Goal: Task Accomplishment & Management: Use online tool/utility

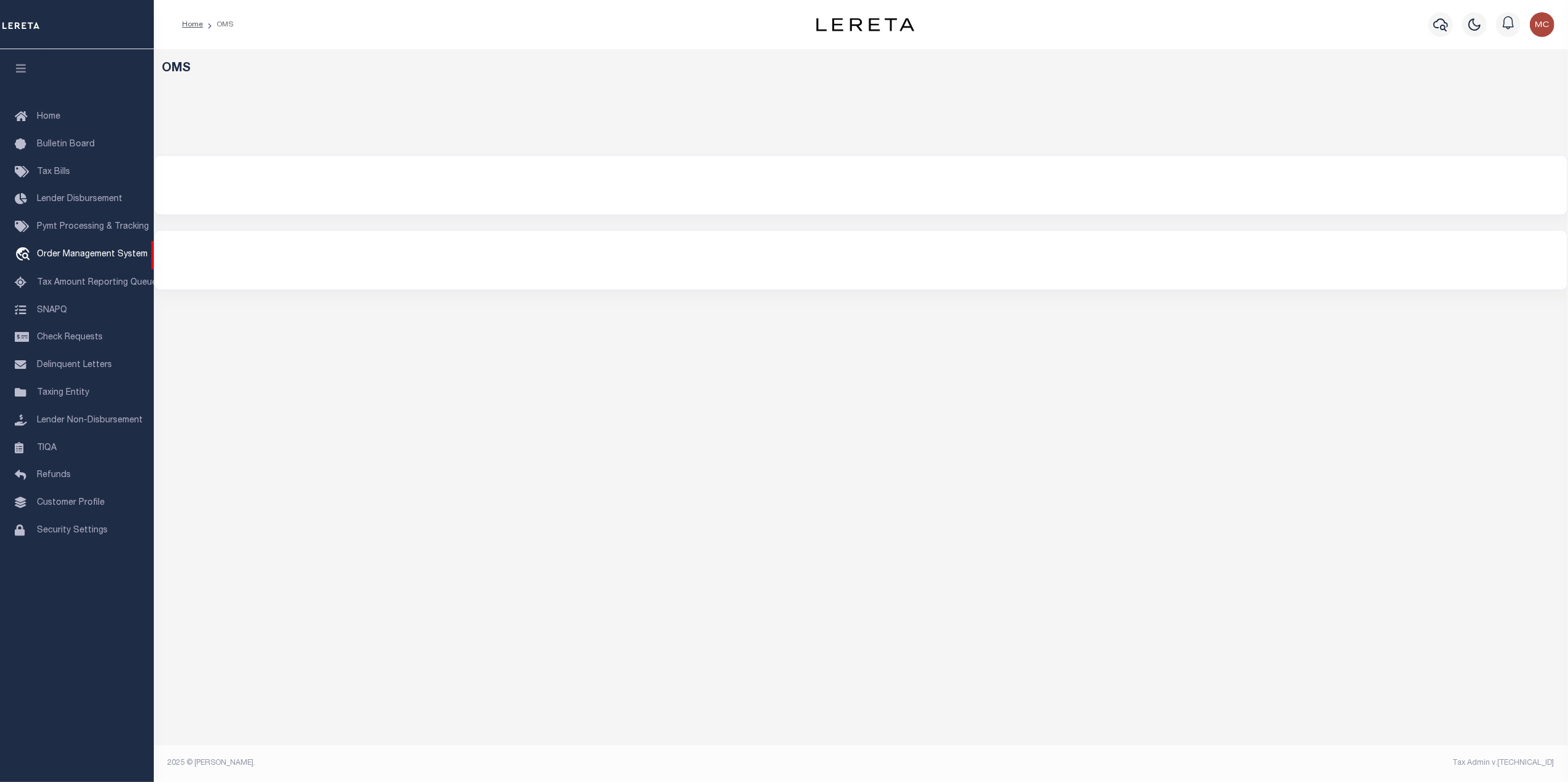
select select "200"
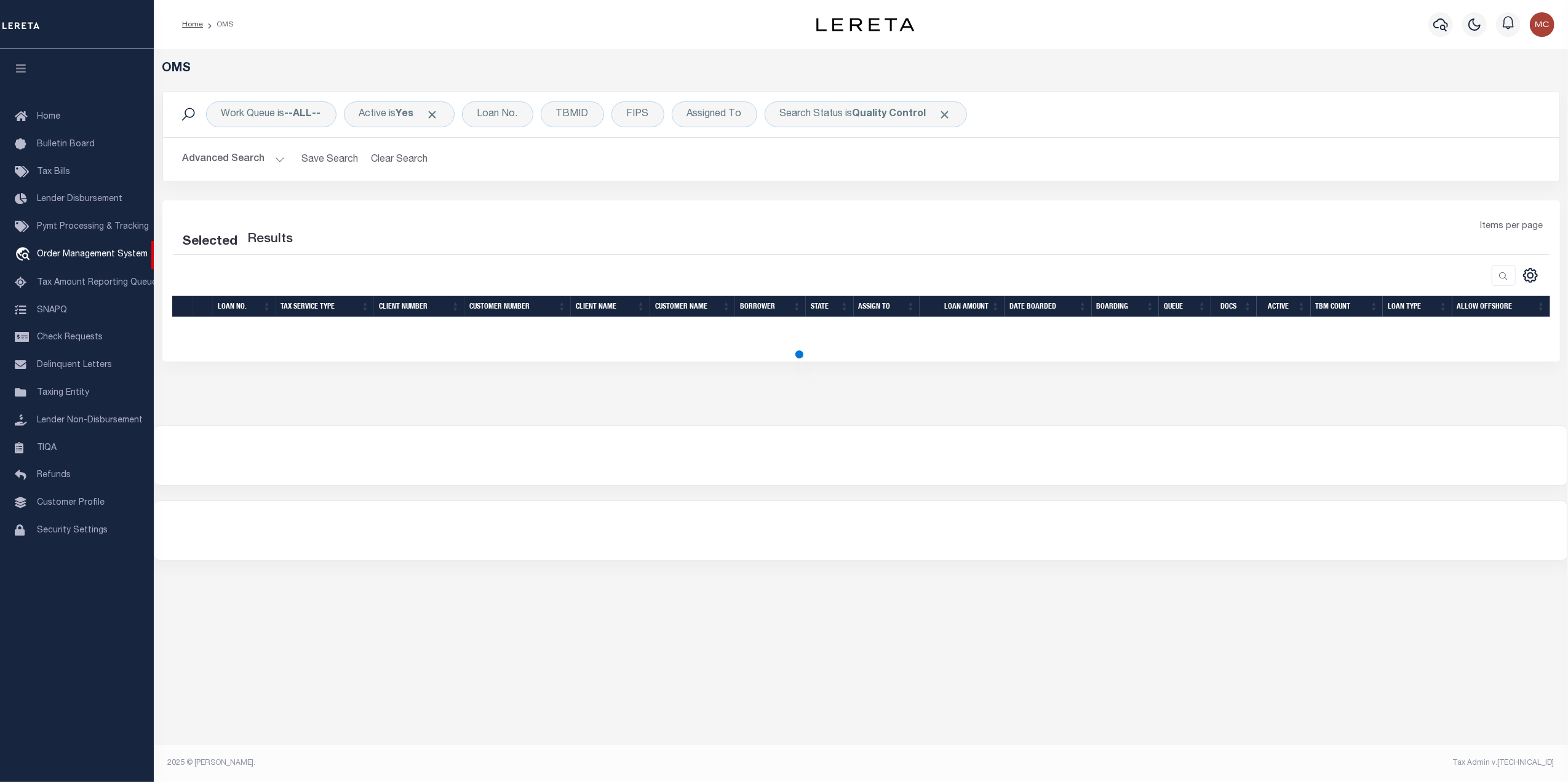
select select "200"
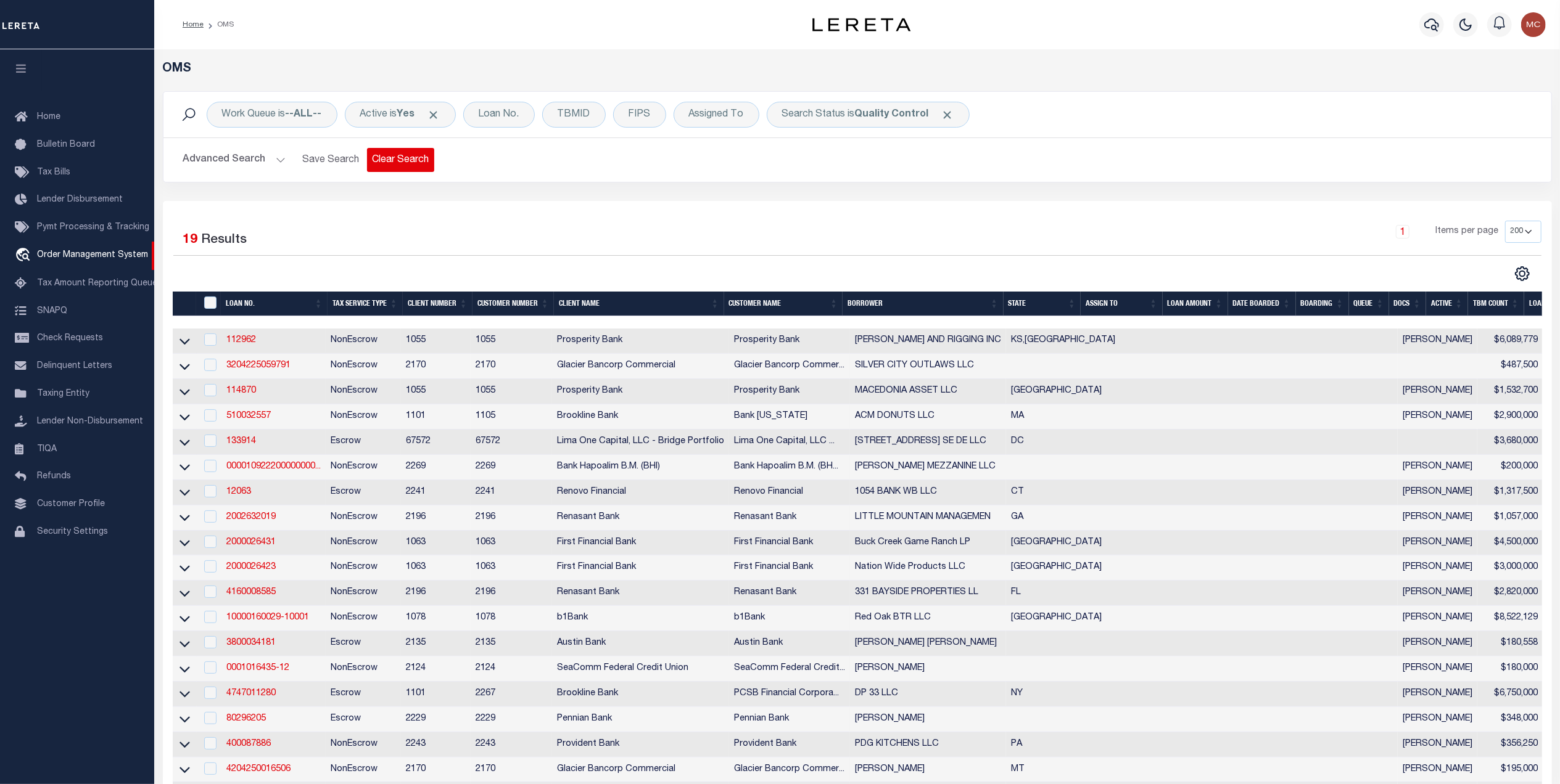
click at [398, 164] on button "Clear Search" at bounding box center [401, 160] width 67 height 24
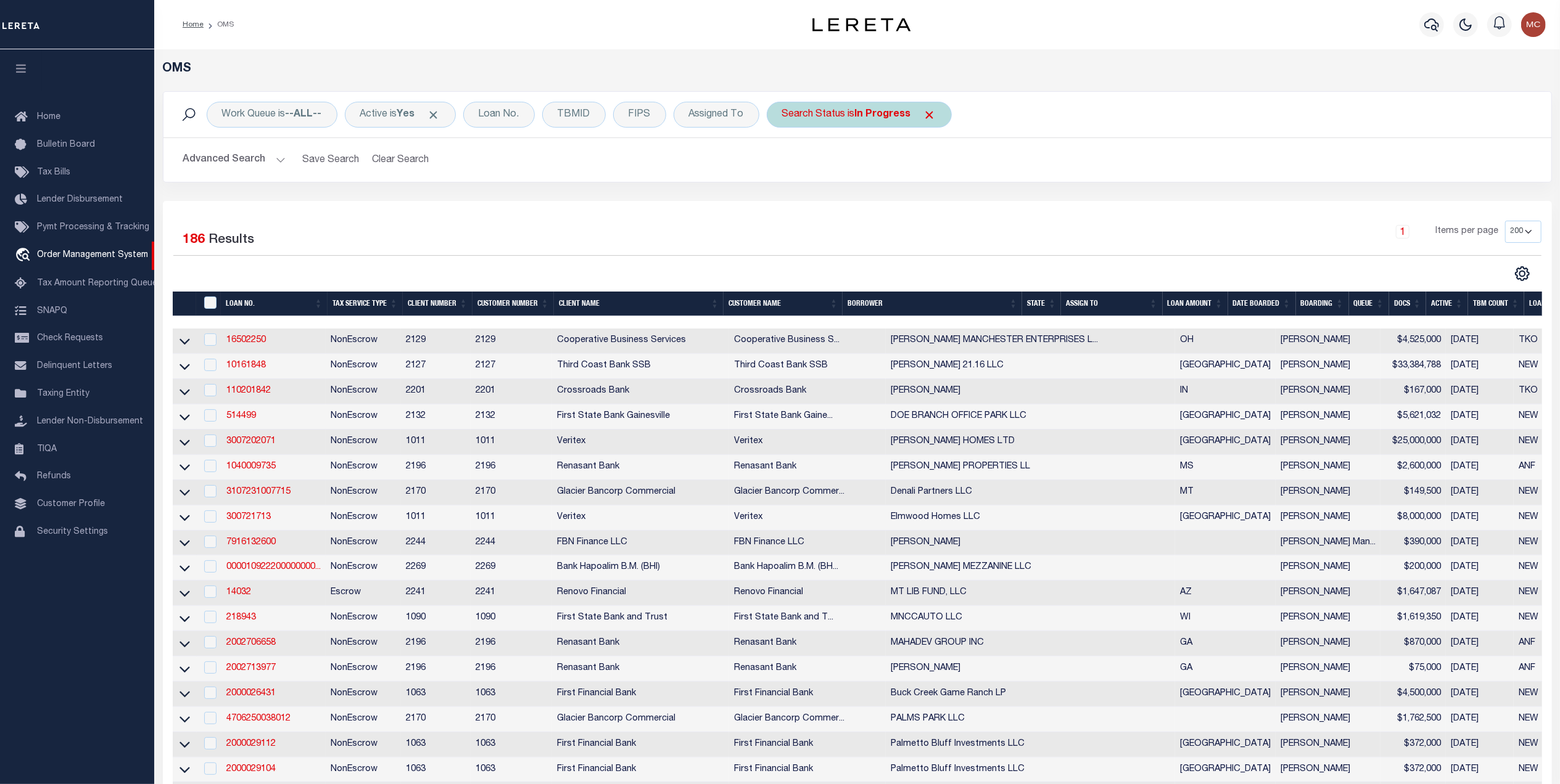
click at [860, 118] on b "In Progress" at bounding box center [882, 115] width 56 height 10
click at [801, 178] on select "Automated Search Bad Parcel Complete Duplicate Parcel High Dollar Reporting In …" at bounding box center [873, 174] width 181 height 23
select select "QC"
click at [786, 164] on select "Automated Search Bad Parcel Complete Duplicate Parcel High Dollar Reporting In …" at bounding box center [873, 174] width 181 height 23
click at [946, 200] on input "Apply" at bounding box center [946, 202] width 36 height 21
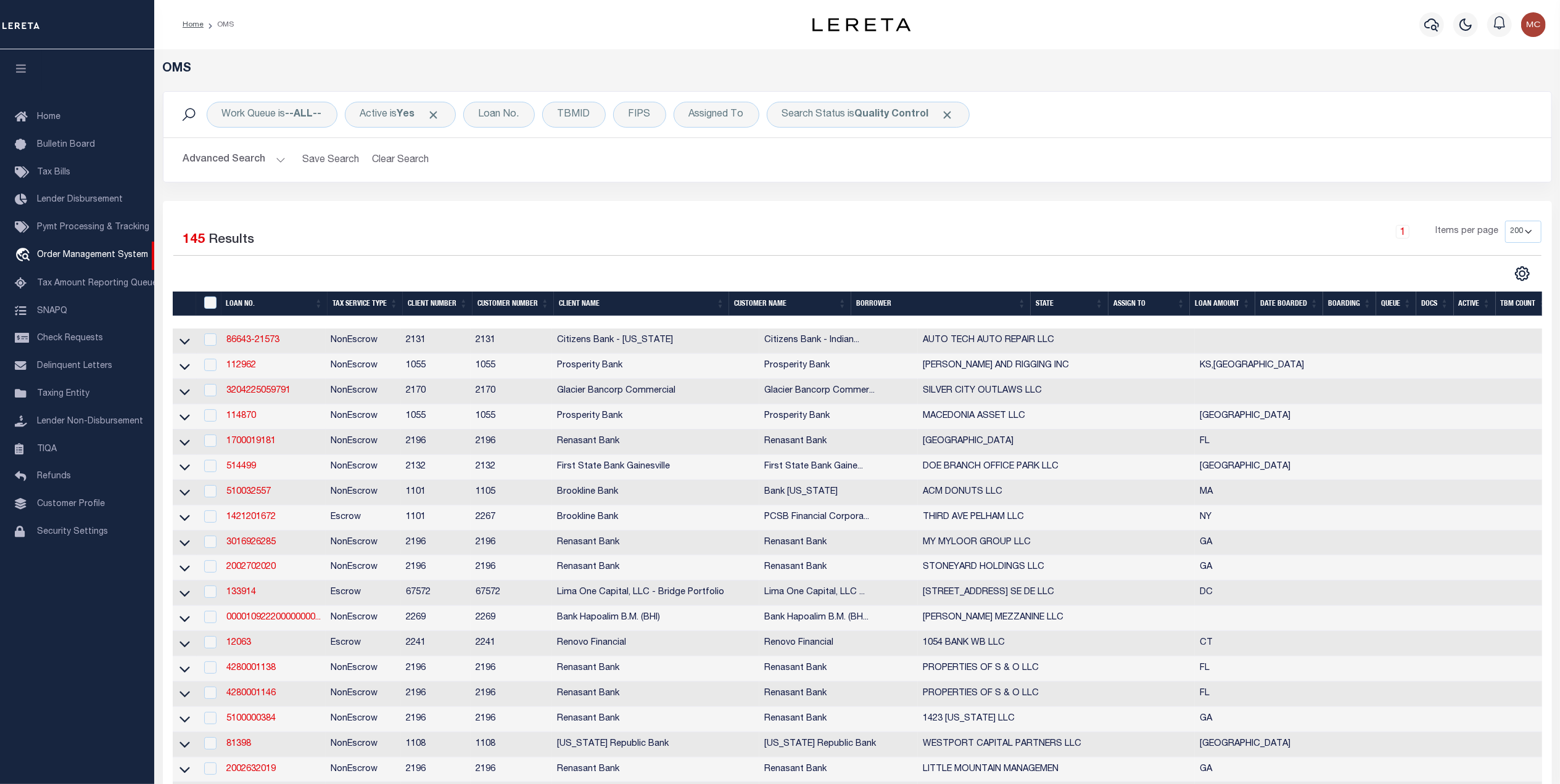
click at [1234, 308] on th "LOAN AMOUNT" at bounding box center [1223, 304] width 65 height 25
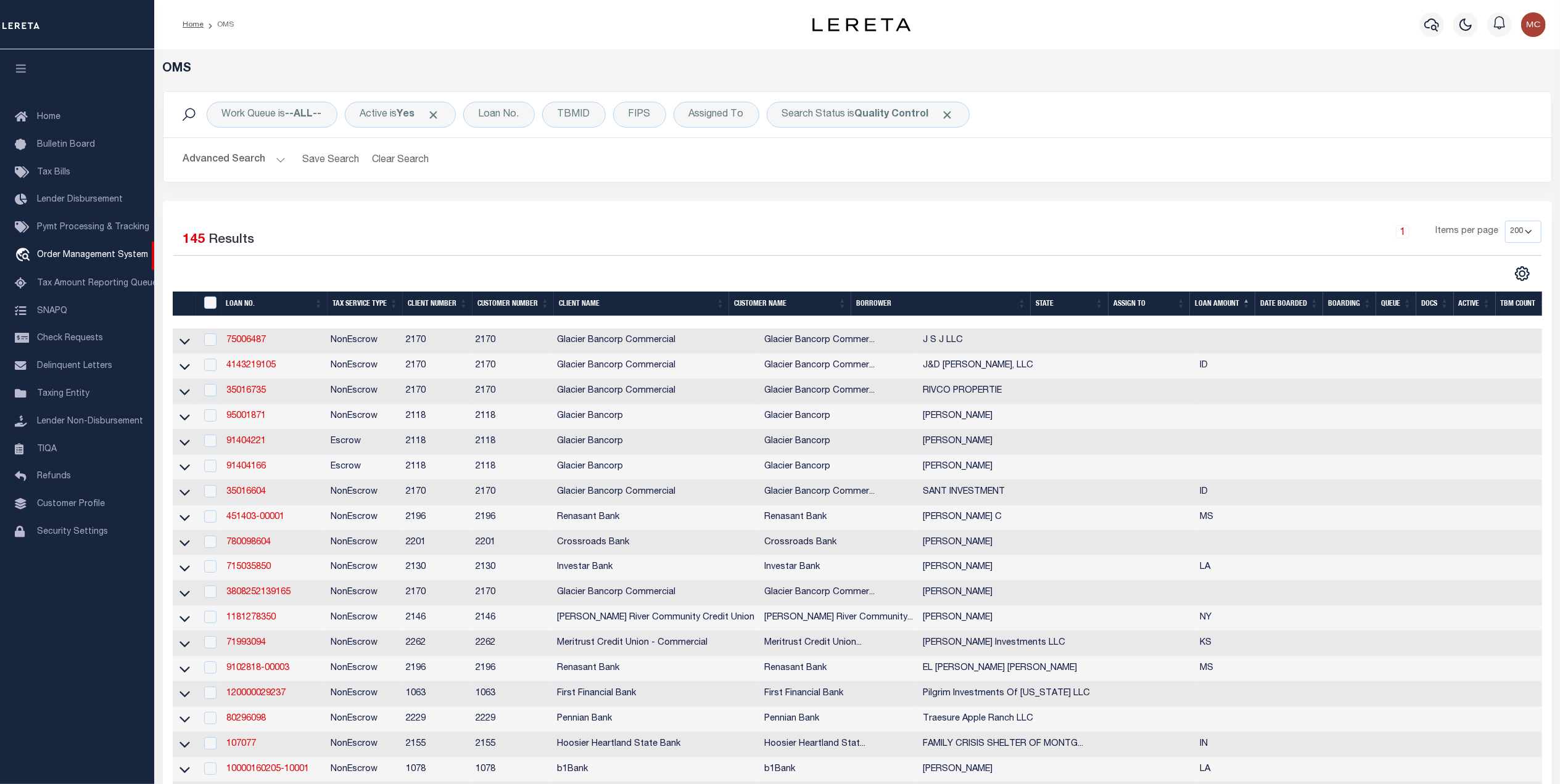
click at [868, 240] on div "1 Items per page 10 25 50 100 200" at bounding box center [1031, 236] width 1021 height 32
click at [257, 343] on link "75006487" at bounding box center [246, 341] width 39 height 9
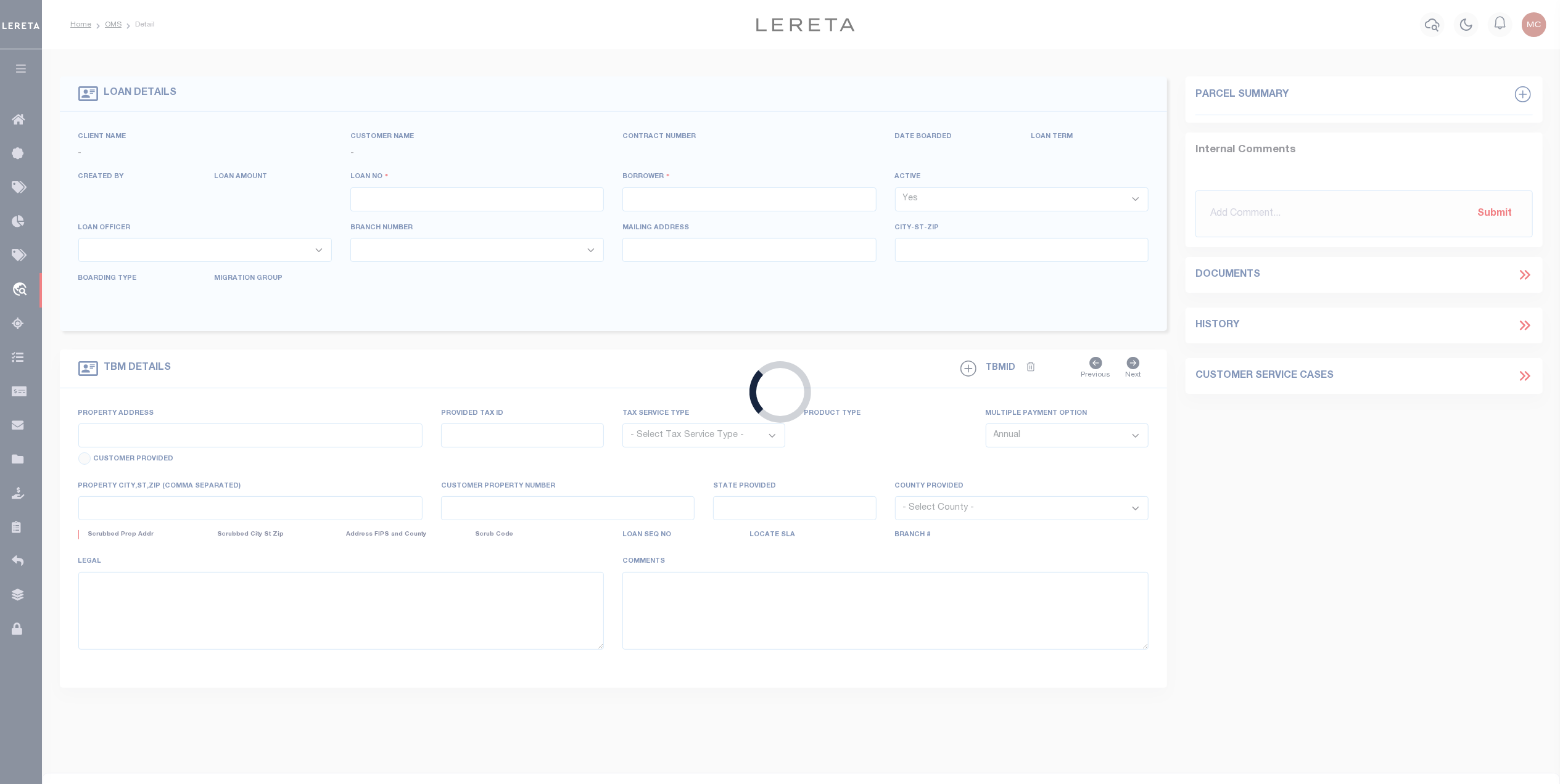
type input "75006487"
type input "J S J LLC"
select select
select select "400"
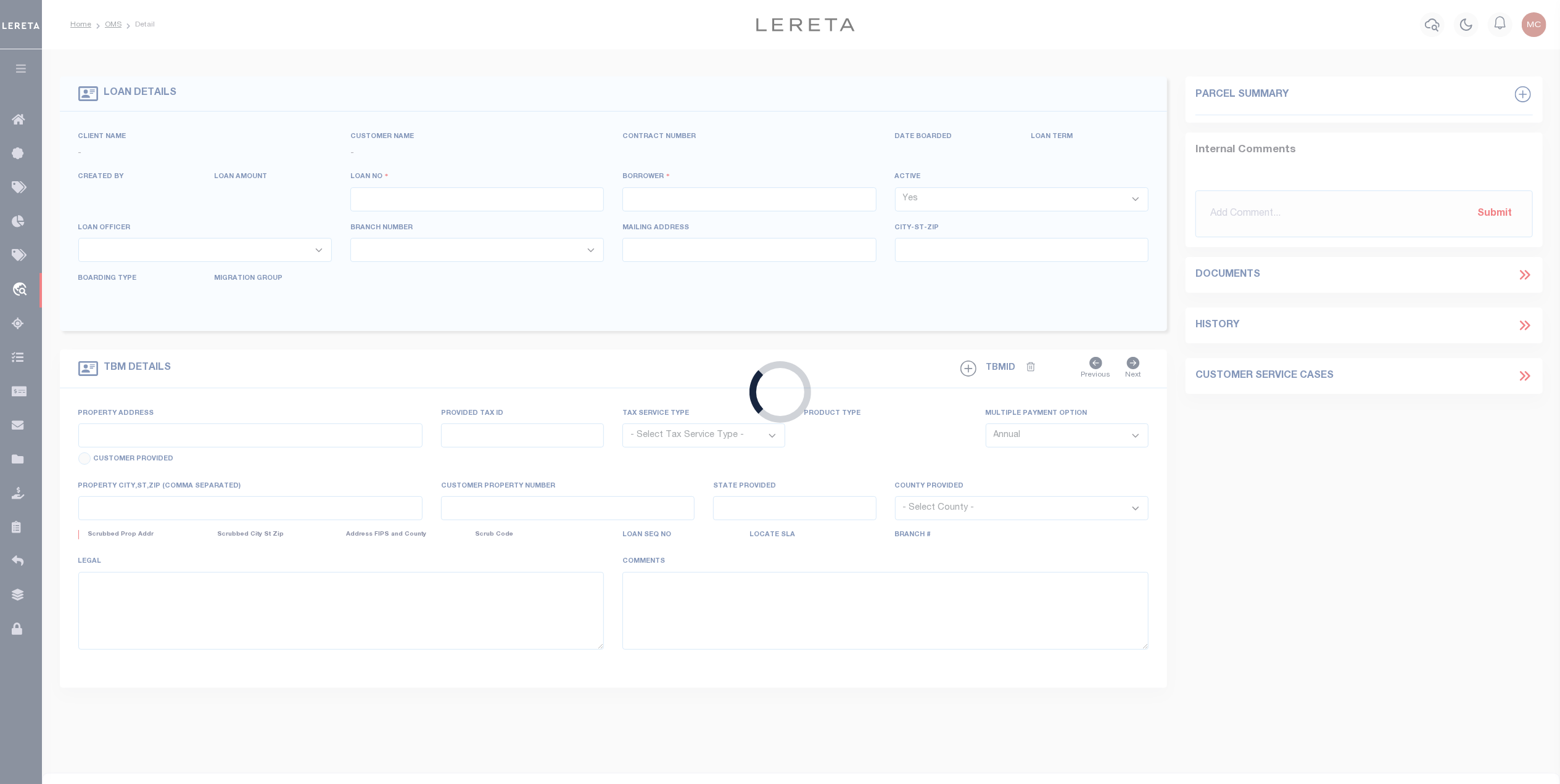
select select "NonEscrow"
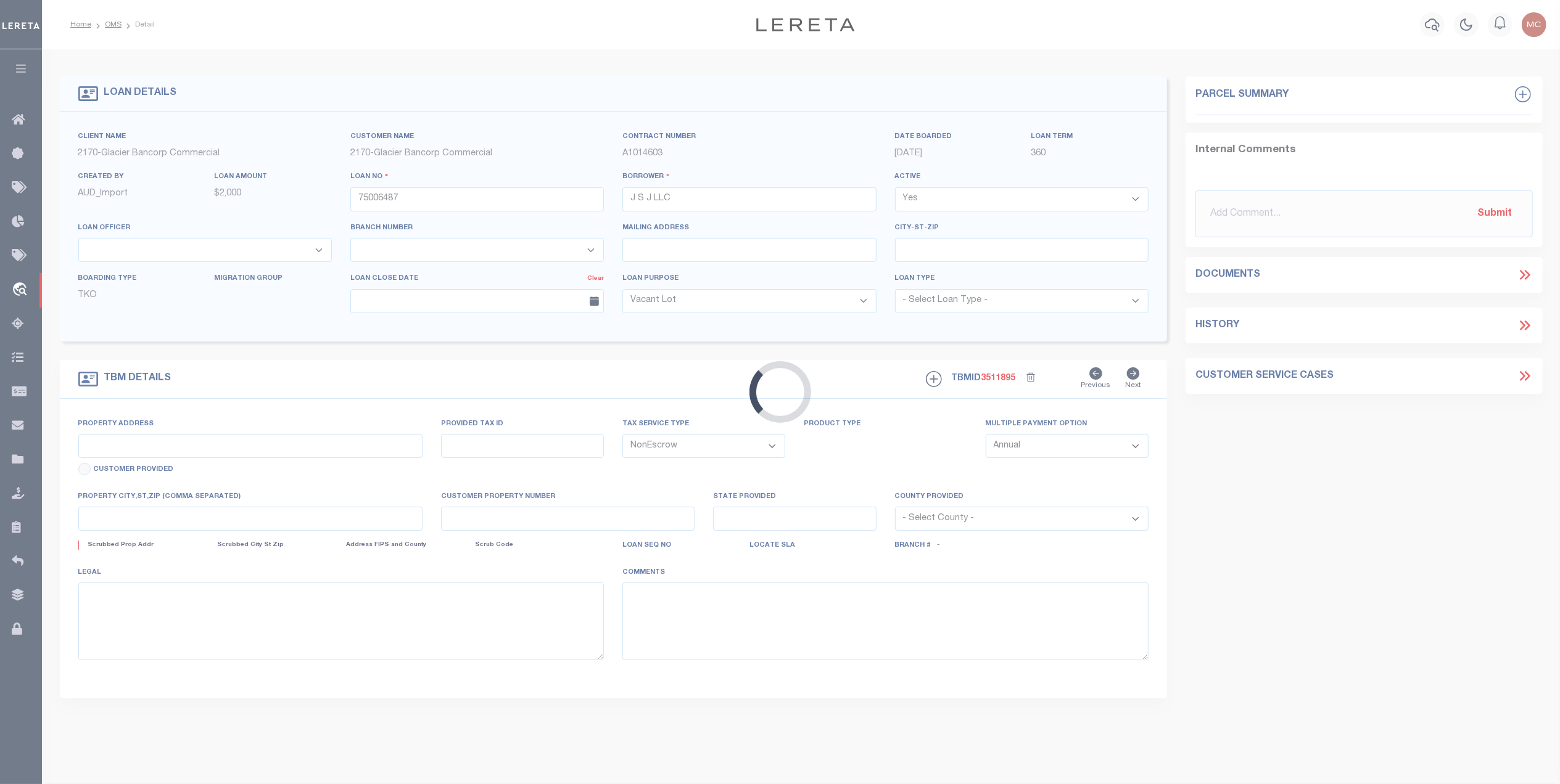
type input "447 N MAIN"
type input "50810028"
select select
type input "LOGAN UT 0"
type input "97708350"
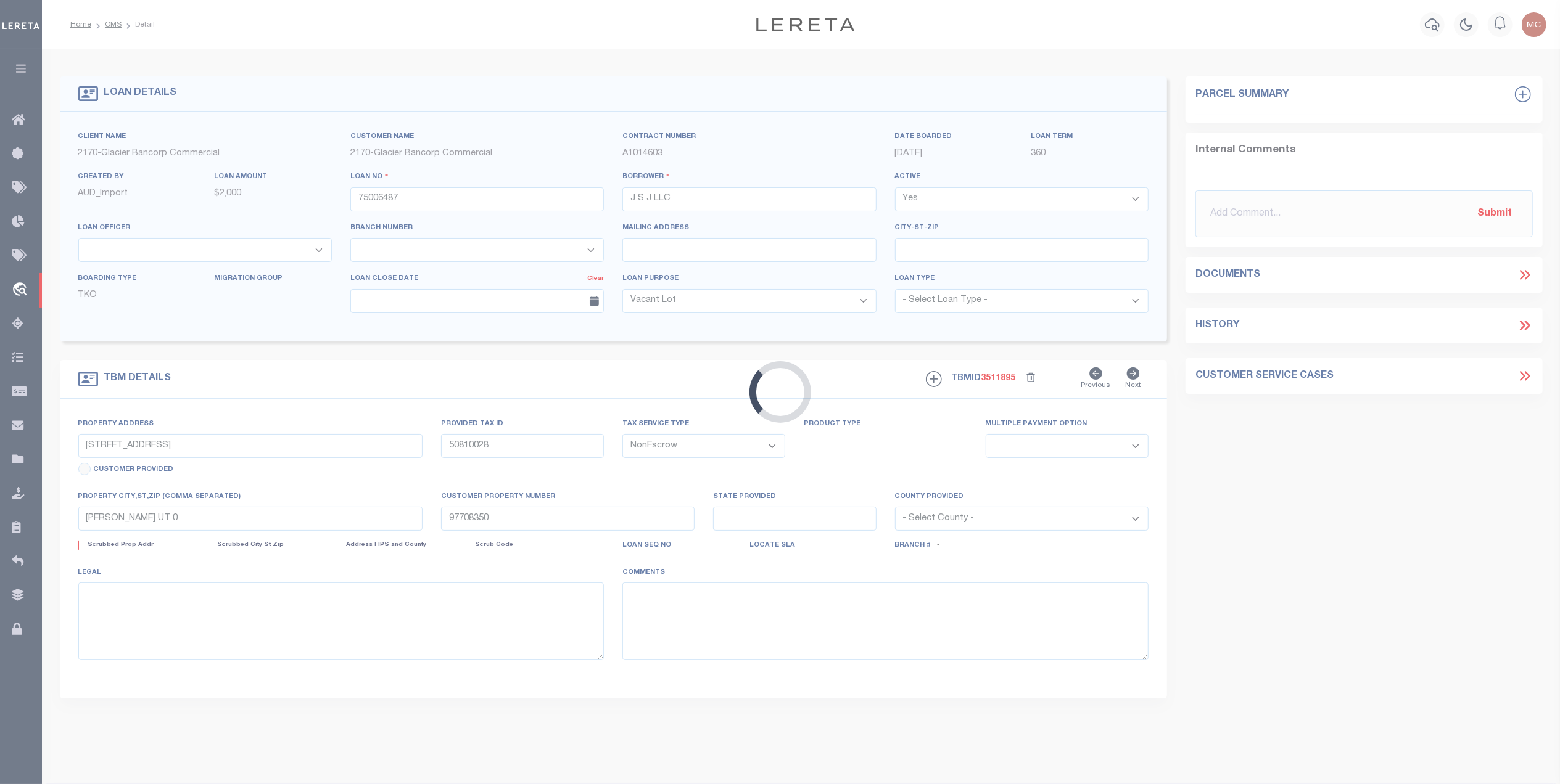
select select "167850"
select select "27203"
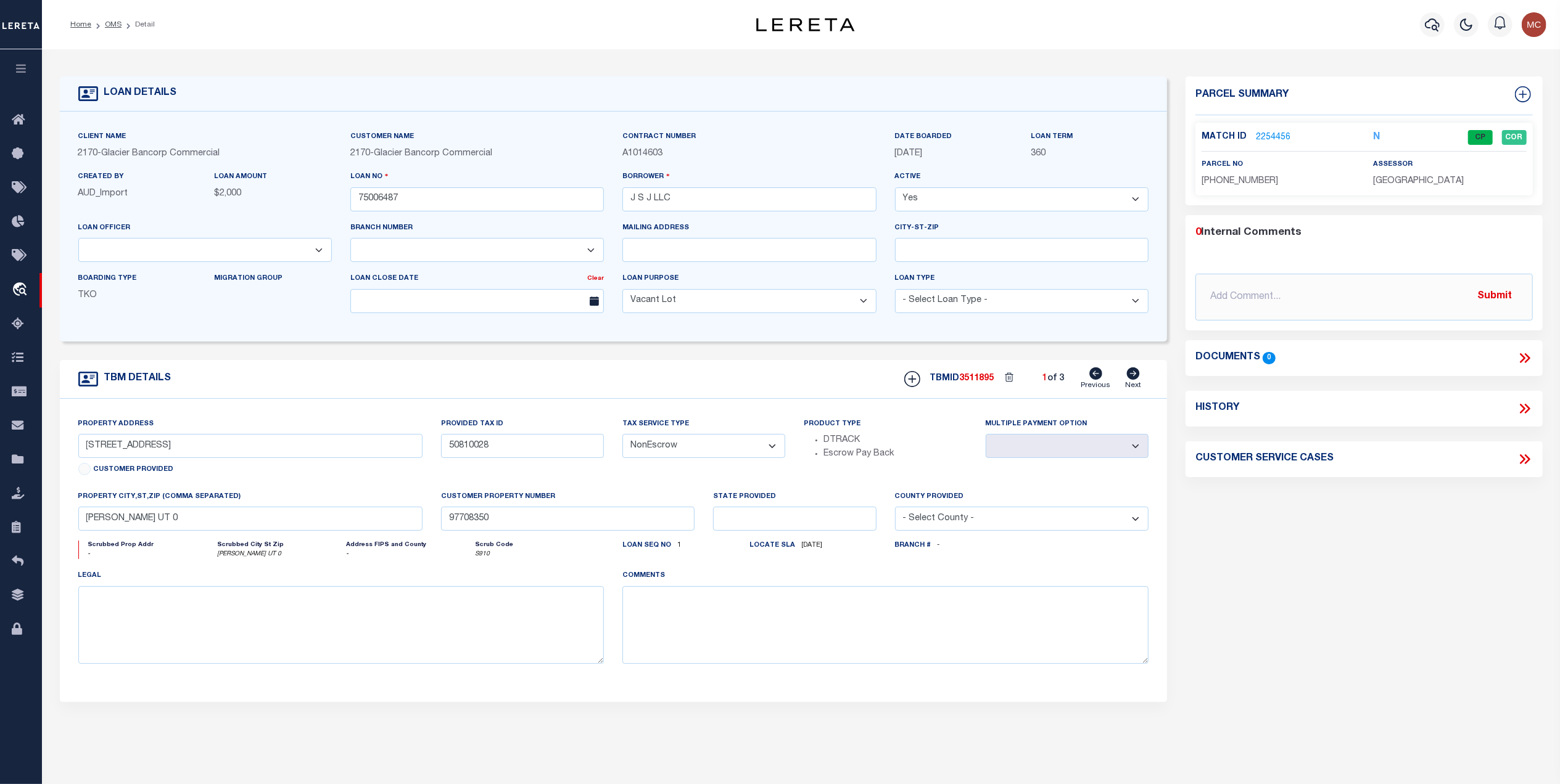
click at [1269, 139] on link "2254456" at bounding box center [1273, 137] width 34 height 13
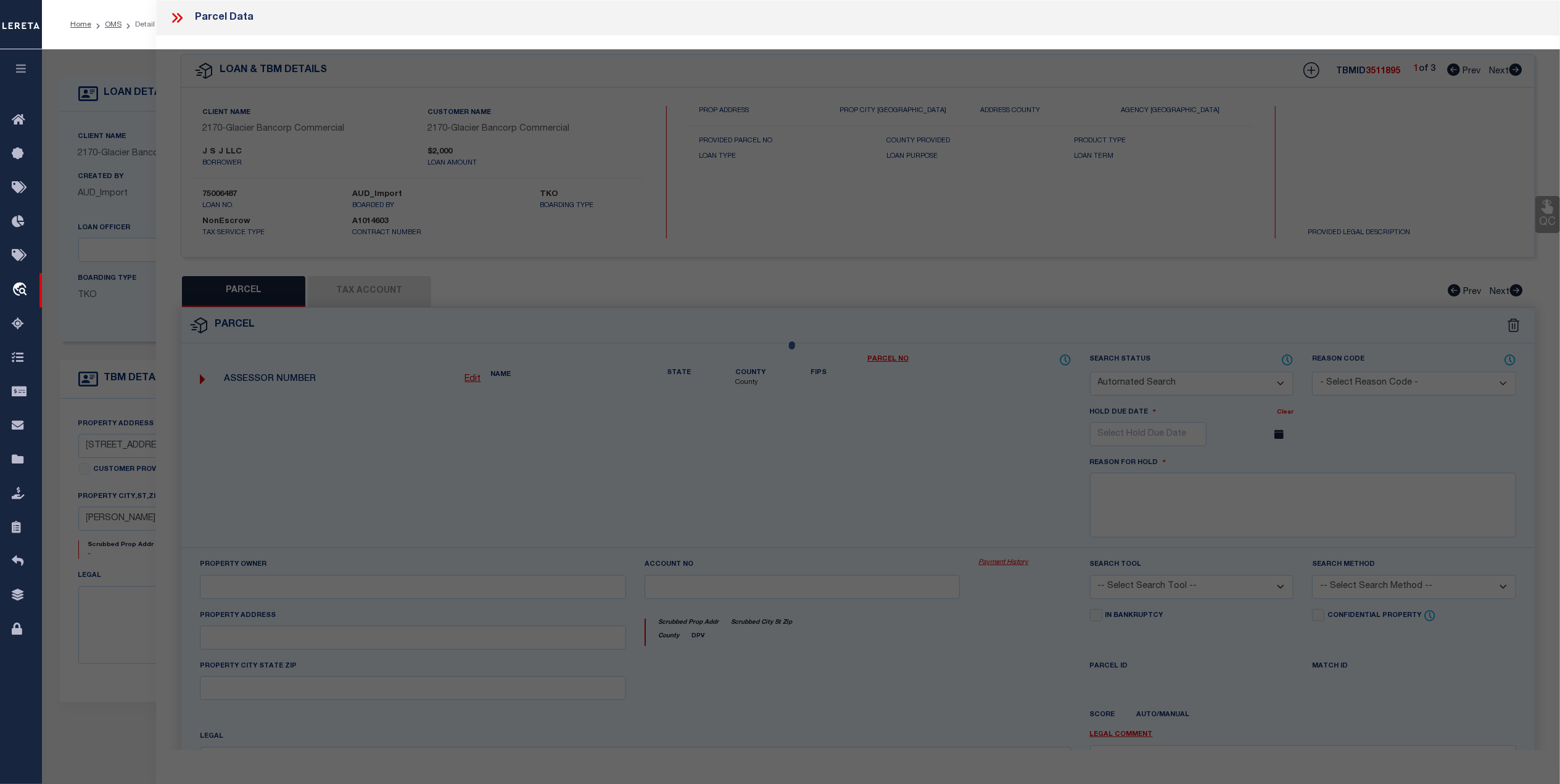
checkbox input "false"
select select "CP"
type input "JSJ LLC"
select select "AGW"
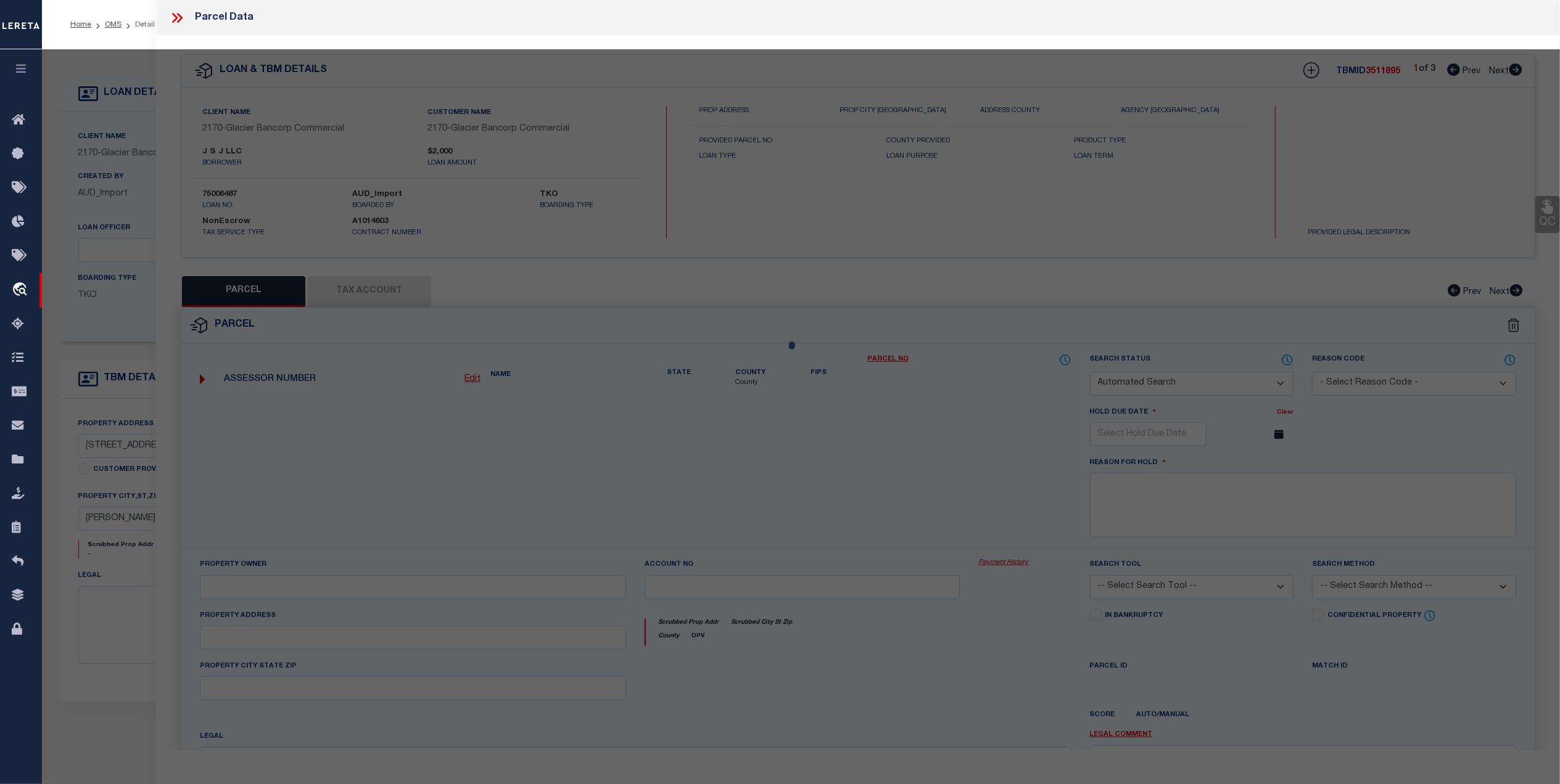
select select
type input "447 NORTH MAIN"
type input "LOGAN"
type textarea "BEG SE COR LT 7 BLK 46 PLT A LOGAN CITY SVY & TH N 8.5 FT TH W 200 FT TH N 140 …"
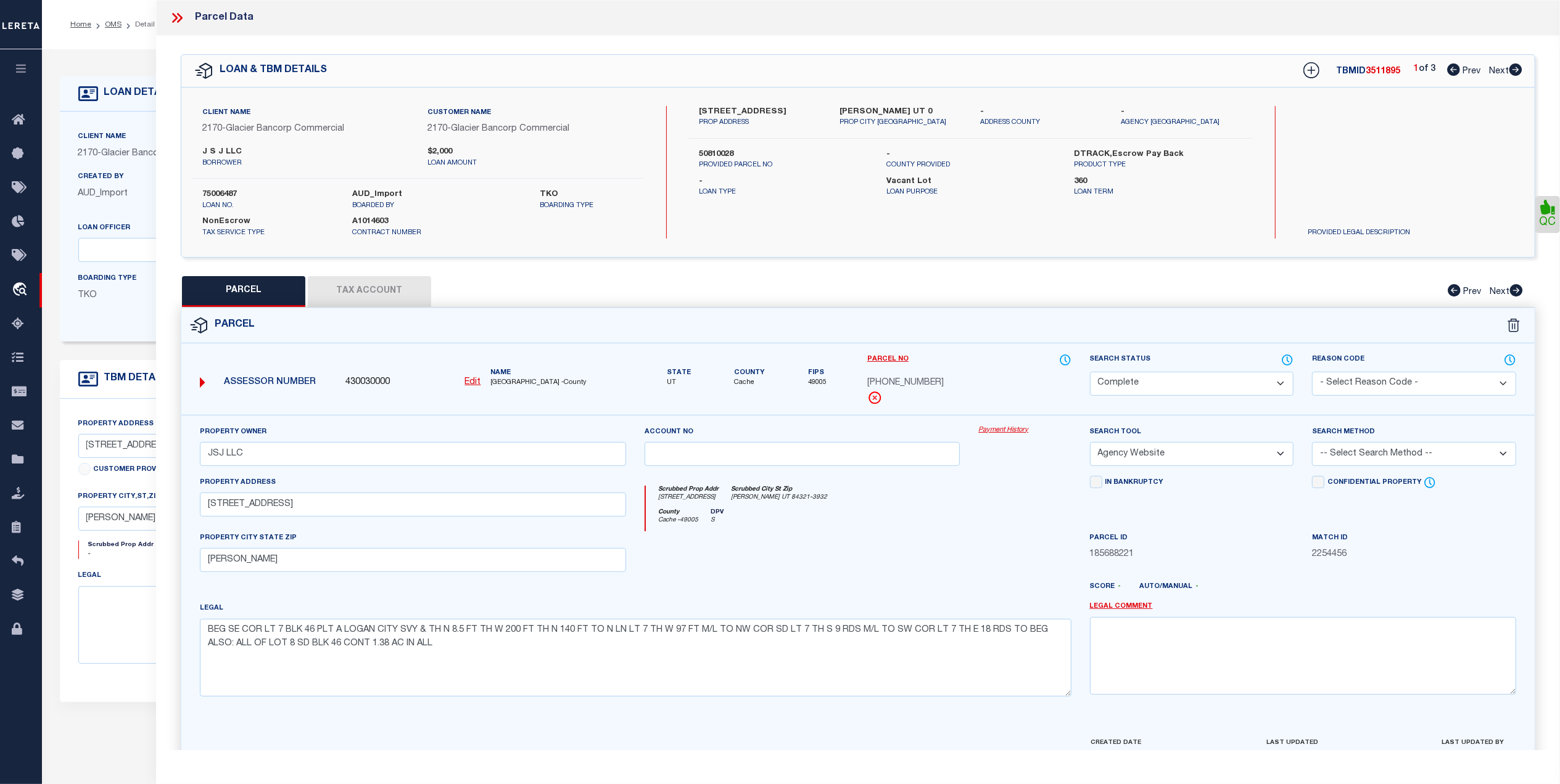
click at [1513, 65] on icon at bounding box center [1515, 69] width 14 height 12
select select "AS"
select select
checkbox input "false"
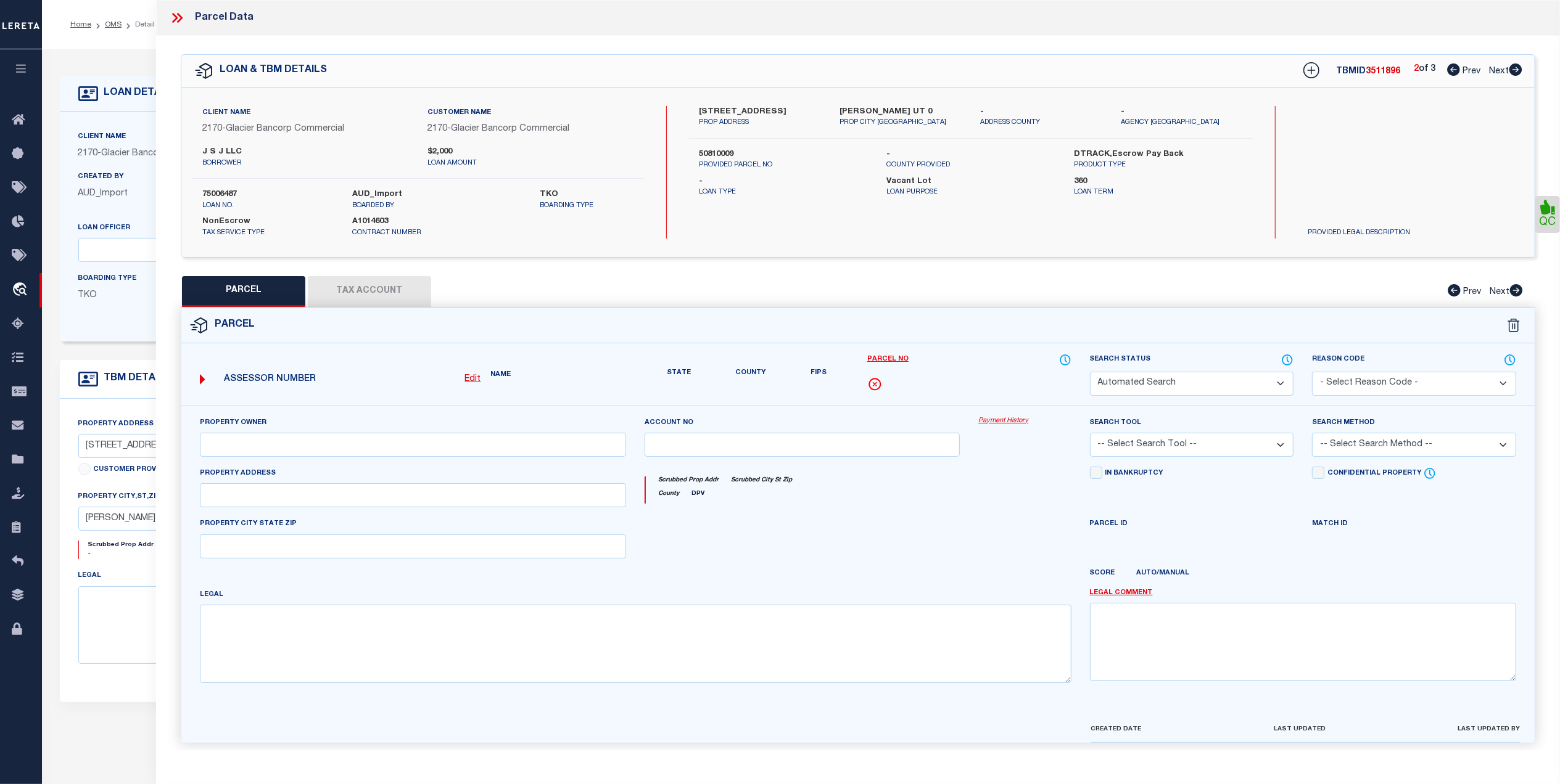
select select "ND"
checkbox input "false"
type textarea "CANNOT SEARCH BY PROPERTY ADDRESS LEGAL NEEDED."
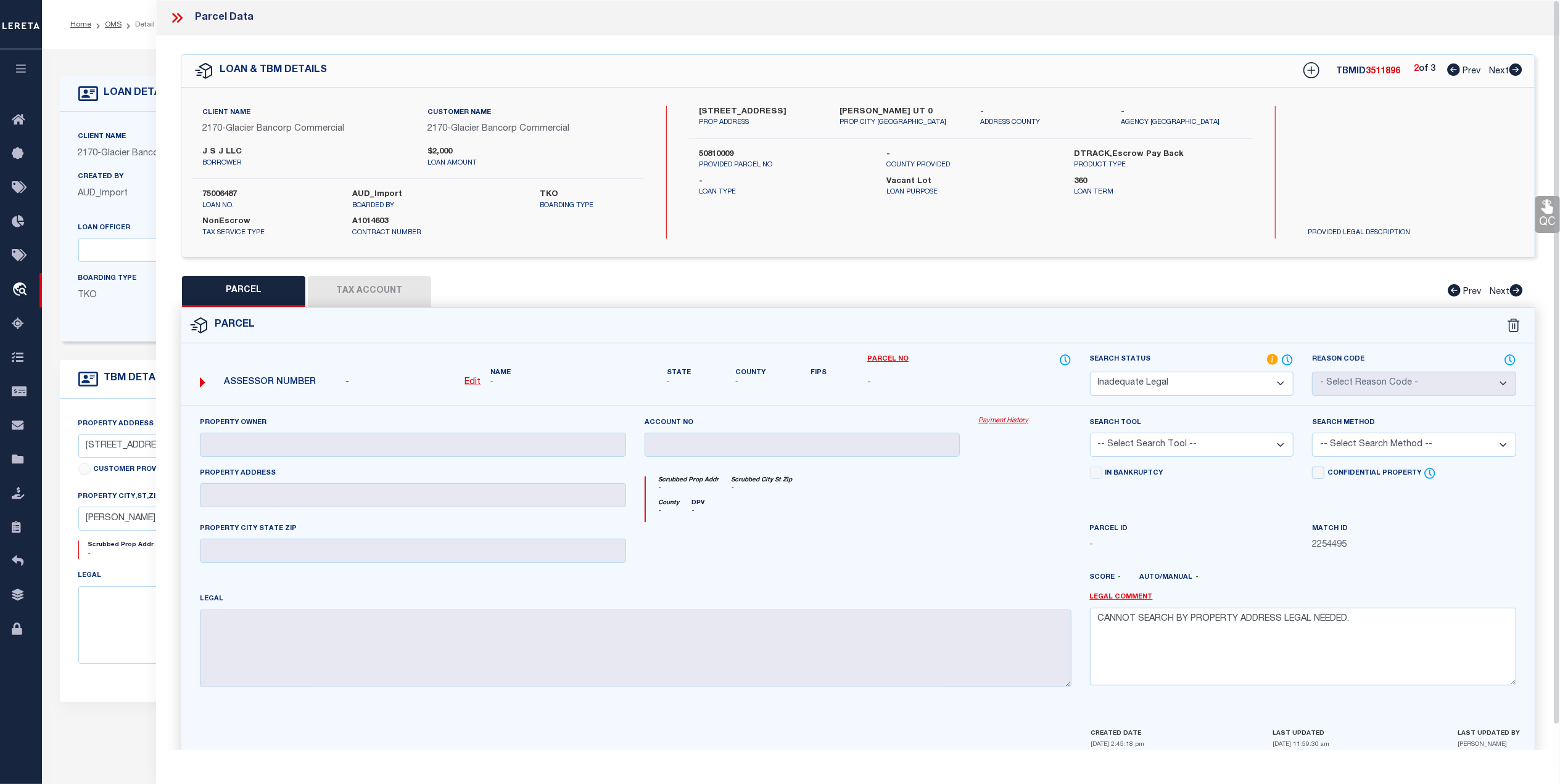
click at [1518, 70] on icon at bounding box center [1515, 69] width 14 height 12
select select "AS"
checkbox input "false"
select select "QC"
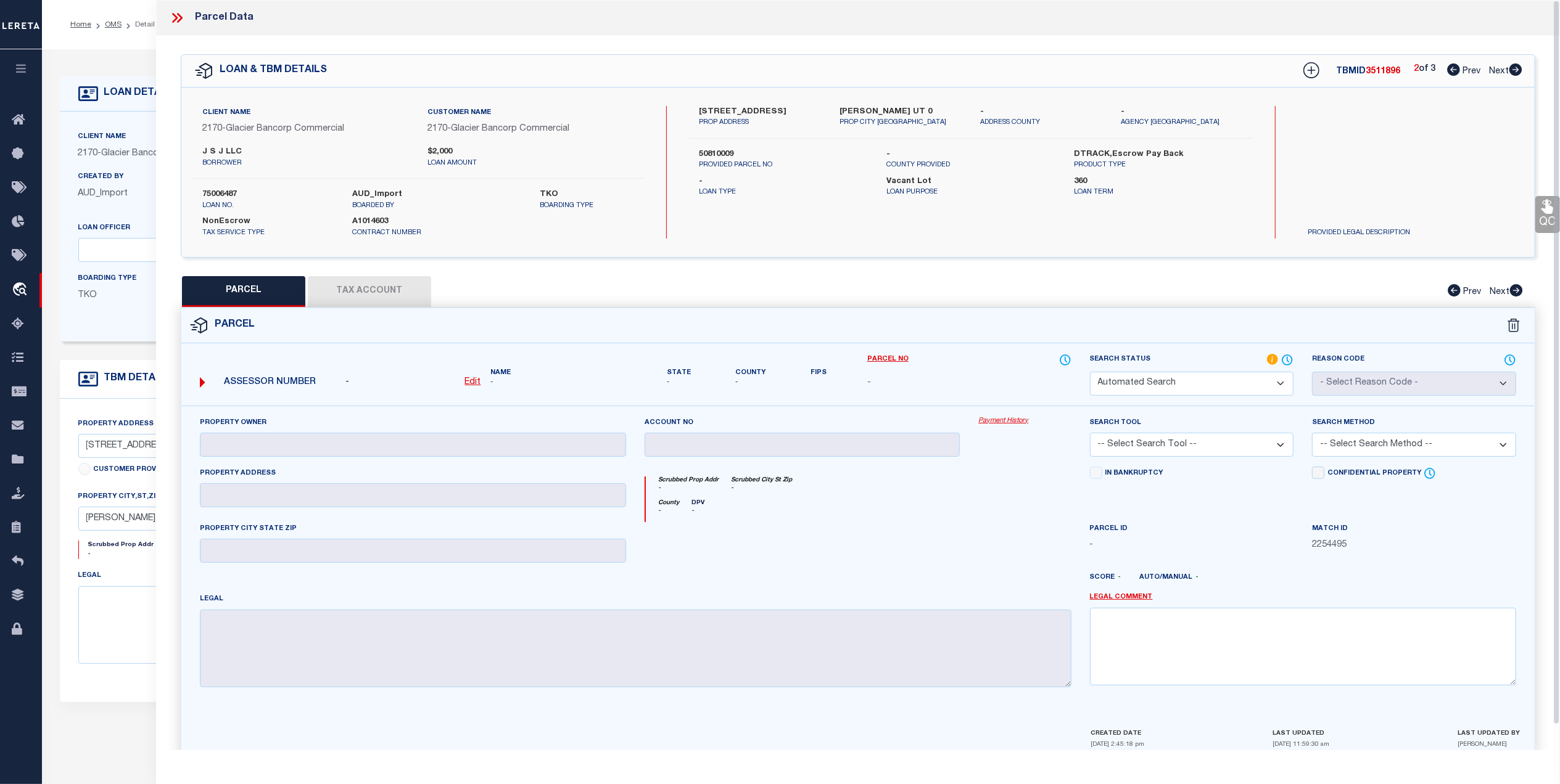
type input "JSJ LLC"
select select "AGW"
select select "ADD"
type input "447 NORTH MAIN"
type input "LOGAN"
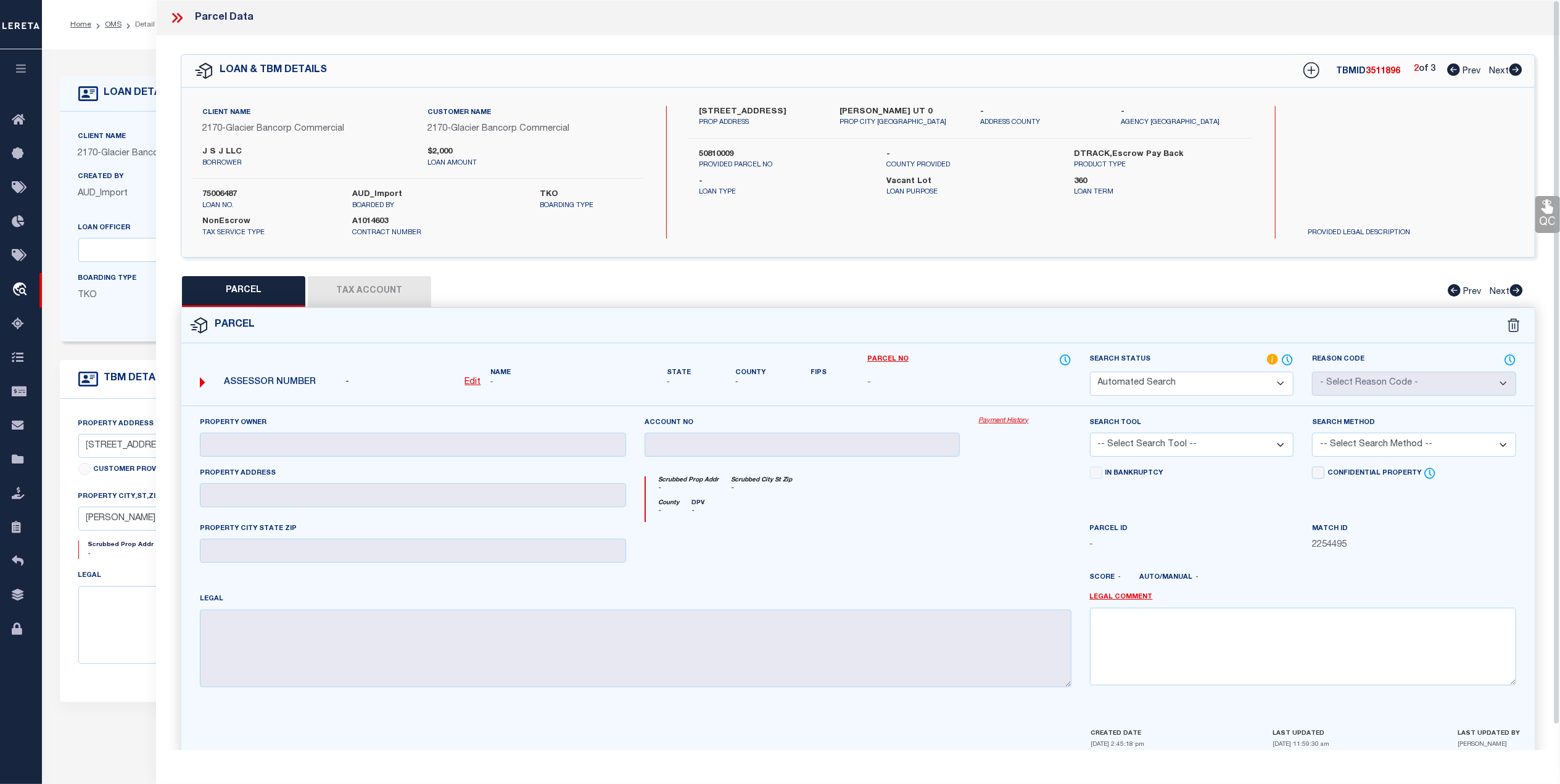
type textarea "BEG 90* W 121.5 FT FROM SE COR LOT 1 BLK 46 PLAT A LOGAN CITY SVY, N 90* W 182 …"
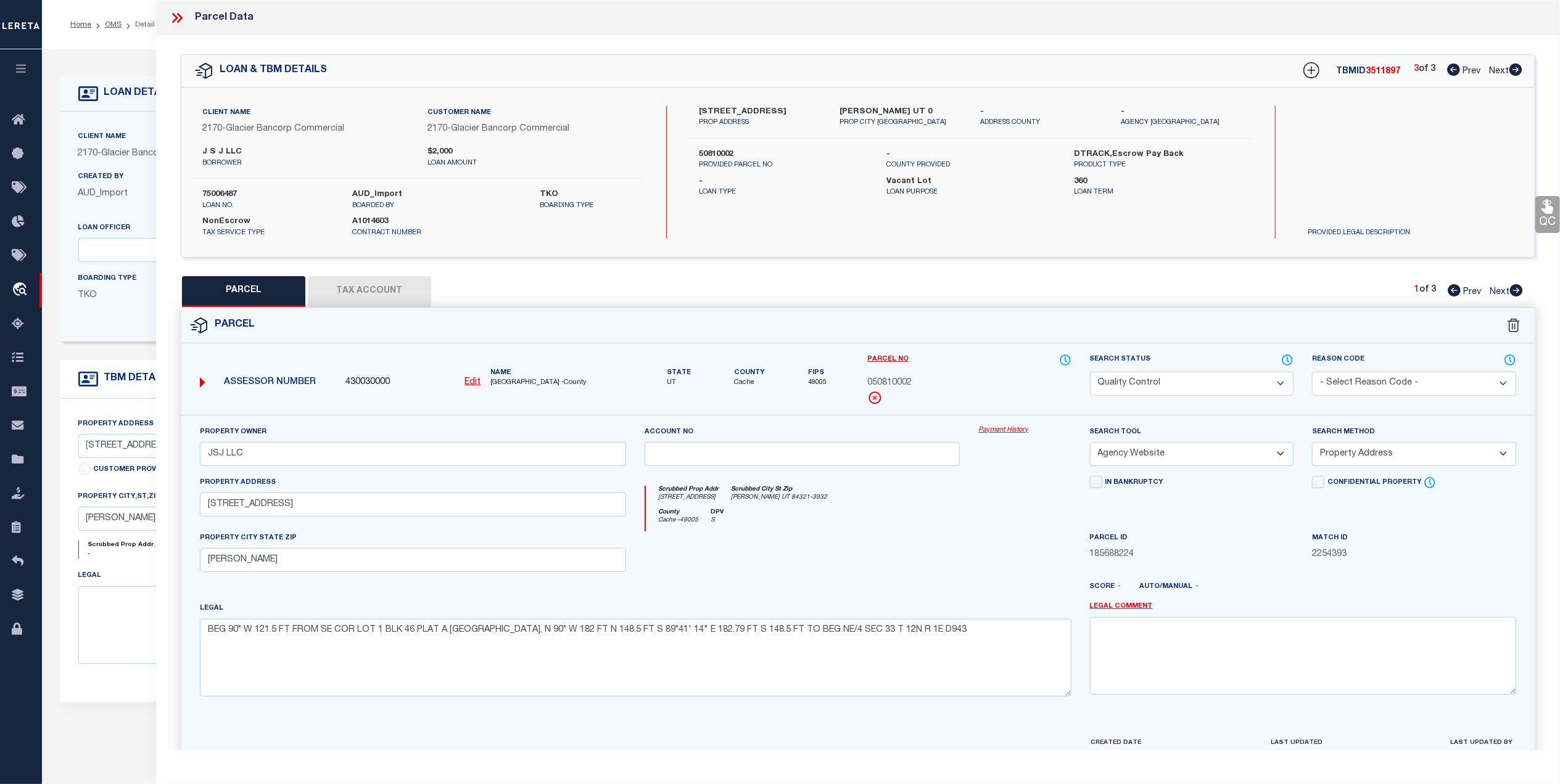
click at [391, 289] on button "Tax Account" at bounding box center [370, 292] width 124 height 31
select select "100"
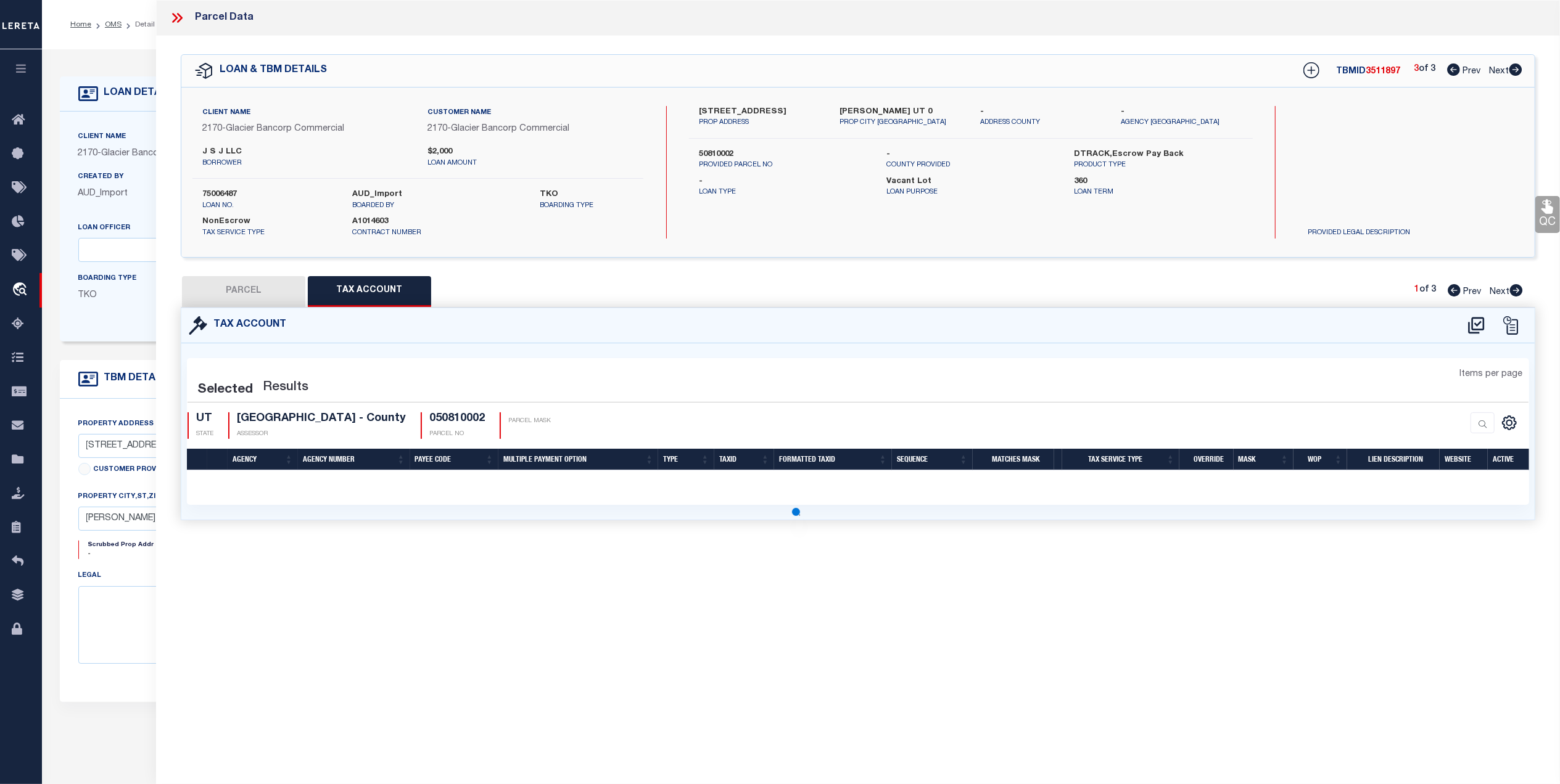
select select "100"
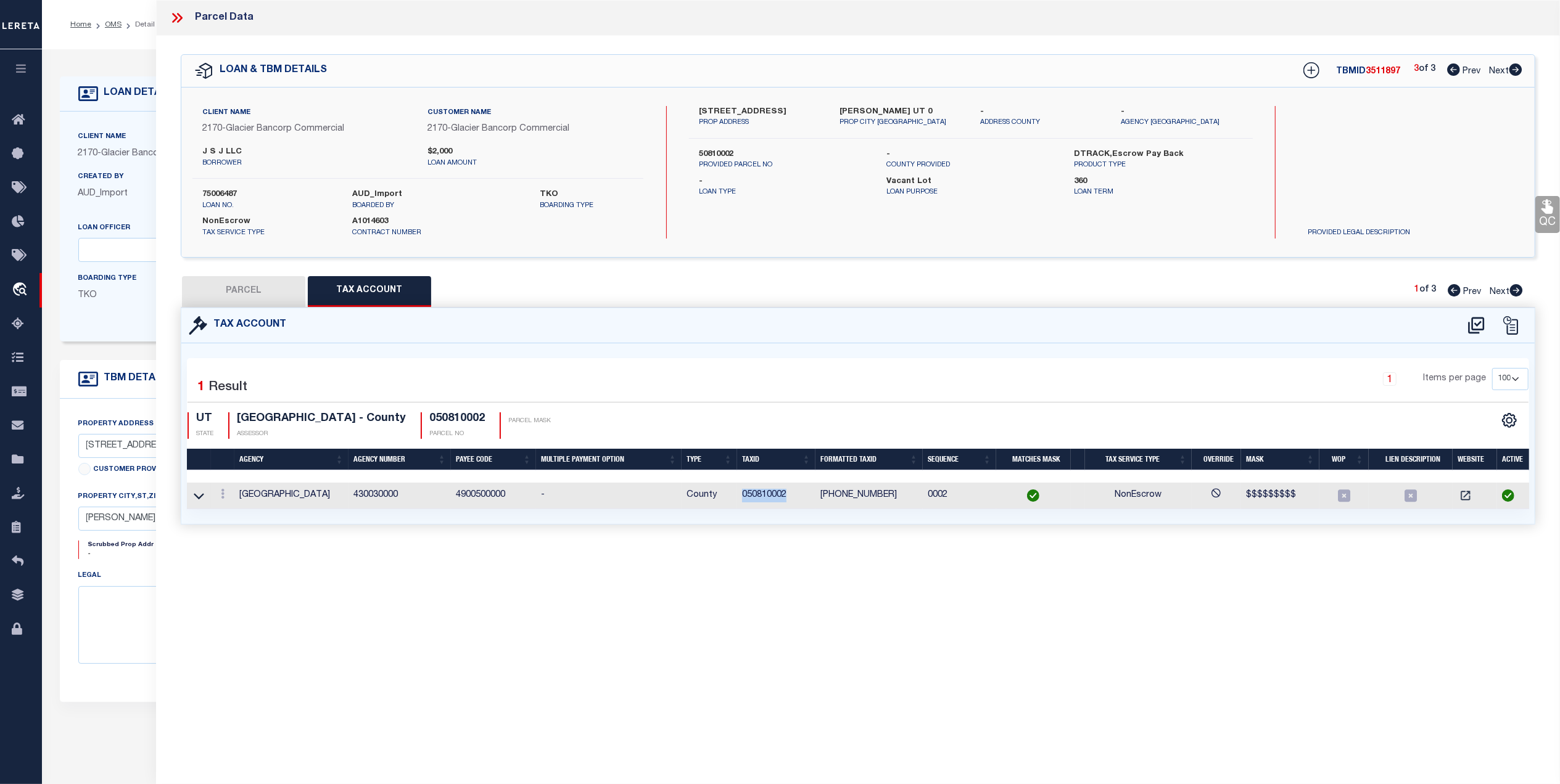
drag, startPoint x: 783, startPoint y: 501, endPoint x: 734, endPoint y: 501, distance: 49.0
click at [734, 501] on tr "CACHE COUNTY 430030000 4900500000 - County 050810002 05-081-0002 0002 NonEscrow…" at bounding box center [861, 496] width 1347 height 27
copy tr "050810002"
click at [243, 282] on button "PARCEL" at bounding box center [244, 292] width 124 height 31
select select "AS"
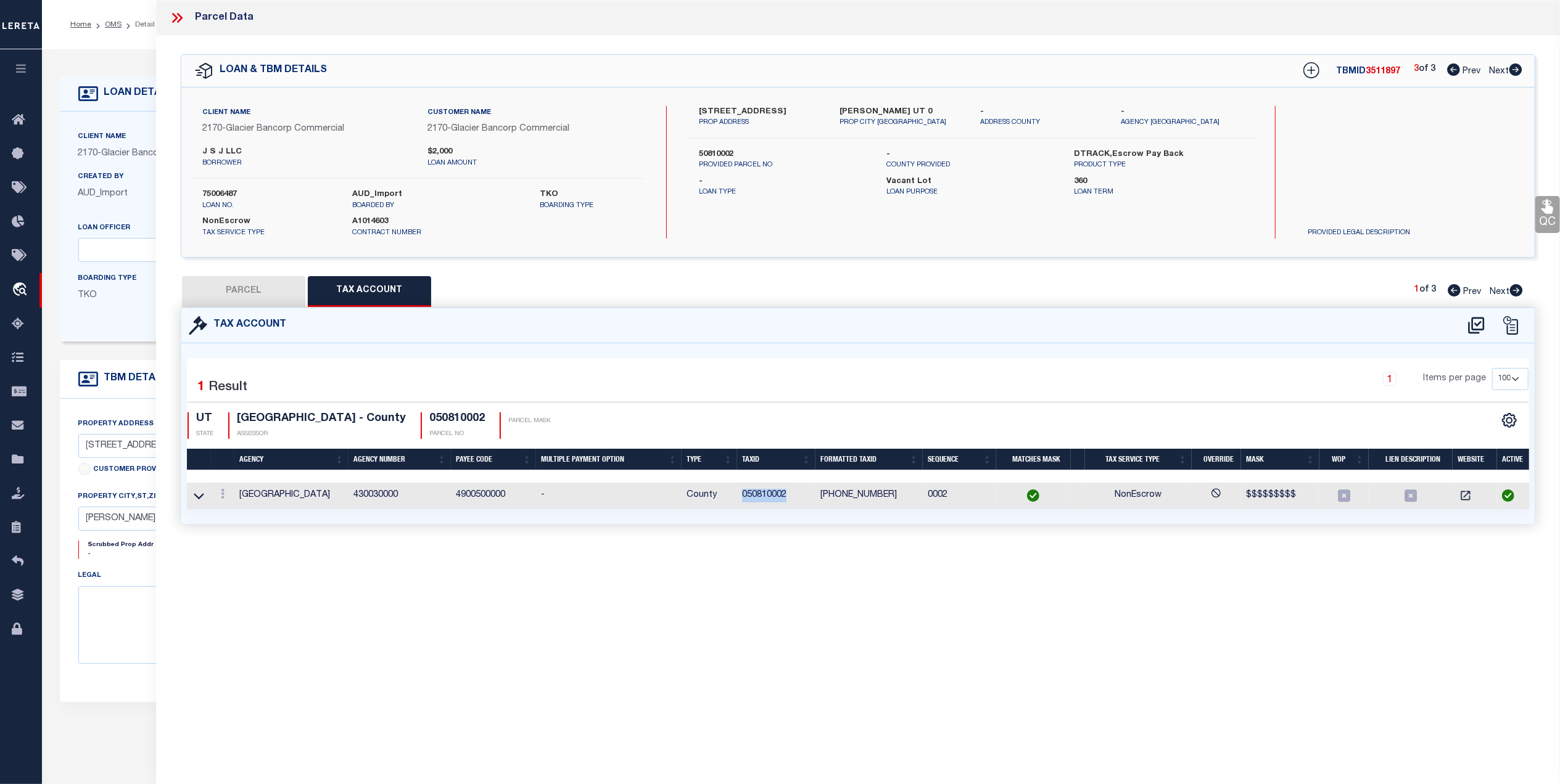
select select
checkbox input "false"
select select "QC"
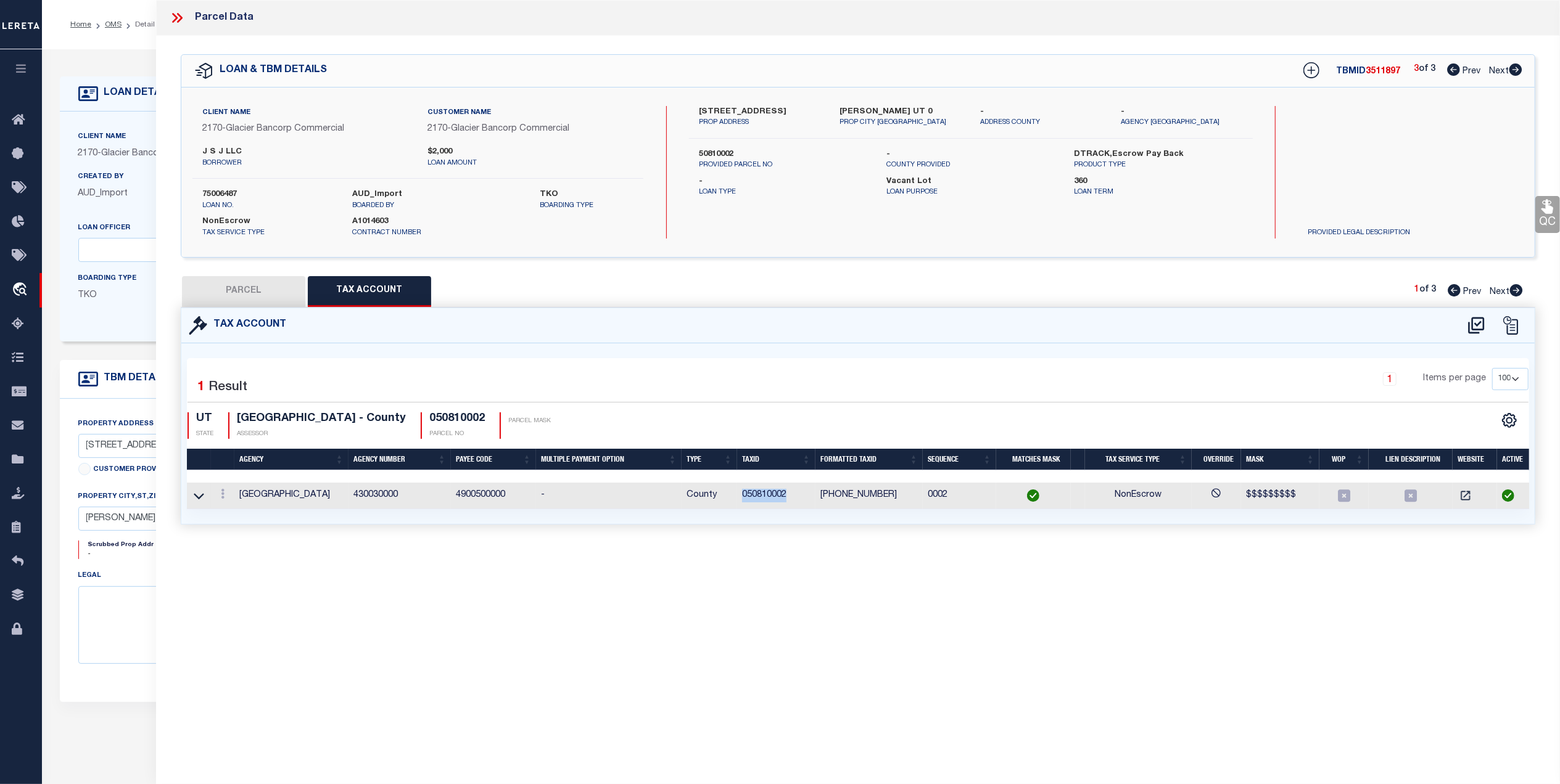
type input "JSJ LLC"
select select "AGW"
select select "ADD"
type input "447 NORTH MAIN"
type input "LOGAN"
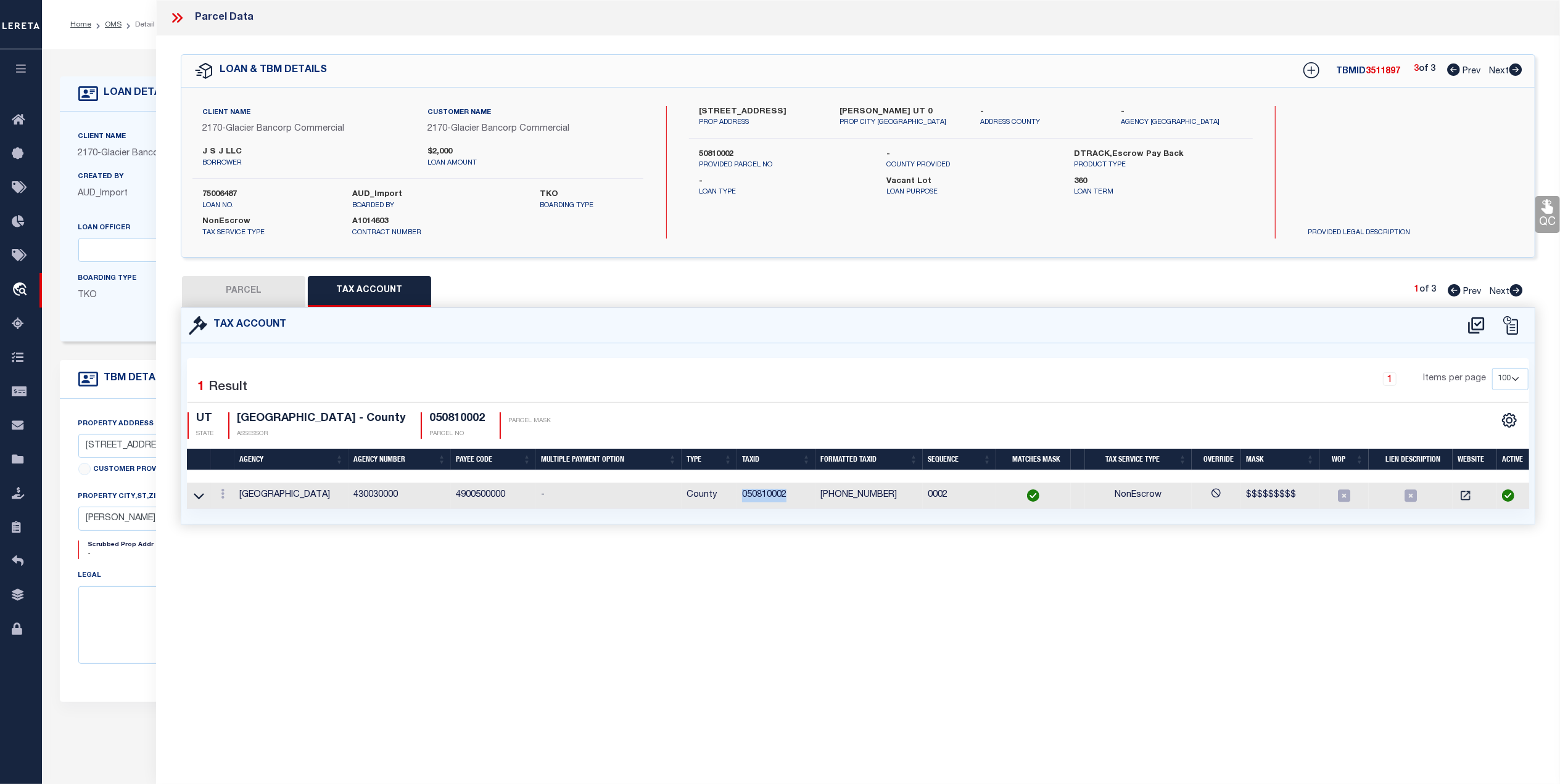
type textarea "BEG 90* W 121.5 FT FROM SE COR LOT 1 BLK 46 PLAT A LOGAN CITY SVY, N 90* W 182 …"
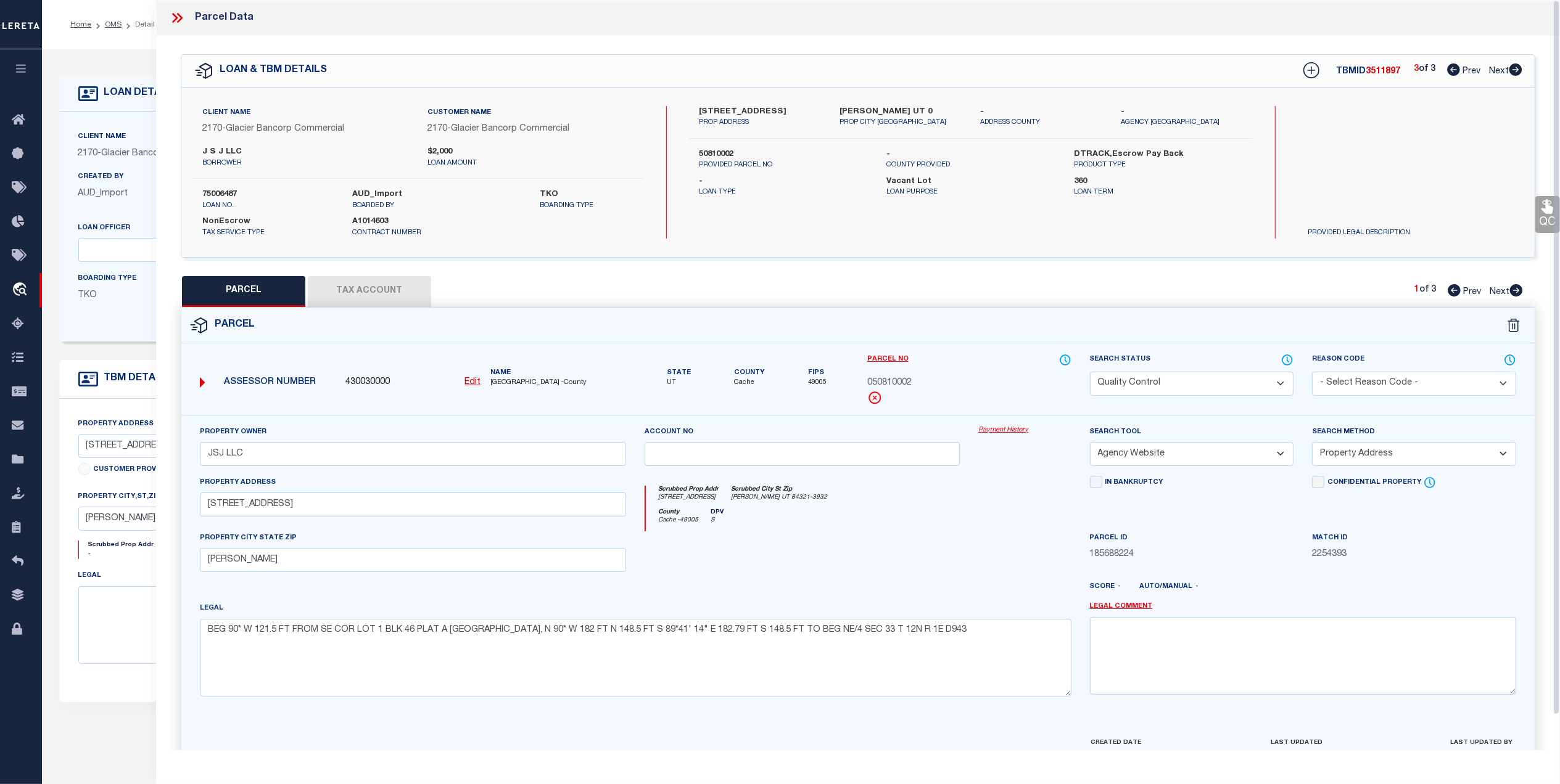
click at [1555, 226] on div "Parcel Data QC QC QC - Select Status - Ready to QC" at bounding box center [858, 375] width 1404 height 751
click at [1545, 214] on icon at bounding box center [1547, 207] width 12 height 15
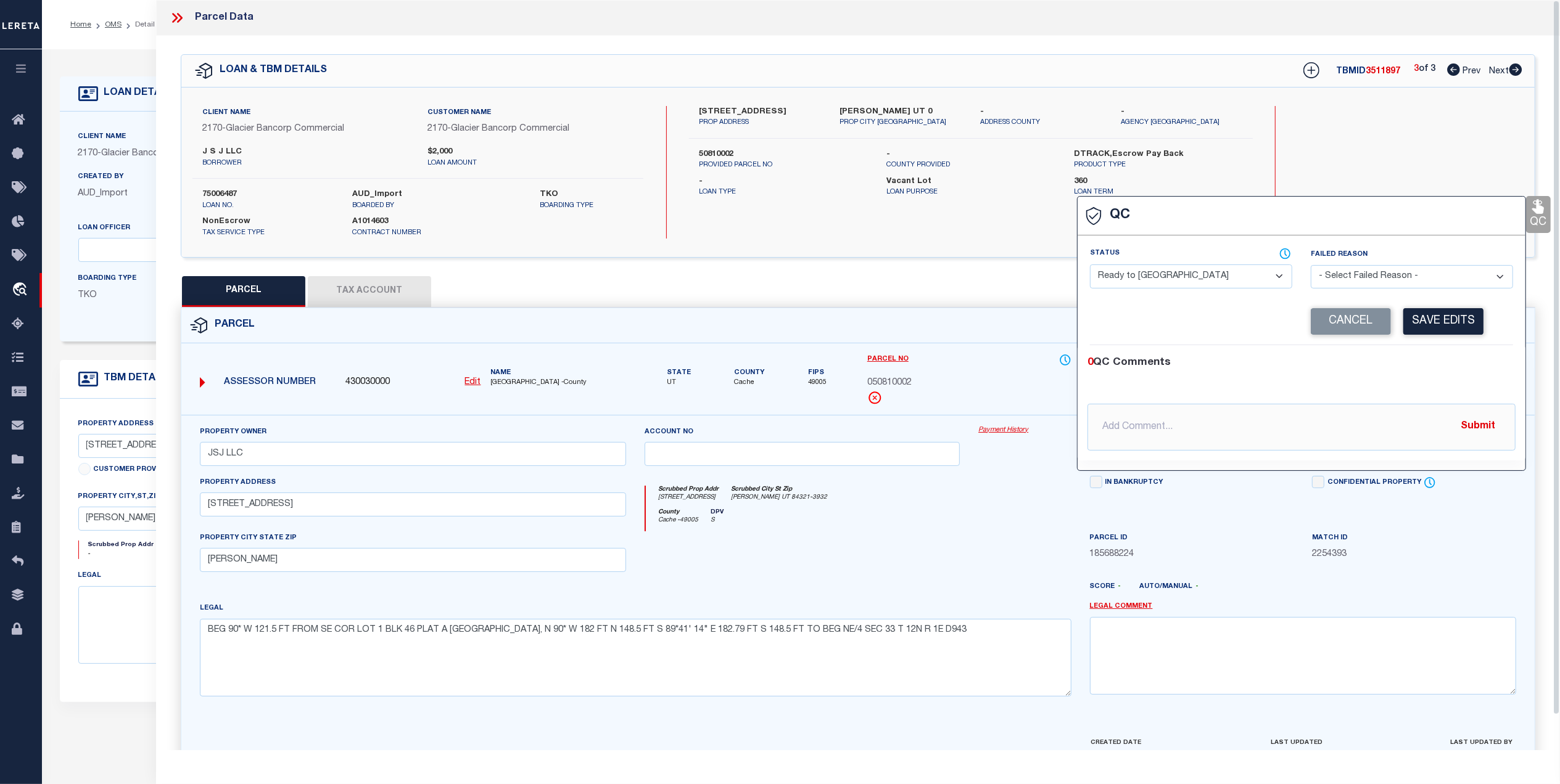
drag, startPoint x: 1201, startPoint y: 274, endPoint x: 1180, endPoint y: 292, distance: 27.7
click at [1201, 274] on select "- Select Status - Ready to QC Correct Incorrect" at bounding box center [1191, 276] width 203 height 24
select select "COR"
click at [1090, 266] on select "- Select Status - Ready to QC Correct Incorrect" at bounding box center [1191, 276] width 203 height 24
click at [1454, 323] on button "Save Edits" at bounding box center [1442, 321] width 80 height 27
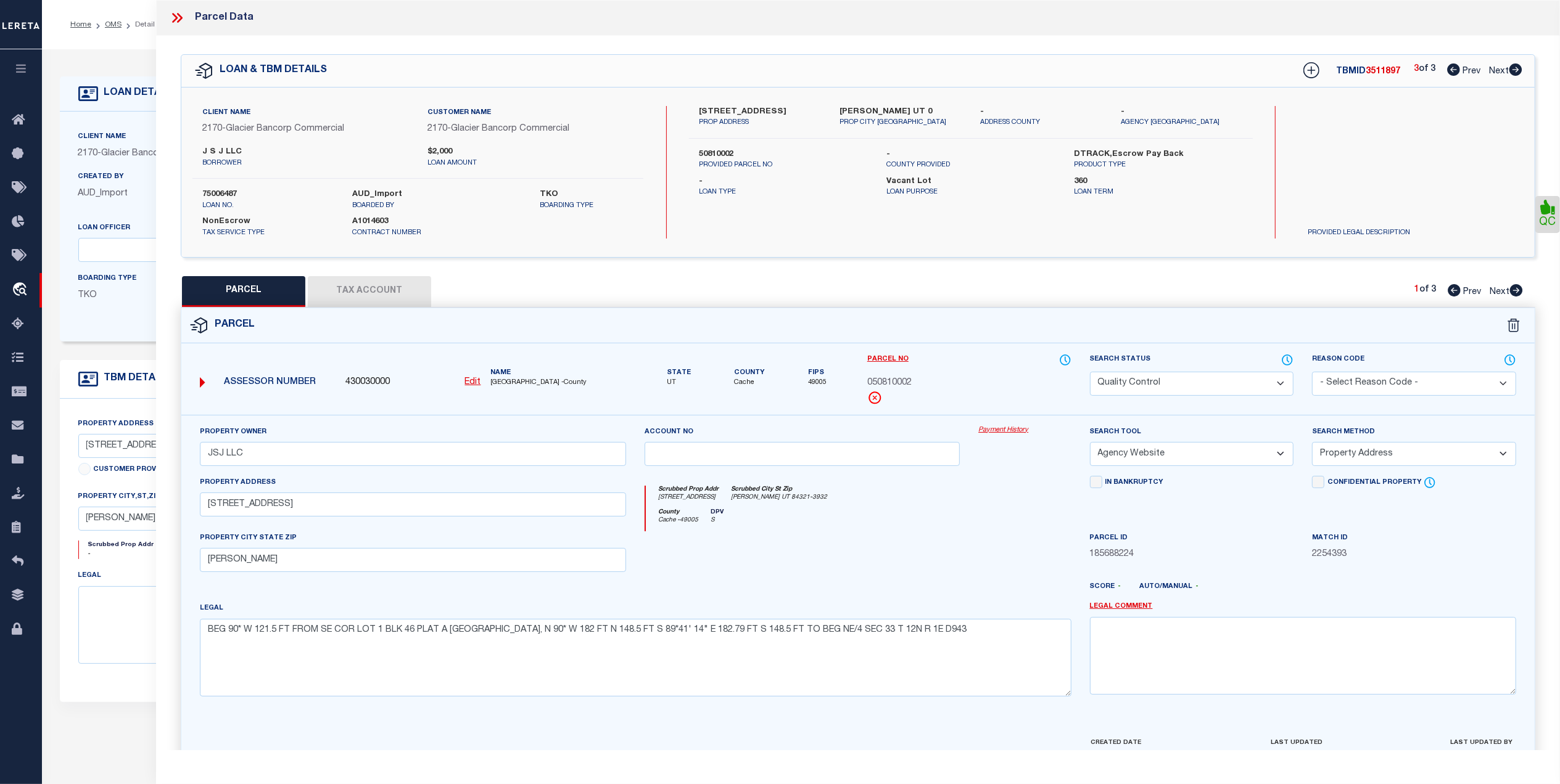
click at [1122, 390] on select "Automated Search Bad Parcel Complete Duplicate Parcel High Dollar Reporting In …" at bounding box center [1192, 383] width 204 height 24
select select "CP"
click at [1090, 371] on select "Automated Search Bad Parcel Complete Duplicate Parcel High Dollar Reporting In …" at bounding box center [1192, 383] width 204 height 24
click at [1006, 519] on div "County Cache - 49005 DPV S" at bounding box center [858, 520] width 425 height 23
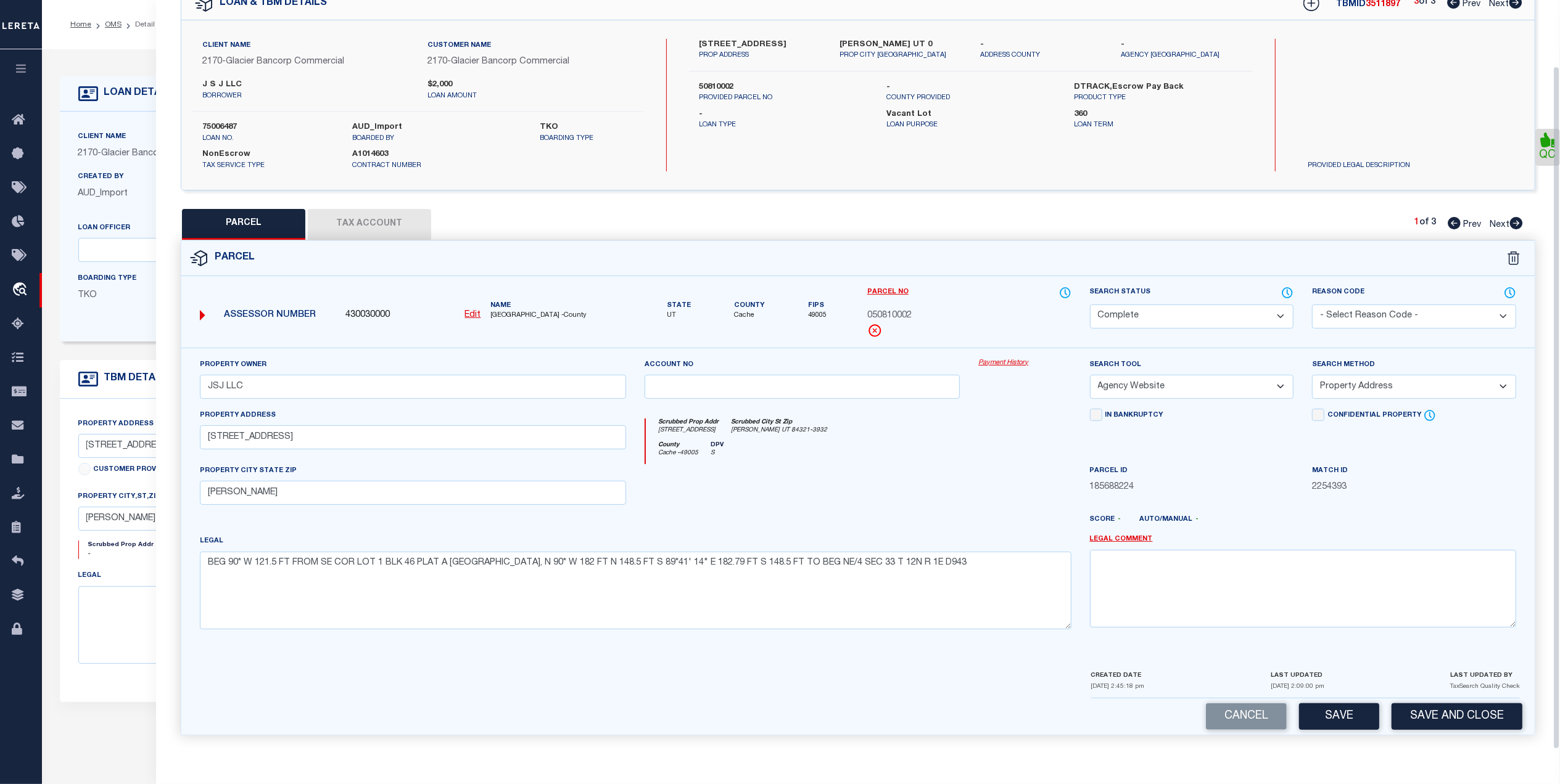
scroll to position [72, 0]
click at [1418, 715] on button "Save and Close" at bounding box center [1457, 716] width 130 height 27
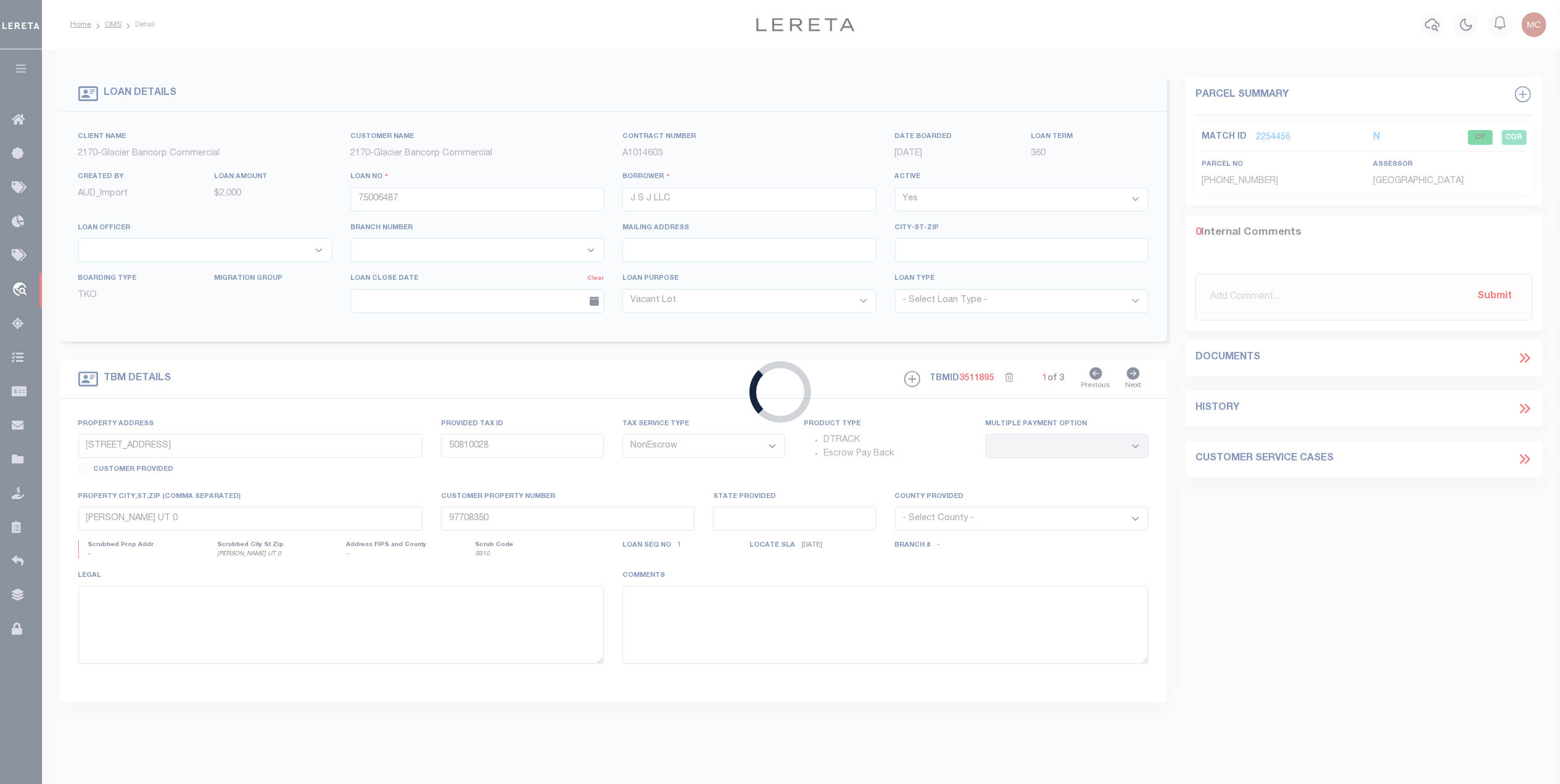
select select "167850"
select select "27203"
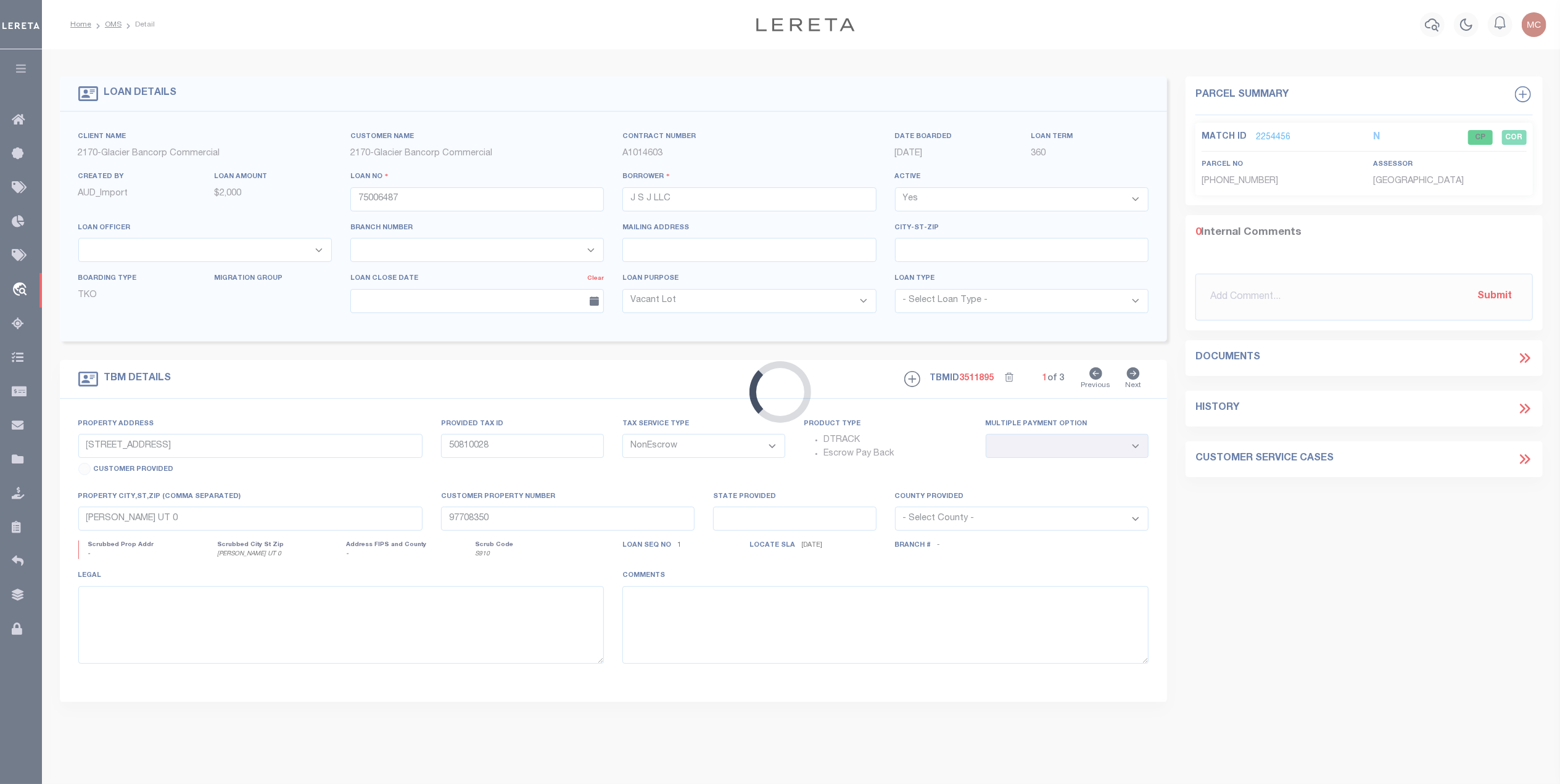
select select
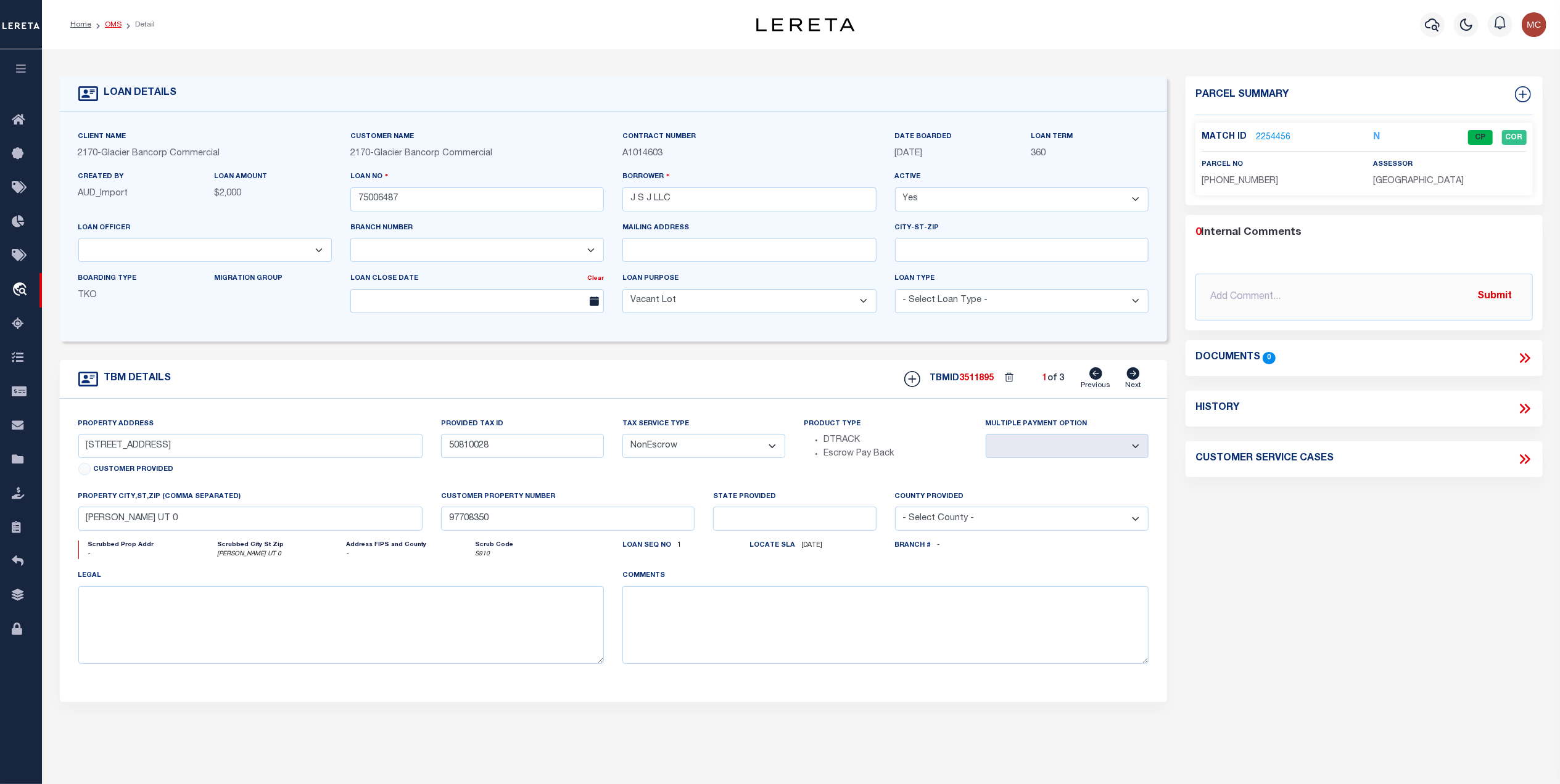
click at [110, 23] on link "OMS" at bounding box center [112, 24] width 16 height 8
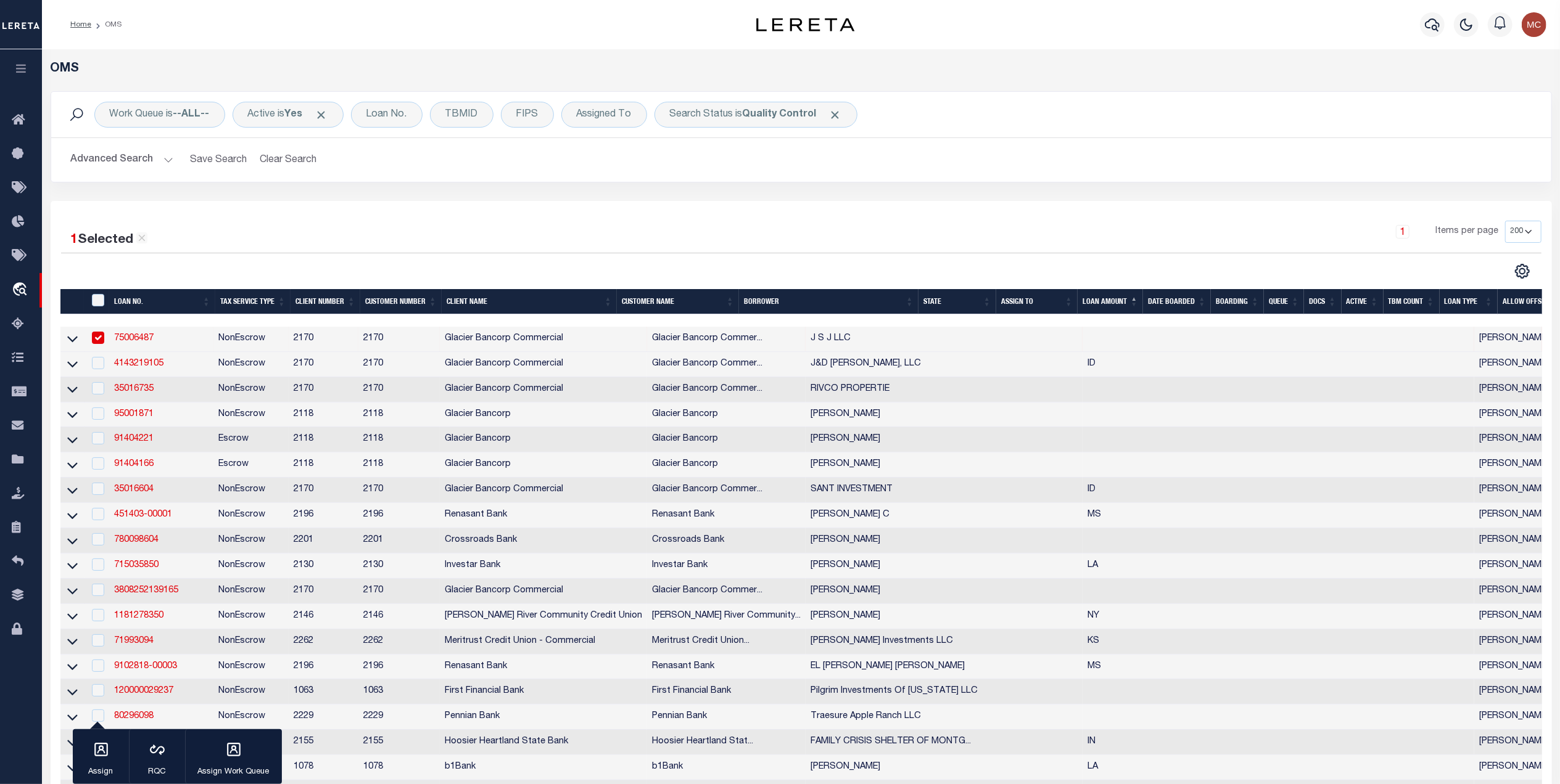
click at [617, 279] on div at bounding box center [431, 271] width 741 height 16
click at [638, 247] on div "1 Items per page 10 25 50 100 200" at bounding box center [988, 236] width 1106 height 32
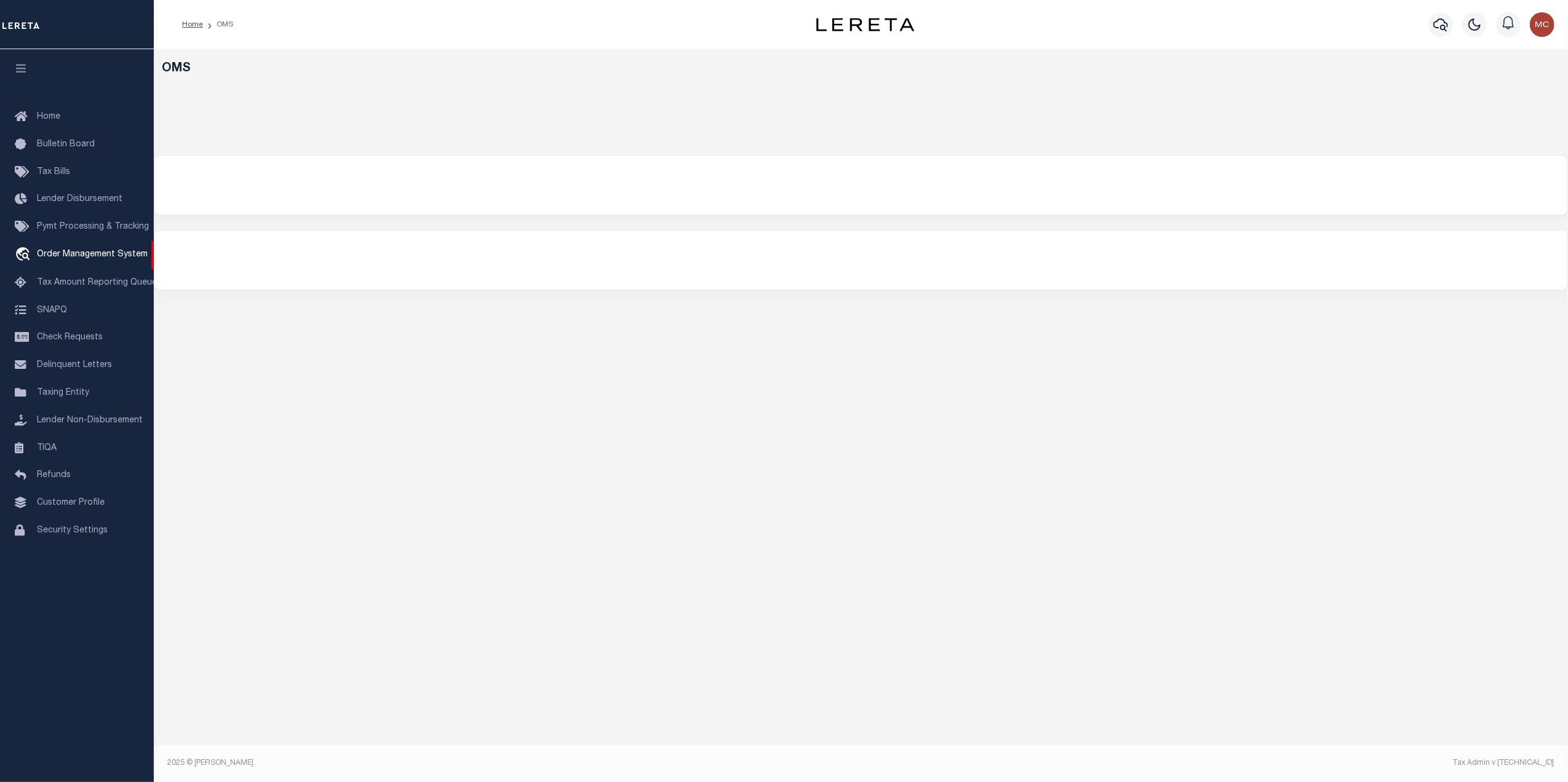
select select "200"
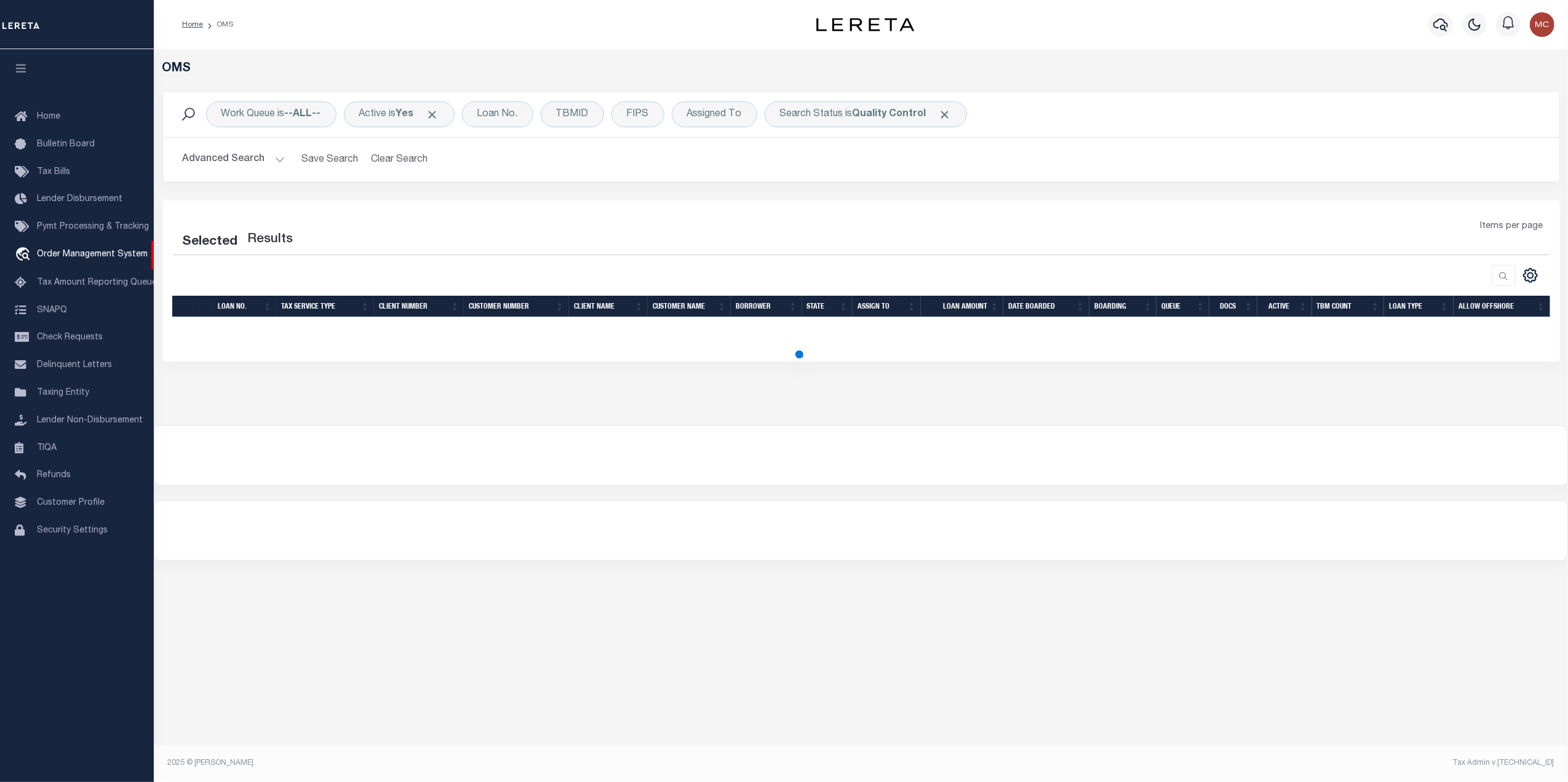
select select "200"
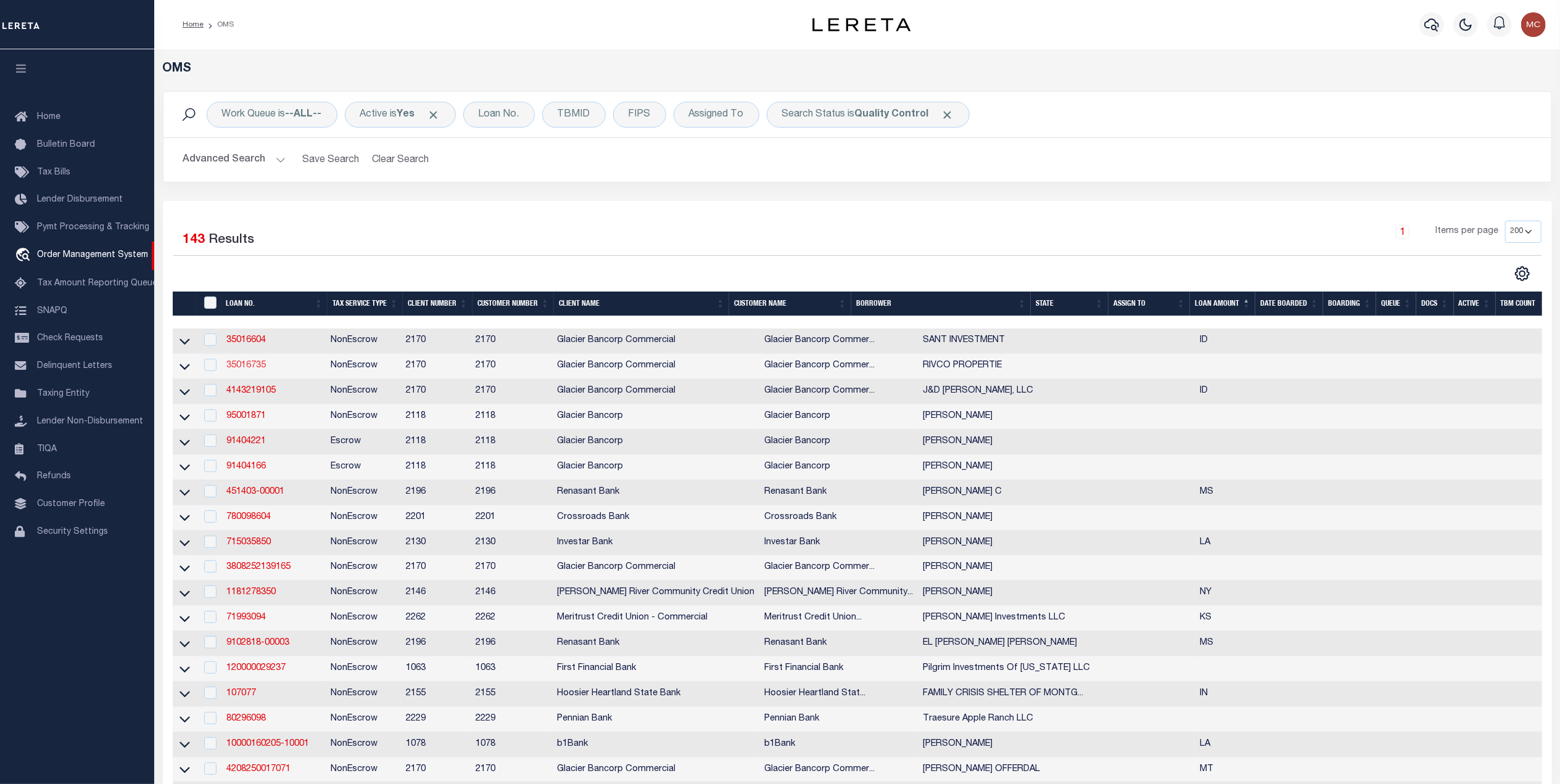
click at [245, 368] on link "35016735" at bounding box center [246, 365] width 39 height 9
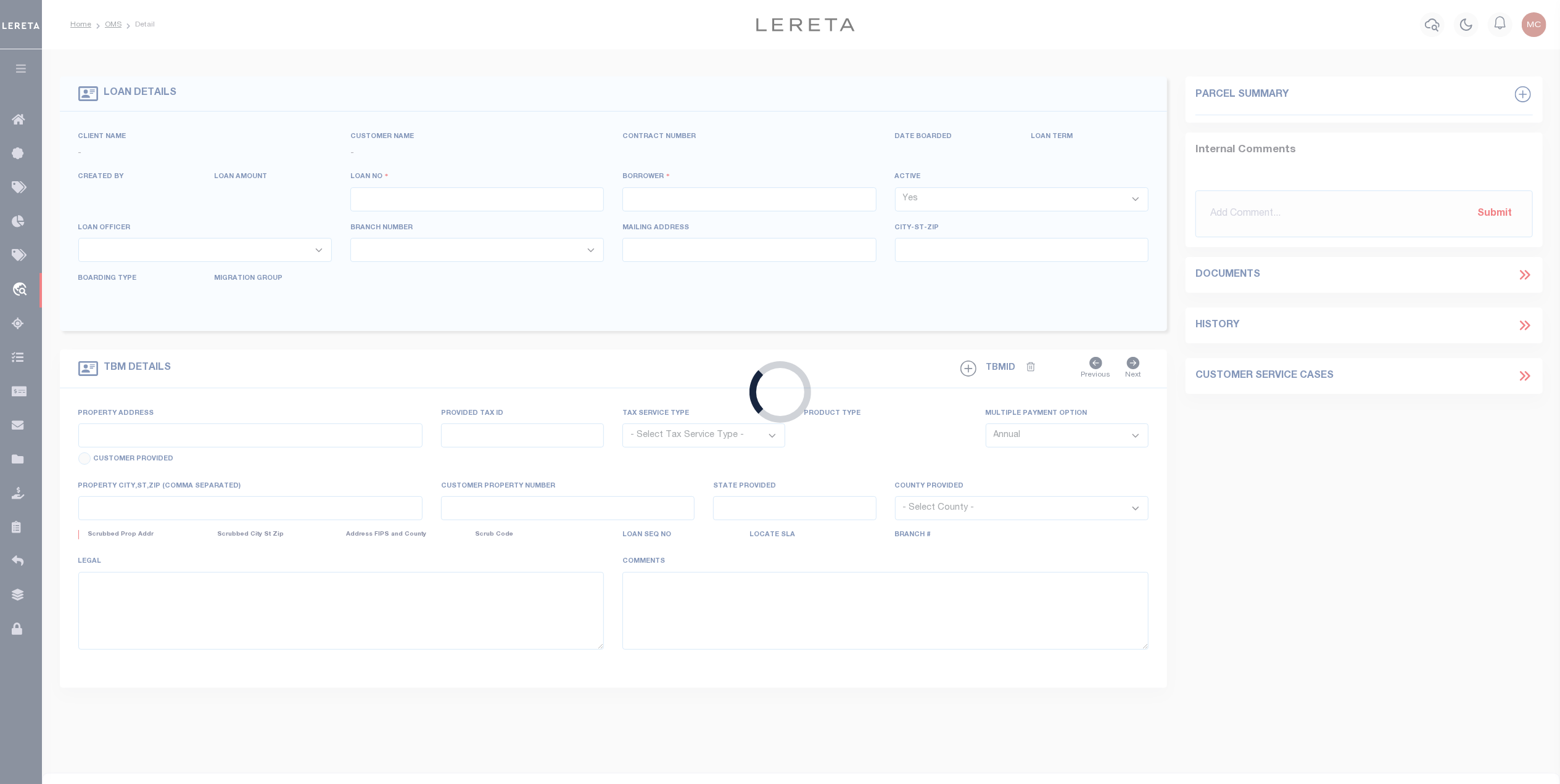
type input "35016735"
type input "RIVCO PROPERTIE"
select select
select select "400"
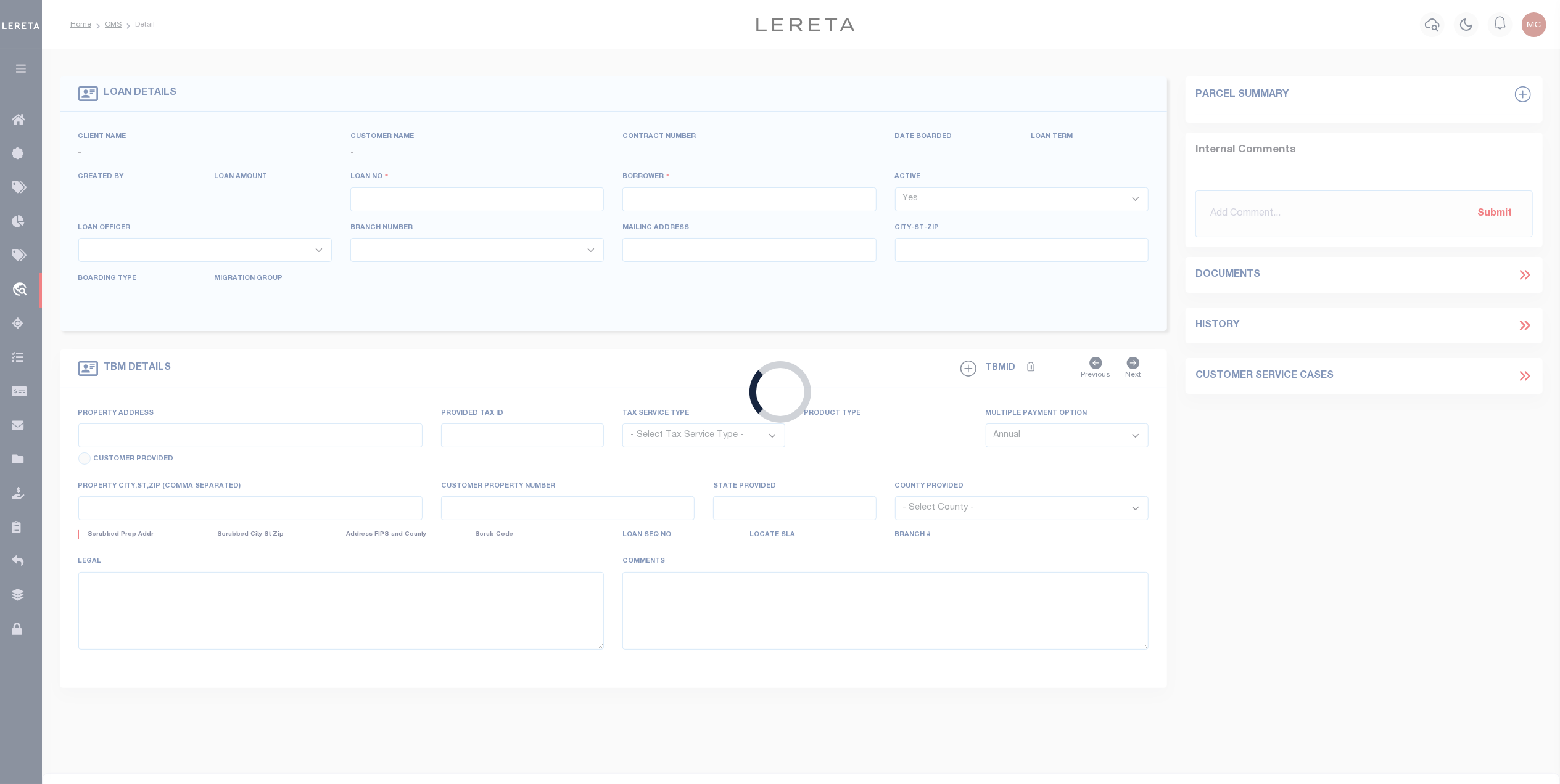
select select "NonEscrow"
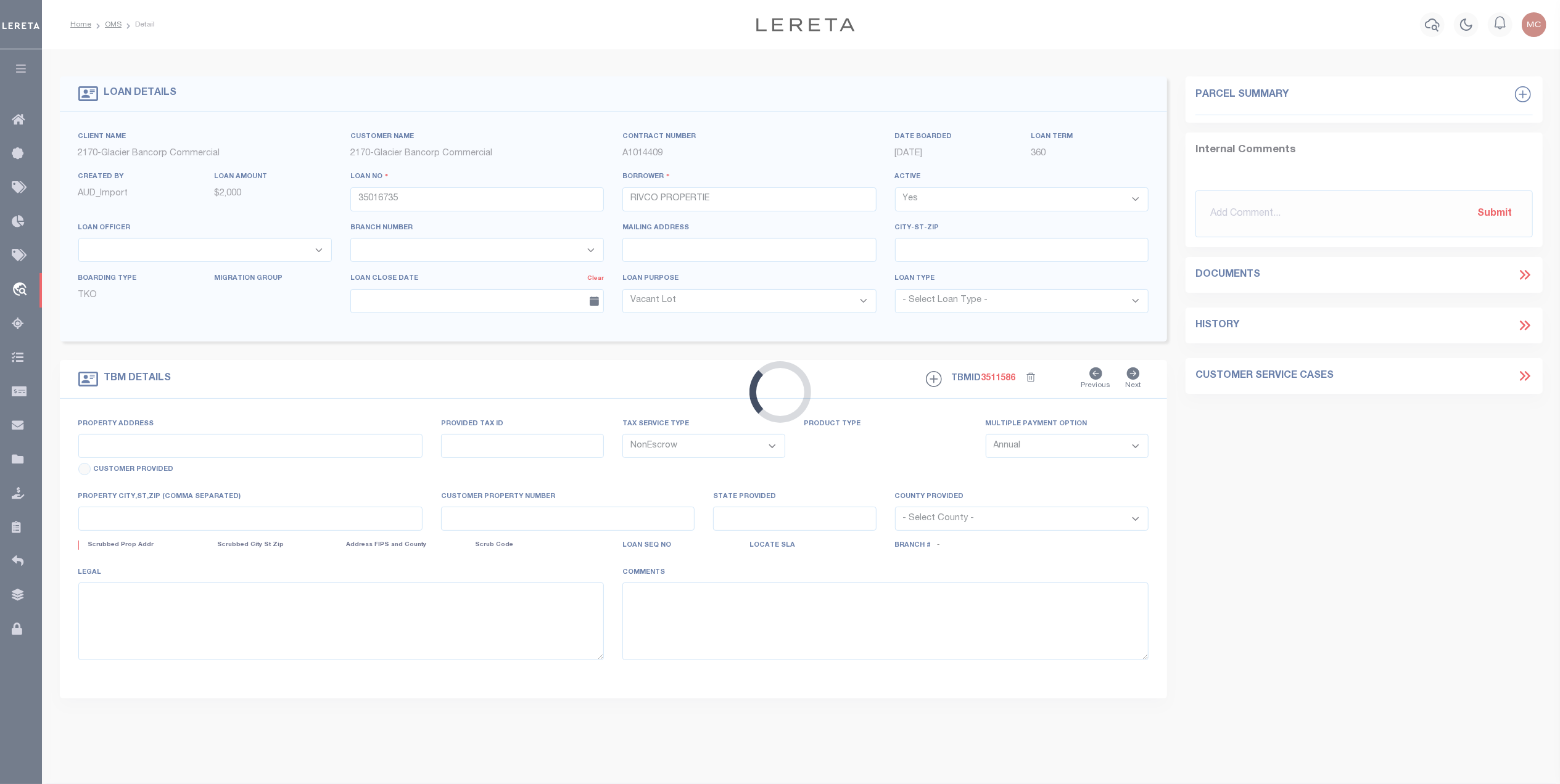
type input "145 165,175,185,195OPALCTCT"
type input "RP2150800"
select select
type input "SHELLEY ID 832744909"
type input "97667964"
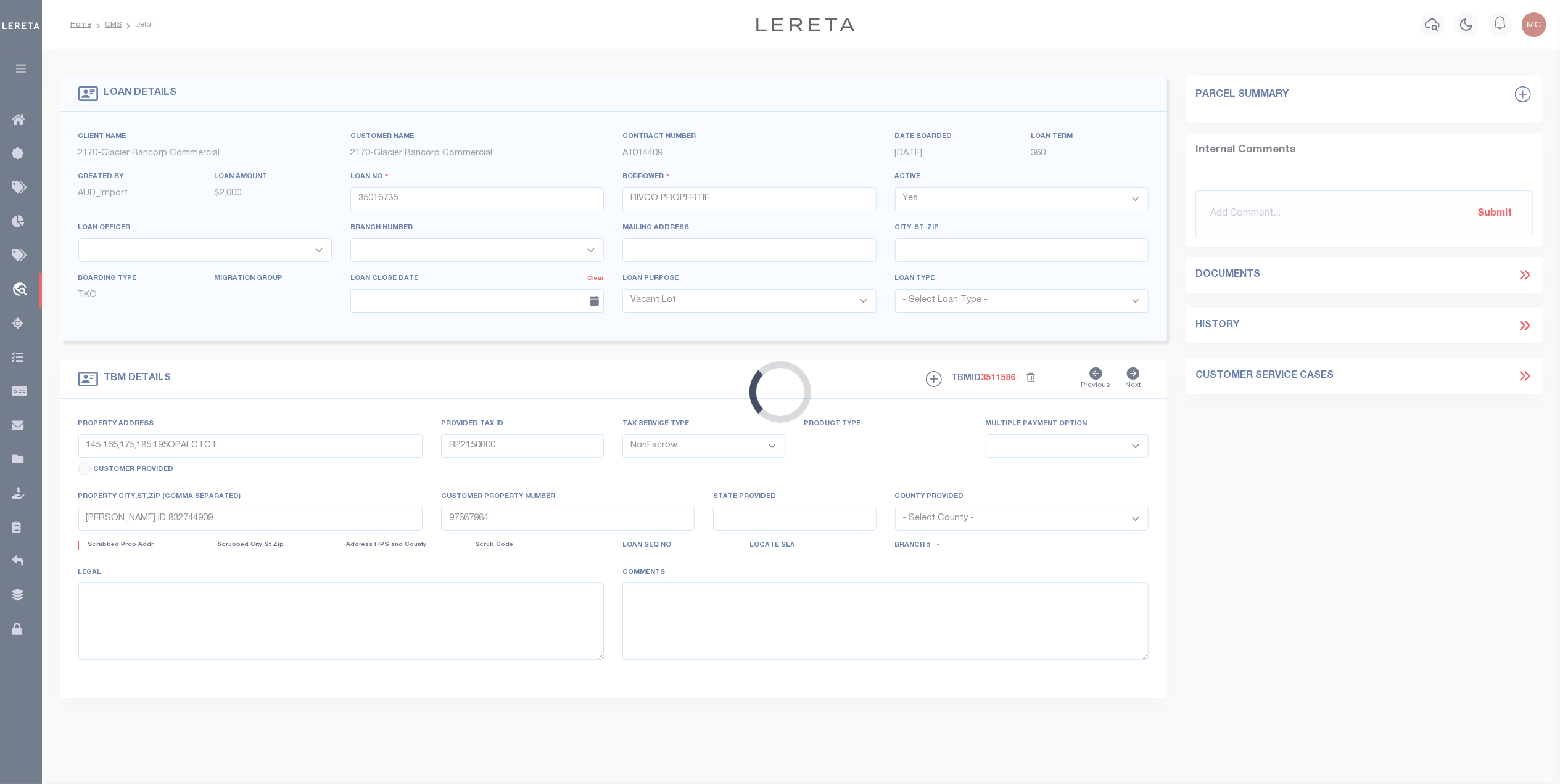
select select "167850"
select select "27203"
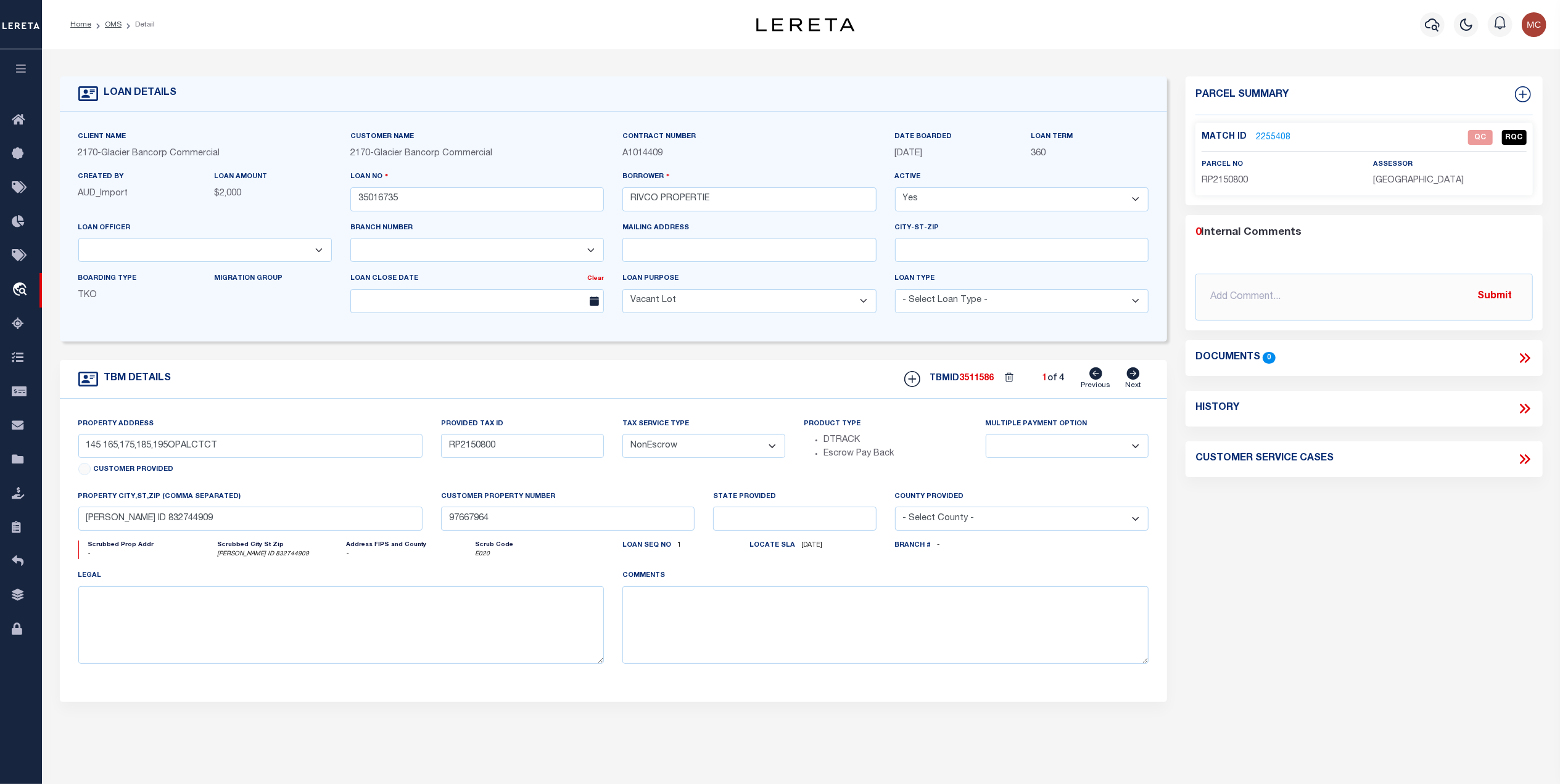
click at [1266, 134] on link "2255408" at bounding box center [1273, 137] width 34 height 13
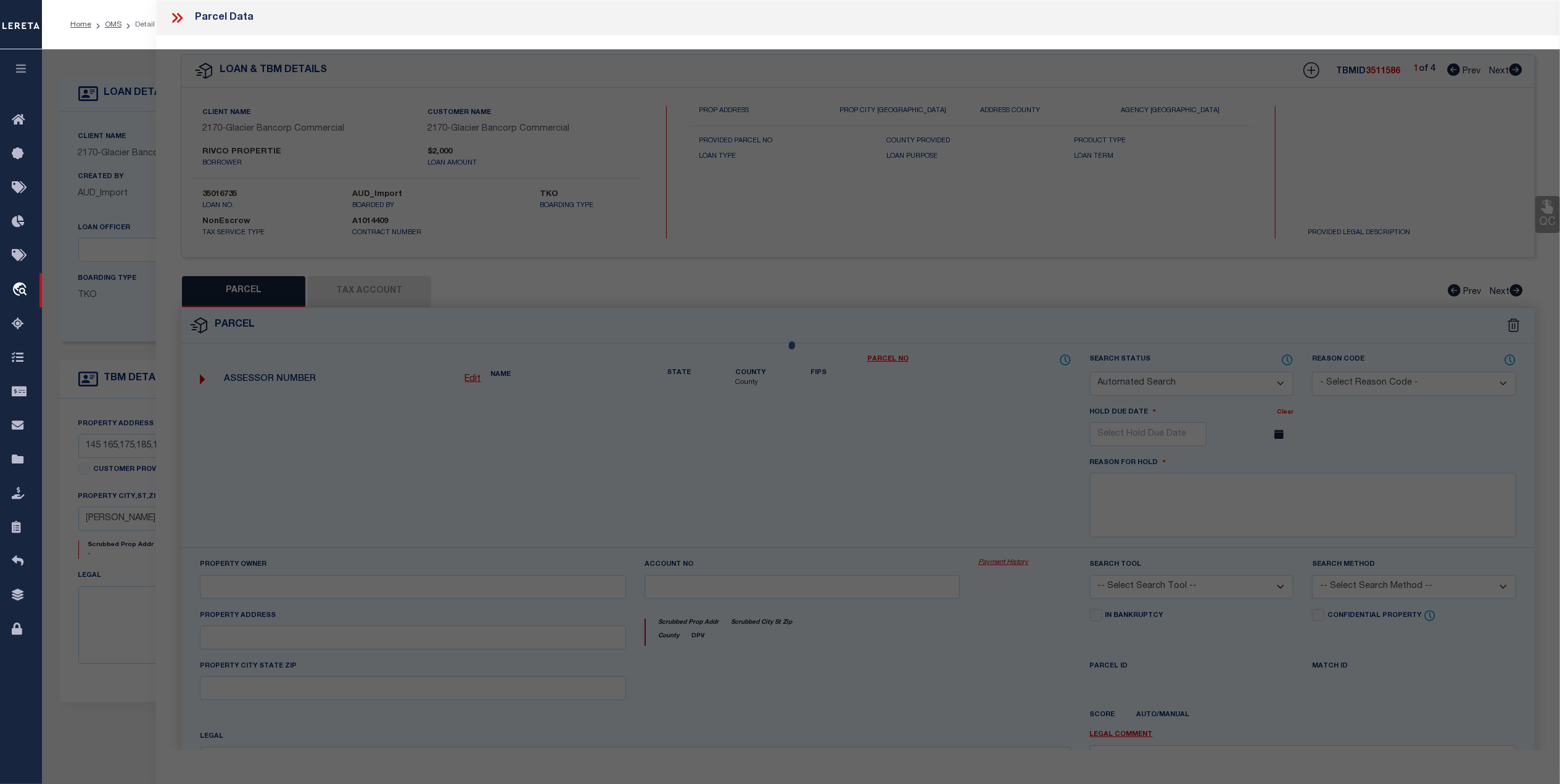
checkbox input "false"
select select "QC"
type input "RIVCO PROPERTIES LLC"
select select "AGW"
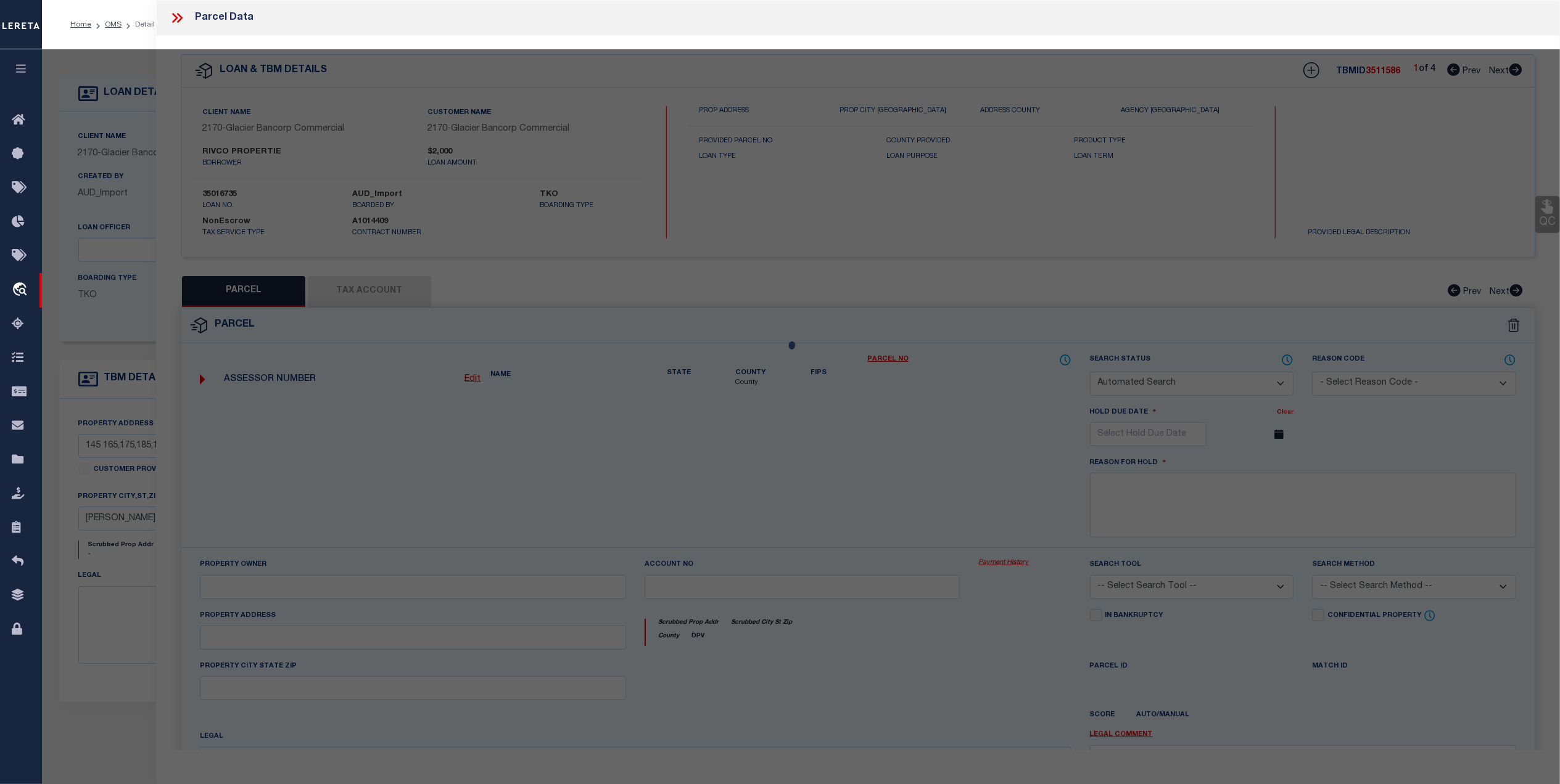
select select "LEG"
type input "185 OPAL CT"
type input "SHELLEY ID 83274-0000"
type textarea "T1N R37E SEC 28 NORTH SHELLEY BUSINESS PARK #2 BLK 1 LOT 6 (4 PLEX)"
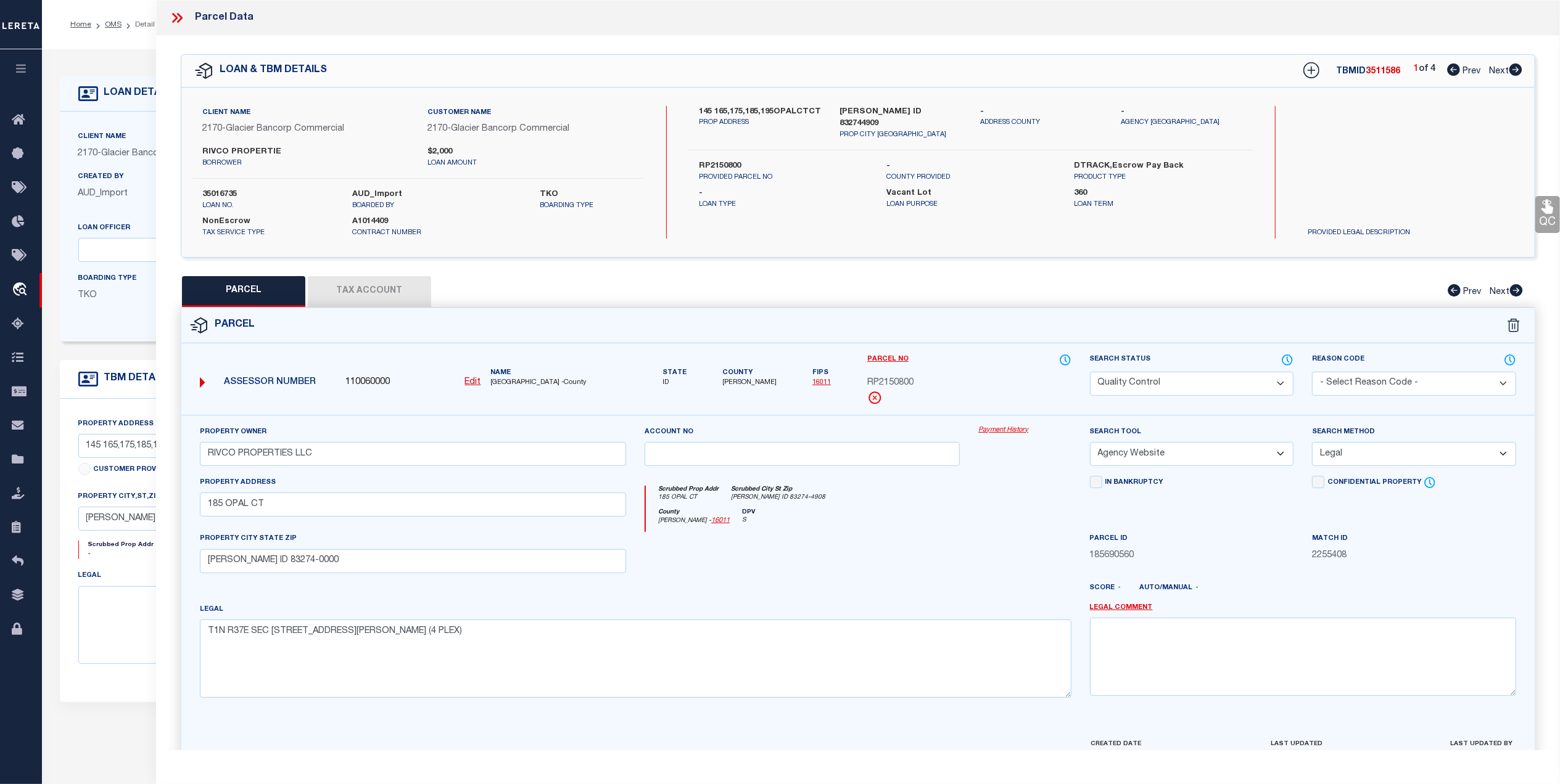
click at [381, 291] on button "Tax Account" at bounding box center [370, 292] width 124 height 31
select select "100"
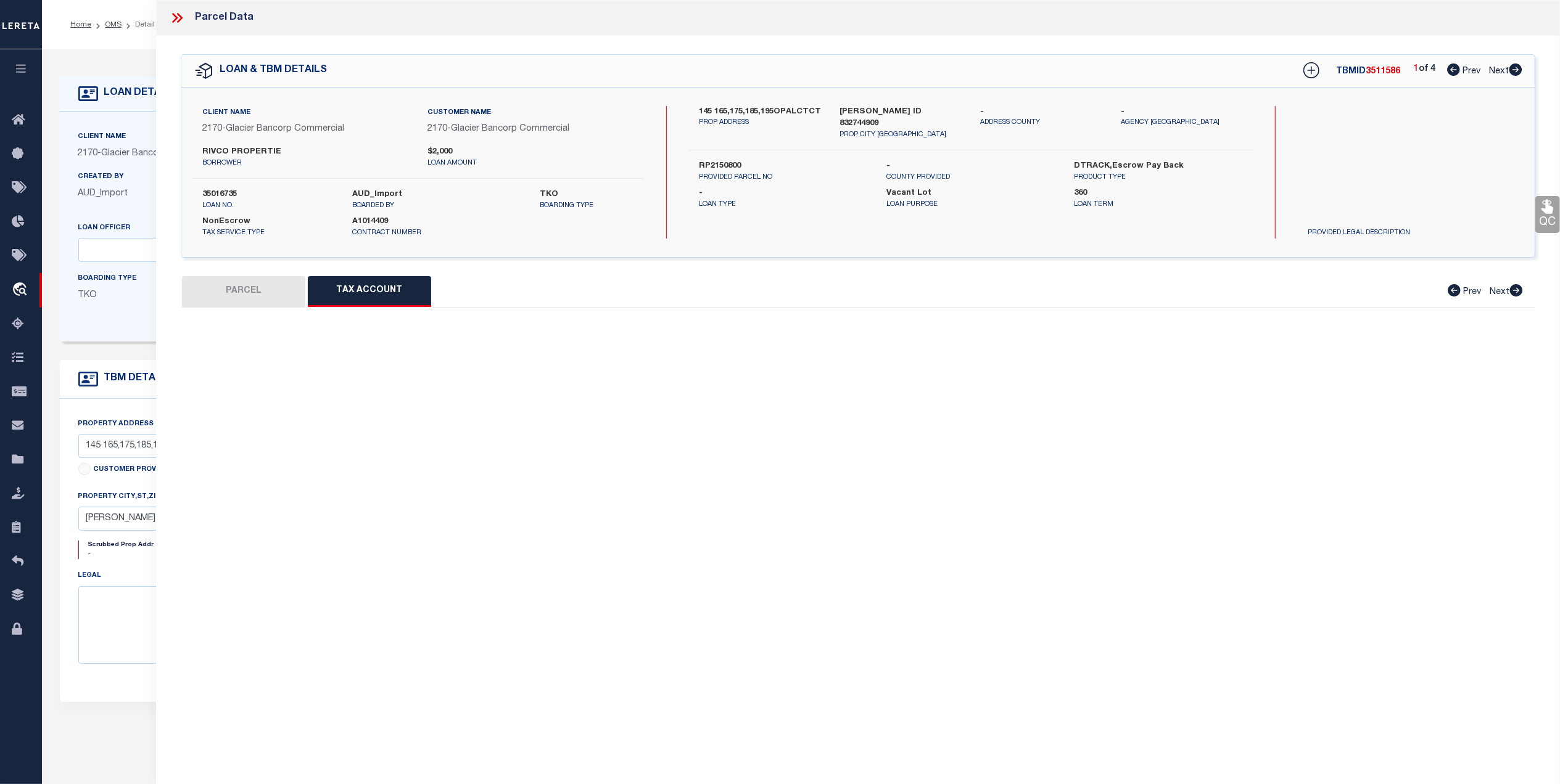
select select "100"
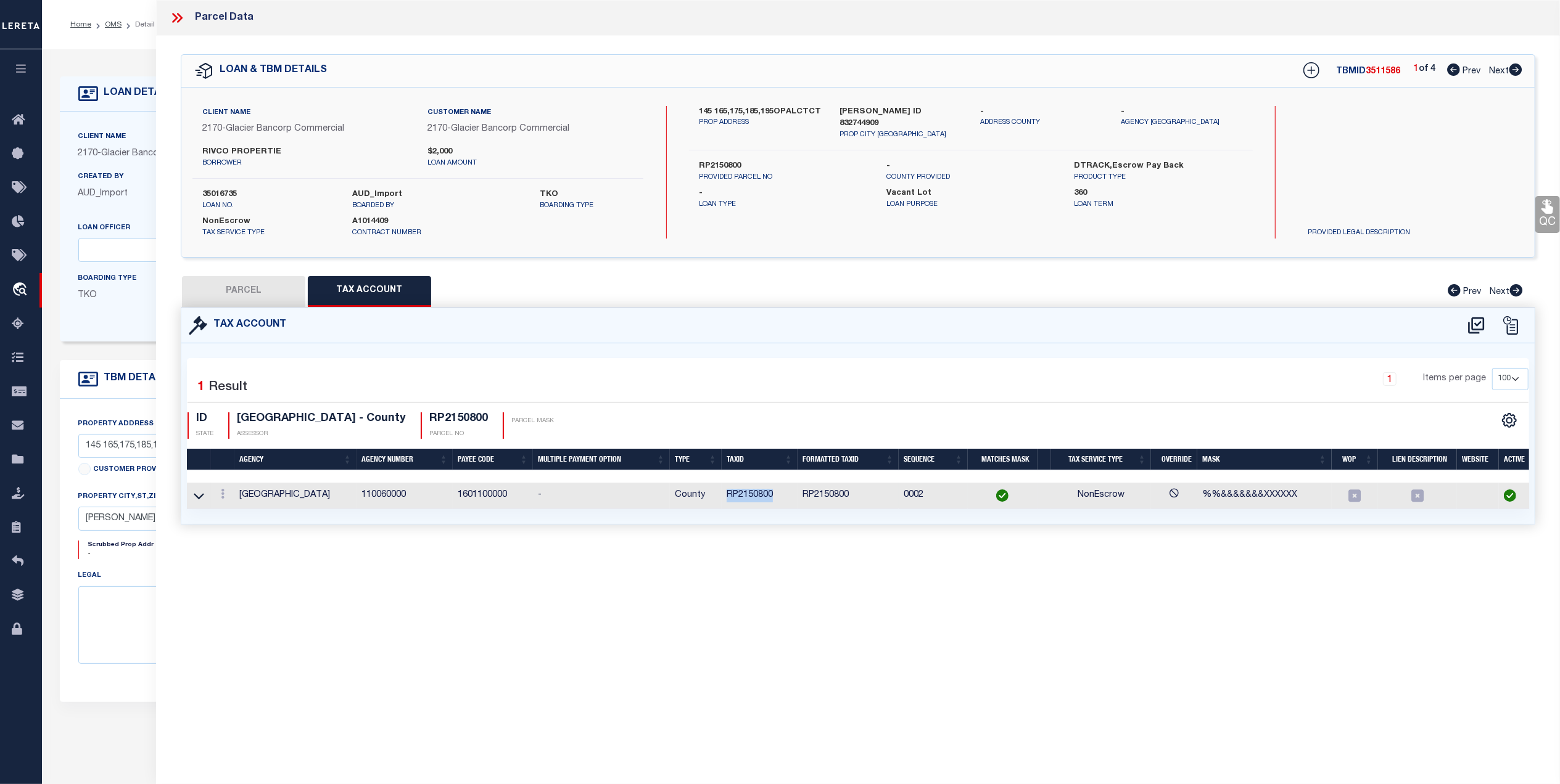
drag, startPoint x: 777, startPoint y: 494, endPoint x: 724, endPoint y: 504, distance: 53.9
click at [724, 504] on td "RP2150800" at bounding box center [759, 496] width 76 height 27
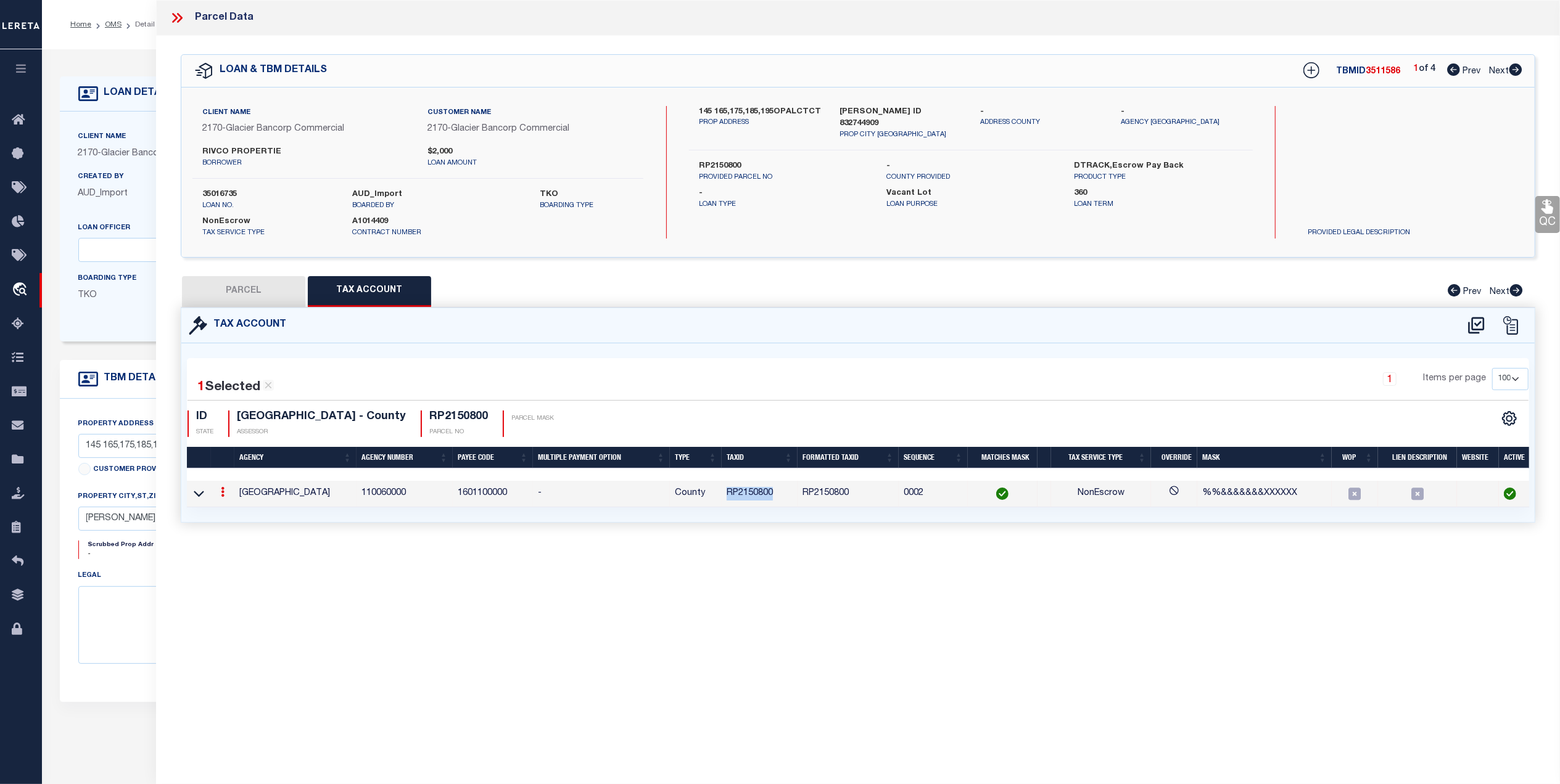
copy td "RP2150800"
click at [262, 296] on button "PARCEL" at bounding box center [244, 292] width 124 height 31
select select "AS"
select select
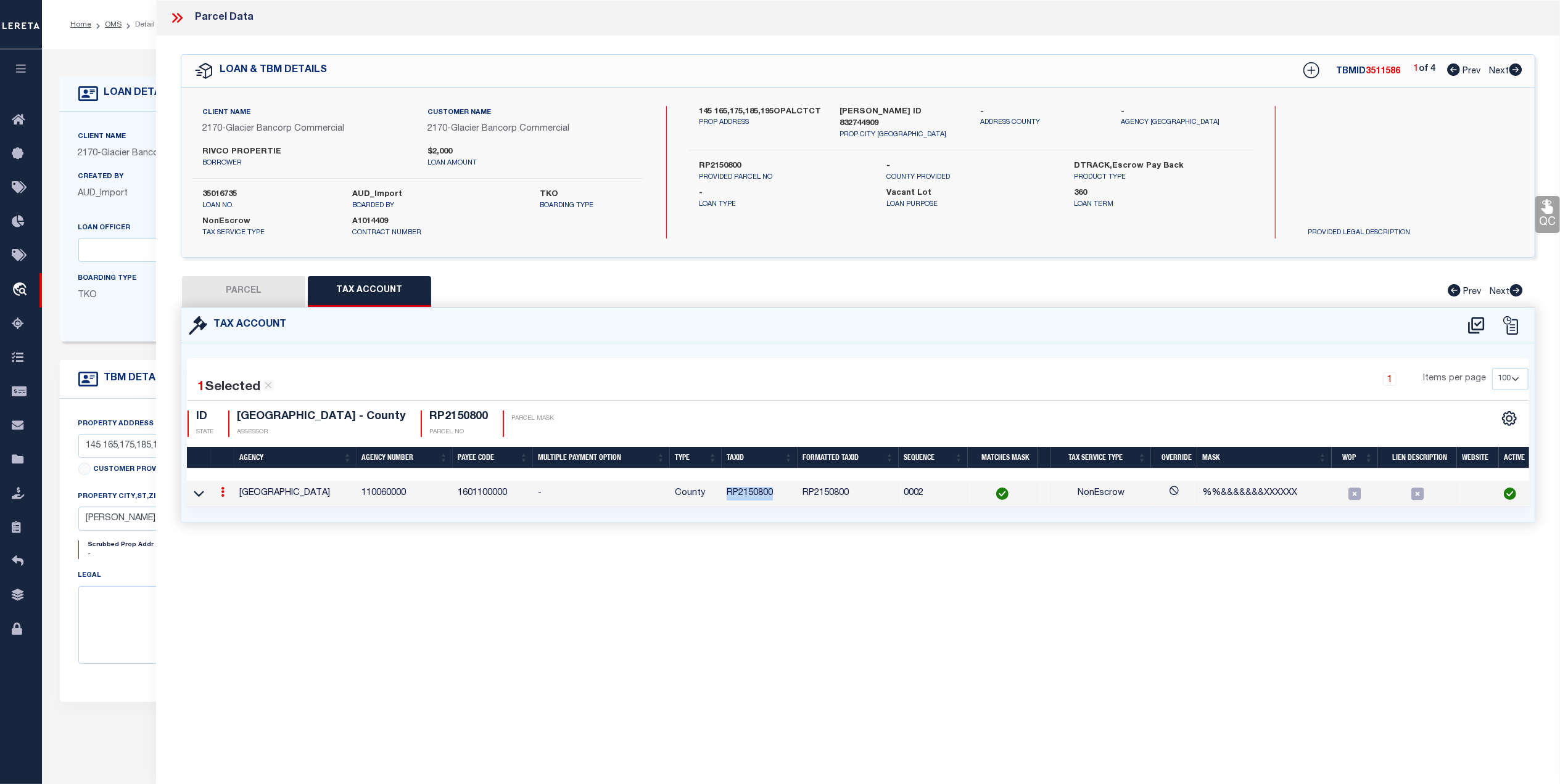
checkbox input "false"
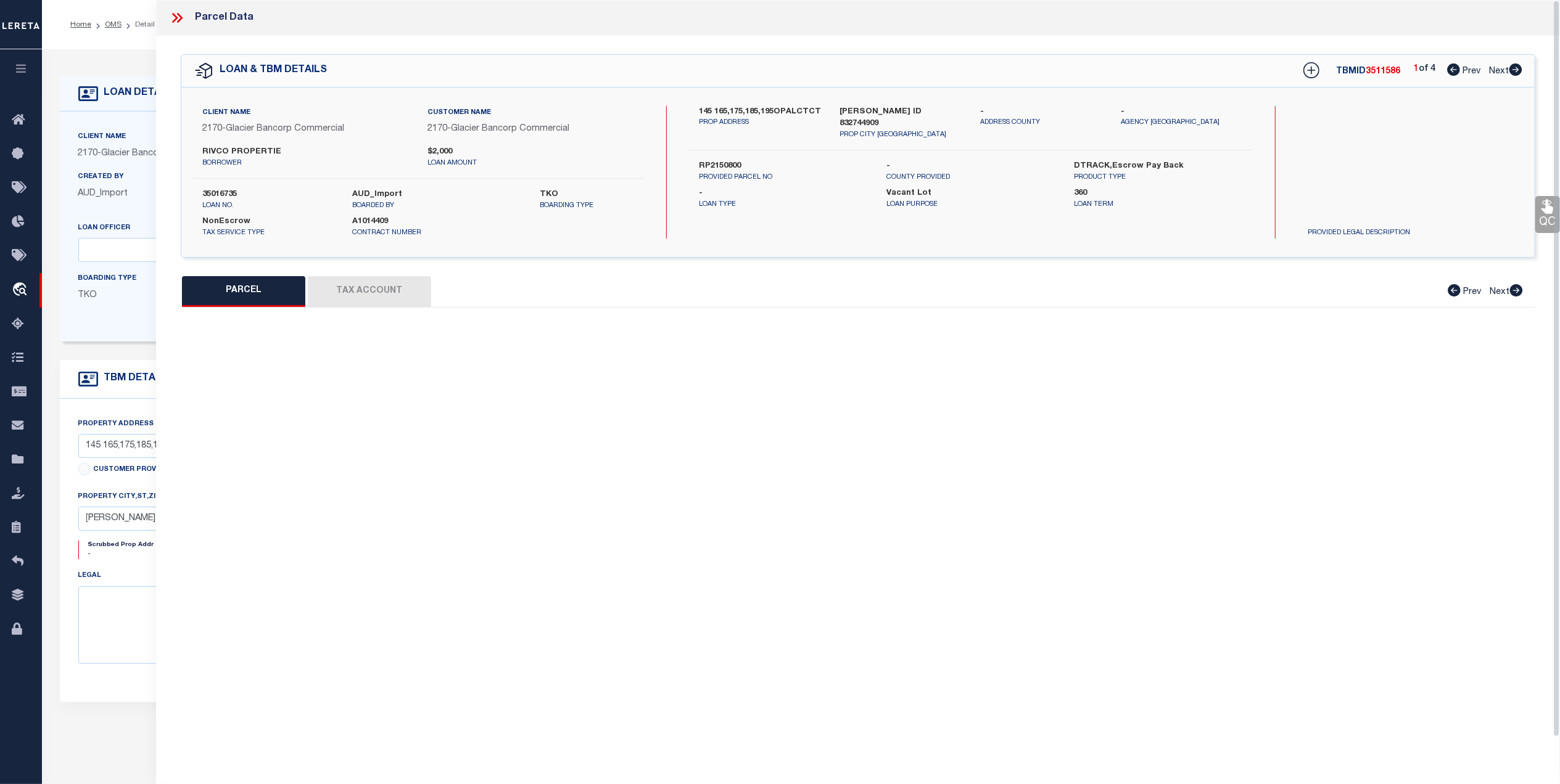
select select "QC"
type input "RIVCO PROPERTIES LLC"
select select "AGW"
select select "LEG"
type input "185 OPAL CT"
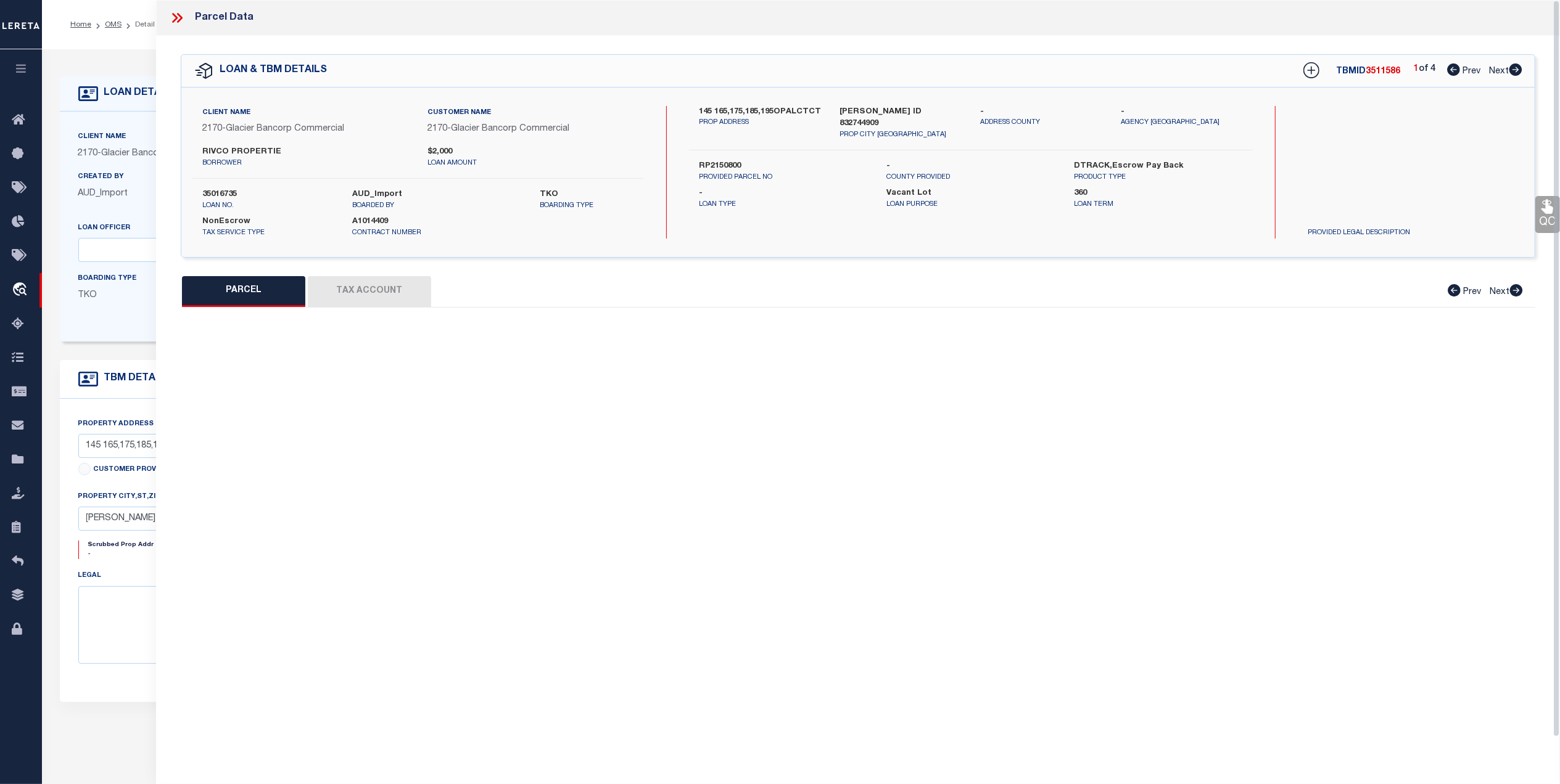
type input "SHELLEY ID 83274-0000"
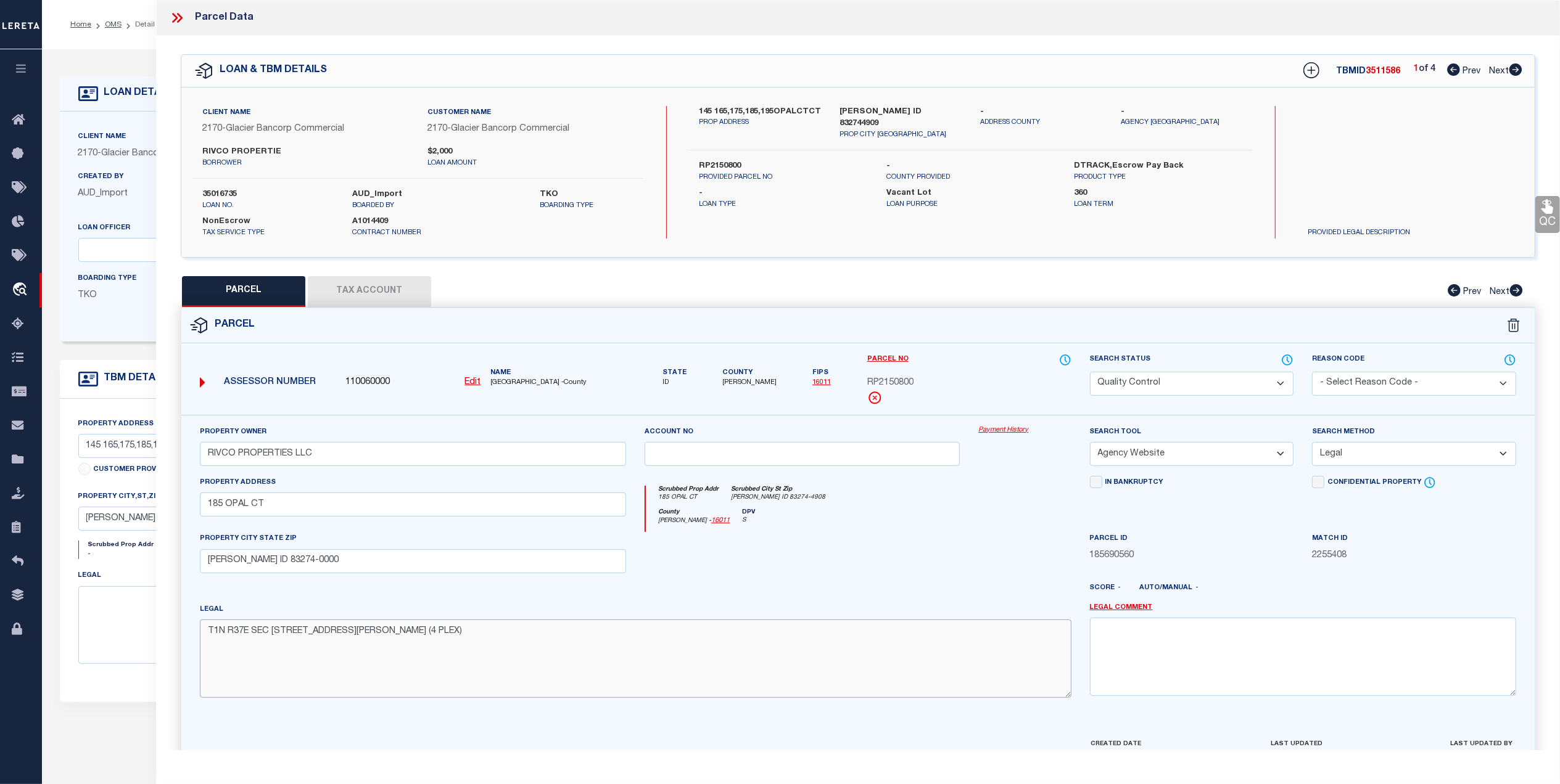
drag, startPoint x: 600, startPoint y: 640, endPoint x: 178, endPoint y: 633, distance: 422.1
click at [172, 632] on div "Parcel 110060000 Edit" at bounding box center [858, 545] width 1373 height 474
paste textarea "ORTH SHELLEY BUSINESS PARK #2 BLK 1 LOT 6 (4 PLEX) T1N R37E SEC 28"
type textarea "ORTH SHELLEY BUSINESS PARK #2 BLK 1 LOT 6 (4 PLEX) T1N R37E SEC 28"
click at [859, 555] on div at bounding box center [801, 557] width 334 height 51
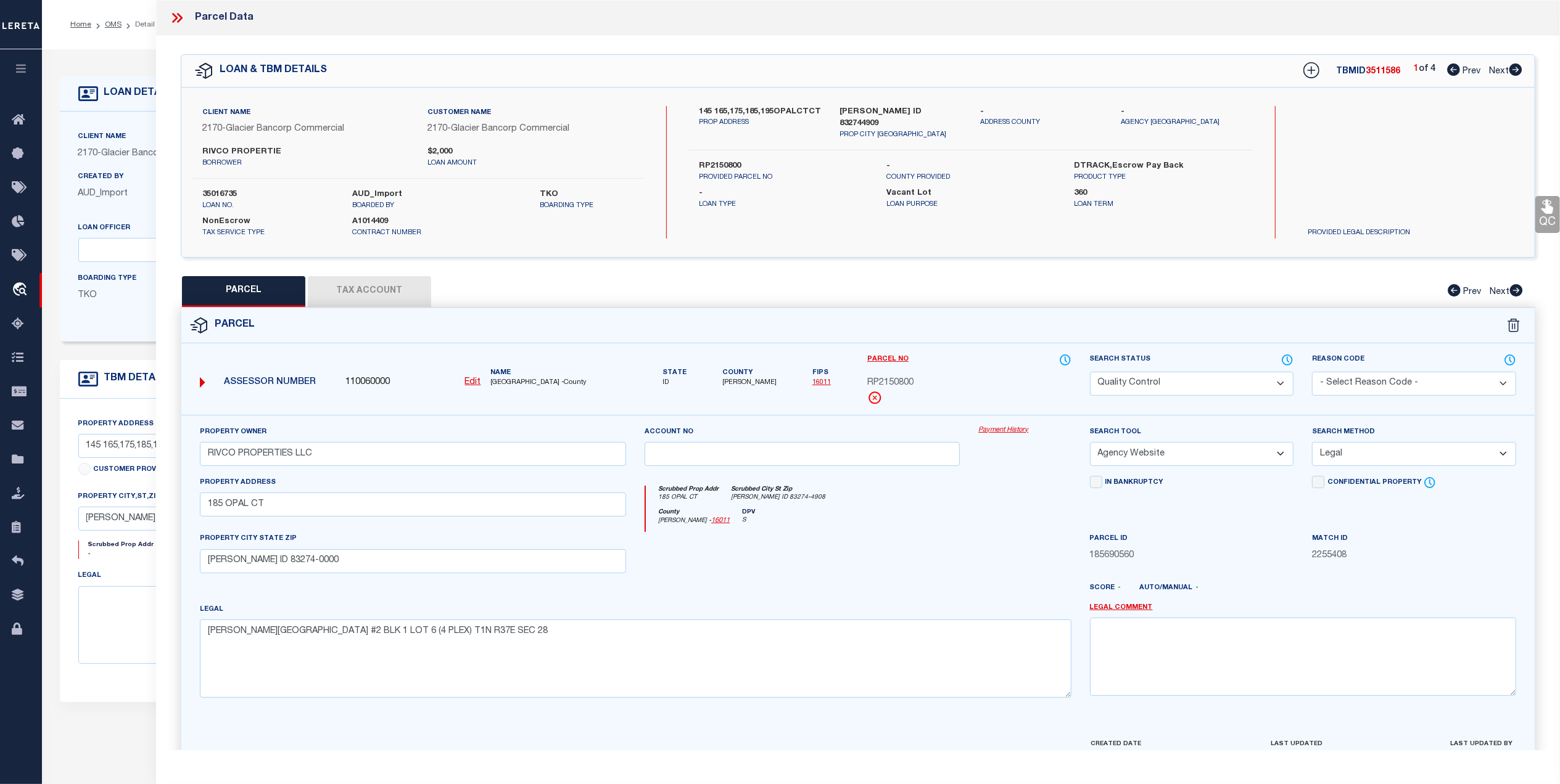
click at [1545, 208] on icon at bounding box center [1547, 207] width 12 height 15
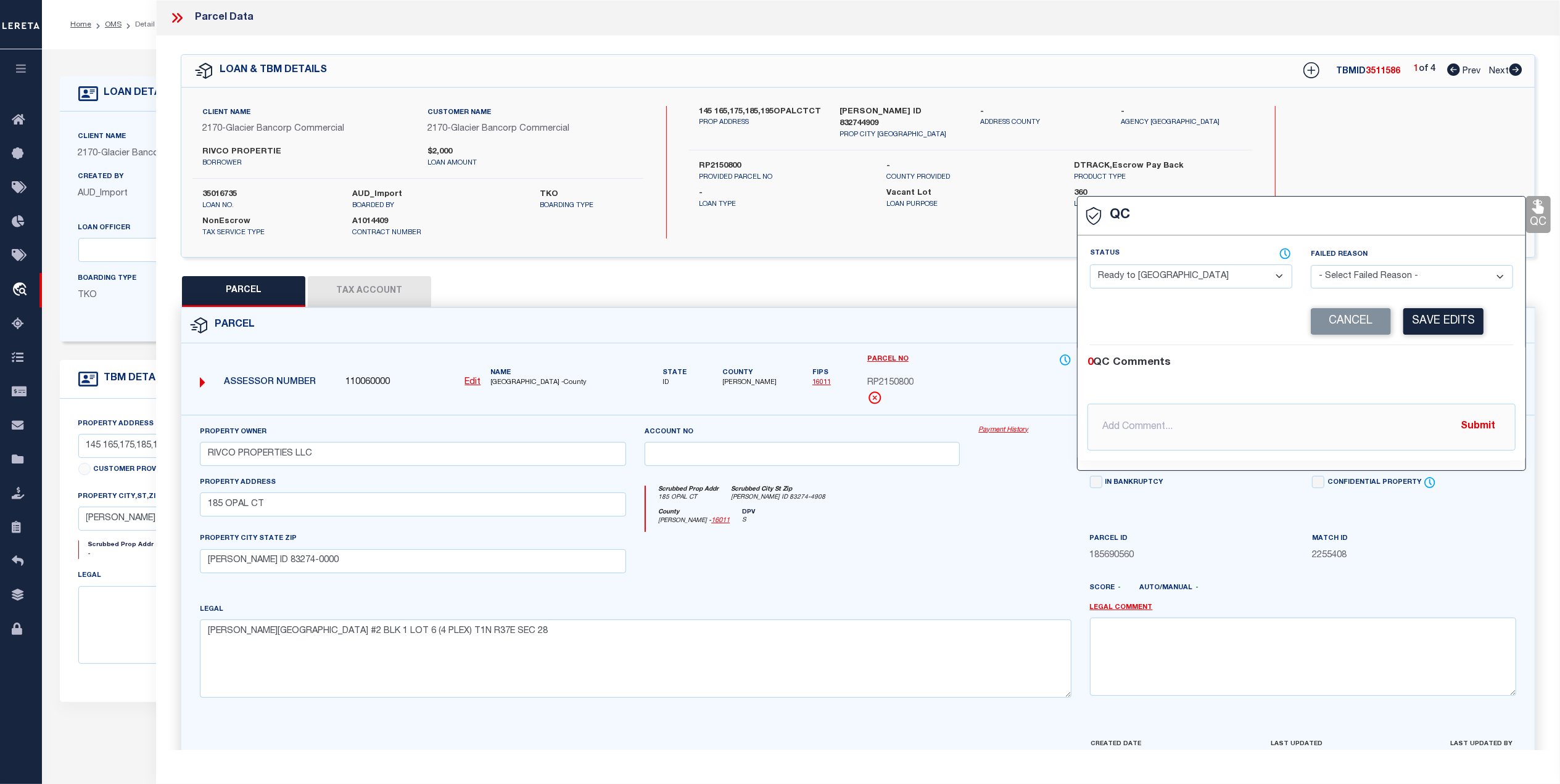
drag, startPoint x: 1201, startPoint y: 271, endPoint x: 1177, endPoint y: 288, distance: 29.4
click at [1200, 271] on select "- Select Status - Ready to QC Correct Incorrect" at bounding box center [1191, 276] width 203 height 24
select select "COR"
click at [1090, 266] on select "- Select Status - Ready to QC Correct Incorrect" at bounding box center [1191, 276] width 203 height 24
click at [1427, 322] on button "Save Edits" at bounding box center [1442, 321] width 80 height 27
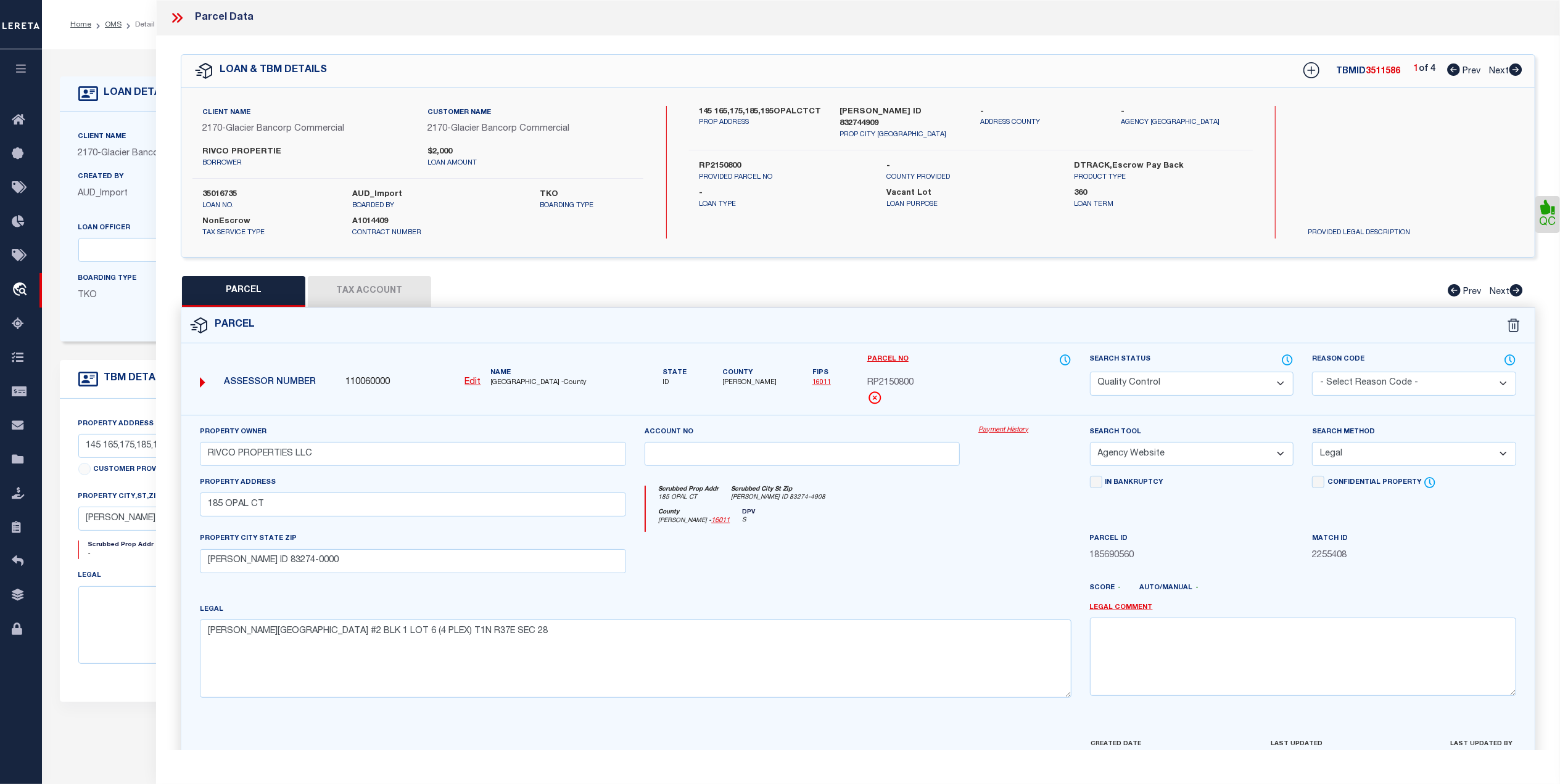
drag, startPoint x: 1144, startPoint y: 385, endPoint x: 1135, endPoint y: 395, distance: 13.5
click at [1144, 385] on select "Automated Search Bad Parcel Complete Duplicate Parcel High Dollar Reporting In …" at bounding box center [1192, 383] width 204 height 24
click at [1090, 371] on select "Automated Search Bad Parcel Complete Duplicate Parcel High Dollar Reporting In …" at bounding box center [1192, 383] width 204 height 24
click at [958, 553] on div at bounding box center [801, 557] width 334 height 51
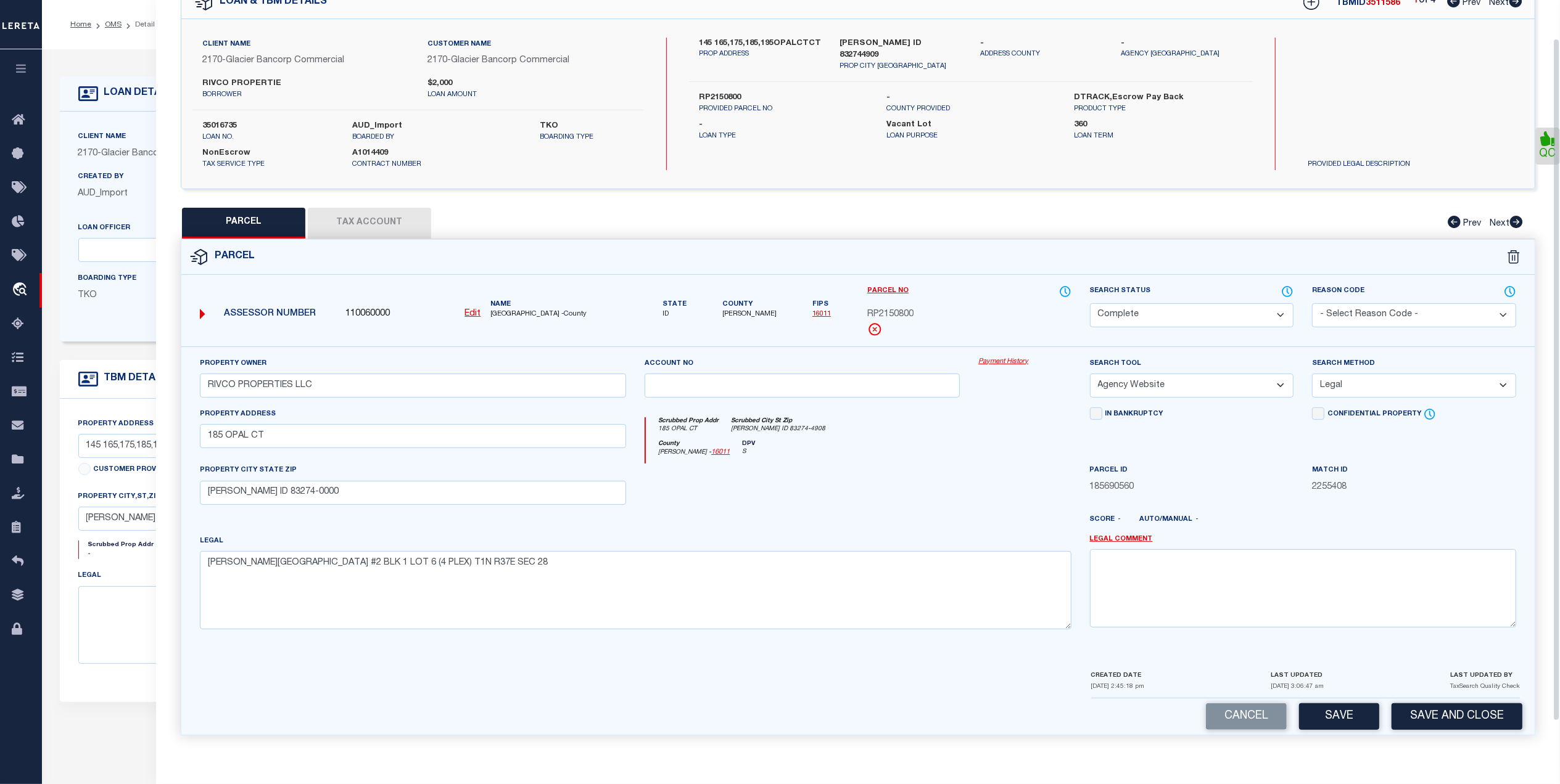
scroll to position [73, 0]
click at [1339, 719] on button "Save" at bounding box center [1339, 716] width 80 height 27
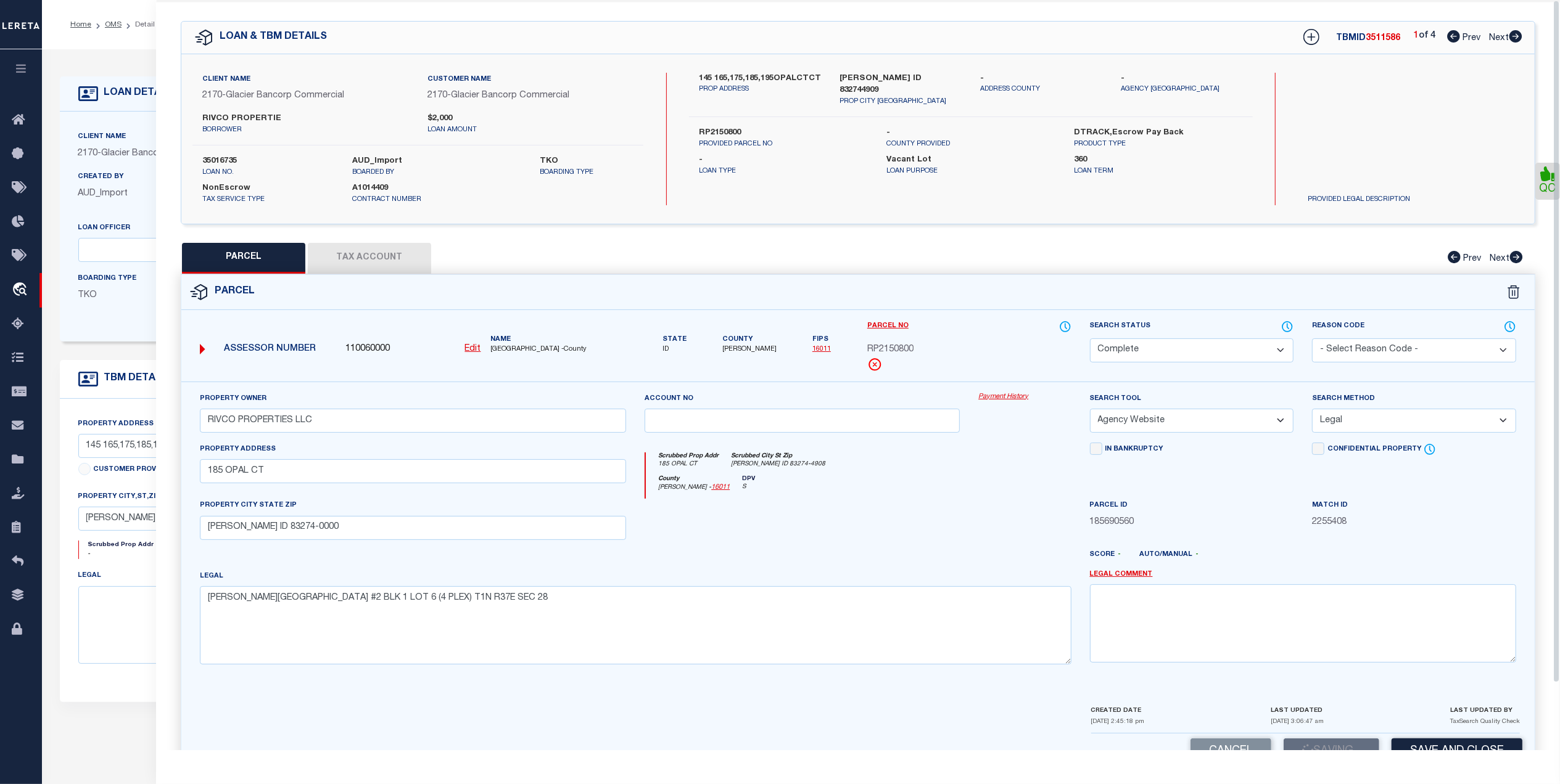
scroll to position [0, 0]
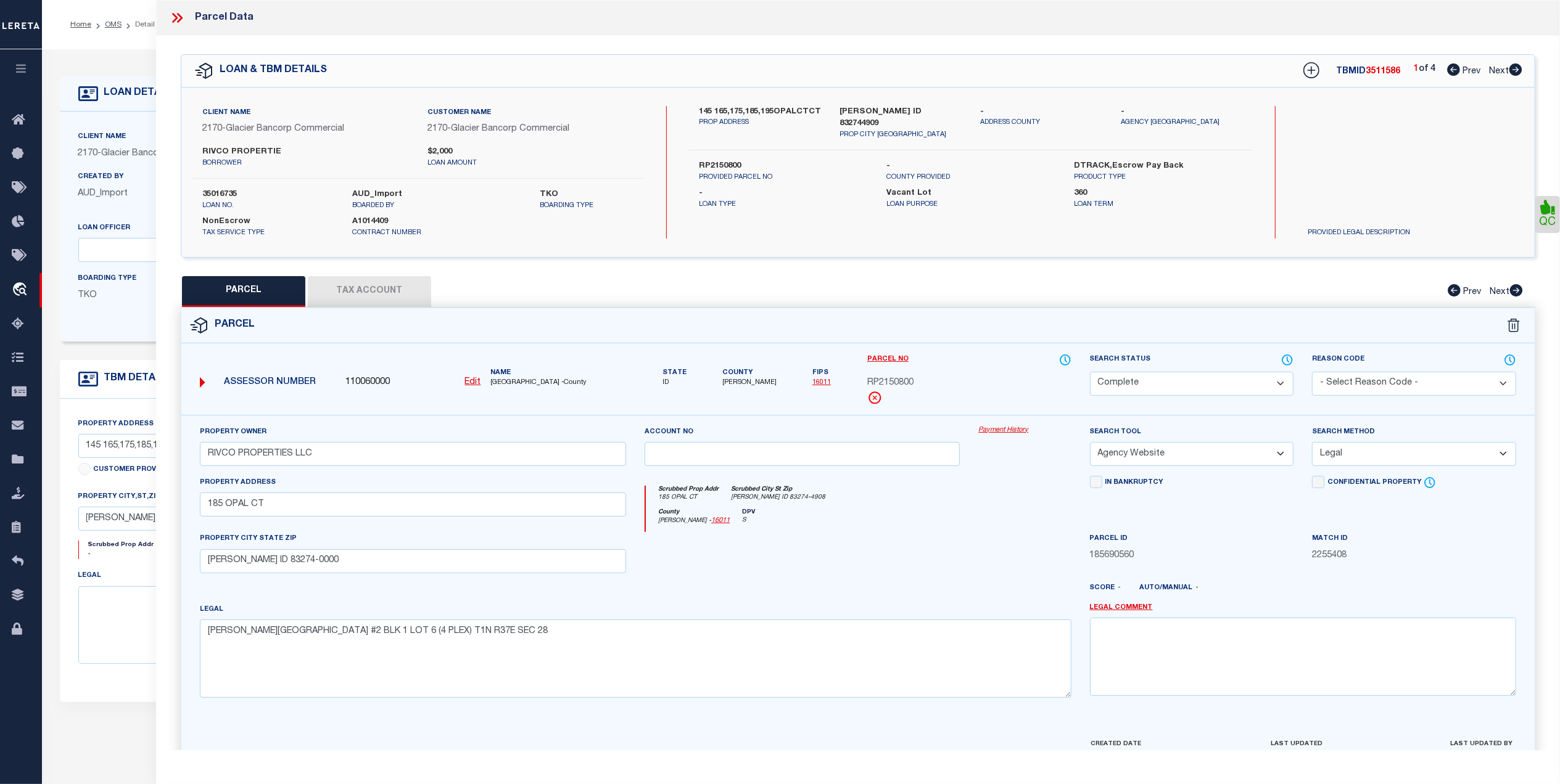
select select "AS"
select select
checkbox input "false"
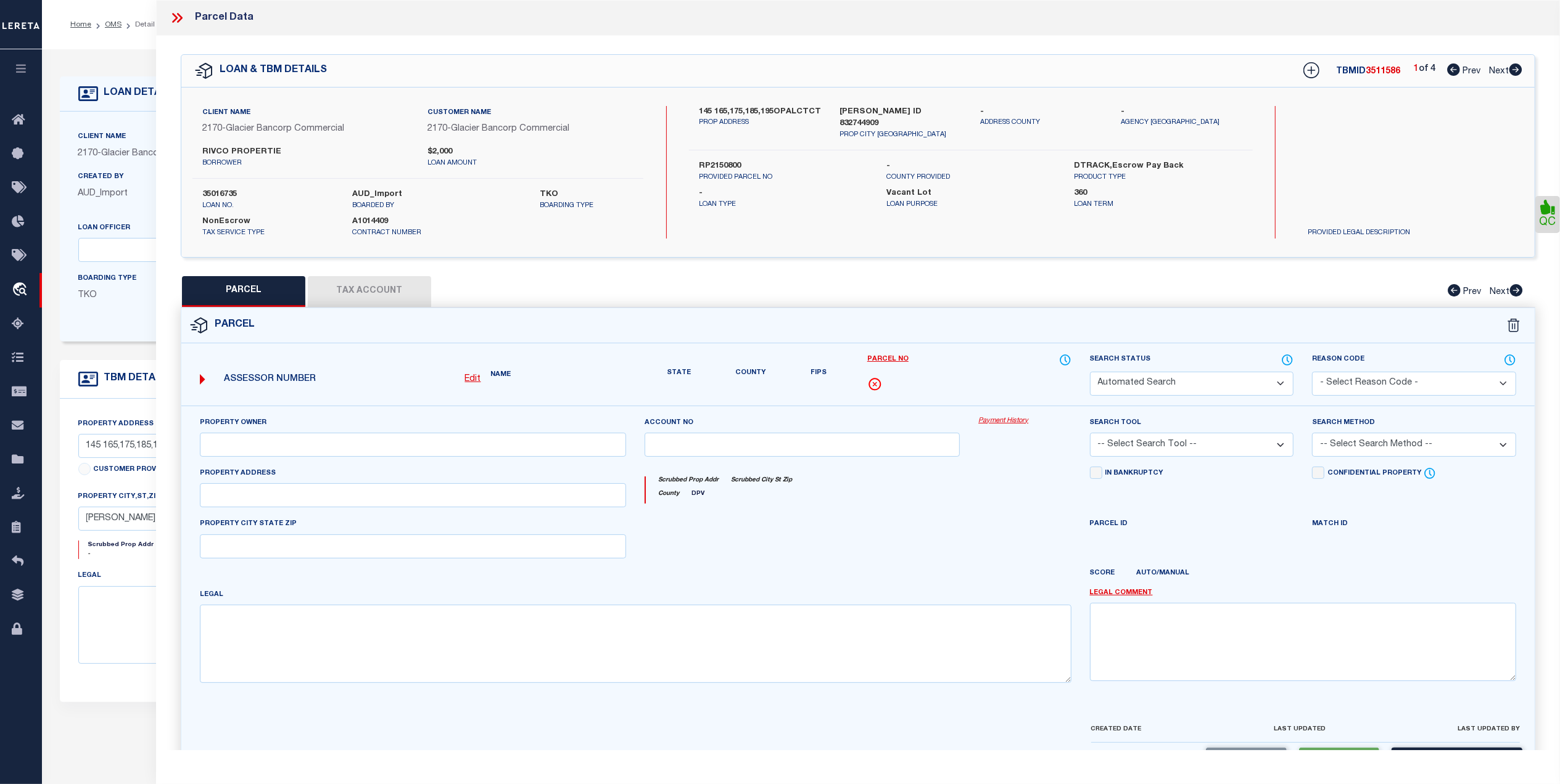
select select "CP"
type input "RIVCO PROPERTIES LLC"
select select "AGW"
select select "LEG"
type input "185 OPAL CT"
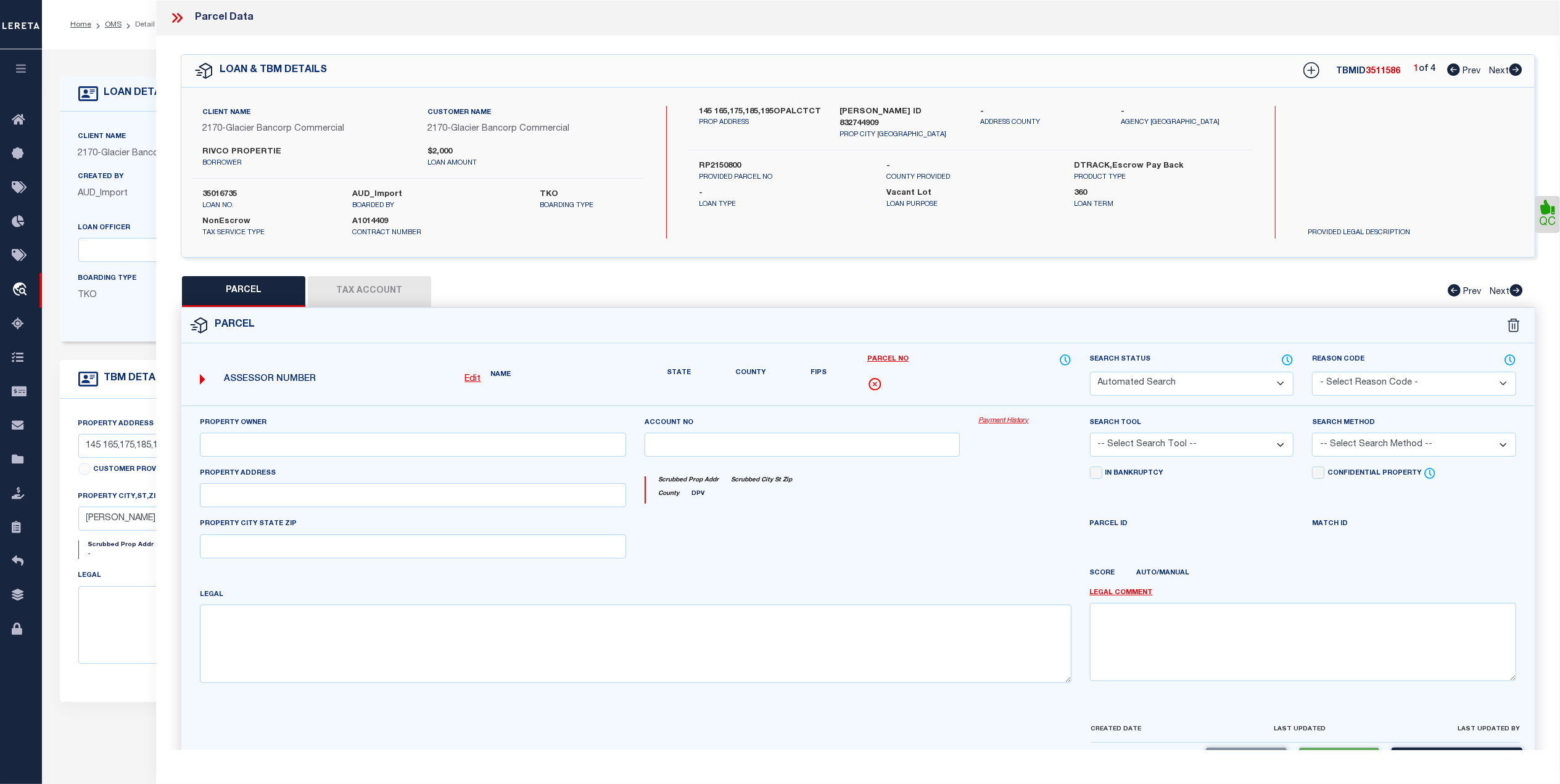
type input "SHELLEY ID 83274-0000"
type textarea "ORTH SHELLEY BUSINESS PARK #2 BLK 1 LOT 6 (4 PLEX) T1N R37E SEC 28"
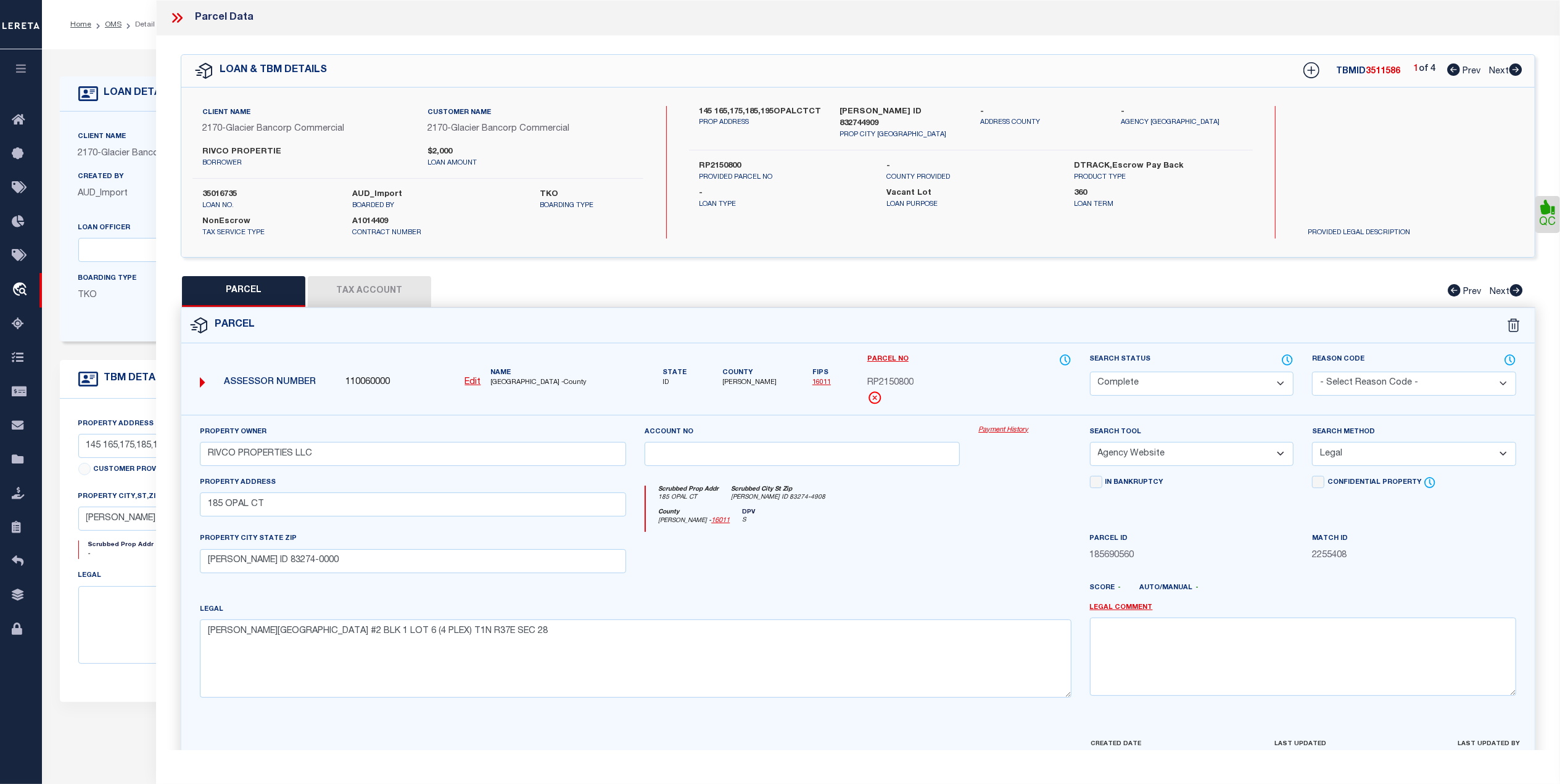
click at [1514, 67] on icon at bounding box center [1515, 69] width 13 height 12
select select "AS"
select select
checkbox input "false"
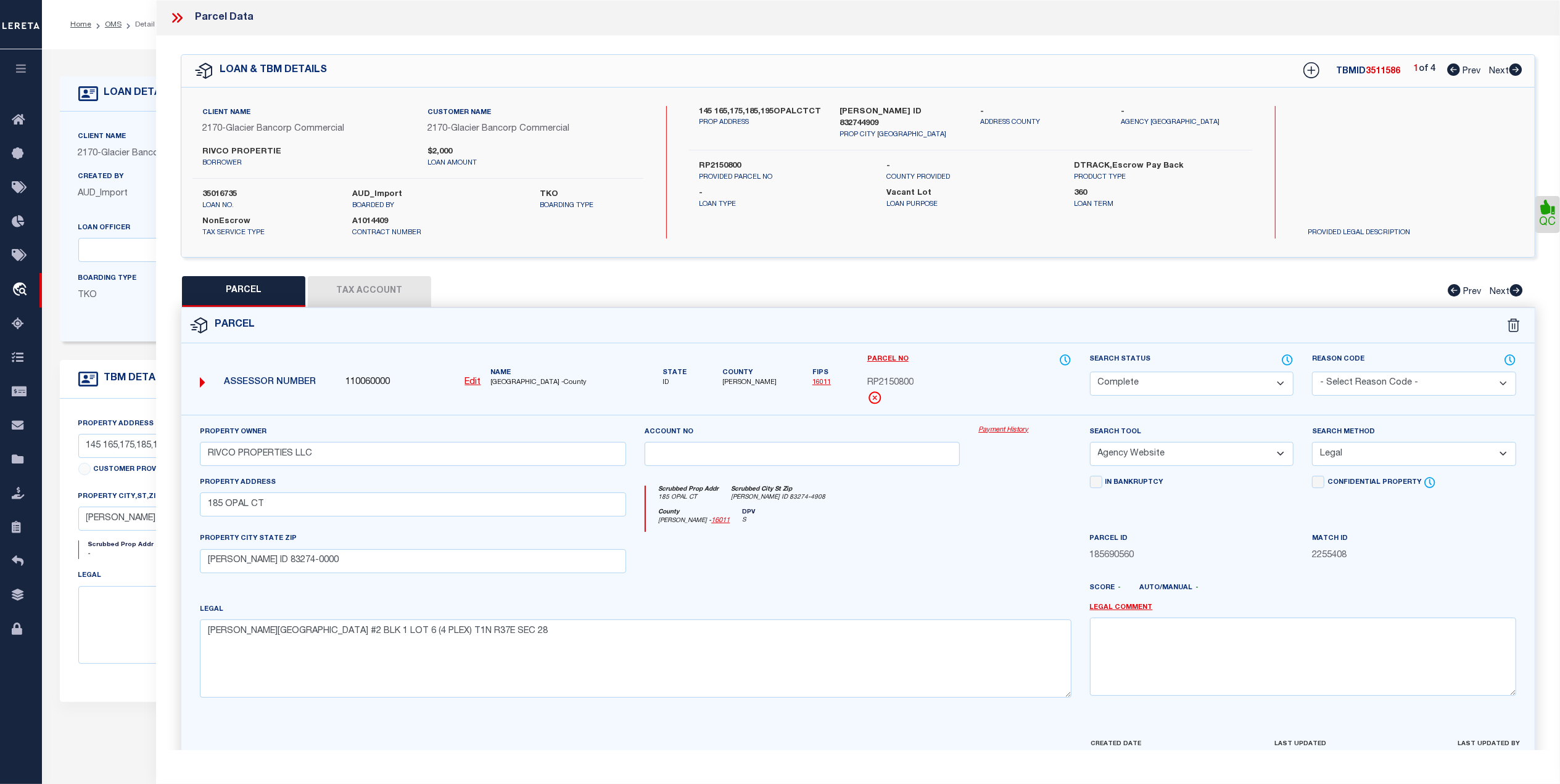
checkbox input "false"
select select "QC"
type input "RIVCO PROPERTIES LLC"
select select "AGW"
select select "LEG"
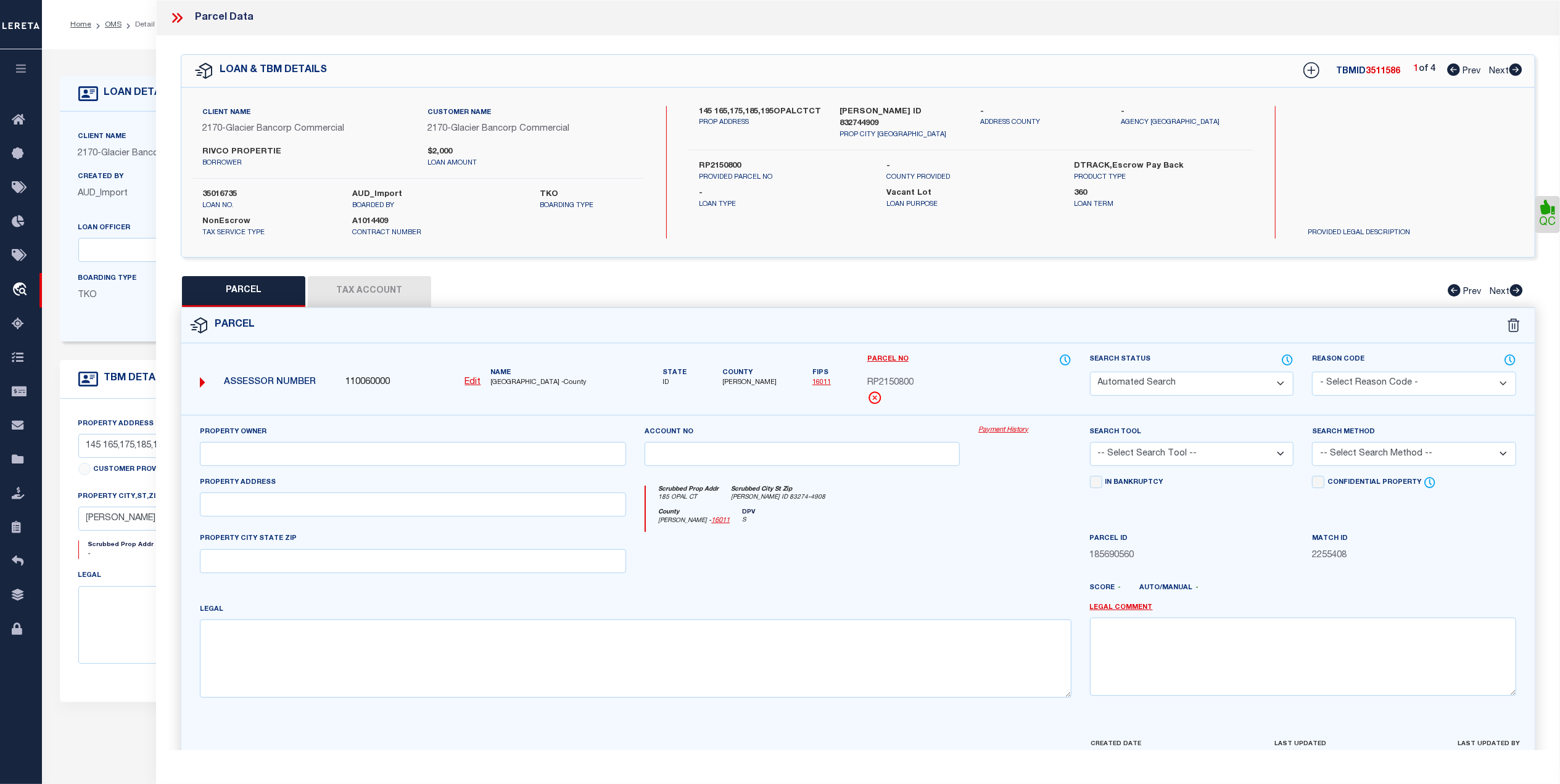
type input "175 OPAL CT"
type input "SHELLEY ID 83274-0000"
type textarea "T1N R37E SEC 28 NORTH SHELLEY BUSINESS PARK #2 BLK 1 LOT 5 (4 PLEX)"
click at [381, 289] on button "Tax Account" at bounding box center [370, 292] width 124 height 31
select select "100"
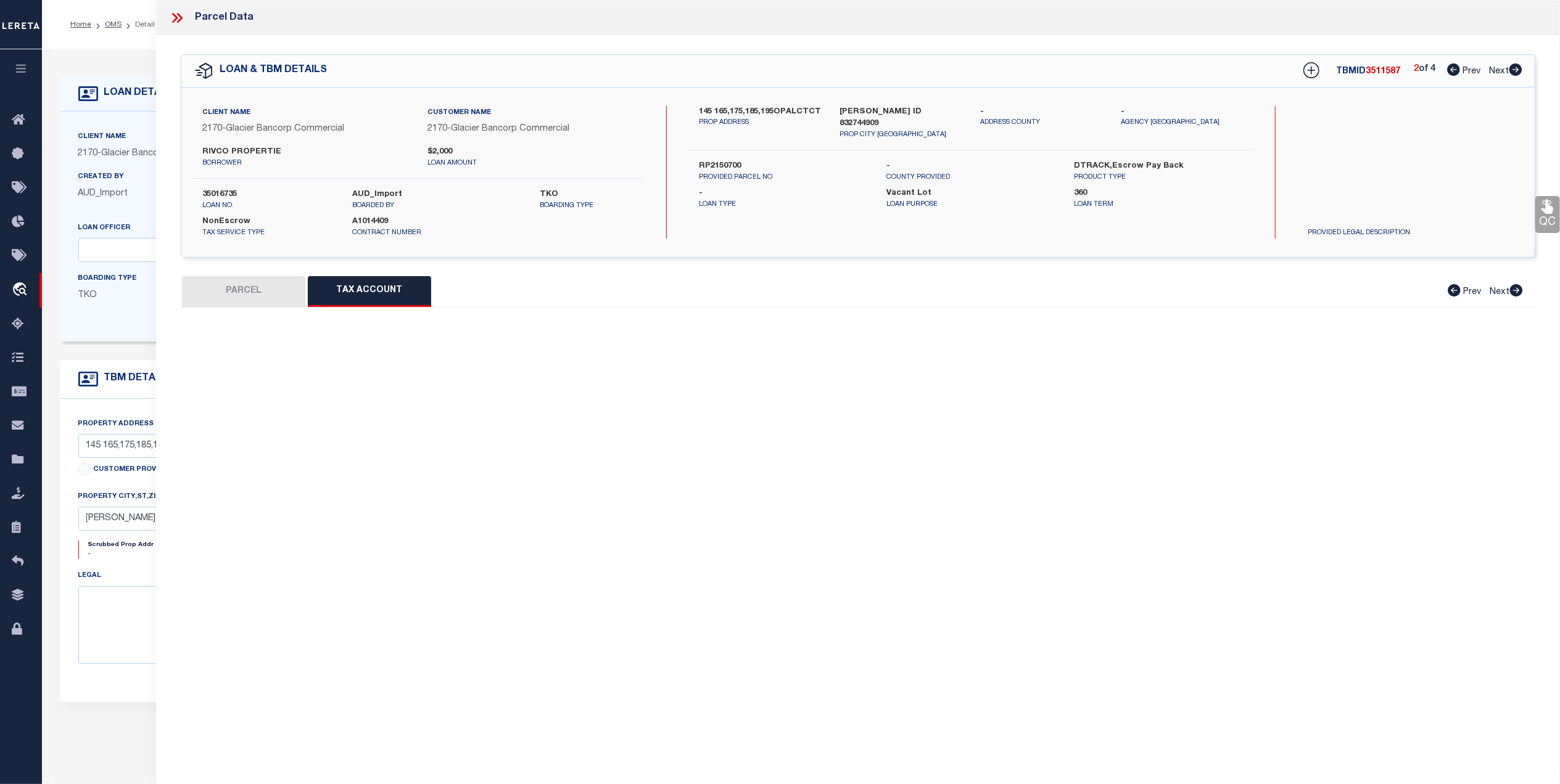
select select "100"
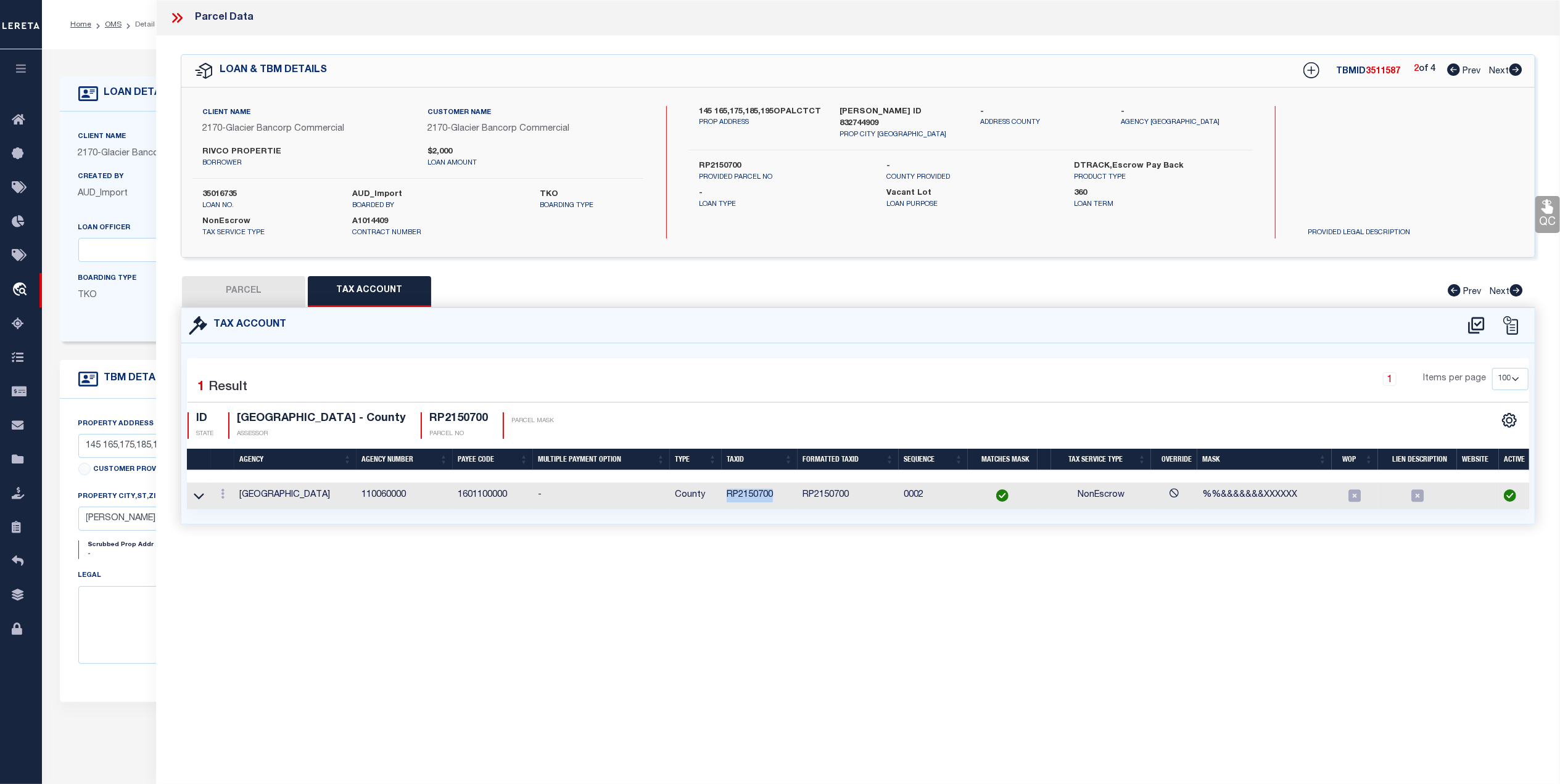
drag, startPoint x: 773, startPoint y: 504, endPoint x: 717, endPoint y: 504, distance: 56.0
click at [717, 504] on tr "BINGHAM COUNTY 110060000 1601100000 - County RP2150700 RP2150700 0002 NonEscrow…" at bounding box center [861, 496] width 1347 height 27
copy tr "RP2150700"
click at [225, 299] on button "PARCEL" at bounding box center [244, 292] width 124 height 31
select select "AS"
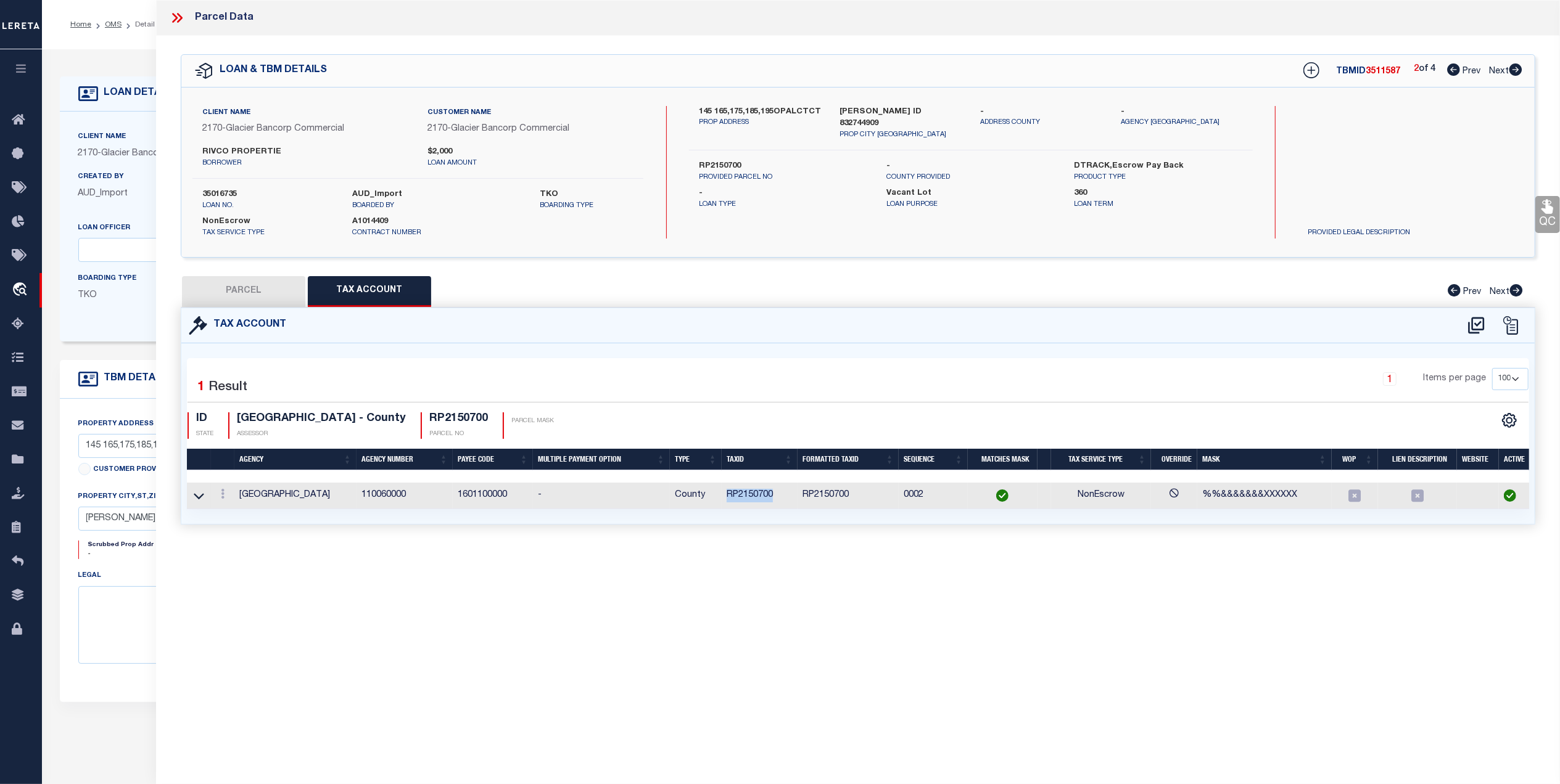
select select
checkbox input "false"
select select "QC"
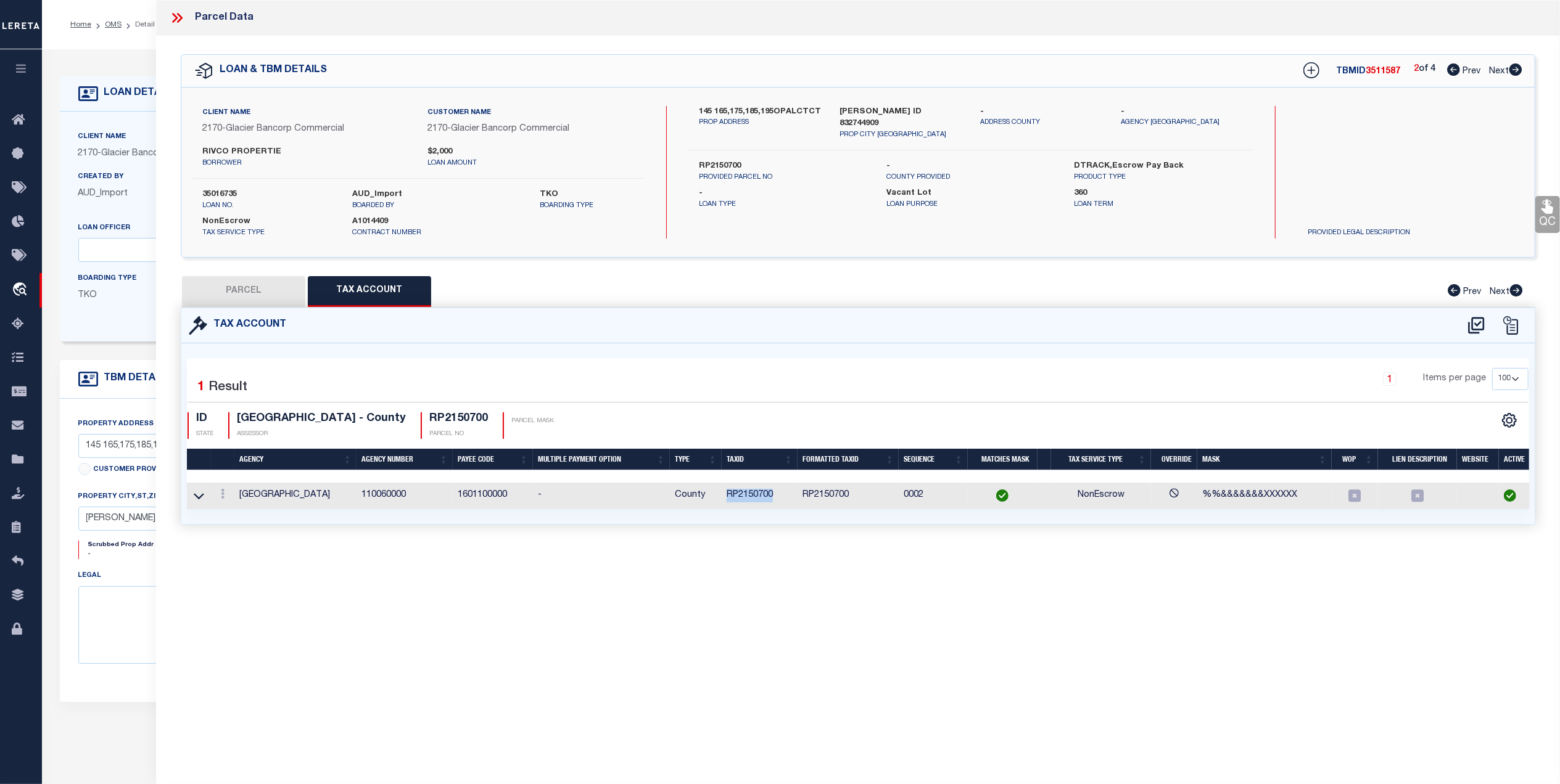
type input "RIVCO PROPERTIES LLC"
select select "AGW"
select select "LEG"
type input "175 OPAL CT"
type input "SHELLEY ID 83274-0000"
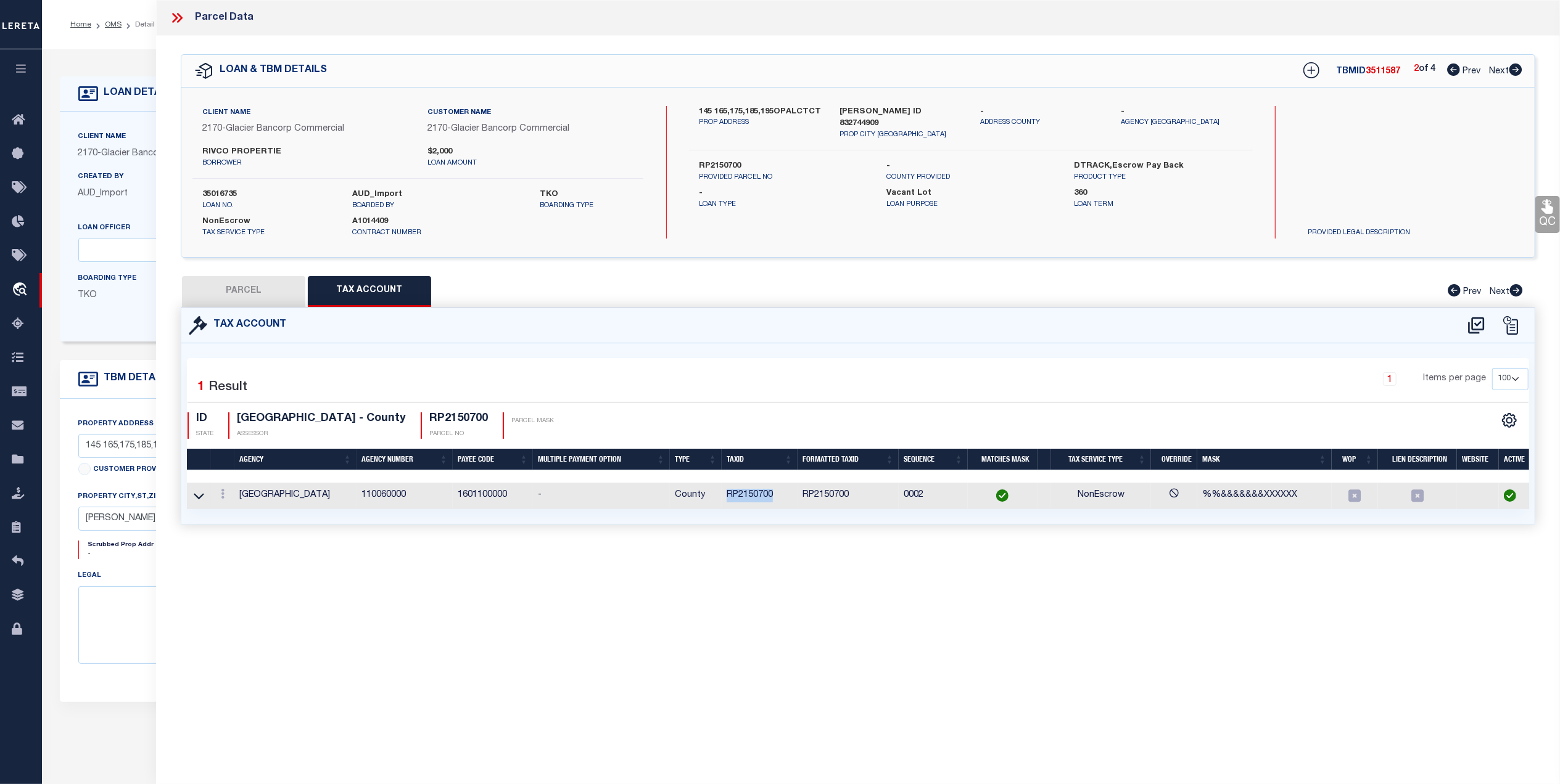
type textarea "T1N R37E SEC 28 NORTH SHELLEY BUSINESS PARK #2 BLK 1 LOT 5 (4 PLEX)"
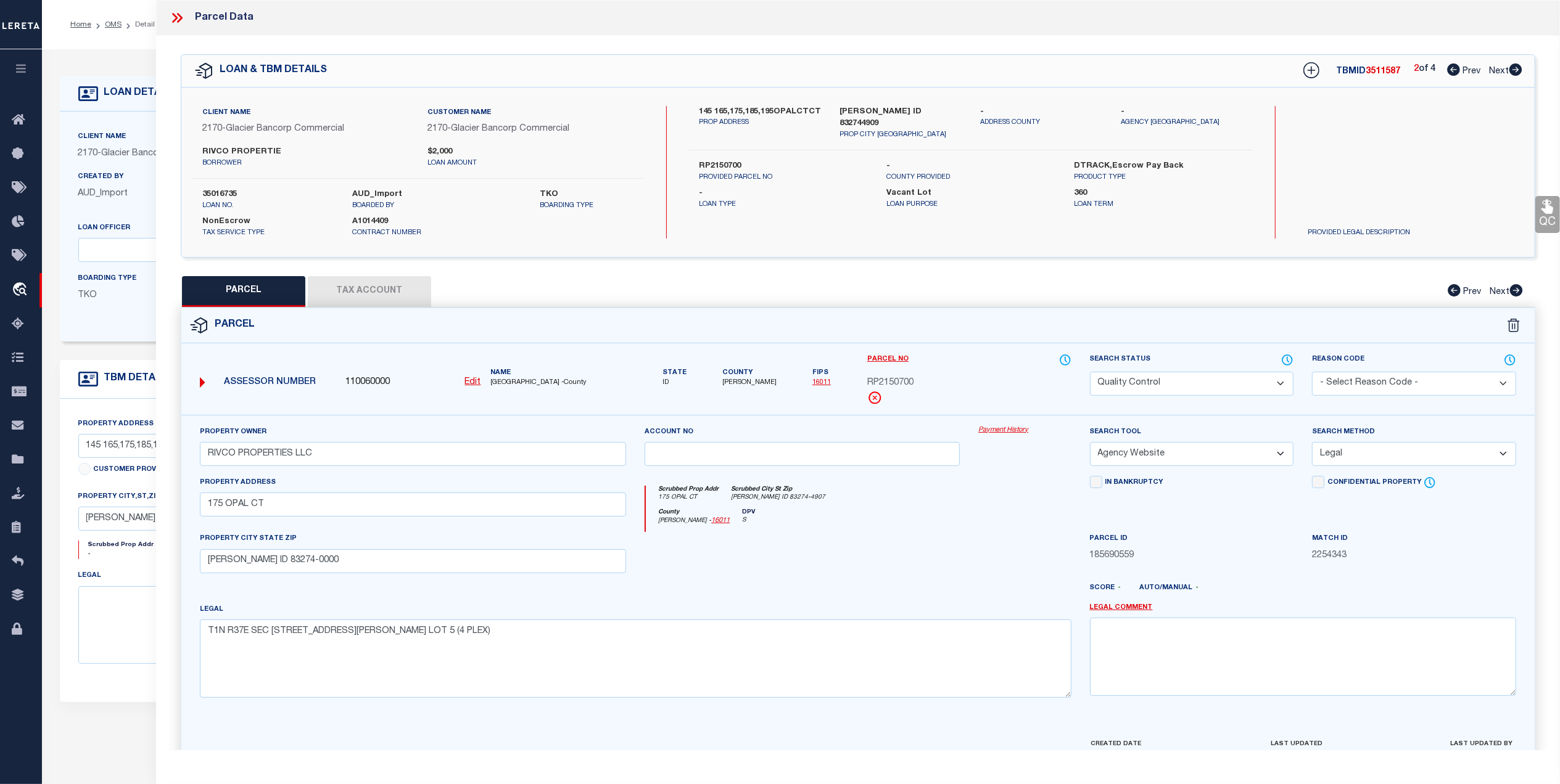
click at [1545, 208] on icon at bounding box center [1547, 206] width 16 height 16
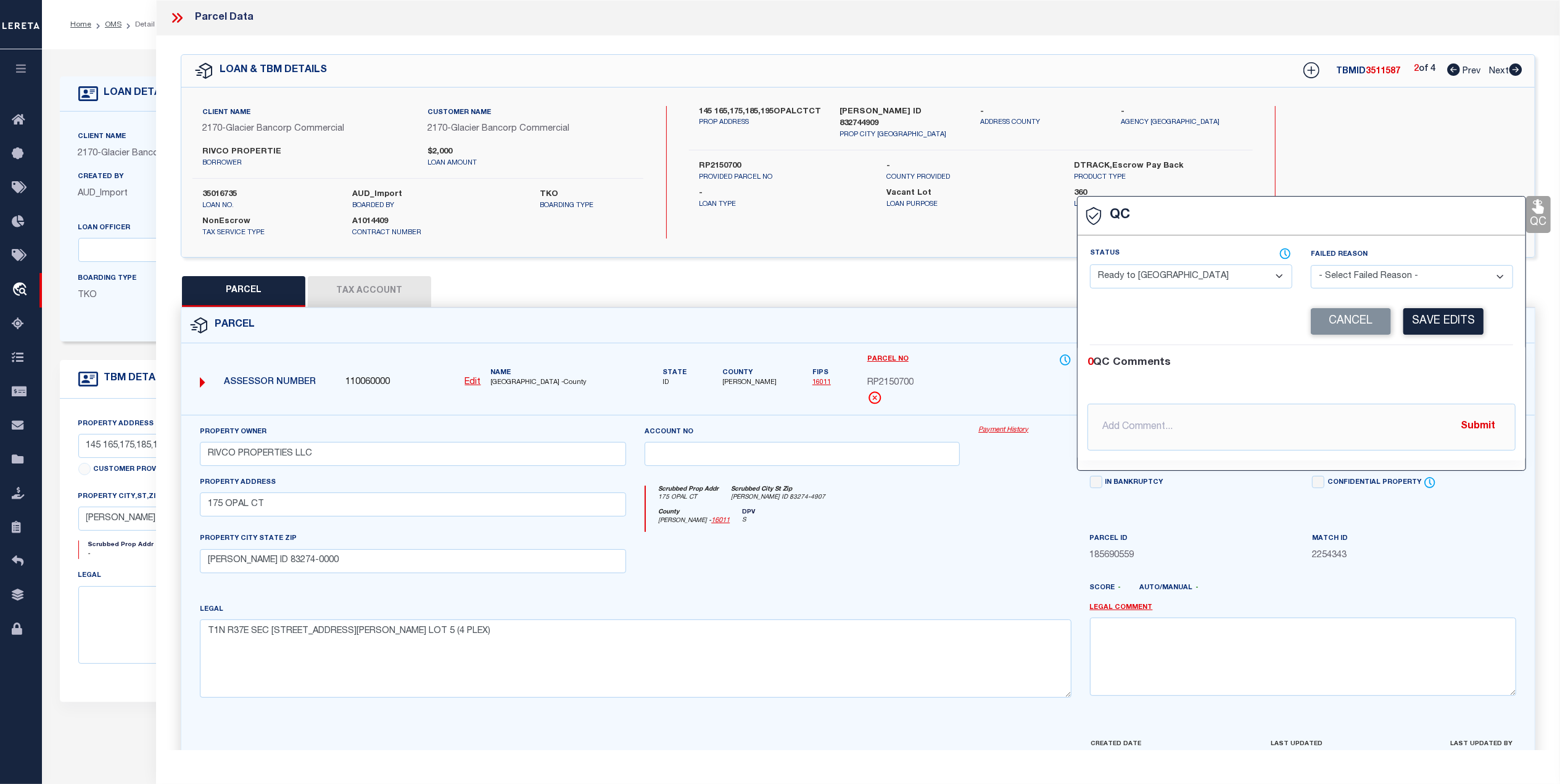
click at [1161, 277] on select "- Select Status - Ready to QC Correct Incorrect" at bounding box center [1191, 276] width 203 height 24
select select "COR"
click at [1090, 266] on select "- Select Status - Ready to QC Correct Incorrect" at bounding box center [1191, 276] width 203 height 24
click at [1463, 334] on button "Save Edits" at bounding box center [1442, 321] width 80 height 27
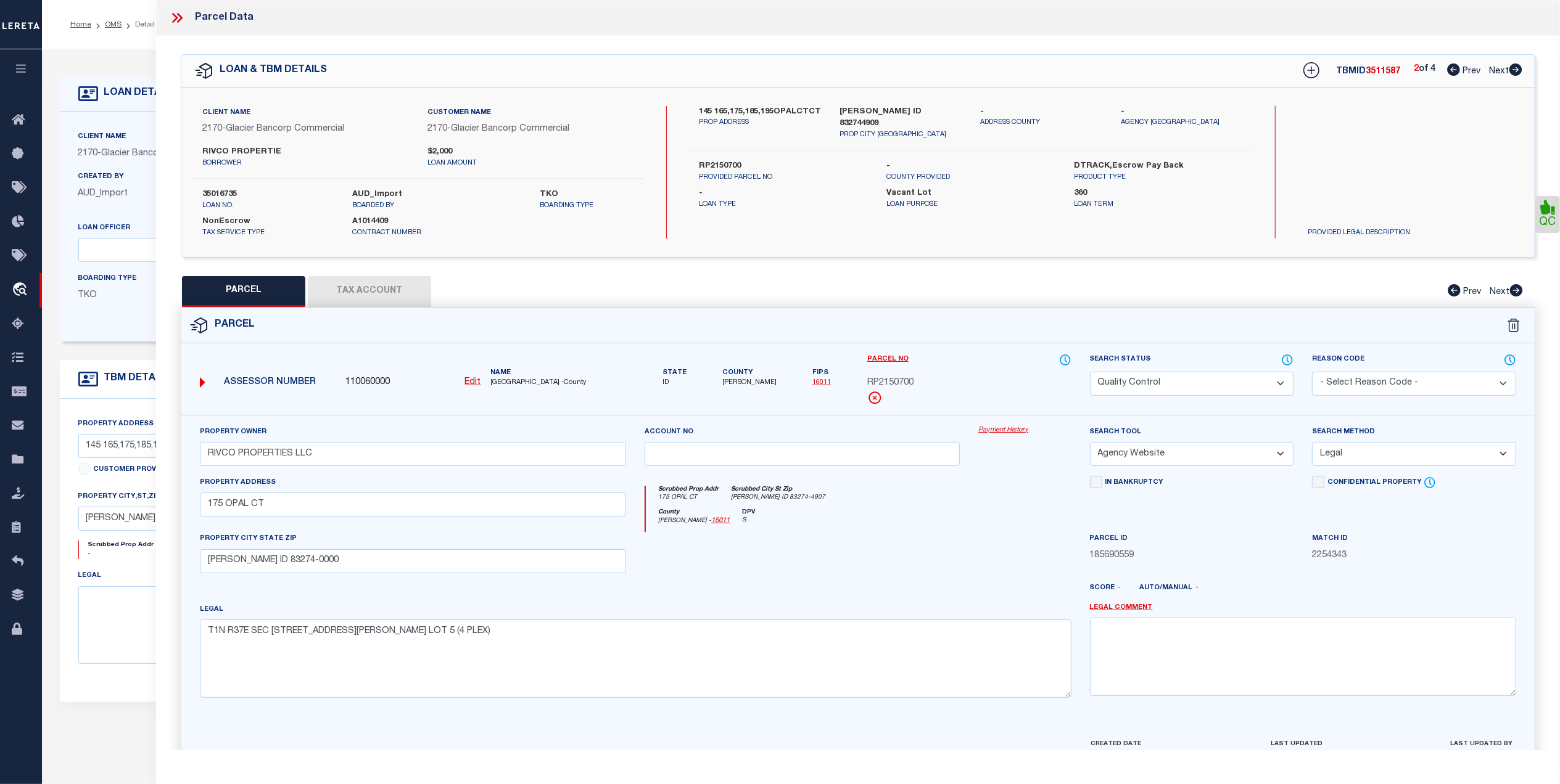
click at [1139, 383] on select "Automated Search Bad Parcel Complete Duplicate Parcel High Dollar Reporting In …" at bounding box center [1192, 383] width 204 height 24
click at [1090, 371] on select "Automated Search Bad Parcel Complete Duplicate Parcel High Dollar Reporting In …" at bounding box center [1192, 383] width 204 height 24
drag, startPoint x: 1041, startPoint y: 484, endPoint x: 1054, endPoint y: 528, distance: 45.9
click at [1038, 486] on div "Scrubbed Prop Addr 175 OPAL CT Scrubbed City St Zip SHELLEY ID 83274-4907 Count…" at bounding box center [857, 504] width 444 height 57
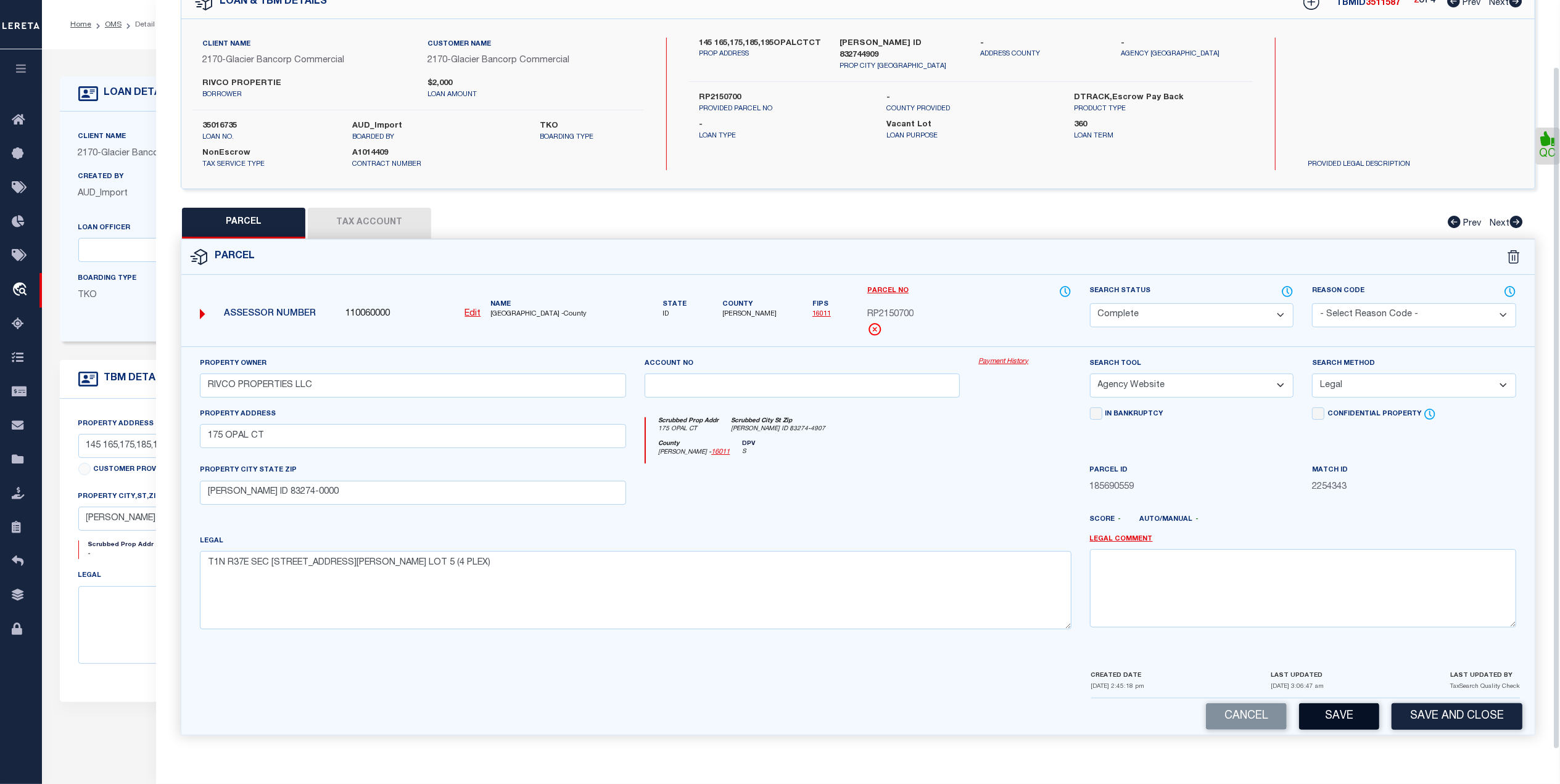
scroll to position [73, 0]
click at [1356, 726] on button "Save" at bounding box center [1339, 716] width 80 height 27
select select "AS"
select select
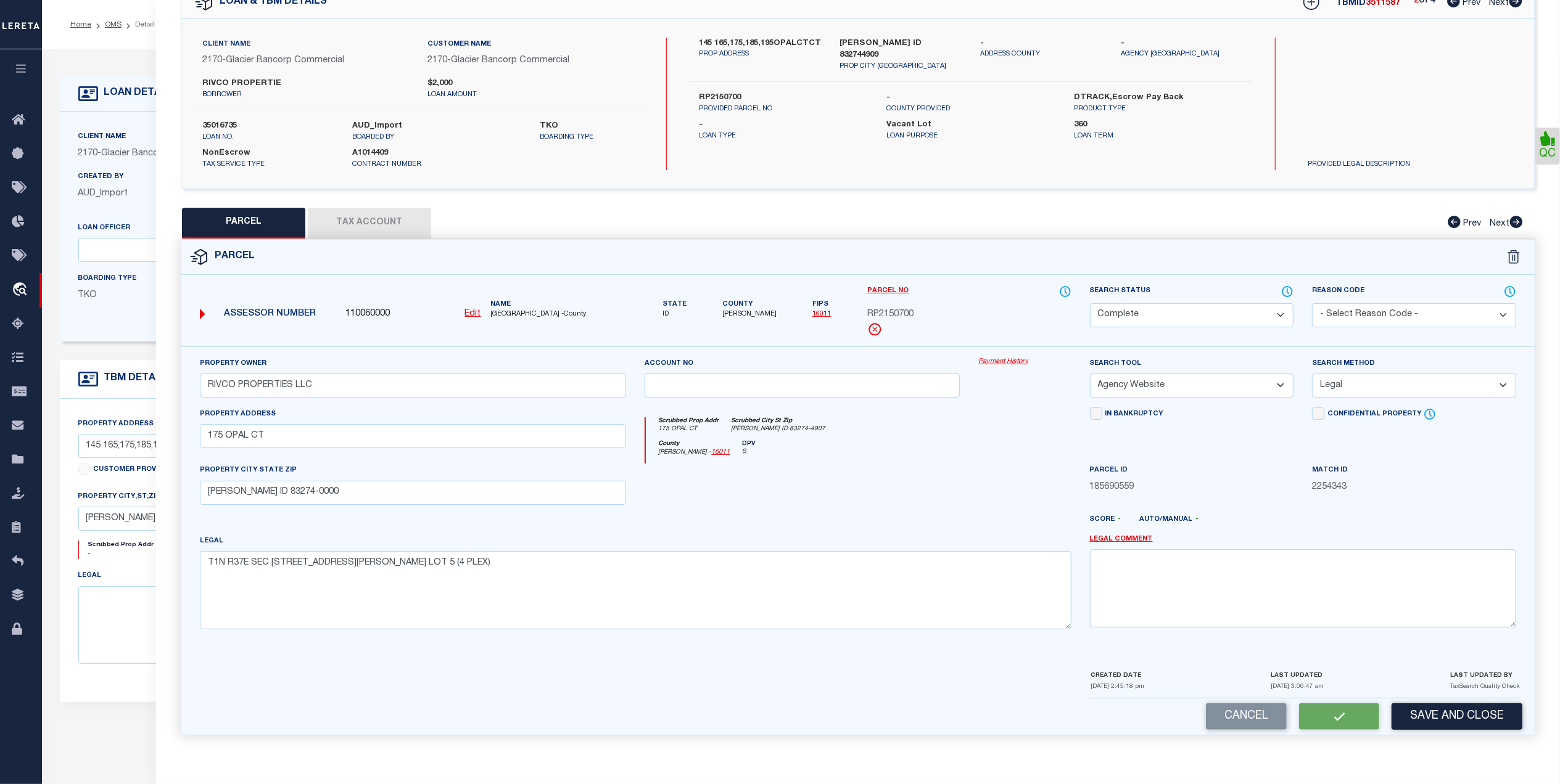
checkbox input "false"
select select "CP"
type input "RIVCO PROPERTIES LLC"
select select "AGW"
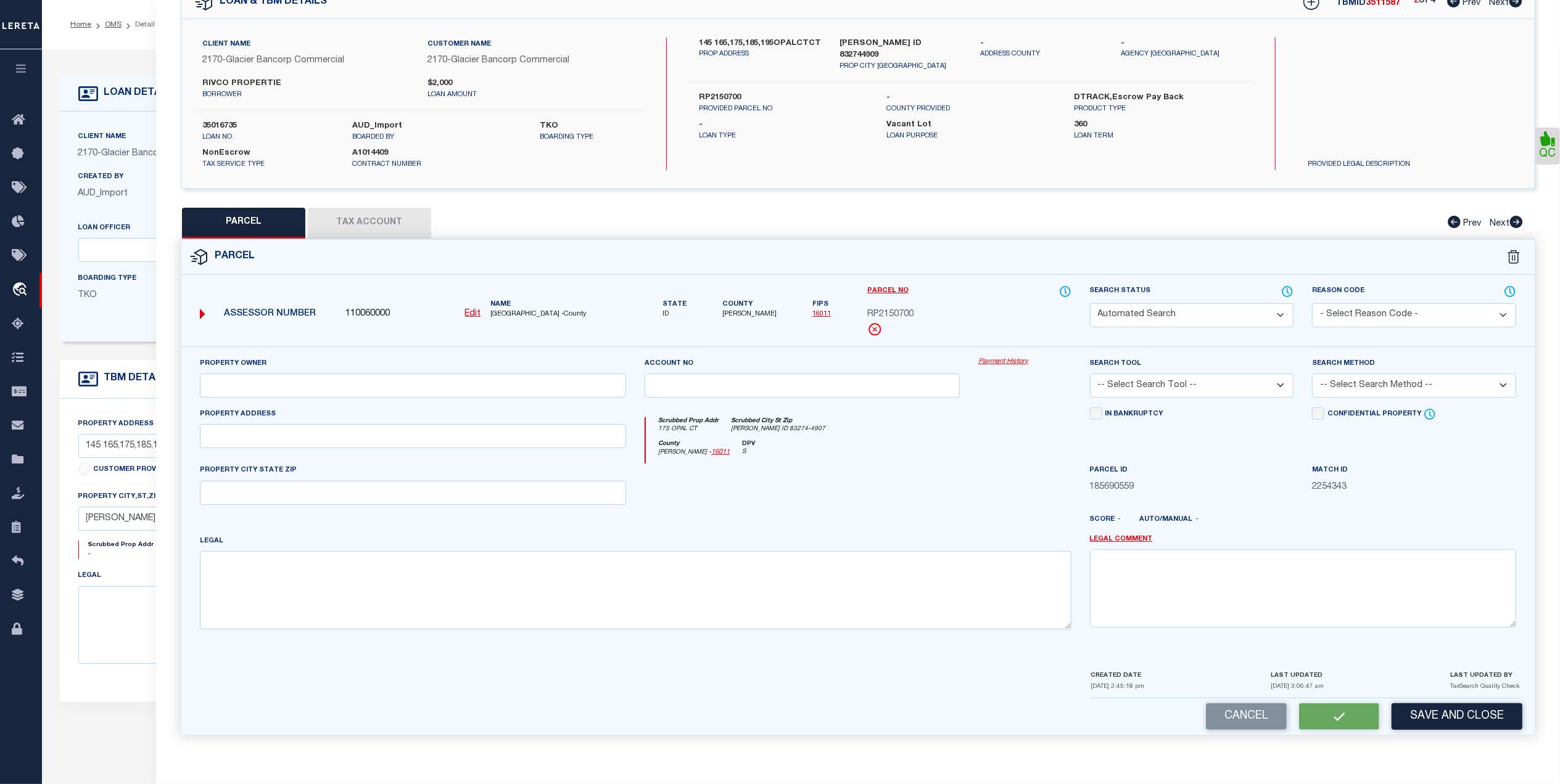
select select "LEG"
type input "175 OPAL CT"
type input "SHELLEY ID 83274-0000"
type textarea "T1N R37E SEC 28 NORTH SHELLEY BUSINESS PARK #2 BLK 1 LOT 5 (4 PLEX)"
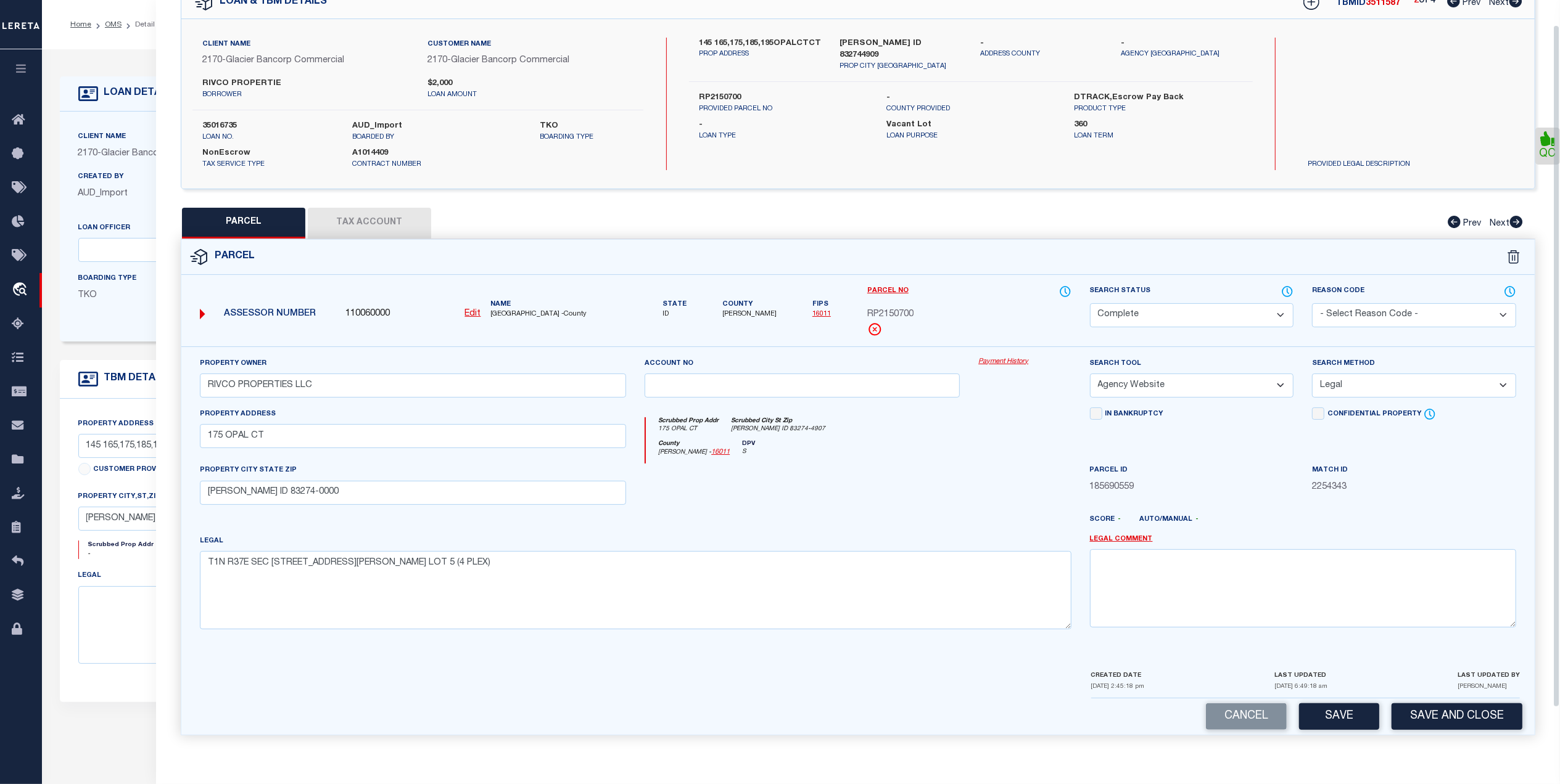
scroll to position [0, 0]
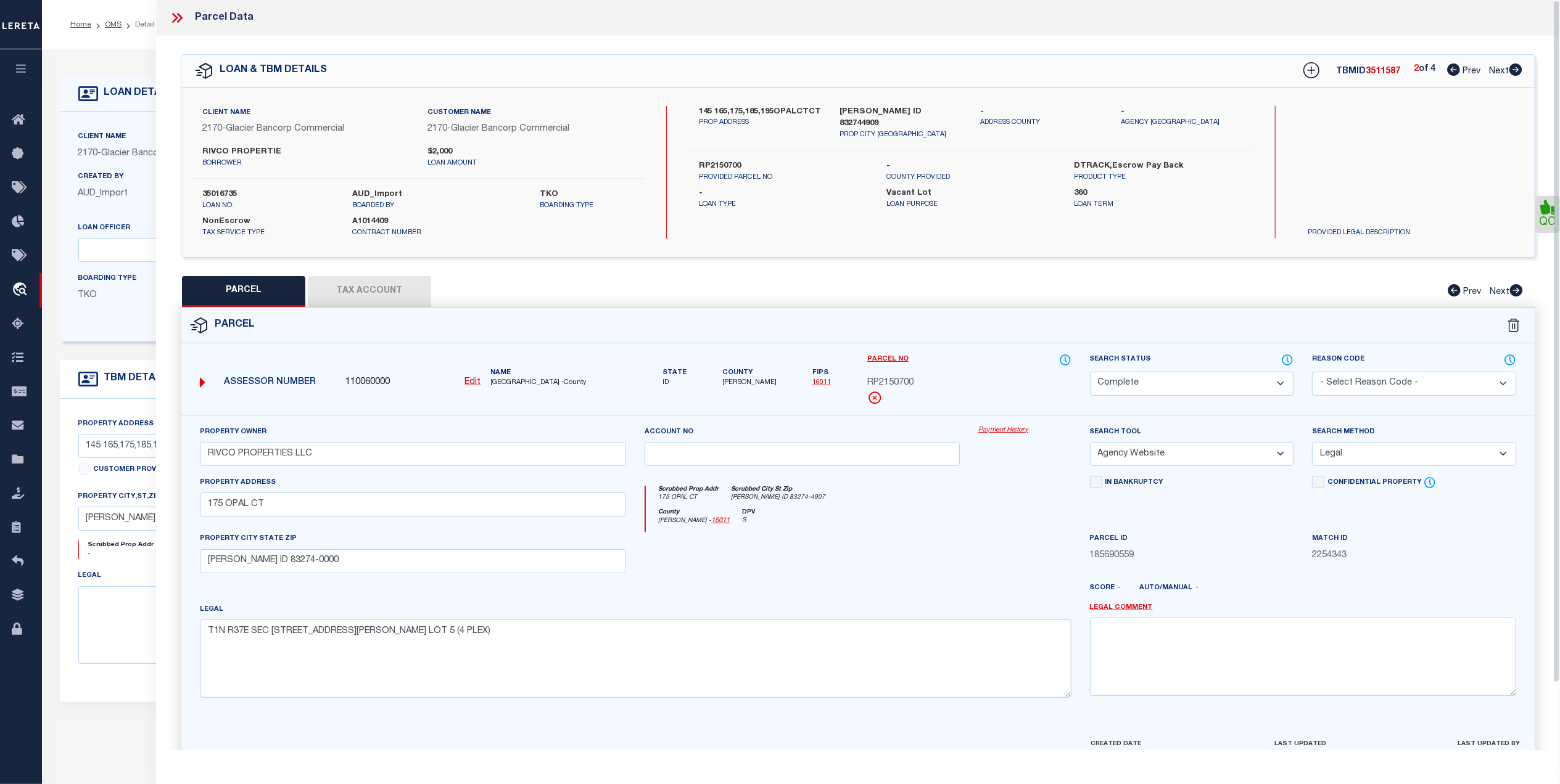
drag, startPoint x: 1517, startPoint y: 68, endPoint x: 1502, endPoint y: 73, distance: 15.8
click at [1517, 68] on icon at bounding box center [1515, 69] width 13 height 12
select select "AS"
select select
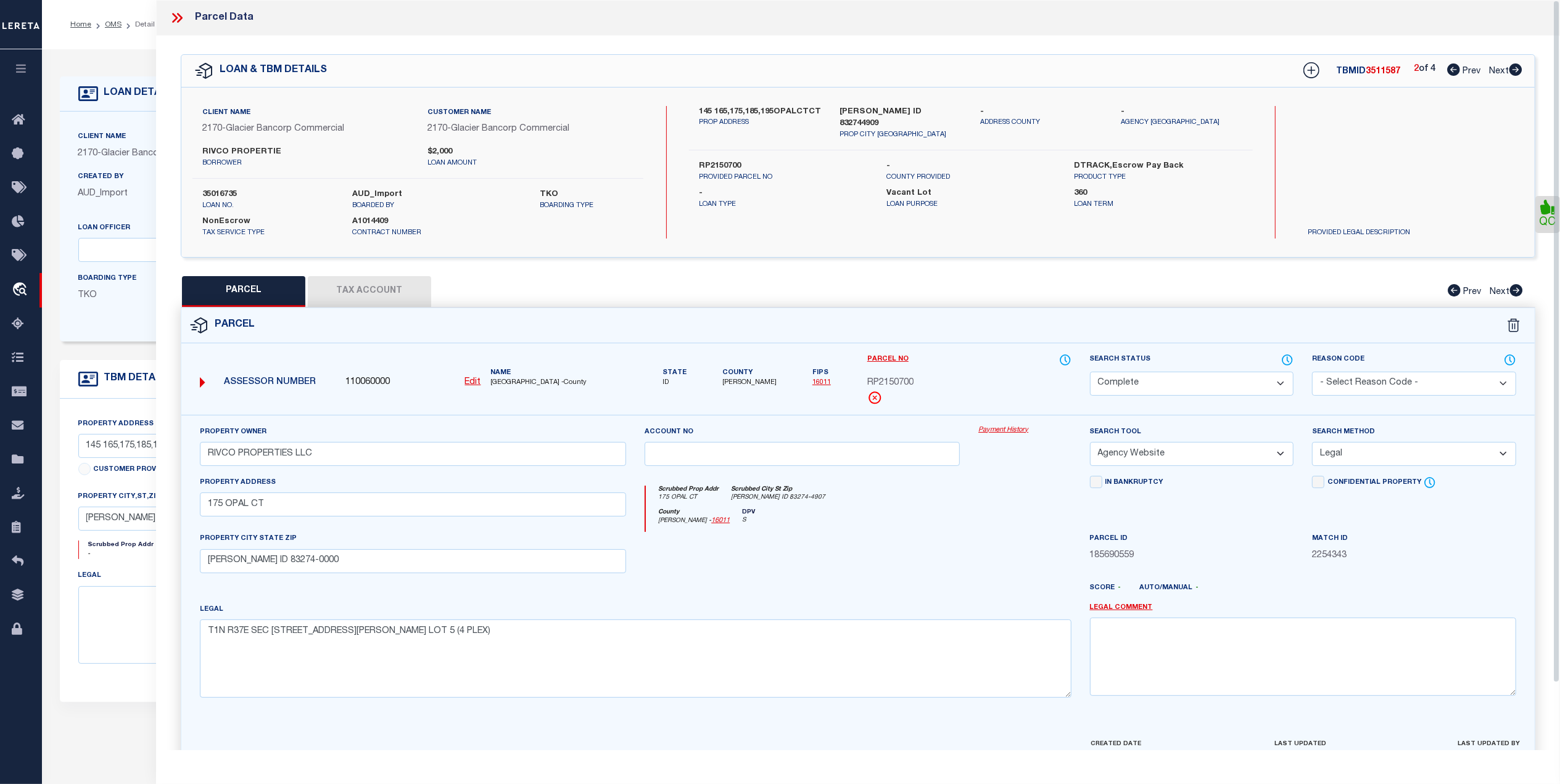
checkbox input "false"
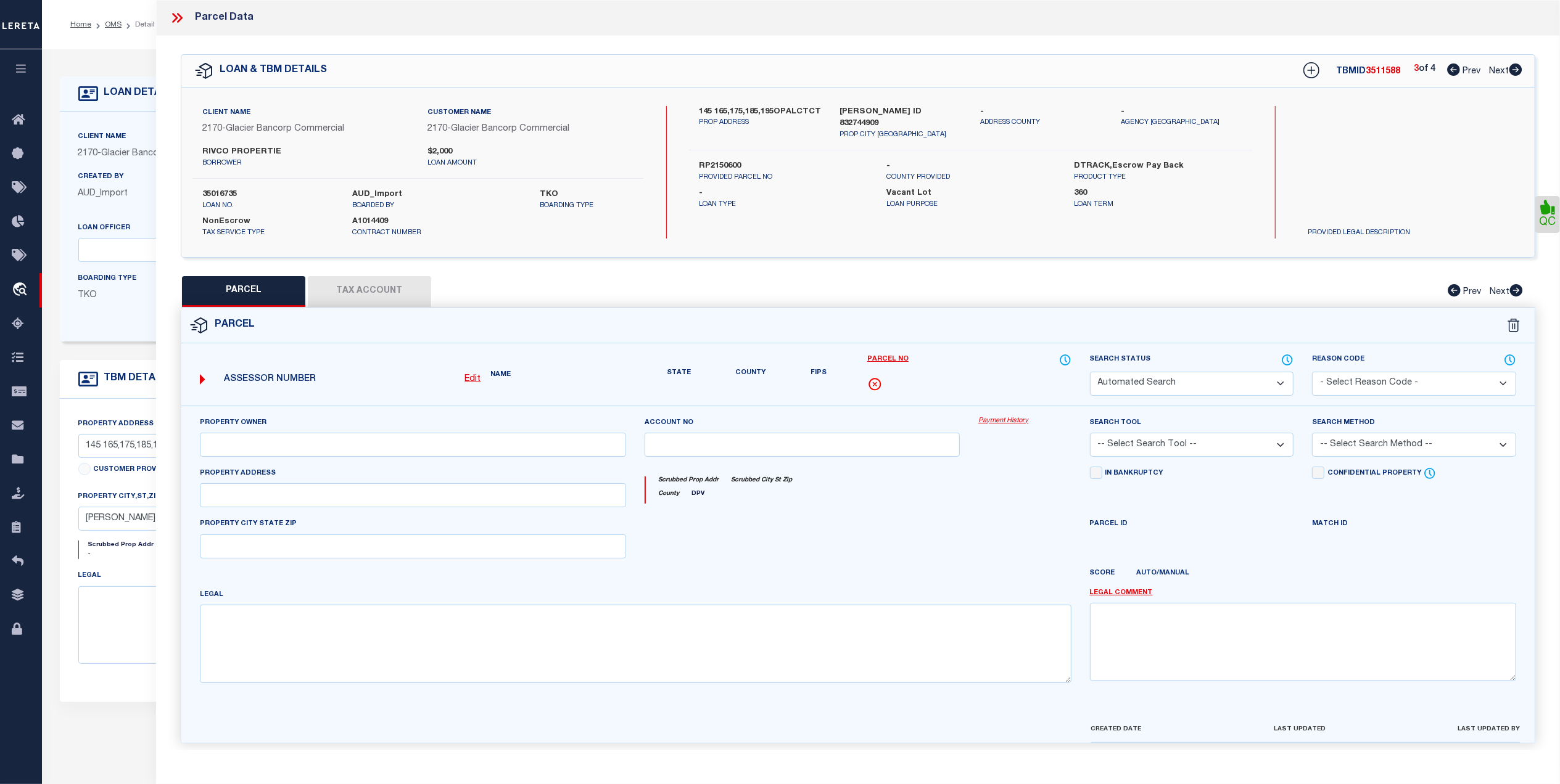
select select "QC"
type input "RIVCO PROPERTIES LLC"
select select "AGW"
select select "ADD"
type input "165 OPAL CT"
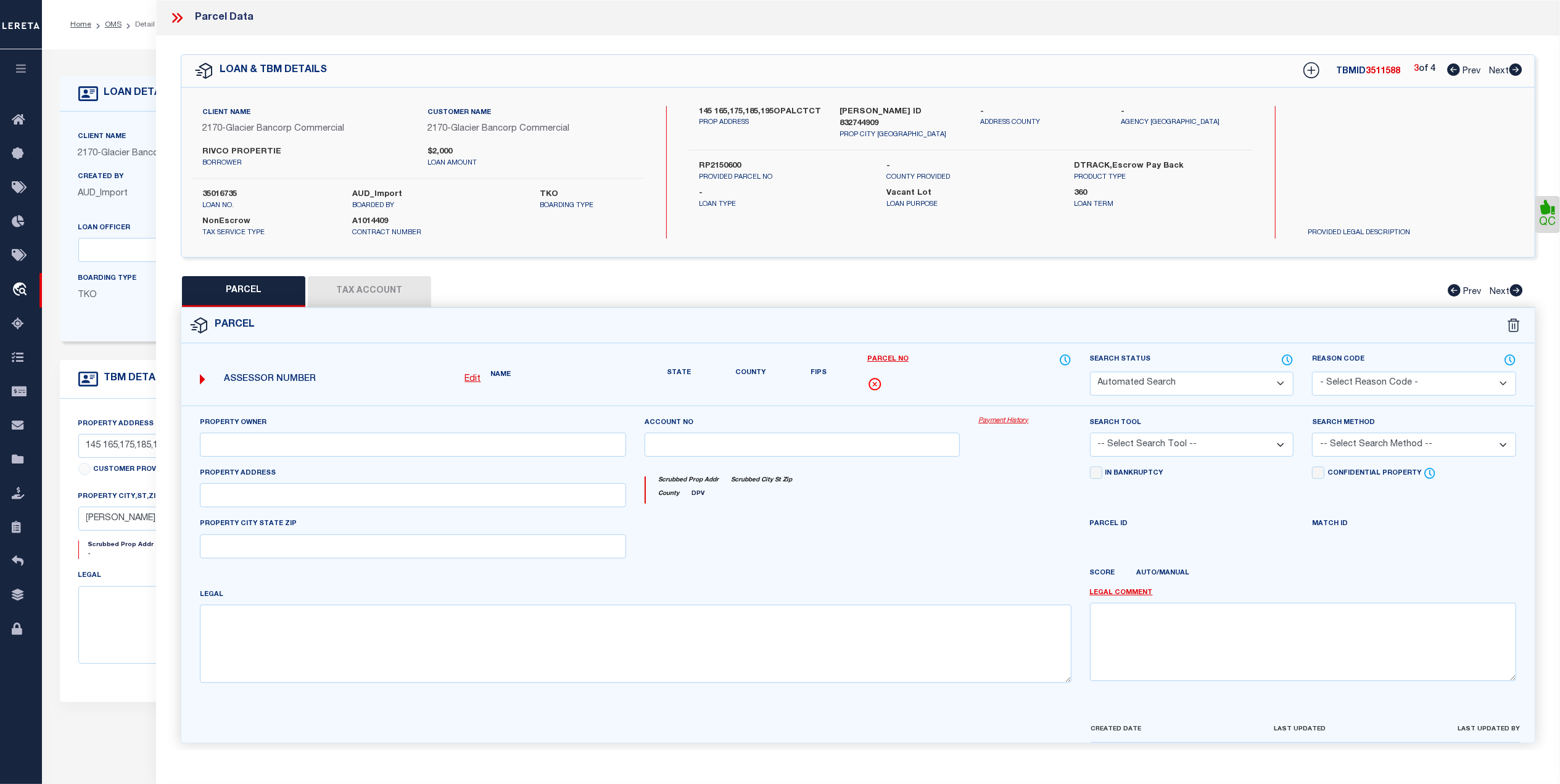
type input "SHELLEY ID 83274-0000"
type textarea "T1N R37E SEC 28 NORTH SHELLEY BUSINESS PARK #2 BLK 1 LOT 4 (4 PLEX)"
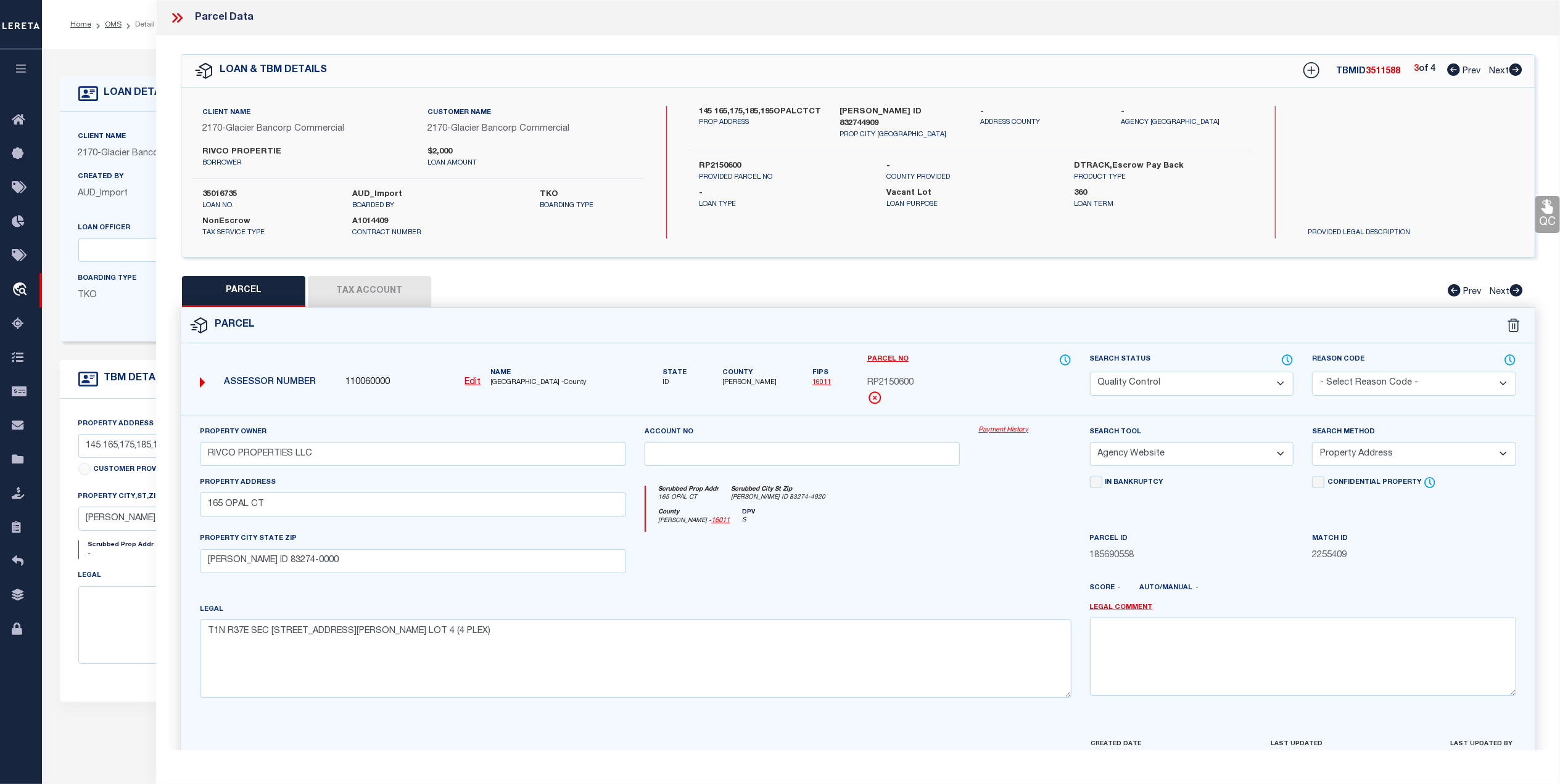
click at [359, 285] on button "Tax Account" at bounding box center [370, 292] width 124 height 31
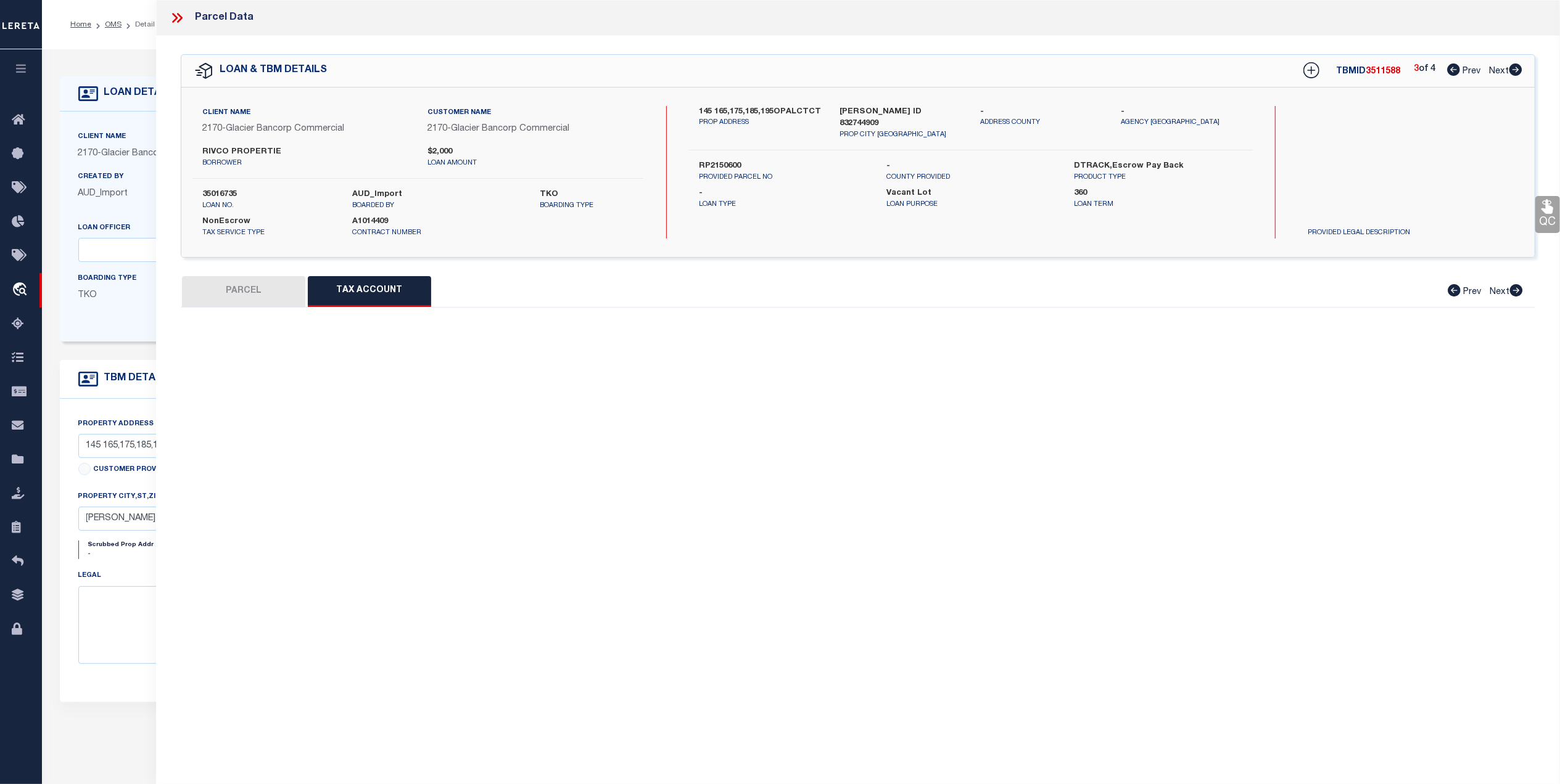
select select "100"
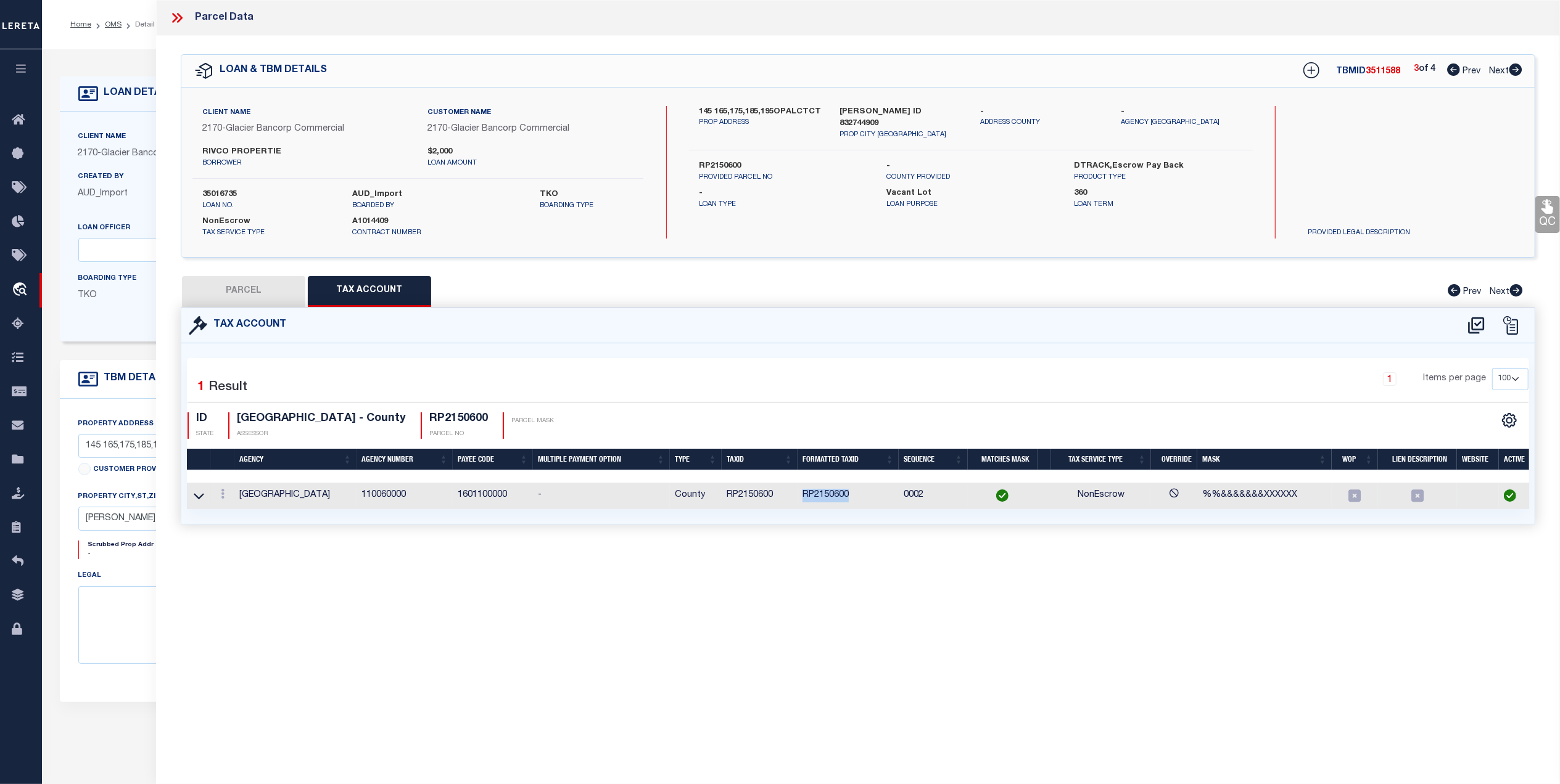
drag, startPoint x: 850, startPoint y: 494, endPoint x: 801, endPoint y: 509, distance: 51.2
click at [801, 509] on td "RP2150600" at bounding box center [848, 496] width 101 height 27
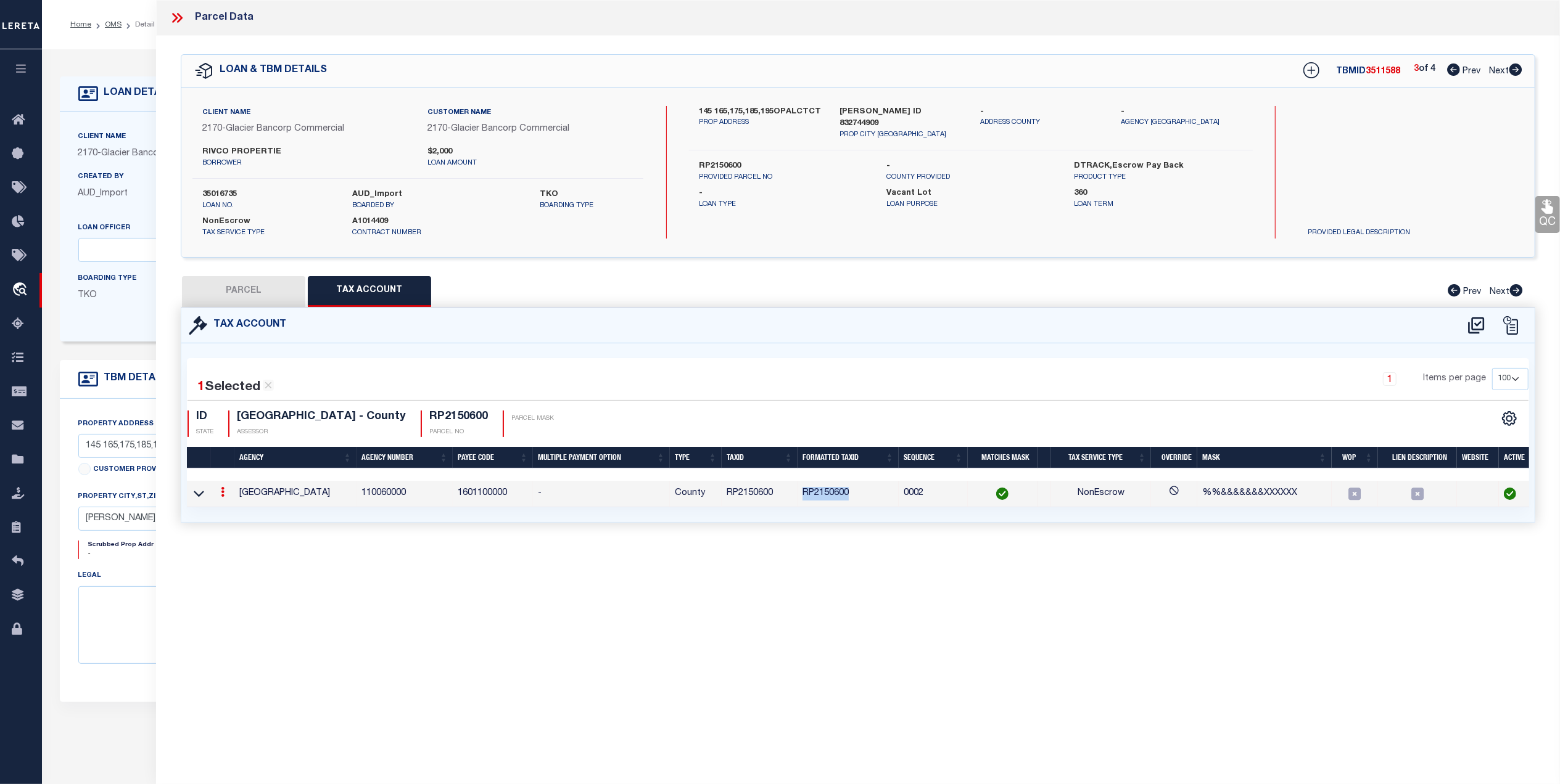
copy td "RP2150600"
drag, startPoint x: 284, startPoint y: 302, endPoint x: 940, endPoint y: 214, distance: 661.9
click at [284, 302] on button "PARCEL" at bounding box center [244, 292] width 124 height 31
select select "AS"
select select
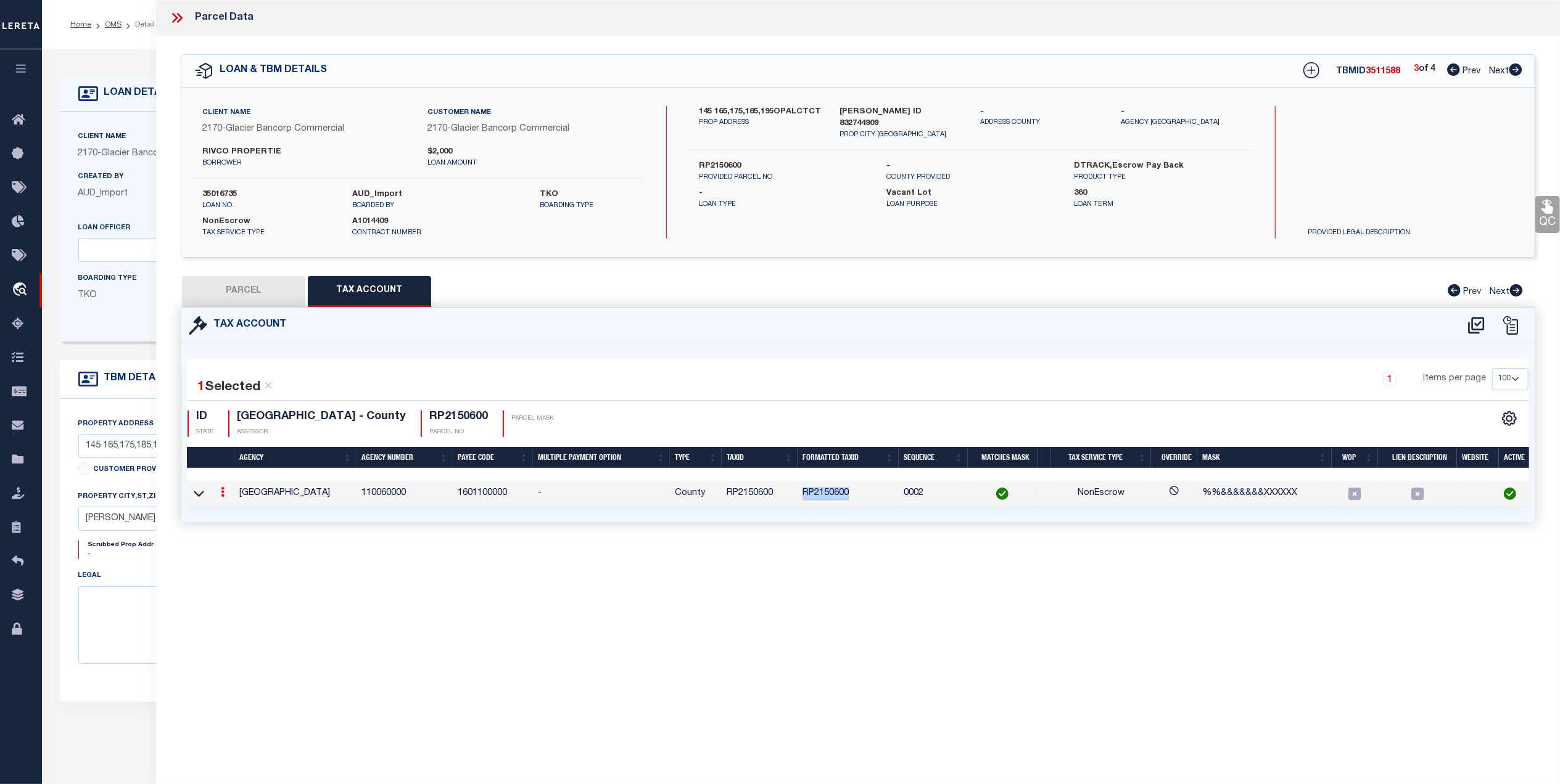
select select
checkbox input "false"
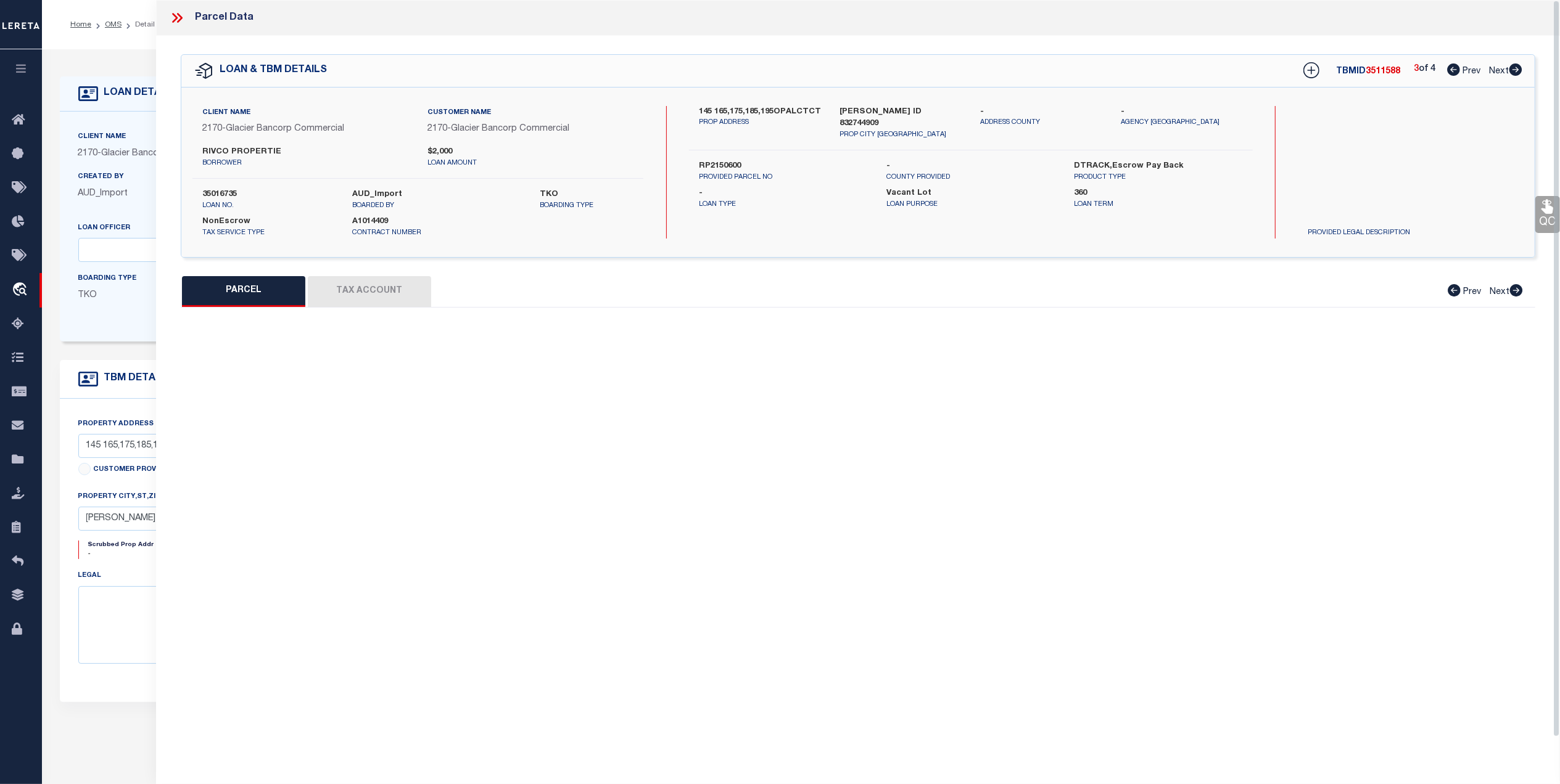
select select "QC"
type input "RIVCO PROPERTIES LLC"
select select "AGW"
select select "ADD"
type input "165 OPAL CT"
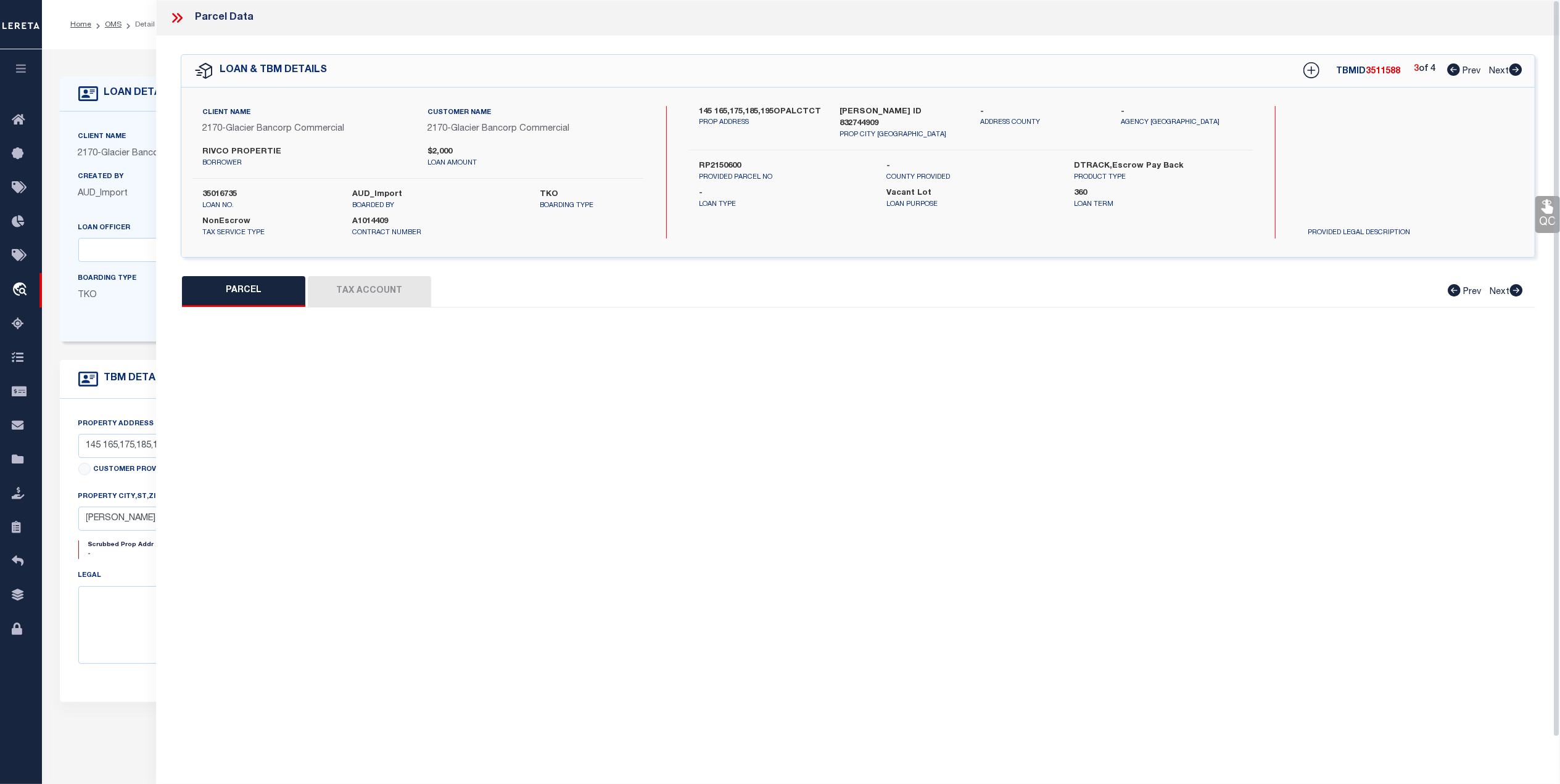
type input "SHELLEY ID 83274-0000"
type textarea "T1N R37E SEC 28 NORTH SHELLEY BUSINESS PARK #2 BLK 1 LOT 4 (4 PLEX)"
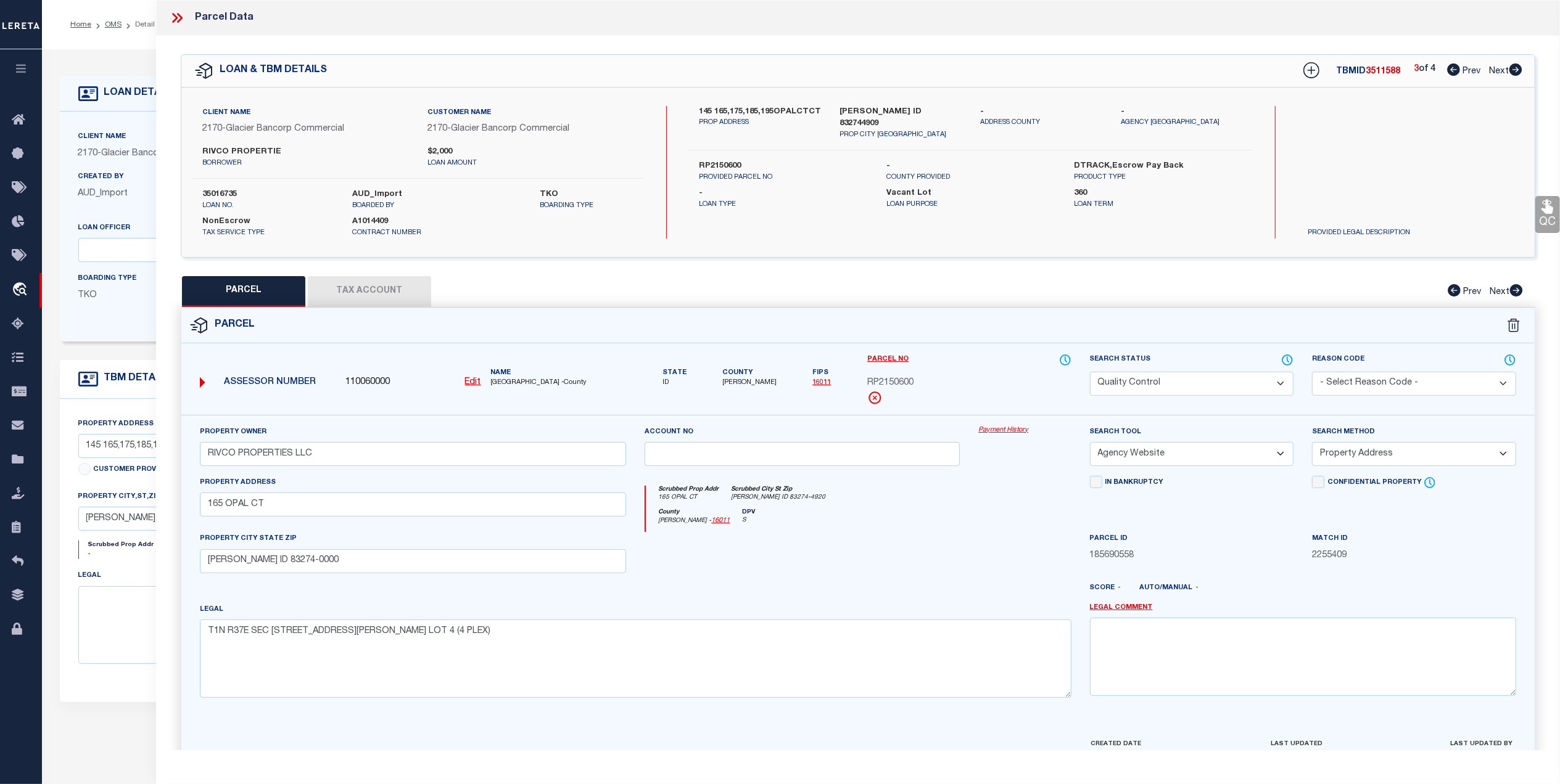
click at [1536, 210] on link "QC" at bounding box center [1547, 214] width 25 height 37
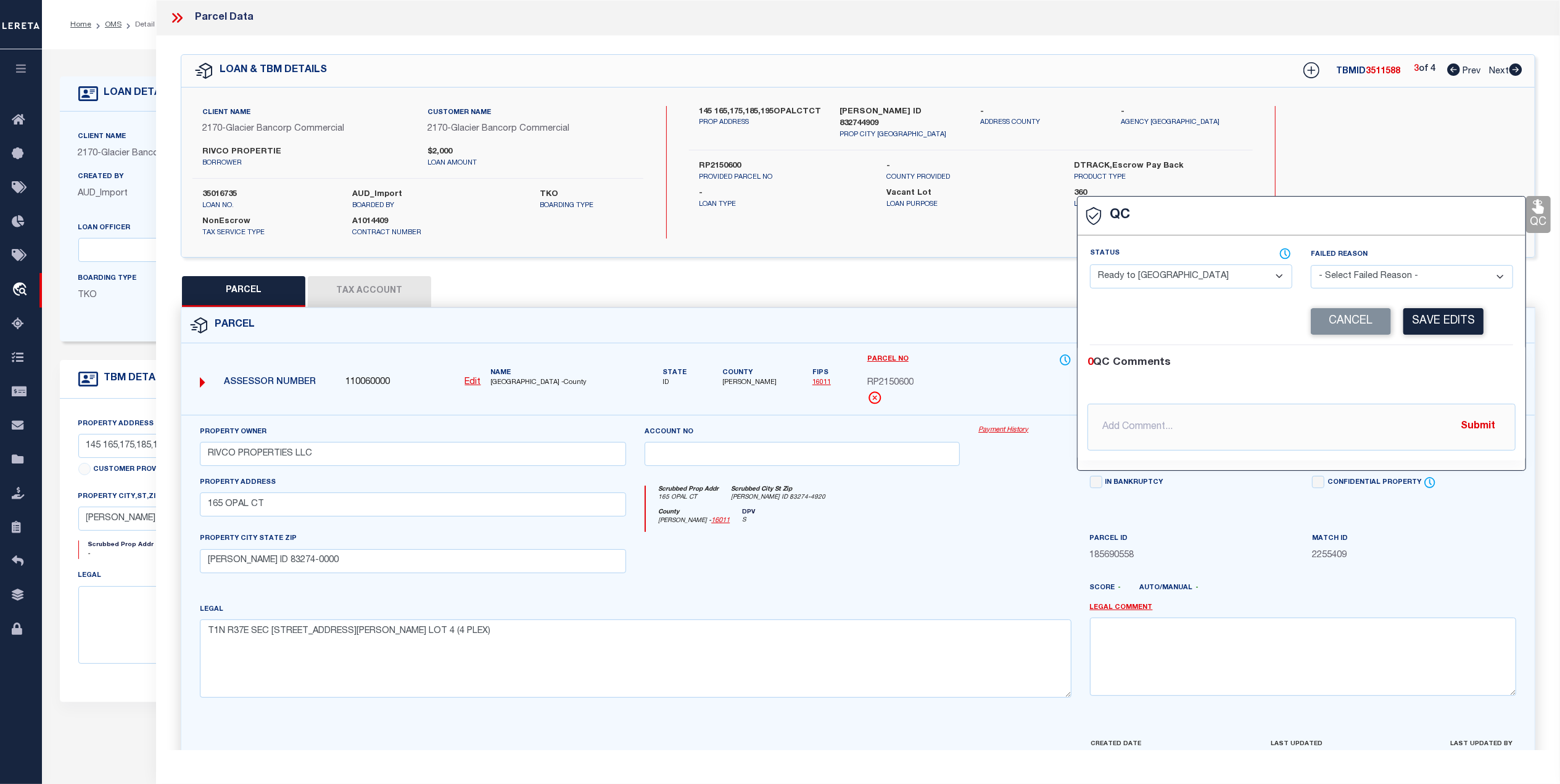
click at [1146, 274] on select "- Select Status - Ready to QC Correct Incorrect" at bounding box center [1191, 276] width 203 height 24
select select "COR"
click at [1090, 266] on select "- Select Status - Ready to QC Correct Incorrect" at bounding box center [1191, 276] width 203 height 24
click at [1469, 336] on div "Corrected Search Value Cancel Save Edits" at bounding box center [1301, 322] width 423 height 47
click at [1457, 331] on button "Save Edits" at bounding box center [1442, 321] width 80 height 27
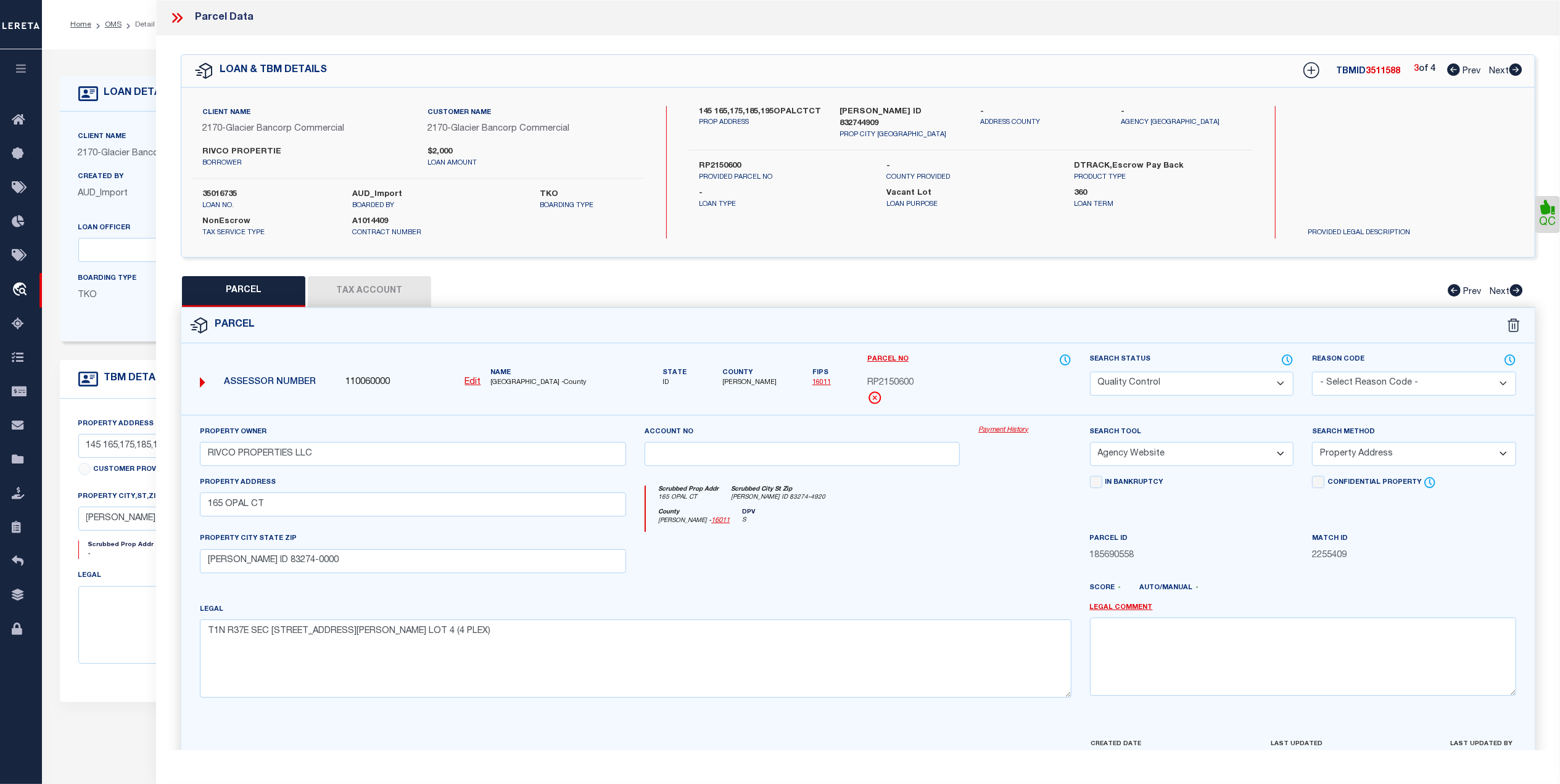
click at [1214, 392] on select "Automated Search Bad Parcel Complete Duplicate Parcel High Dollar Reporting In …" at bounding box center [1192, 383] width 204 height 24
select select "CP"
click at [1090, 371] on select "Automated Search Bad Parcel Complete Duplicate Parcel High Dollar Reporting In …" at bounding box center [1192, 383] width 204 height 24
click at [1024, 527] on div "County Bingham - 16011 DPV S" at bounding box center [858, 521] width 425 height 24
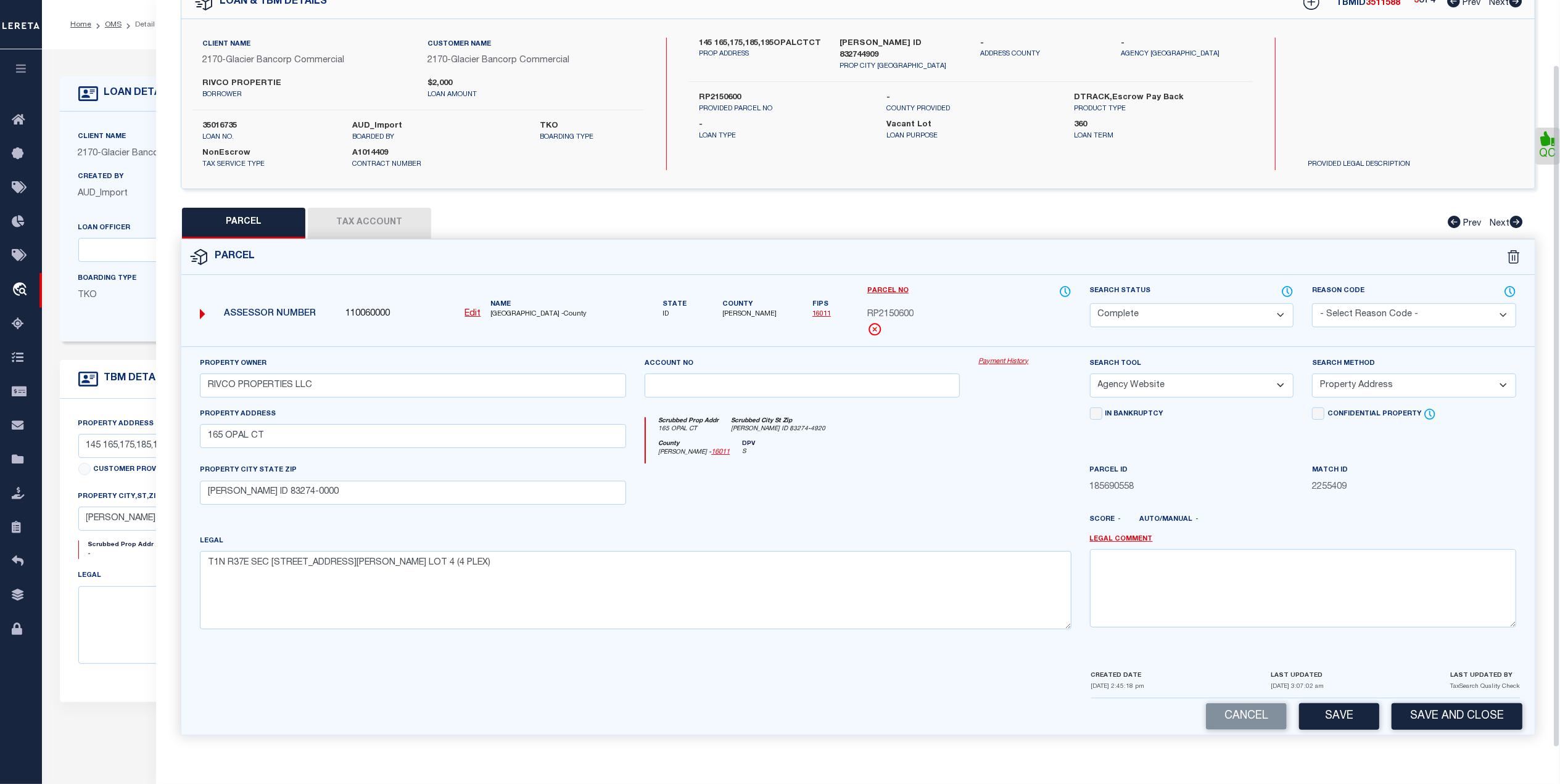
scroll to position [73, 0]
click at [1412, 718] on button "Save and Close" at bounding box center [1457, 716] width 130 height 27
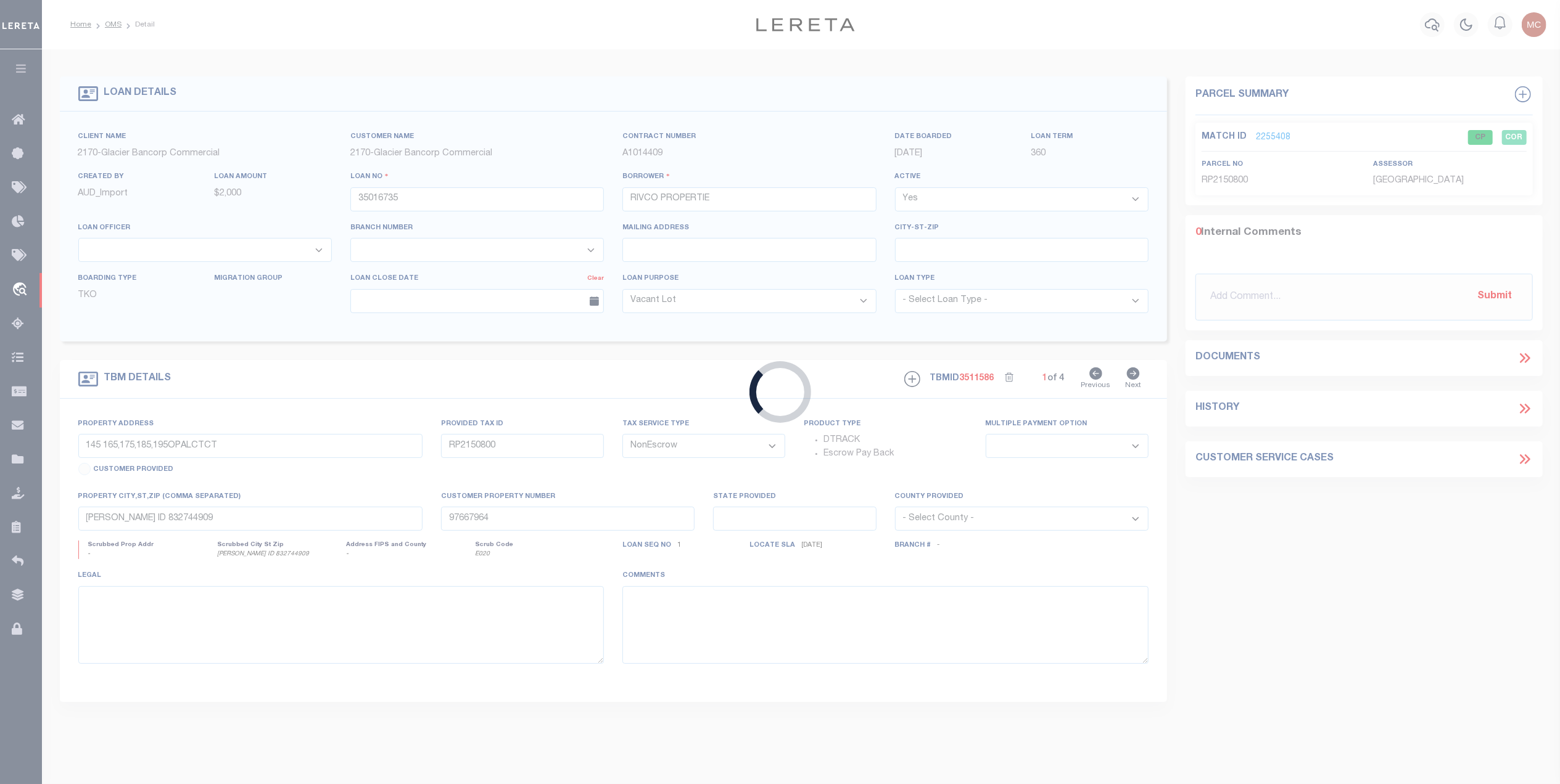
select select
select select "167850"
select select "27203"
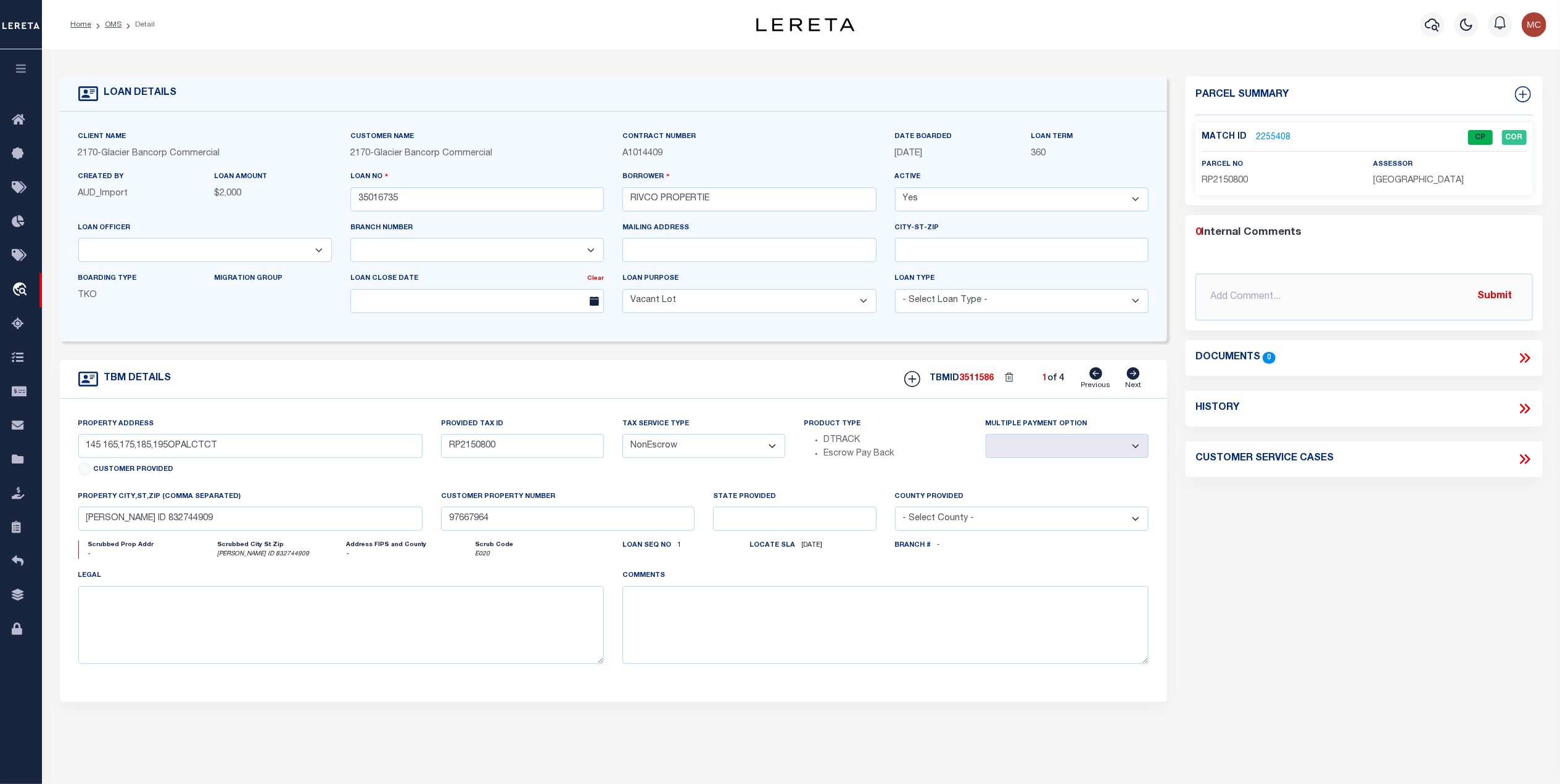
click at [1138, 378] on icon at bounding box center [1133, 373] width 13 height 12
type input "RP2150700"
select select
click at [1137, 378] on icon at bounding box center [1133, 373] width 13 height 12
type input "RP2150600"
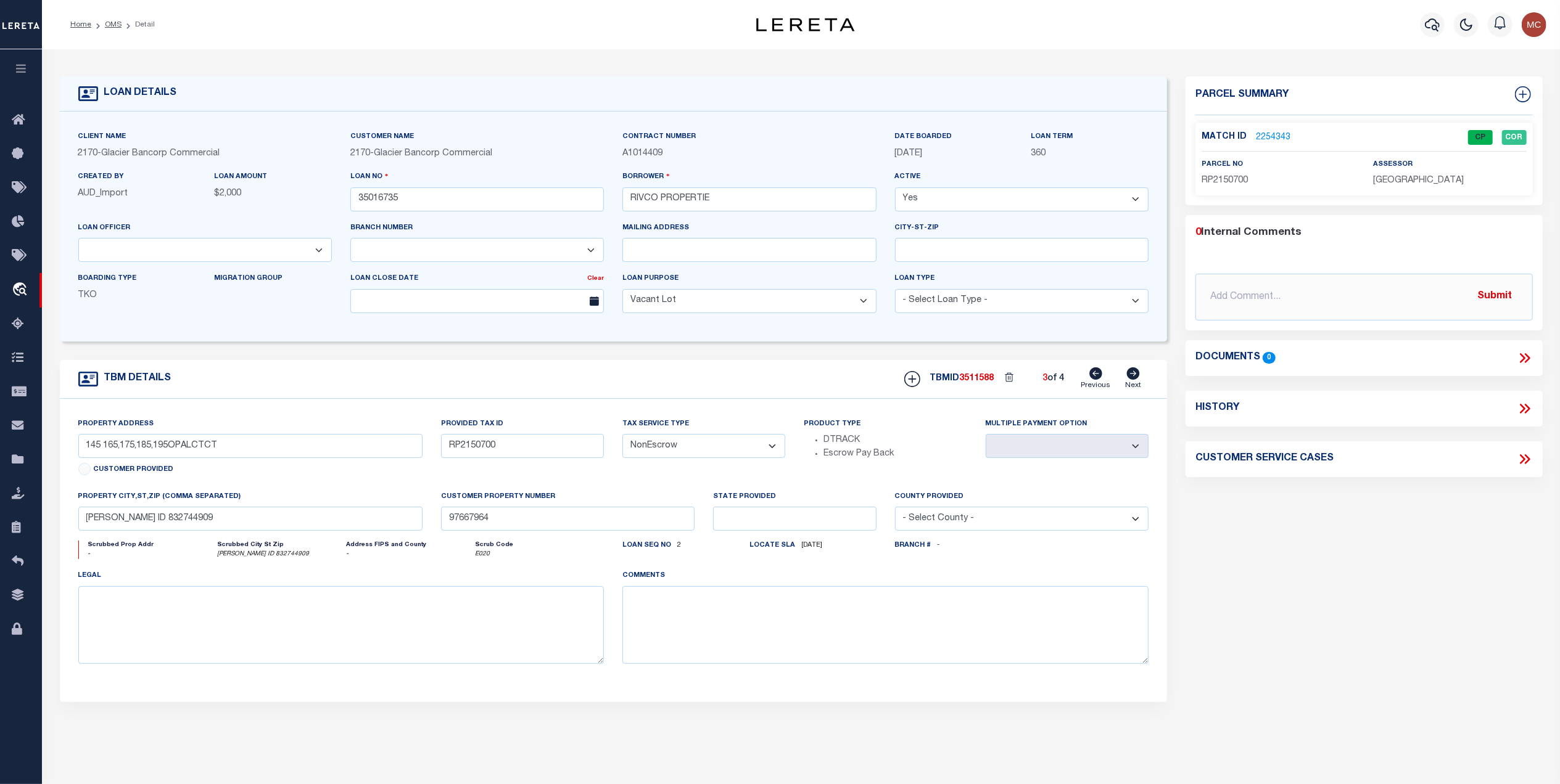
select select
click at [1137, 378] on icon at bounding box center [1133, 373] width 13 height 12
type input "RP2150500"
select select
click at [1265, 142] on link "2254344" at bounding box center [1273, 137] width 34 height 13
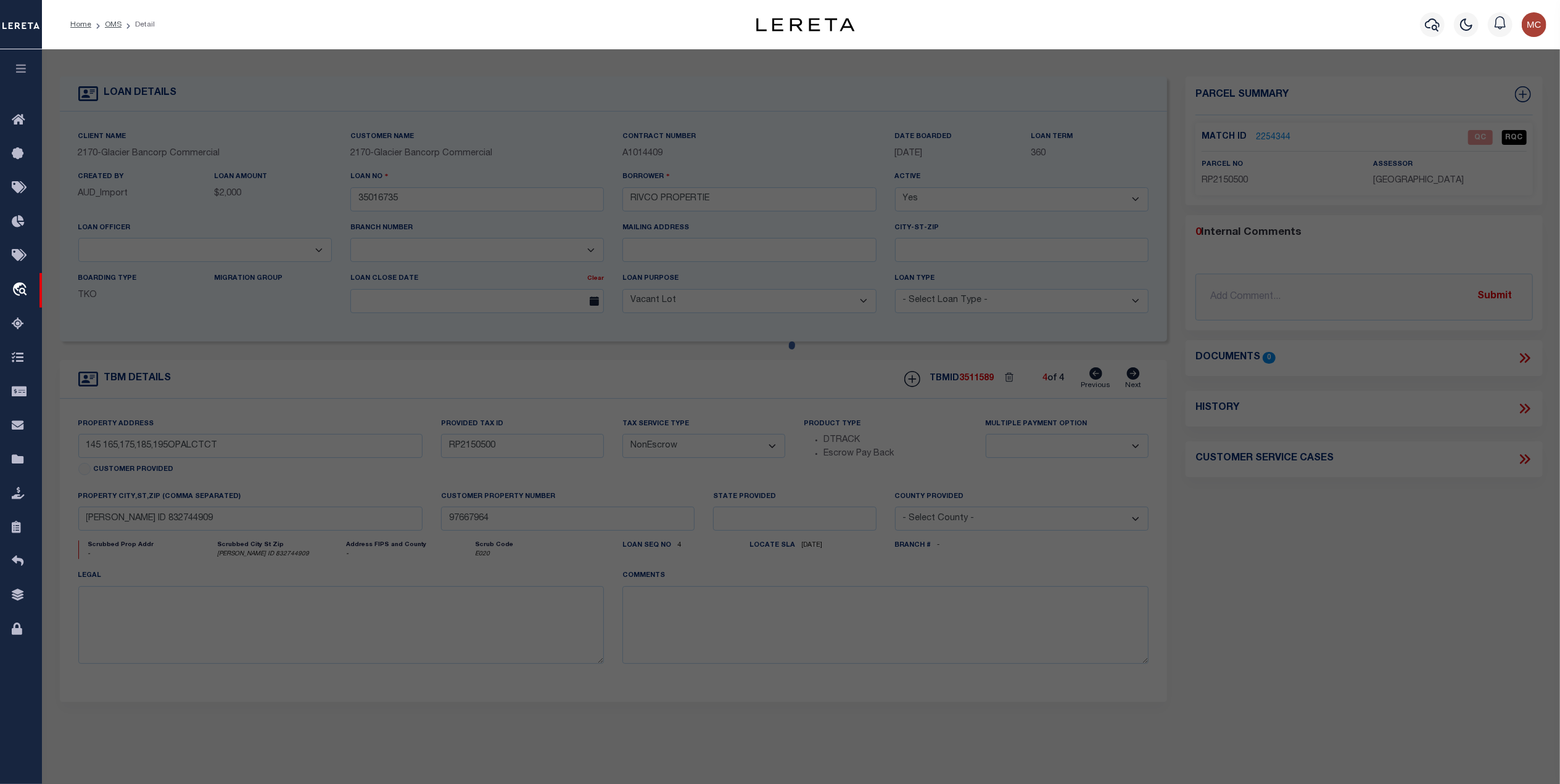
select select "AS"
select select
checkbox input "false"
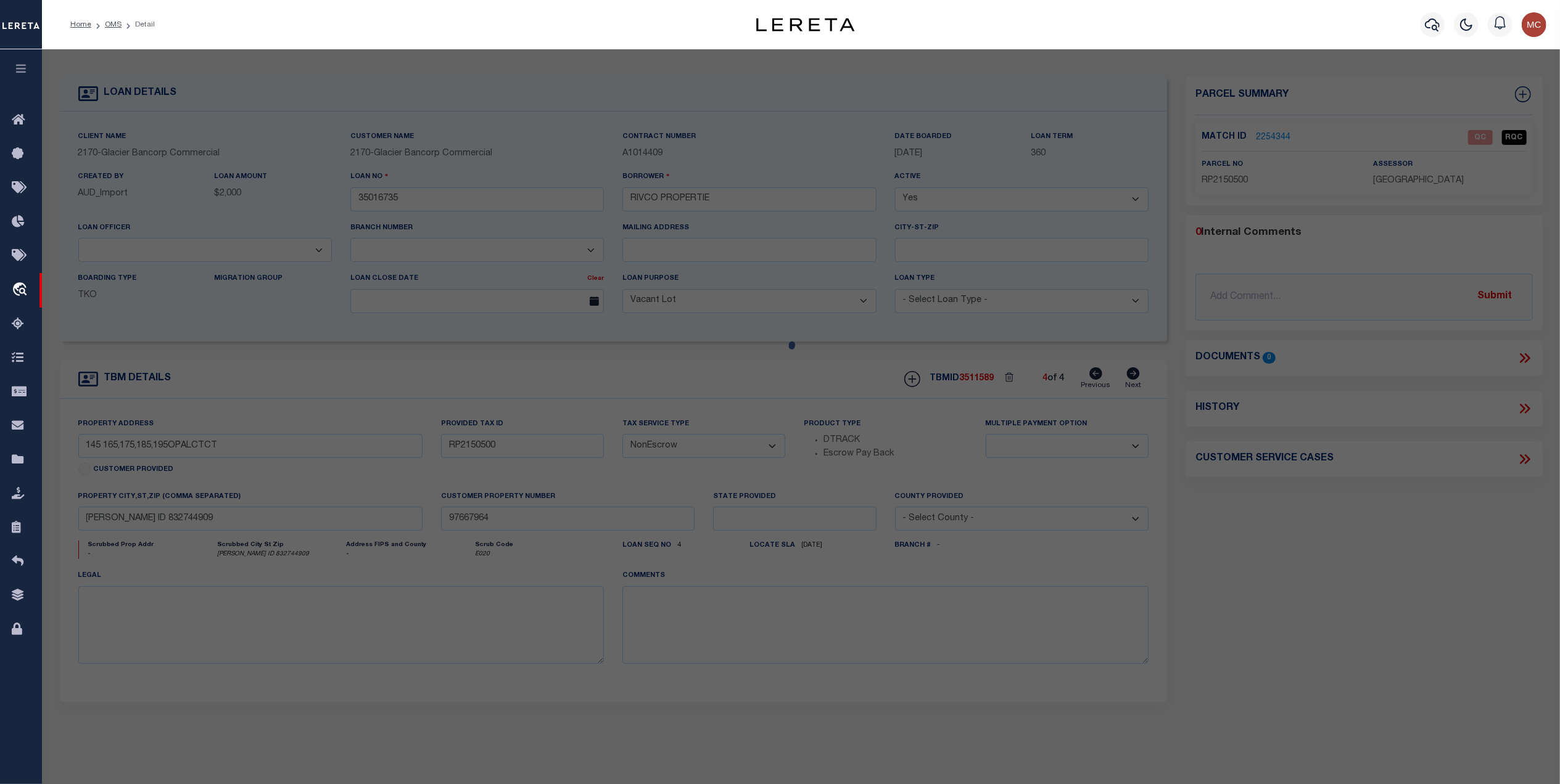
select select "QC"
type input "RIVCO PROPERTIES LLC"
select select "AGW"
select select "ADD"
type input "145 OPAL CT"
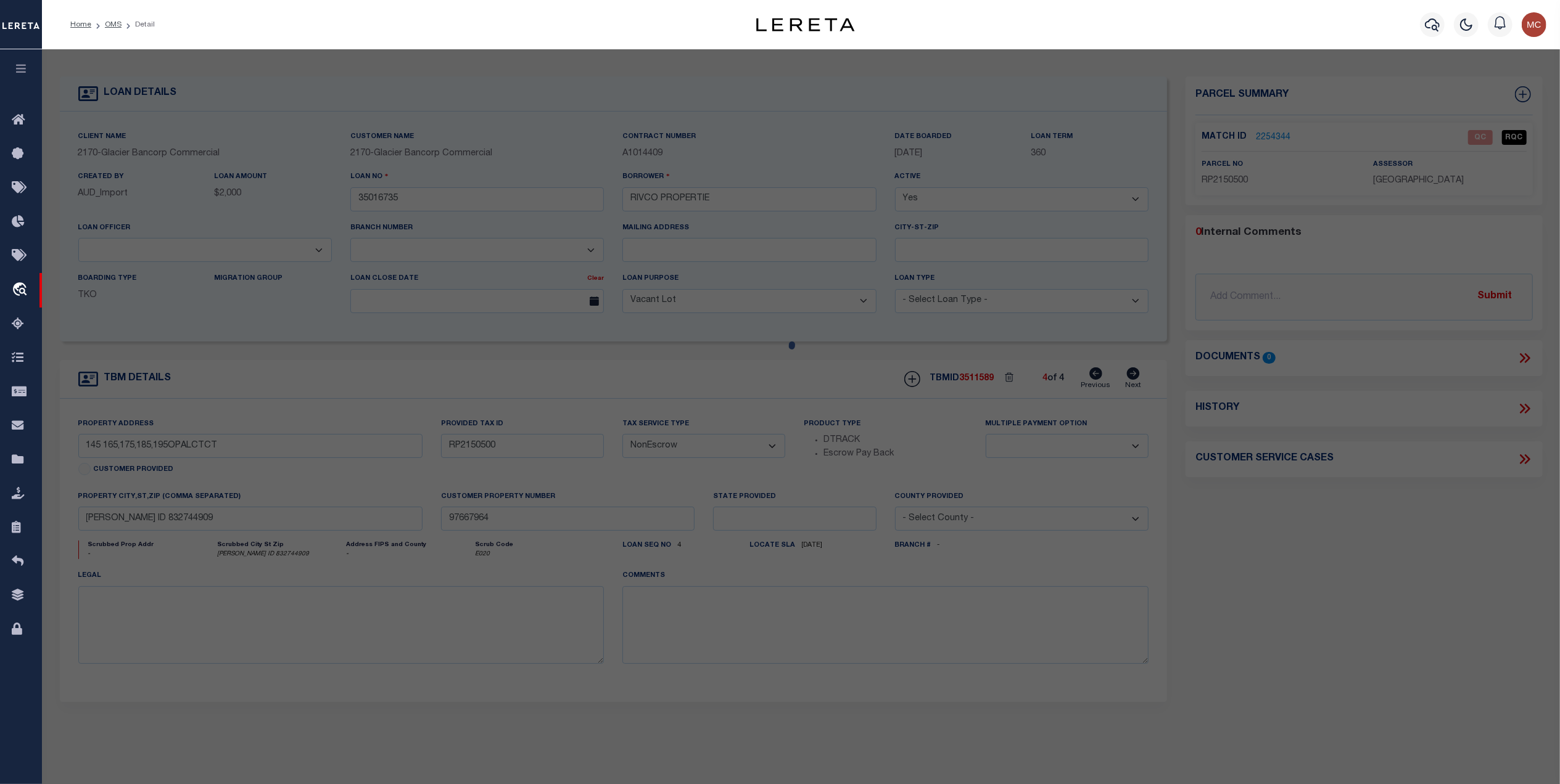
type input "SHELLEY ID 83274-0000"
type textarea "T1N R37E SEC 28 NORTH SHELLEY BUSINESS PARK #2 BLK 1 LOT 3 LESS T-19448 & T-194…"
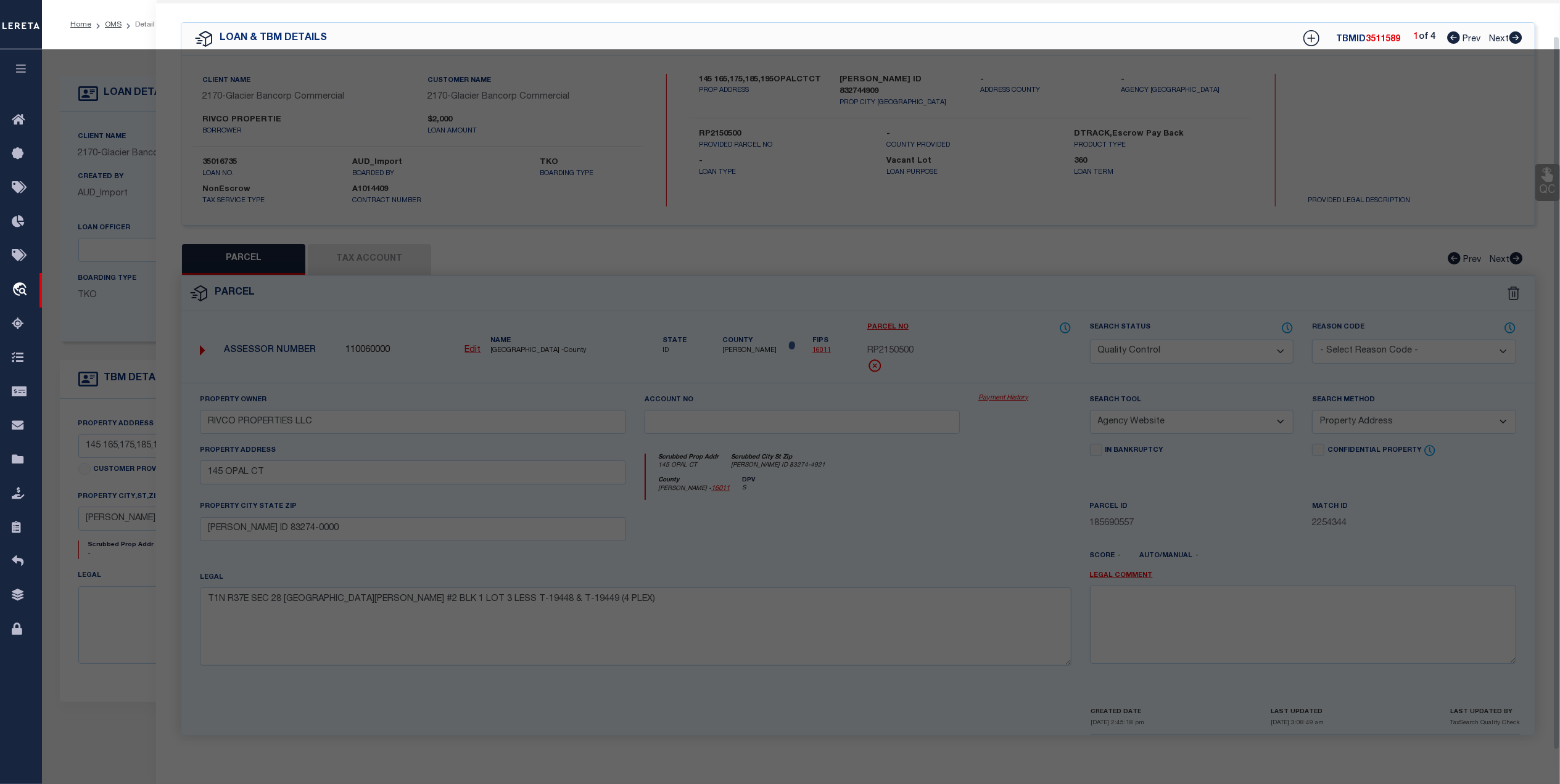
scroll to position [37, 0]
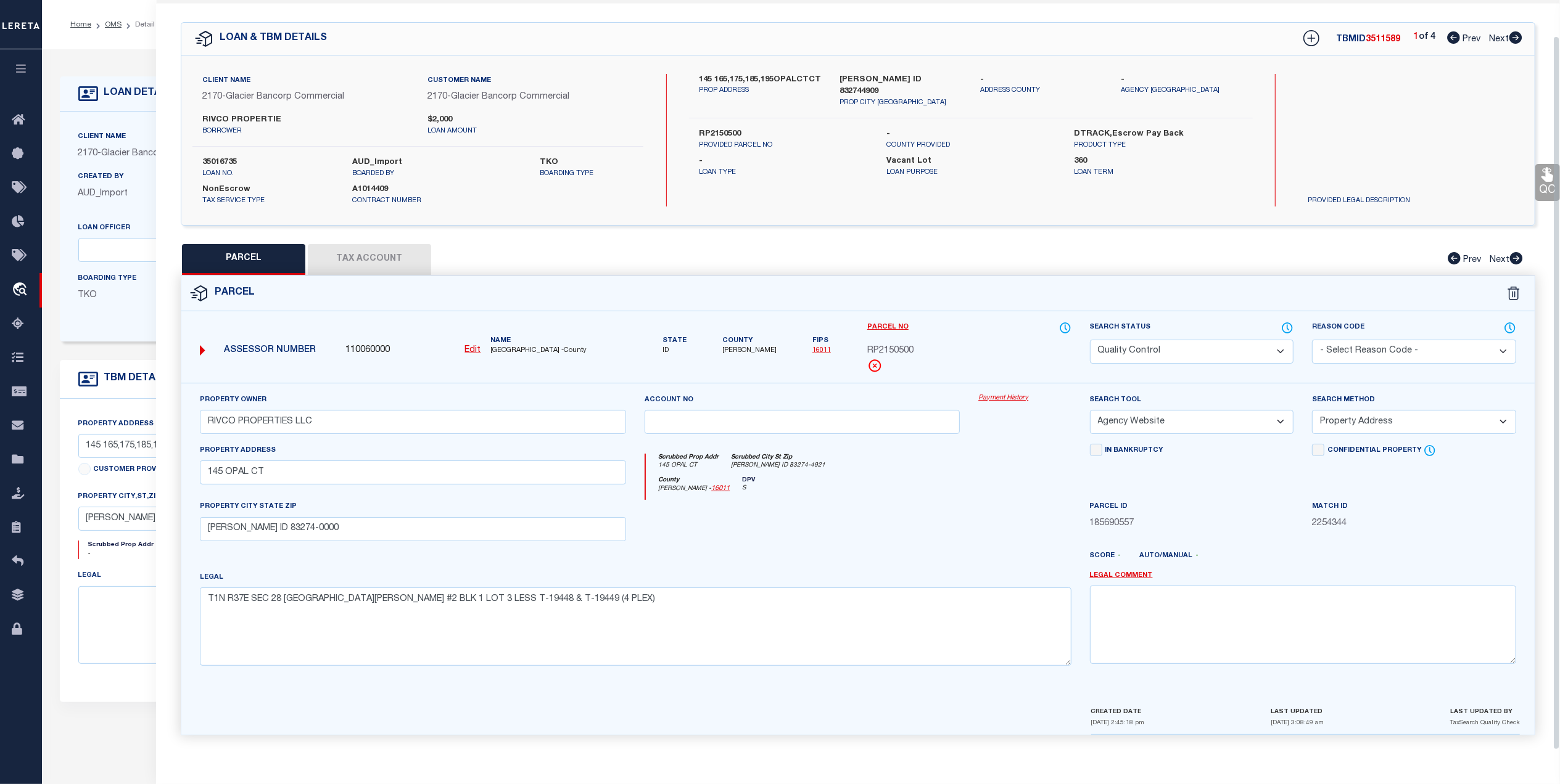
click at [385, 247] on button "Tax Account" at bounding box center [370, 260] width 124 height 31
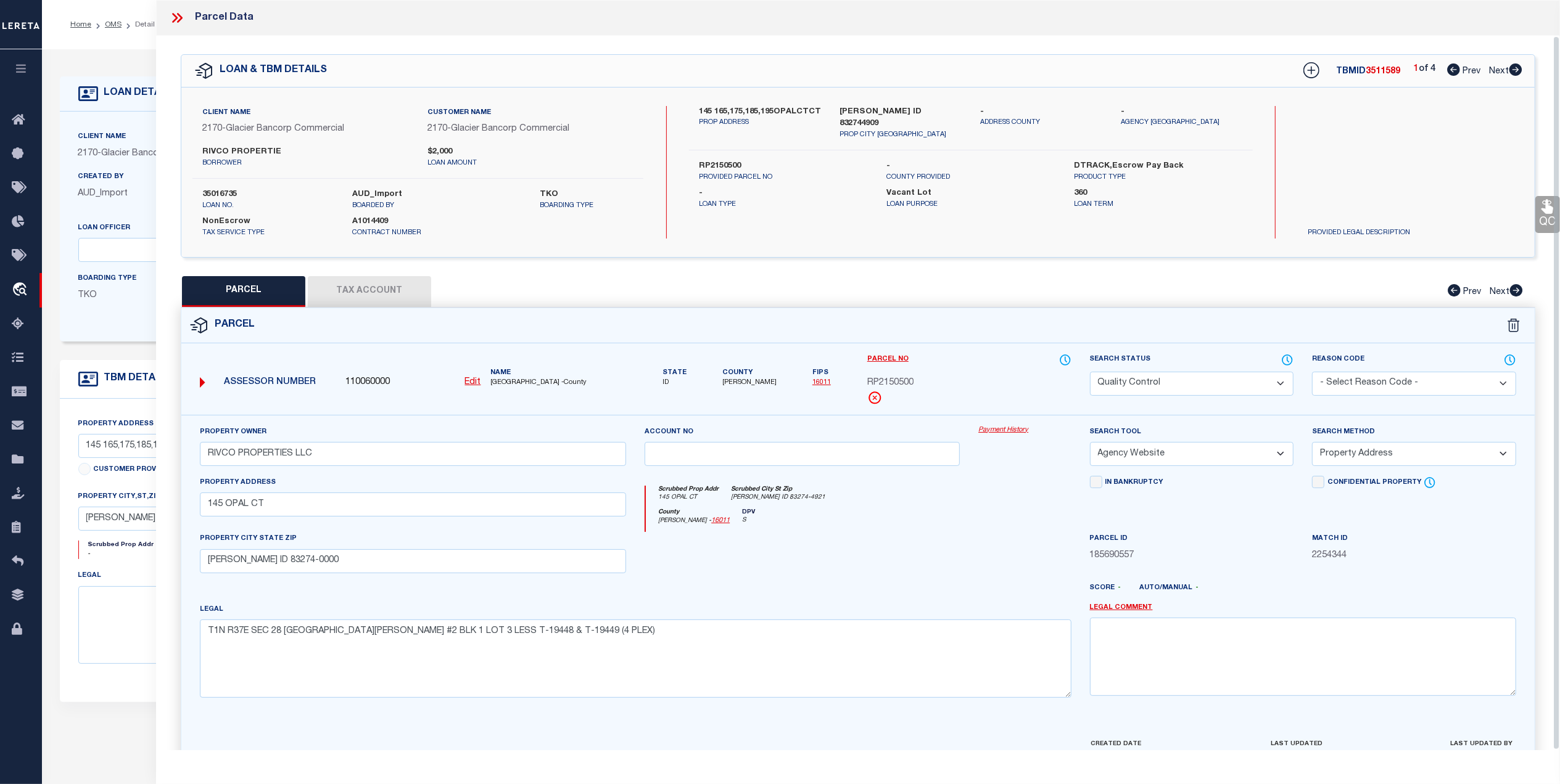
select select "100"
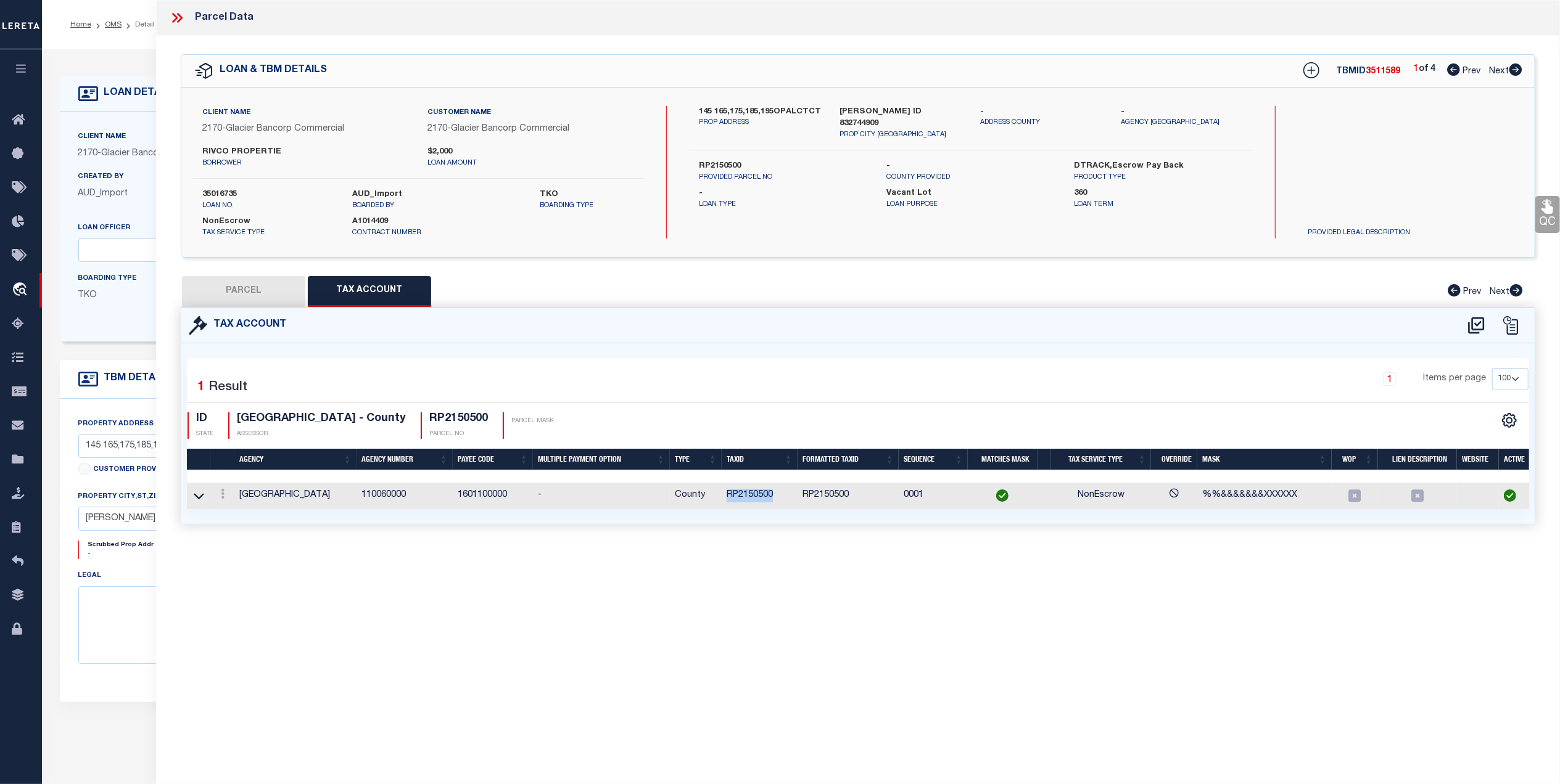
drag, startPoint x: 786, startPoint y: 499, endPoint x: 714, endPoint y: 504, distance: 72.2
click at [714, 504] on tr "BINGHAM COUNTY 110060000 1601100000 - County RP2150500 RP2150500 0001 NonEscrow…" at bounding box center [861, 496] width 1347 height 27
copy tr "RP2150500"
click at [234, 289] on button "PARCEL" at bounding box center [244, 292] width 124 height 31
select select "AS"
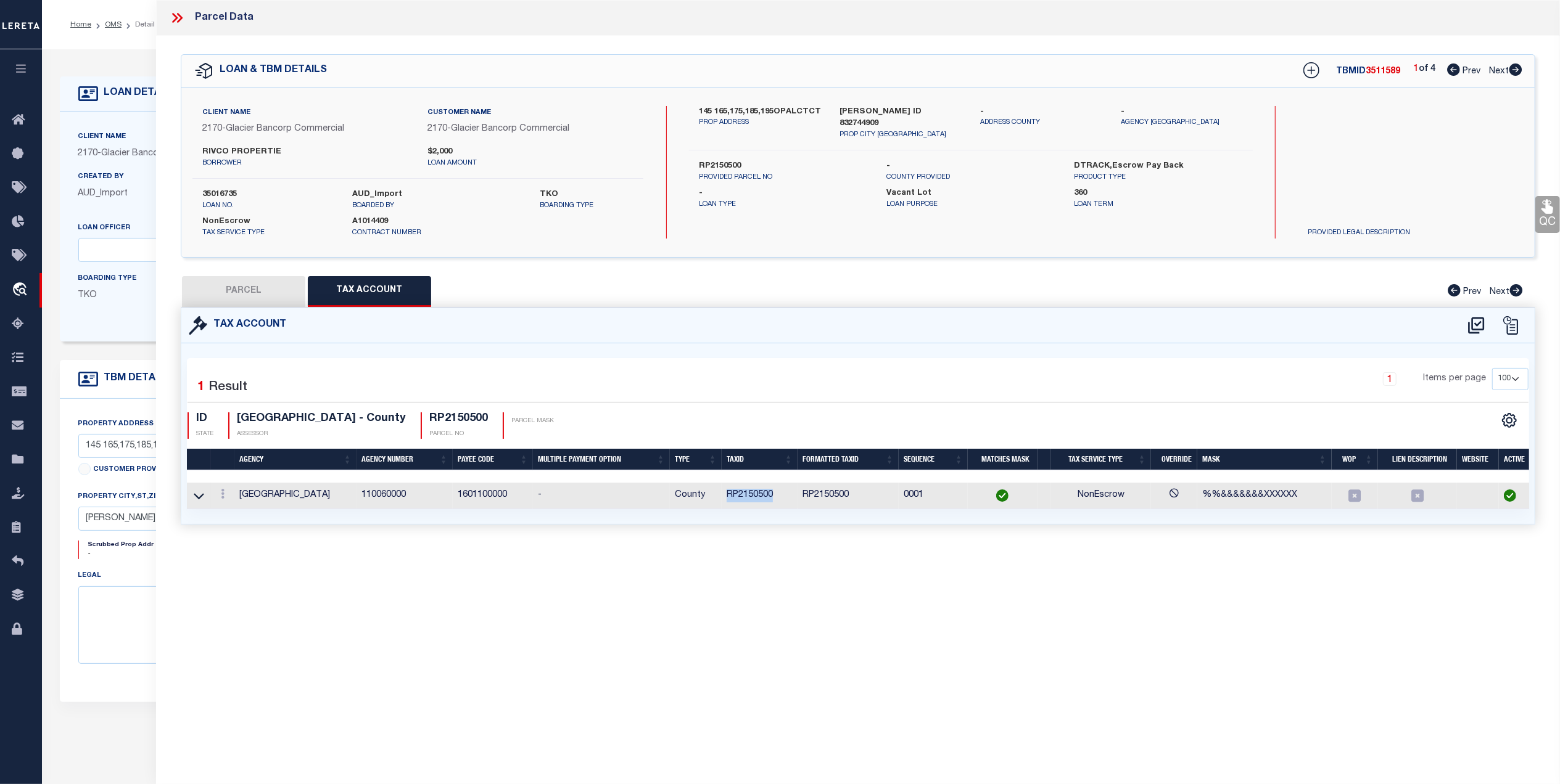
select select
checkbox input "false"
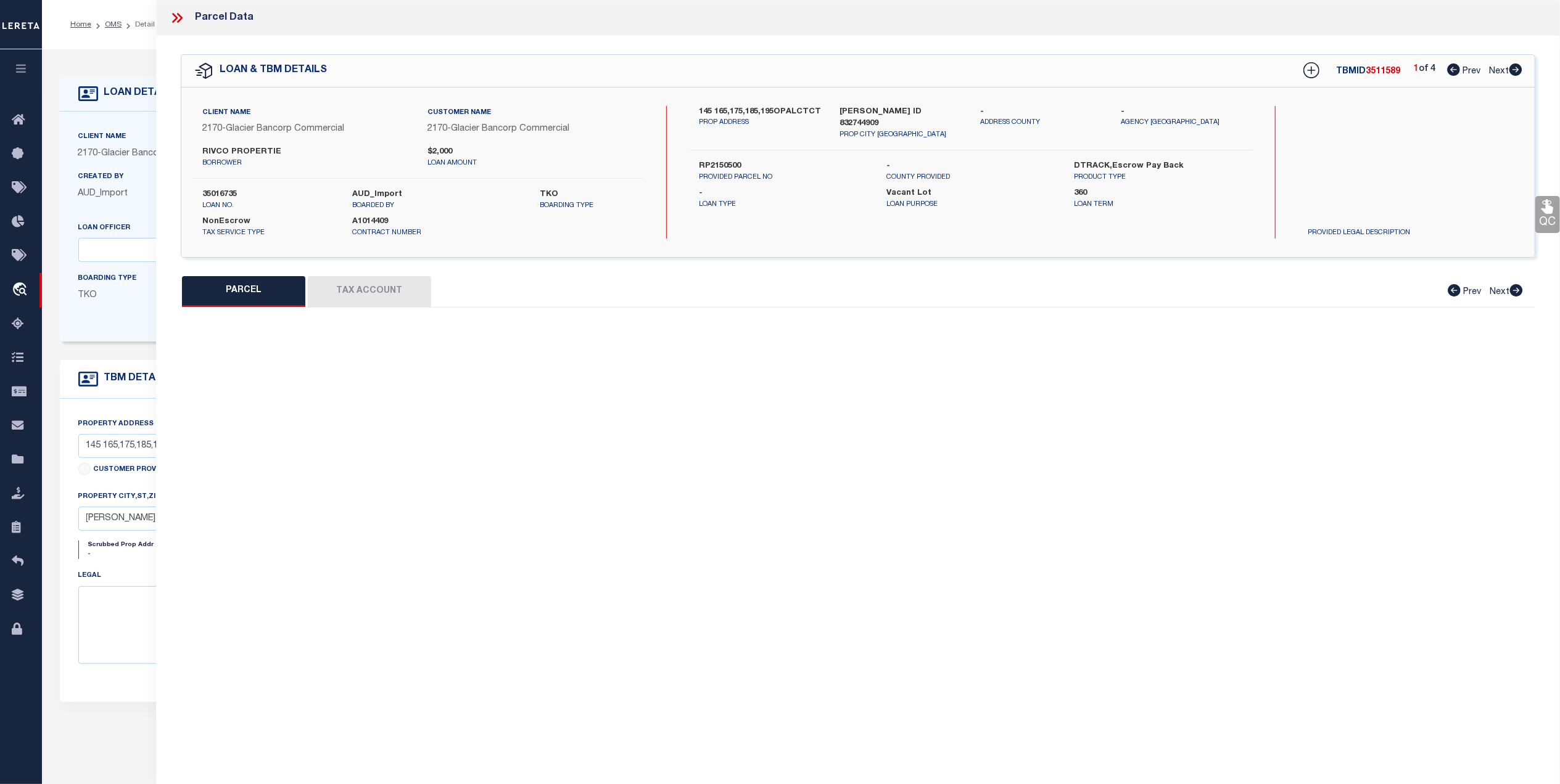
select select "QC"
type input "RIVCO PROPERTIES LLC"
select select "AGW"
select select "ADD"
type input "145 OPAL CT"
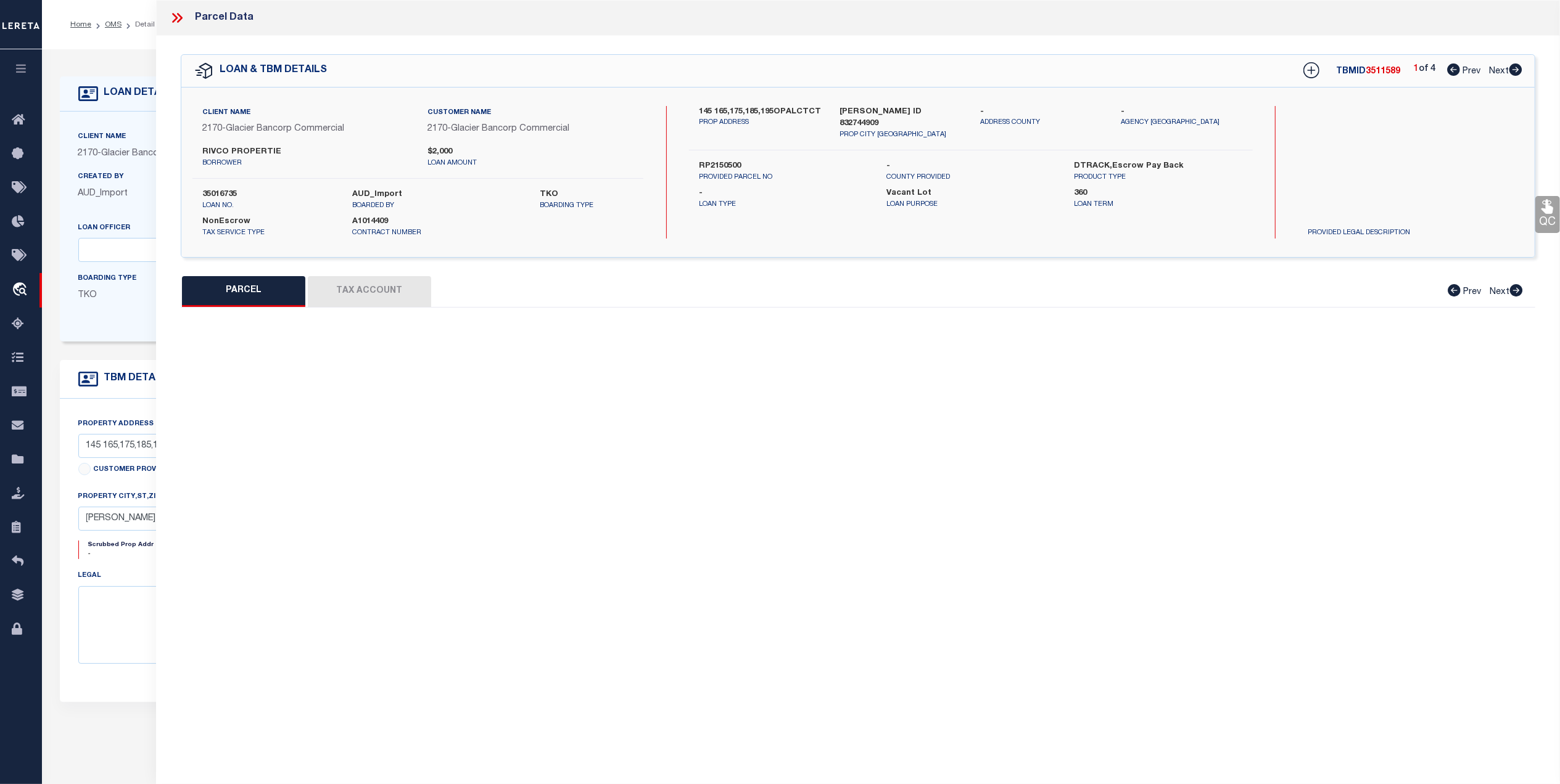
type input "SHELLEY ID 83274-0000"
type textarea "T1N R37E SEC 28 NORTH SHELLEY BUSINESS PARK #2 BLK 1 LOT 3 LESS T-19448 & T-194…"
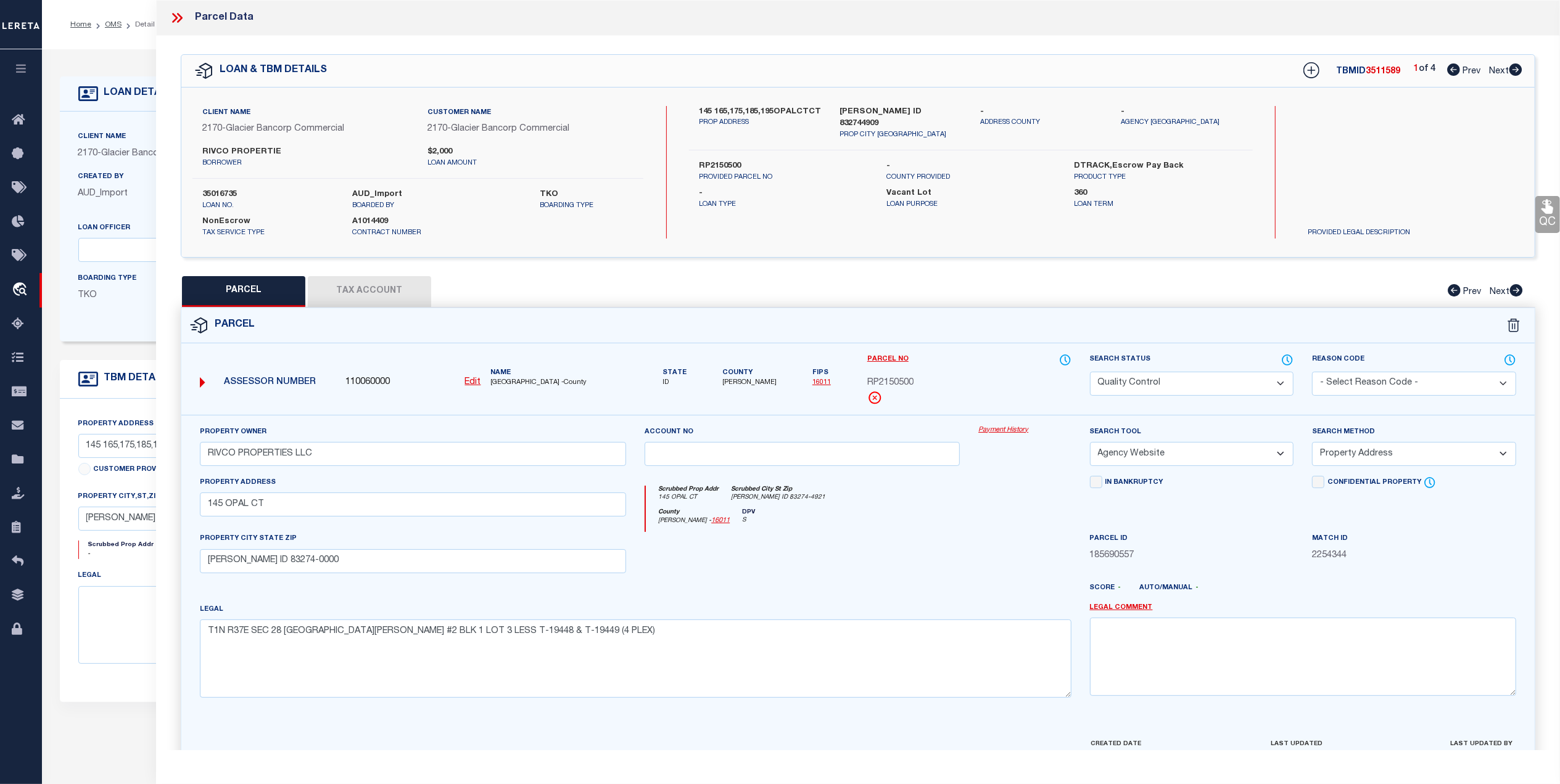
click at [1545, 227] on link "QC" at bounding box center [1547, 214] width 25 height 37
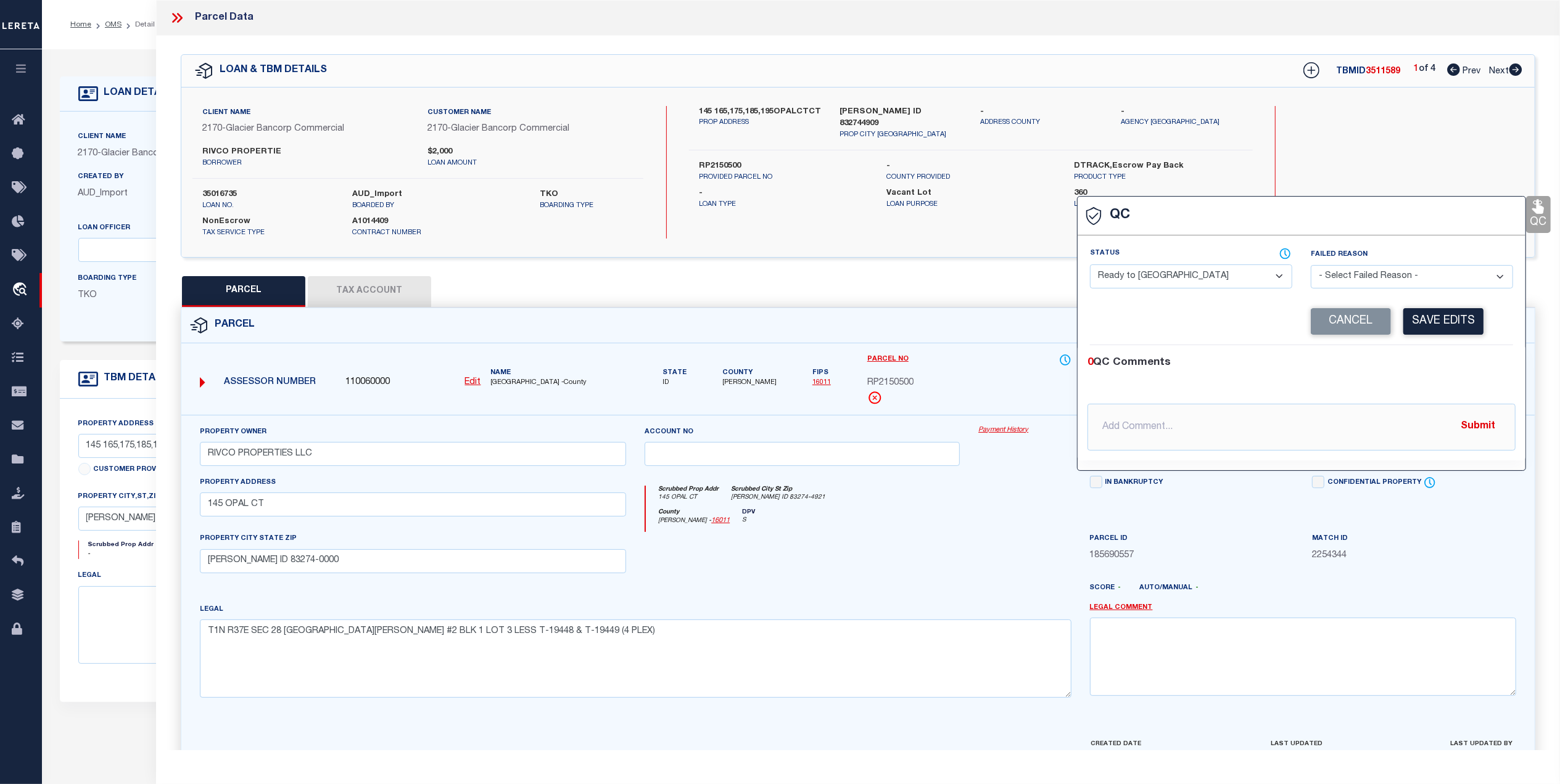
drag, startPoint x: 1224, startPoint y: 277, endPoint x: 1194, endPoint y: 291, distance: 33.1
click at [1224, 277] on select "- Select Status - Ready to QC Correct Incorrect" at bounding box center [1191, 276] width 203 height 24
select select "COR"
click at [1090, 266] on select "- Select Status - Ready to QC Correct Incorrect" at bounding box center [1191, 276] width 203 height 24
click at [1460, 328] on button "Save Edits" at bounding box center [1442, 321] width 80 height 27
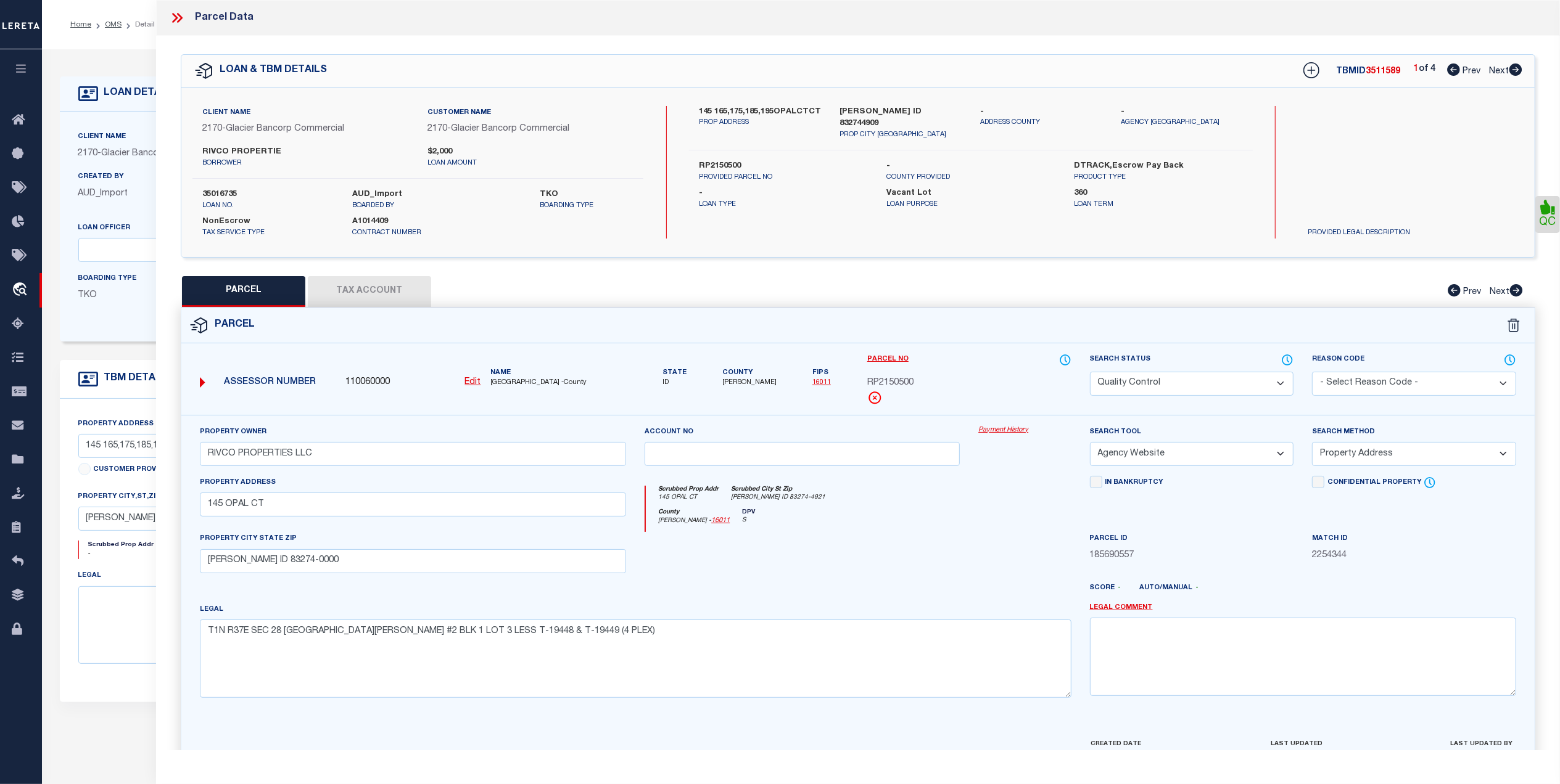
click at [1131, 389] on select "Automated Search Bad Parcel Complete Duplicate Parcel High Dollar Reporting In …" at bounding box center [1192, 383] width 204 height 24
select select "CP"
click at [1090, 371] on select "Automated Search Bad Parcel Complete Duplicate Parcel High Dollar Reporting In …" at bounding box center [1192, 383] width 204 height 24
click at [1026, 540] on div at bounding box center [1024, 557] width 111 height 51
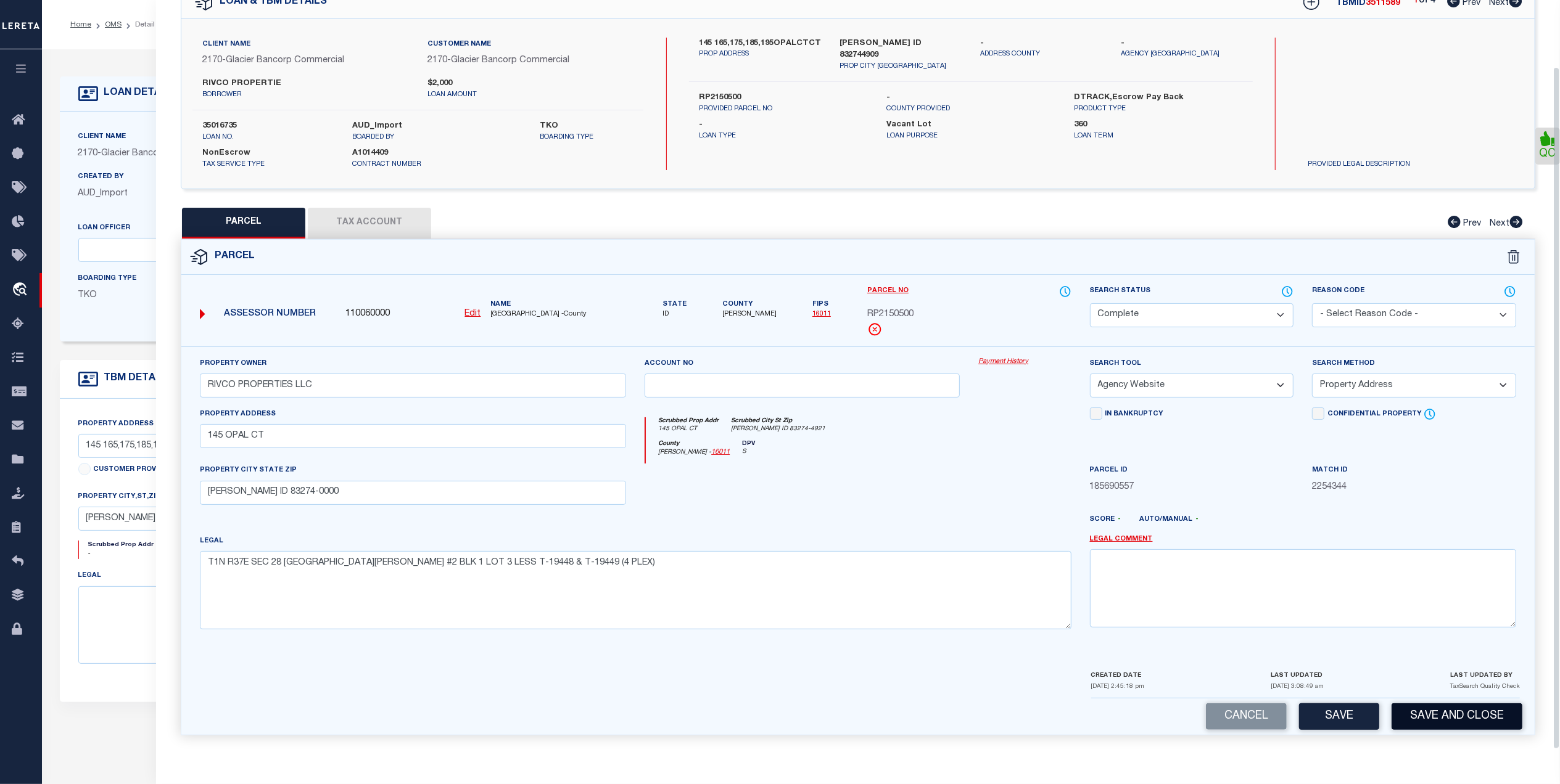
click at [1451, 727] on button "Save and Close" at bounding box center [1457, 716] width 130 height 27
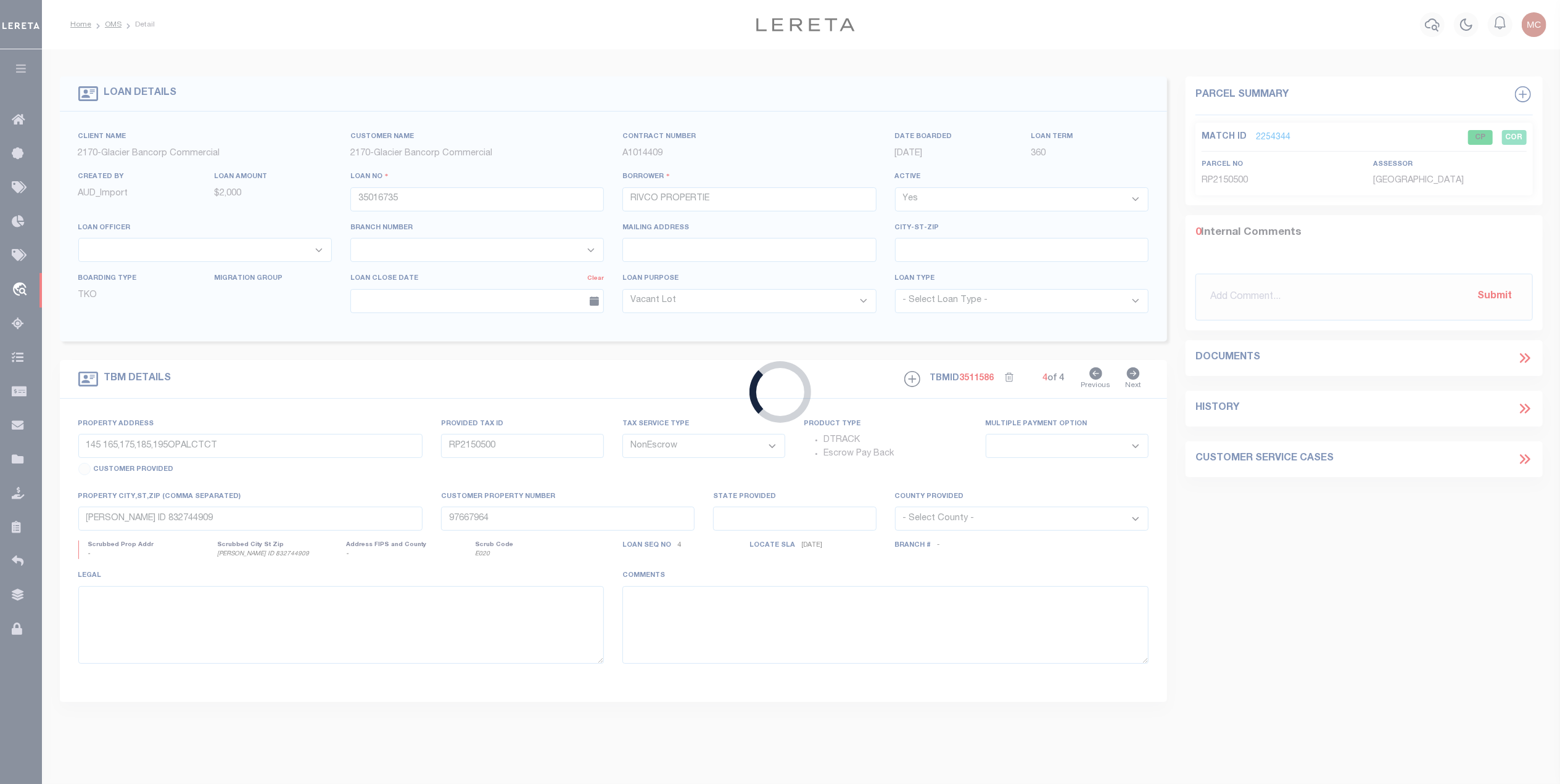
type input "RP2150800"
select select
select select "167850"
select select "27203"
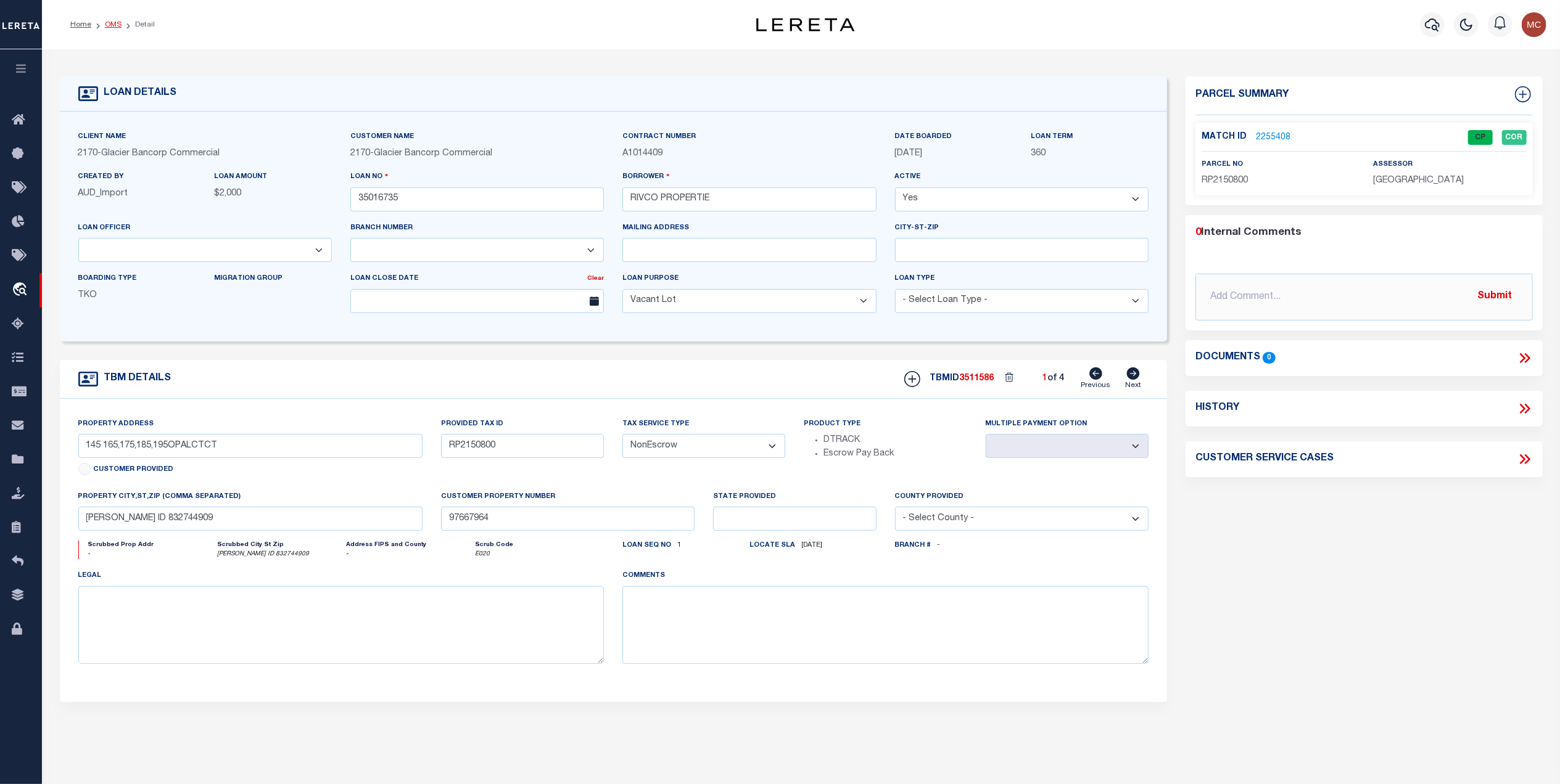
click at [109, 27] on link "OMS" at bounding box center [112, 24] width 16 height 8
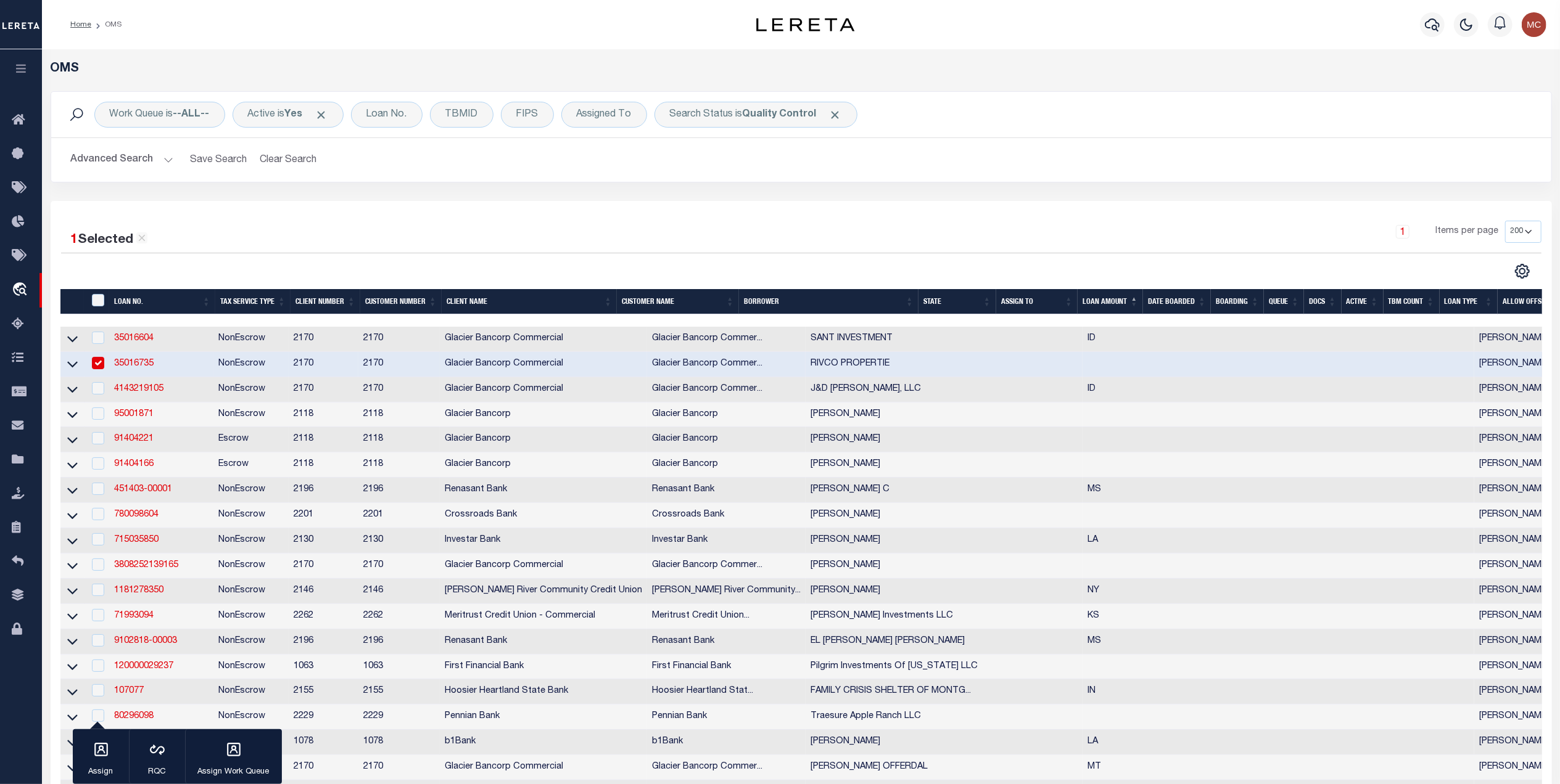
click at [832, 181] on div "Advanced Search Save Search Clear Search tblSearchTopScreen_dynamictable_____De…" at bounding box center [801, 160] width 1500 height 44
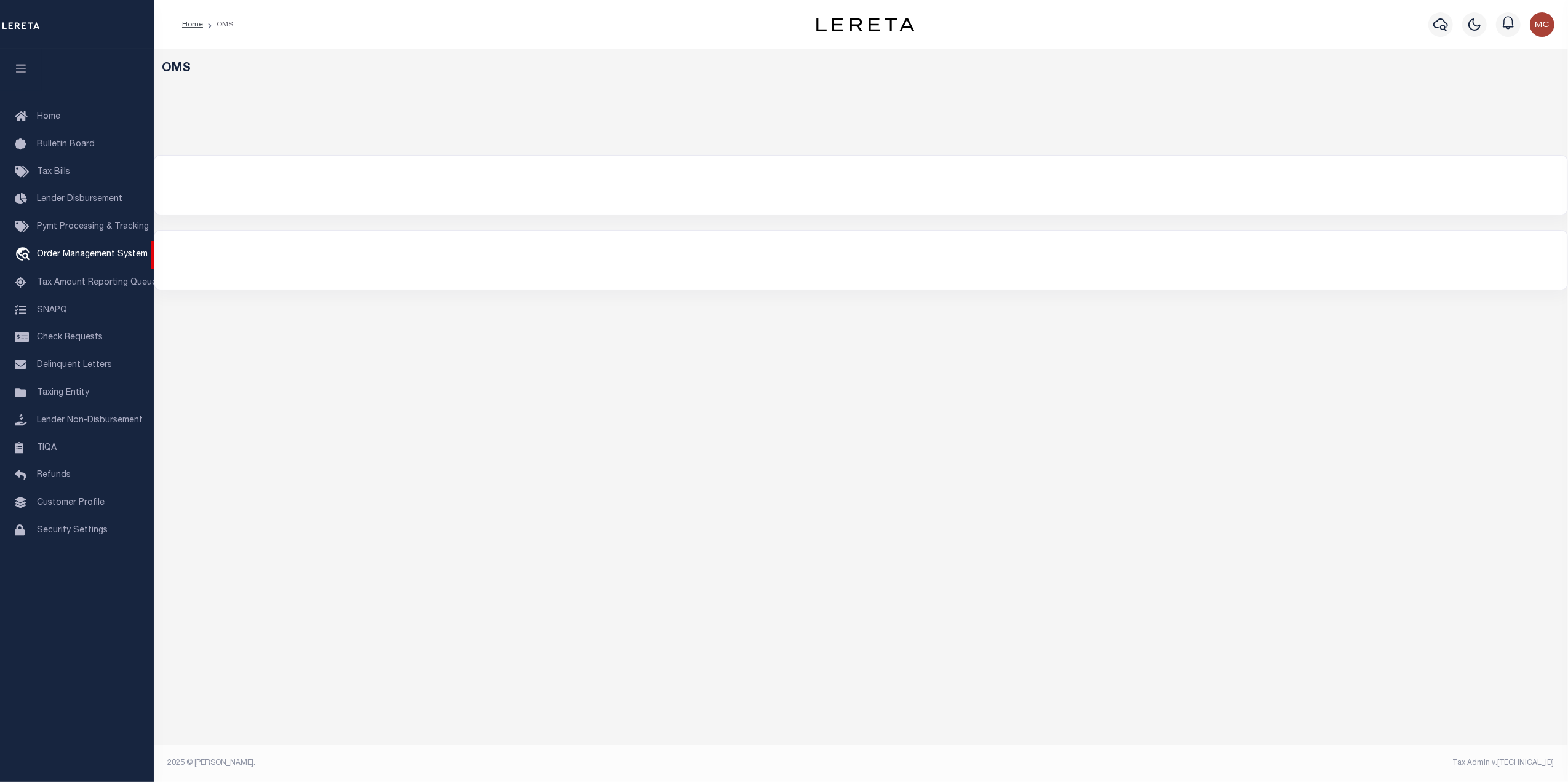
select select "200"
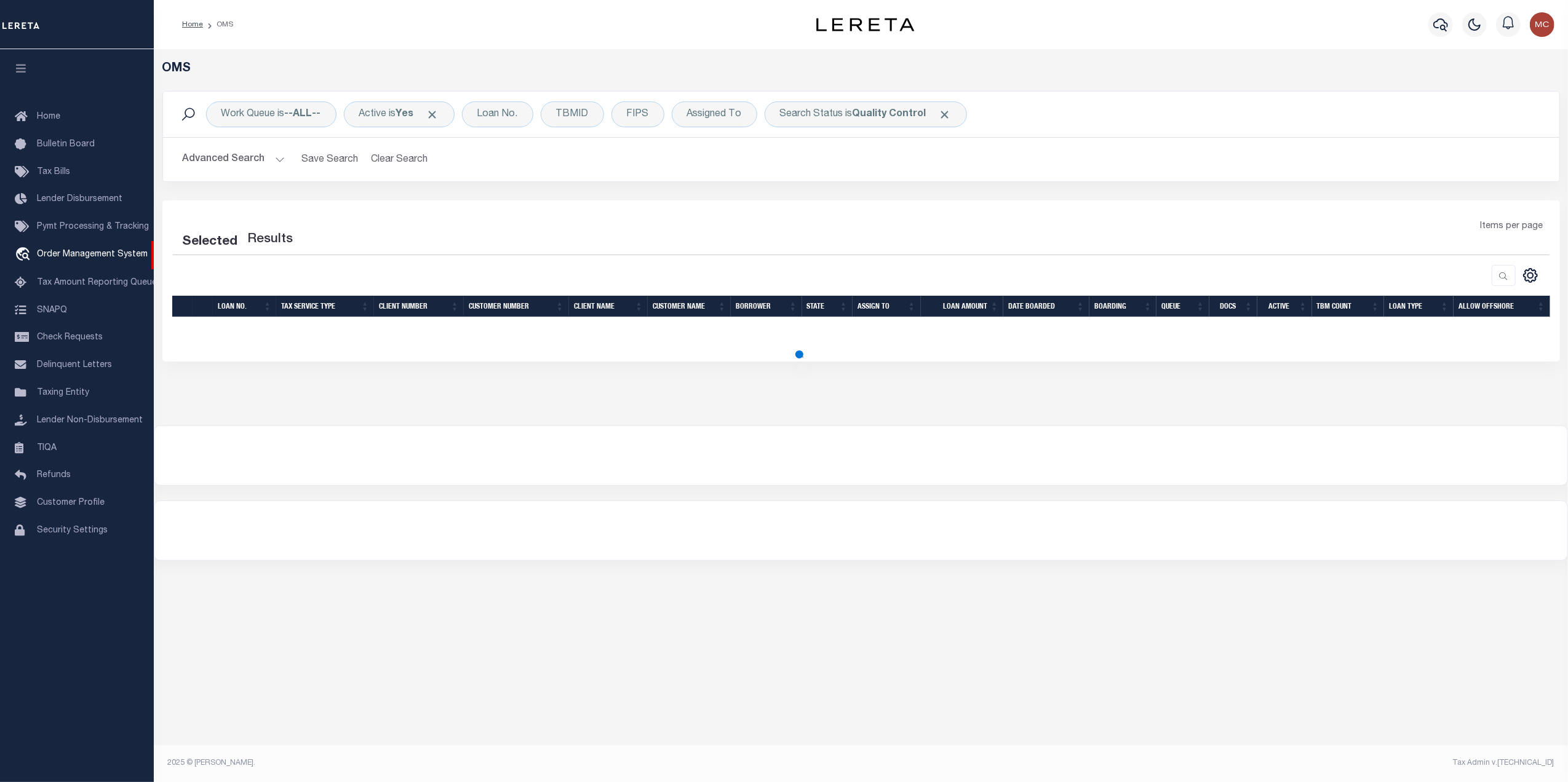
select select "200"
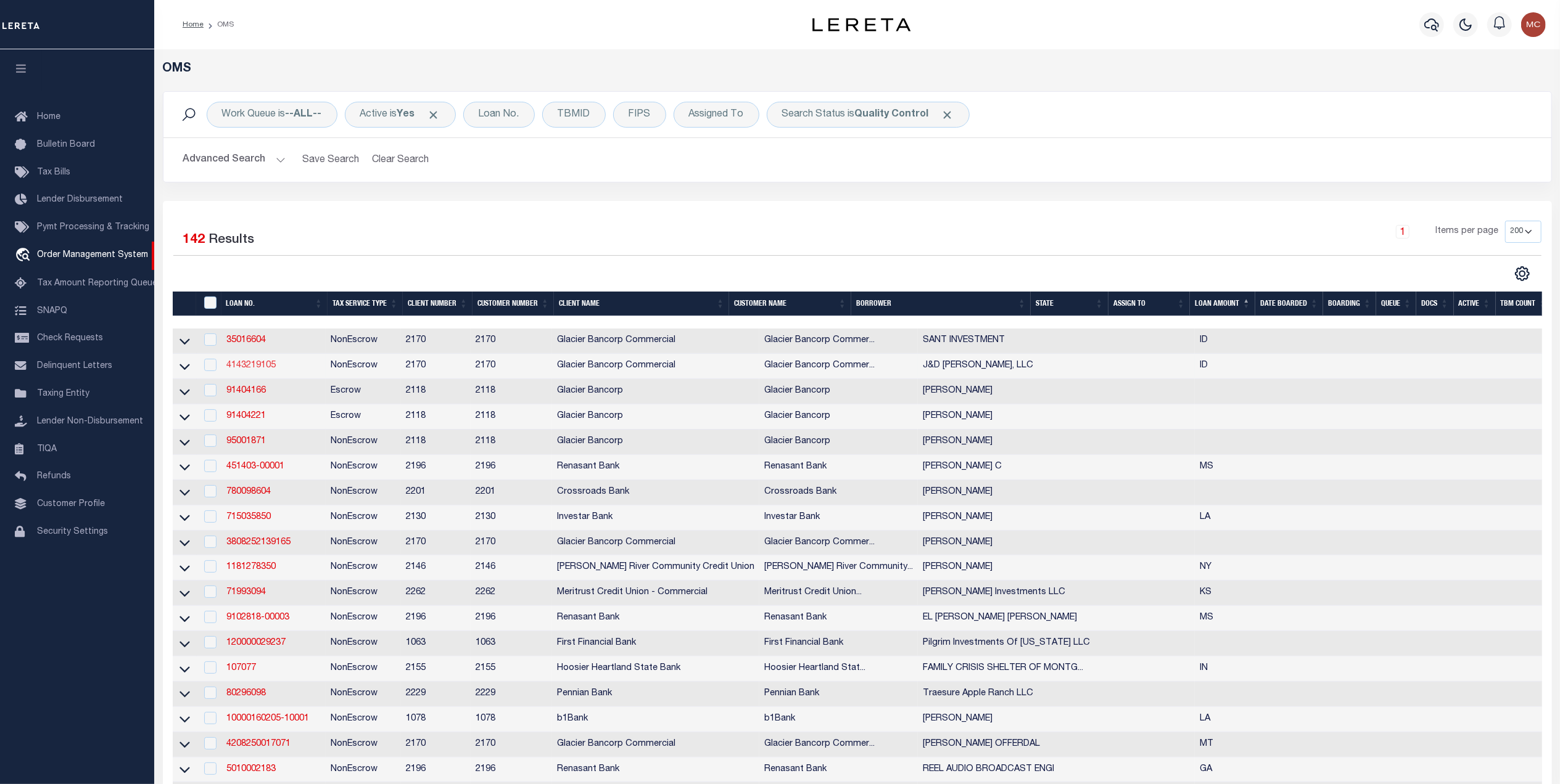
click at [265, 361] on td "4143219105" at bounding box center [273, 366] width 104 height 25
checkbox input "true"
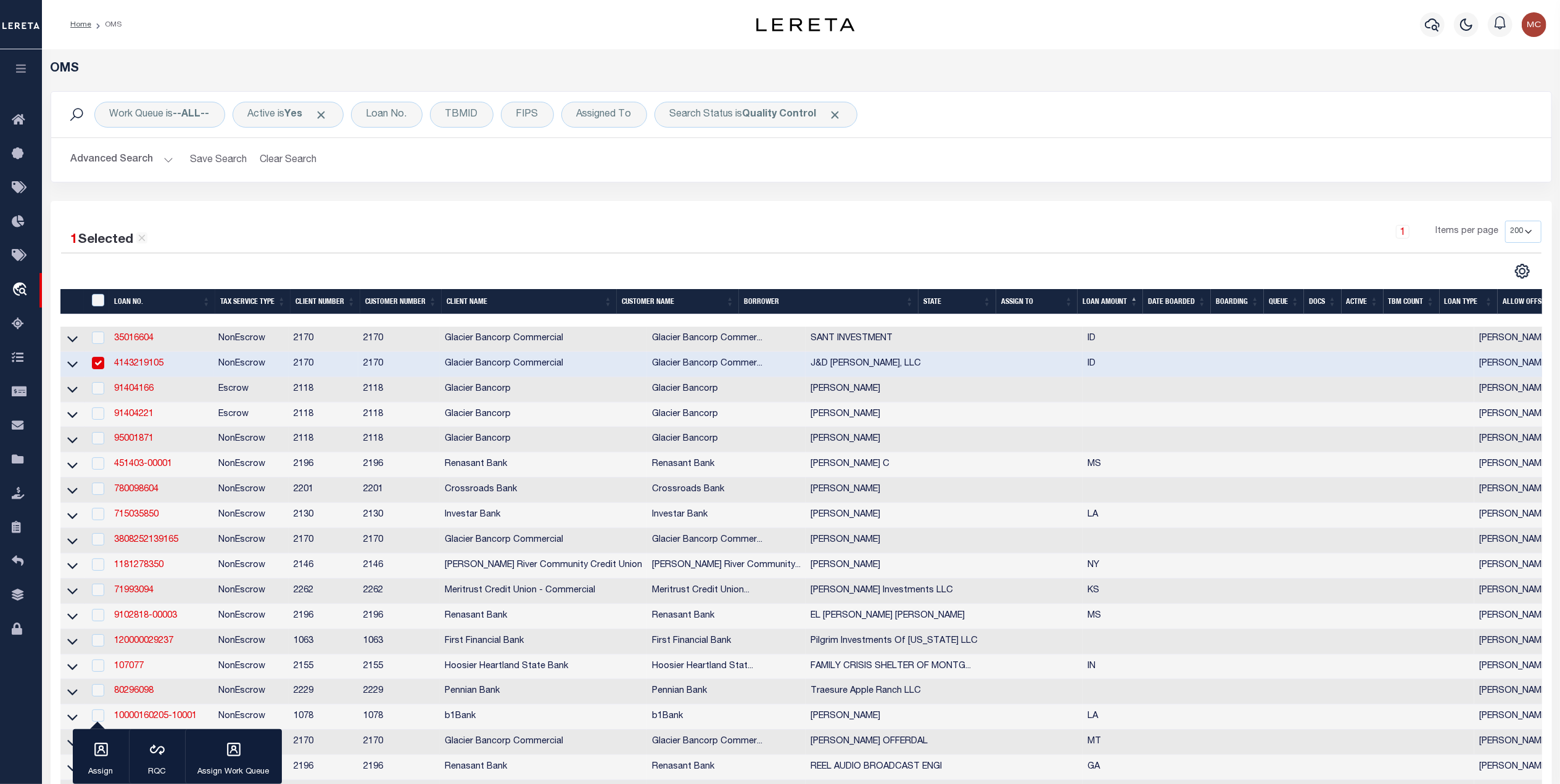
click at [264, 368] on tr "4143219105 NonEscrow 2170 2170 Glacier Bancorp Commercial Glacier Bancorp Comme…" at bounding box center [1055, 364] width 1992 height 25
click at [129, 365] on link "4143219105" at bounding box center [139, 364] width 50 height 9
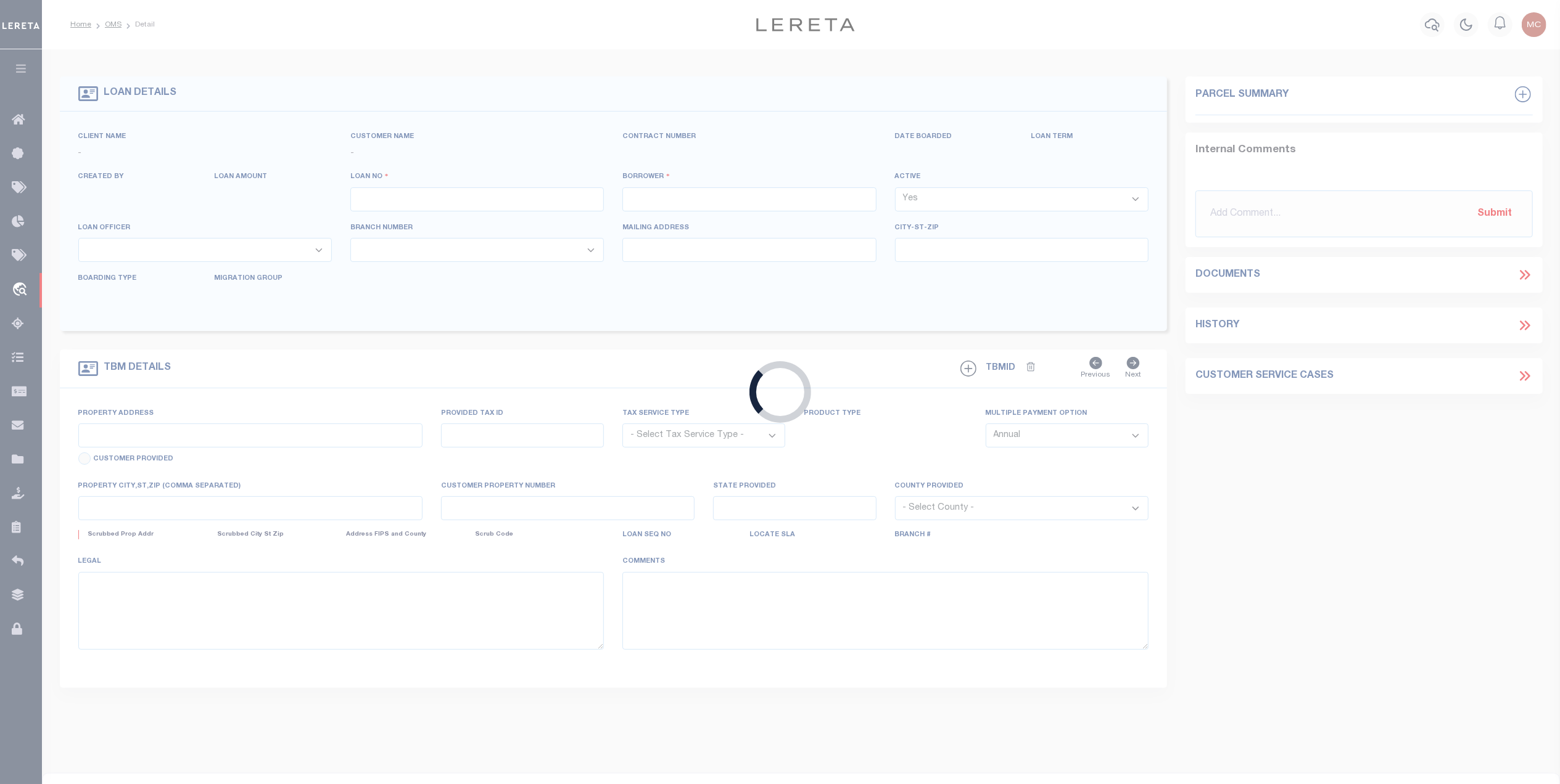
type input "4143219105"
type input "J&D [PERSON_NAME], LLC"
select select
select select "400"
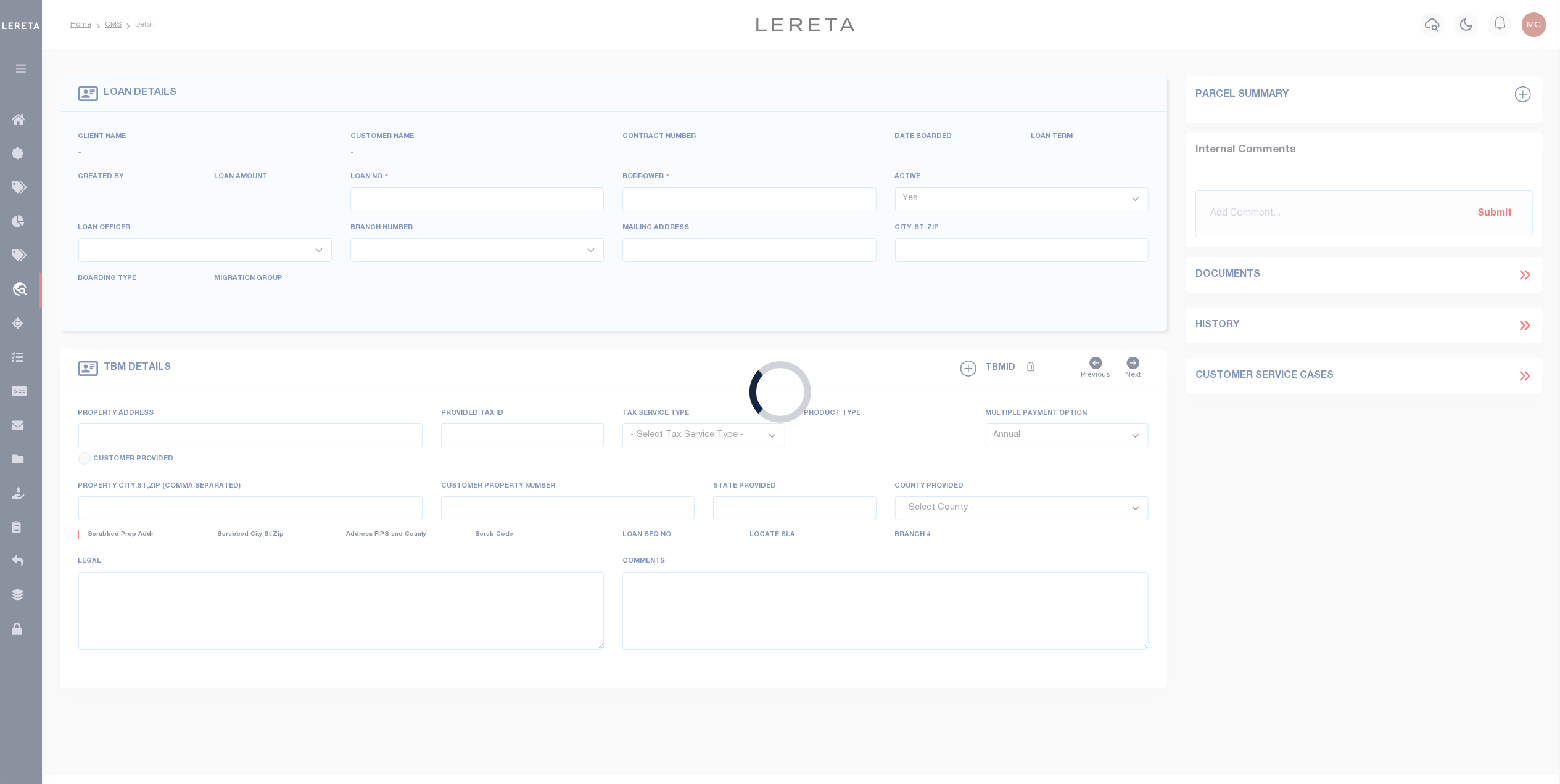
select select "NonEscrow"
type input "[STREET_ADDRESS]"
type input "RPA3270001008O"
select select
type input "[US_STATE][GEOGRAPHIC_DATA] ID 834024745"
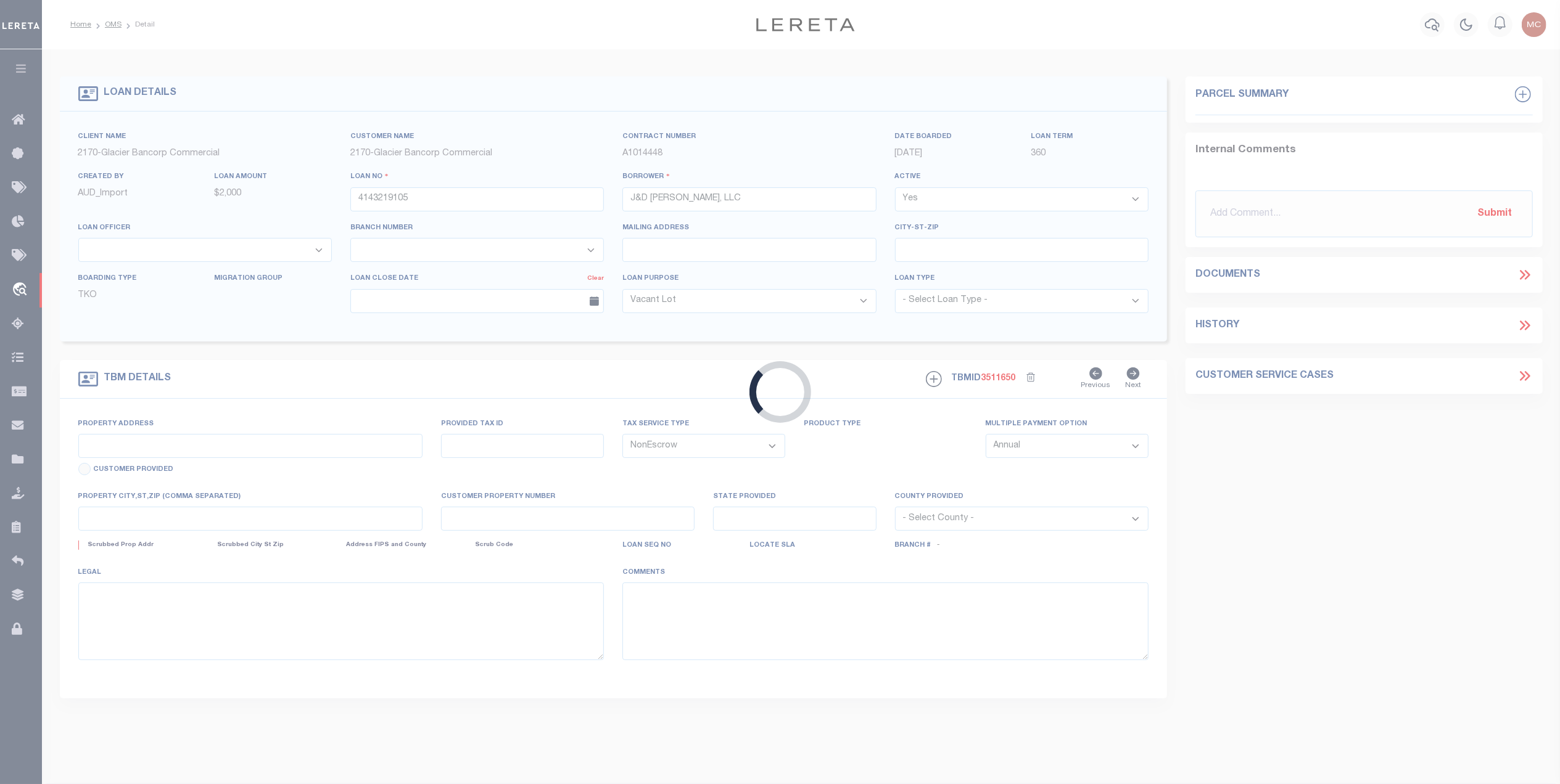
type input "90013091"
type input "ID"
select select
select select "167850"
select select "27203"
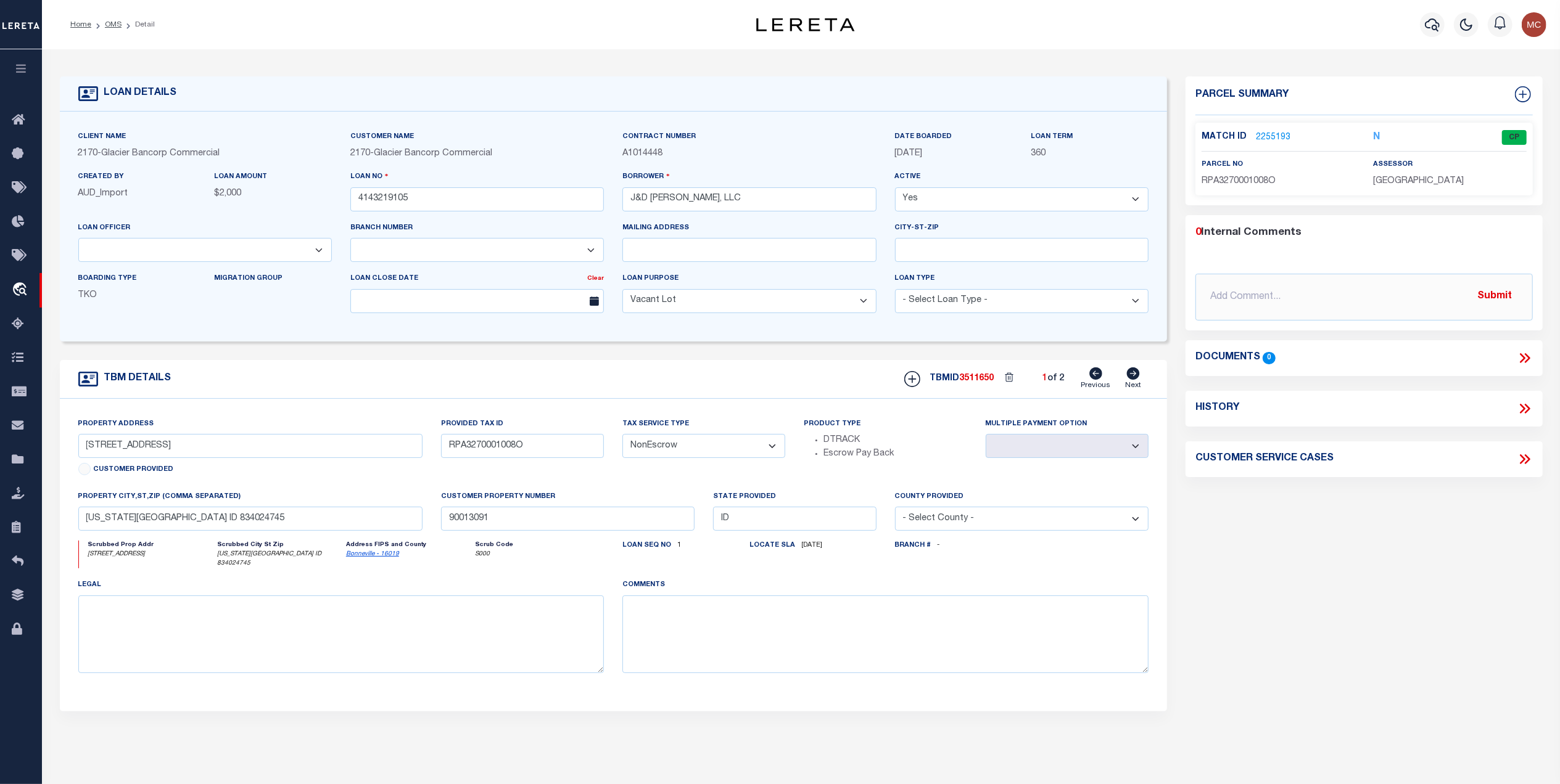
click icon
type input "26 S SHORELINE"
type input "RP000640020010"
select select
type input "SALMON ID"
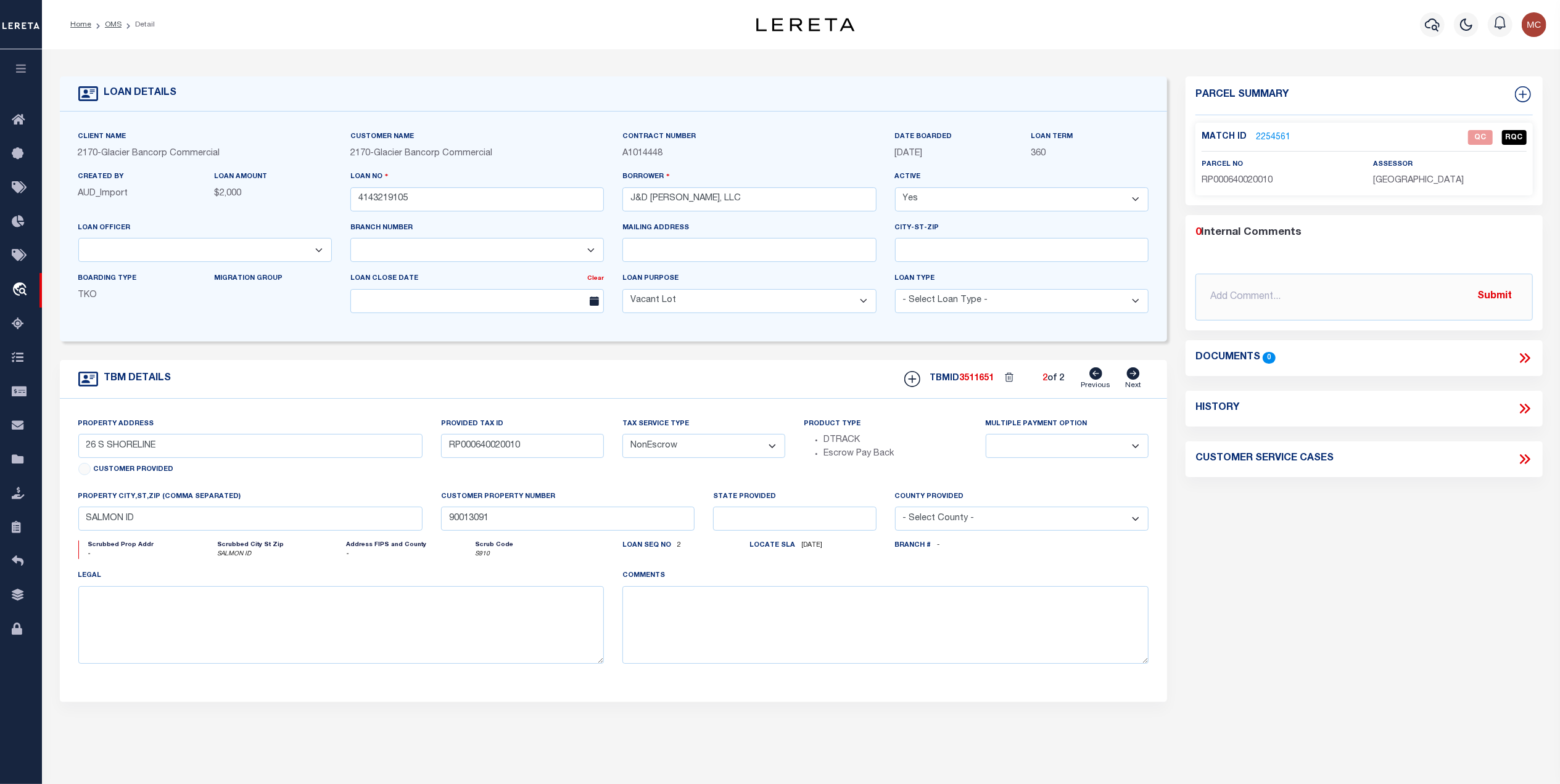
click link "2254561"
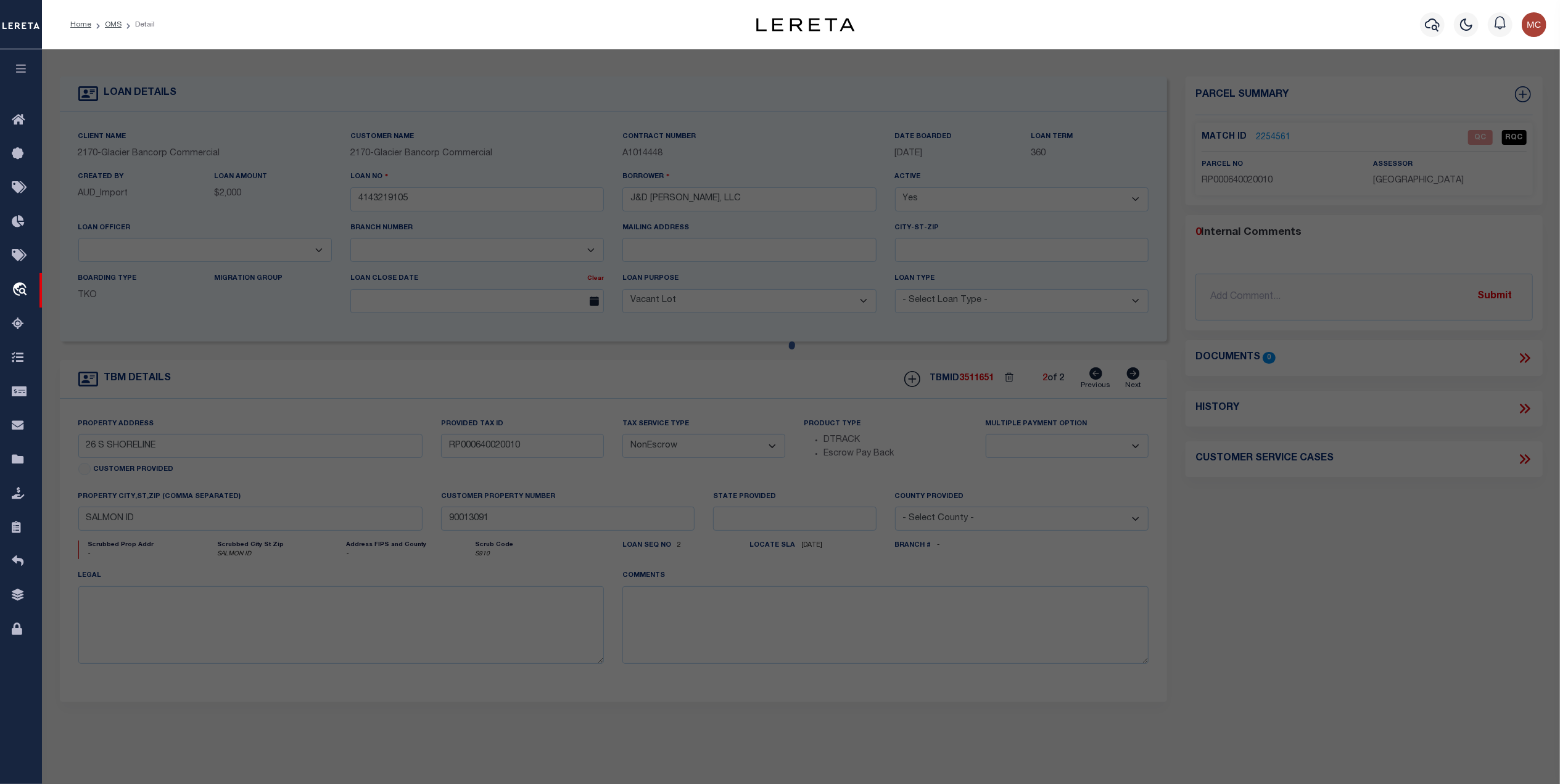
checkbox input "false"
select select "QC"
type input "[PERSON_NAME]"
select select "AGW"
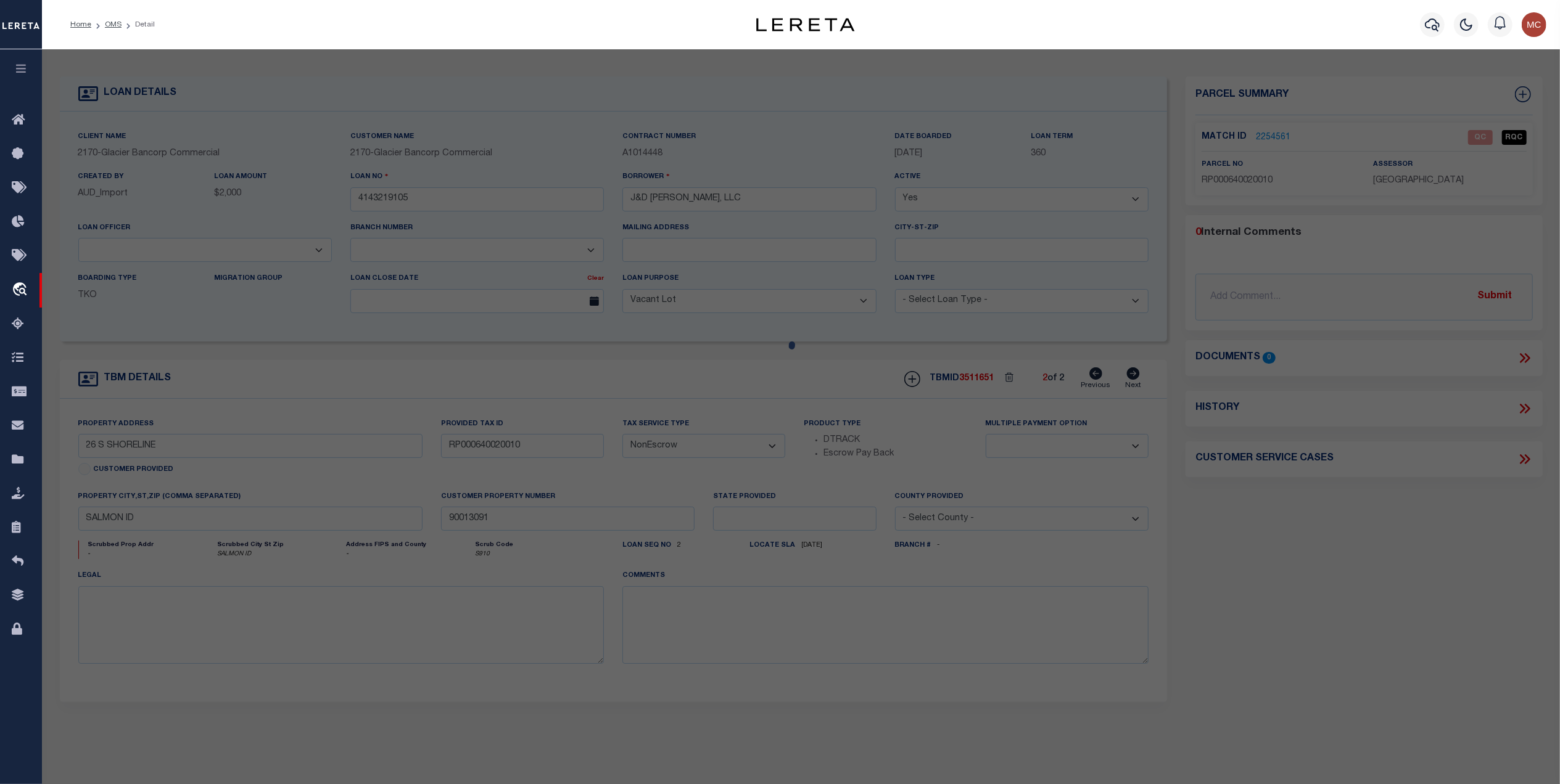
select select "ADD"
type input "[STREET_ADDRESS]"
type textarea "Acres: 0.17"
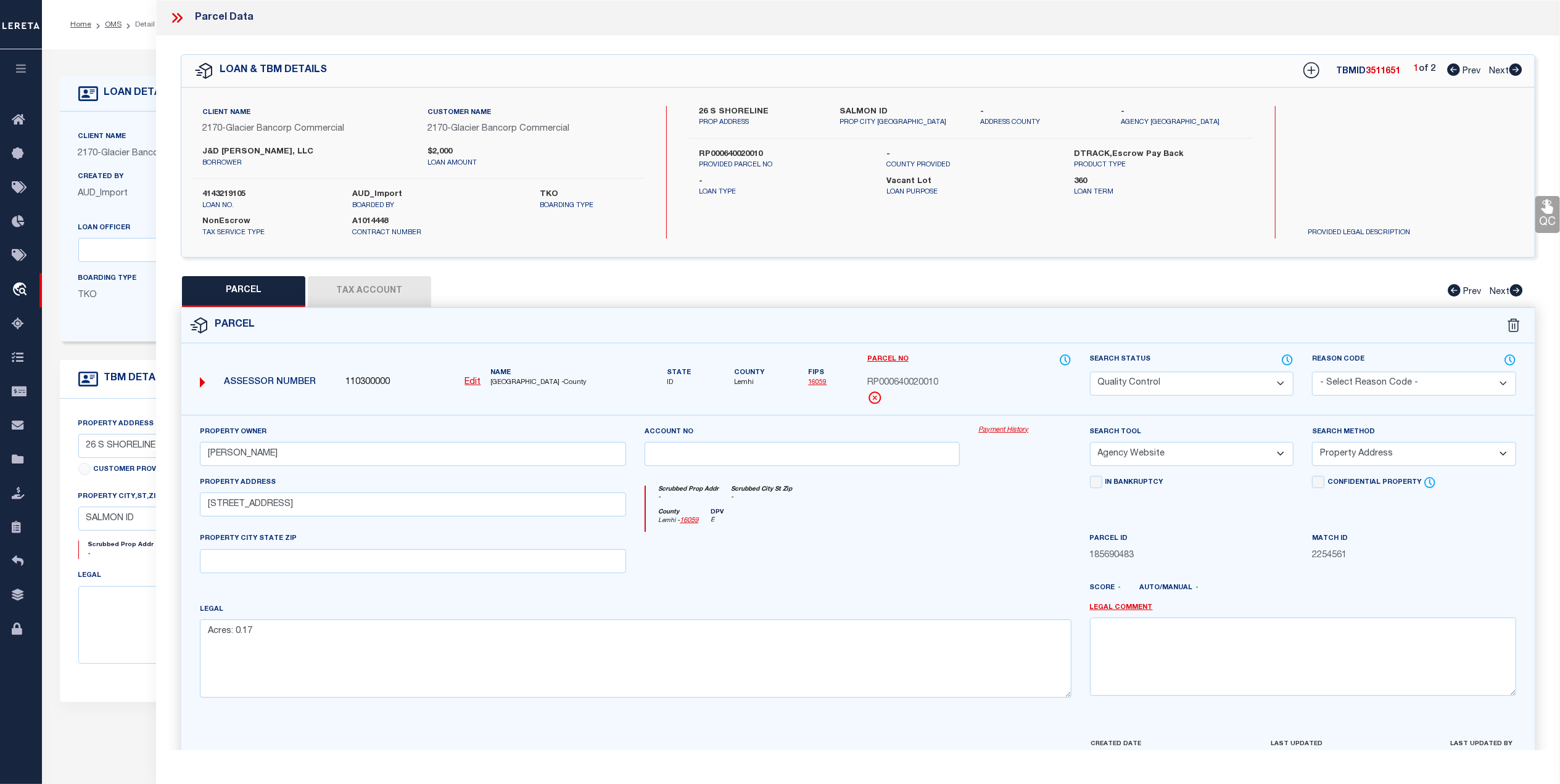
click button "Tax Account"
select select "100"
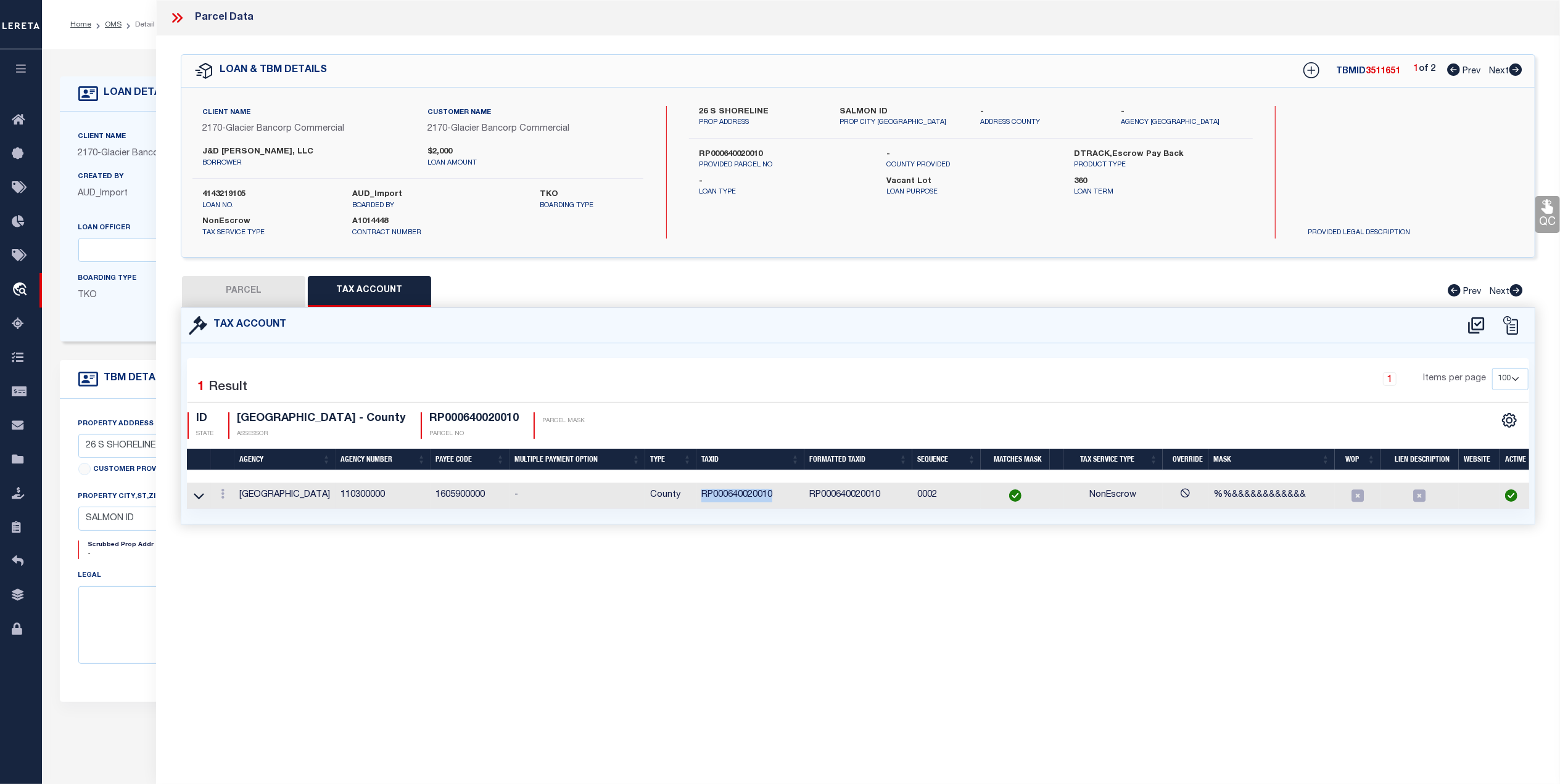
drag, startPoint x: 776, startPoint y: 491, endPoint x: 704, endPoint y: 497, distance: 72.2
click td "RP000640020010"
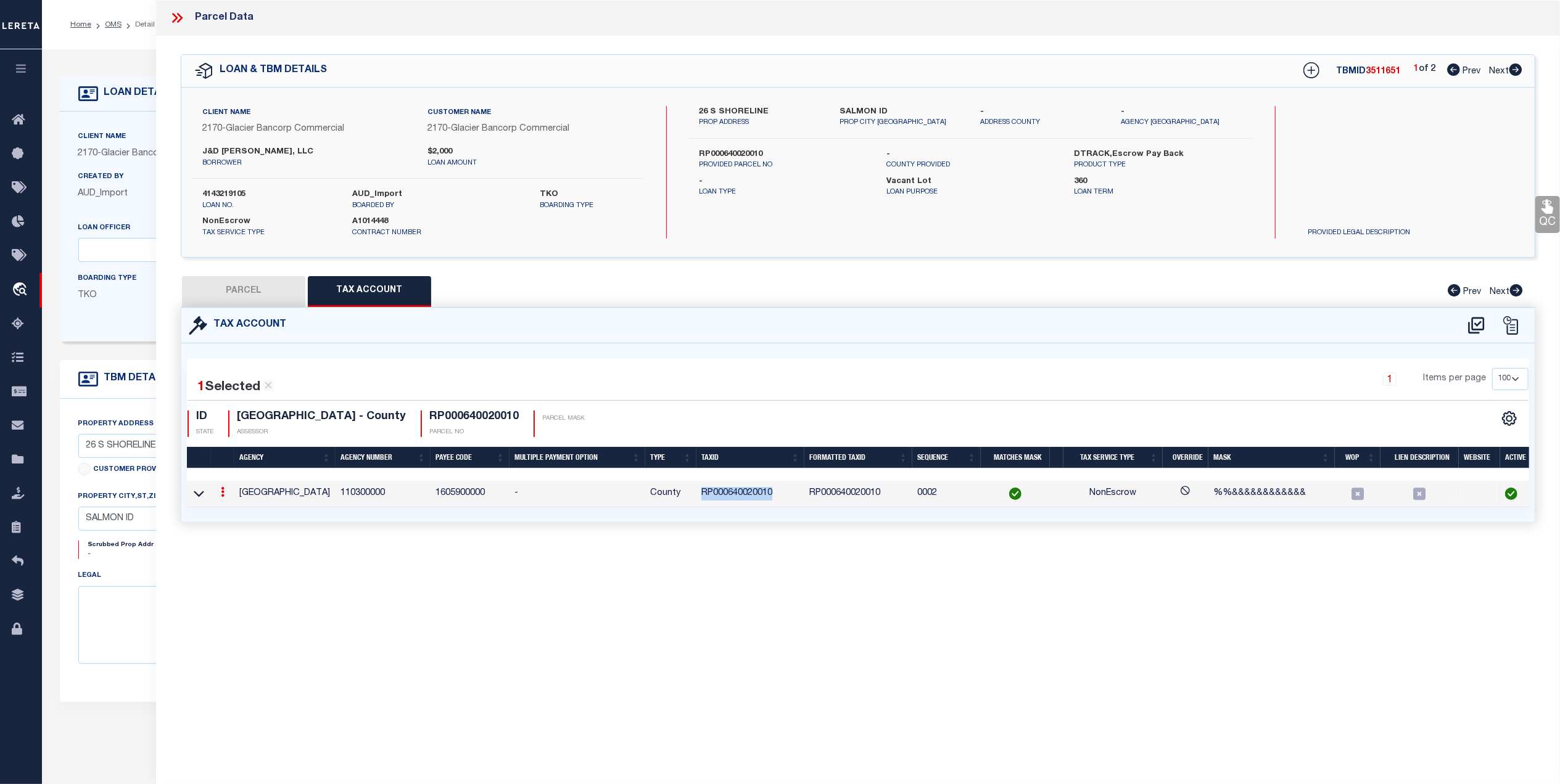
copy td "RP000640020010"
drag, startPoint x: 279, startPoint y: 292, endPoint x: 488, endPoint y: 292, distance: 209.0
click button "PARCEL"
select select "AS"
select select
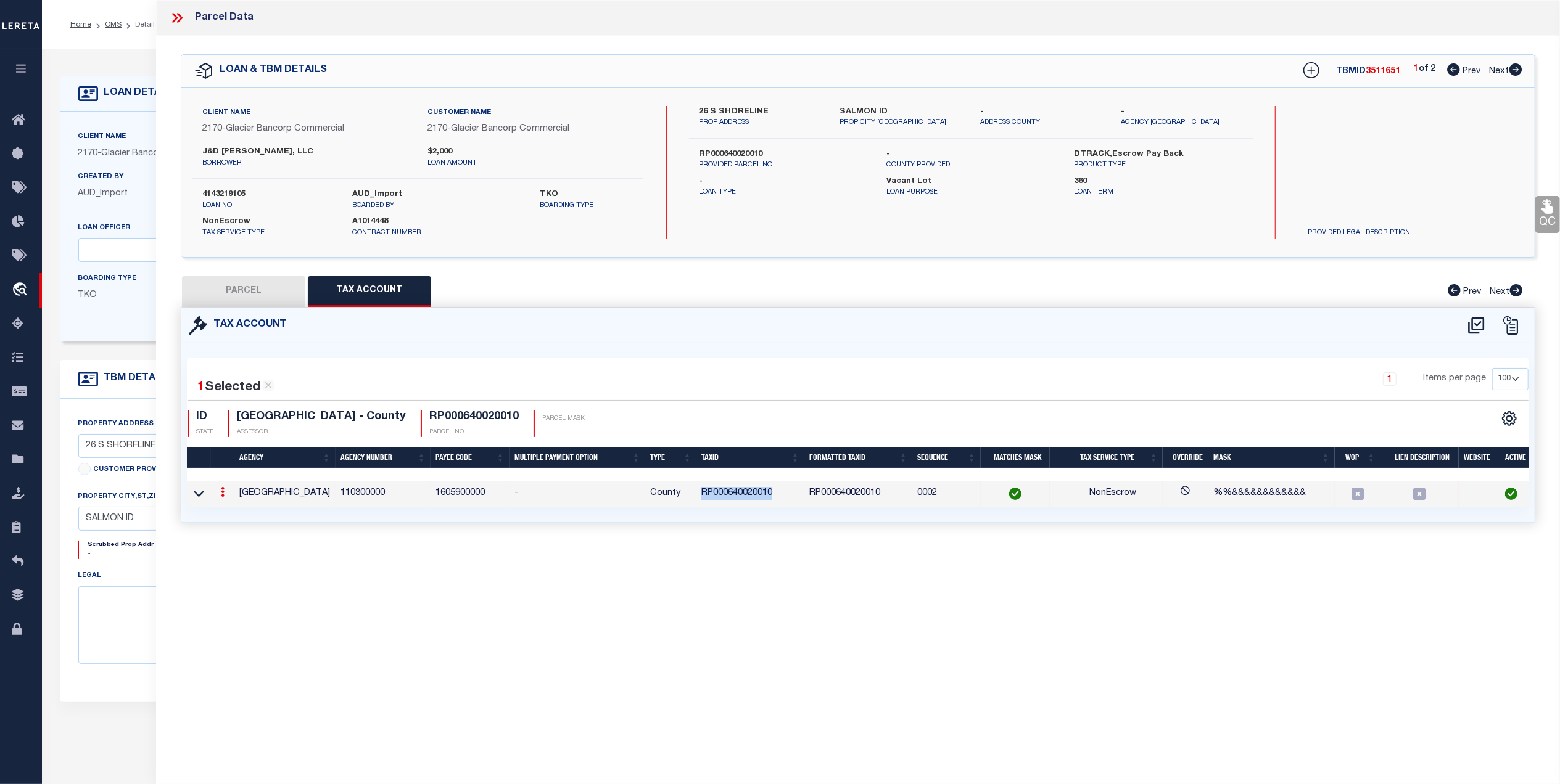
select select
checkbox input "false"
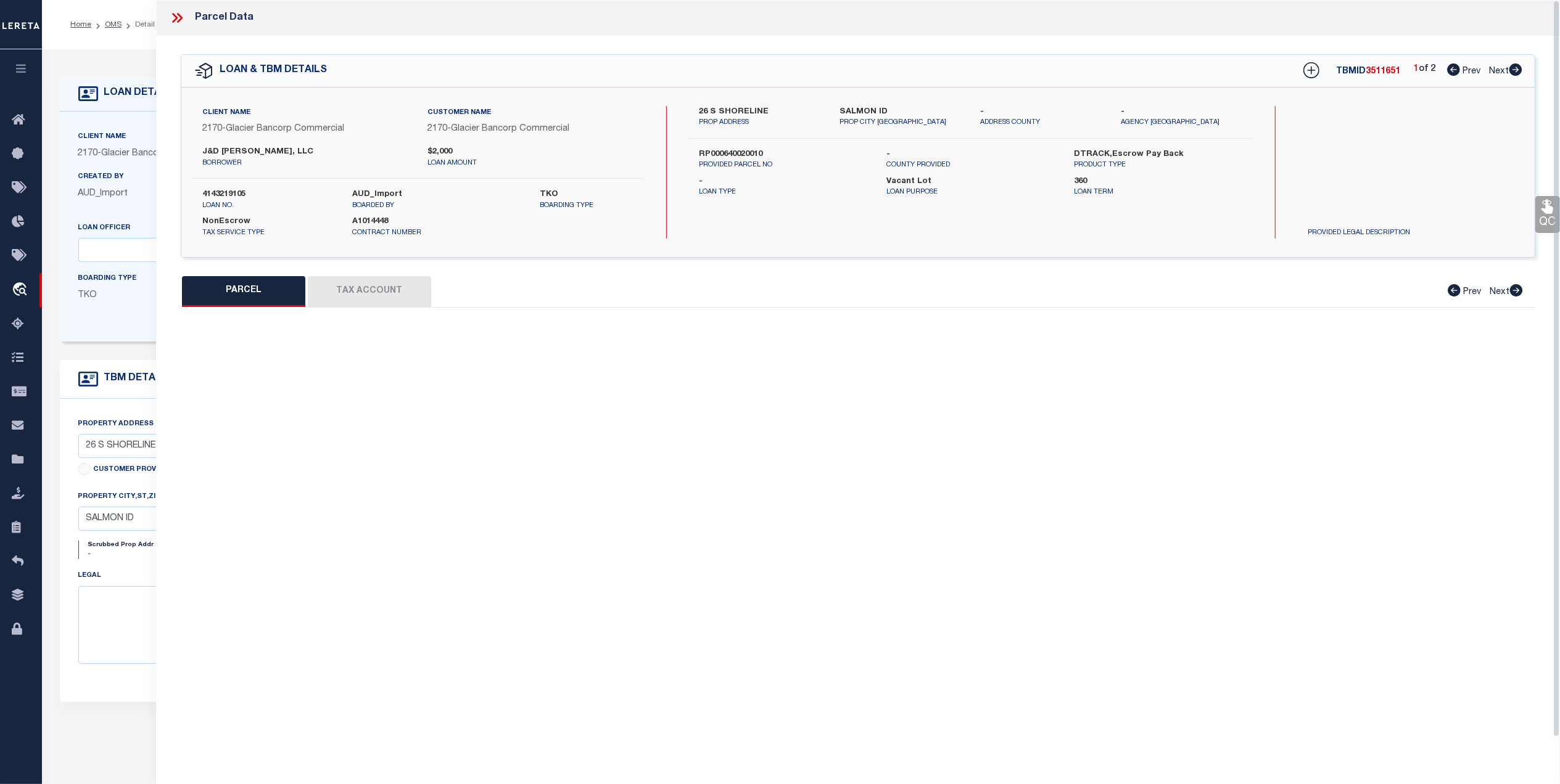
select select "QC"
type input "[PERSON_NAME]"
select select "AGW"
select select "ADD"
type input "[STREET_ADDRESS]"
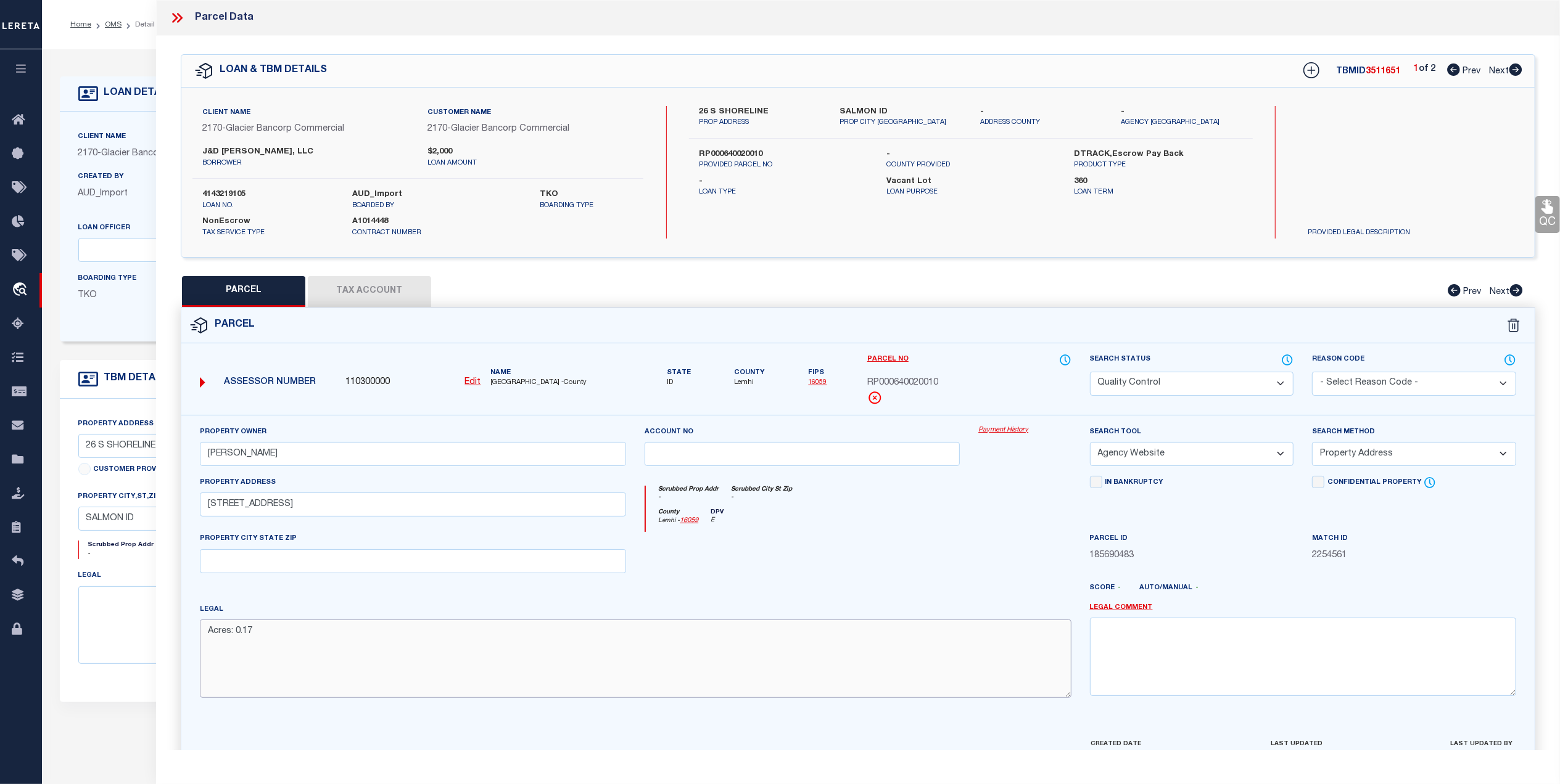
drag, startPoint x: 355, startPoint y: 670, endPoint x: 196, endPoint y: 642, distance: 161.4
click div "Legal Acres: 0.17"
paste textarea "[PERSON_NAME] LAKE SUBD. #1 LOT 1 BLOCK 2"
type textarea "[PERSON_NAME] LAKE SUBD. #1 LOT 1 BLOCK 2"
click div
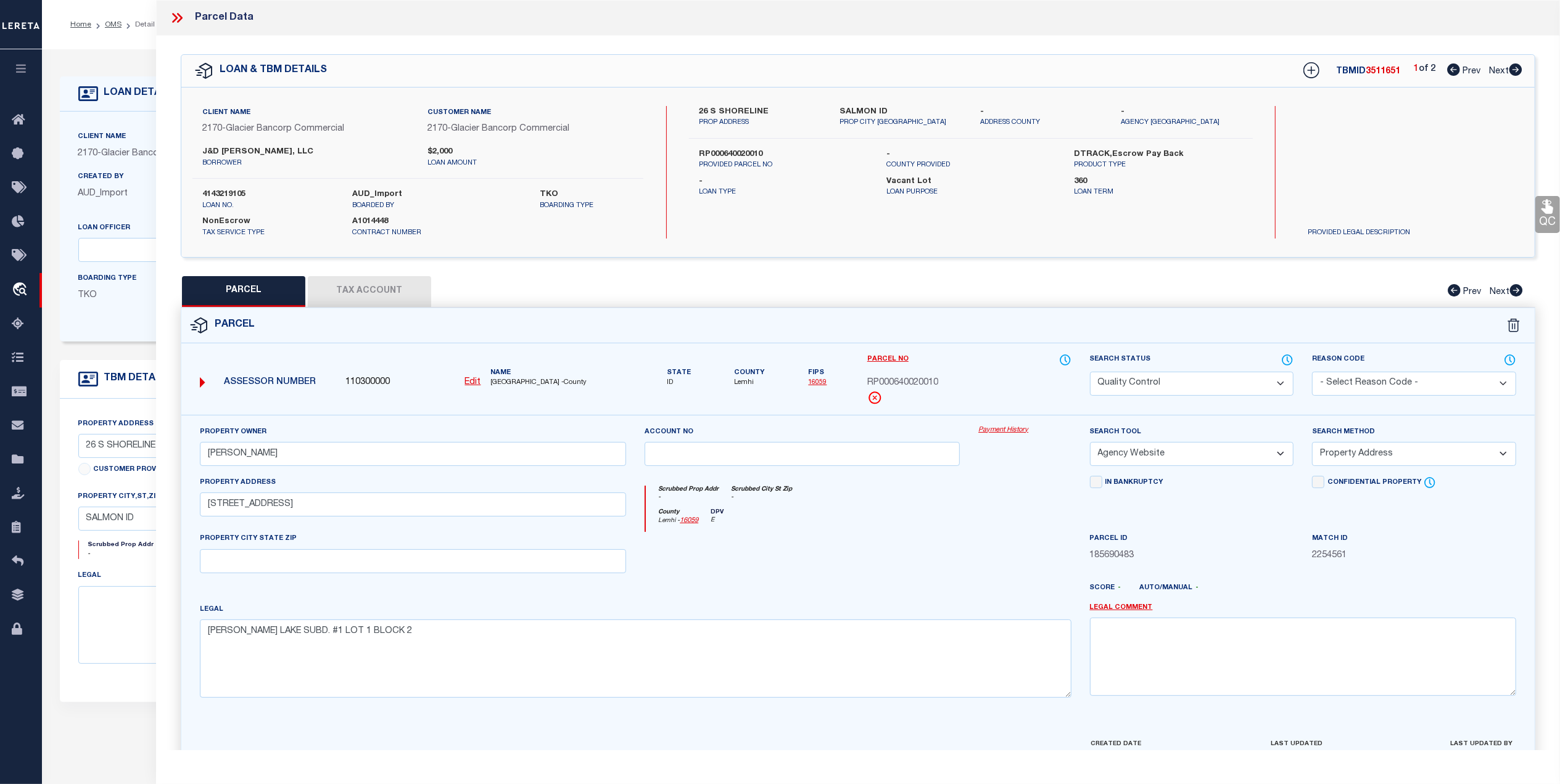
click link "QC"
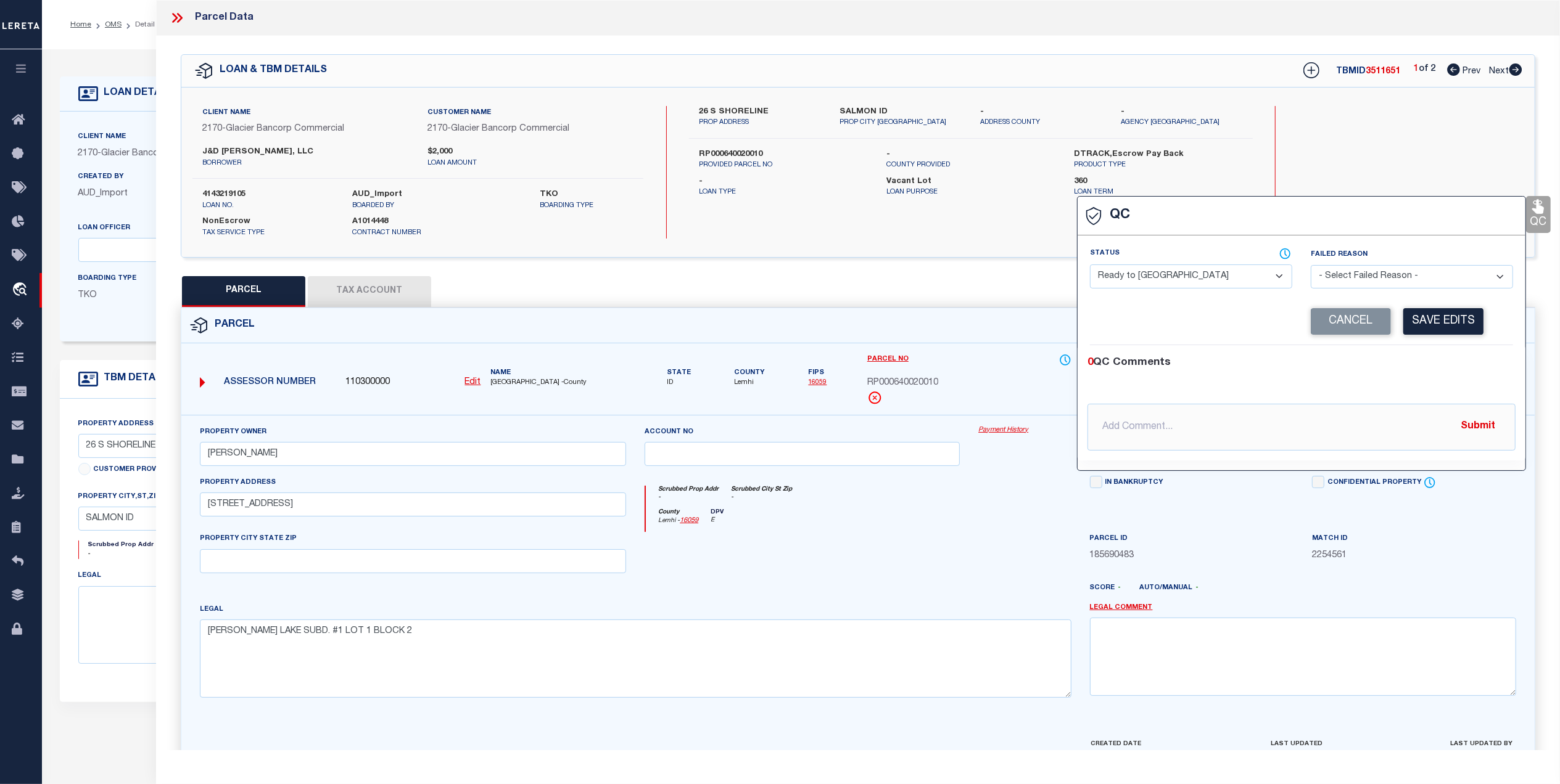
drag, startPoint x: 1190, startPoint y: 280, endPoint x: 1177, endPoint y: 292, distance: 17.7
click select "- Select Status - Ready to QC Correct Incorrect"
select select "COR"
click select "- Select Status - Ready to QC Correct Incorrect"
click button "Save Edits"
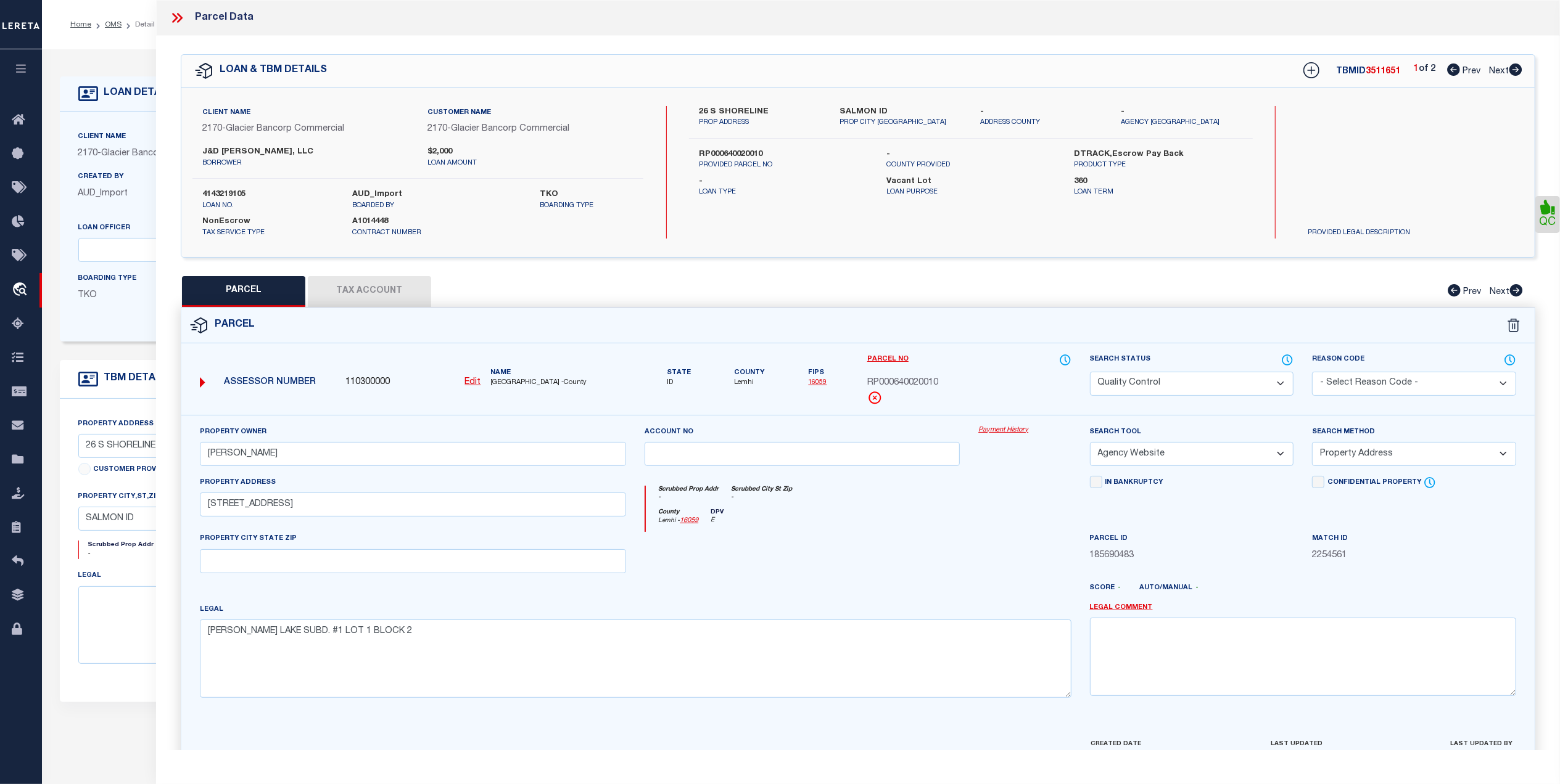
click select "Automated Search Bad Parcel Complete Duplicate Parcel High Dollar Reporting In …"
select select "CP"
click select "Automated Search Bad Parcel Complete Duplicate Parcel High Dollar Reporting In …"
click div "Scrubbed Prop Addr - Scrubbed City [GEOGRAPHIC_DATA] -"
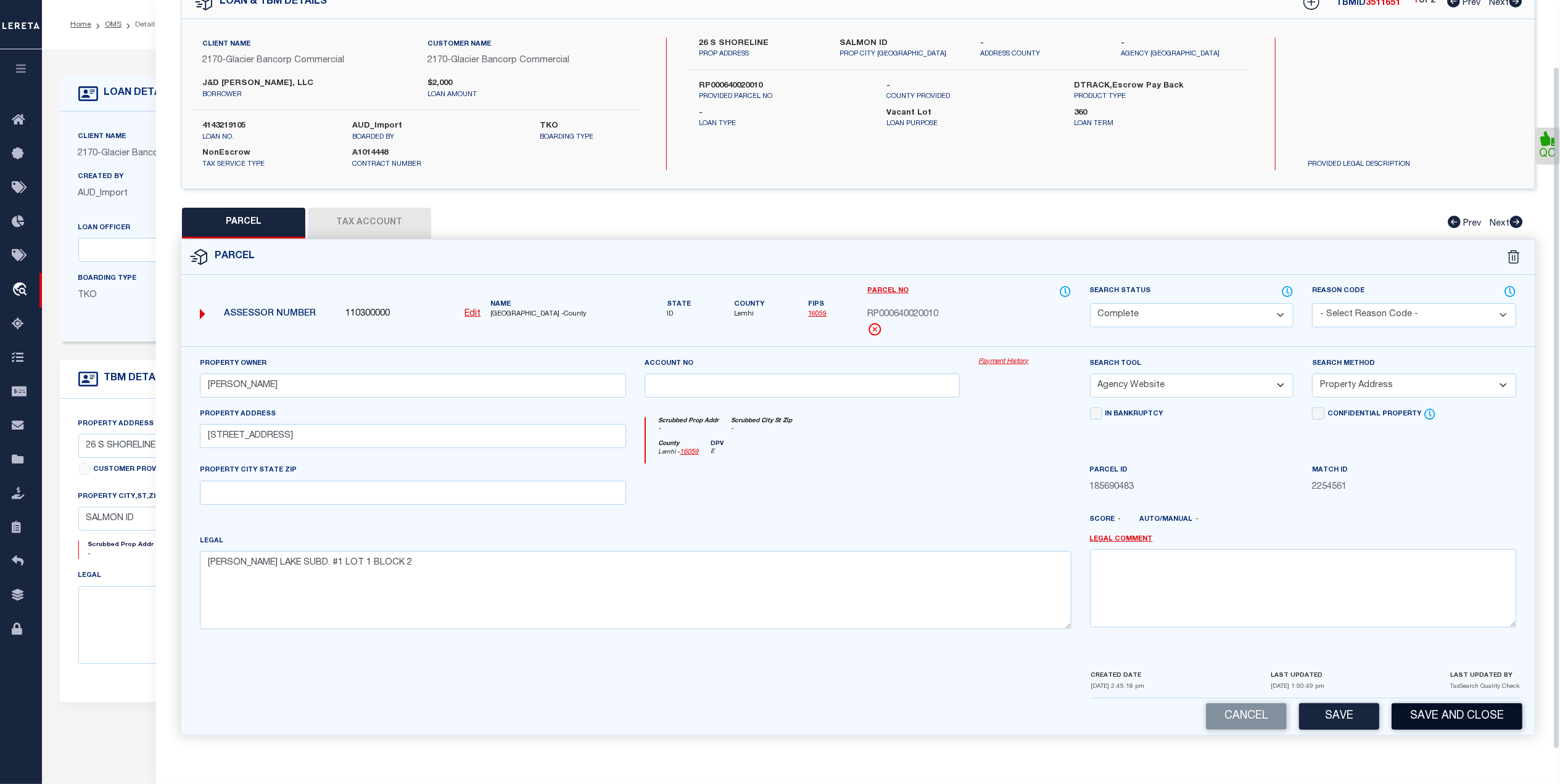
click button "Save and Close"
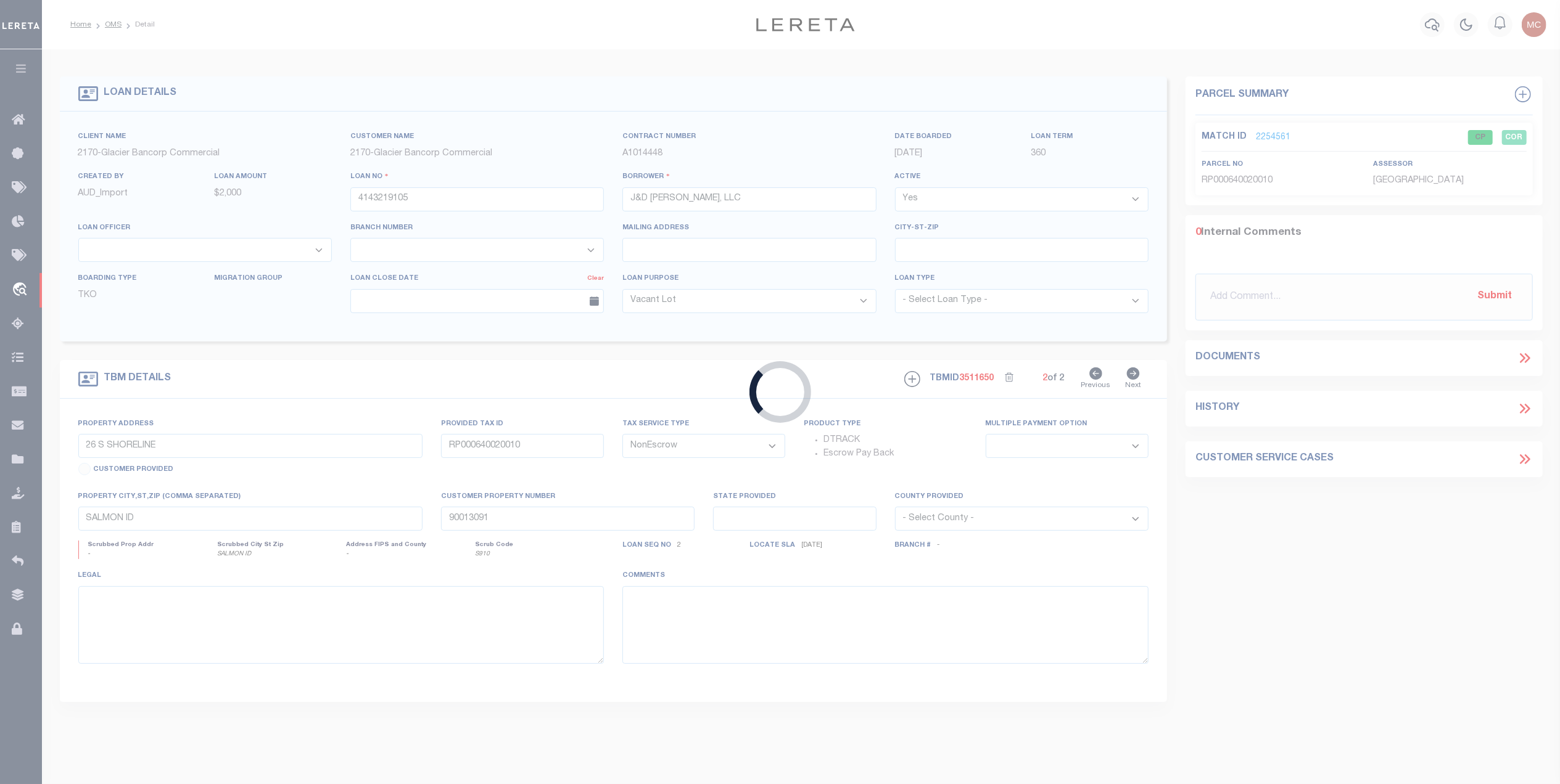
type input "[STREET_ADDRESS]"
type input "RPA3270001008O"
select select
type input "[US_STATE][GEOGRAPHIC_DATA] ID 834024745"
type input "ID"
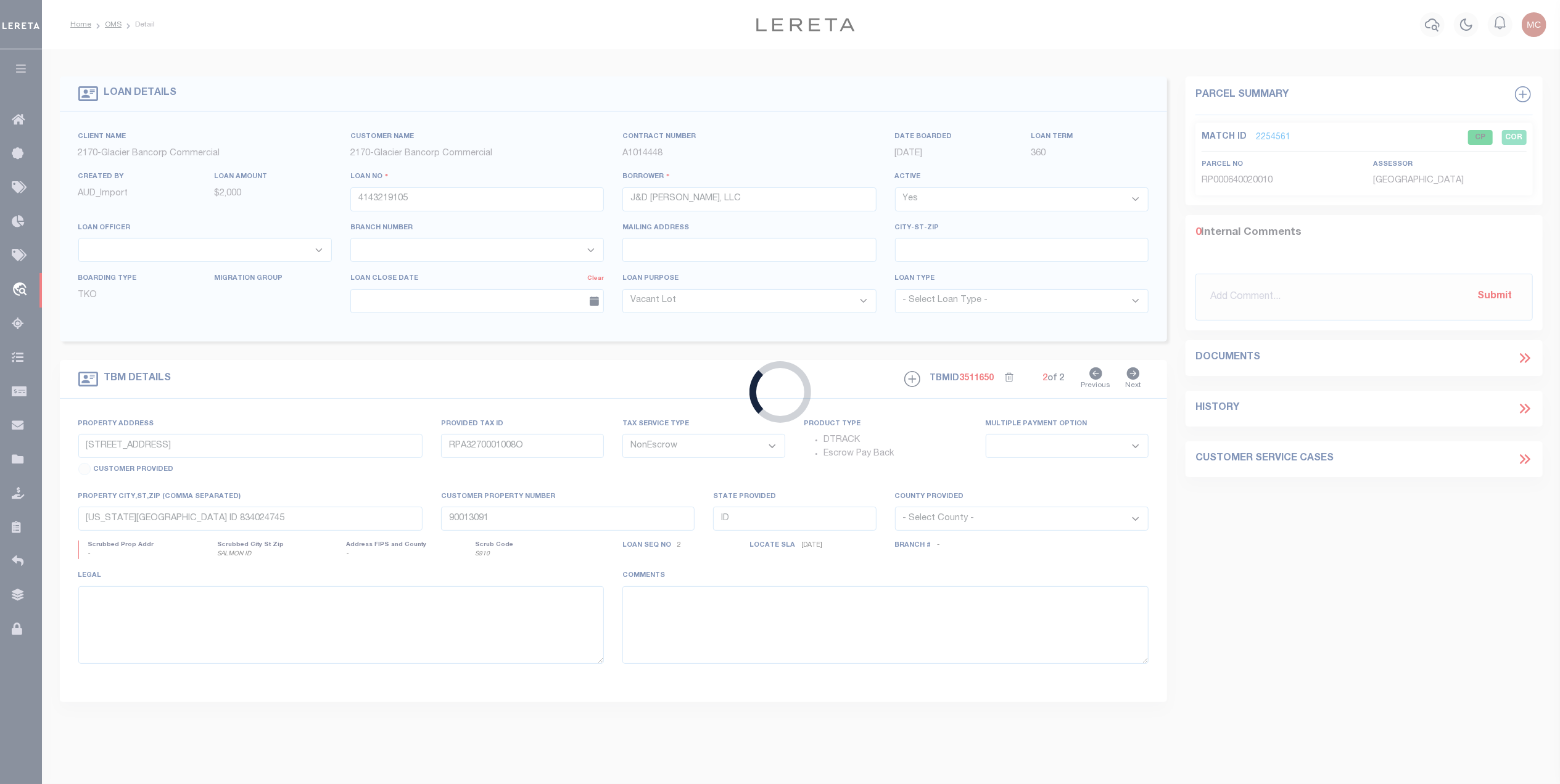
select select
select select "167850"
select select "27203"
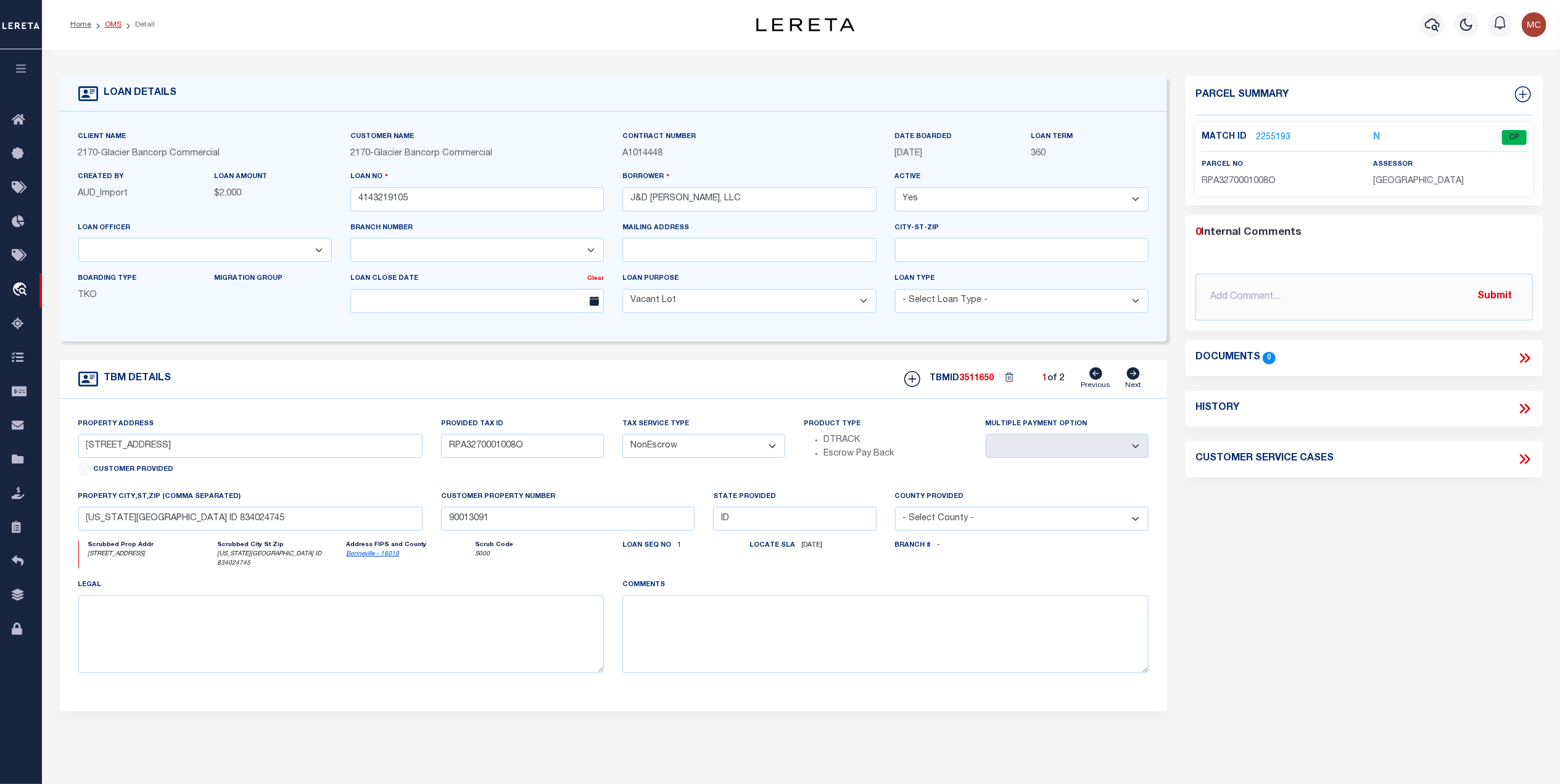
click link "OMS"
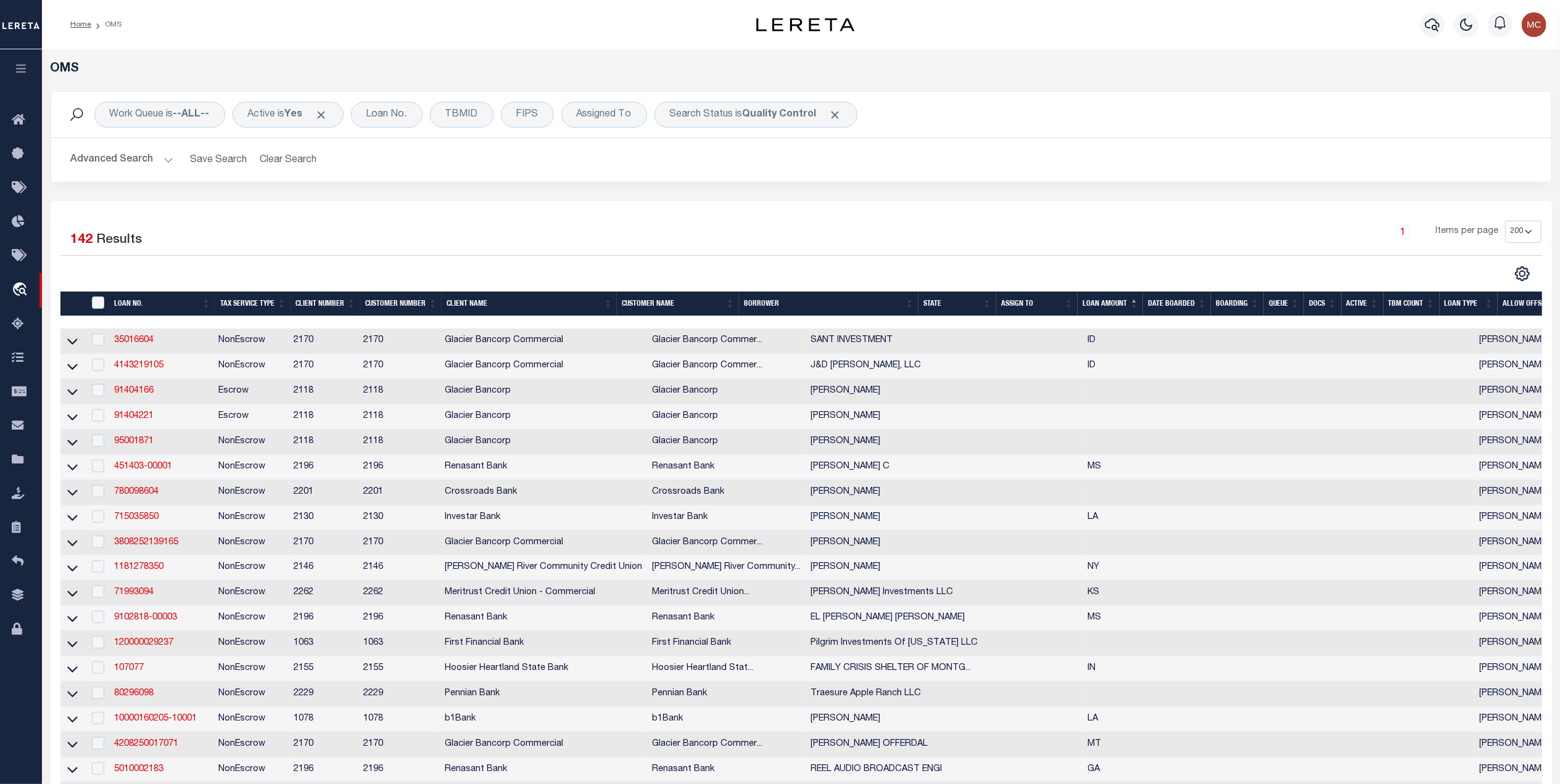
click div "Work Queue is --ALL-- Active is Yes Loan No. TBMID FIPS Assigned To Search Stat…"
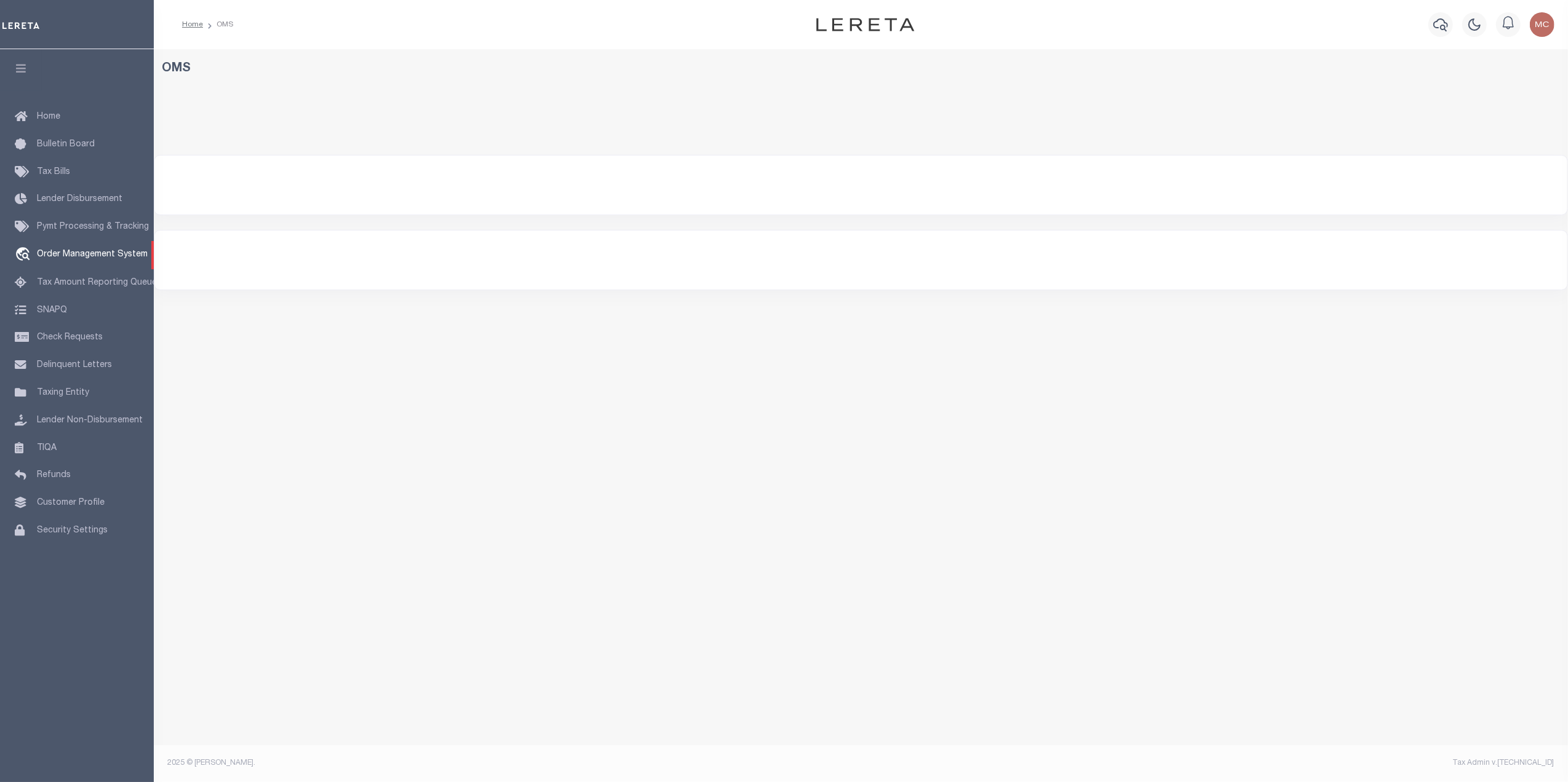
select select "200"
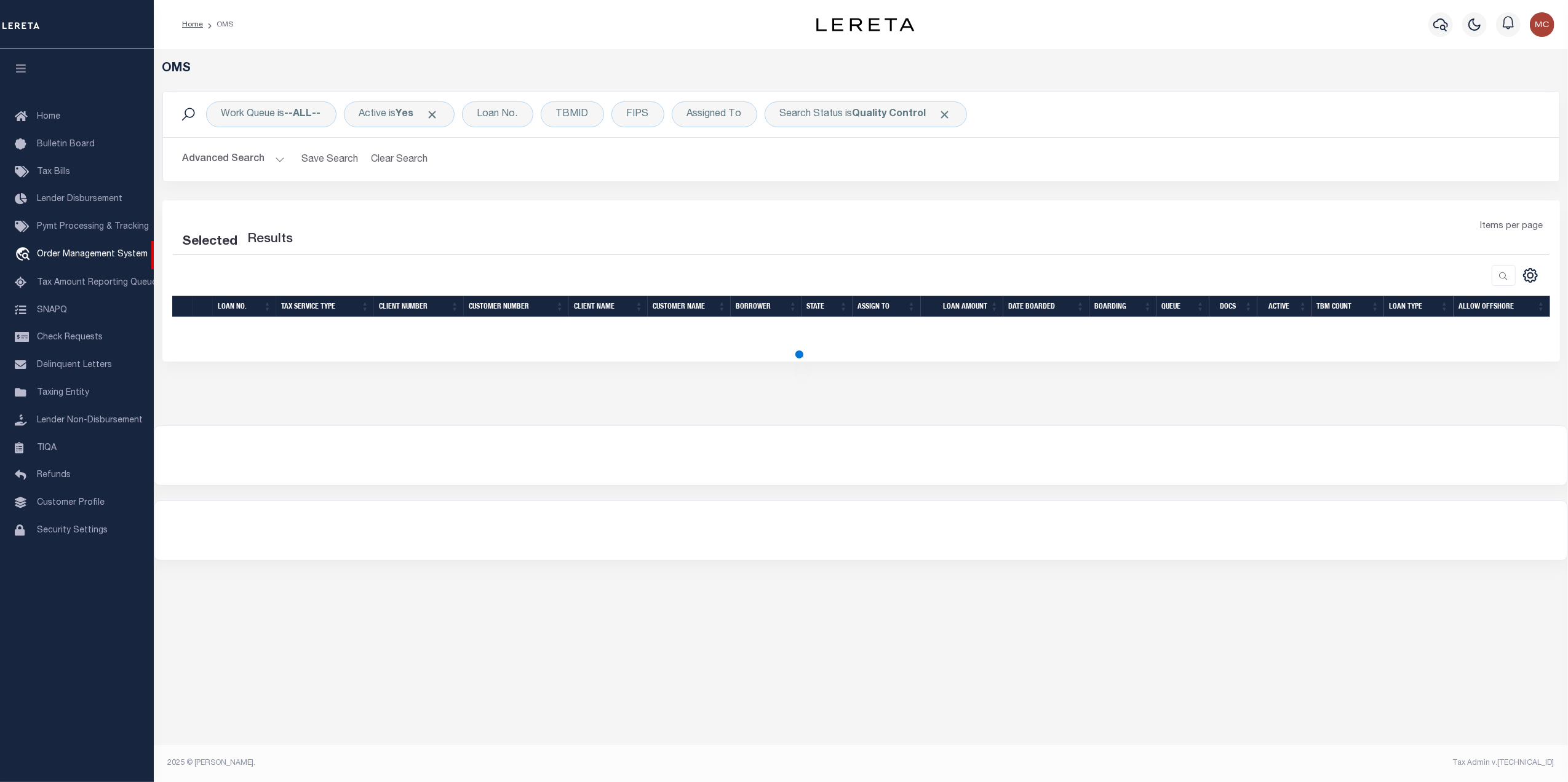
select select "200"
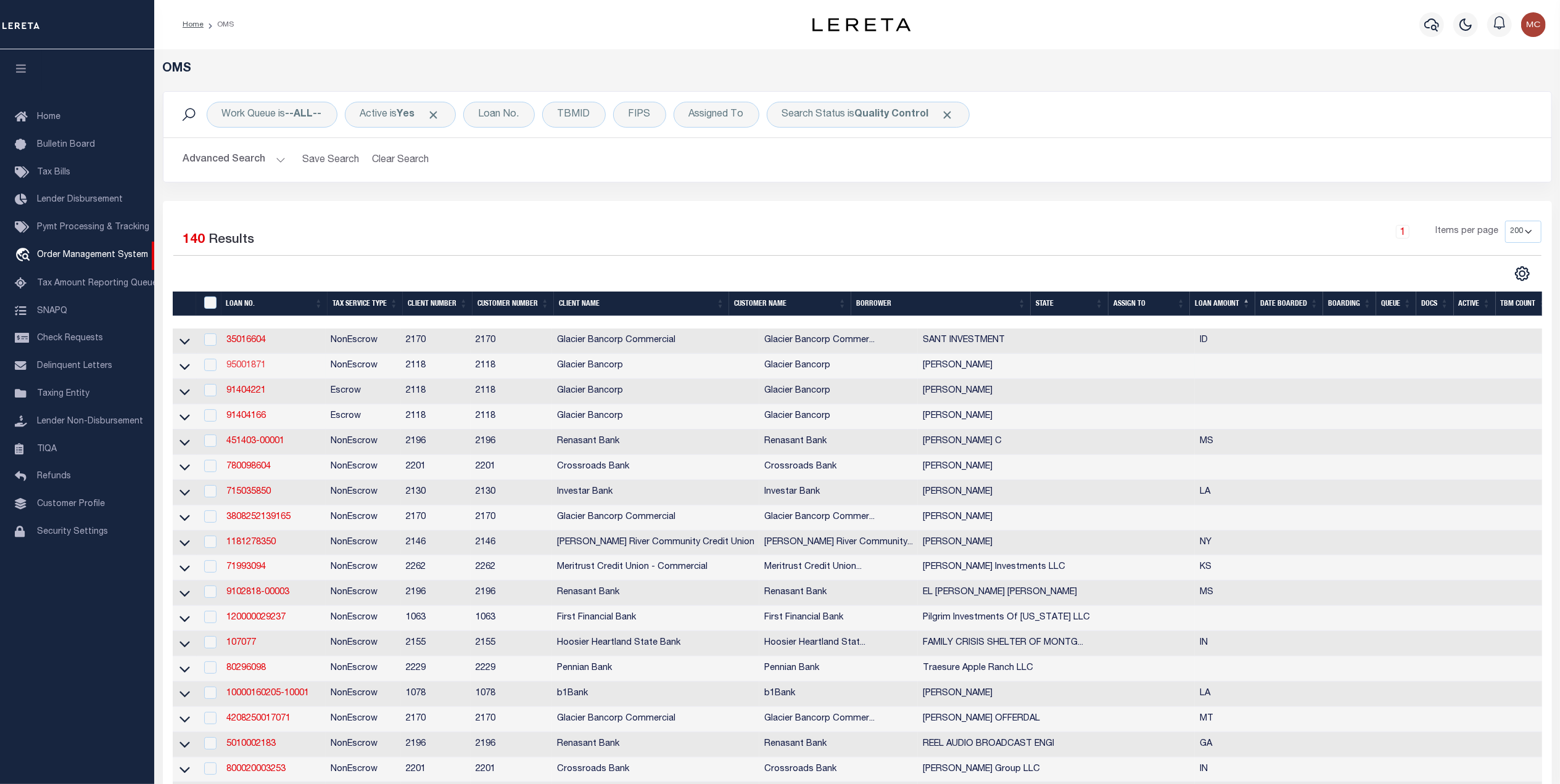
click at [251, 370] on link "95001871" at bounding box center [246, 365] width 39 height 9
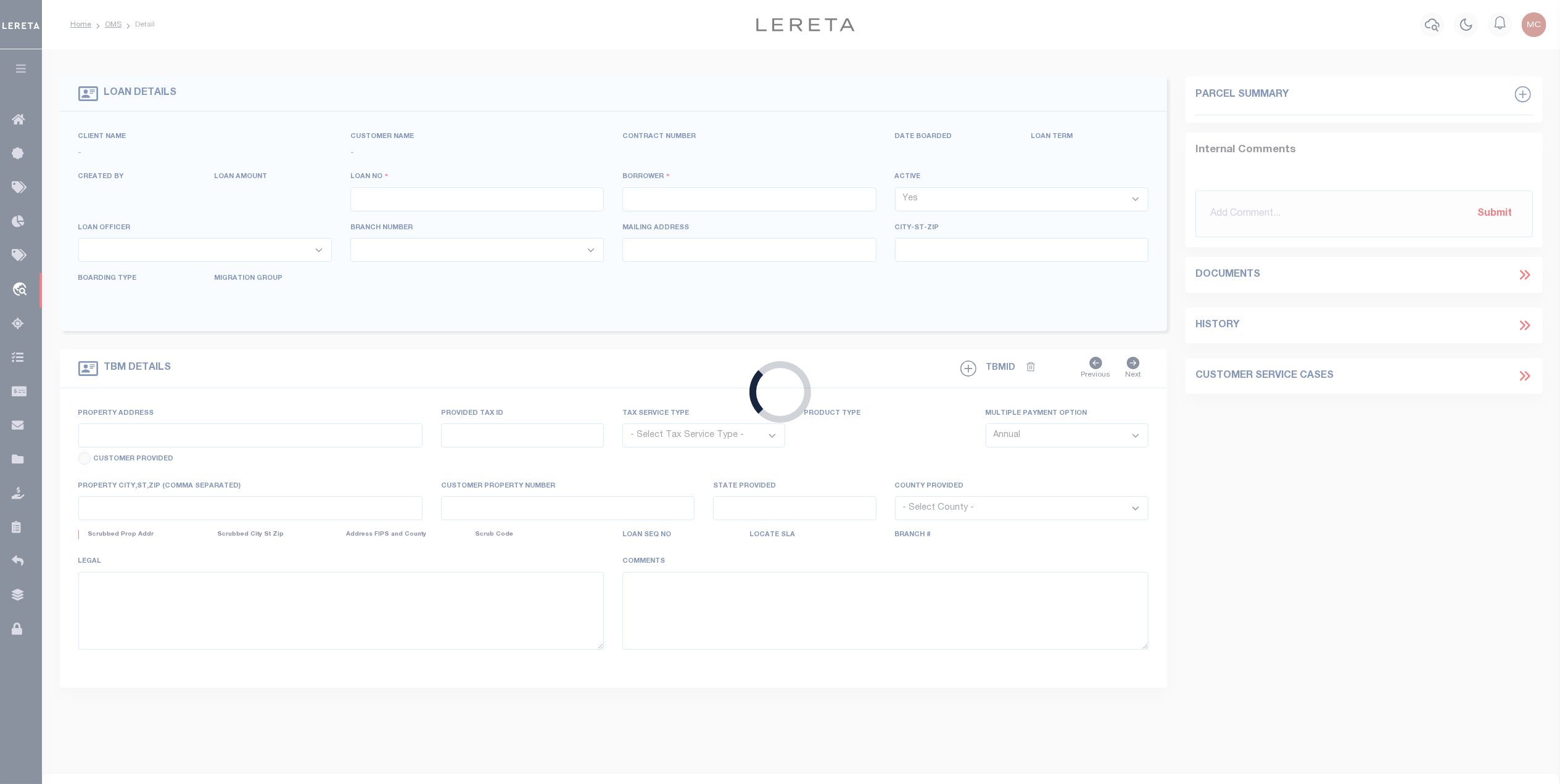
type input "95001871"
type input "[PERSON_NAME]"
select select
select select "100"
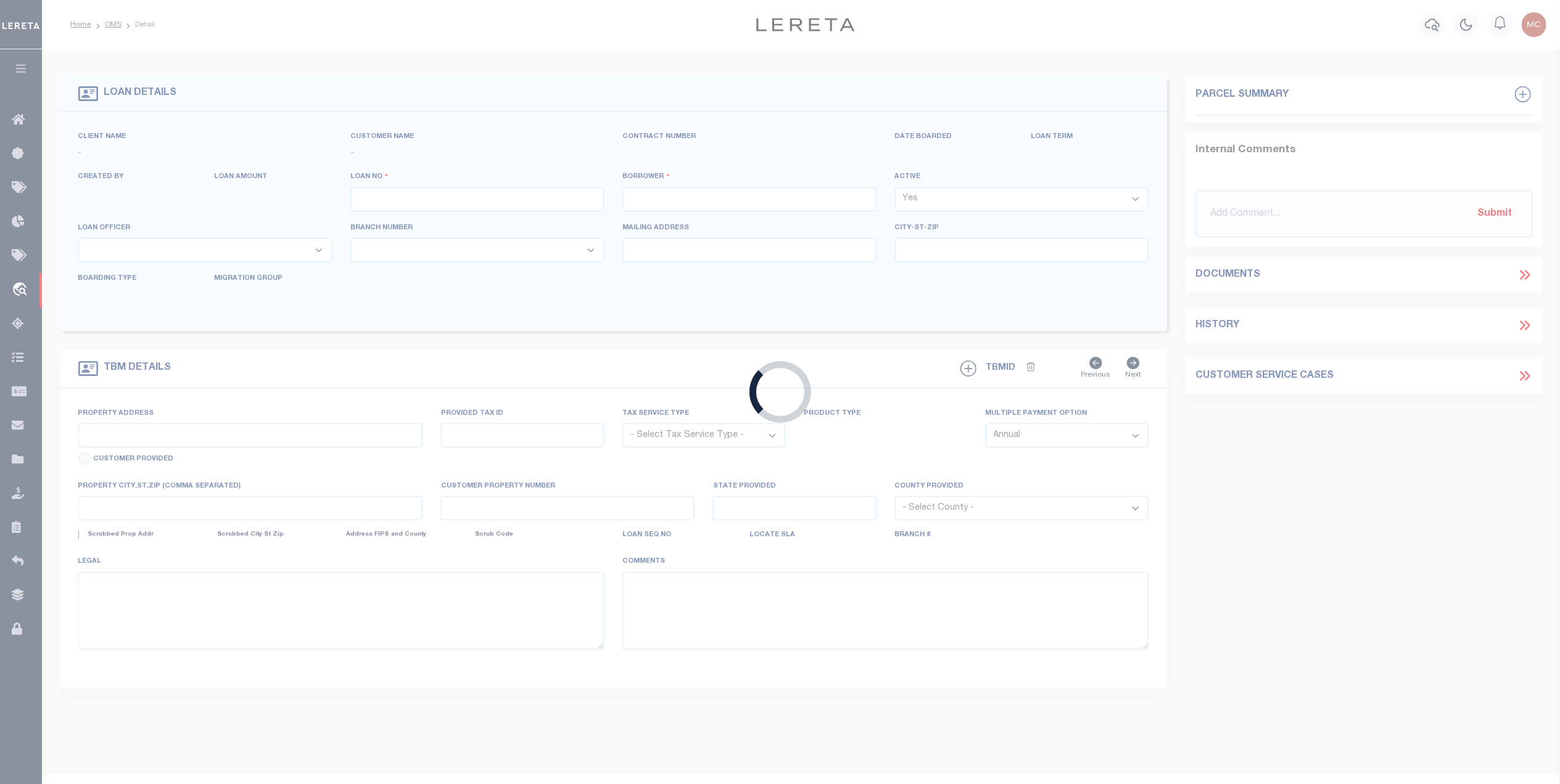
select select "NonEscrow"
select select "164180"
type input "6029 SUNRISE"
type input "29789000 0"
select select
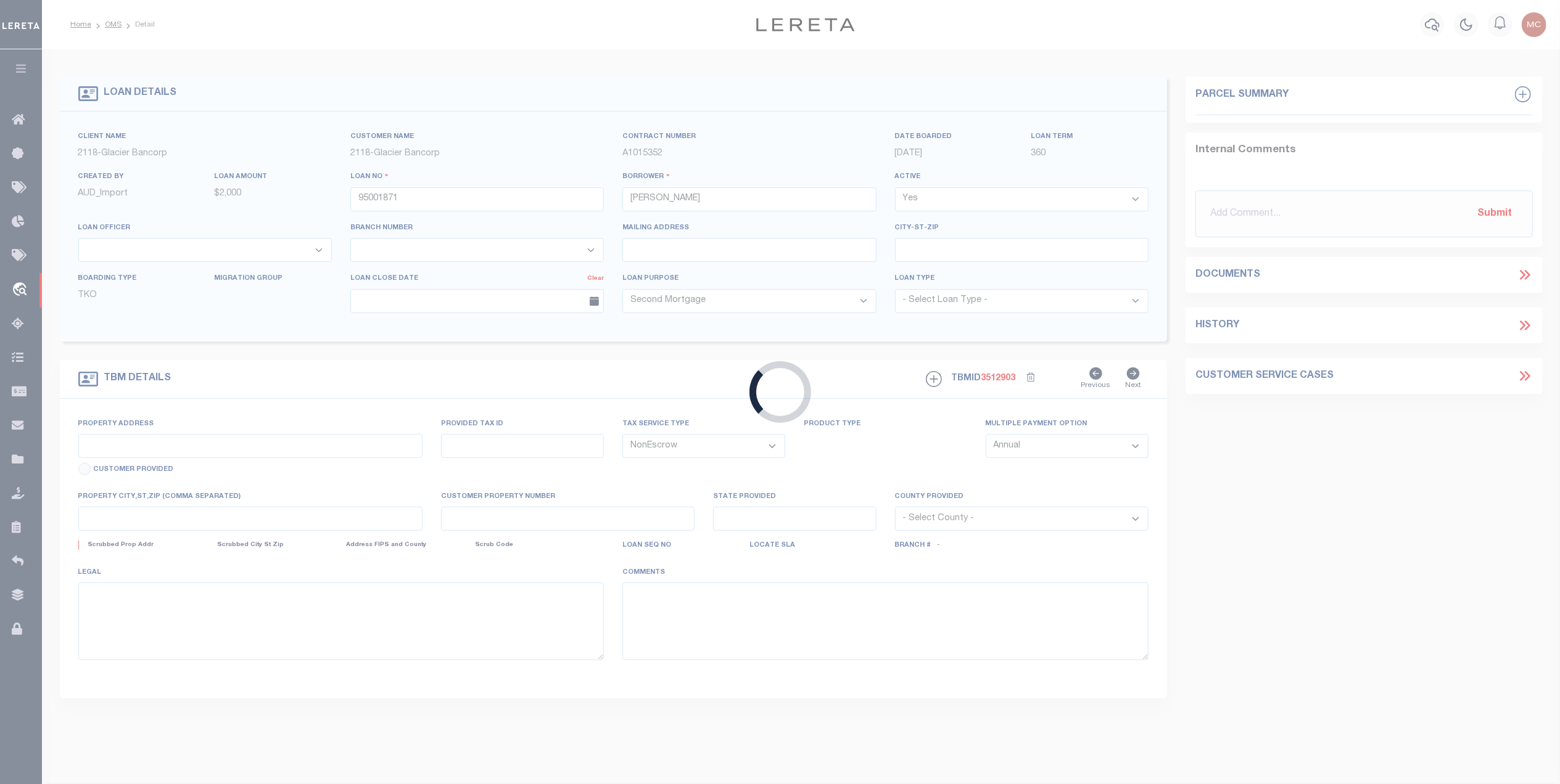
type input "KUNA ID"
type input "97717858"
select select "3688"
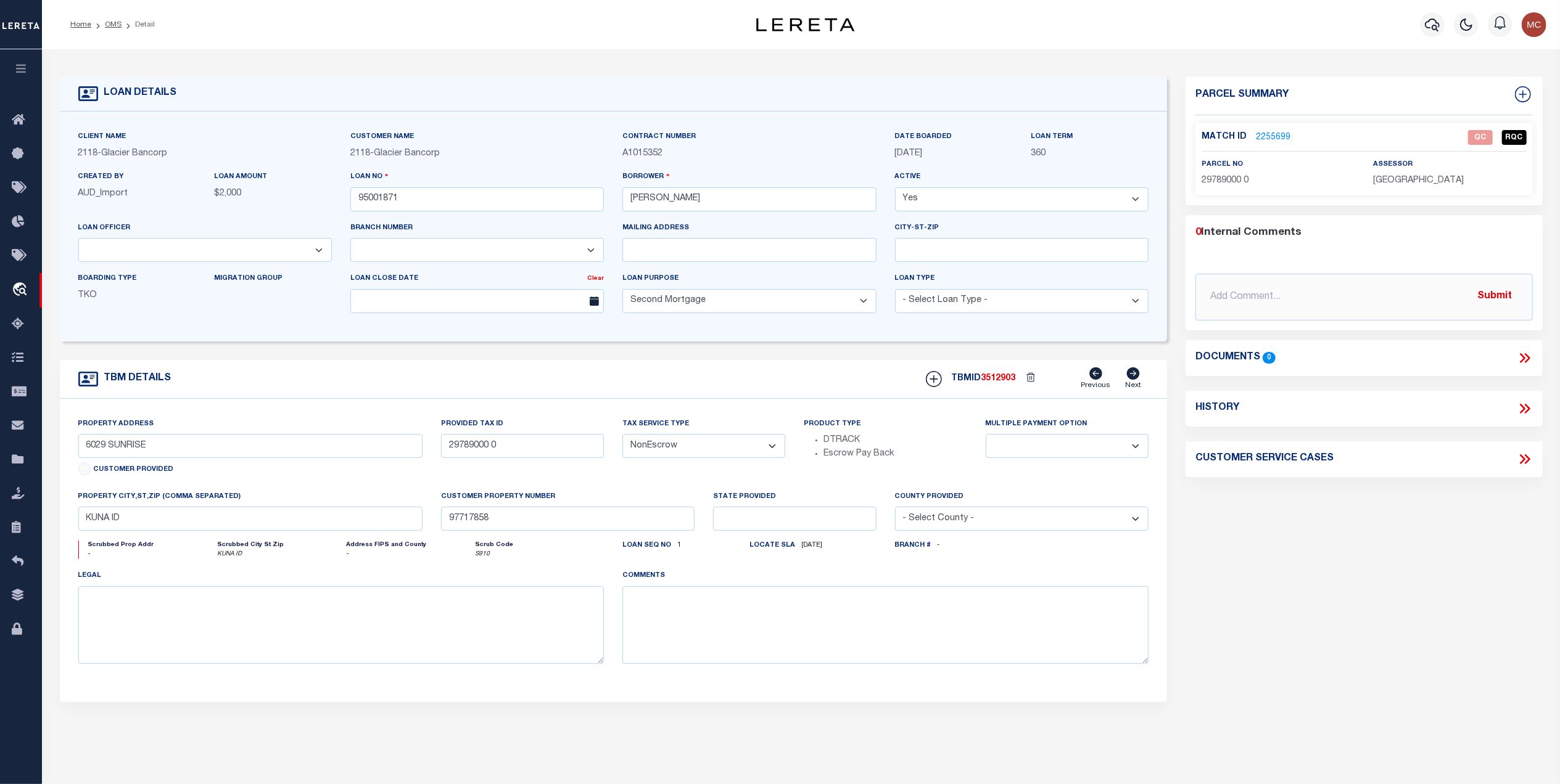
click at [1273, 133] on link "2255699" at bounding box center [1273, 137] width 34 height 13
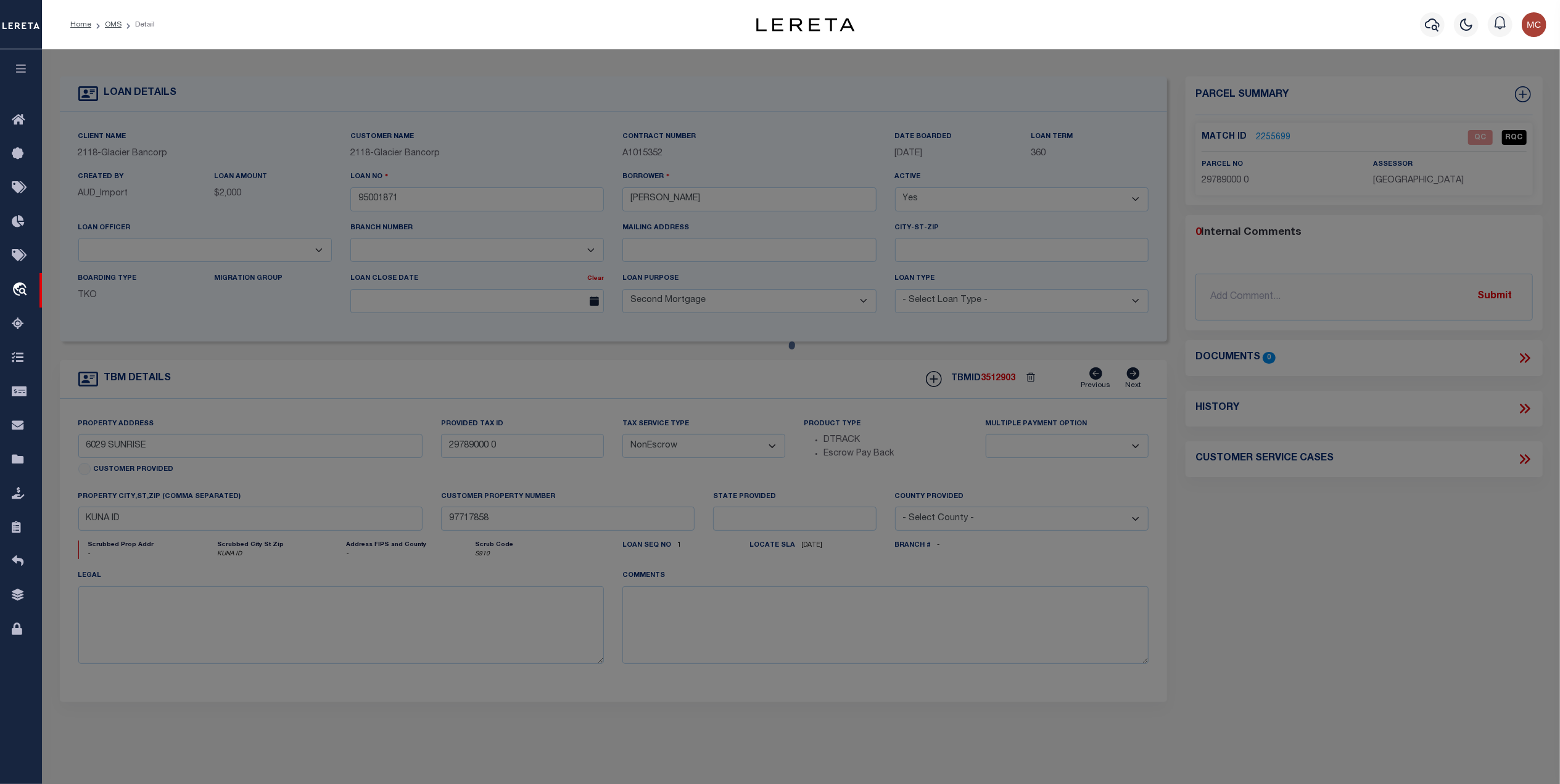
checkbox input "false"
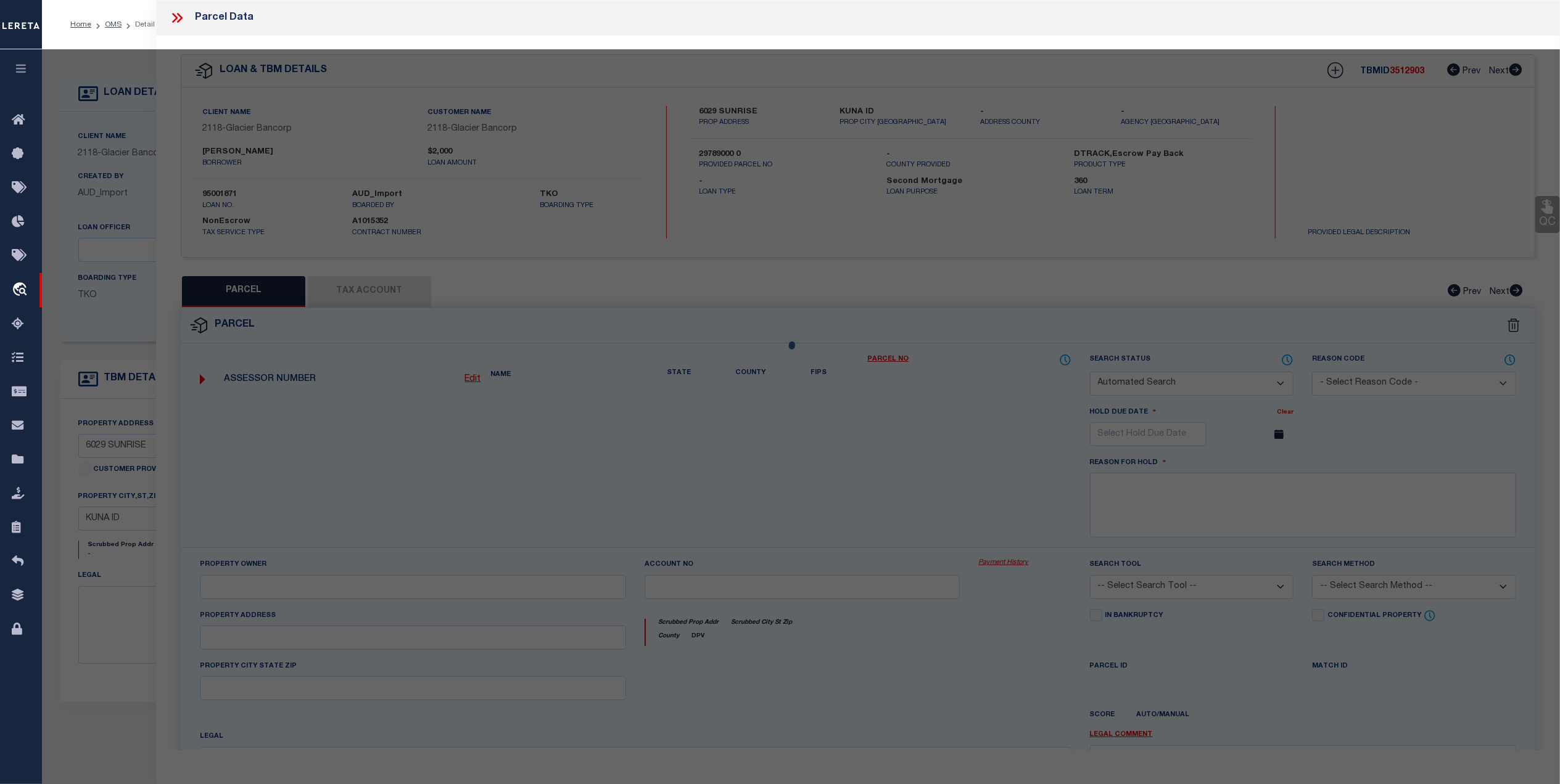
select select "QC"
type input "Todd Troy And Vicki Trust"
select select "AGW"
select select "ADD"
type input "6029 Sunrise Ave"
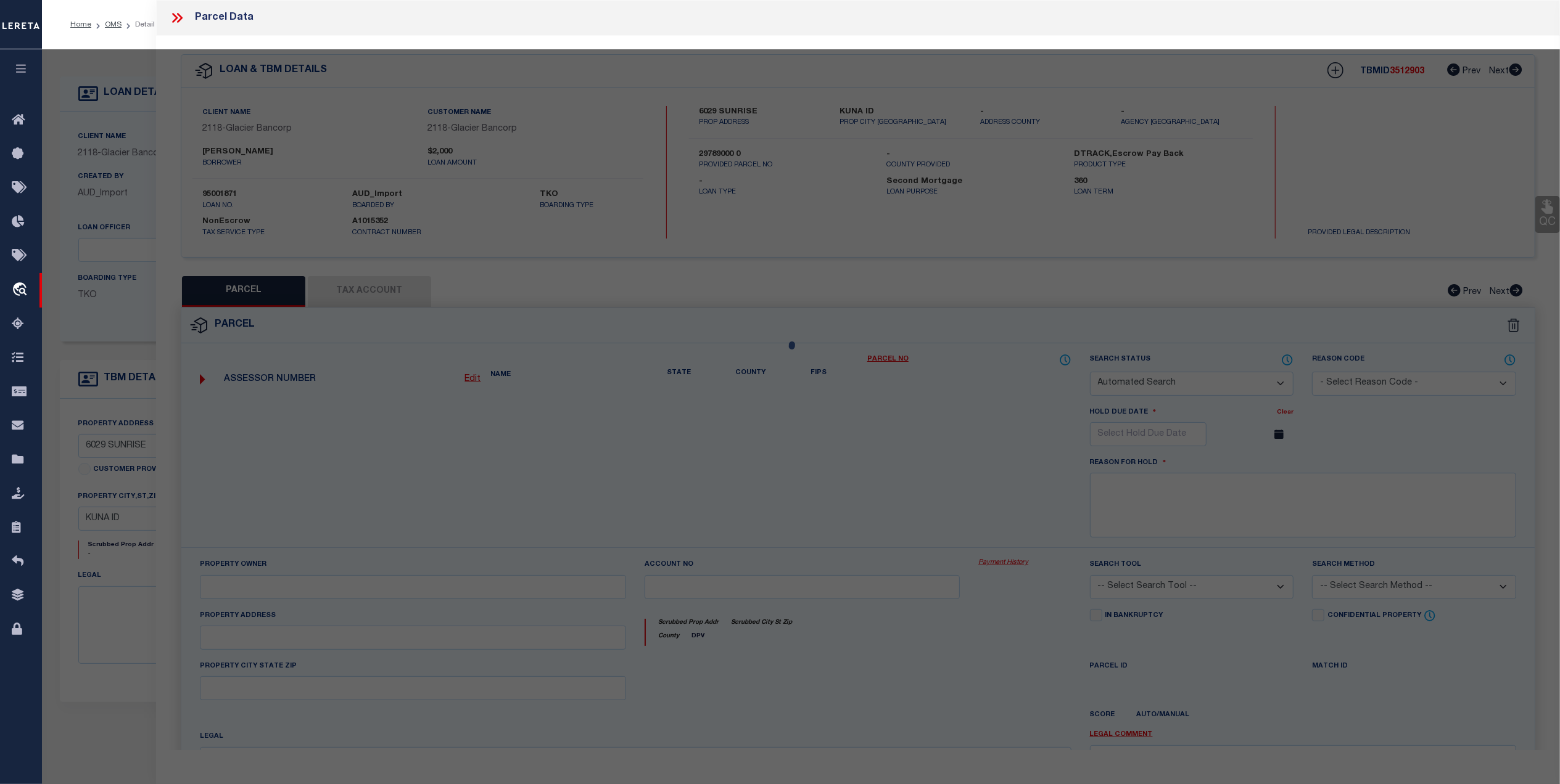
type input "KUNA ID"
type textarea "25-2N-2W SE TX 16251 IN NESE"
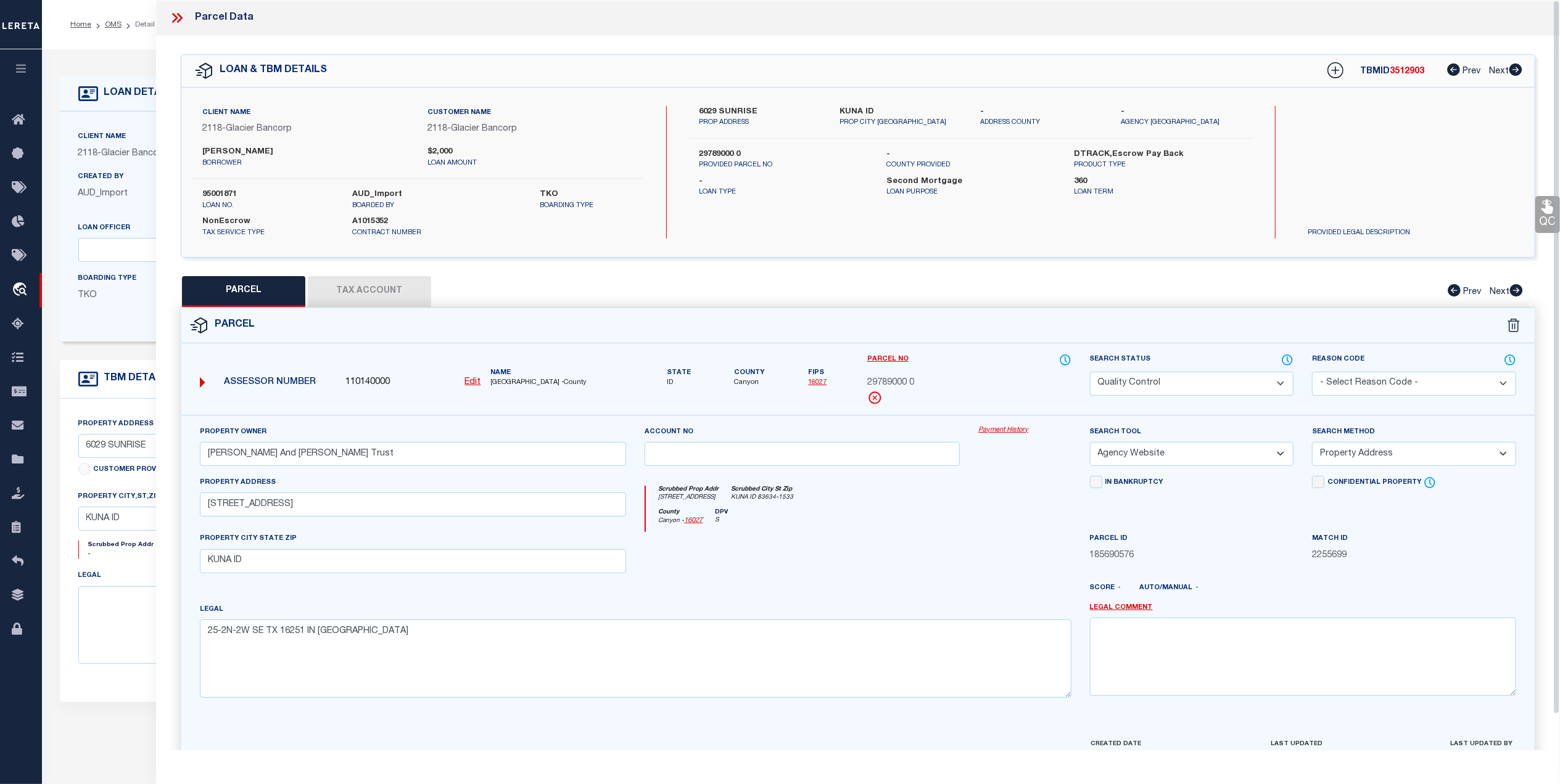
click at [408, 299] on button "Tax Account" at bounding box center [370, 292] width 124 height 31
select select "100"
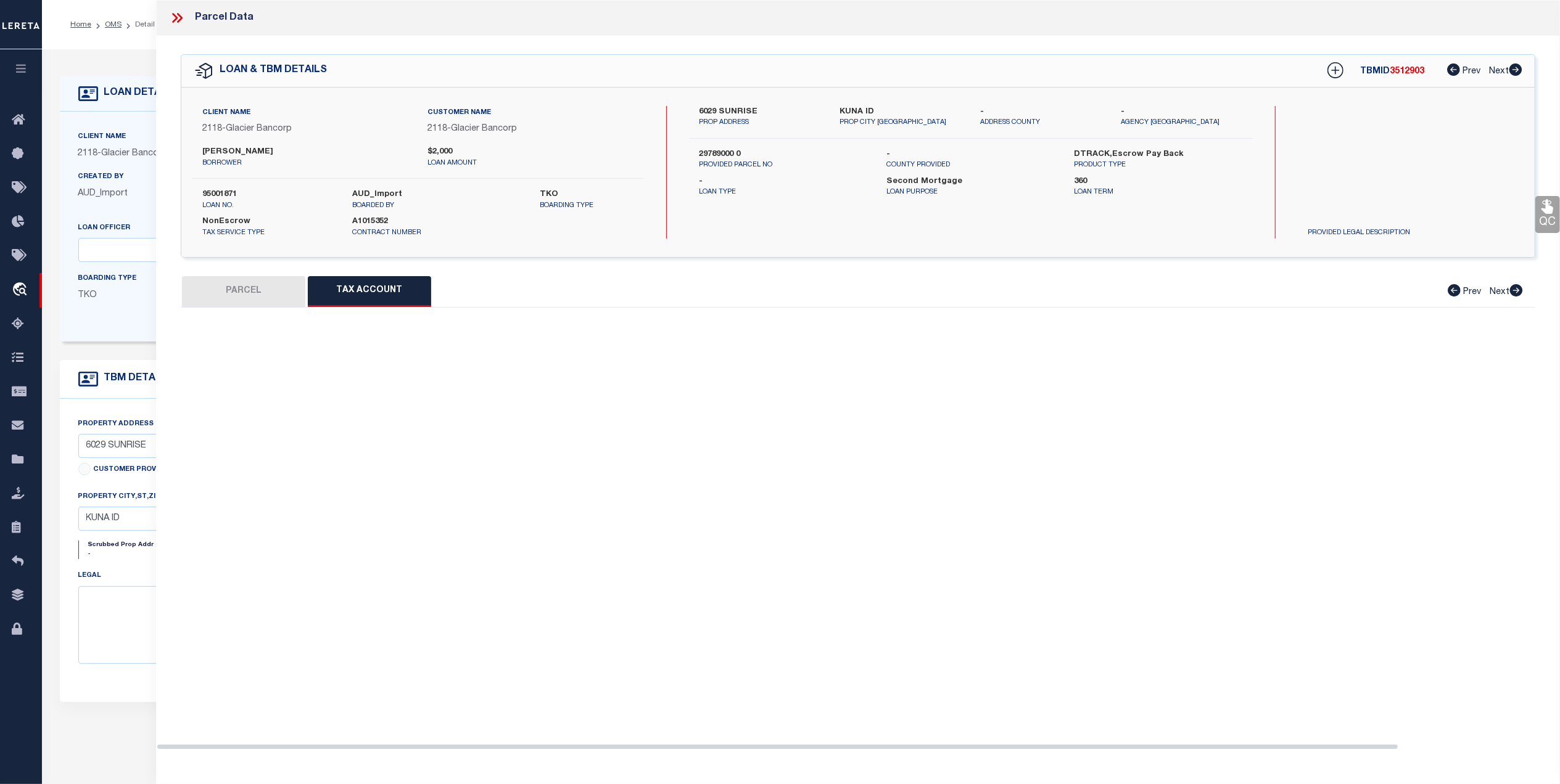
select select "100"
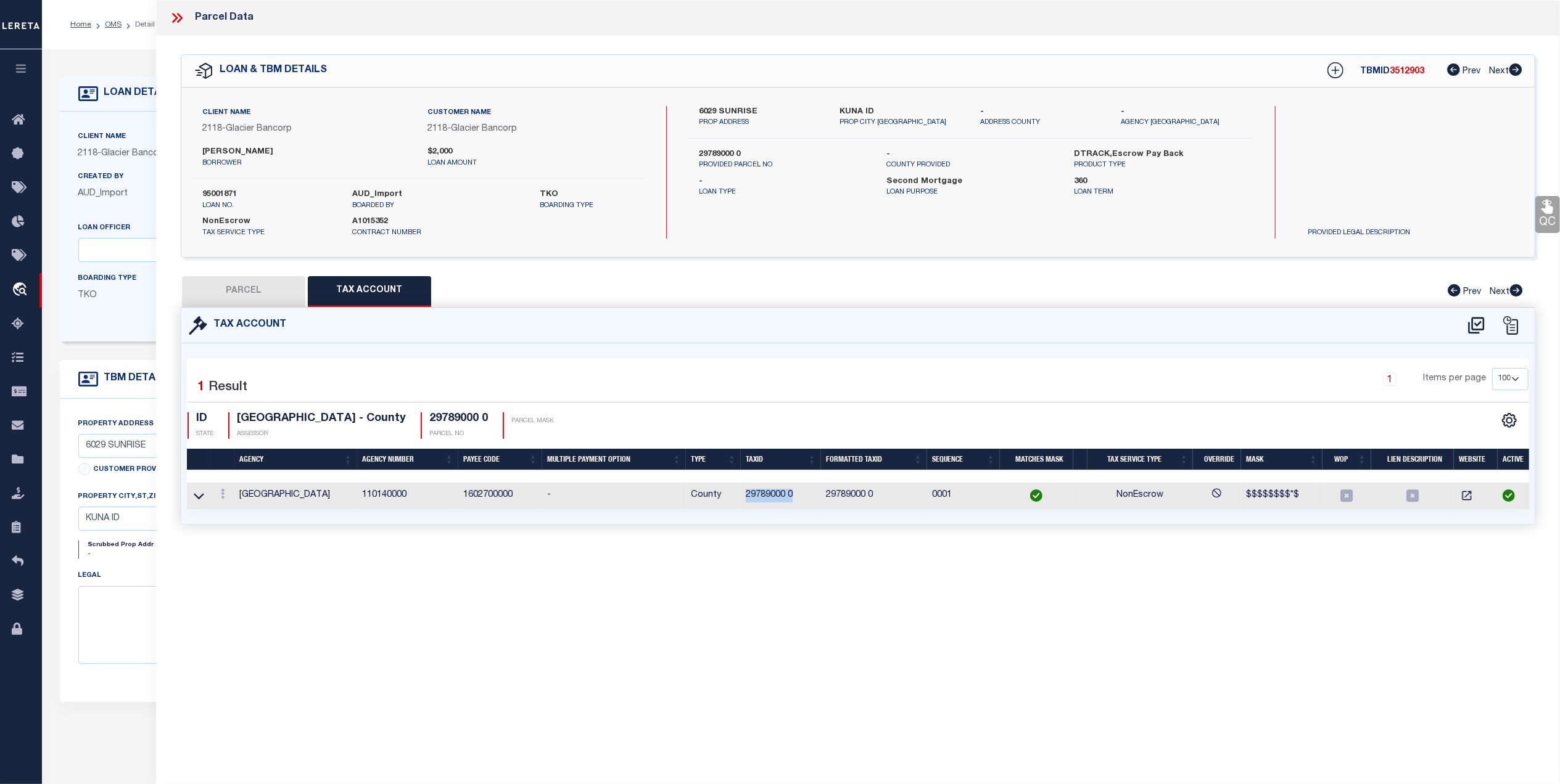
drag, startPoint x: 789, startPoint y: 498, endPoint x: 746, endPoint y: 499, distance: 43.0
click at [746, 499] on td "29789000 0" at bounding box center [780, 496] width 80 height 27
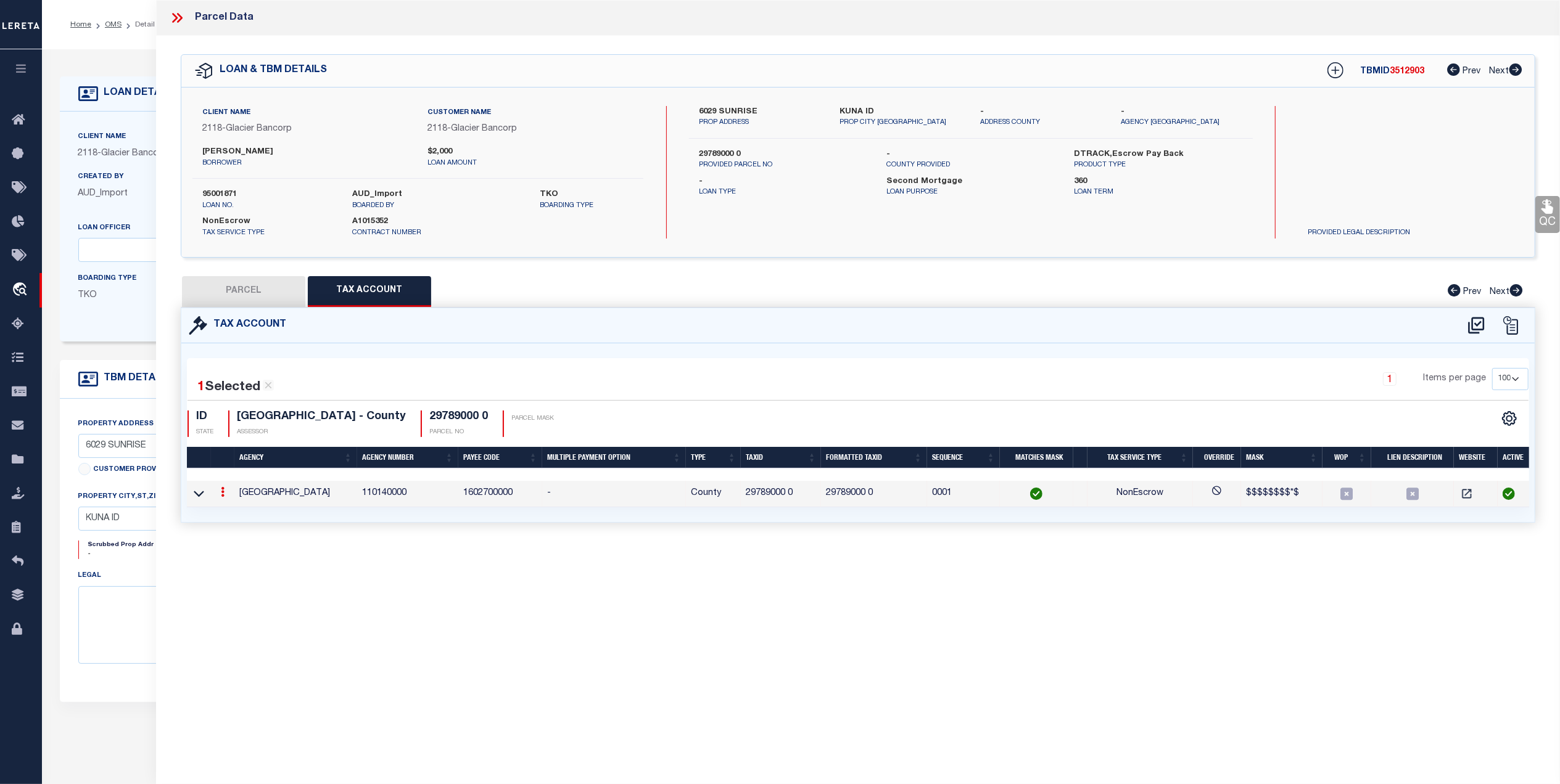
click at [256, 315] on div "Tax Account" at bounding box center [857, 325] width 1353 height 35
click at [235, 286] on button "PARCEL" at bounding box center [244, 292] width 124 height 31
select select "AS"
select select
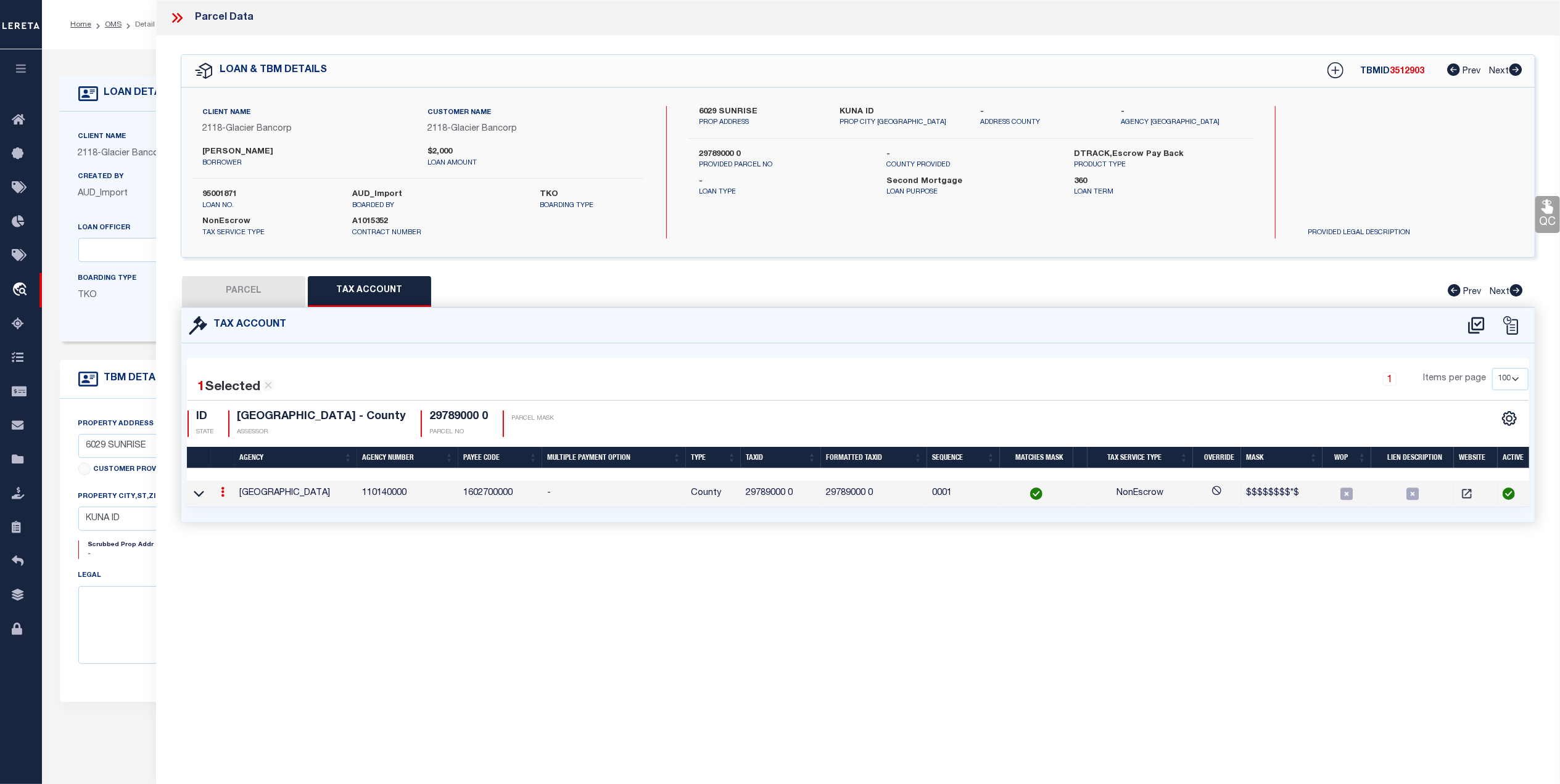
checkbox input "false"
select select "QC"
type input "Todd Troy And Vicki Trust"
select select "AGW"
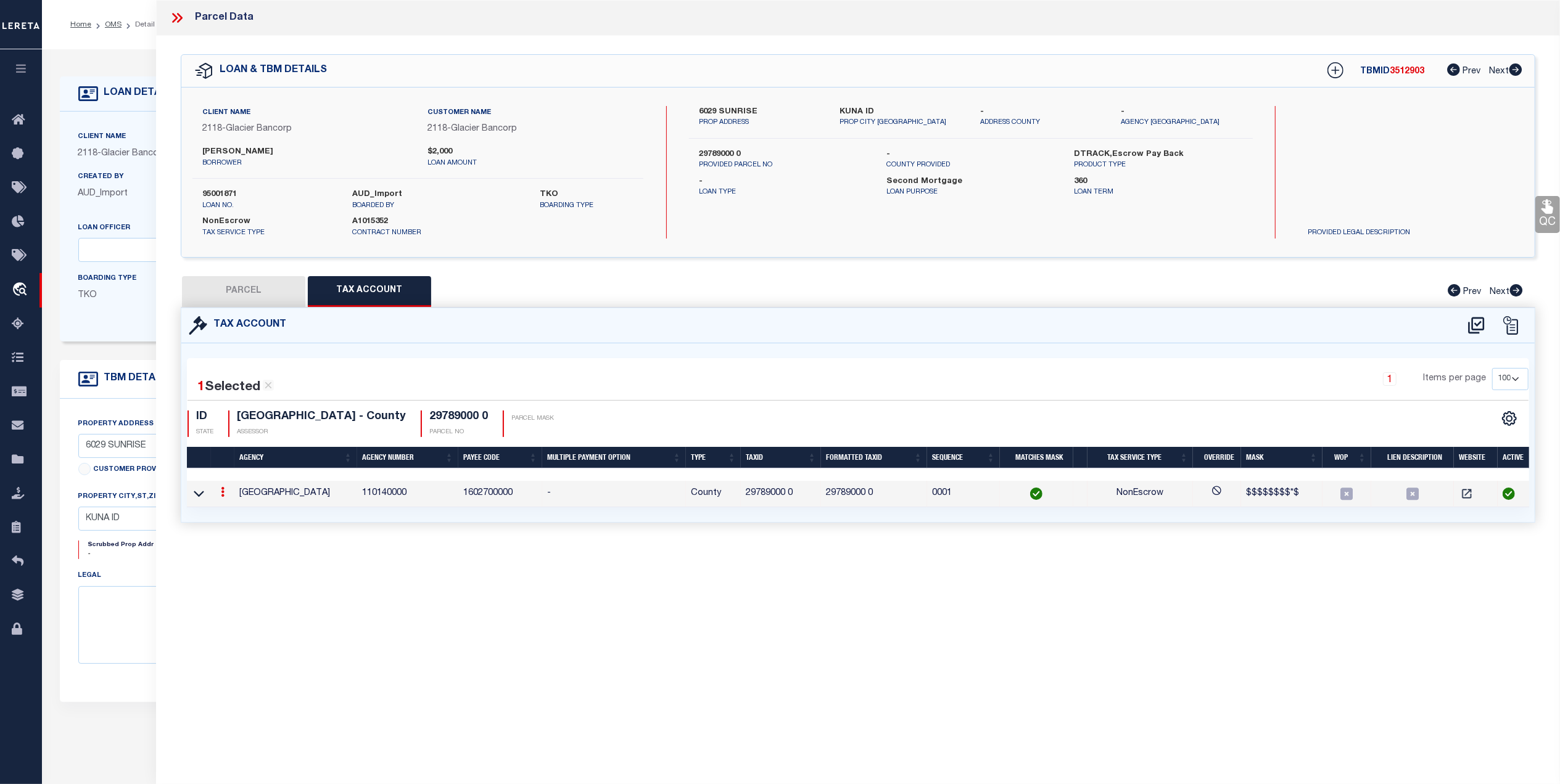
select select "ADD"
type input "6029 Sunrise Ave"
type input "KUNA ID"
type textarea "25-2N-2W SE TX 16251 IN NESE"
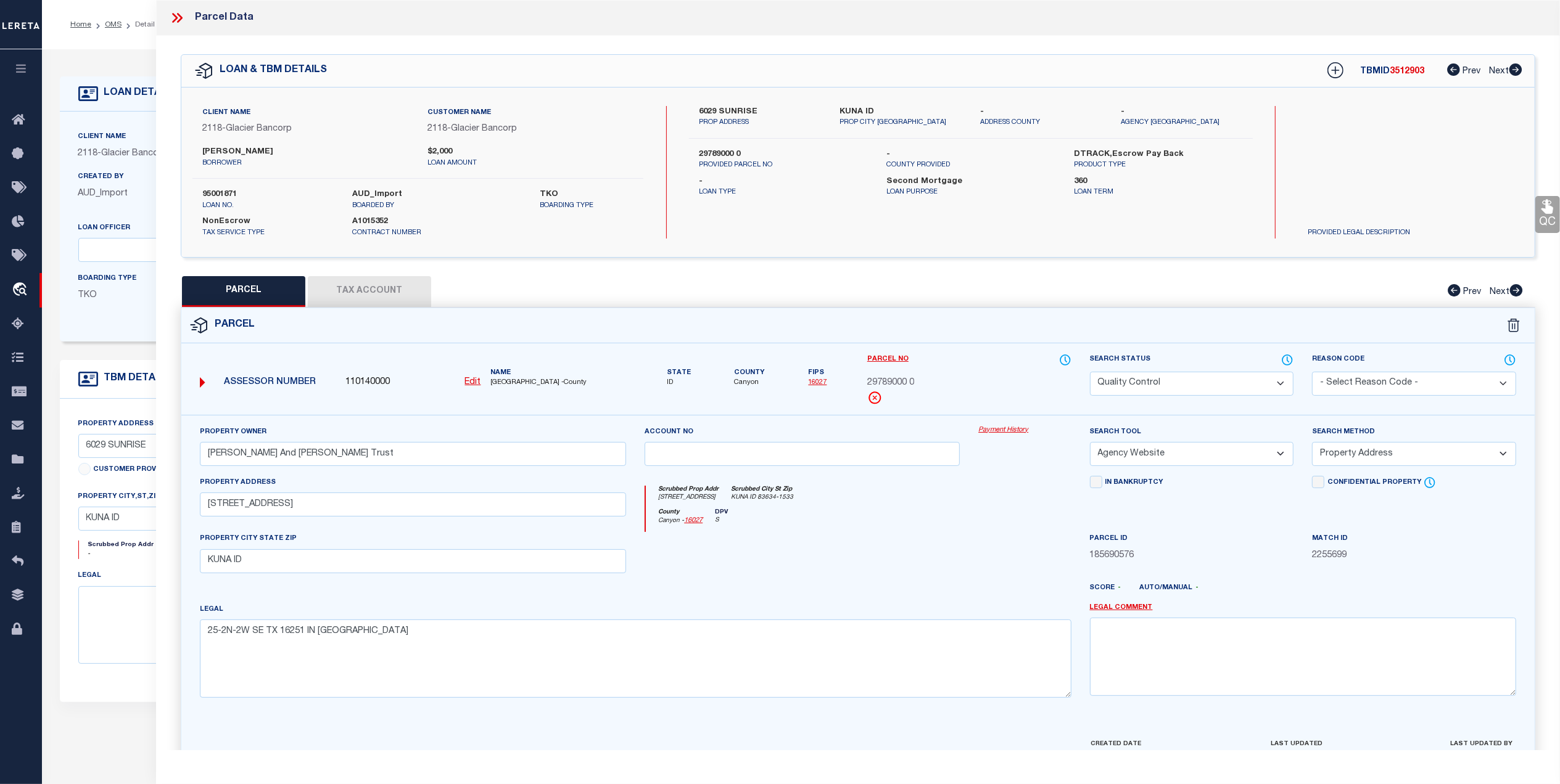
click at [1553, 208] on icon at bounding box center [1547, 206] width 16 height 16
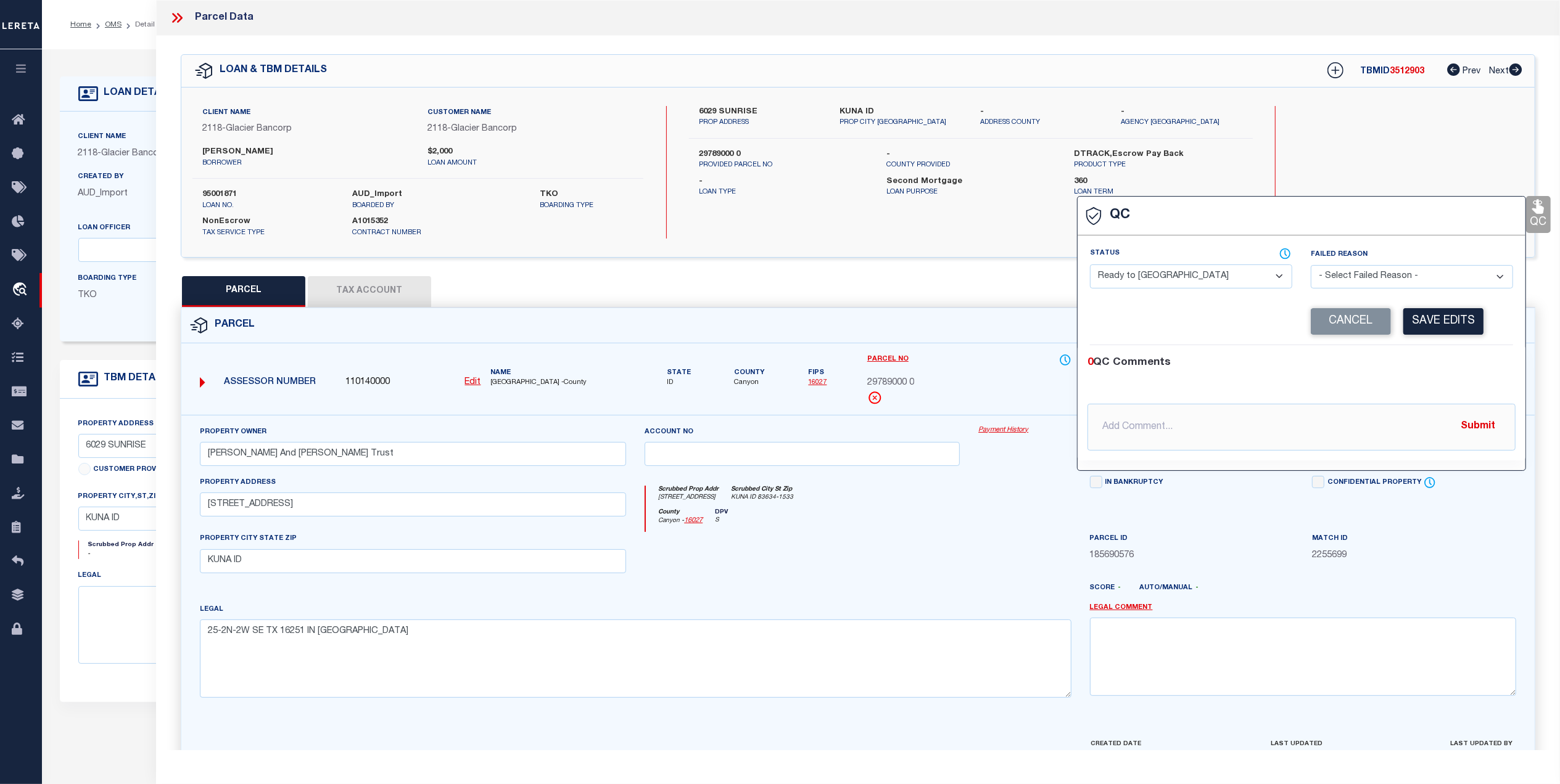
click at [1152, 276] on select "- Select Status - Ready to QC Correct Incorrect" at bounding box center [1191, 276] width 203 height 24
select select "COR"
click at [1090, 266] on select "- Select Status - Ready to QC Correct Incorrect" at bounding box center [1191, 276] width 203 height 24
click at [1418, 329] on button "Save Edits" at bounding box center [1442, 321] width 80 height 27
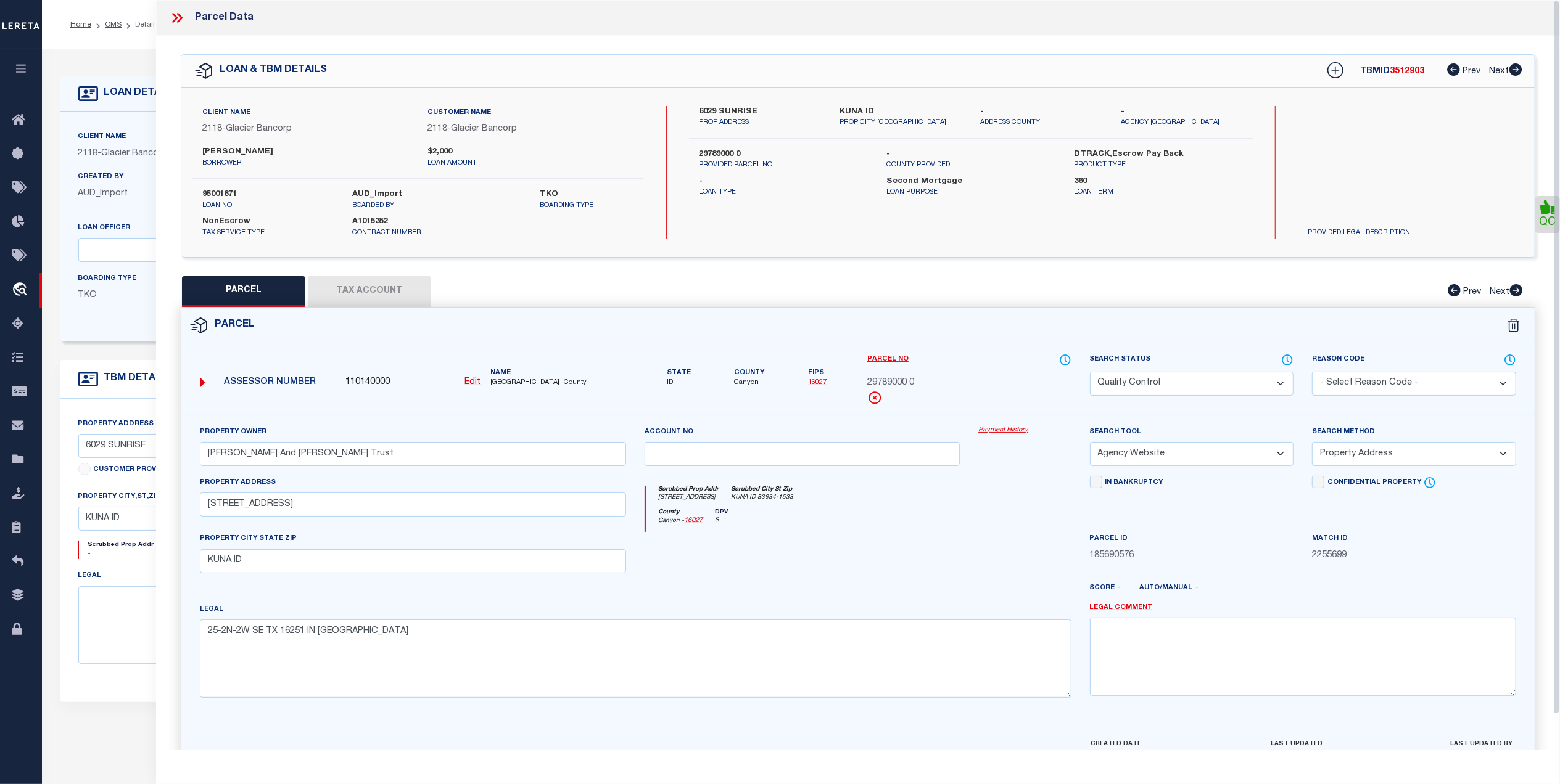
click at [1119, 376] on select "Automated Search Bad Parcel Complete Duplicate Parcel High Dollar Reporting In …" at bounding box center [1192, 383] width 204 height 24
select select "CP"
click at [1090, 371] on select "Automated Search Bad Parcel Complete Duplicate Parcel High Dollar Reporting In …" at bounding box center [1192, 383] width 204 height 24
drag, startPoint x: 1012, startPoint y: 489, endPoint x: 1030, endPoint y: 563, distance: 76.2
click at [1003, 531] on div "Scrubbed Prop Addr 6029 SUNRISE AVE Scrubbed City St Zip KUNA ID 83634-1533 Cou…" at bounding box center [857, 504] width 444 height 57
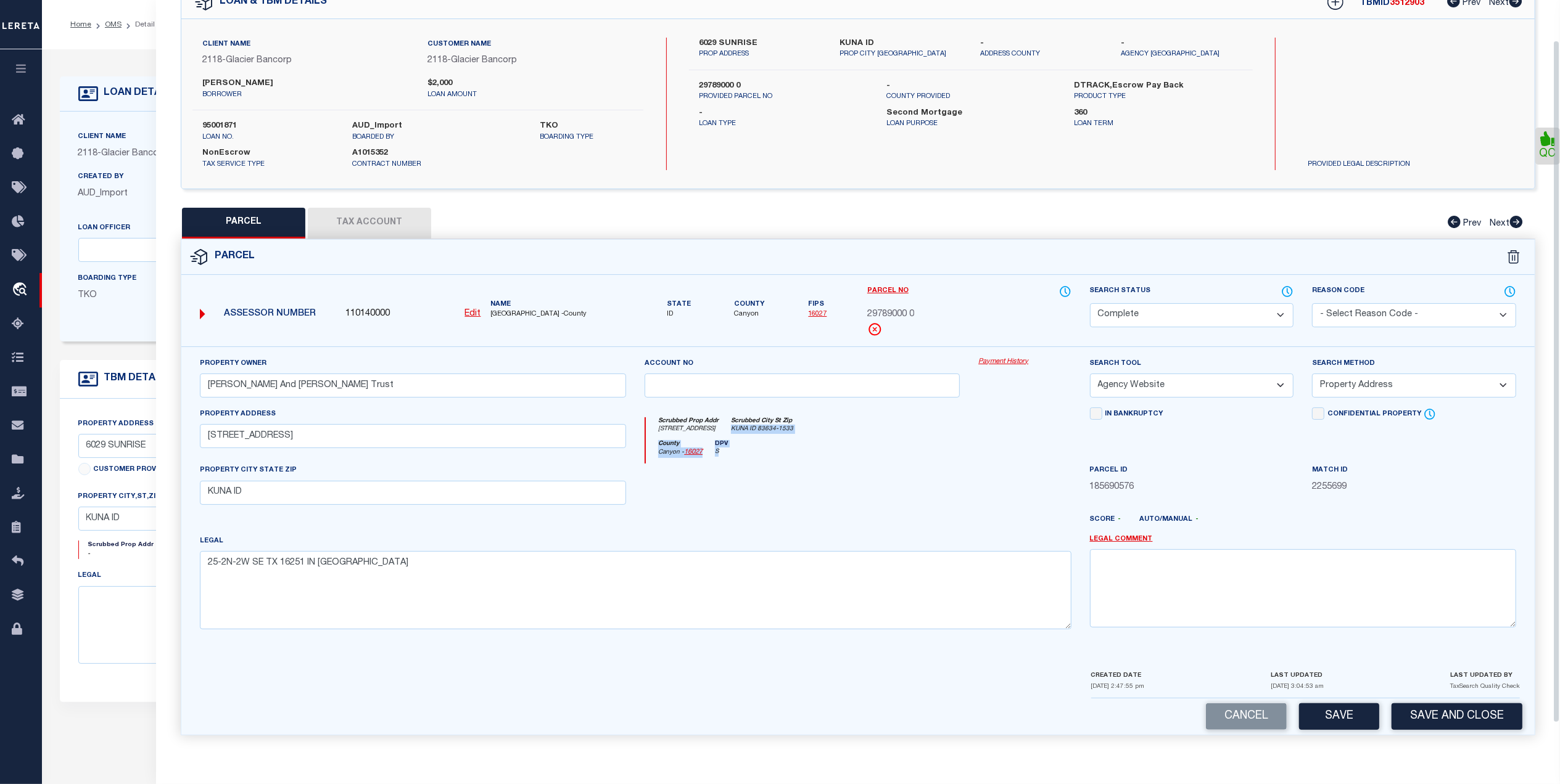
scroll to position [73, 0]
click at [1436, 716] on button "Save and Close" at bounding box center [1457, 716] width 130 height 27
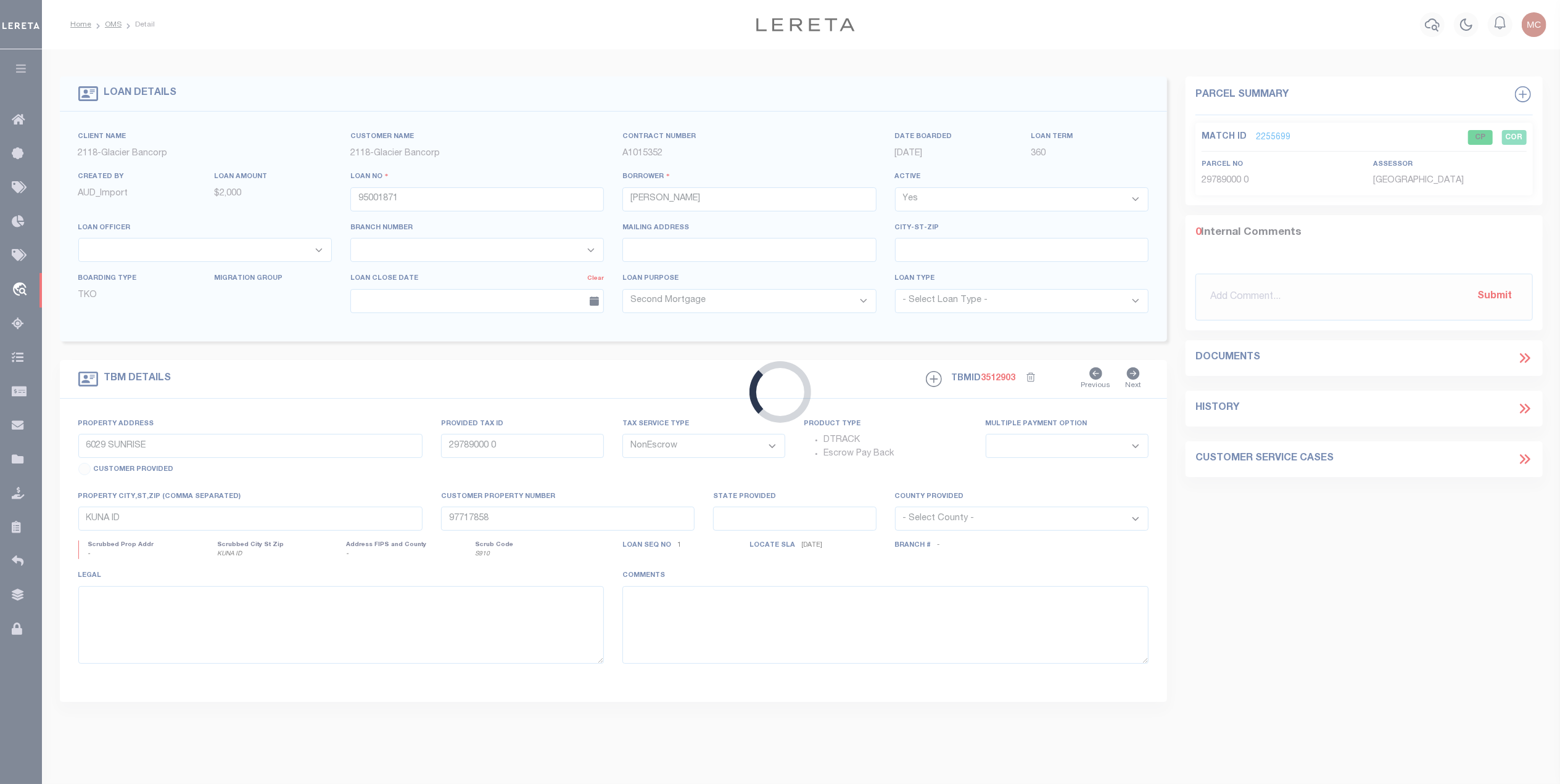
select select
select select "3688"
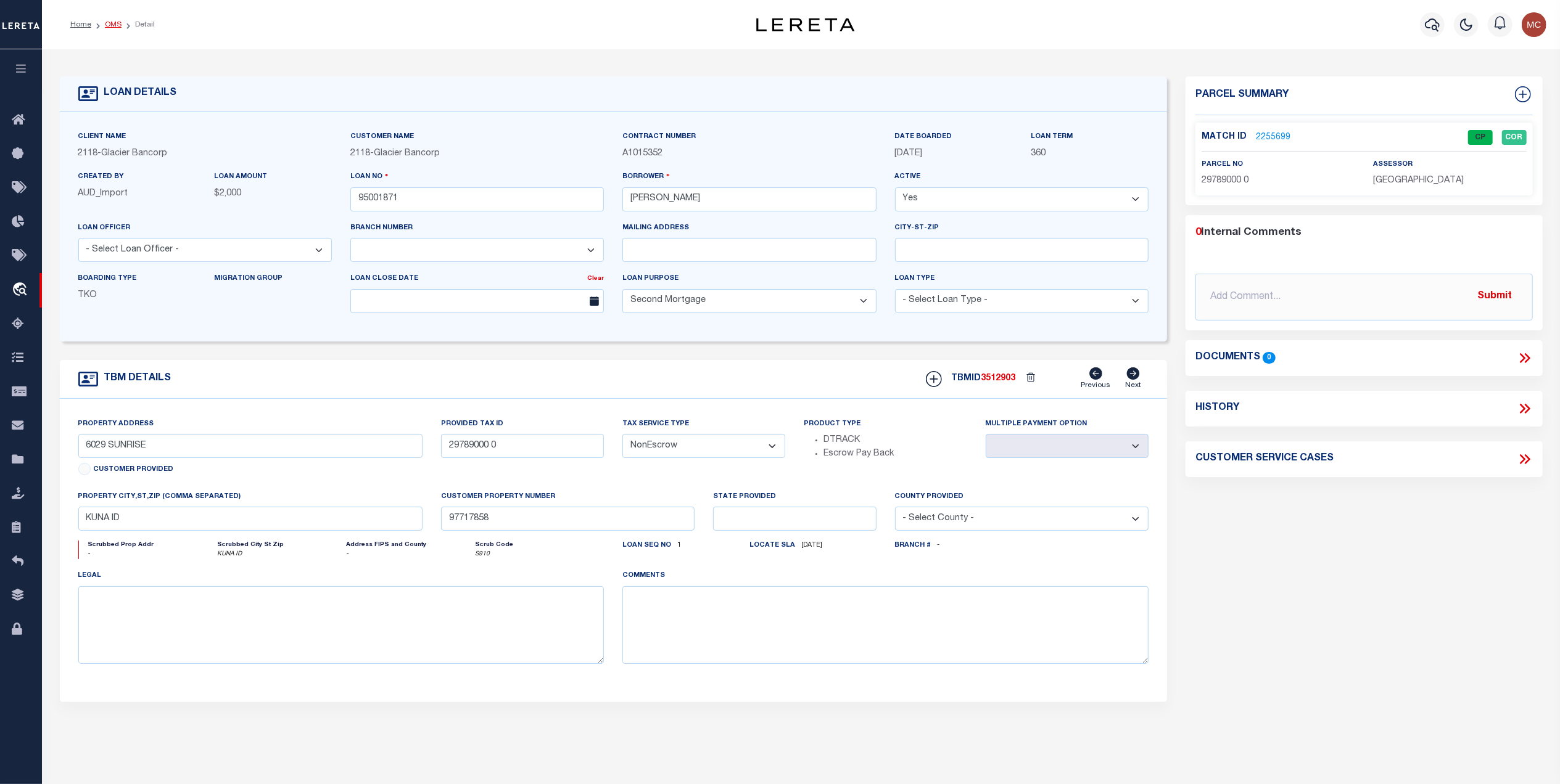
click at [107, 22] on link "OMS" at bounding box center [112, 24] width 16 height 8
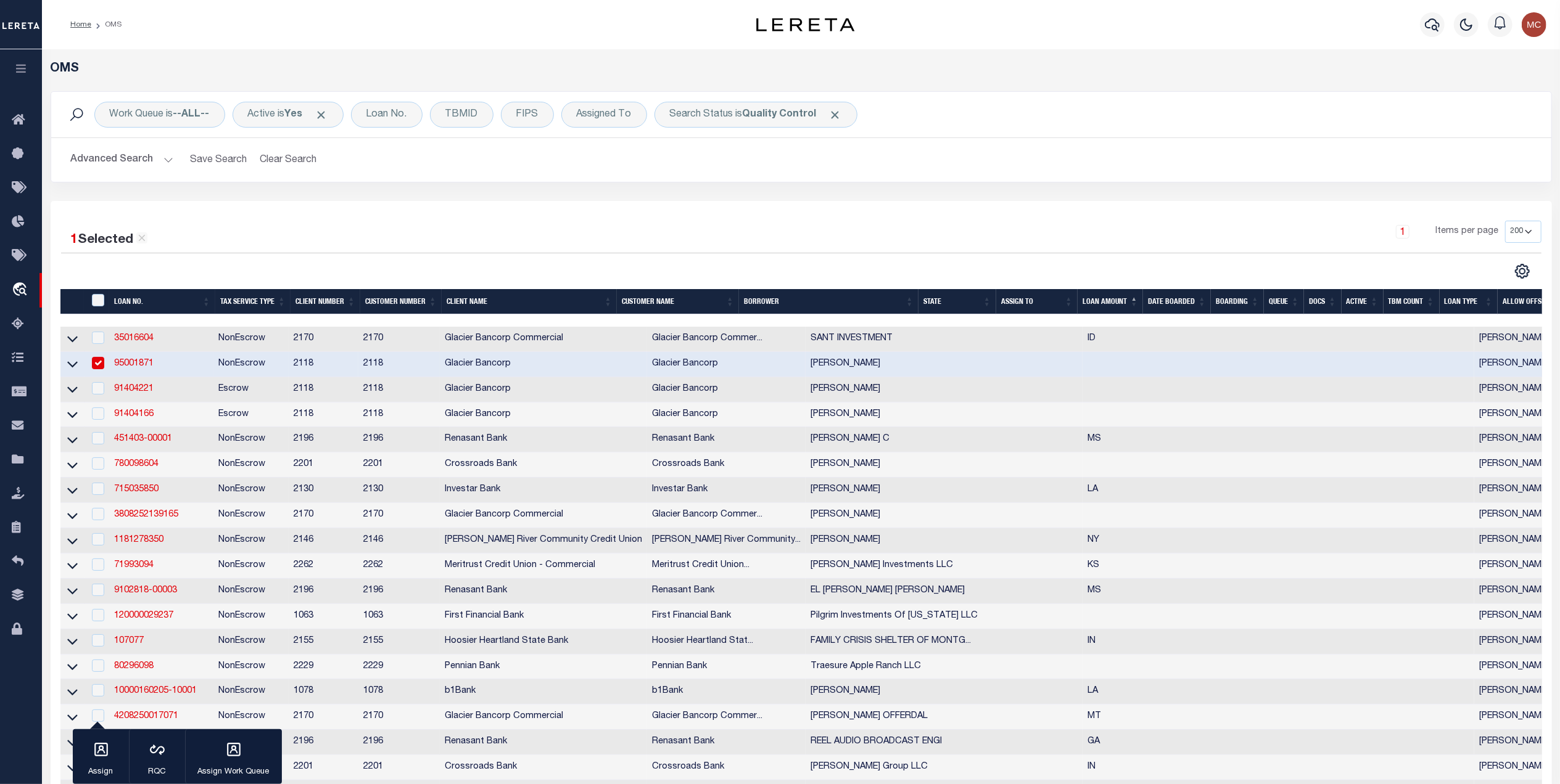
click at [761, 197] on div "Work Queue is --ALL-- Active is Yes Loan No. TBMID FIPS Assigned To Search Stat…" at bounding box center [801, 146] width 1520 height 110
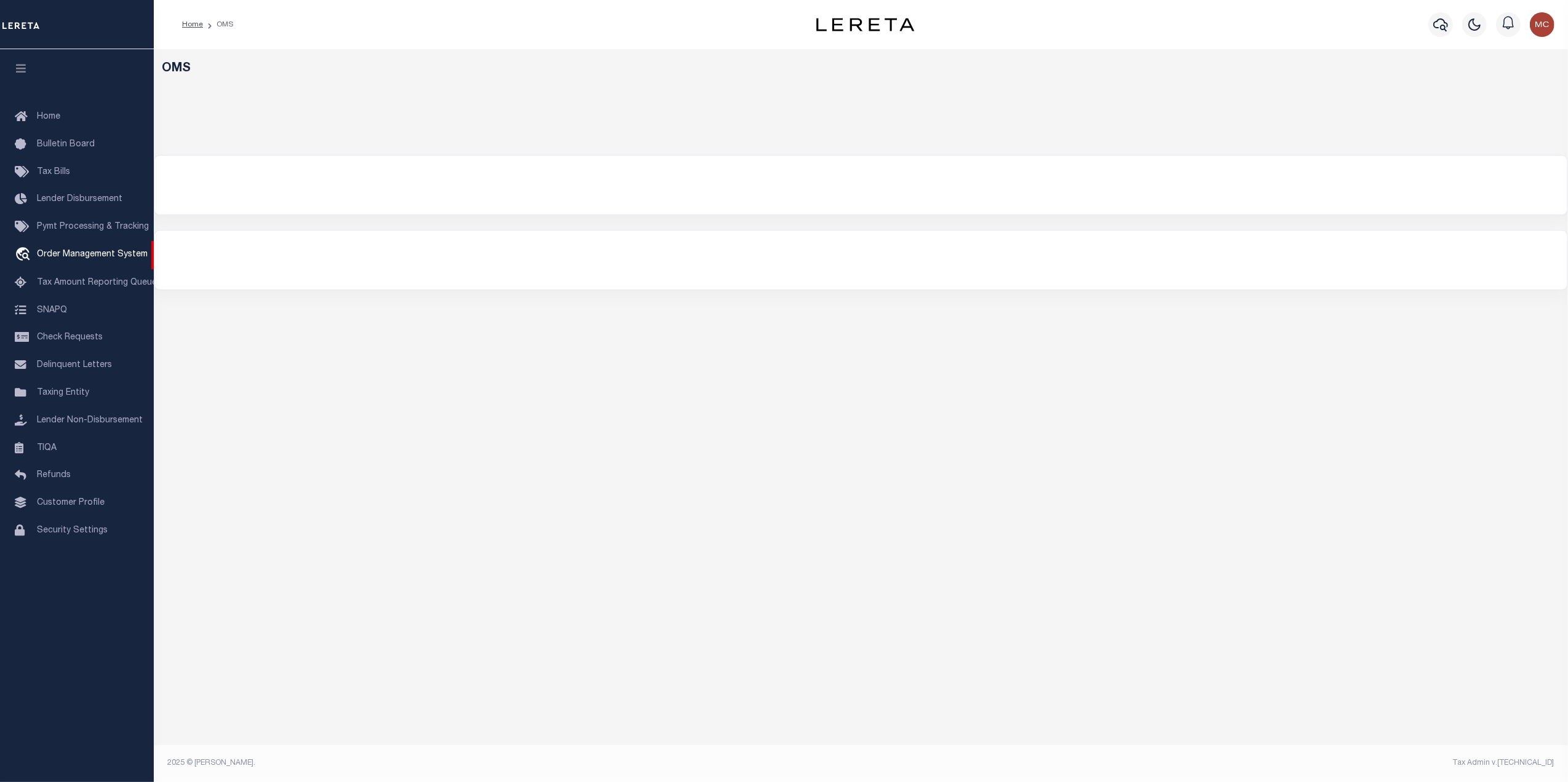
select select "200"
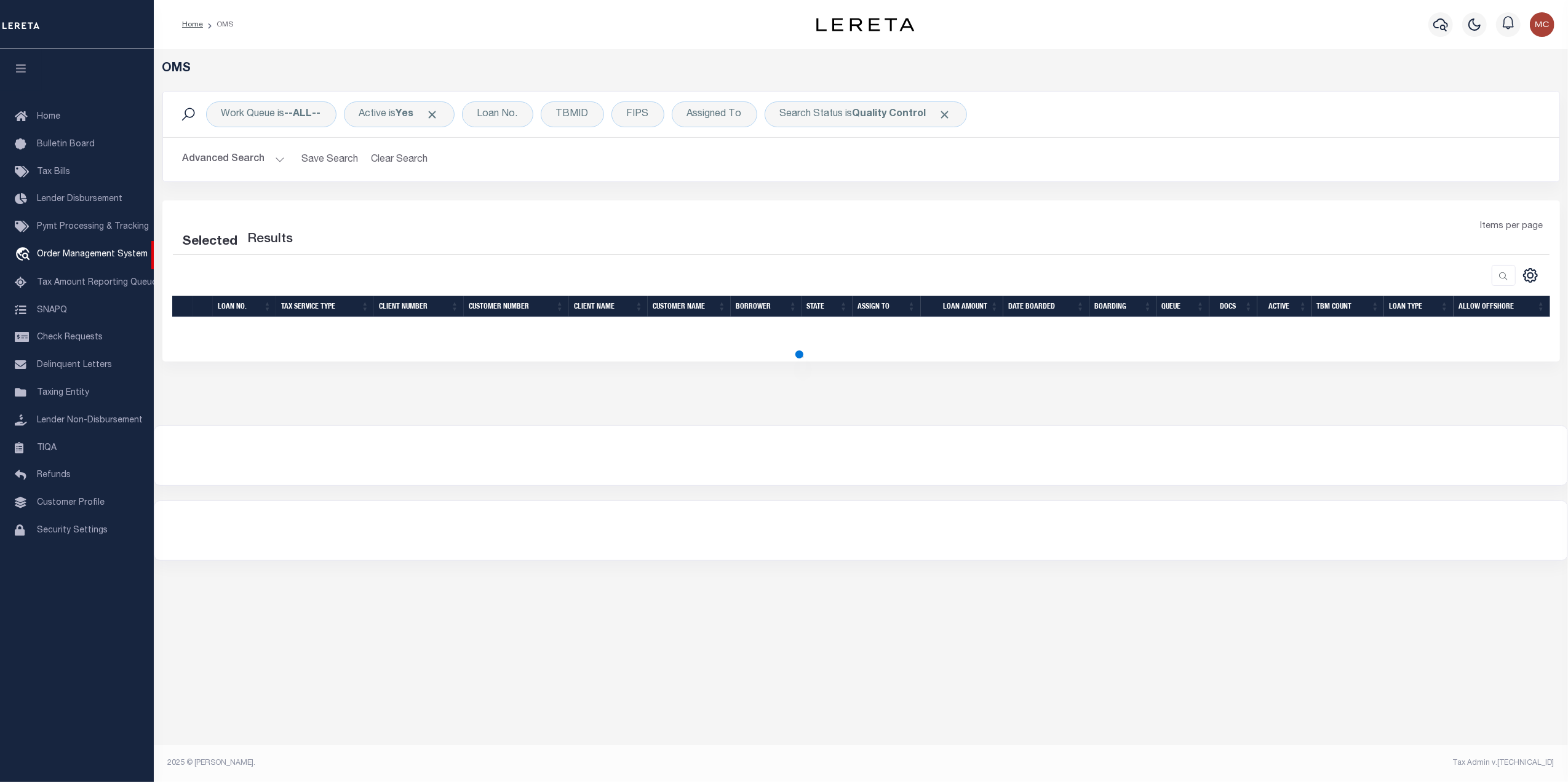
select select "200"
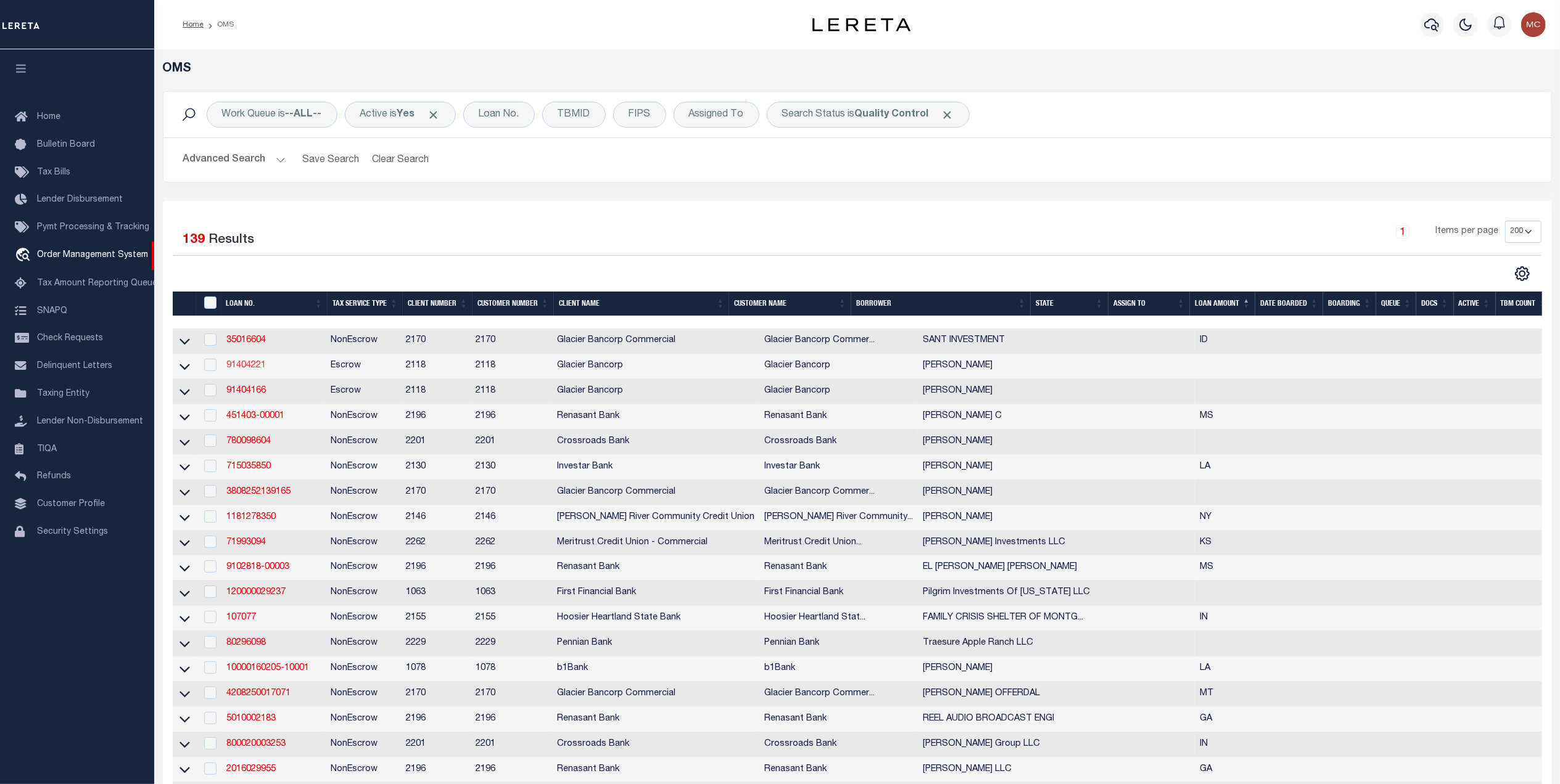
click at [243, 368] on link "91404221" at bounding box center [246, 365] width 39 height 9
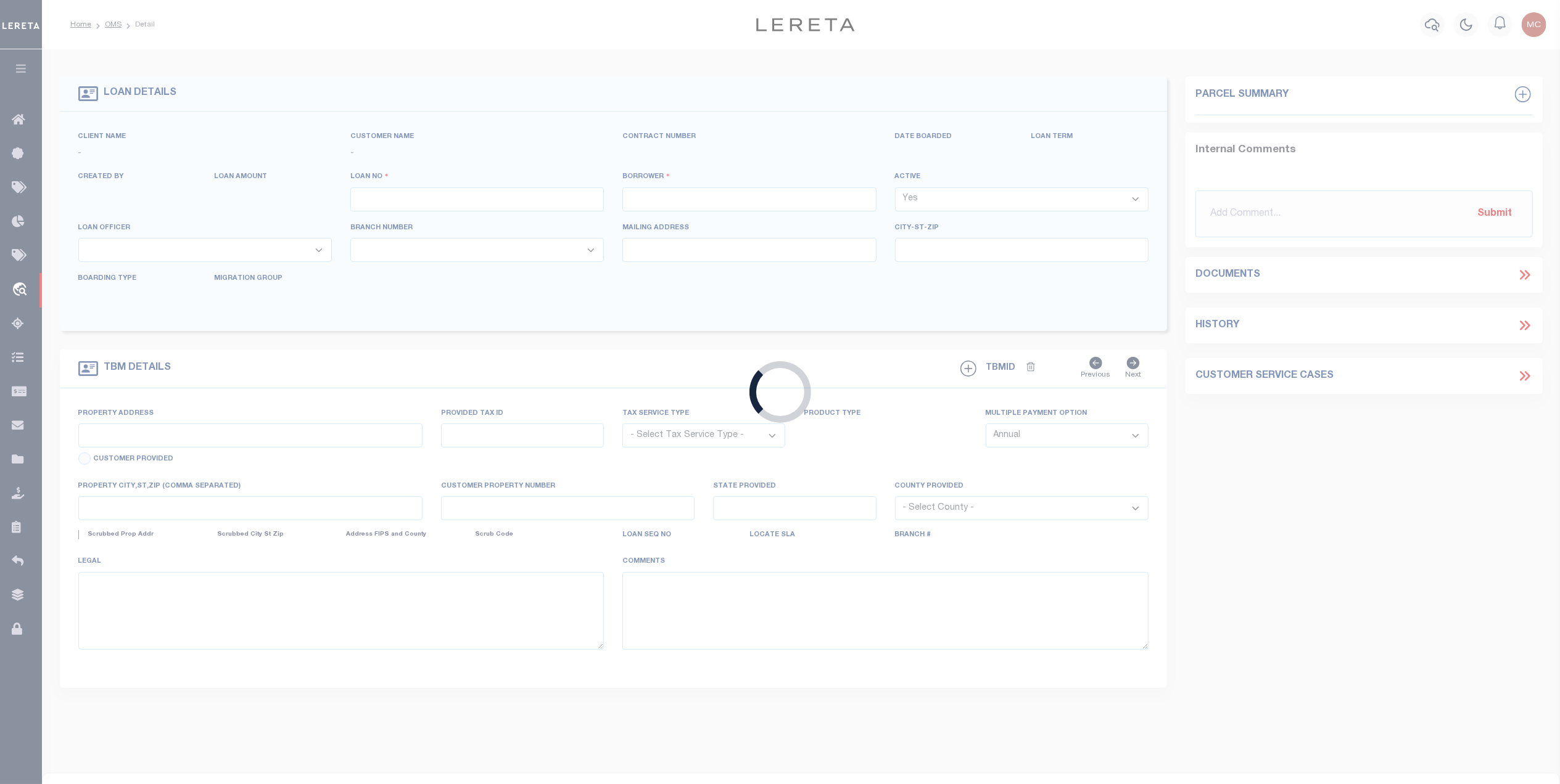
type input "91404221"
type input "[PERSON_NAME]"
select select
select select "100"
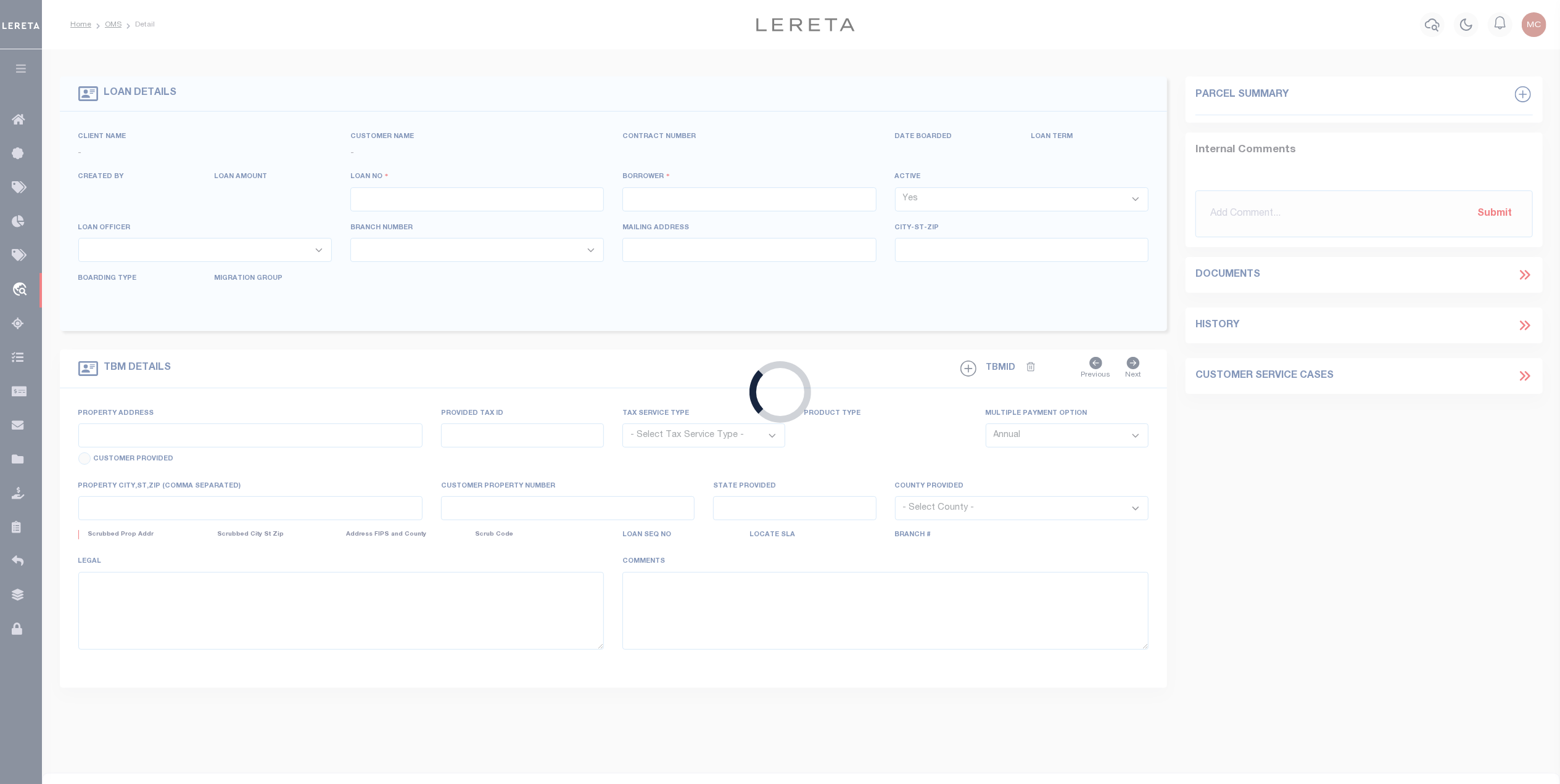
select select "Escrow"
select select "164180"
select select "3688"
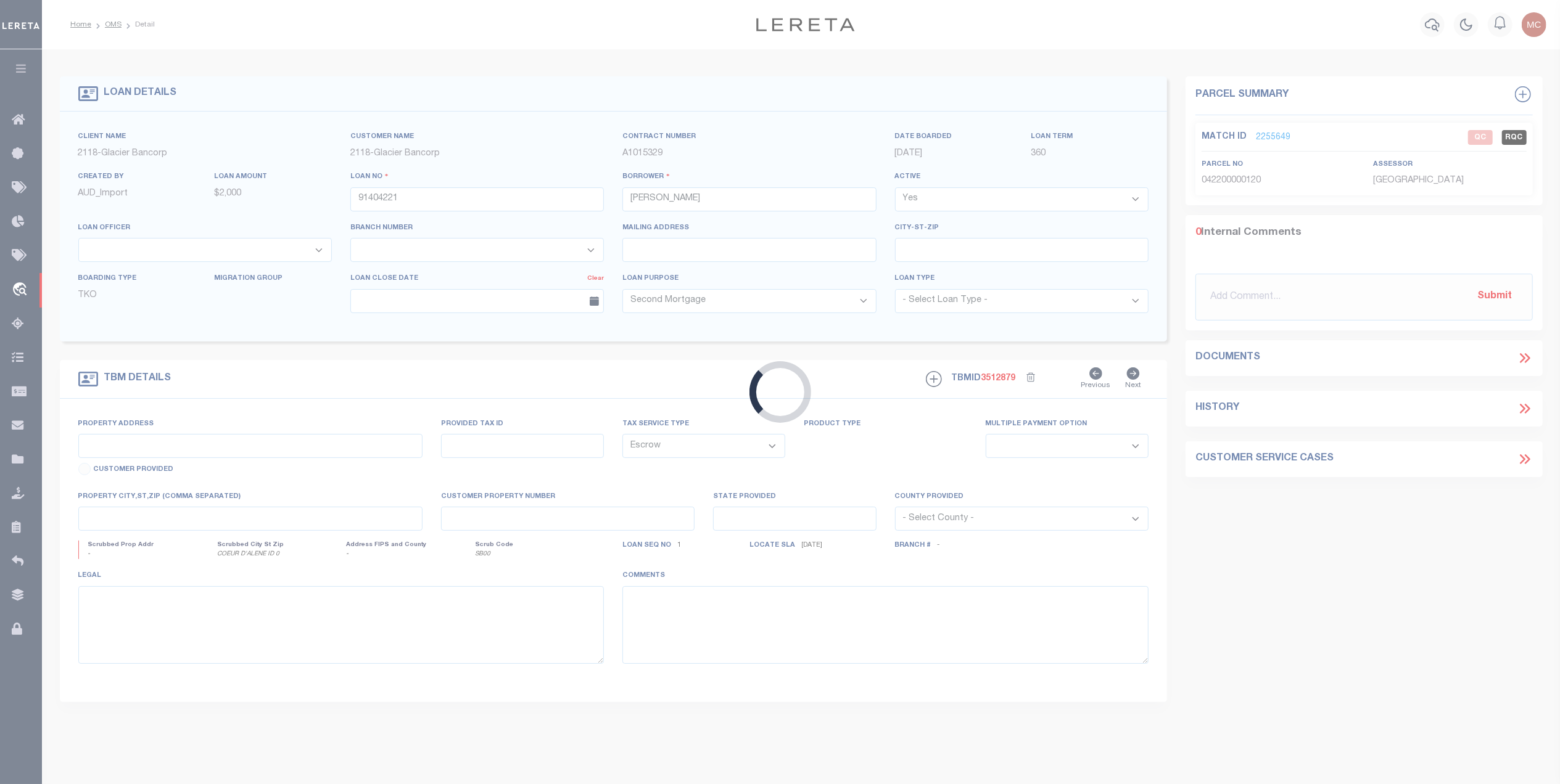
type input "[STREET_ADDRESS][PERSON_NAME]"
type input "42200000120"
select select
type input "COEUR D'ALENE ID 0"
type input "97716776"
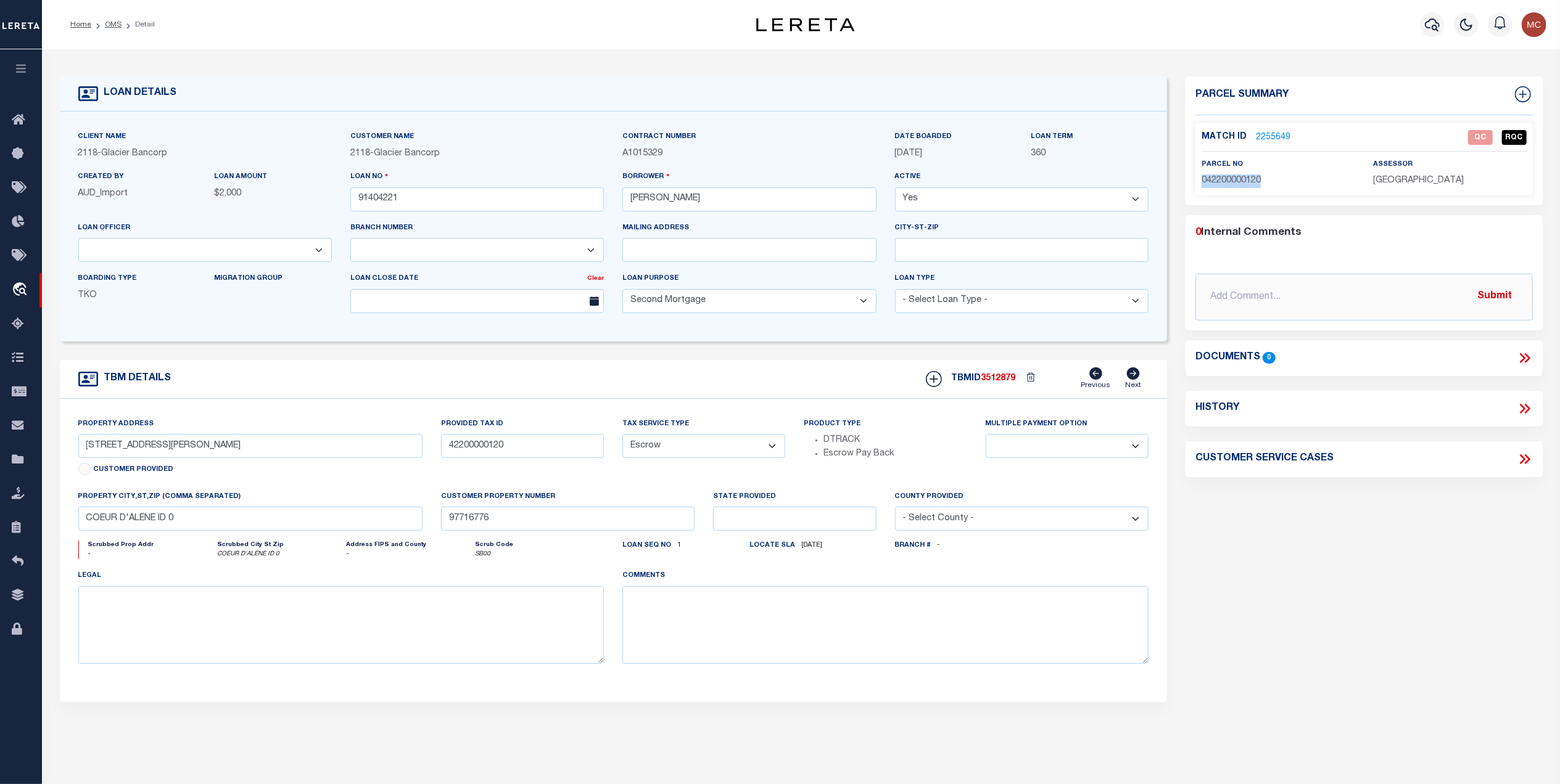
drag, startPoint x: 1247, startPoint y: 181, endPoint x: 1201, endPoint y: 183, distance: 46.0
click at [1201, 183] on p "042200000120" at bounding box center [1278, 181] width 153 height 14
click at [1271, 136] on link "2255649" at bounding box center [1273, 137] width 34 height 13
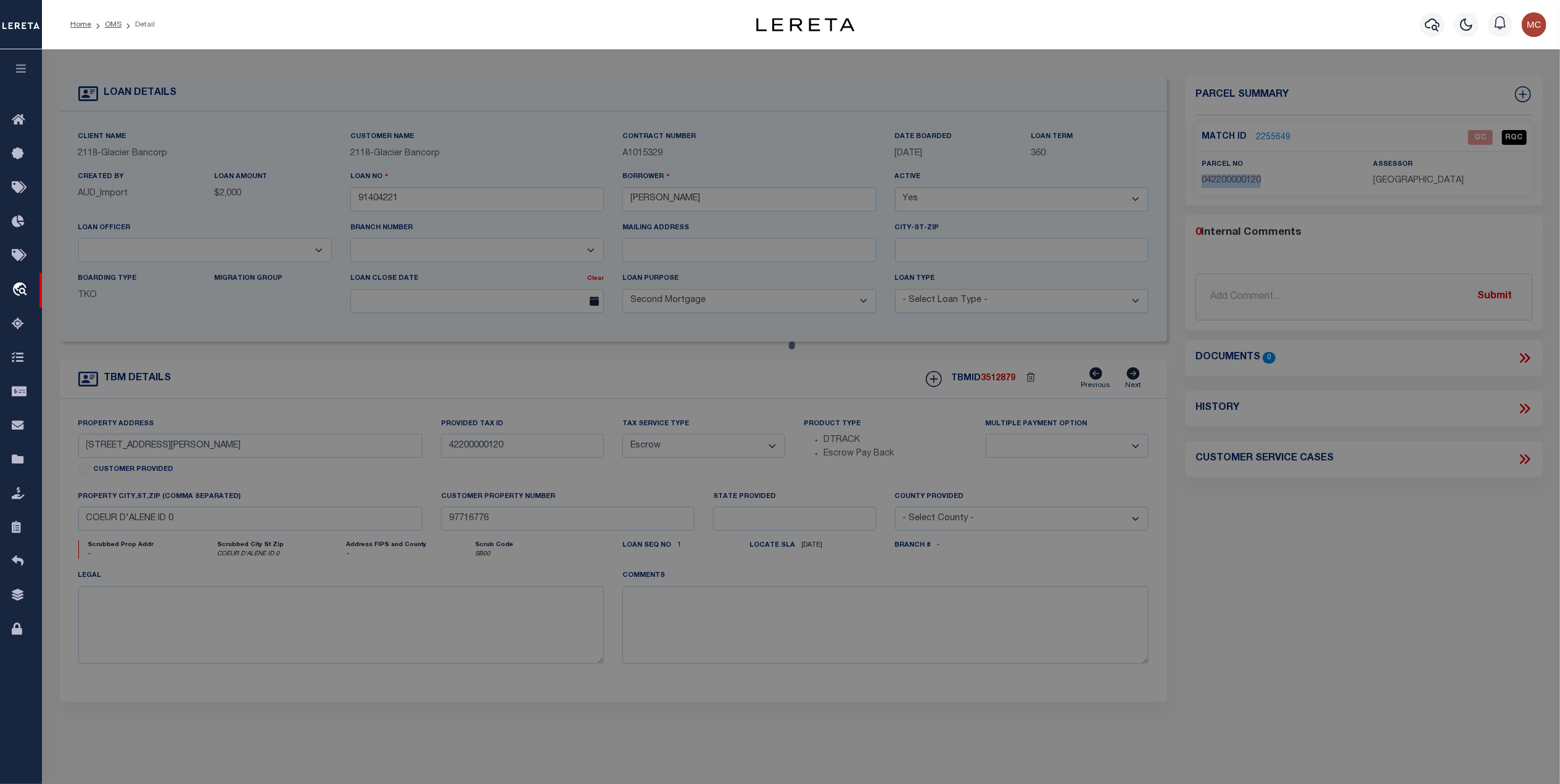
checkbox input "false"
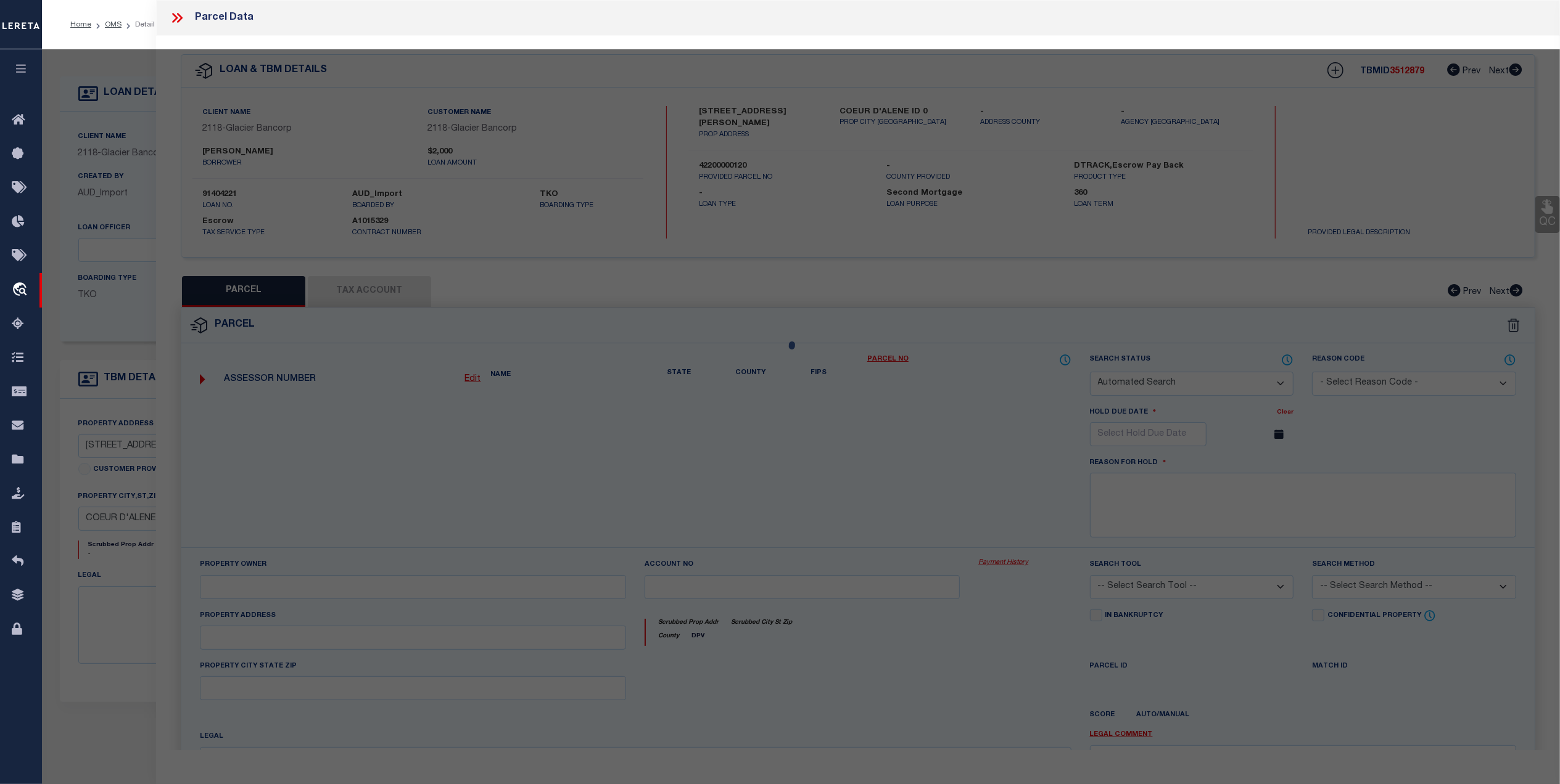
select select "QC"
type input "Ebner Nicholas Wolfgang, Ebner Katharine Sue"
select select "AGW"
select select "ADD"
type input "4264 S Boisen Loop"
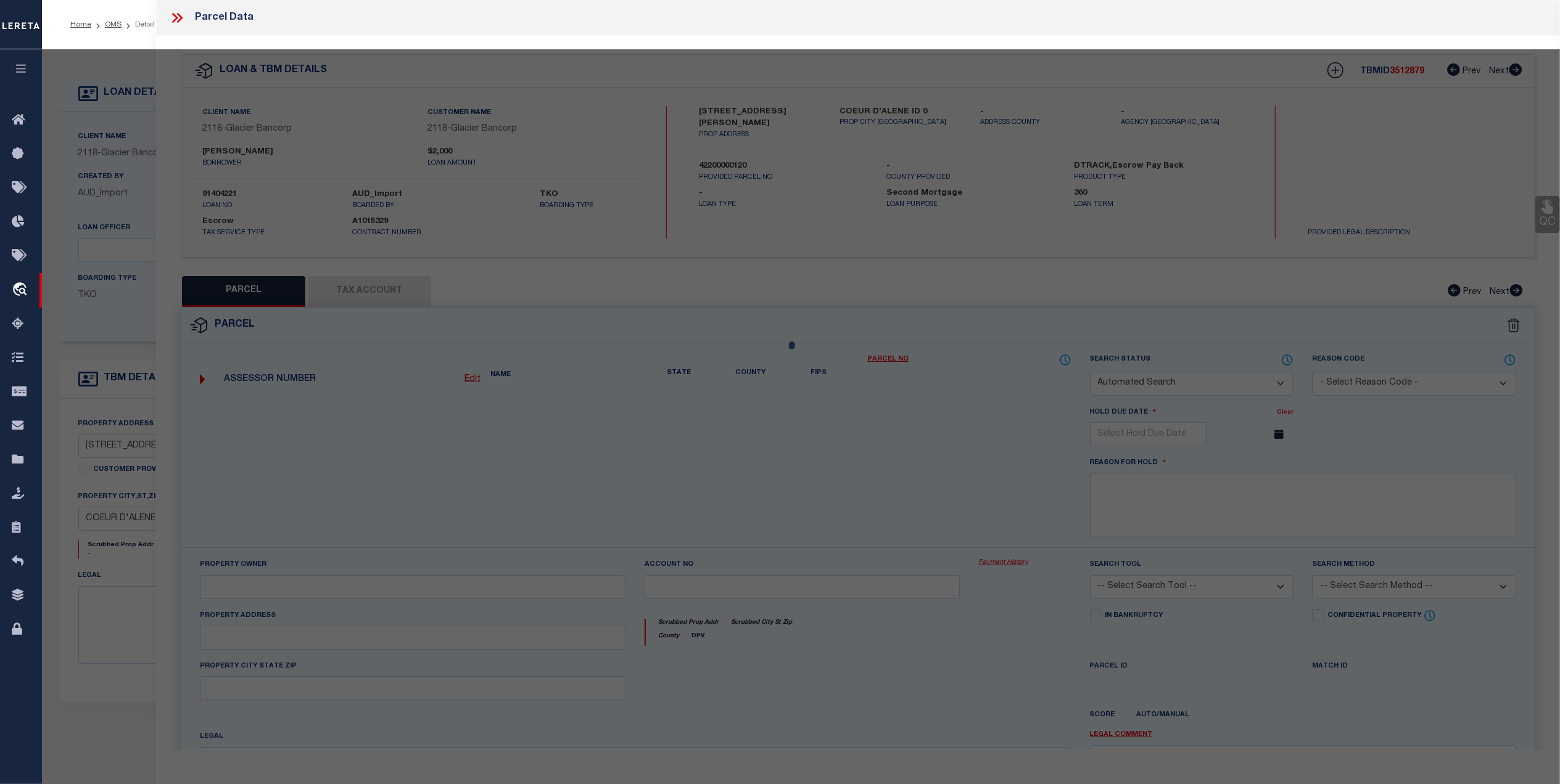
type input "COEUR D'ALENE ID"
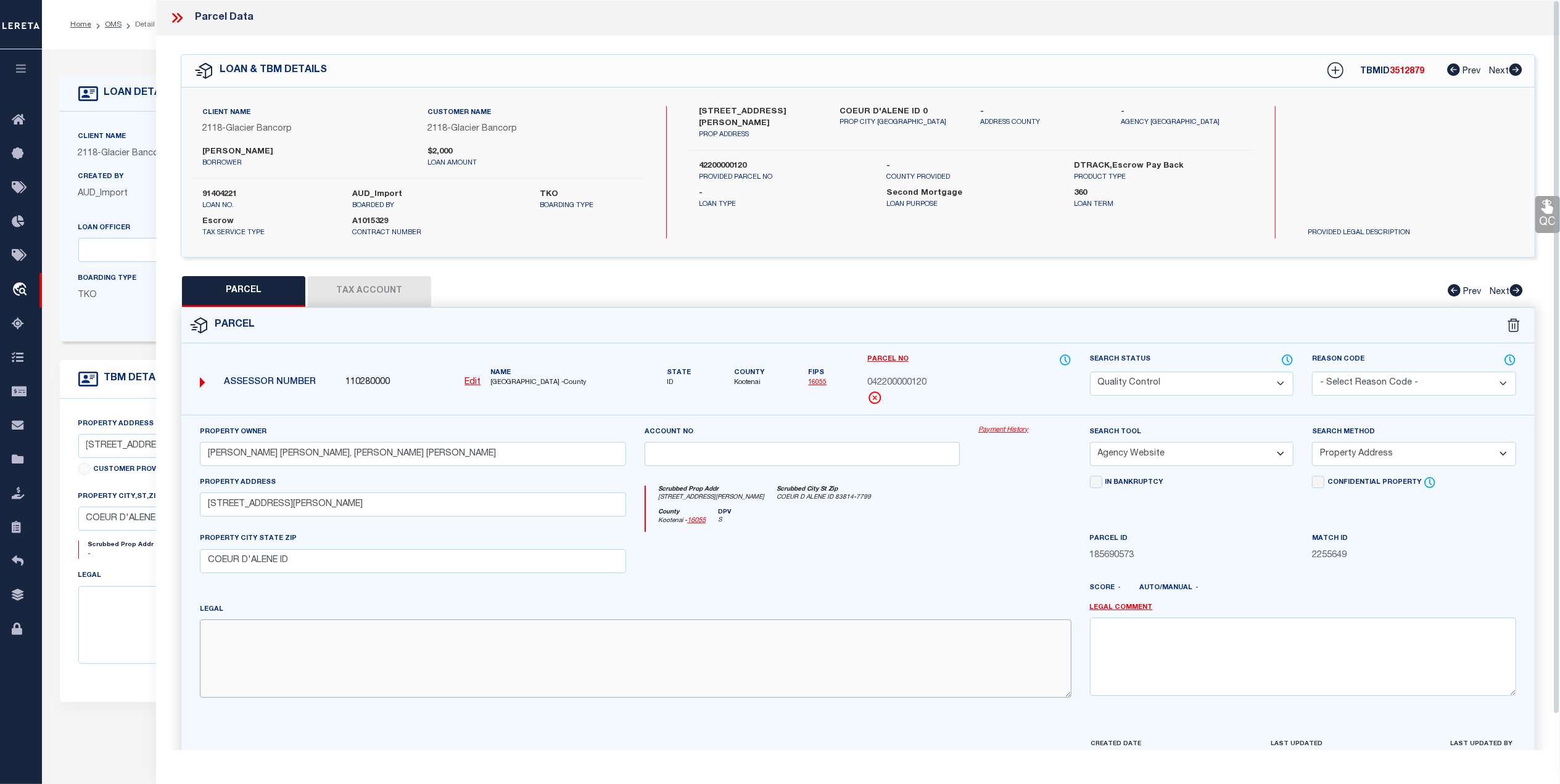
click at [588, 661] on textarea at bounding box center [636, 658] width 872 height 78
paste textarea "KIDD ISLAND BAY LOTS 1ST ADD, LT 12 & 1/61 INT IN TX#12664 3550N04W"
type textarea "KIDD ISLAND BAY LOTS 1ST ADD, LT 12 & 1/61 INT IN TX#12664 3550N04W"
click at [829, 571] on div at bounding box center [801, 557] width 334 height 51
drag, startPoint x: 293, startPoint y: 511, endPoint x: 163, endPoint y: 511, distance: 130.0
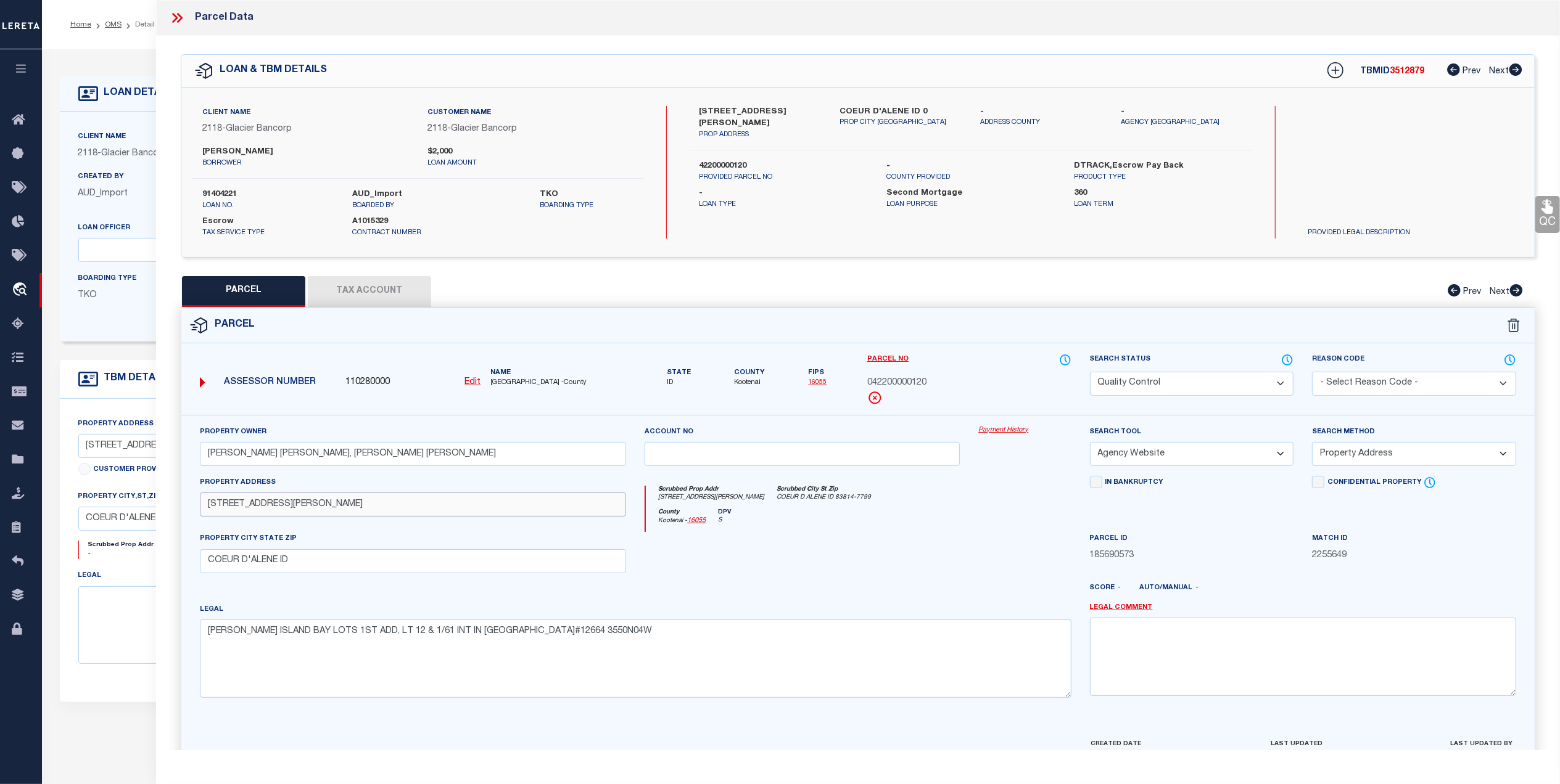
click at [163, 511] on div "QC QC QC" at bounding box center [858, 427] width 1404 height 783
paste input "OISEN LOOP"
type input "4264 S BOISEN LOOP"
click at [978, 602] on div at bounding box center [913, 593] width 334 height 20
click at [342, 302] on button "Tax Account" at bounding box center [370, 292] width 124 height 31
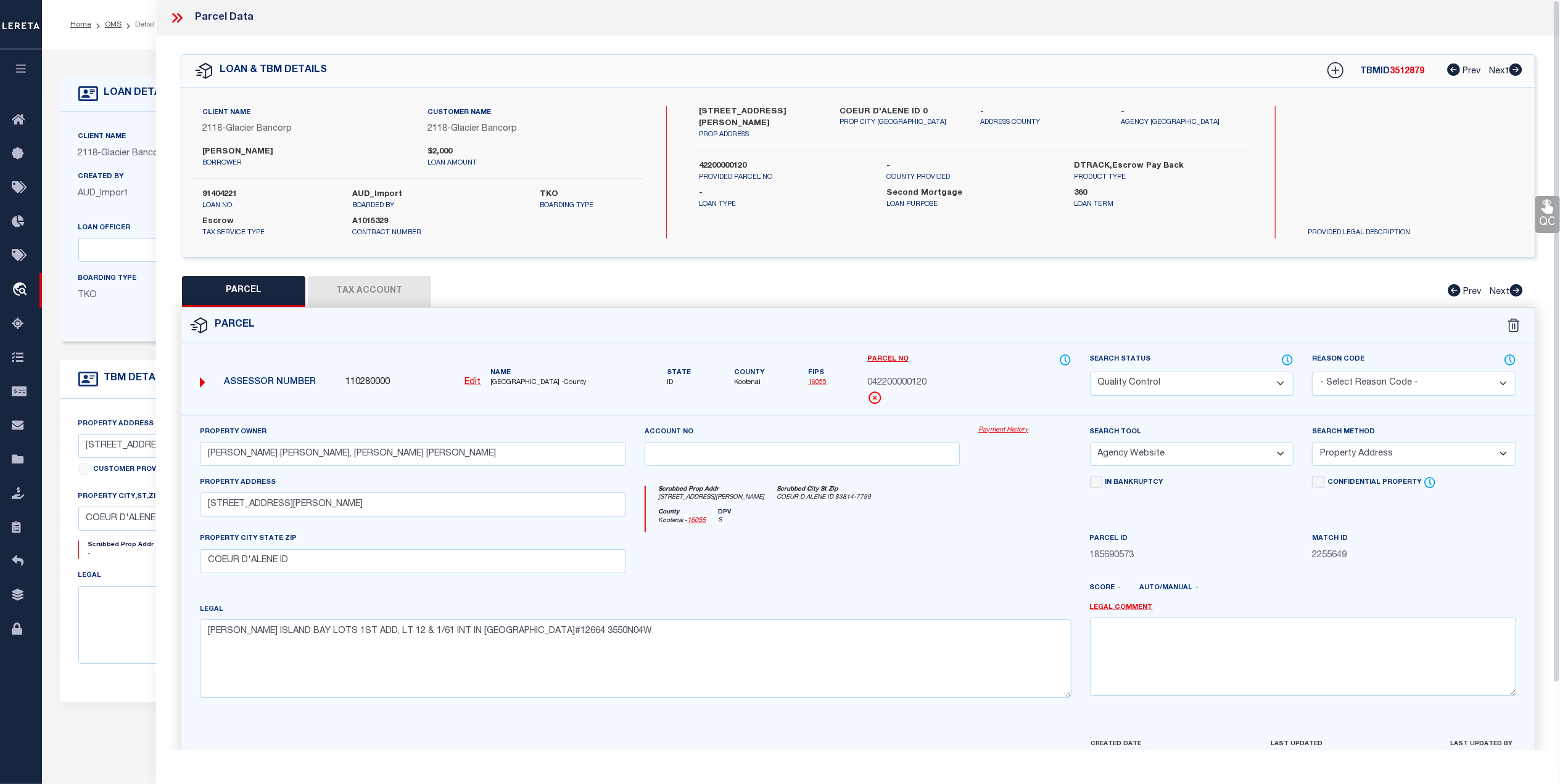
select select "100"
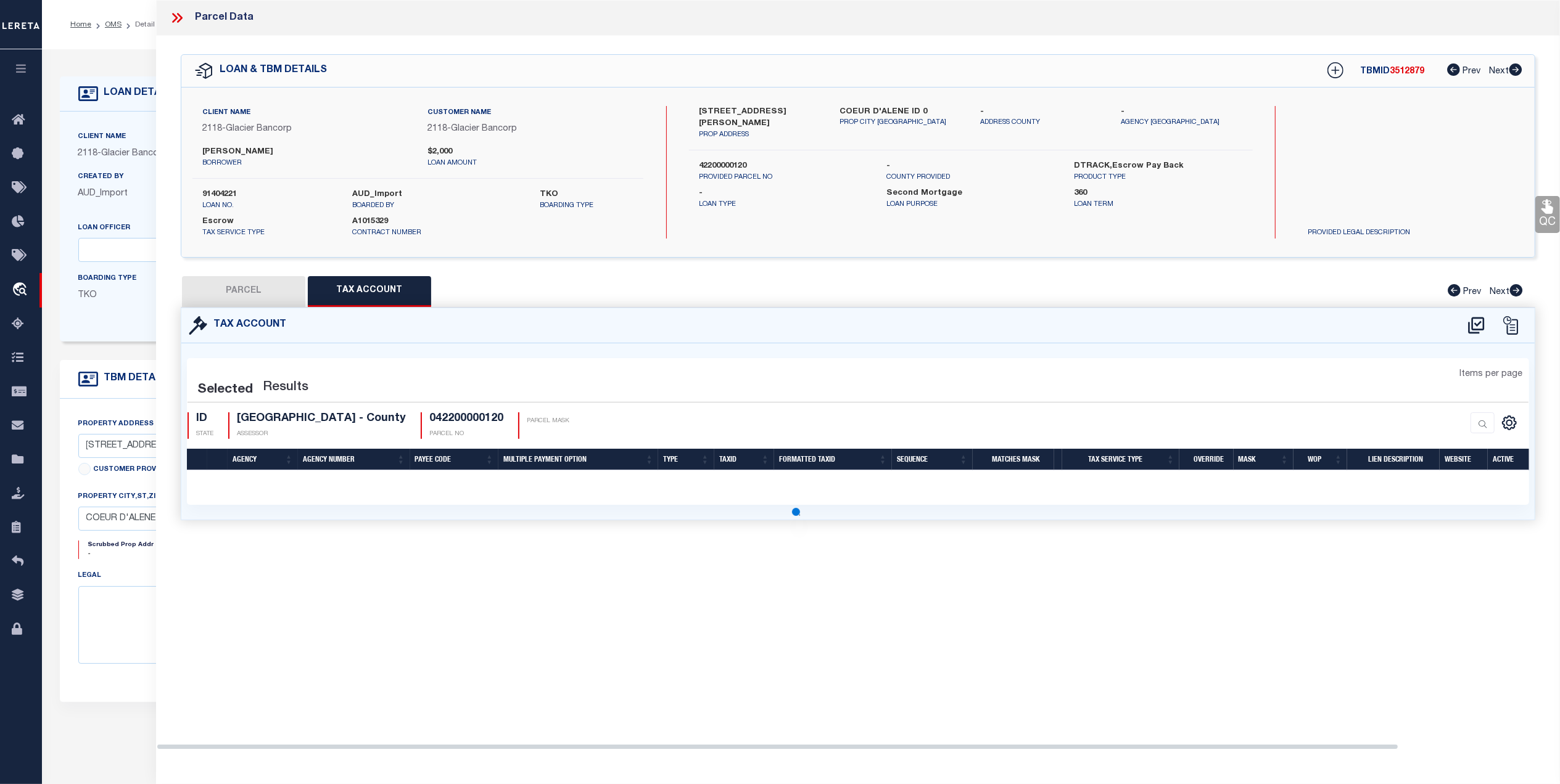
select select "100"
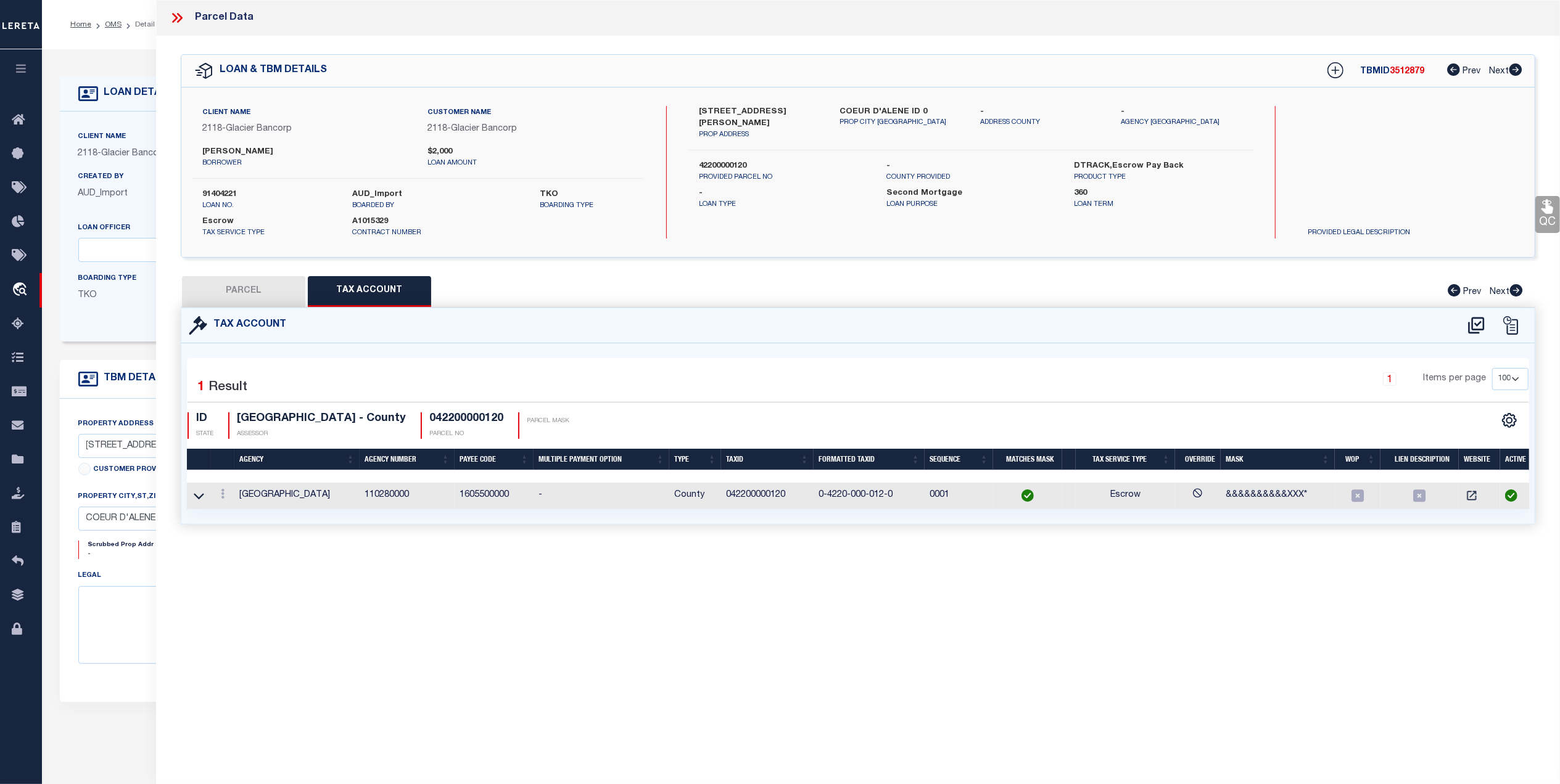
click at [255, 285] on button "PARCEL" at bounding box center [244, 292] width 124 height 31
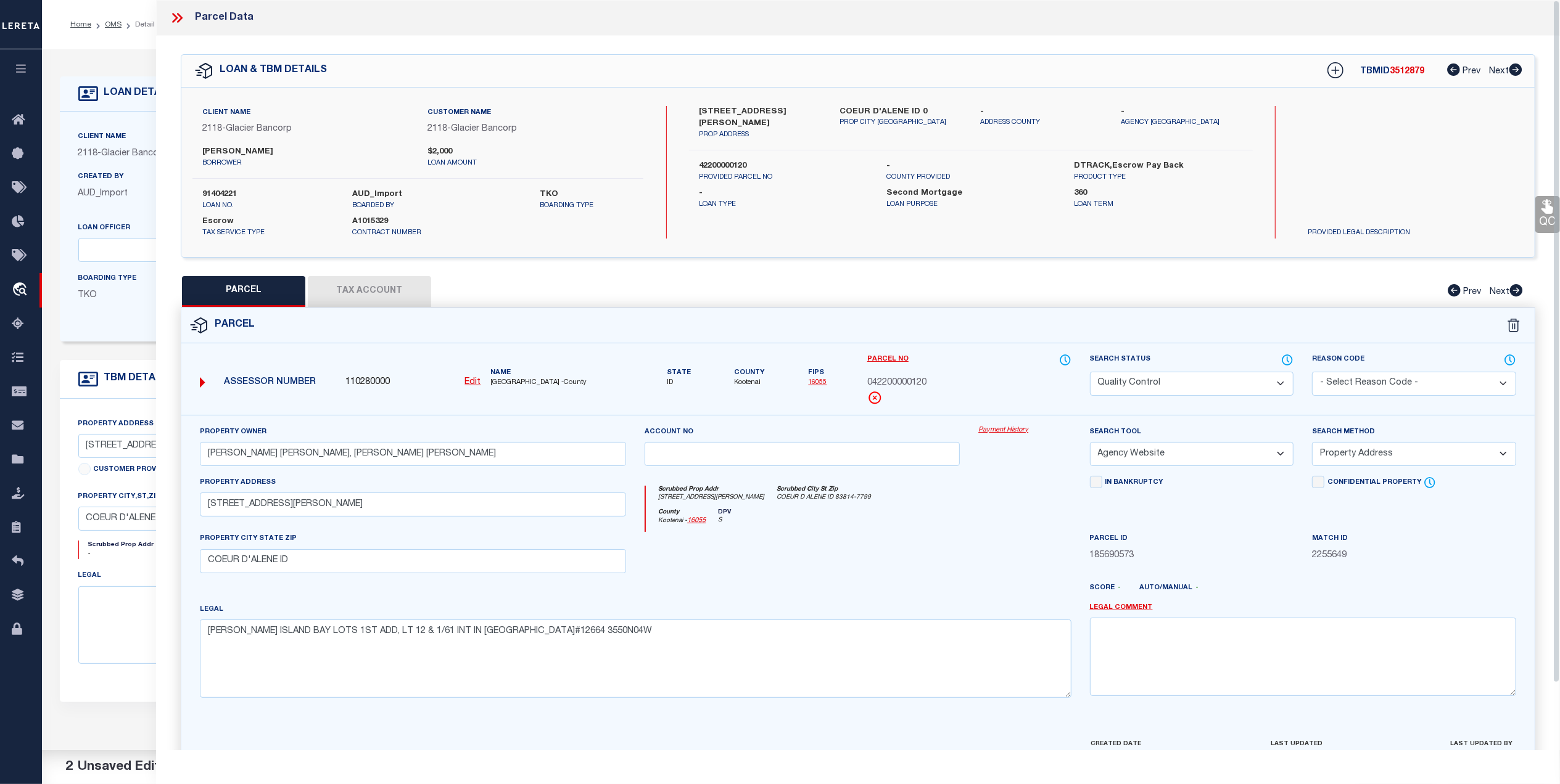
click at [1543, 212] on icon at bounding box center [1547, 207] width 12 height 15
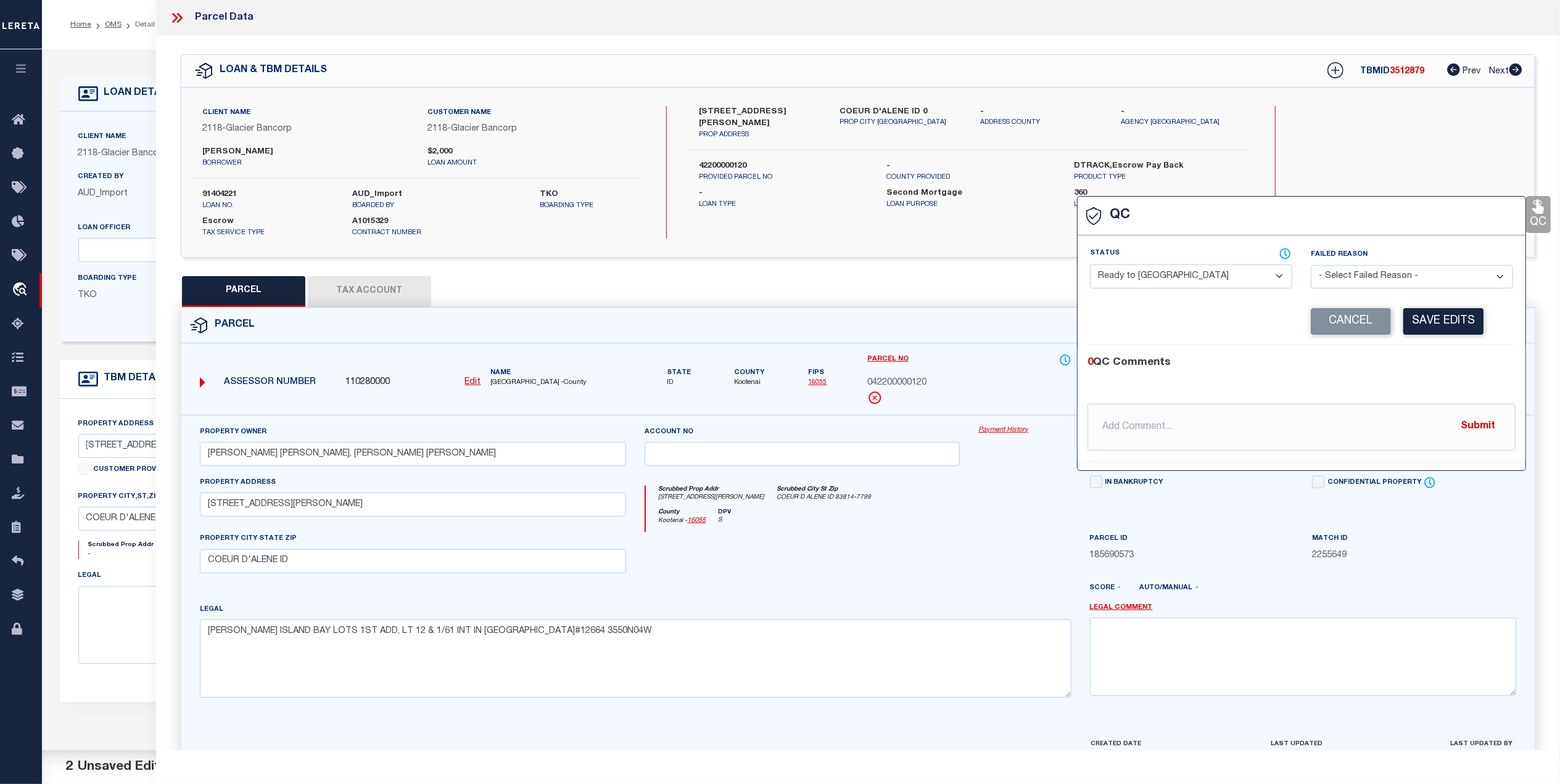
click at [1240, 281] on select "- Select Status - Ready to QC Correct Incorrect" at bounding box center [1191, 276] width 203 height 24
click at [1090, 266] on select "- Select Status - Ready to QC Correct Incorrect" at bounding box center [1191, 276] width 203 height 24
drag, startPoint x: 934, startPoint y: 556, endPoint x: 968, endPoint y: 528, distance: 44.0
click at [940, 549] on div at bounding box center [801, 557] width 334 height 51
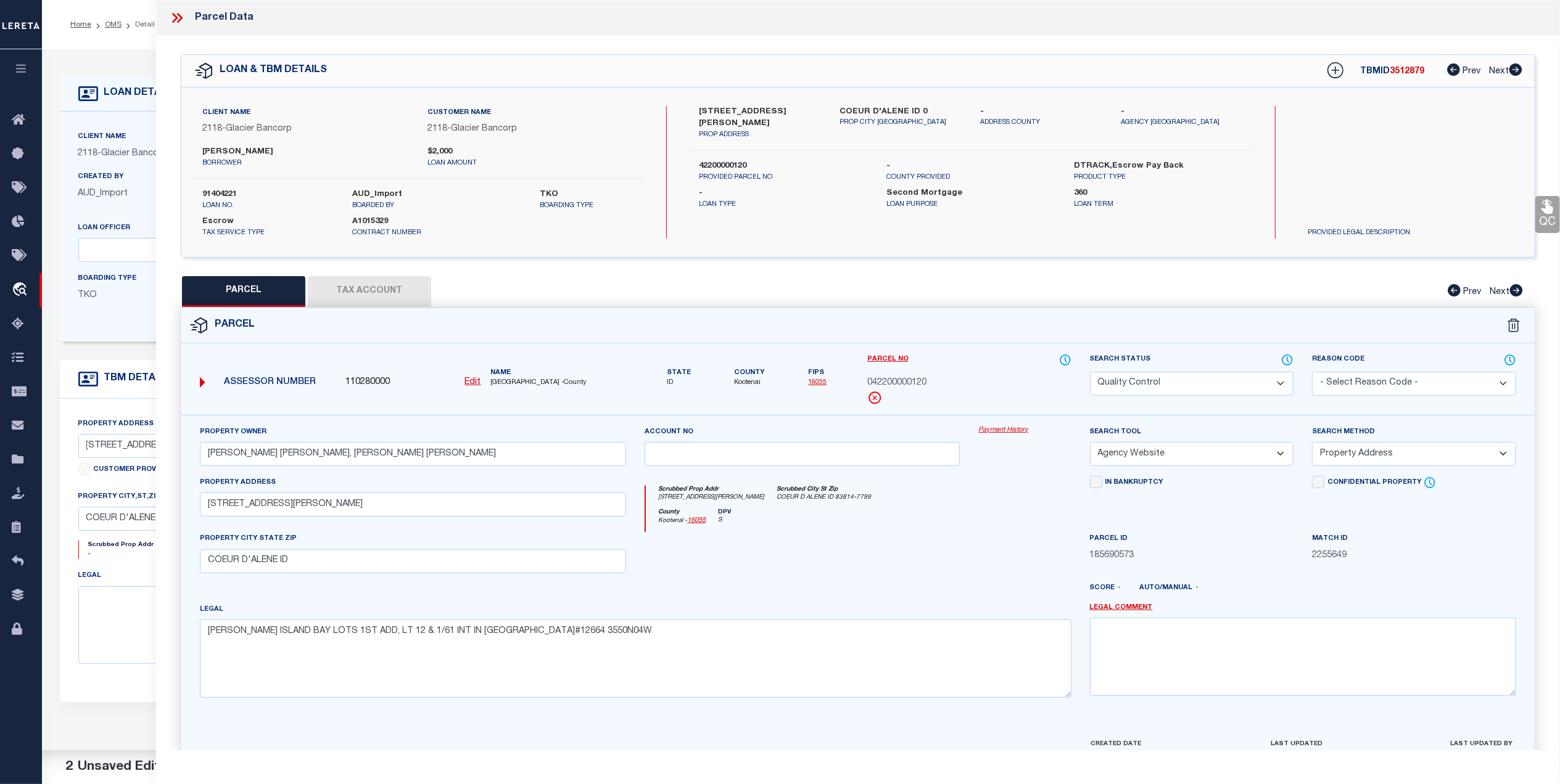
click at [1545, 222] on link "QC" at bounding box center [1547, 214] width 25 height 37
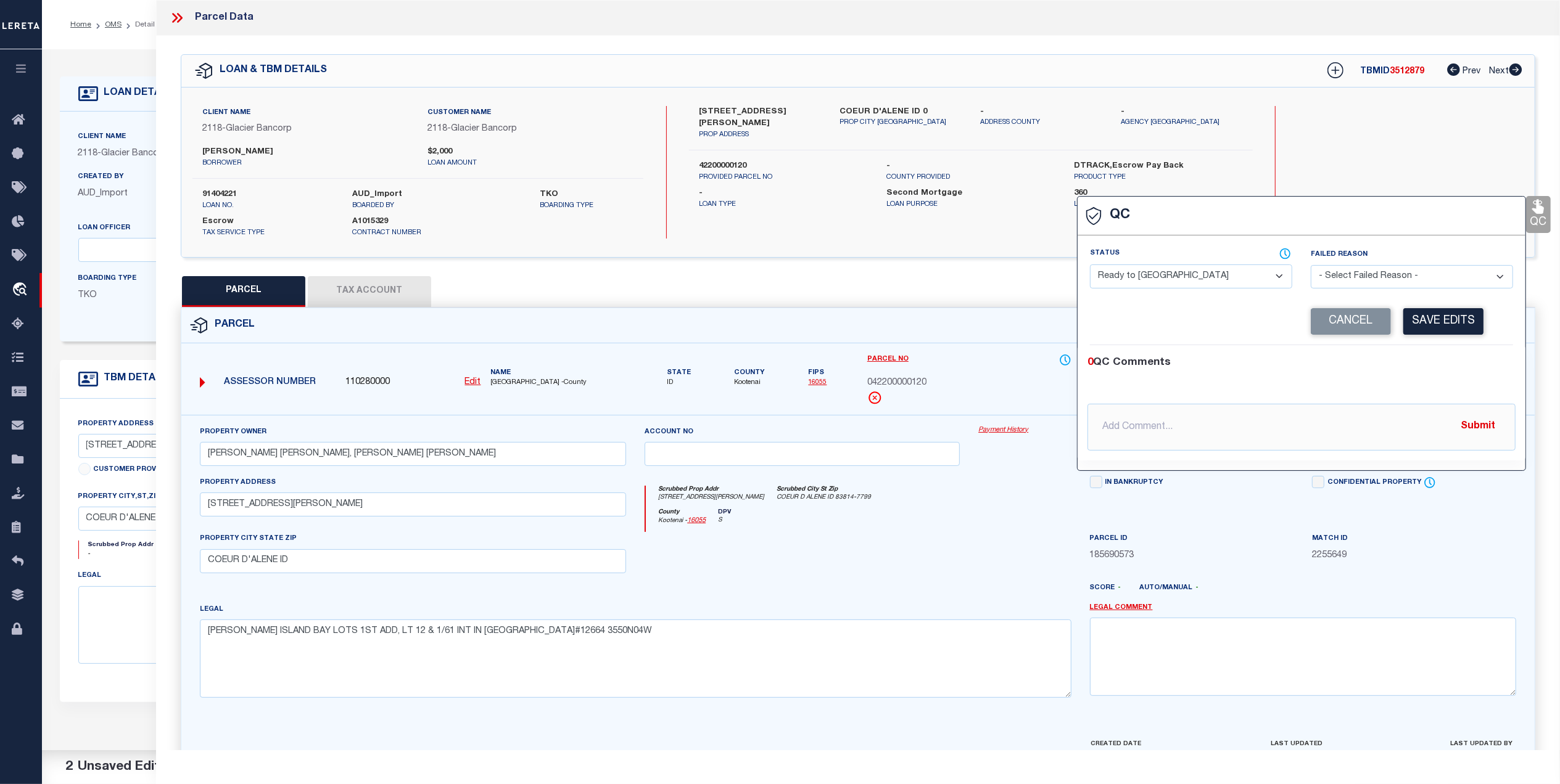
drag, startPoint x: 1181, startPoint y: 282, endPoint x: 1175, endPoint y: 287, distance: 7.8
click at [1181, 282] on select "- Select Status - Ready to QC Correct Incorrect" at bounding box center [1191, 276] width 203 height 24
select select "COR"
click at [1090, 266] on select "- Select Status - Ready to QC Correct Incorrect" at bounding box center [1191, 276] width 203 height 24
click at [1461, 322] on button "Save Edits" at bounding box center [1442, 321] width 80 height 27
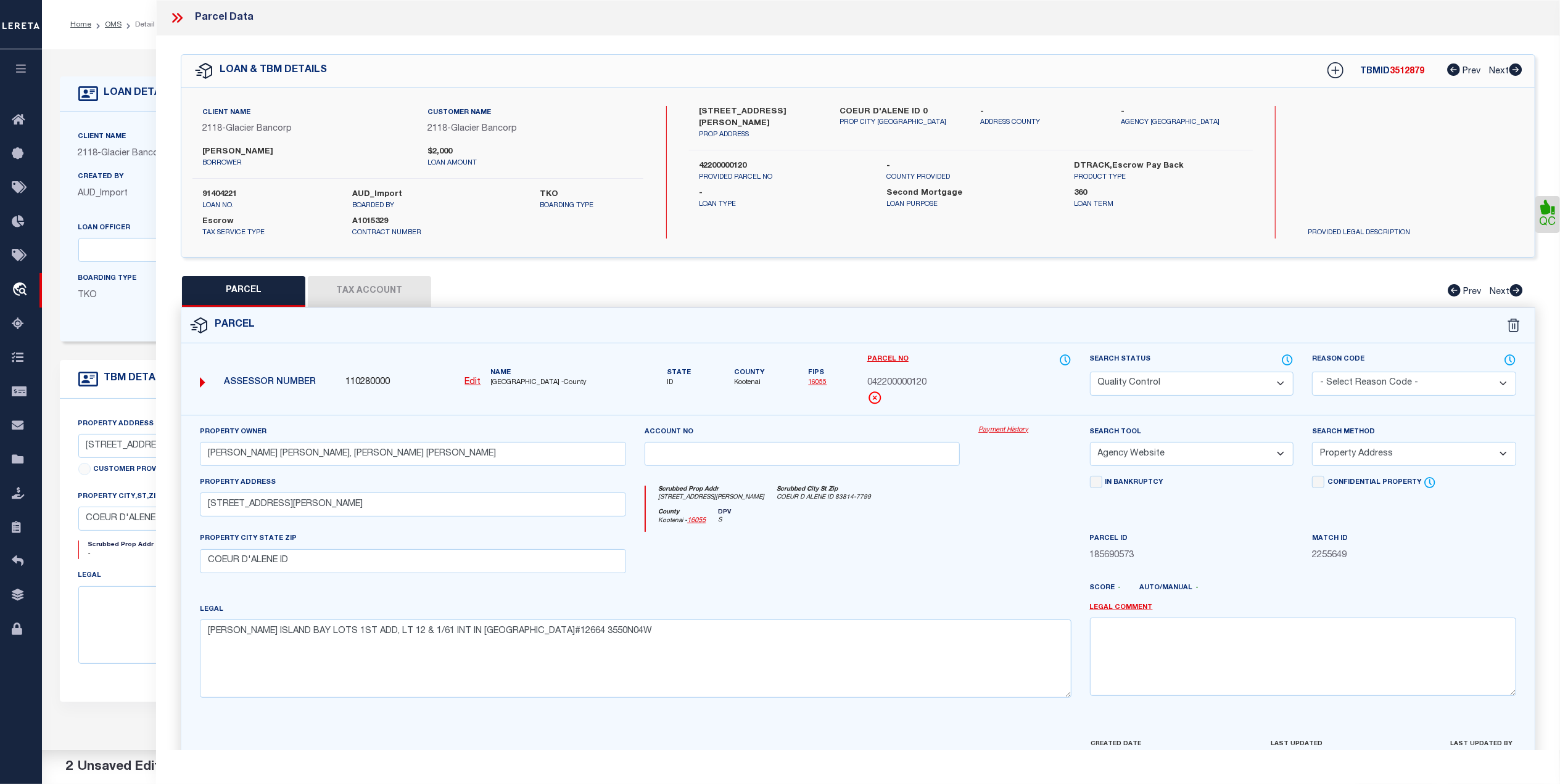
drag, startPoint x: 1119, startPoint y: 383, endPoint x: 1125, endPoint y: 395, distance: 13.4
click at [1119, 383] on select "Automated Search Bad Parcel Complete Duplicate Parcel High Dollar Reporting In …" at bounding box center [1192, 383] width 204 height 24
select select "CP"
click at [1090, 371] on select "Automated Search Bad Parcel Complete Duplicate Parcel High Dollar Reporting In …" at bounding box center [1192, 383] width 204 height 24
click at [1025, 528] on div "County Kootenai - 16055 DPV S" at bounding box center [858, 521] width 425 height 24
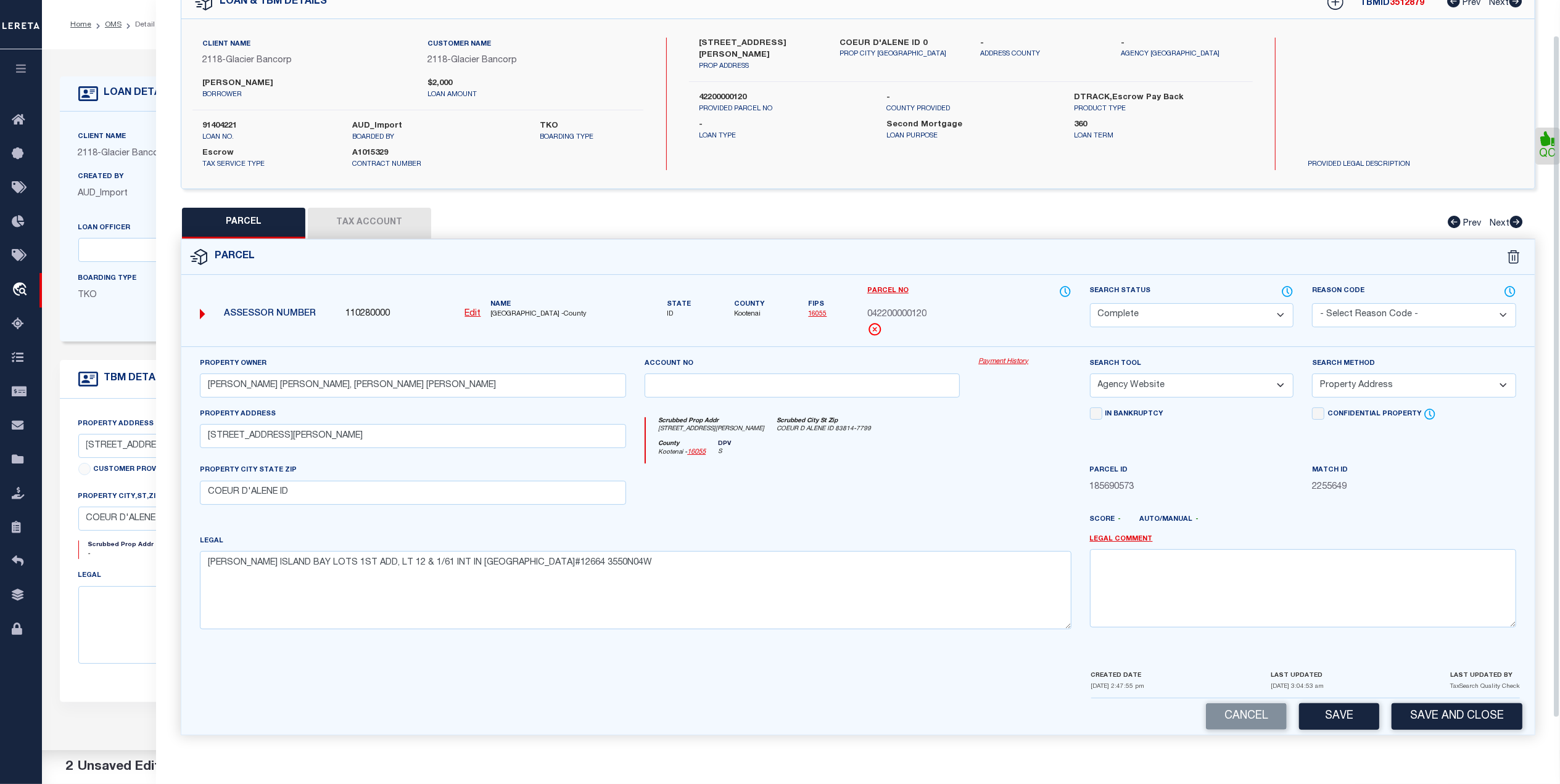
scroll to position [73, 0]
click at [1464, 714] on button "Save and Close" at bounding box center [1457, 716] width 130 height 27
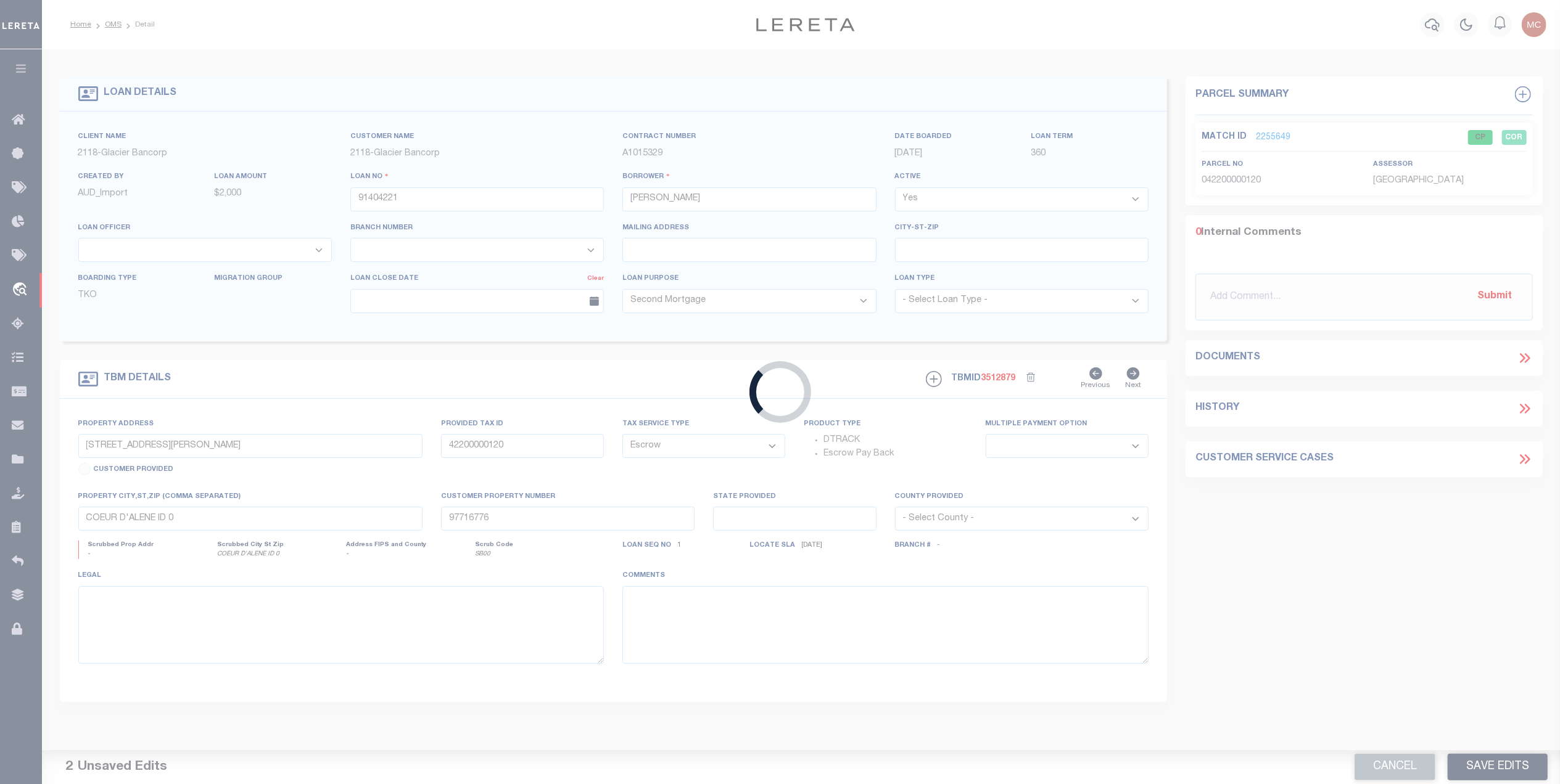
select select
select select "3688"
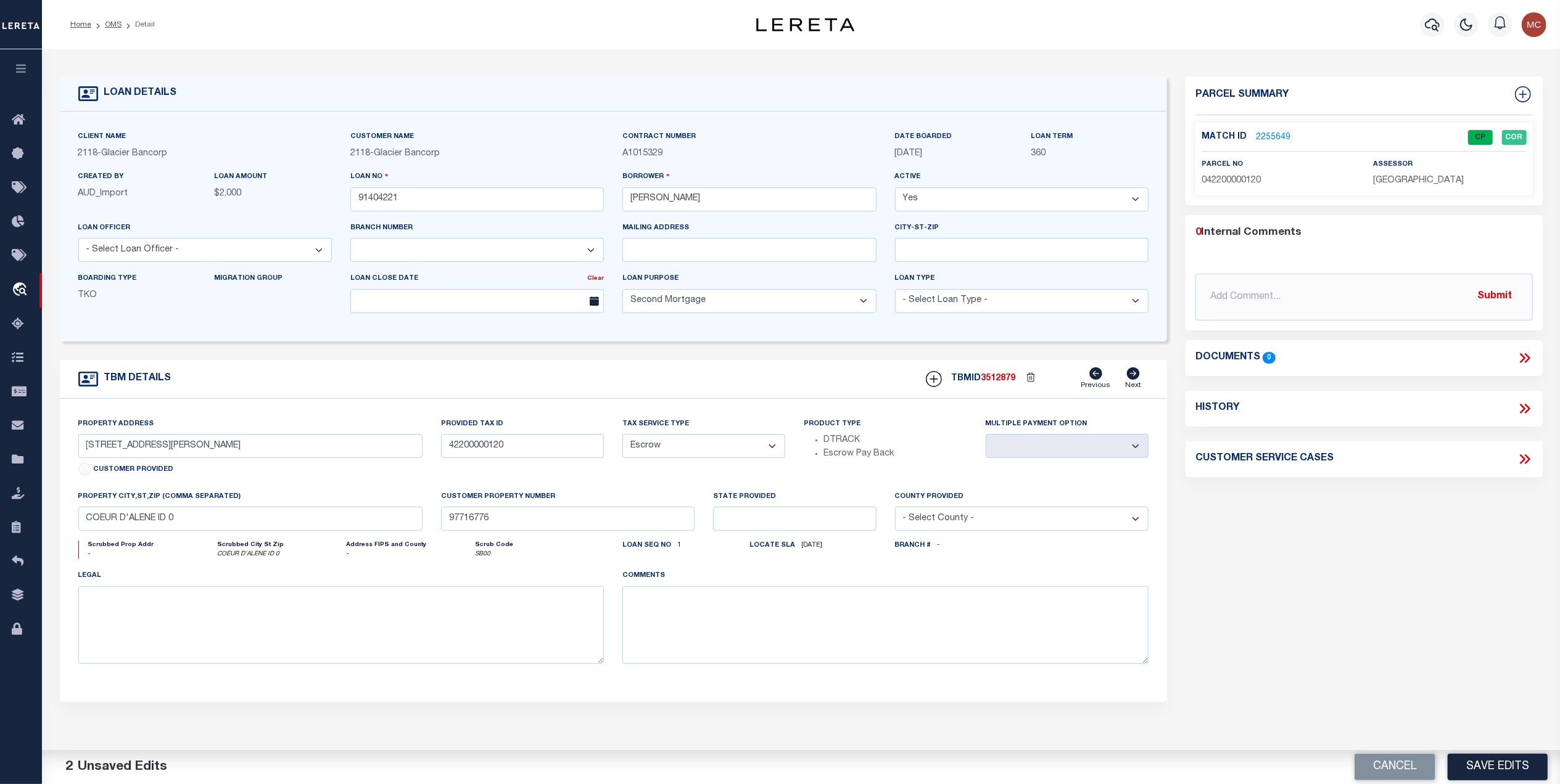
click at [1175, 692] on div "TBM DETAILS TBMID 3512879" at bounding box center [614, 531] width 1127 height 342
click at [109, 27] on link "OMS" at bounding box center [112, 24] width 16 height 8
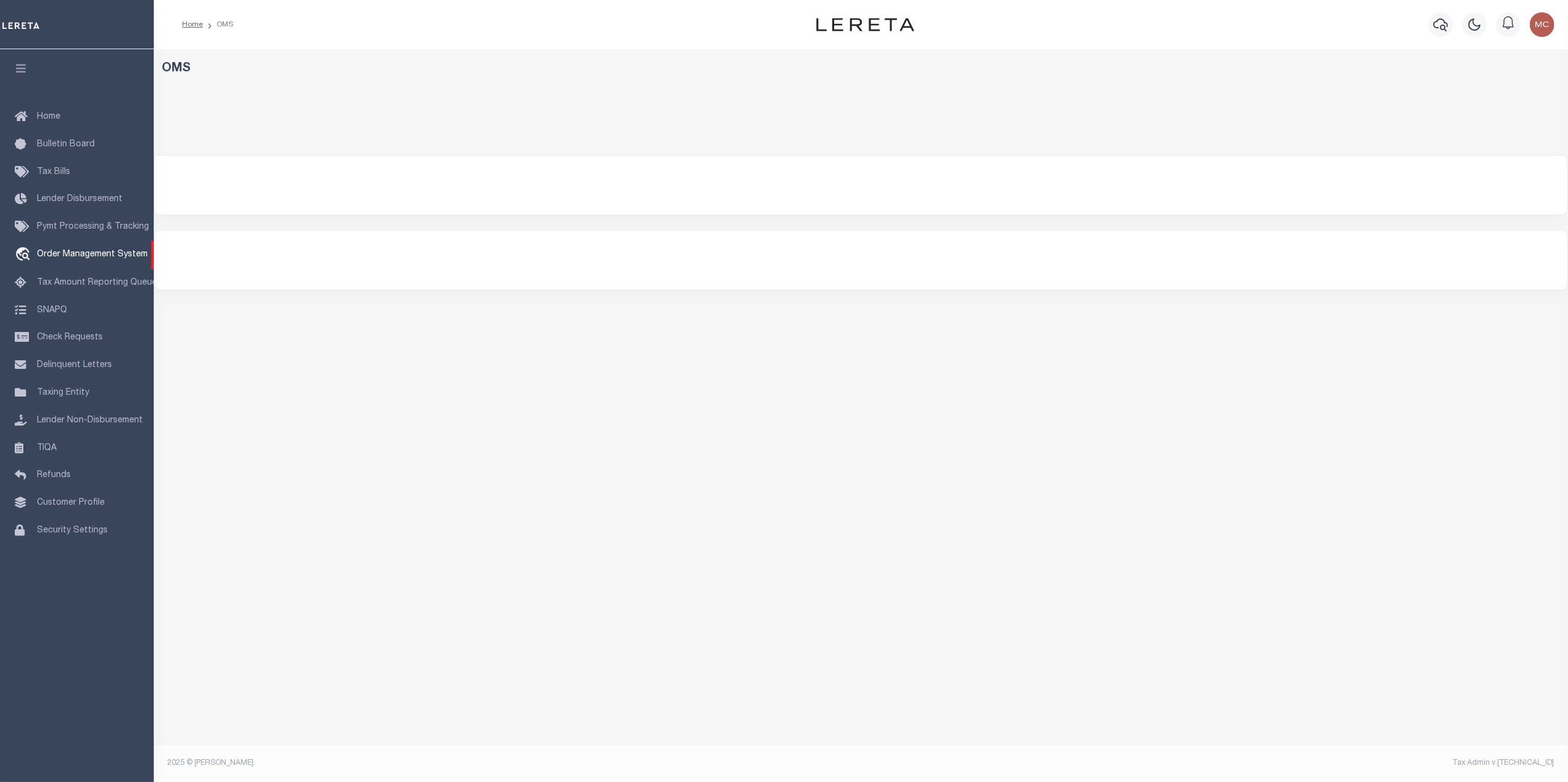
select select "200"
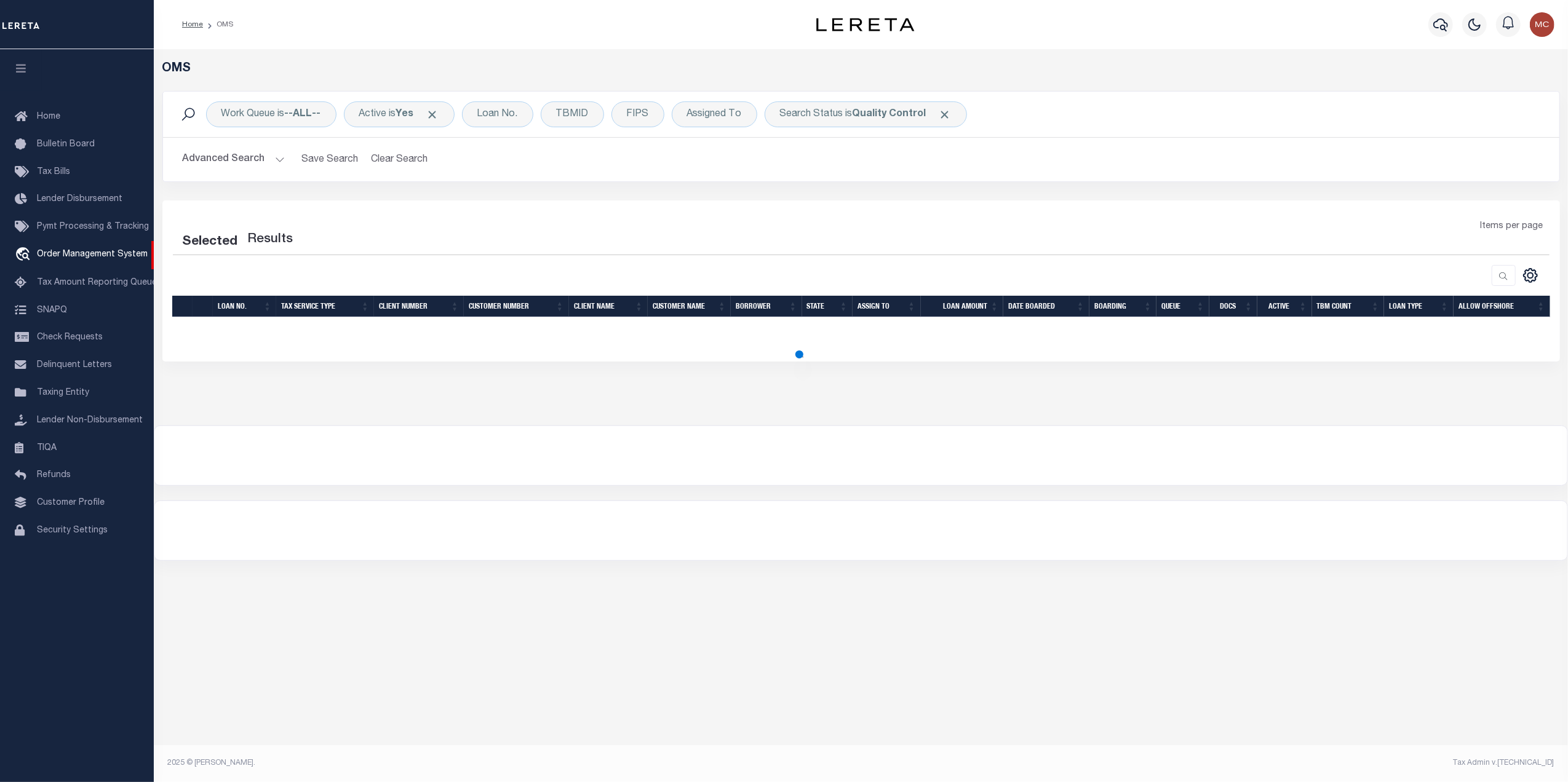
select select "200"
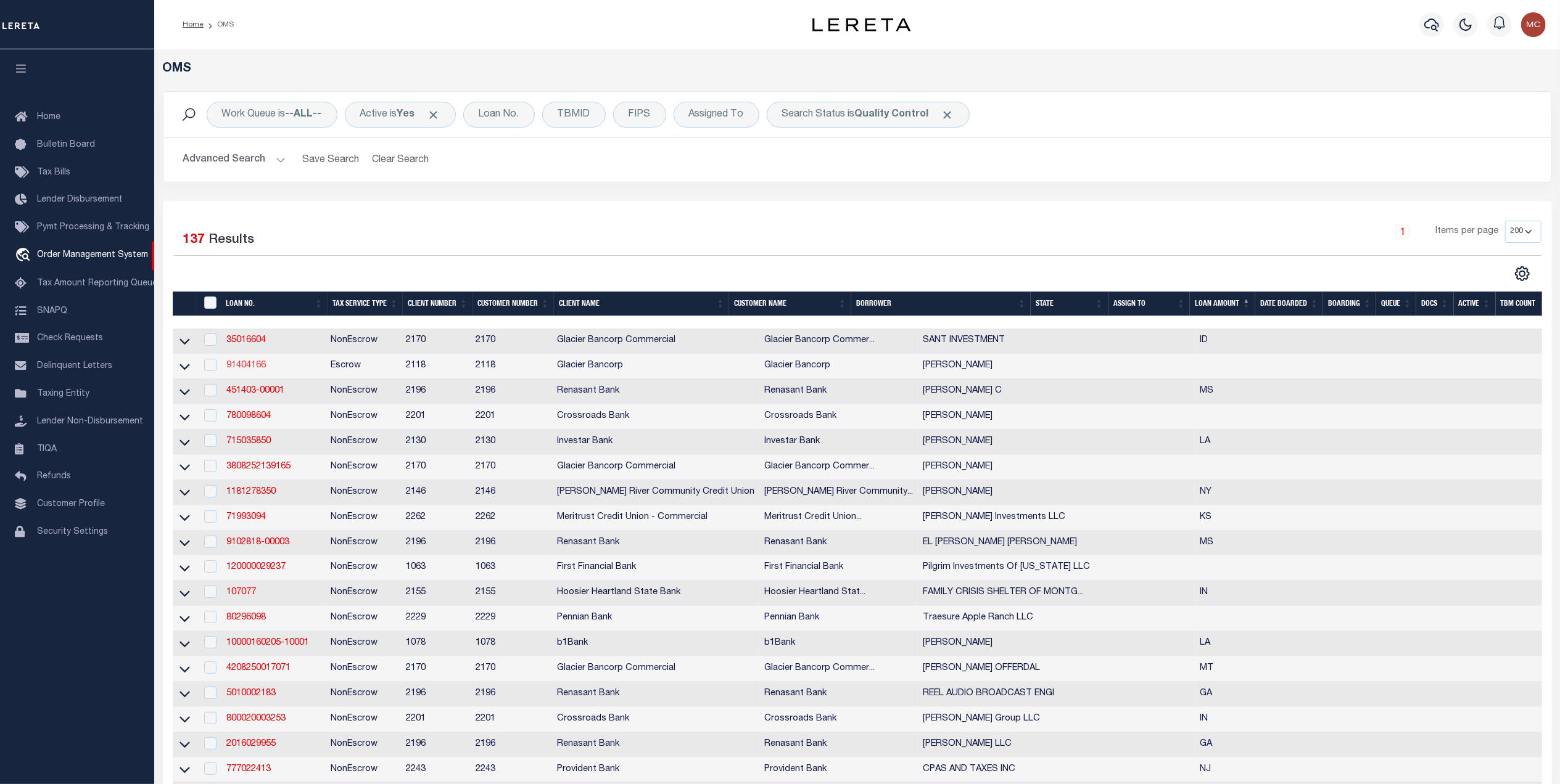
click at [260, 365] on link "91404166" at bounding box center [246, 365] width 39 height 9
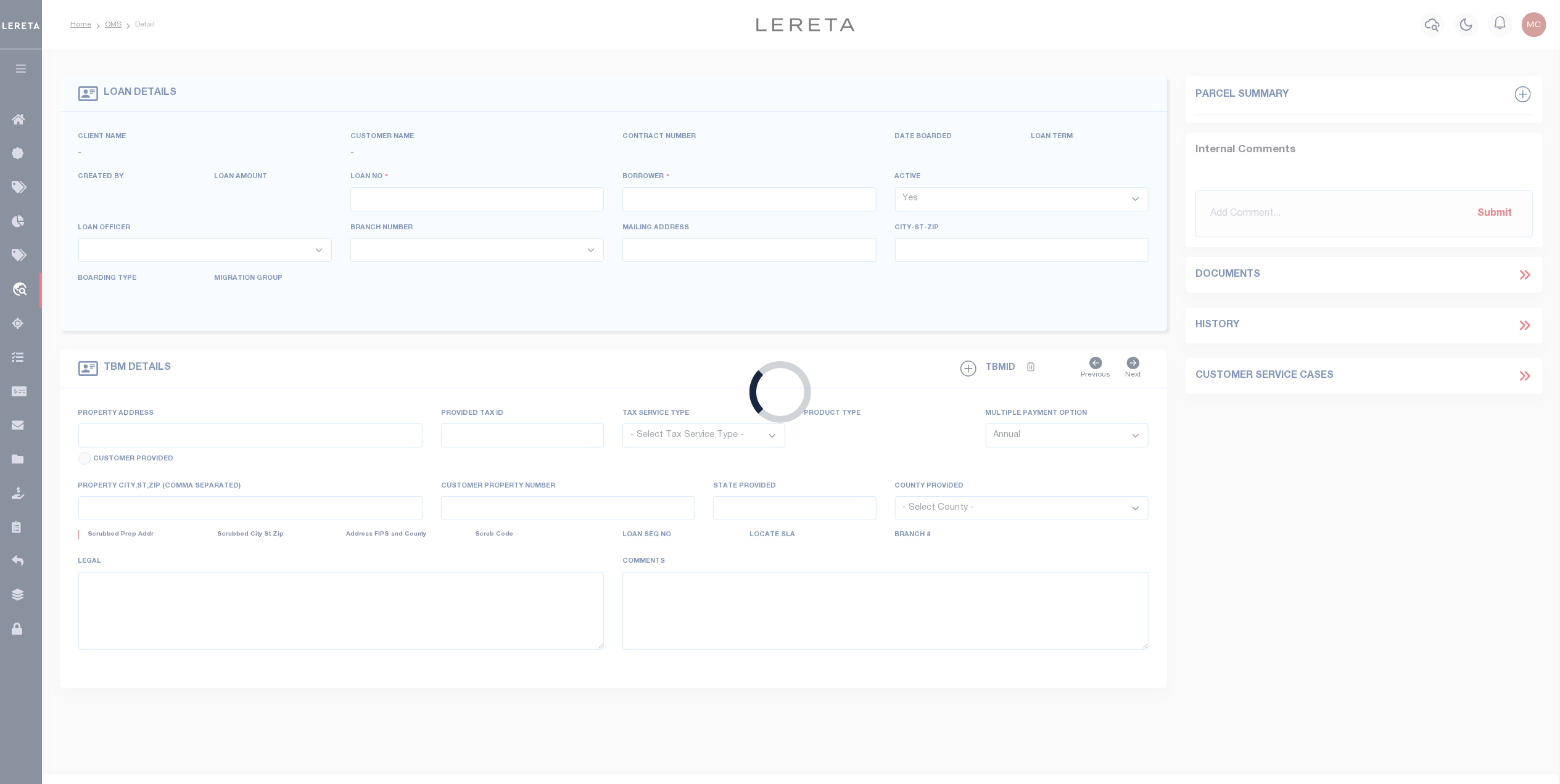
type input "91404166"
type input "[PERSON_NAME]"
select select
select select "100"
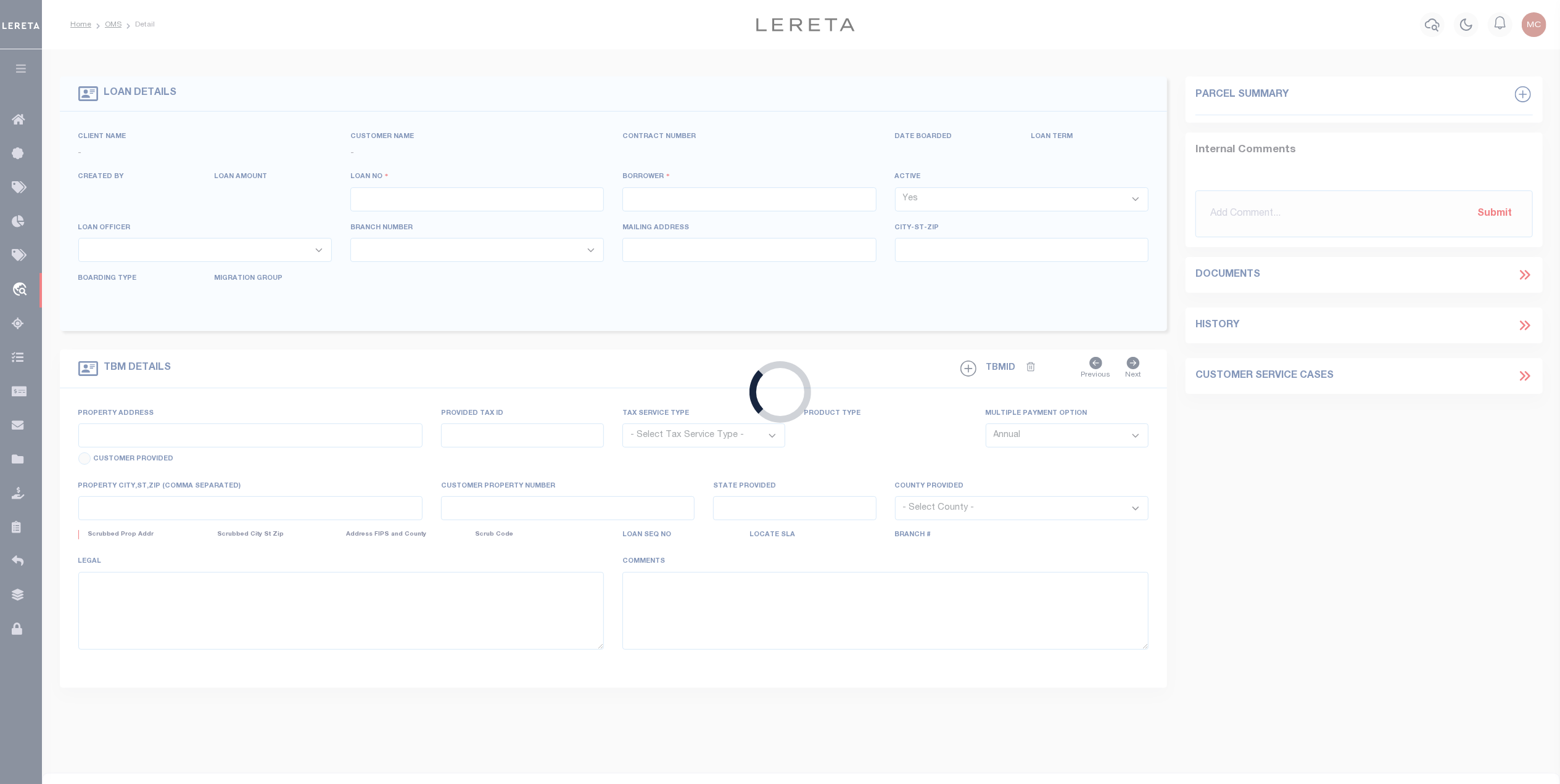
select select "Escrow"
type input "[STREET_ADDRESS]"
type input "RP001230080310"
select select
type input "[GEOGRAPHIC_DATA]"
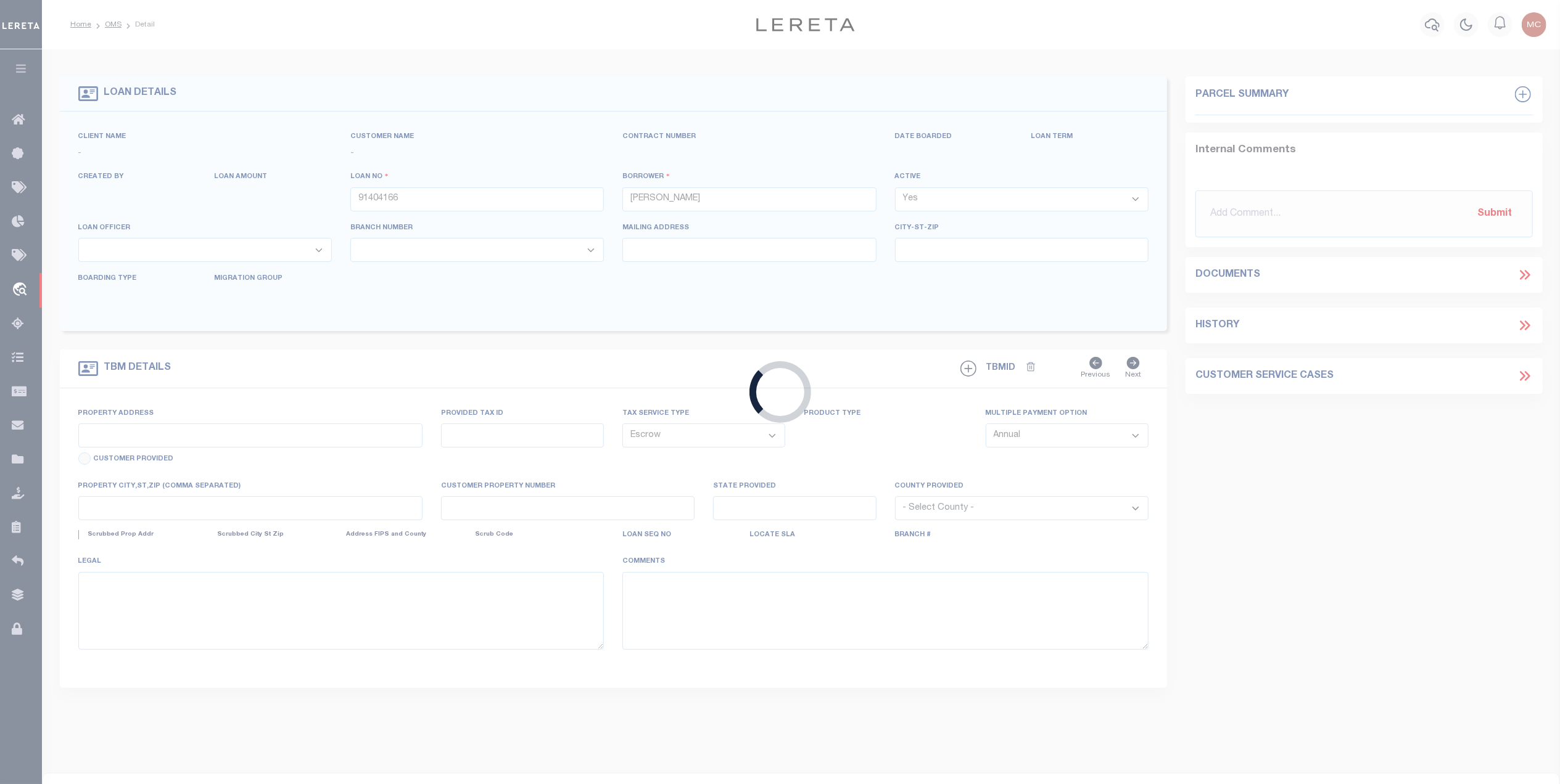
type input "97716774"
select select "164180"
select select "3688"
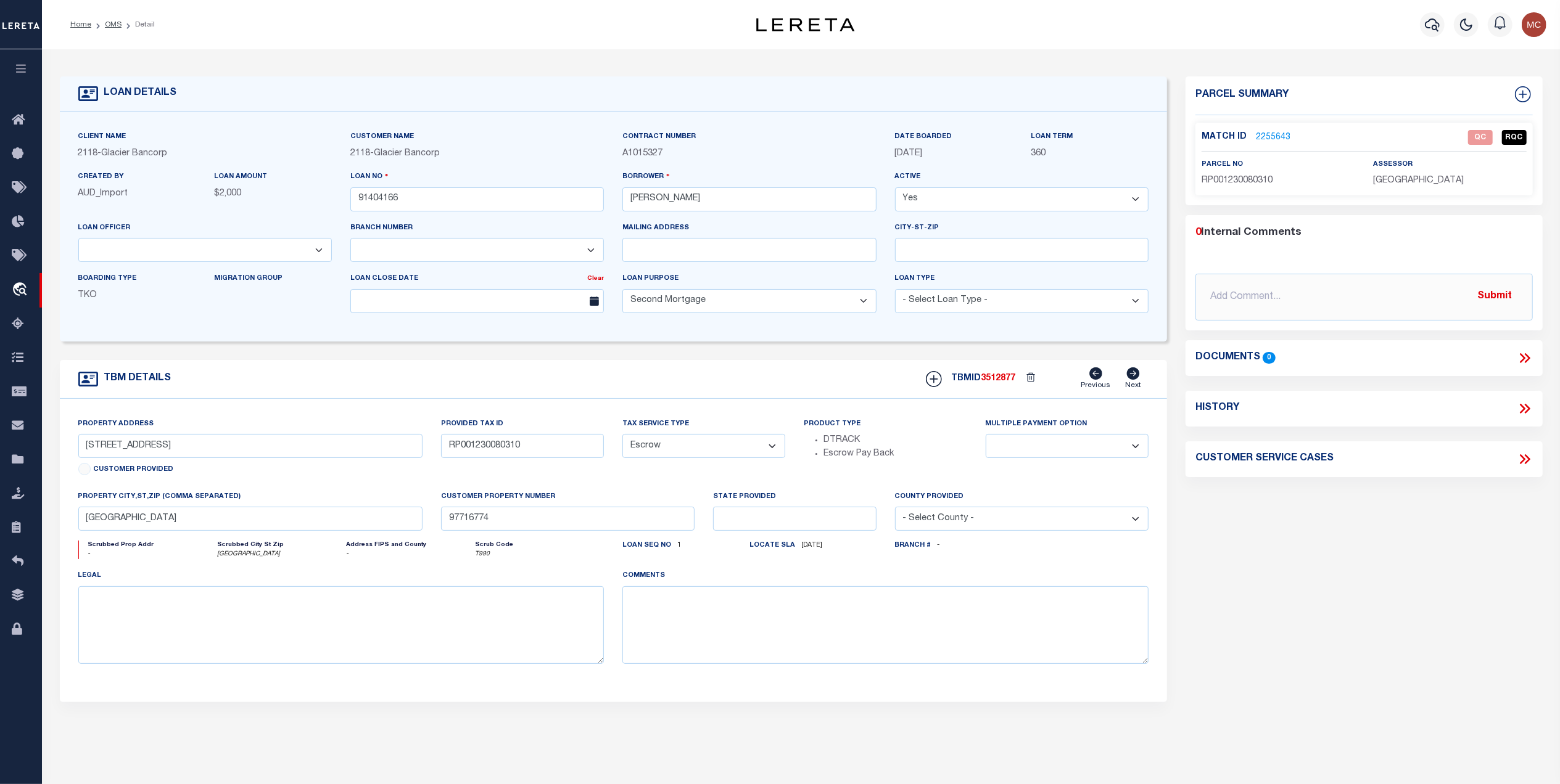
click at [1280, 137] on link "2255643" at bounding box center [1273, 137] width 34 height 13
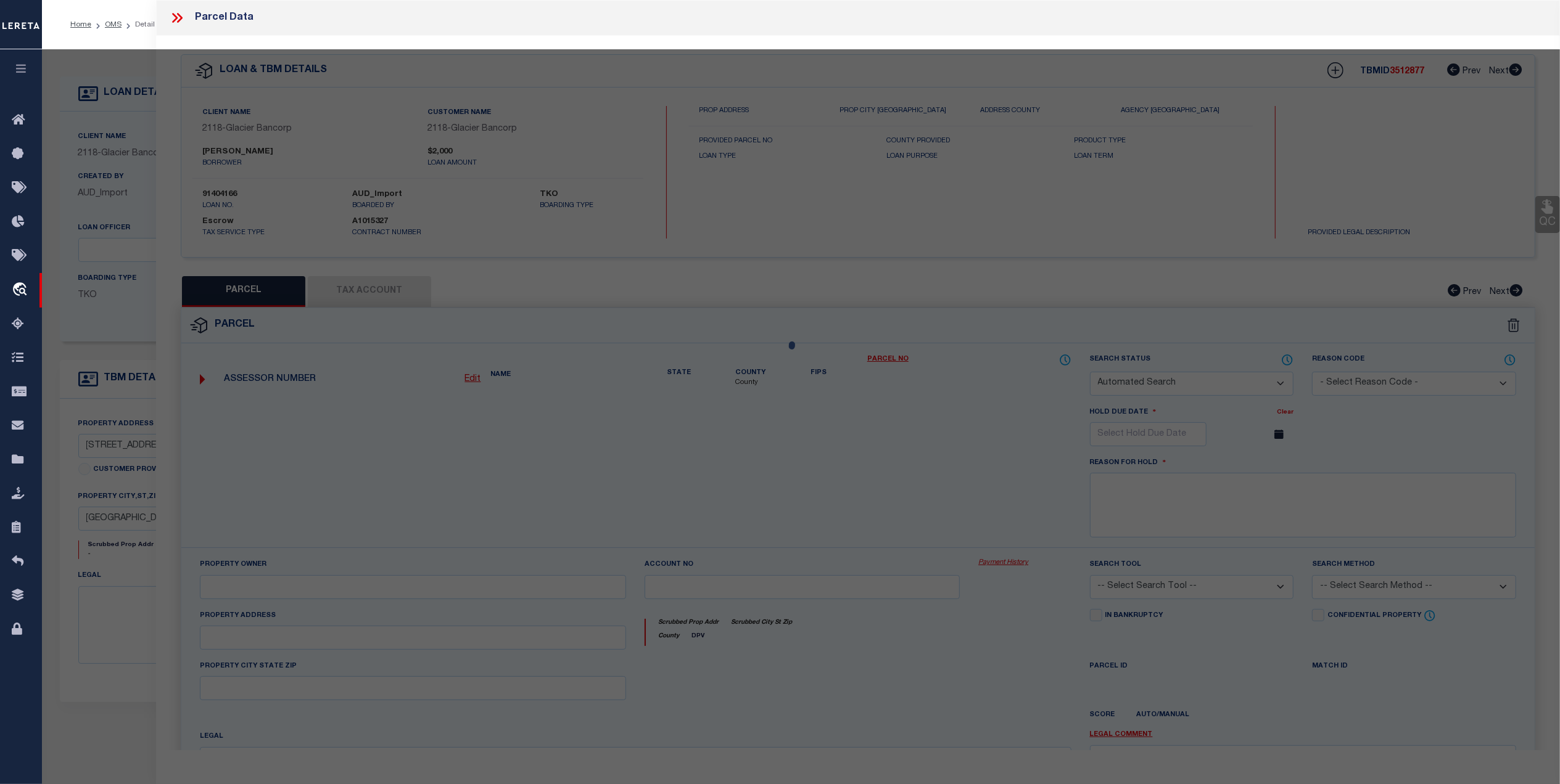
checkbox input "false"
select select "QC"
type input "[PERSON_NAME]"
select select "AGW"
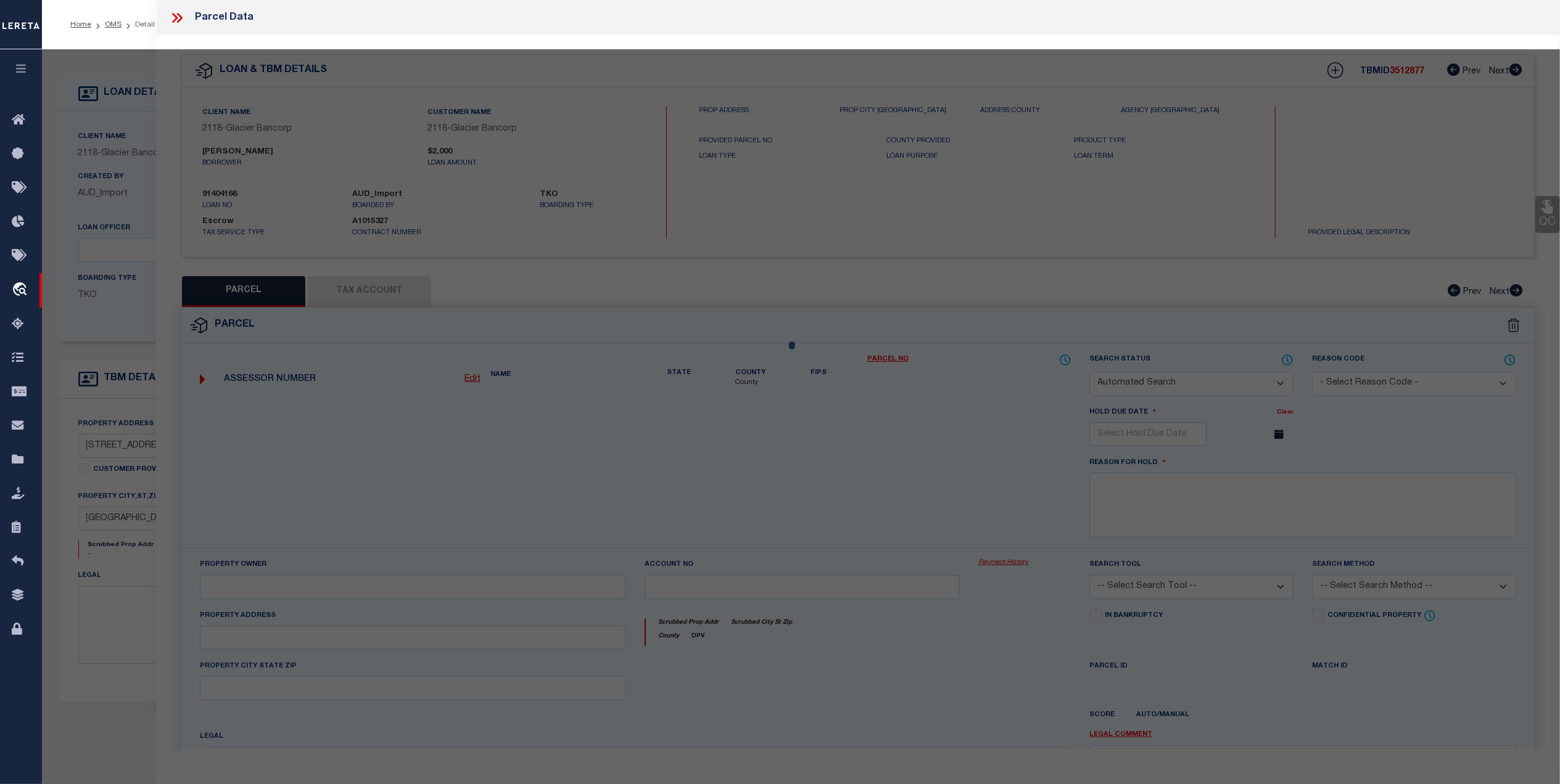
select select "LEG"
type input "[STREET_ADDRESS]"
type input "[GEOGRAPHIC_DATA]"
type textarea "RANCHO [PERSON_NAME] SUB LOT 31 BLK 8 SEC 17 TWP 13 RGE 43"
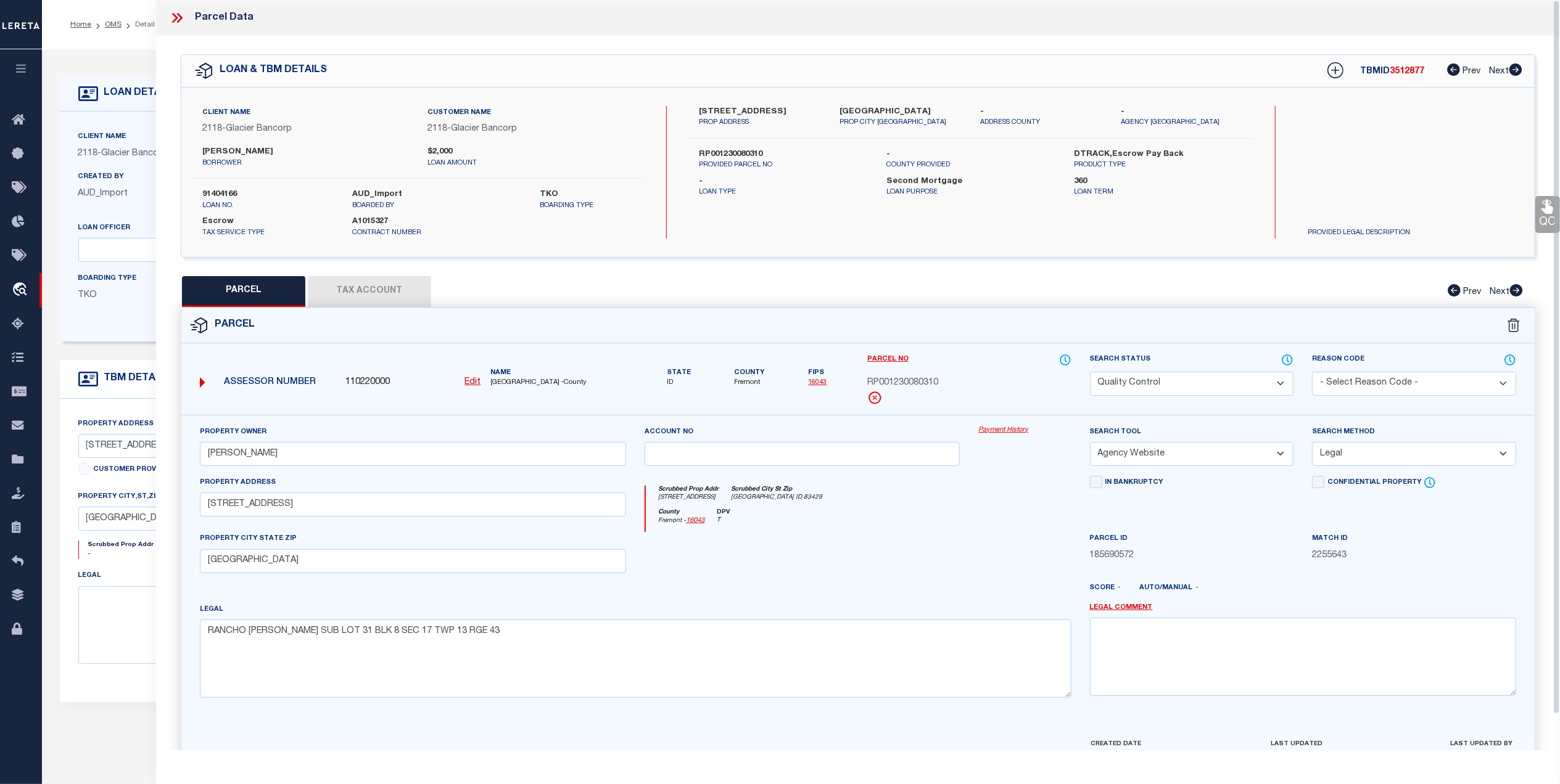
click at [380, 292] on button "Tax Account" at bounding box center [370, 292] width 124 height 31
select select "100"
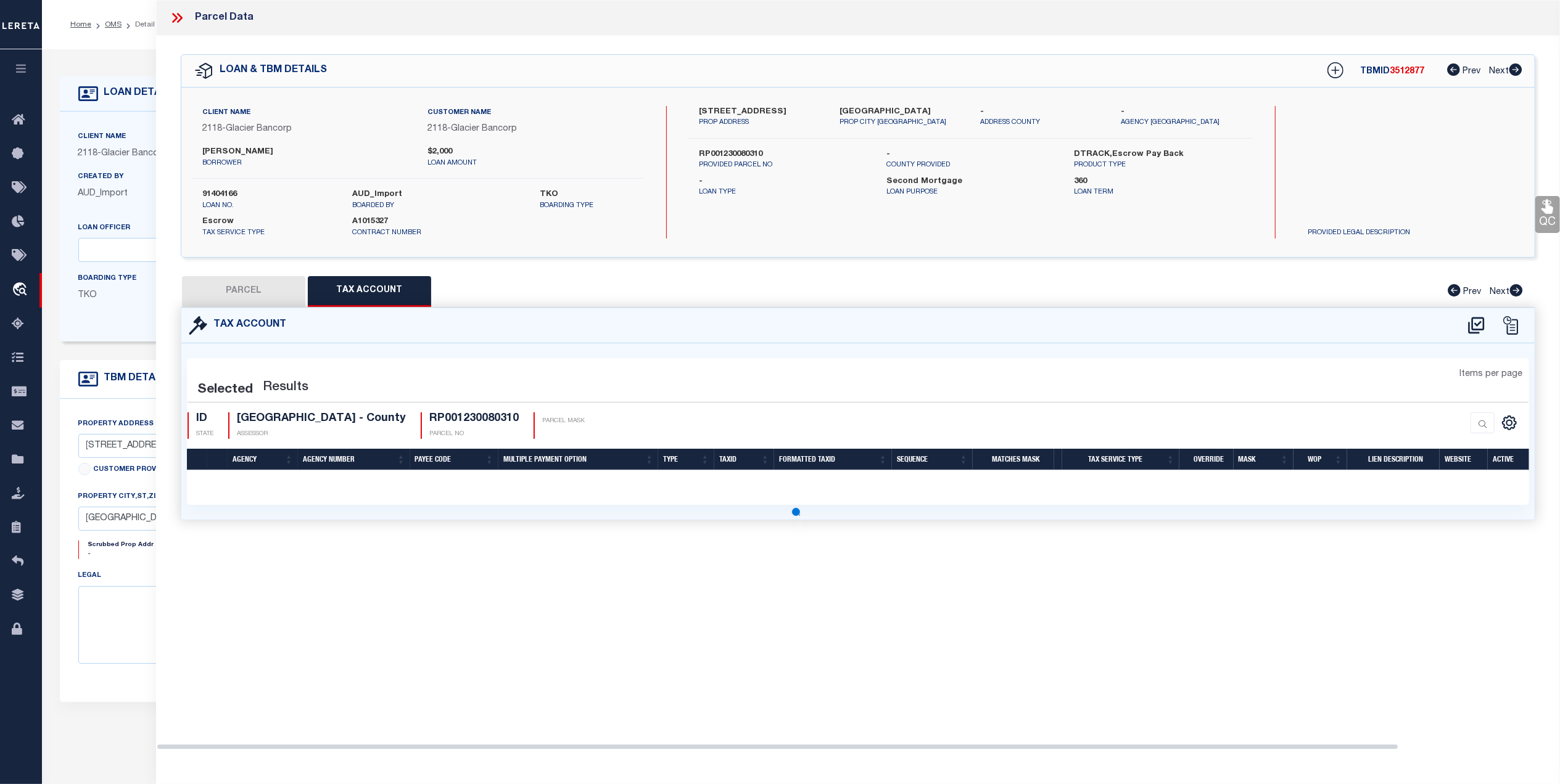
select select "100"
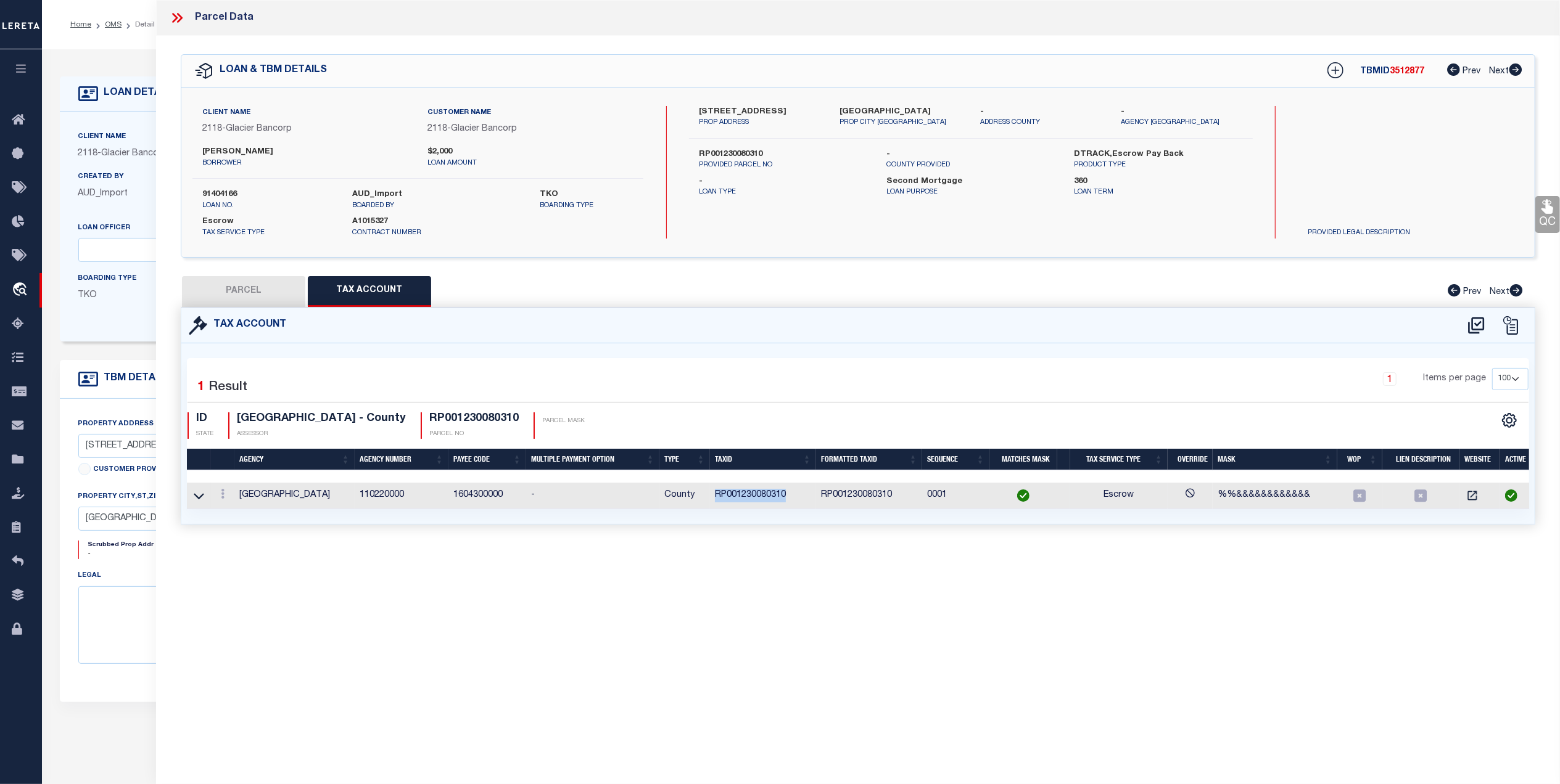
drag, startPoint x: 770, startPoint y: 497, endPoint x: 704, endPoint y: 501, distance: 66.1
click at [704, 501] on tr "FREMONT COUNTY 110220000 1604300000 - County RP001230080310 RP001230080310 0001…" at bounding box center [861, 496] width 1347 height 27
copy tr "RP001230080310"
click at [216, 285] on button "PARCEL" at bounding box center [244, 292] width 124 height 31
select select "AS"
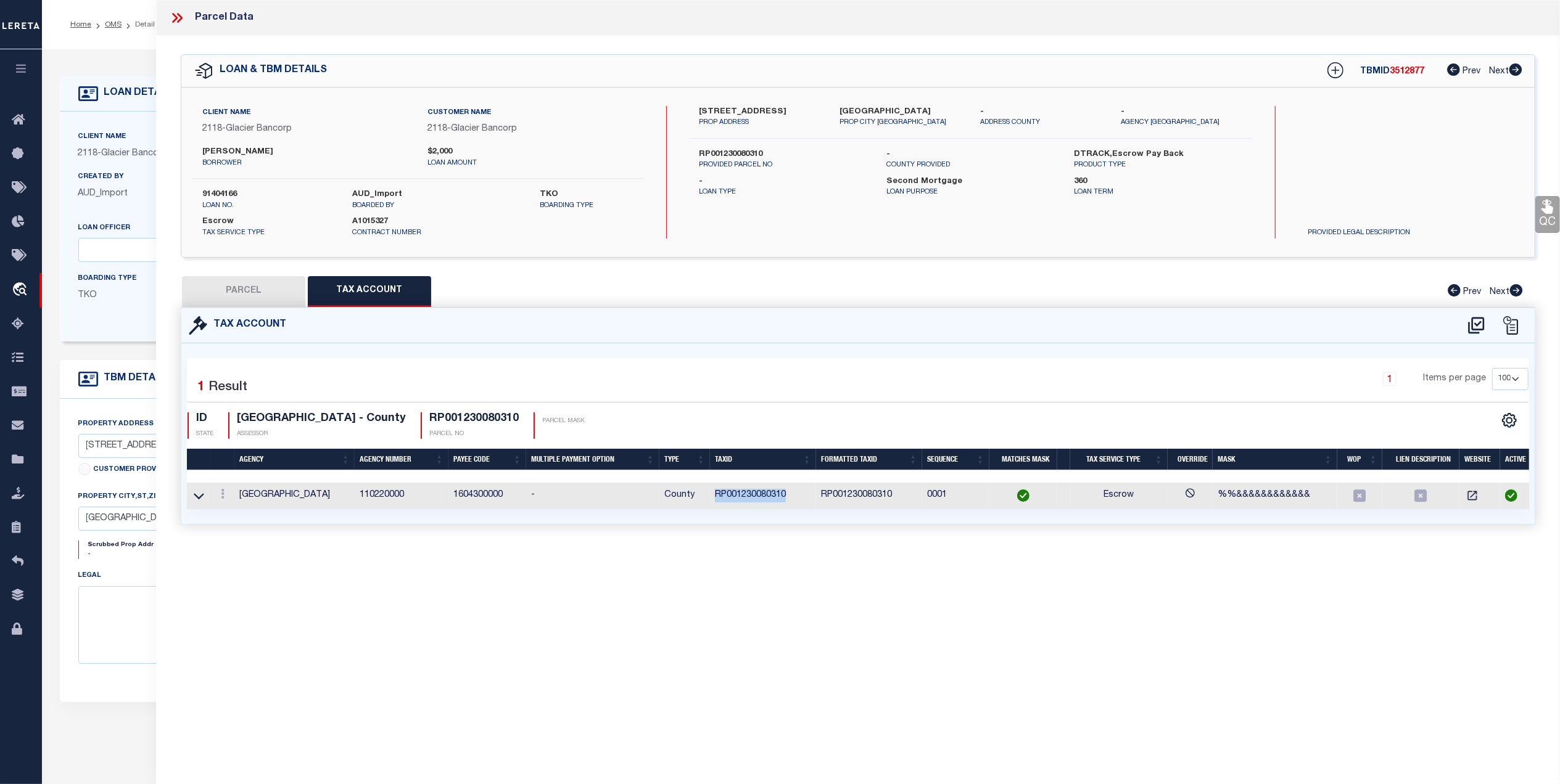
select select
checkbox input "false"
select select "QC"
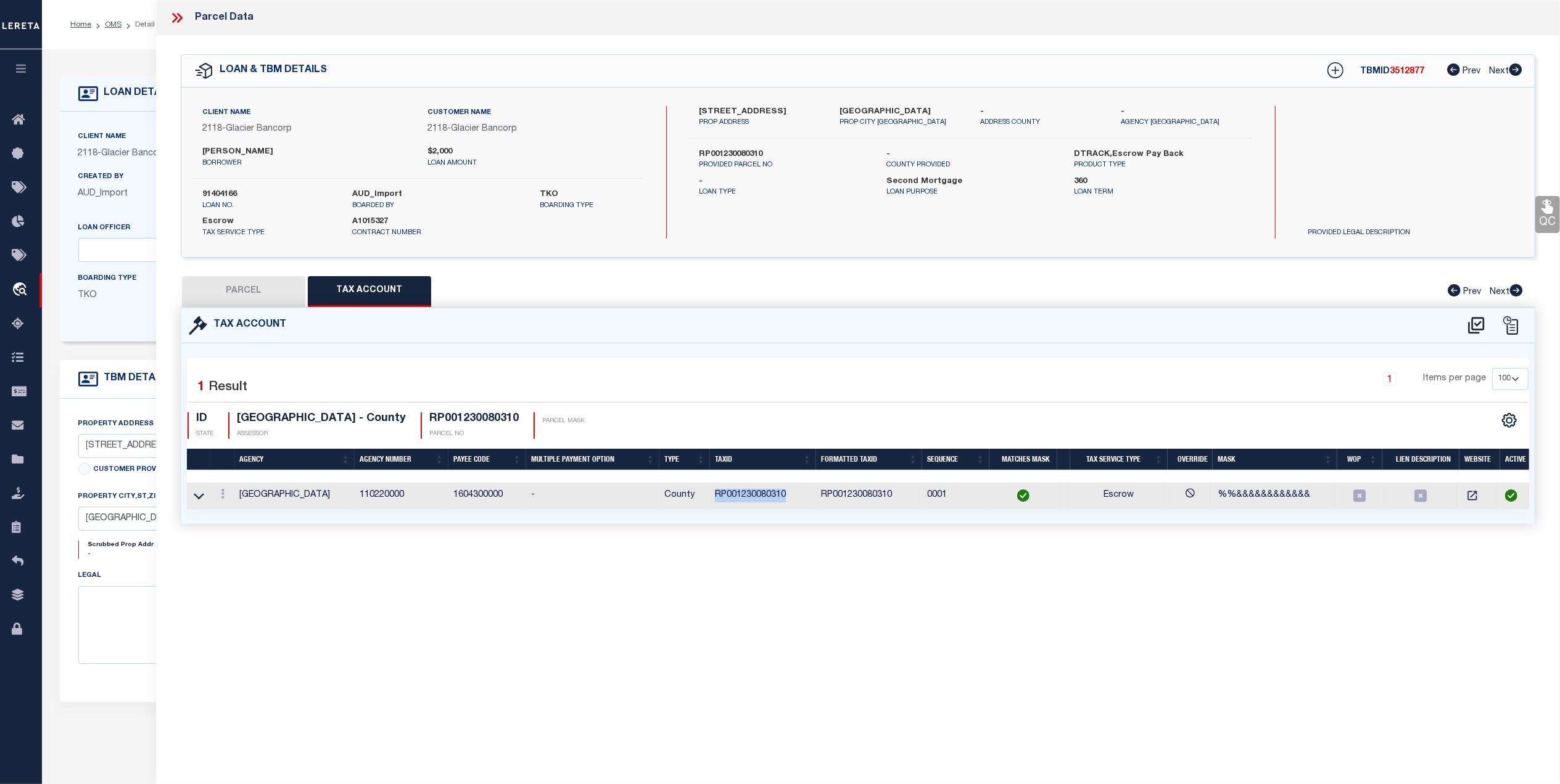
type input "[PERSON_NAME]"
select select "AGW"
select select "LEG"
type input "[STREET_ADDRESS]"
type input "[GEOGRAPHIC_DATA]"
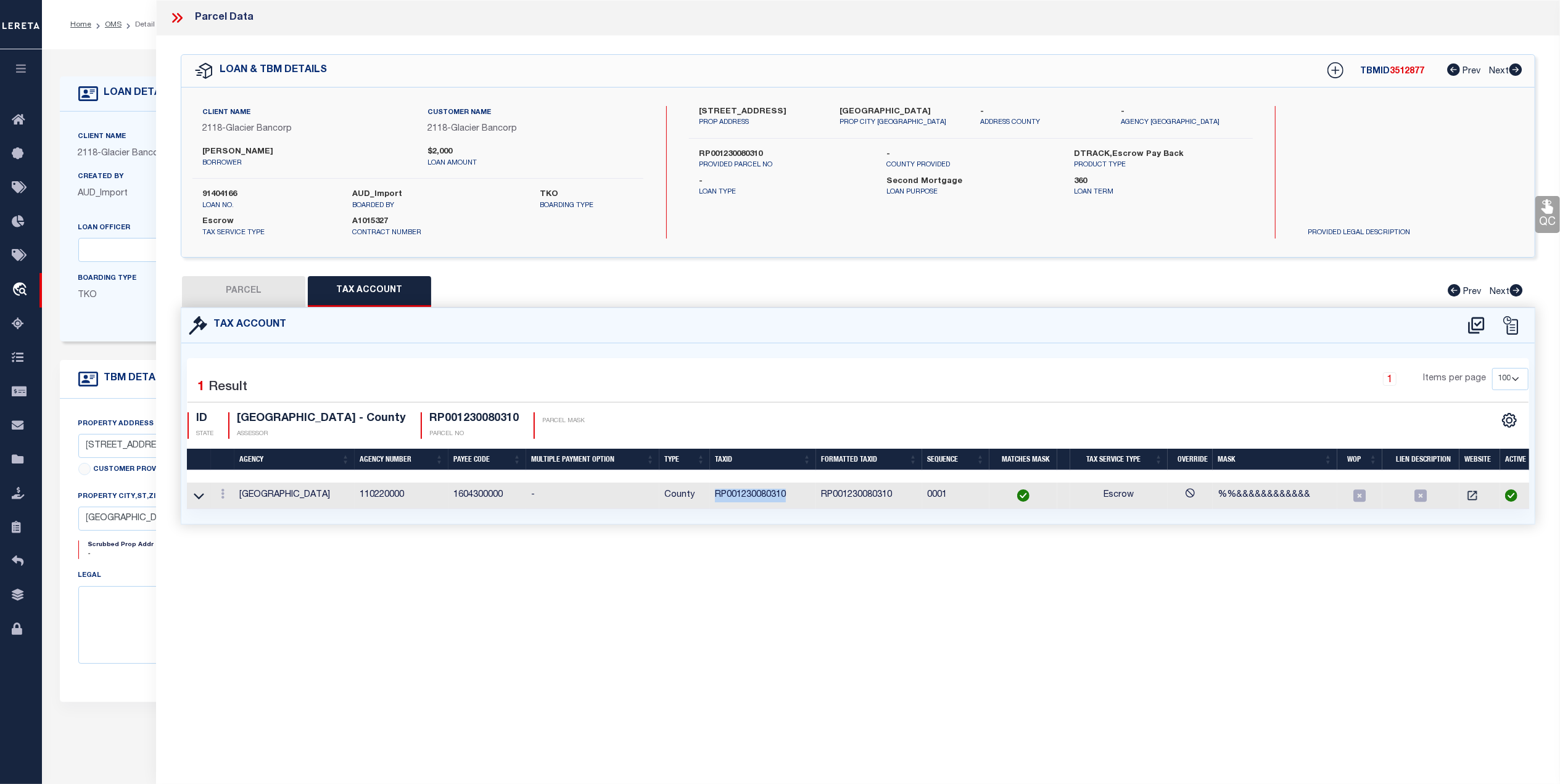
type textarea "RANCHO [PERSON_NAME] SUB LOT 31 BLK 8 SEC 17 TWP 13 RGE 43"
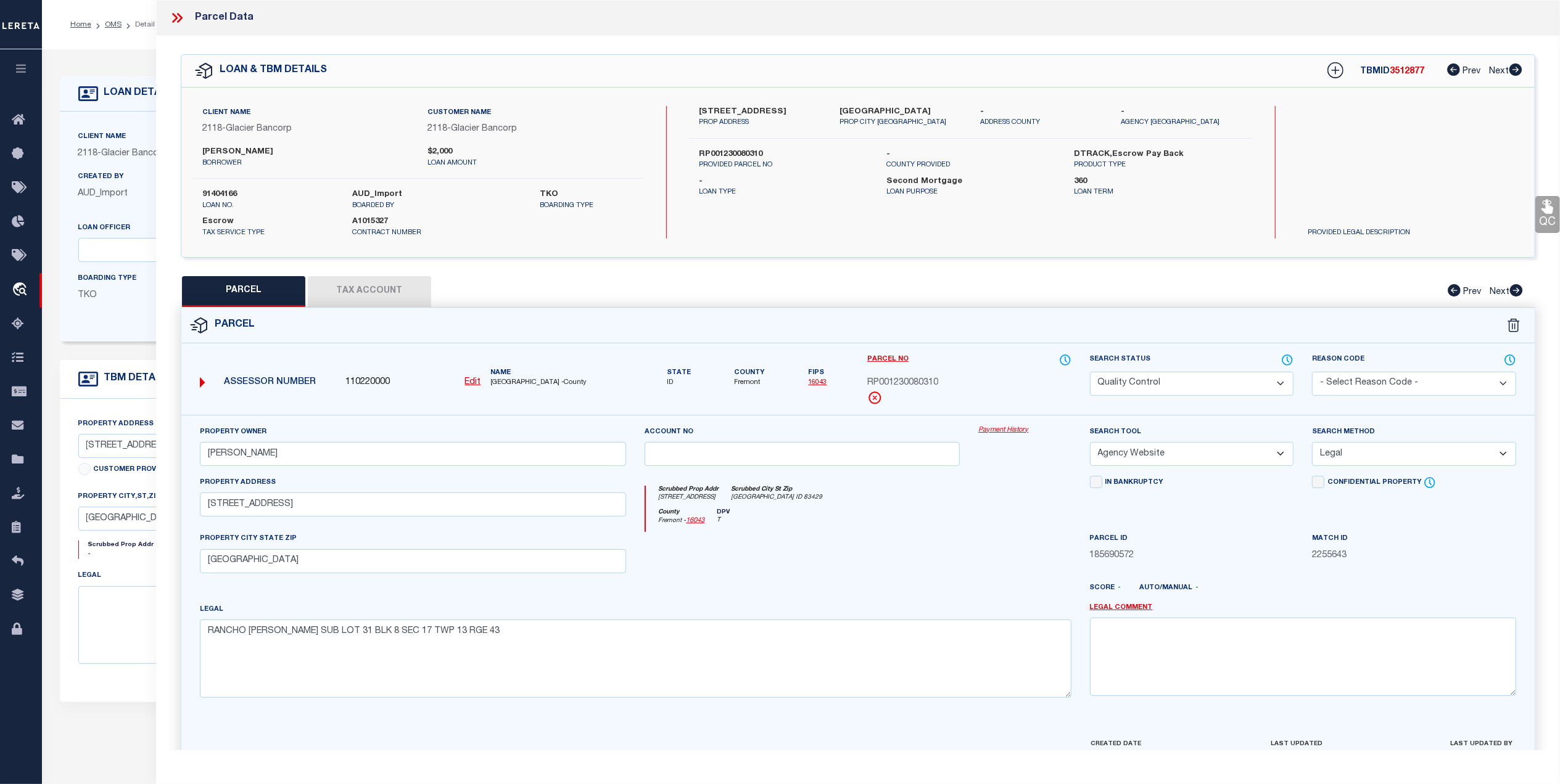
click at [1545, 213] on icon at bounding box center [1547, 207] width 12 height 15
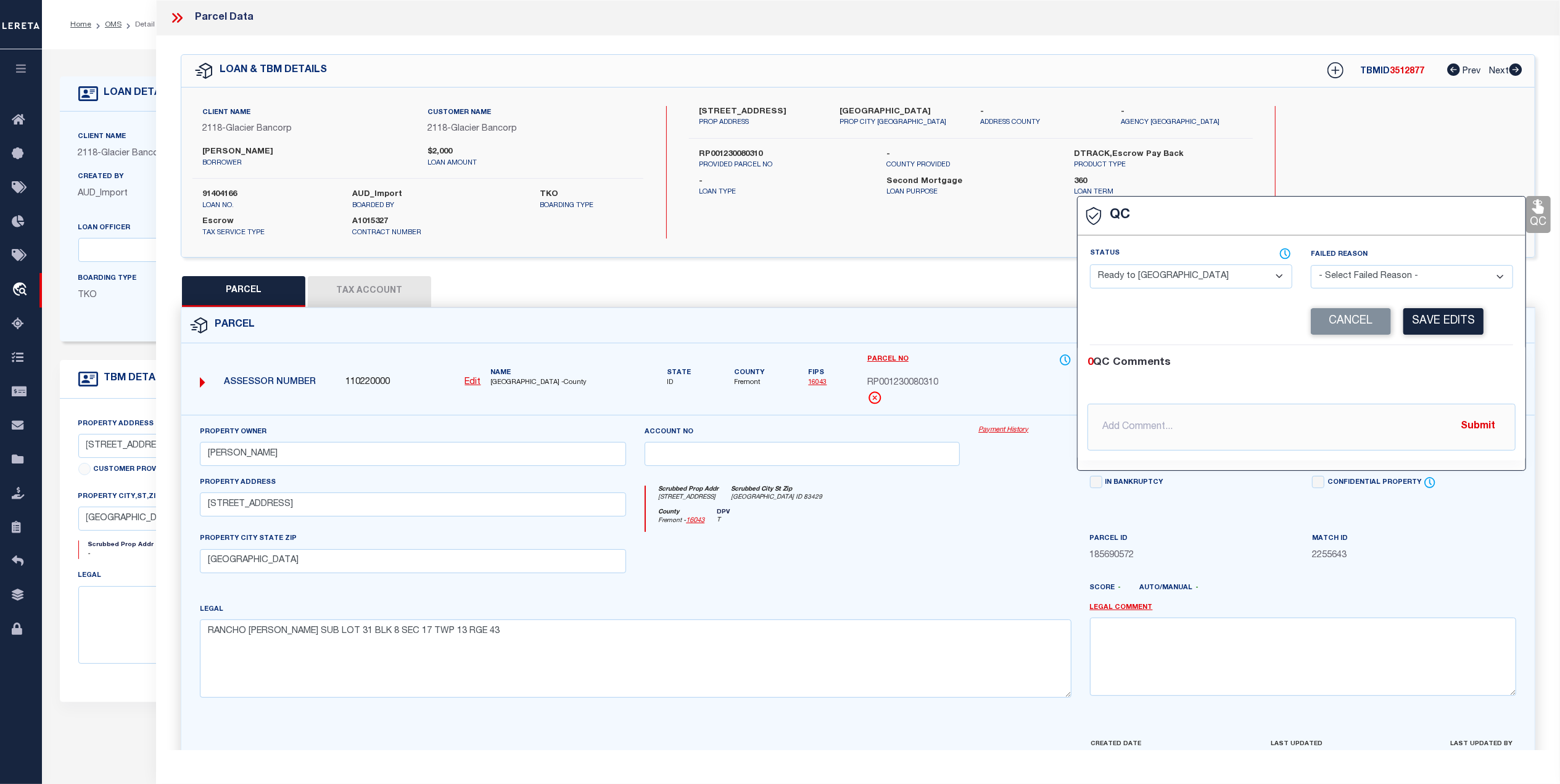
drag, startPoint x: 1140, startPoint y: 275, endPoint x: 1140, endPoint y: 288, distance: 13.0
click at [1140, 275] on select "- Select Status - Ready to QC Correct Incorrect" at bounding box center [1191, 276] width 203 height 24
select select "COR"
click at [1090, 266] on select "- Select Status - Ready to QC Correct Incorrect" at bounding box center [1191, 276] width 203 height 24
click at [1447, 319] on button "Save Edits" at bounding box center [1442, 321] width 80 height 27
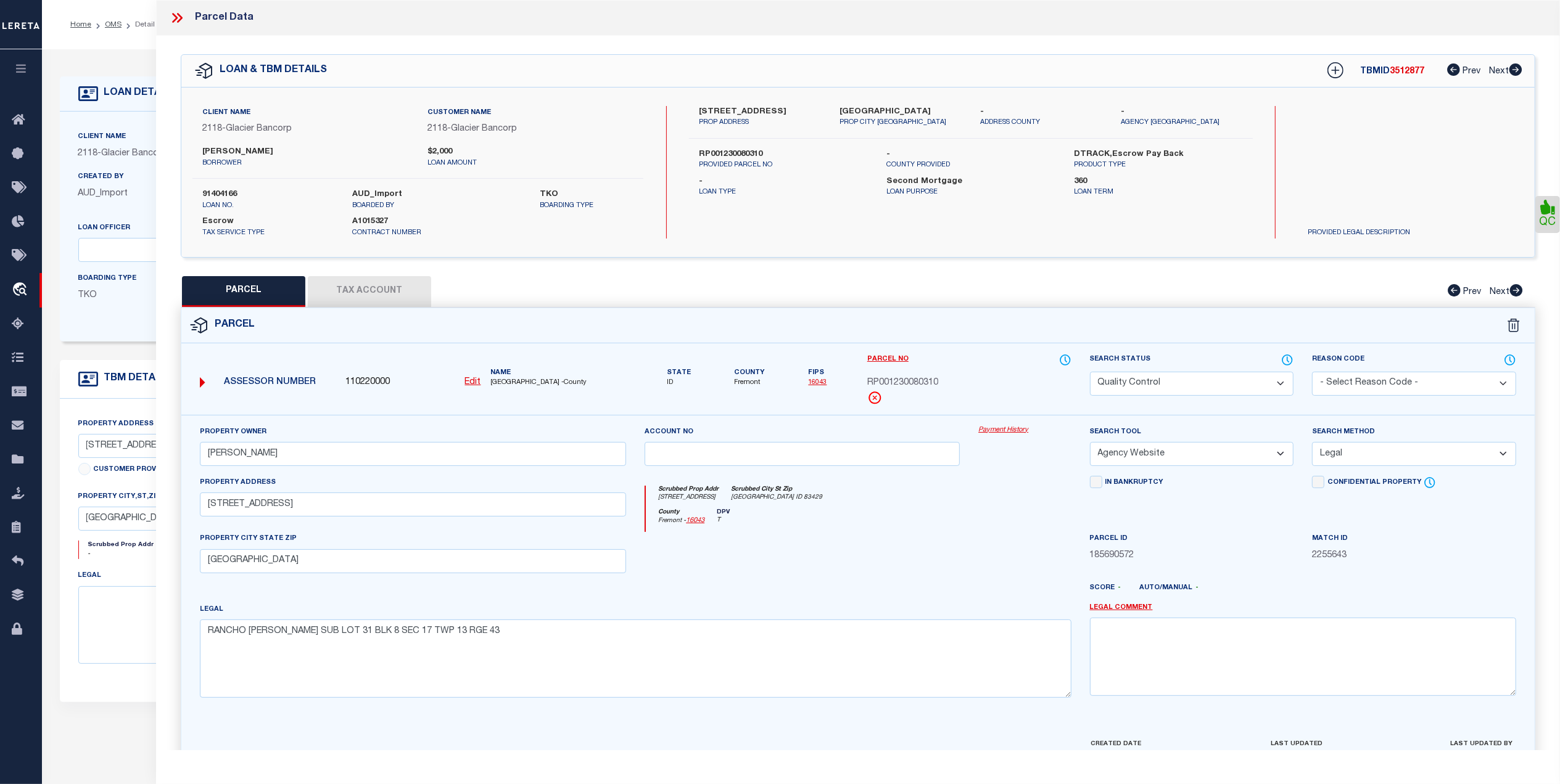
click at [1124, 378] on select "Automated Search Bad Parcel Complete Duplicate Parcel High Dollar Reporting In …" at bounding box center [1192, 383] width 204 height 24
select select "CP"
click at [1090, 371] on select "Automated Search Bad Parcel Complete Duplicate Parcel High Dollar Reporting In …" at bounding box center [1192, 383] width 204 height 24
click at [993, 504] on div "Scrubbed Prop Addr [STREET_ADDRESS] [GEOGRAPHIC_DATA] [GEOGRAPHIC_DATA] ID 83429" at bounding box center [858, 497] width 425 height 23
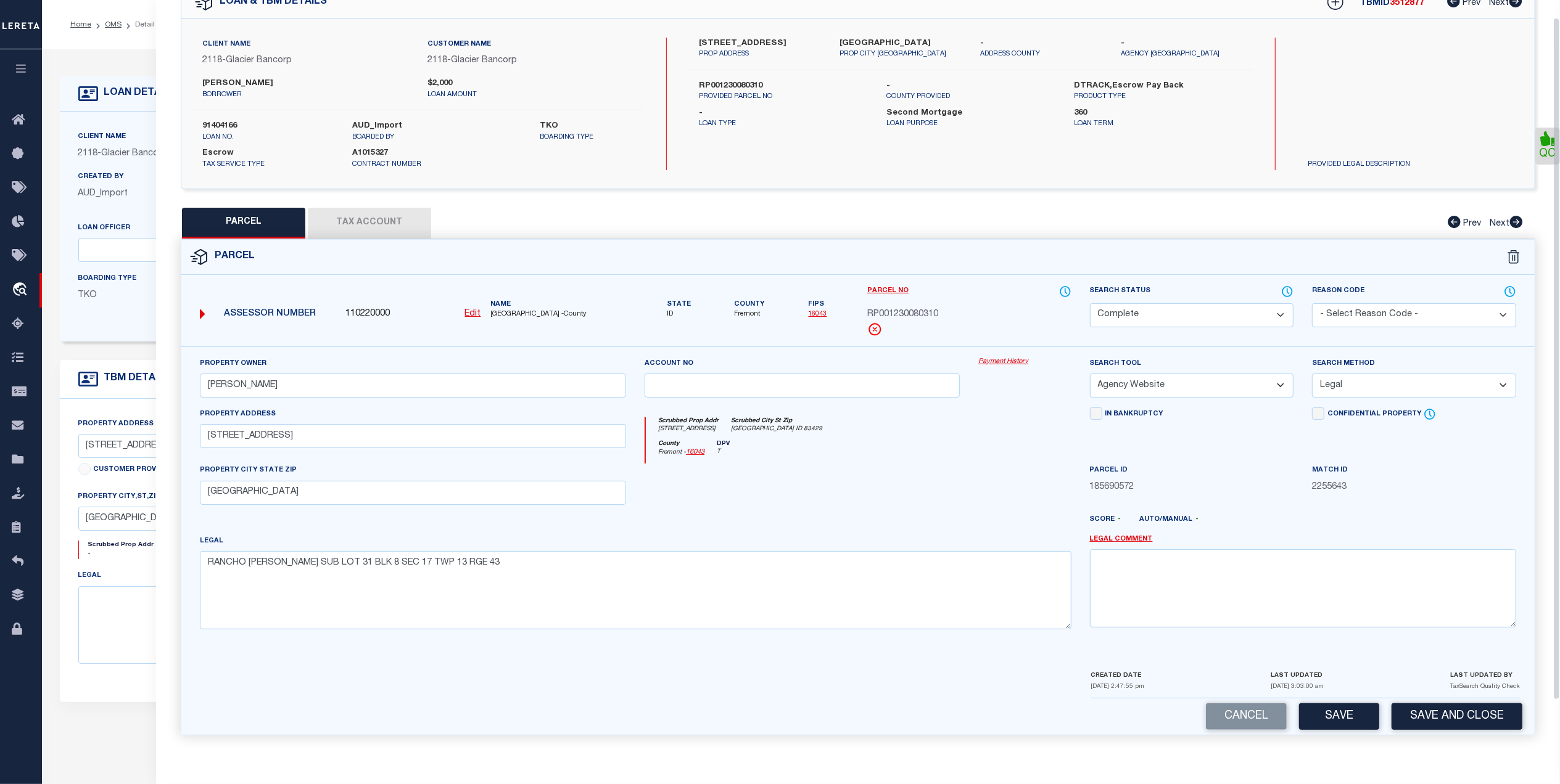
scroll to position [73, 0]
click at [1437, 709] on button "Save and Close" at bounding box center [1457, 716] width 130 height 27
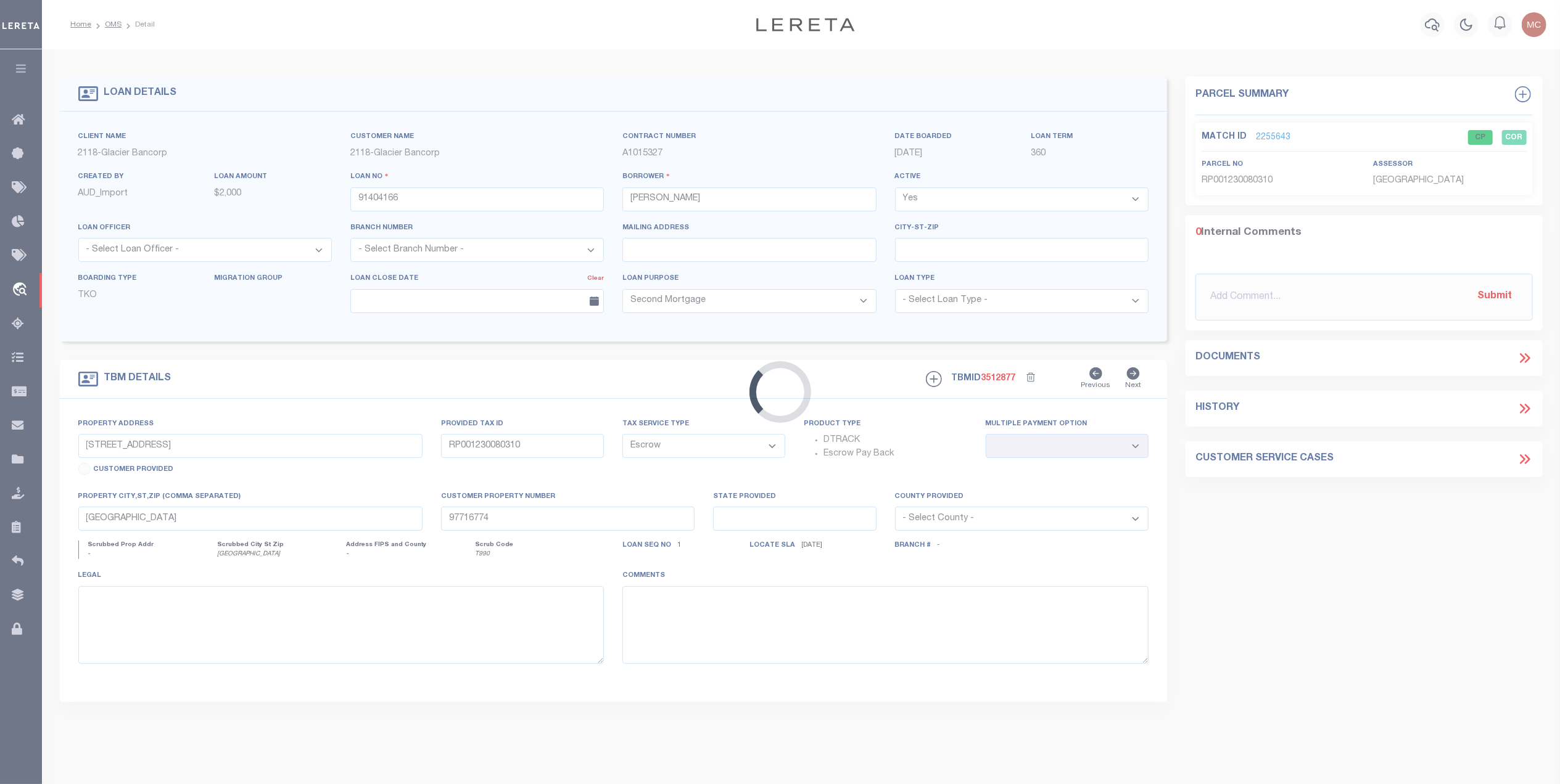
select select "3688"
select select
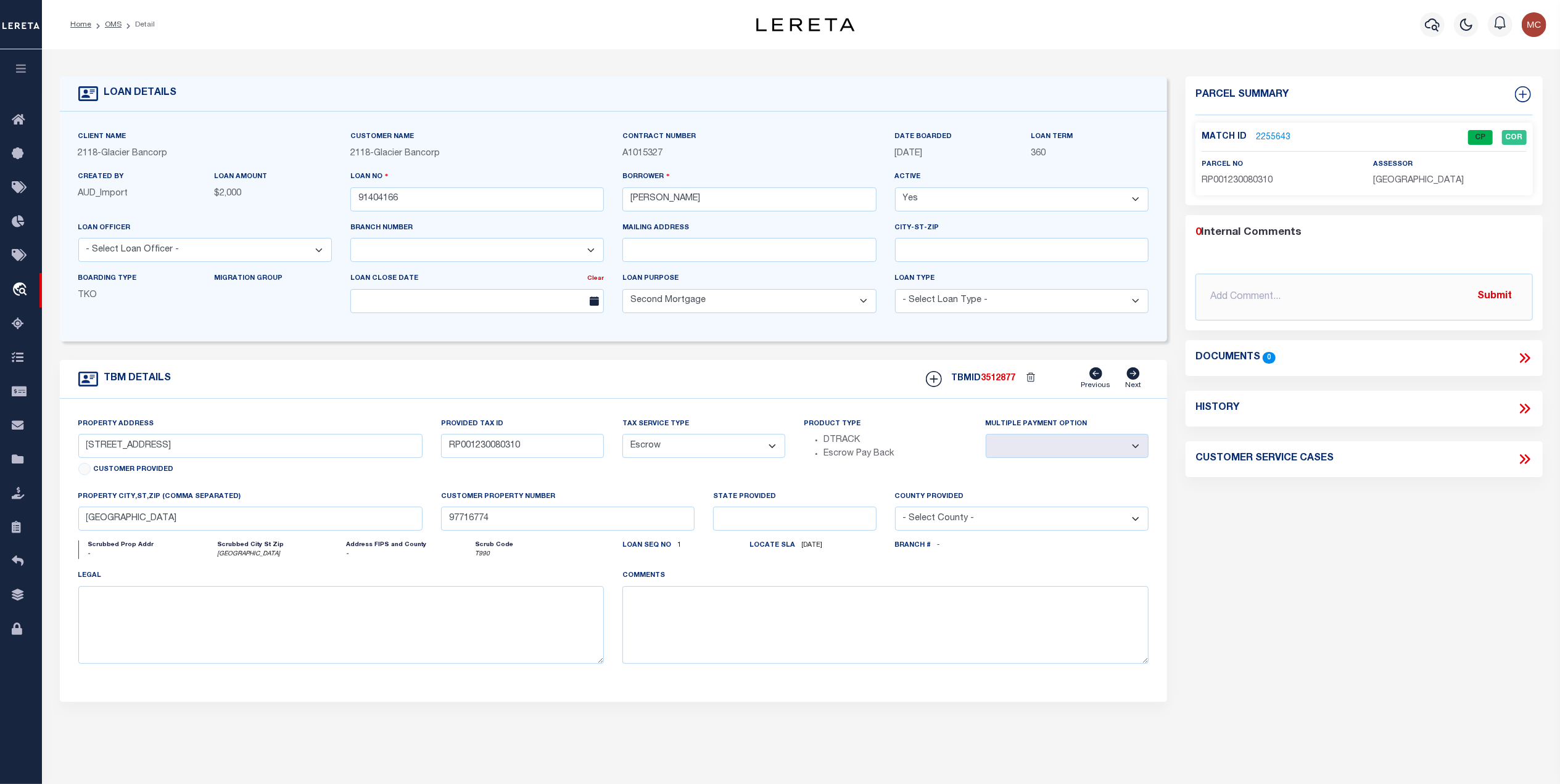
drag, startPoint x: 110, startPoint y: 27, endPoint x: 142, endPoint y: 34, distance: 32.8
click at [110, 27] on link "OMS" at bounding box center [112, 24] width 16 height 8
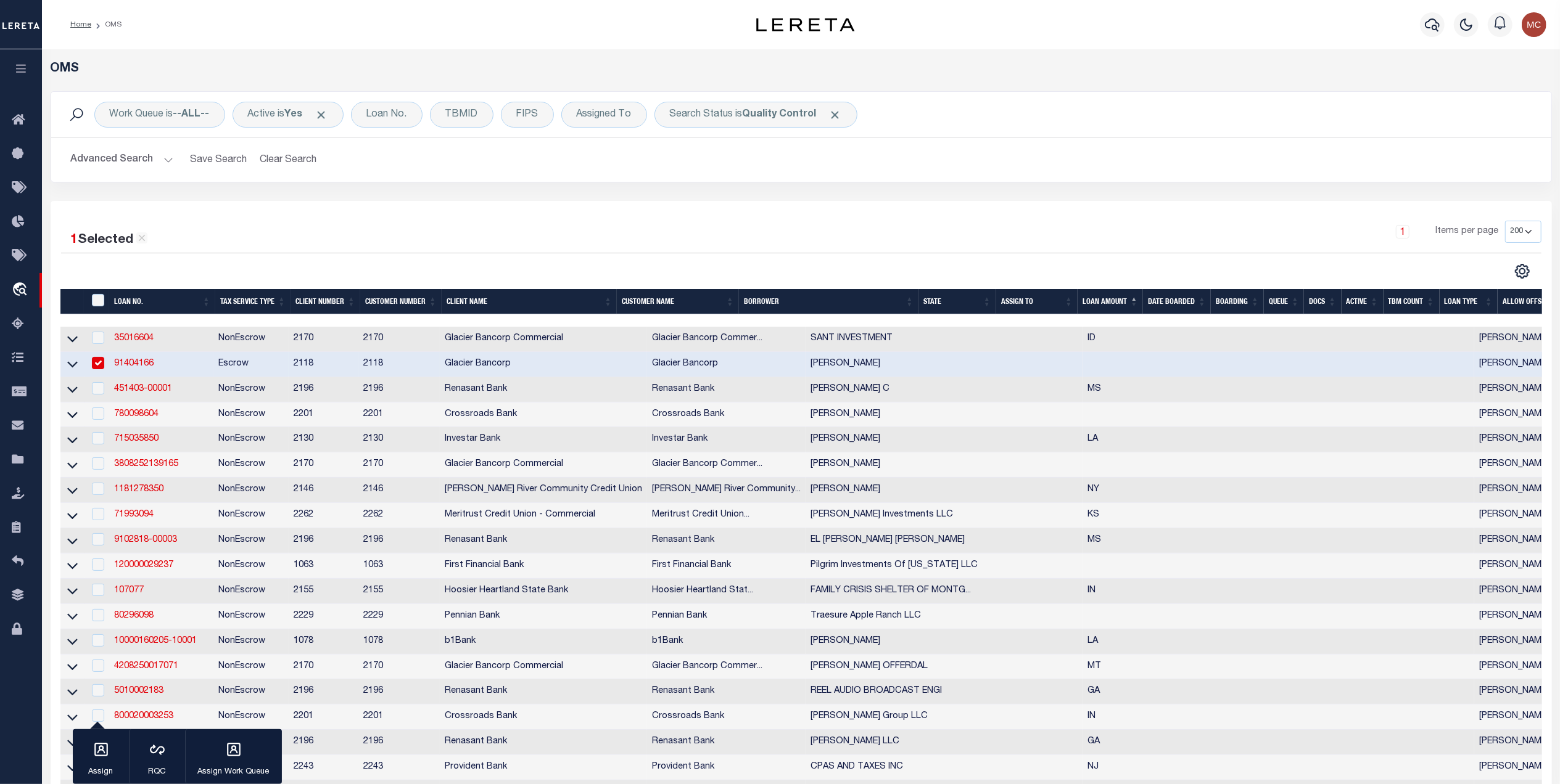
click at [893, 247] on div "1 Items per page 10 25 50 100 200" at bounding box center [988, 236] width 1106 height 32
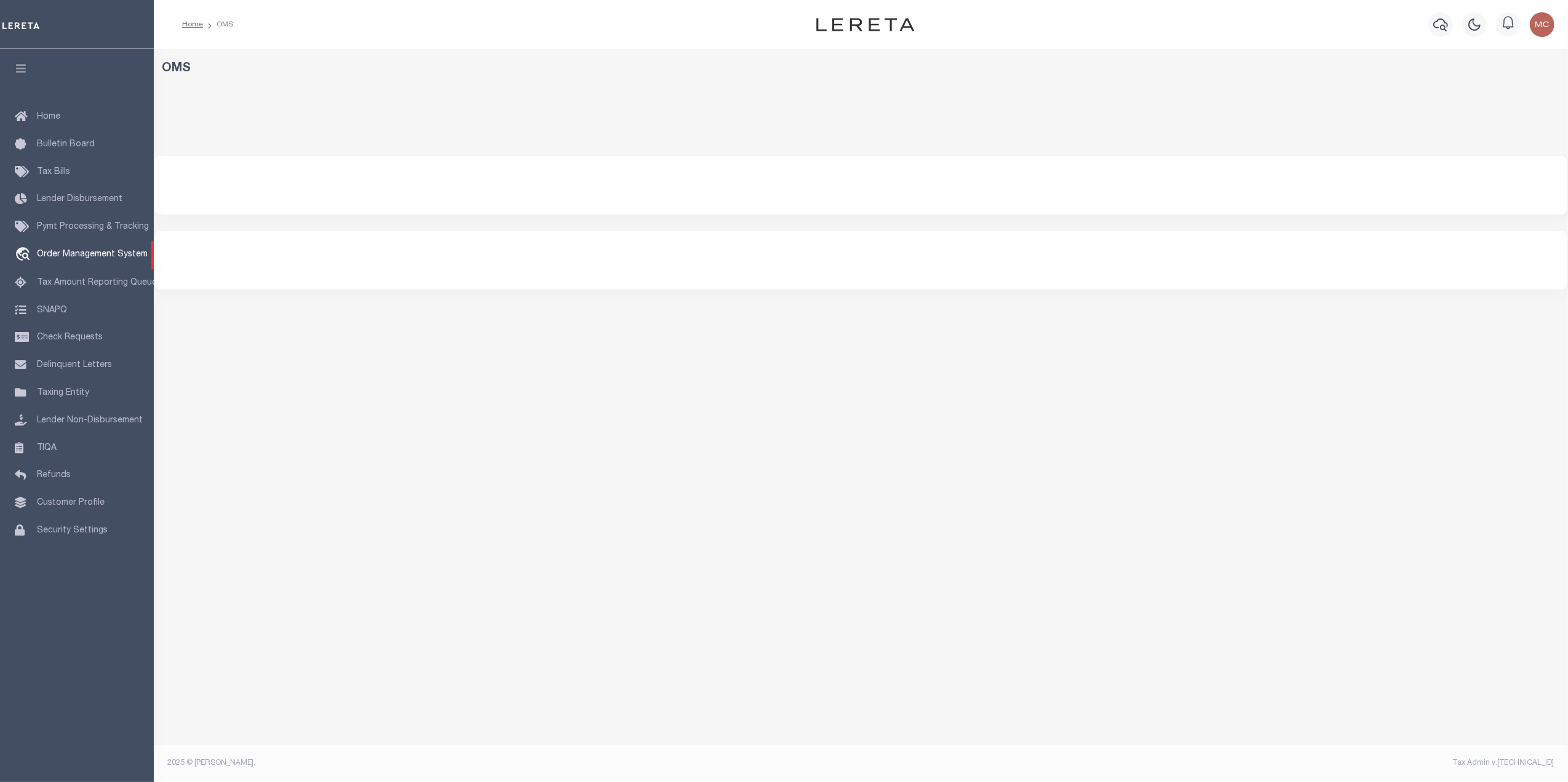
select select "200"
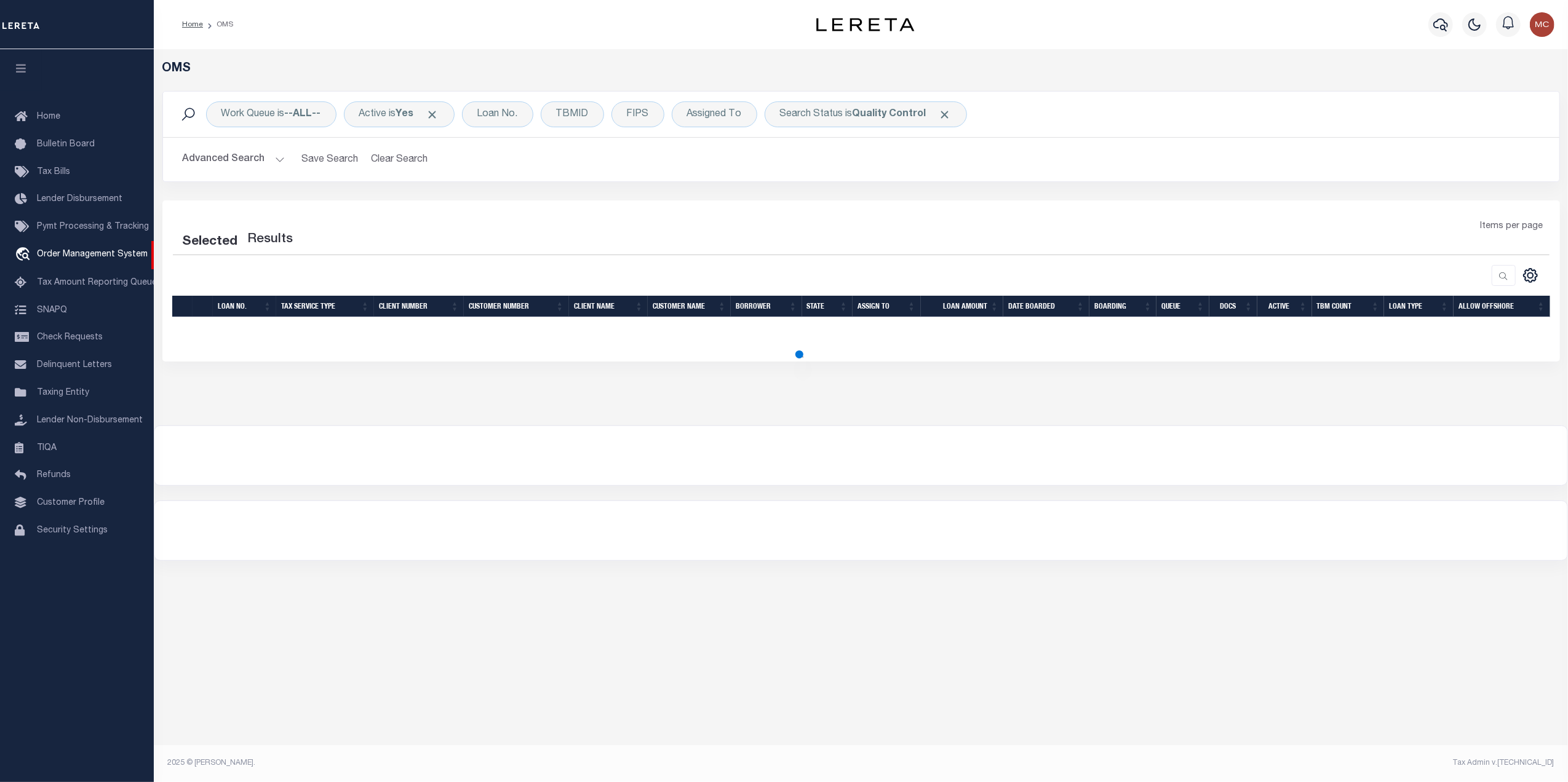
select select "200"
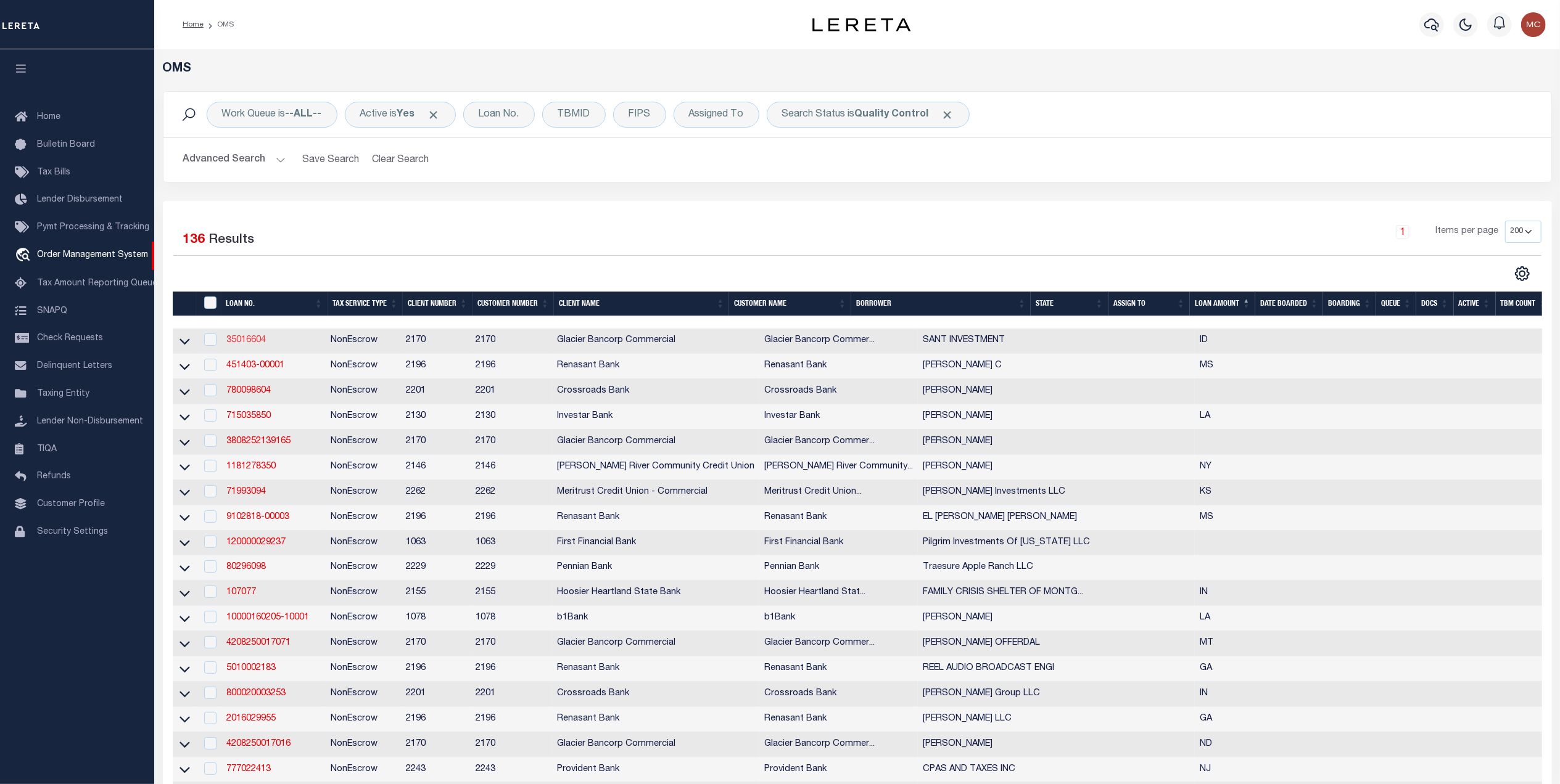
click at [231, 341] on link "35016604" at bounding box center [246, 341] width 39 height 9
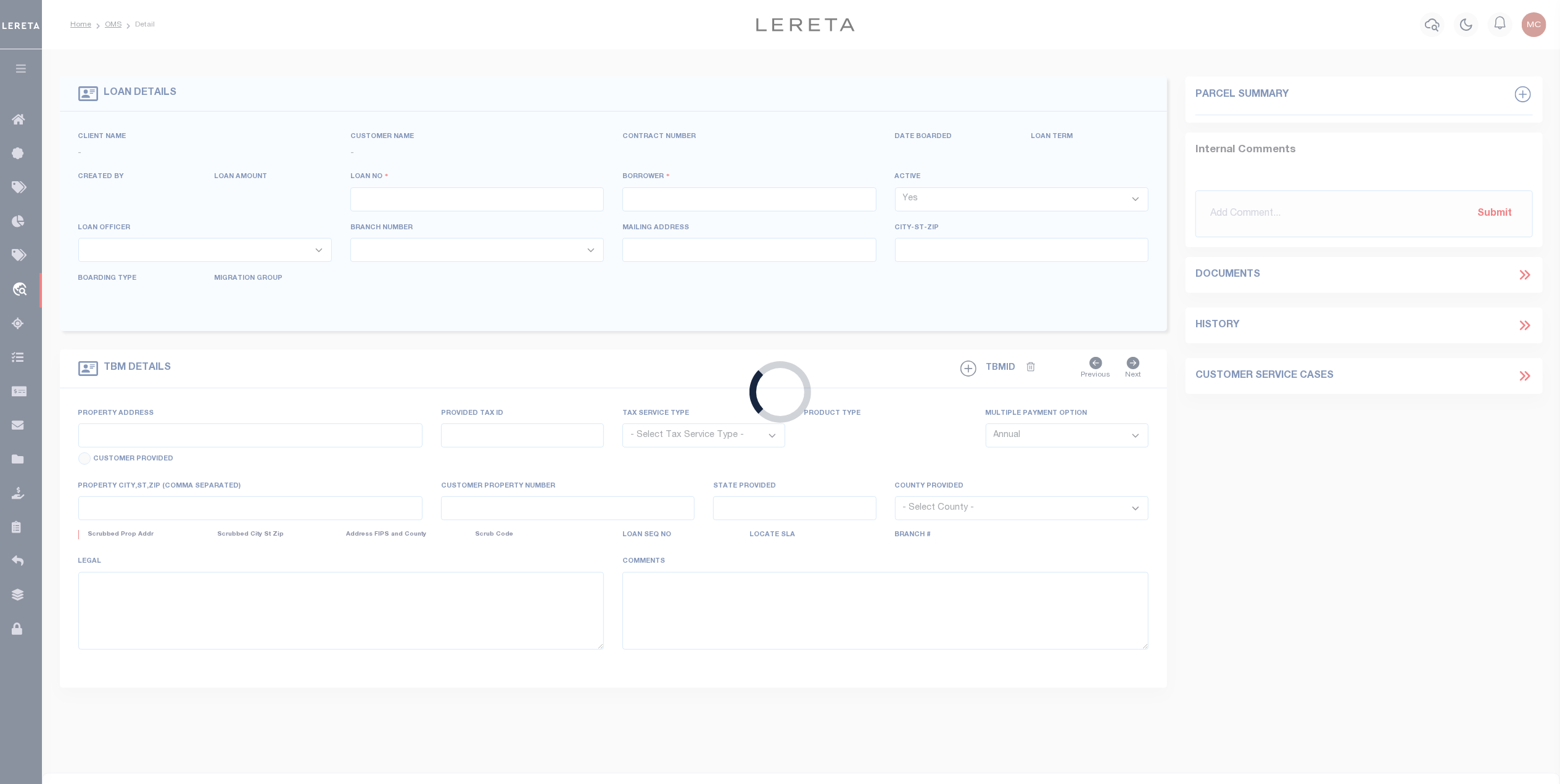
type input "35016604"
type input "SANT INVESTMENT"
select select
select select "400"
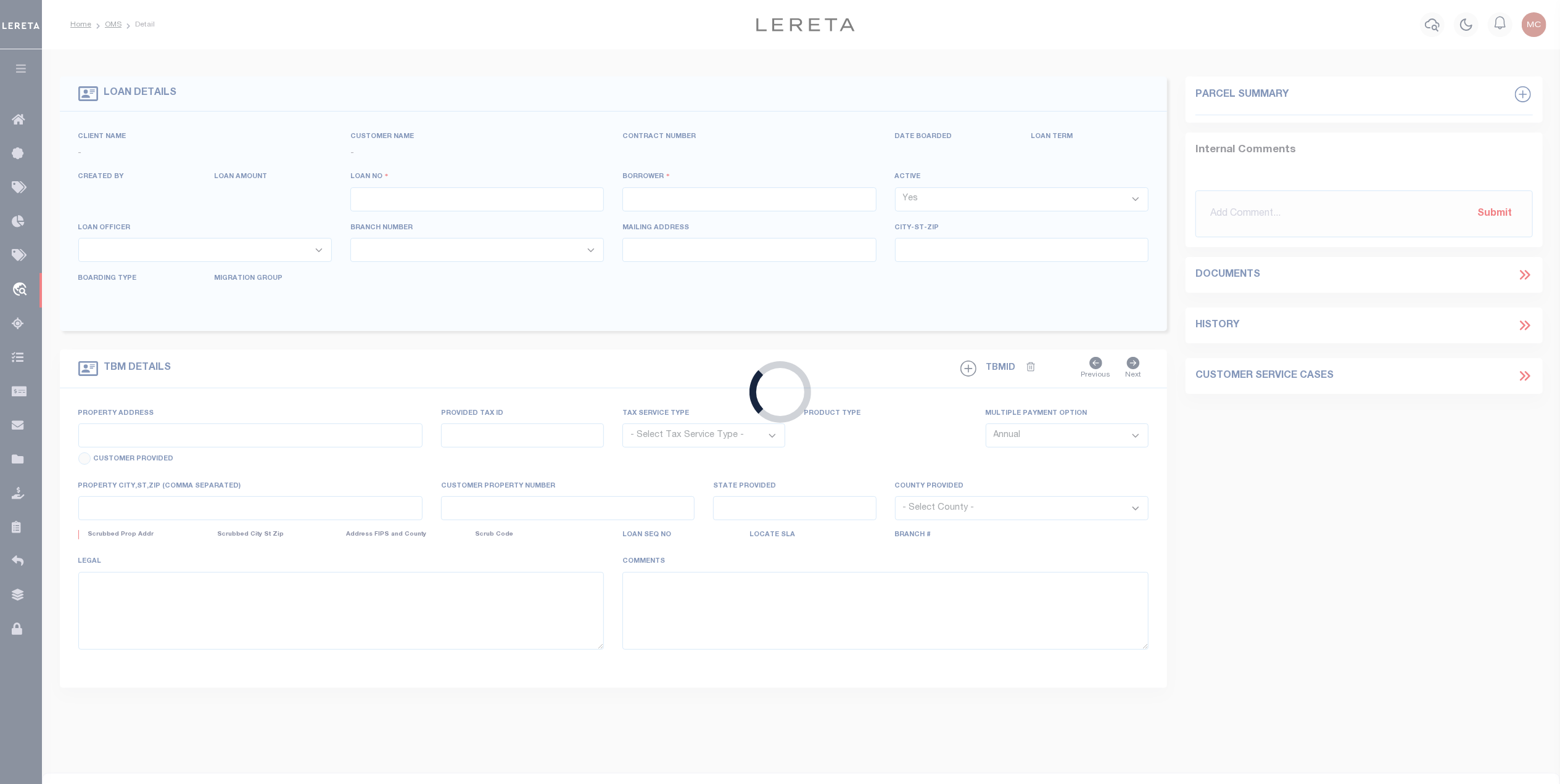
select select "NonEscrow"
type input "XXX NO SITUS (.08A OFF N [PERSON_NAME])"
type input "RPR3853025400"
select select
type input "POCATELLO ID 83204"
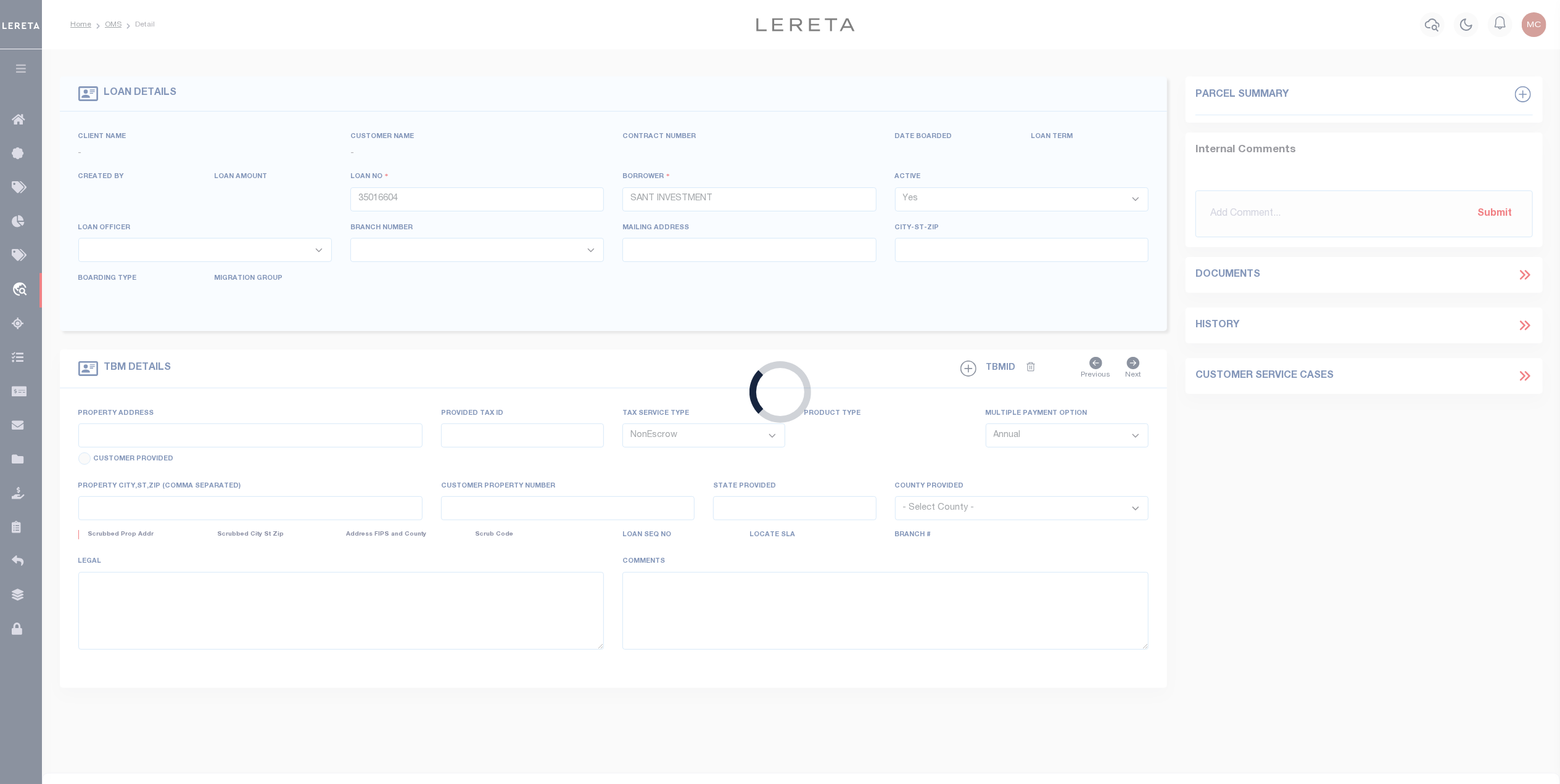
type input "97667957"
select select "167850"
select select "27203"
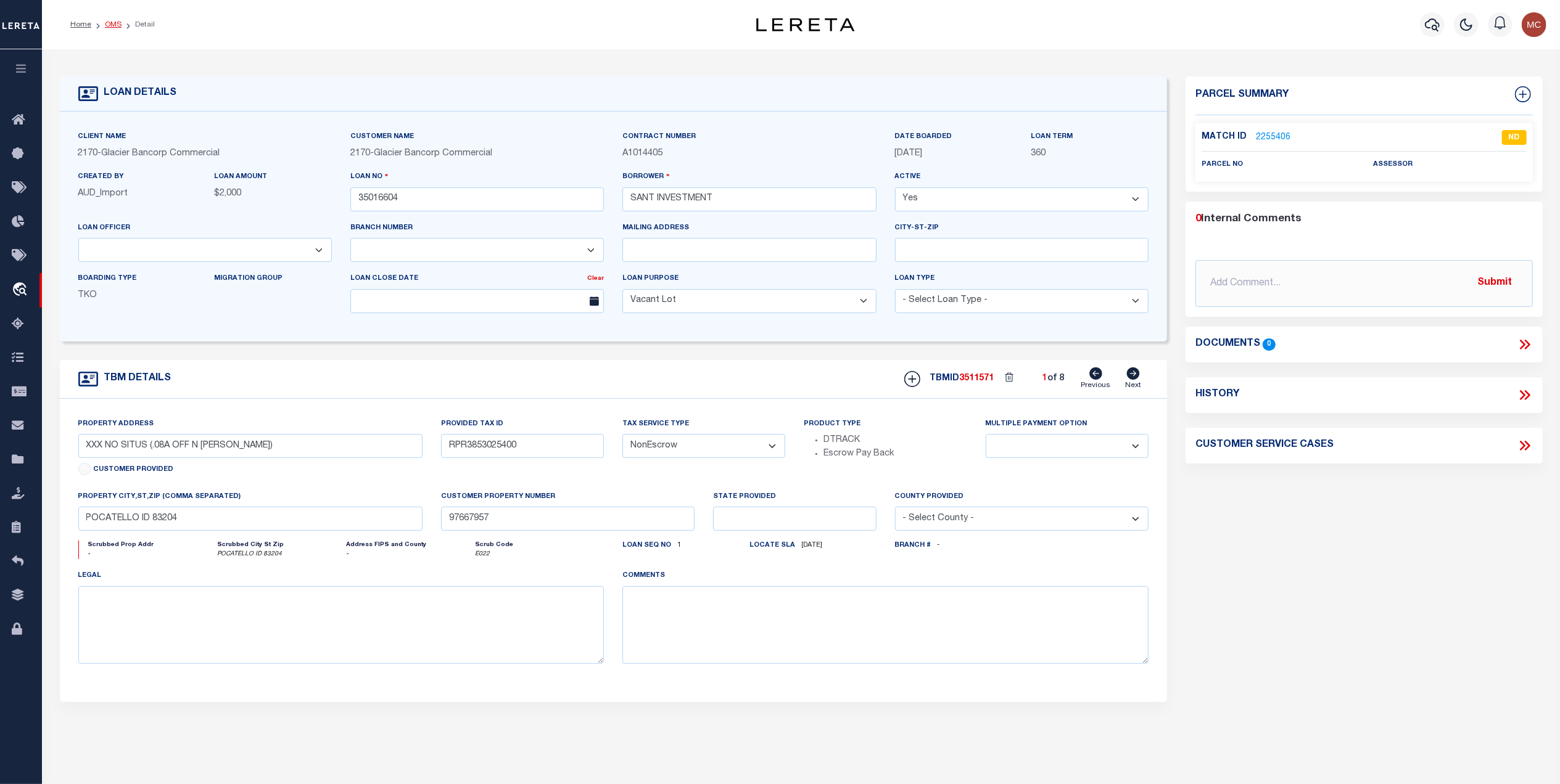
click at [113, 23] on link "OMS" at bounding box center [112, 24] width 16 height 8
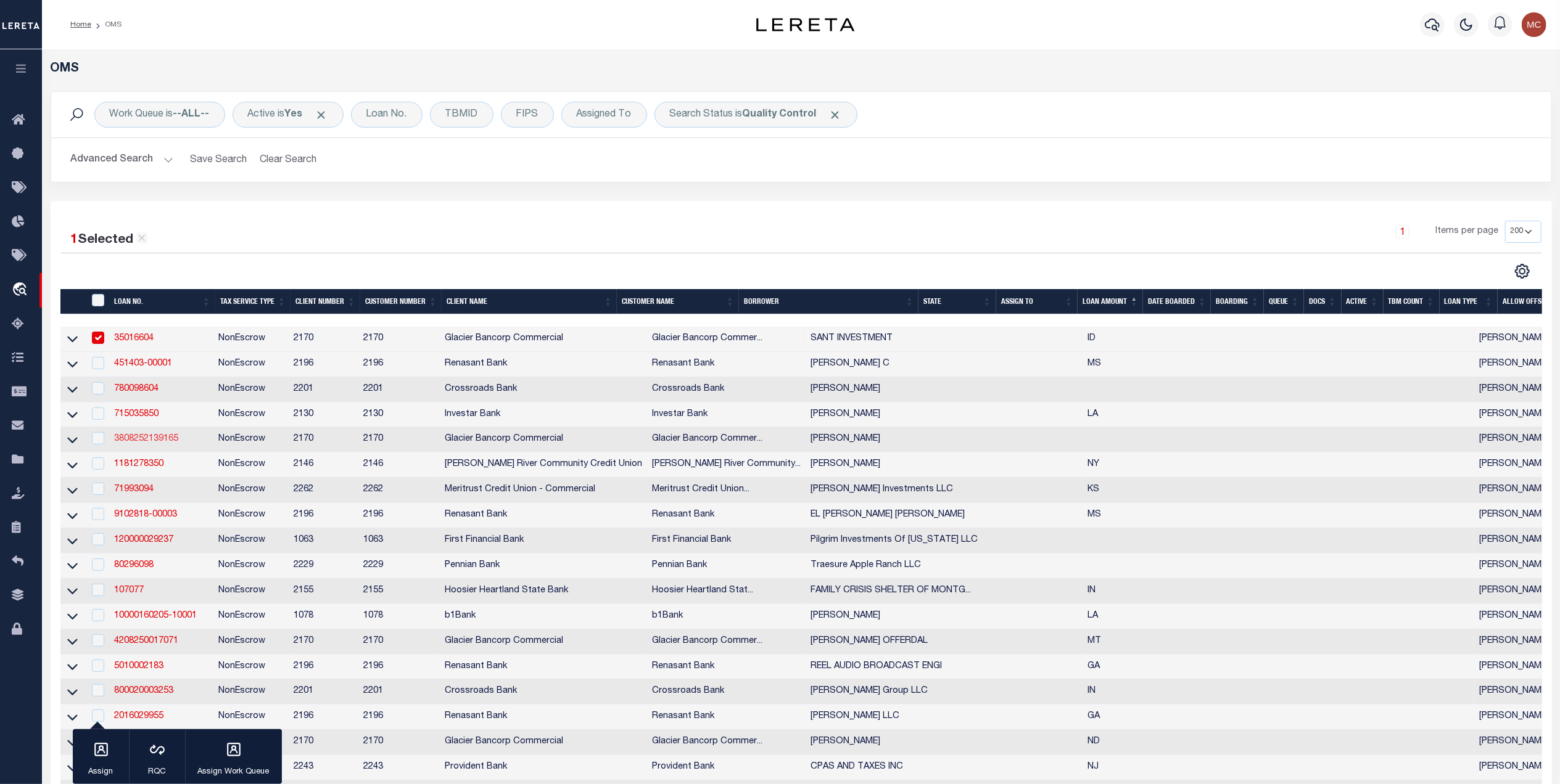
click at [164, 443] on link "3808252139165" at bounding box center [146, 439] width 64 height 9
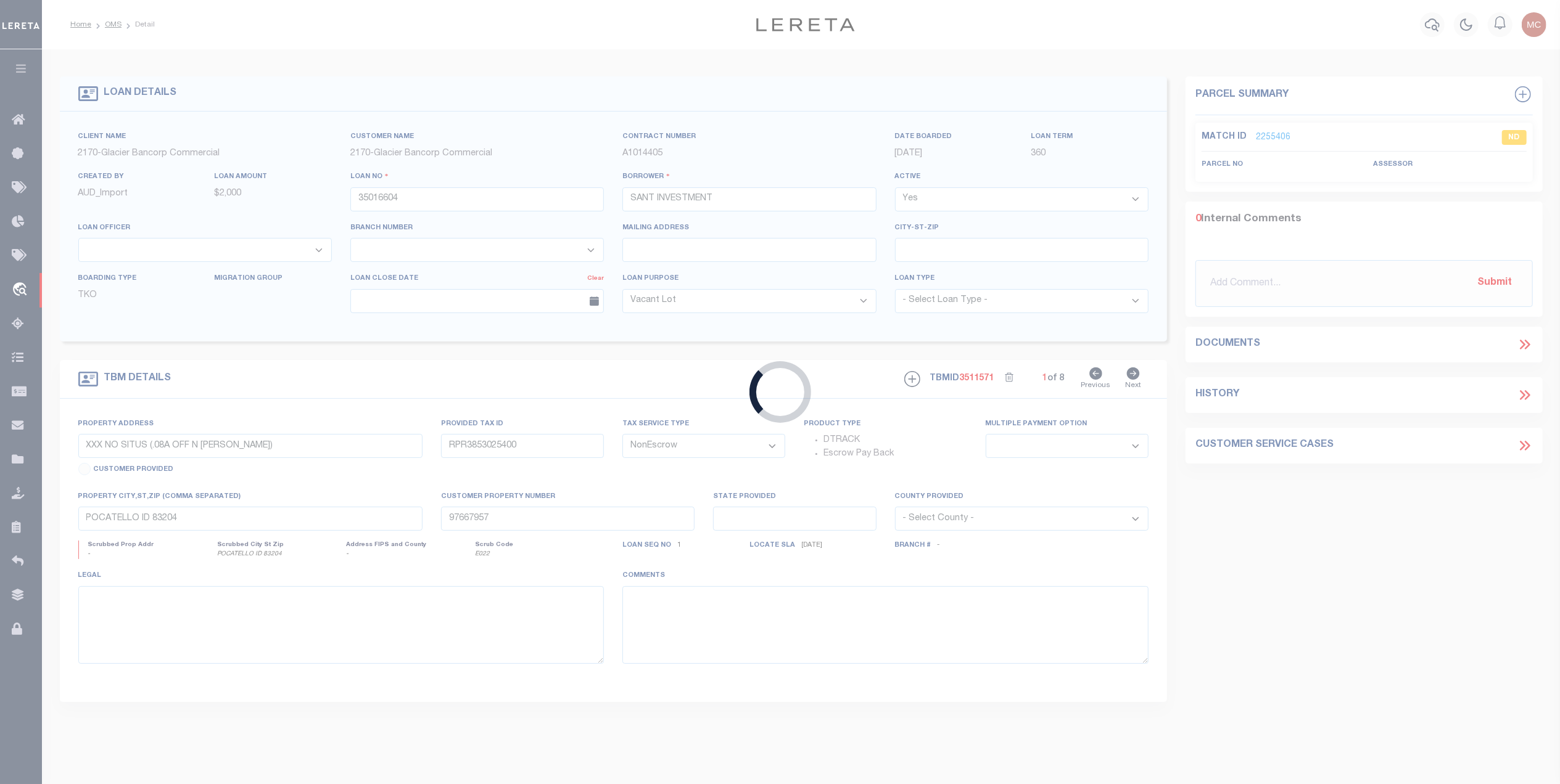
type input "3808252139165"
type input "[PERSON_NAME]"
select select
select select "4575"
type input "[STREET_ADDRESS]"
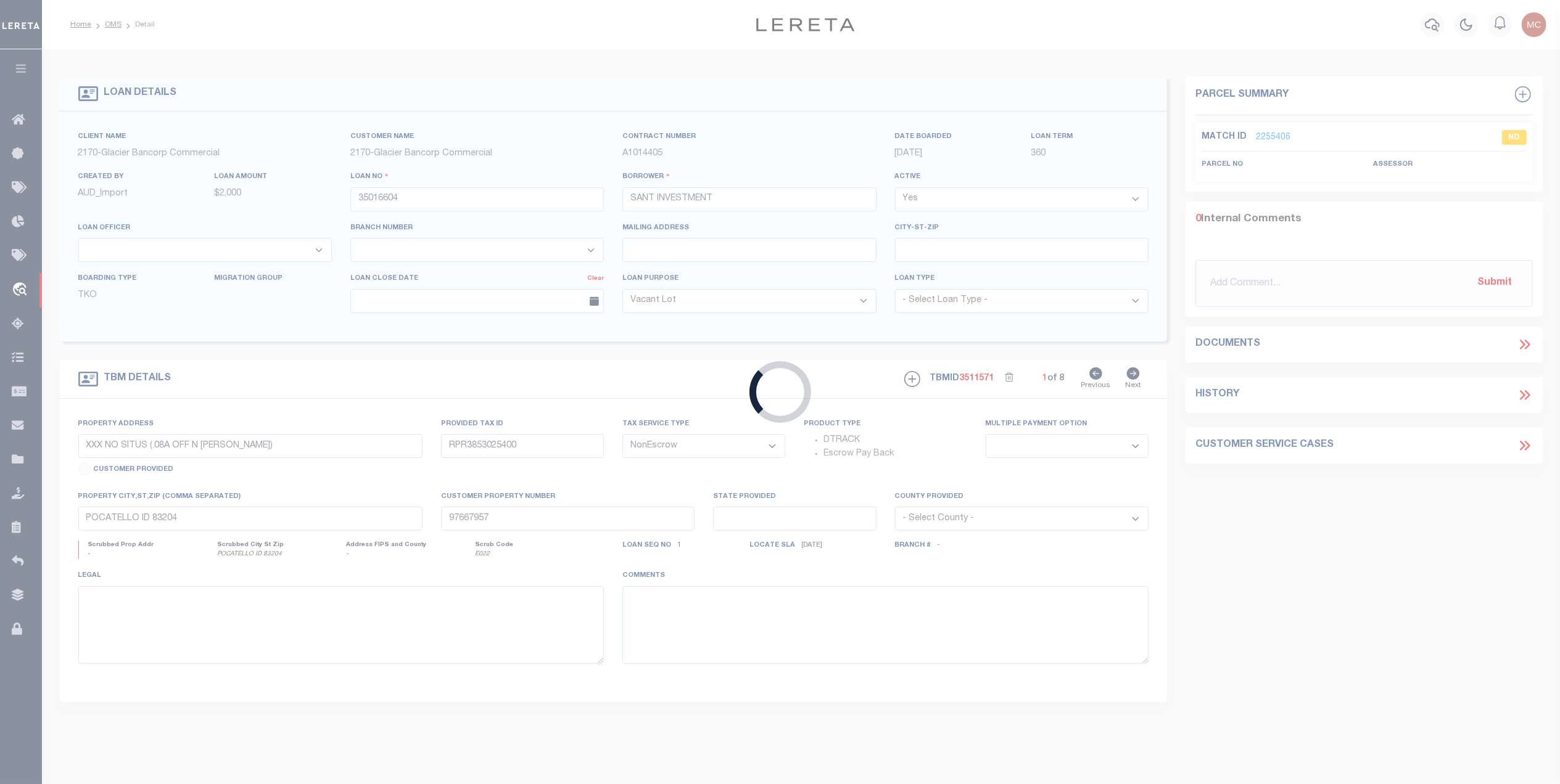
type input "KUNA ID 83634-1824"
type input "[DATE]"
select select "200"
select select "10"
type input "[STREET_ADDRESS]"
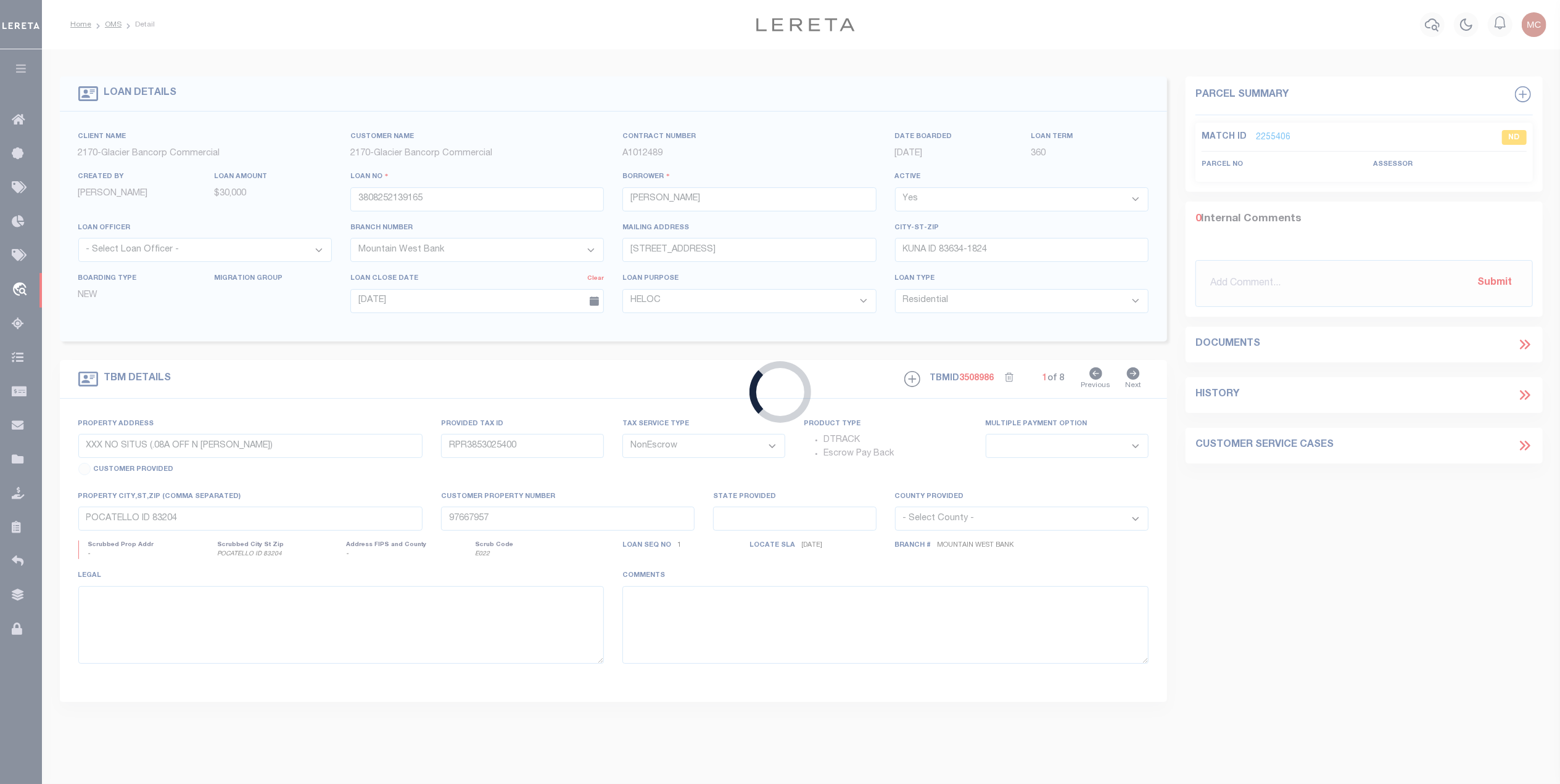
type input "S1323244756"
select select
type input "KUNA ID 83634-1824"
type input "S1323244756"
select select
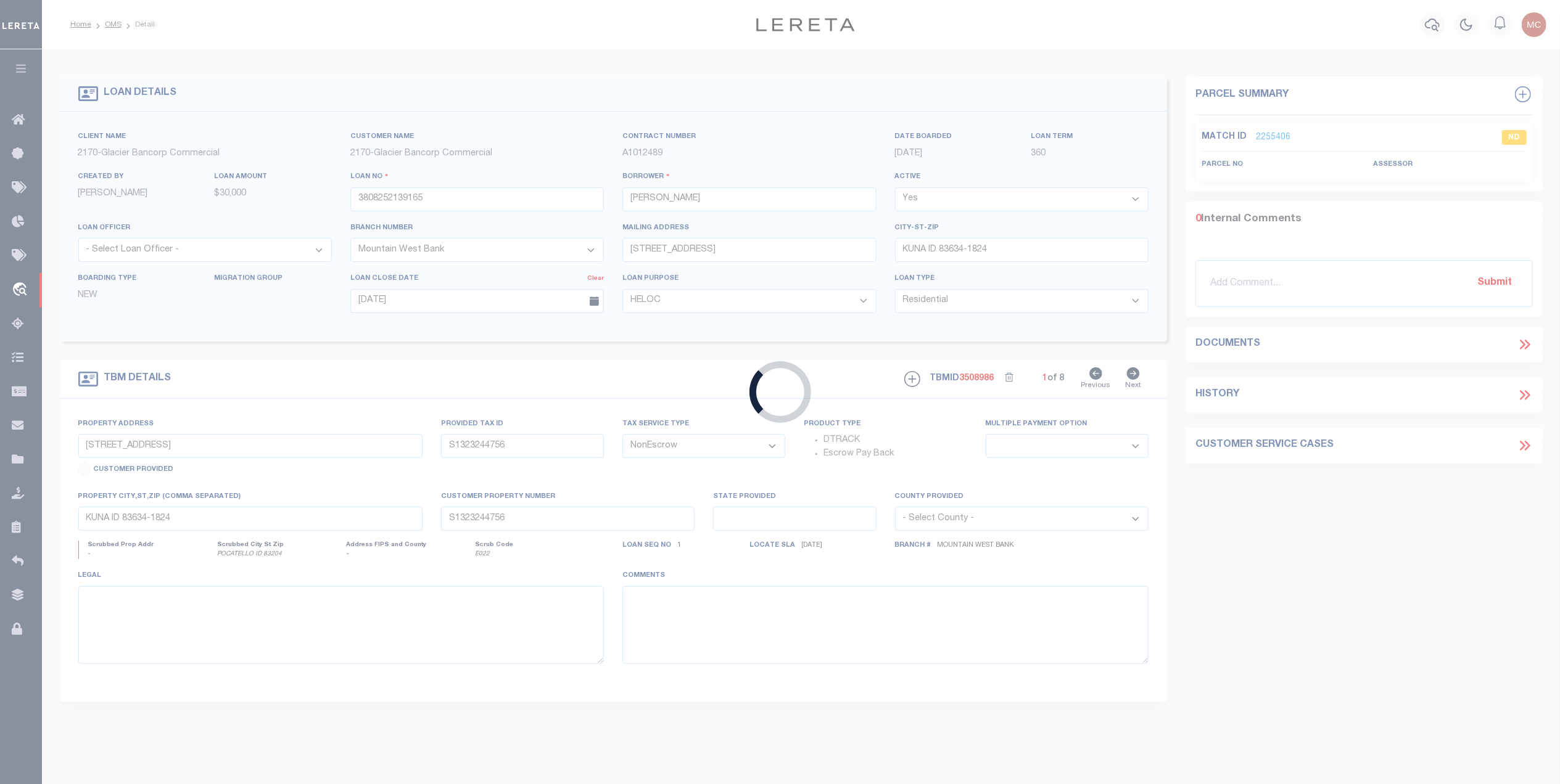
type textarea "SEE EXHIBIT ‘A’"
select select "4575"
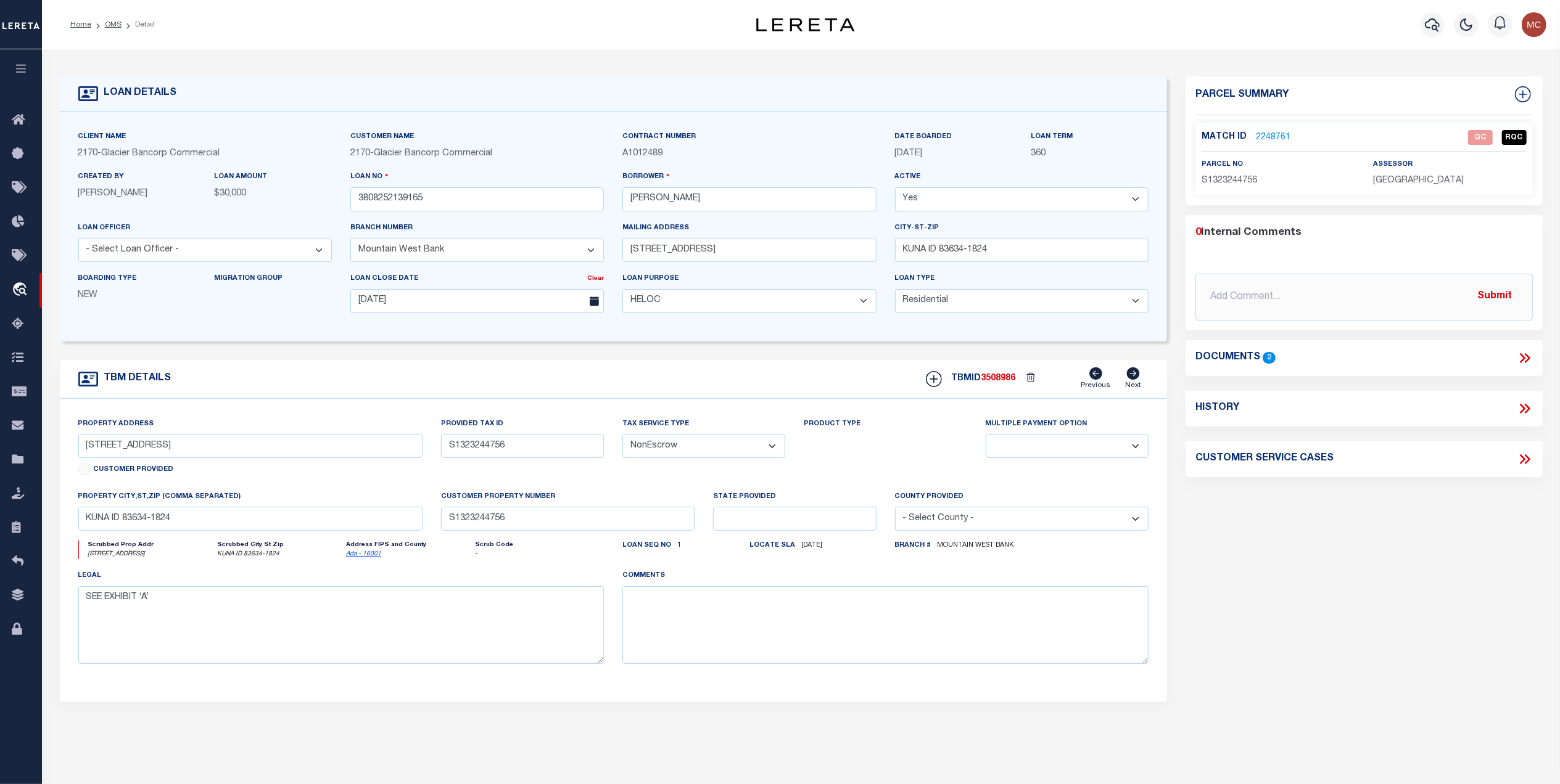
click at [1263, 136] on link "2248761" at bounding box center [1273, 137] width 34 height 13
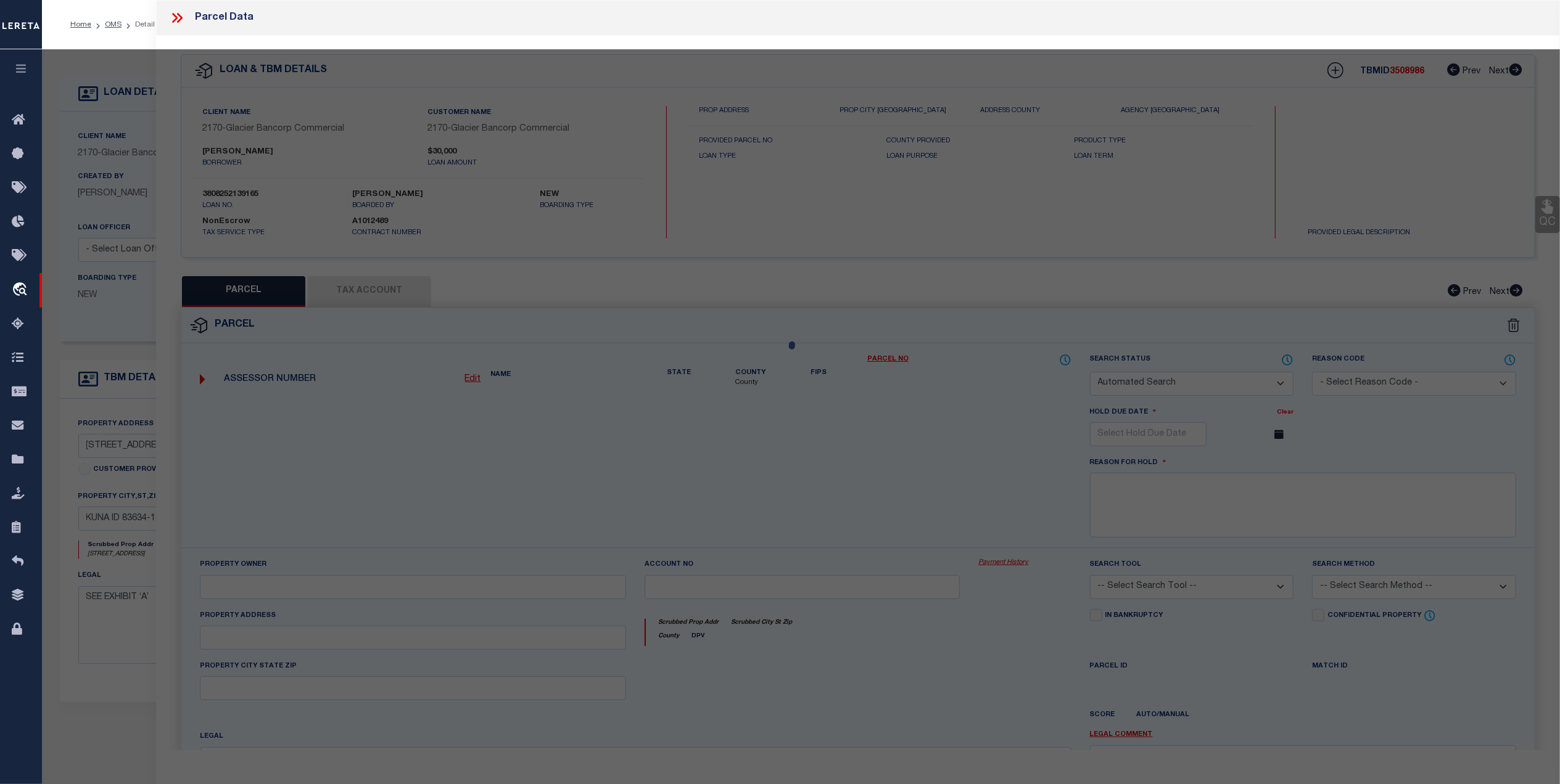
checkbox input "false"
select select "QC"
type input "[PERSON_NAME]"
select select "AGW"
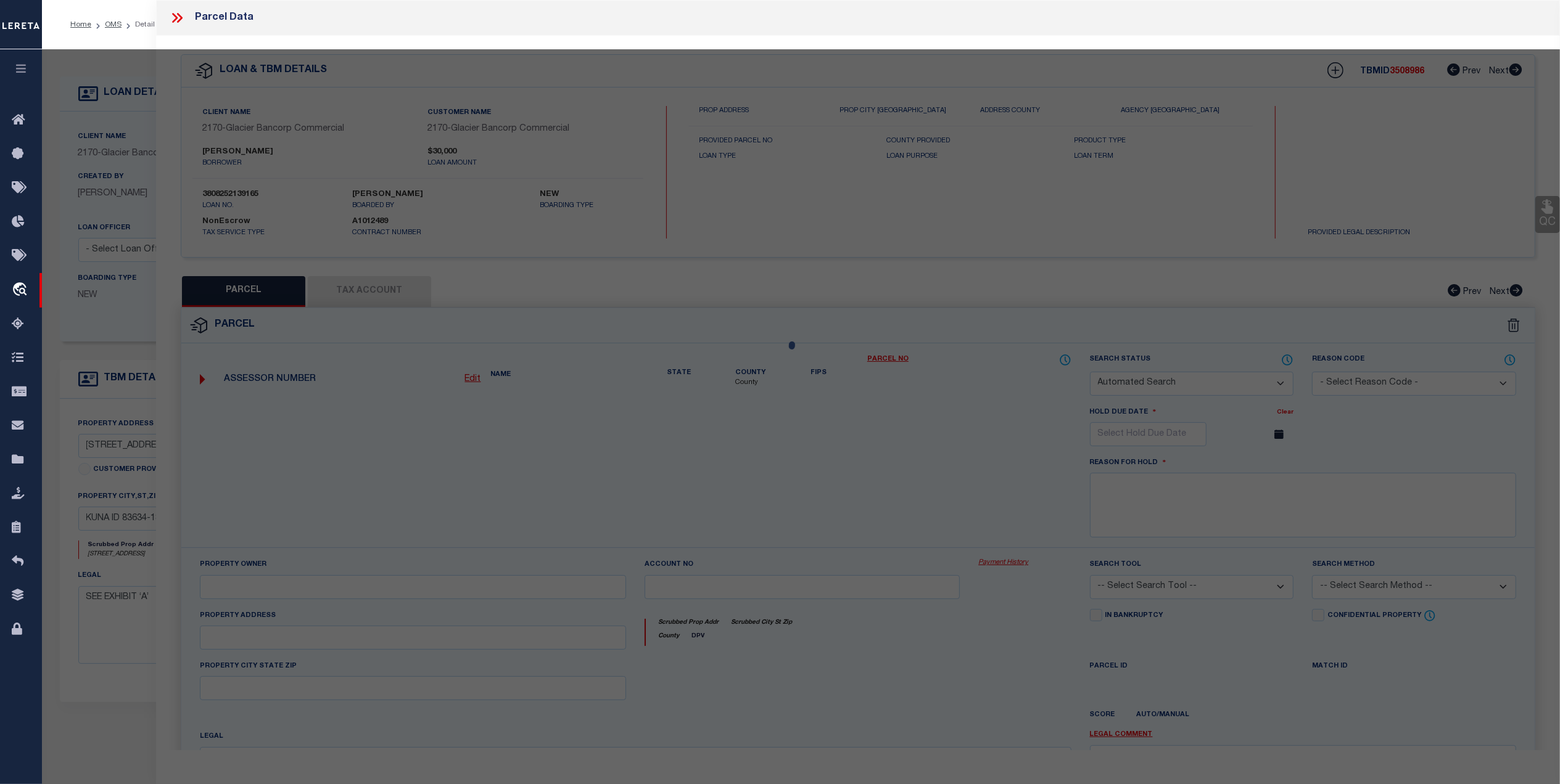
select select "LEG"
type input "820 W BOISE ST"
type input "KUNA, ID 83634"
type textarea "PAR #4756 @ SE COR SE4 NW4 SEC 23 2N 1W PARCEL A R/S 2607 EXC R/W #244755-B"
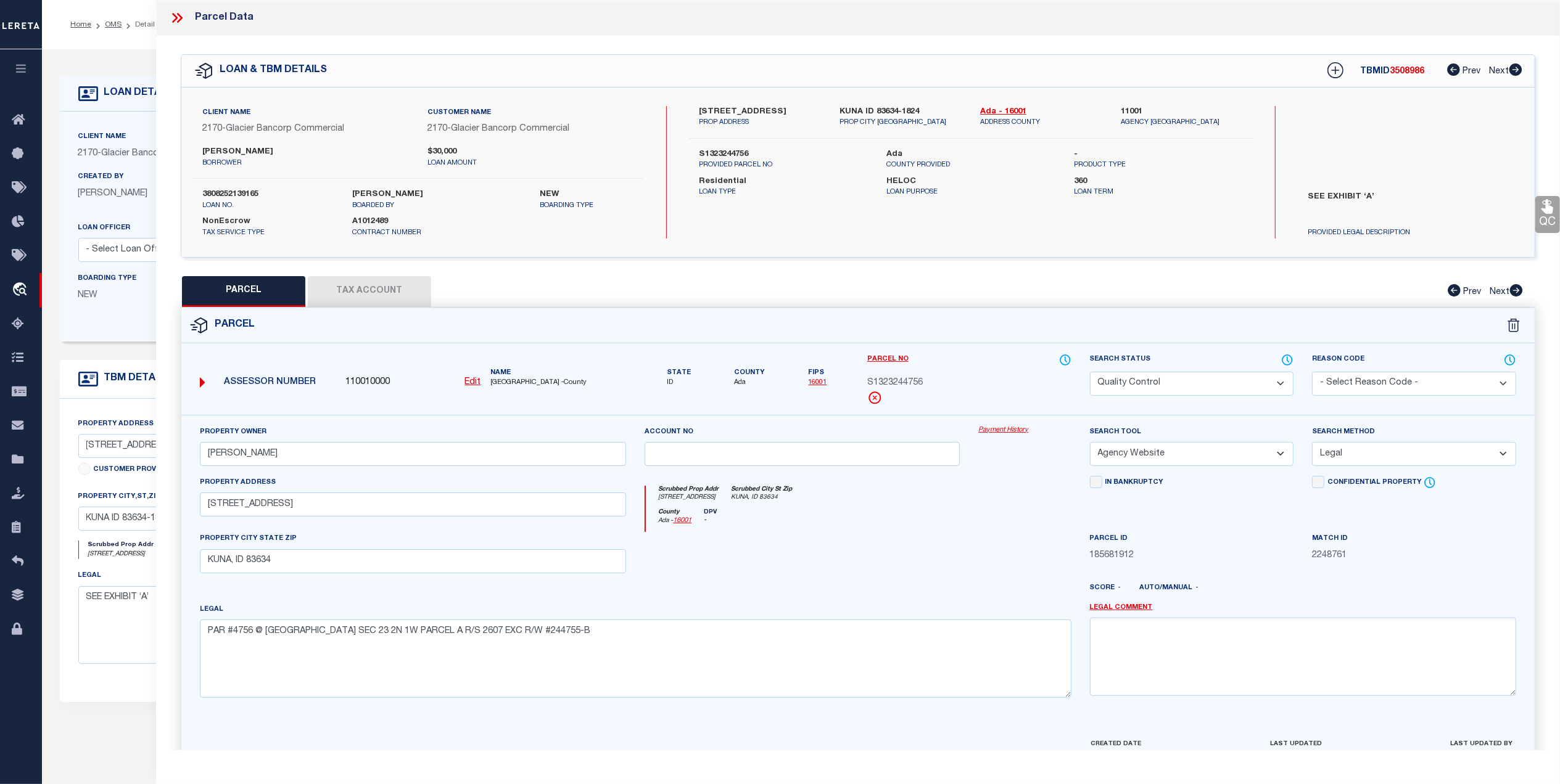
click at [401, 309] on div "Parcel" at bounding box center [857, 325] width 1353 height 35
click at [391, 288] on button "Tax Account" at bounding box center [370, 292] width 124 height 31
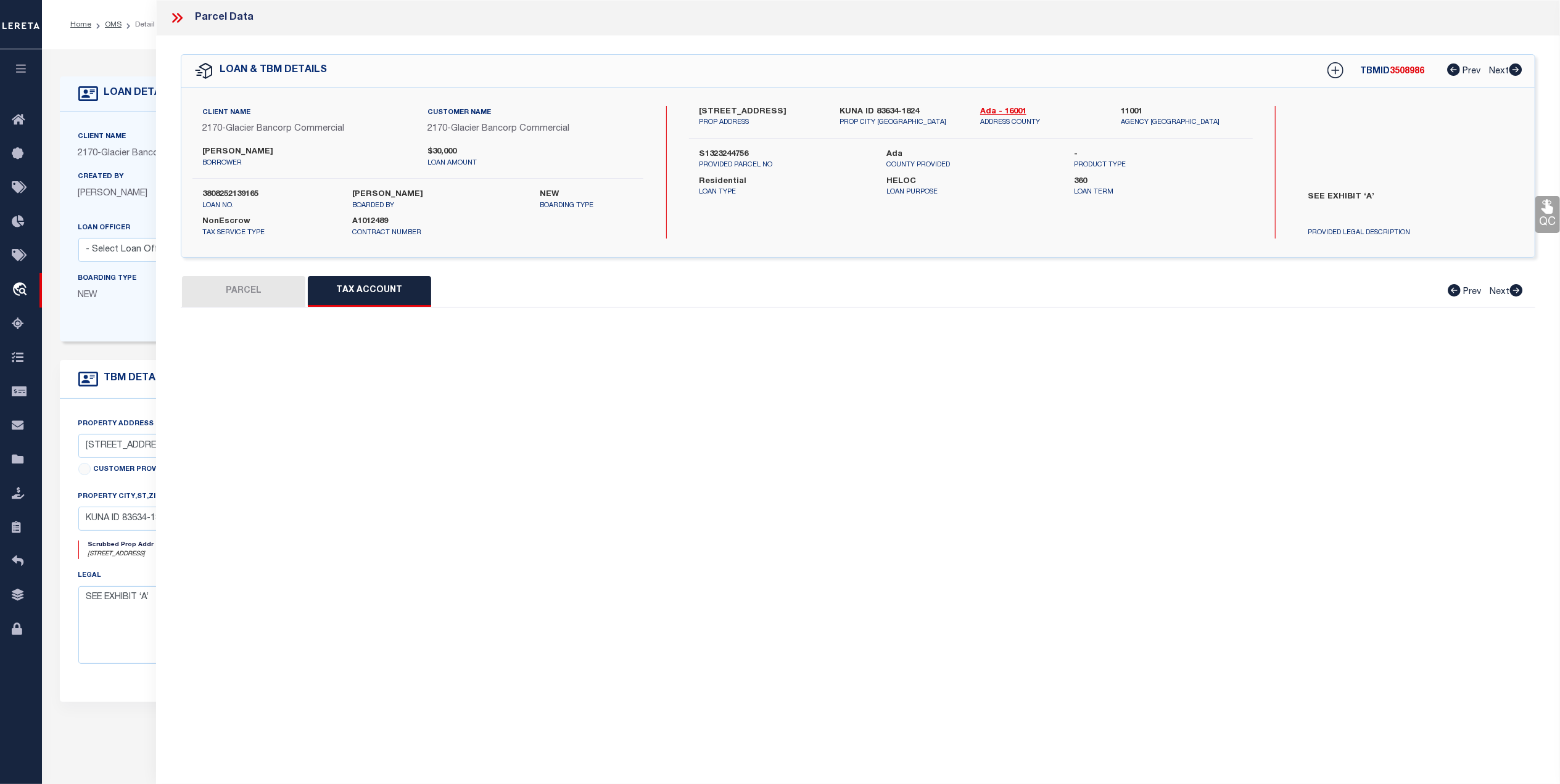
select select "100"
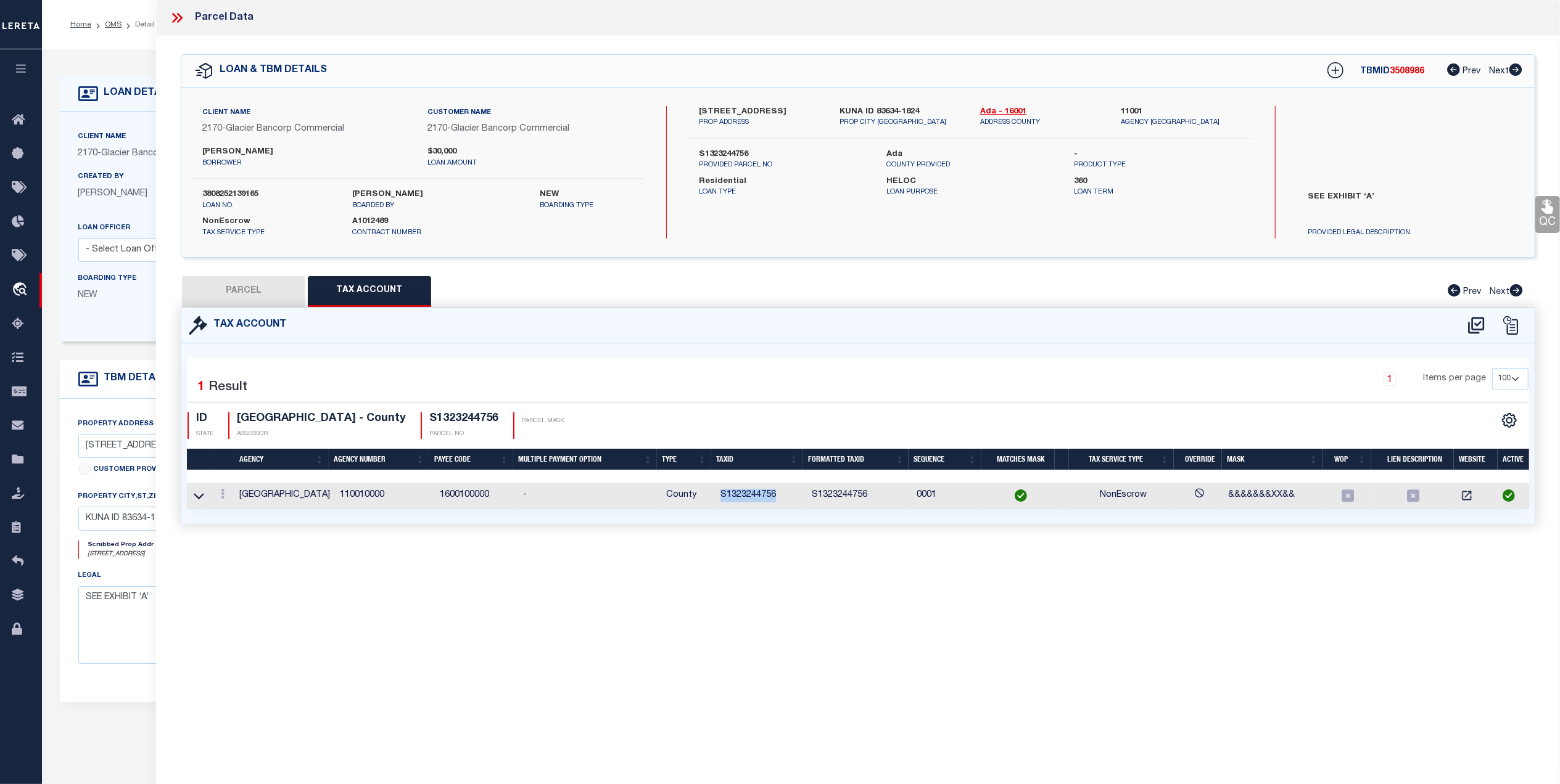
drag, startPoint x: 765, startPoint y: 497, endPoint x: 710, endPoint y: 501, distance: 55.1
click at [710, 501] on tr "ADA COUNTY 110010000 1600100000 - County S1323244756 S1323244756 0001 NonEscrow…" at bounding box center [861, 496] width 1347 height 27
copy tr "S1323244756"
drag, startPoint x: 239, startPoint y: 305, endPoint x: 326, endPoint y: 304, distance: 87.0
click at [239, 305] on button "PARCEL" at bounding box center [244, 292] width 124 height 31
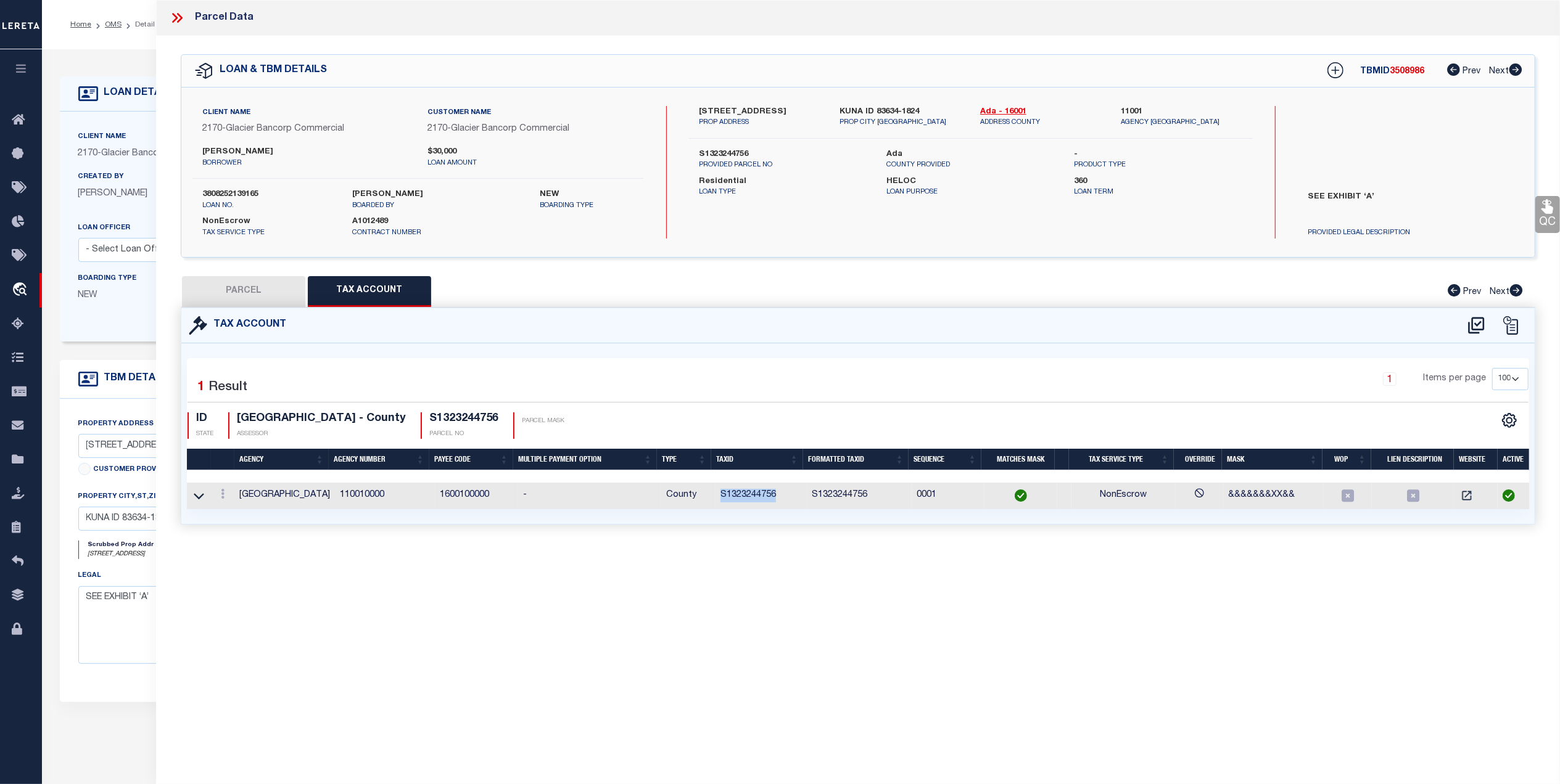
select select "AS"
select select
checkbox input "false"
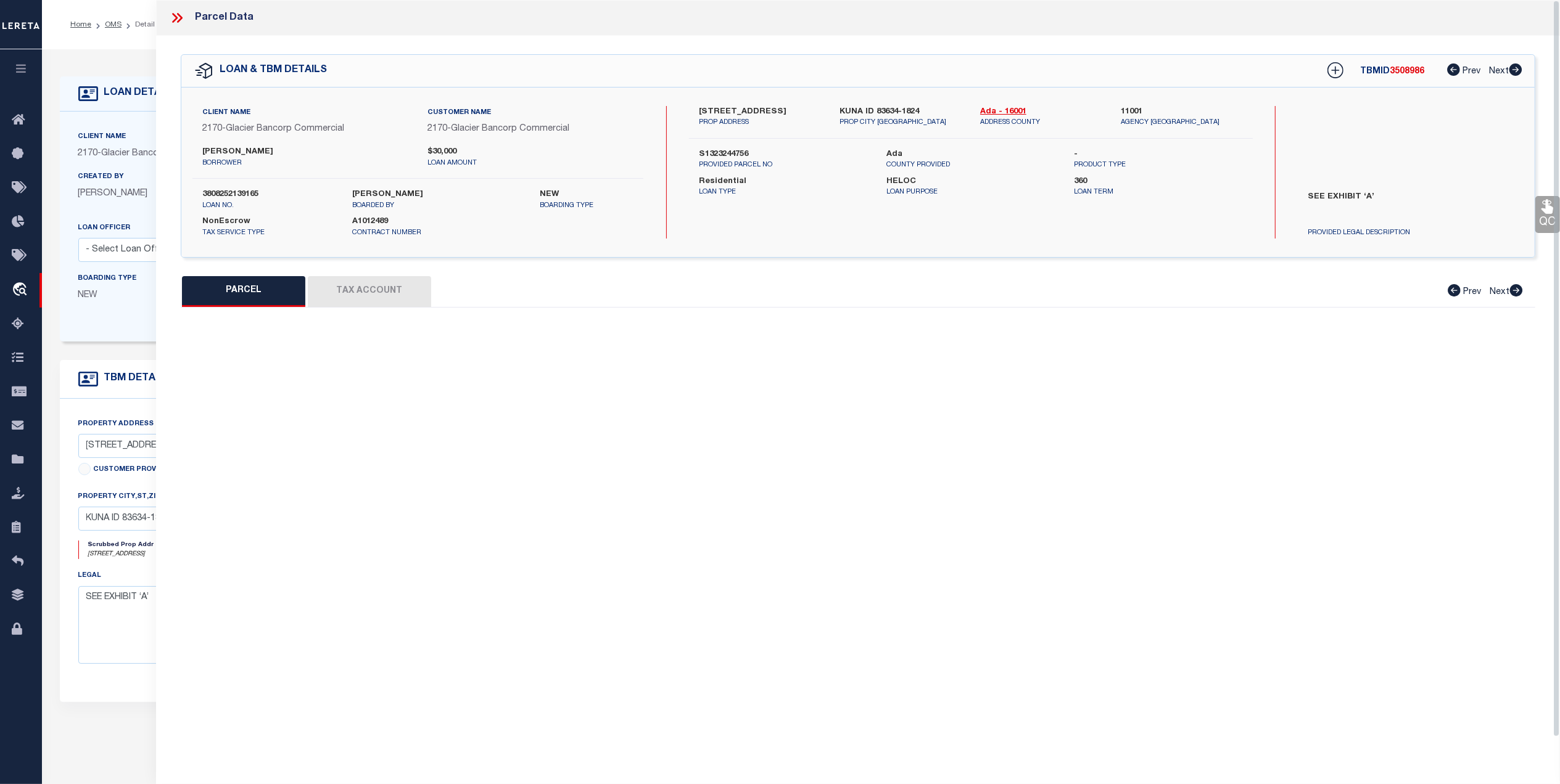
select select "QC"
type input "HAMILTON,PETER B"
select select "AGW"
select select "LEG"
type input "820 W BOISE ST"
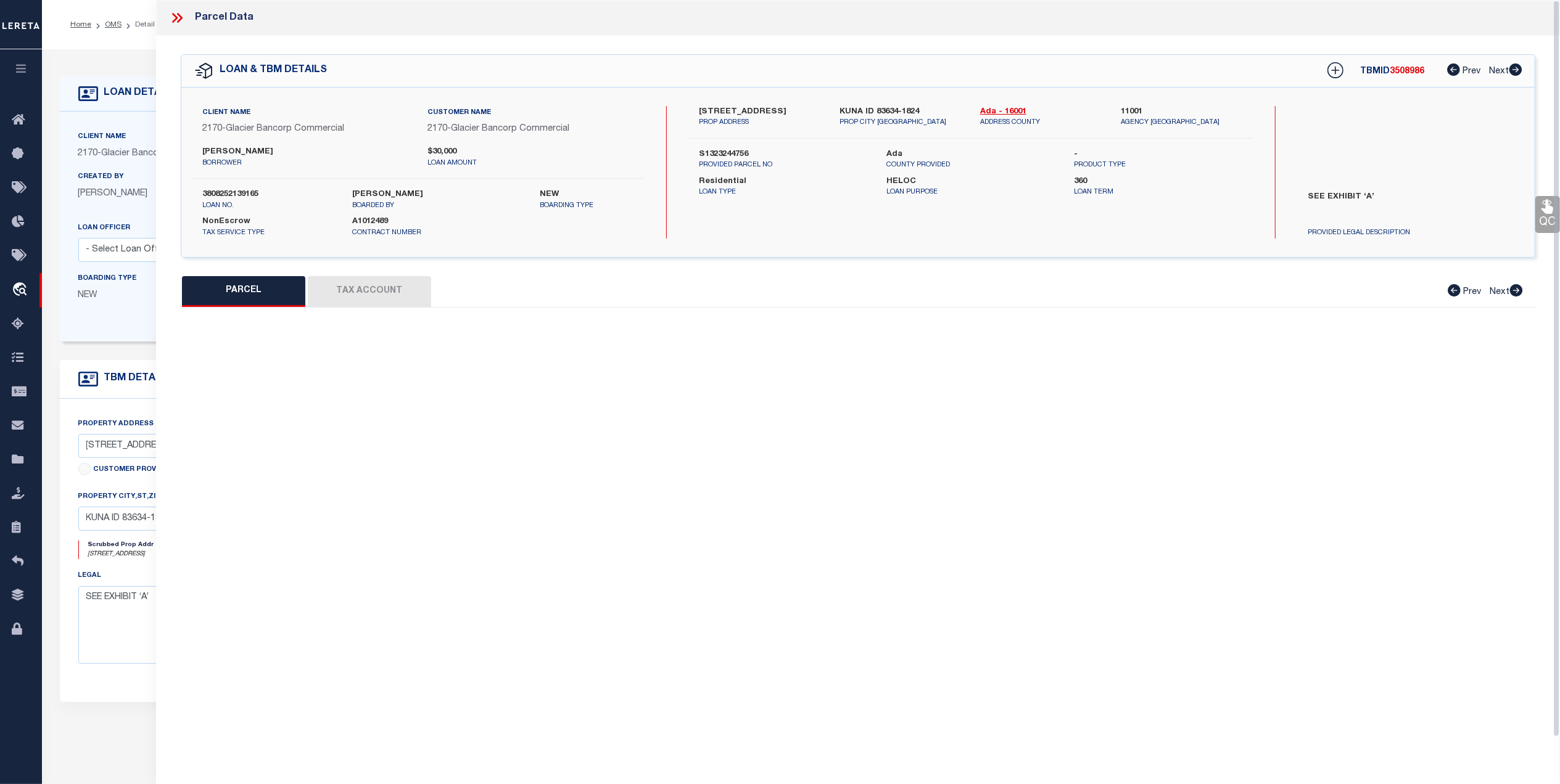
type input "KUNA, ID 83634"
type textarea "PAR #4756 @ SE COR SE4 NW4 SEC 23 2N 1W PARCEL A R/S 2607 EXC R/W #244755-B"
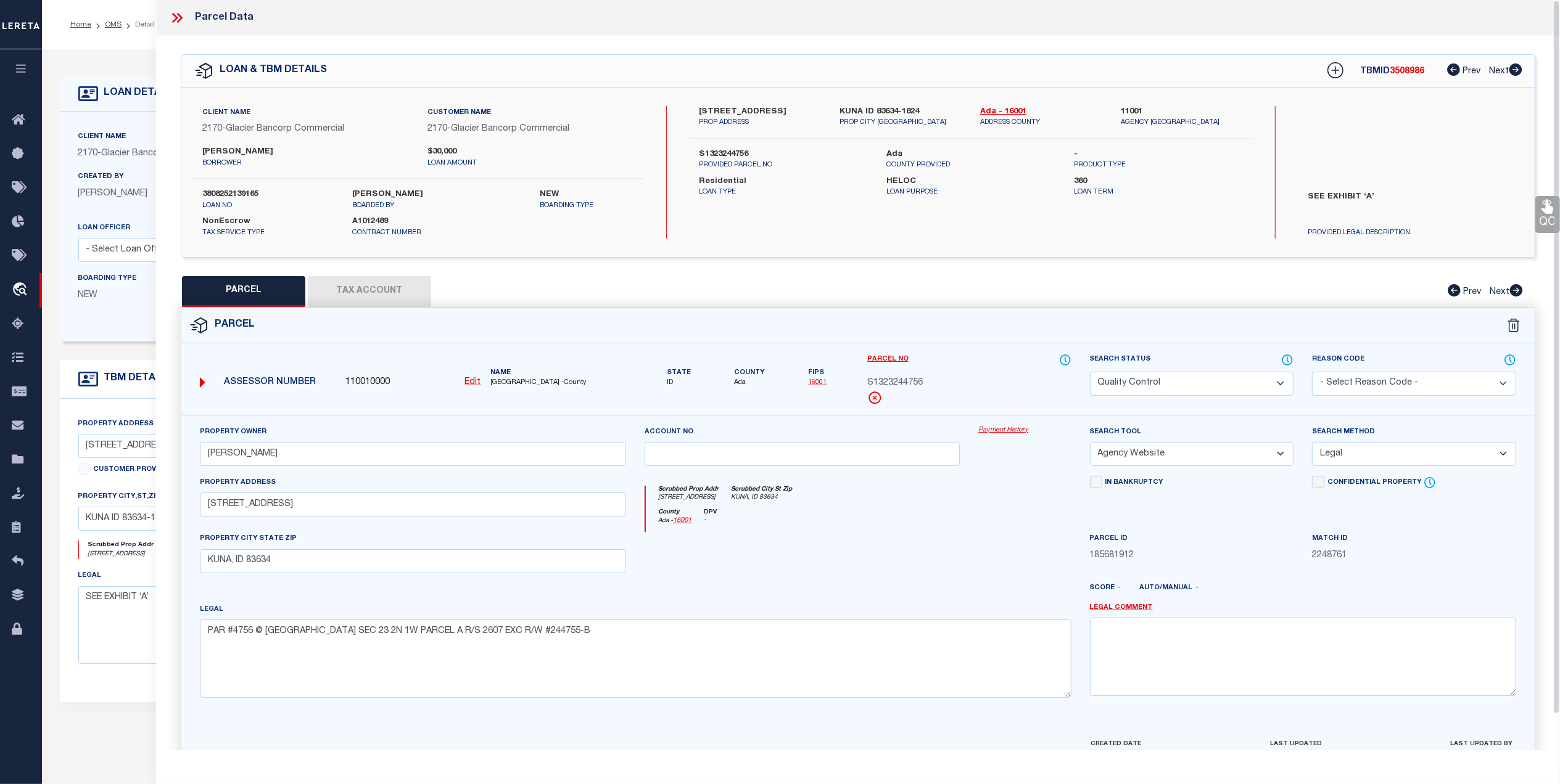
click at [1547, 210] on icon at bounding box center [1547, 207] width 12 height 15
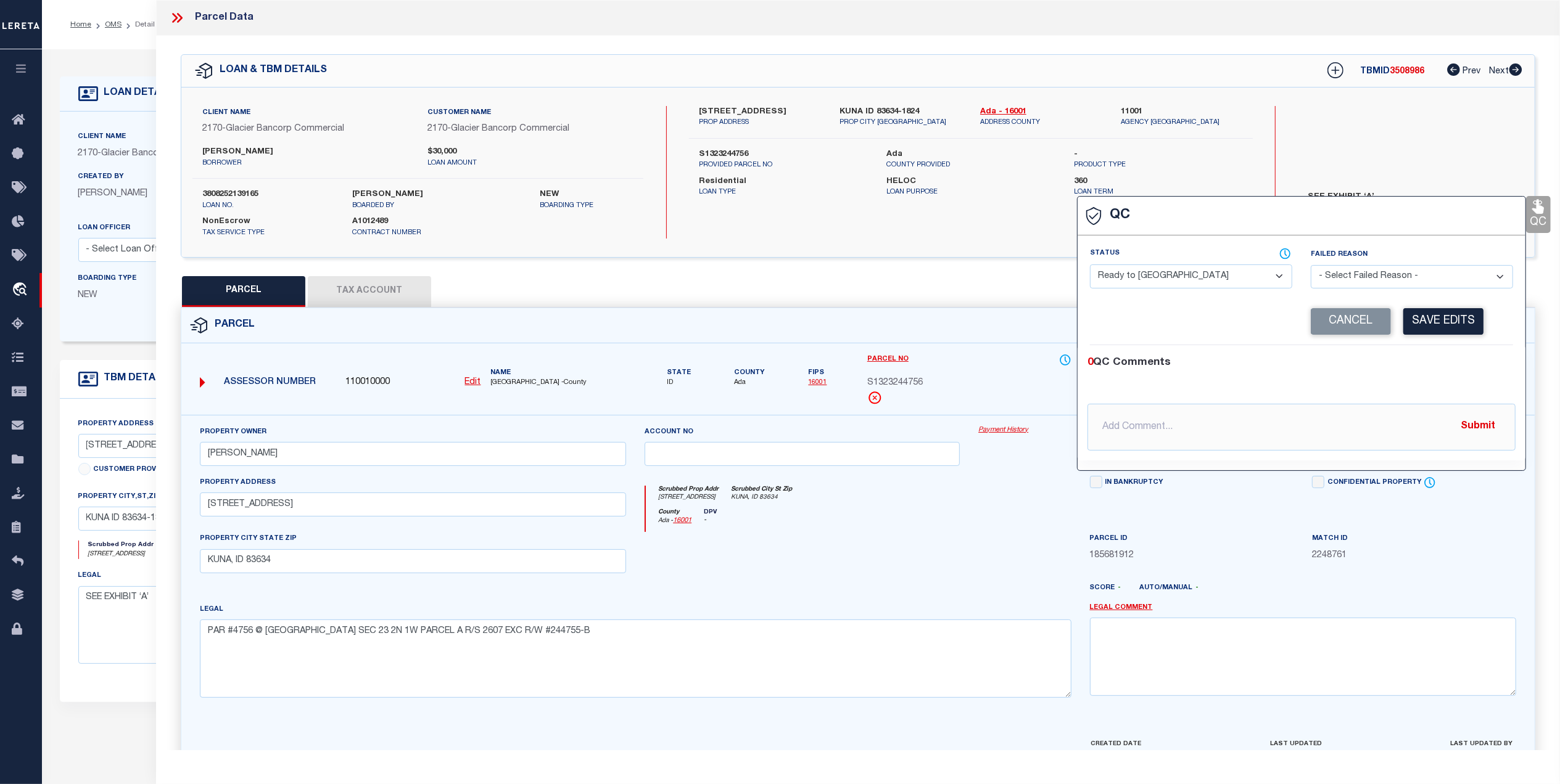
click at [1181, 280] on select "- Select Status - Ready to QC Correct Incorrect" at bounding box center [1191, 276] width 203 height 24
select select "COR"
click at [1090, 266] on select "- Select Status - Ready to QC Correct Incorrect" at bounding box center [1191, 276] width 203 height 24
click at [1457, 326] on button "Save Edits" at bounding box center [1442, 321] width 80 height 27
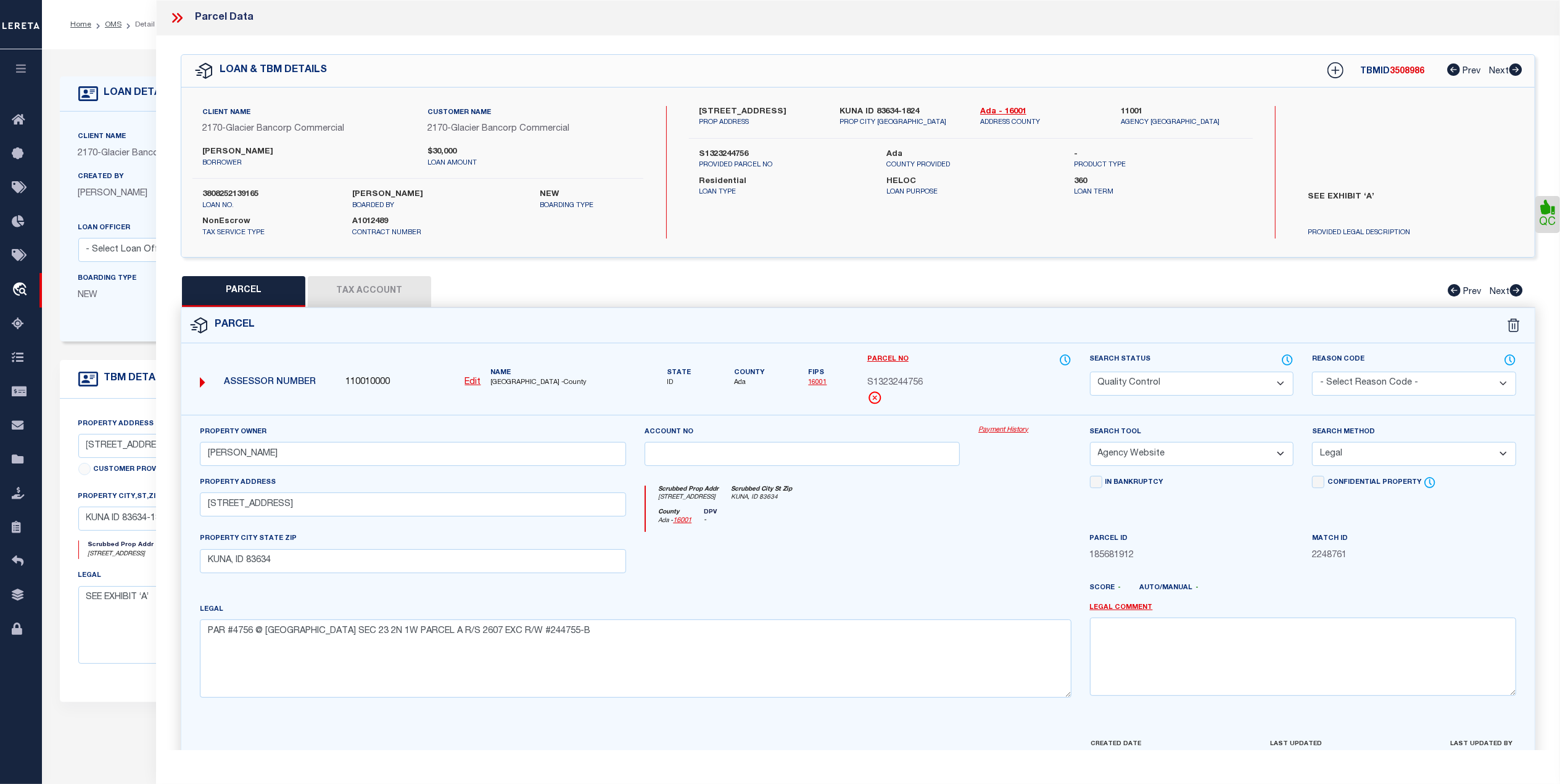
click at [1128, 386] on select "Automated Search Bad Parcel Complete Duplicate Parcel High Dollar Reporting In …" at bounding box center [1192, 383] width 204 height 24
select select "CP"
click at [1090, 371] on select "Automated Search Bad Parcel Complete Duplicate Parcel High Dollar Reporting In …" at bounding box center [1192, 383] width 204 height 24
drag, startPoint x: 851, startPoint y: 567, endPoint x: 883, endPoint y: 572, distance: 32.4
click at [856, 570] on div at bounding box center [801, 557] width 334 height 51
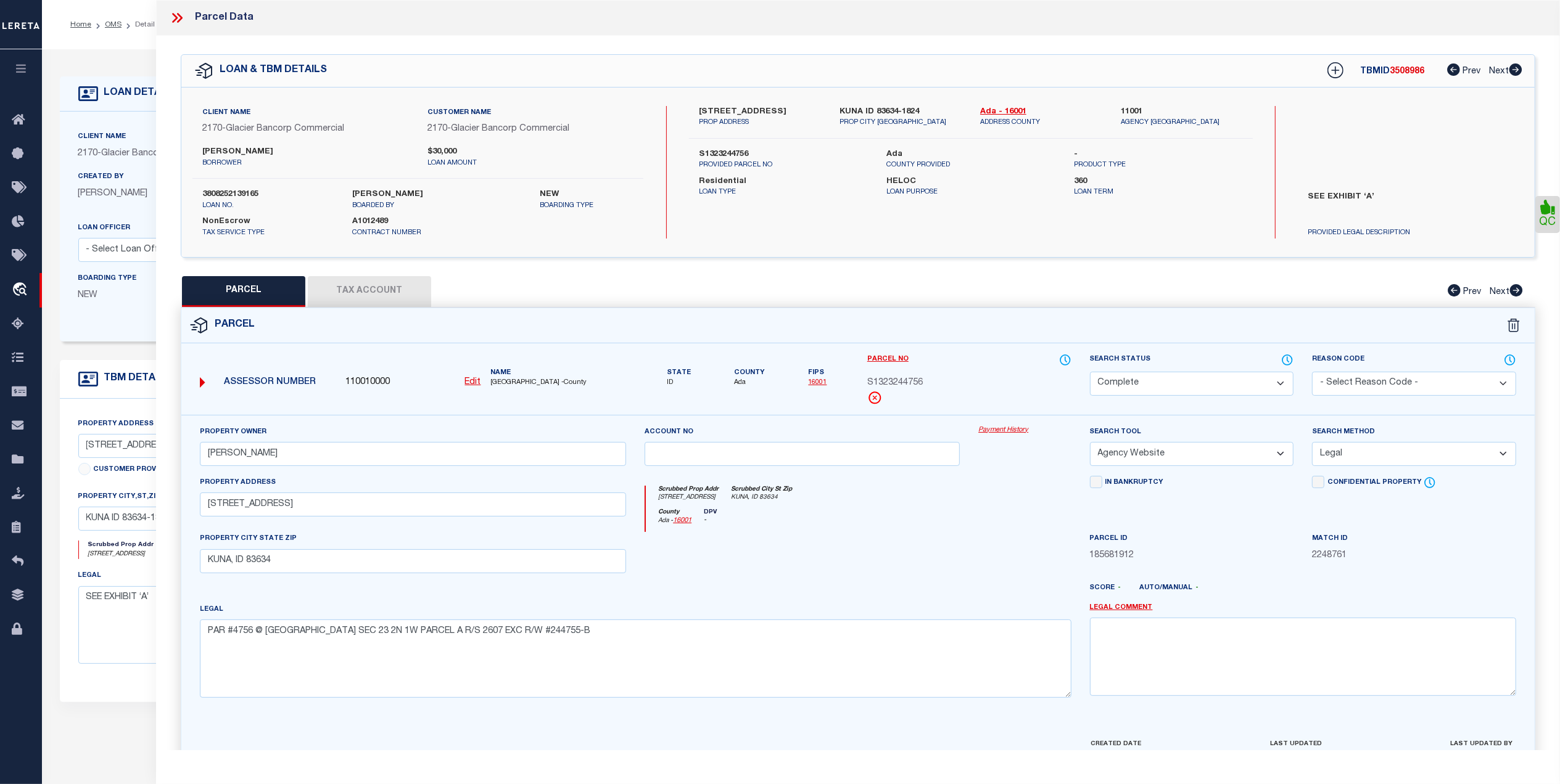
scroll to position [73, 0]
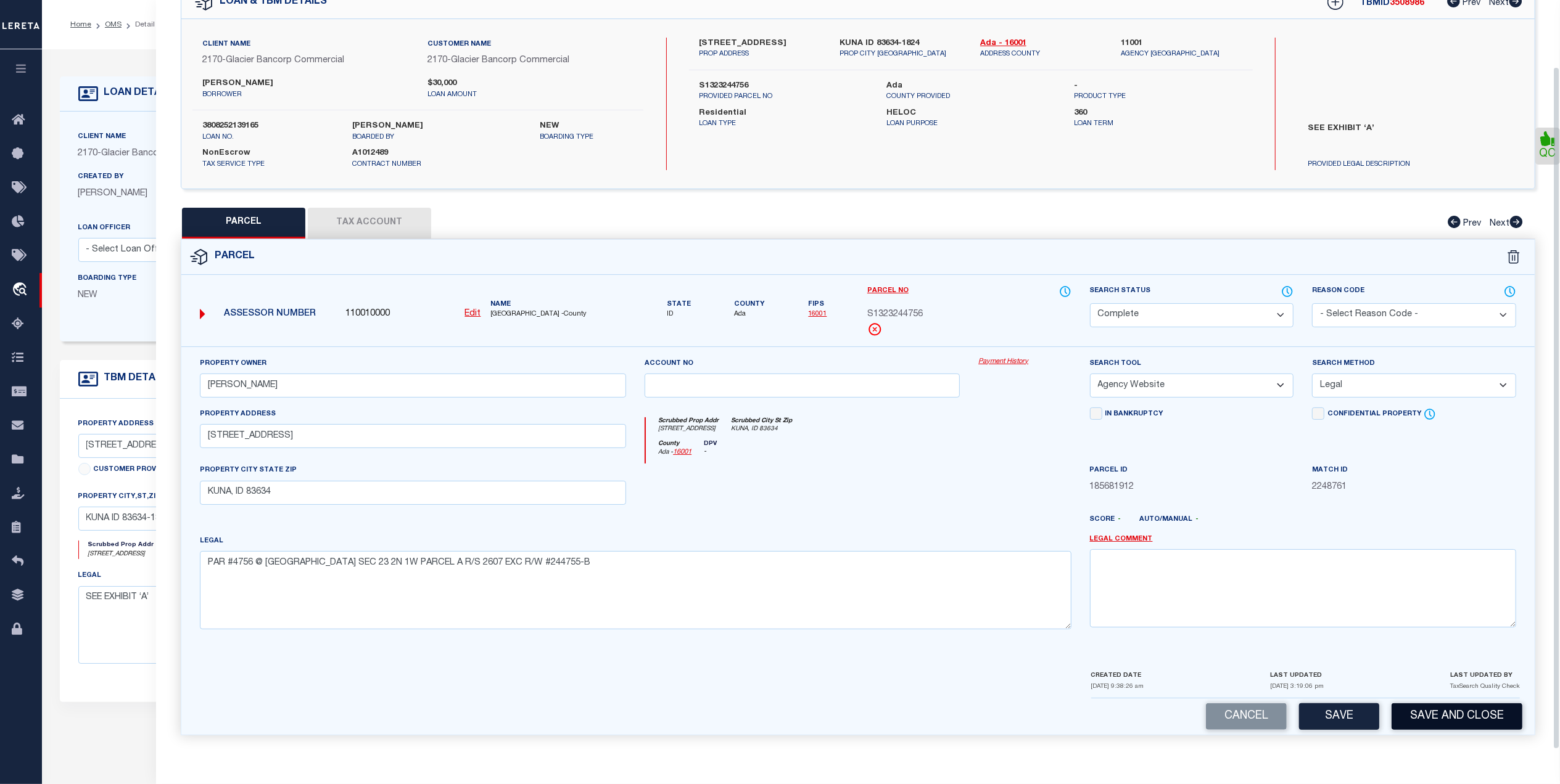
click at [1414, 718] on button "Save and Close" at bounding box center [1457, 716] width 130 height 27
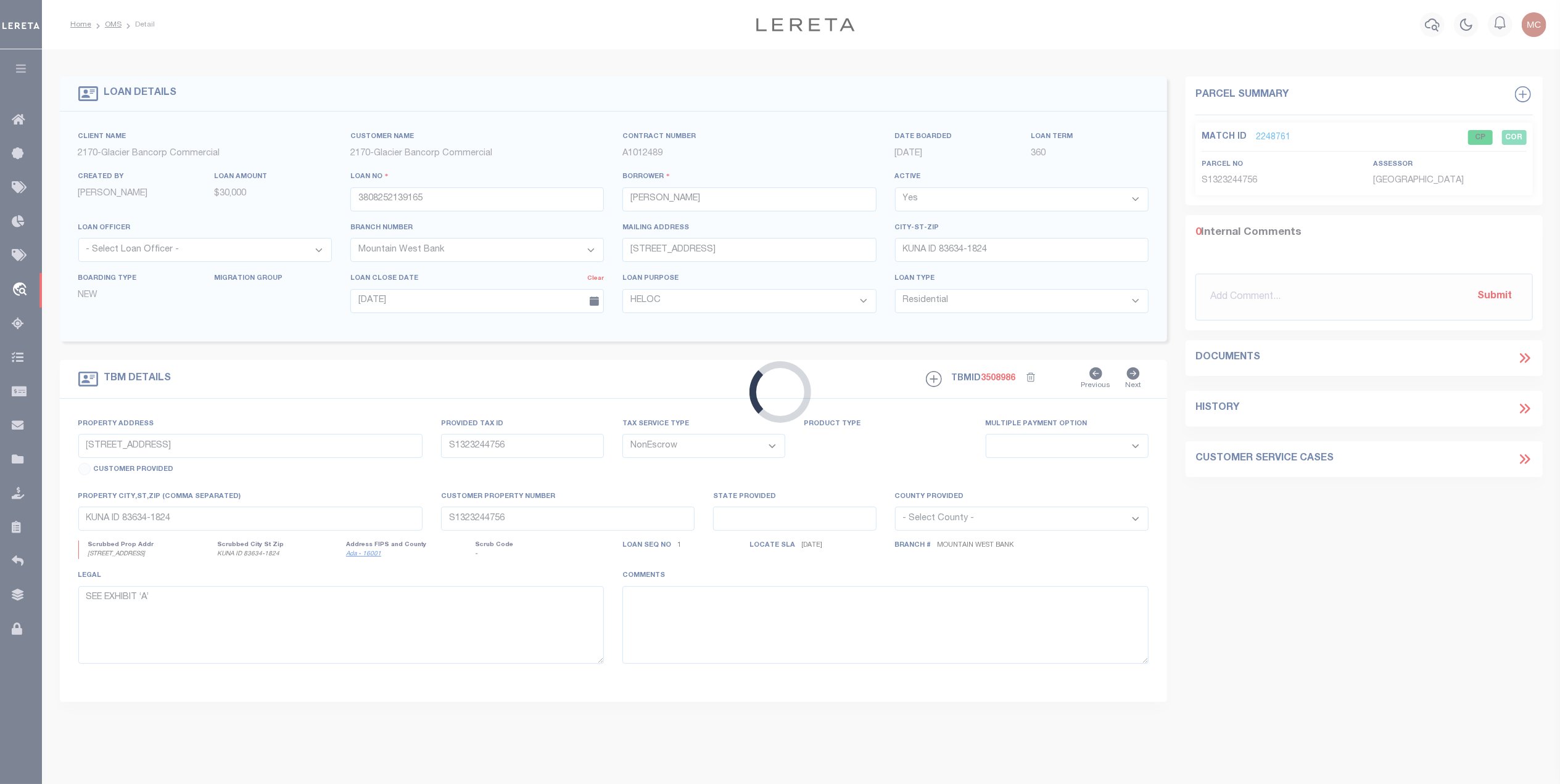
select select
select select "4575"
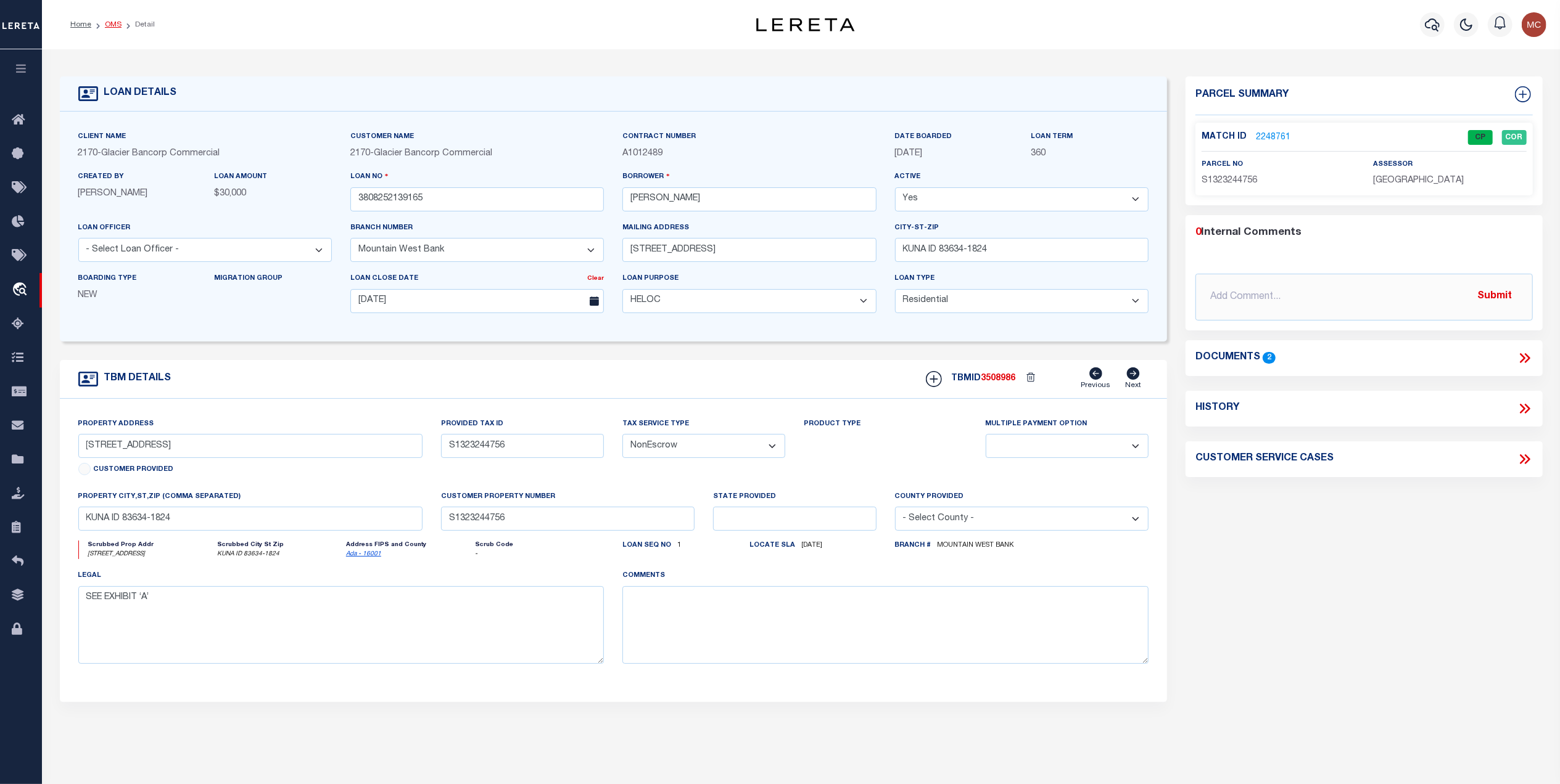
click at [114, 25] on link "OMS" at bounding box center [112, 24] width 16 height 8
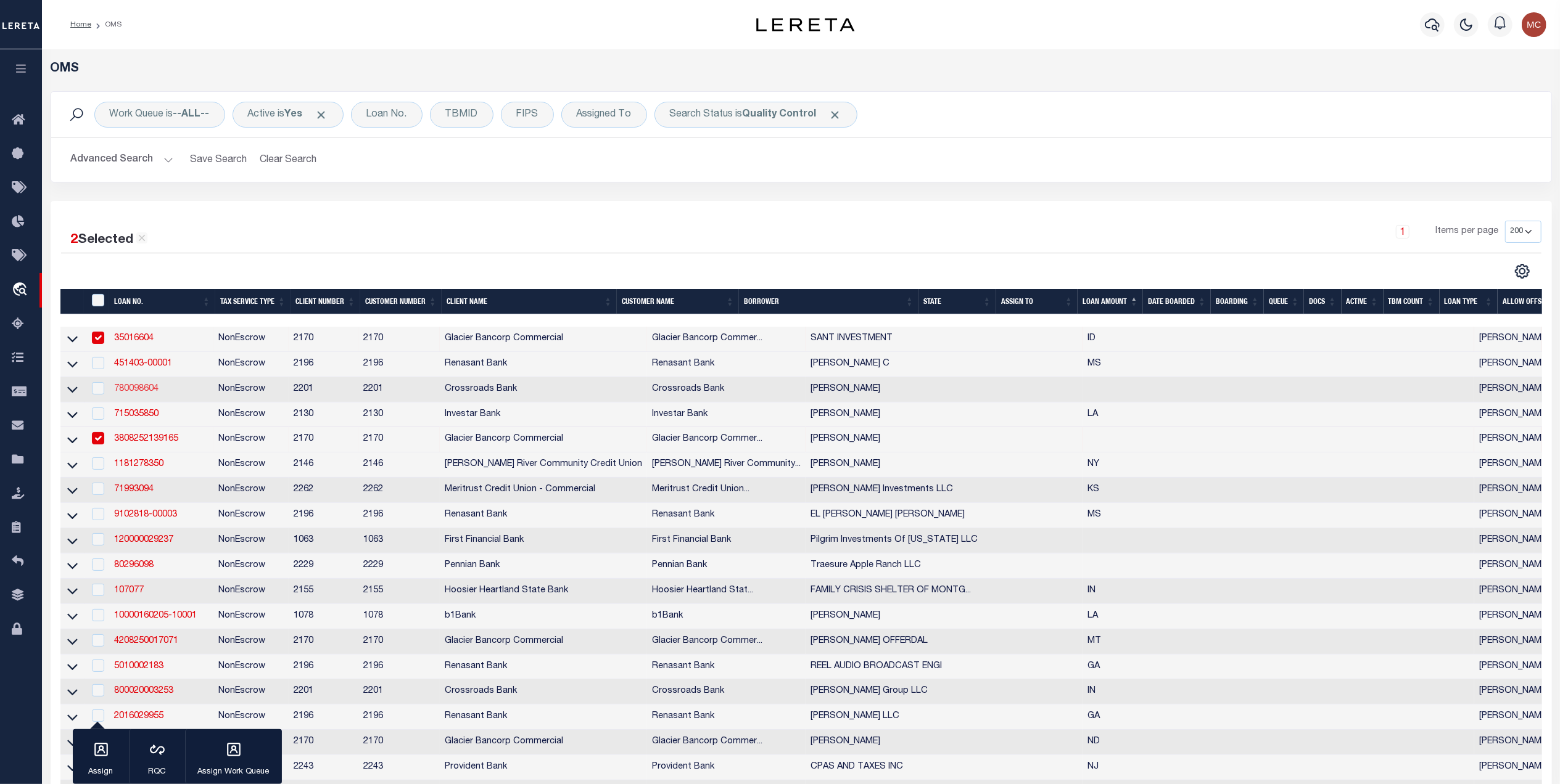
click at [139, 389] on link "780098604" at bounding box center [136, 389] width 45 height 9
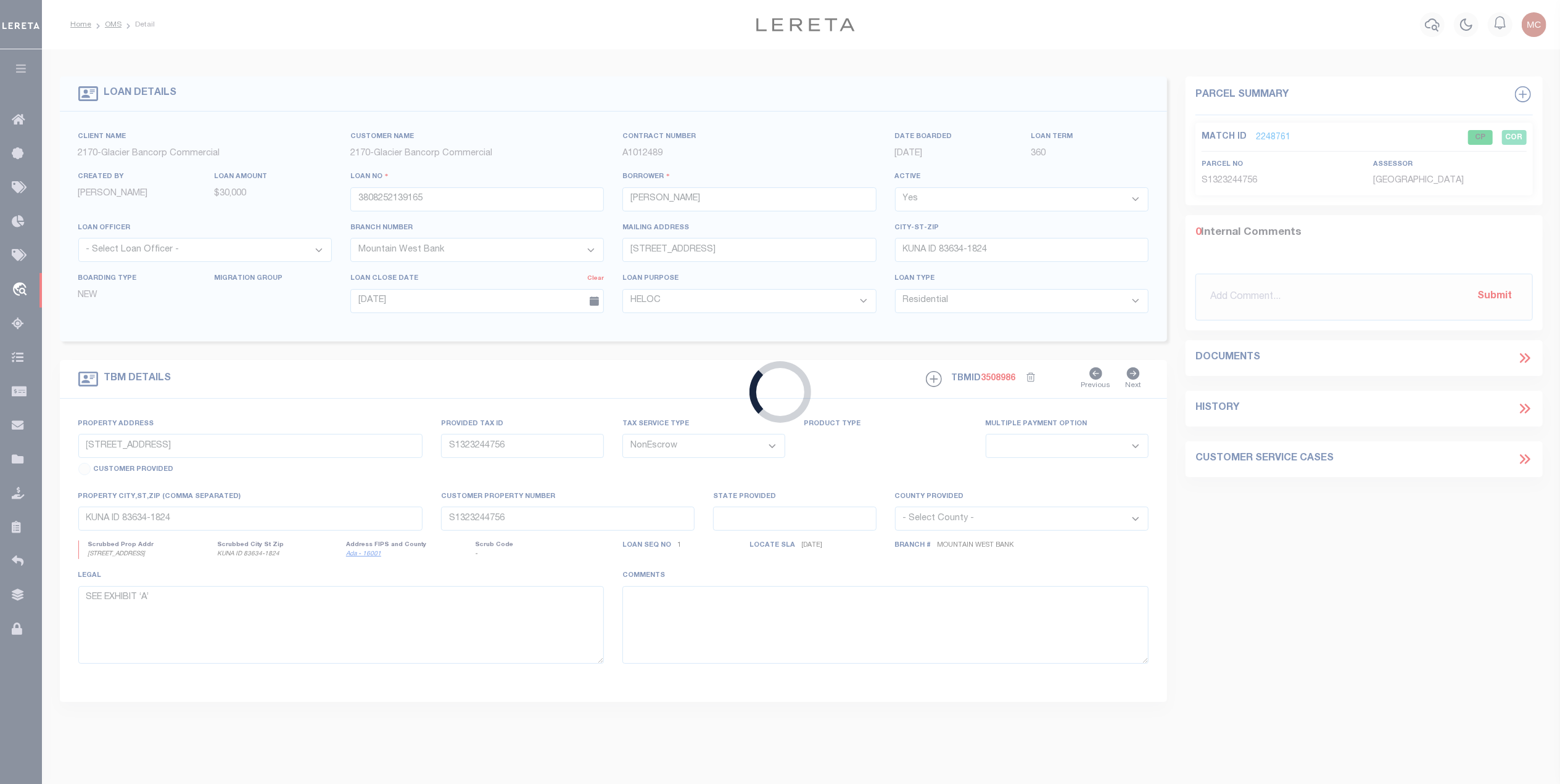
type input "780098604"
type input "Nicholas Ryan McClelland"
select select
select select "100"
select select
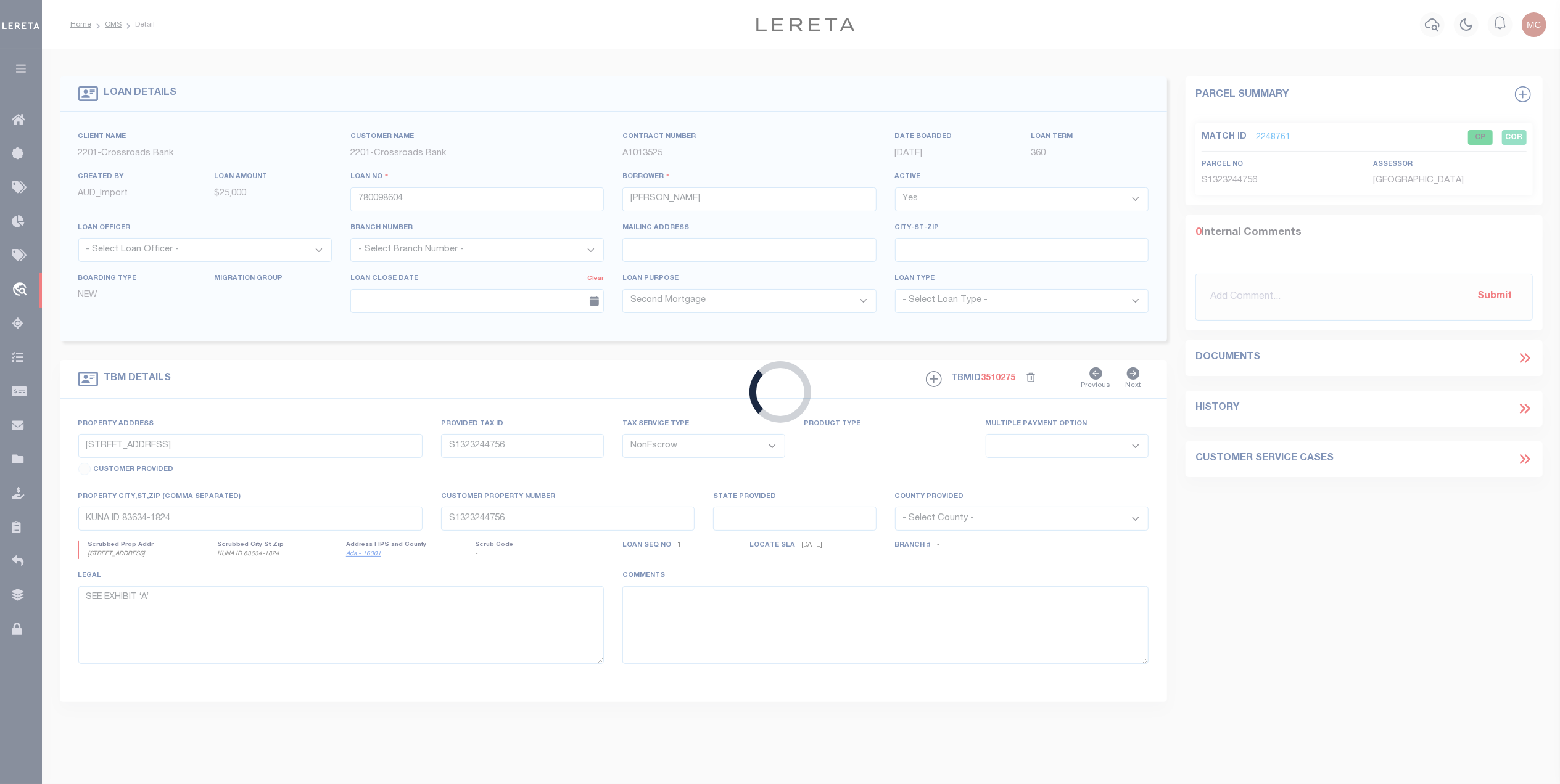
type input "8301 W 750 N-92"
type input "92-01-31-000-301.000-005"
select select
type input "PiercetonIN46562"
type textarea "See Attached Legal Description"
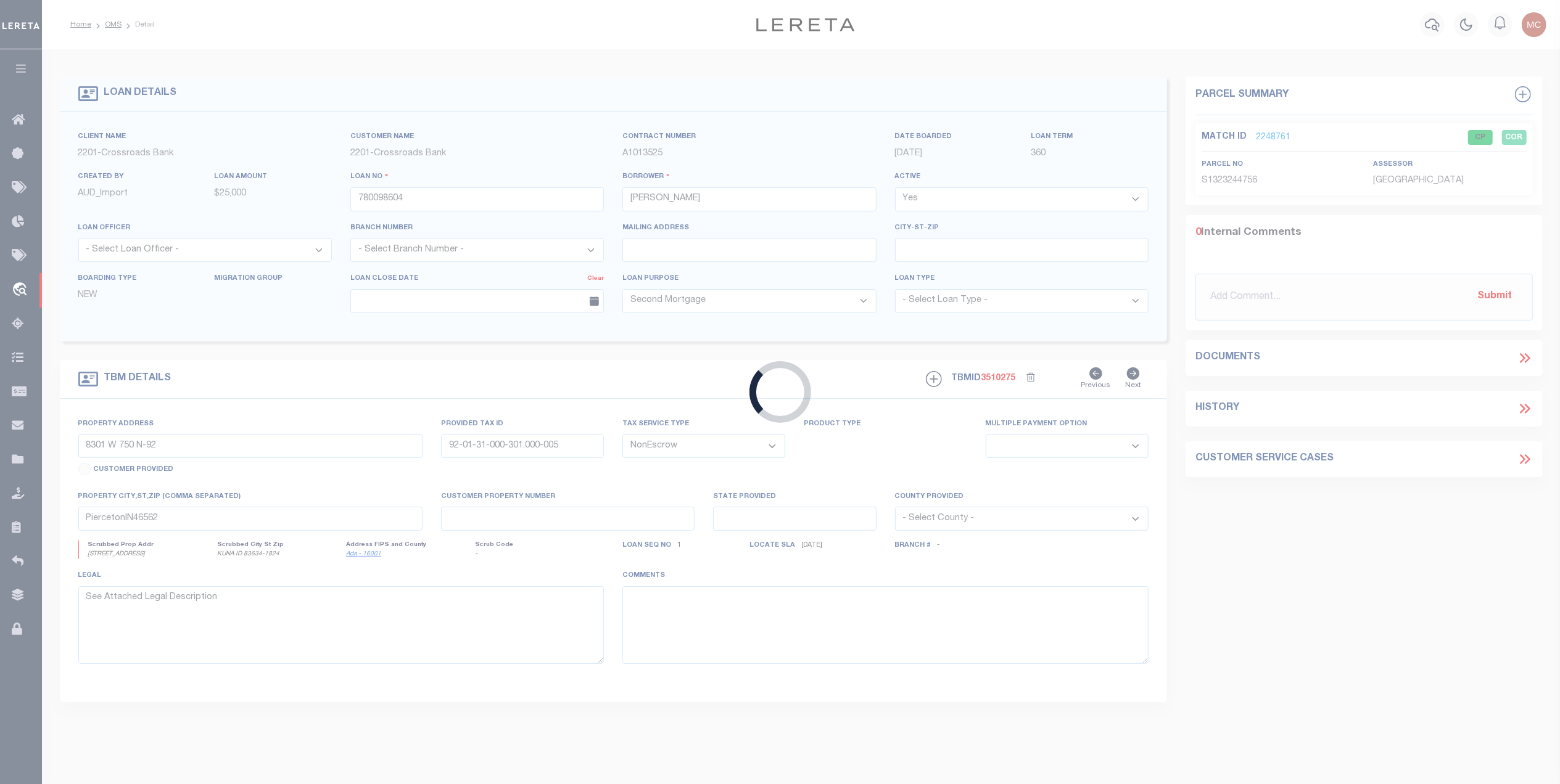
select select "7571"
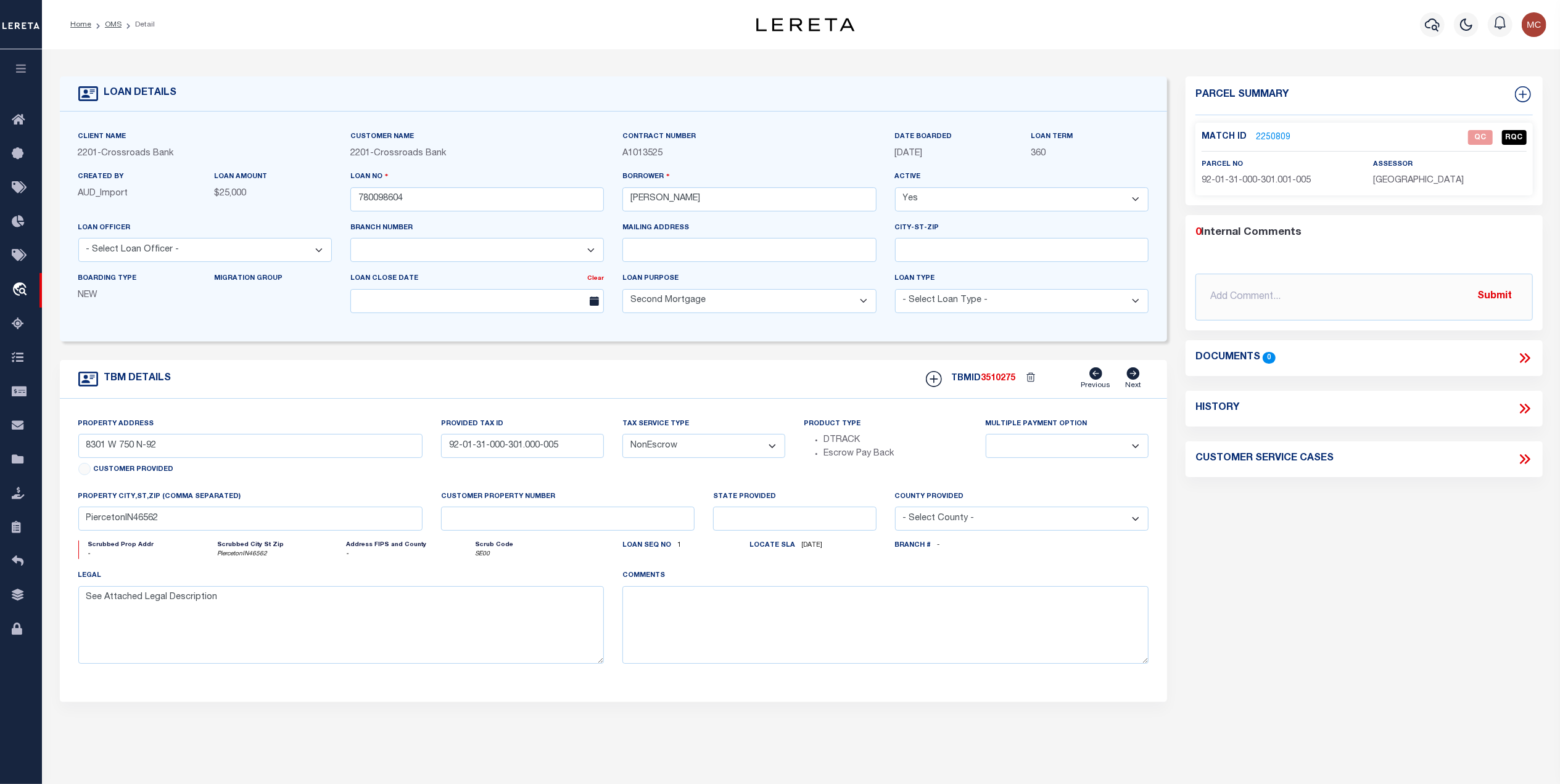
click at [1267, 131] on link "2250809" at bounding box center [1273, 137] width 34 height 13
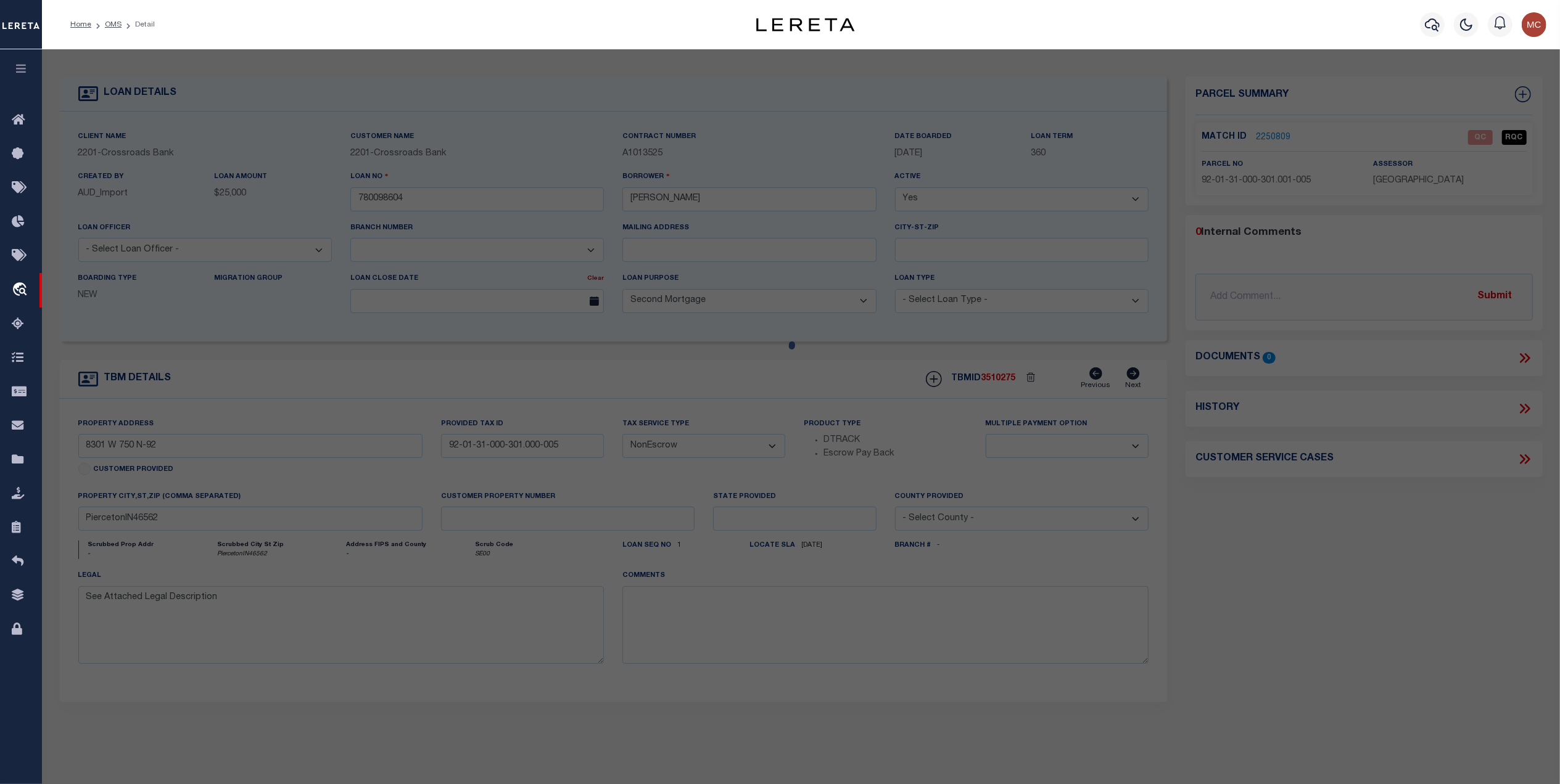
select select "AS"
select select
checkbox input "false"
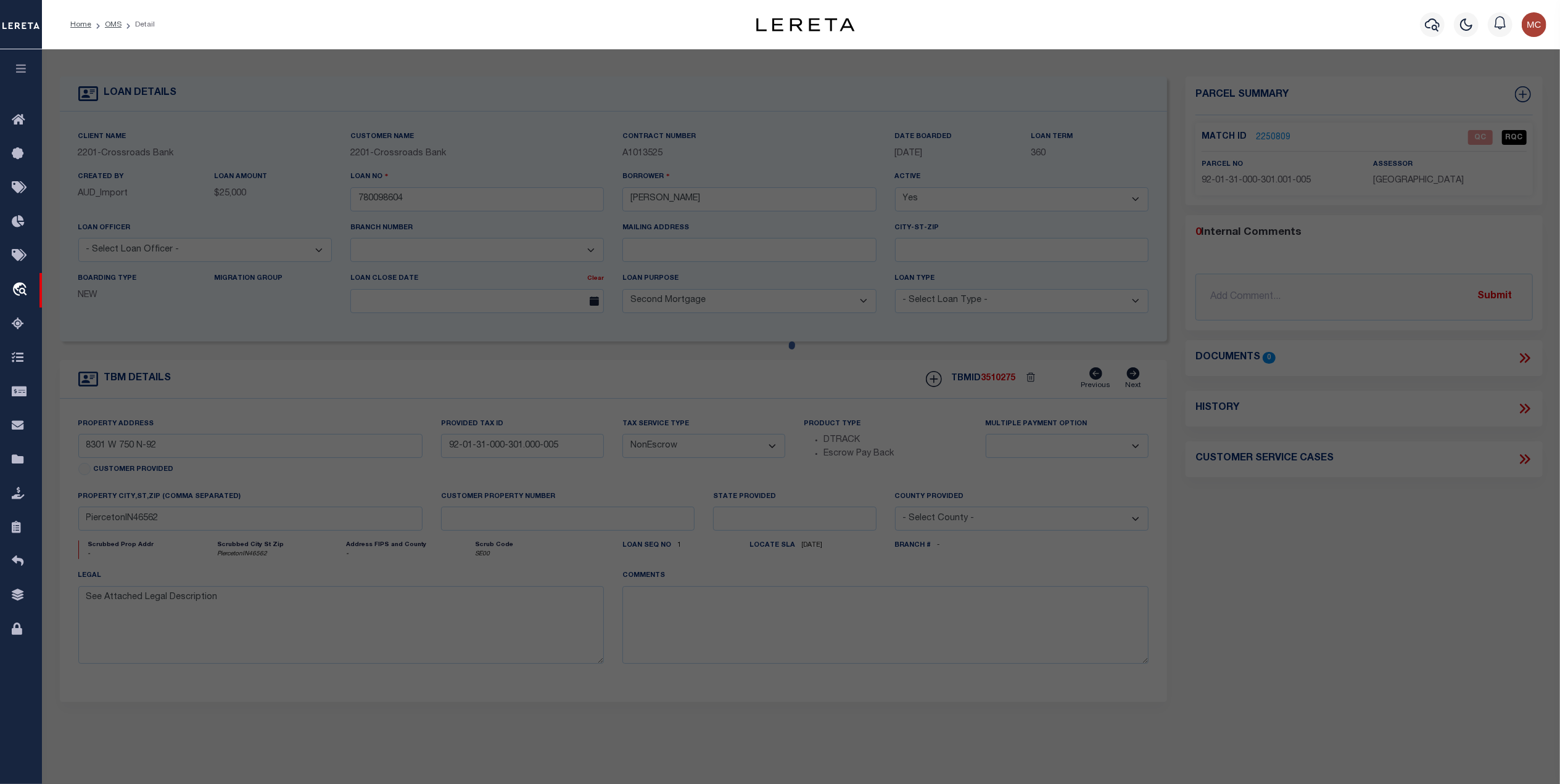
select select "QC"
type input "McClelland, Nicholas R & Kistler, Hannah K"
select select "AGW"
select select "ADD"
type input "8301 W 750 N-92"
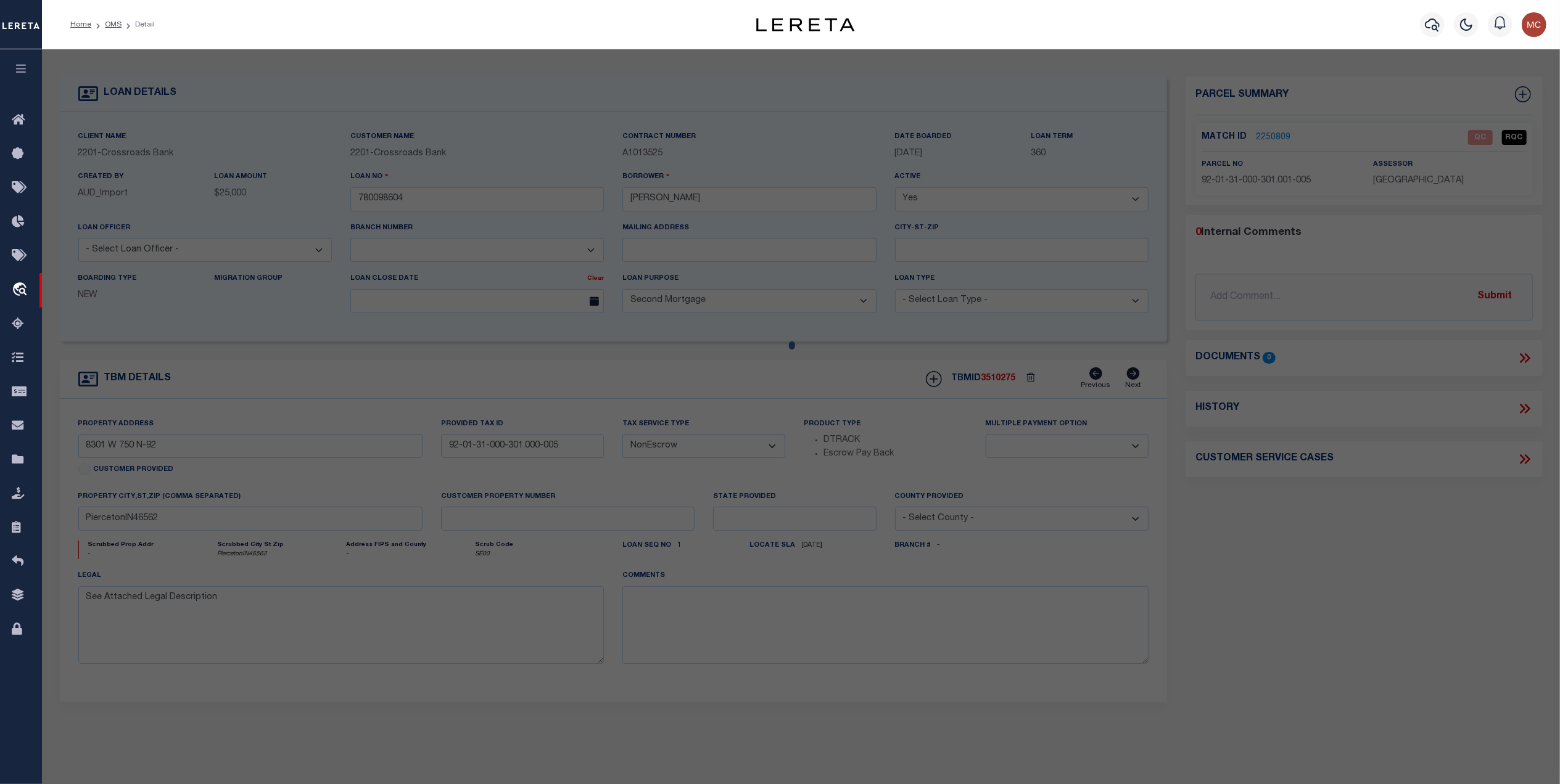
type input "PIERCETON IN 46562"
type textarea "Pt SW4 S31 T33 R8 9.53A"
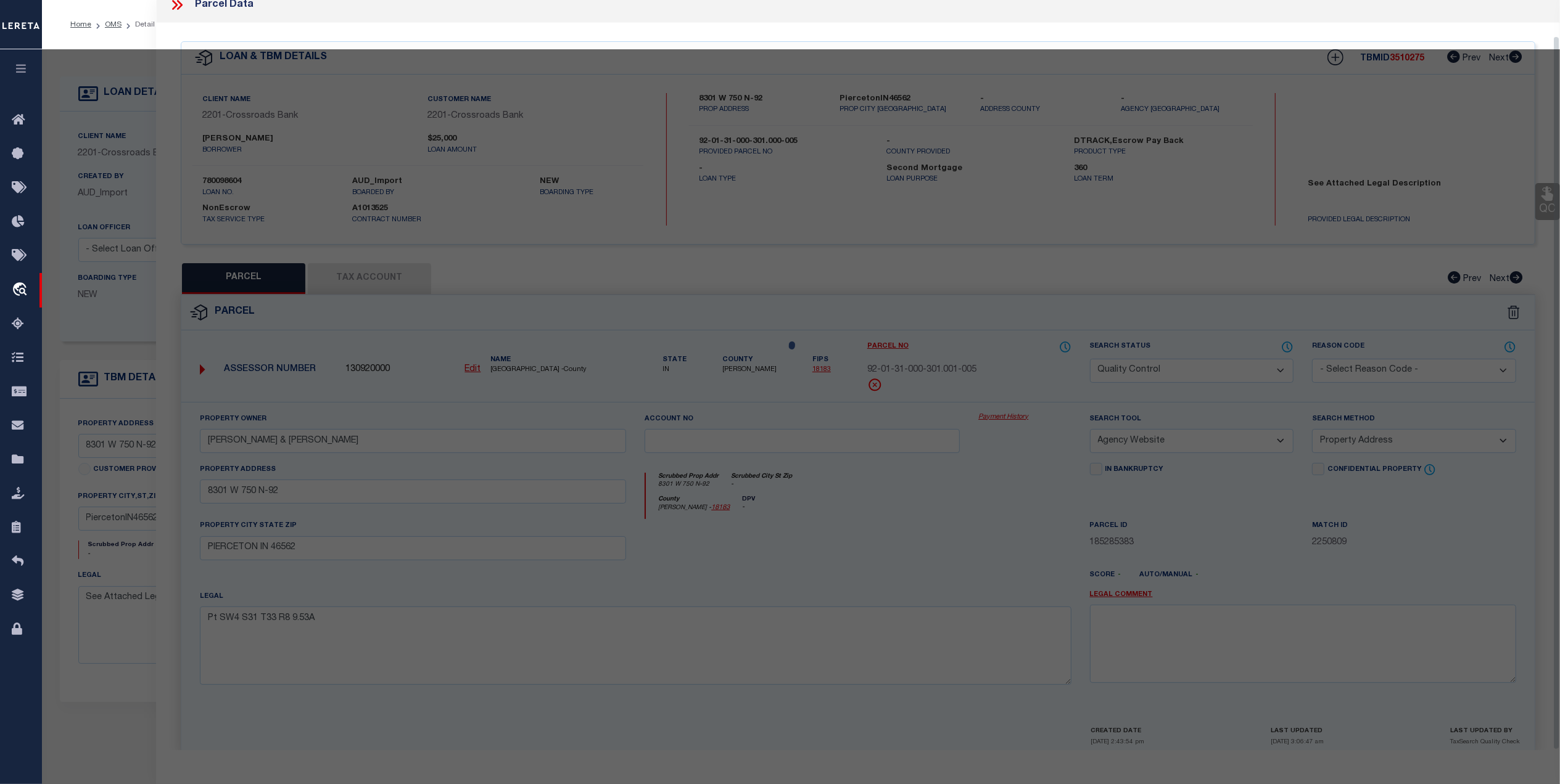
scroll to position [37, 0]
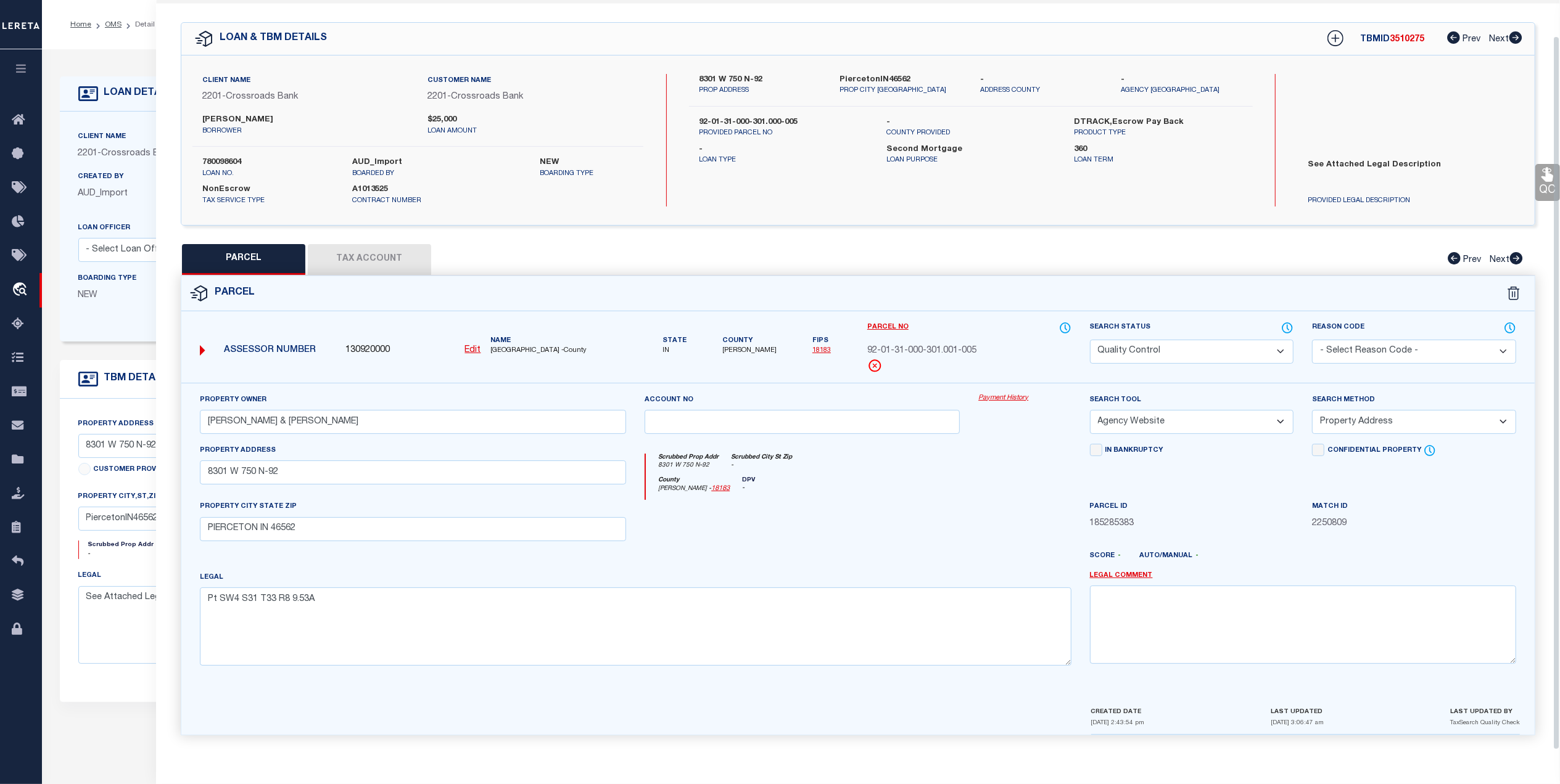
drag, startPoint x: 845, startPoint y: 553, endPoint x: 854, endPoint y: 550, distance: 9.5
click at [847, 552] on div at bounding box center [913, 561] width 334 height 20
click at [383, 253] on button "Tax Account" at bounding box center [370, 260] width 124 height 31
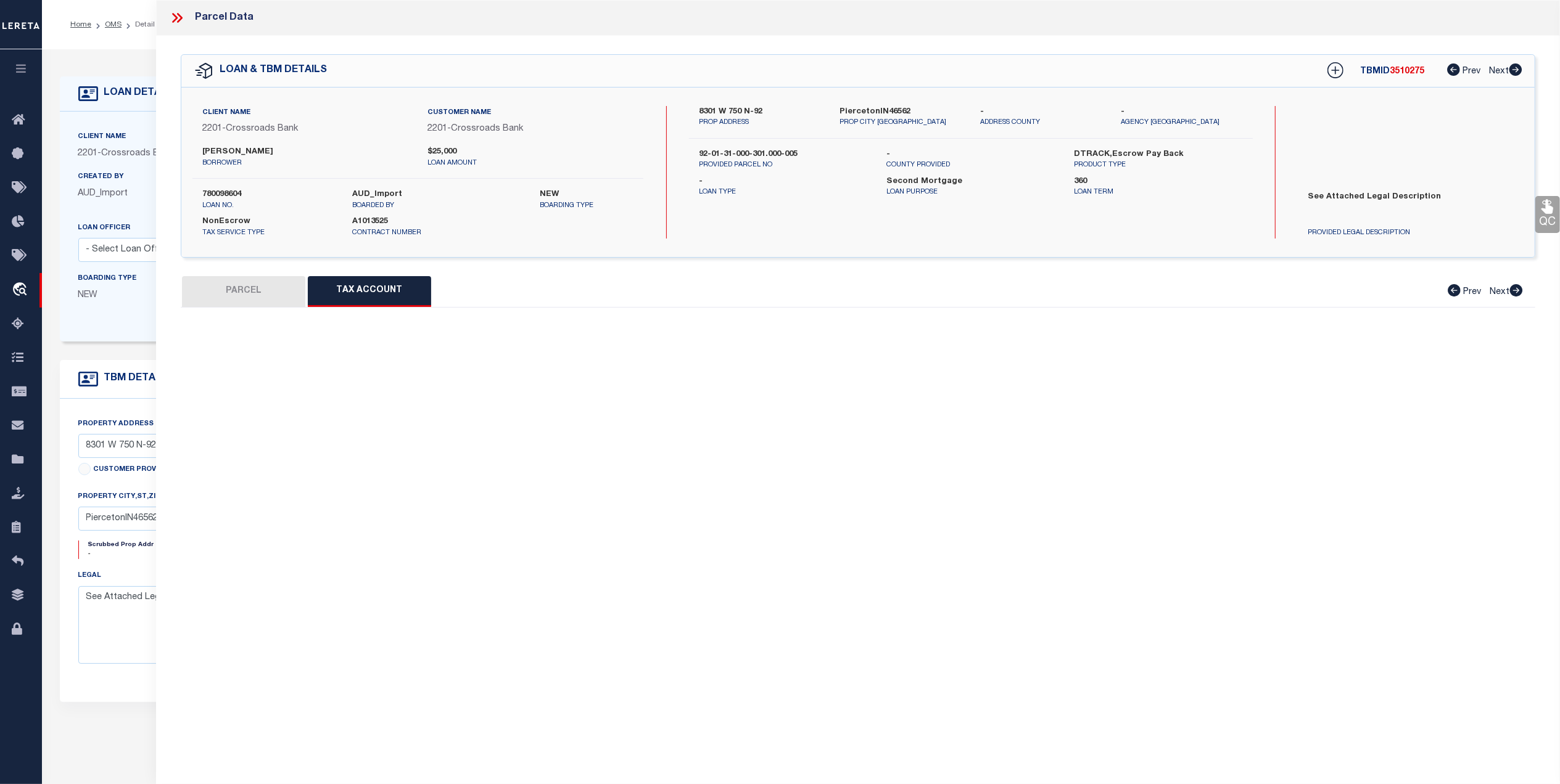
scroll to position [0, 0]
select select "100"
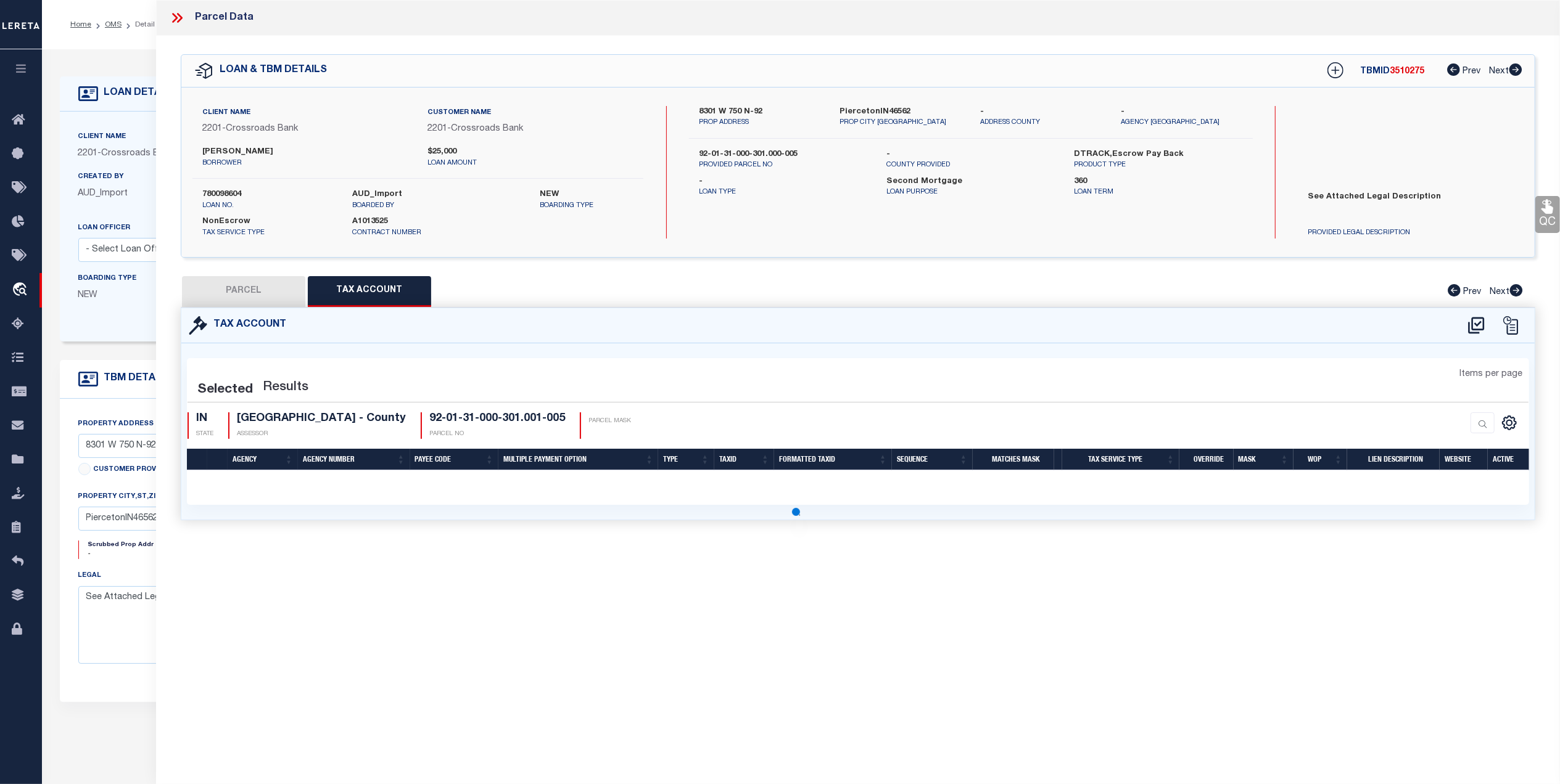
select select "100"
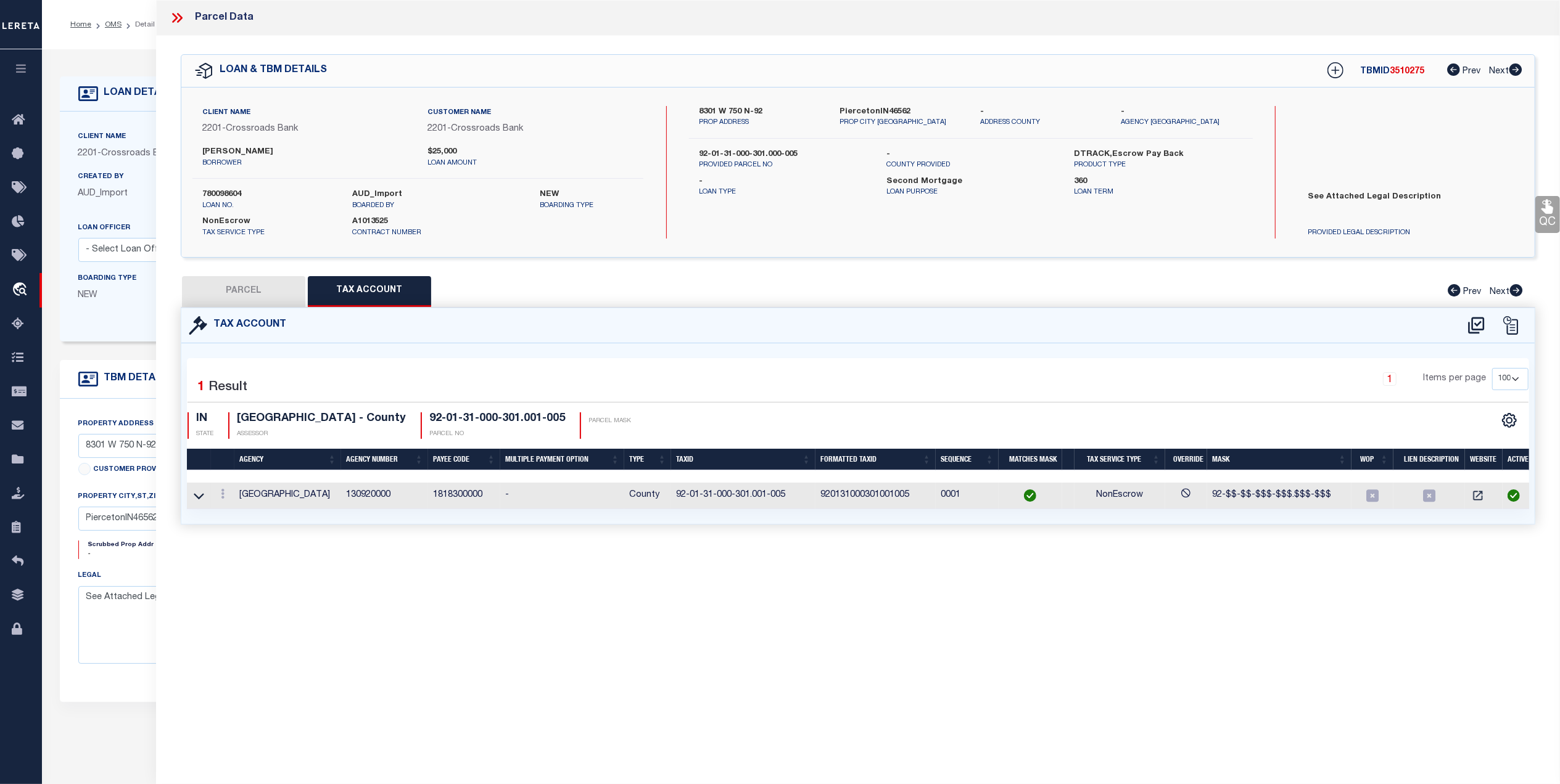
click at [247, 297] on button "PARCEL" at bounding box center [244, 292] width 124 height 31
select select "AS"
select select
checkbox input "false"
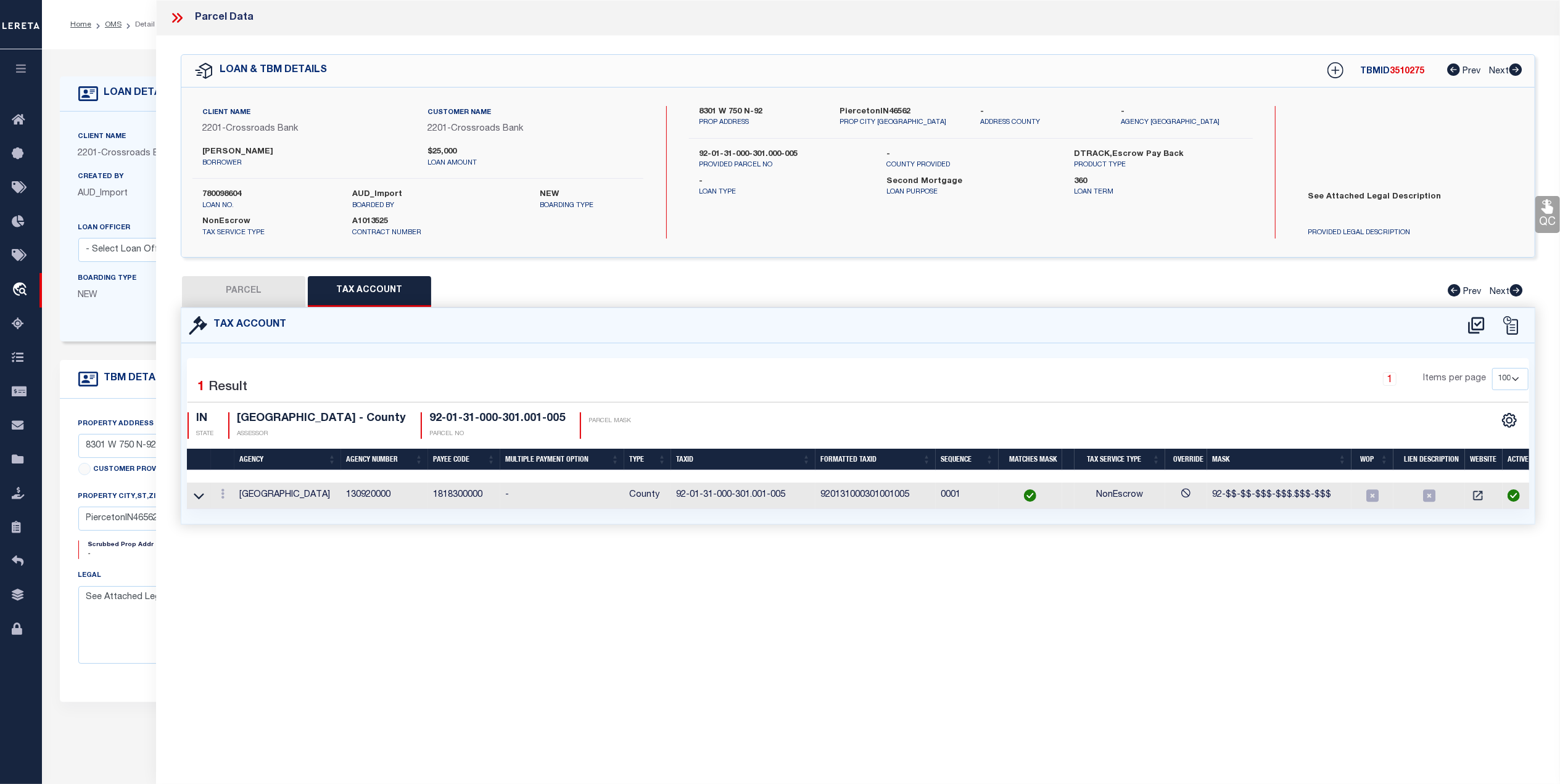
checkbox input "false"
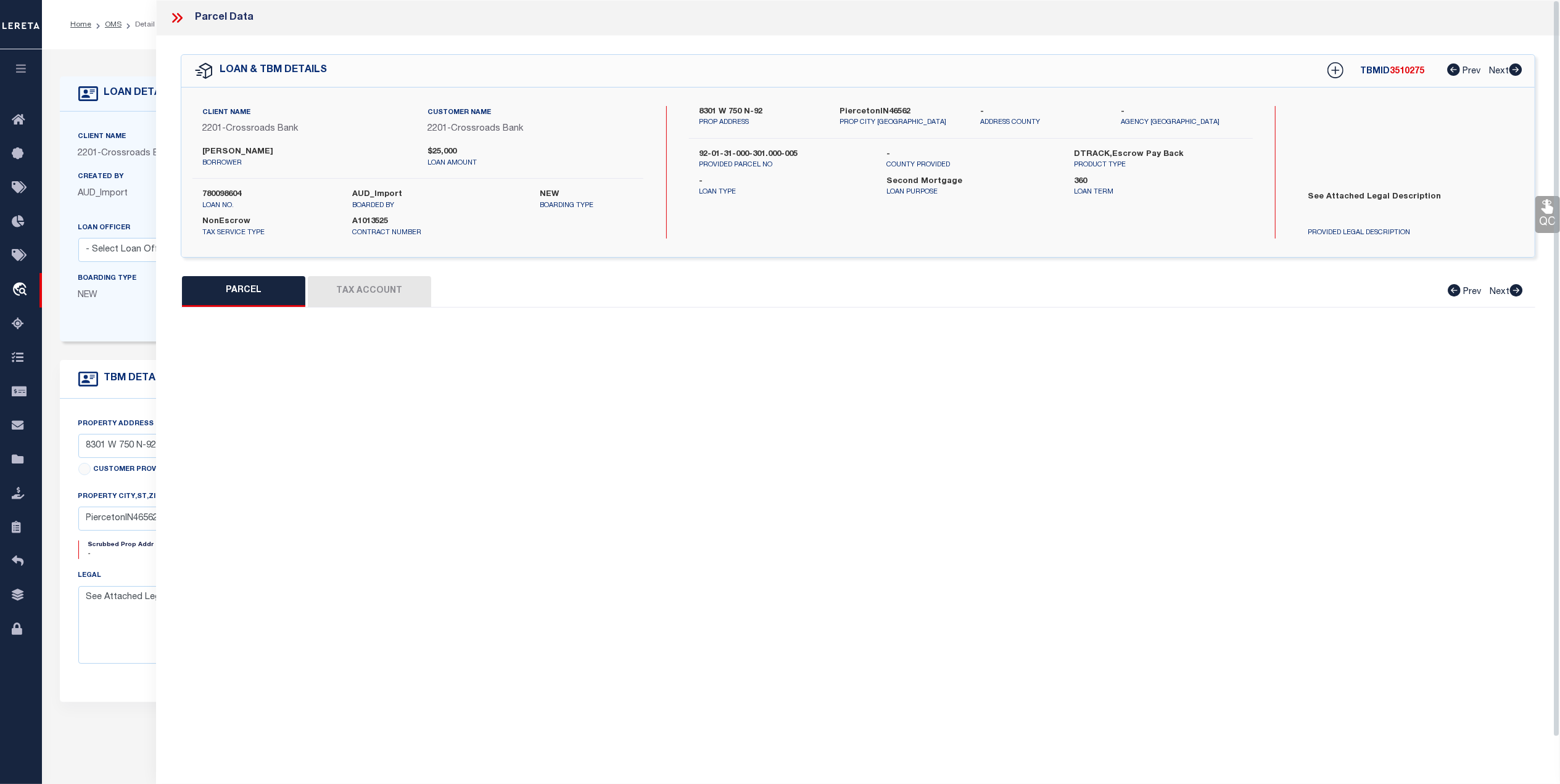
select select "QC"
type input "McClelland, Nicholas R & Kistler, Hannah K"
select select "AGW"
select select "ADD"
type input "8301 W 750 N-92"
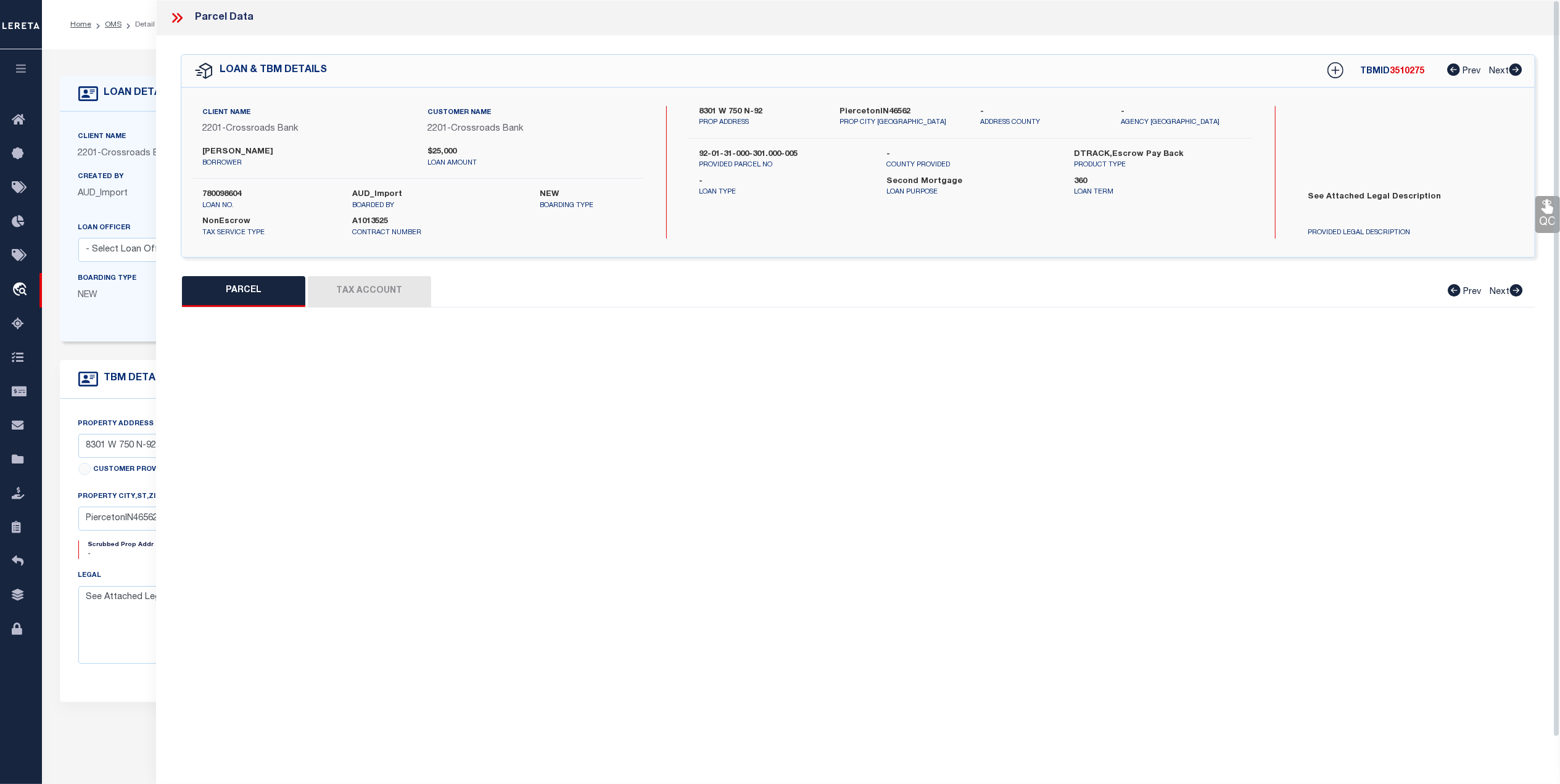
type input "PIERCETON IN 46562"
type textarea "Pt SW4 S31 T33 R8 9.53A"
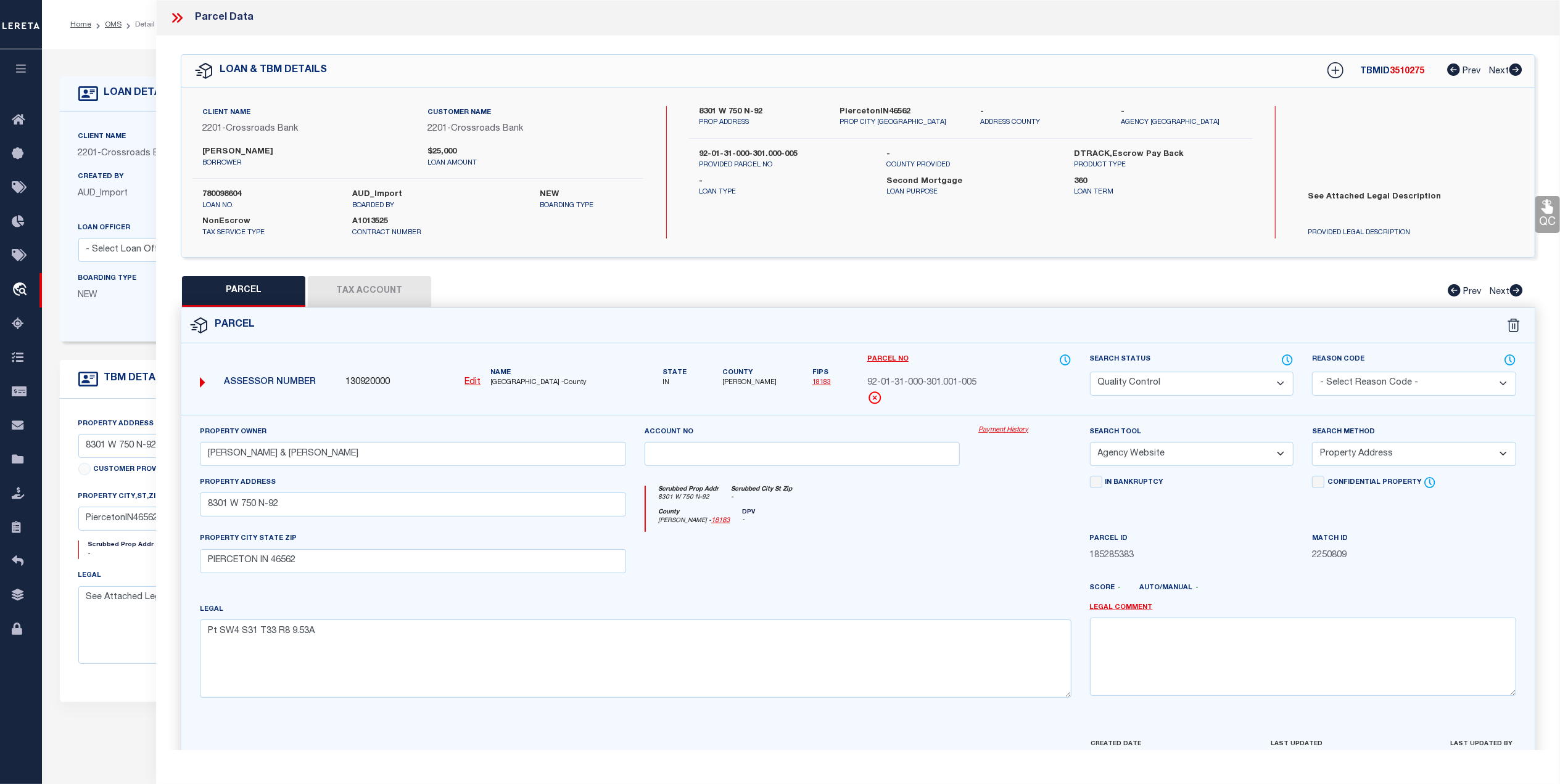
click at [401, 276] on button "Tax Account" at bounding box center [370, 292] width 124 height 31
select select "100"
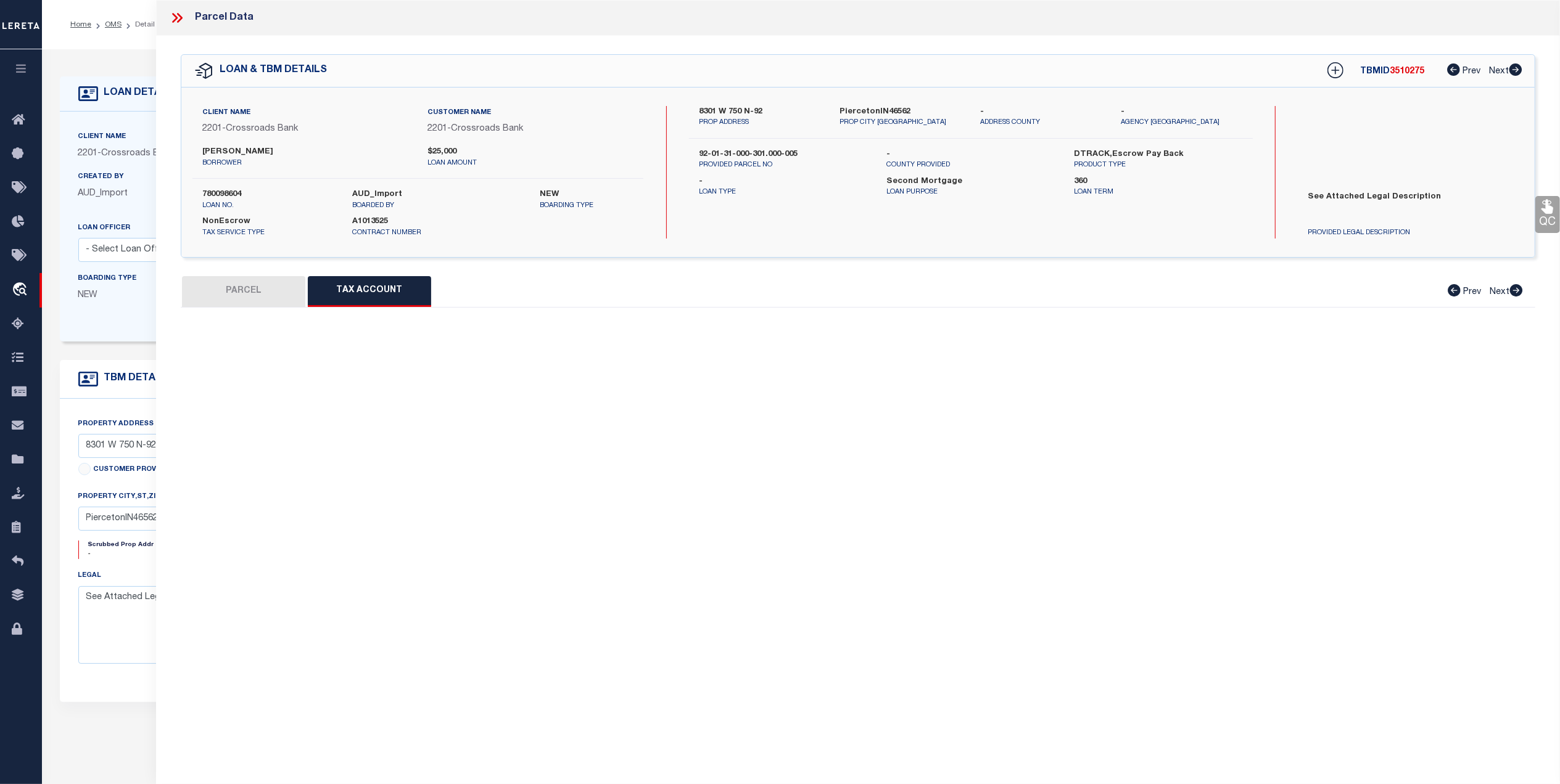
select select "100"
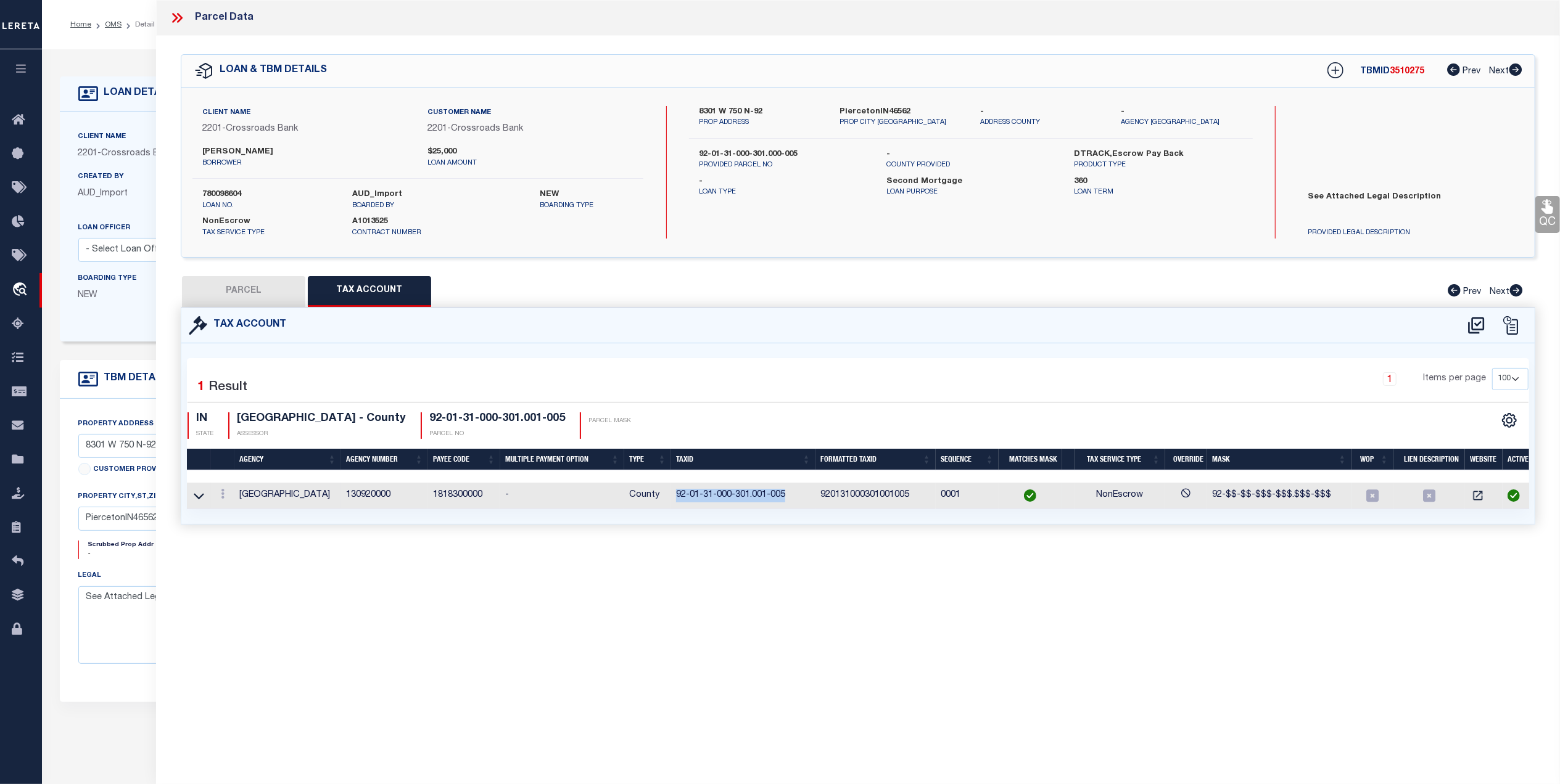
drag, startPoint x: 745, startPoint y: 497, endPoint x: 677, endPoint y: 499, distance: 68.0
click at [677, 499] on td "92-01-31-000-301.001-005" at bounding box center [743, 496] width 144 height 27
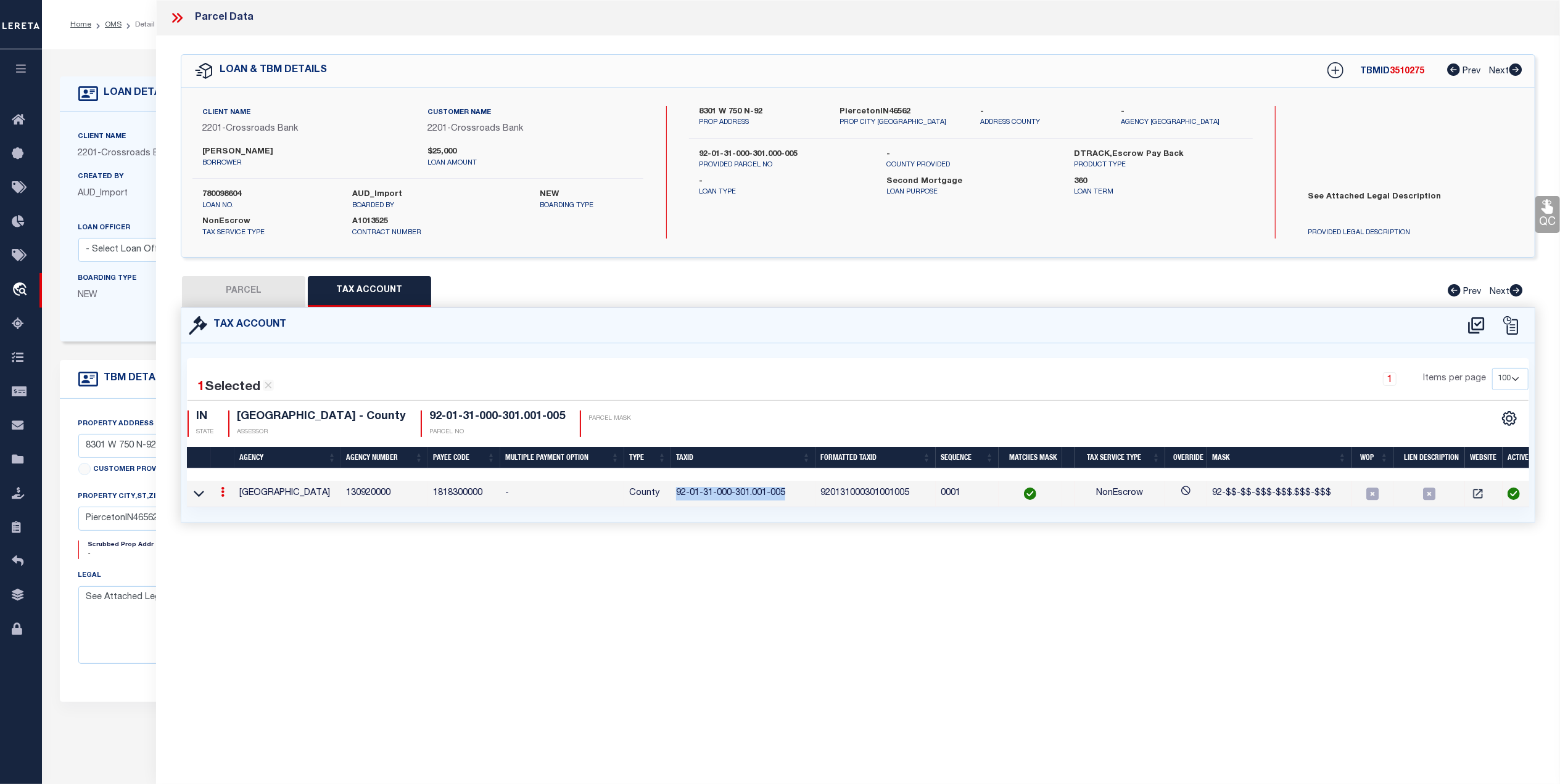
copy td "92-01-31-000-301.001-005"
drag, startPoint x: 262, startPoint y: 288, endPoint x: 680, endPoint y: 286, distance: 418.0
click at [262, 288] on button "PARCEL" at bounding box center [244, 292] width 124 height 31
select select "AS"
select select
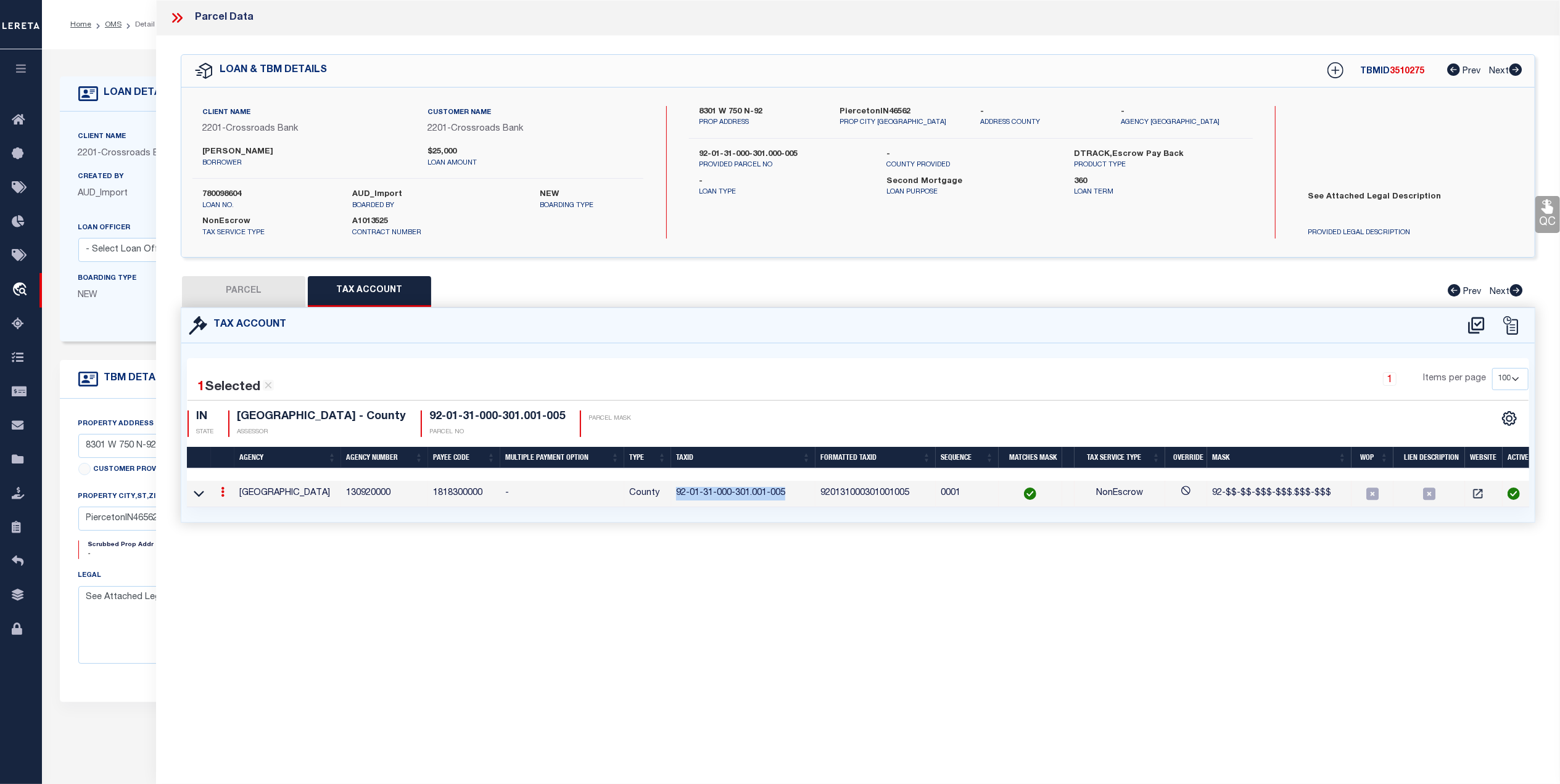
select select
checkbox input "false"
select select "QC"
type input "McClelland, Nicholas R & Kistler, Hannah K"
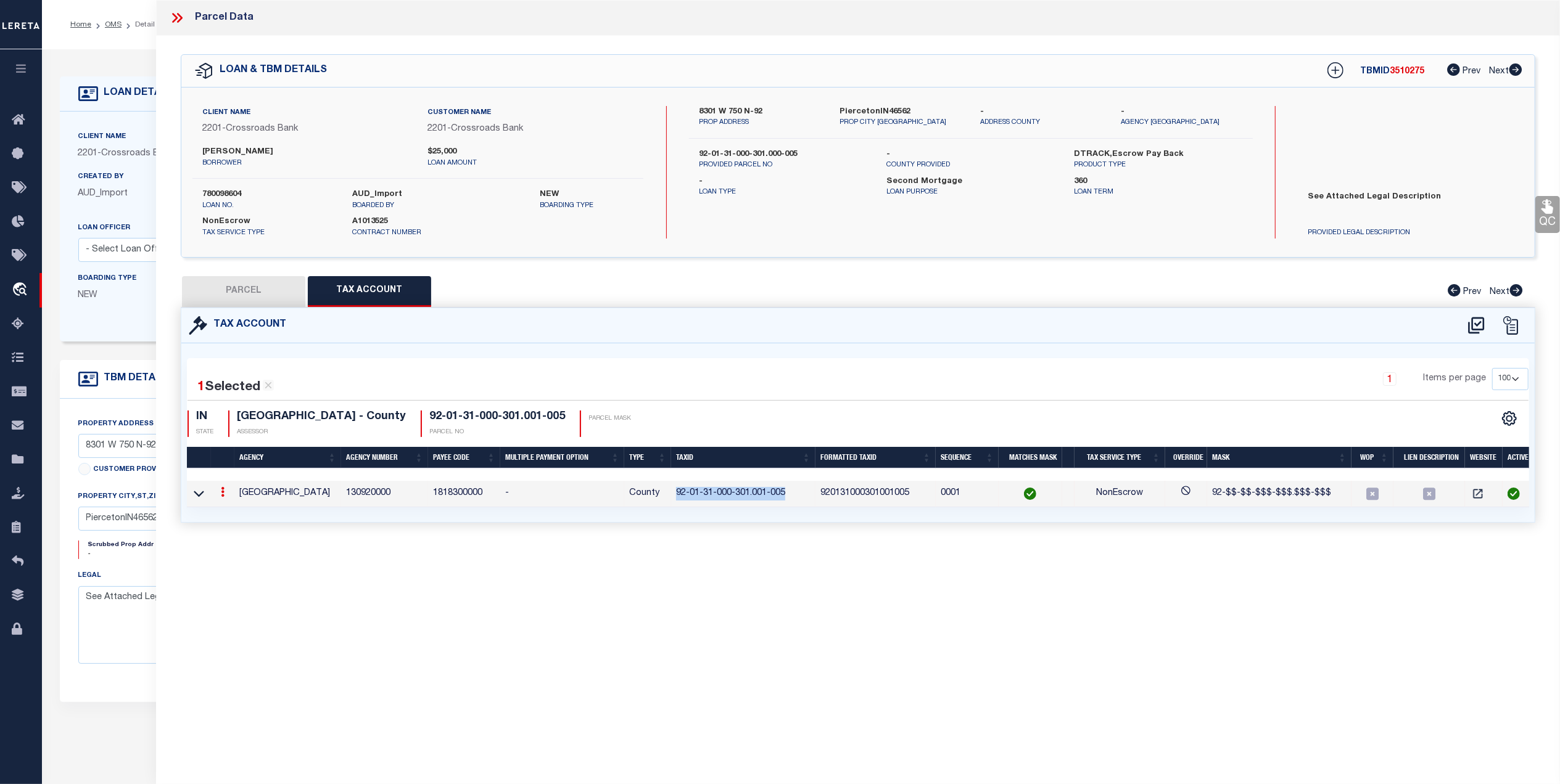
select select "AGW"
select select "ADD"
type input "8301 W 750 N-92"
type input "PIERCETON IN 46562"
type textarea "Pt SW4 S31 T33 R8 9.53A"
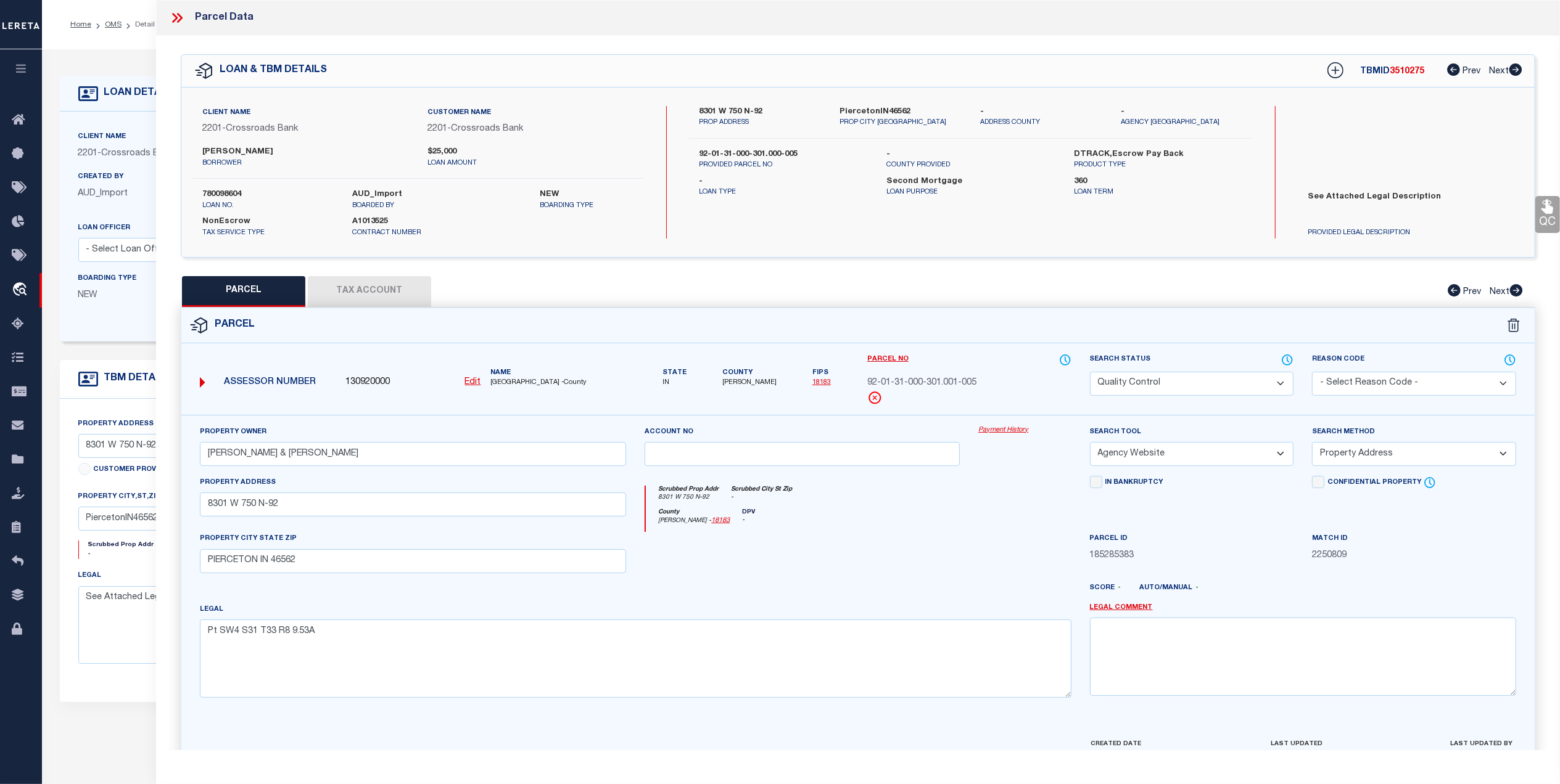
click at [1548, 218] on link "QC" at bounding box center [1547, 214] width 25 height 37
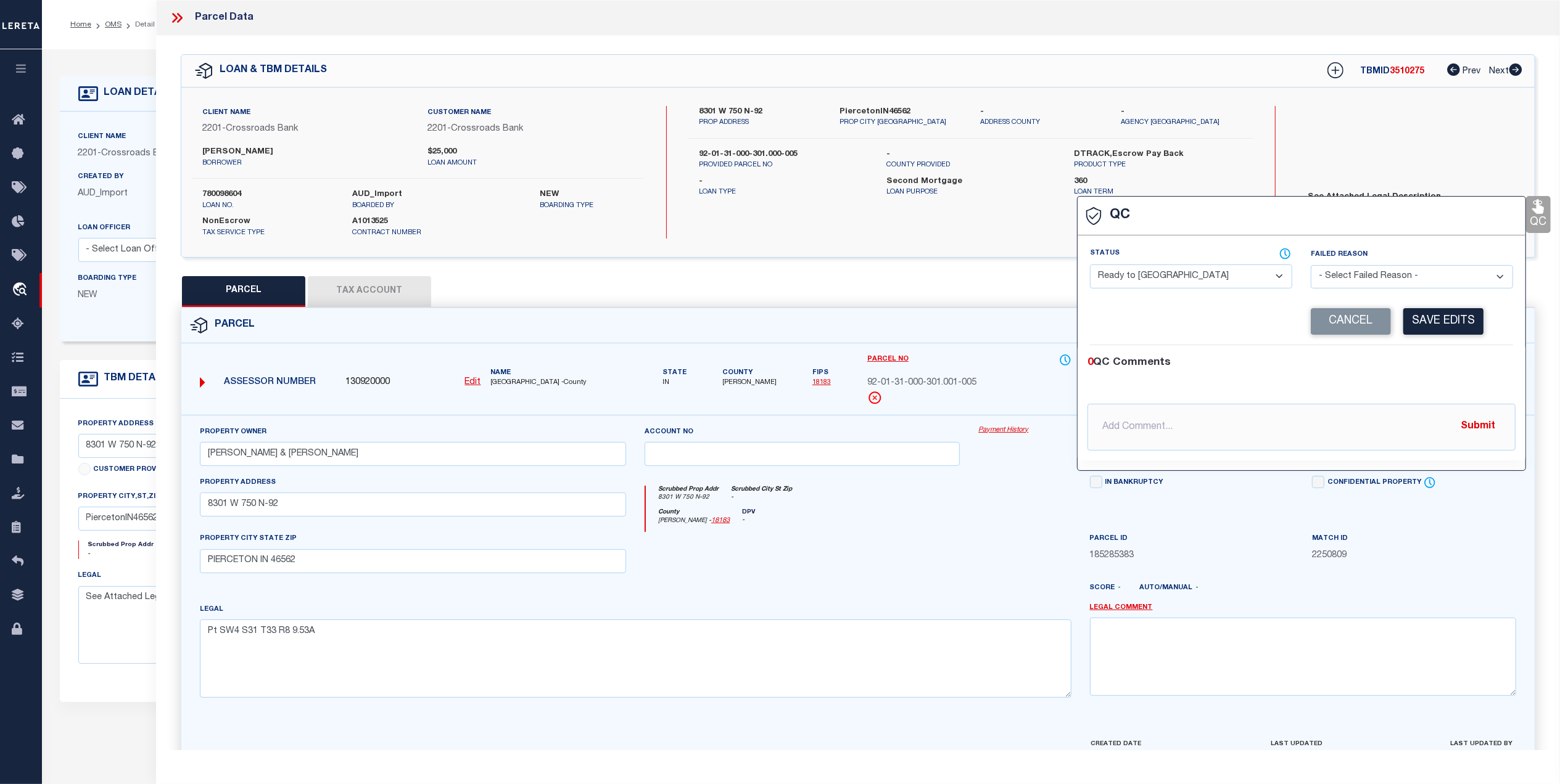
click at [1190, 274] on select "- Select Status - Ready to QC Correct Incorrect" at bounding box center [1191, 276] width 203 height 24
select select "COR"
click at [1090, 266] on select "- Select Status - Ready to QC Correct Incorrect" at bounding box center [1191, 276] width 203 height 24
click at [1404, 321] on button "Save Edits" at bounding box center [1442, 321] width 80 height 27
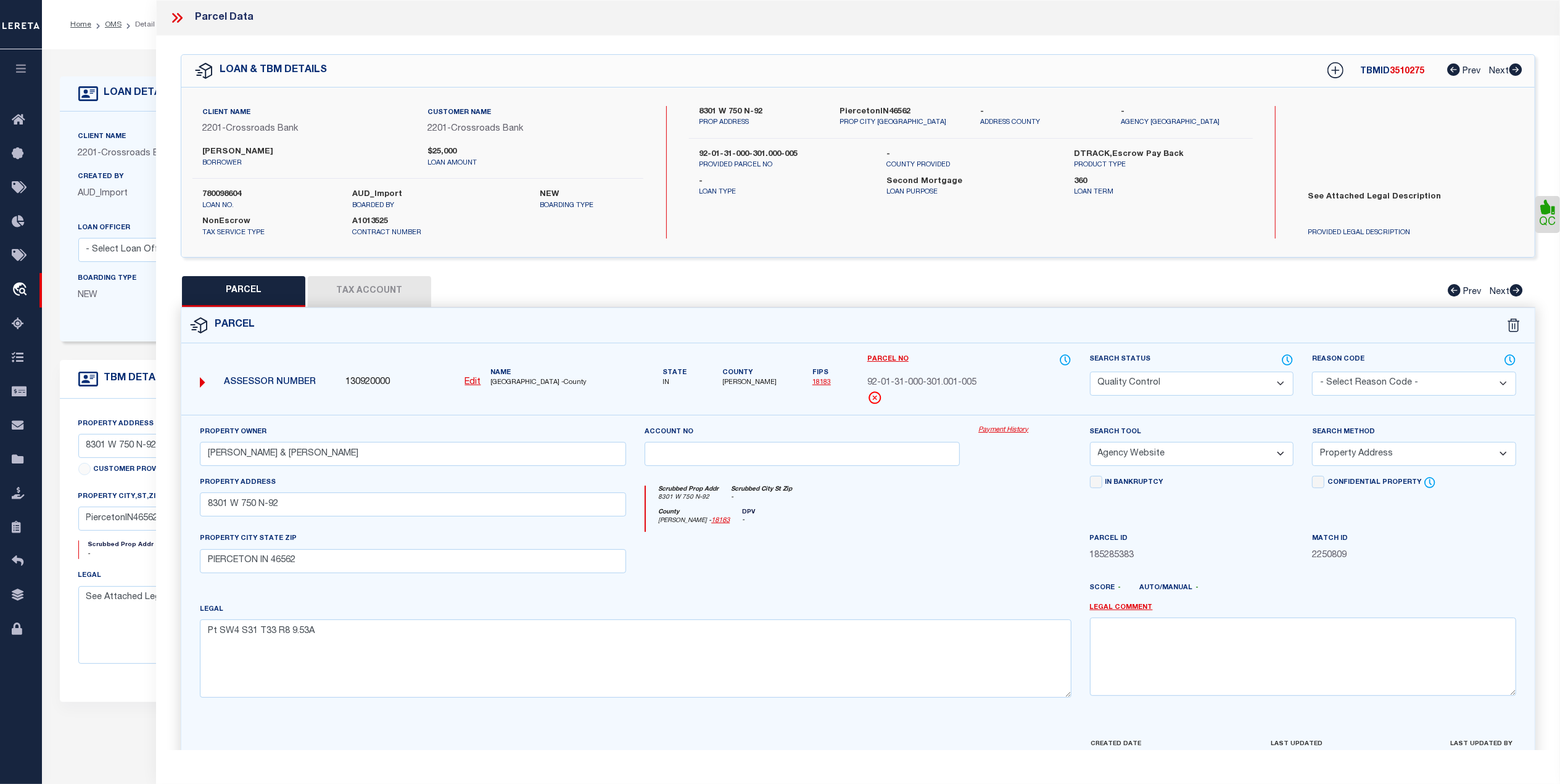
drag, startPoint x: 1140, startPoint y: 383, endPoint x: 1137, endPoint y: 395, distance: 12.4
click at [1140, 383] on select "Automated Search Bad Parcel Complete Duplicate Parcel High Dollar Reporting In …" at bounding box center [1192, 383] width 204 height 24
select select "CP"
click at [1090, 371] on select "Automated Search Bad Parcel Complete Duplicate Parcel High Dollar Reporting In …" at bounding box center [1192, 383] width 204 height 24
click at [874, 567] on div at bounding box center [801, 557] width 334 height 51
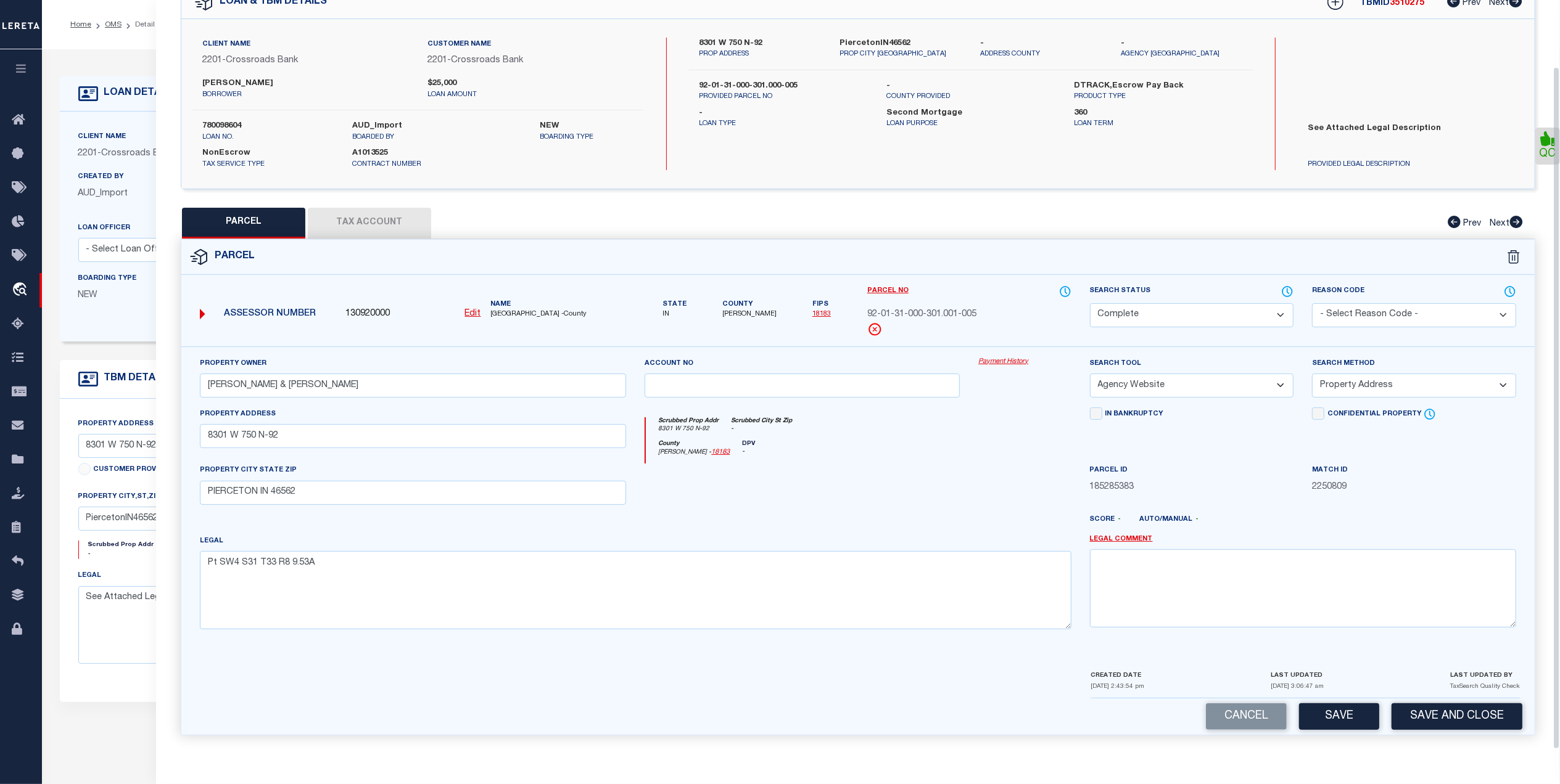
scroll to position [73, 0]
click at [1473, 728] on button "Save and Close" at bounding box center [1457, 716] width 130 height 27
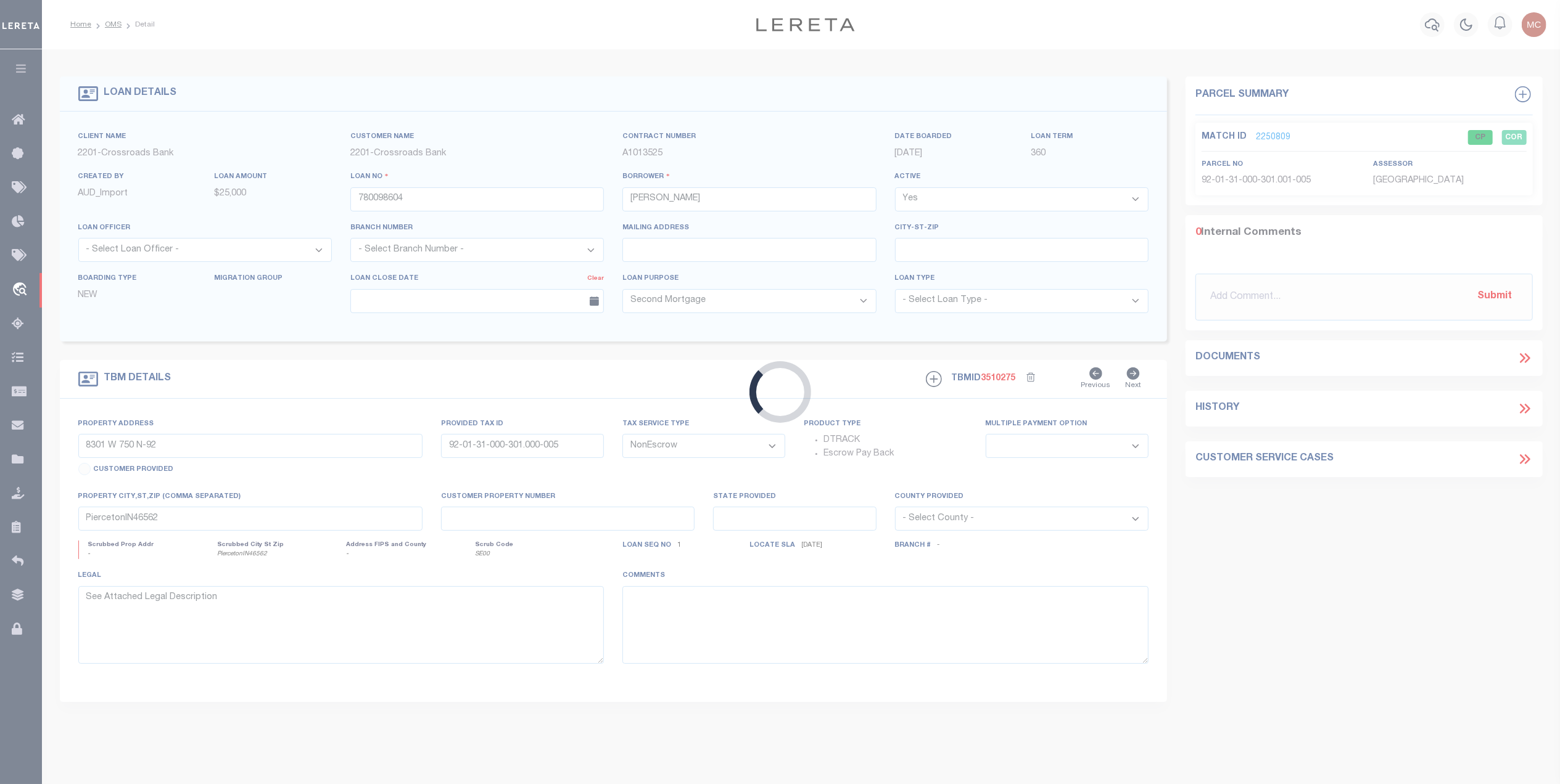
select select
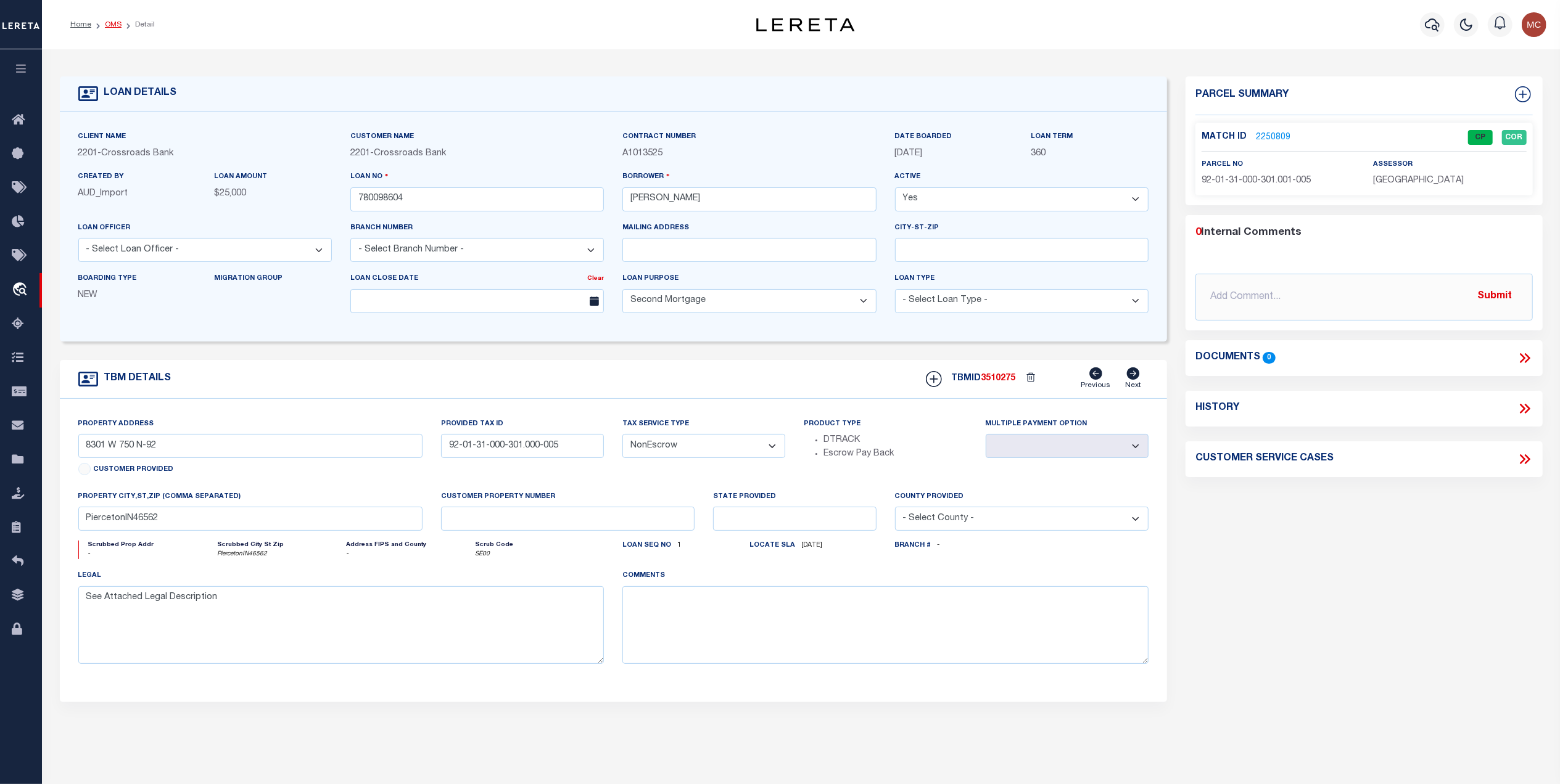
click at [115, 26] on link "OMS" at bounding box center [112, 24] width 16 height 8
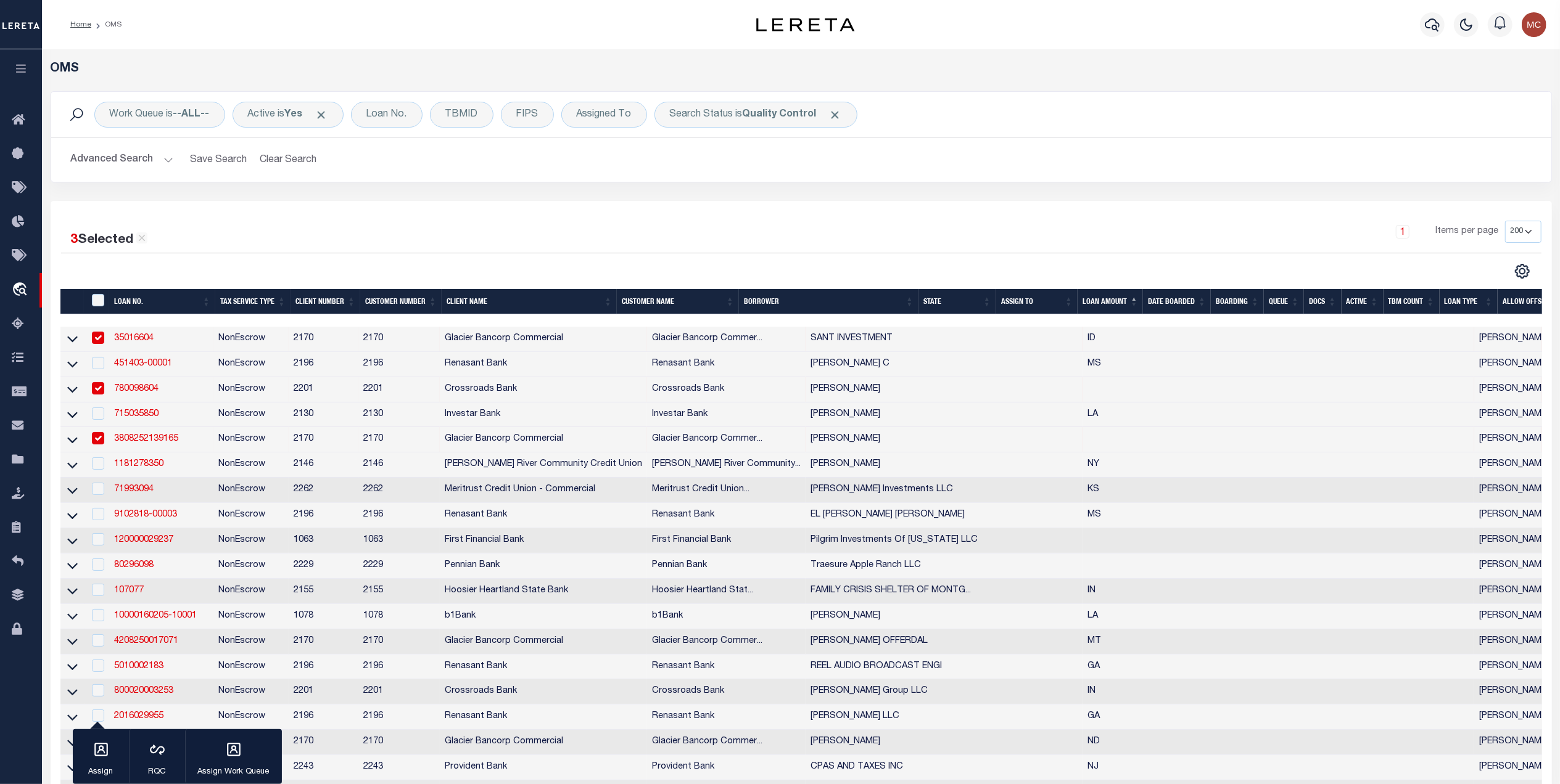
click at [769, 264] on div at bounding box center [431, 271] width 741 height 16
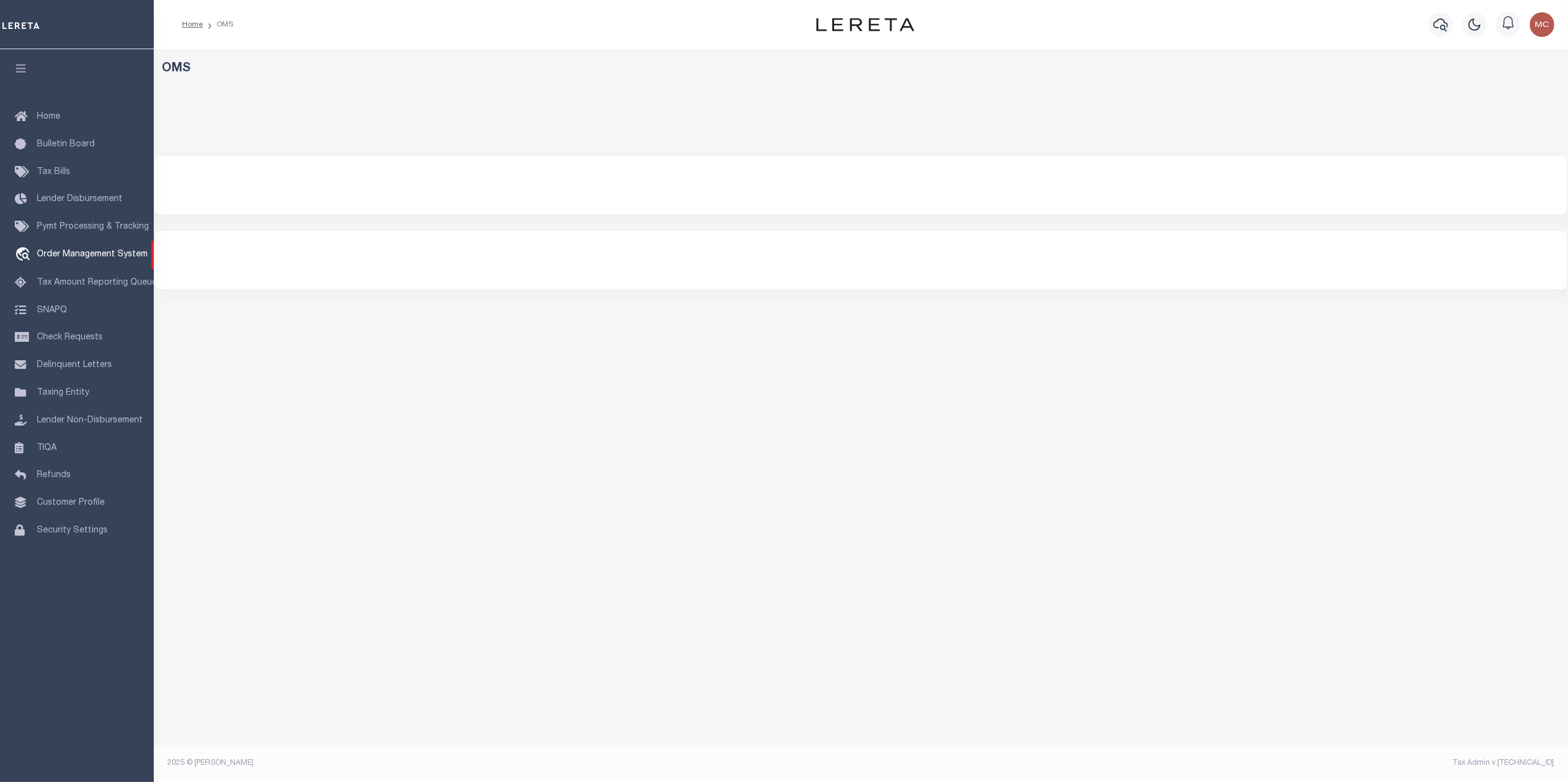
select select "200"
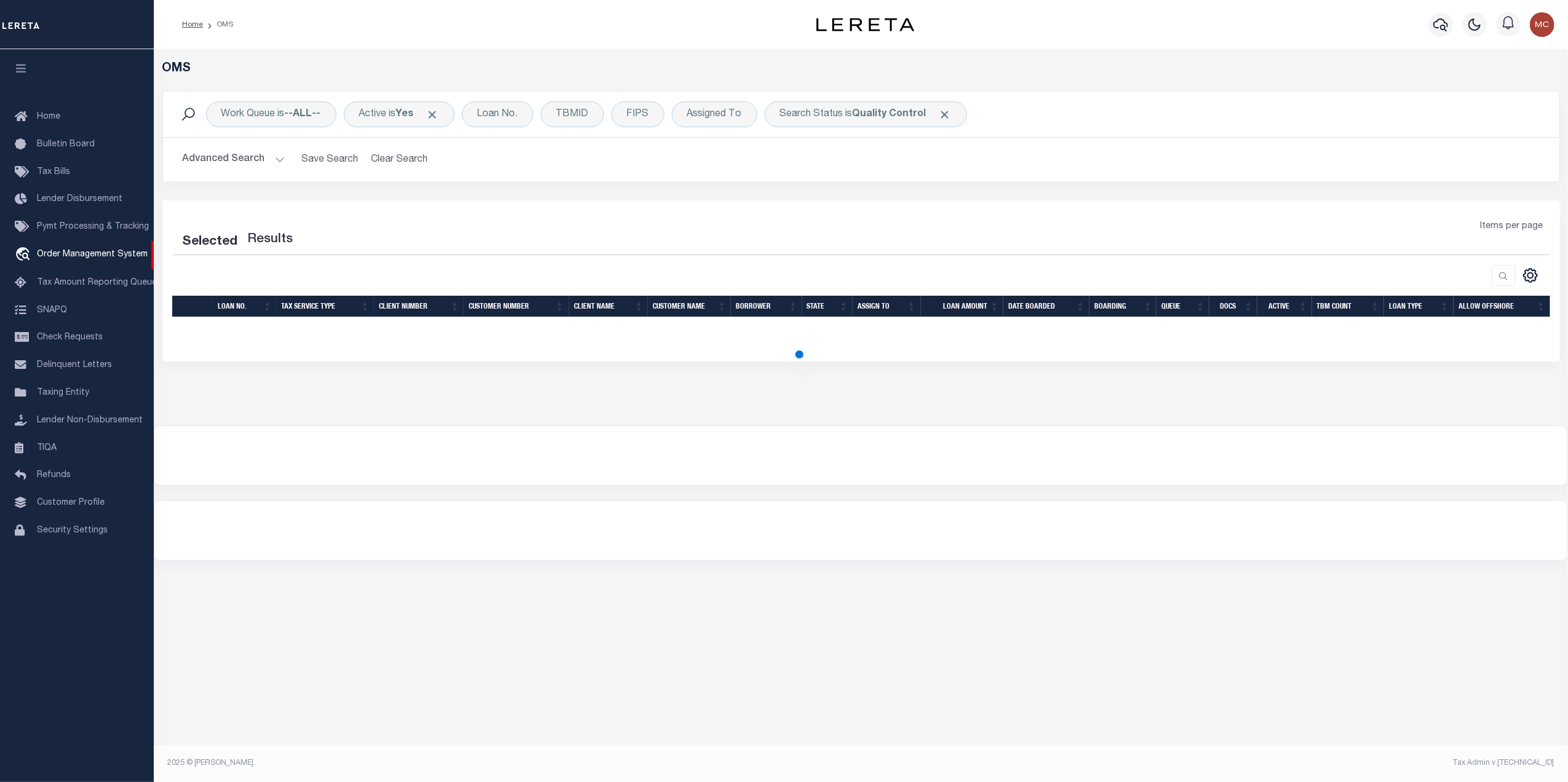
select select "200"
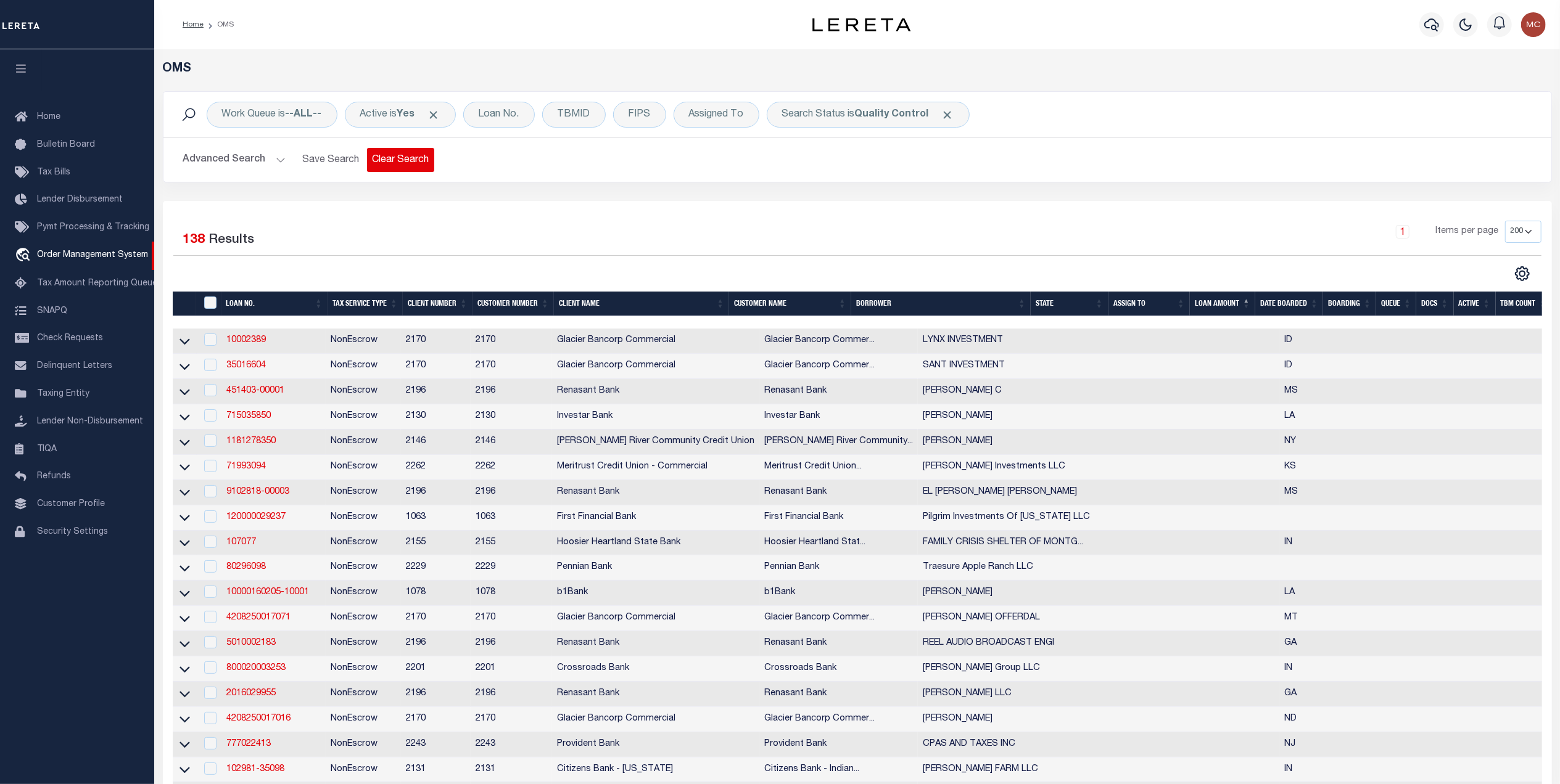
click at [378, 163] on button "Clear Search" at bounding box center [401, 160] width 67 height 24
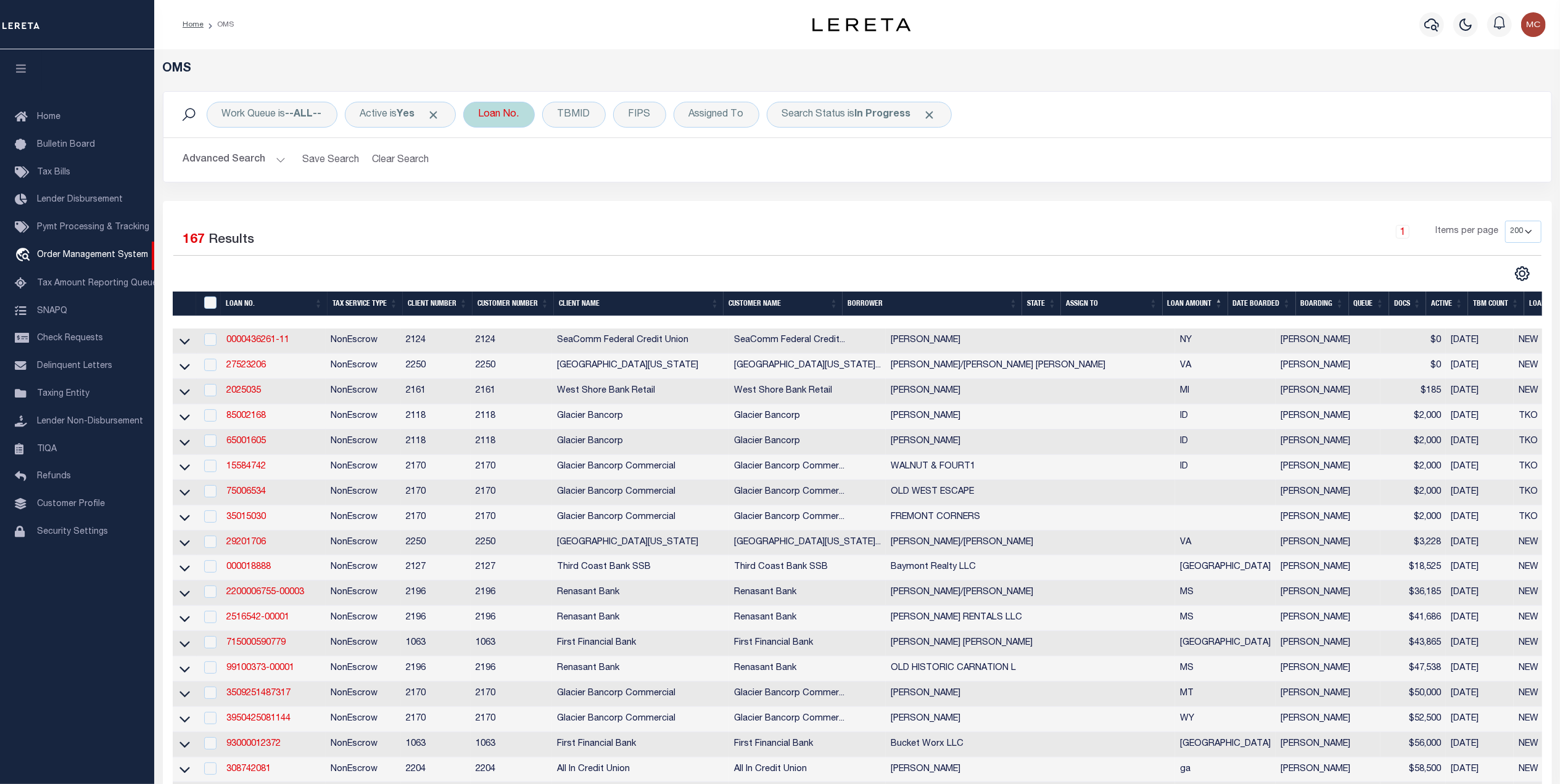
click at [489, 117] on div "Loan No." at bounding box center [499, 115] width 71 height 26
click at [532, 175] on input "text" at bounding box center [570, 174] width 181 height 23
type input "2000026431"
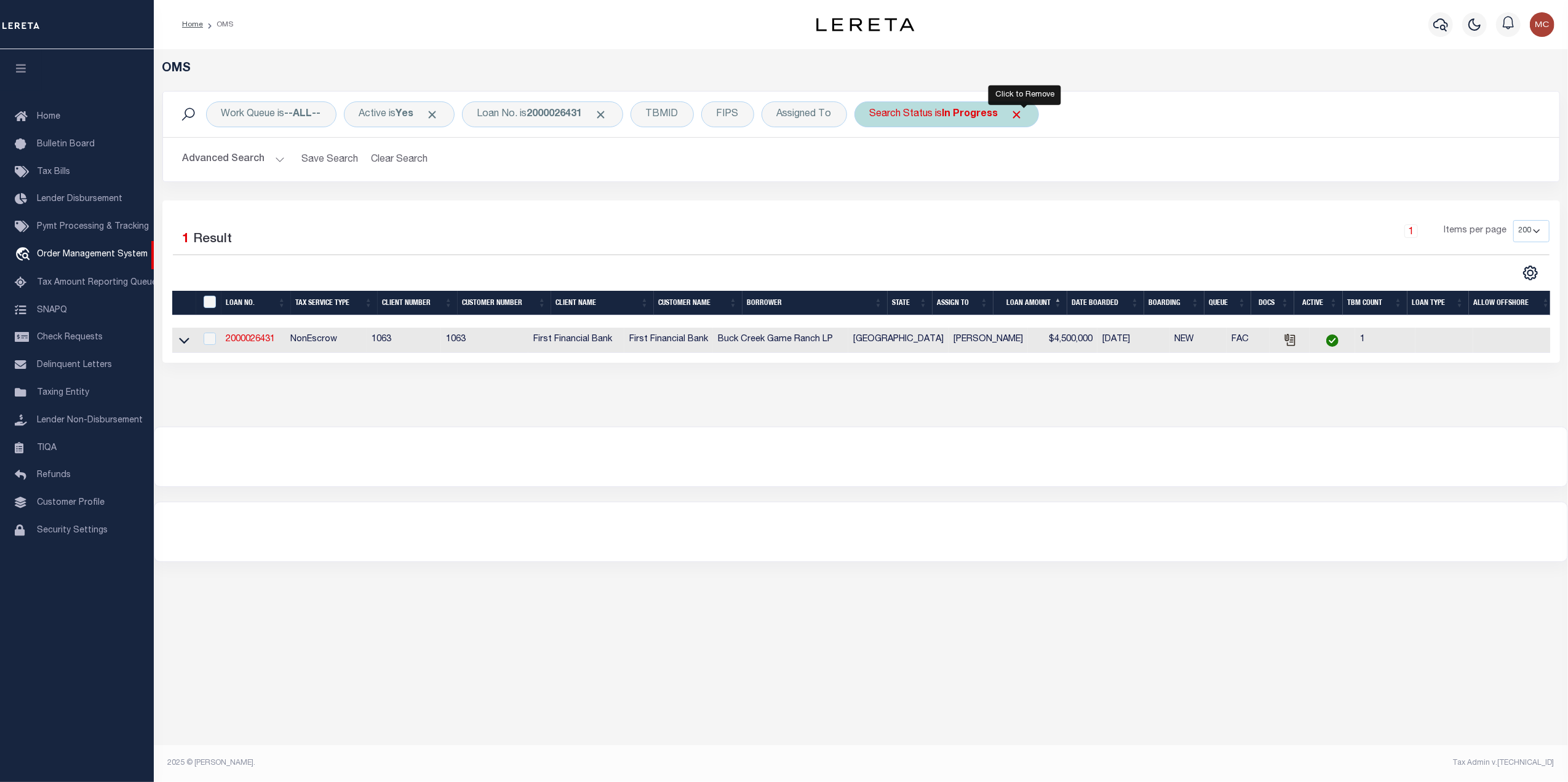
click at [1024, 118] on span "Click to Remove" at bounding box center [1017, 115] width 13 height 13
click at [247, 343] on link "2000026431" at bounding box center [251, 340] width 50 height 9
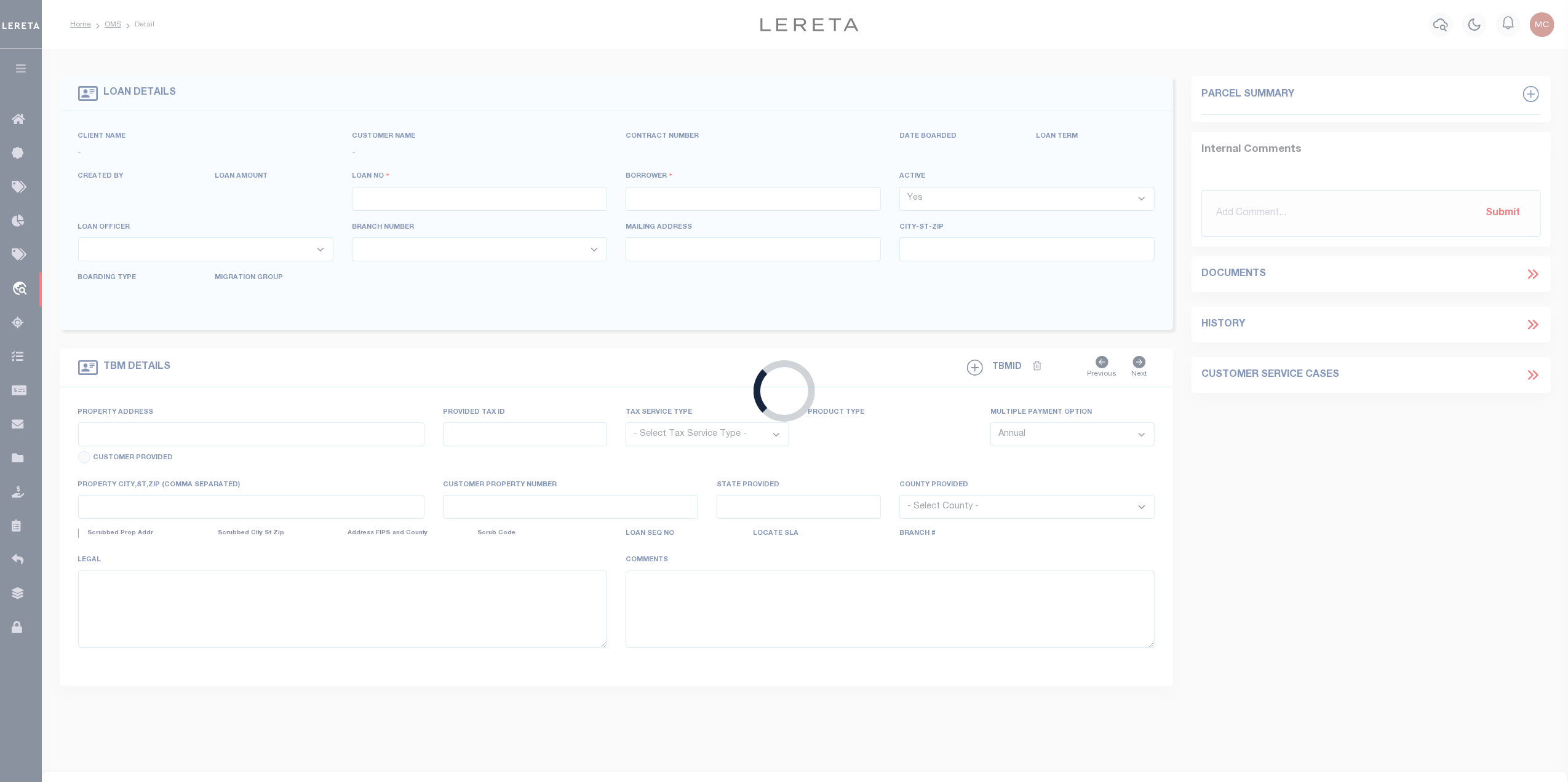
type input "2000026431"
type input "Buck Creek Game Ranch LP"
select select
select select "400"
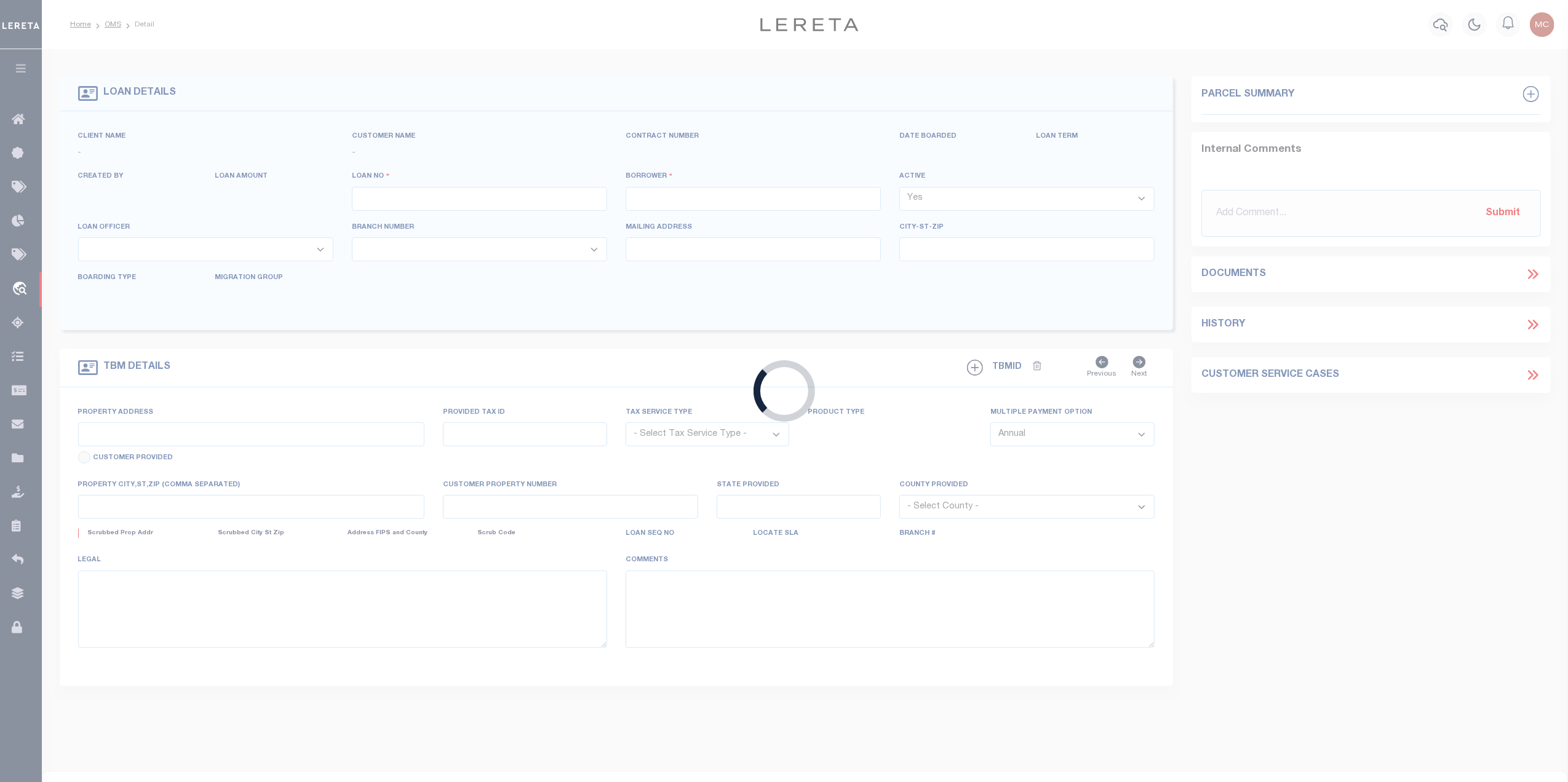
select select "NonEscrow"
select select "773"
select select "490"
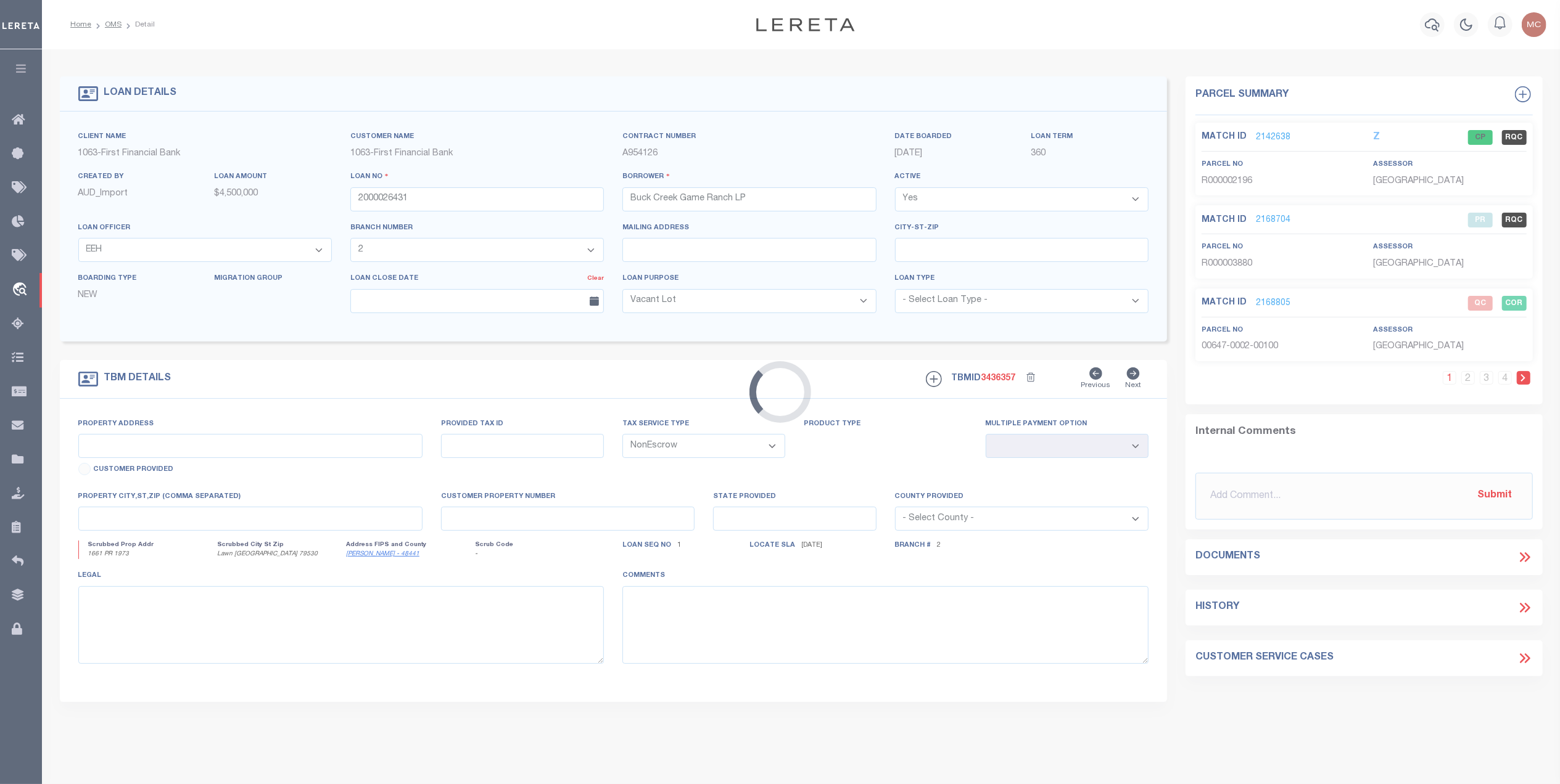
type input "1661 PR 1973"
select select
type input "Lawn [GEOGRAPHIC_DATA] 79530"
type input "[GEOGRAPHIC_DATA]"
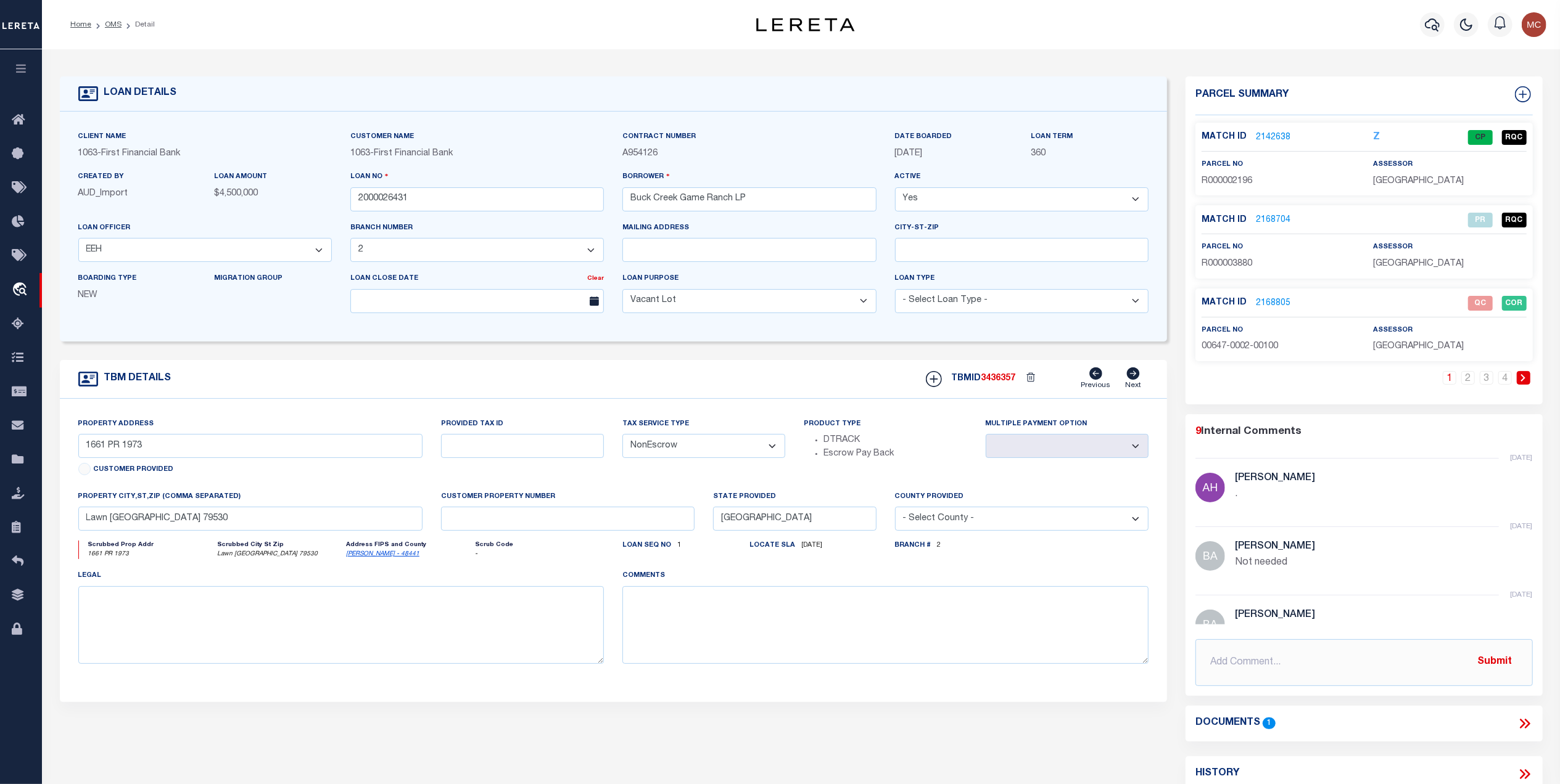
click at [1268, 306] on link "2168805" at bounding box center [1273, 303] width 34 height 13
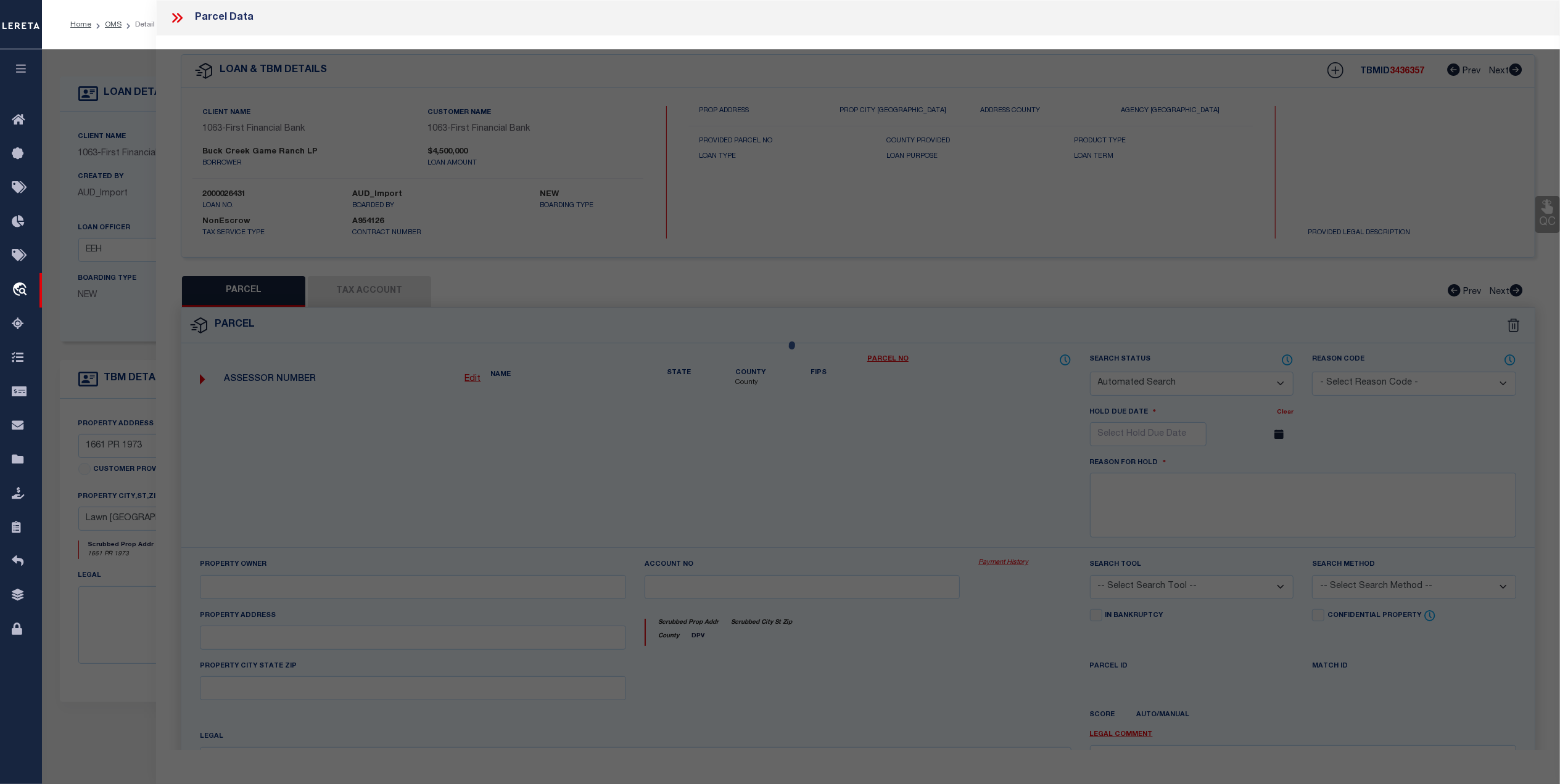
checkbox input "false"
select select "QC"
type input "[PERSON_NAME] ASSETS LTD A TX PARTNE"
type input "00647.0002.00100"
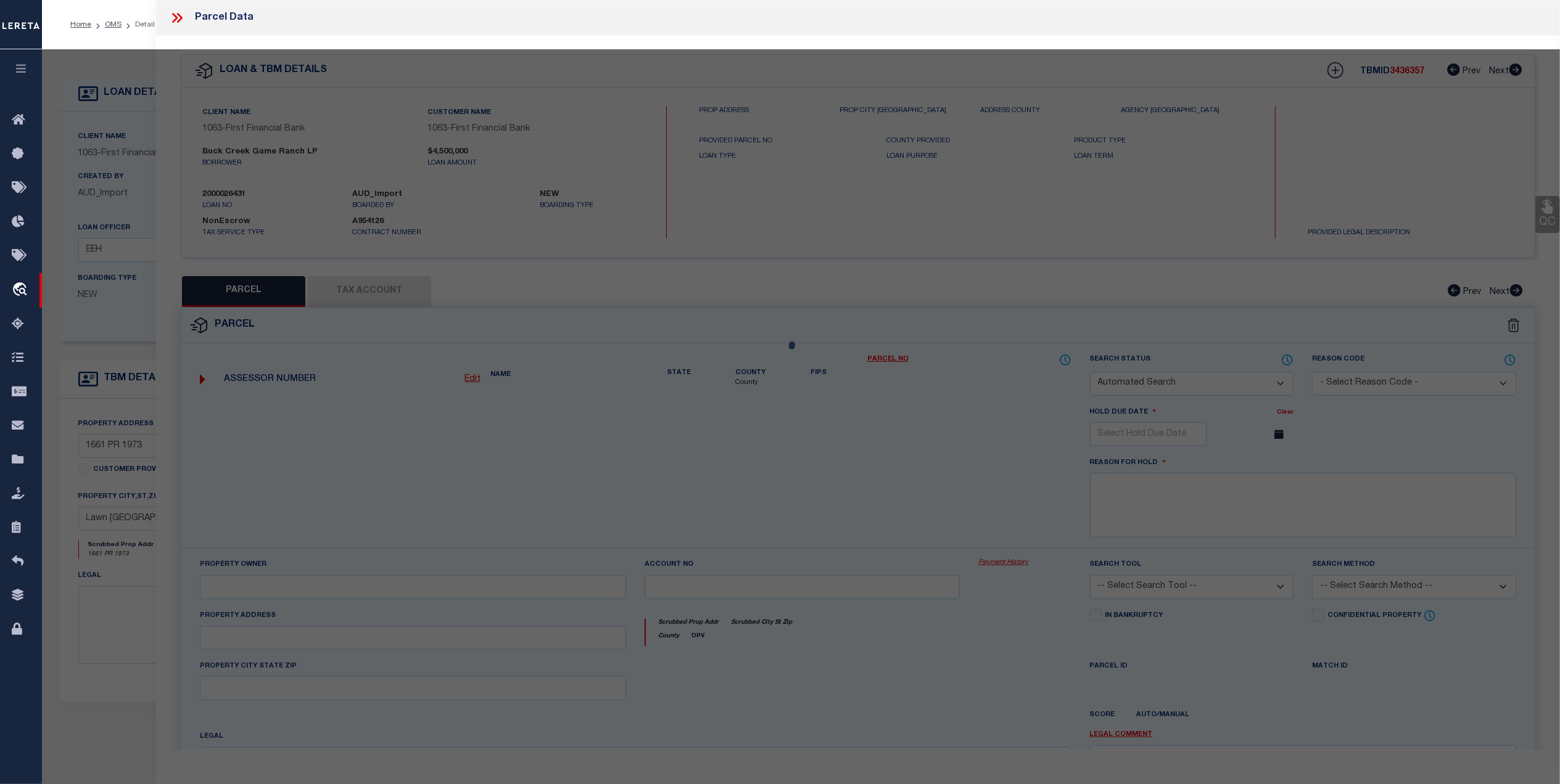
type textarea "E [PERSON_NAME][GEOGRAPHIC_DATA]: 647, SU: 2"
type textarea "duplicate payee"
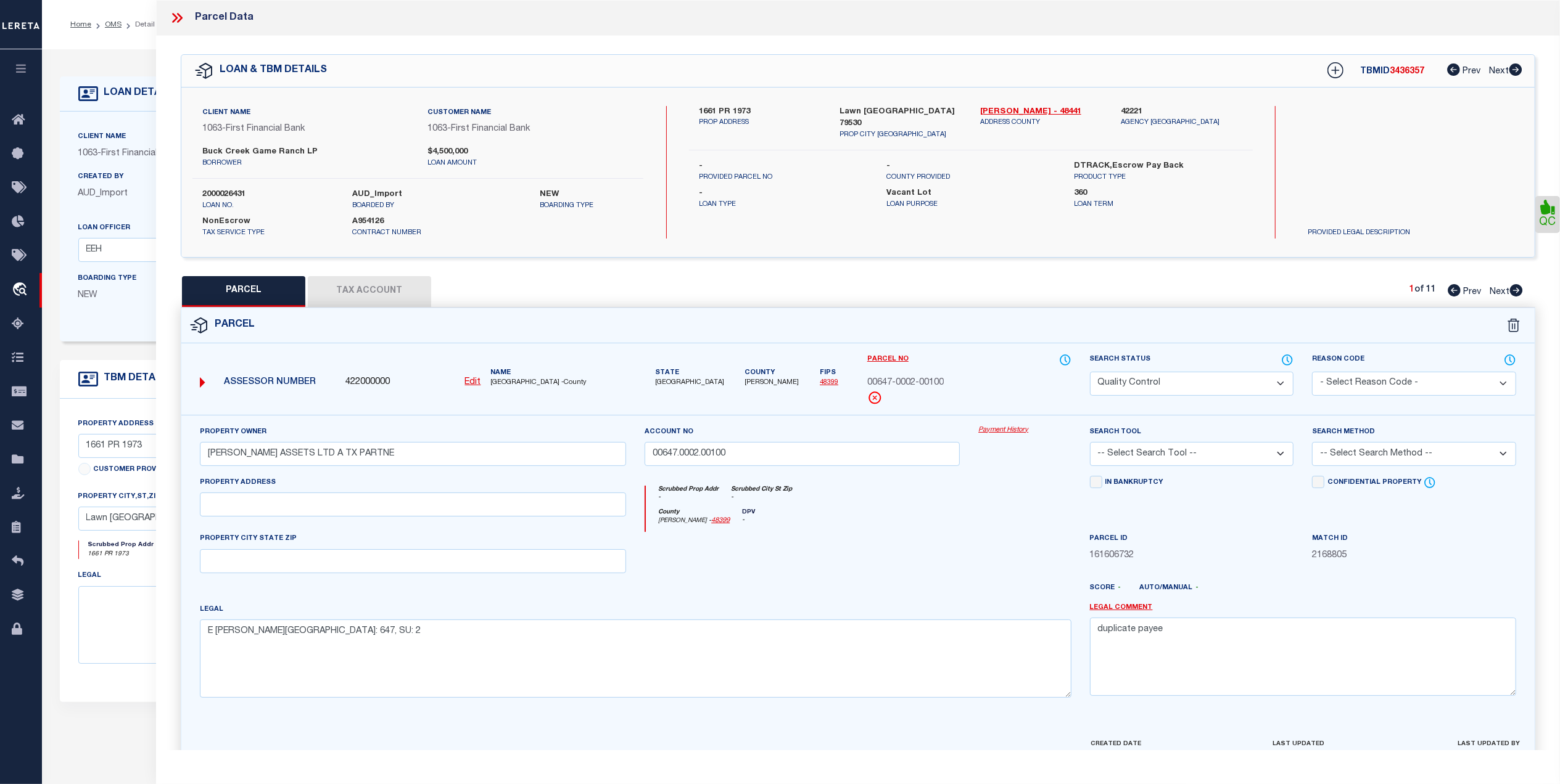
click at [178, 16] on icon at bounding box center [177, 18] width 16 height 16
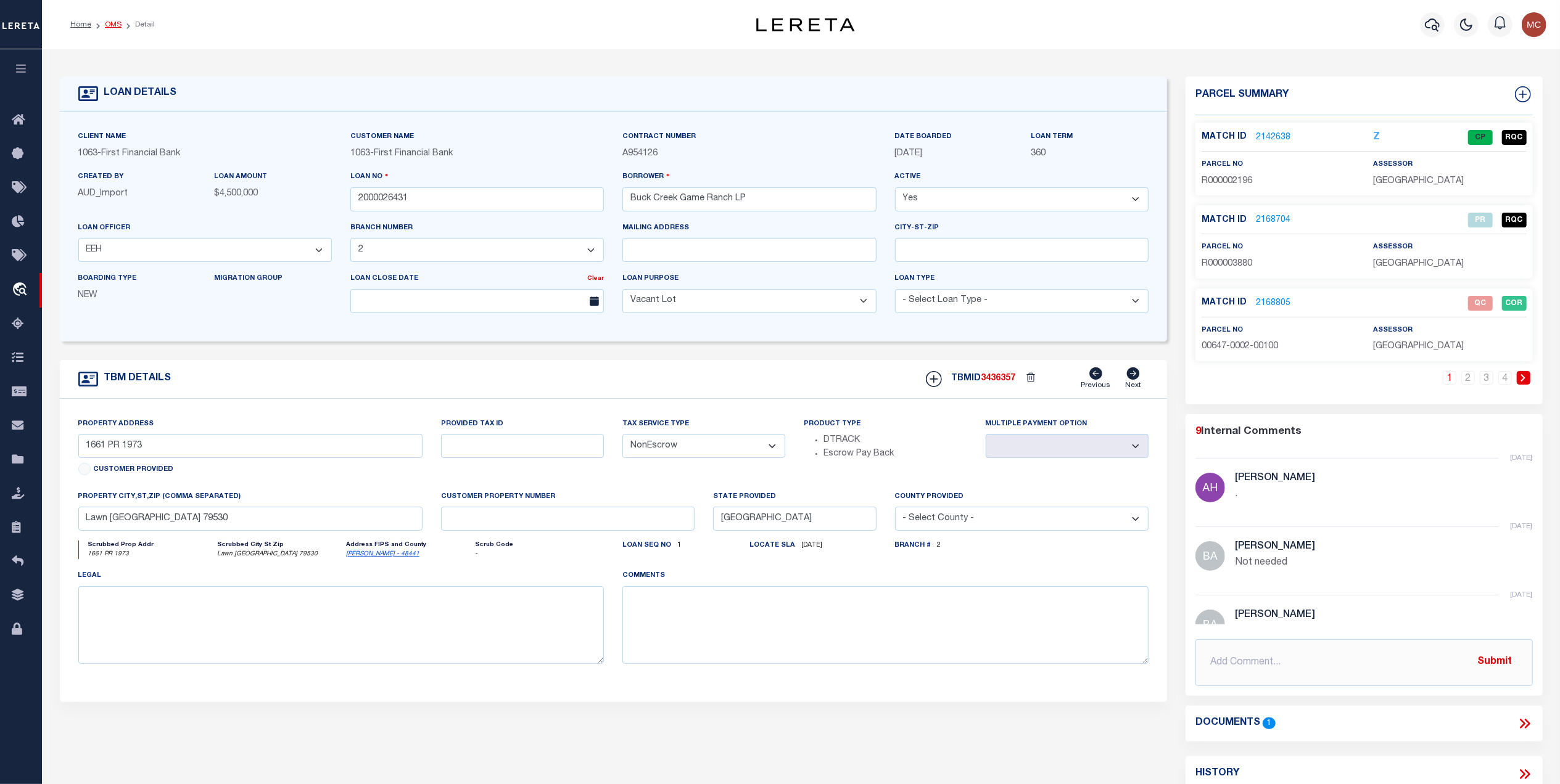
click at [113, 28] on link "OMS" at bounding box center [112, 24] width 16 height 8
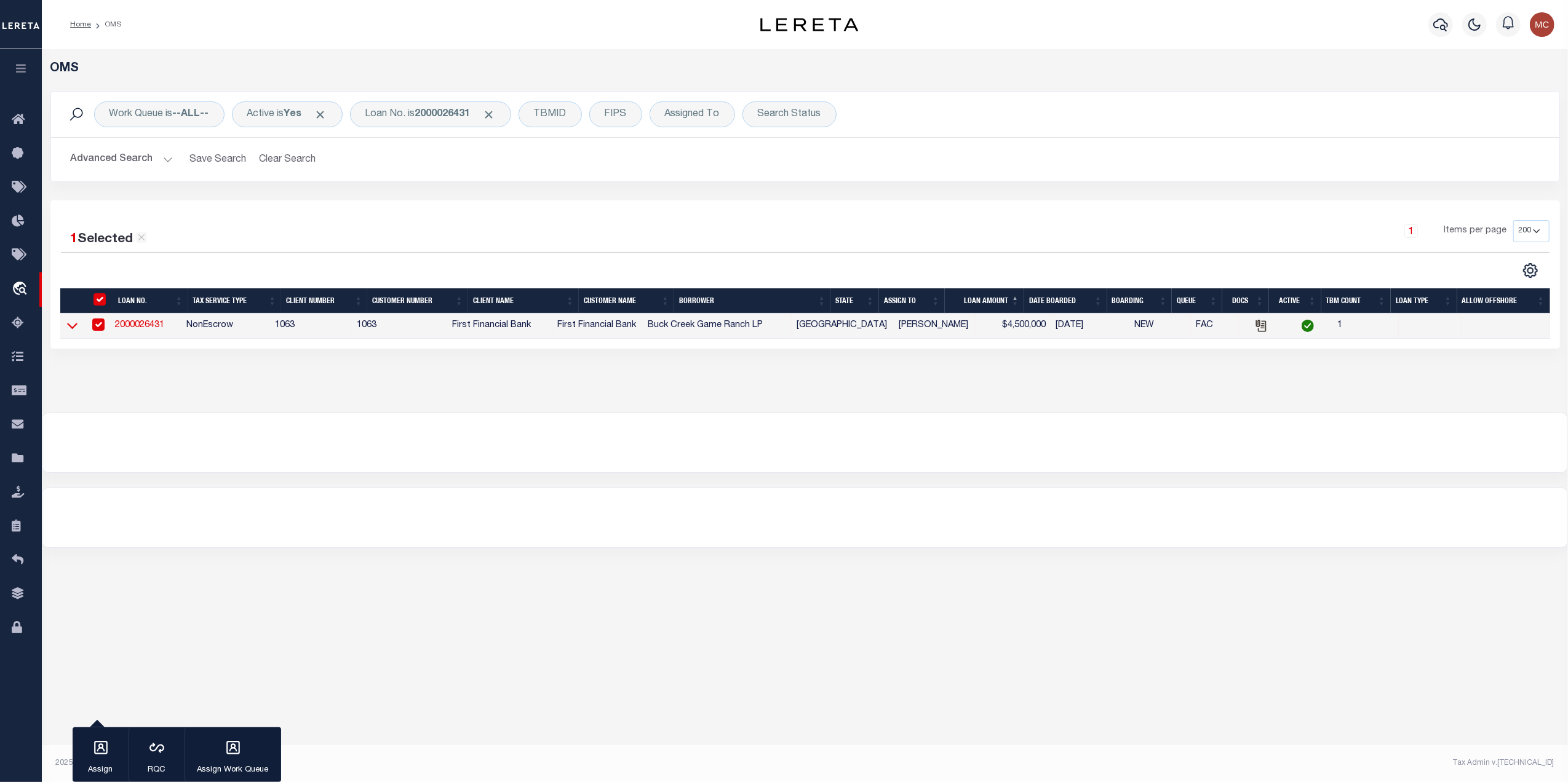
click at [69, 332] on icon at bounding box center [72, 325] width 10 height 13
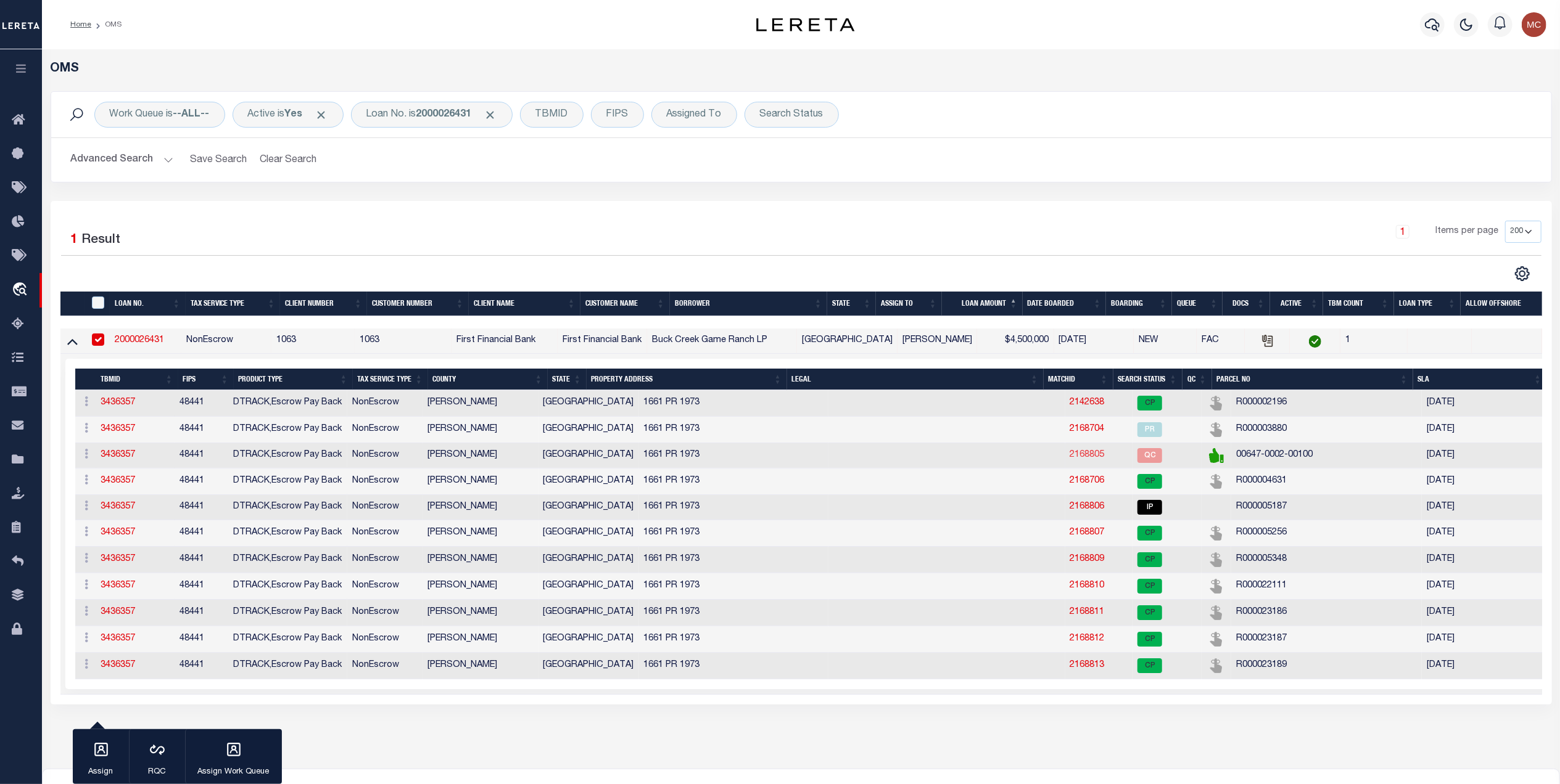
click at [1070, 460] on link "2168805" at bounding box center [1087, 455] width 34 height 9
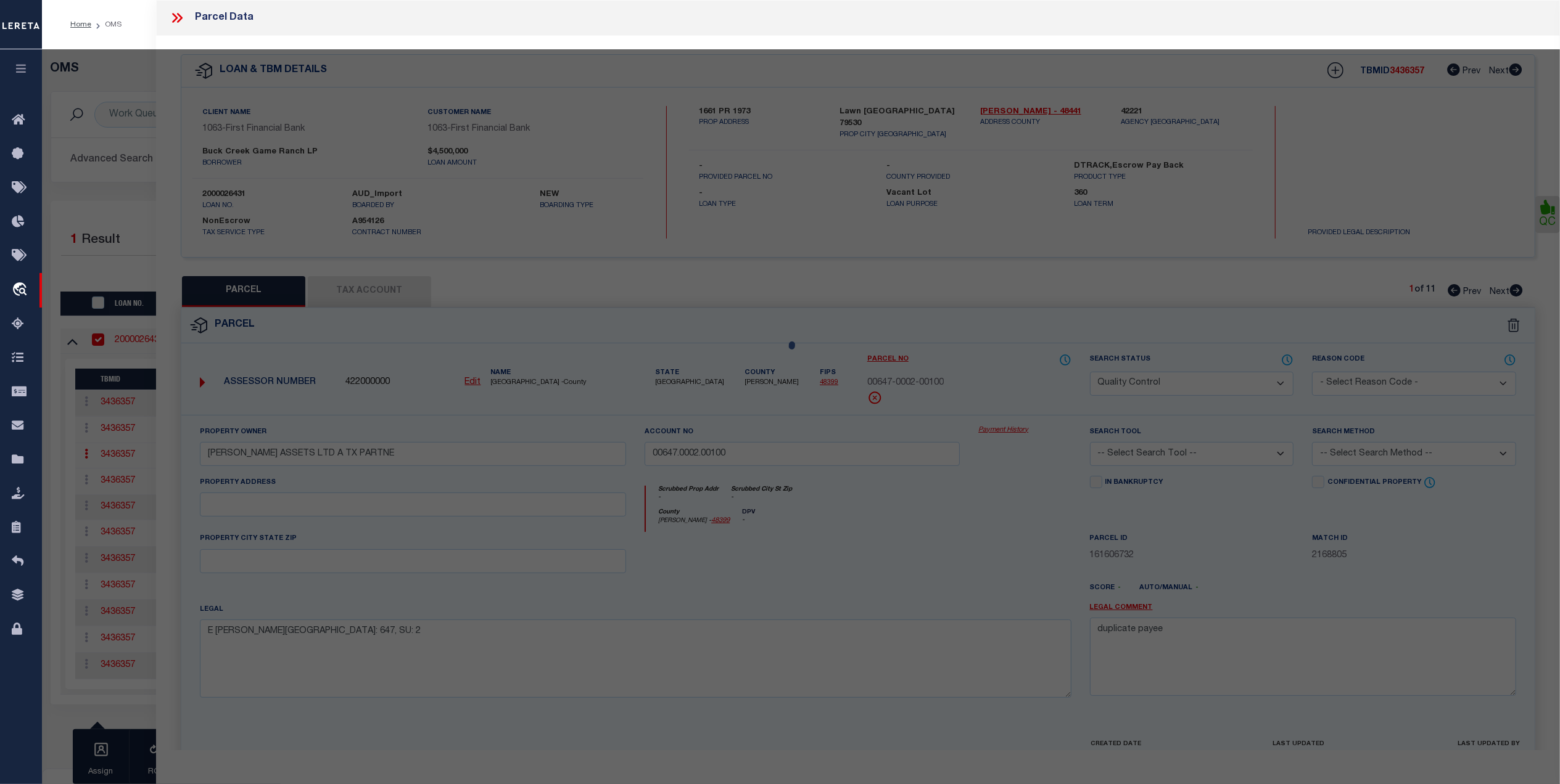
select select "AS"
checkbox input "false"
select select "QC"
type input "[PERSON_NAME] ASSETS LTD A TX PARTNE"
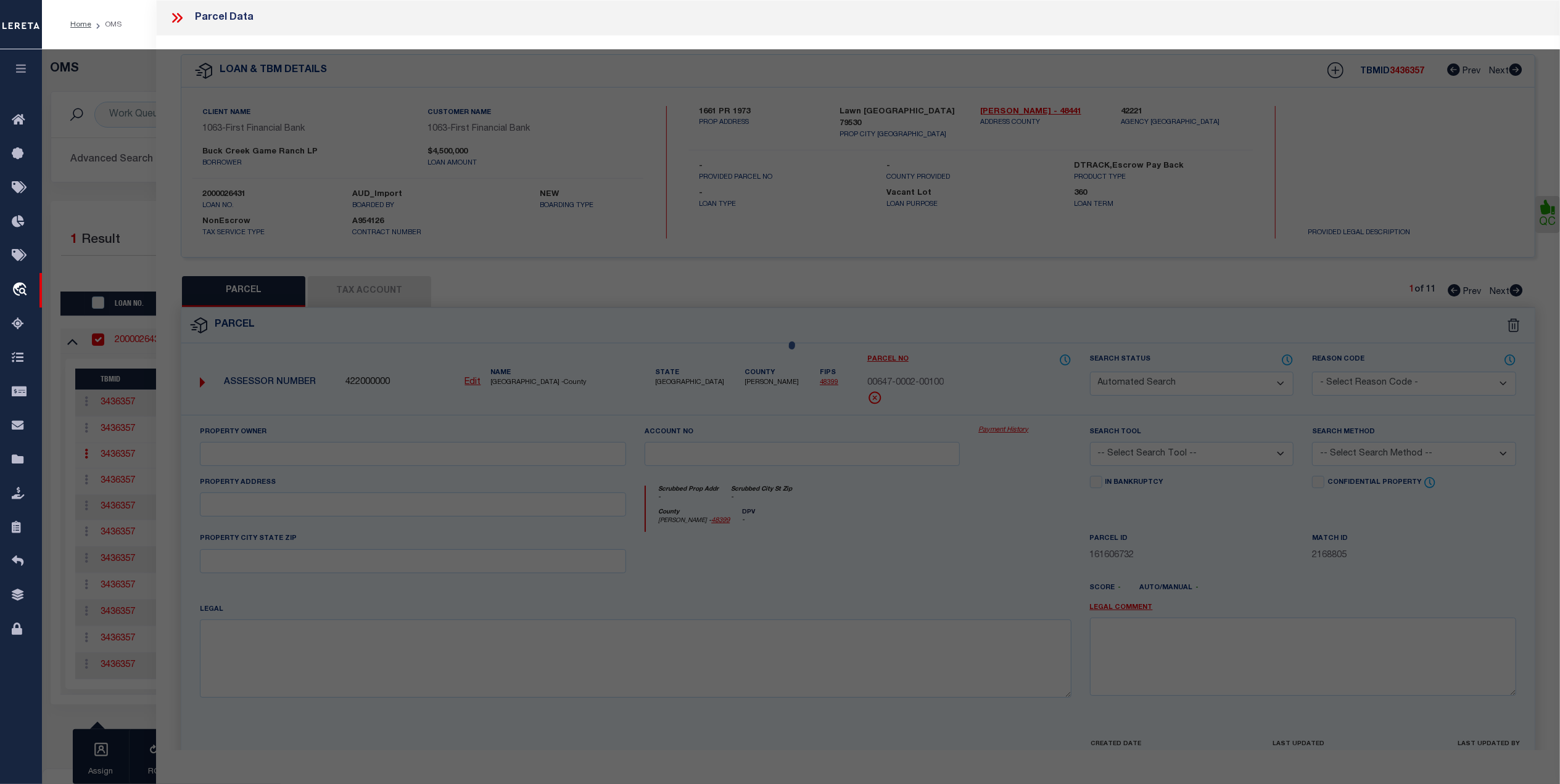
type input "00647.0002.00100"
type textarea "E [PERSON_NAME][GEOGRAPHIC_DATA]: 647, SU: 2"
type textarea "duplicate payee"
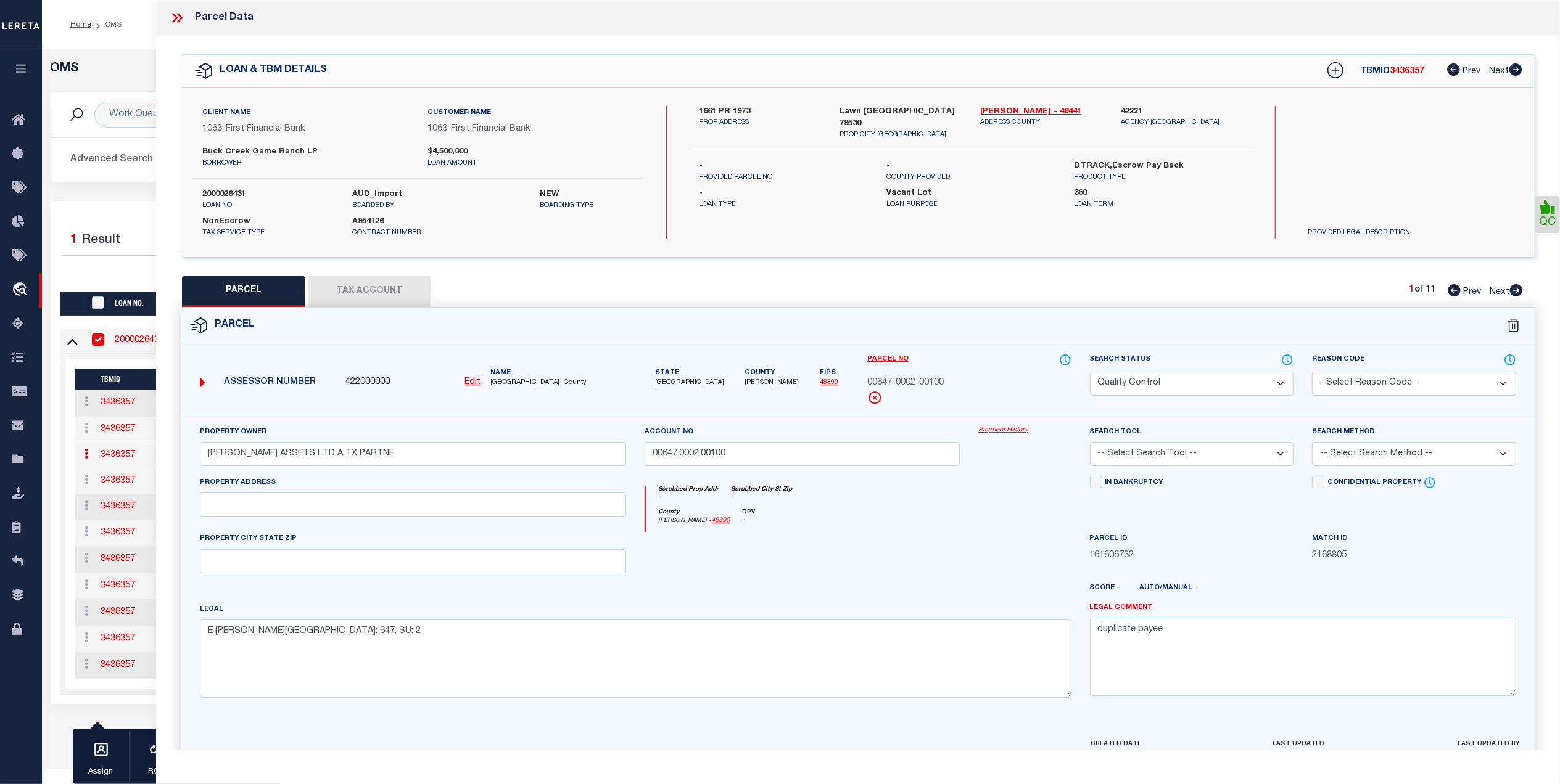
click at [360, 292] on button "Tax Account" at bounding box center [370, 292] width 124 height 31
select select "100"
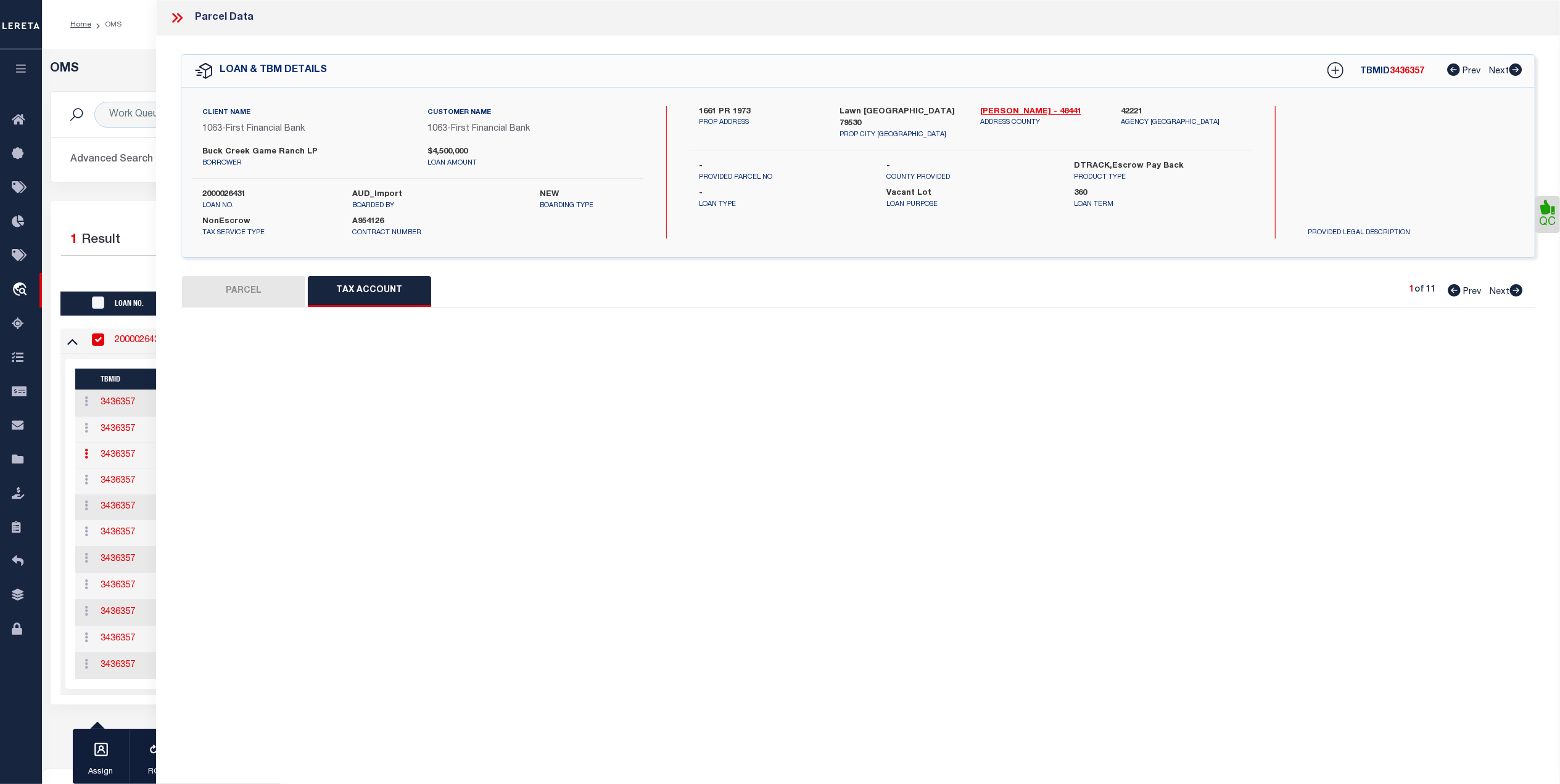
select select "100"
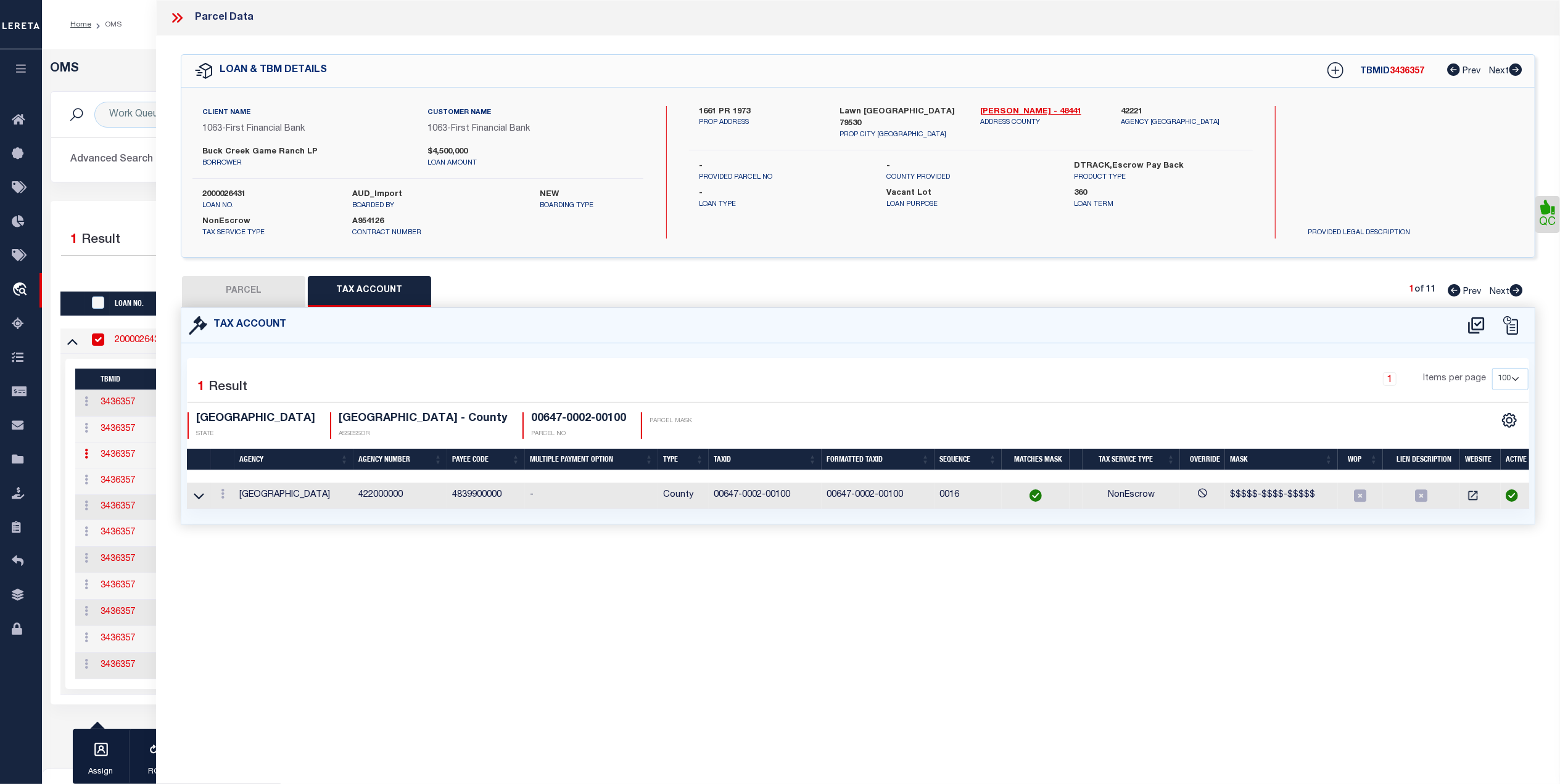
click at [255, 291] on button "PARCEL" at bounding box center [244, 292] width 124 height 31
select select "AS"
checkbox input "false"
select select "QC"
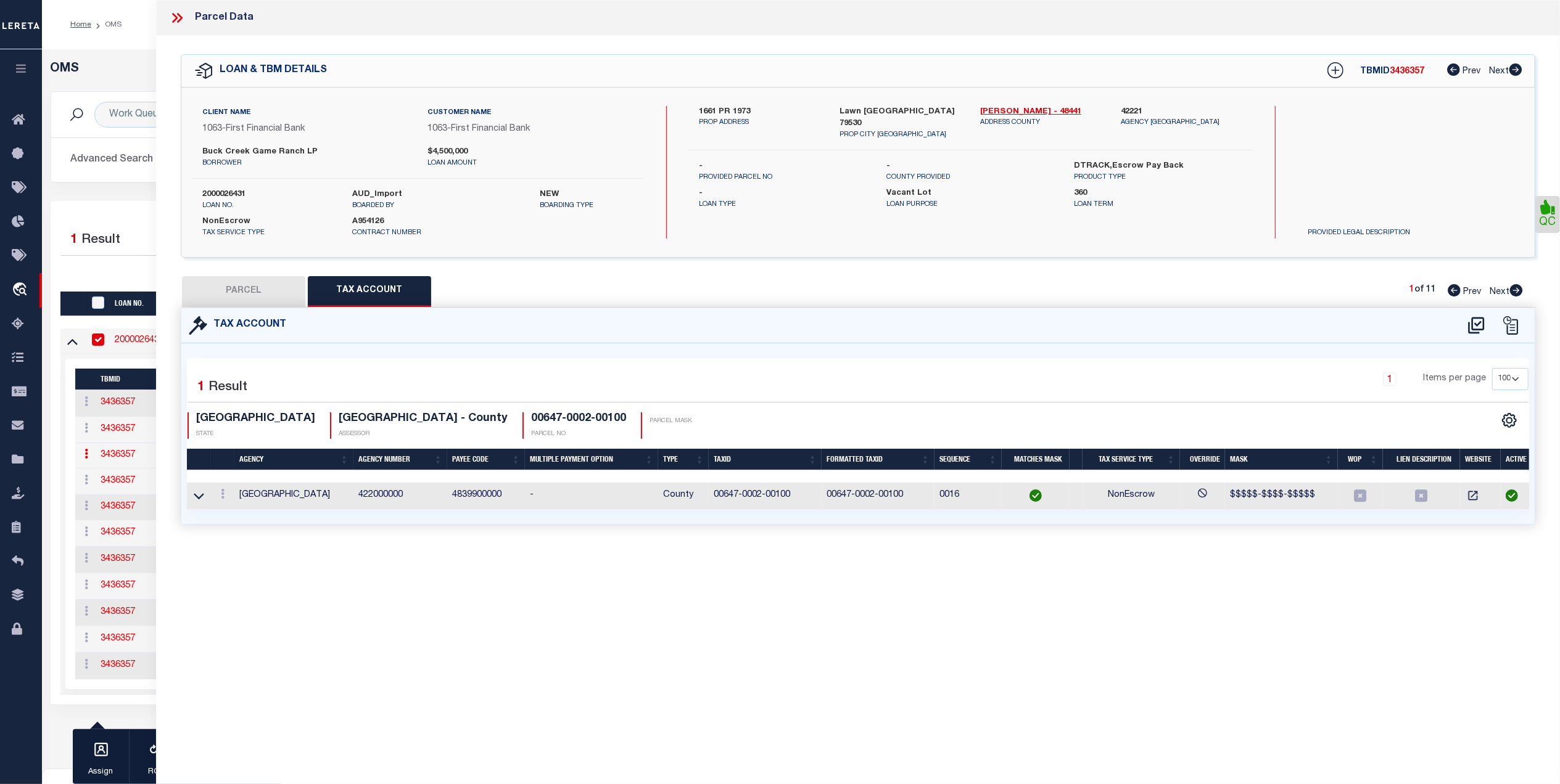
type input "[PERSON_NAME] ASSETS LTD A TX PARTNE"
type input "00647.0002.00100"
type textarea "E [PERSON_NAME][GEOGRAPHIC_DATA]: 647, SU: 2"
type textarea "duplicate payee"
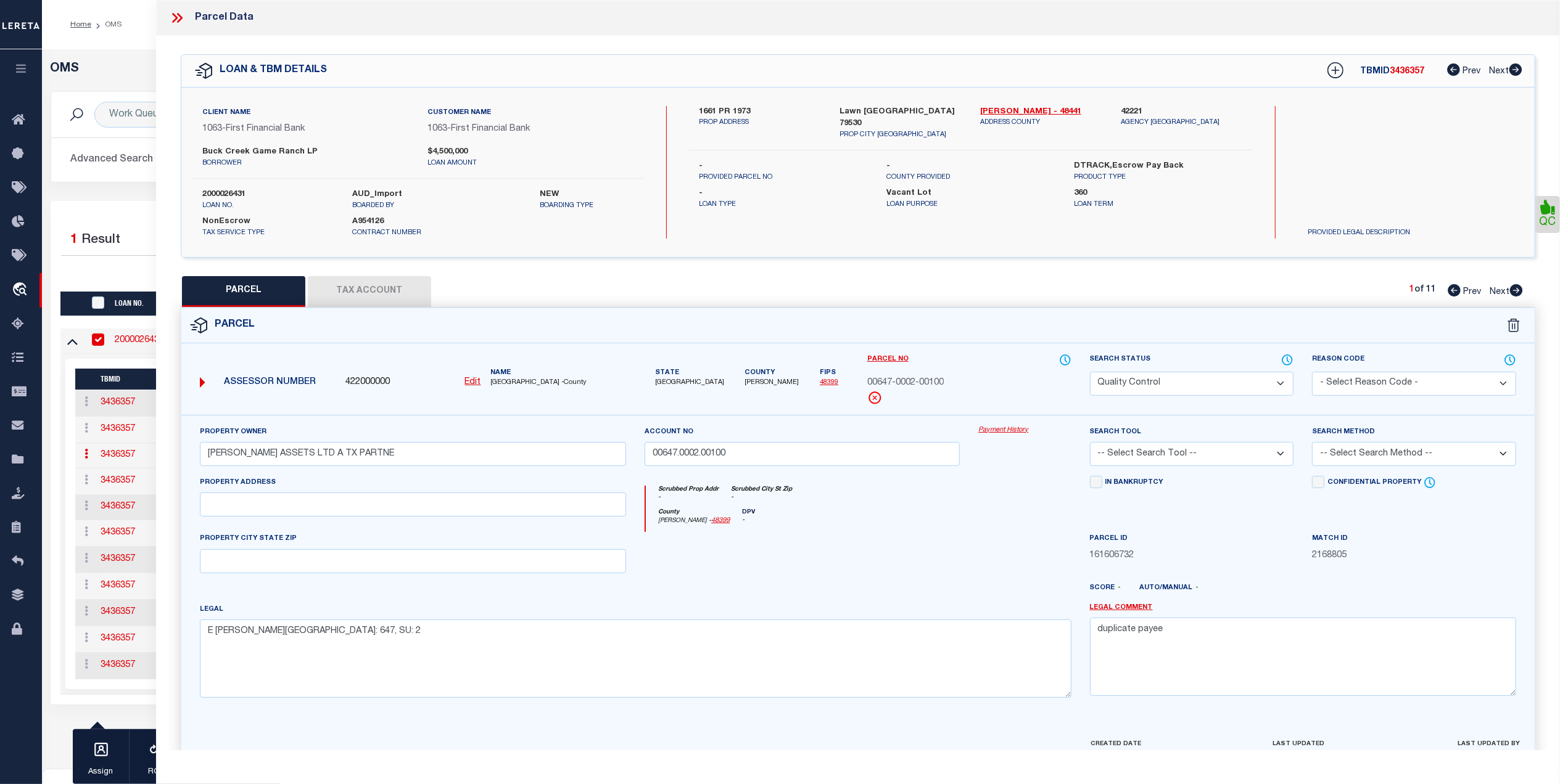
click at [1515, 294] on icon at bounding box center [1516, 290] width 13 height 12
select select "AS"
checkbox input "false"
select select "PR"
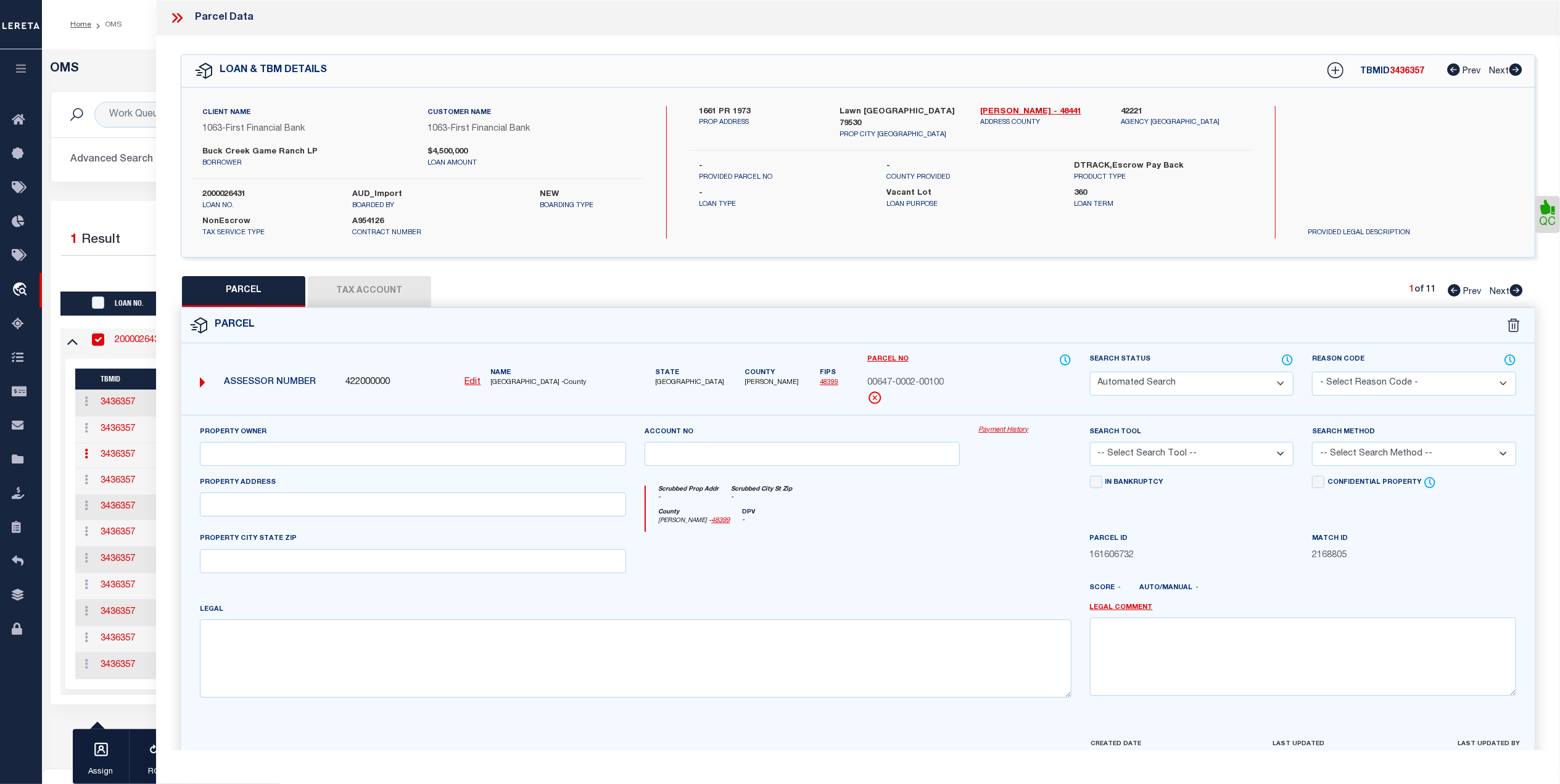
select select "099"
type input "BUCK CREEK GAME RANCH LP"
select select "AGW"
select select "LEG"
type input "175 0"
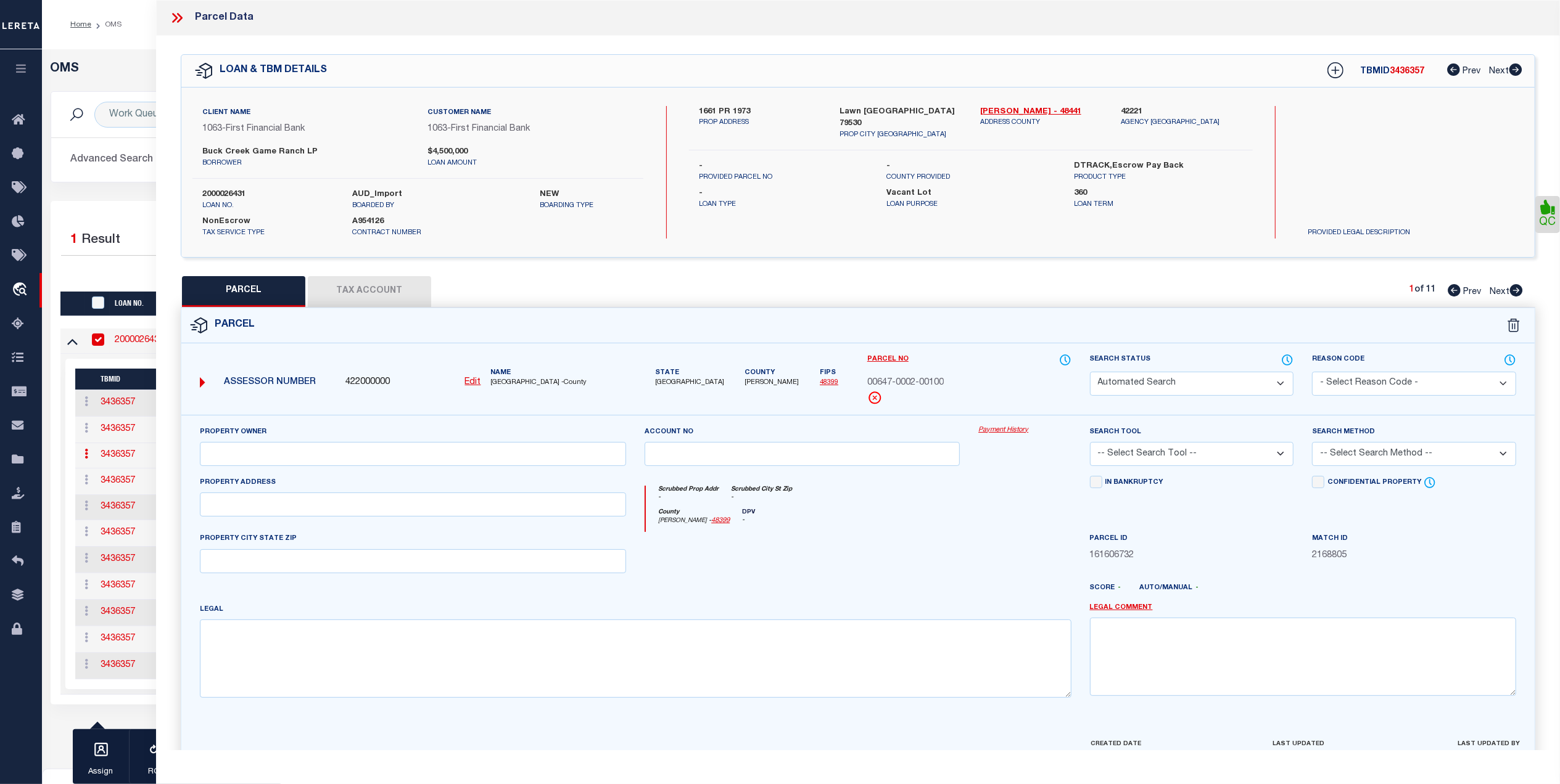
type input "[GEOGRAPHIC_DATA]"
type textarea "Acres: 241.300, [PERSON_NAME] CO SL, AB: 500, SU: 509"
type textarea "parcel not needed"
click at [388, 295] on button "Tax Account" at bounding box center [370, 292] width 124 height 31
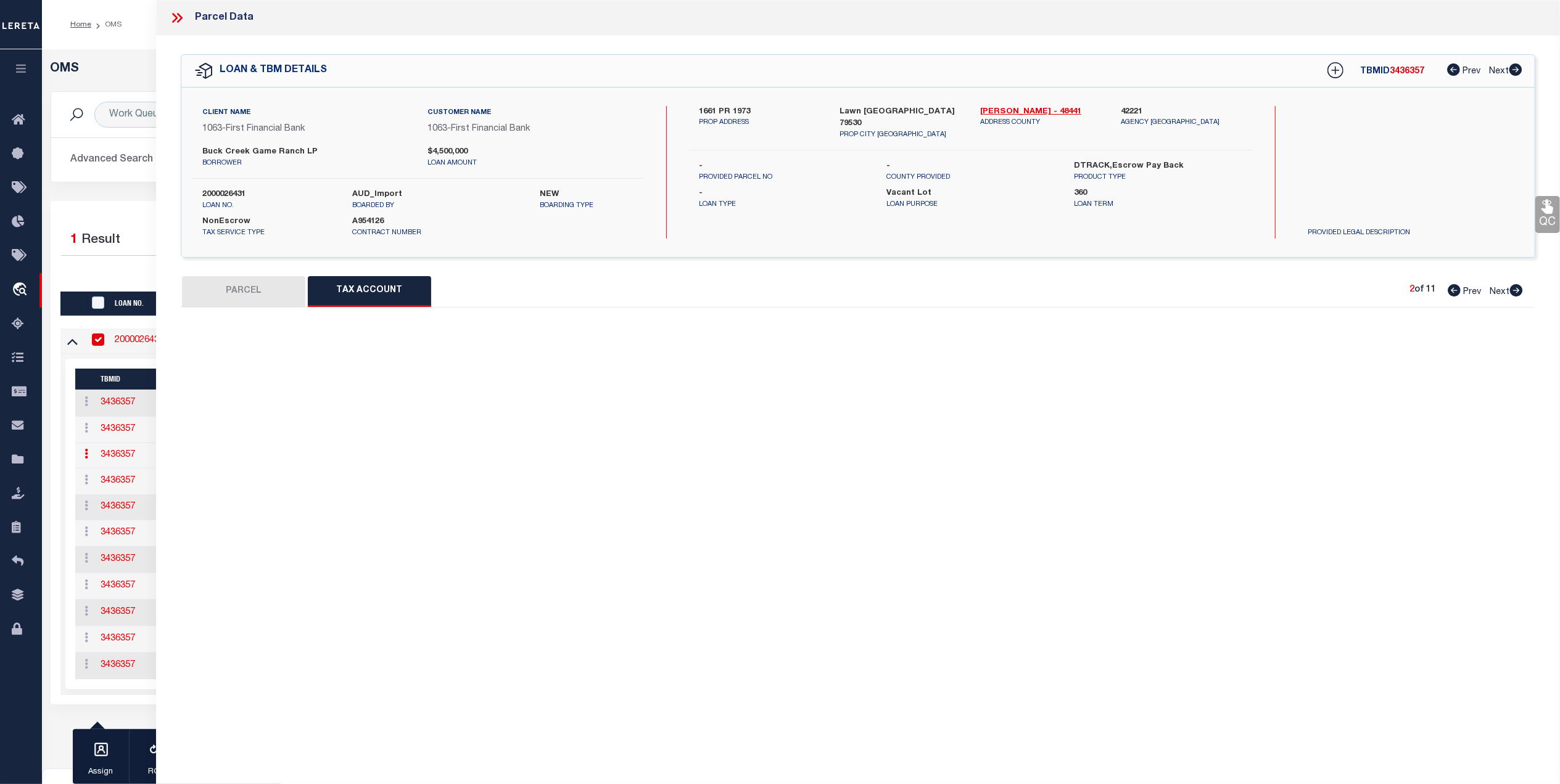
select select "100"
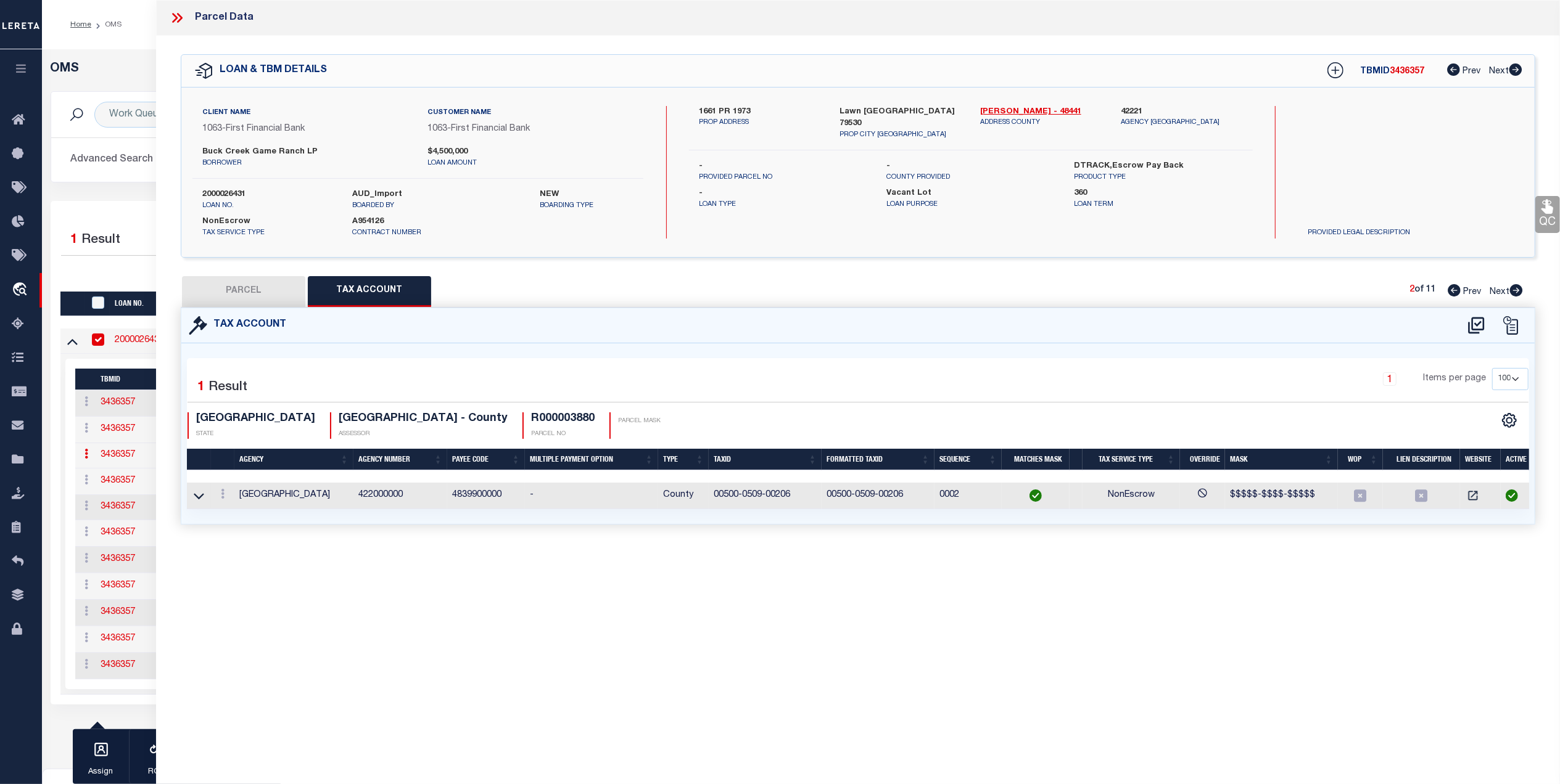
click at [1515, 289] on icon at bounding box center [1516, 290] width 13 height 12
select select "AS"
select select
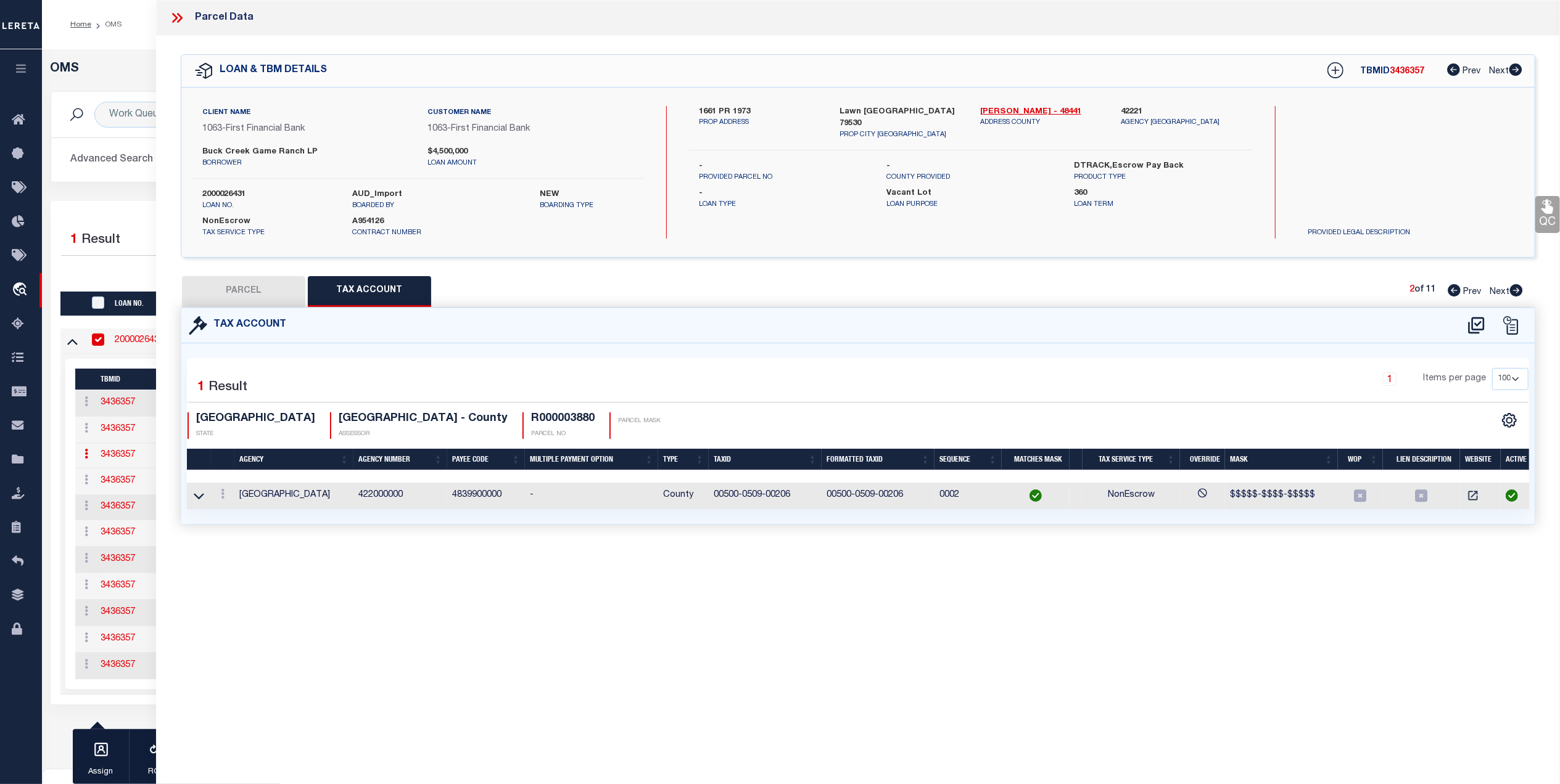
checkbox input "false"
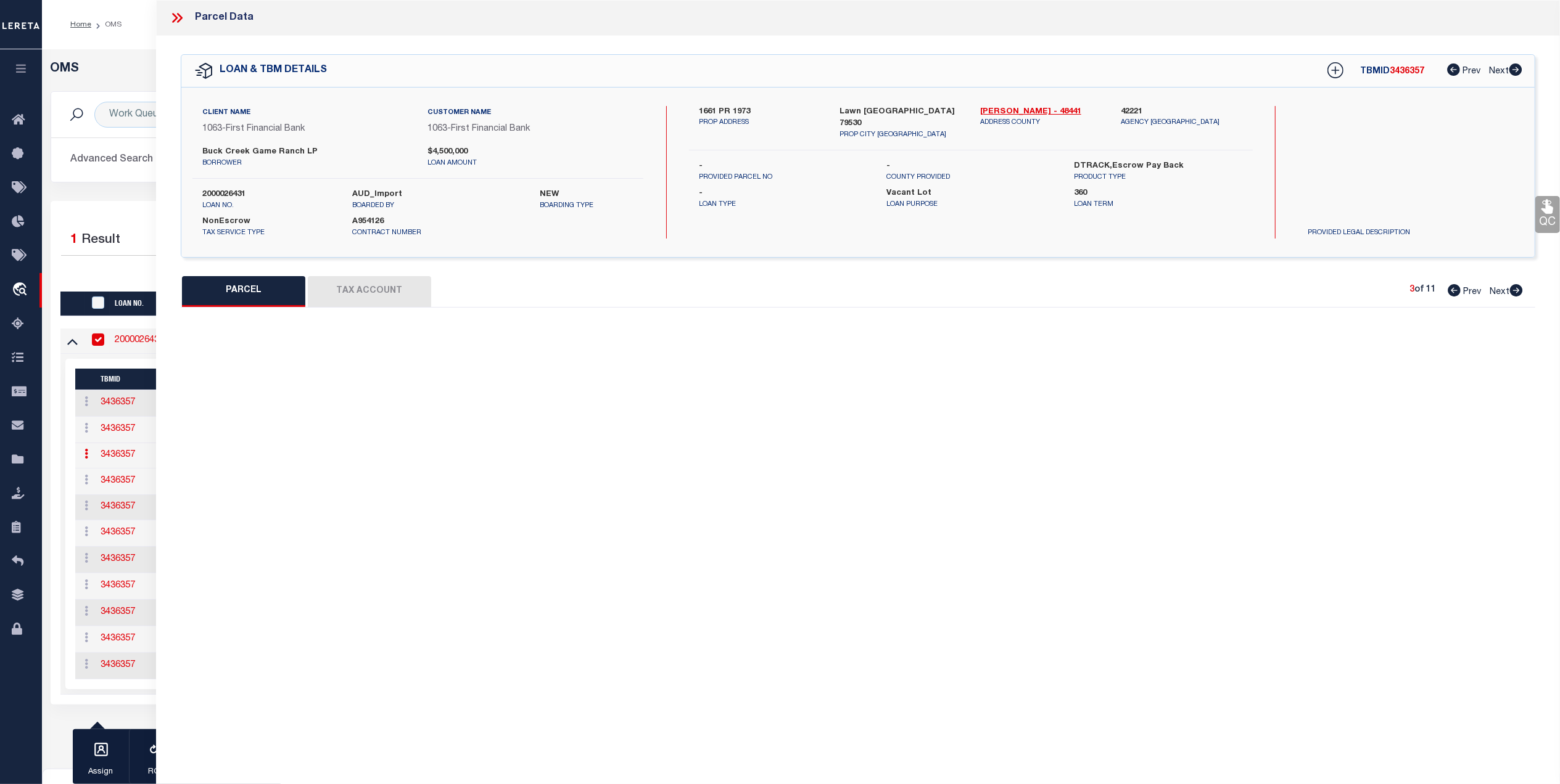
select select "CP"
type input "BUCK CREEK GAME RANCH LP"
type input "00267.0003.00300"
select select "AGW"
select select "LEG"
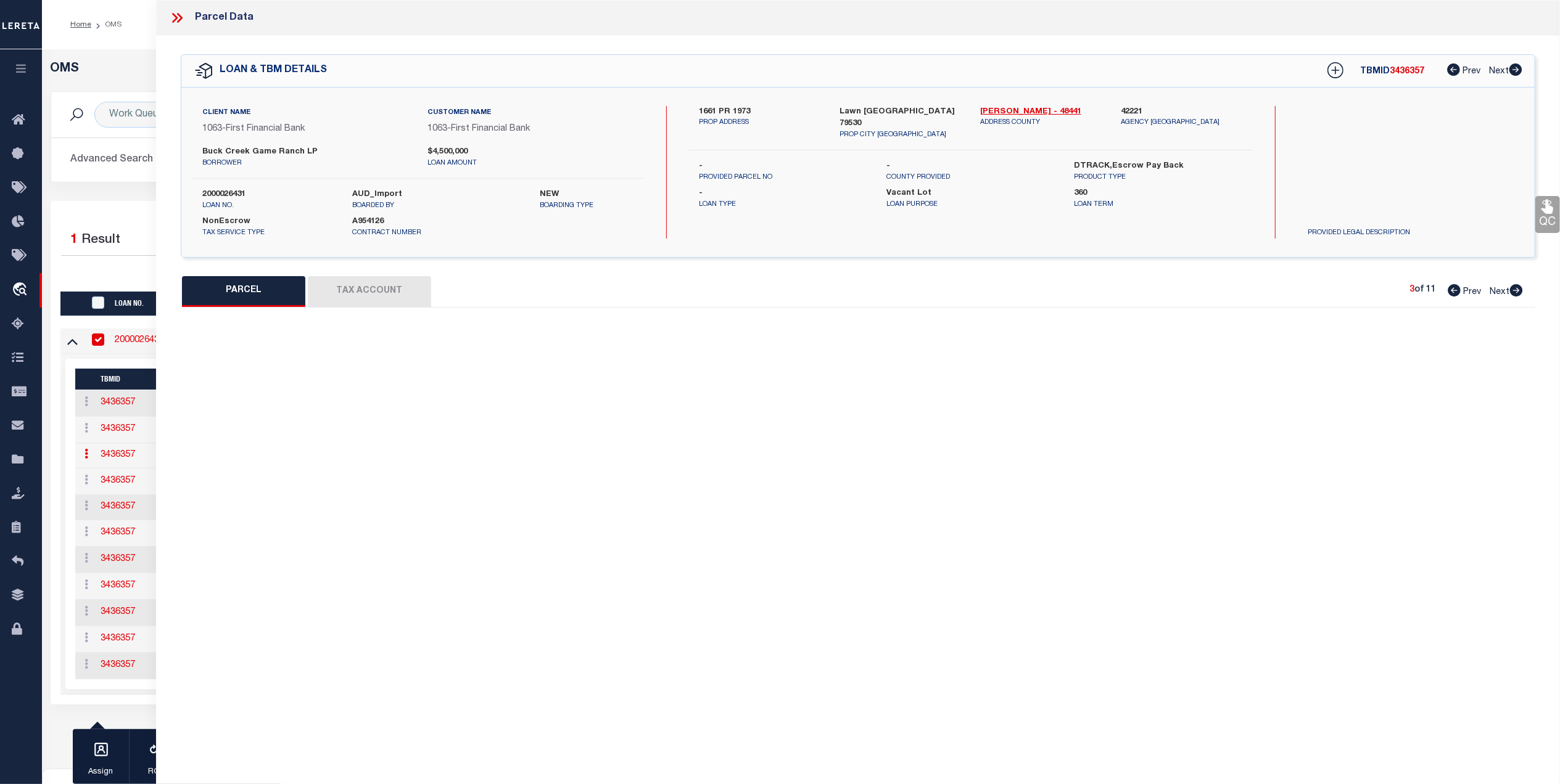
type input "1770 FM"
type textarea "Acres: 6.400, H T & B RR, [GEOGRAPHIC_DATA]: 267, SU: 3"
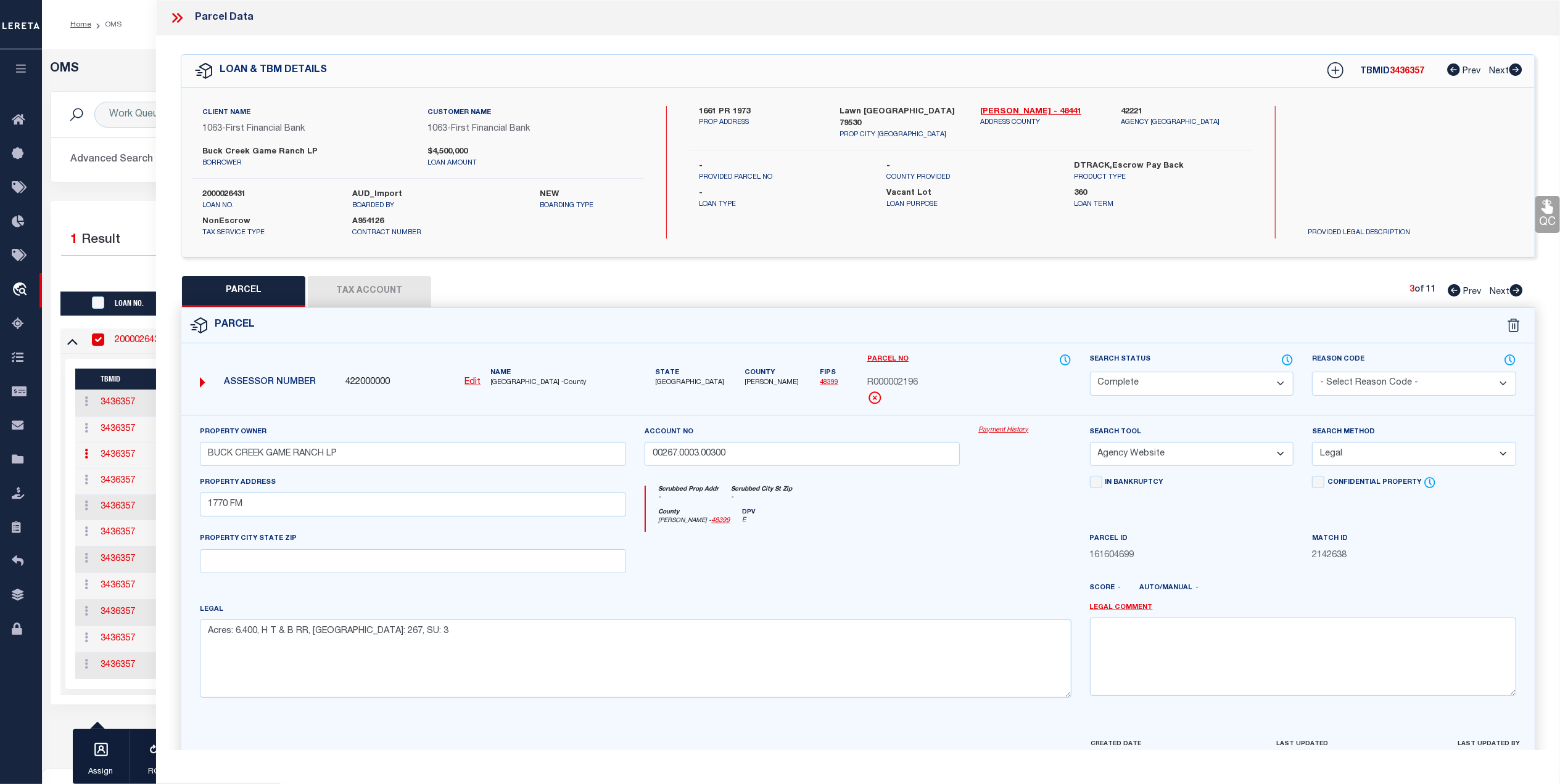
click at [378, 280] on button "Tax Account" at bounding box center [370, 292] width 124 height 31
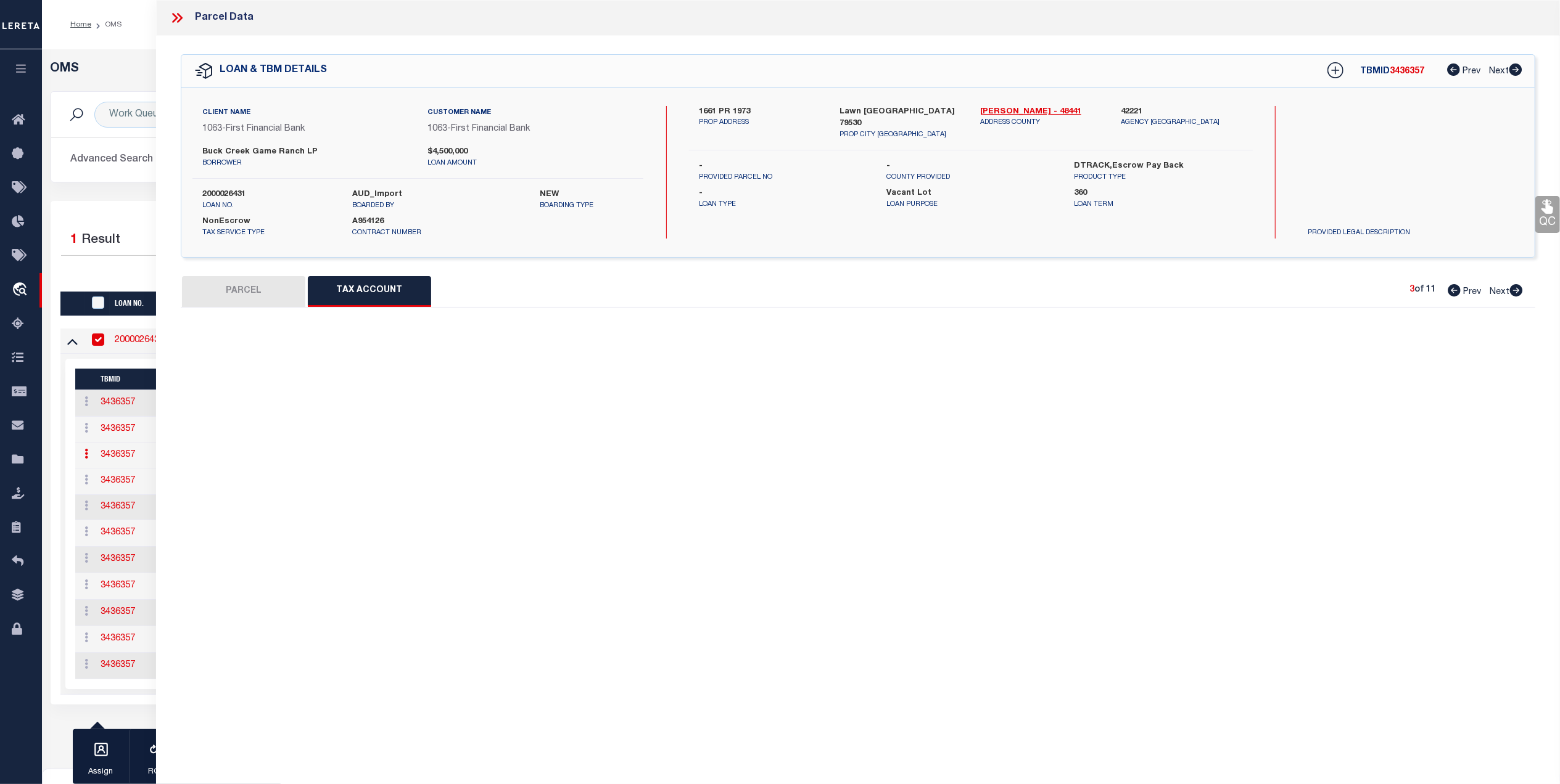
select select "100"
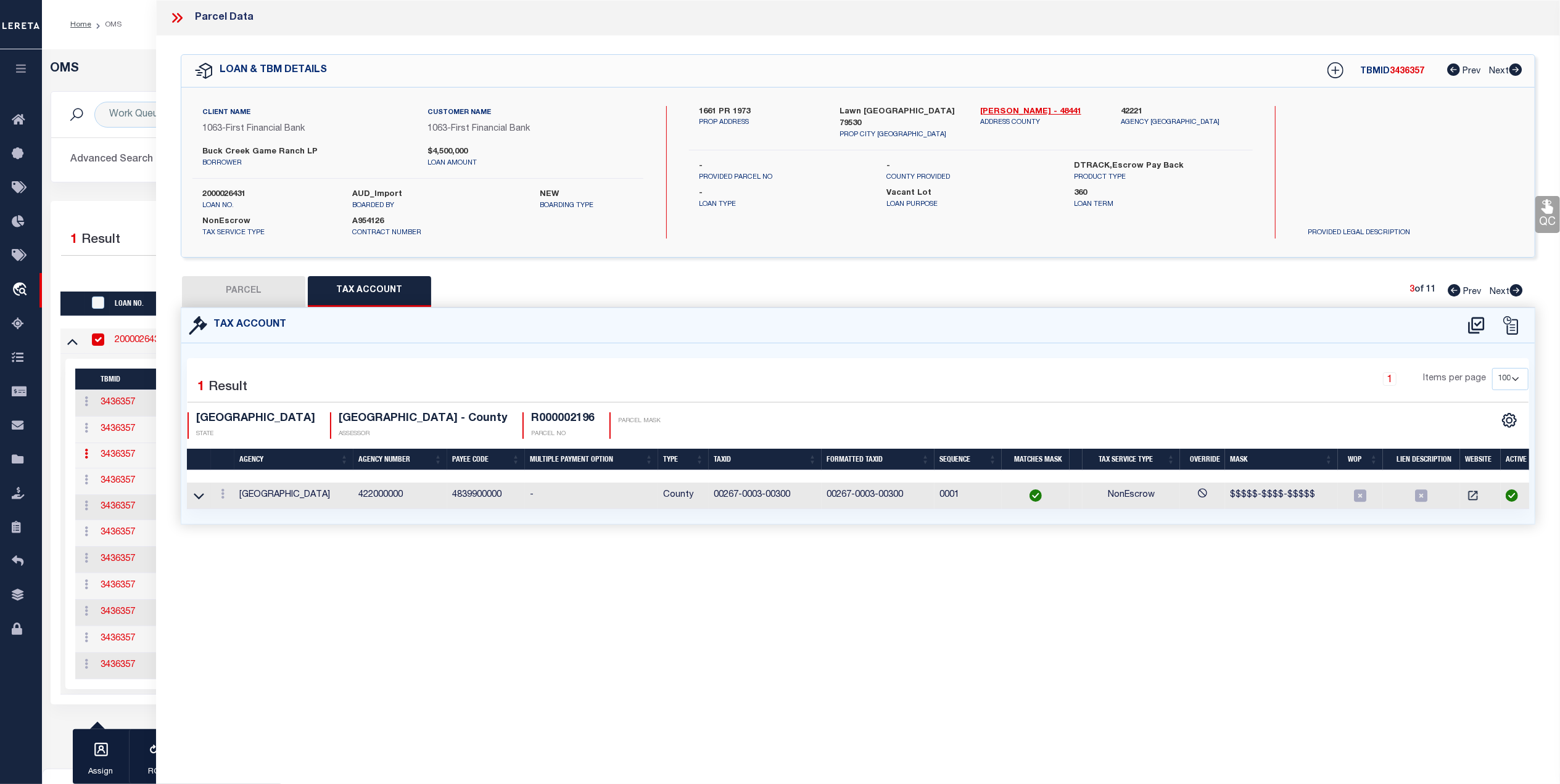
click at [1513, 291] on icon at bounding box center [1516, 290] width 13 height 12
select select "AS"
select select
checkbox input "false"
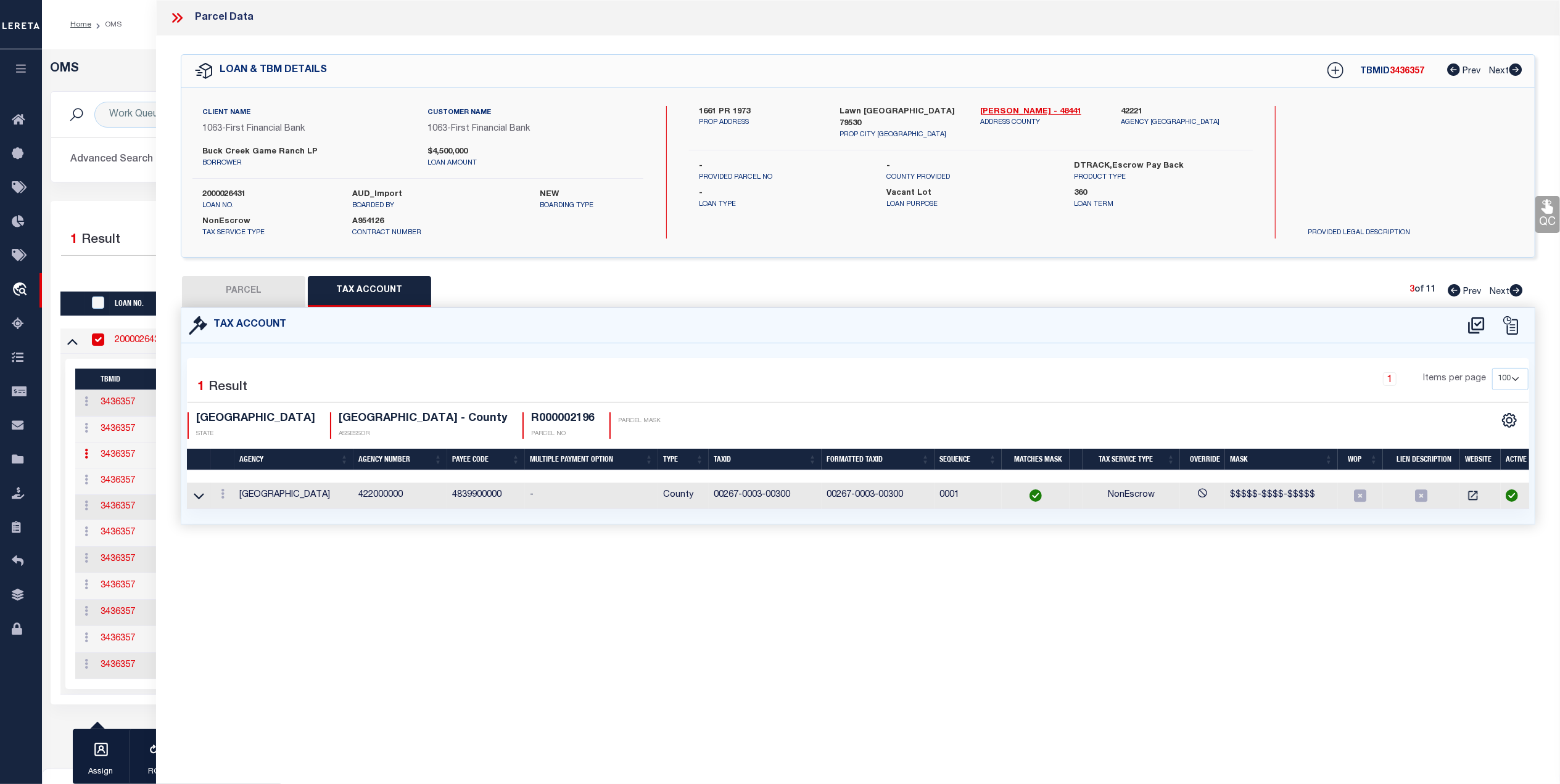
checkbox input "false"
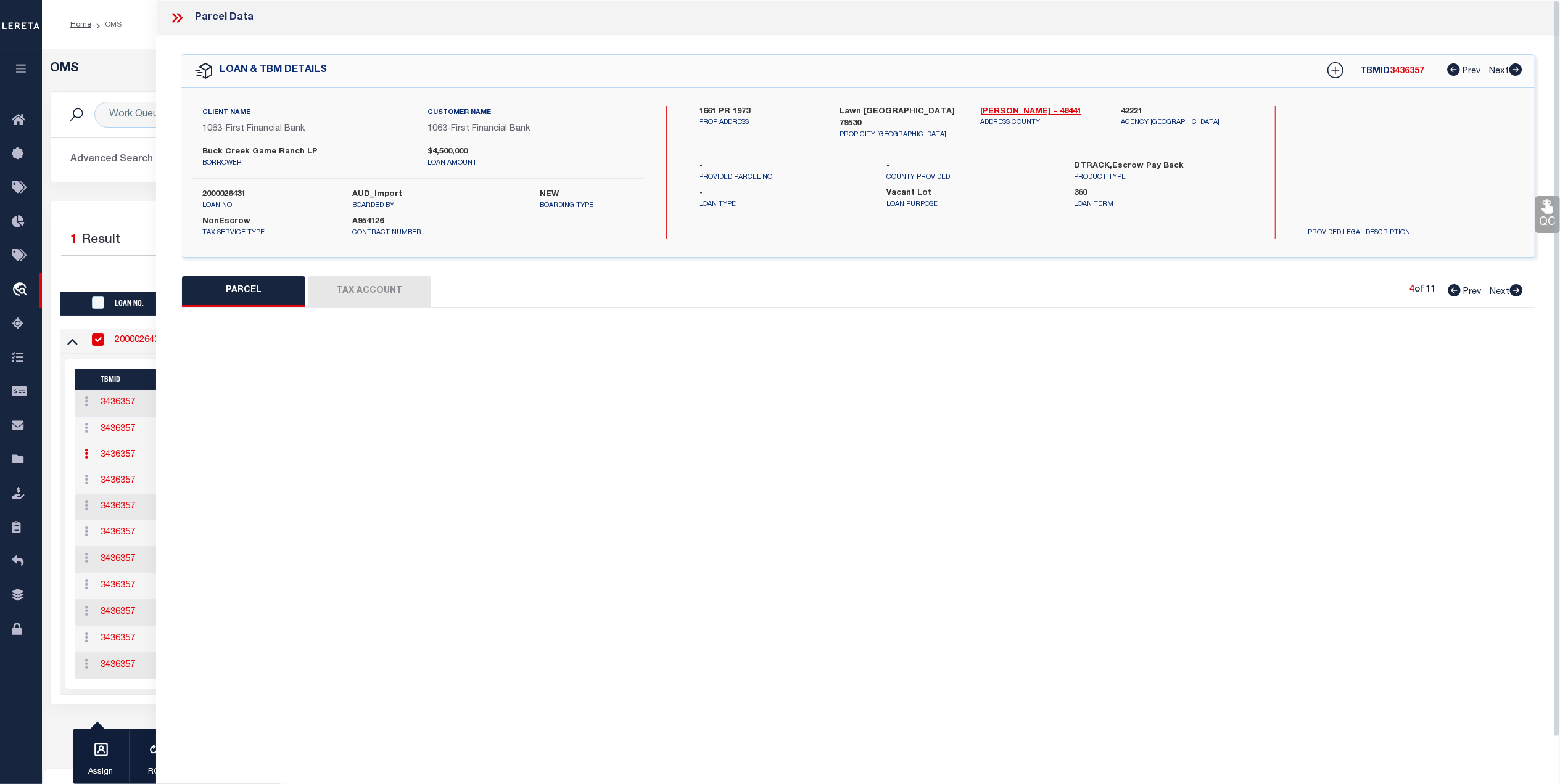
select select "CP"
type input "BUCK CREEK GAME RANCH LP"
select select "AGW"
select select
type input "199 CR"
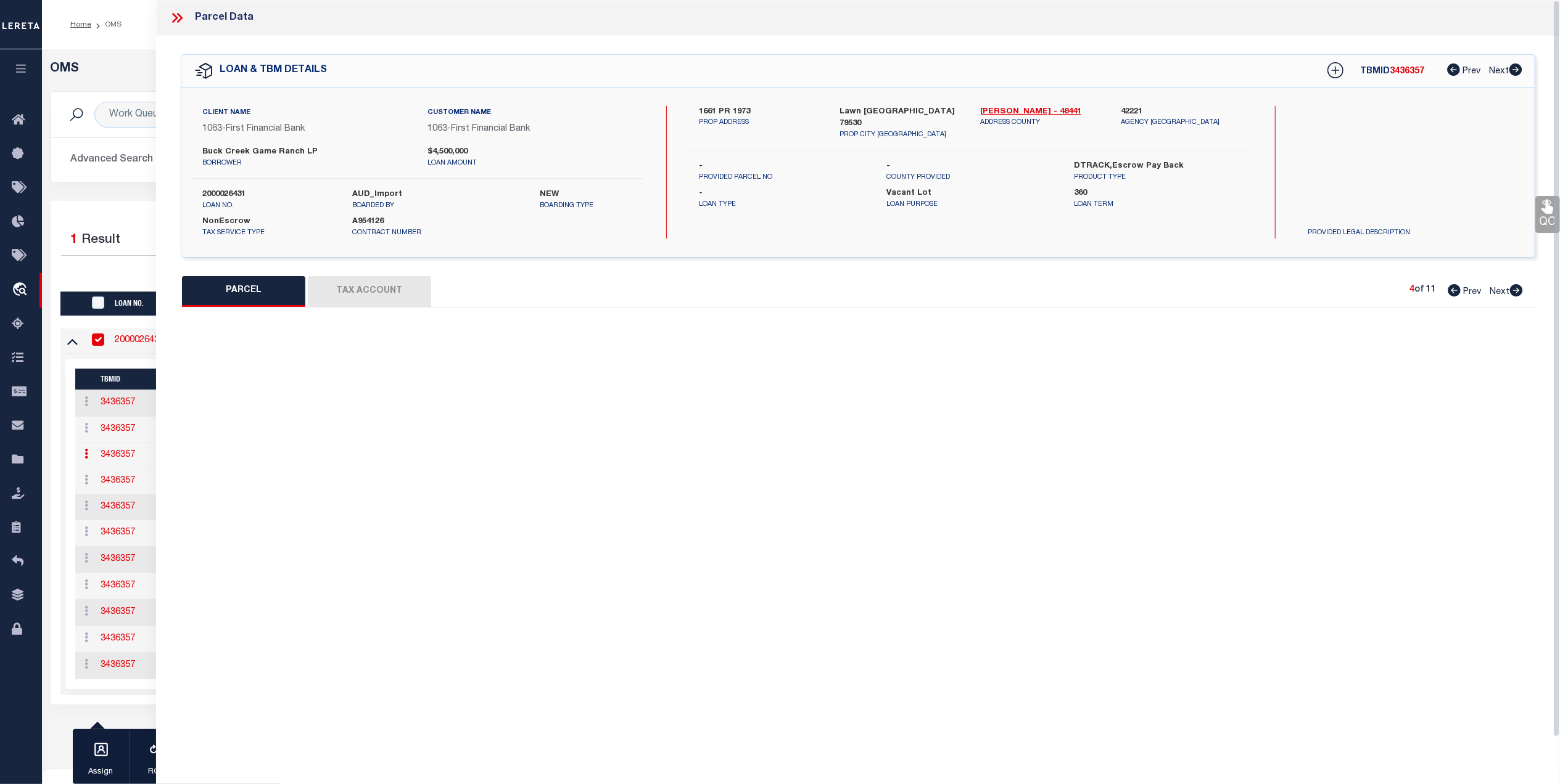
type input "[GEOGRAPHIC_DATA]"
type textarea "Acres: 86.900, A H SARGENT, AB: 673, SU: 2"
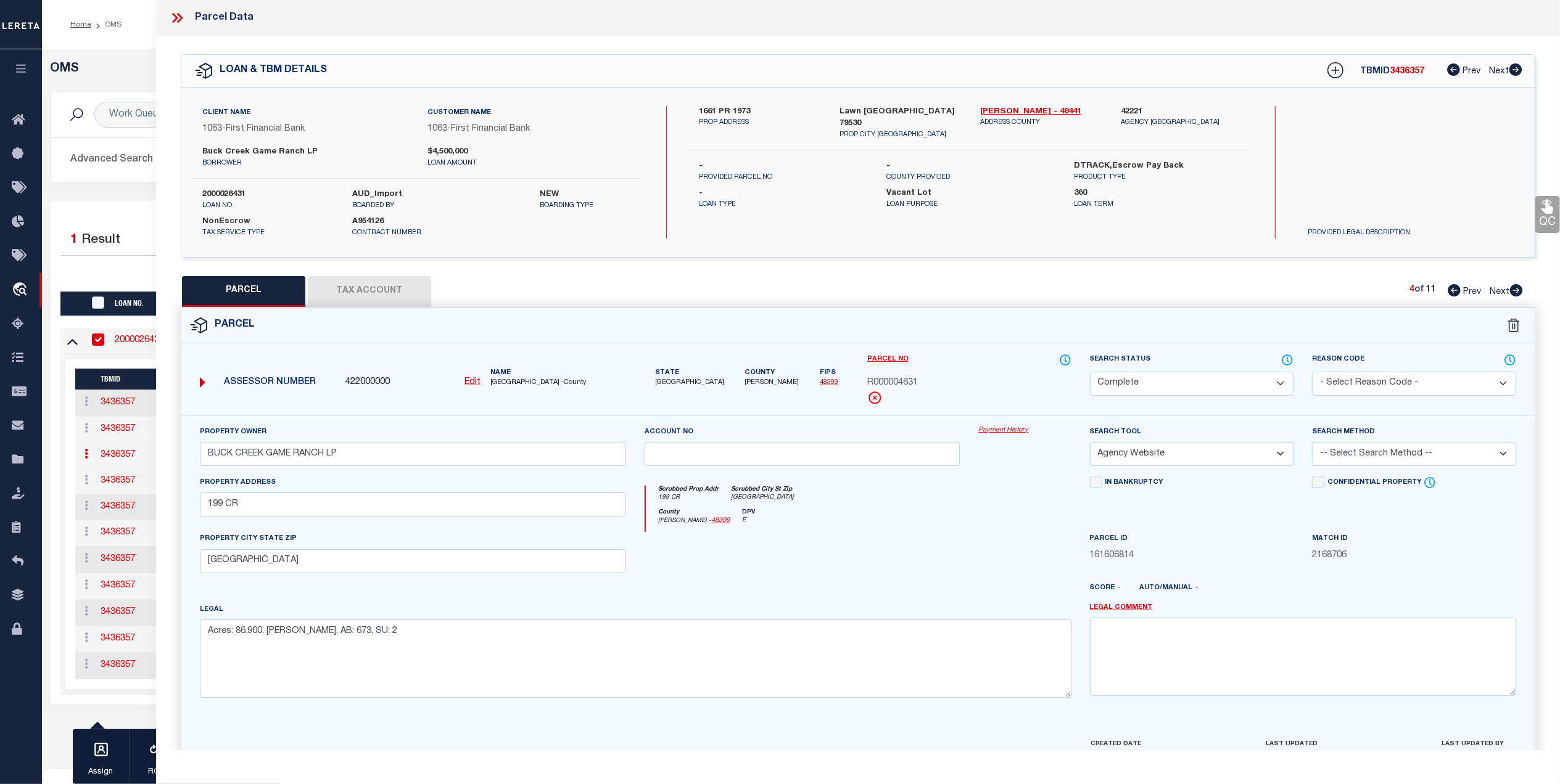
click at [395, 295] on button "Tax Account" at bounding box center [370, 292] width 124 height 31
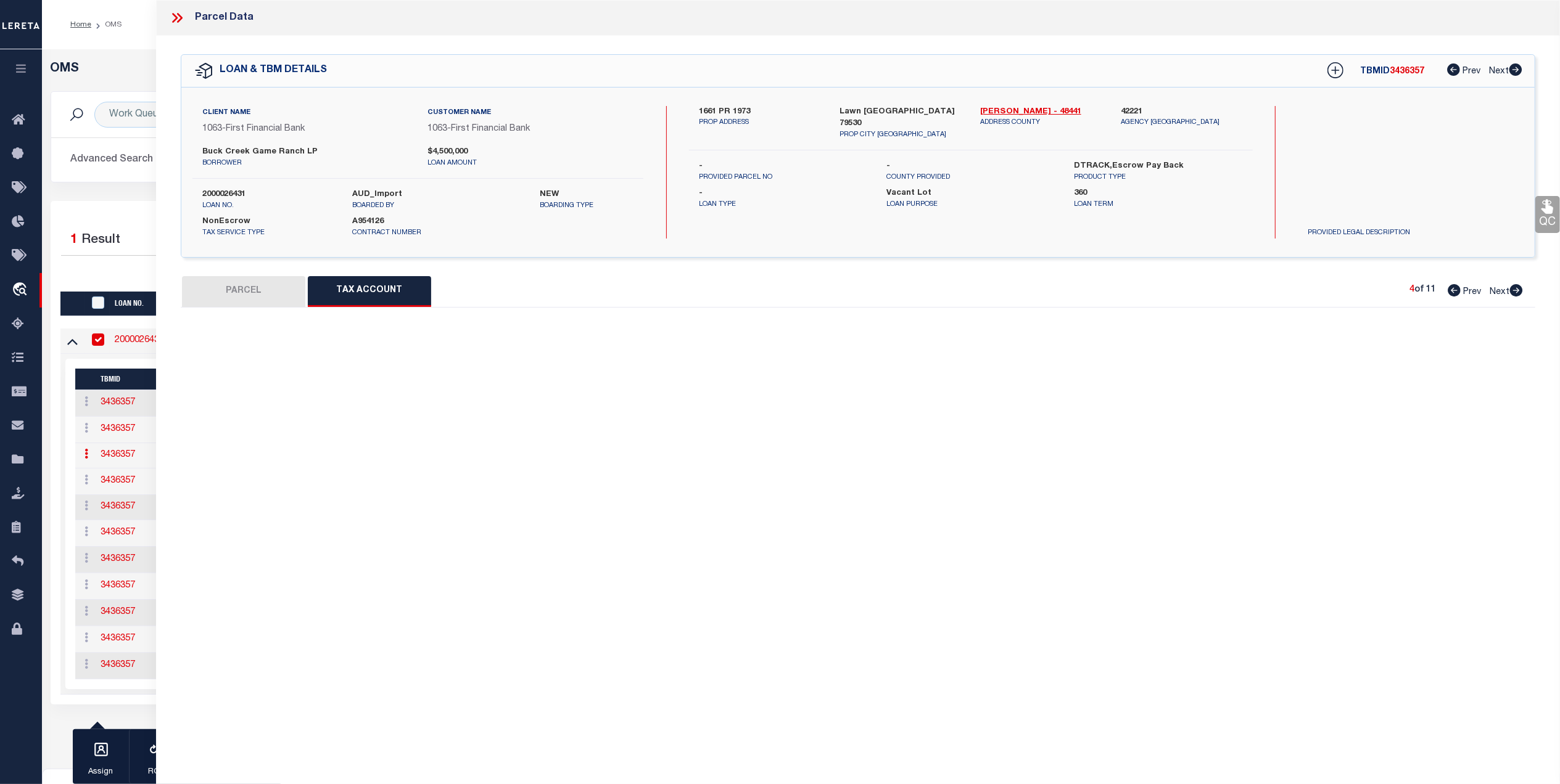
select select "100"
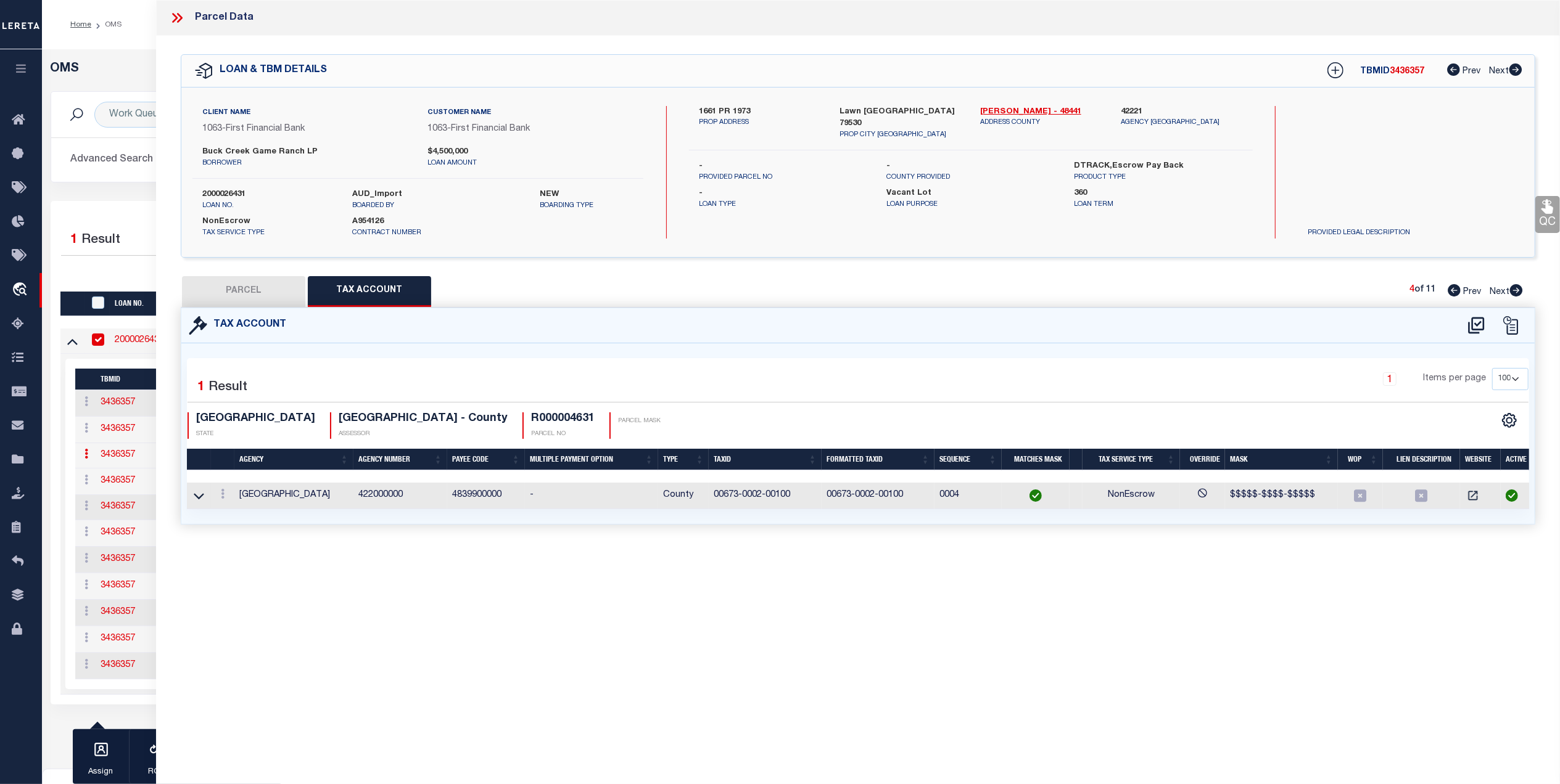
click at [1515, 291] on icon at bounding box center [1516, 290] width 13 height 12
select select "AS"
select select
checkbox input "false"
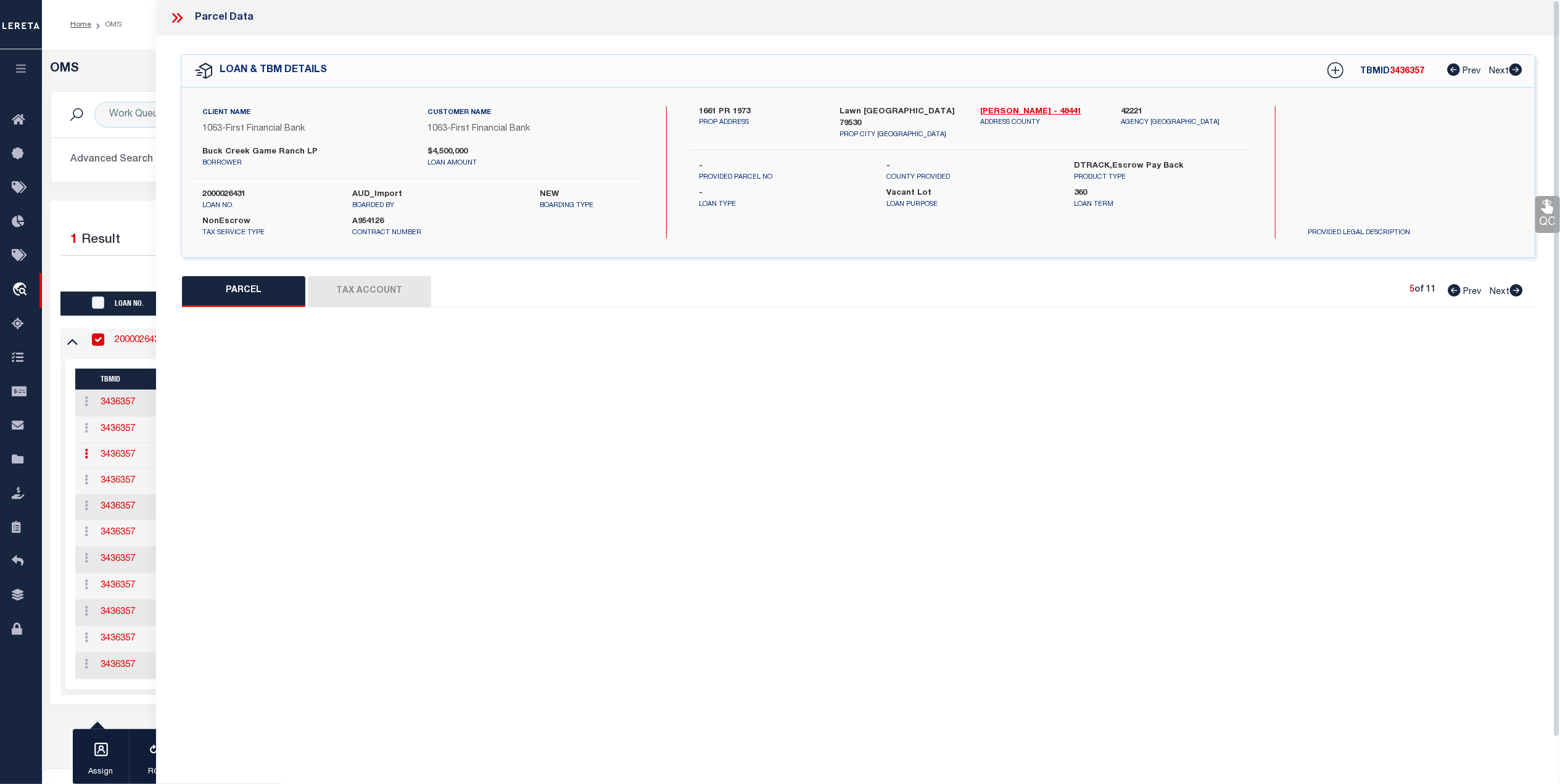
select select "IP"
type input "[PERSON_NAME] ASSETS LTD A TX PARTNE"
type input "00807.0004.00100"
type textarea "H LEWIS/HT&B RR CO, AB: 807, SU: 4"
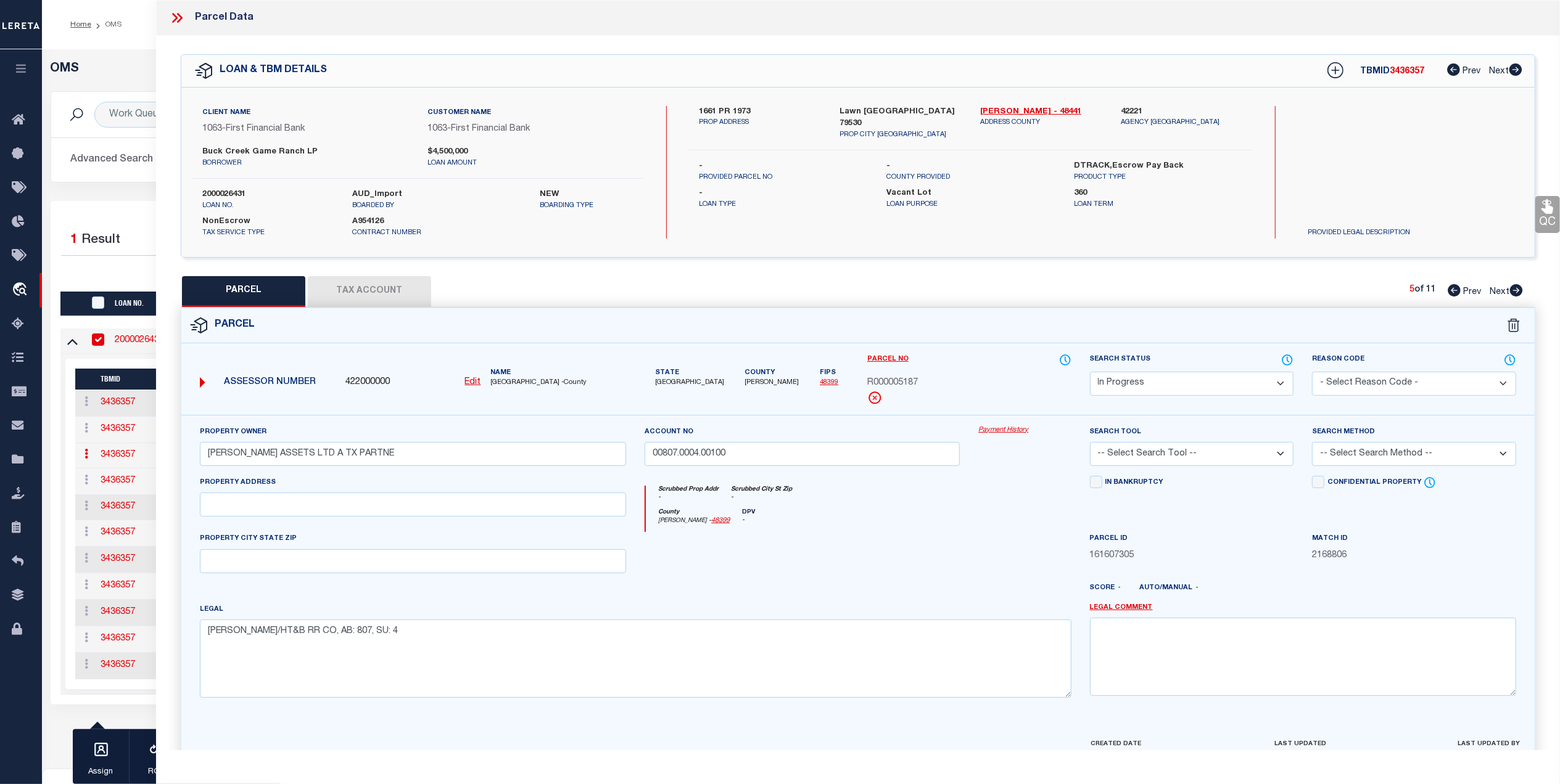
click at [425, 293] on button "Tax Account" at bounding box center [370, 292] width 124 height 31
select select "100"
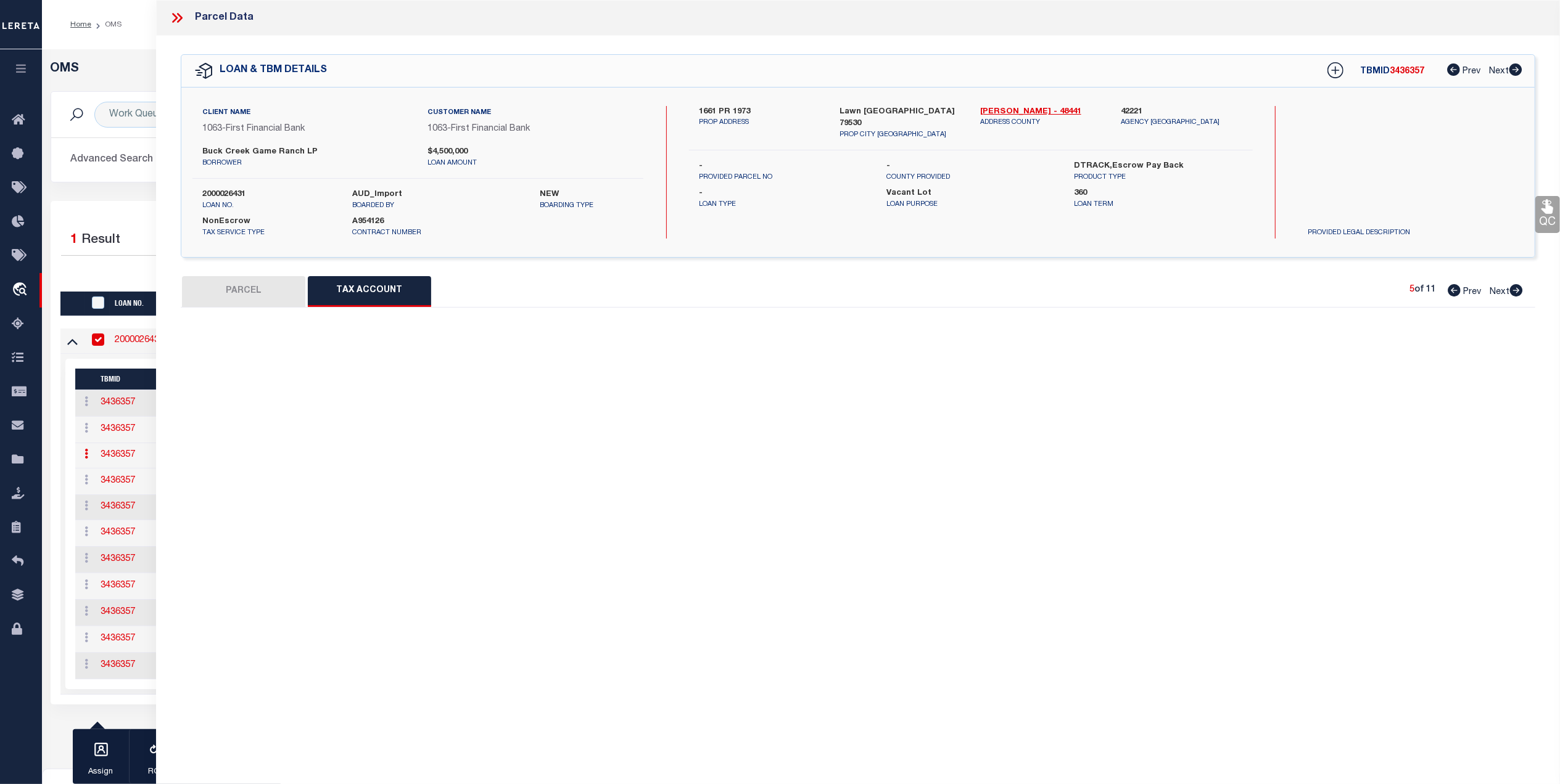
select select "100"
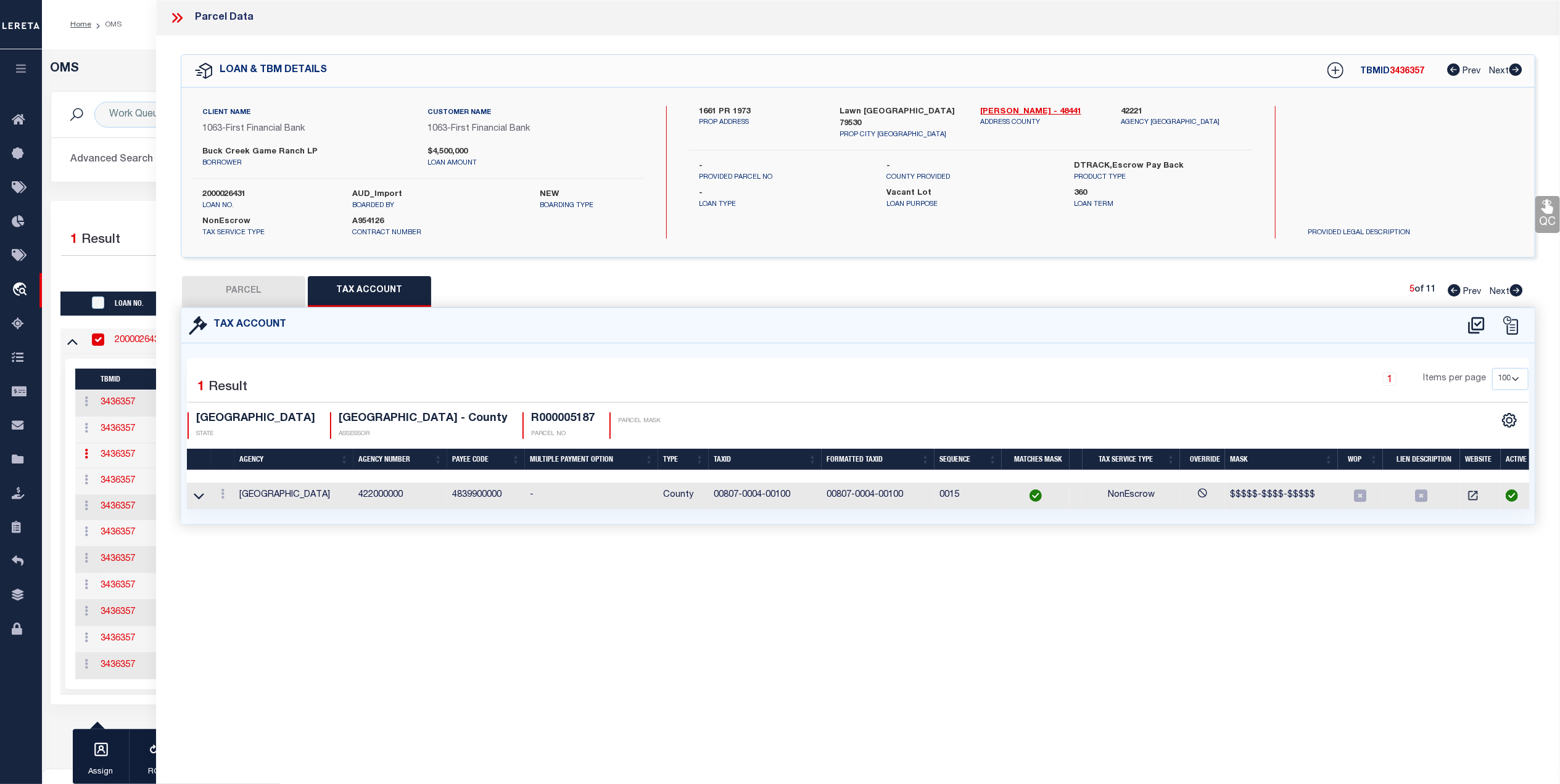
click at [1510, 286] on icon at bounding box center [1516, 290] width 14 height 12
select select "AS"
checkbox input "false"
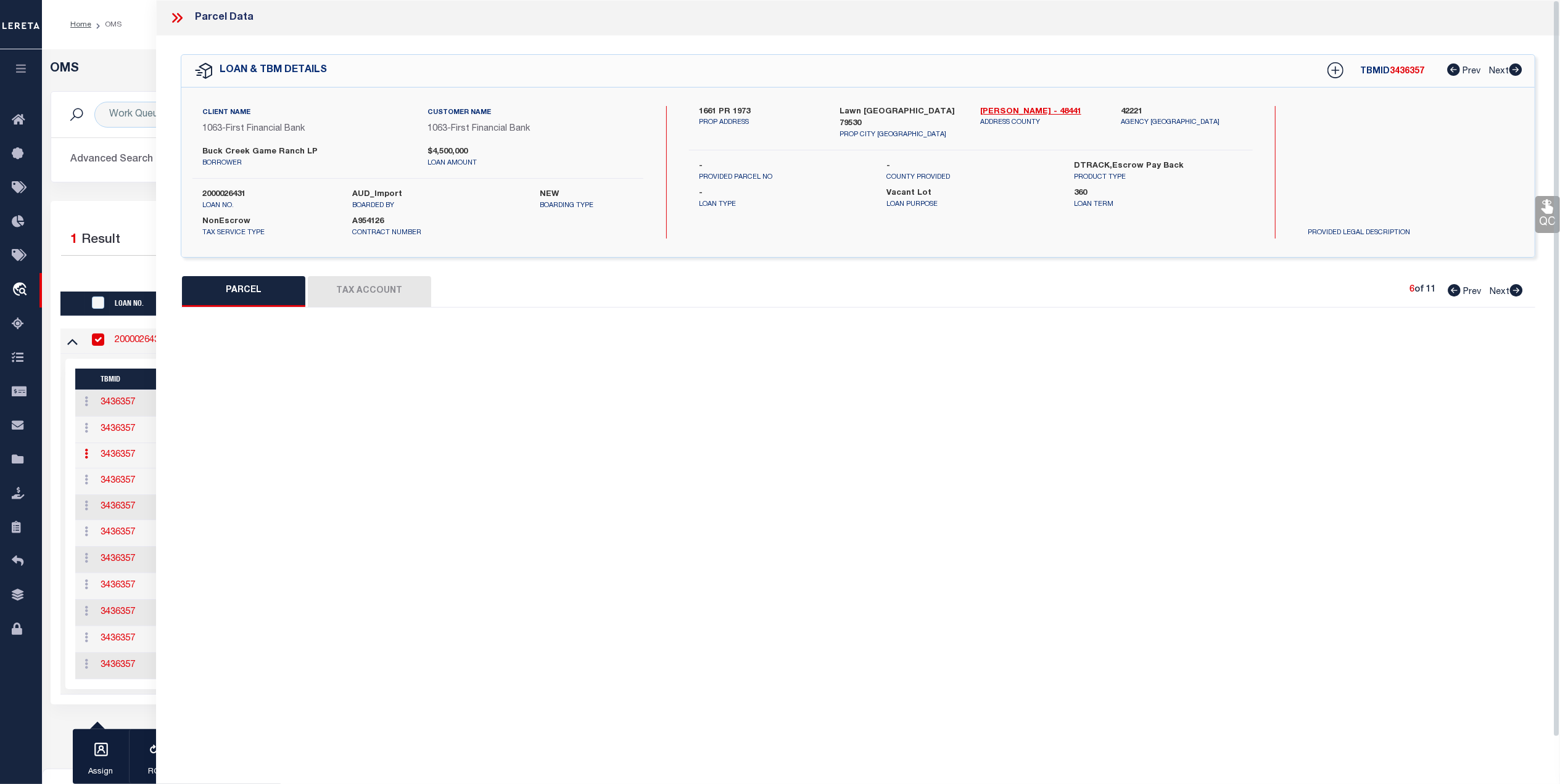
select select "CP"
type input "BUCK CREEK GAME RANCH LP"
type input "00830.0002.00101"
select select "AGW"
select select
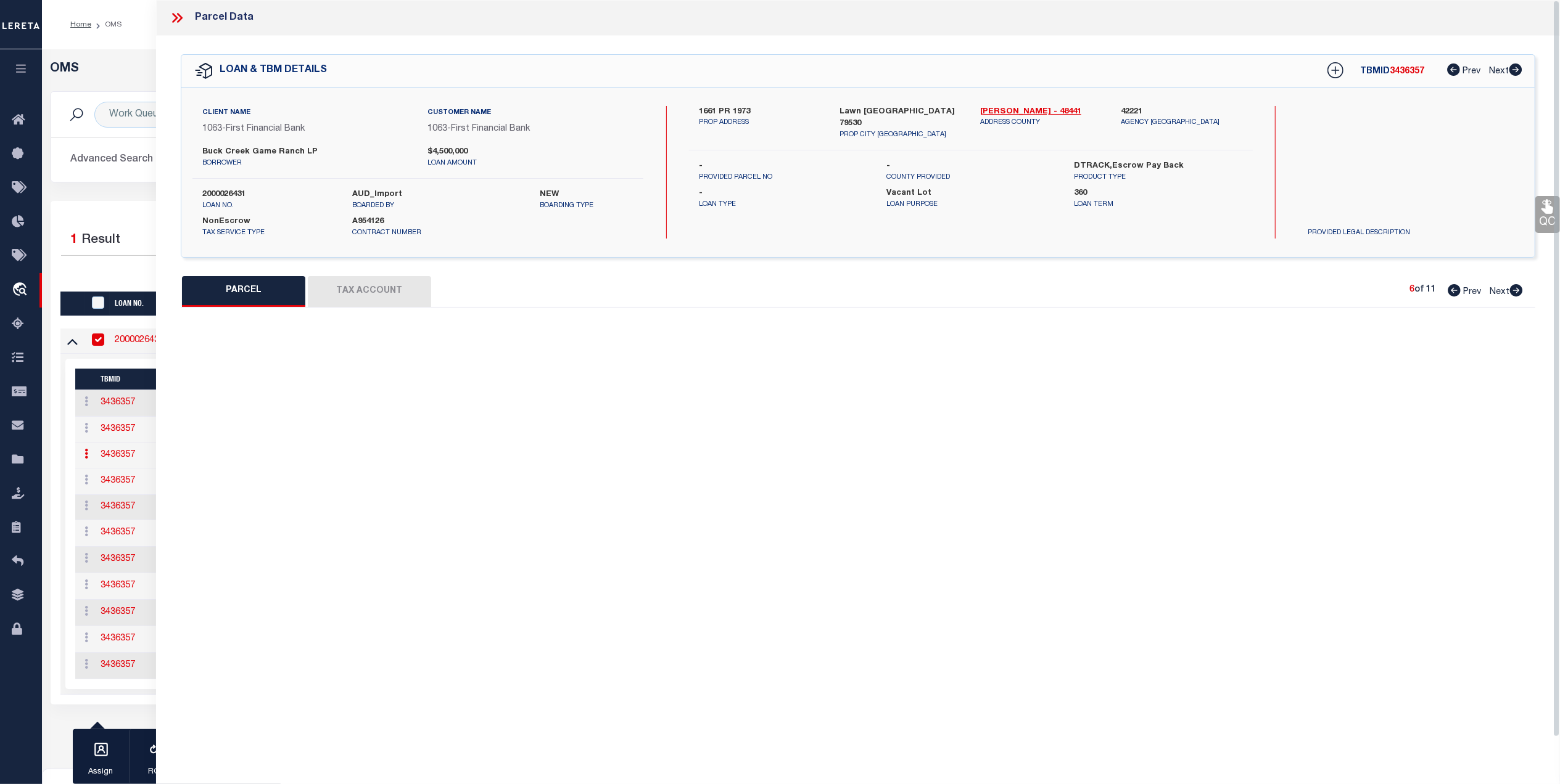
type input "1973 1581"
type input "Lawn [GEOGRAPHIC_DATA] 79530"
type textarea "Acres: 327.300, J H PARAMORE, AB: 830, SU: 2"
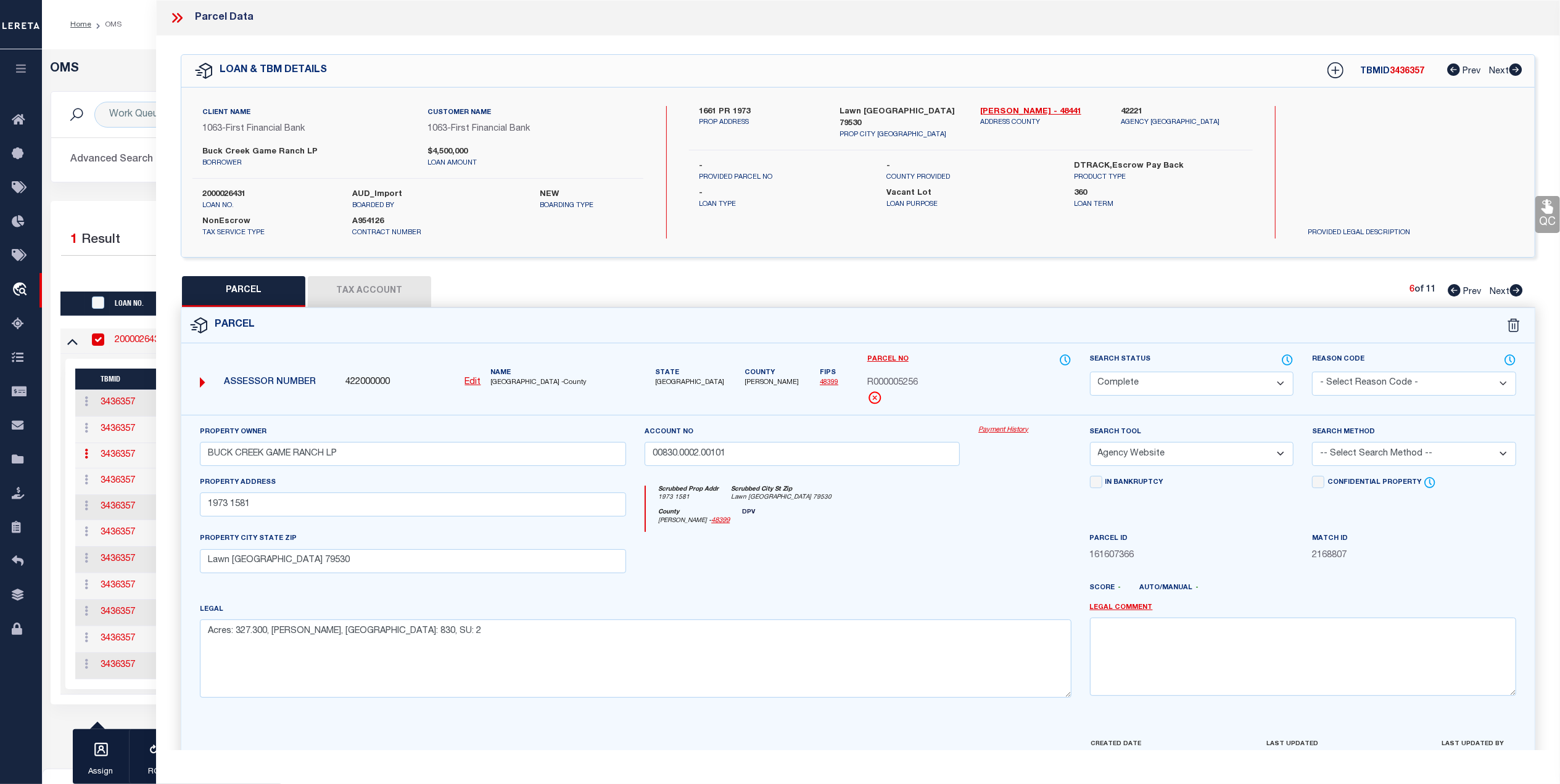
click at [369, 292] on button "Tax Account" at bounding box center [370, 292] width 124 height 31
select select "100"
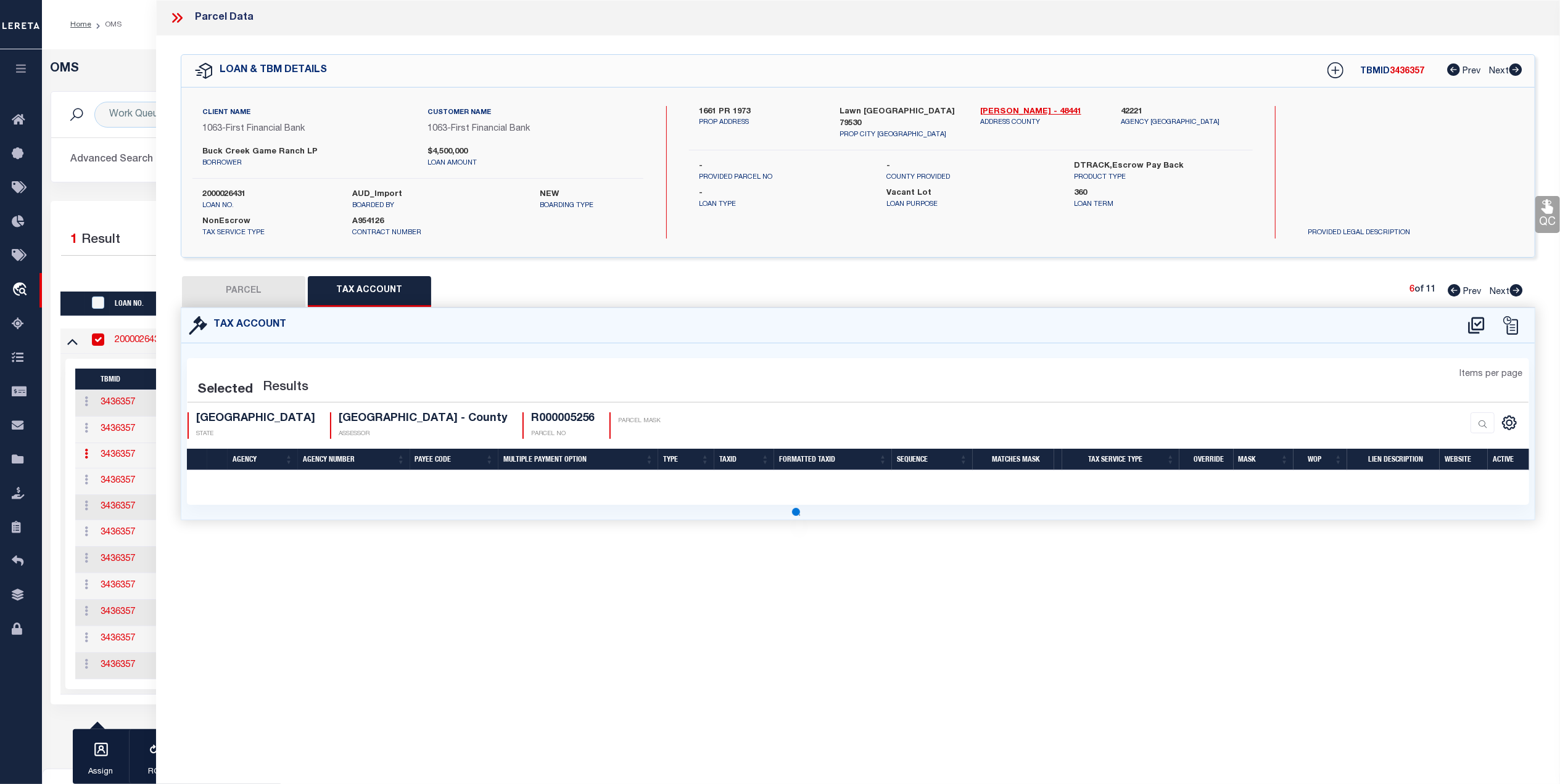
select select "100"
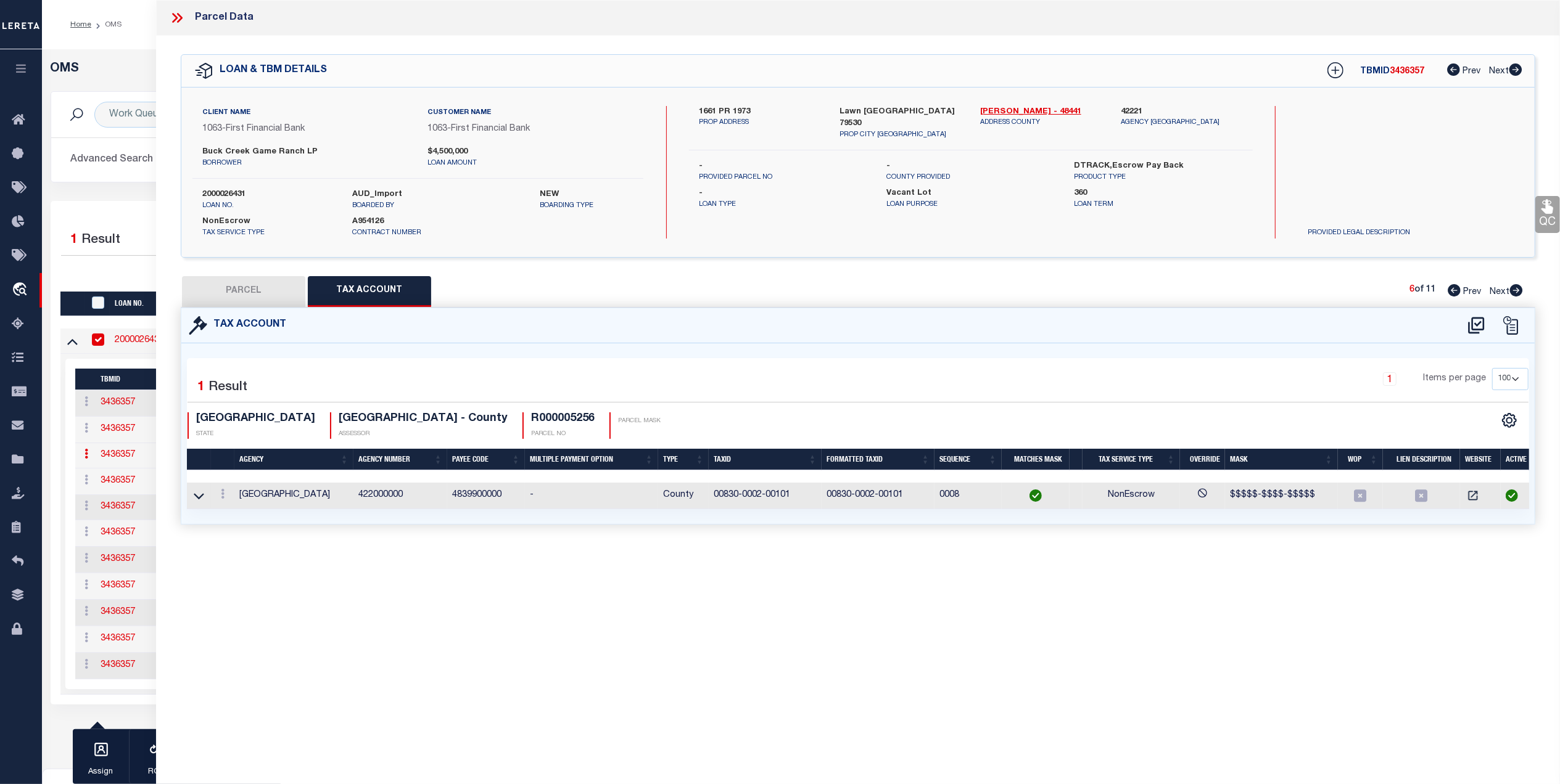
click at [1509, 291] on icon at bounding box center [1516, 290] width 14 height 12
select select "AS"
select select
checkbox input "false"
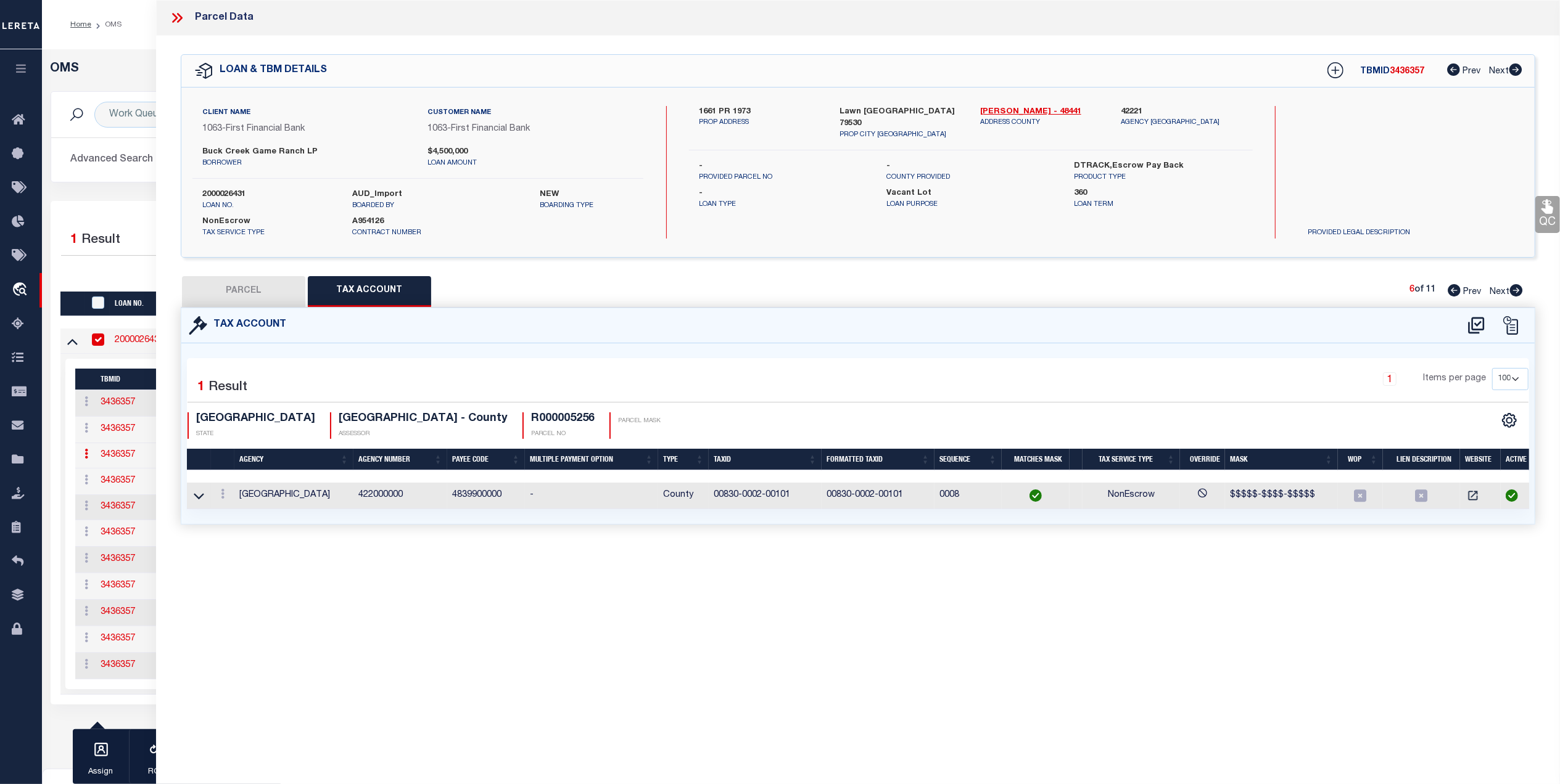
select select "CP"
type input "BUCK CREEK GAME RANCH LP"
type input "00850.0014.00201"
select select "AGW"
select select
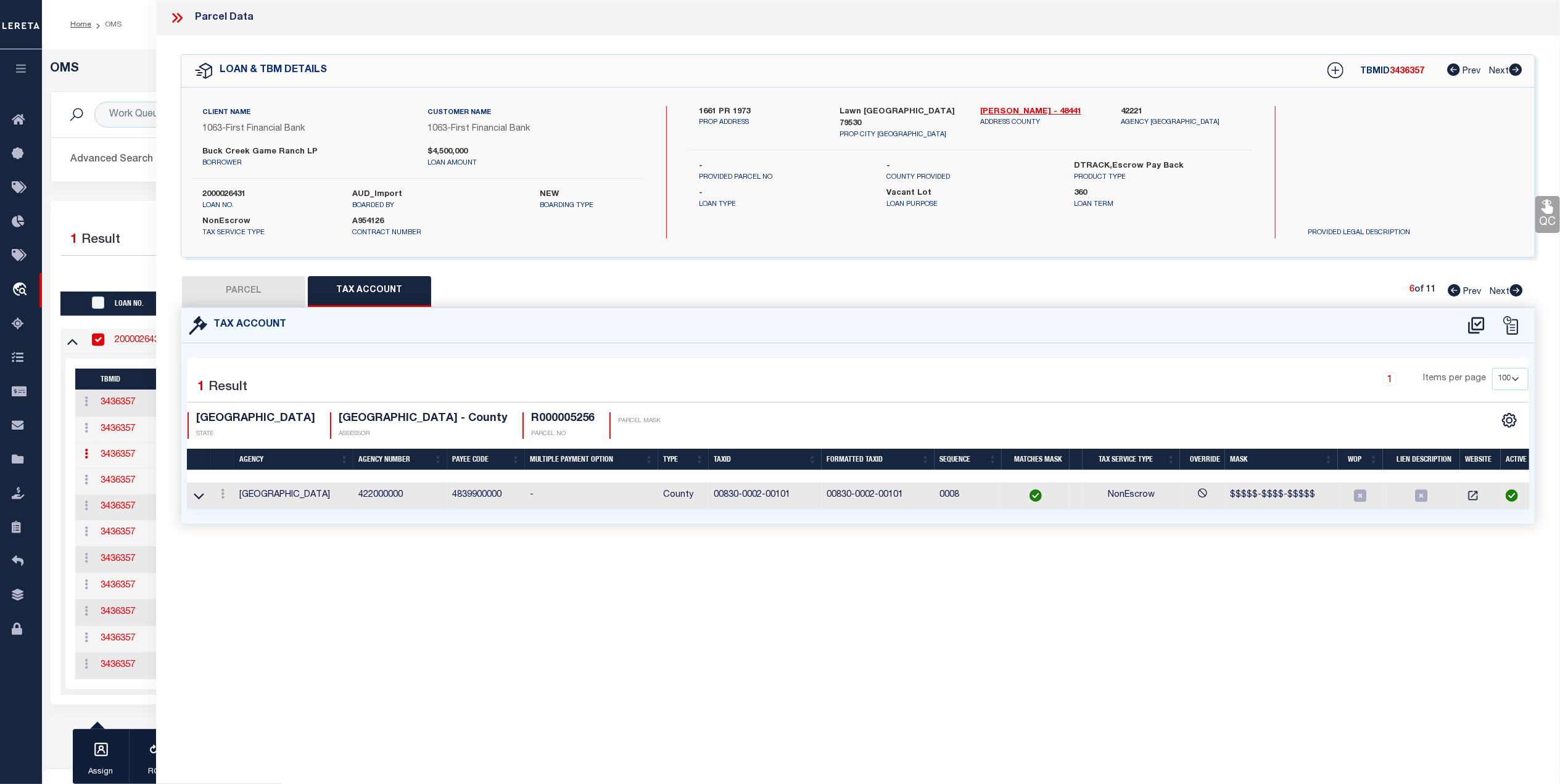
type input "197 CR"
type textarea "Acres: 101.200, D TABOR, AB: 850, SU: 14"
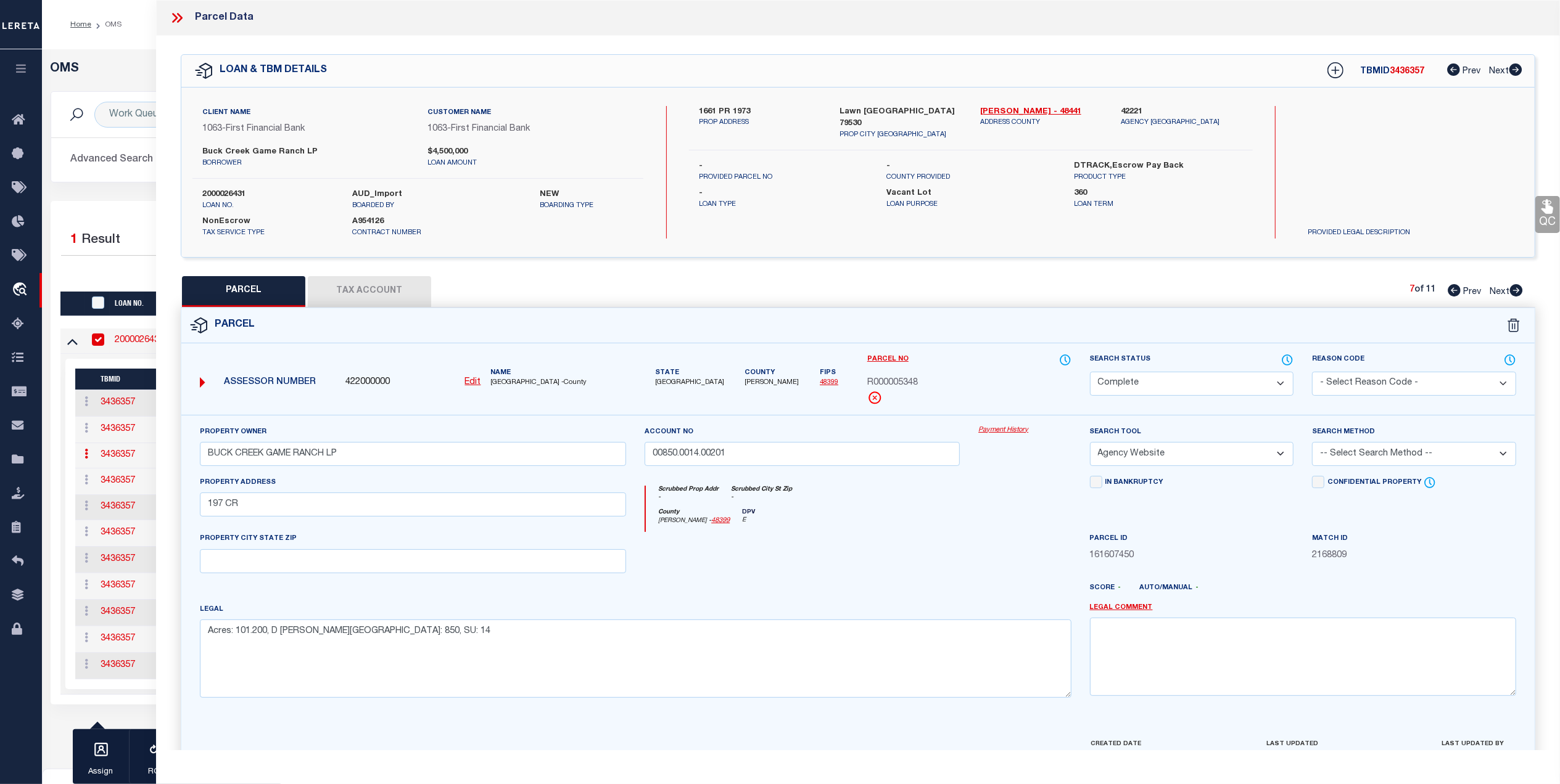
click at [354, 291] on button "Tax Account" at bounding box center [370, 292] width 124 height 31
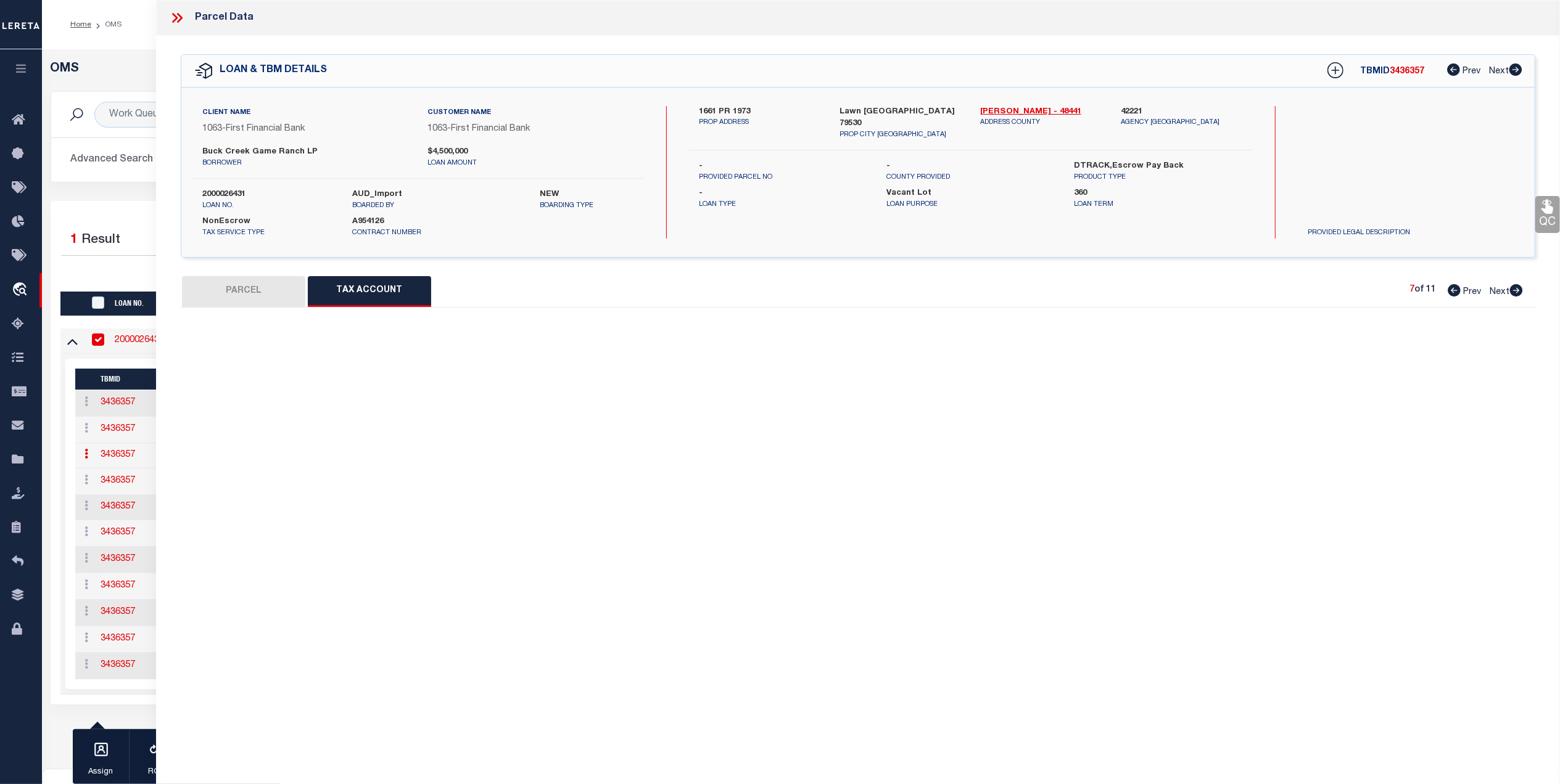
select select "100"
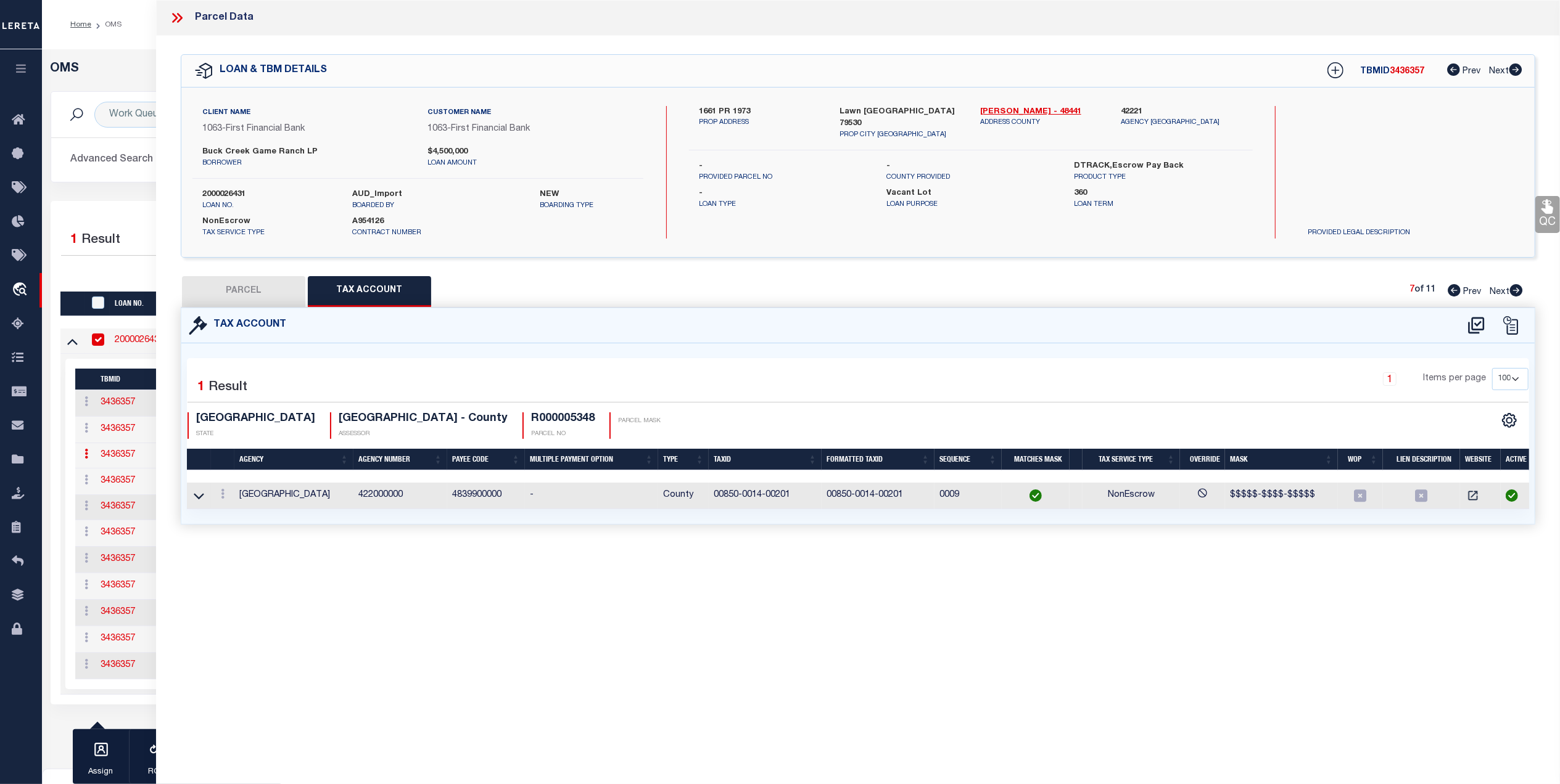
click at [1513, 292] on icon at bounding box center [1516, 290] width 13 height 12
select select "AS"
select select
checkbox input "false"
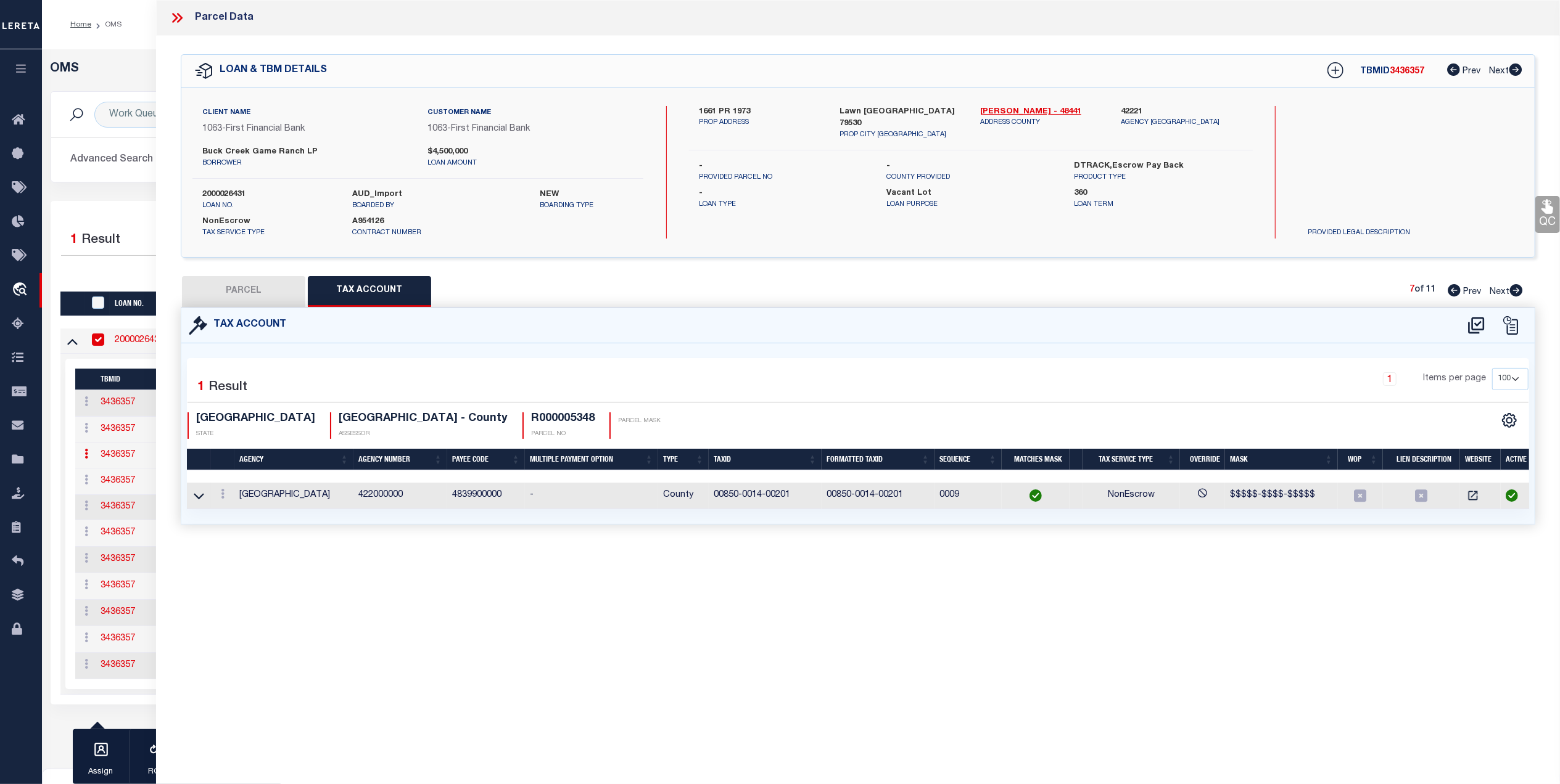
select select "CP"
type input "BUCK CREEK GAME RANCH LP"
select select "AGW"
select select
type input "199 0"
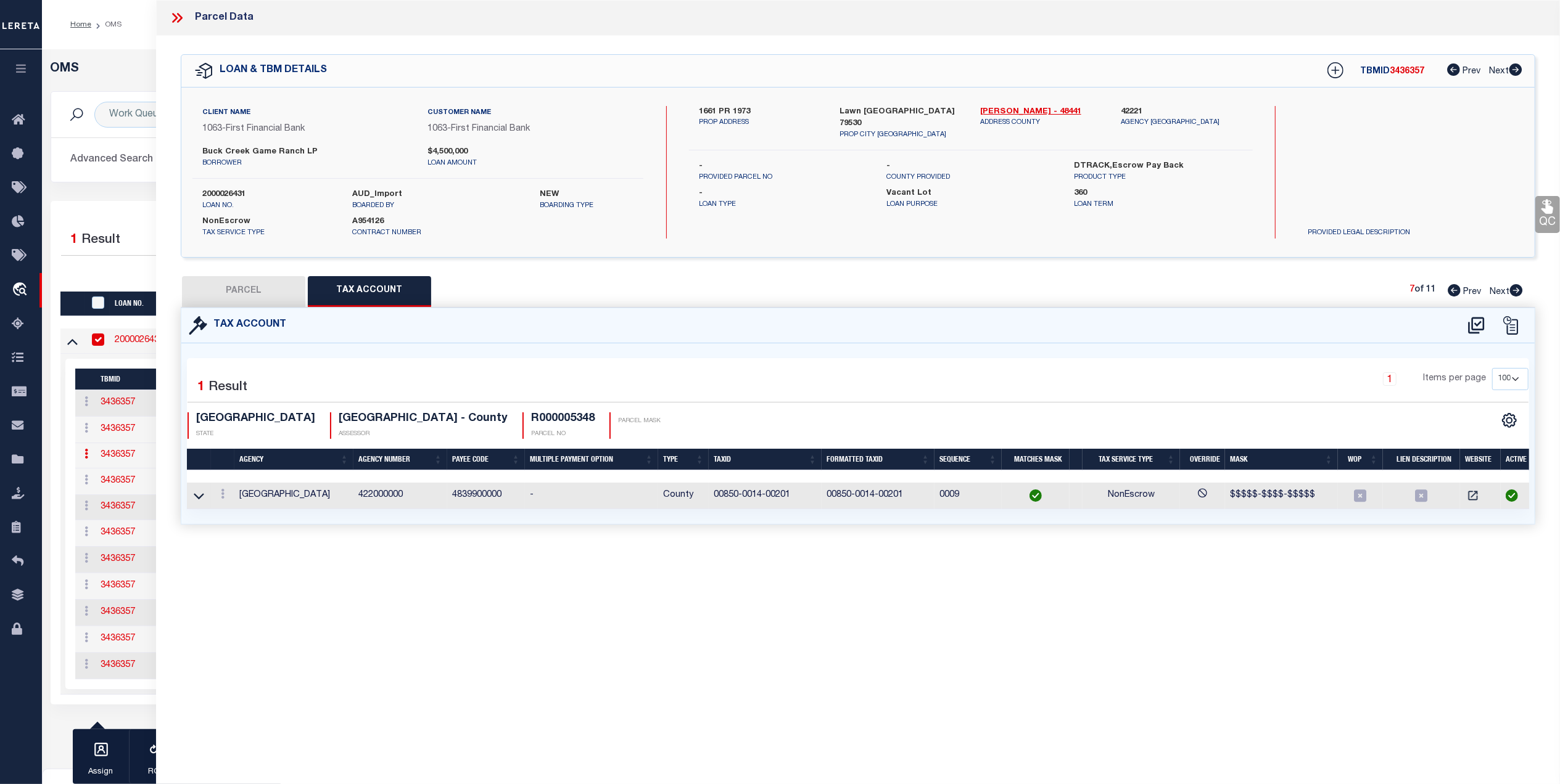
type input "Lawn [GEOGRAPHIC_DATA] 79530"
type textarea "Acres: 172.800, J W MEEKS, AB: 664, SU: 15"
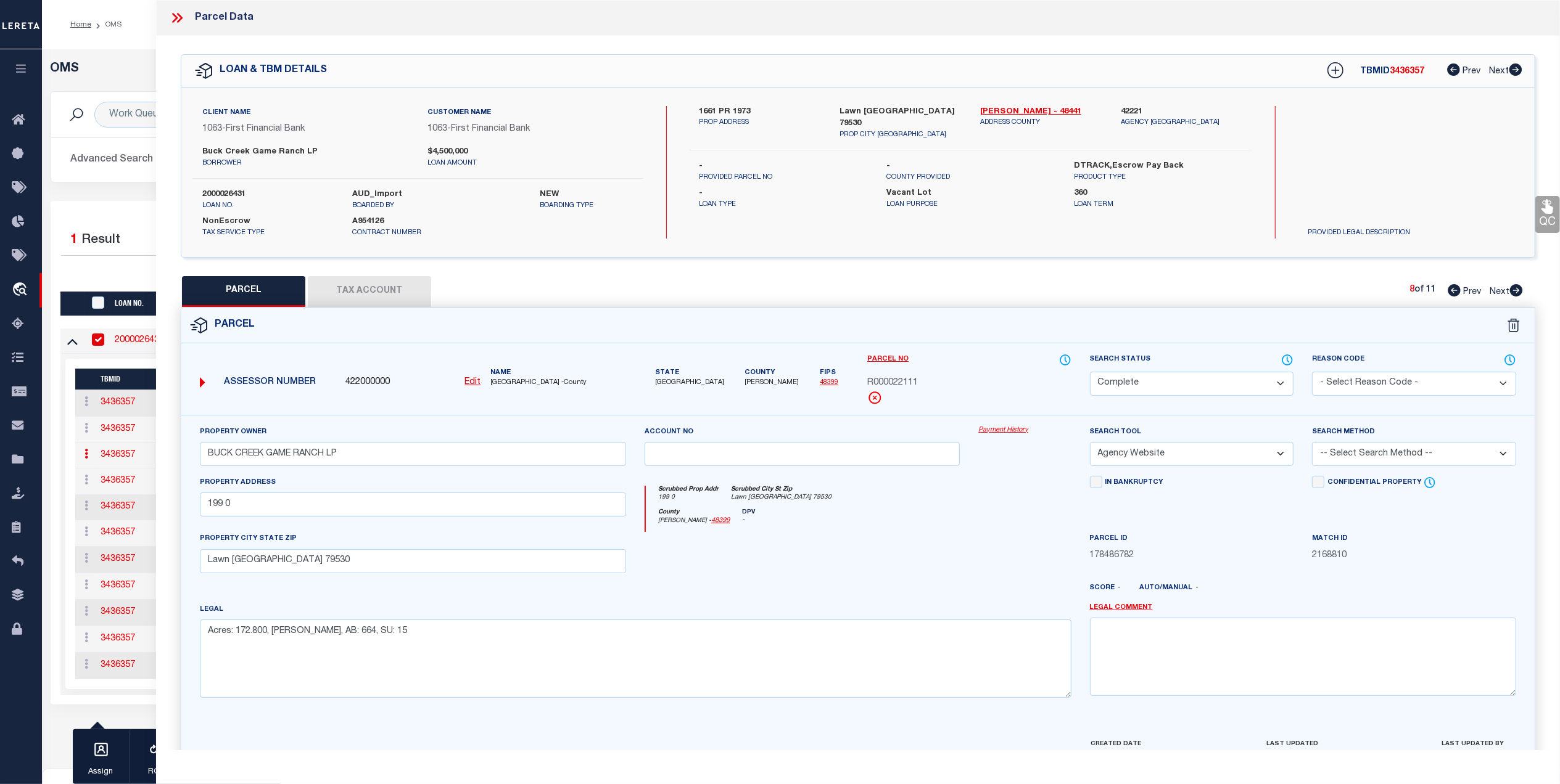
click at [389, 286] on button "Tax Account" at bounding box center [370, 292] width 124 height 31
select select "100"
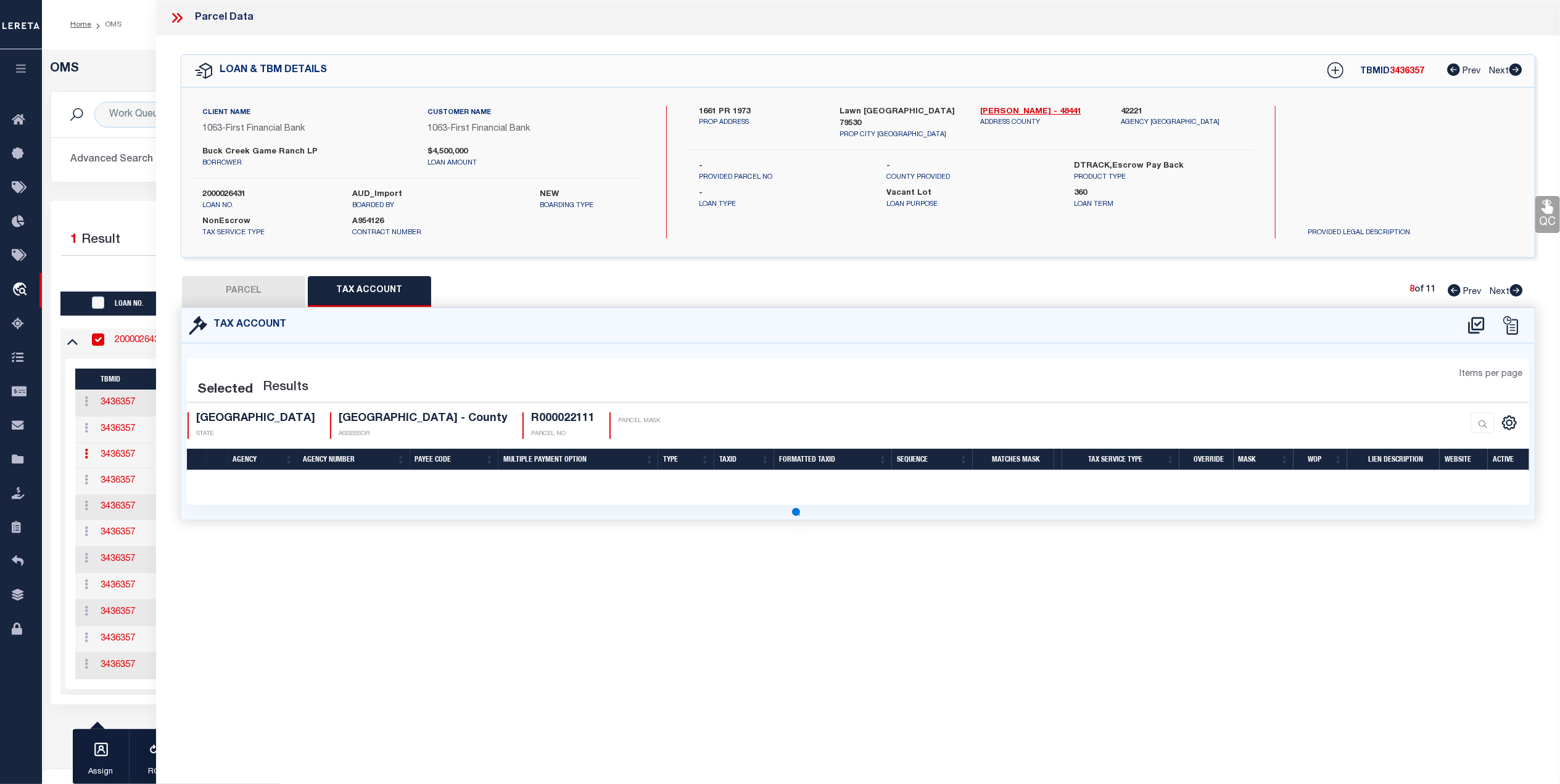
select select "100"
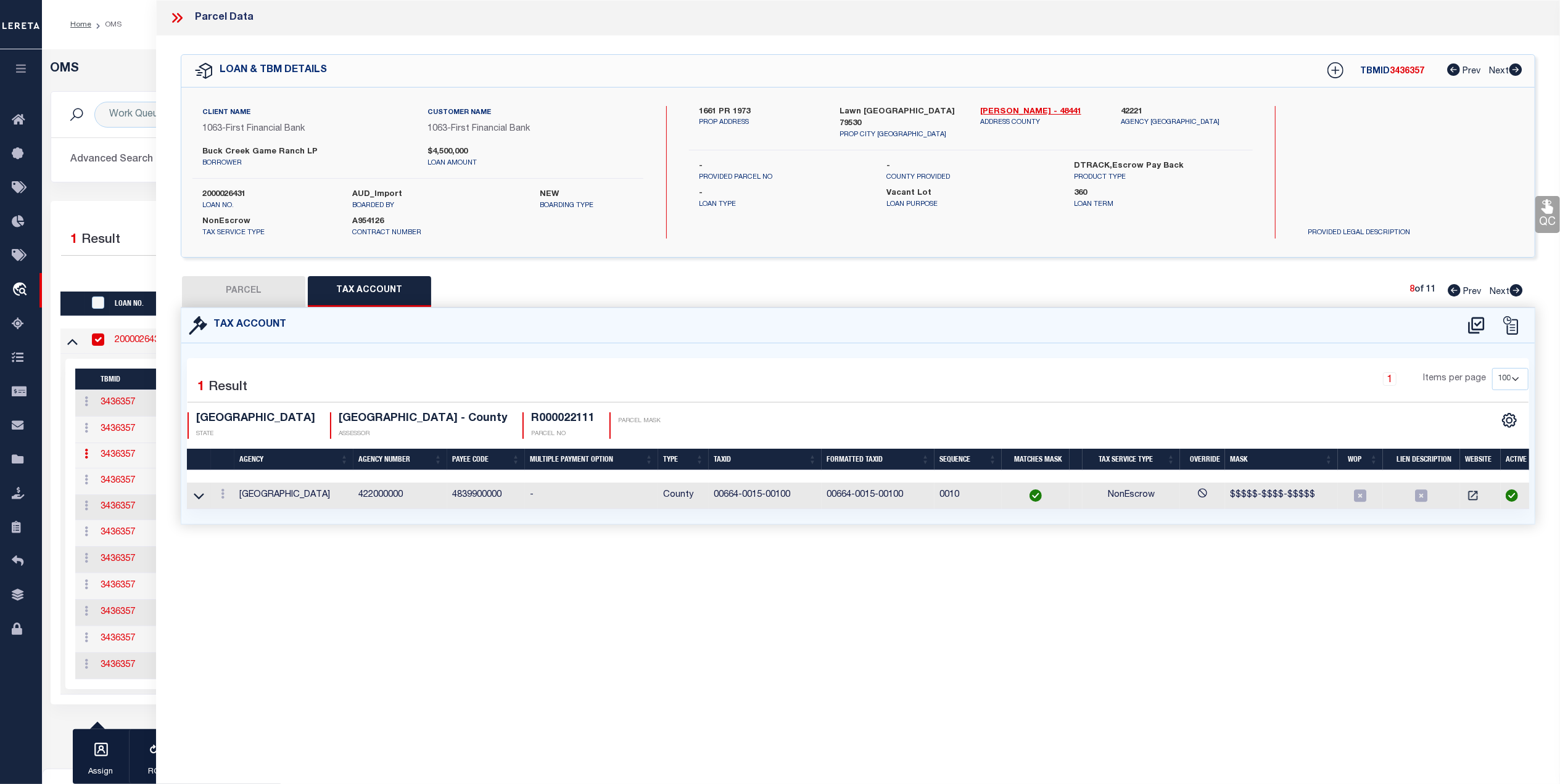
click at [1518, 291] on icon at bounding box center [1516, 290] width 14 height 12
select select "AS"
select select
checkbox input "false"
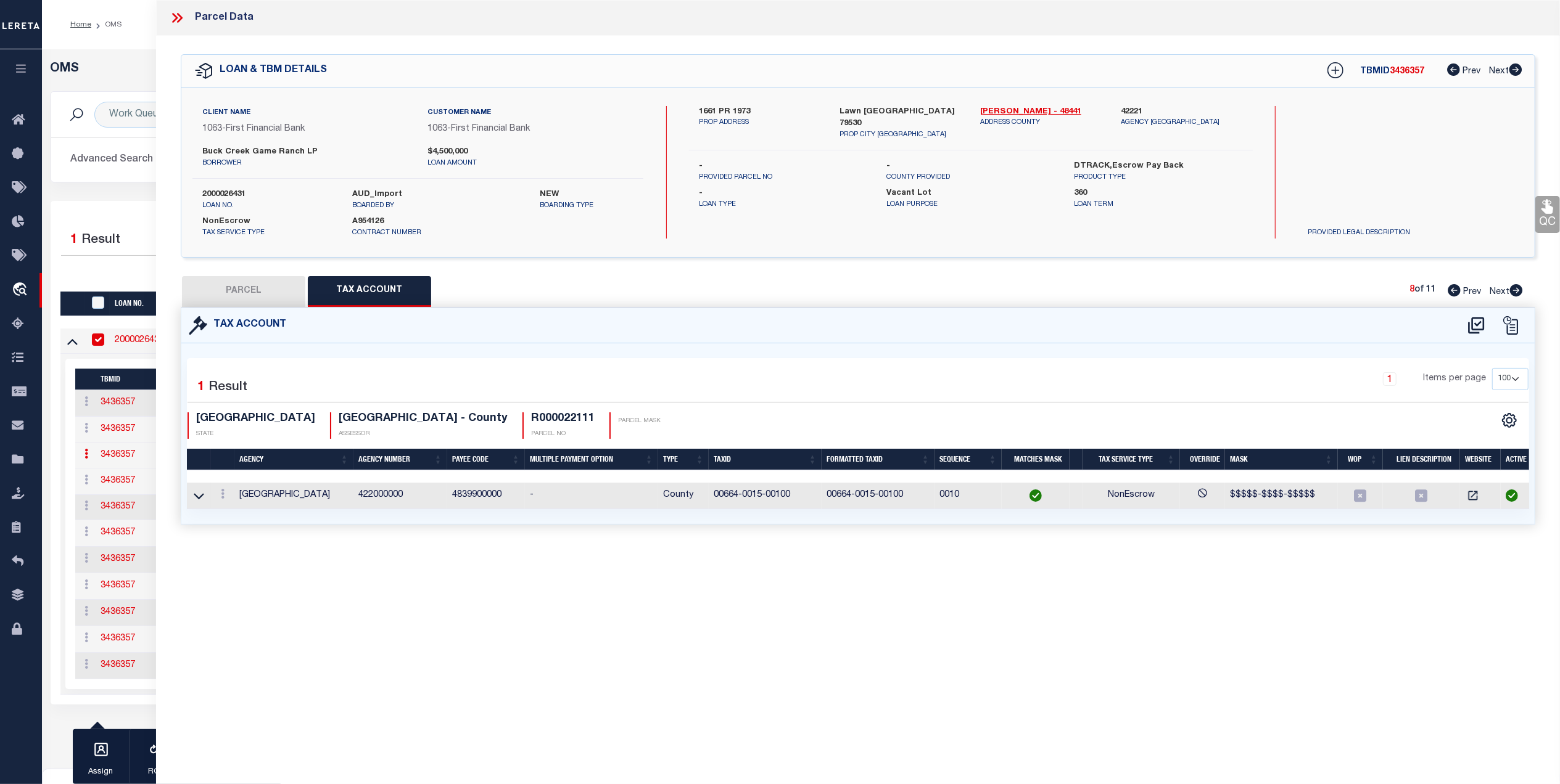
select select "CP"
type input "BUCK CREEK GAME RANCH LP"
select select "AGW"
select select
type input "197 0"
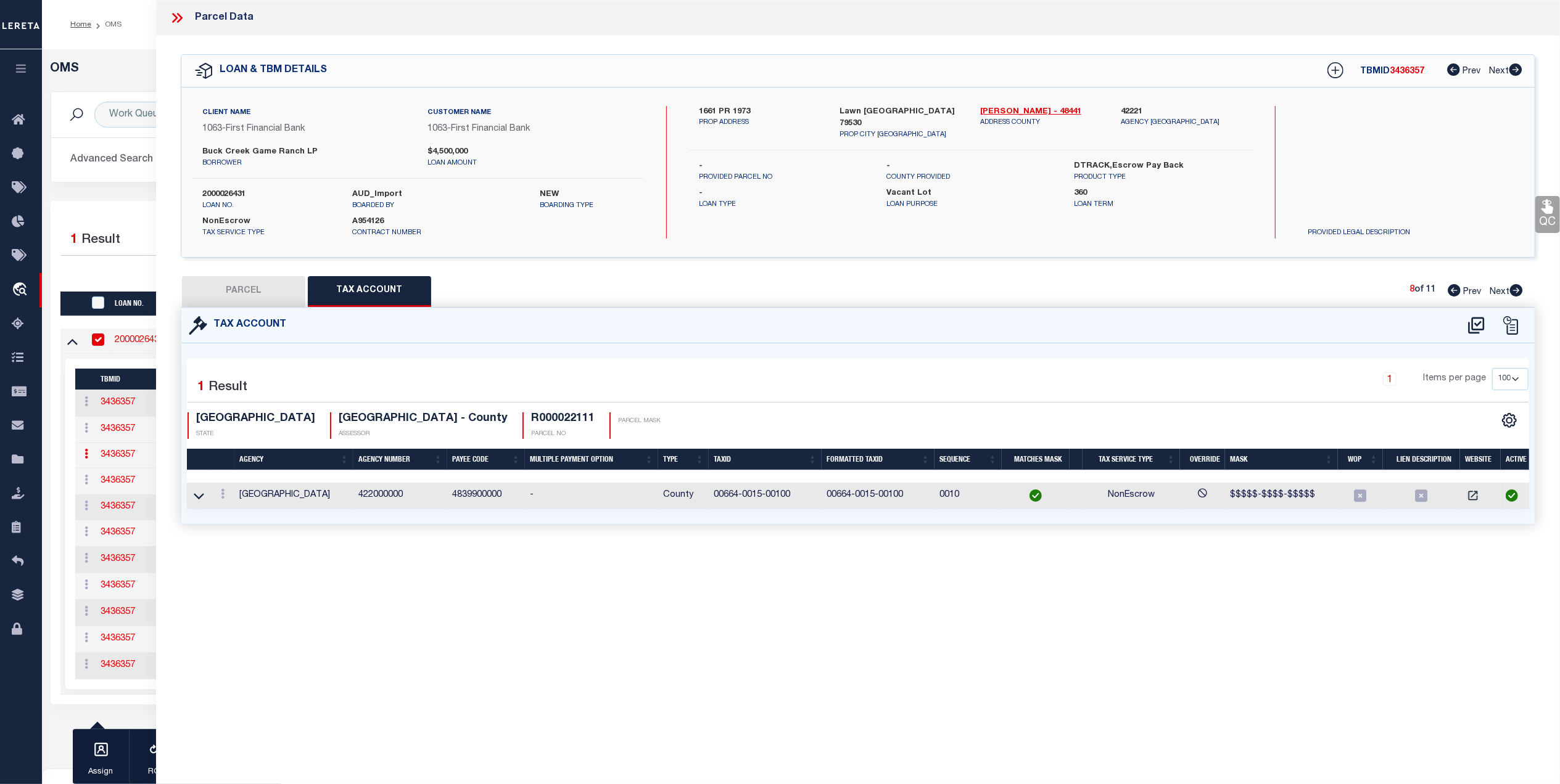
type input "Lawn [GEOGRAPHIC_DATA] 79530"
type textarea "Acres: 247.700, WHARTON CO SL, AB: 499, SU: 510"
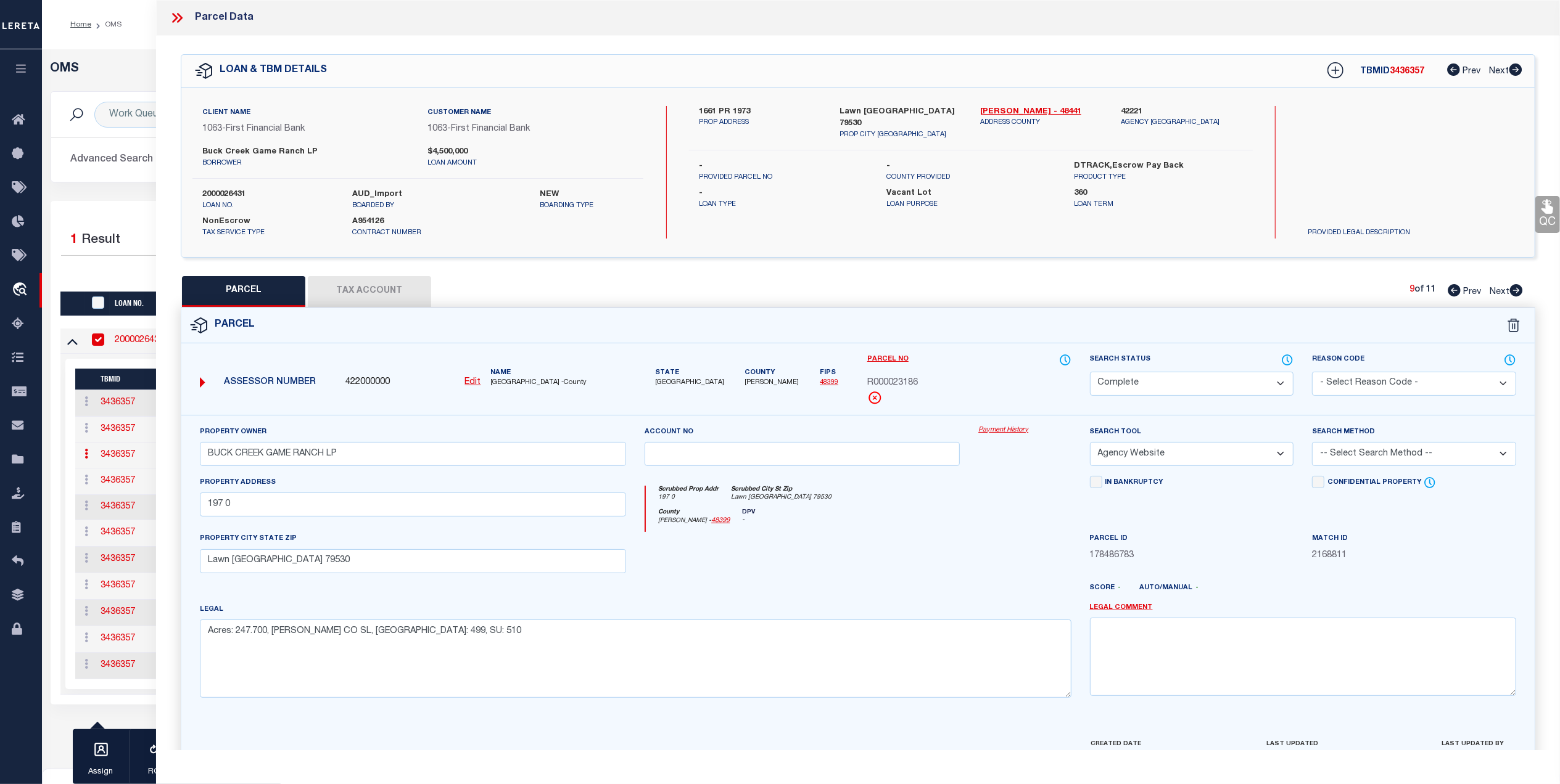
click at [387, 291] on button "Tax Account" at bounding box center [370, 292] width 124 height 31
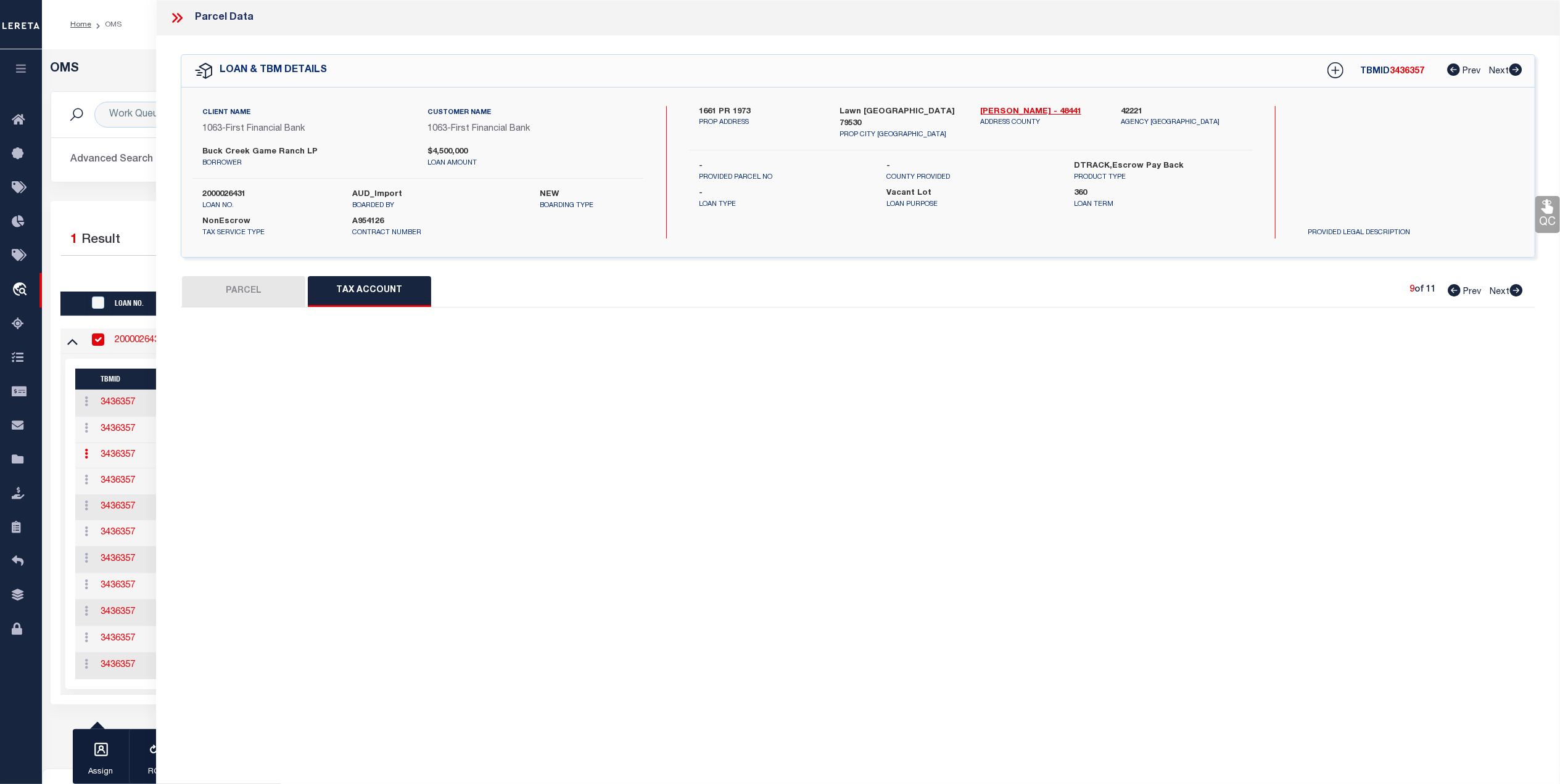
select select "100"
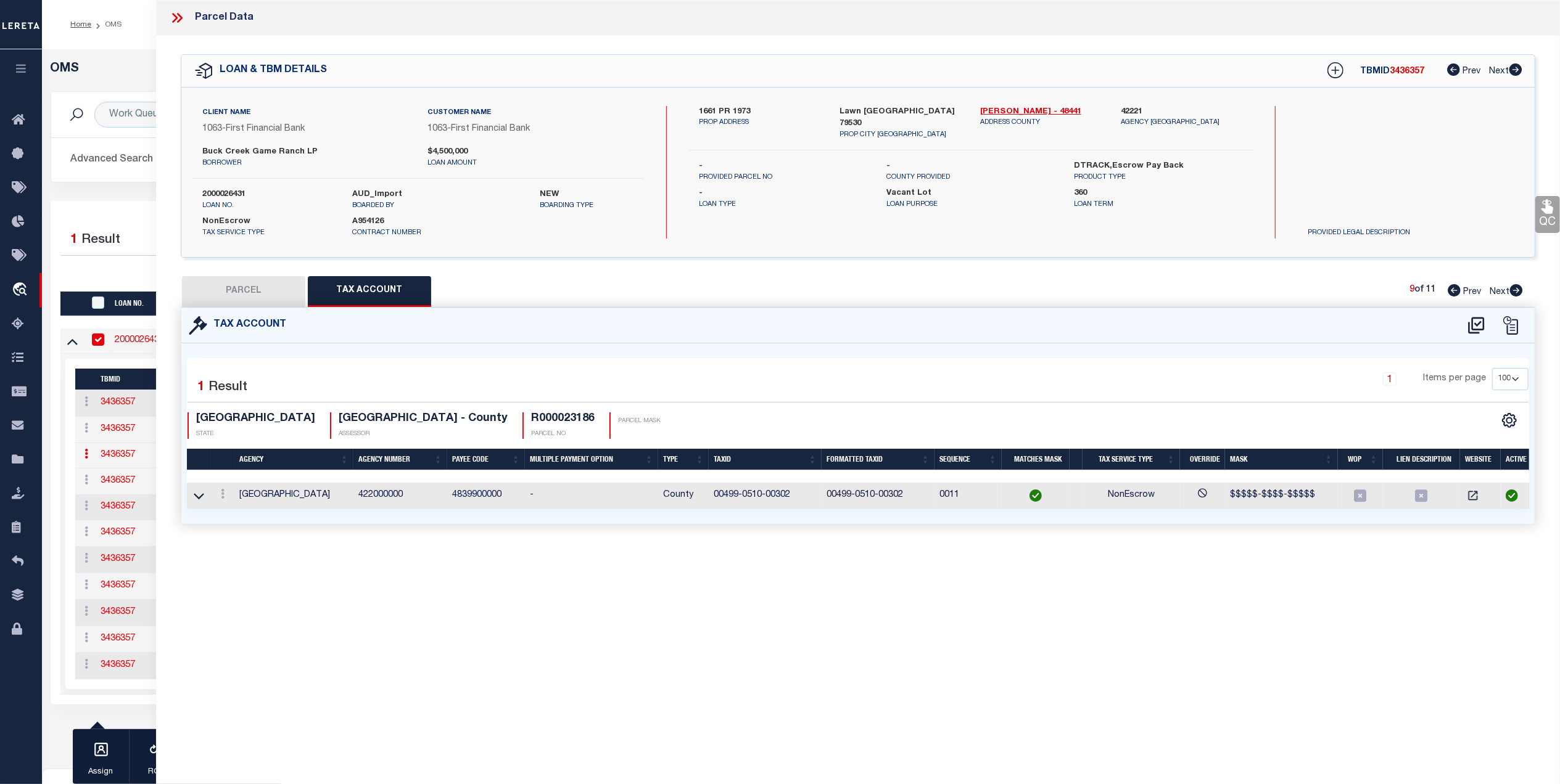
click at [1517, 289] on icon at bounding box center [1516, 290] width 13 height 12
select select "AS"
select select
checkbox input "false"
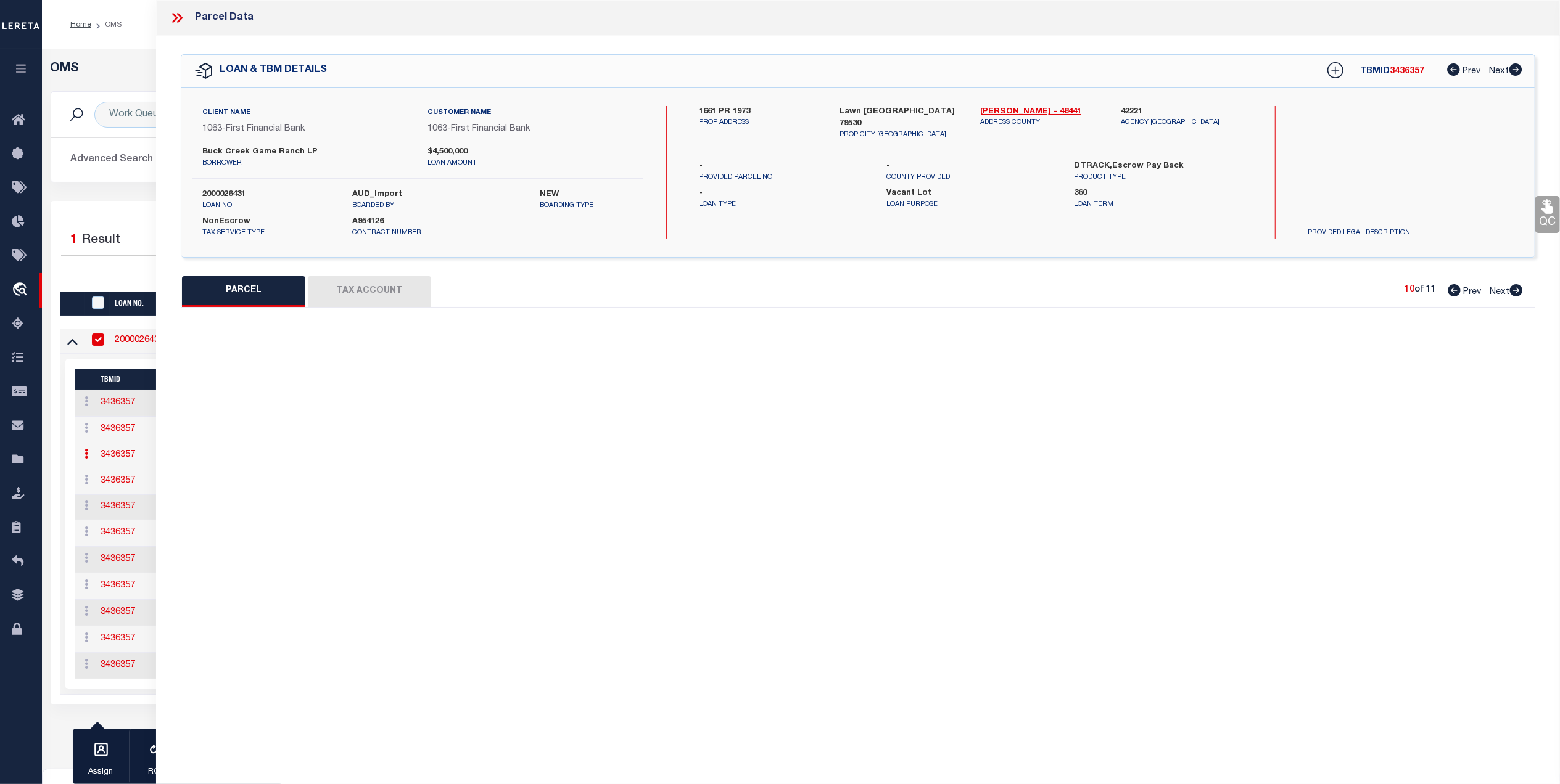
select select "CP"
type input "BUCK CREEK GAME RANCH LP"
select select "AGW"
select select
type input "Lawn [GEOGRAPHIC_DATA] 79530"
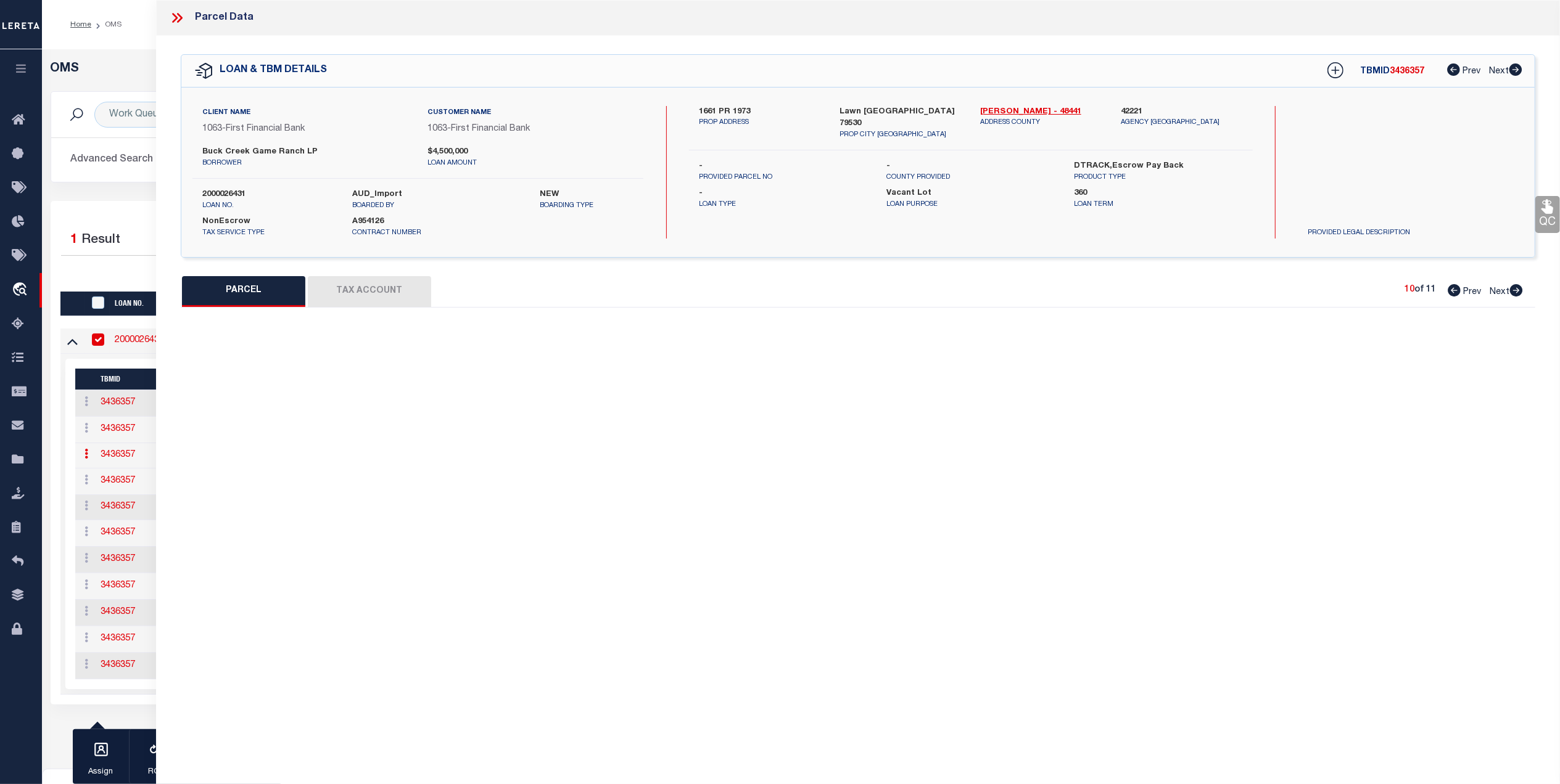
type textarea "Acres: 128.100, S M SWENSON, AB: 671, SU: 77 **5/19/2014 SPLIT FROM R4628"
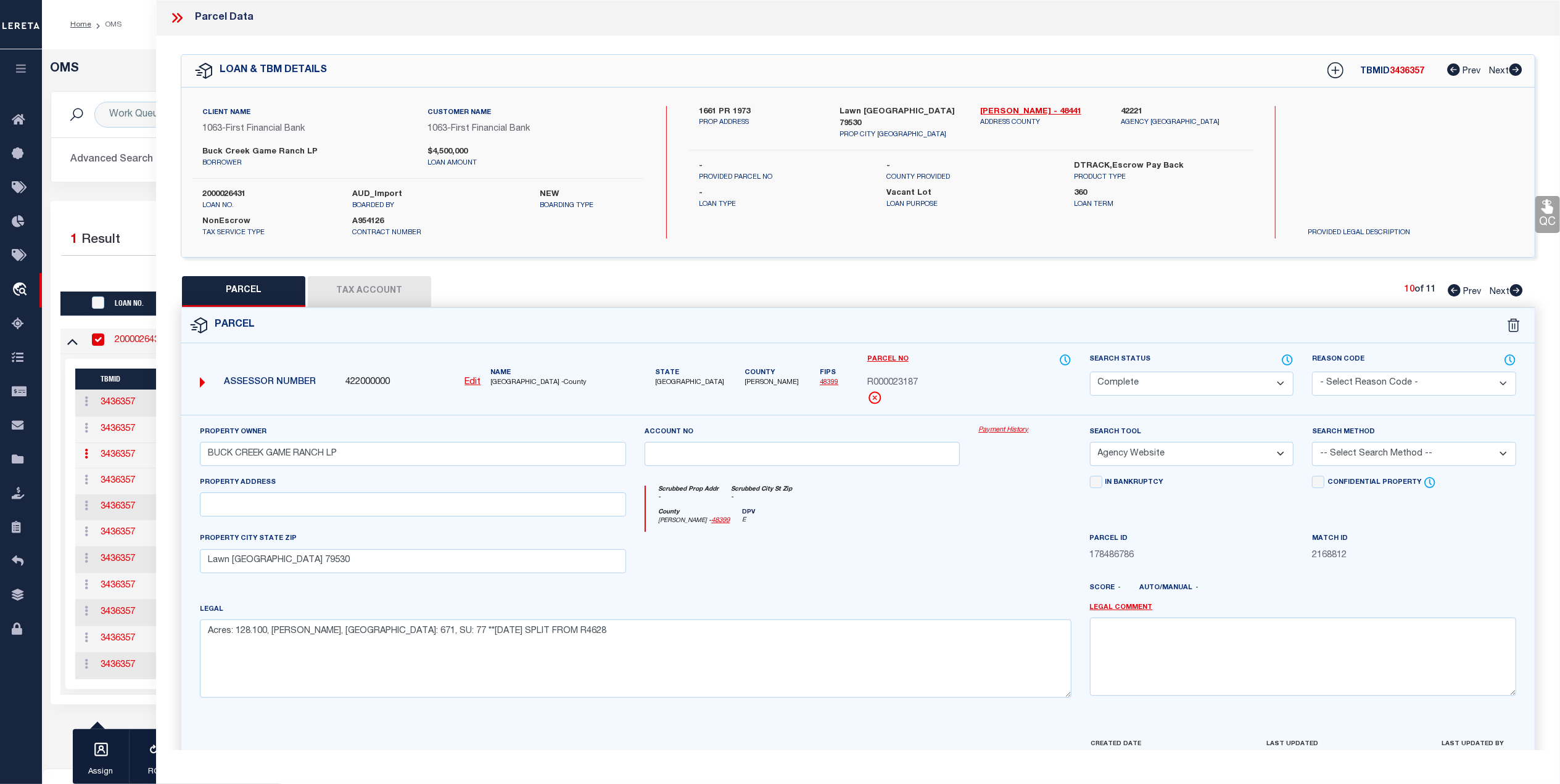
click at [363, 284] on button "Tax Account" at bounding box center [370, 292] width 124 height 31
select select "100"
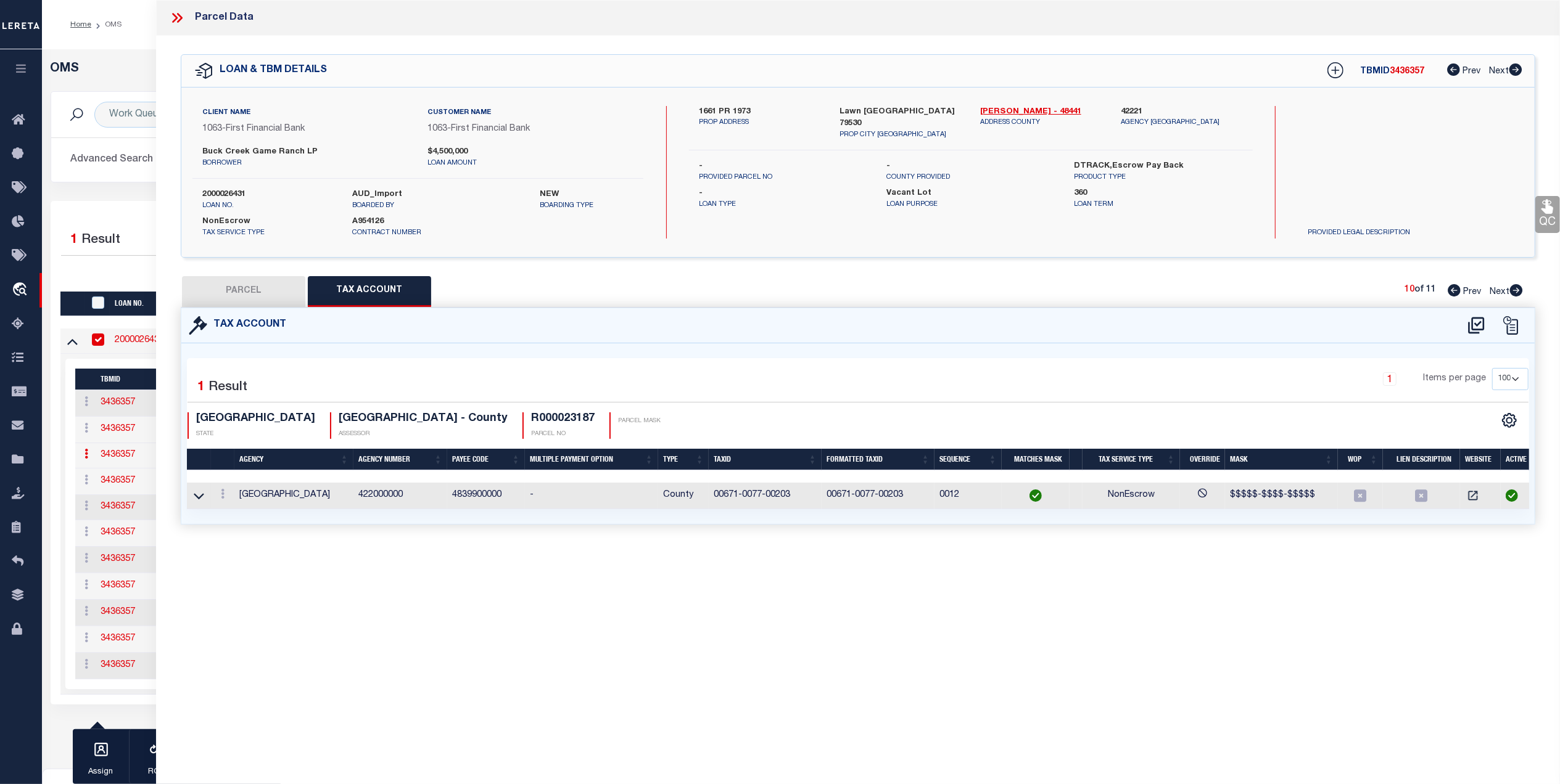
click at [1515, 293] on icon at bounding box center [1516, 290] width 13 height 12
select select "AS"
select select
checkbox input "false"
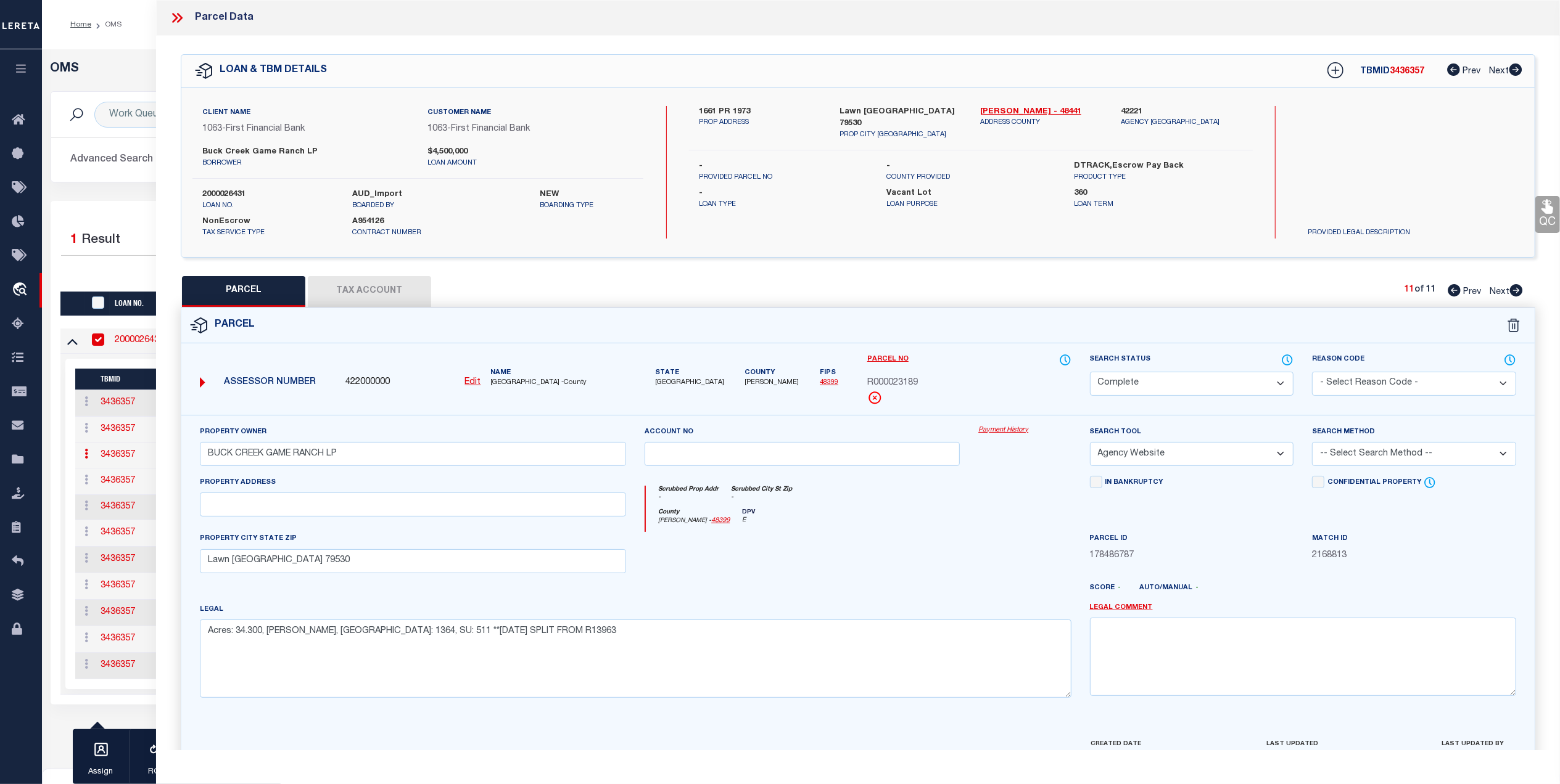
click at [376, 299] on button "Tax Account" at bounding box center [370, 292] width 124 height 31
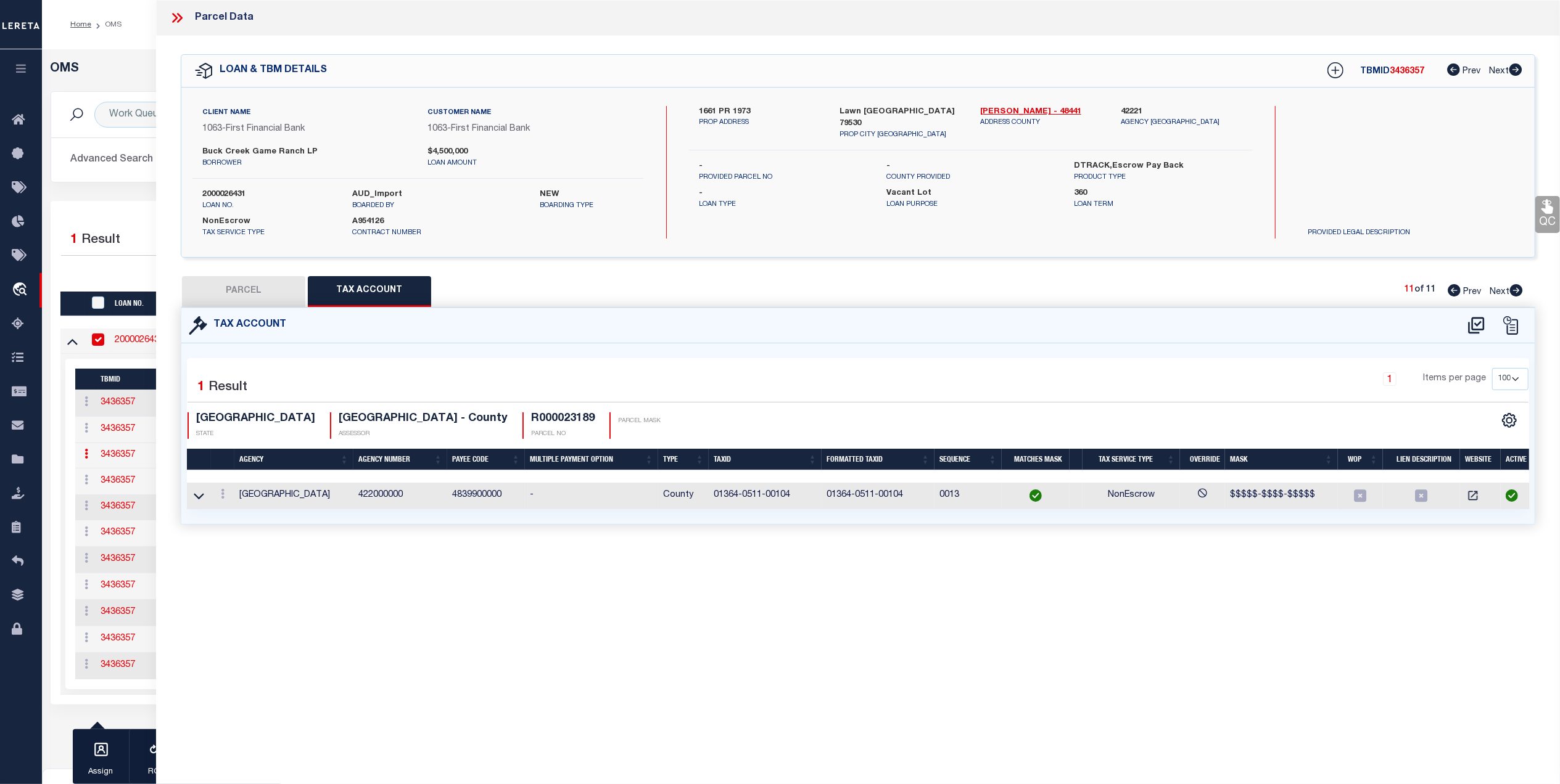
click at [245, 285] on button "PARCEL" at bounding box center [244, 292] width 124 height 31
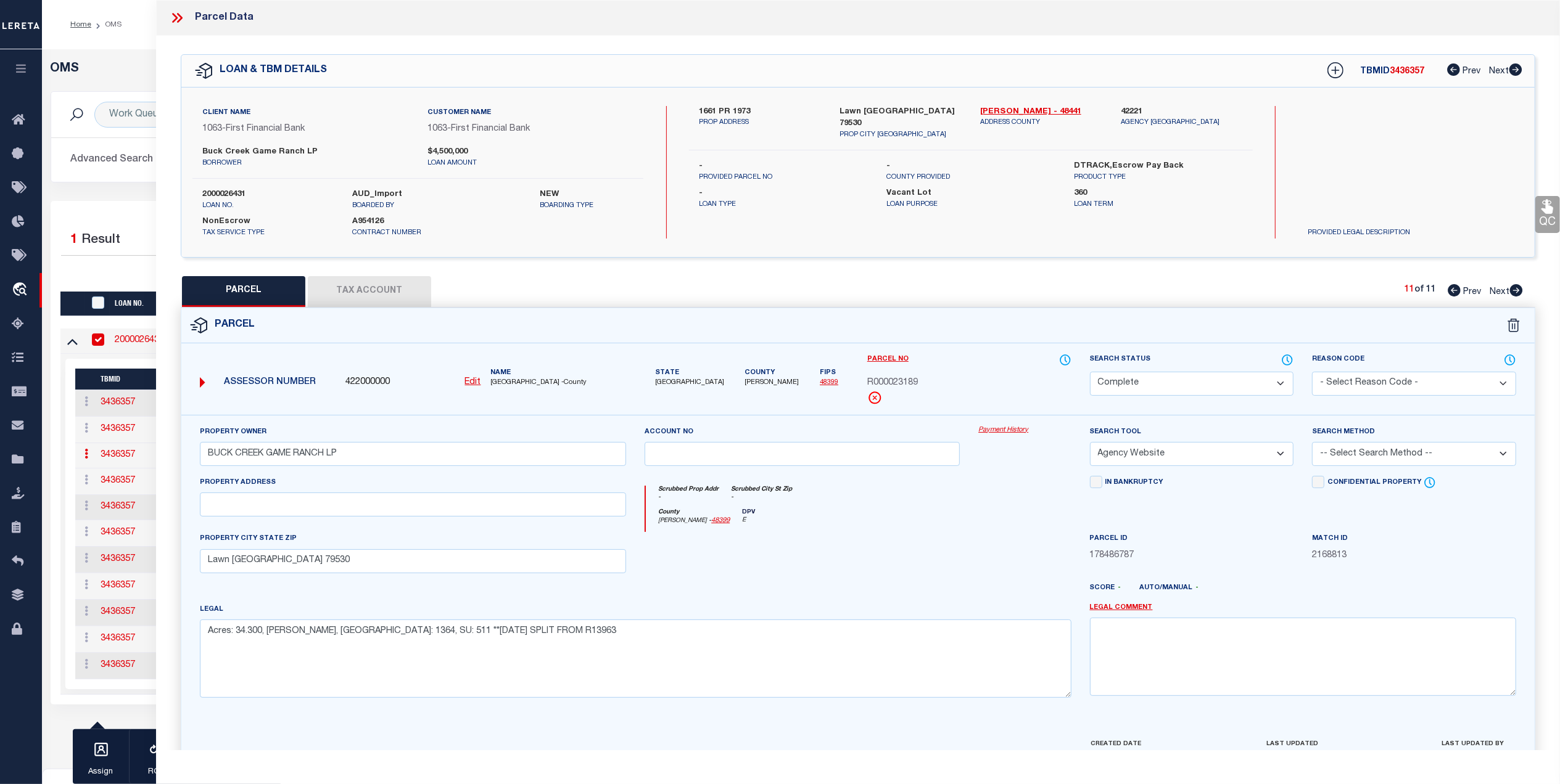
click at [245, 284] on button "PARCEL" at bounding box center [244, 292] width 124 height 31
click at [1454, 292] on icon at bounding box center [1454, 290] width 13 height 12
click at [1454, 292] on icon at bounding box center [1454, 290] width 13 height 12
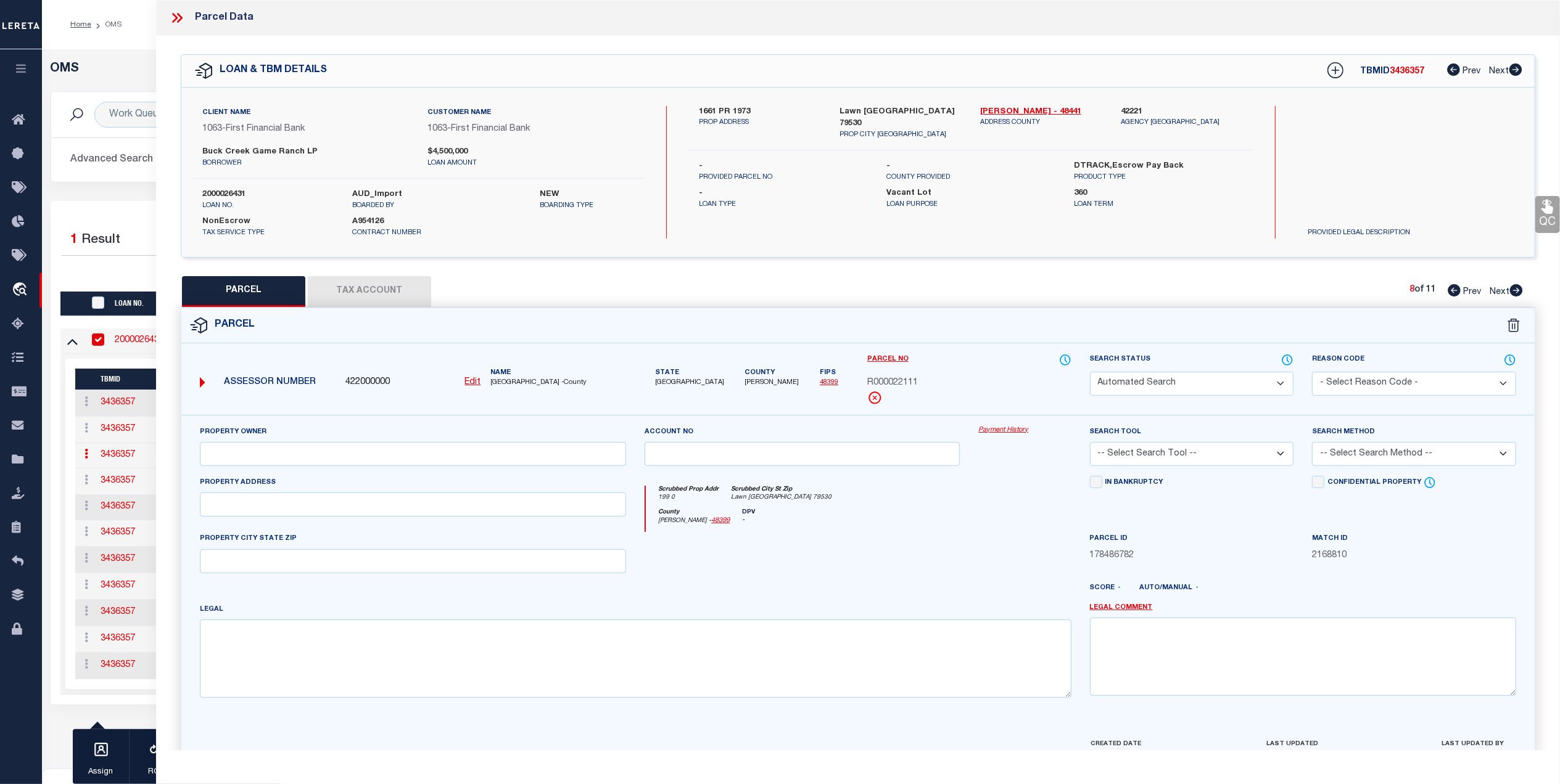
click at [1454, 292] on icon at bounding box center [1454, 290] width 13 height 12
click at [1451, 291] on icon at bounding box center [1454, 290] width 13 height 12
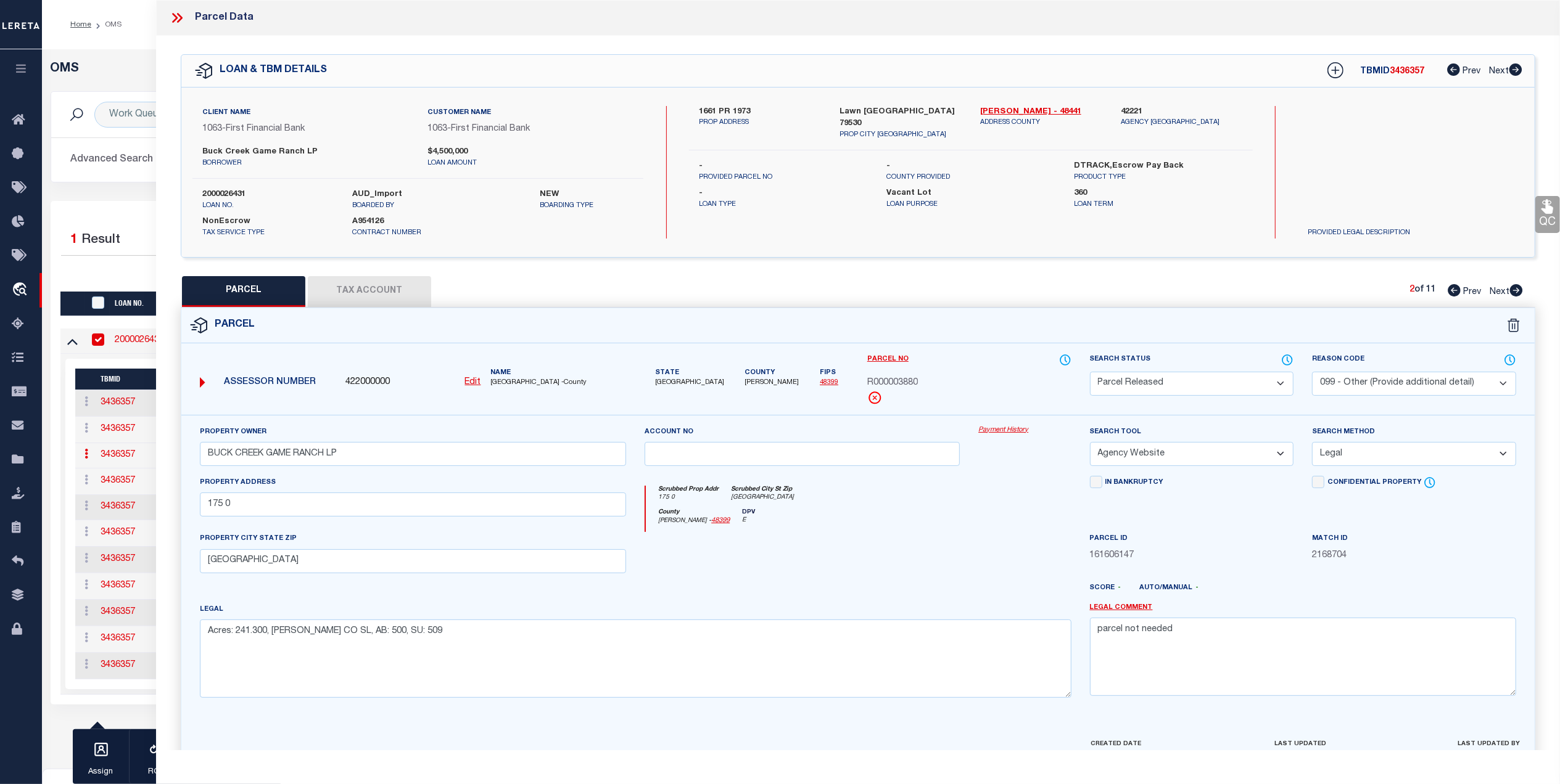
click at [1451, 291] on icon at bounding box center [1454, 290] width 13 height 12
click at [1515, 292] on icon at bounding box center [1516, 290] width 13 height 12
click at [406, 296] on button "Tax Account" at bounding box center [370, 292] width 124 height 31
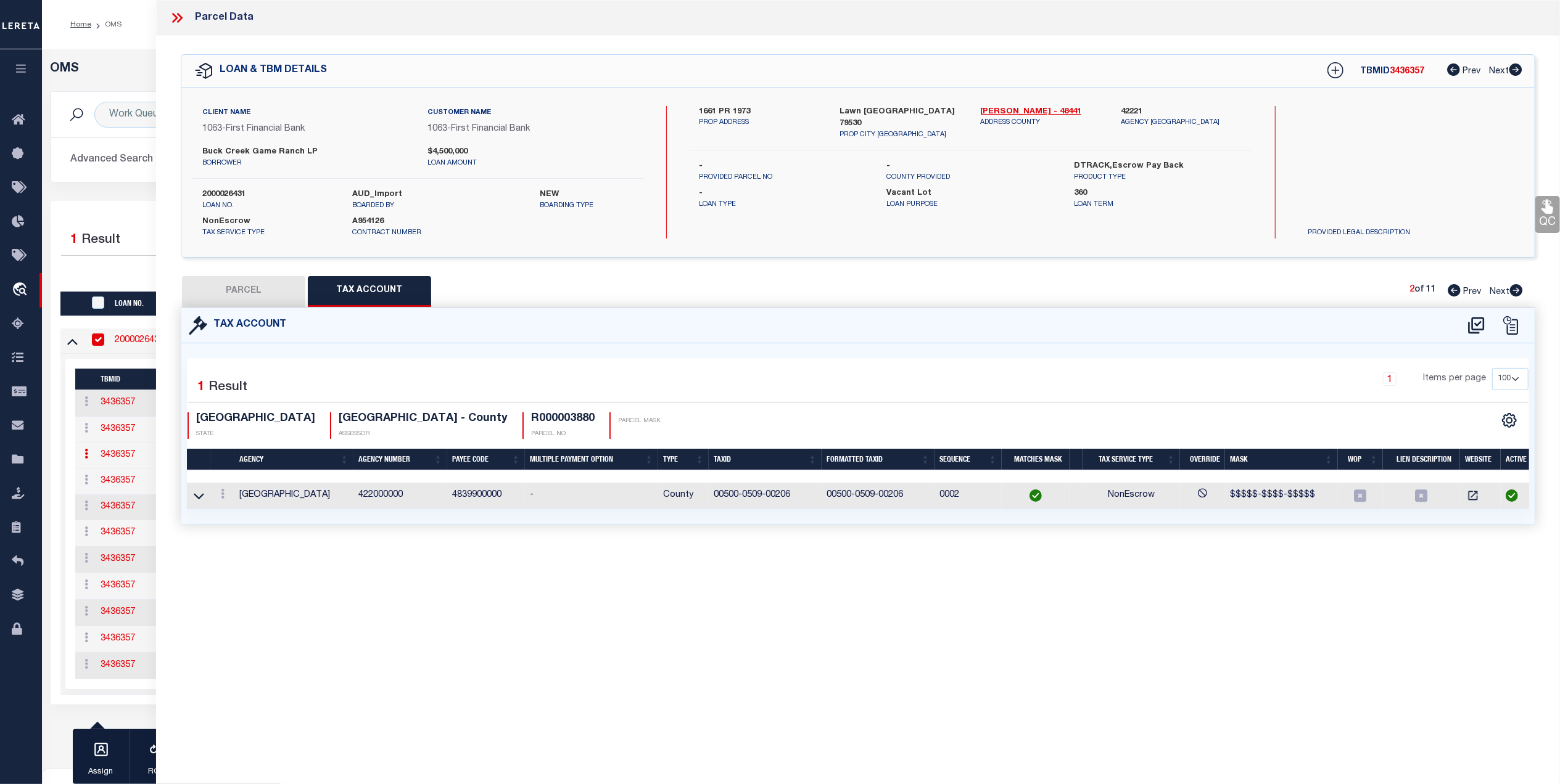
click at [1451, 286] on icon at bounding box center [1454, 290] width 13 height 12
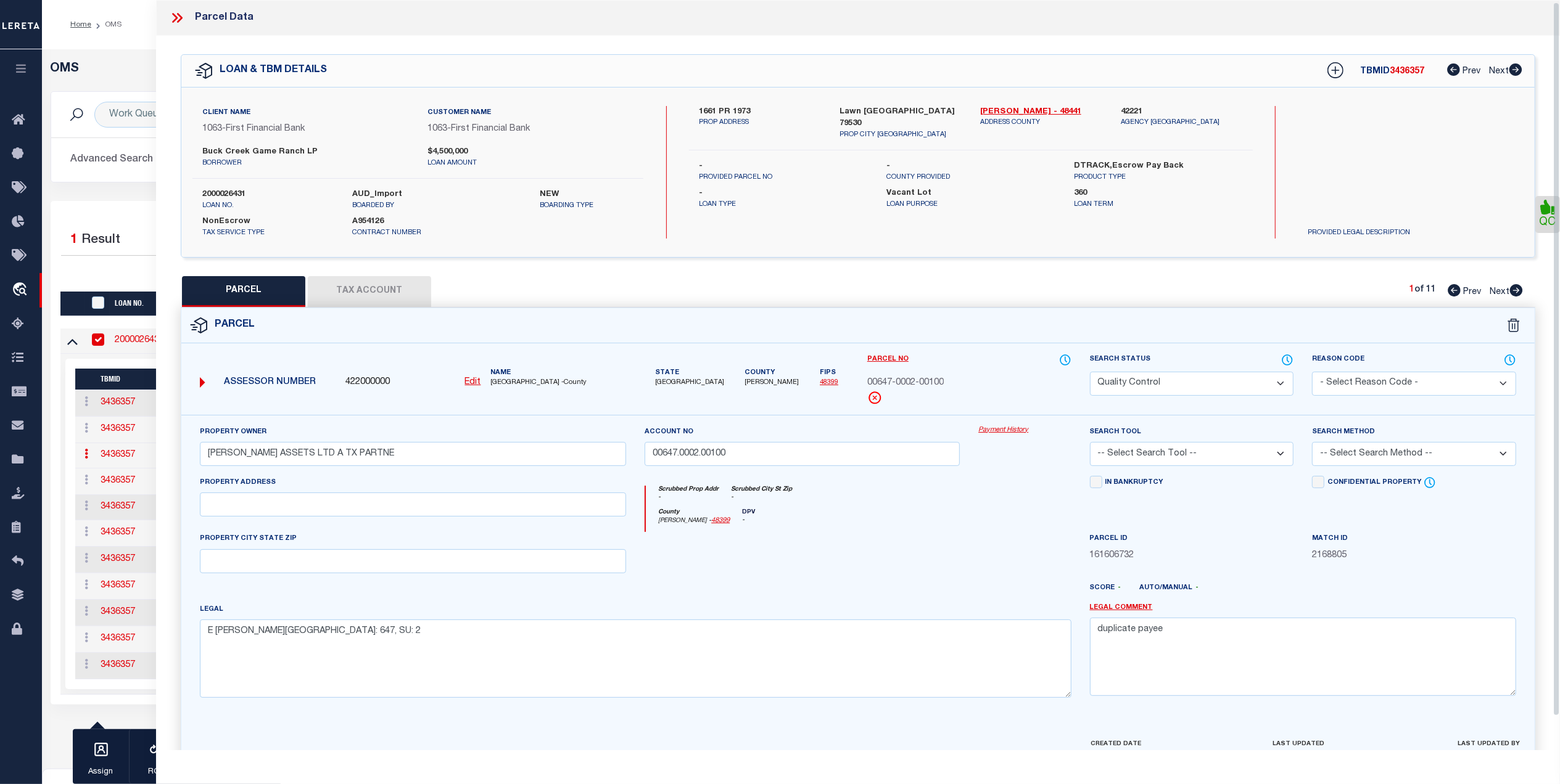
scroll to position [37, 0]
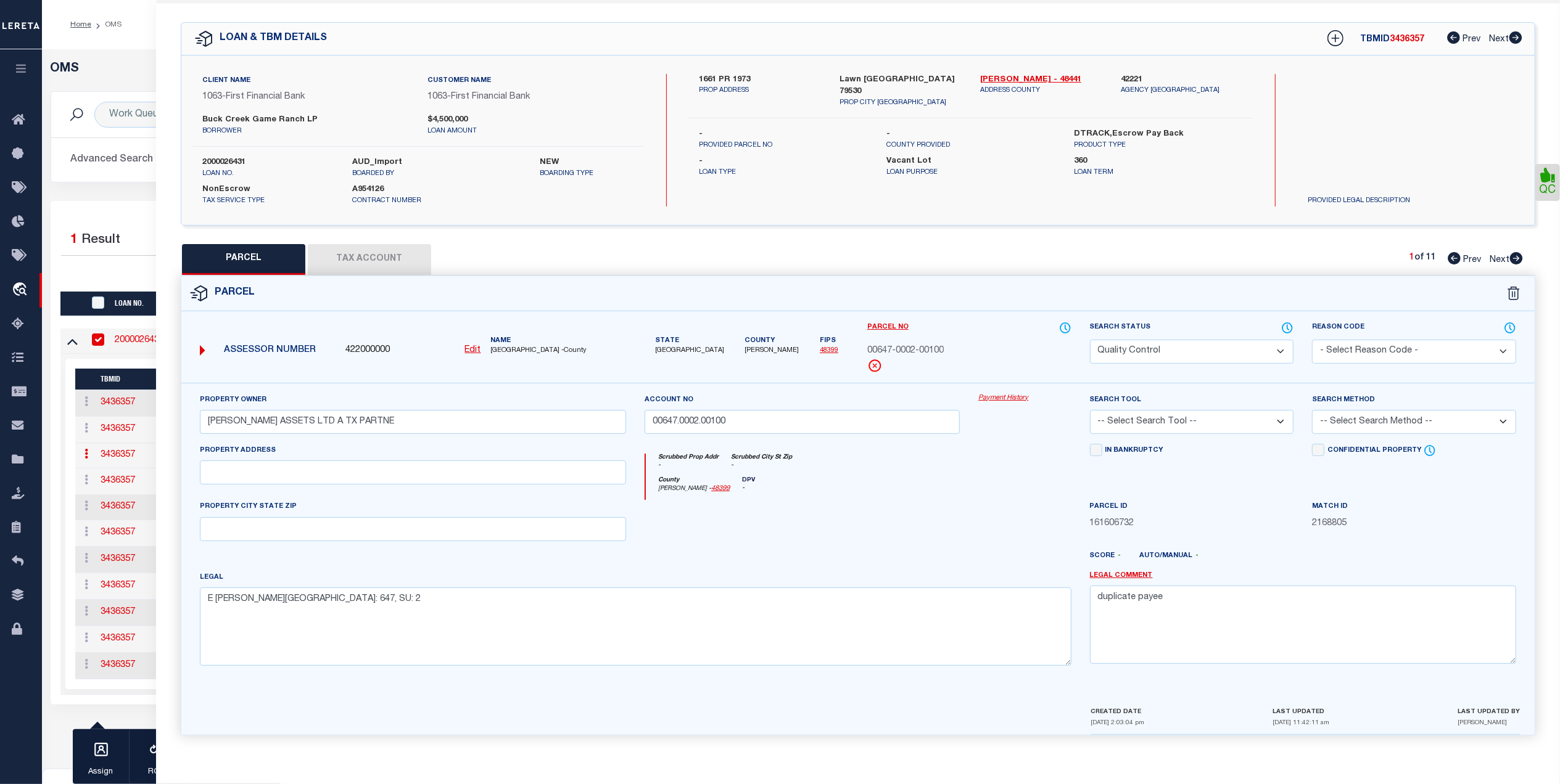
click at [395, 260] on button "Tax Account" at bounding box center [370, 260] width 124 height 31
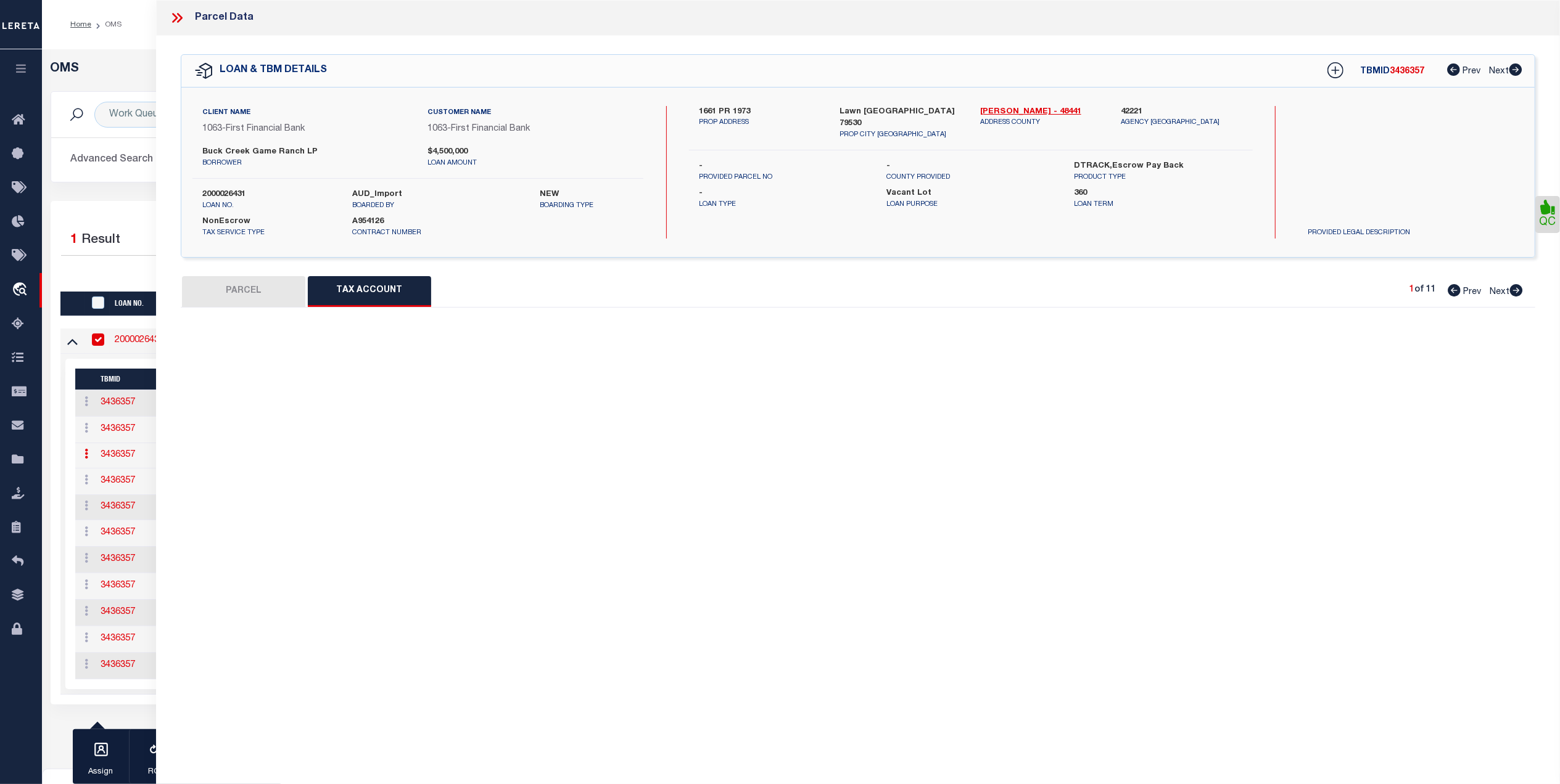
scroll to position [0, 0]
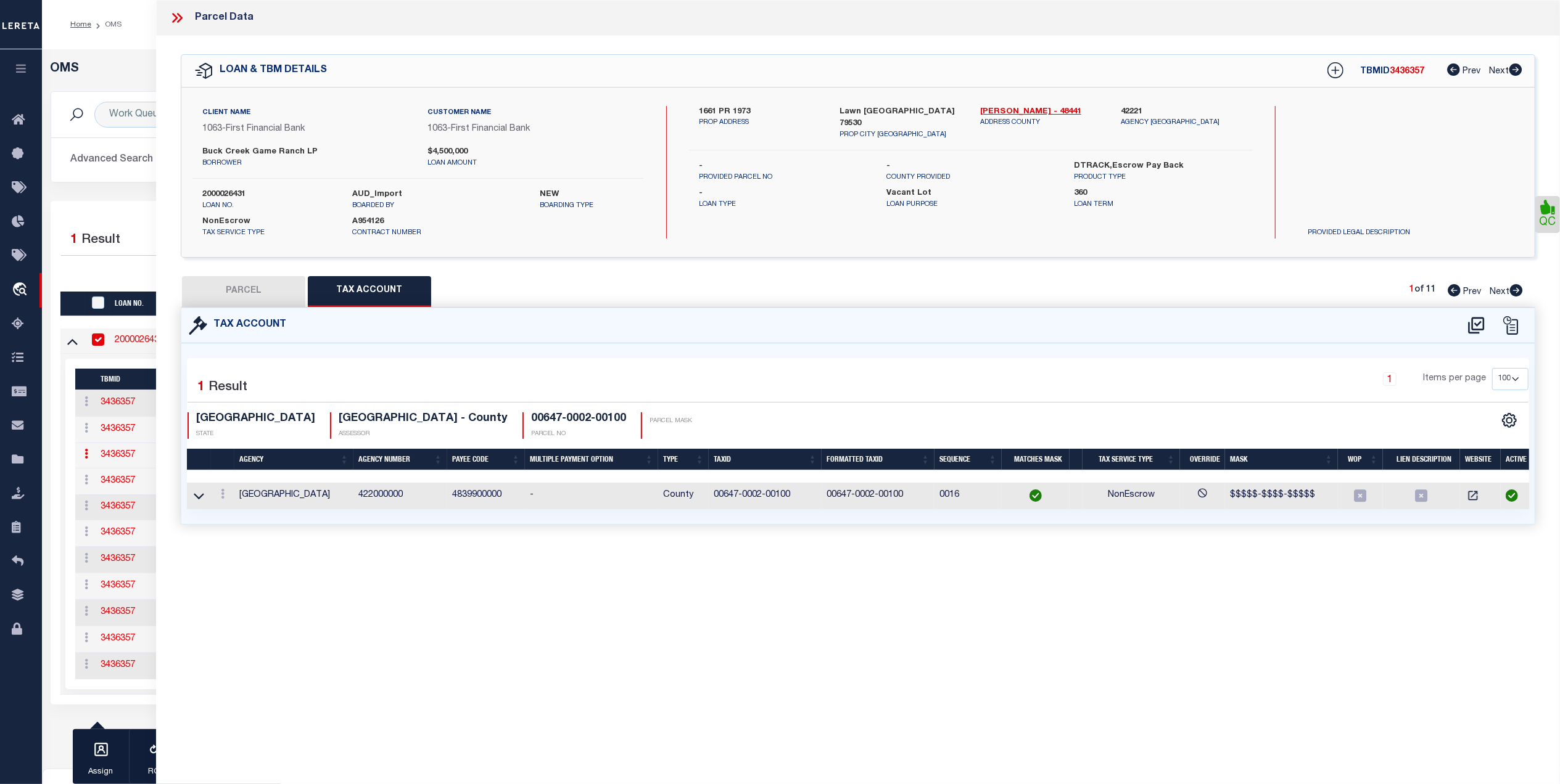
click at [232, 287] on button "PARCEL" at bounding box center [244, 292] width 124 height 31
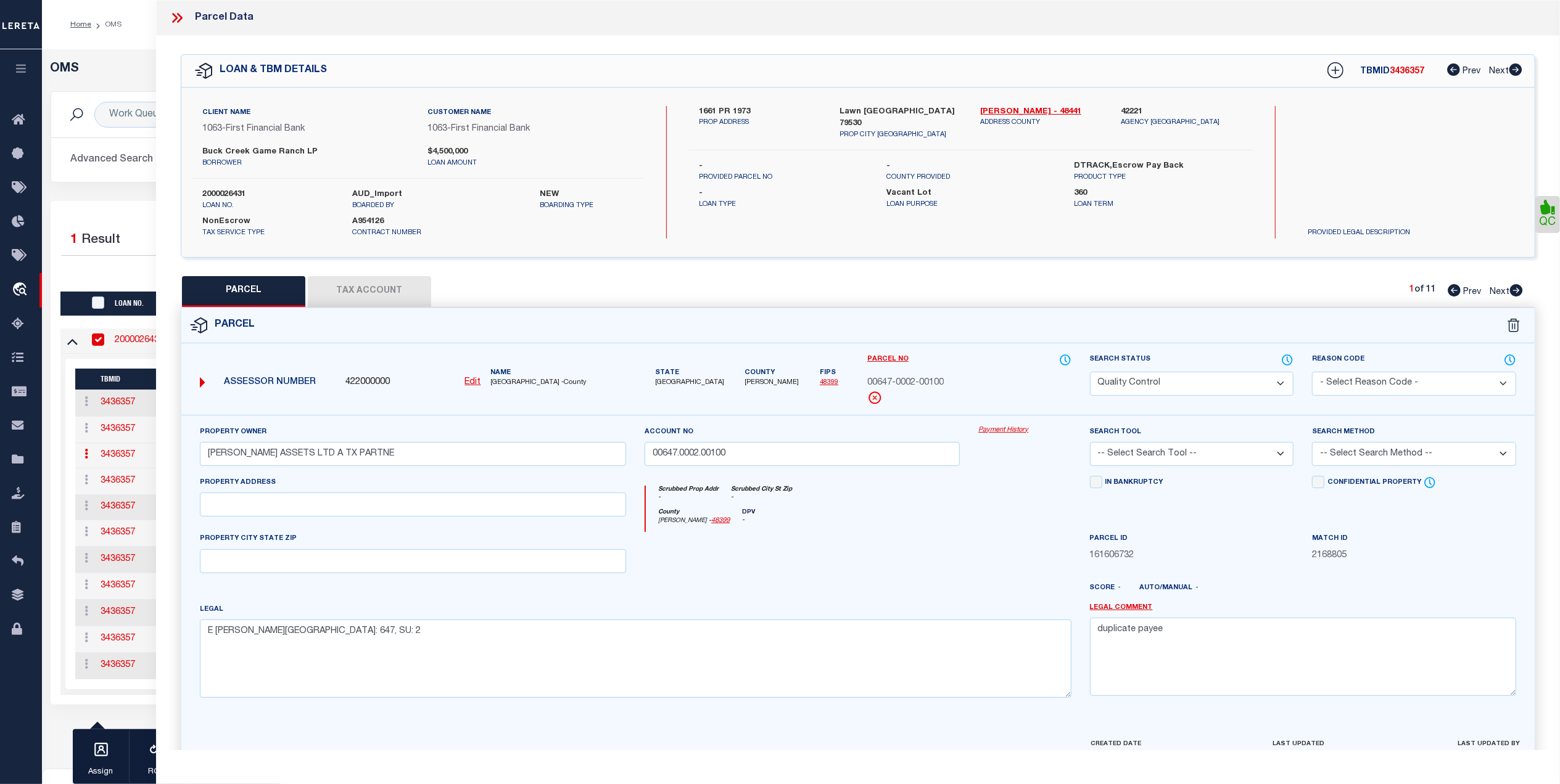
click at [390, 295] on button "Tax Account" at bounding box center [370, 292] width 124 height 31
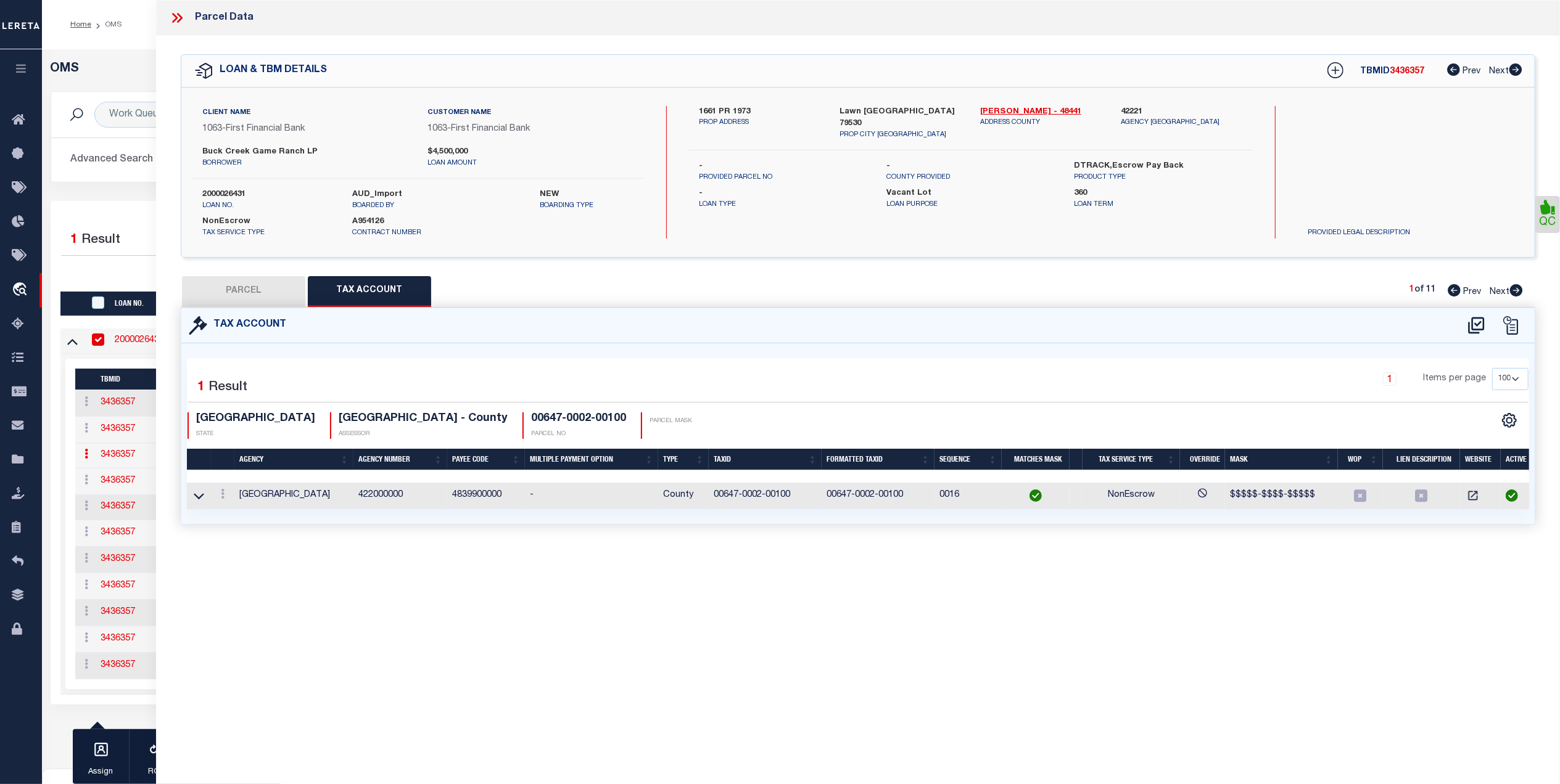
drag, startPoint x: 289, startPoint y: 295, endPoint x: 885, endPoint y: 407, distance: 606.4
click at [289, 295] on button "PARCEL" at bounding box center [244, 292] width 124 height 31
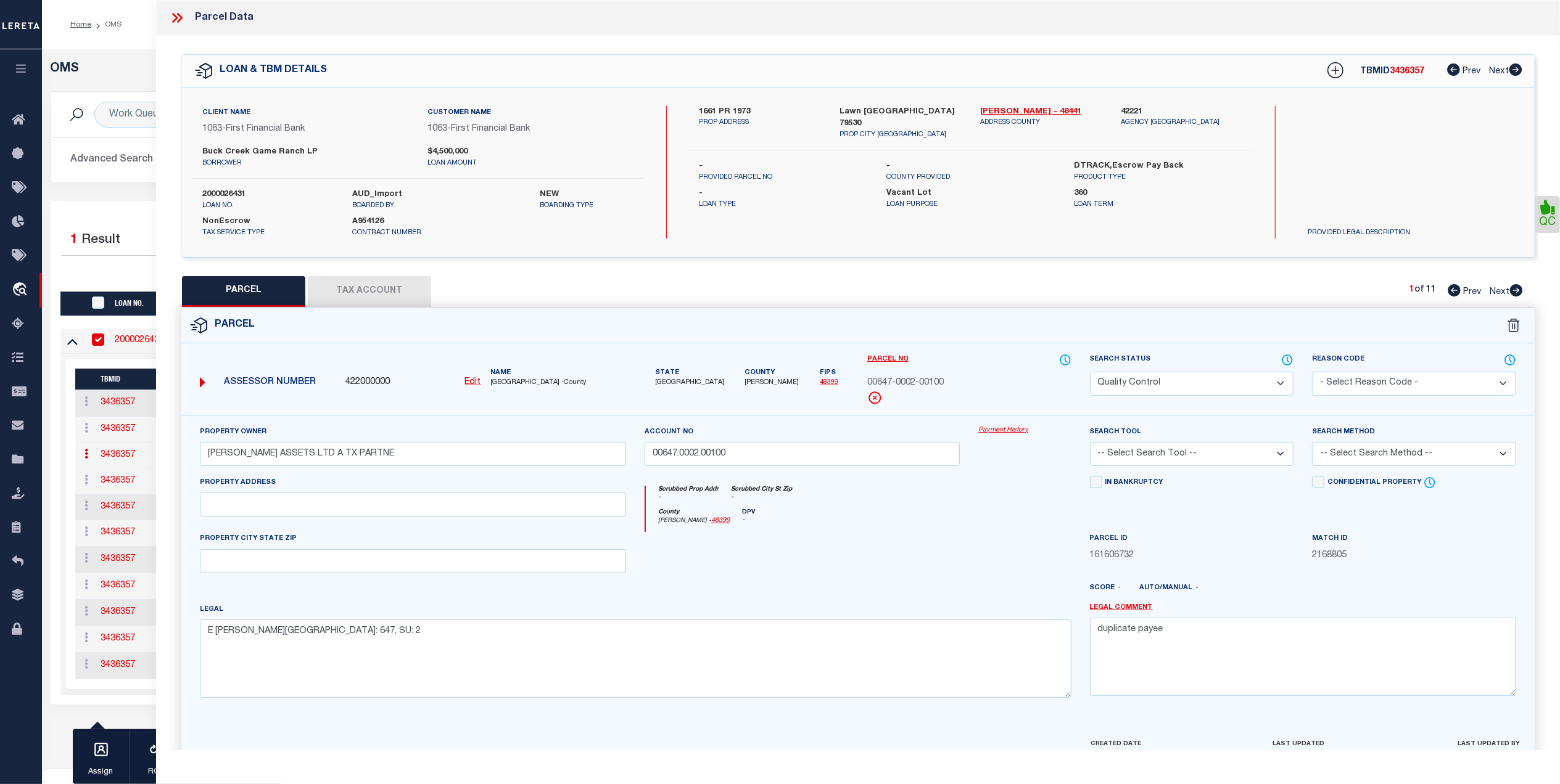
click at [1201, 383] on select "Automated Search Bad Parcel Complete Duplicate Parcel High Dollar Reporting In …" at bounding box center [1192, 383] width 204 height 24
click at [1090, 371] on select "Automated Search Bad Parcel Complete Duplicate Parcel High Dollar Reporting In …" at bounding box center [1192, 383] width 204 height 24
click at [1006, 567] on div at bounding box center [1024, 557] width 111 height 51
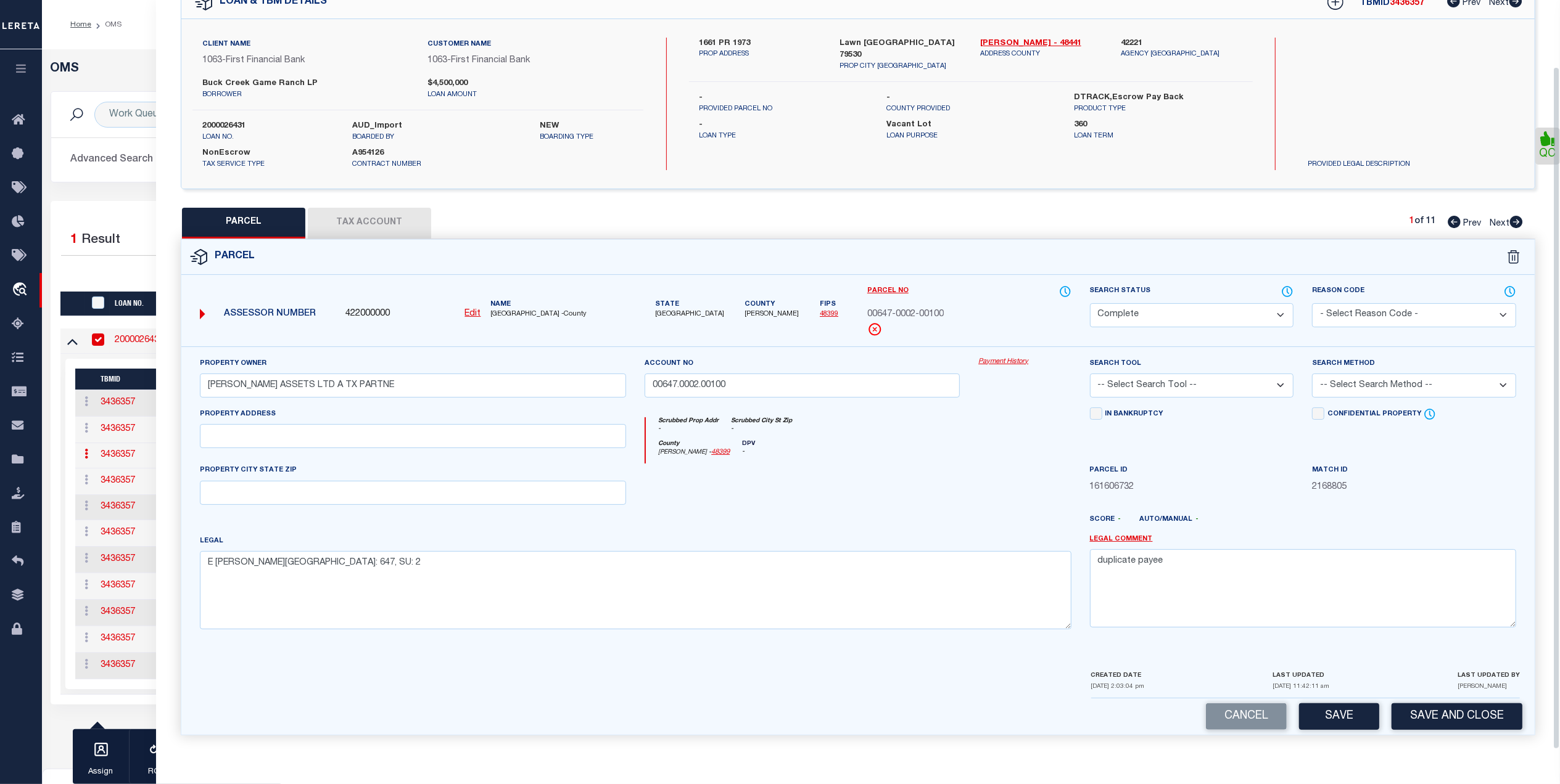
scroll to position [73, 0]
click at [1330, 726] on button "Save" at bounding box center [1339, 716] width 80 height 27
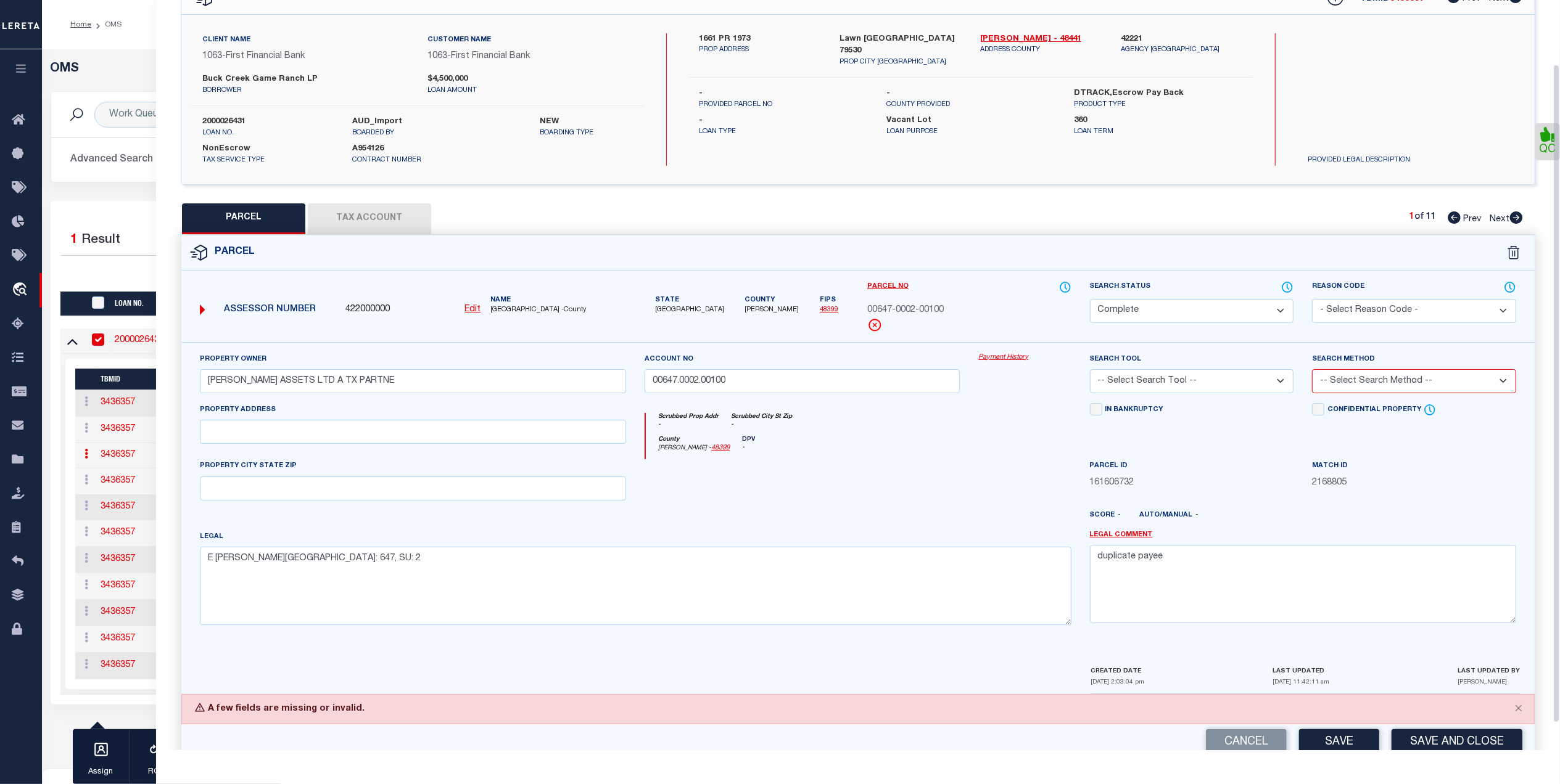
click at [1148, 380] on select "-- Select Search Tool -- 3rd Party Website Agency File Agency Website ATLS CNV-…" at bounding box center [1192, 382] width 204 height 24
click at [1090, 371] on select "-- Select Search Tool -- 3rd Party Website Agency File Agency Website ATLS CNV-…" at bounding box center [1192, 382] width 204 height 24
click at [1381, 385] on select "-- Select Search Method -- Property Address Legal Liability Info Provided" at bounding box center [1414, 382] width 204 height 24
click at [1312, 371] on select "-- Select Search Method -- Property Address Legal Liability Info Provided" at bounding box center [1414, 382] width 204 height 24
click at [1120, 392] on select "-- Select Search Tool -- 3rd Party Website Agency File Agency Website ATLS CNV-…" at bounding box center [1192, 382] width 204 height 24
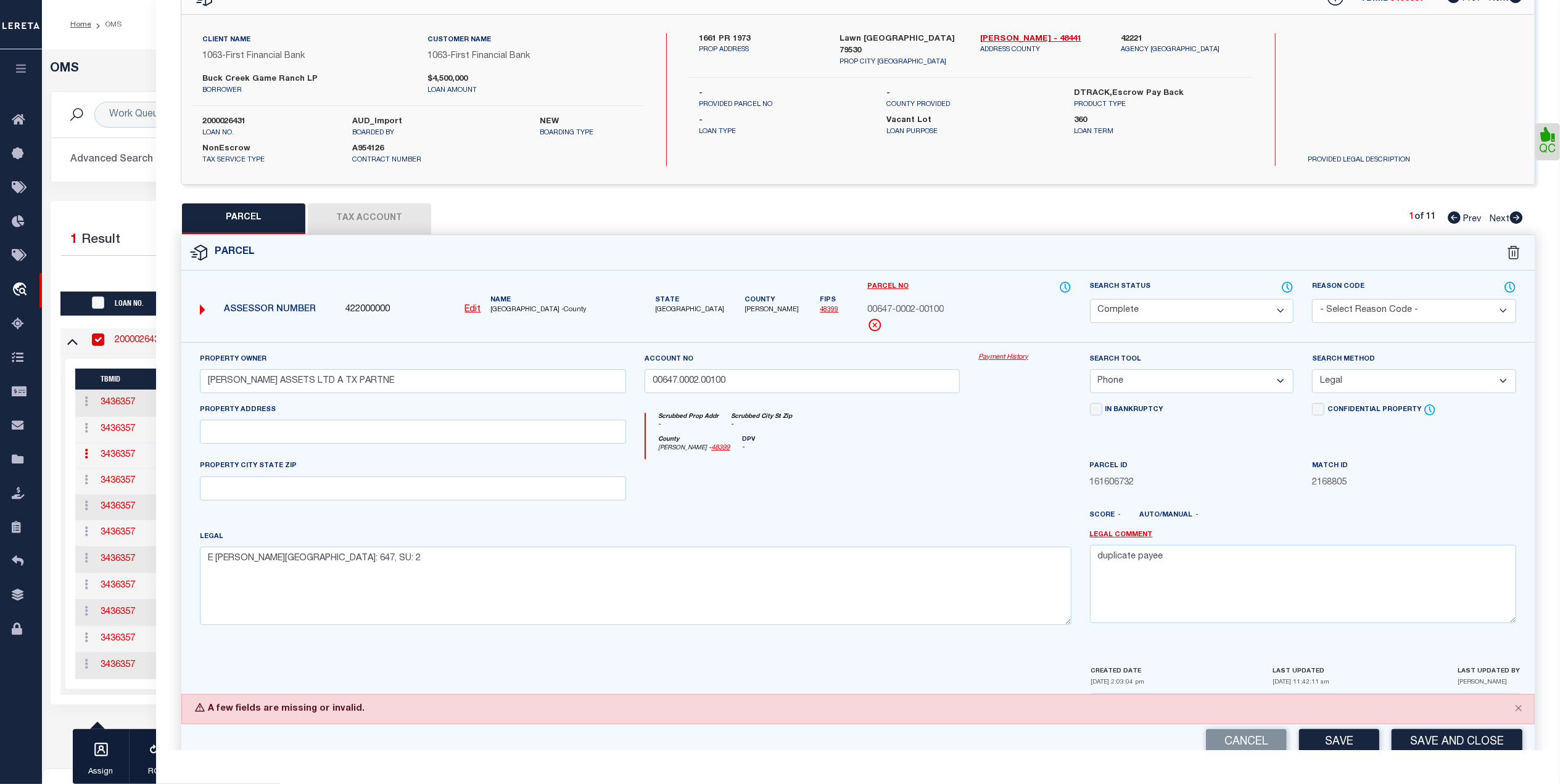
click at [1090, 371] on select "-- Select Search Tool -- 3rd Party Website Agency File Agency Website ATLS CNV-…" at bounding box center [1192, 382] width 204 height 24
click at [1380, 387] on select "-- Select Search Method -- Property Address Legal Liability Info Provided" at bounding box center [1414, 382] width 204 height 24
click at [1312, 371] on select "-- Select Search Method -- Property Address Legal Liability Info Provided" at bounding box center [1414, 382] width 204 height 24
drag, startPoint x: 854, startPoint y: 529, endPoint x: 966, endPoint y: 516, distance: 112.8
click at [870, 528] on div at bounding box center [913, 520] width 334 height 20
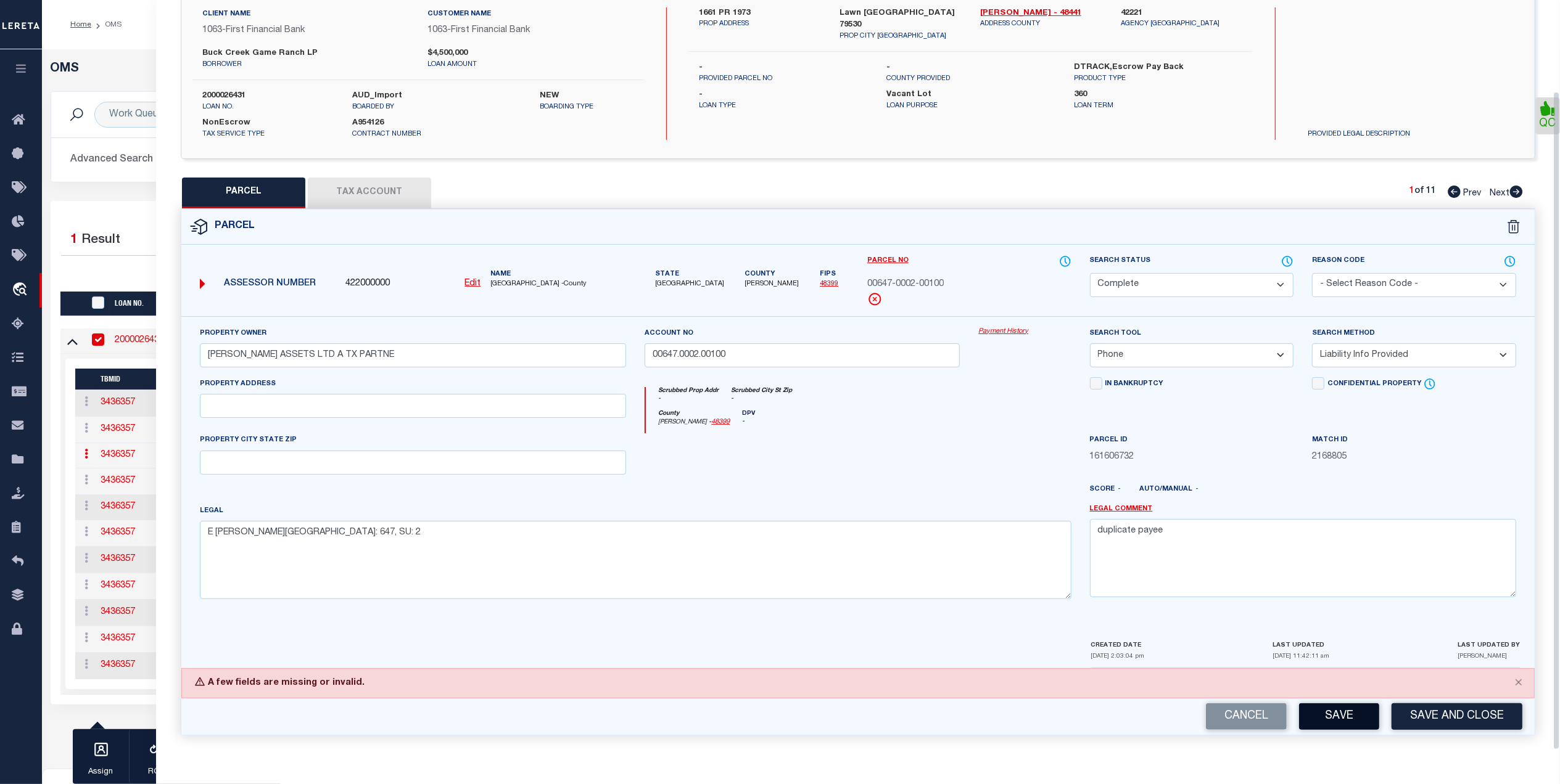
click at [1322, 715] on button "Save" at bounding box center [1339, 716] width 80 height 27
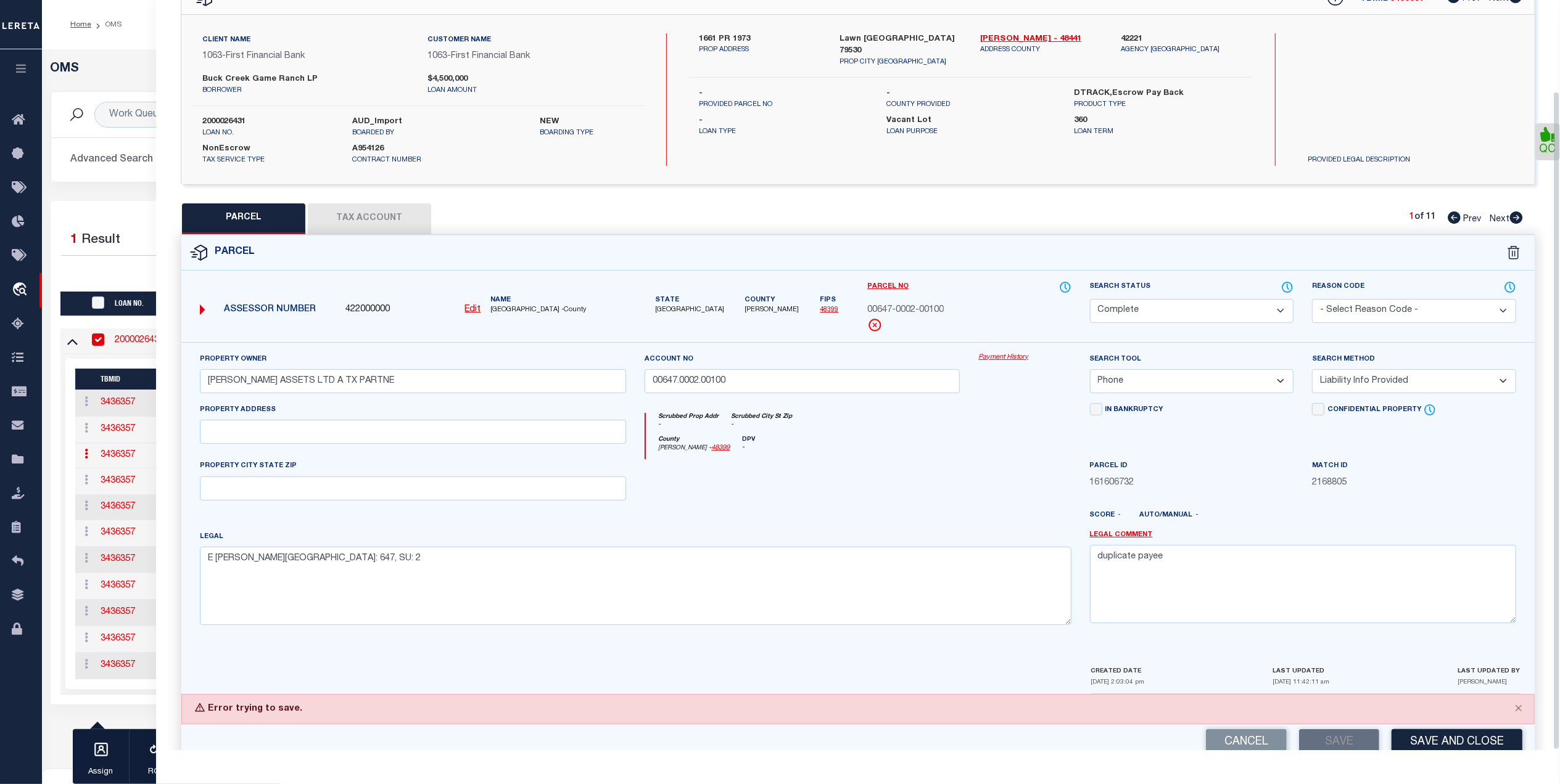
scroll to position [104, 0]
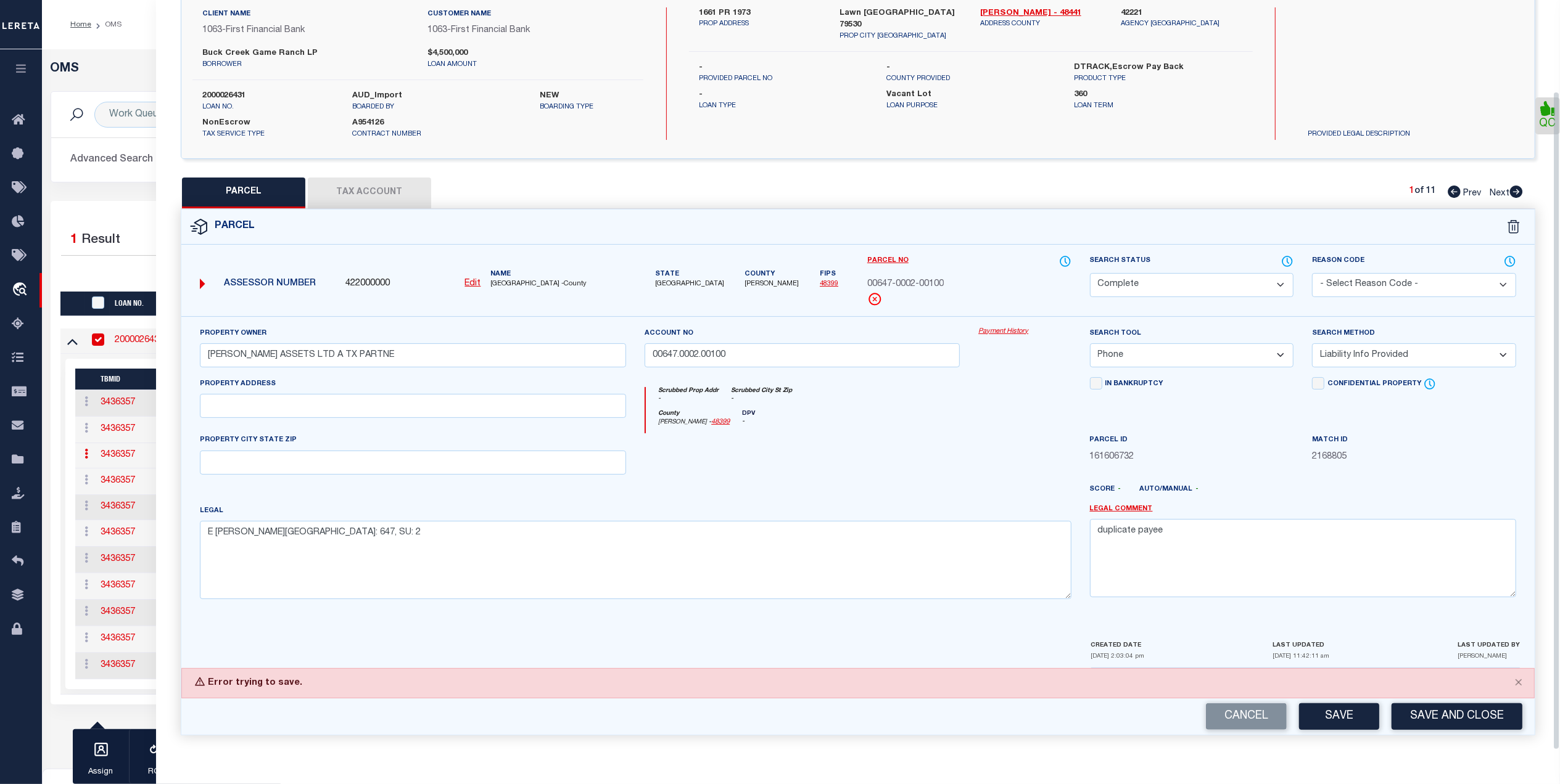
click at [970, 494] on div at bounding box center [913, 494] width 334 height 20
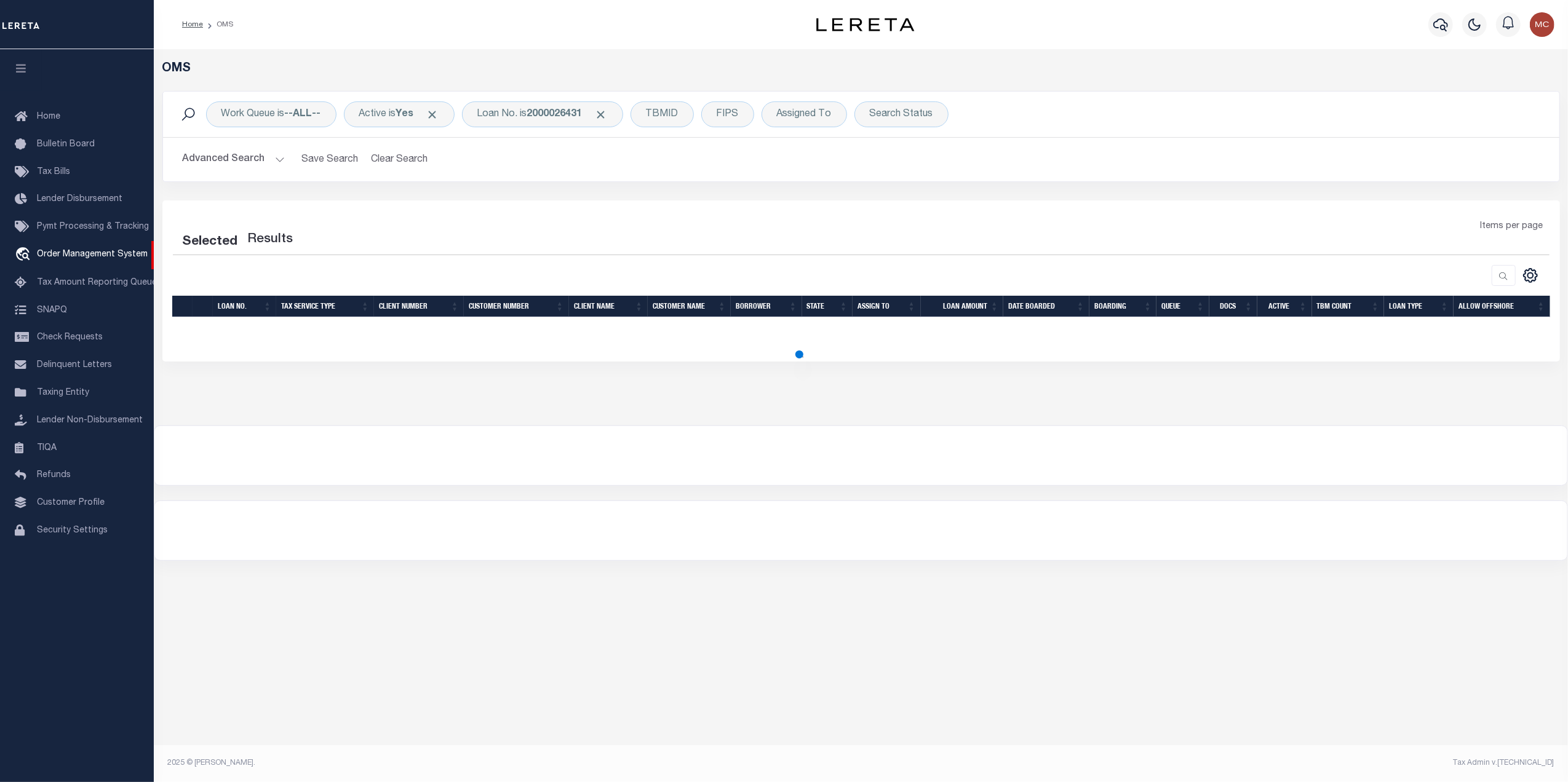
select select "200"
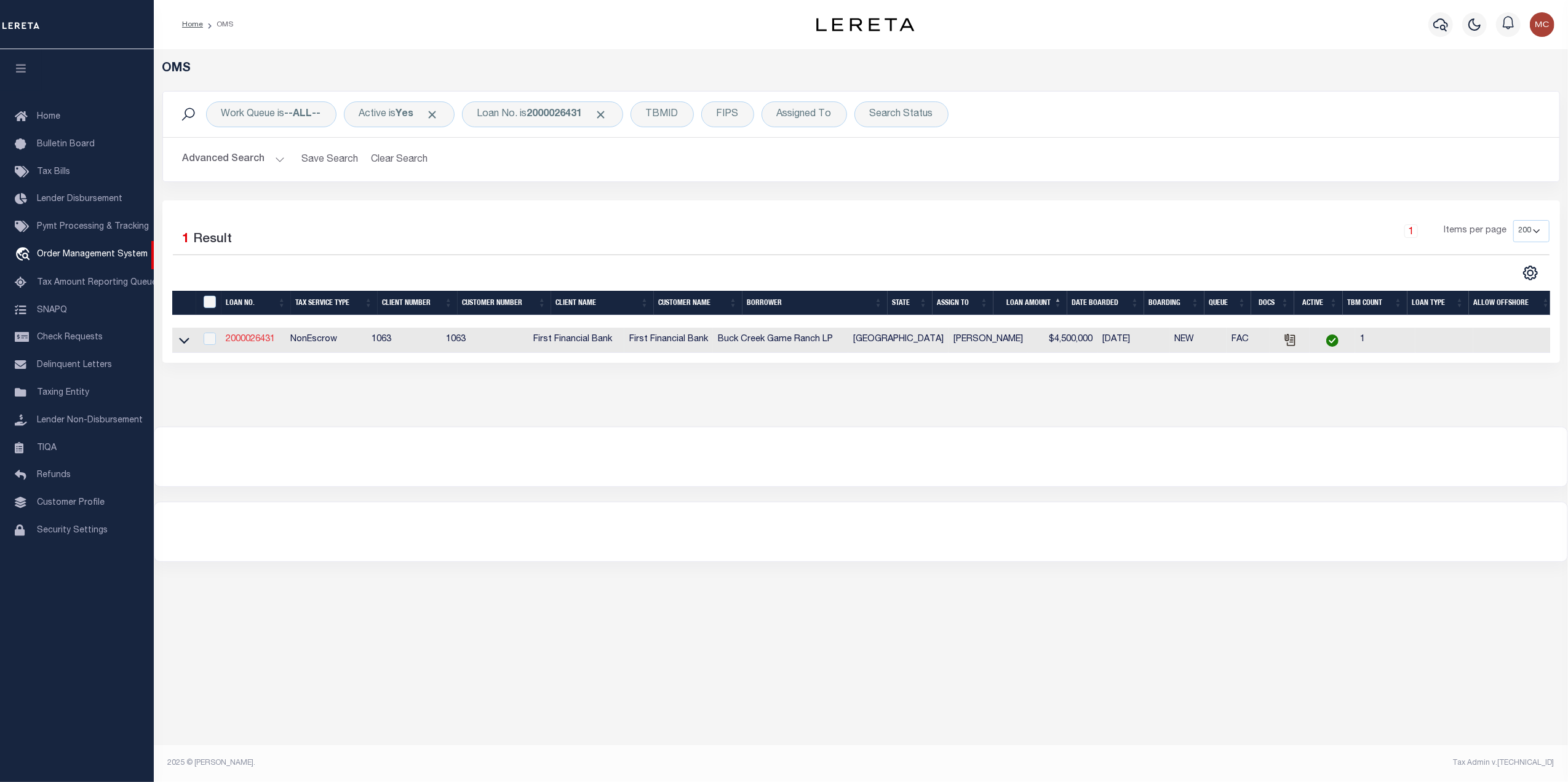
click at [256, 342] on link "2000026431" at bounding box center [251, 340] width 50 height 9
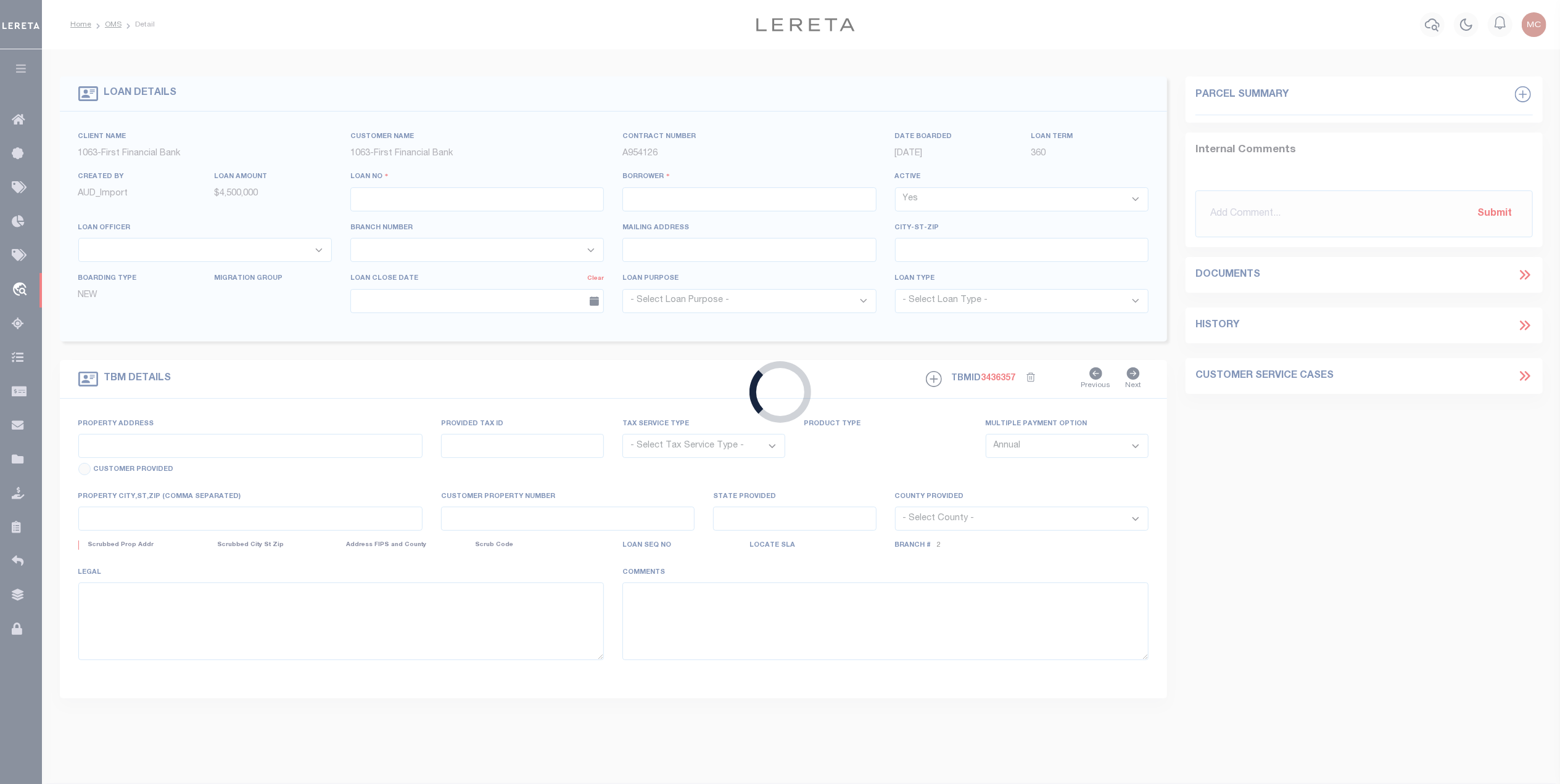
type input "2000026431"
type input "Buck Creek Game Ranch LP"
select select
select select "400"
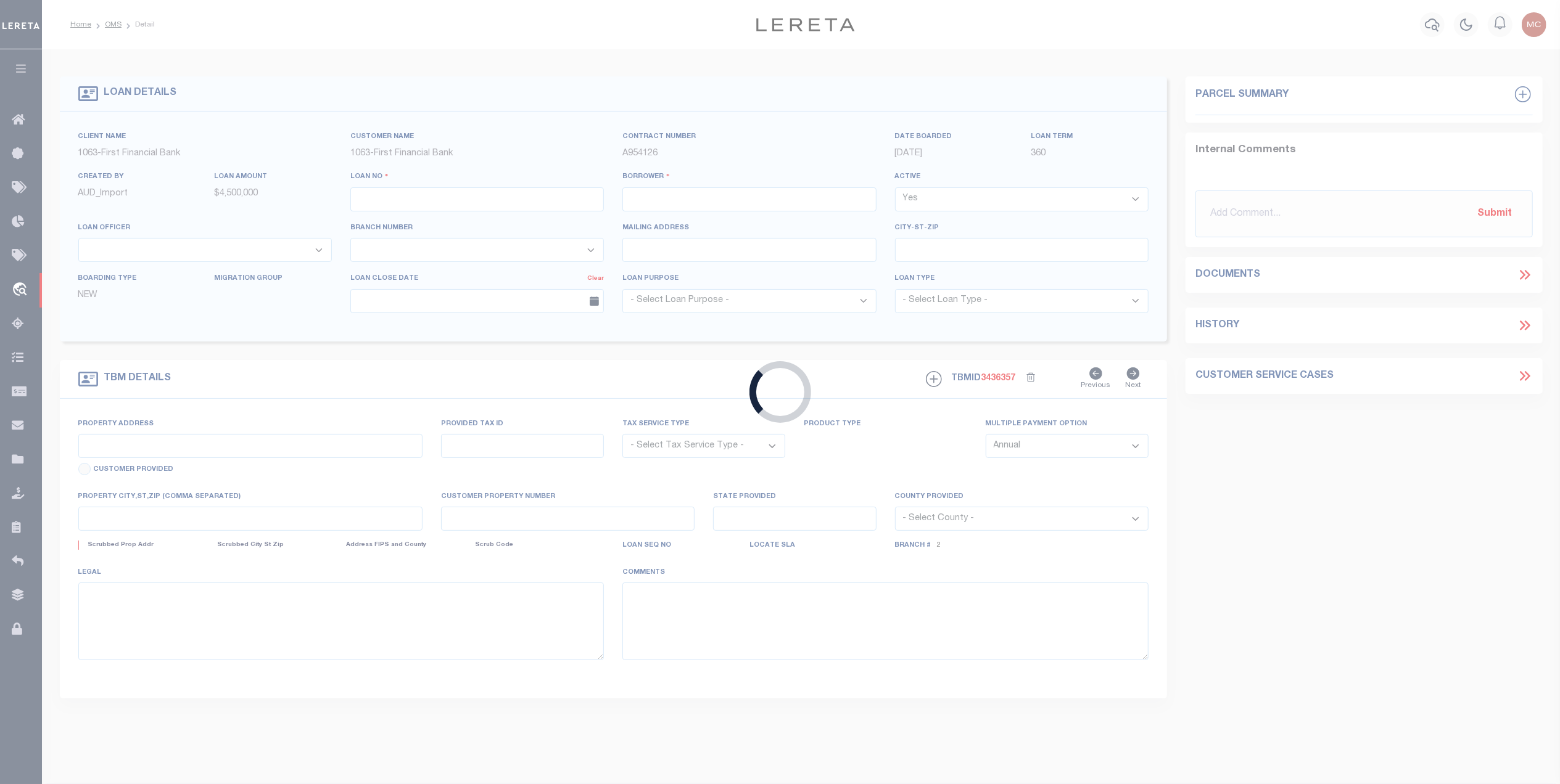
select select "NonEscrow"
select select "773"
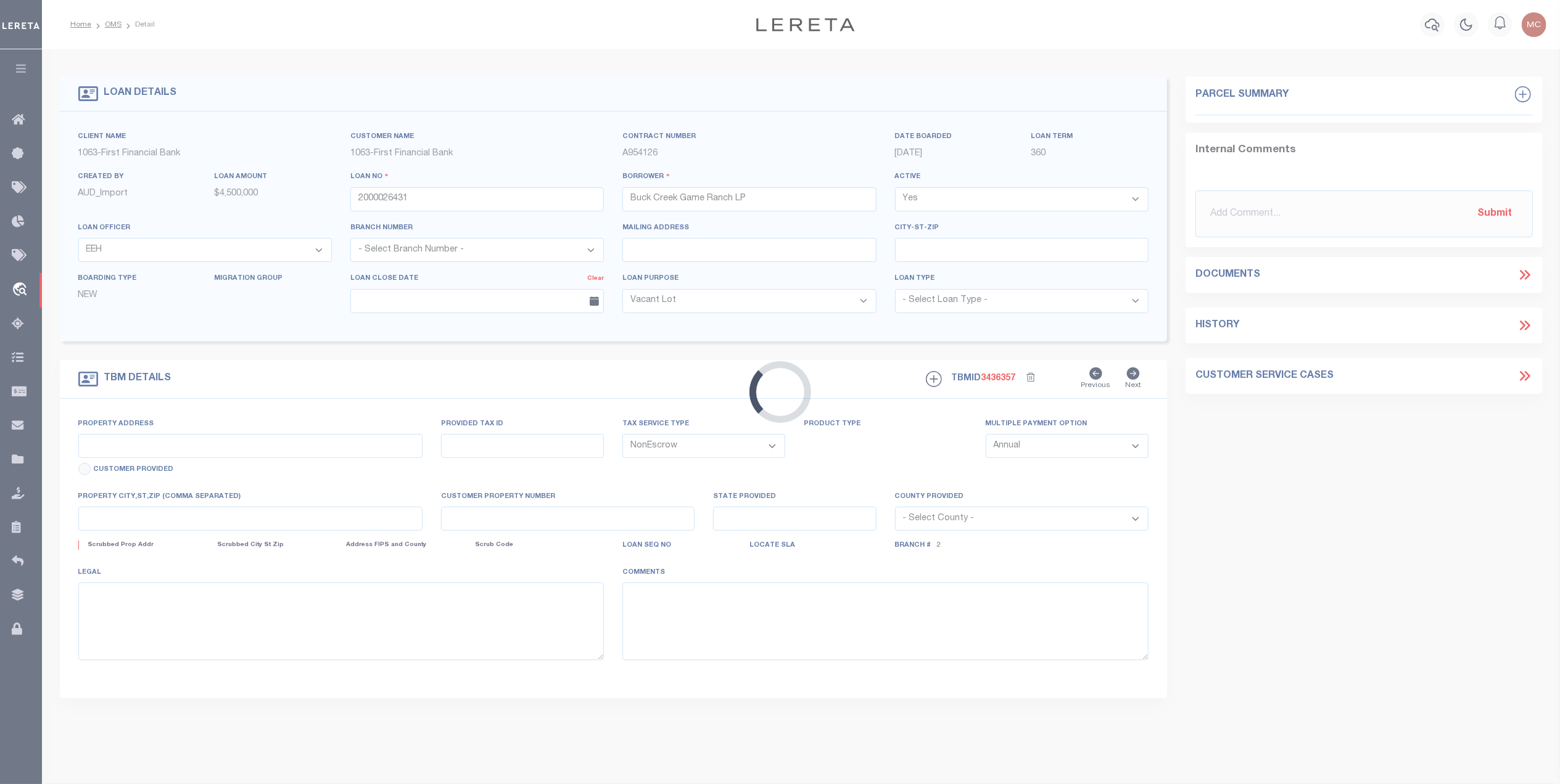
select select "490"
type input "1661 PR 1973"
select select
type input "Lawn [GEOGRAPHIC_DATA] 79530"
type input "[GEOGRAPHIC_DATA]"
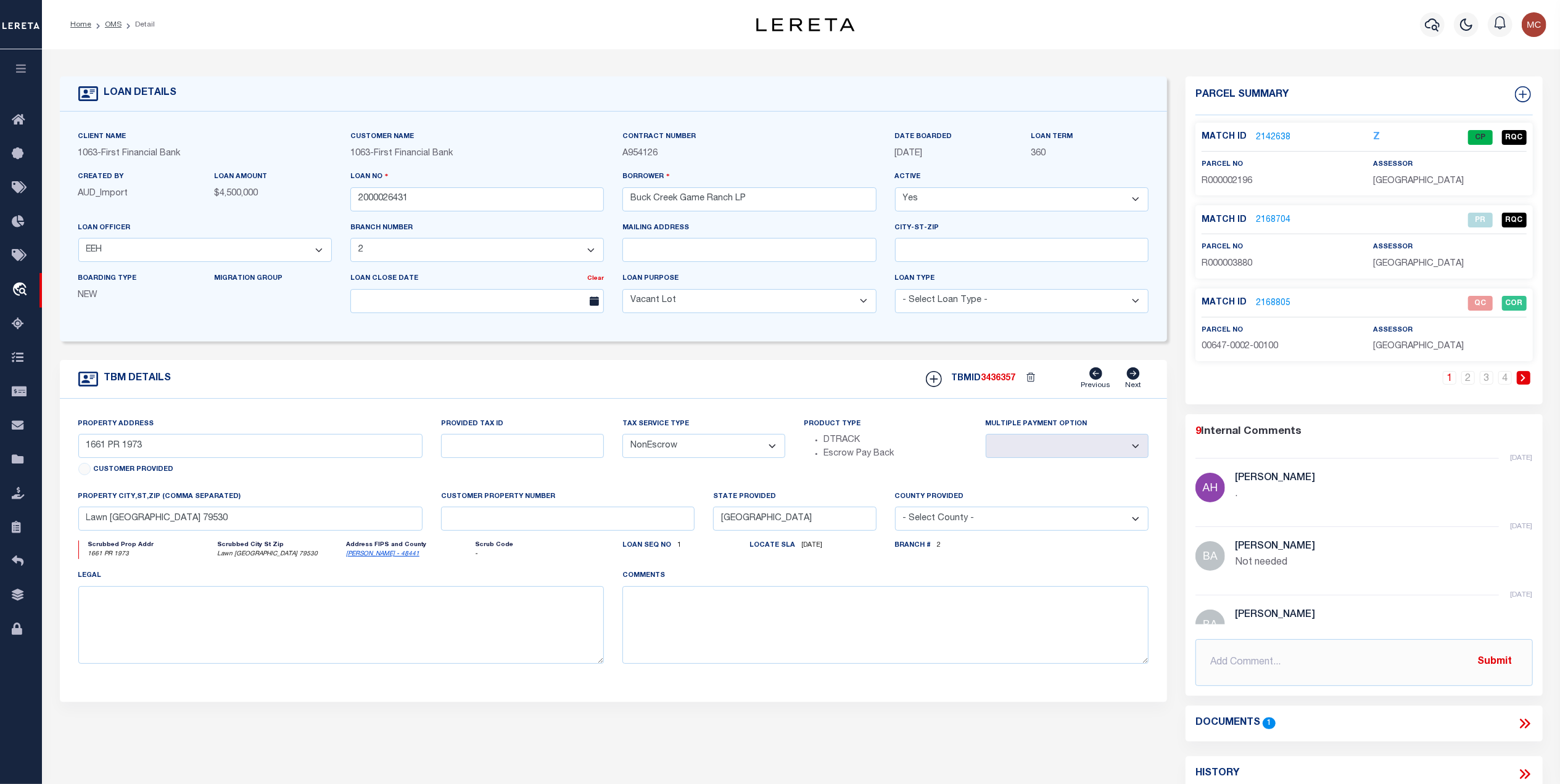
click at [1279, 133] on link "2142638" at bounding box center [1273, 137] width 34 height 13
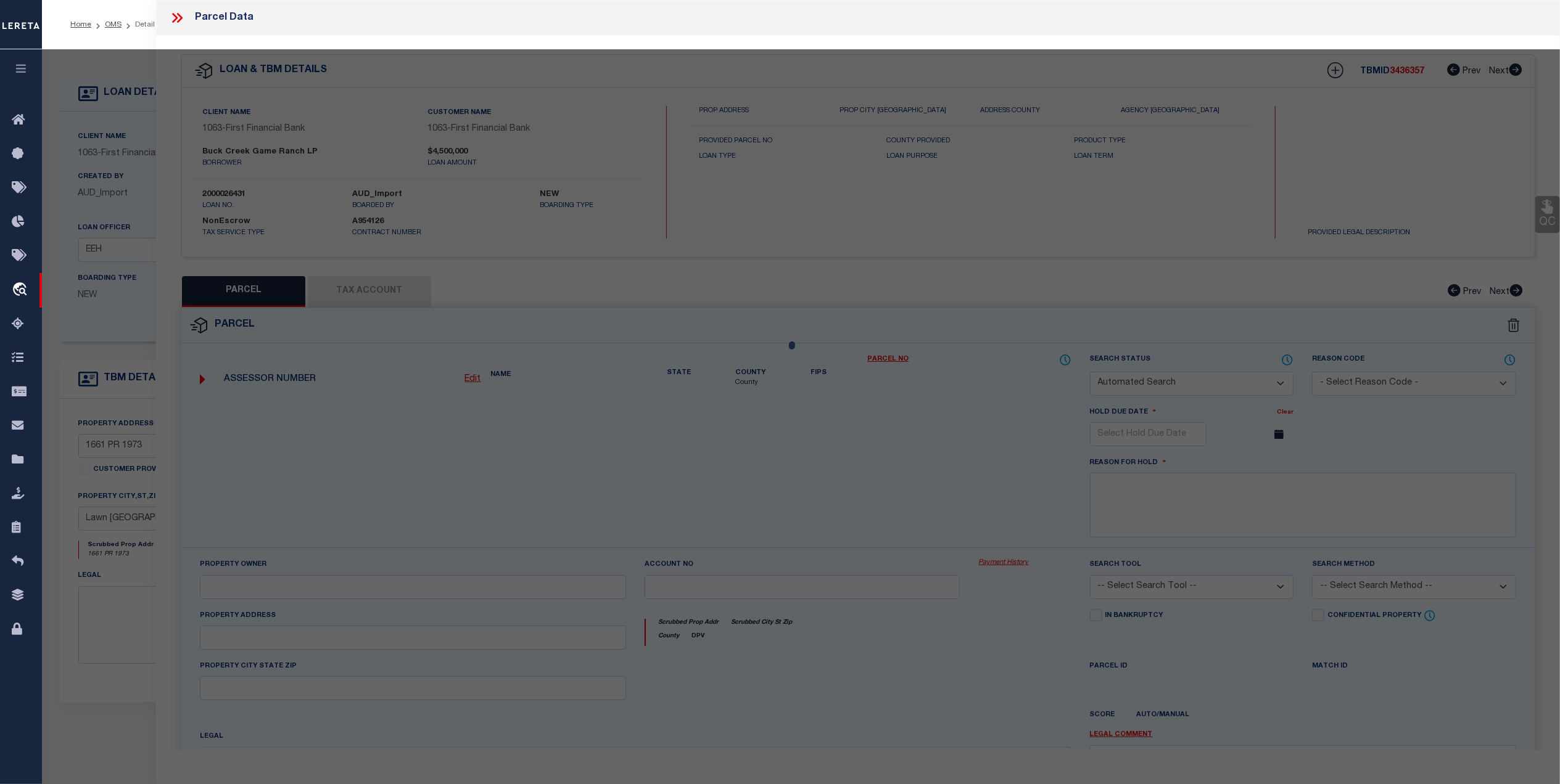
checkbox input "false"
select select "CP"
type input "BUCK CREEK GAME RANCH LP"
type input "00267.0003.00300"
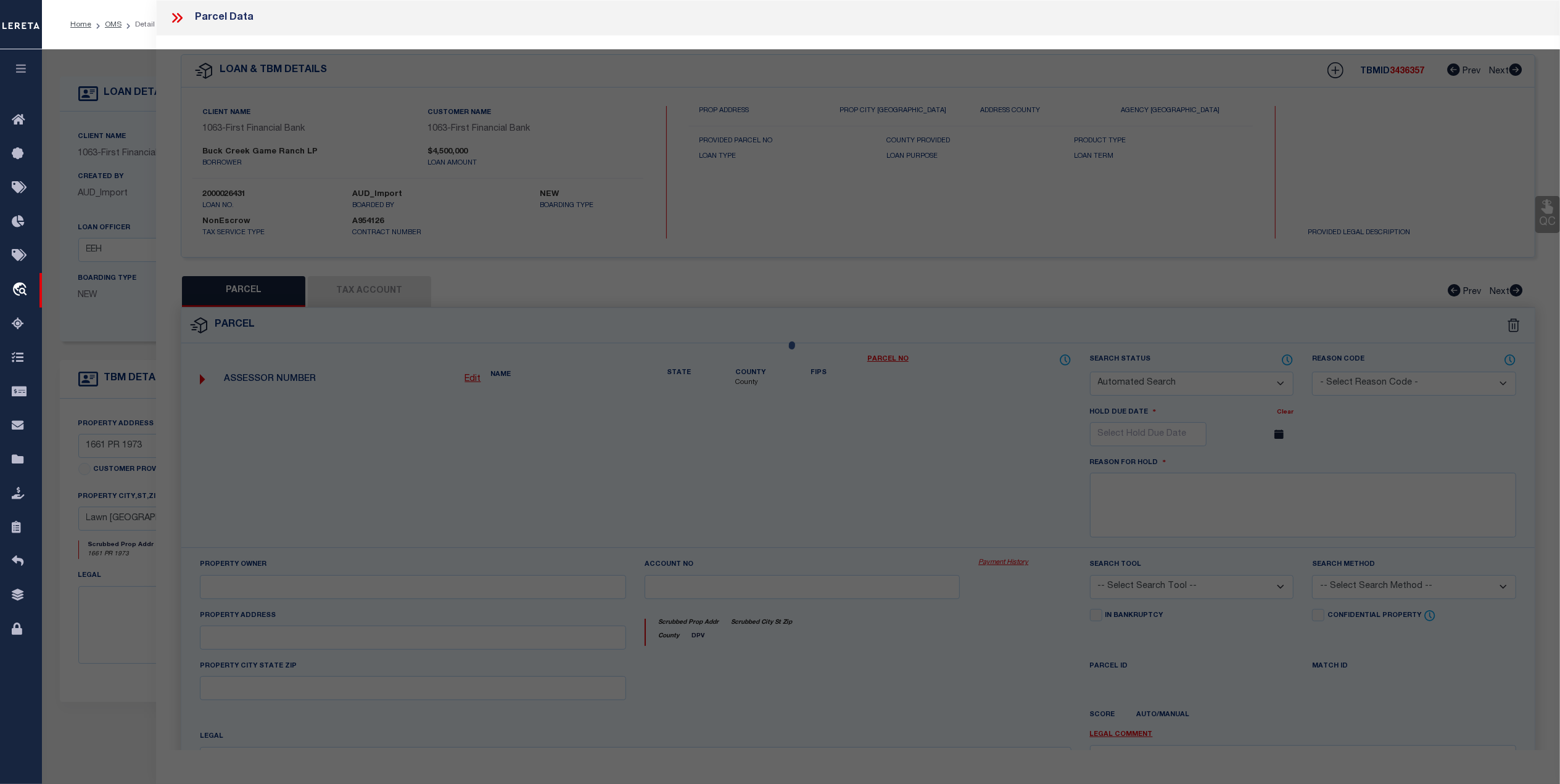
select select "AGW"
select select "LEG"
type input "1770 FM"
type textarea "Acres: 6.400, H T & B RR, AB: 267, SU: 3"
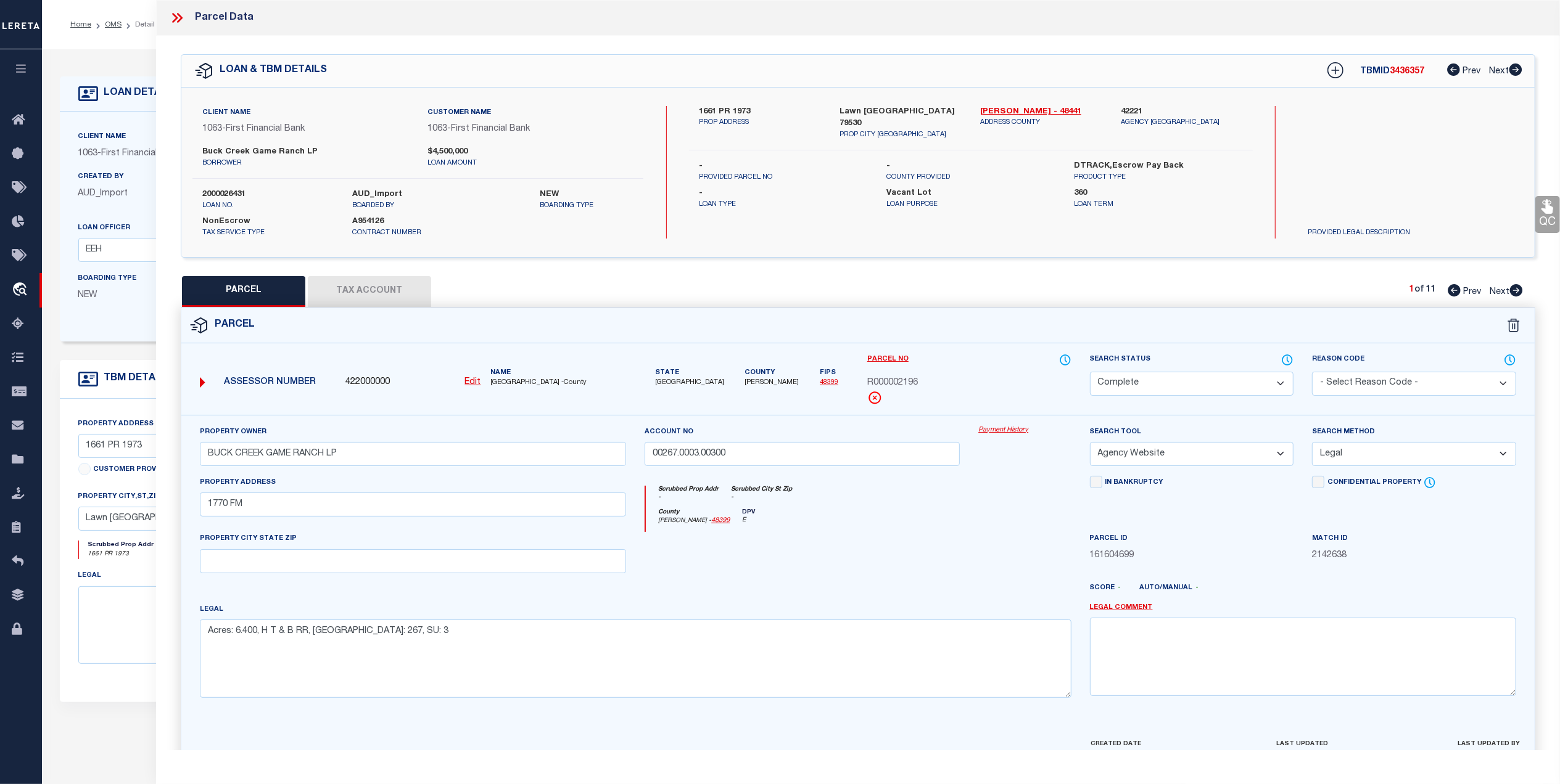
click at [384, 292] on button "Tax Account" at bounding box center [370, 292] width 124 height 31
select select "100"
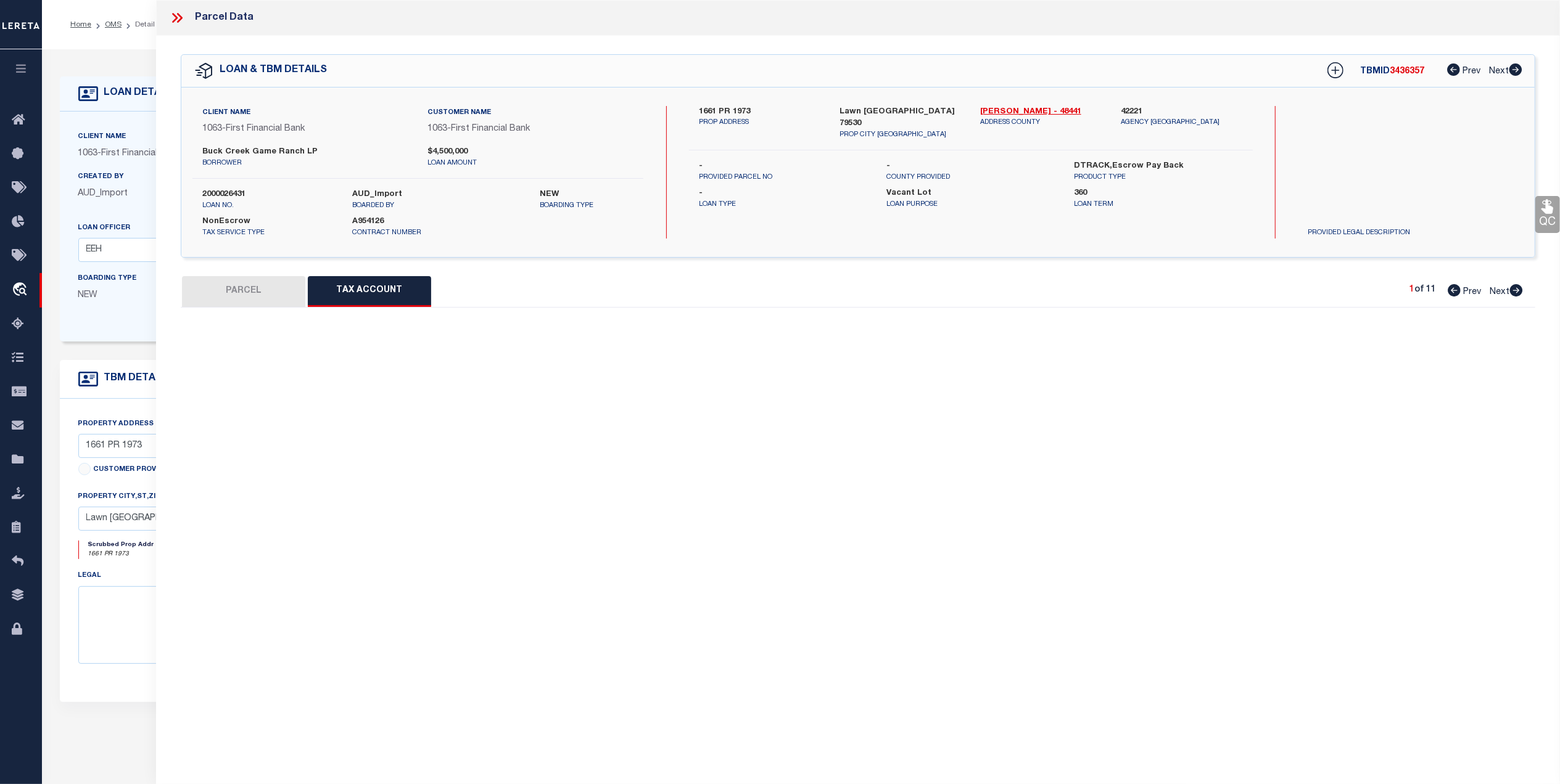
select select "100"
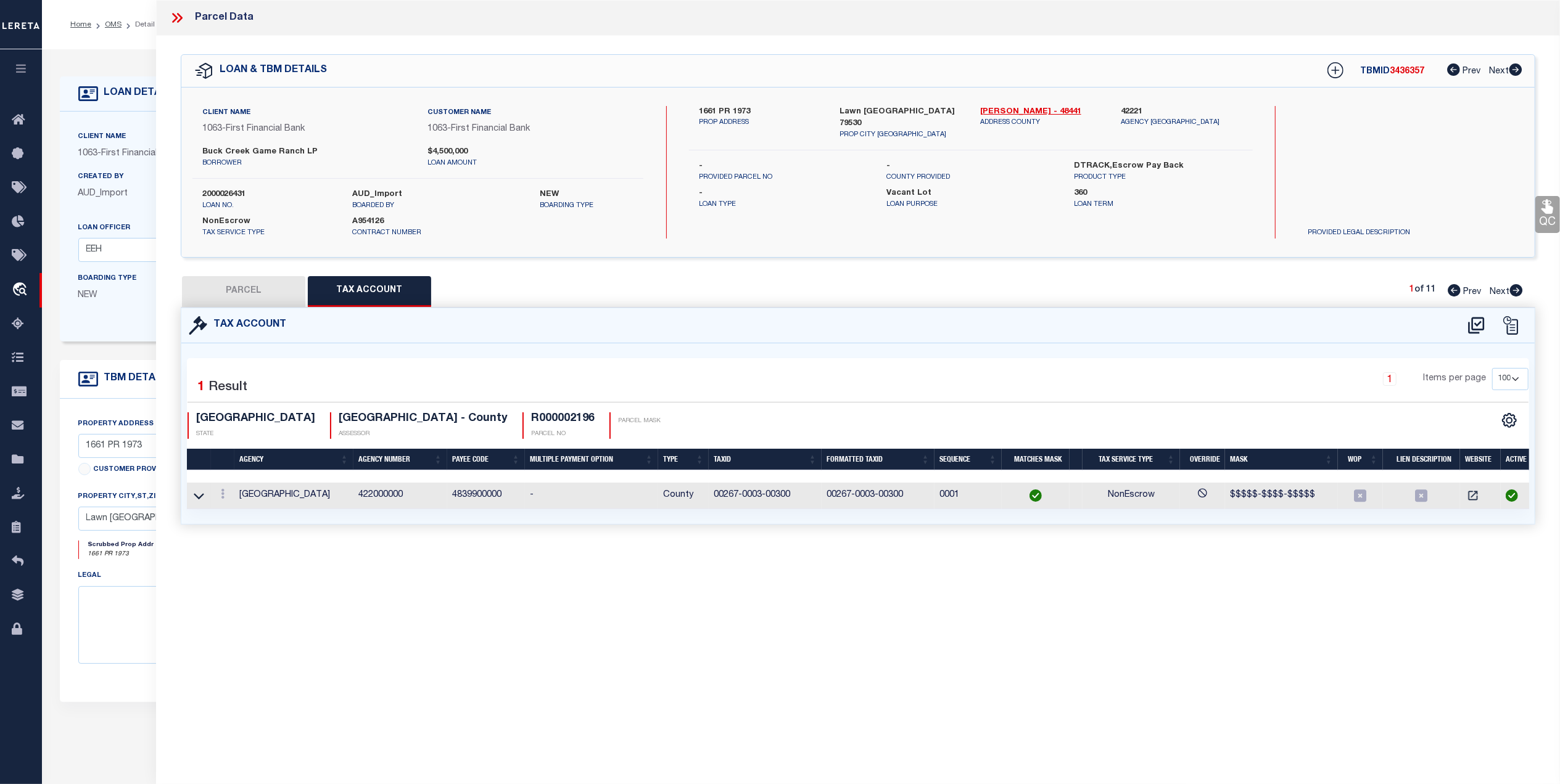
drag, startPoint x: 248, startPoint y: 291, endPoint x: 281, endPoint y: 262, distance: 43.9
click at [252, 289] on button "PARCEL" at bounding box center [244, 292] width 124 height 31
select select "AS"
select select
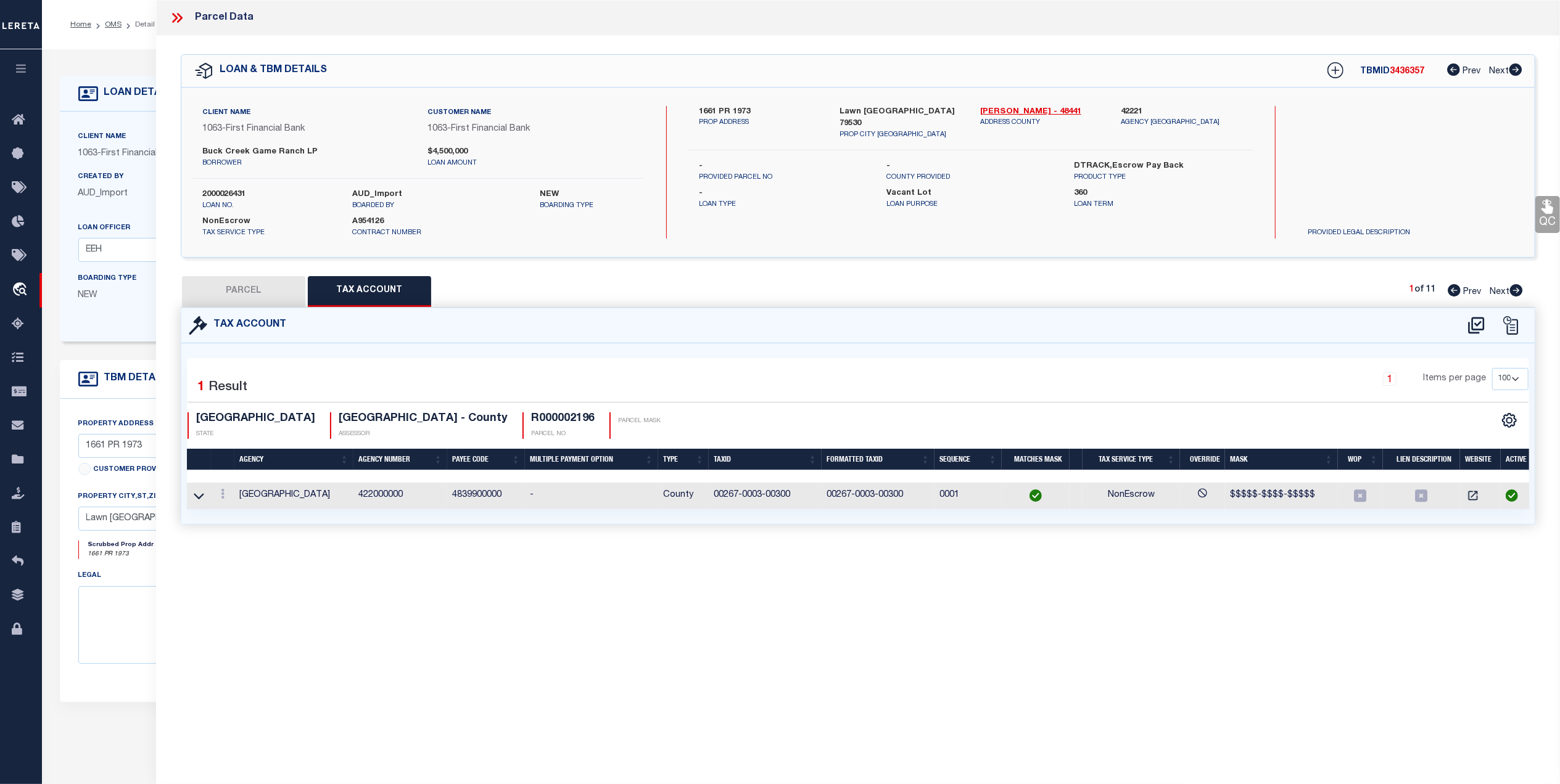
checkbox input "false"
select select "CP"
type input "BUCK CREEK GAME RANCH LP"
type input "00267.0003.00300"
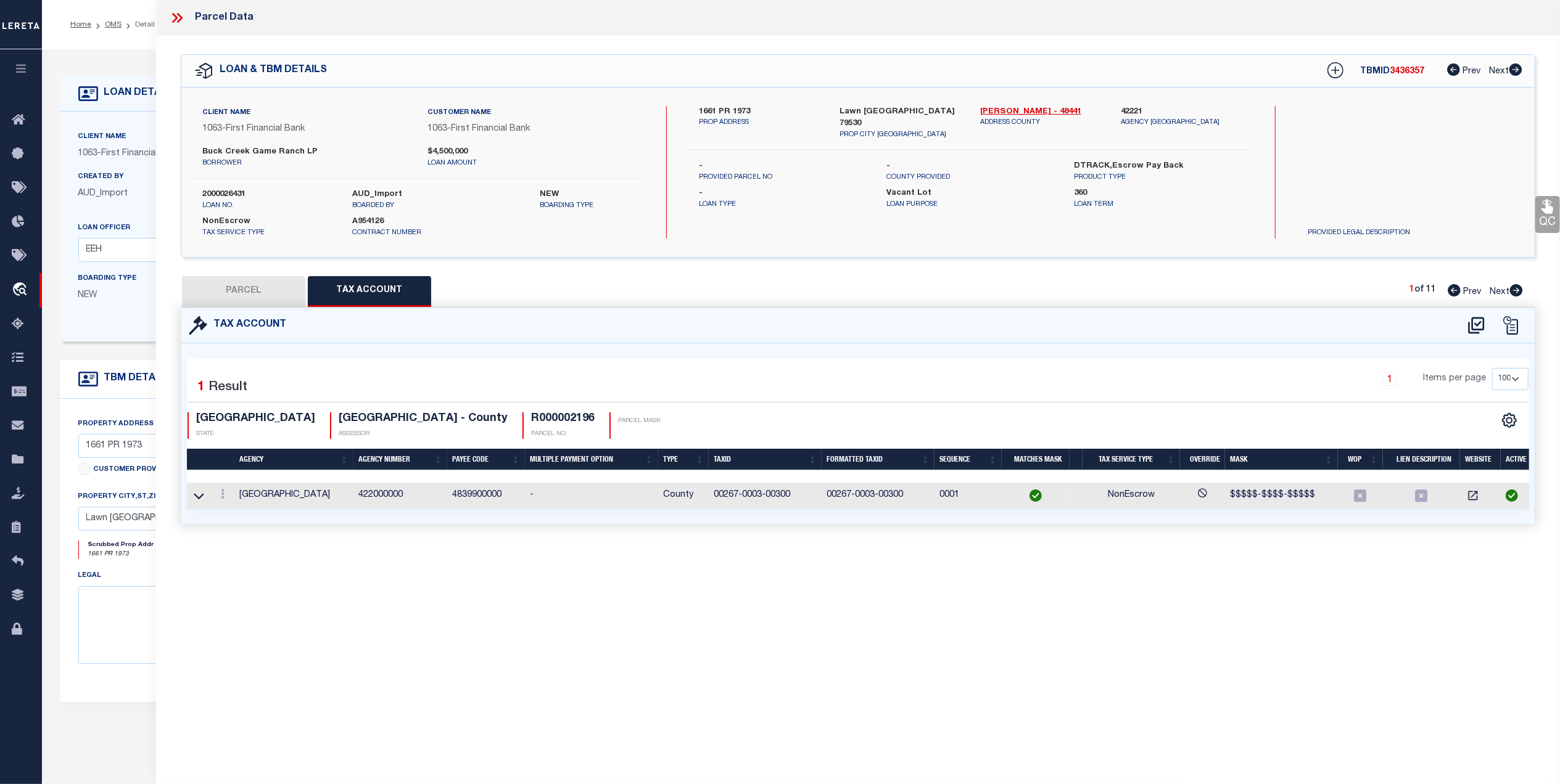
select select "AGW"
select select "LEG"
type input "1770 FM"
type textarea "Acres: 6.400, H T & B RR, AB: 267, SU: 3"
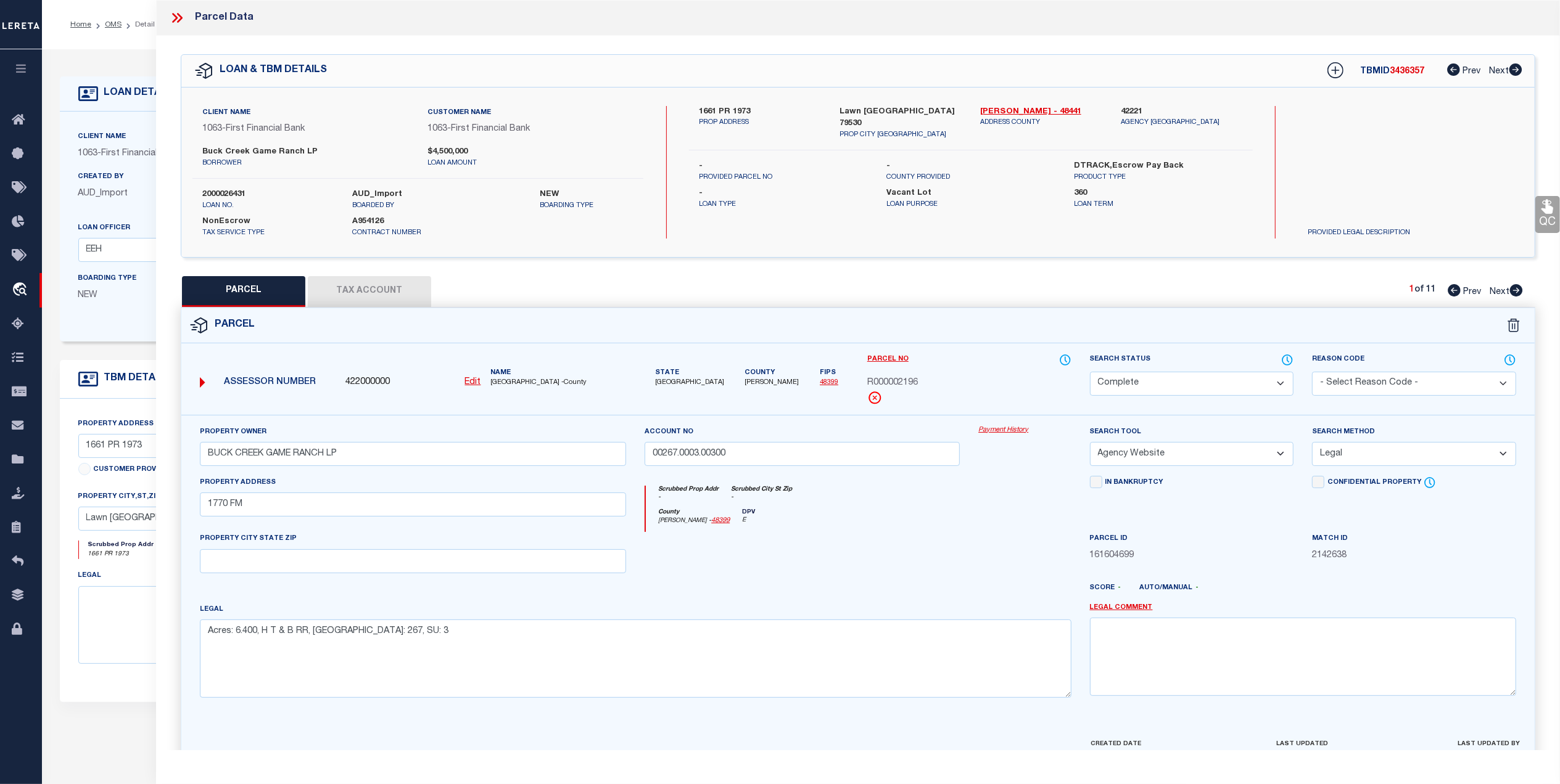
click at [178, 16] on icon at bounding box center [177, 18] width 16 height 16
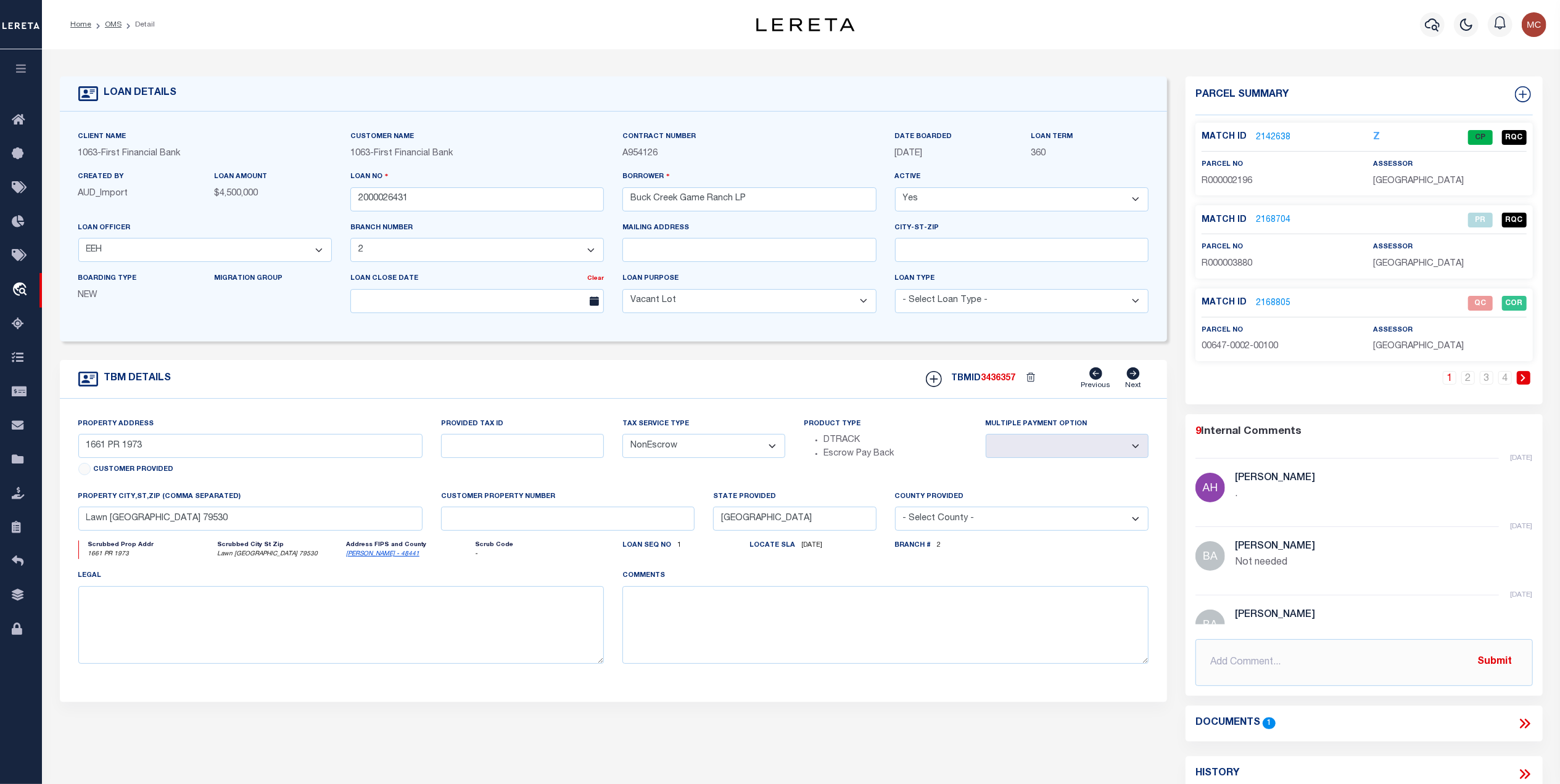
click at [1280, 305] on link "2168805" at bounding box center [1273, 303] width 34 height 13
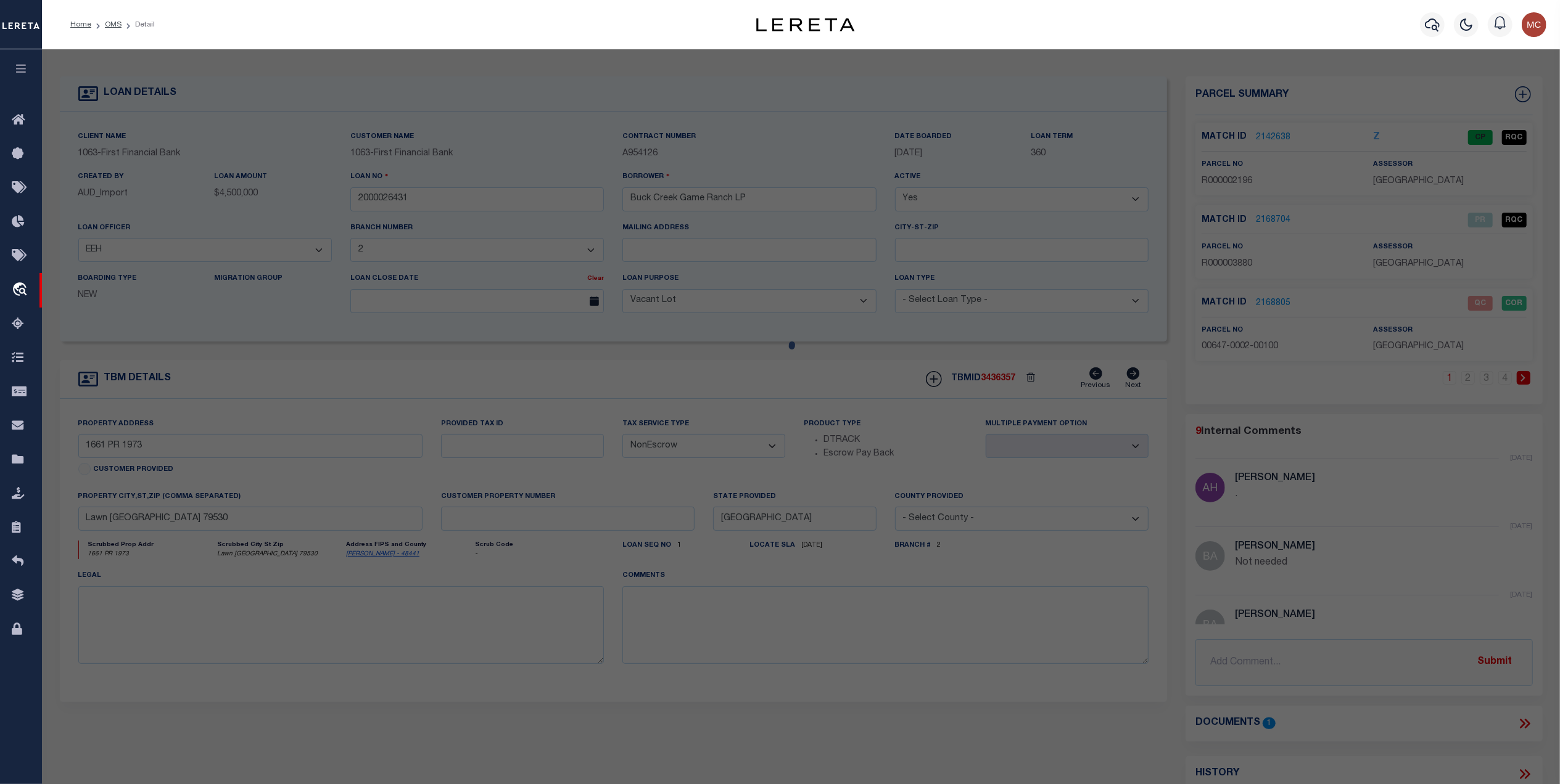
select select "AS"
select select
checkbox input "false"
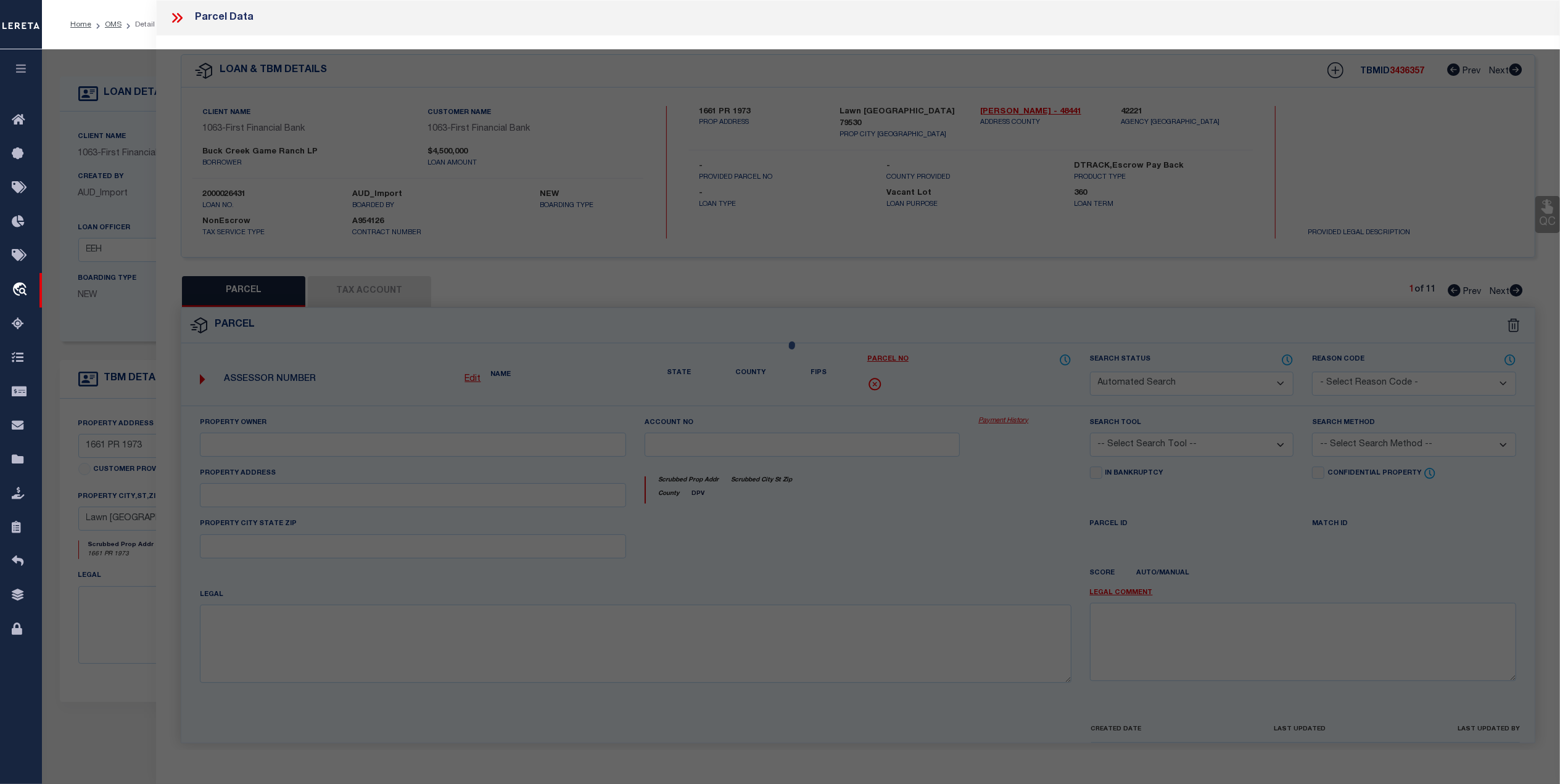
select select "QC"
type input "[PERSON_NAME] ASSETS LTD A TX PARTNE"
type input "00647.0002.00100"
type textarea "E [PERSON_NAME][GEOGRAPHIC_DATA]: 647, SU: 2"
type textarea "duplicate payee"
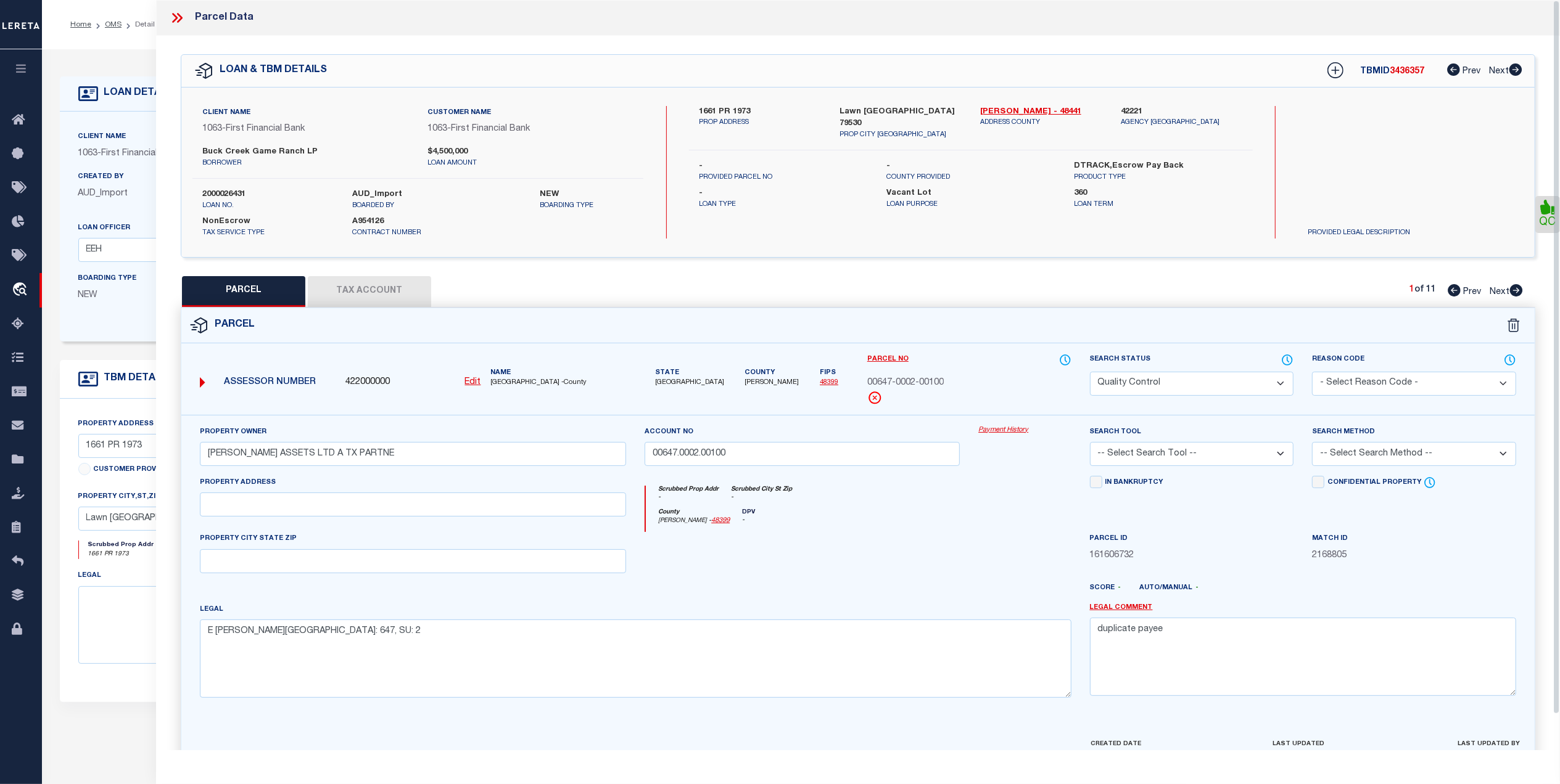
click at [1140, 455] on select "-- Select Search Tool -- 3rd Party Website Agency File Agency Website ATLS CNV-…" at bounding box center [1192, 454] width 204 height 24
select select "AGW"
click at [1090, 444] on select "-- Select Search Tool -- 3rd Party Website Agency File Agency Website ATLS CNV-…" at bounding box center [1192, 454] width 204 height 24
click at [1361, 459] on select "-- Select Search Method -- Property Address Legal Liability Info Provided" at bounding box center [1414, 454] width 204 height 24
select select "LEG"
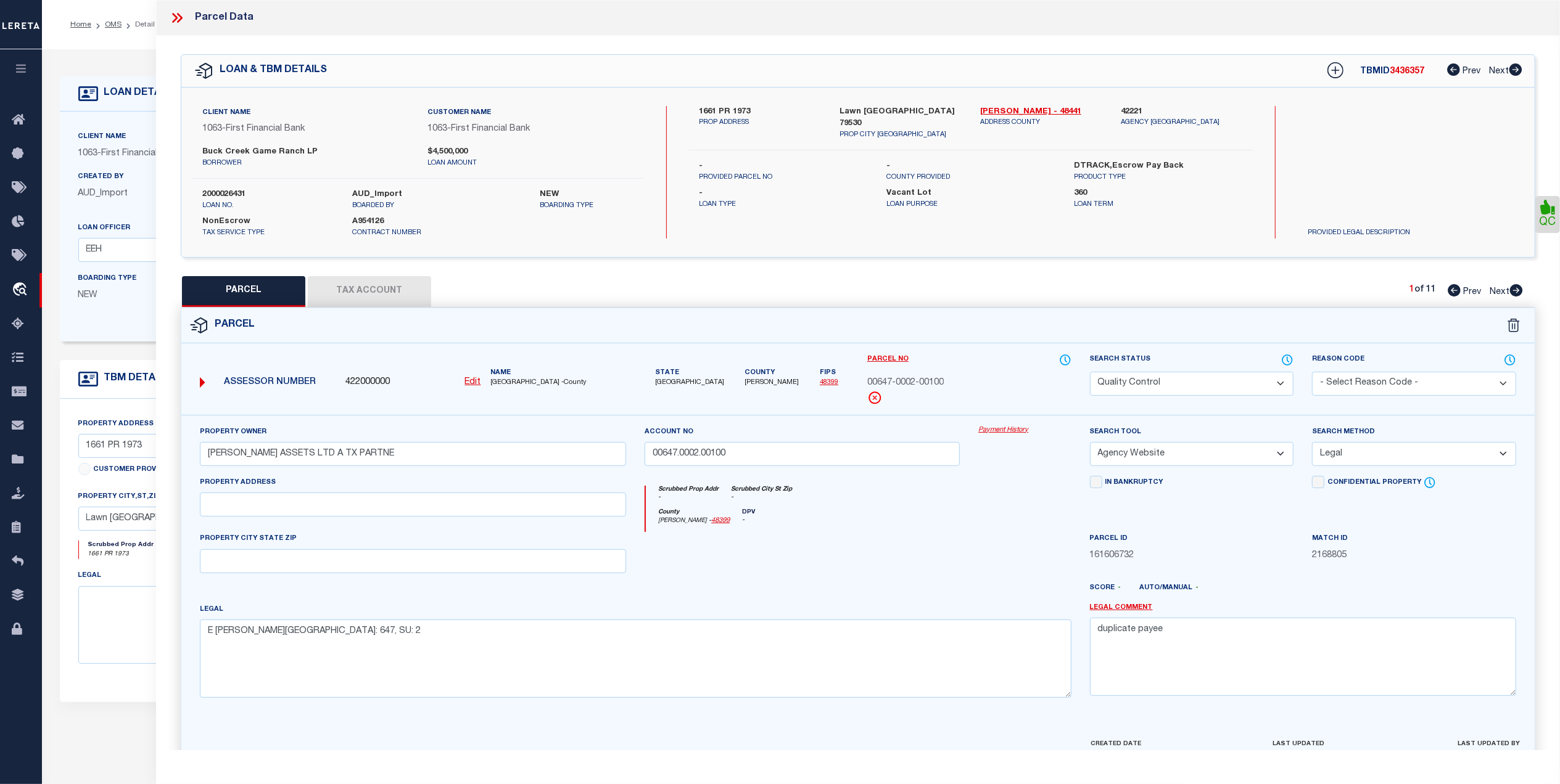
click at [1312, 444] on select "-- Select Search Method -- Property Address Legal Liability Info Provided" at bounding box center [1414, 454] width 204 height 24
click at [870, 521] on div "County Runnels - 48399 DPV -" at bounding box center [858, 521] width 425 height 24
click at [1151, 381] on select "Automated Search Bad Parcel Complete Duplicate Parcel High Dollar Reporting In …" at bounding box center [1192, 383] width 204 height 24
select select "CP"
click at [1090, 371] on select "Automated Search Bad Parcel Complete Duplicate Parcel High Dollar Reporting In …" at bounding box center [1192, 383] width 204 height 24
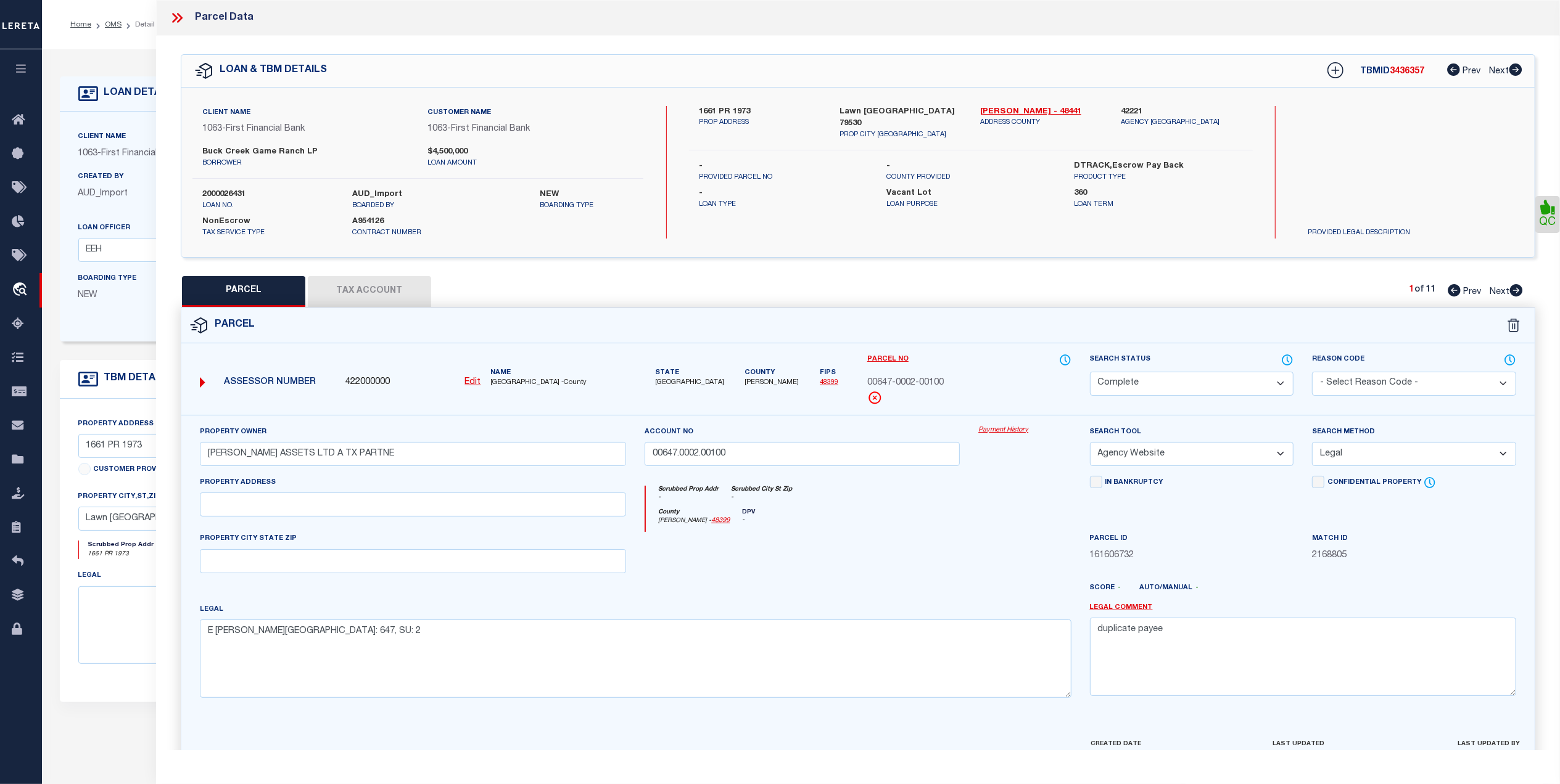
drag, startPoint x: 891, startPoint y: 521, endPoint x: 925, endPoint y: 538, distance: 38.0
click at [892, 522] on div "County Runnels - 48399 DPV -" at bounding box center [858, 521] width 425 height 24
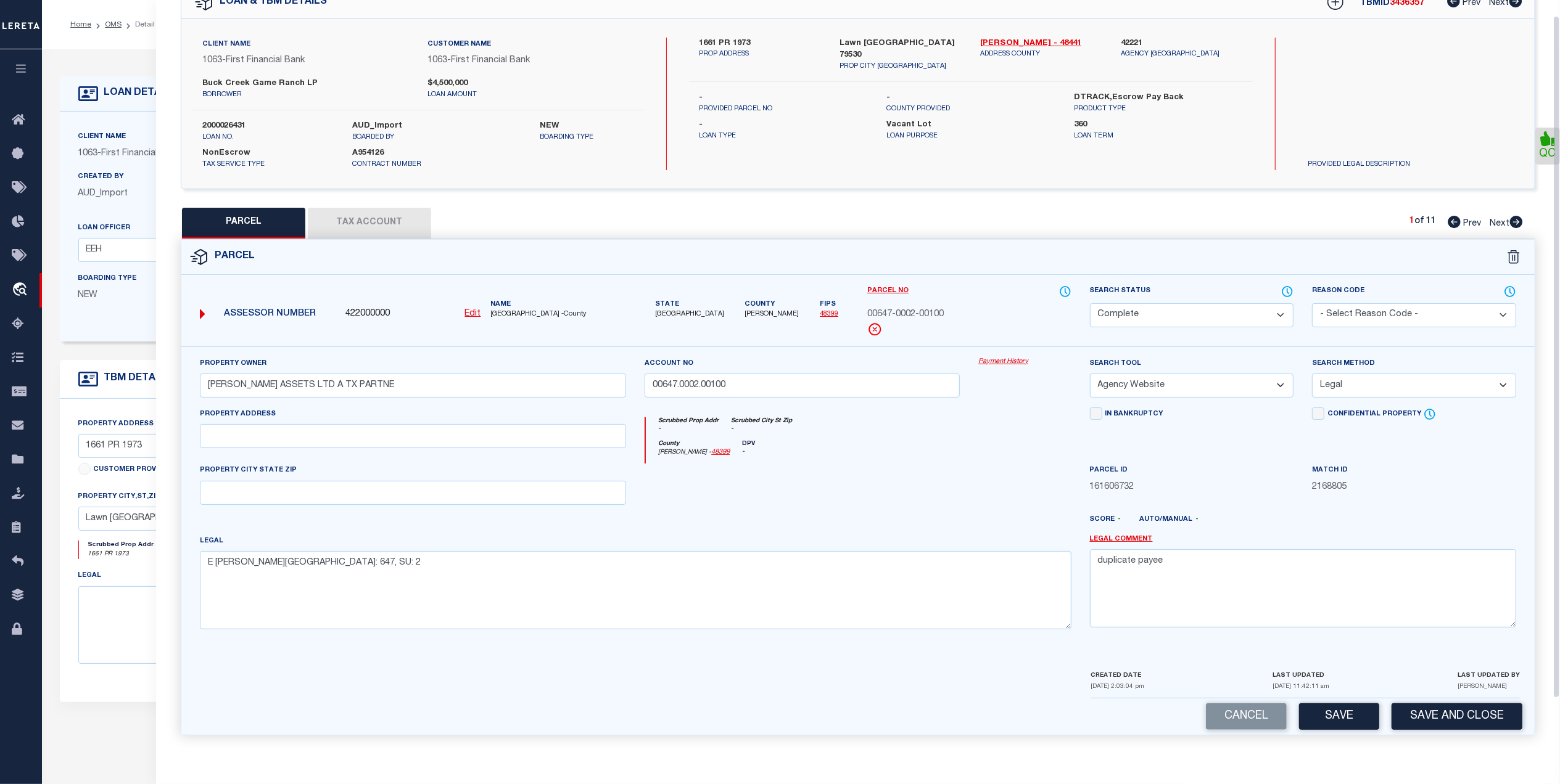
scroll to position [73, 0]
drag, startPoint x: 1344, startPoint y: 714, endPoint x: 1140, endPoint y: 673, distance: 208.1
click at [1345, 715] on button "Save" at bounding box center [1339, 716] width 80 height 27
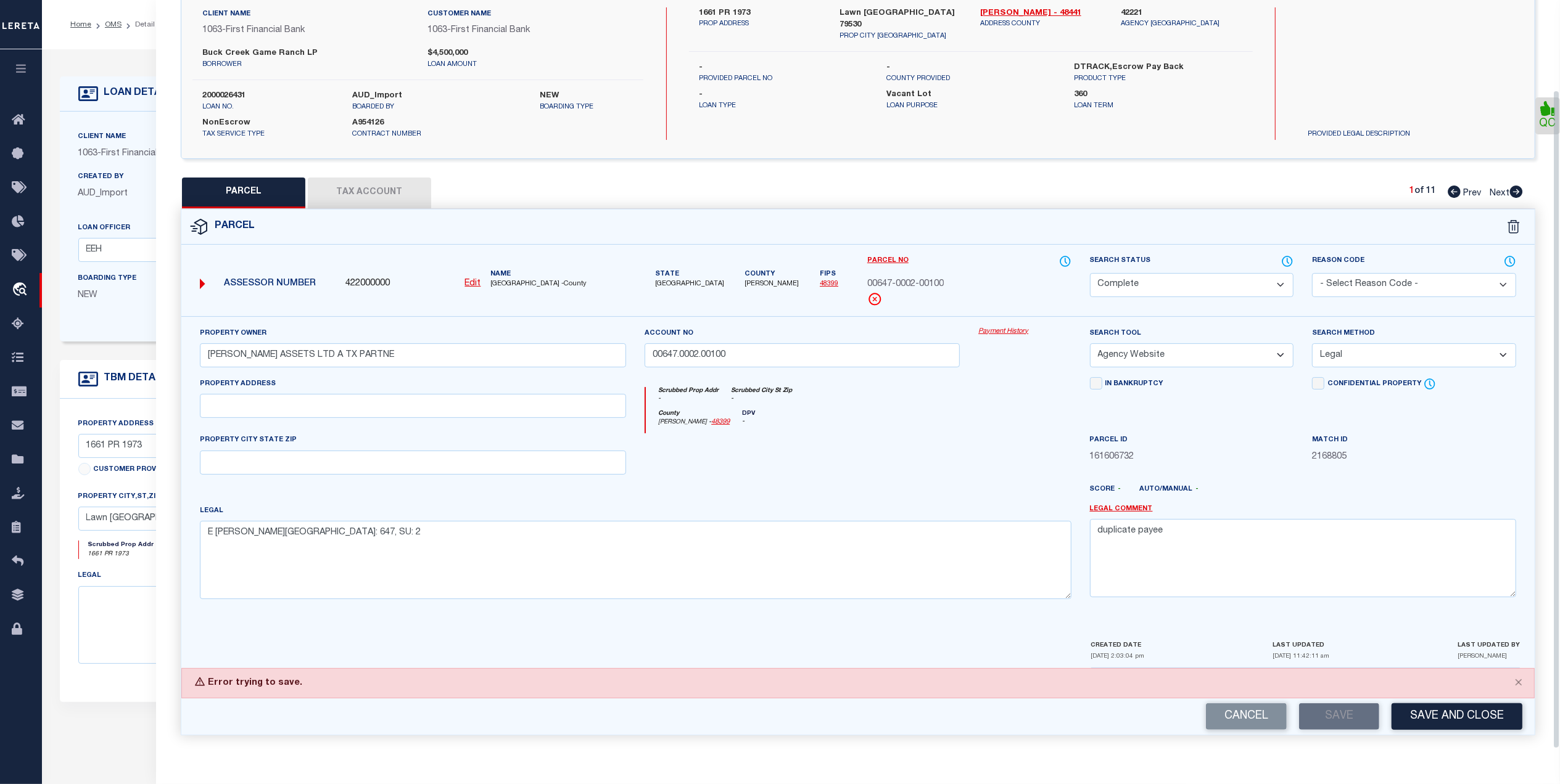
scroll to position [104, 0]
click at [945, 428] on div "County Runnels - 48399 DPV -" at bounding box center [858, 422] width 425 height 24
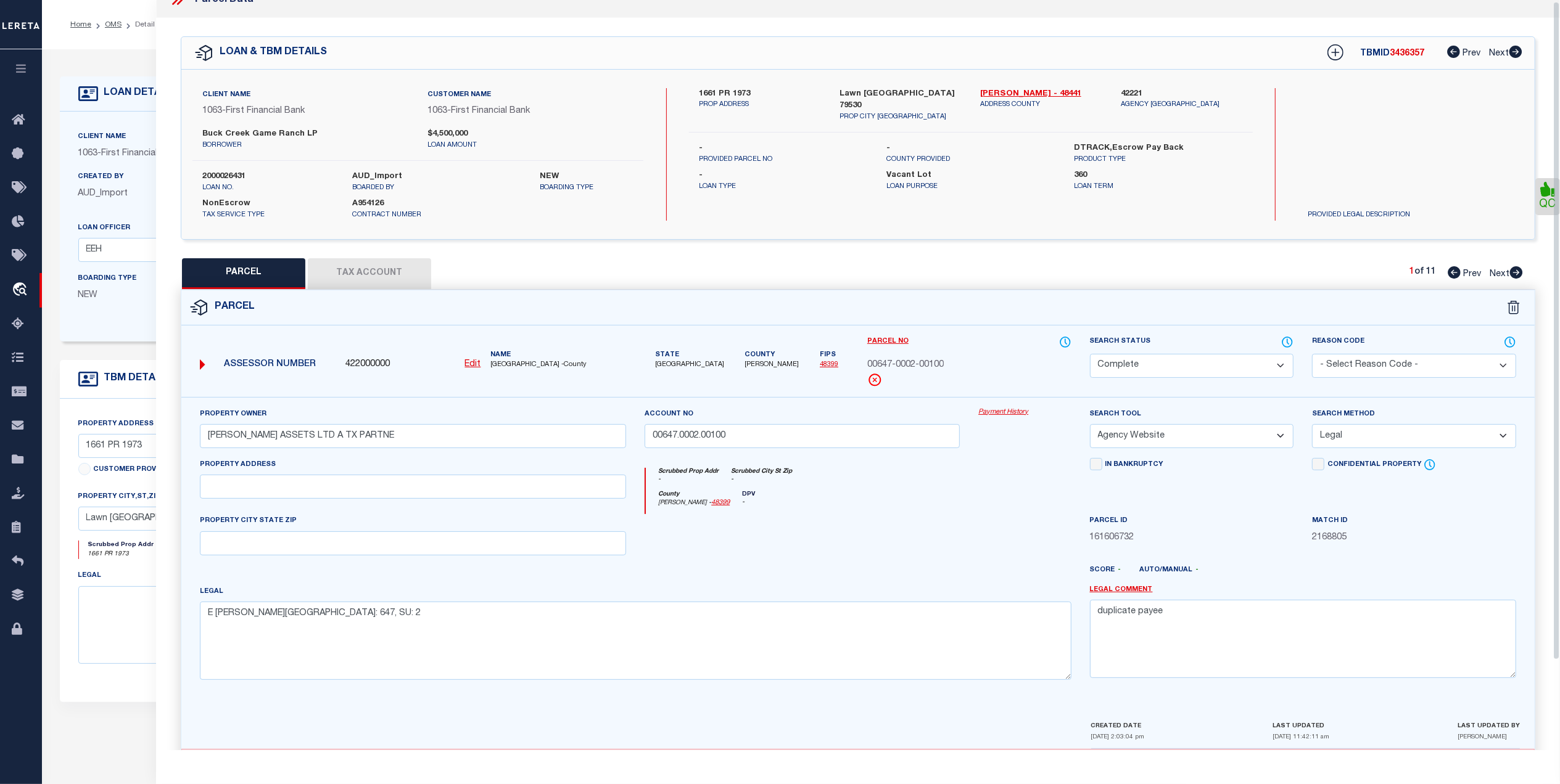
scroll to position [0, 0]
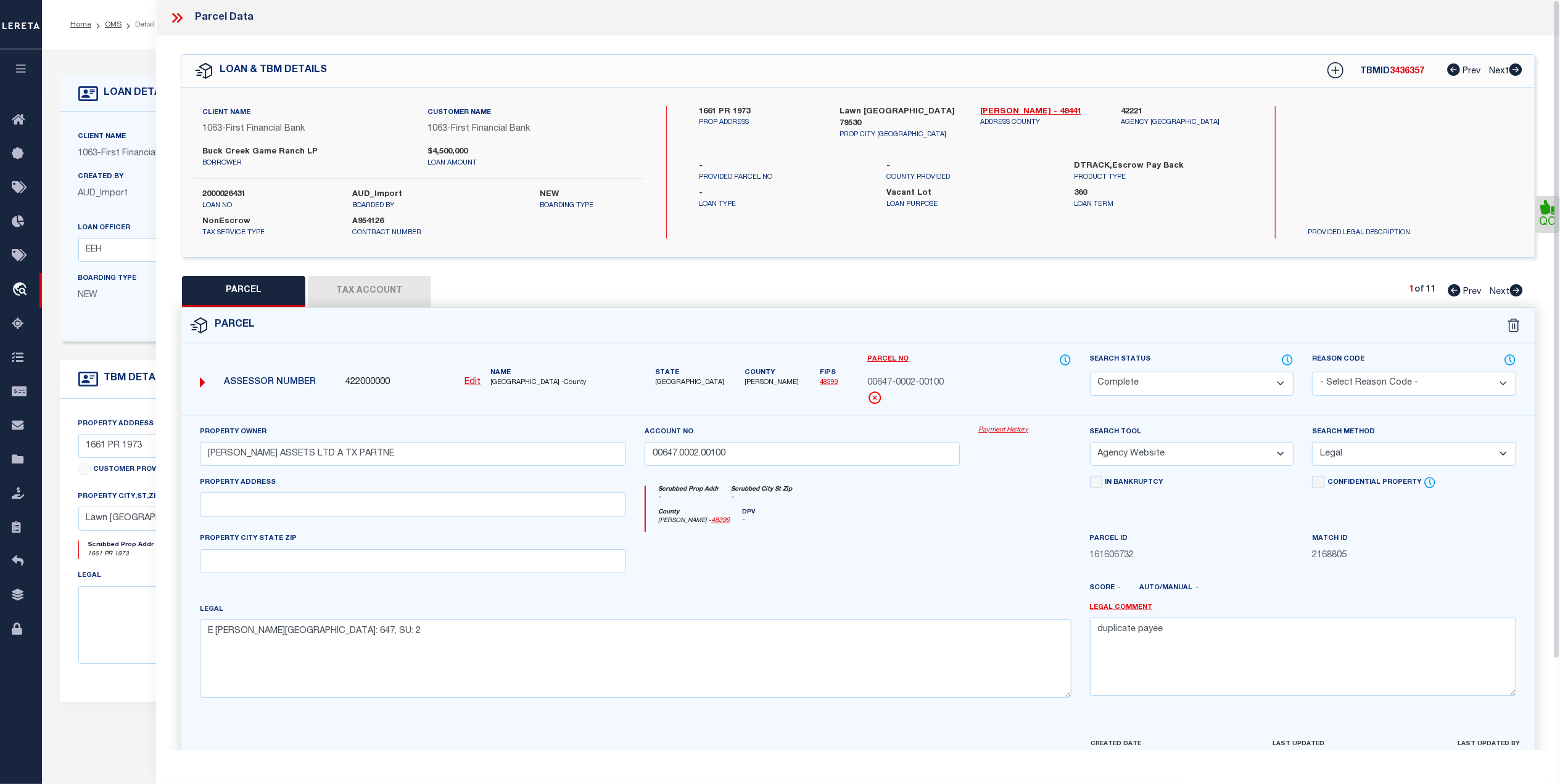
click at [398, 291] on button "Tax Account" at bounding box center [370, 292] width 124 height 31
select select "100"
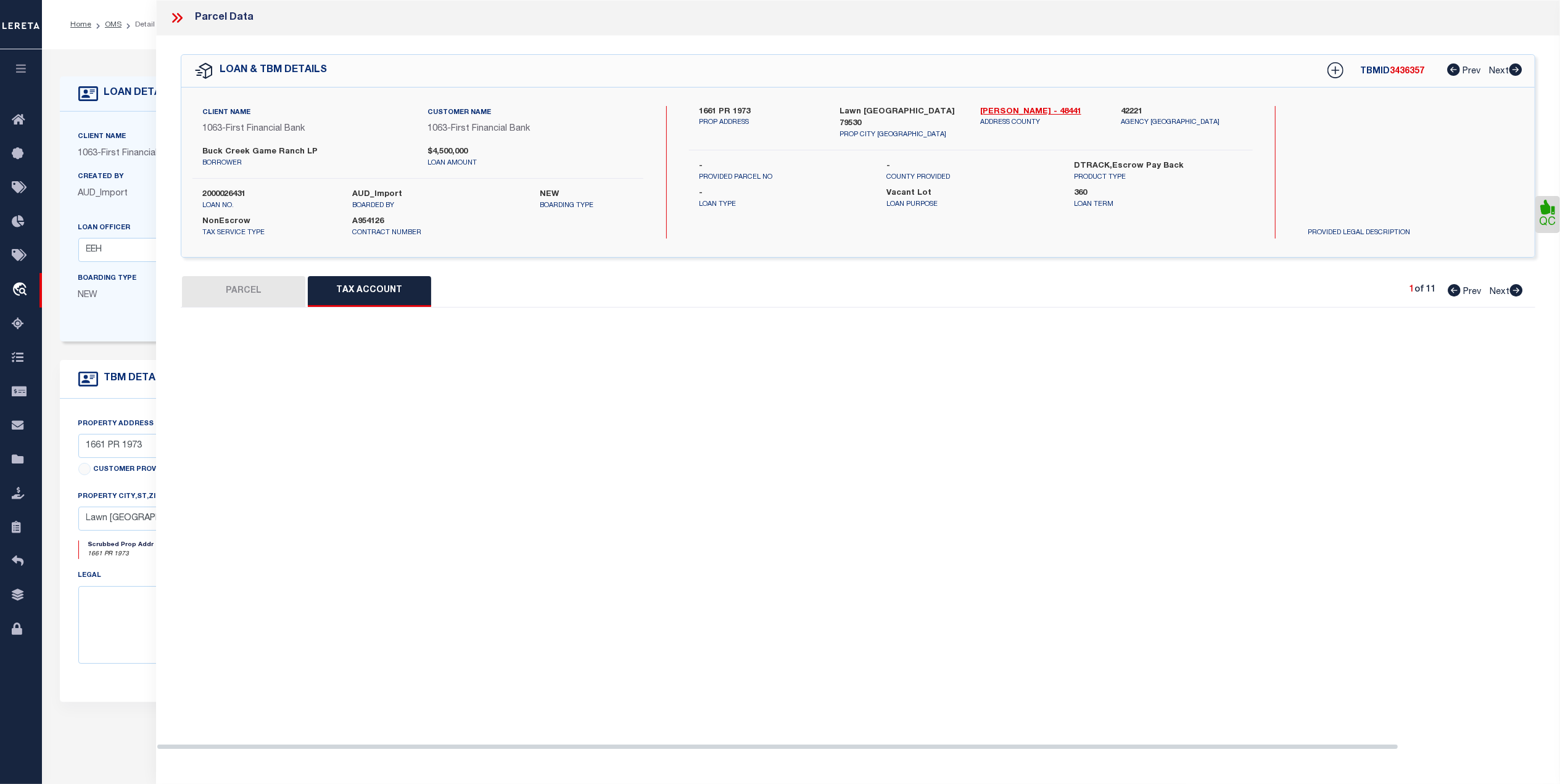
select select "100"
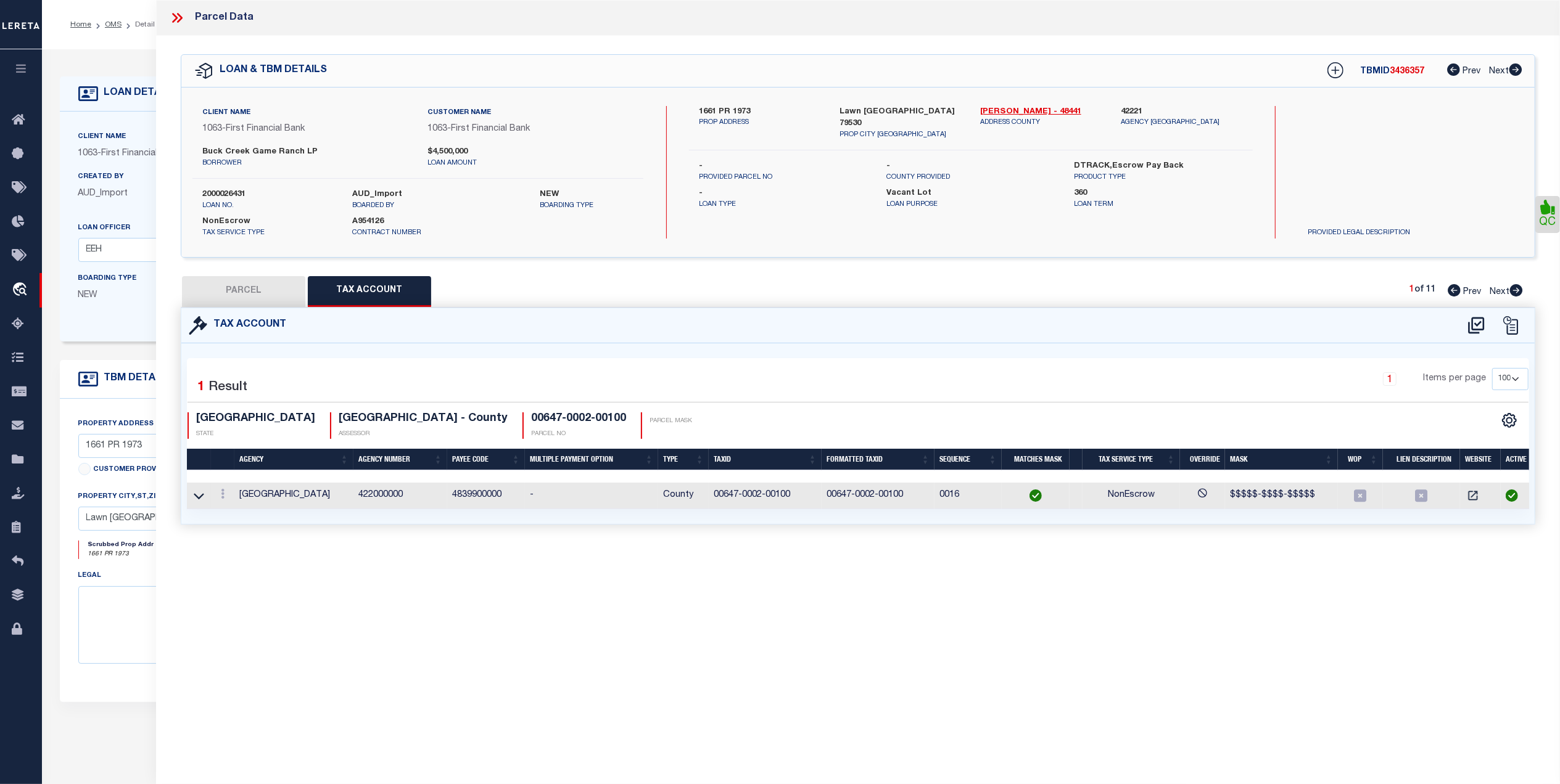
click at [1521, 285] on icon at bounding box center [1516, 290] width 14 height 12
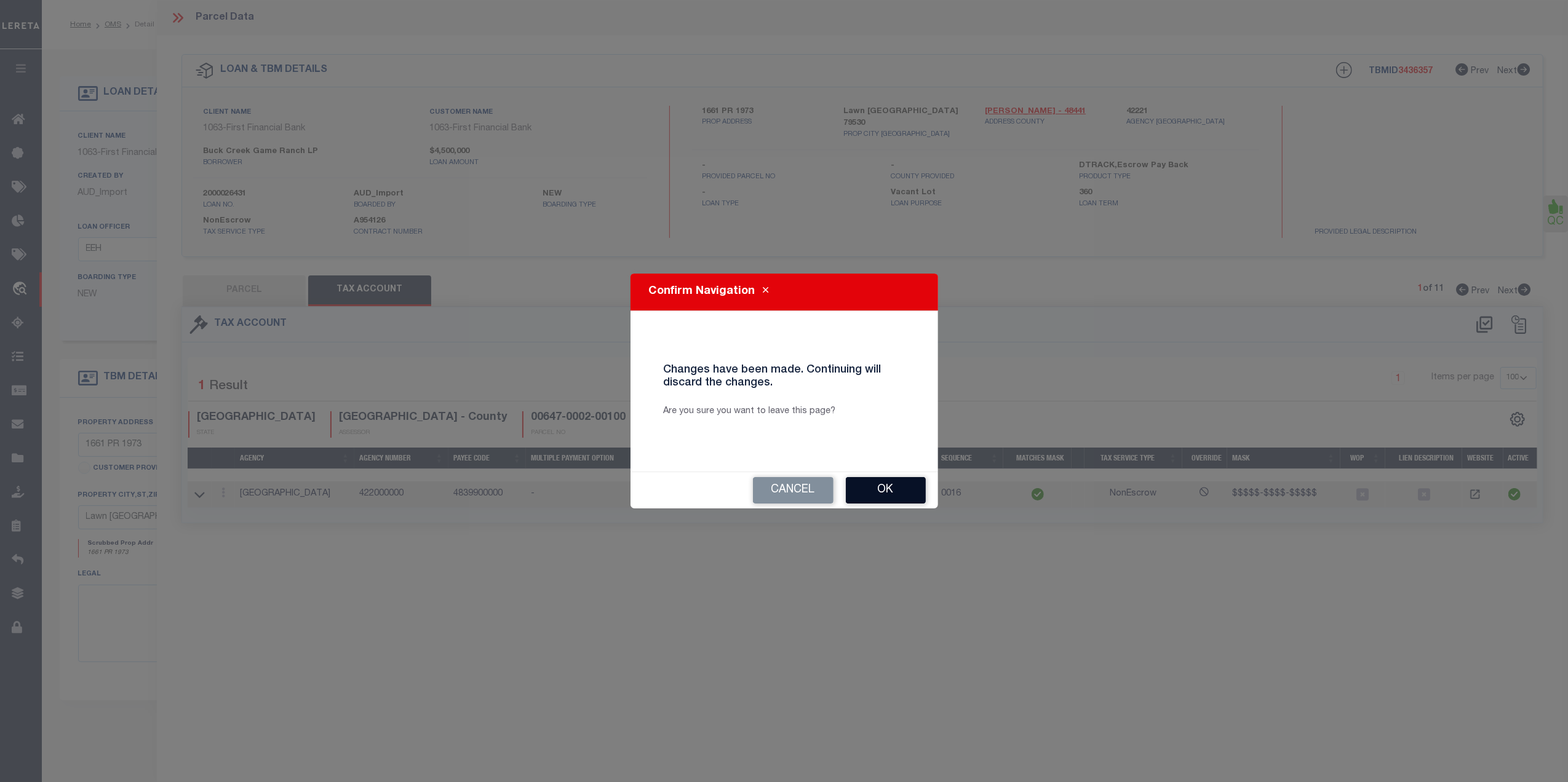
click at [876, 483] on button "Ok" at bounding box center [885, 490] width 80 height 27
select select "QC"
select select
select select "AS"
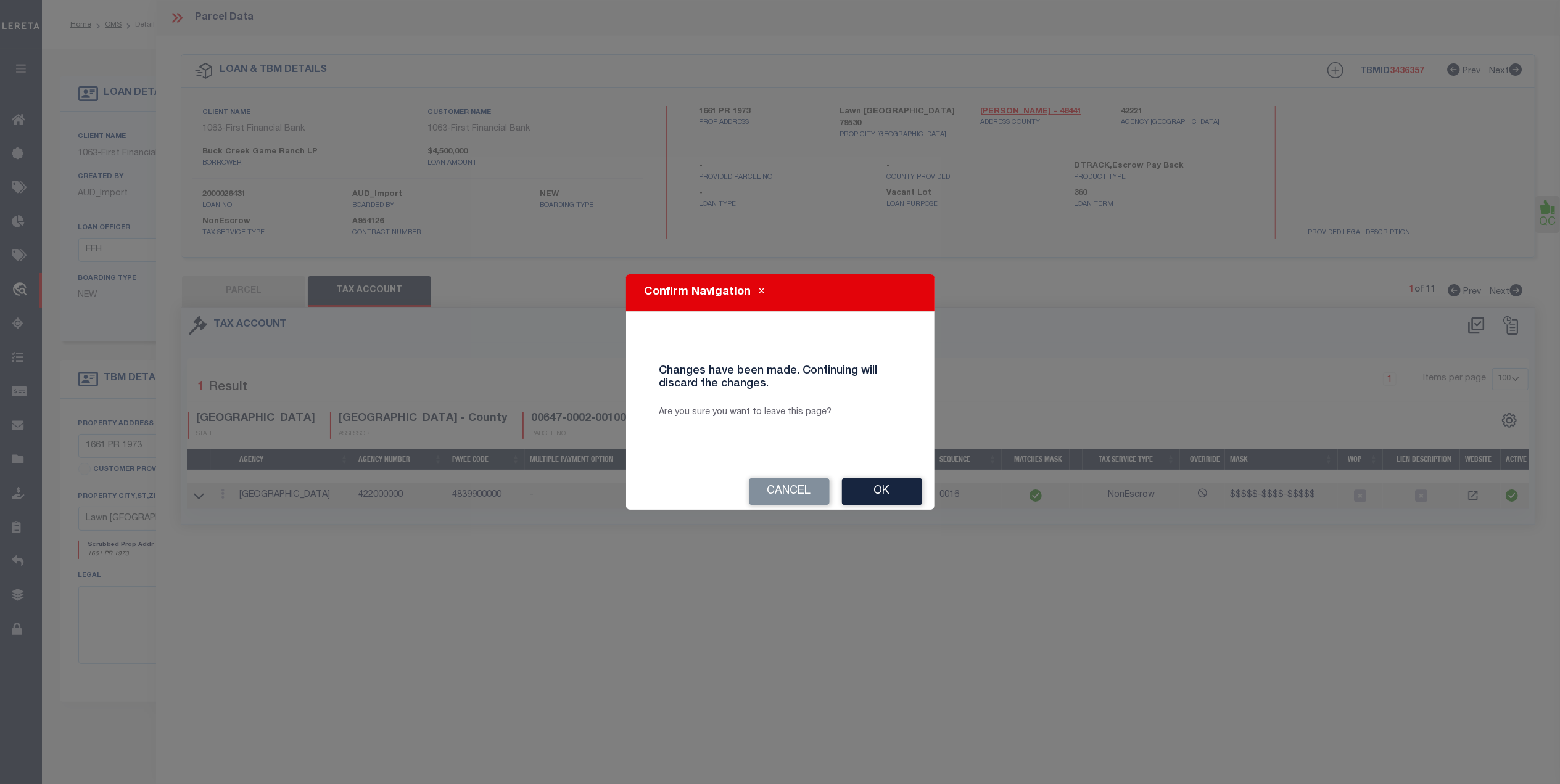
checkbox input "false"
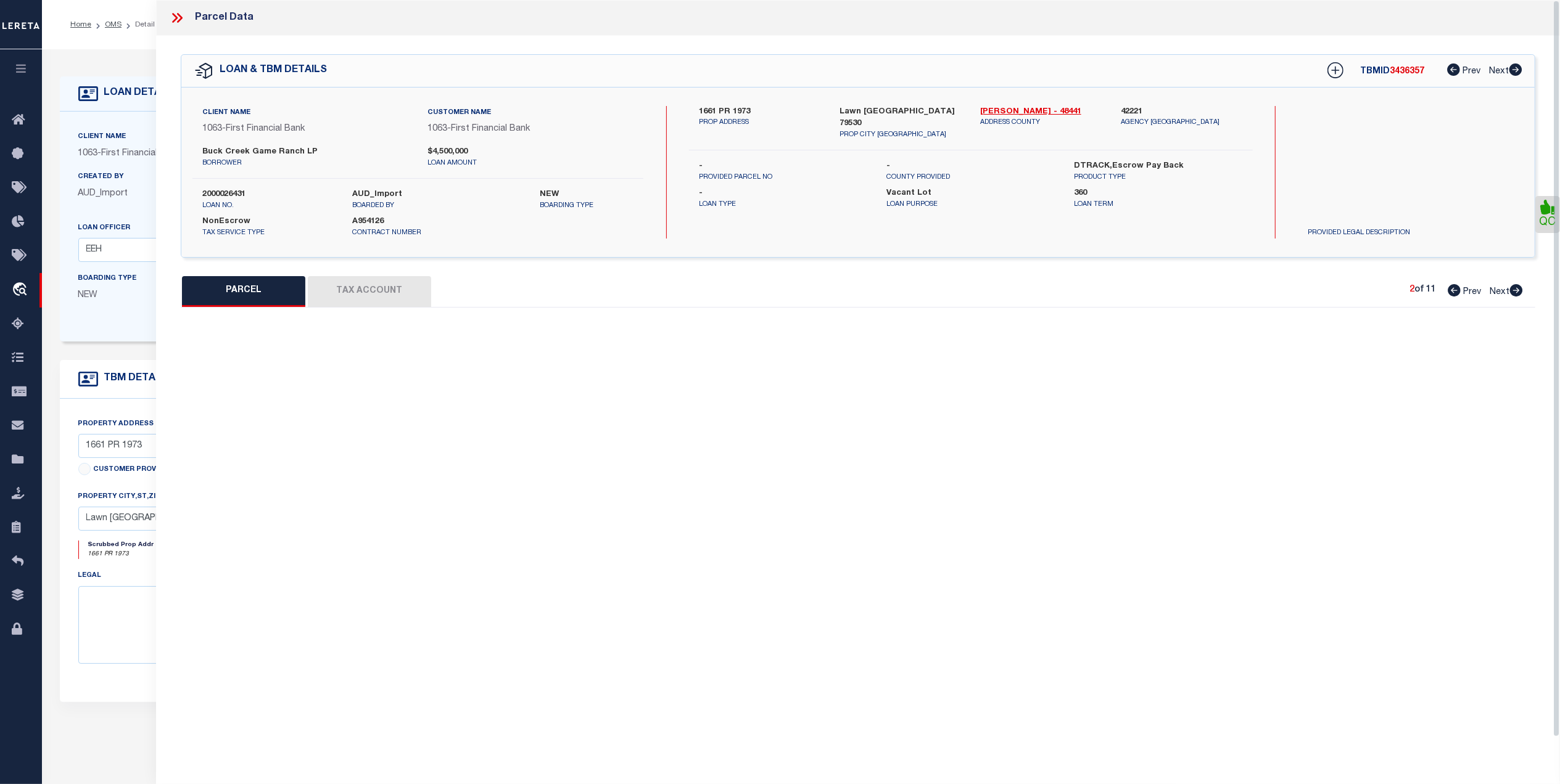
select select "PR"
select select "099"
type input "BUCK CREEK GAME RANCH LP"
select select "AGW"
select select "LEG"
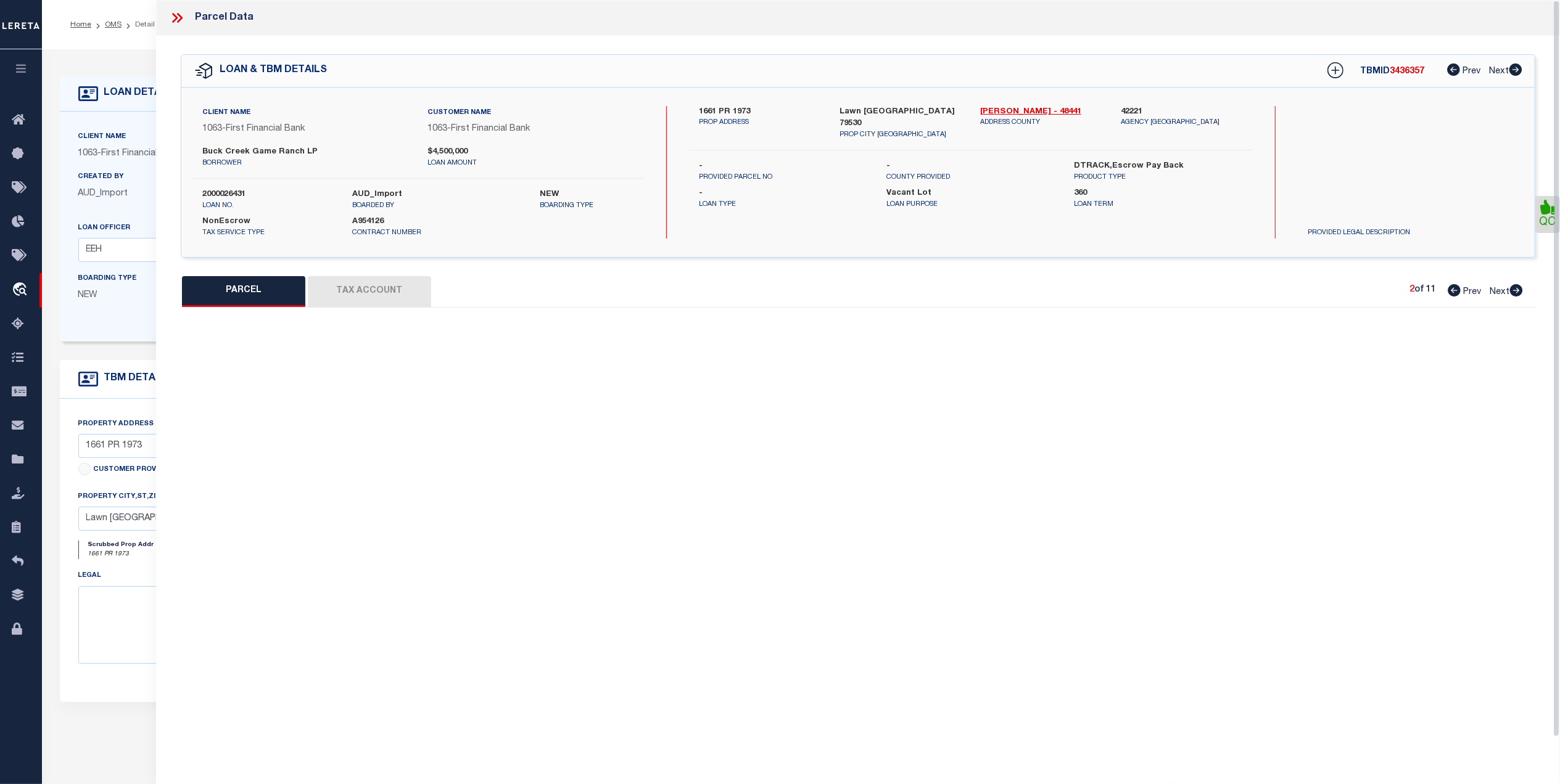
type input "175 0"
type input "[GEOGRAPHIC_DATA]"
type textarea "Acres: 241.300, WHARTON CO SL, AB: 500, SU: 509"
type textarea "parcel not needed"
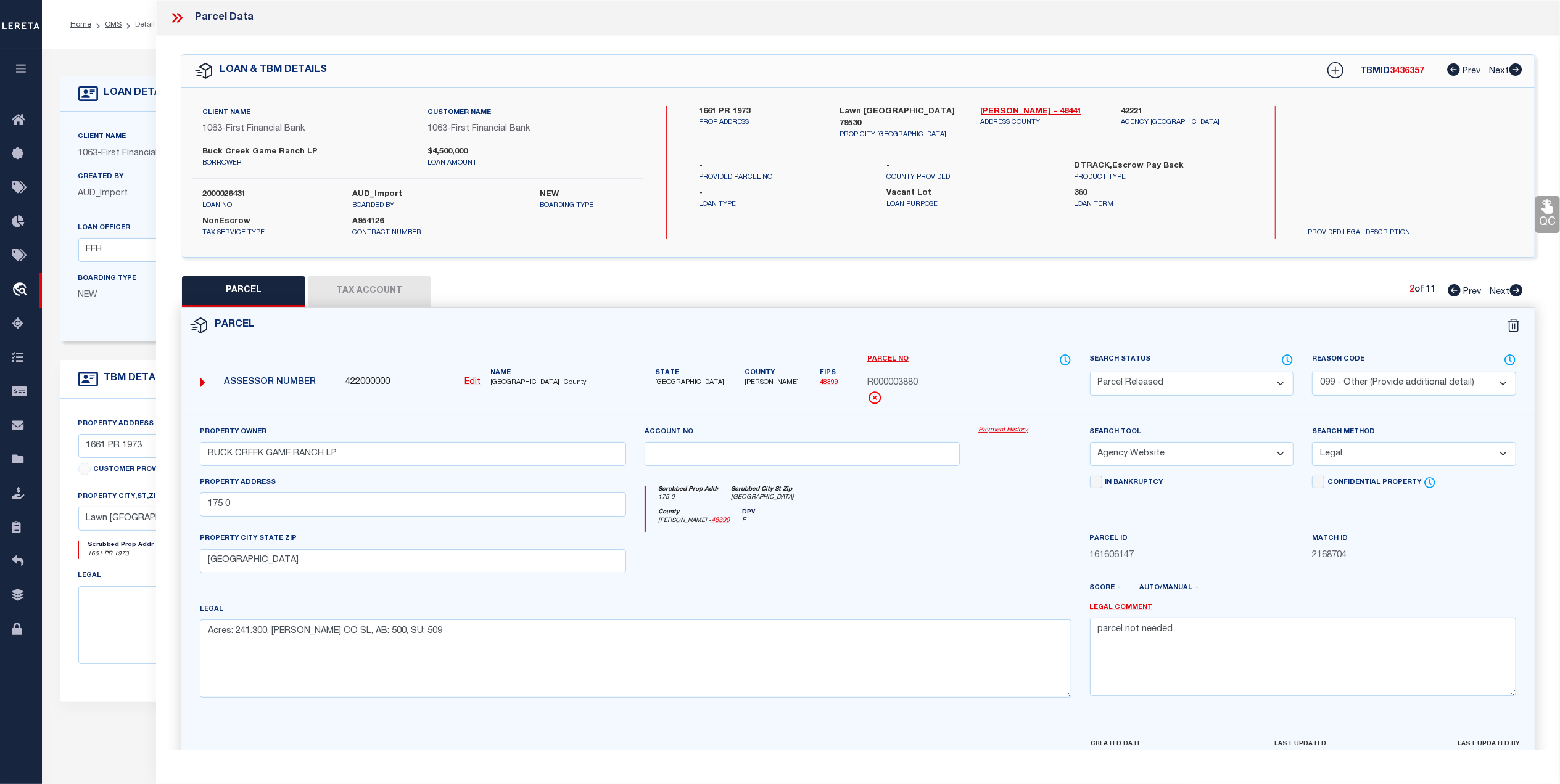
click at [1513, 289] on icon at bounding box center [1516, 290] width 13 height 12
select select "AS"
select select
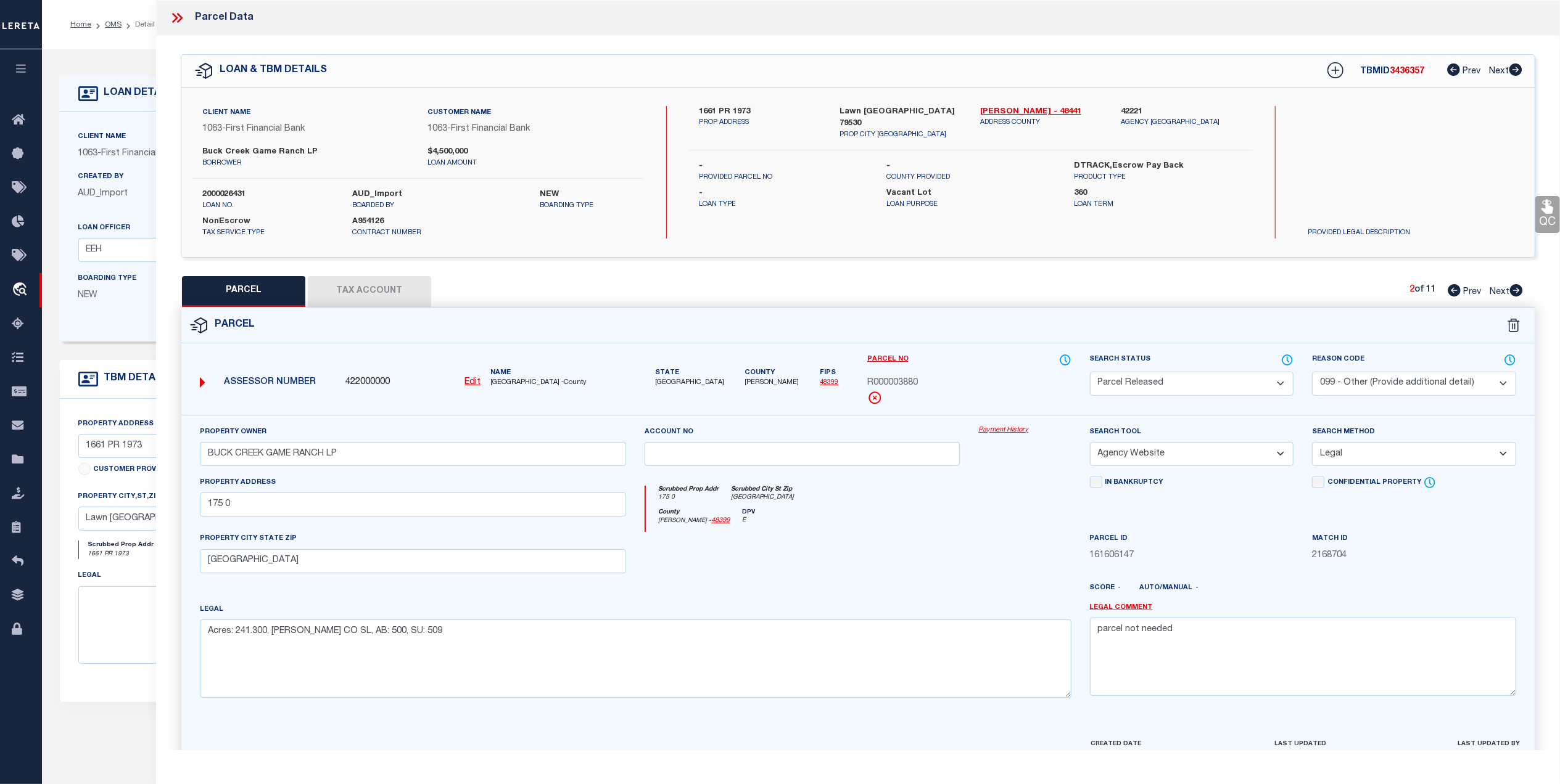
checkbox input "false"
select select "CP"
type input "BUCK CREEK GAME RANCH LP"
type input "00267.0003.00300"
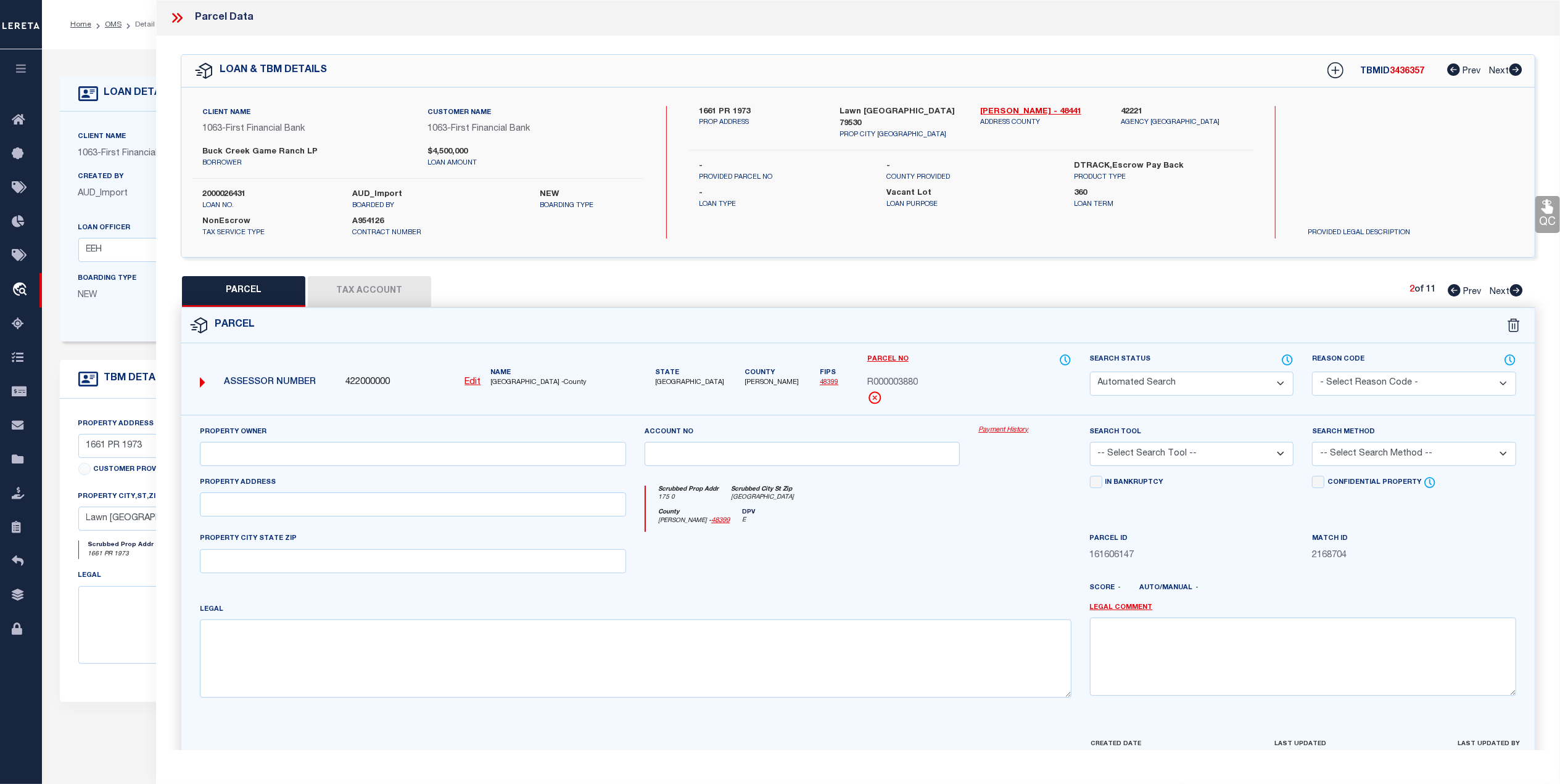
select select "AGW"
select select "LEG"
type input "1770 FM"
type textarea "Acres: 6.400, H T & B RR, AB: 267, SU: 3"
click at [1513, 289] on icon at bounding box center [1516, 290] width 13 height 12
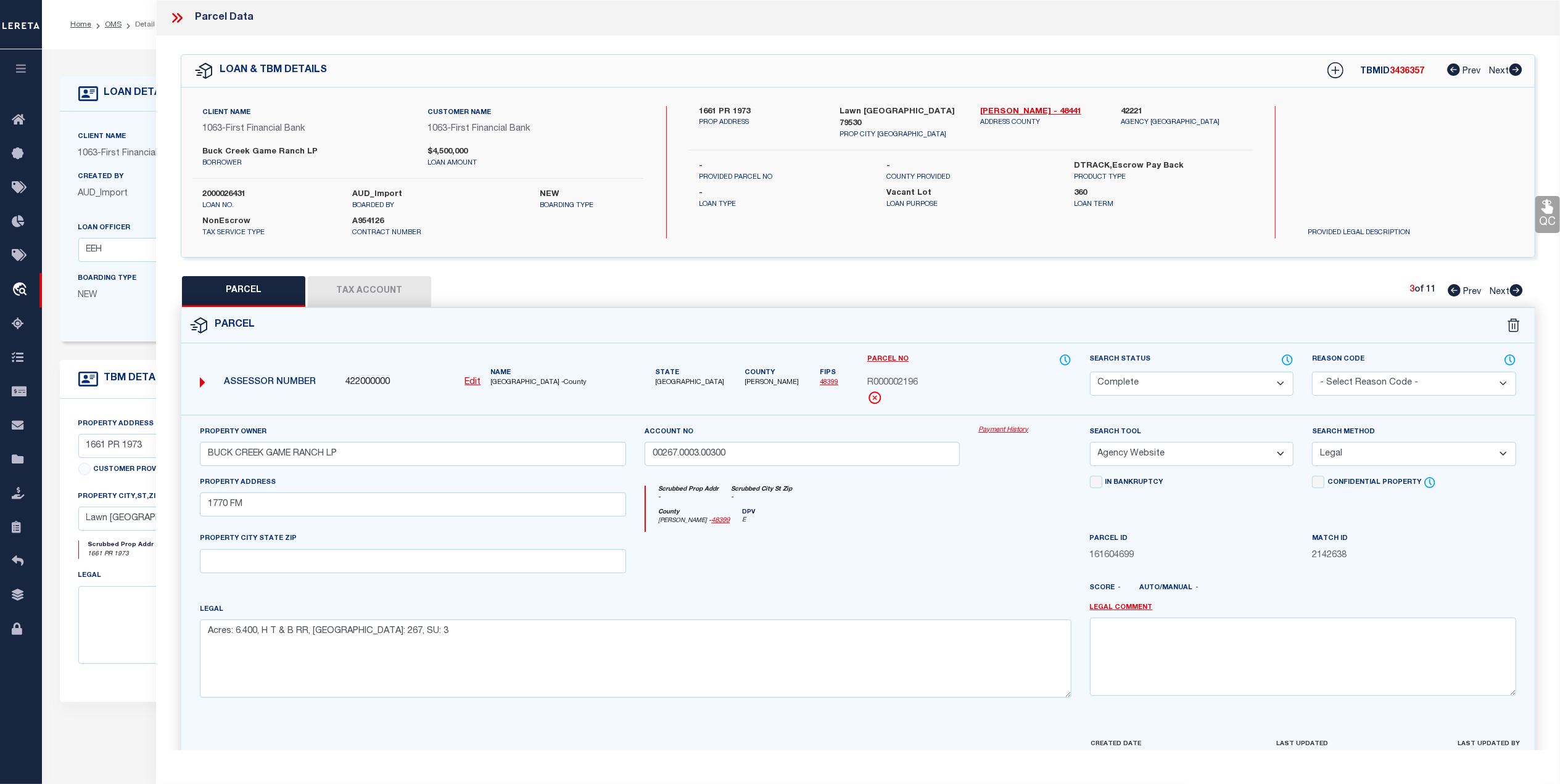
select select "AS"
select select
checkbox input "false"
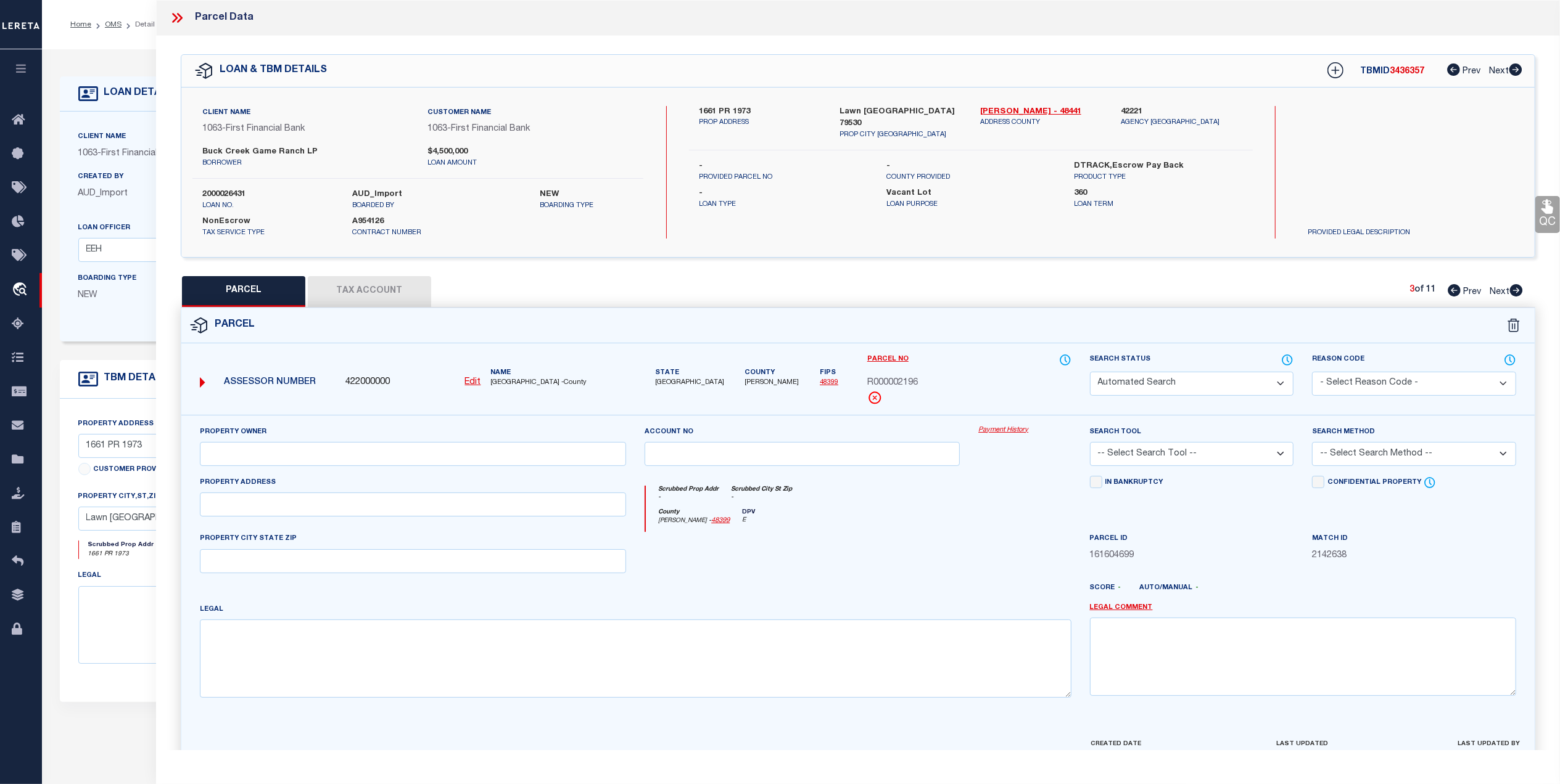
select select "CP"
type input "BUCK CREEK GAME RANCH LP"
select select "AGW"
select select
type input "199 CR"
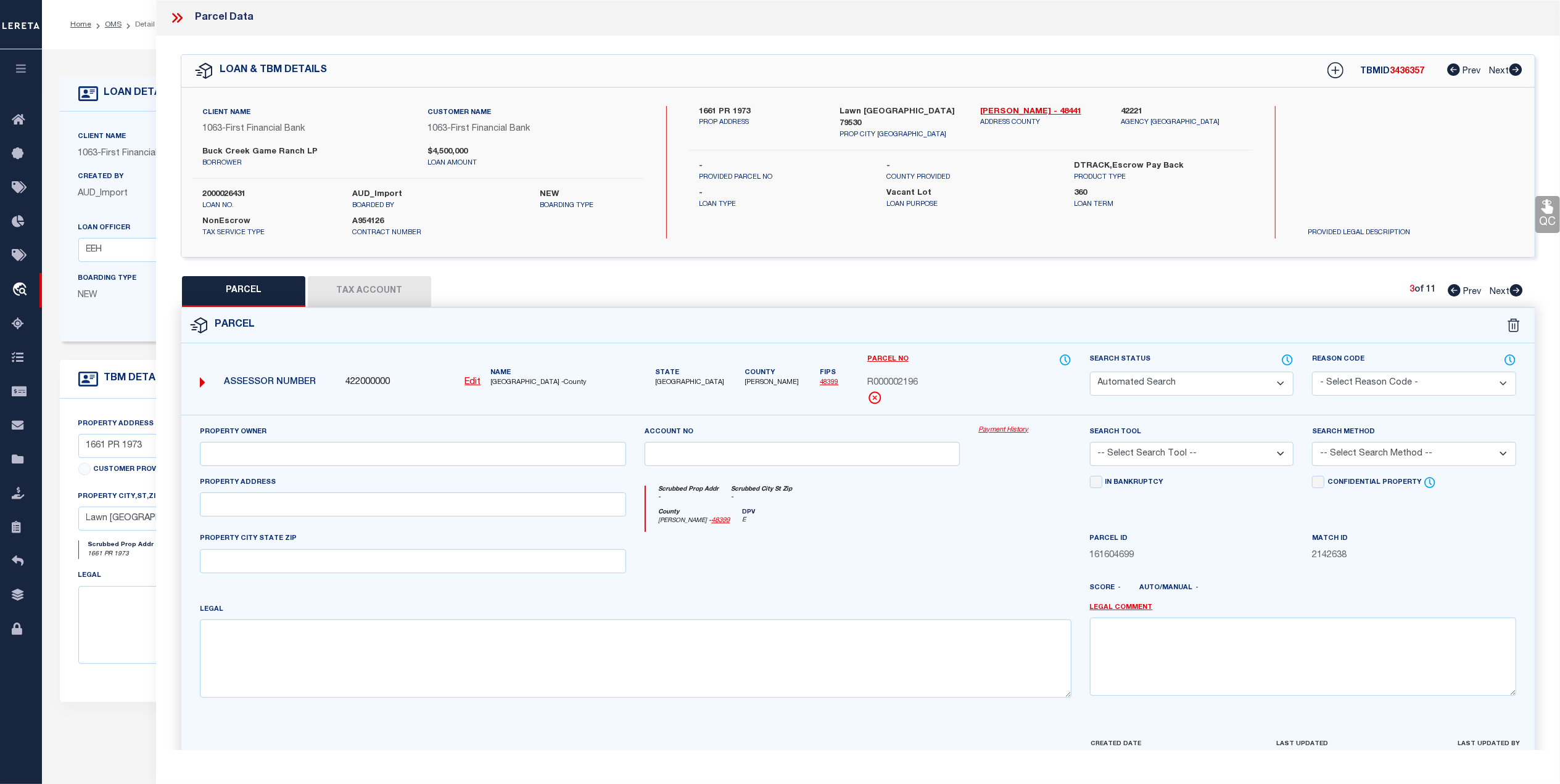
type input "[GEOGRAPHIC_DATA]"
type textarea "Acres: 86.900, A H SARGENT, AB: 673, SU: 2"
click at [1513, 289] on icon at bounding box center [1516, 290] width 13 height 12
select select "AS"
select select
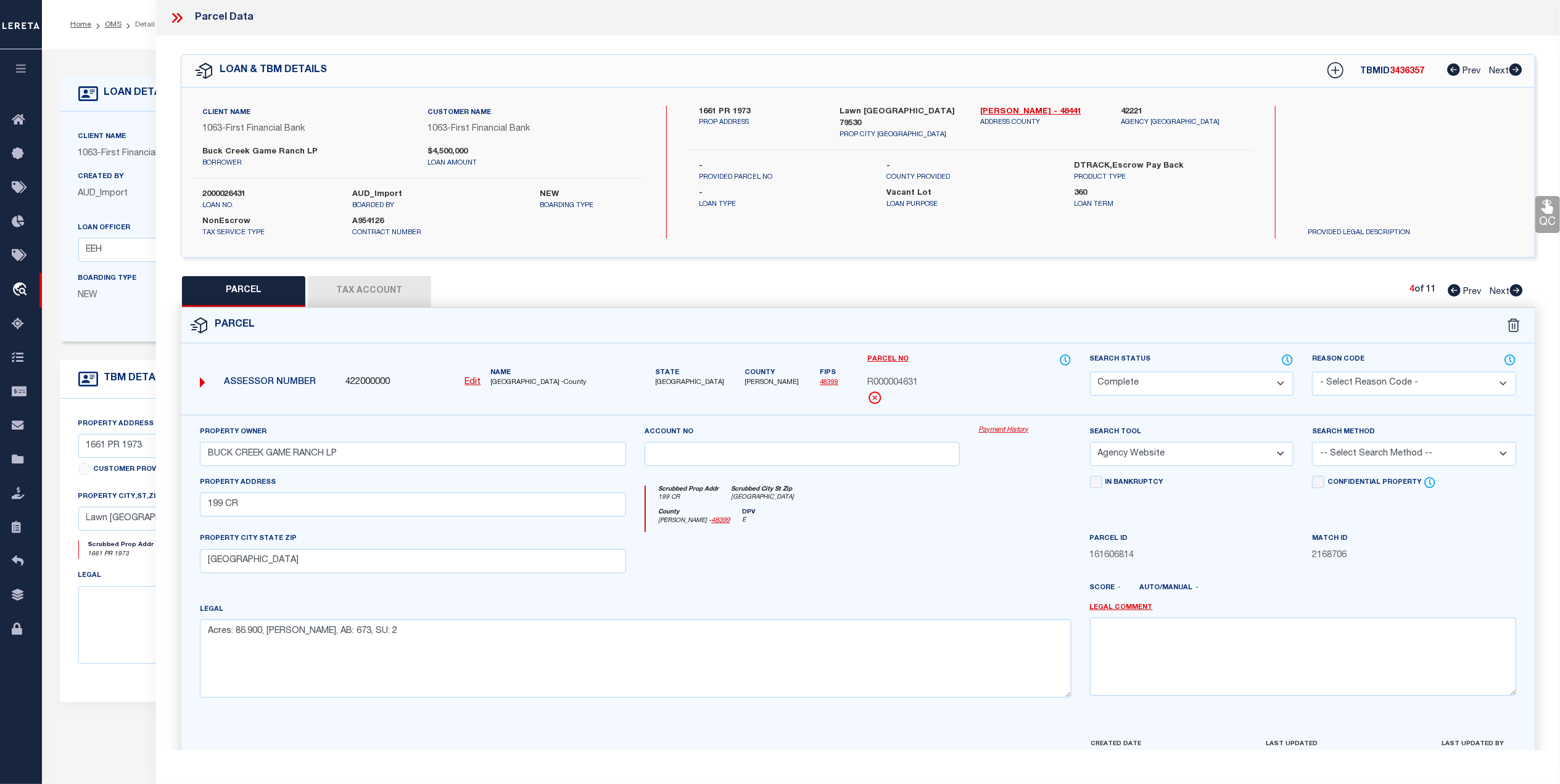
checkbox input "false"
select select "IP"
type input "[PERSON_NAME] ASSETS LTD A TX PARTNE"
type input "00807.0004.00100"
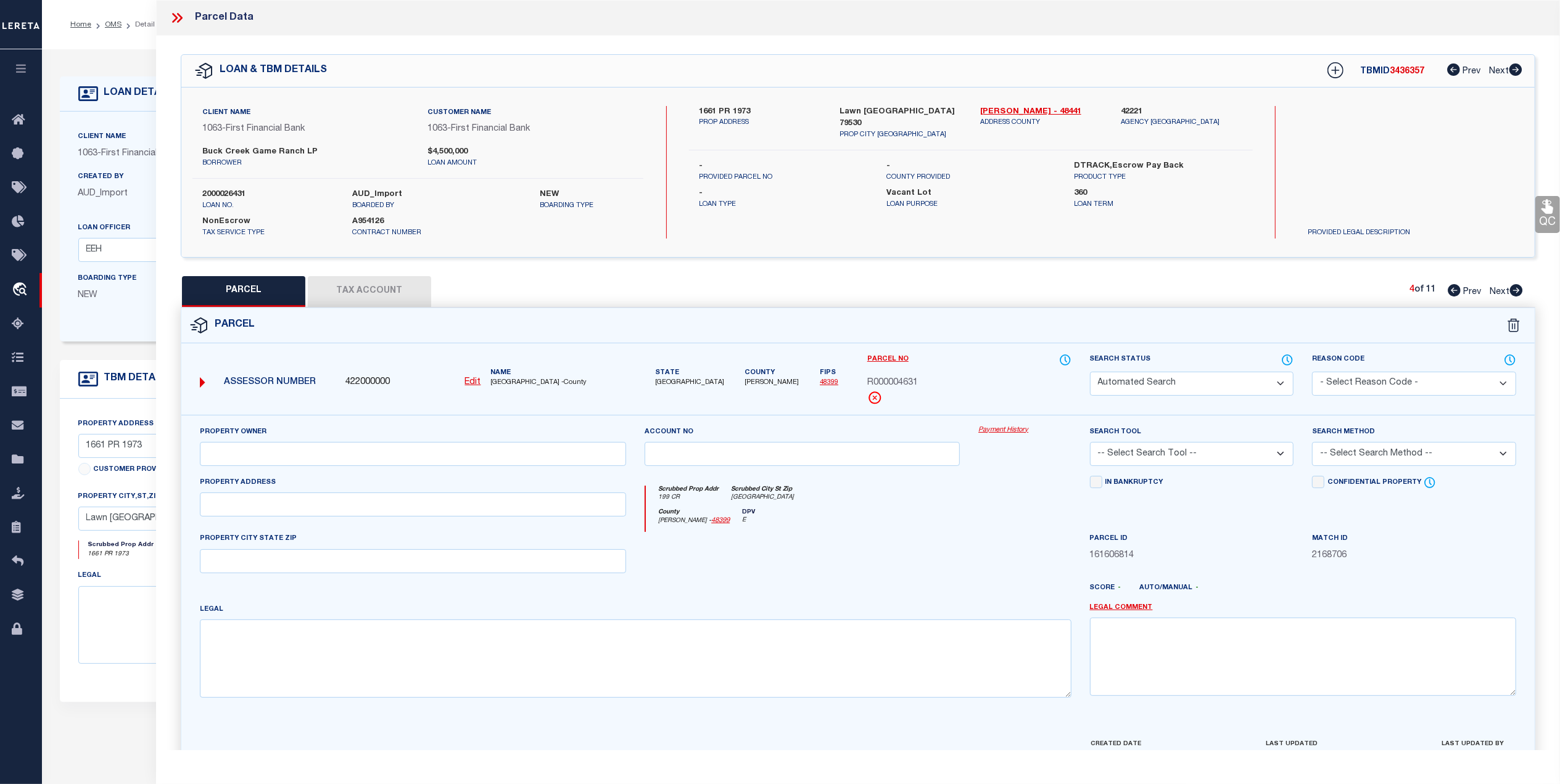
type textarea "H LEWIS/HT&B RR CO, AB: 807, SU: 4"
click at [185, 21] on div at bounding box center [182, 18] width 26 height 16
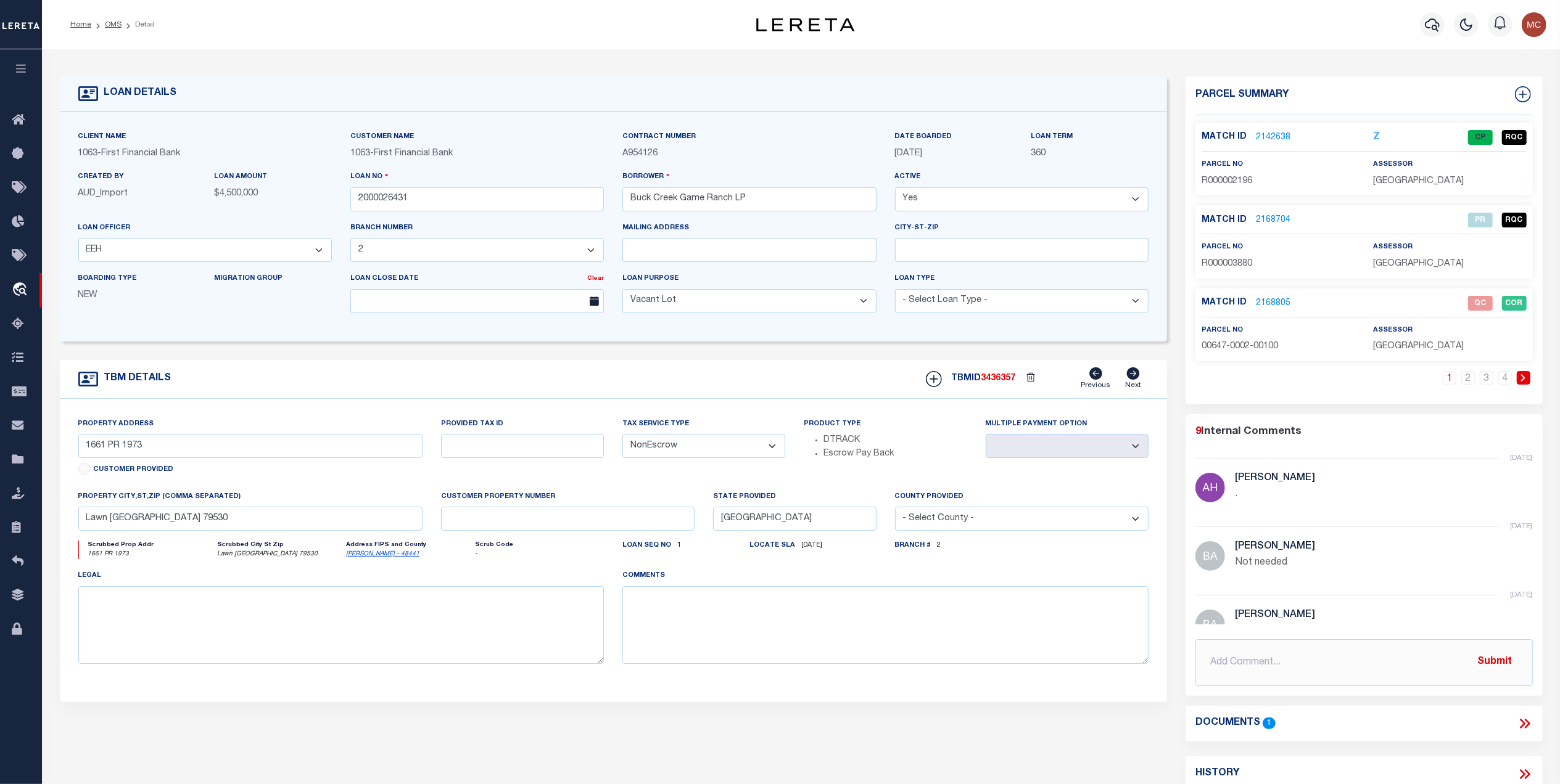
click at [1279, 302] on link "2168805" at bounding box center [1273, 303] width 34 height 13
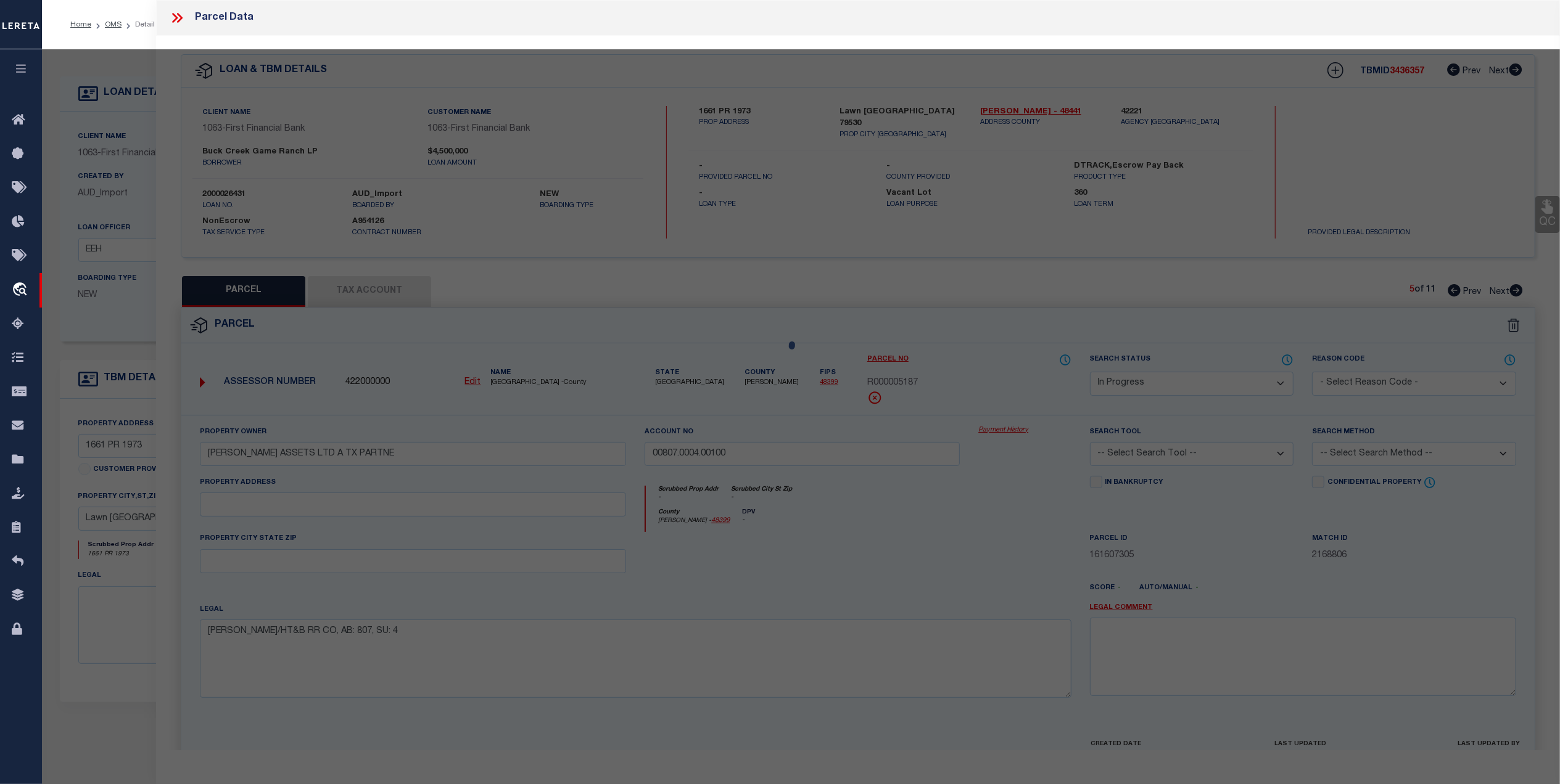
select select "AS"
checkbox input "false"
select select "QC"
type input "[PERSON_NAME] ASSETS LTD A TX PARTNE"
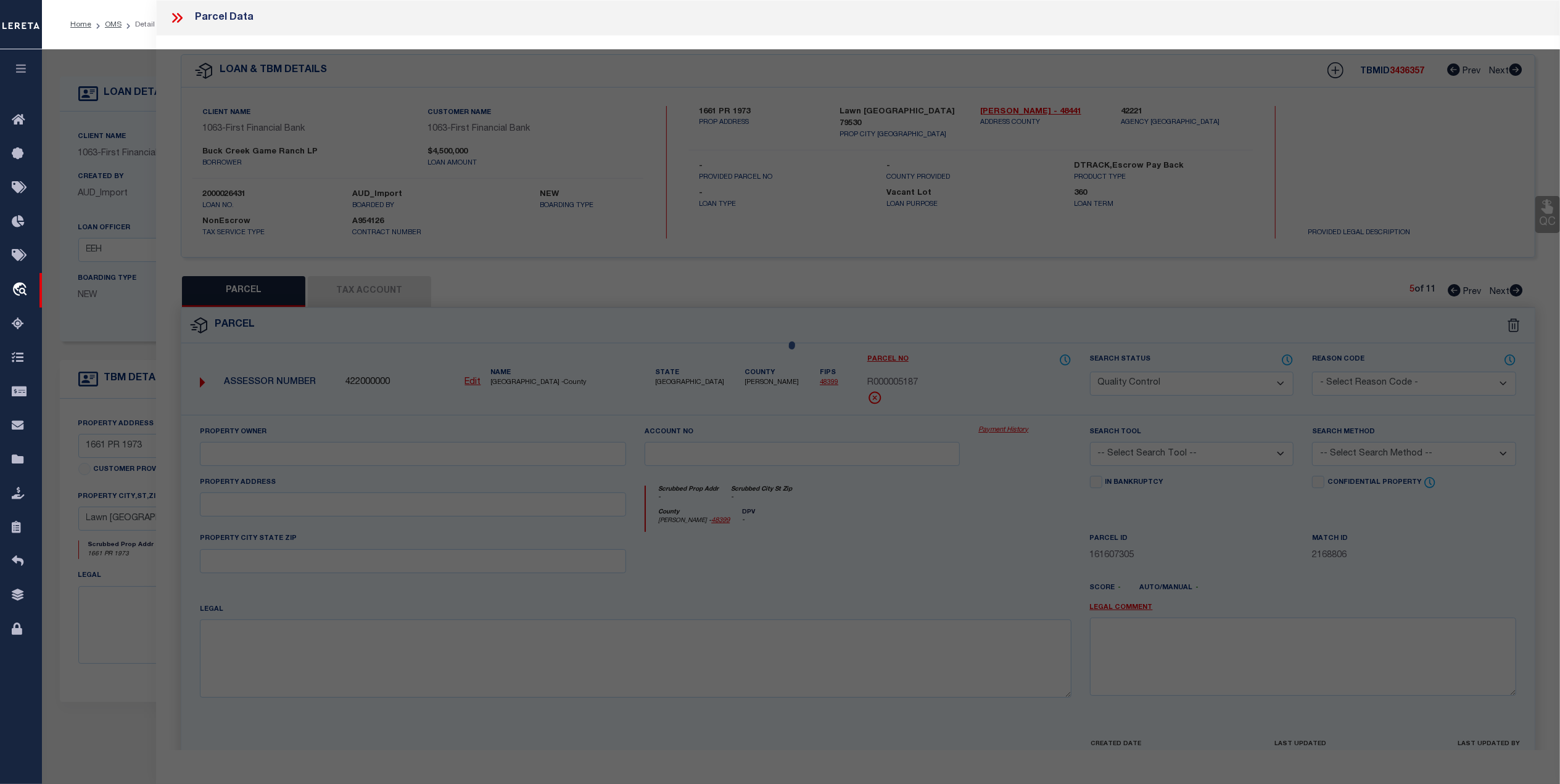
type input "00647.0002.00100"
type textarea "E [PERSON_NAME][GEOGRAPHIC_DATA]: 647, SU: 2"
type textarea "duplicate payee"
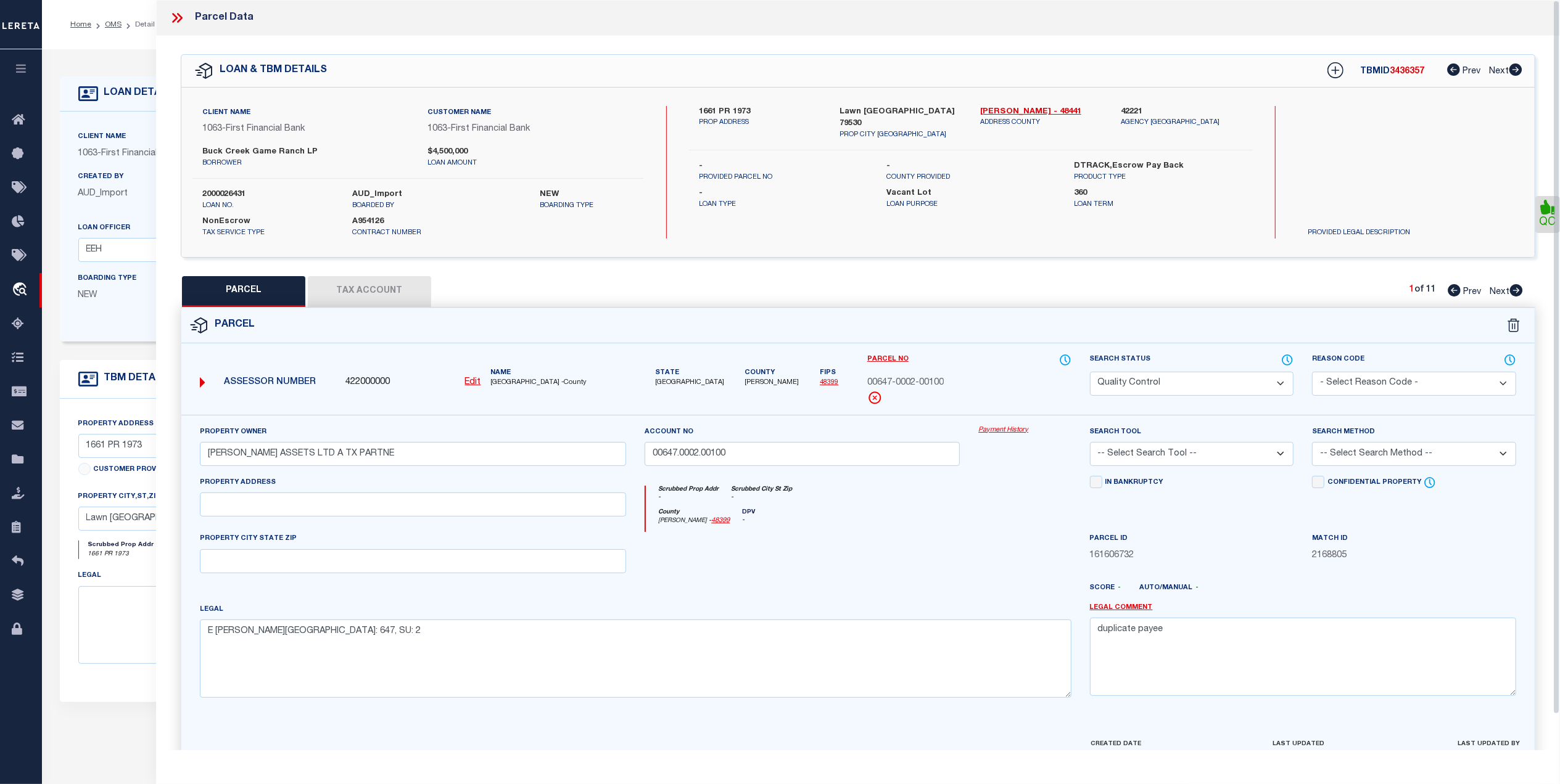
click at [911, 533] on div "County Runnels - 48399 DPV -" at bounding box center [858, 521] width 425 height 24
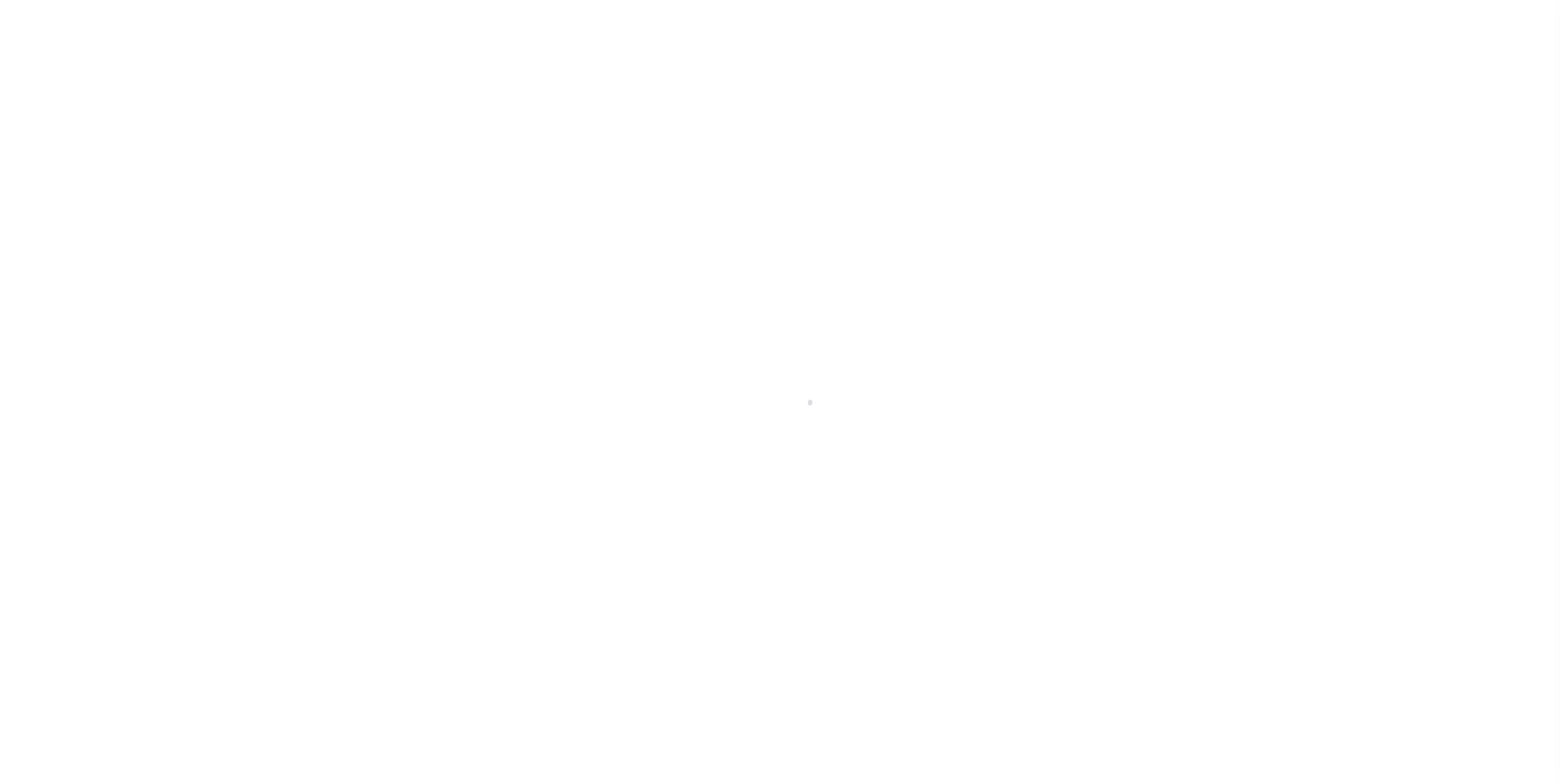
select select "773"
select select "490"
select select "400"
select select "NonEscrow"
type input "1661 PR 1973"
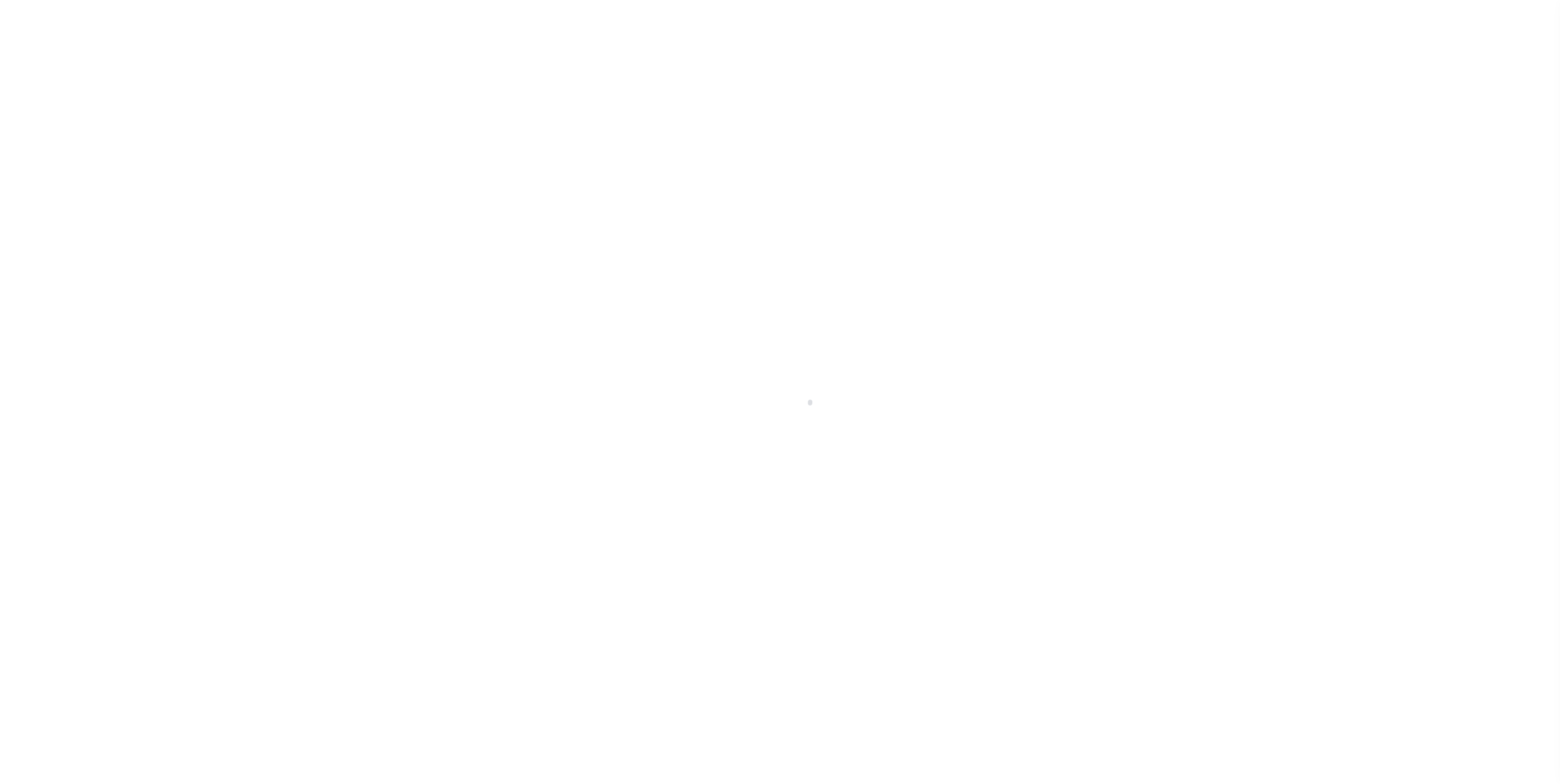
select select
type input "Lawn [GEOGRAPHIC_DATA] 79530"
type input "[GEOGRAPHIC_DATA]"
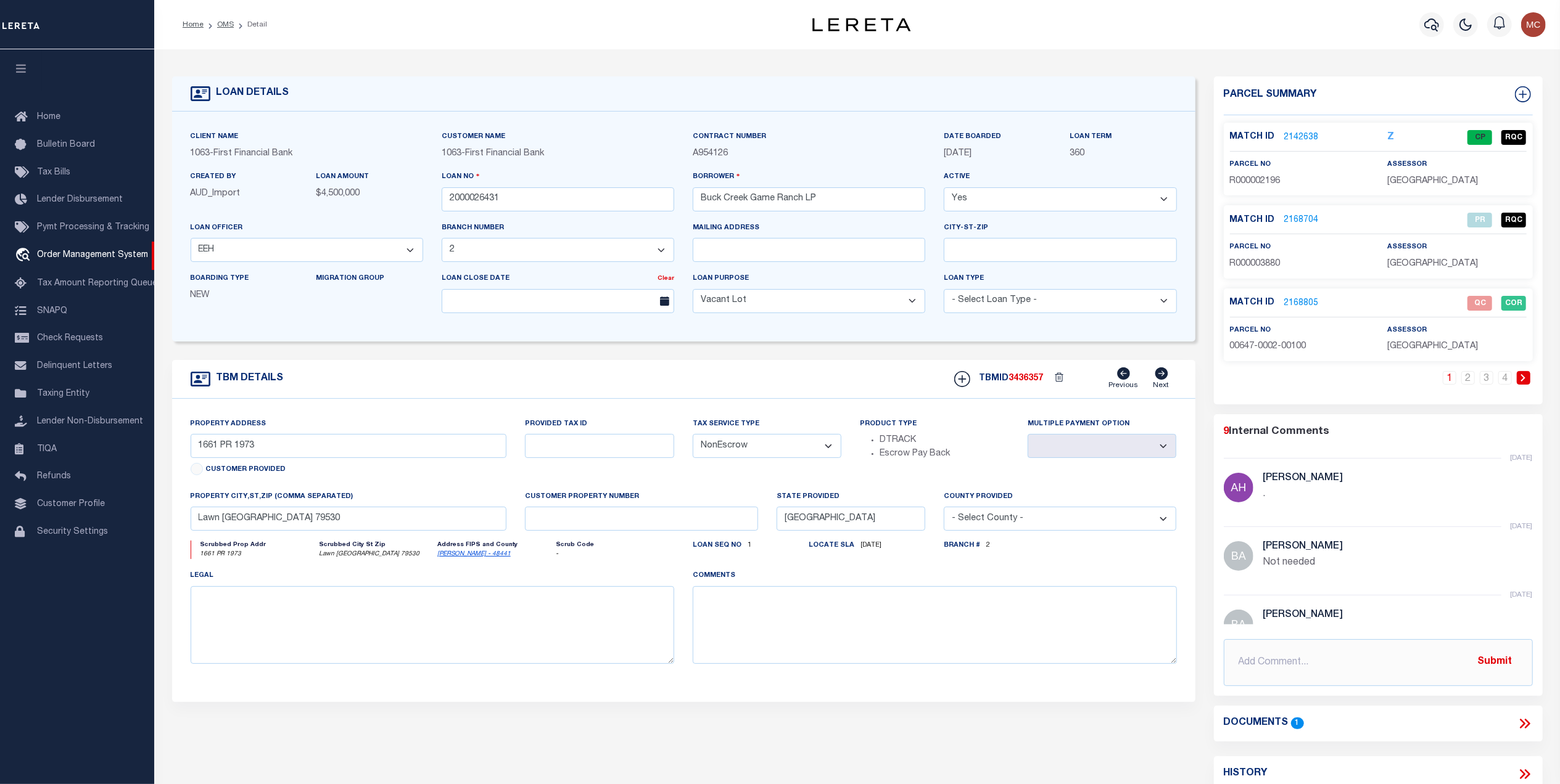
click at [1296, 304] on link "2168805" at bounding box center [1302, 303] width 34 height 13
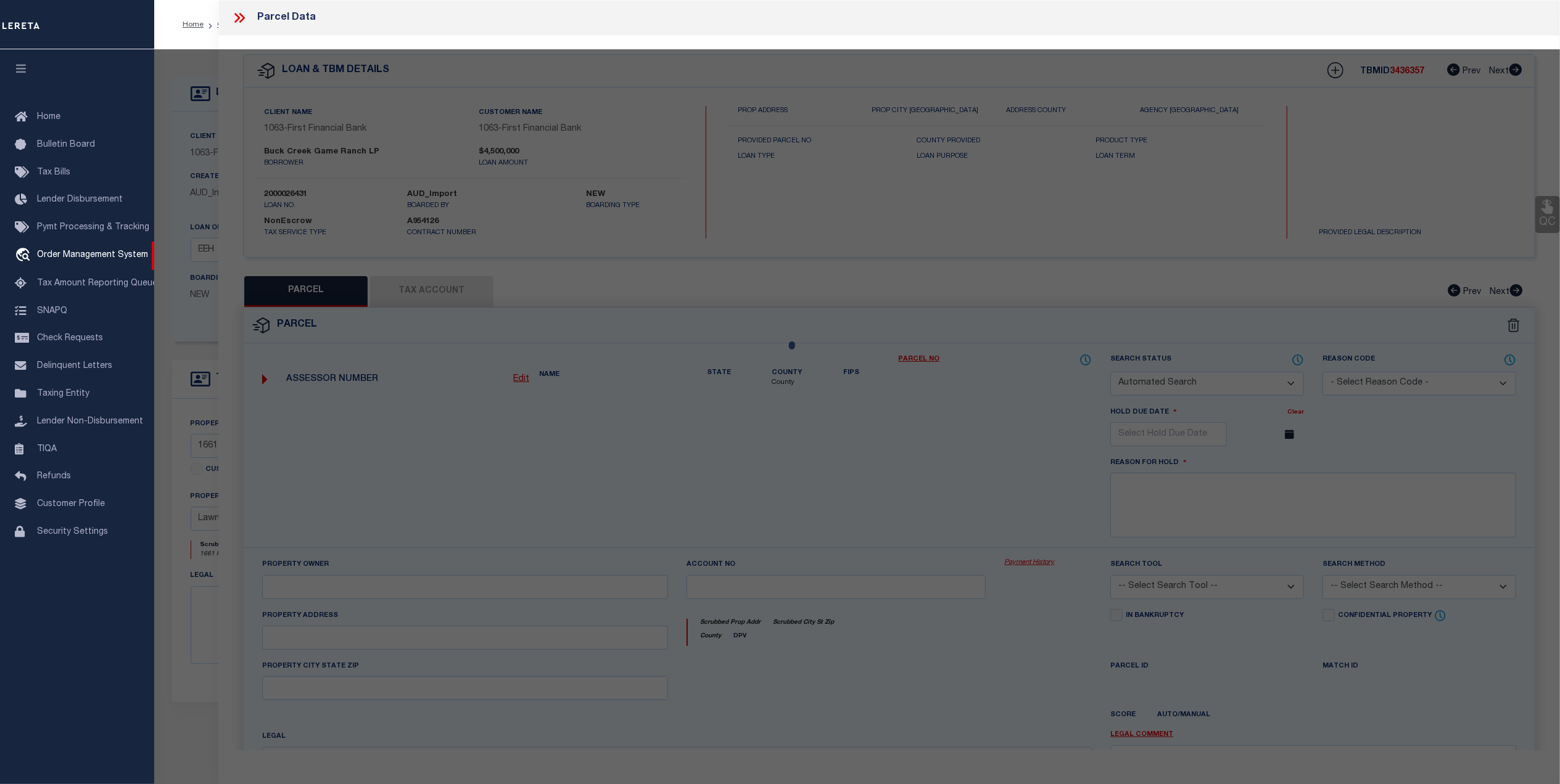
checkbox input "false"
select select "QC"
type input "[PERSON_NAME] ASSETS LTD A TX PARTNE"
type input "00647.0002.00100"
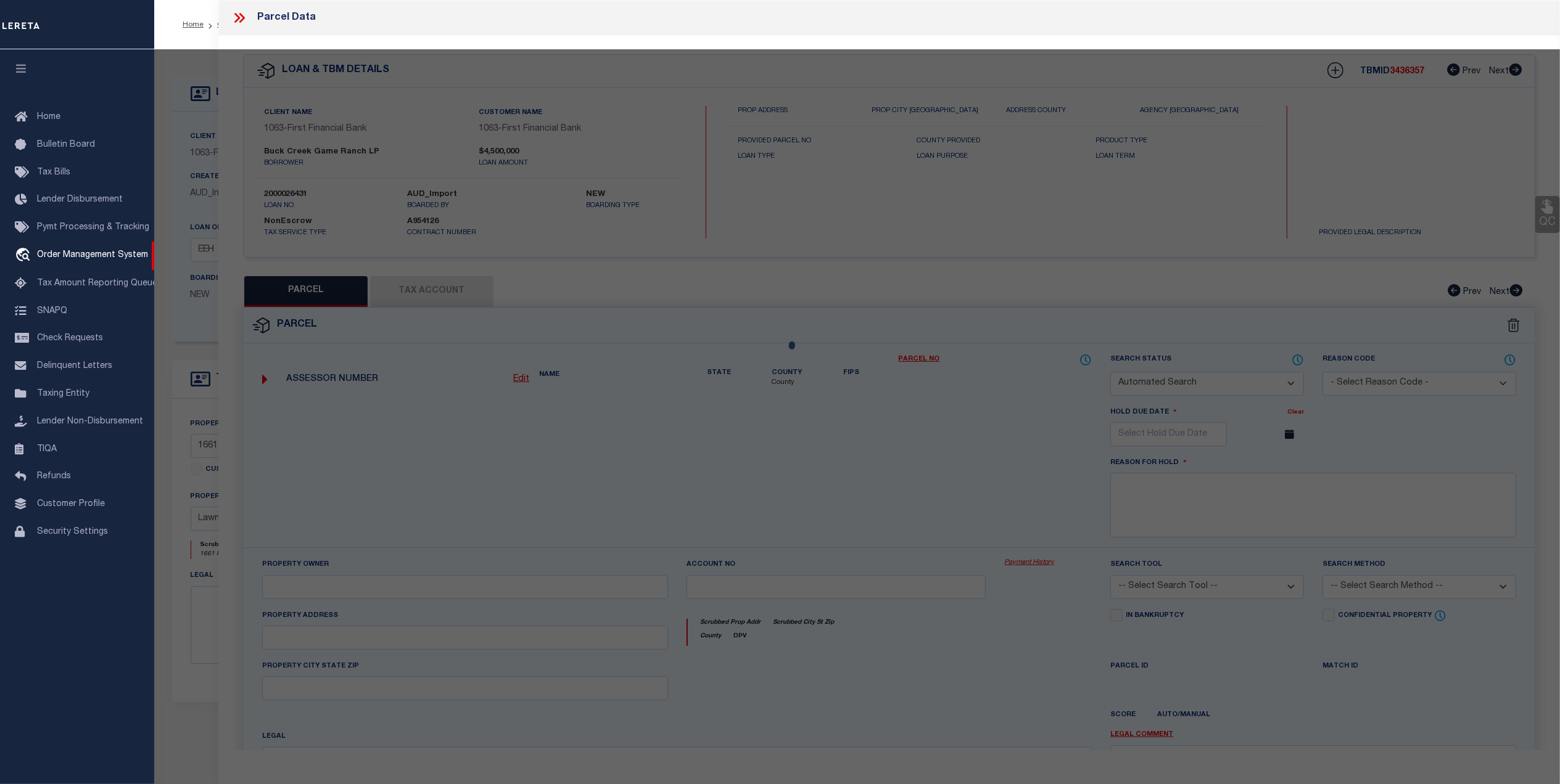
type textarea "E [PERSON_NAME][GEOGRAPHIC_DATA]: 647, SU: 2"
type textarea "duplicate payee"
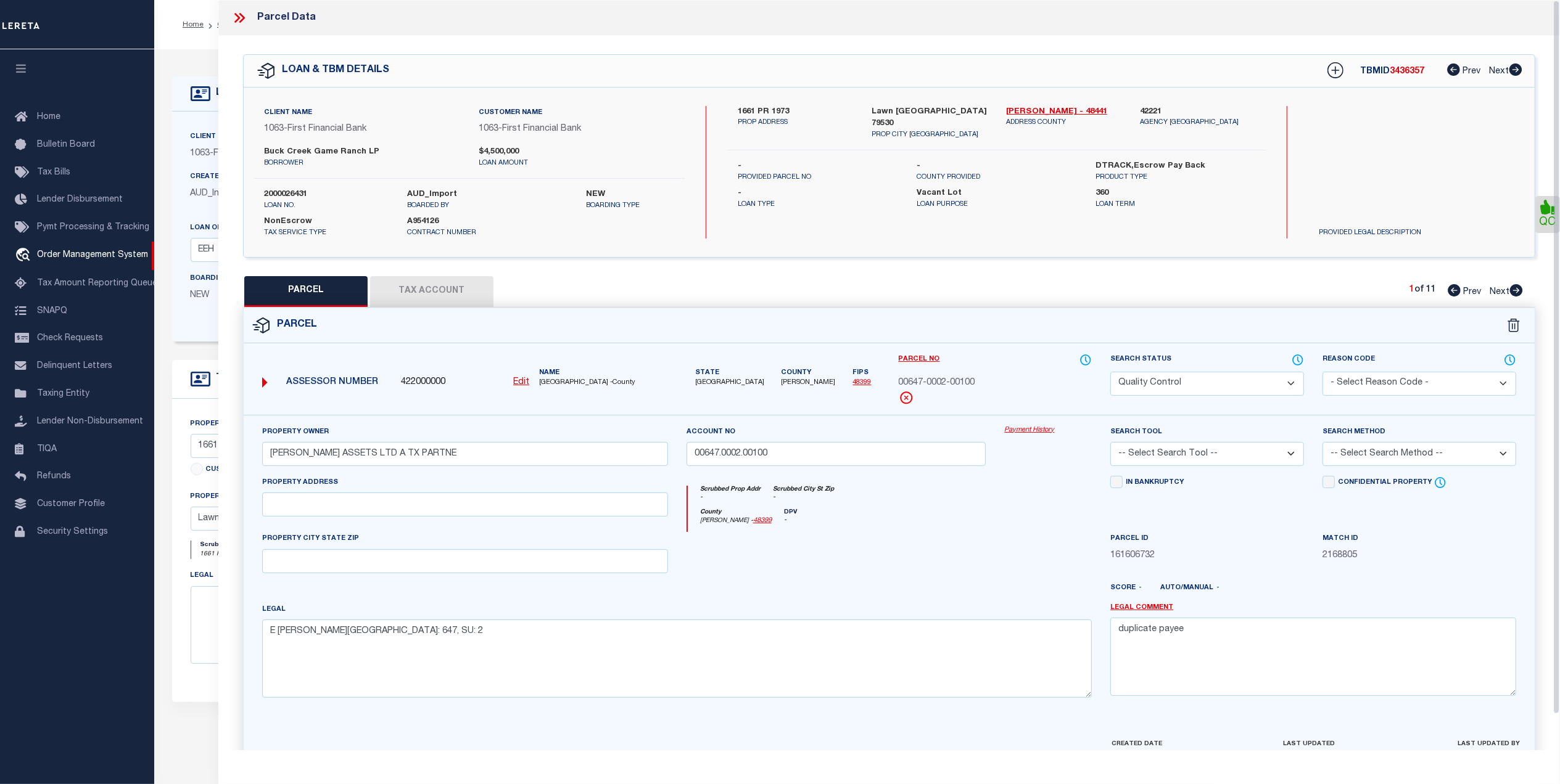
click at [466, 290] on button "Tax Account" at bounding box center [432, 292] width 124 height 31
select select "100"
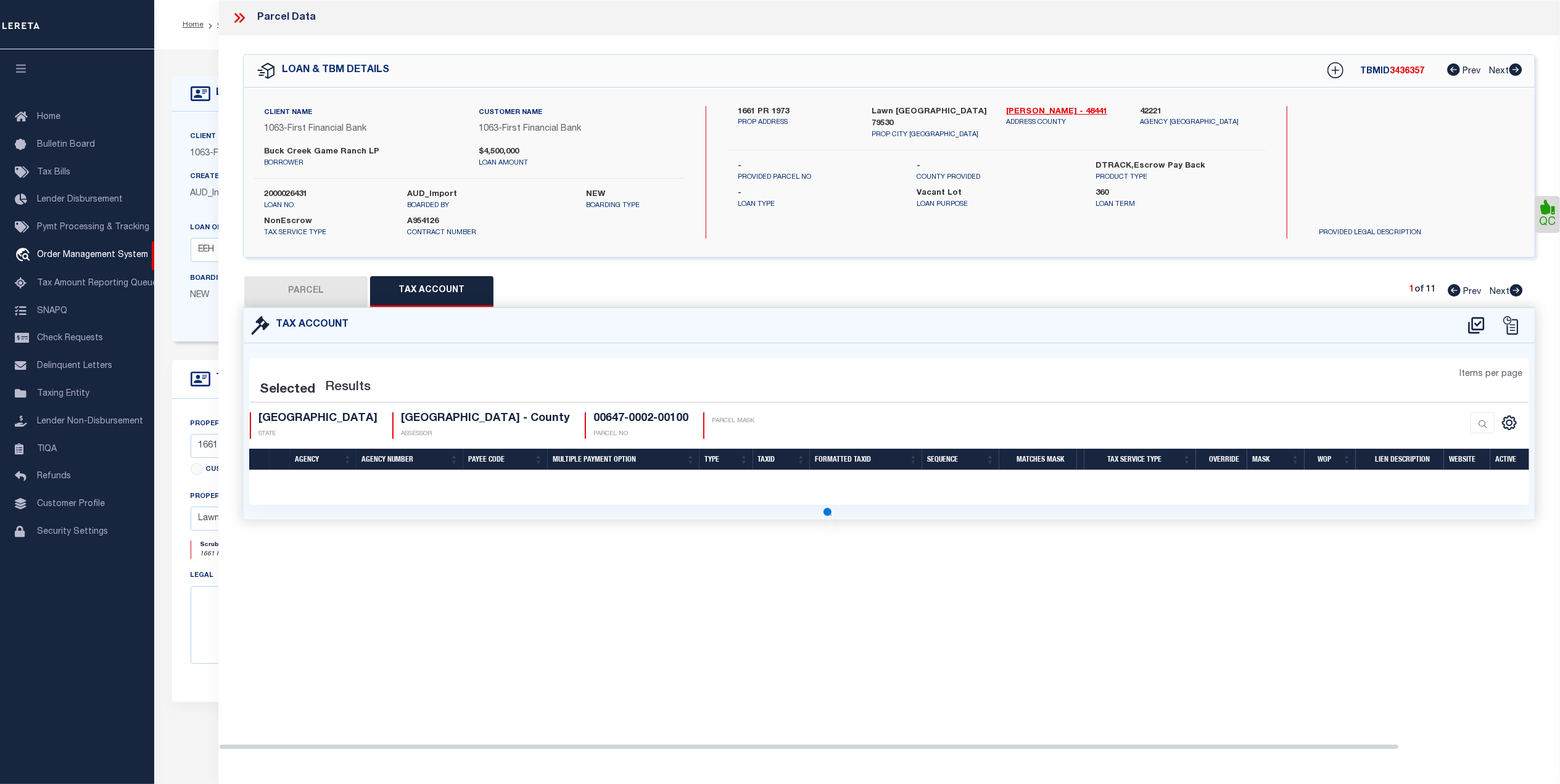
select select "100"
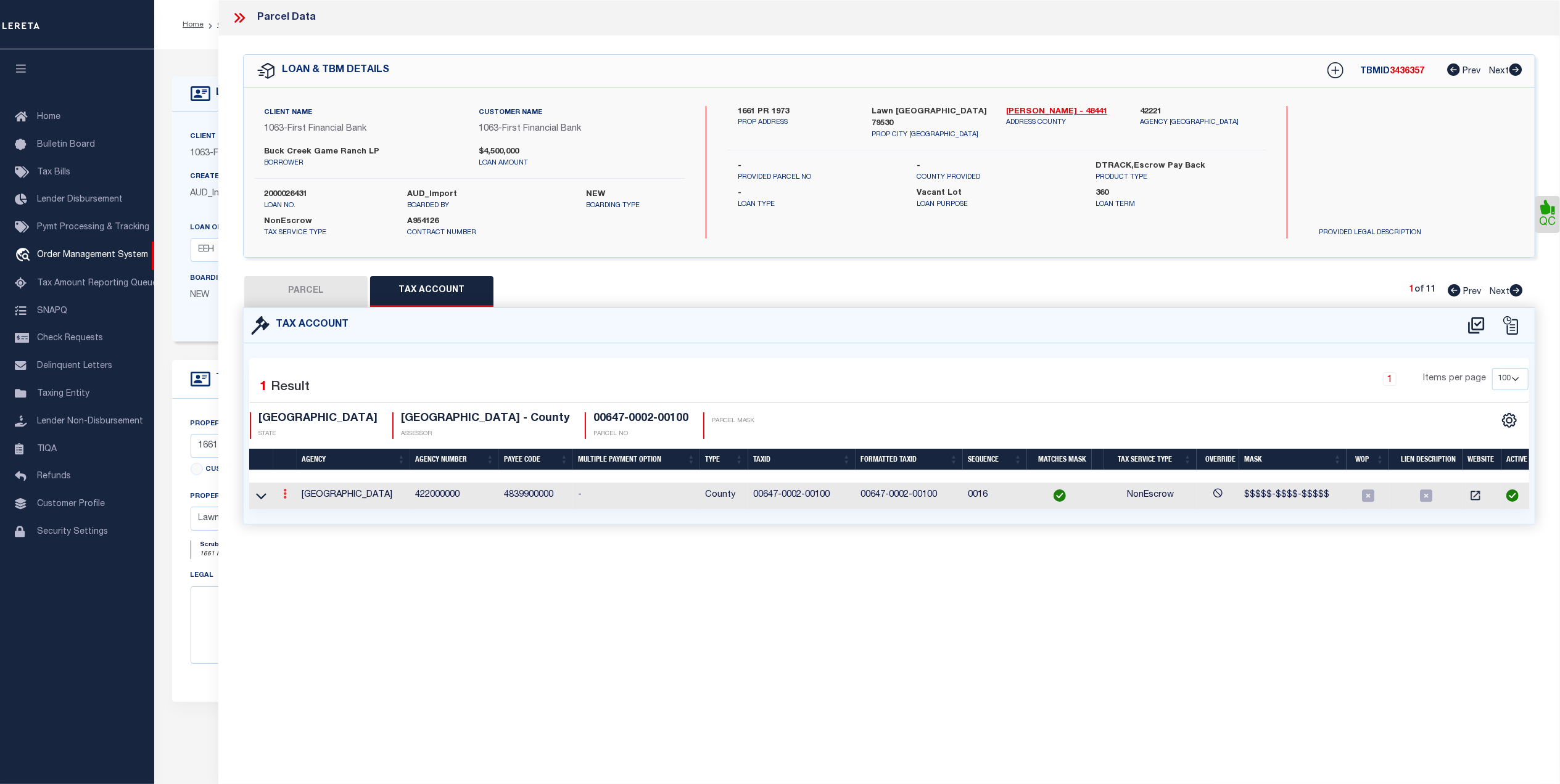
click at [285, 496] on icon at bounding box center [285, 494] width 3 height 10
click at [297, 507] on div at bounding box center [298, 505] width 8 height 3
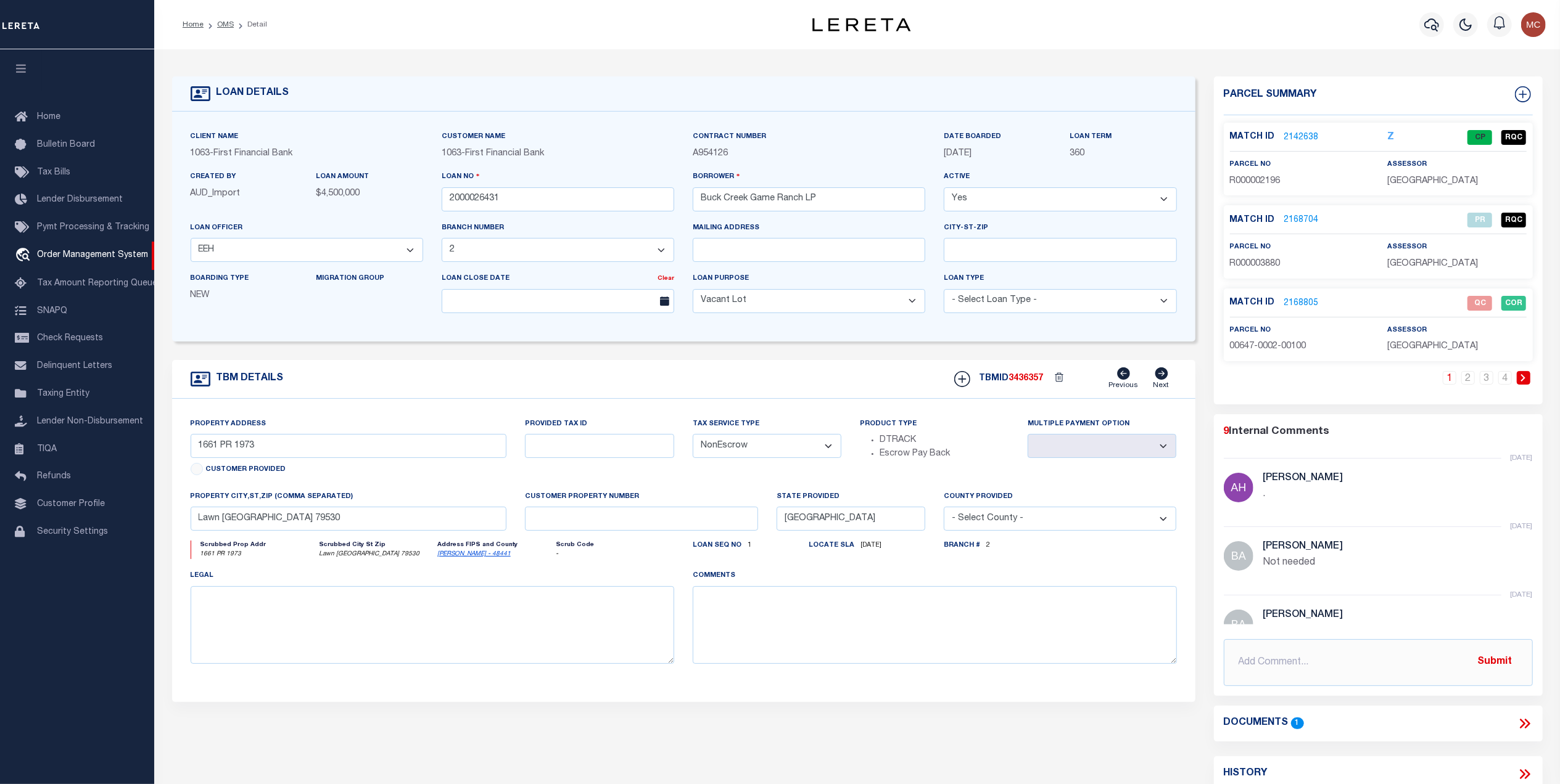
click at [1296, 297] on p "2168805" at bounding box center [1302, 304] width 34 height 14
click at [1296, 301] on link "2168805" at bounding box center [1302, 303] width 34 height 13
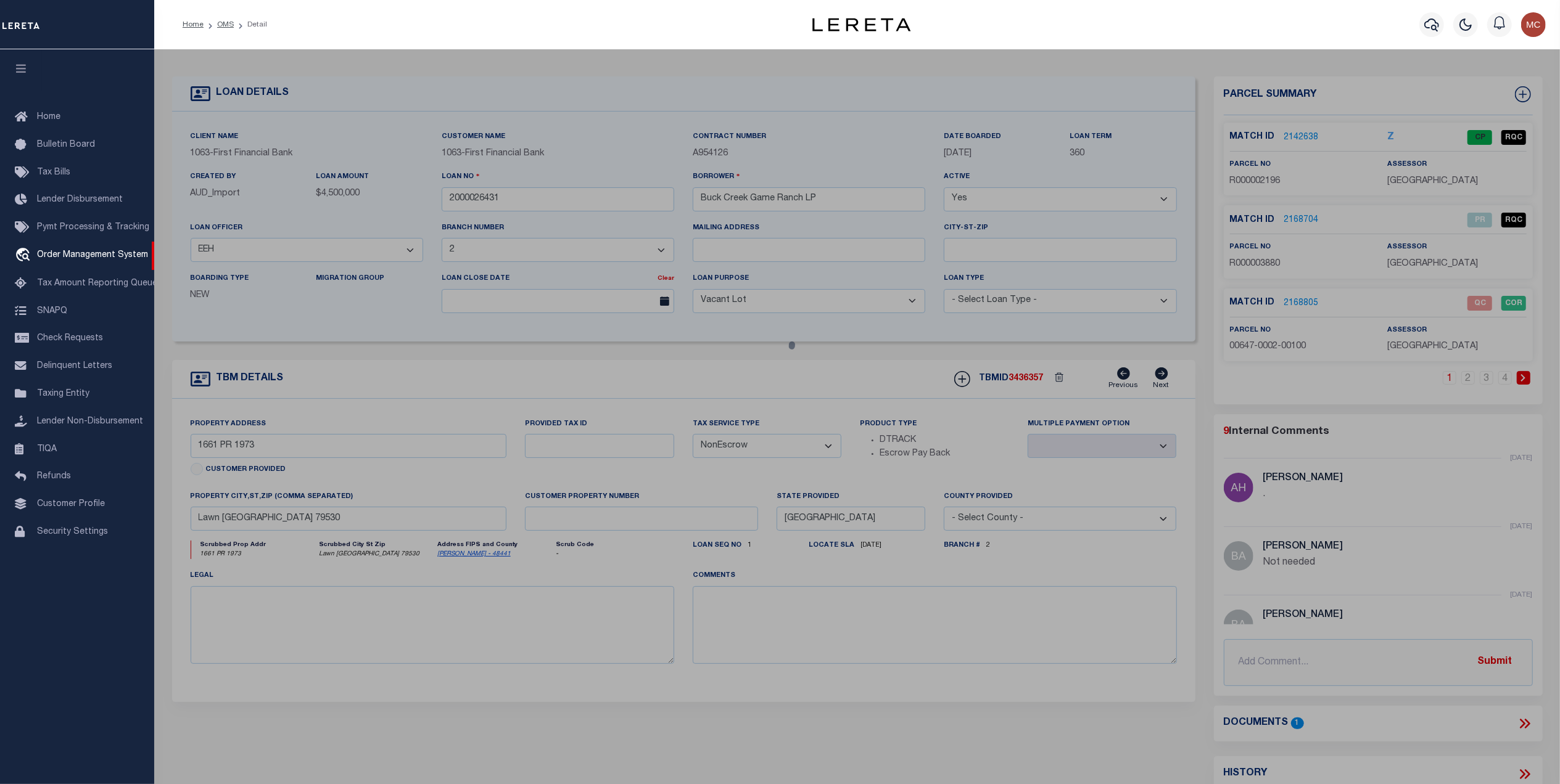
select select "AS"
checkbox input "false"
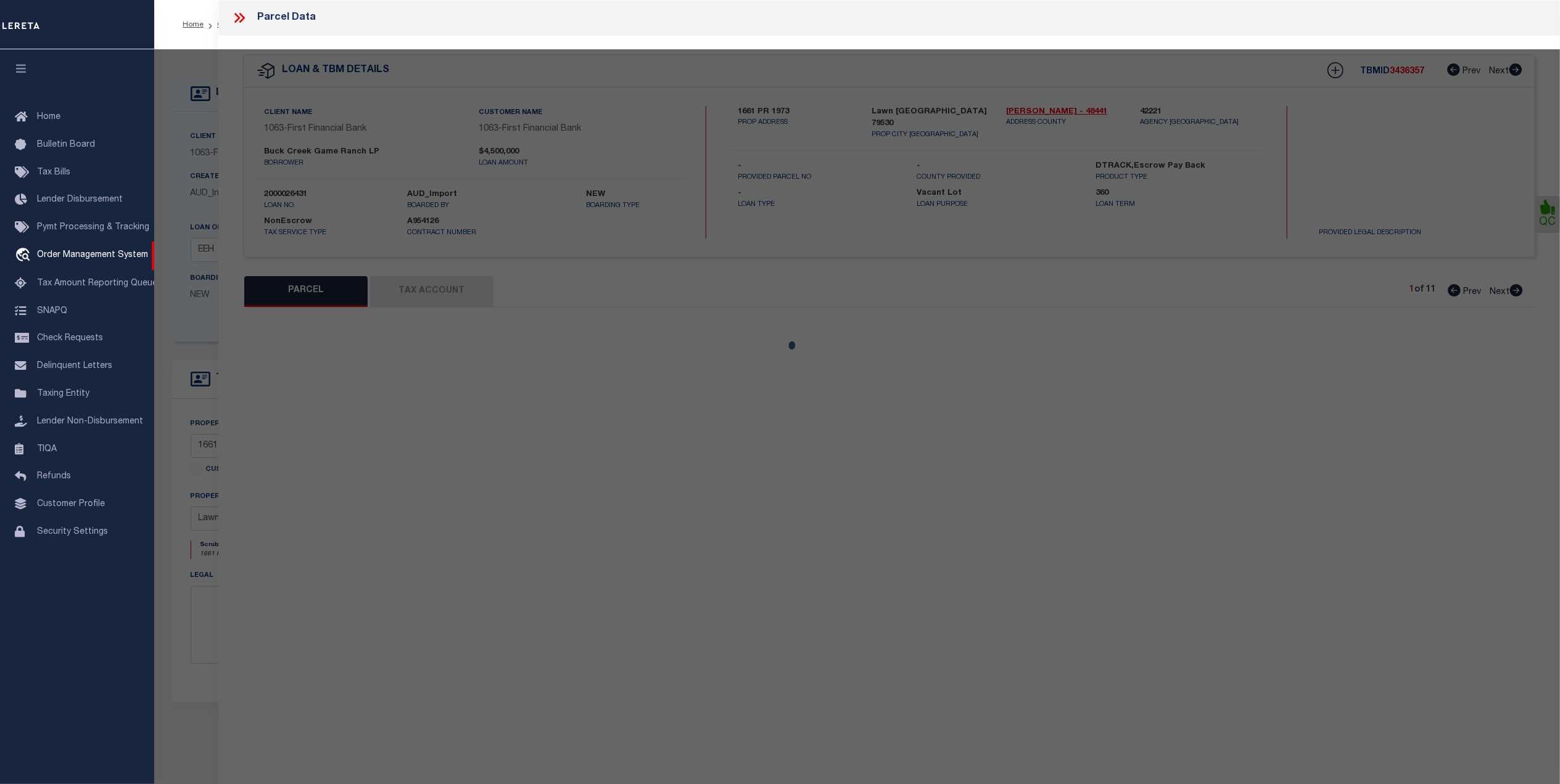
select select "QC"
type input "[PERSON_NAME] ASSETS LTD A TX PARTNE"
type input "00647.0002.00100"
type textarea "E [PERSON_NAME][GEOGRAPHIC_DATA]: 647, SU: 2"
type textarea "duplicate payee"
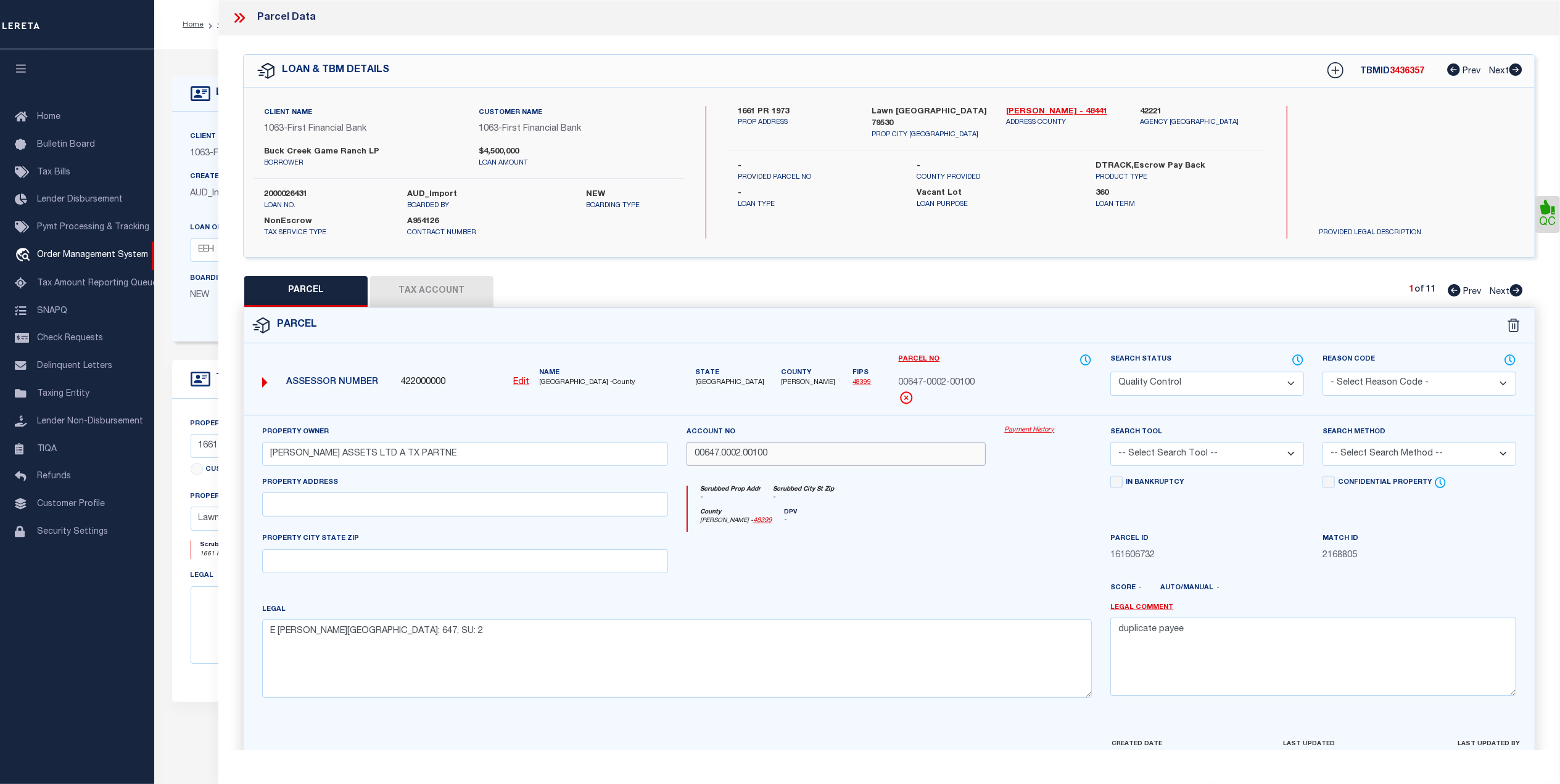
drag, startPoint x: 726, startPoint y: 450, endPoint x: 670, endPoint y: 453, distance: 56.1
click at [669, 452] on div "Property Owner DANIELS ASSETS LTD A TX PARTNE Account no 00647.0002.00100 Payme…" at bounding box center [889, 566] width 1273 height 282
click at [887, 528] on div "County Runnels - 48399 DPV -" at bounding box center [890, 521] width 405 height 24
click at [1230, 385] on select "Automated Search Bad Parcel Complete Duplicate Parcel High Dollar Reporting In …" at bounding box center [1207, 383] width 194 height 24
click at [1110, 371] on select "Automated Search Bad Parcel Complete Duplicate Parcel High Dollar Reporting In …" at bounding box center [1207, 383] width 194 height 24
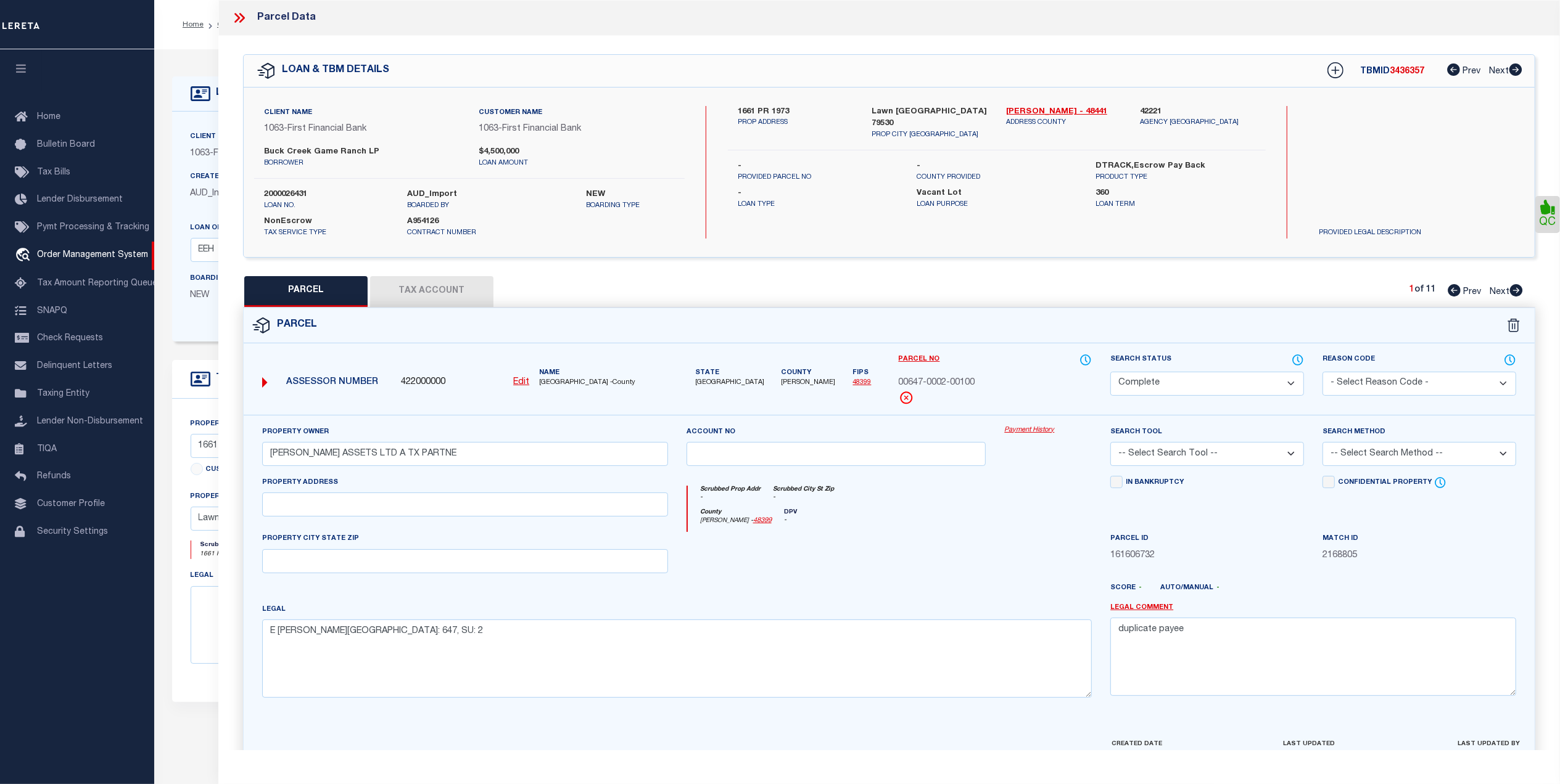
click at [1034, 502] on div "Scrubbed Prop Addr - Scrubbed City [GEOGRAPHIC_DATA] -" at bounding box center [890, 497] width 405 height 23
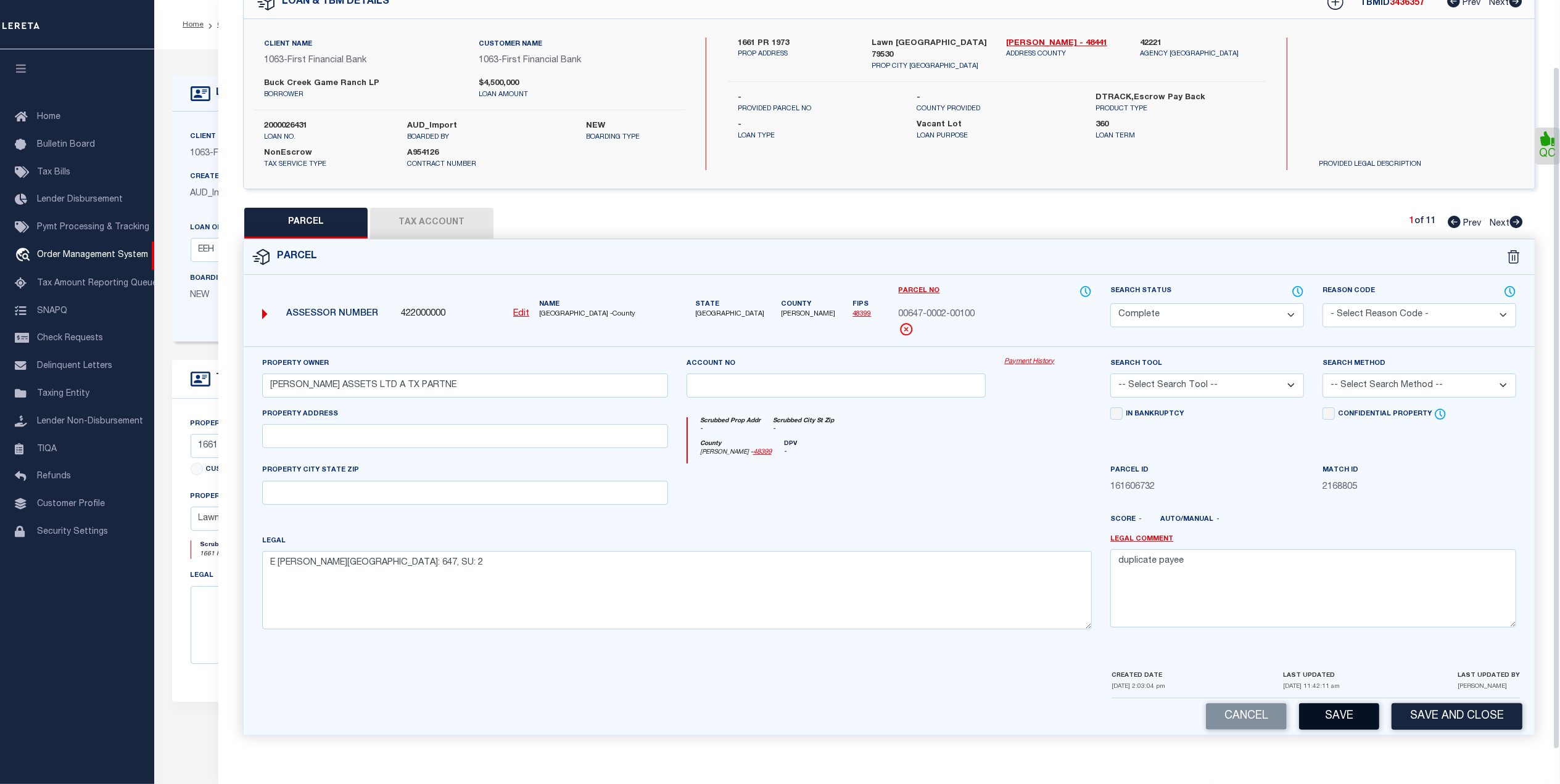
click at [1337, 716] on button "Save" at bounding box center [1339, 716] width 80 height 27
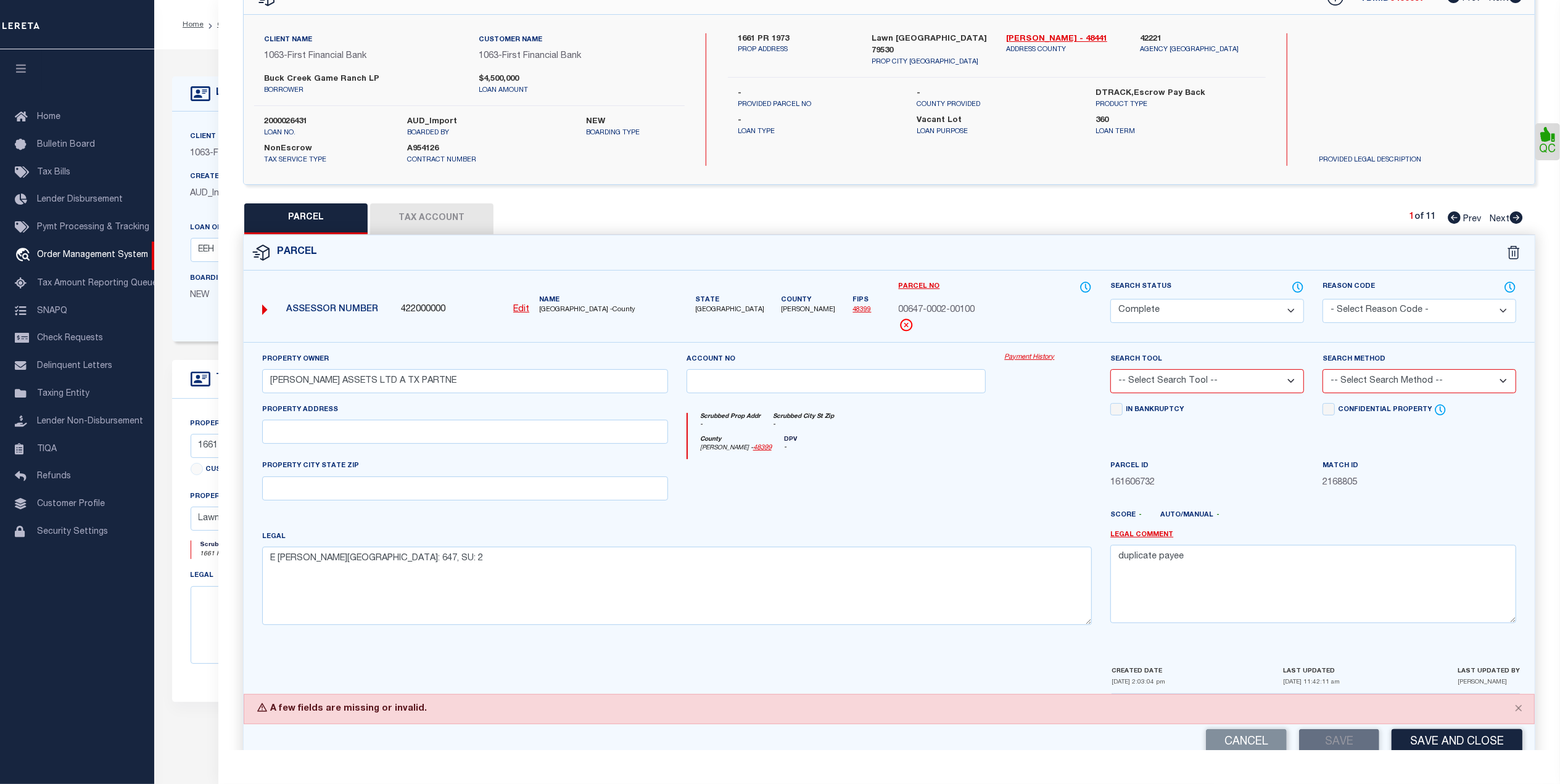
click at [1182, 316] on select "Automated Search Bad Parcel Complete Duplicate Parcel High Dollar Reporting In …" at bounding box center [1207, 311] width 194 height 24
drag, startPoint x: 1030, startPoint y: 417, endPoint x: 1200, endPoint y: 491, distance: 185.4
click at [1030, 417] on div "Scrubbed Prop Addr - Scrubbed City [GEOGRAPHIC_DATA] -" at bounding box center [890, 425] width 405 height 23
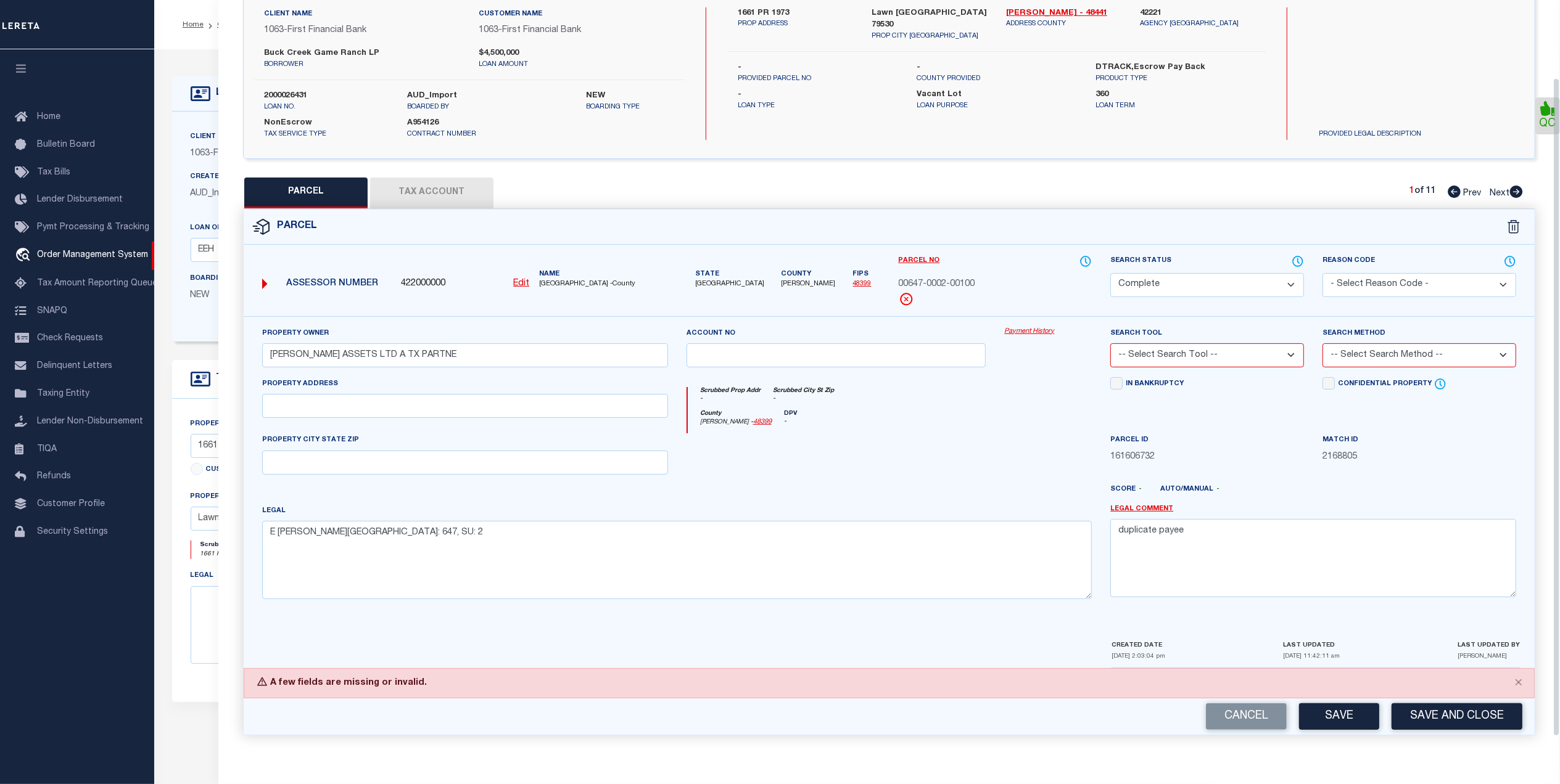
scroll to position [104, 0]
click at [1227, 723] on button "Cancel" at bounding box center [1246, 716] width 81 height 27
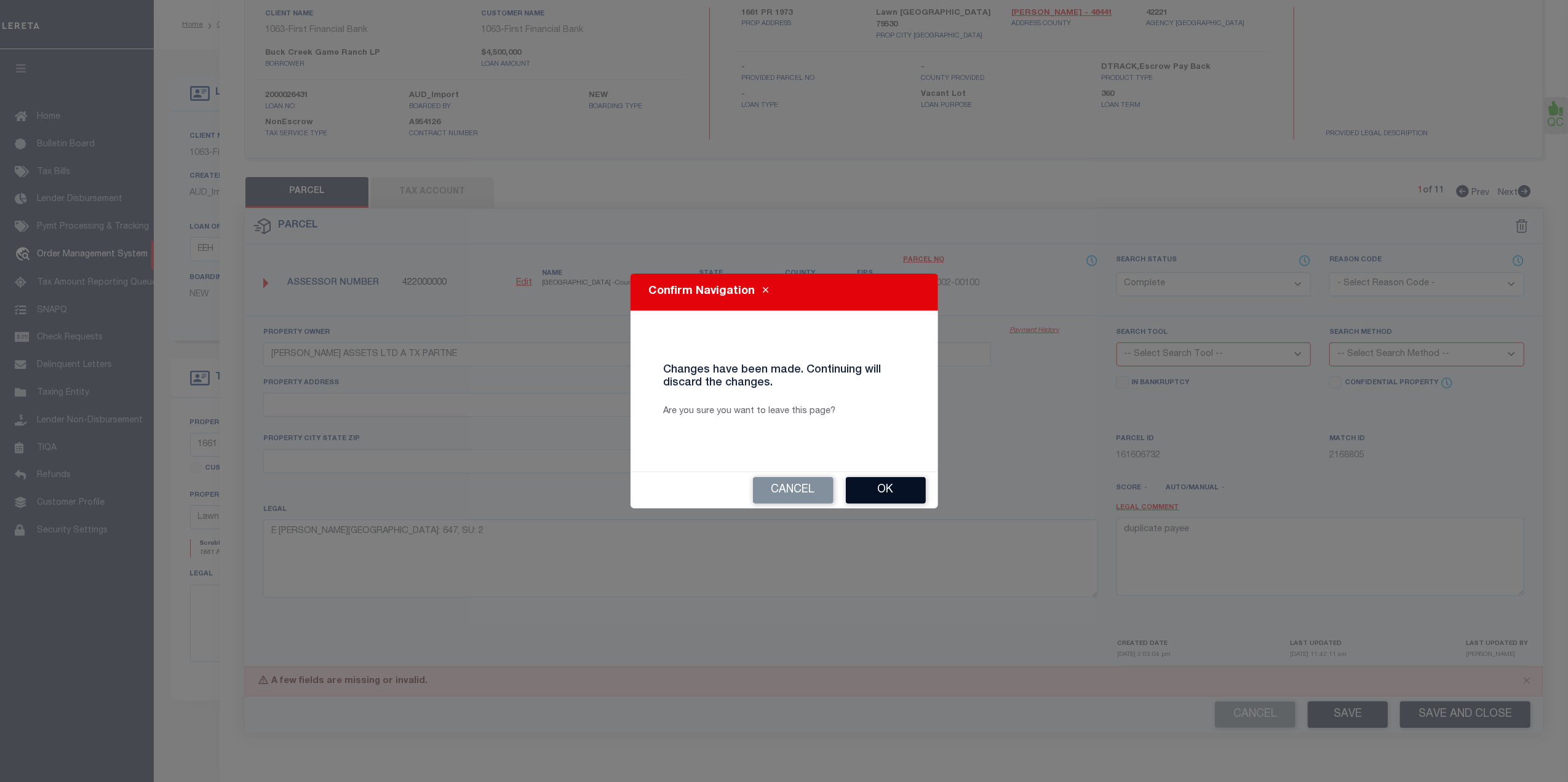
click at [860, 483] on button "Ok" at bounding box center [885, 490] width 80 height 27
select select "QC"
type input "00647.0002.00100"
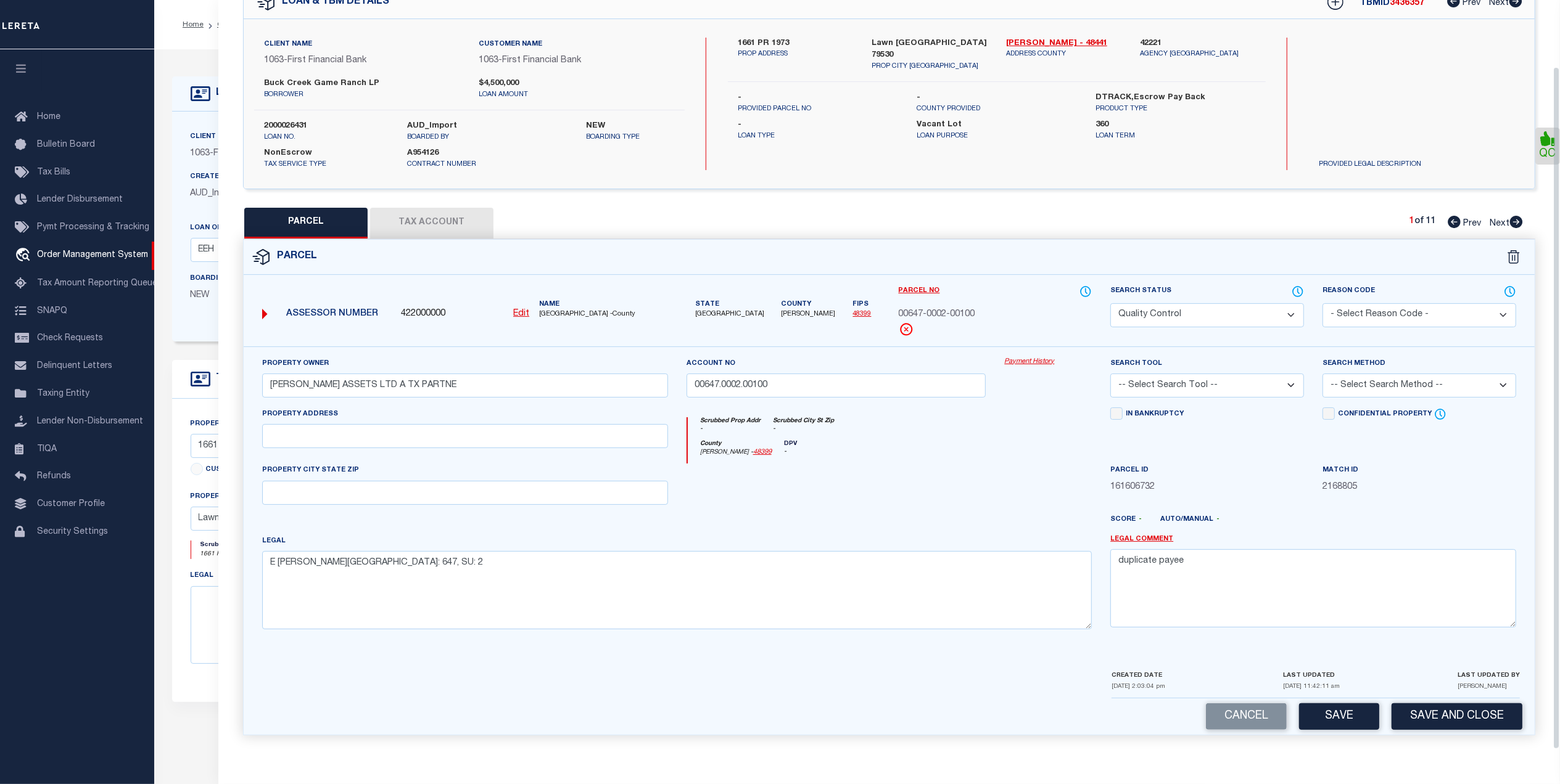
scroll to position [73, 0]
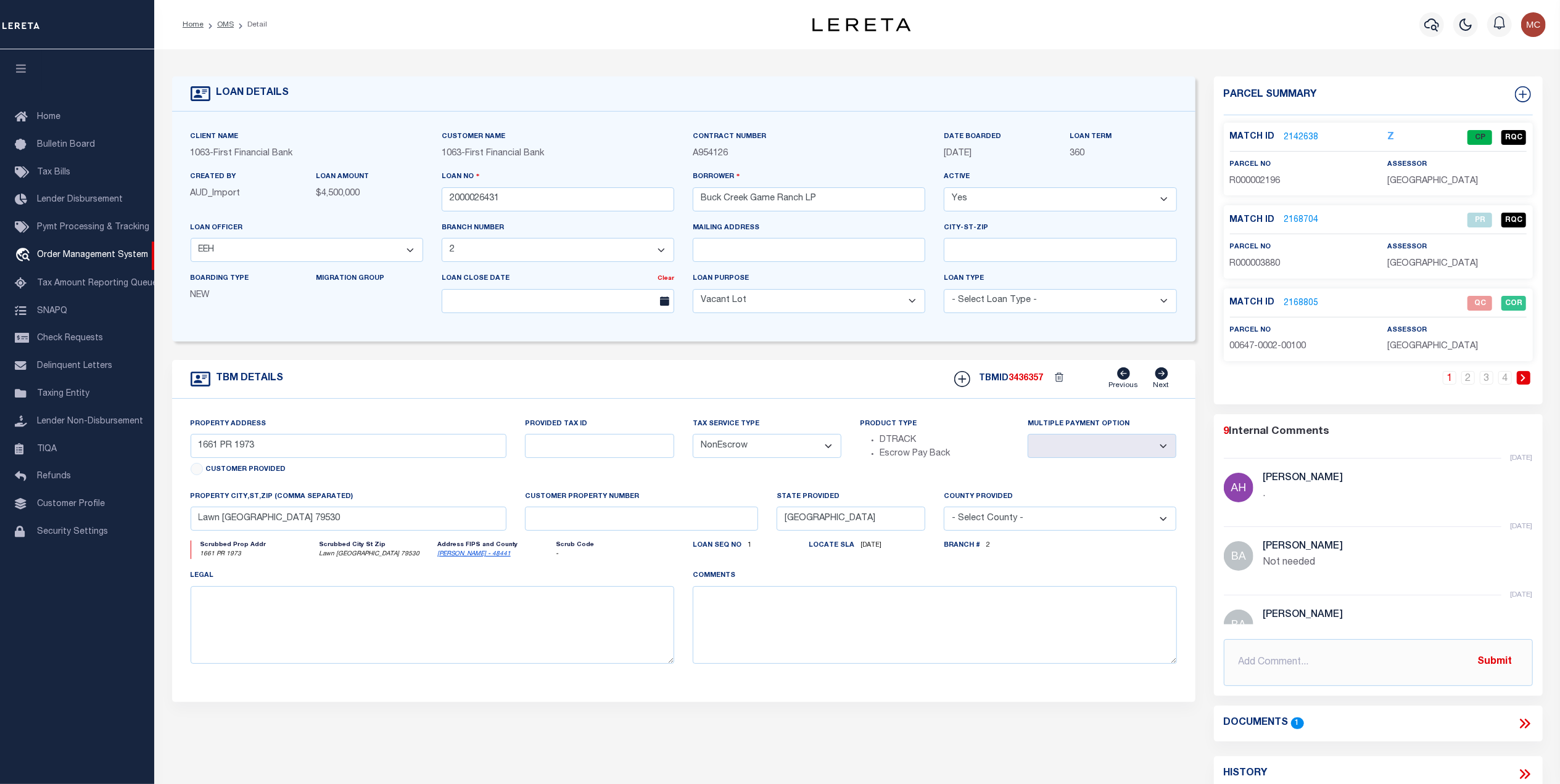
click at [1291, 297] on p "2168805" at bounding box center [1302, 304] width 34 height 14
click at [1308, 302] on link "2168805" at bounding box center [1302, 303] width 34 height 13
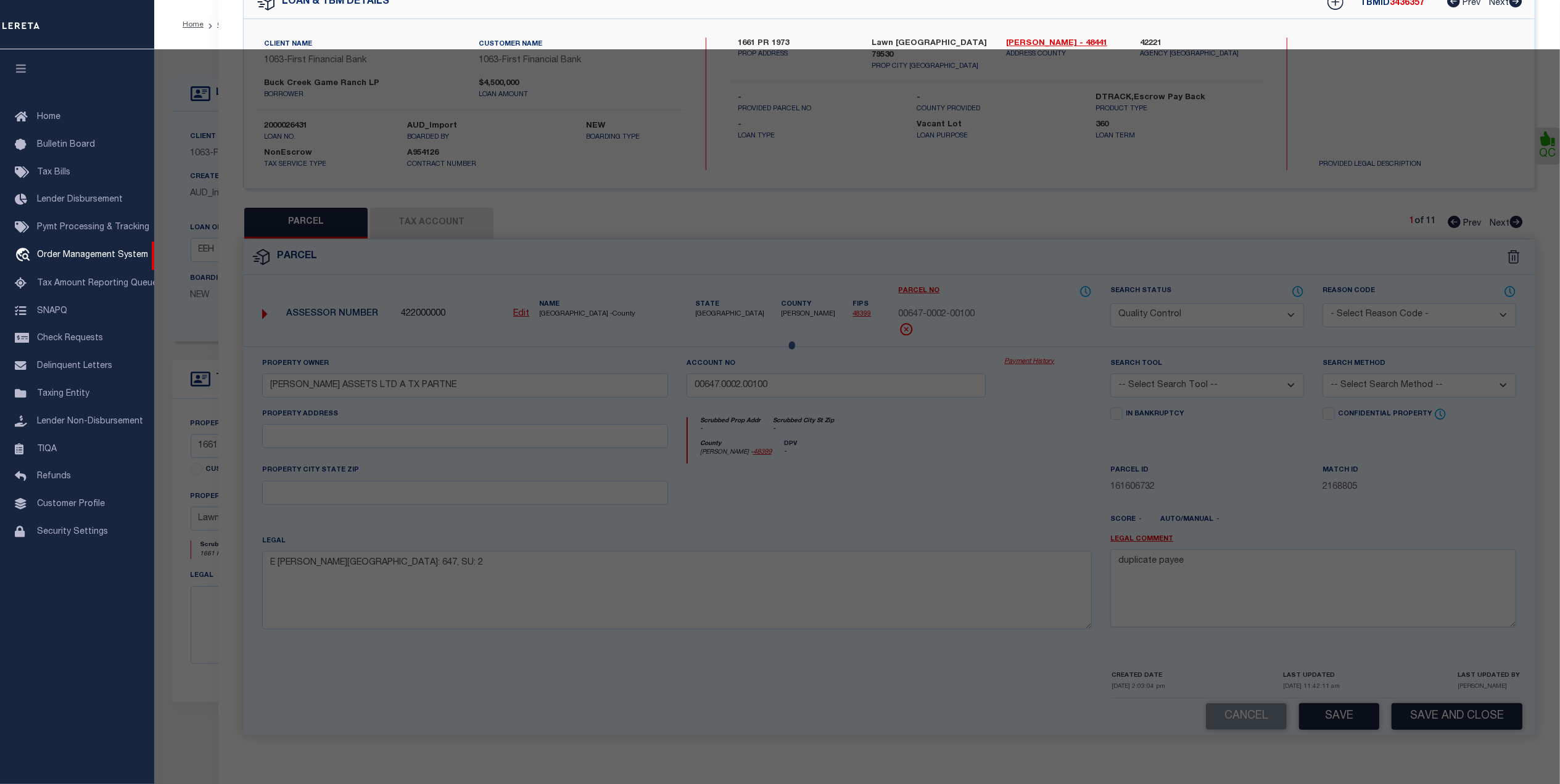
select select "AS"
checkbox input "false"
select select "QC"
type input "[PERSON_NAME] ASSETS LTD A TX PARTNE"
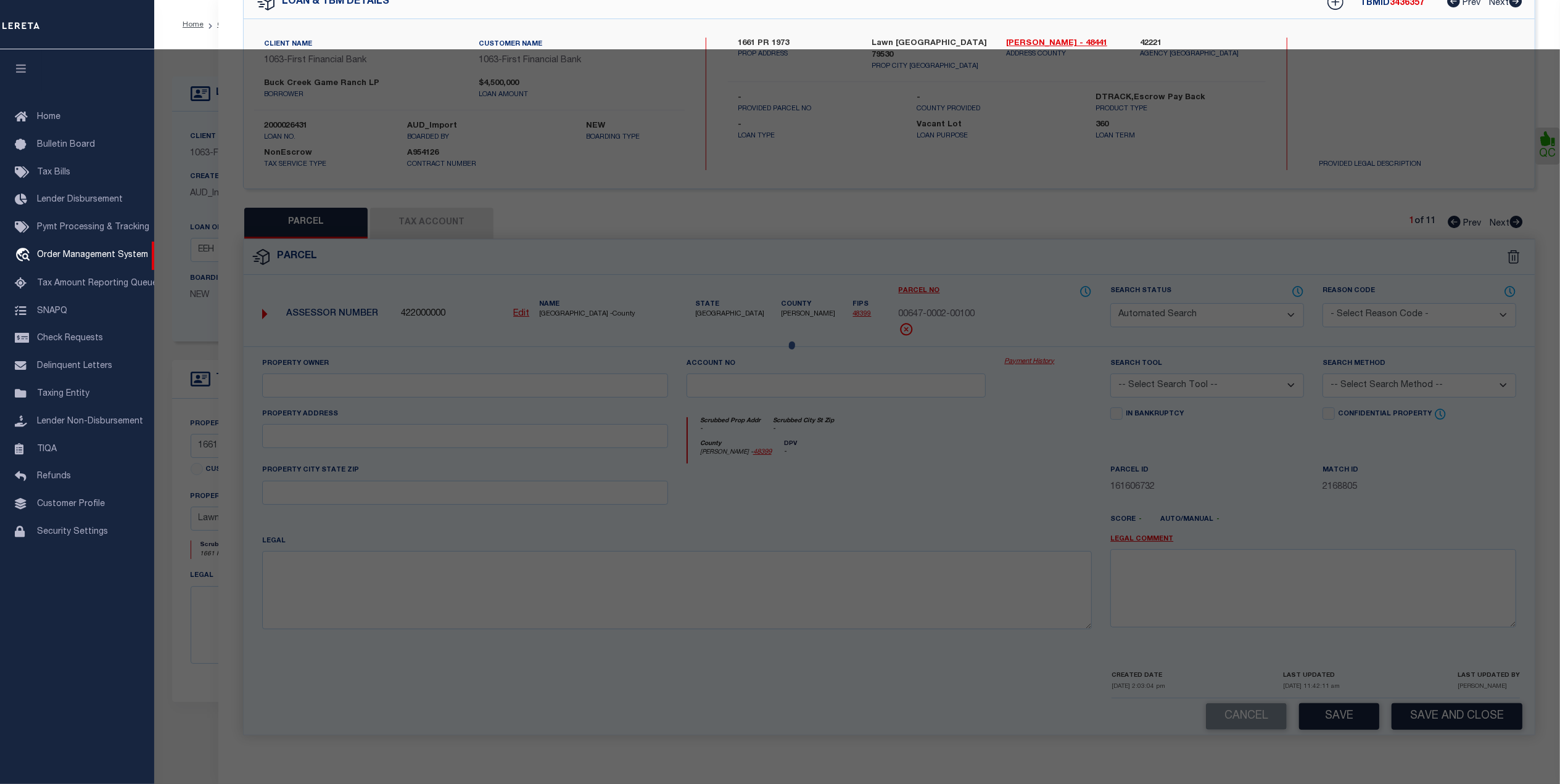
type input "00647.0002.00100"
type textarea "E [PERSON_NAME][GEOGRAPHIC_DATA]: 647, SU: 2"
type textarea "duplicate payee"
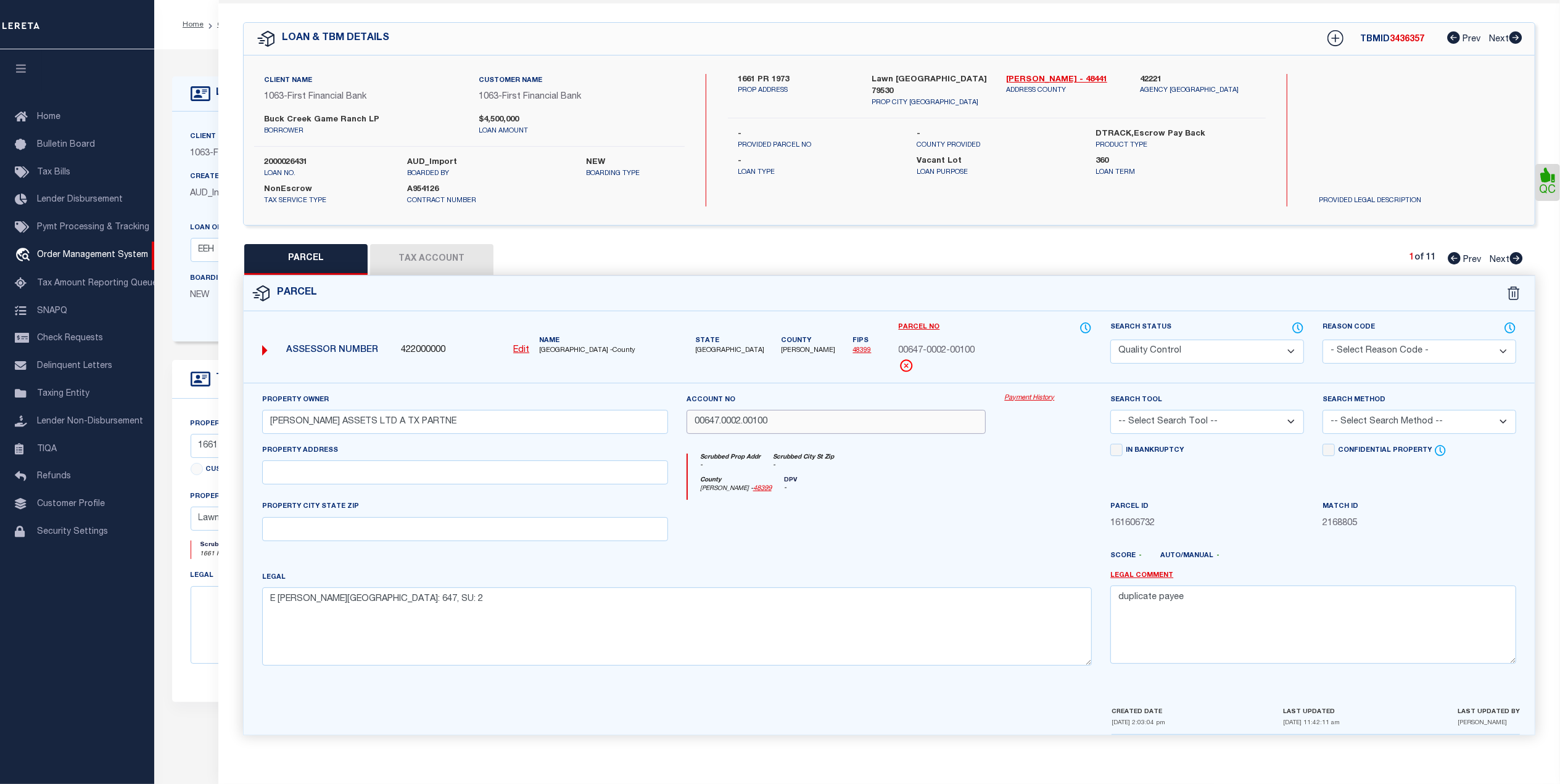
drag, startPoint x: 808, startPoint y: 422, endPoint x: 646, endPoint y: 420, distance: 162.0
click at [646, 420] on div "Property Owner DANIELS ASSETS LTD A TX PARTNE Account no 00647.0002.00100 Payme…" at bounding box center [889, 534] width 1273 height 282
click at [460, 257] on button "Tax Account" at bounding box center [432, 260] width 124 height 31
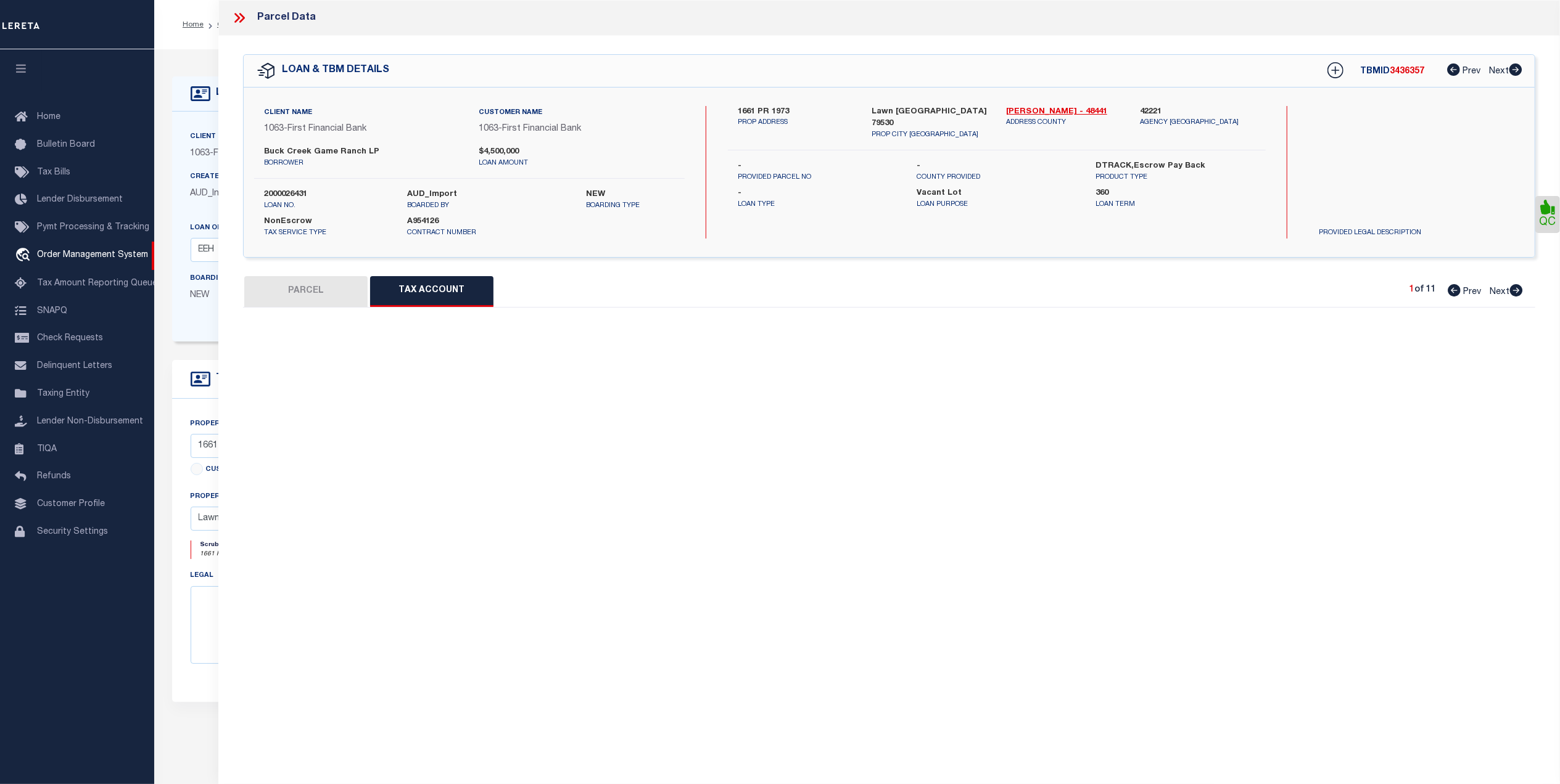
scroll to position [0, 0]
select select "100"
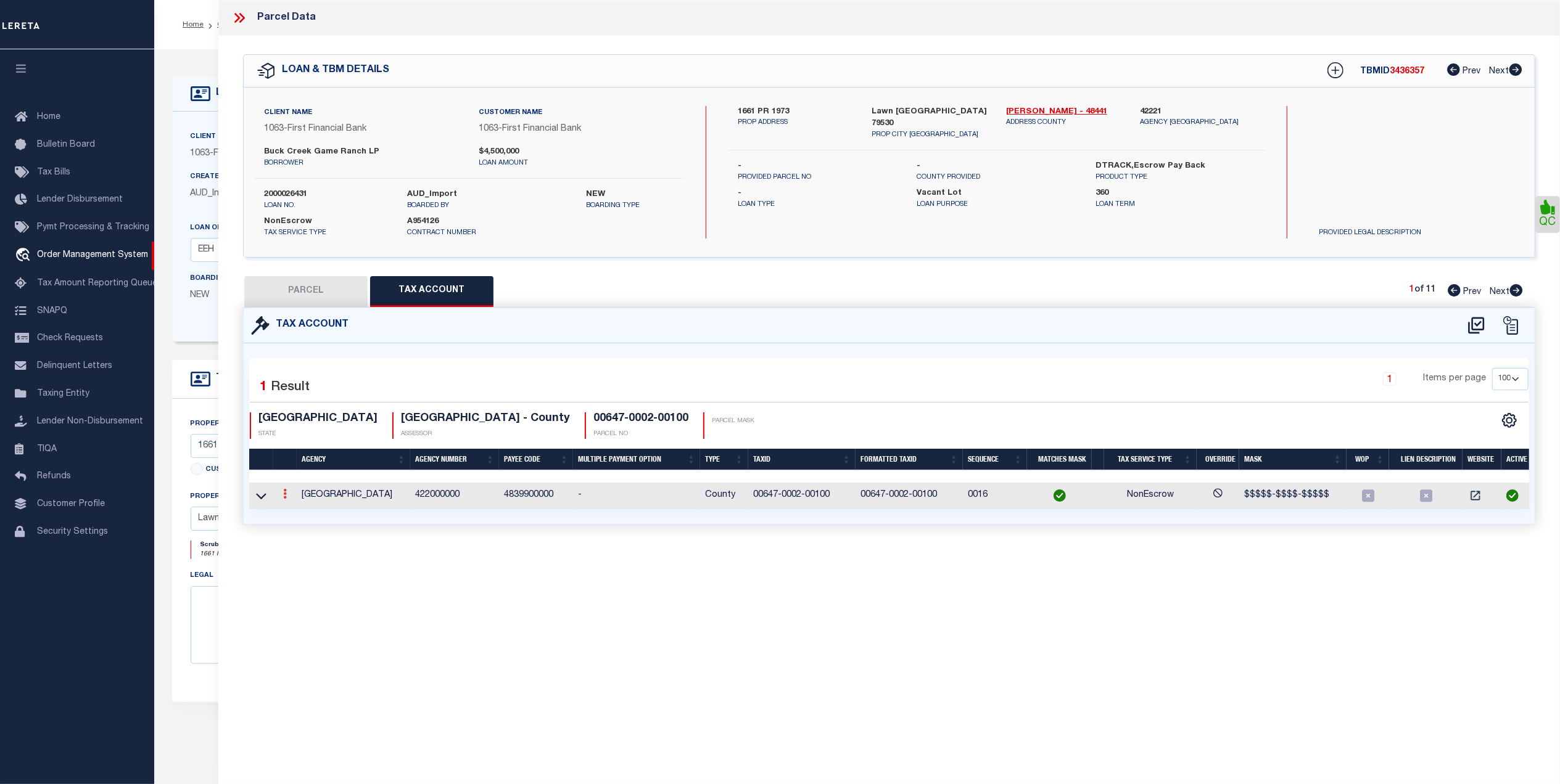
click at [285, 493] on icon at bounding box center [285, 494] width 3 height 10
click at [299, 516] on icon "" at bounding box center [298, 512] width 9 height 9
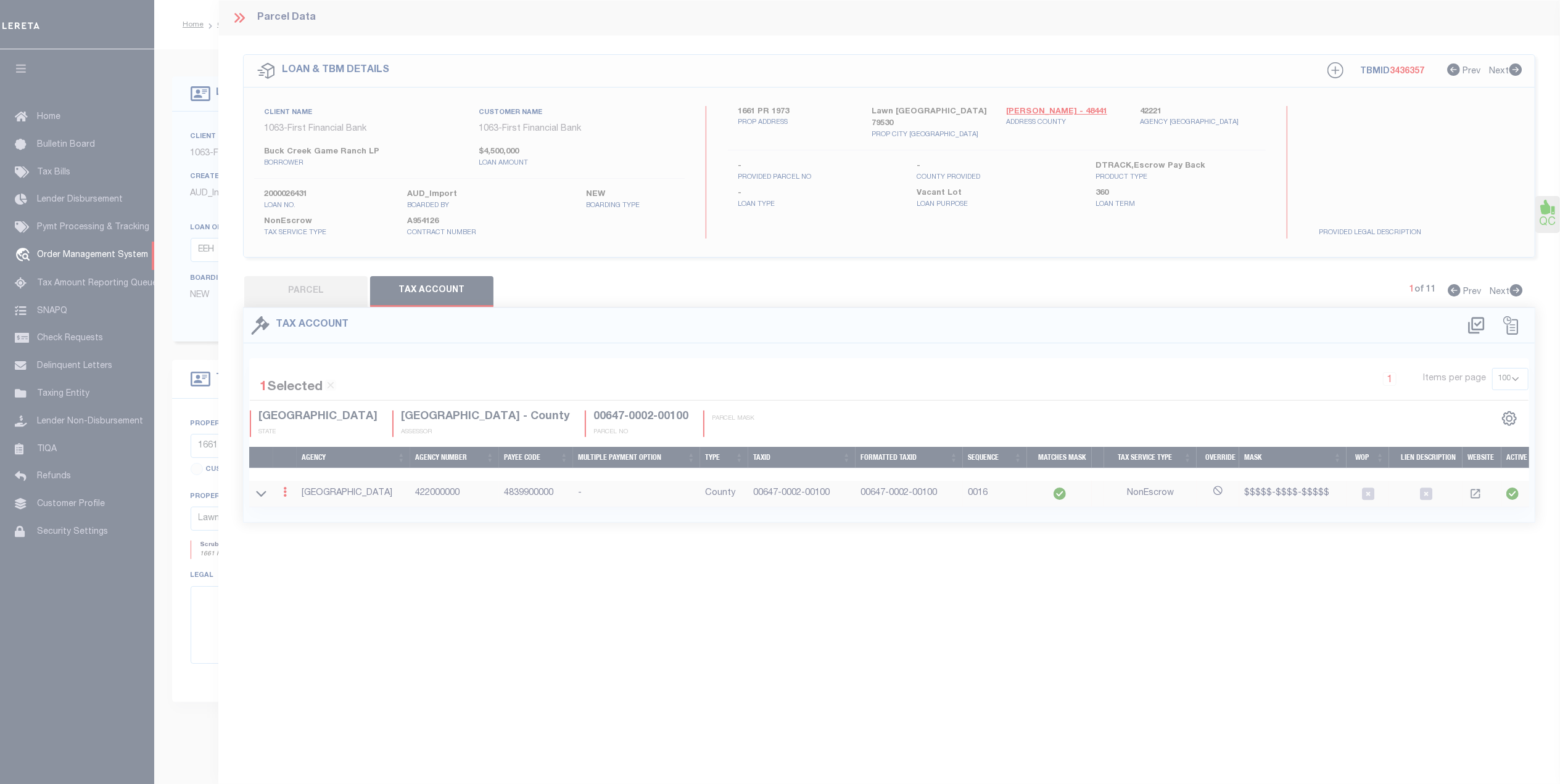
type input "00647-0002-00100"
type textarea "$$$$$-$$$$-$$$$$"
checkbox input "true"
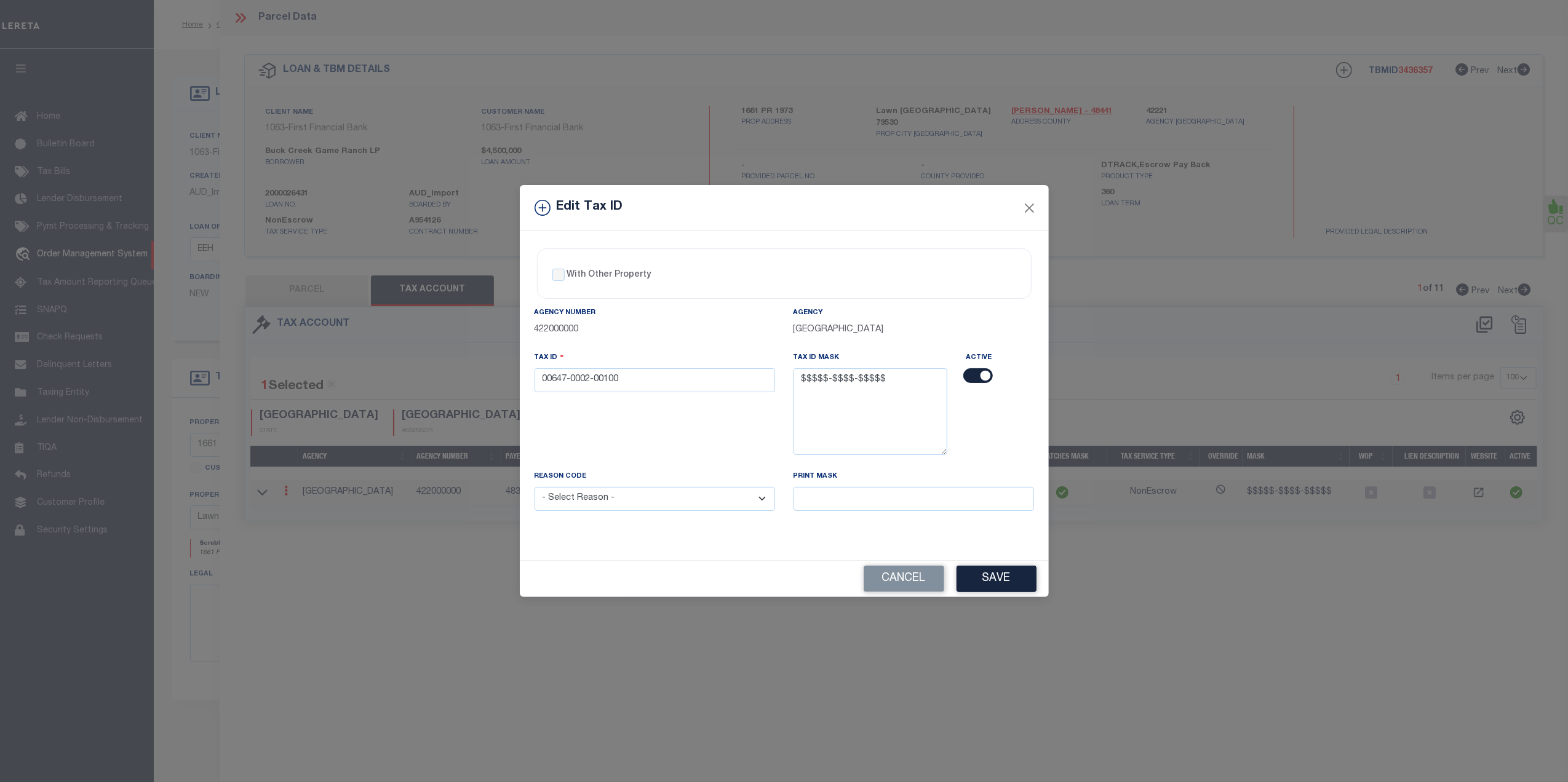
click at [773, 511] on select "- Select Reason - 099 - Other (Provide additional detail) ACT - Agency Changed …" at bounding box center [655, 499] width 241 height 24
select select "ACT"
click at [535, 489] on select "- Select Reason - 099 - Other (Provide additional detail) ACT - Agency Changed …" at bounding box center [655, 499] width 241 height 24
click at [1012, 583] on button "Save" at bounding box center [996, 578] width 80 height 27
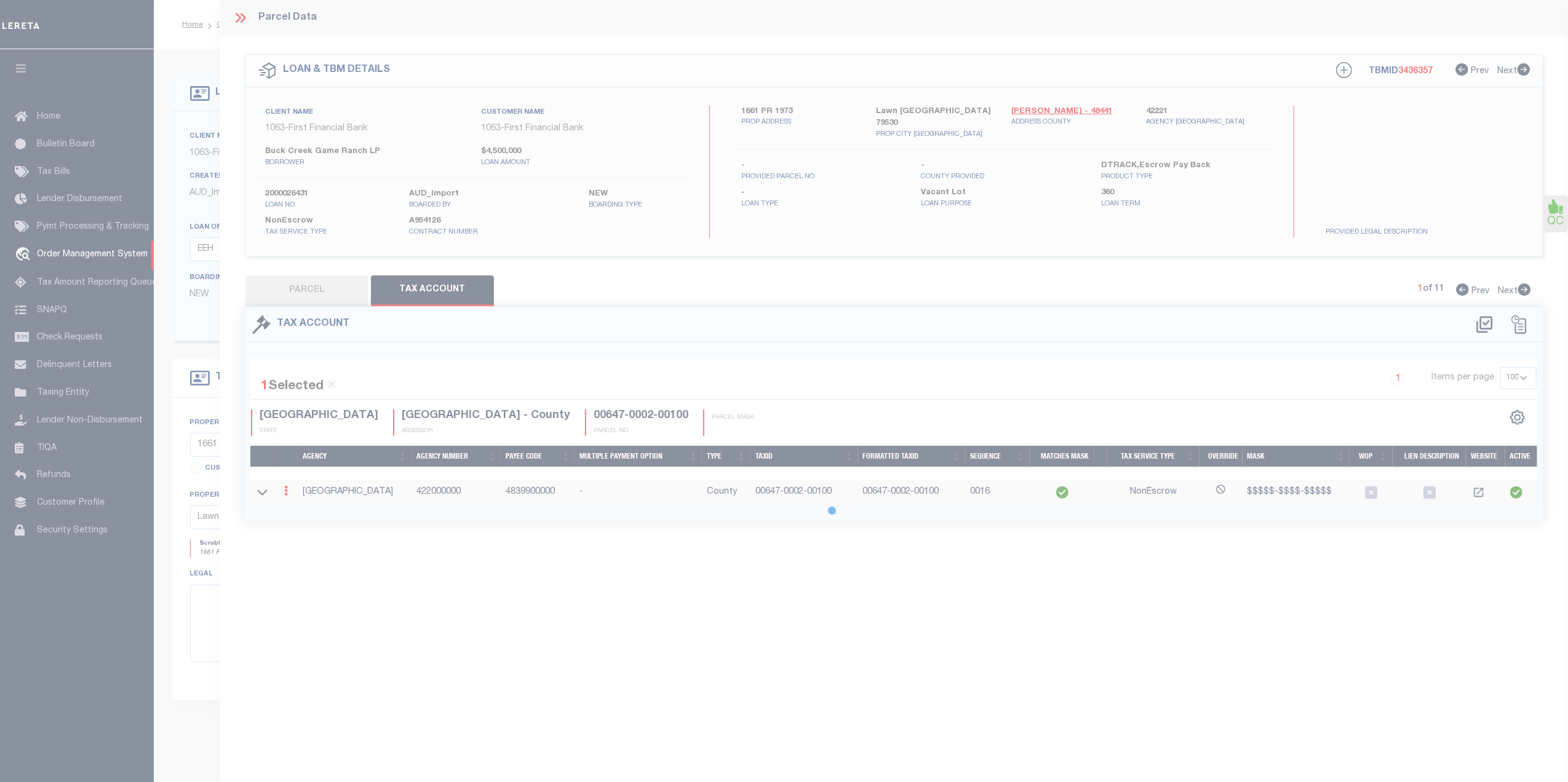
select select
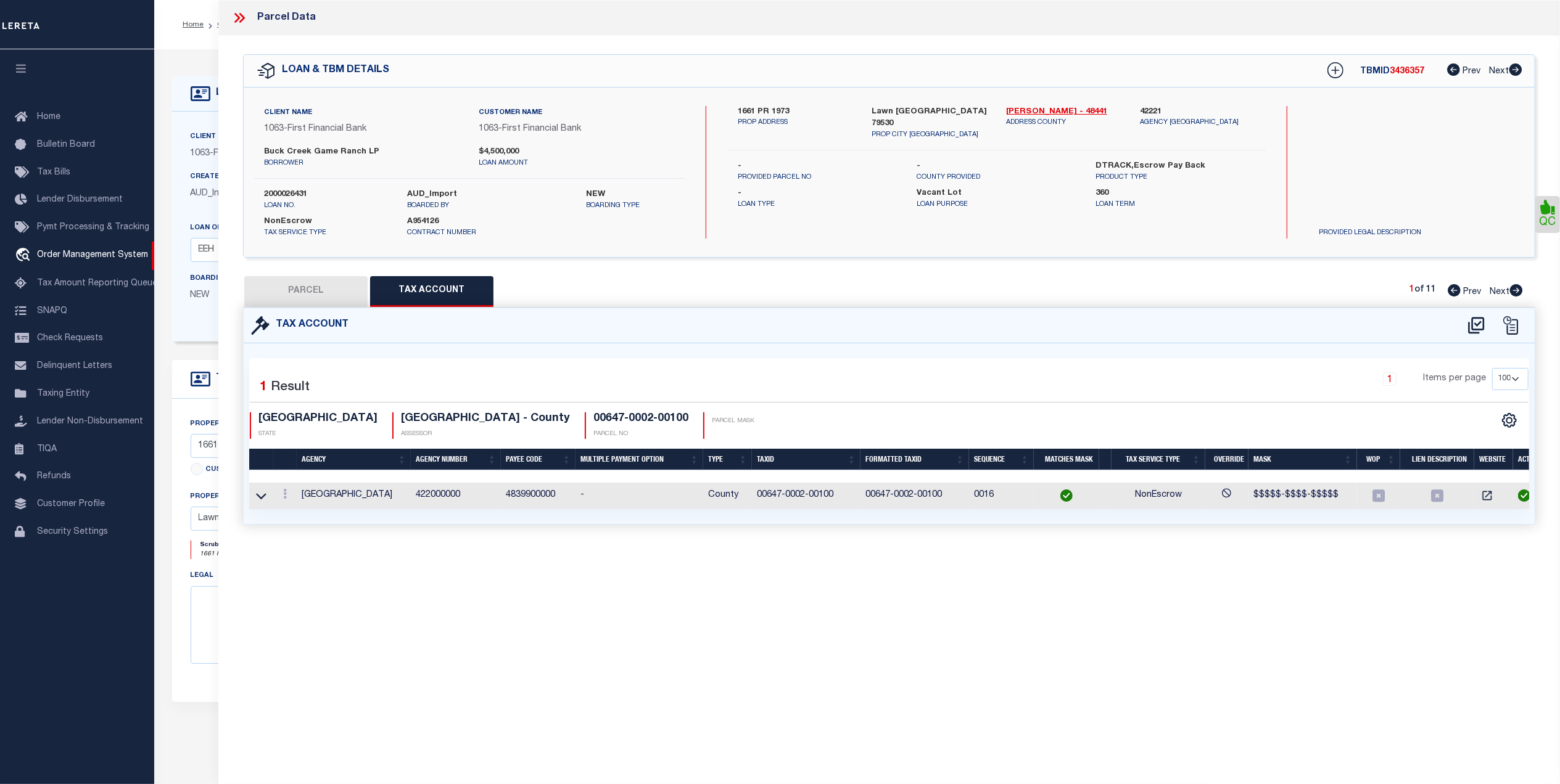
click at [270, 291] on button "PARCEL" at bounding box center [306, 292] width 124 height 31
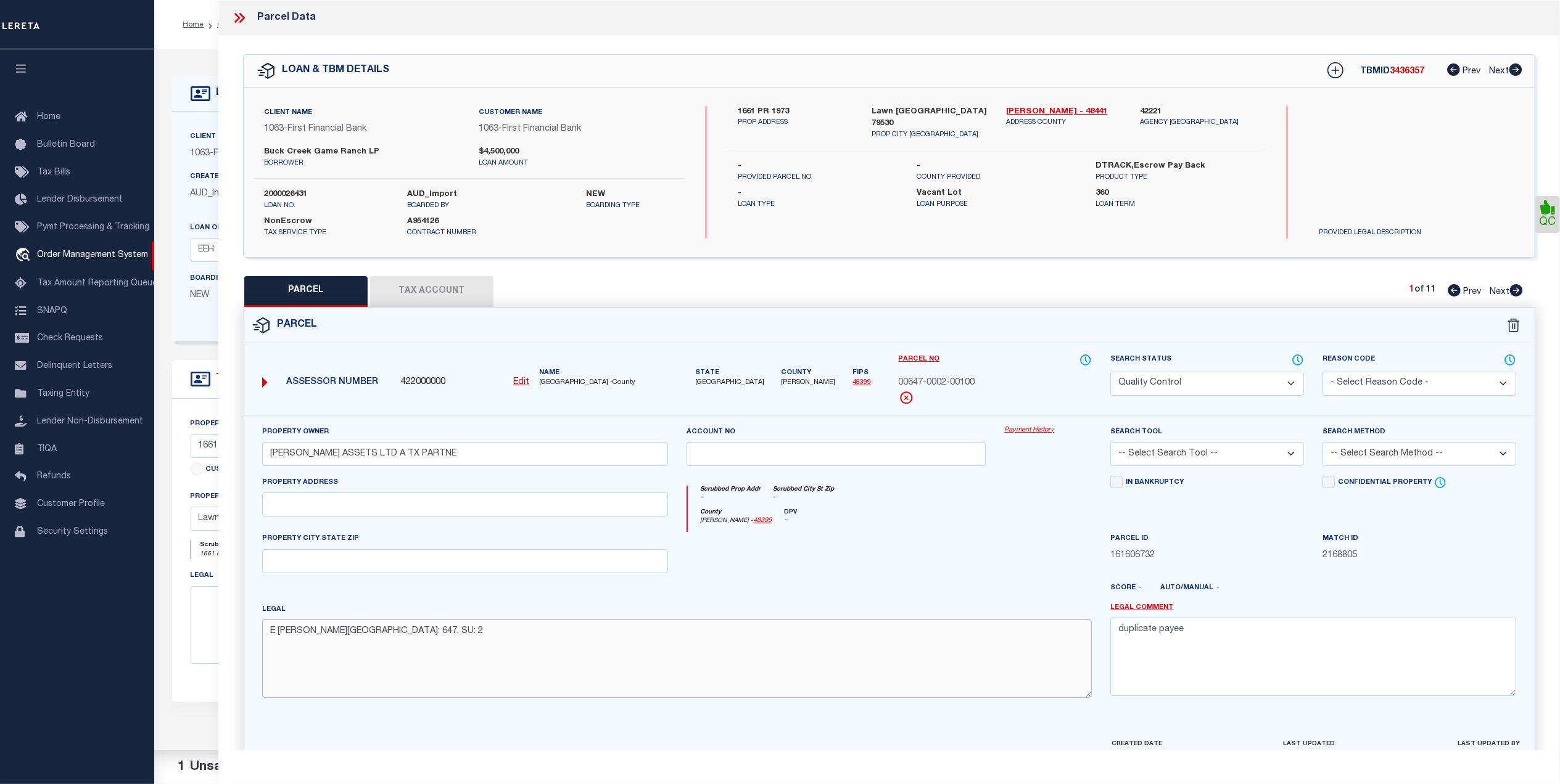
click at [769, 650] on textarea "E [PERSON_NAME][GEOGRAPHIC_DATA]: 647, SU: 2" at bounding box center [676, 658] width 830 height 78
click at [466, 443] on div "Property Owner DANIELS ASSETS LTD A TX PARTNE" at bounding box center [464, 445] width 406 height 40
click at [467, 455] on input "[PERSON_NAME] ASSETS LTD A TX PARTNE" at bounding box center [464, 454] width 406 height 24
click at [966, 556] on div at bounding box center [836, 557] width 318 height 51
drag, startPoint x: 1224, startPoint y: 460, endPoint x: 1219, endPoint y: 469, distance: 10.3
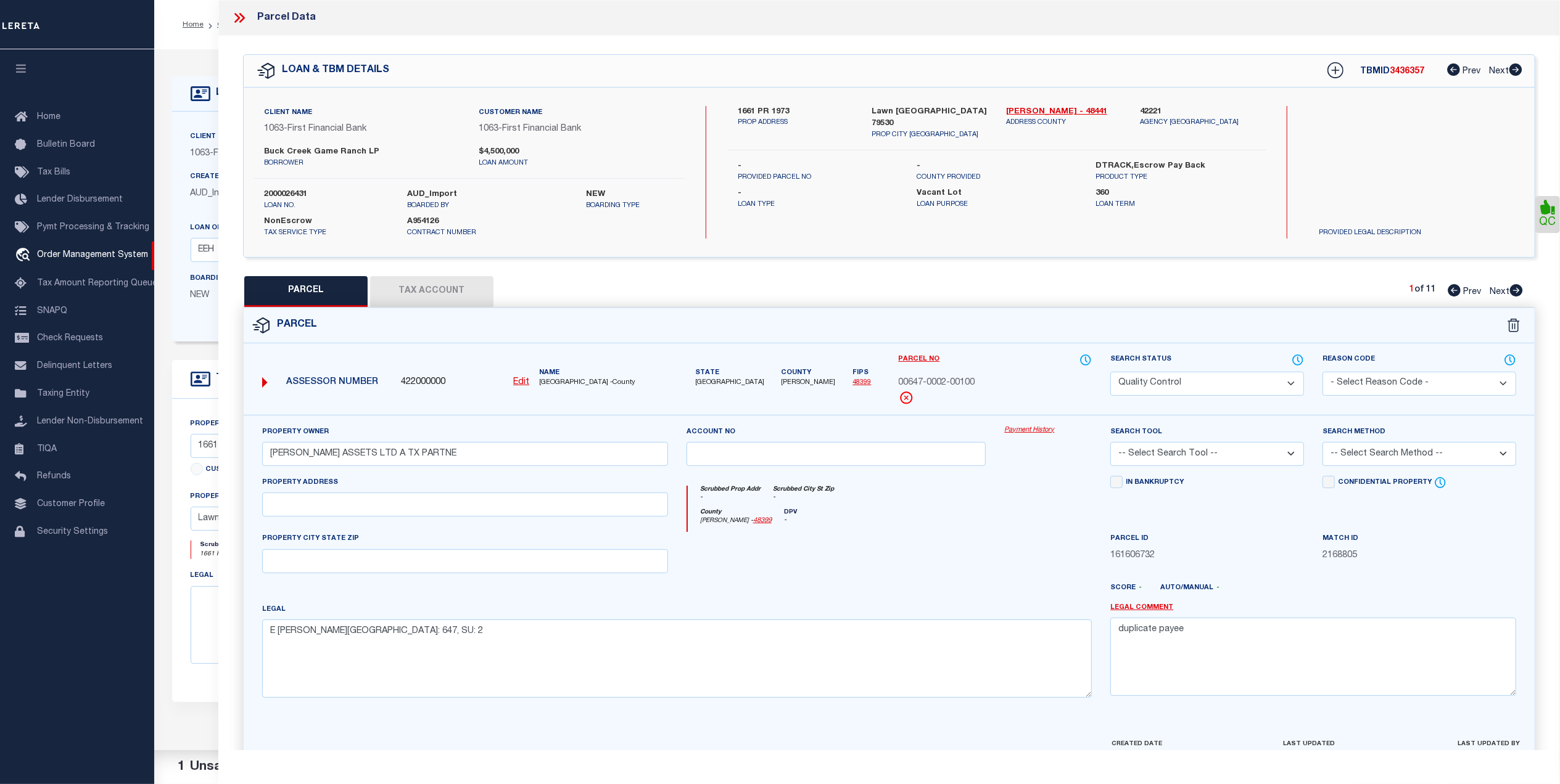
click at [1224, 460] on select "-- Select Search Tool -- 3rd Party Website Agency File Agency Website ATLS CNV-…" at bounding box center [1207, 454] width 194 height 24
select select "AGW"
click at [1110, 444] on select "-- Select Search Tool -- 3rd Party Website Agency File Agency Website ATLS CNV-…" at bounding box center [1207, 454] width 194 height 24
drag, startPoint x: 1357, startPoint y: 457, endPoint x: 1357, endPoint y: 469, distance: 12.0
click at [1357, 457] on select "-- Select Search Method -- Property Address Legal Liability Info Provided" at bounding box center [1419, 454] width 194 height 24
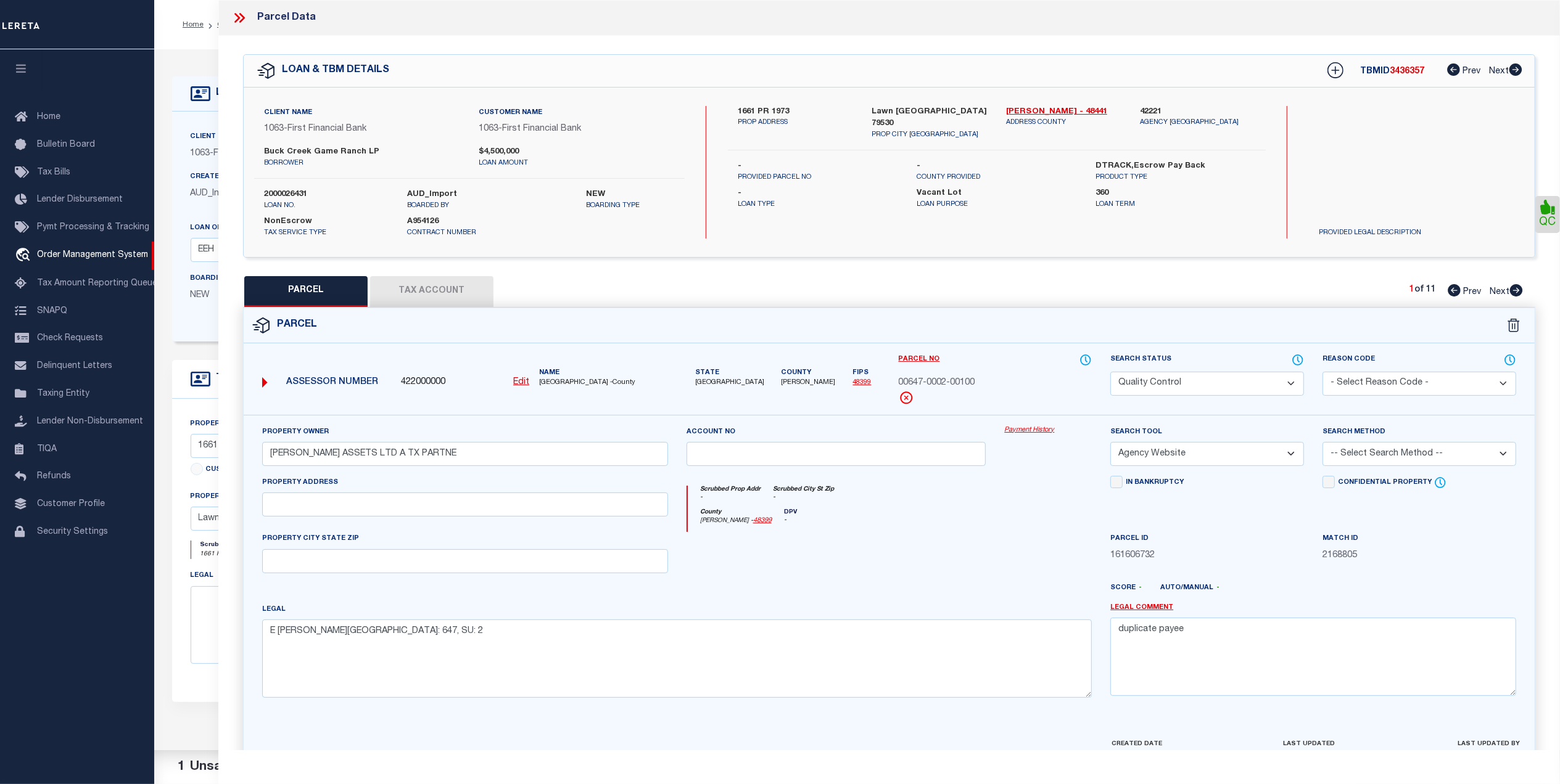
select select "LEG"
click at [1322, 444] on select "-- Select Search Method -- Property Address Legal Liability Info Provided" at bounding box center [1419, 454] width 194 height 24
click at [885, 543] on div at bounding box center [836, 557] width 318 height 51
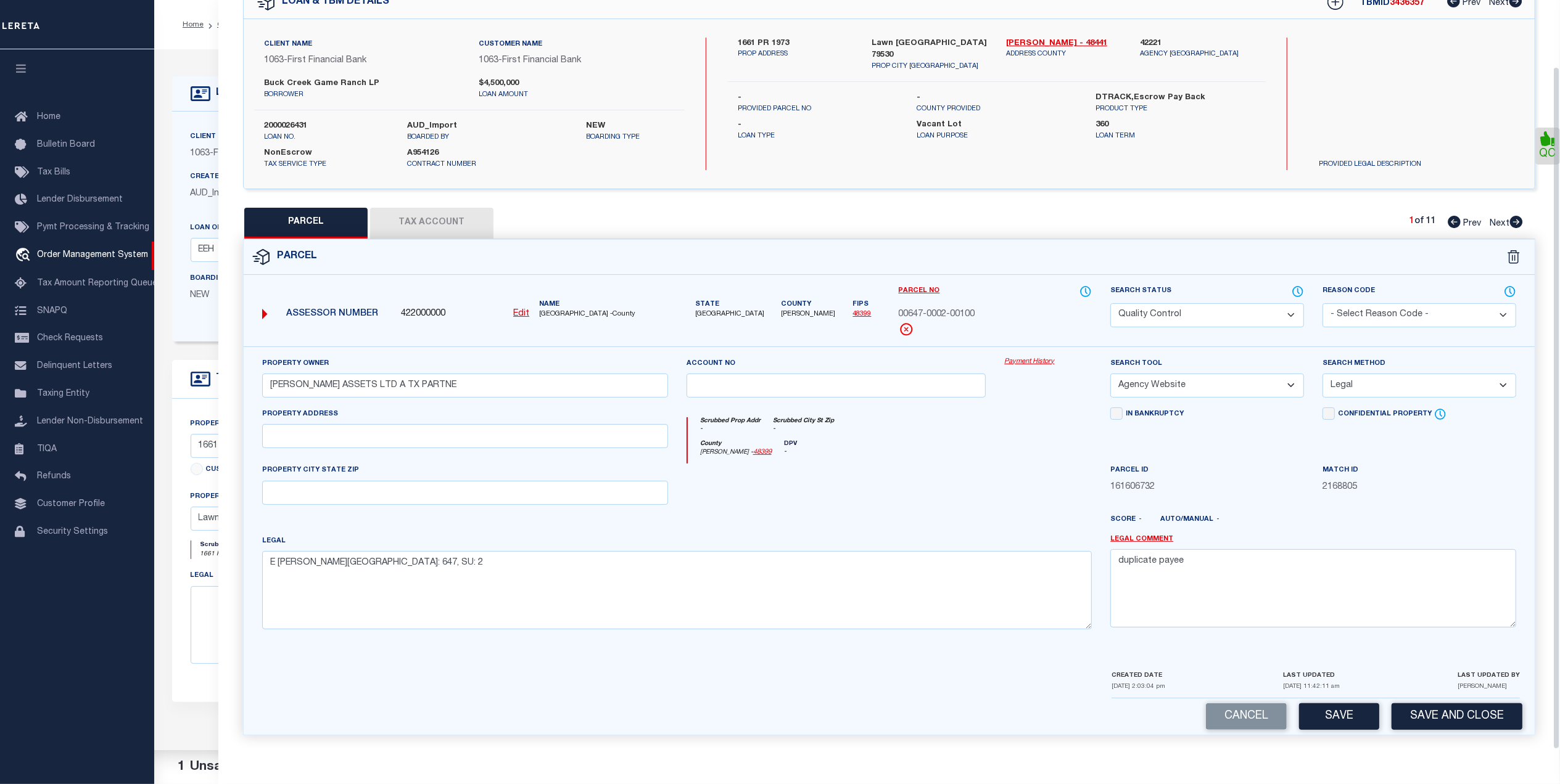
scroll to position [73, 0]
click at [1331, 715] on button "Save" at bounding box center [1339, 716] width 80 height 27
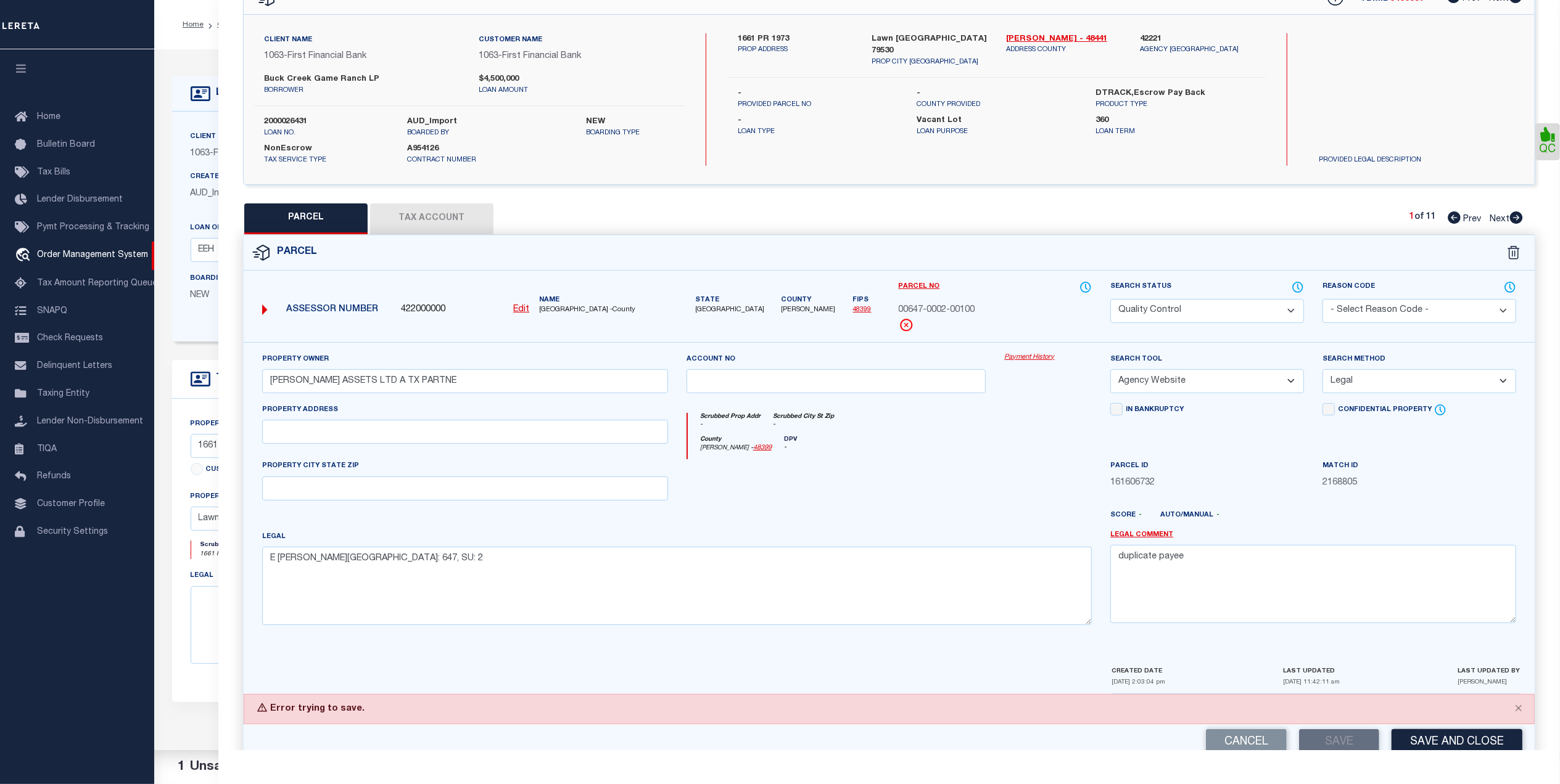
click at [1186, 309] on select "Automated Search Bad Parcel Complete Duplicate Parcel High Dollar Reporting In …" at bounding box center [1207, 311] width 194 height 24
select select "CP"
click at [1110, 299] on select "Automated Search Bad Parcel Complete Duplicate Parcel High Dollar Reporting In …" at bounding box center [1207, 311] width 194 height 24
click at [984, 444] on div "County Runnels - 48399 DPV -" at bounding box center [890, 448] width 405 height 24
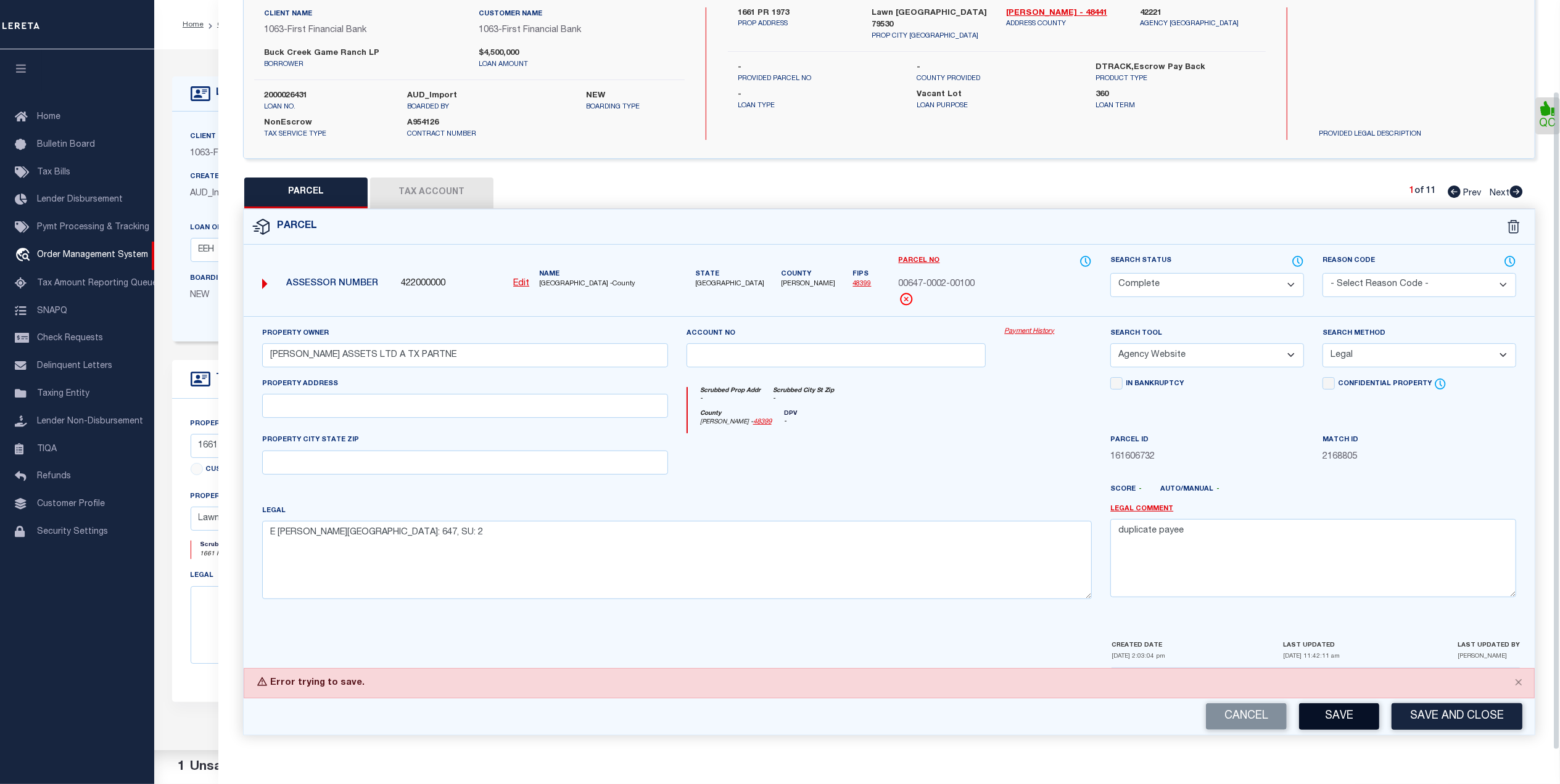
click at [1326, 721] on button "Save" at bounding box center [1339, 716] width 80 height 27
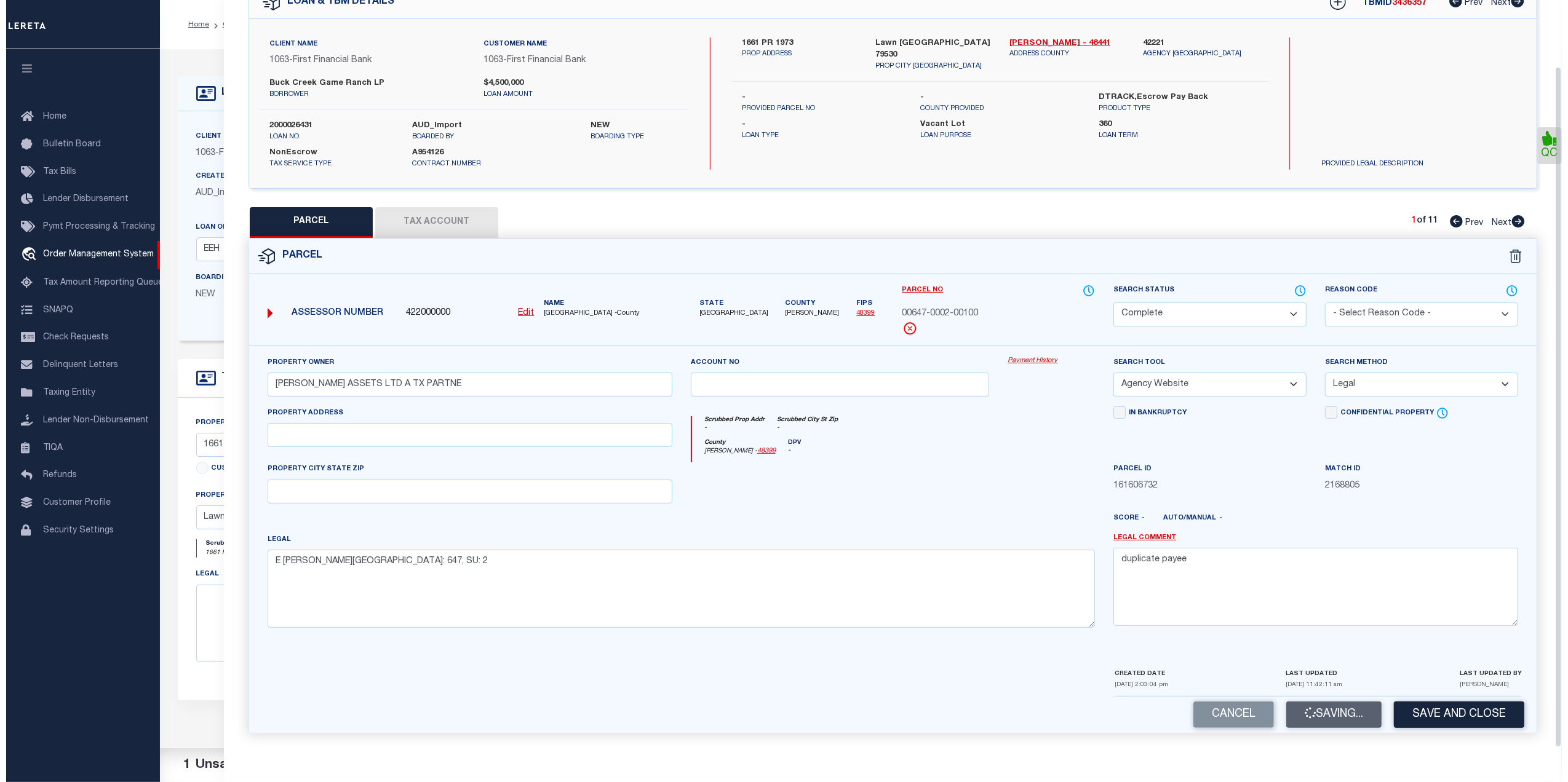
scroll to position [104, 0]
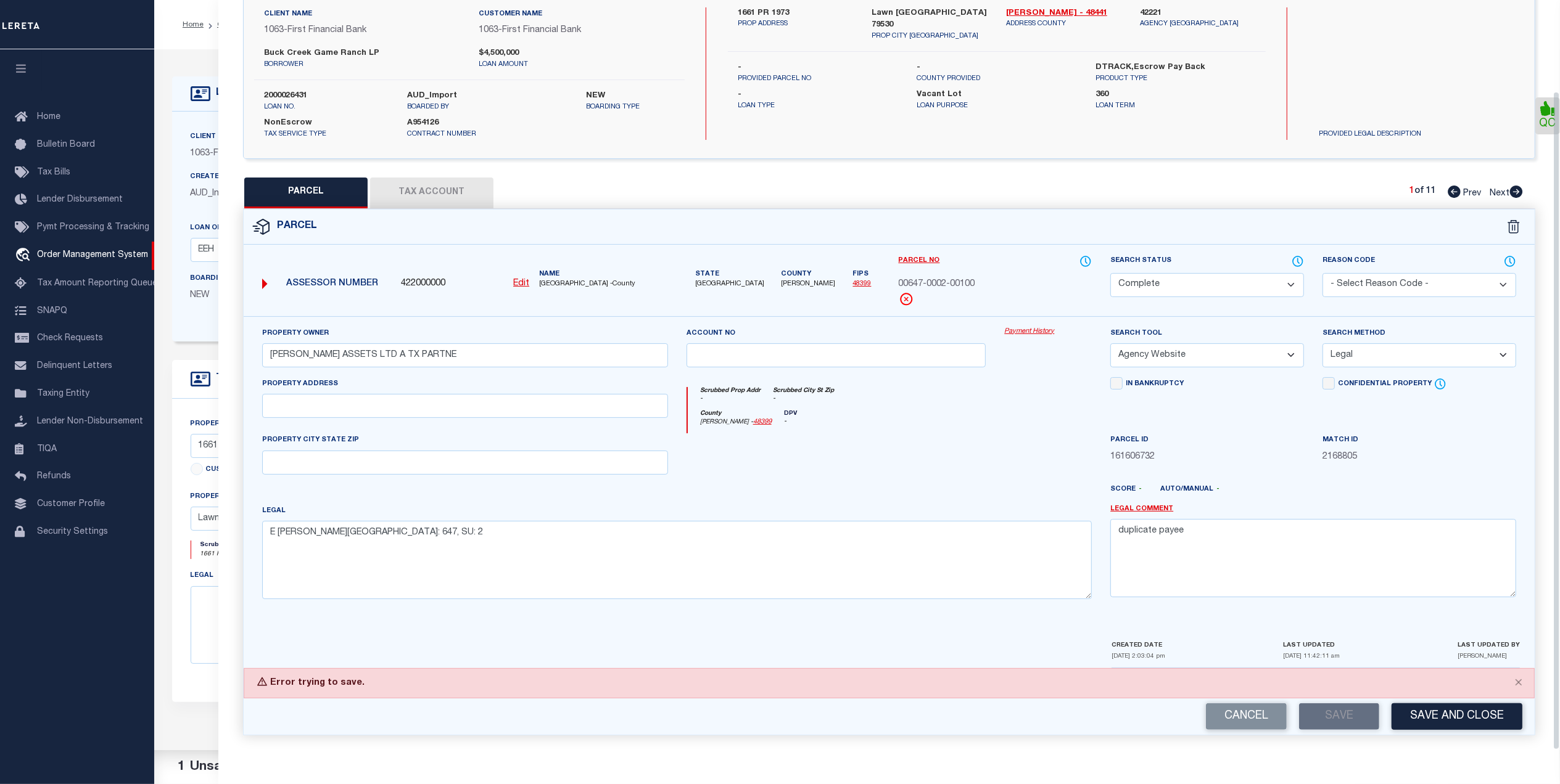
click at [1327, 721] on div "Cancel Save Save and Close" at bounding box center [889, 716] width 1291 height 36
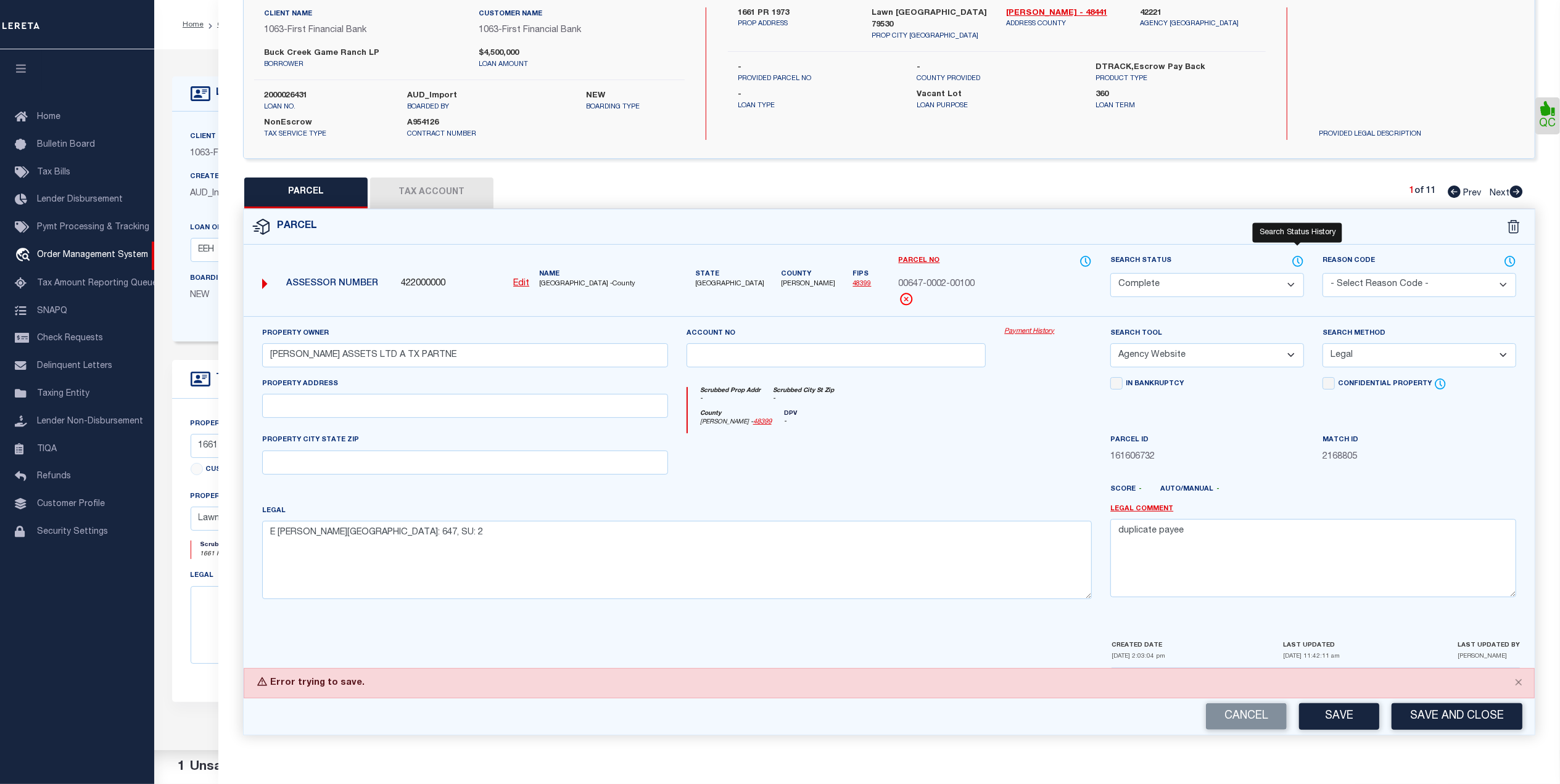
click at [1298, 255] on icon at bounding box center [1297, 262] width 12 height 14
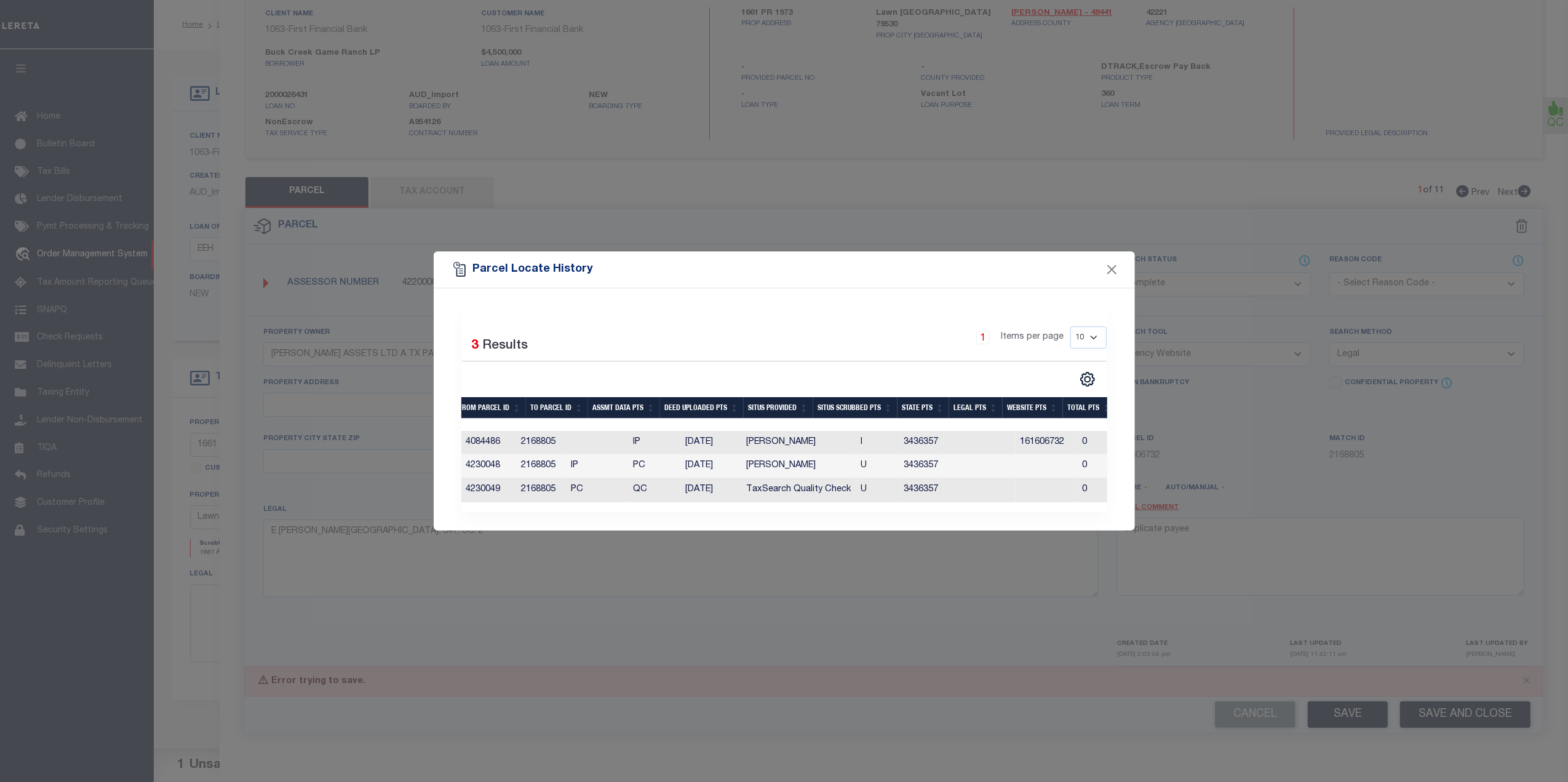
scroll to position [0, 0]
click at [1106, 266] on button "Close" at bounding box center [1112, 270] width 16 height 16
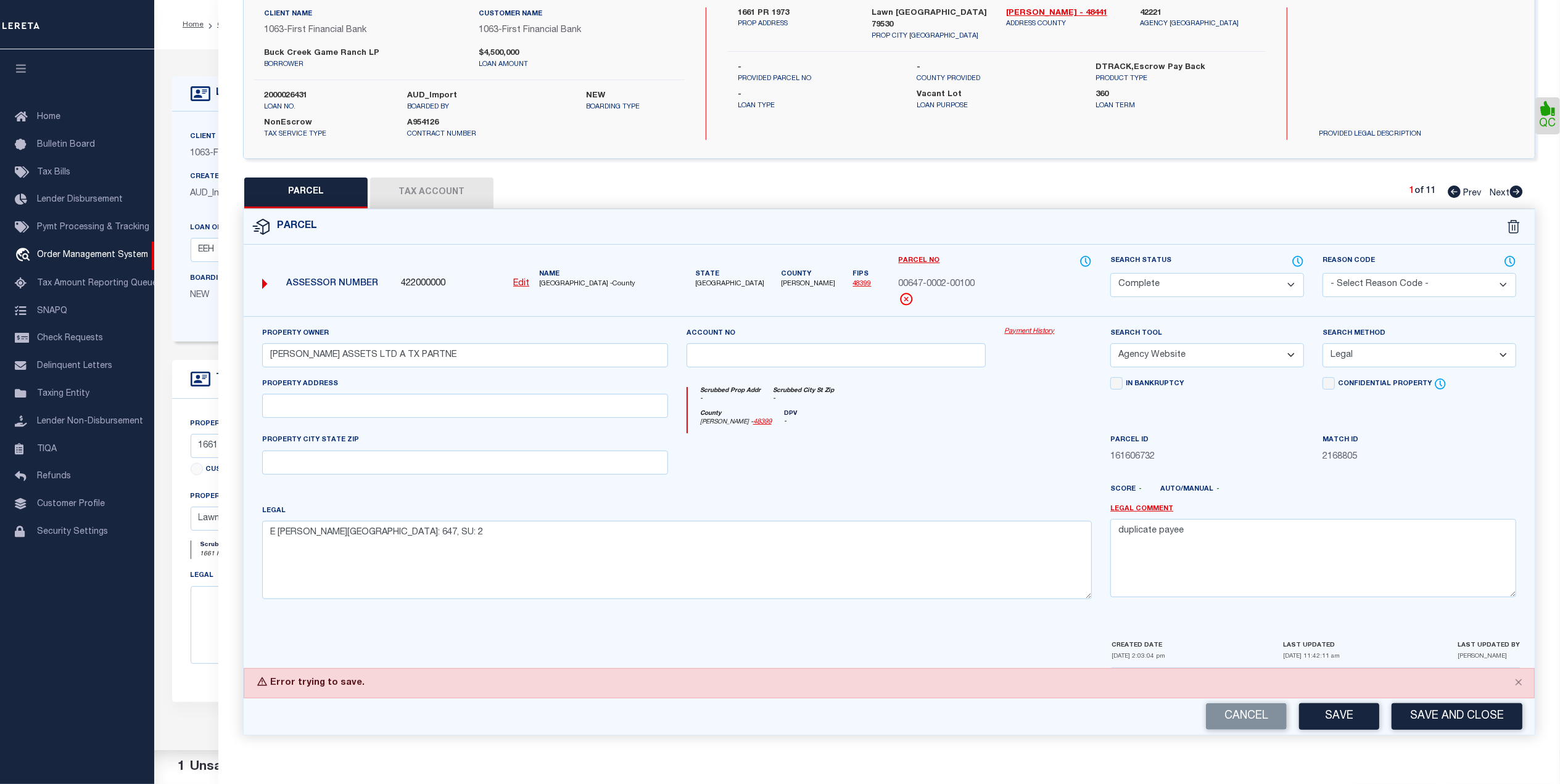
click at [1406, 280] on select "- Select Reason Code - 099 - Other (Provide additional detail) ACT - Agency Cha…" at bounding box center [1419, 285] width 194 height 24
select select "099"
click at [1322, 273] on select "- Select Reason Code - 099 - Other (Provide additional detail) ACT - Agency Cha…" at bounding box center [1419, 285] width 194 height 24
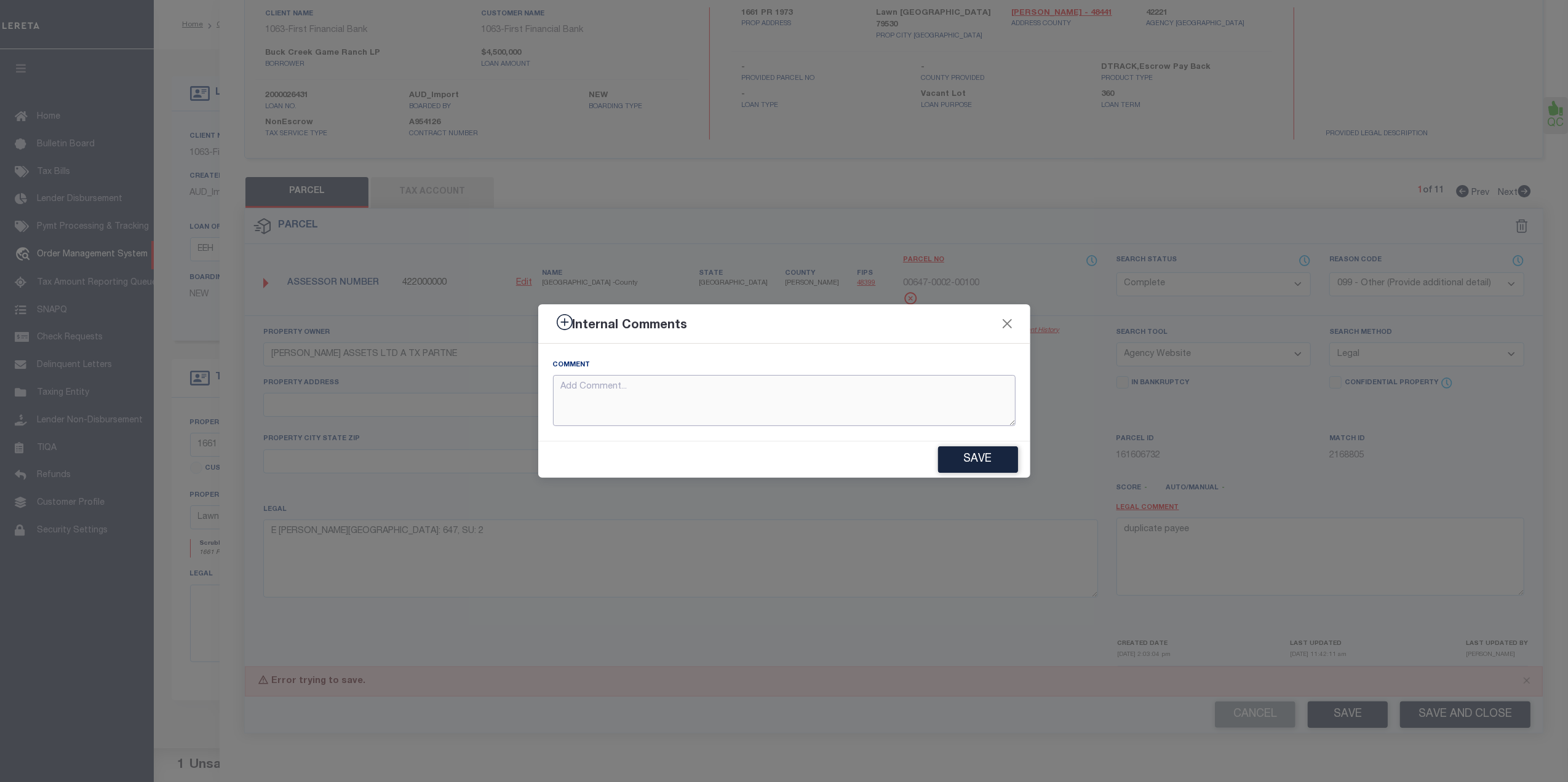
click at [957, 406] on textarea at bounding box center [784, 400] width 463 height 51
click at [998, 460] on button "Save" at bounding box center [977, 459] width 80 height 27
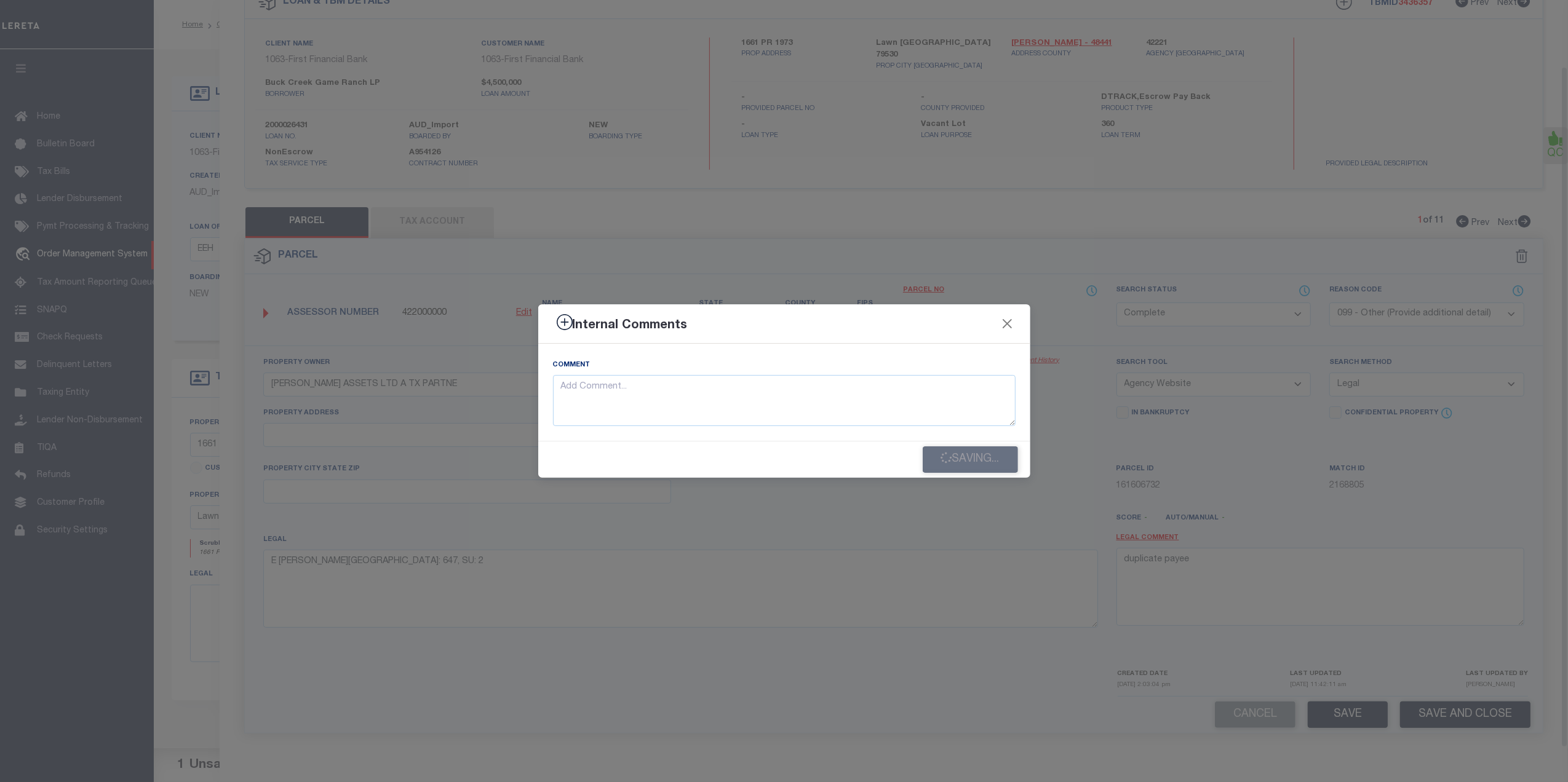
scroll to position [73, 0]
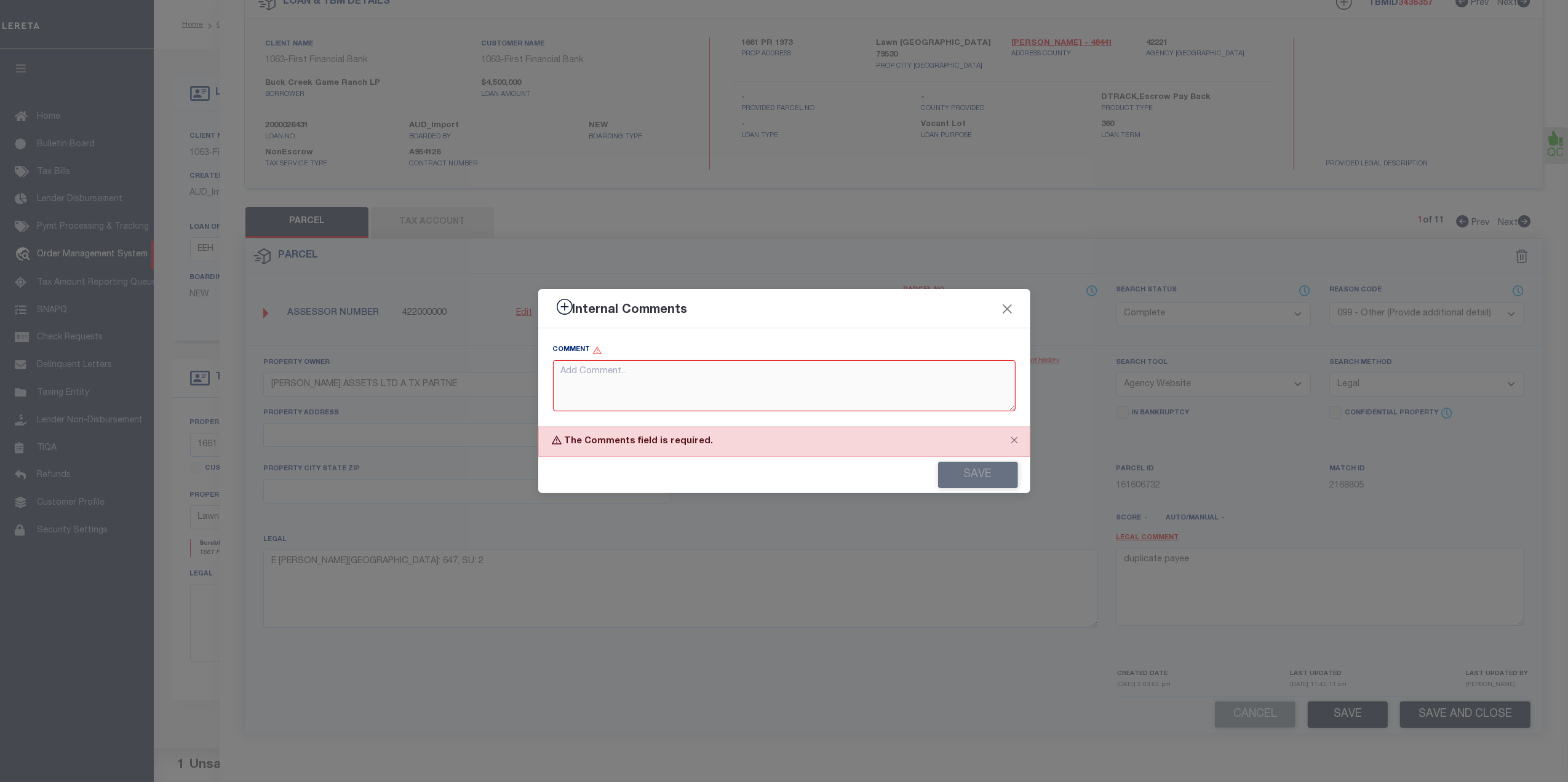
click at [812, 396] on textarea at bounding box center [784, 386] width 463 height 51
type textarea "."
click at [1001, 477] on button "Save" at bounding box center [977, 475] width 80 height 27
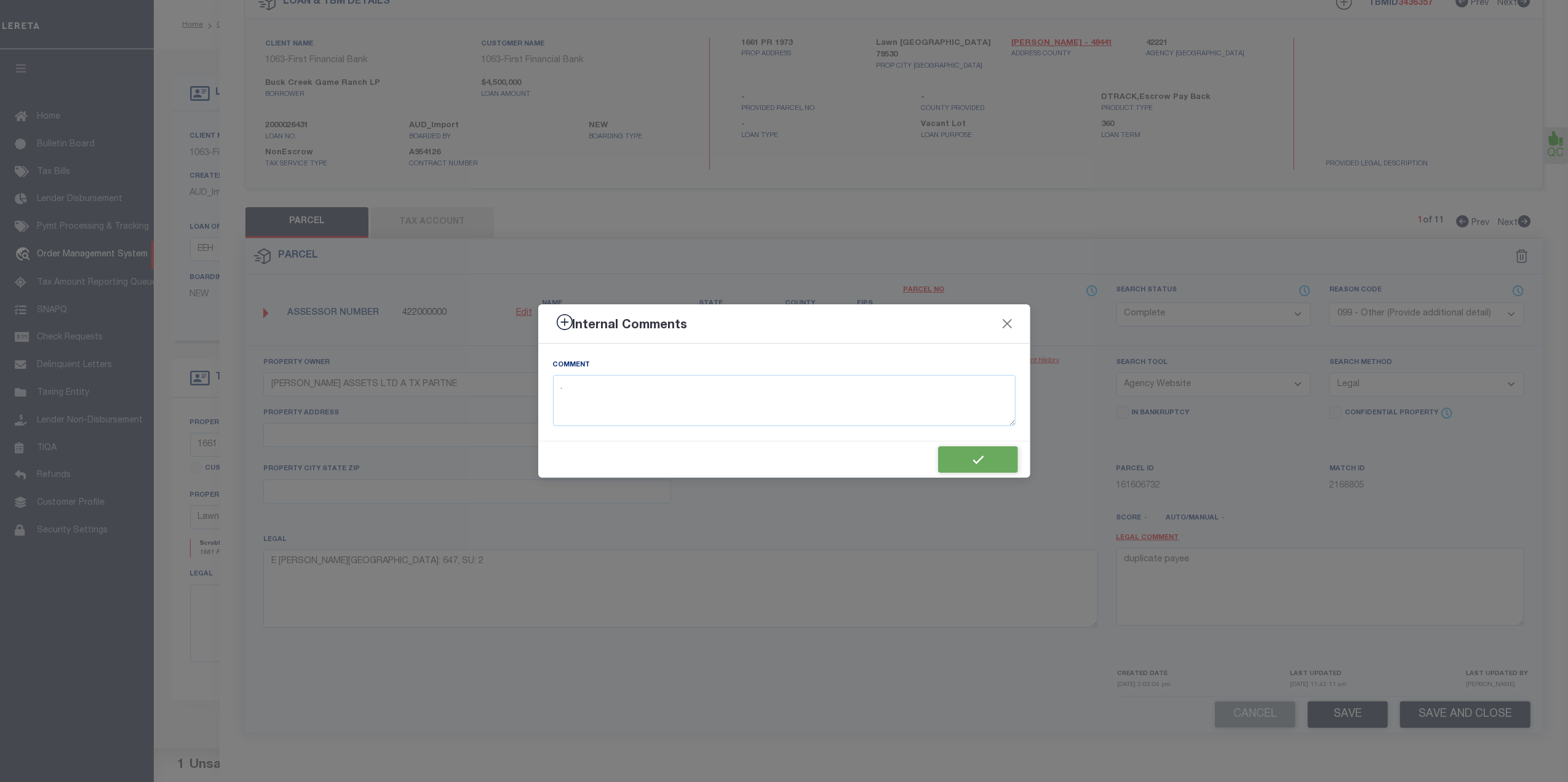
type textarea "."
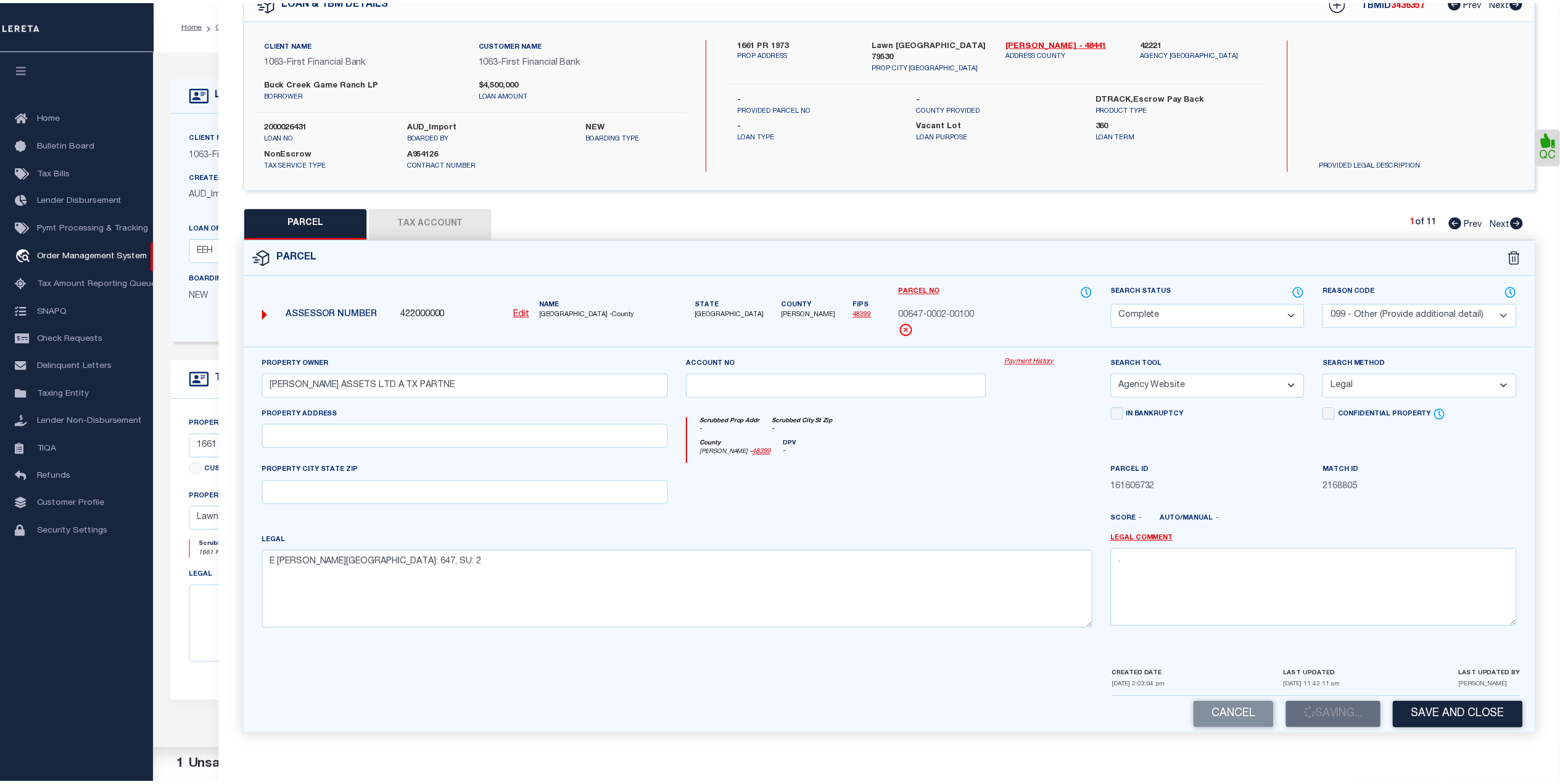
scroll to position [104, 0]
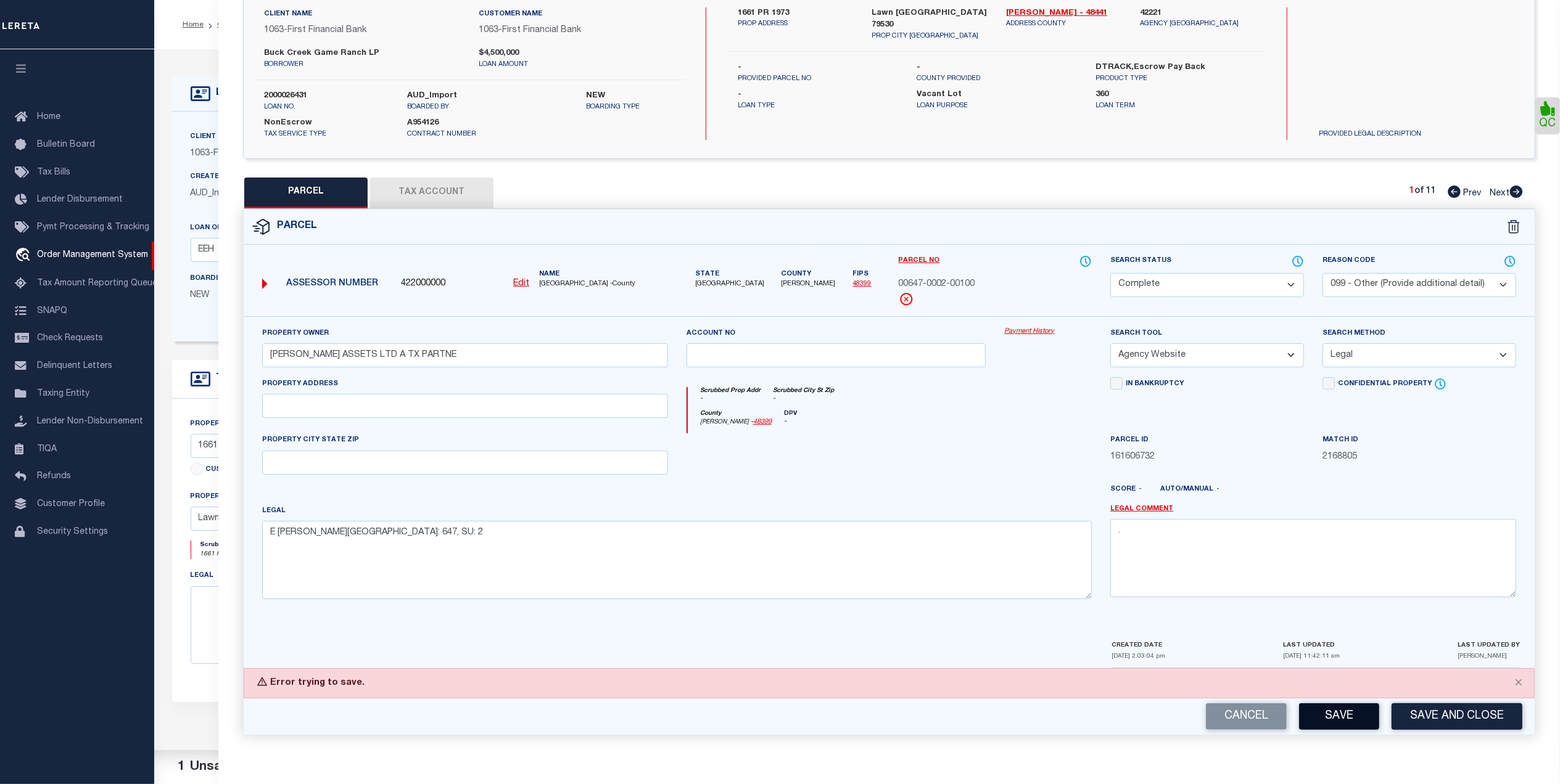
click at [1359, 718] on button "Save" at bounding box center [1339, 716] width 80 height 27
click at [1516, 683] on button "Close" at bounding box center [1519, 683] width 31 height 27
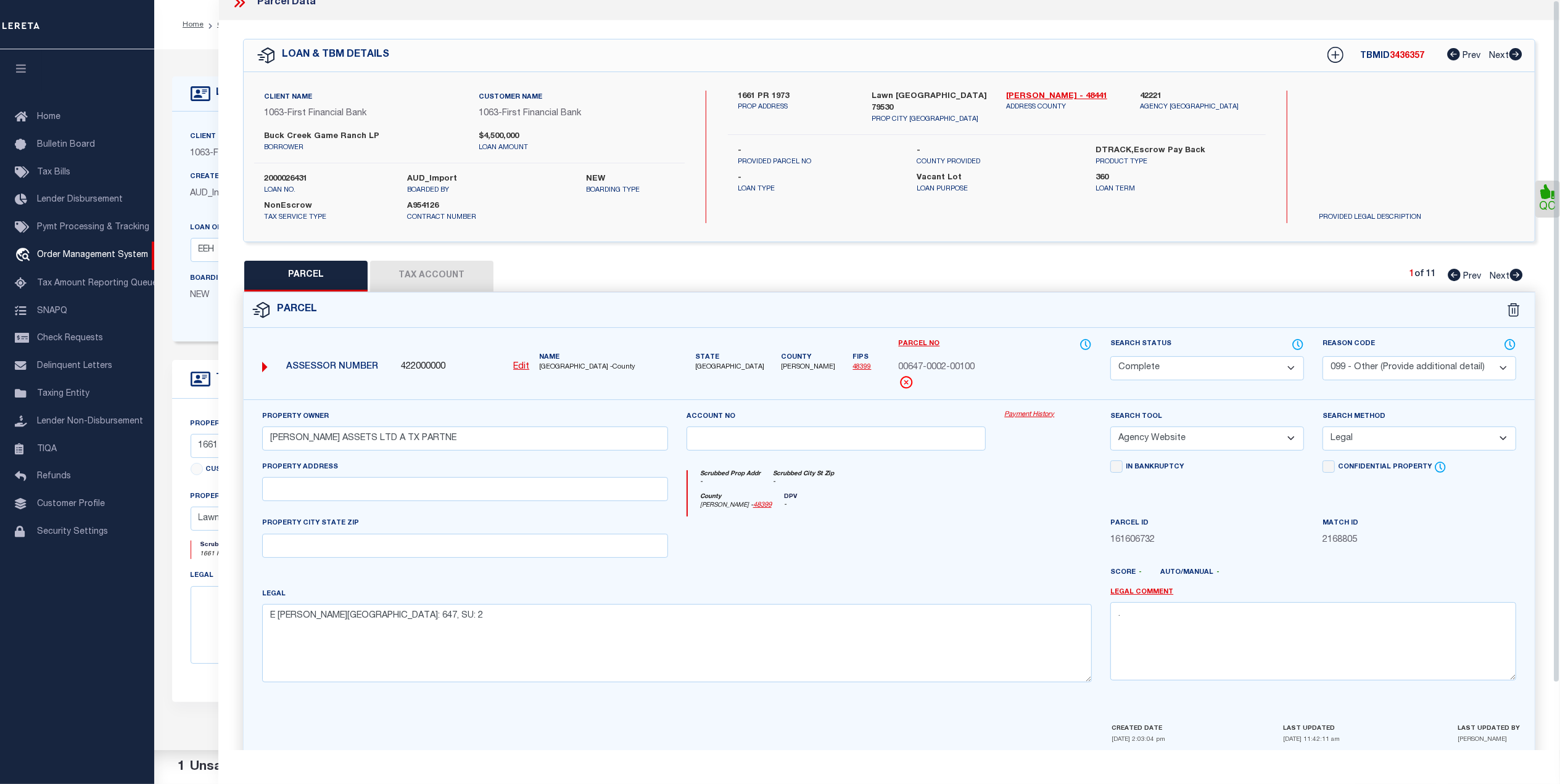
scroll to position [0, 0]
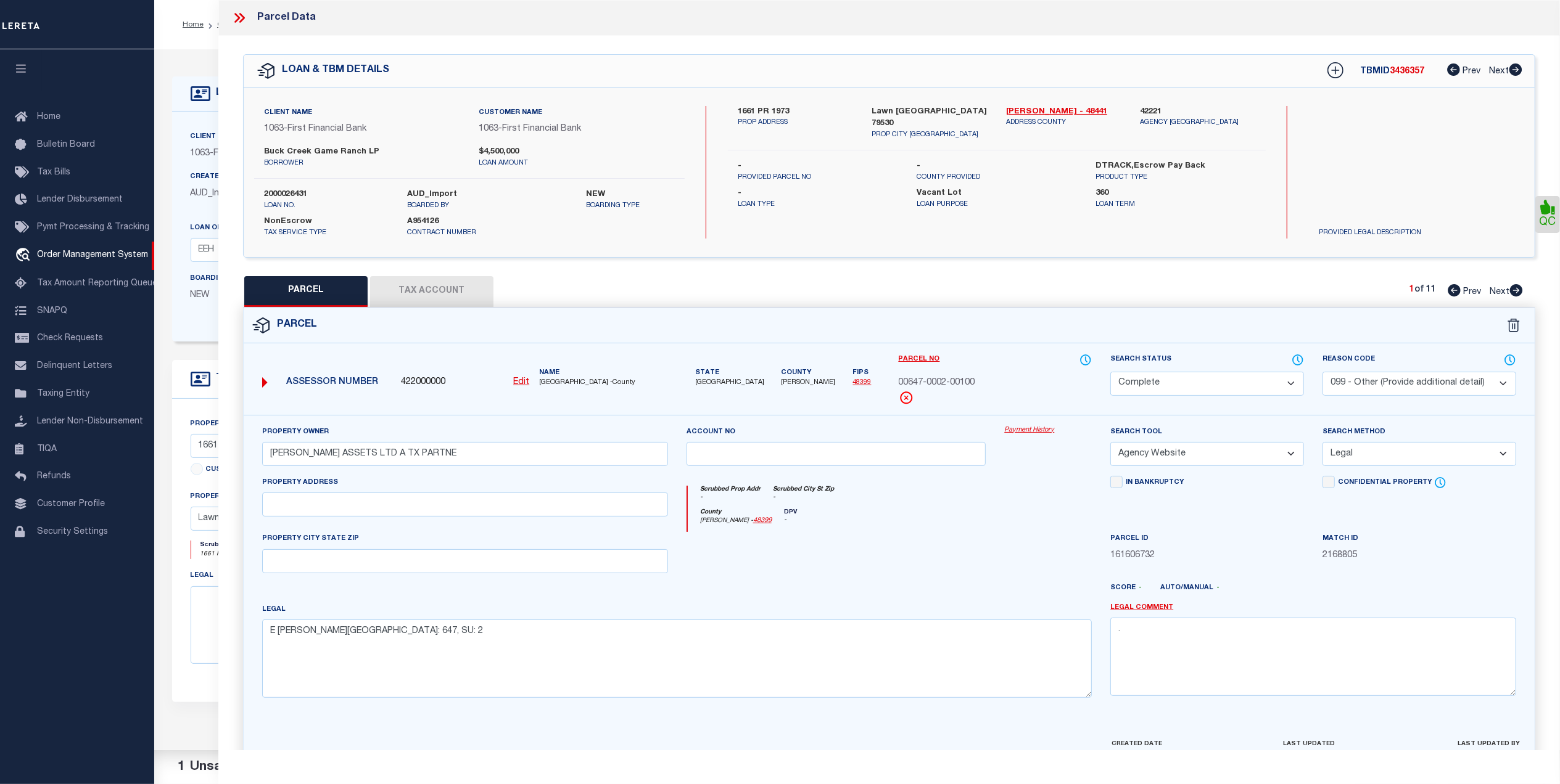
click at [451, 294] on button "Tax Account" at bounding box center [432, 292] width 124 height 31
select select "100"
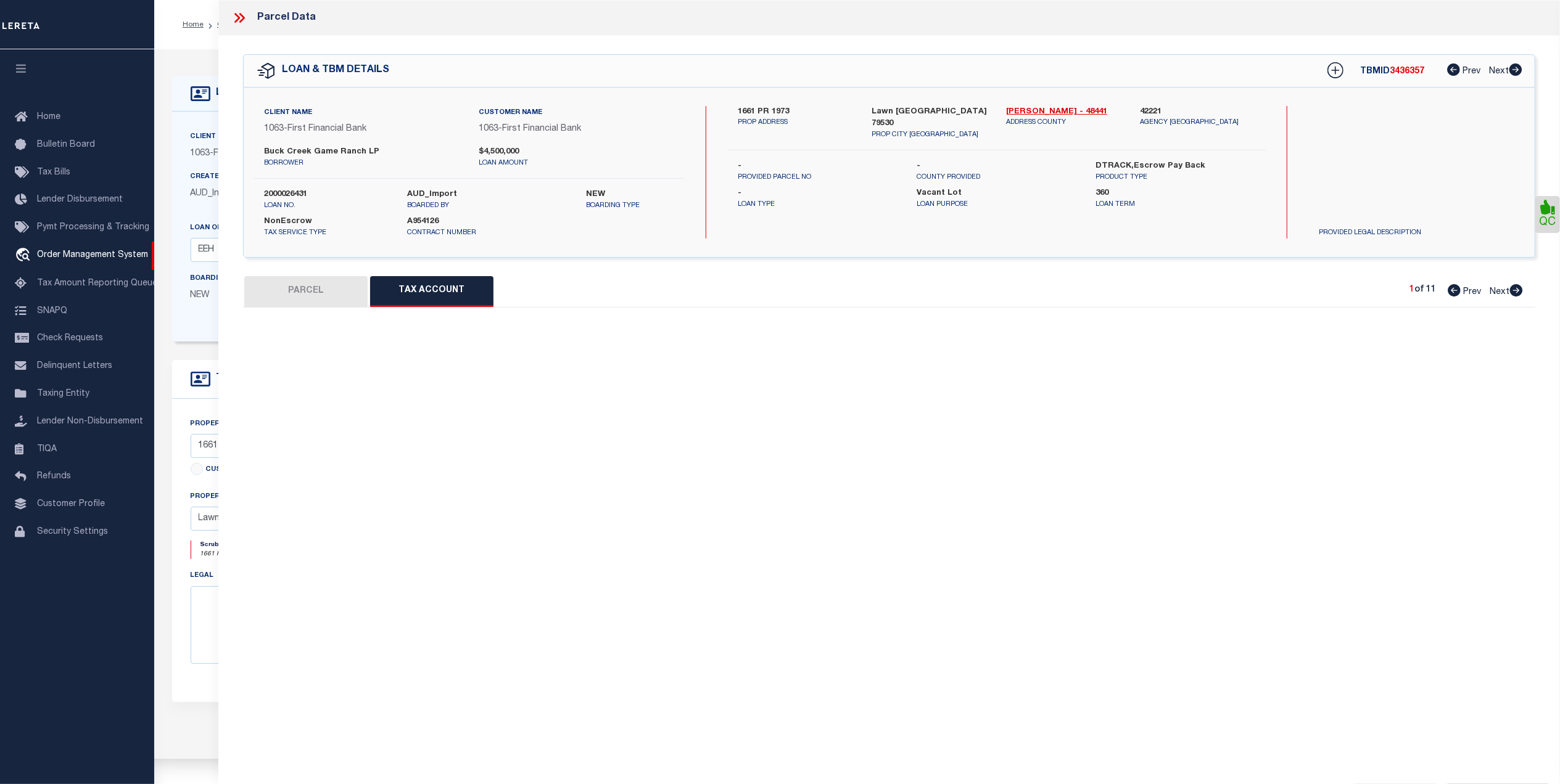
select select "100"
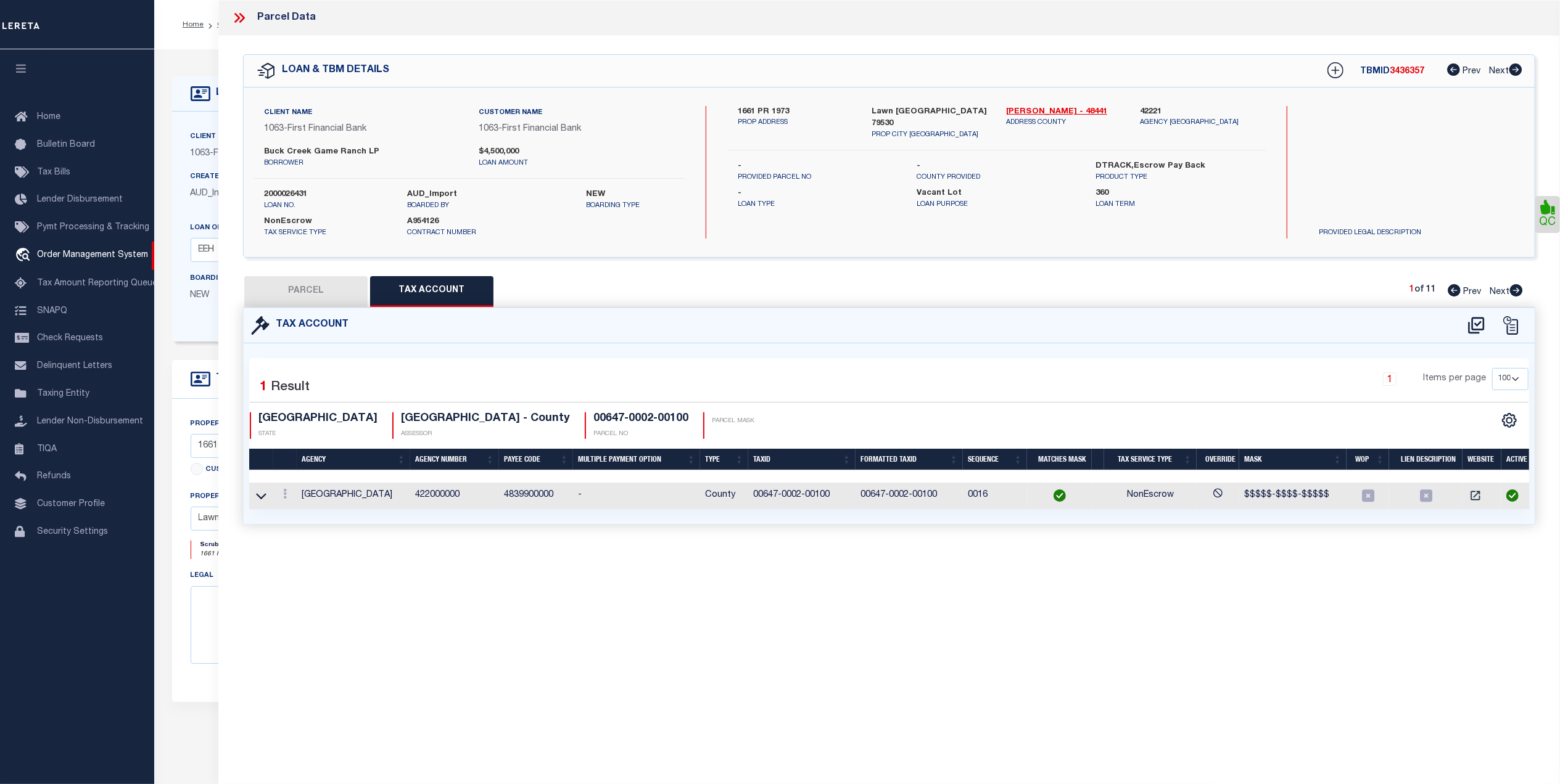
click at [339, 297] on button "PARCEL" at bounding box center [306, 292] width 124 height 31
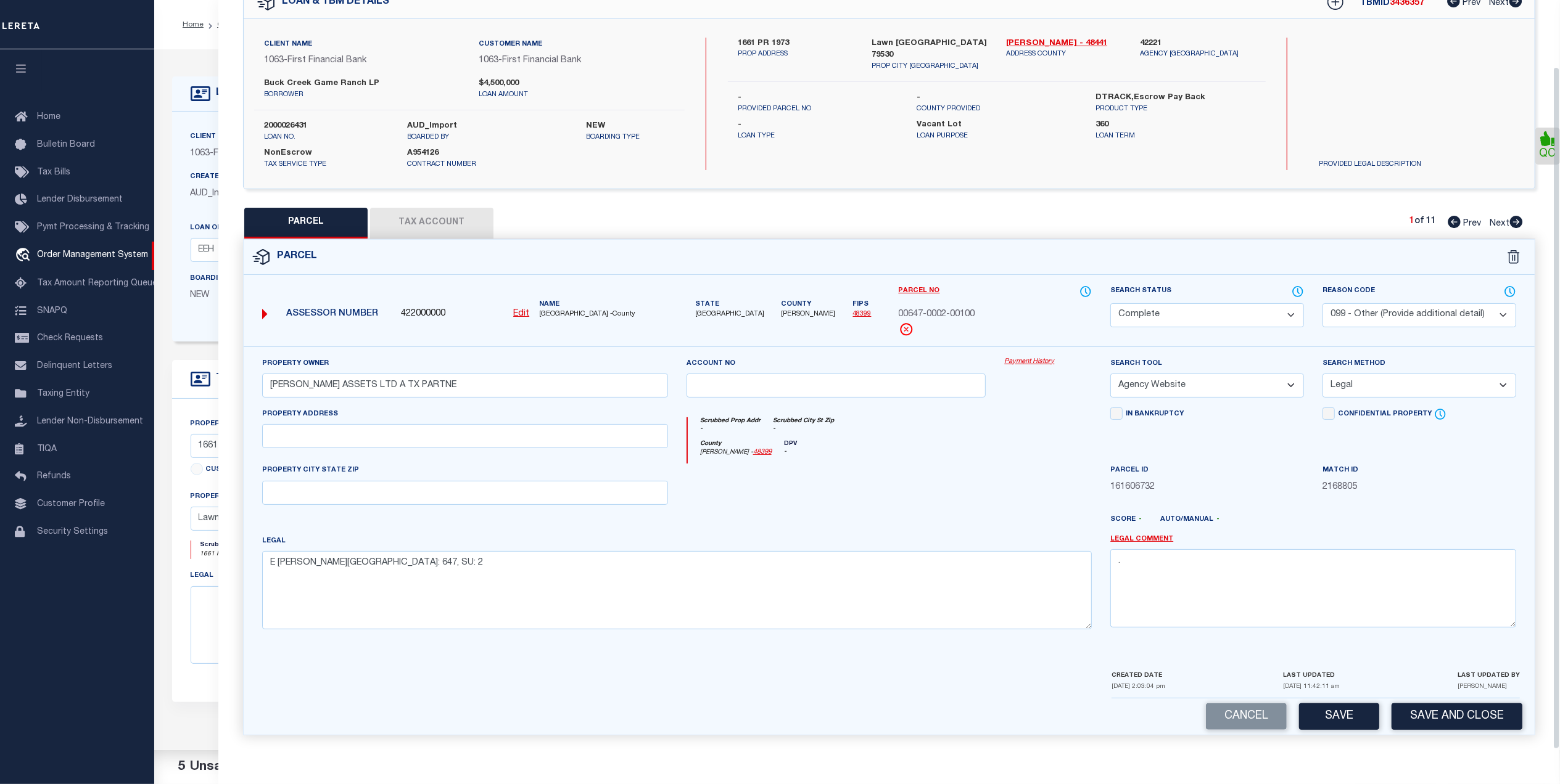
scroll to position [73, 0]
click at [1192, 306] on select "Automated Search Bad Parcel Complete Duplicate Parcel High Dollar Reporting In …" at bounding box center [1207, 316] width 194 height 24
select select "PC"
click at [1110, 304] on select "Automated Search Bad Parcel Complete Duplicate Parcel High Dollar Reporting In …" at bounding box center [1207, 316] width 194 height 24
click at [1421, 304] on select "- Select Reason Code - 099 - Other (Provide additional detail) ACT - Agency Cha…" at bounding box center [1419, 316] width 194 height 24
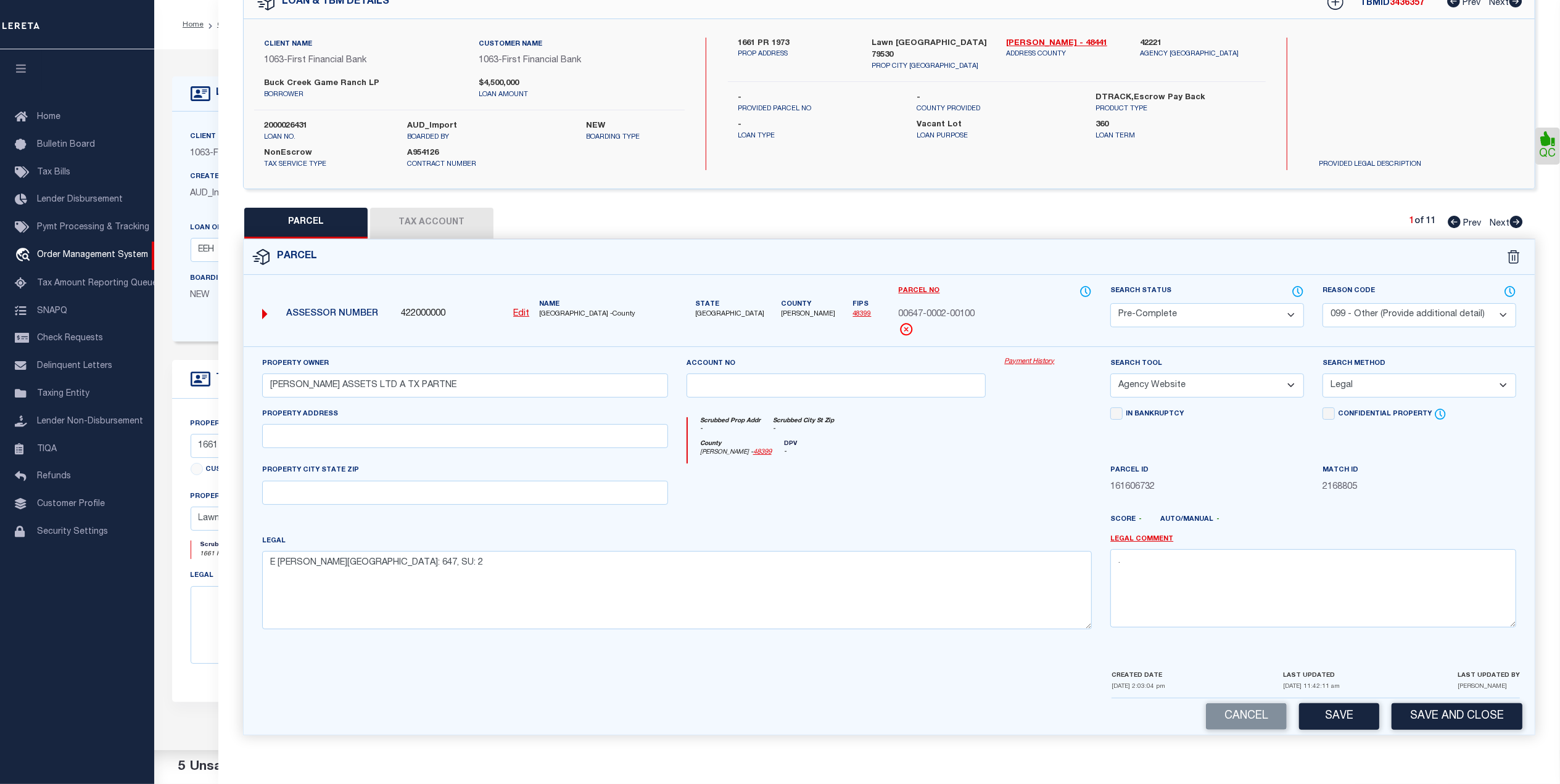
select select
click at [1322, 304] on select "- Select Reason Code - 099 - Other (Provide additional detail) ACT - Agency Cha…" at bounding box center [1419, 316] width 194 height 24
click at [916, 516] on div at bounding box center [942, 524] width 318 height 20
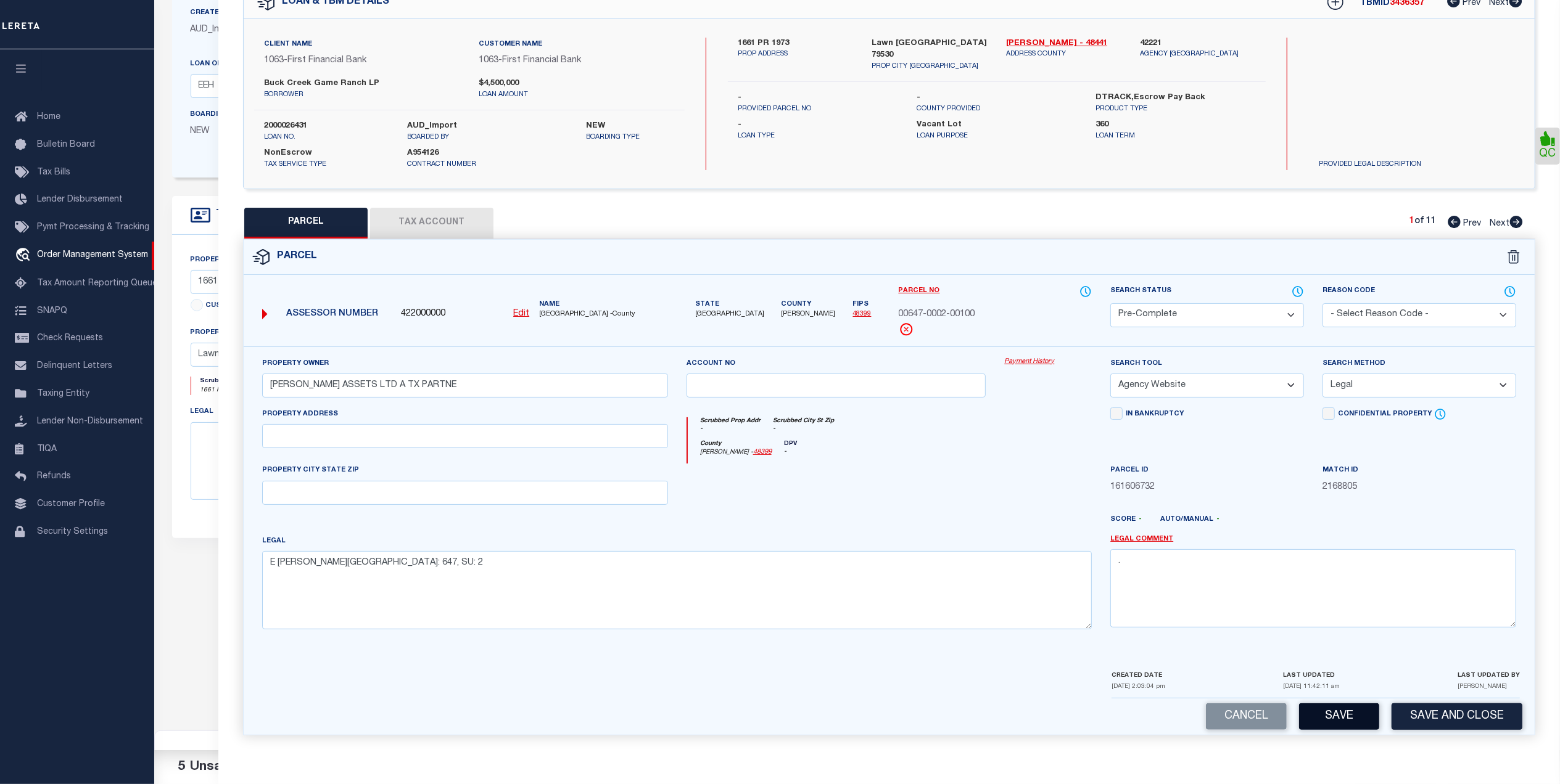
click at [1358, 711] on button "Save" at bounding box center [1339, 716] width 80 height 27
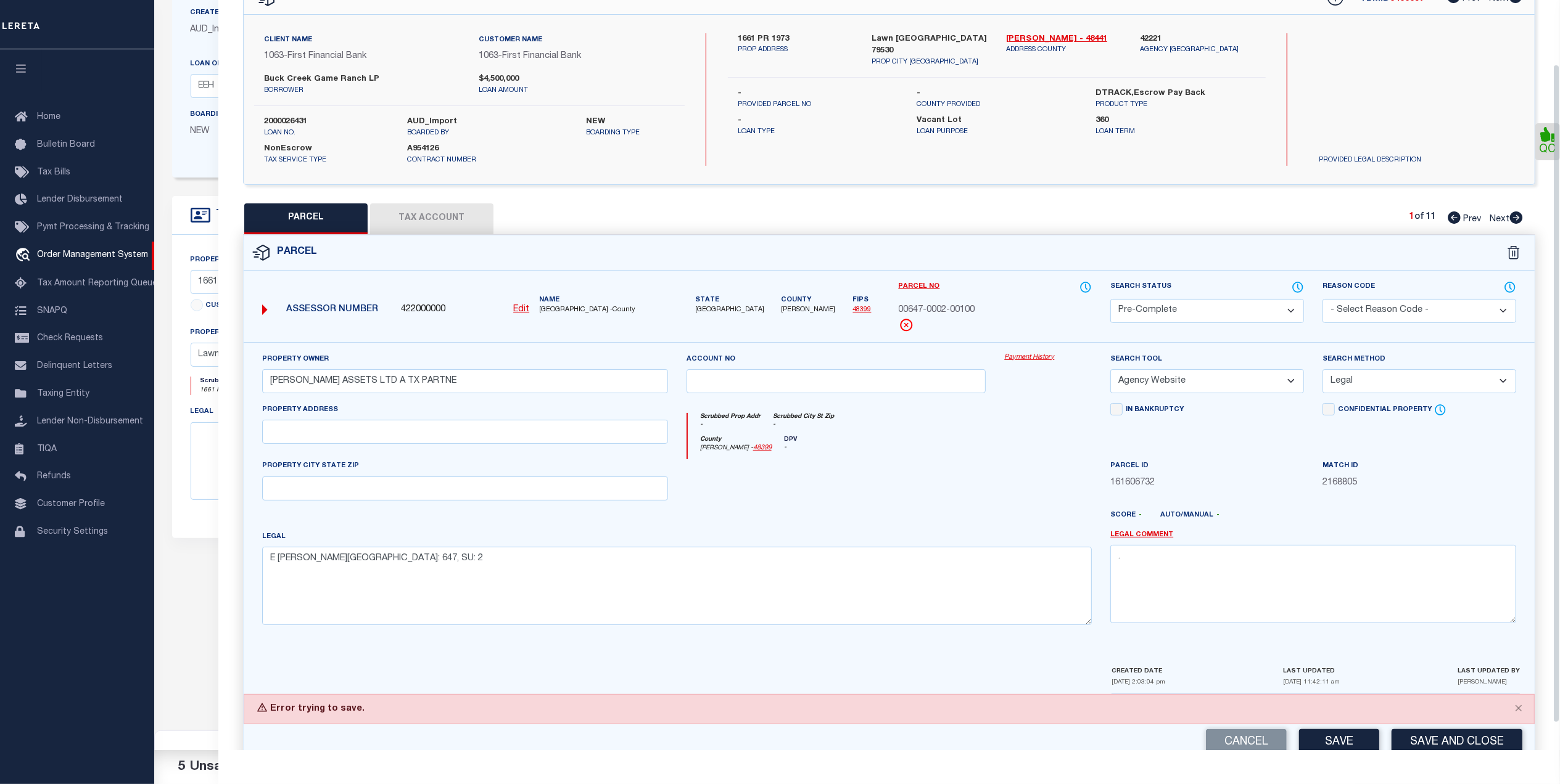
click at [815, 501] on div at bounding box center [836, 485] width 318 height 51
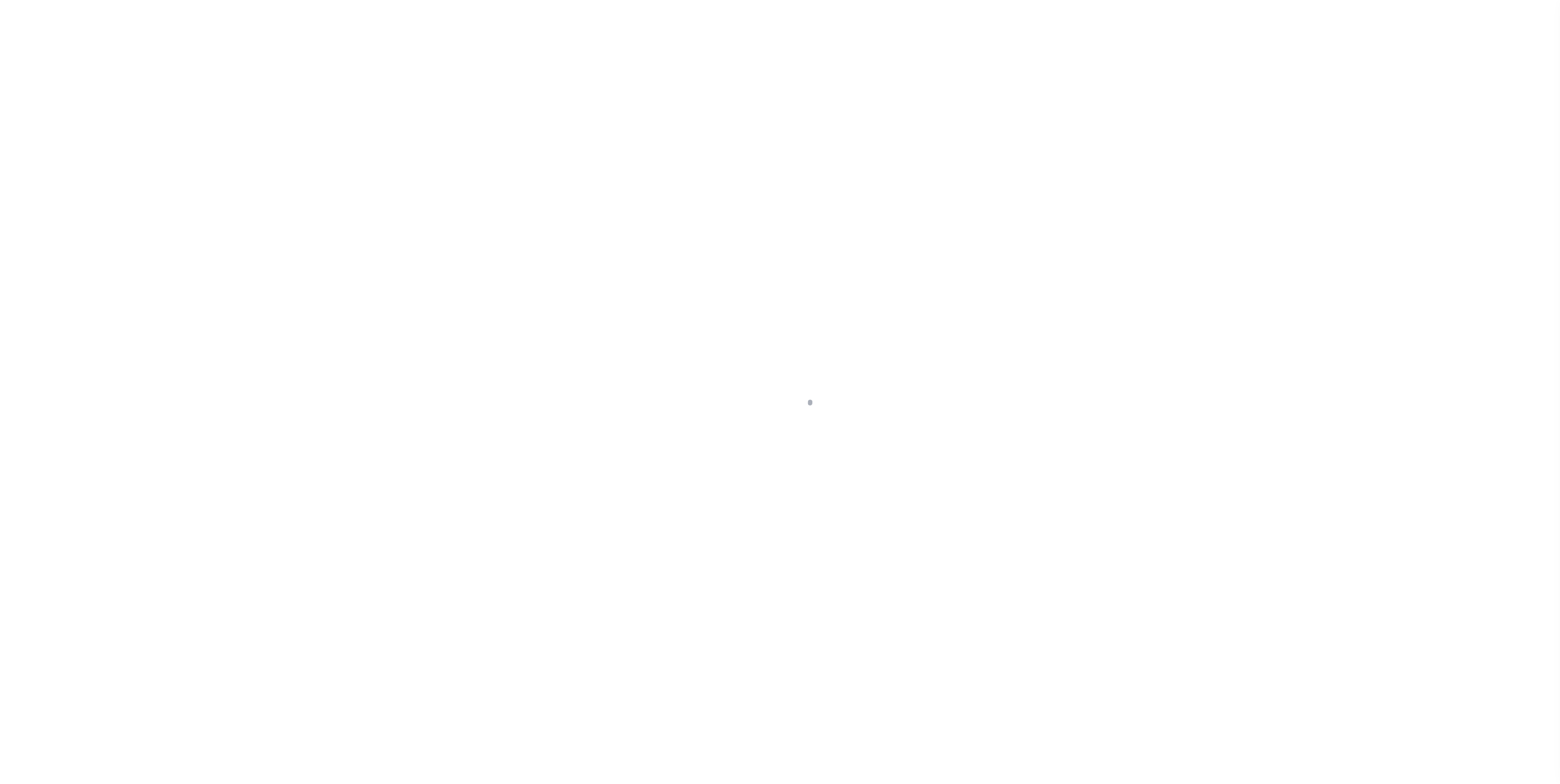
select select "400"
select select "NonEscrow"
type input "1661 PR 1973"
select select
type input "Lawn [GEOGRAPHIC_DATA] 79530"
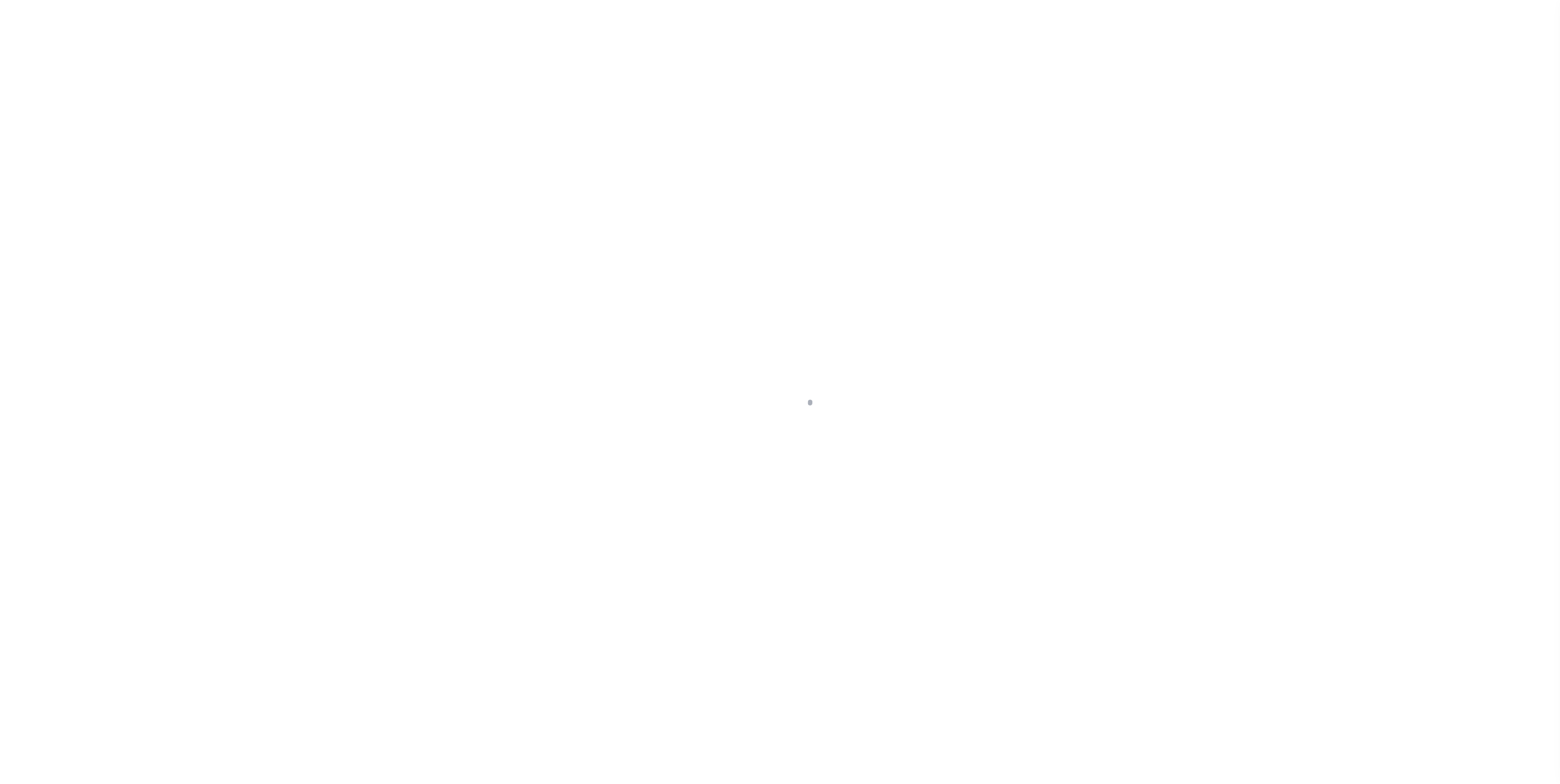
type input "[GEOGRAPHIC_DATA]"
select select "773"
select select "490"
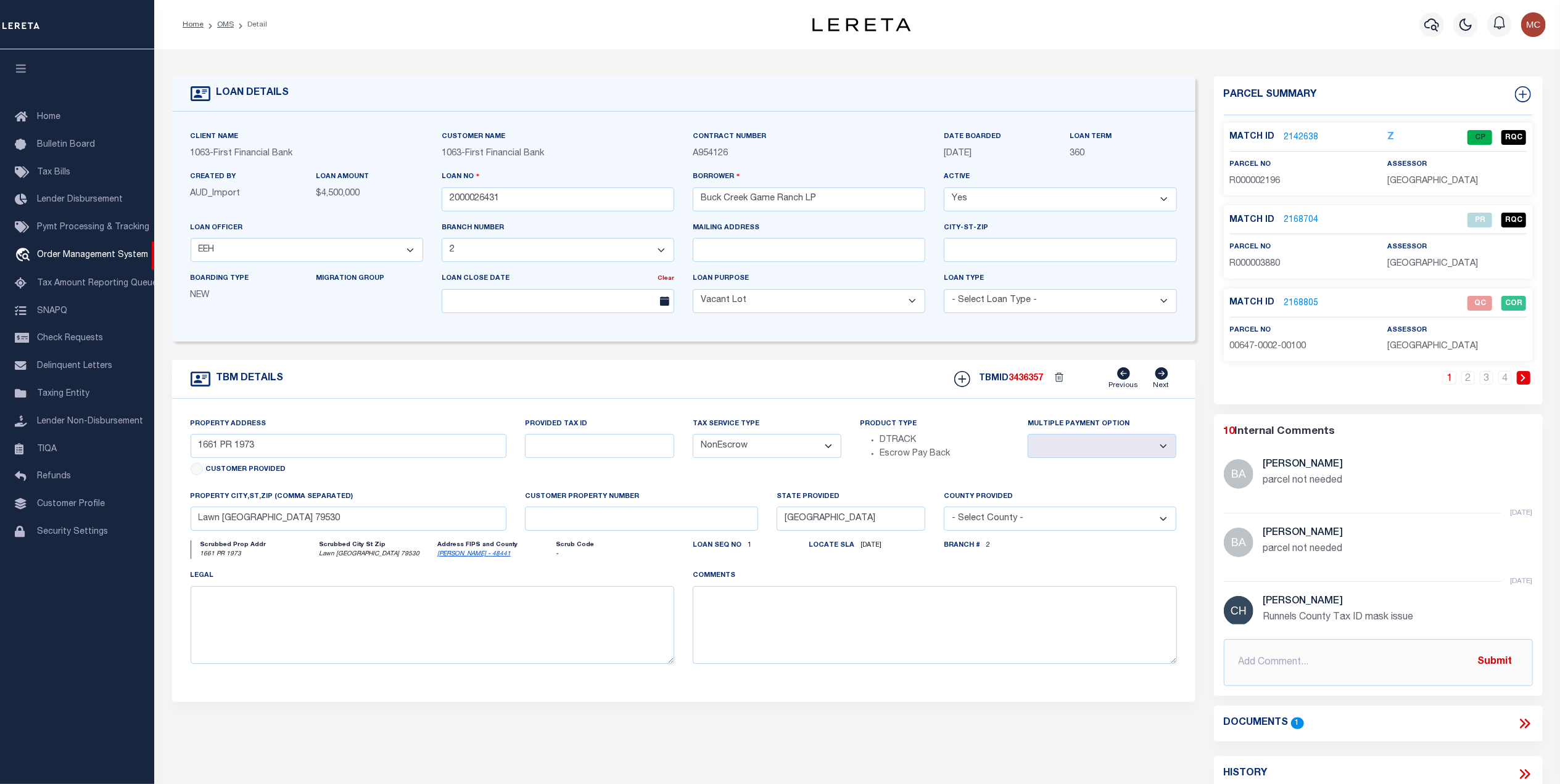
scroll to position [354, 0]
click at [1296, 302] on link "2168805" at bounding box center [1302, 303] width 34 height 13
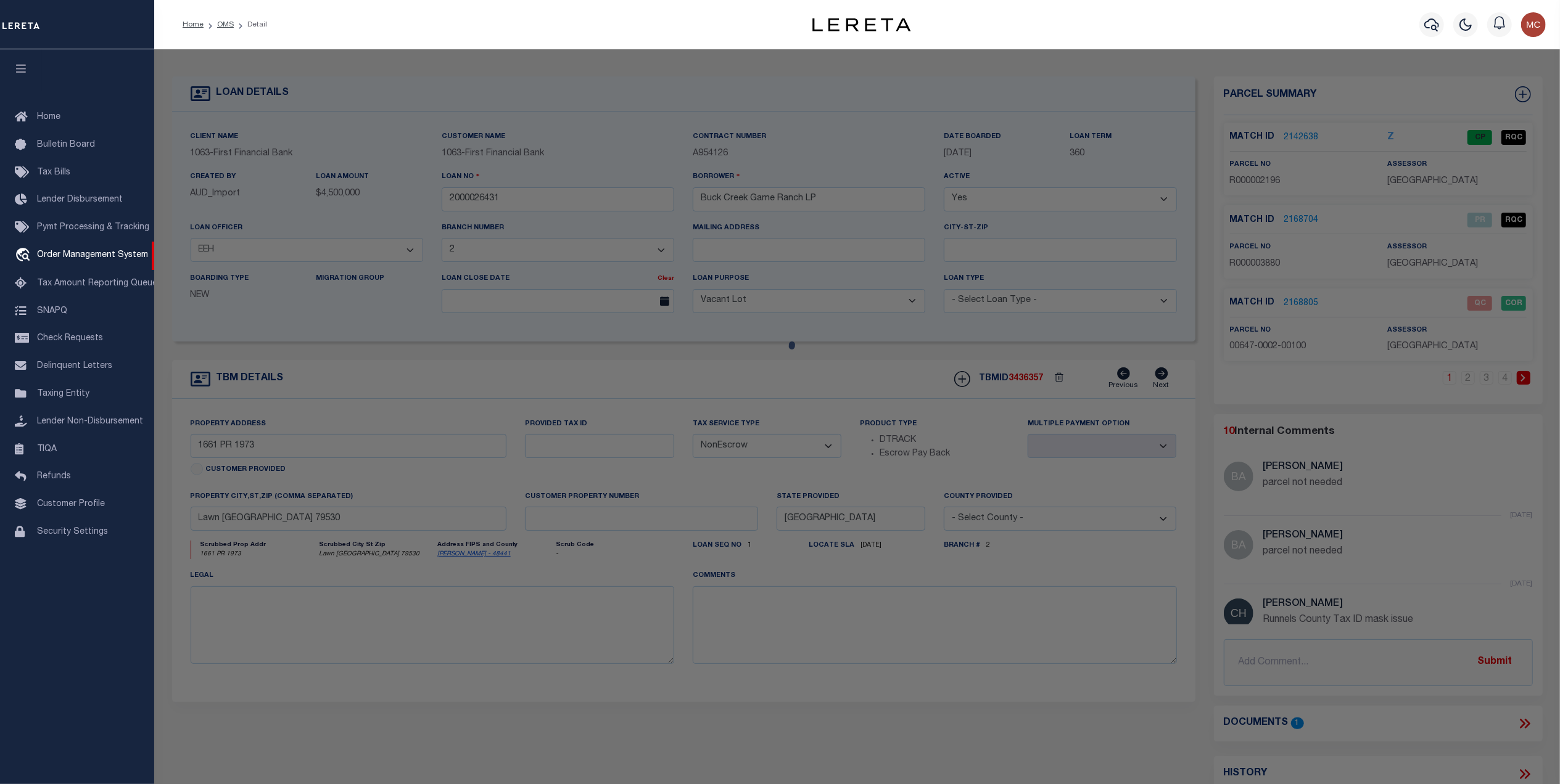
checkbox input "false"
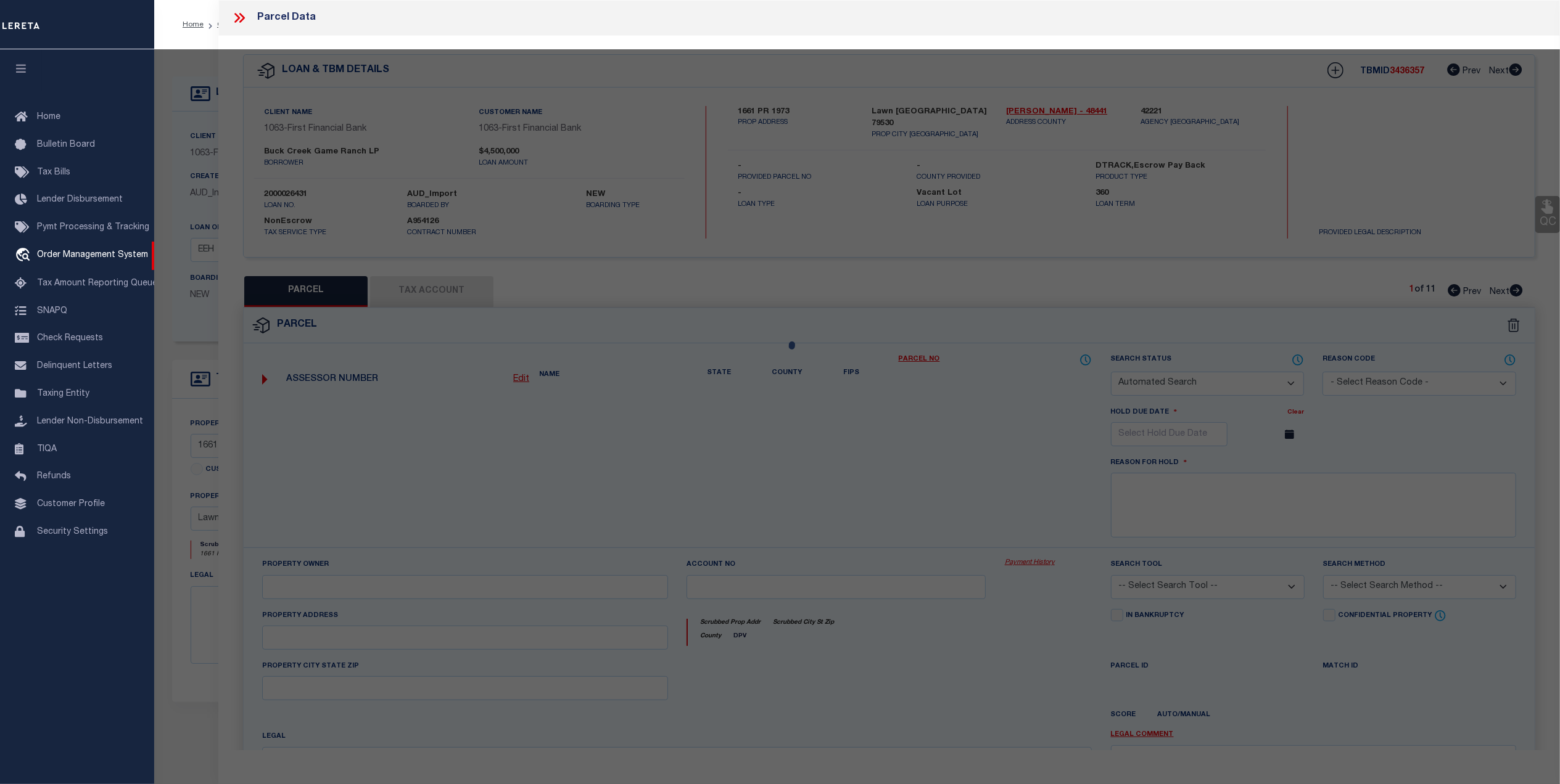
select select "QC"
type input "[PERSON_NAME] ASSETS LTD A TX PARTNE"
type input "00647.0002.00100"
type textarea "E [PERSON_NAME][GEOGRAPHIC_DATA]: 647, SU: 2"
type textarea "duplicate payee"
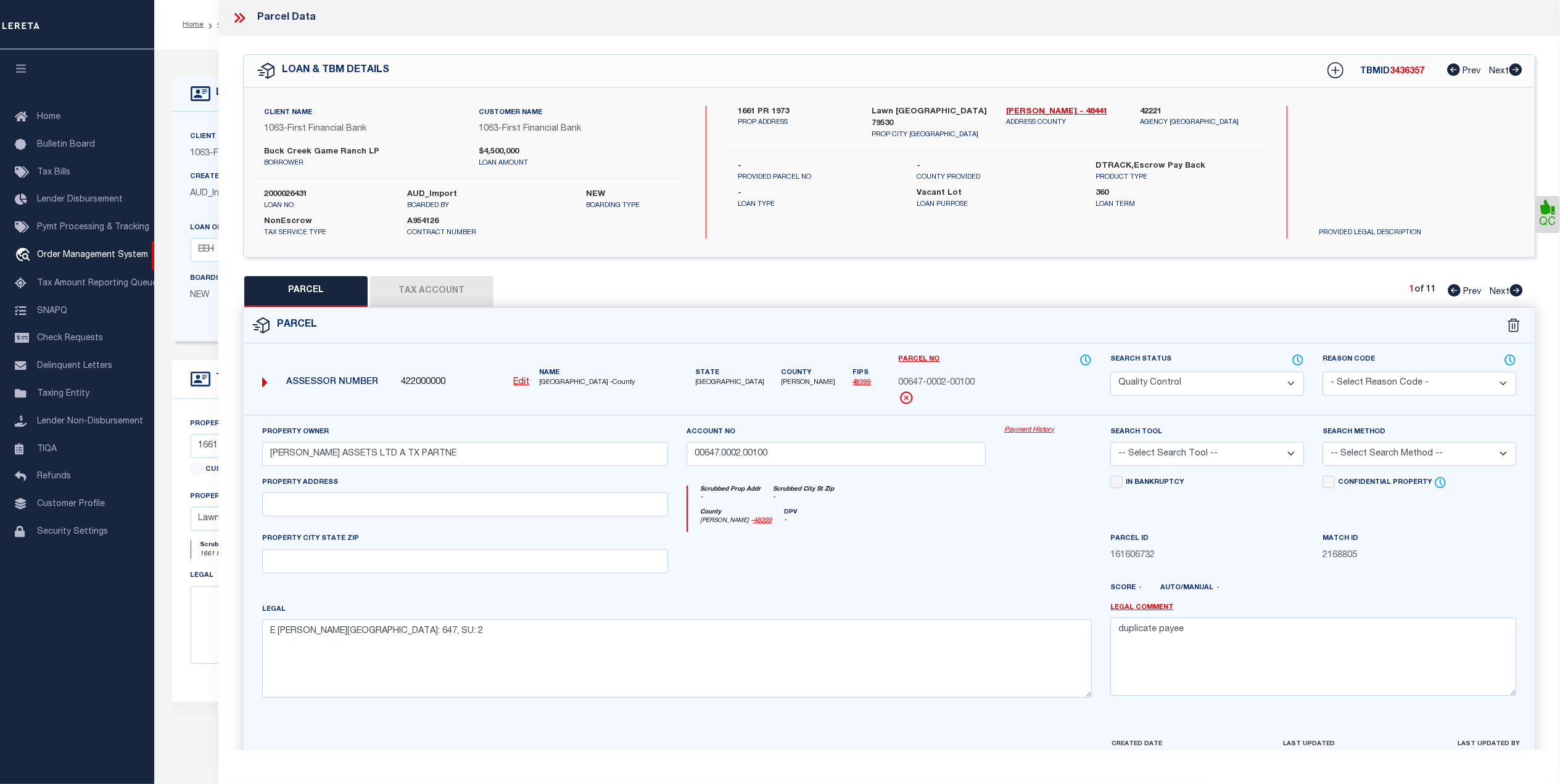
click at [853, 383] on link "48399" at bounding box center [862, 383] width 19 height 7
drag, startPoint x: 270, startPoint y: 457, endPoint x: 450, endPoint y: 457, distance: 180.0
click at [450, 457] on input "[PERSON_NAME] ASSETS LTD A TX PARTNE" at bounding box center [464, 454] width 406 height 24
click at [432, 284] on button "Tax Account" at bounding box center [432, 292] width 124 height 31
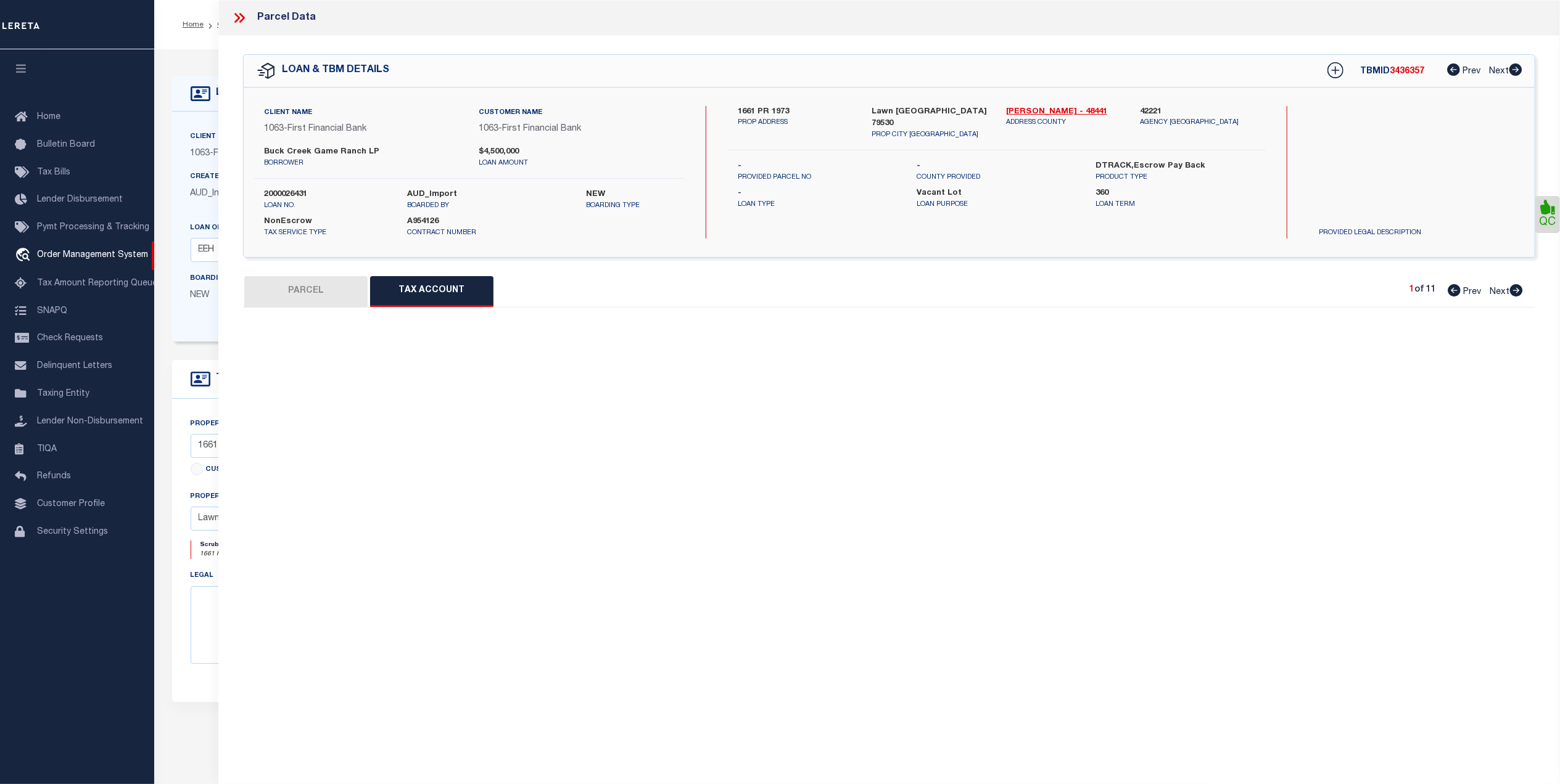
select select "100"
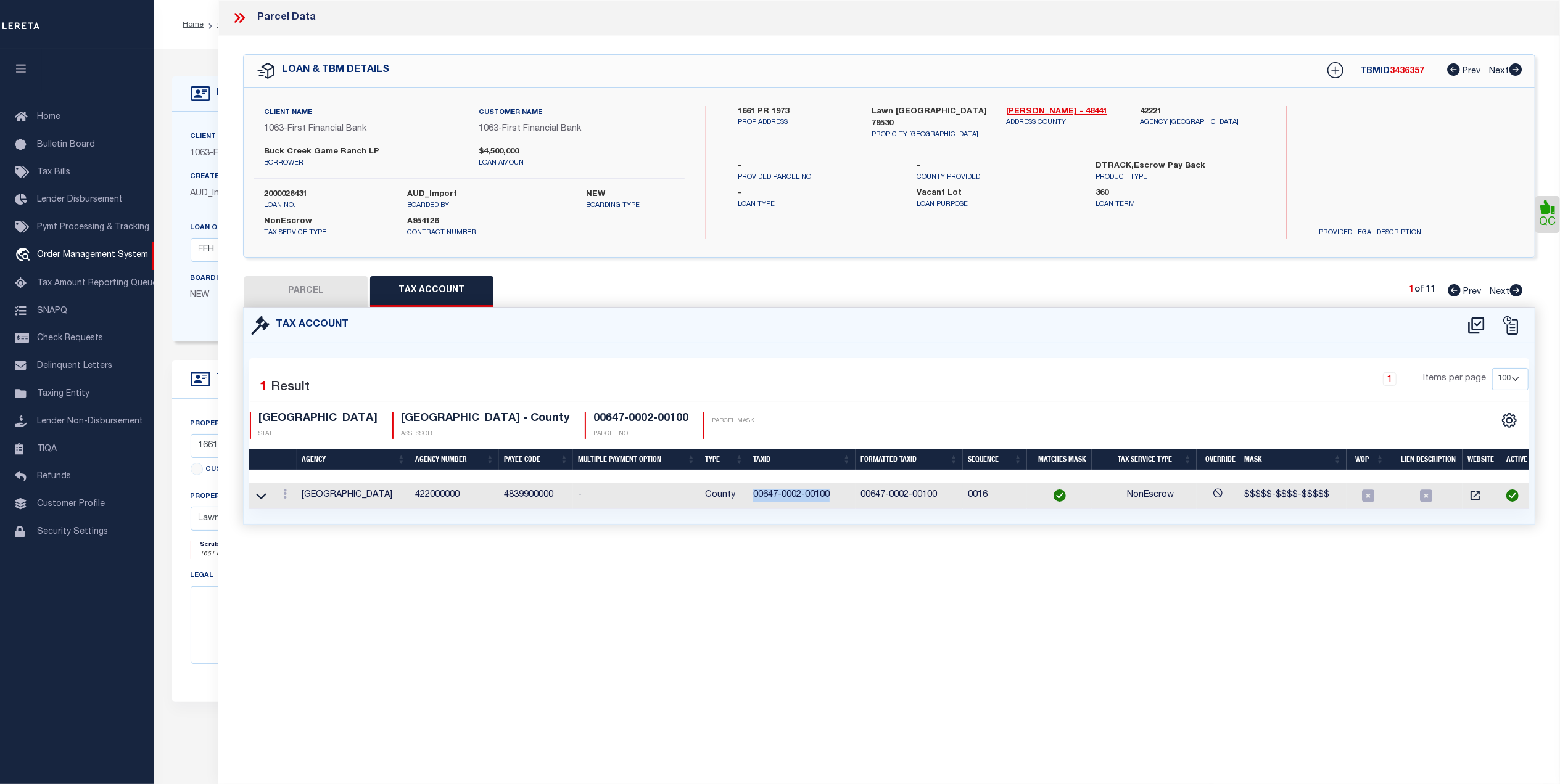
drag, startPoint x: 844, startPoint y: 499, endPoint x: 747, endPoint y: 504, distance: 97.1
click at [747, 504] on tr "RUNNELS COUNTY 422000000 4839900000 - County 00647-0002-00100 00647-0002-00100 …" at bounding box center [891, 496] width 1285 height 27
copy tr "00647-0002-00100"
click at [289, 291] on button "PARCEL" at bounding box center [306, 292] width 124 height 31
select select "AS"
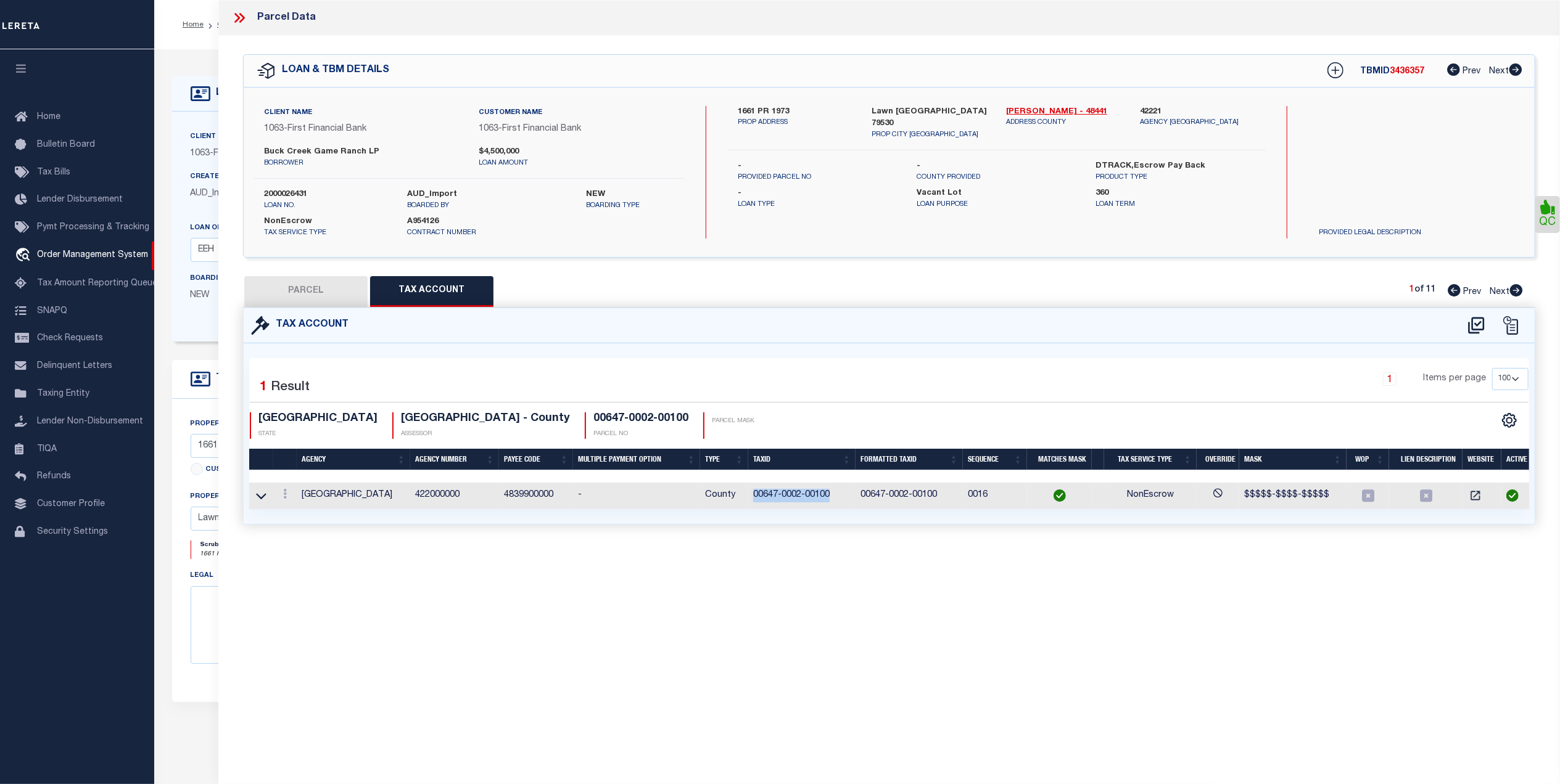
checkbox input "false"
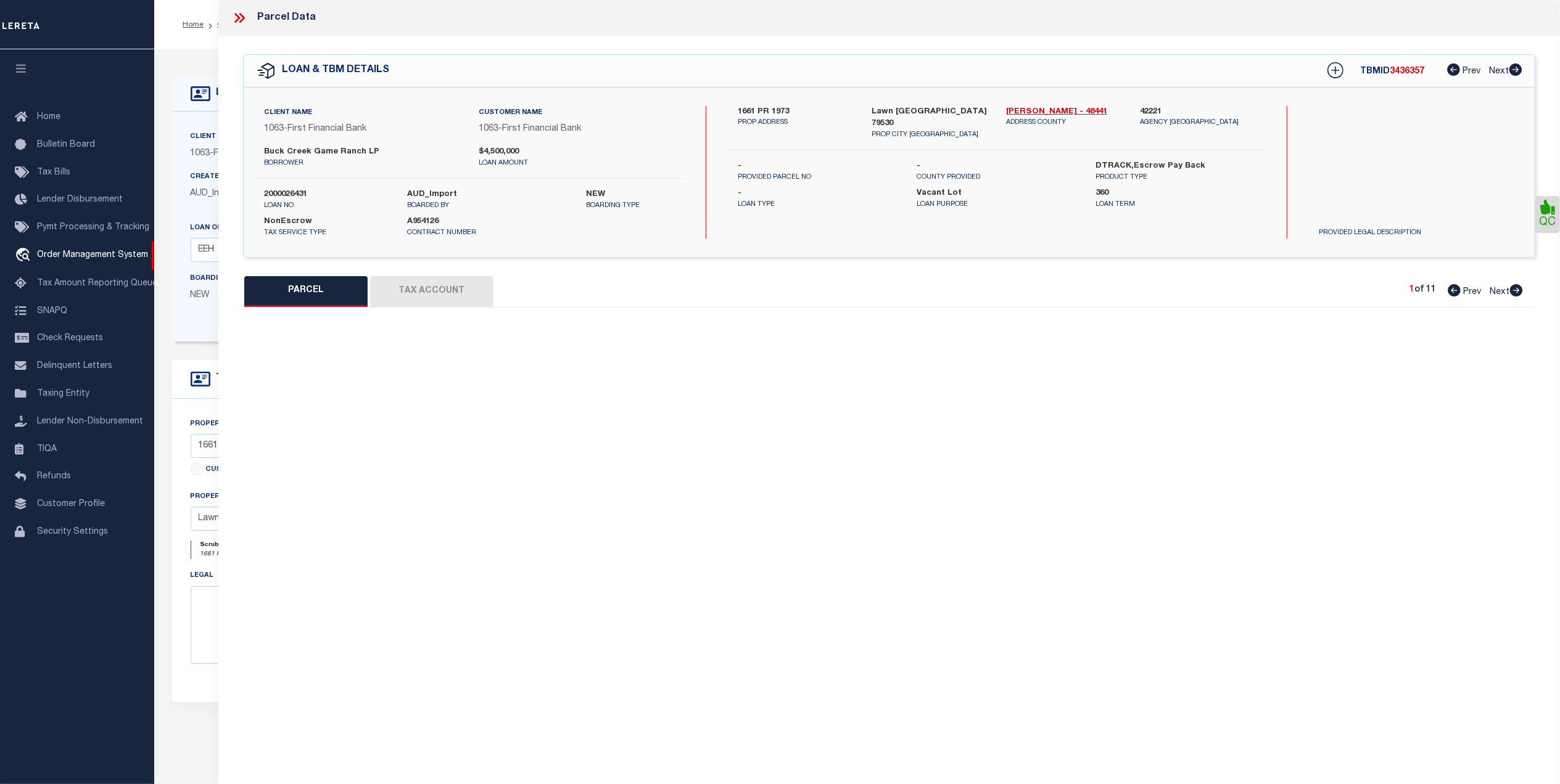
select select "QC"
type input "[PERSON_NAME] ASSETS LTD A TX PARTNE"
type input "00647.0002.00100"
type textarea "E [PERSON_NAME][GEOGRAPHIC_DATA]: 647, SU: 2"
type textarea "duplicate payee"
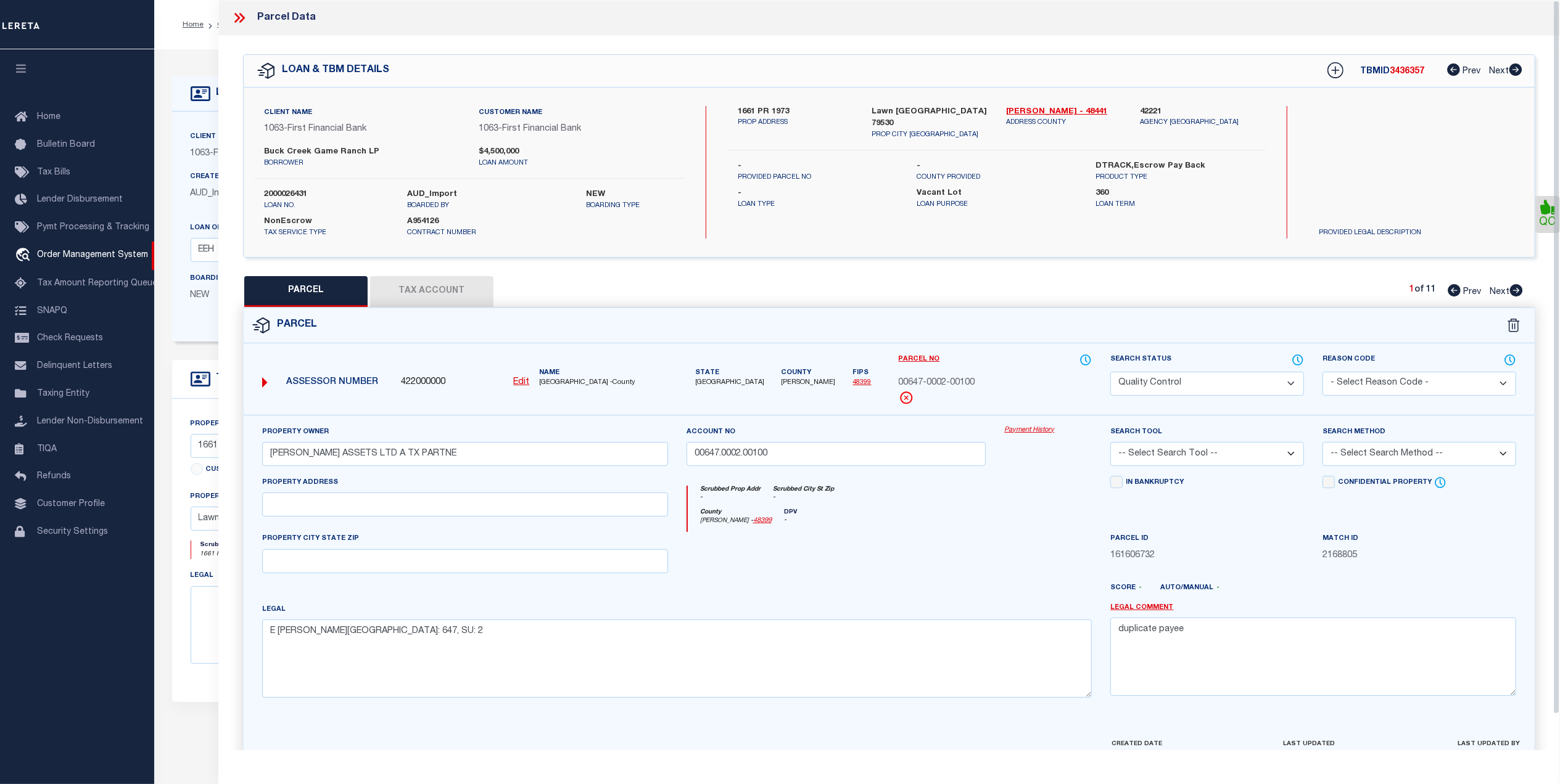
click at [462, 291] on button "Tax Account" at bounding box center [432, 292] width 124 height 31
select select "100"
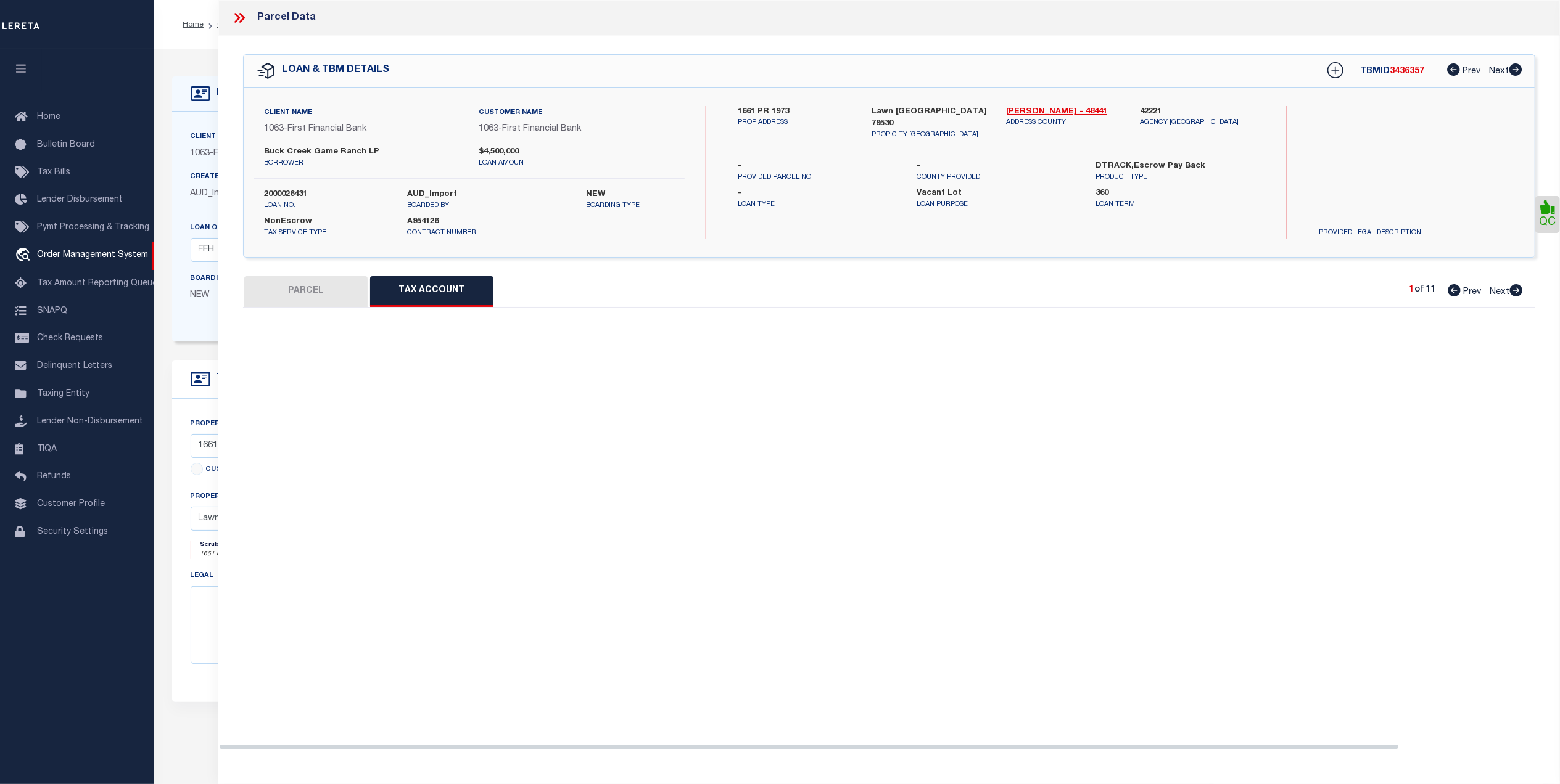
select select "100"
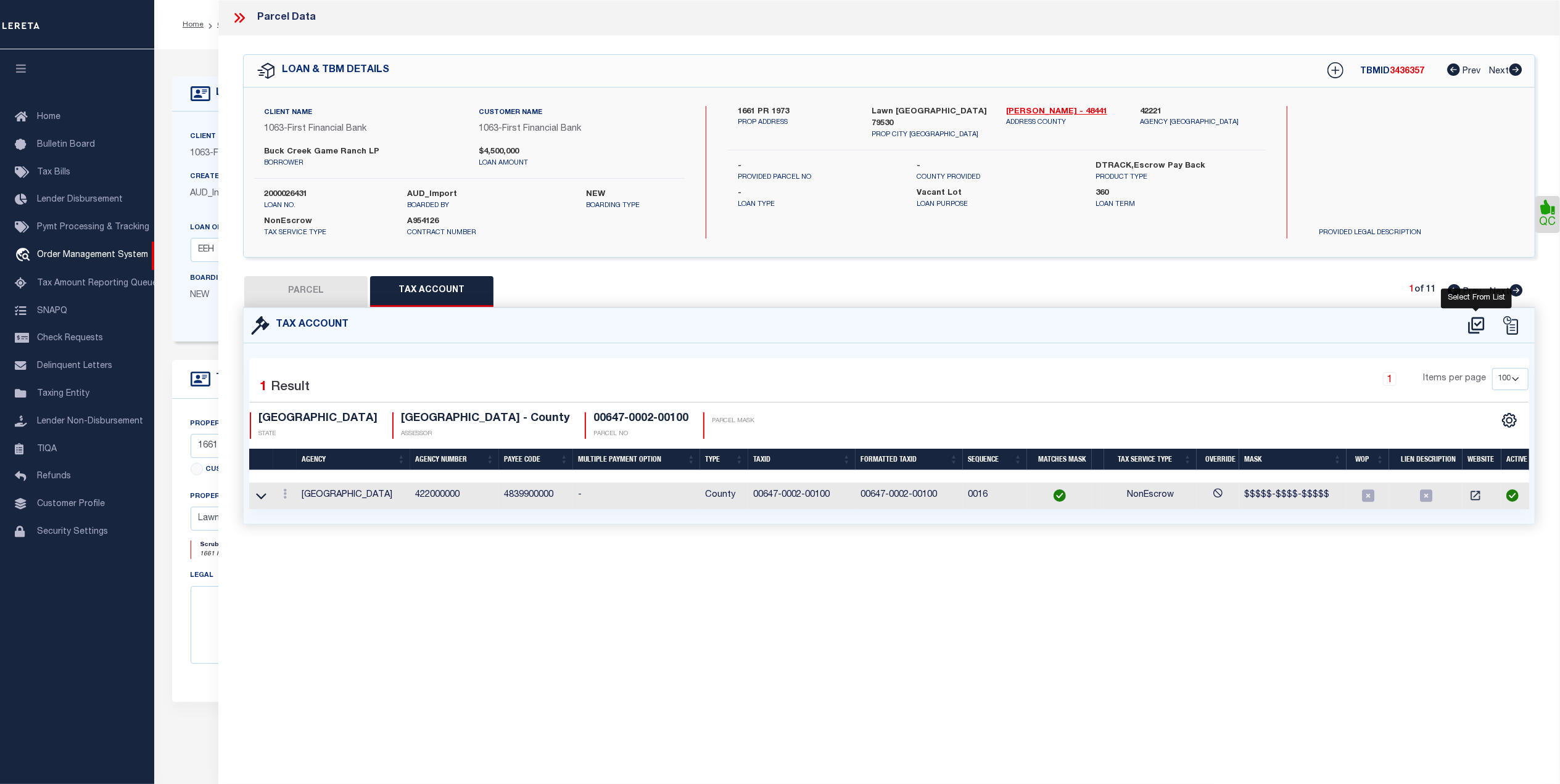
click at [1473, 324] on icon at bounding box center [1477, 325] width 21 height 20
select select "100"
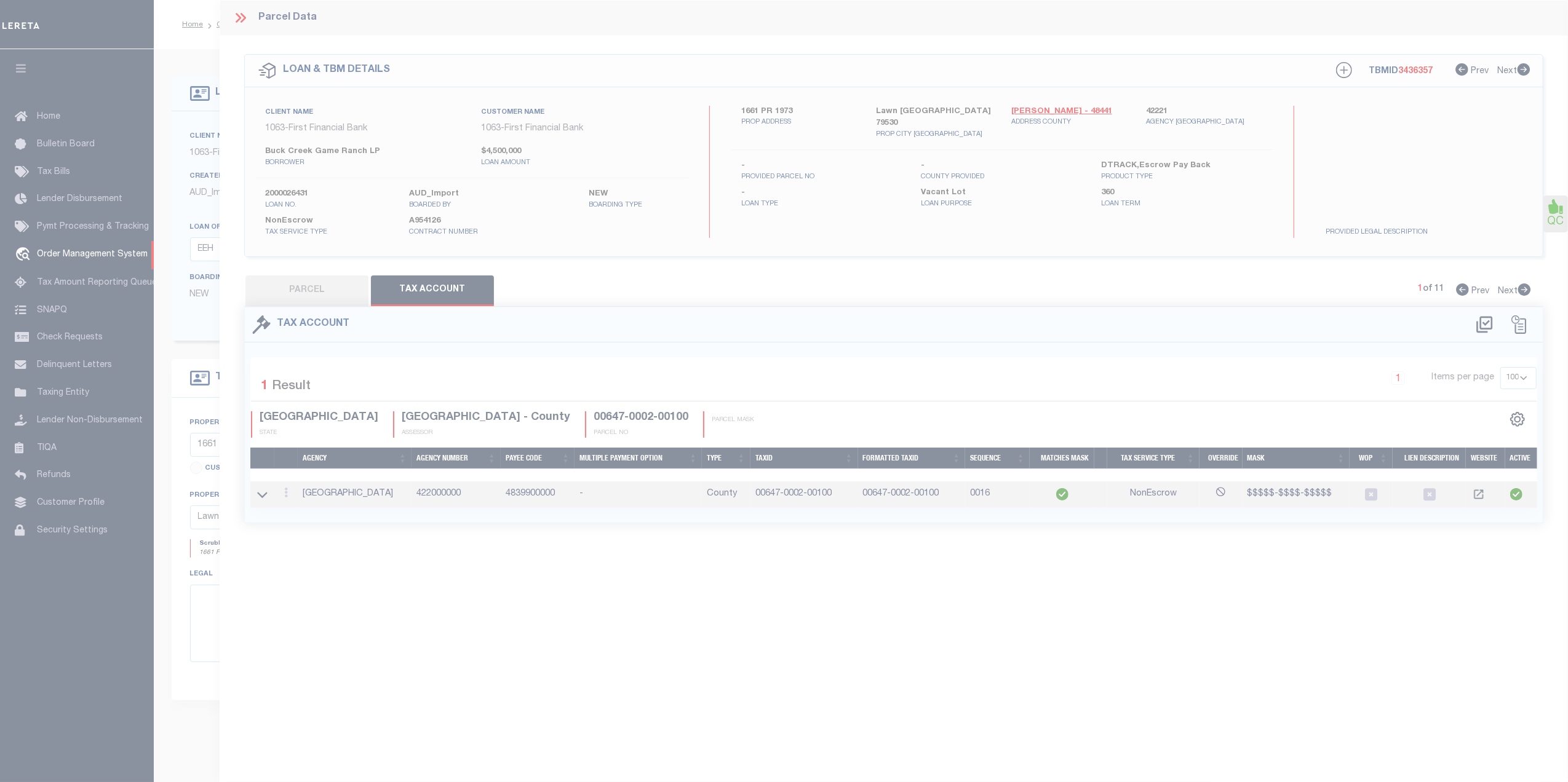
select select "100"
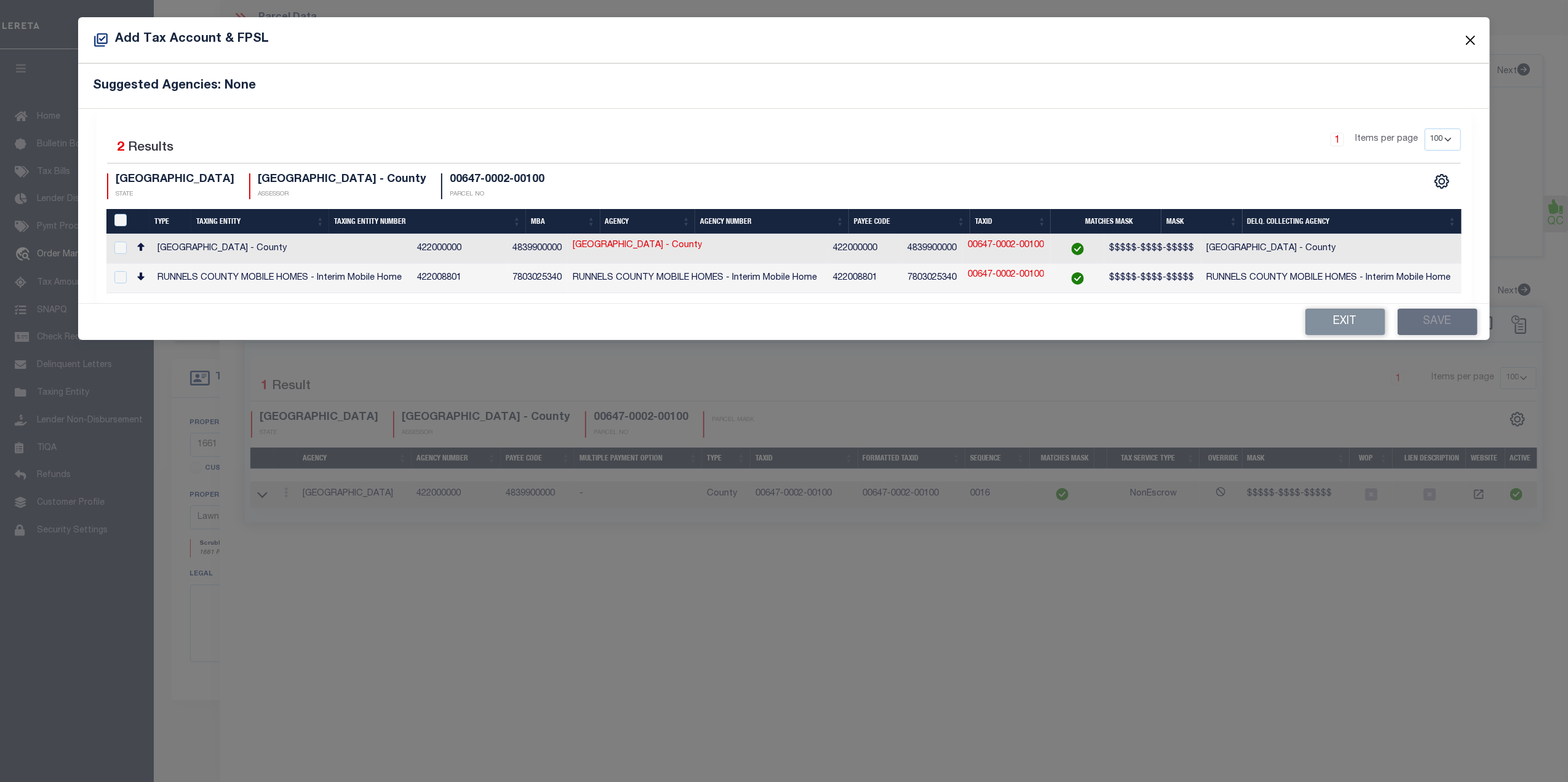
click at [1470, 38] on button "Close" at bounding box center [1470, 39] width 16 height 16
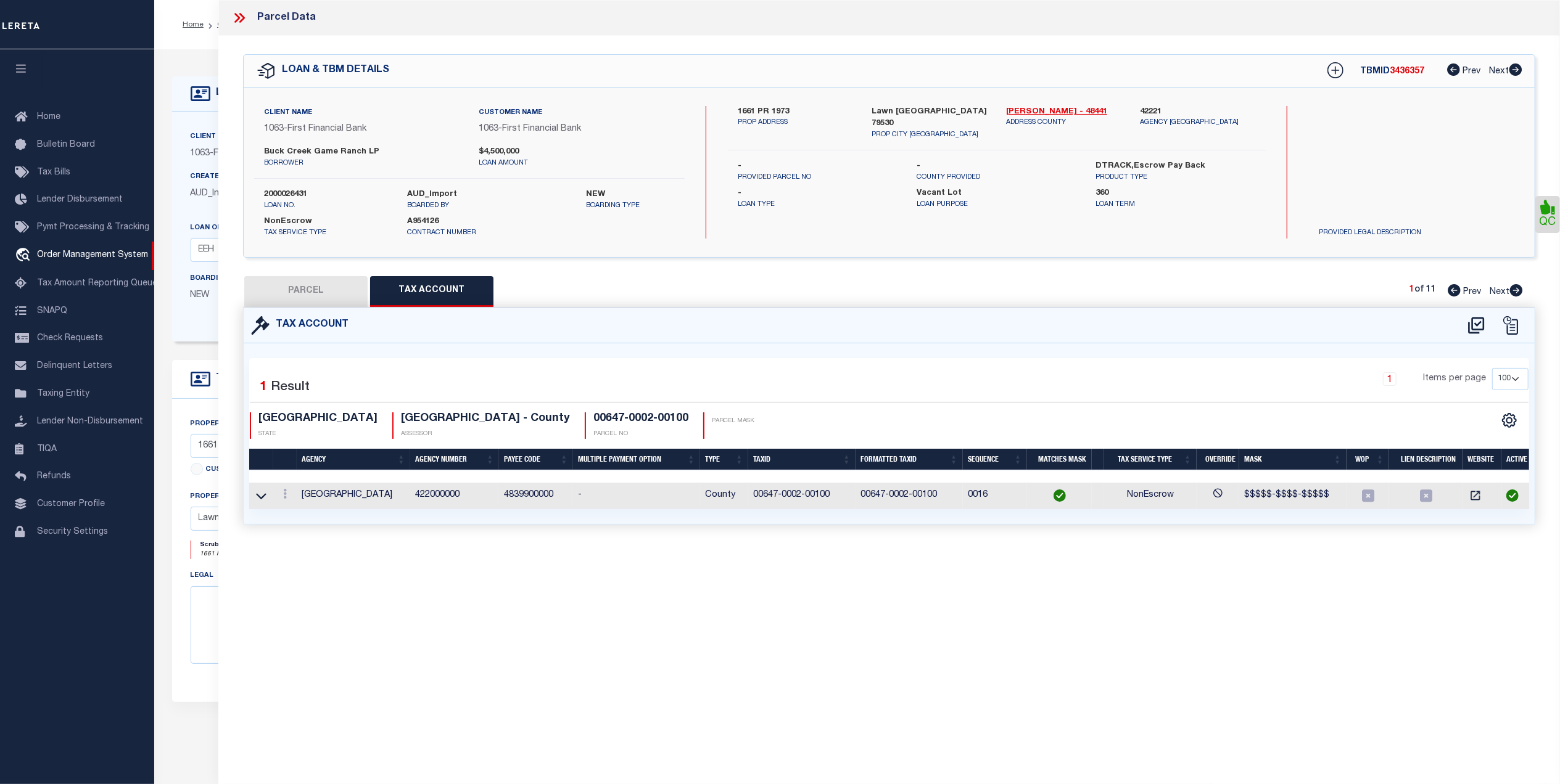
click at [305, 291] on button "PARCEL" at bounding box center [306, 292] width 124 height 31
select select "AS"
checkbox input "false"
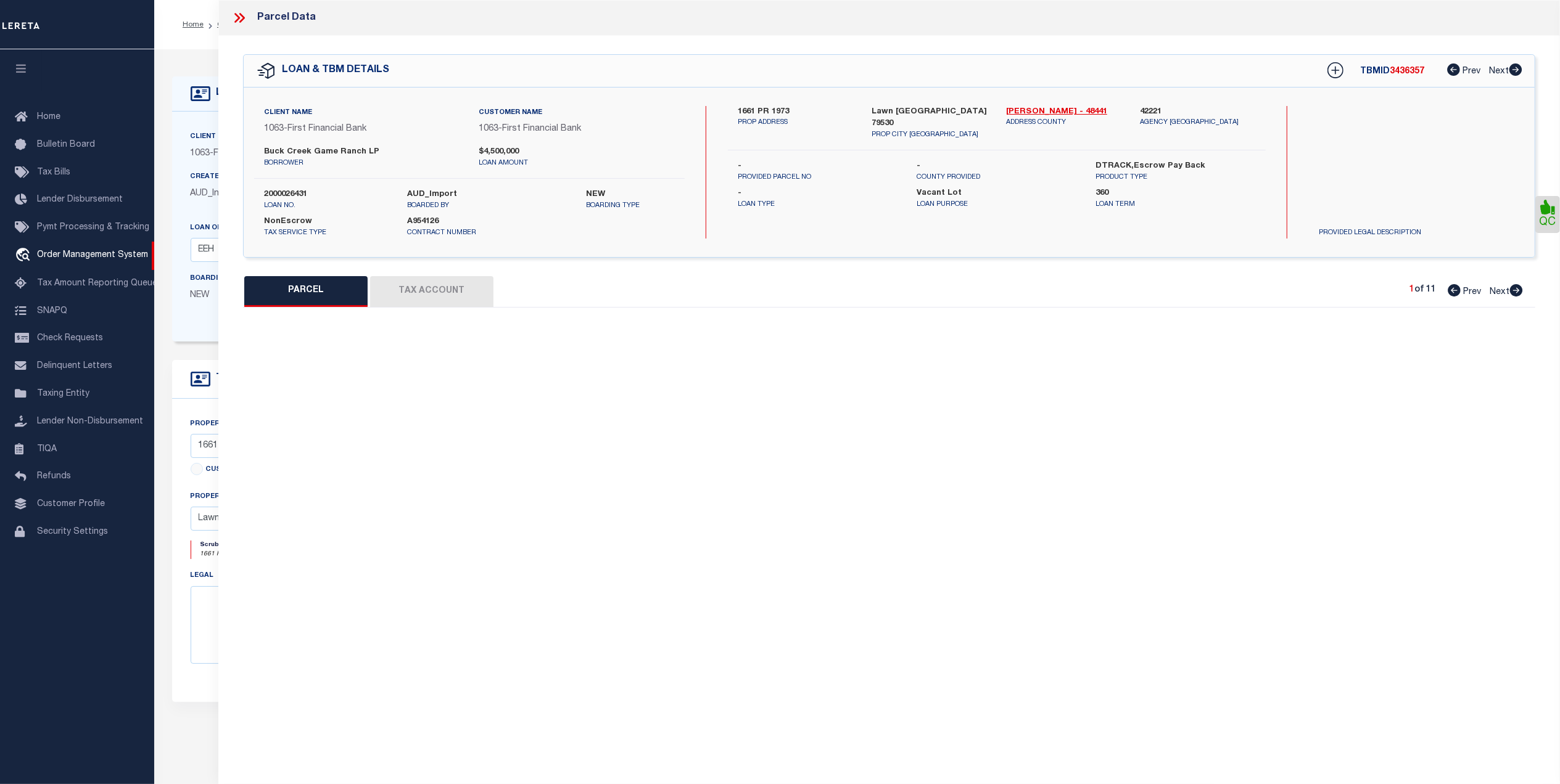
select select "QC"
type input "[PERSON_NAME] ASSETS LTD A TX PARTNE"
type input "00647.0002.00100"
type textarea "E [PERSON_NAME][GEOGRAPHIC_DATA]: 647, SU: 2"
type textarea "duplicate payee"
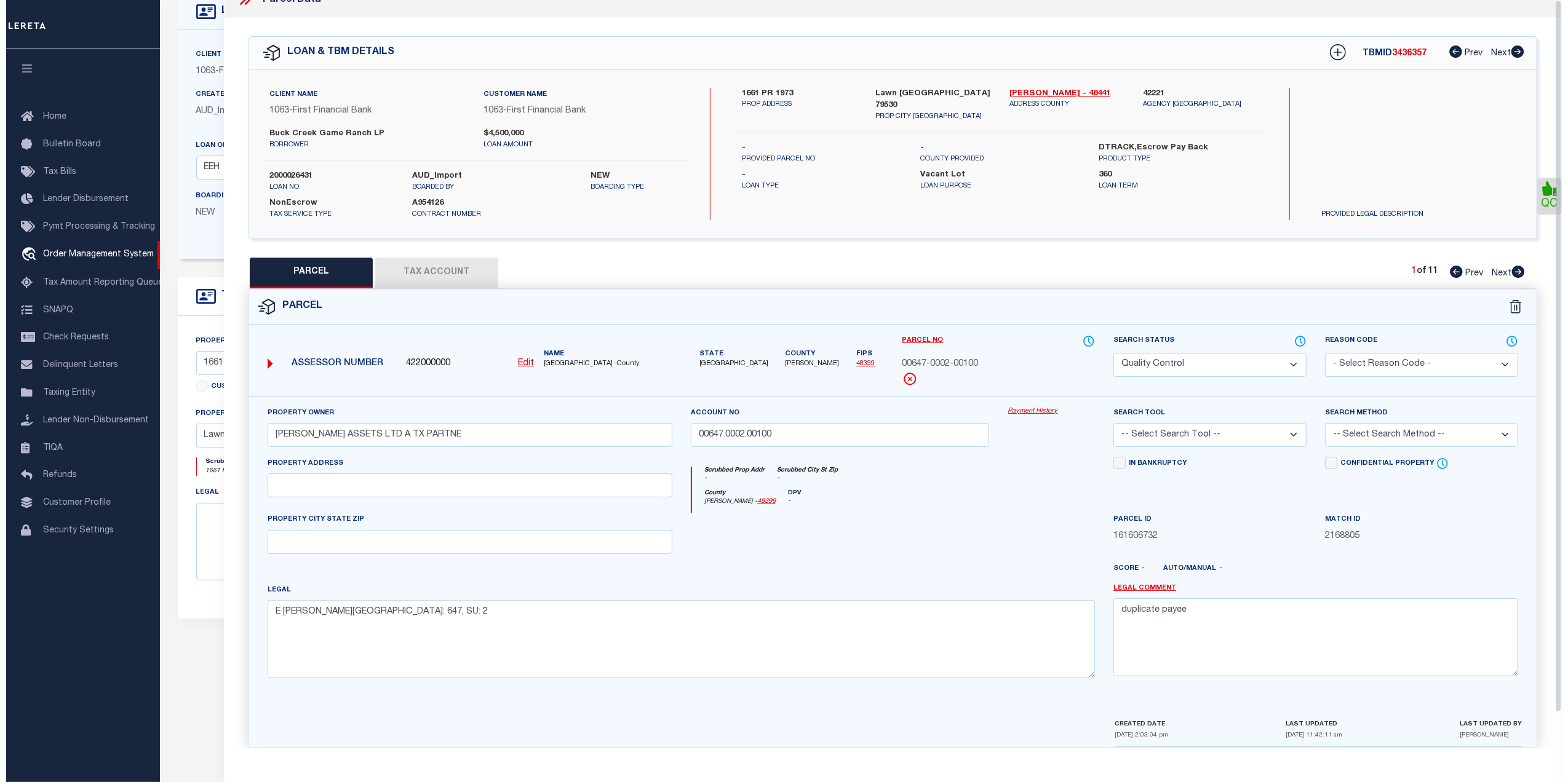
scroll to position [0, 0]
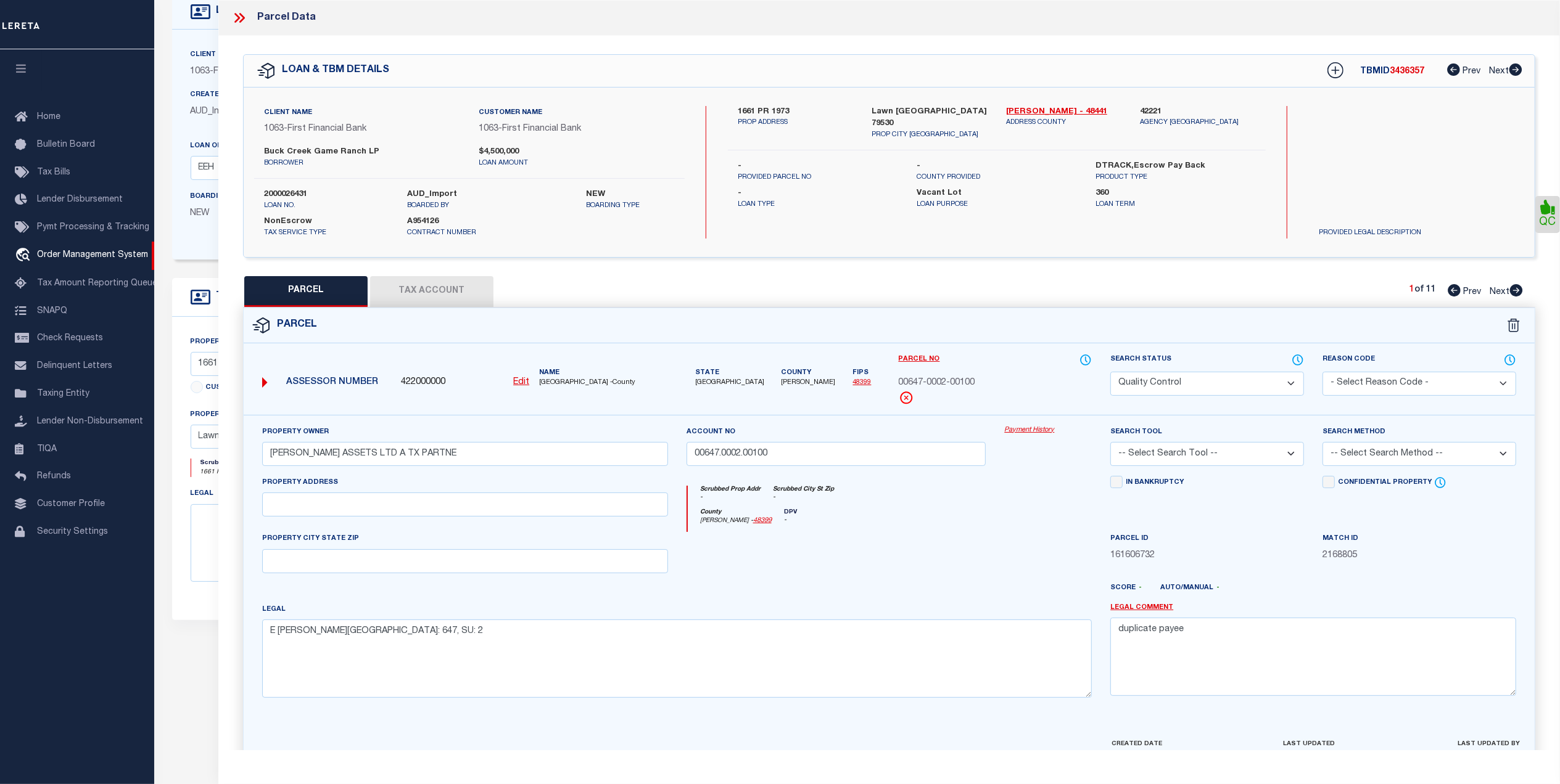
click at [457, 296] on button "Tax Account" at bounding box center [432, 292] width 124 height 31
select select "100"
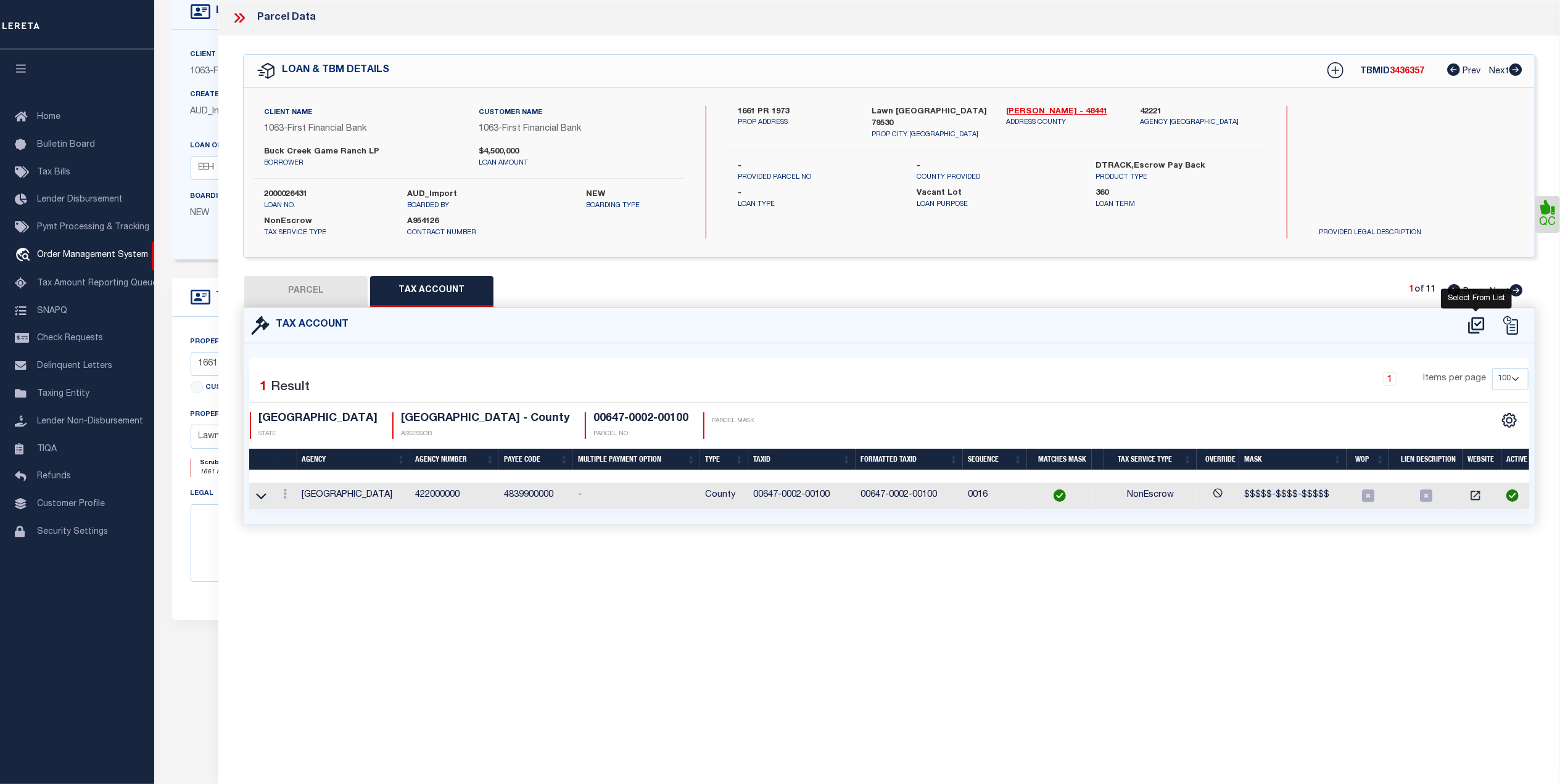
click at [1480, 322] on icon at bounding box center [1476, 324] width 16 height 16
select select "100"
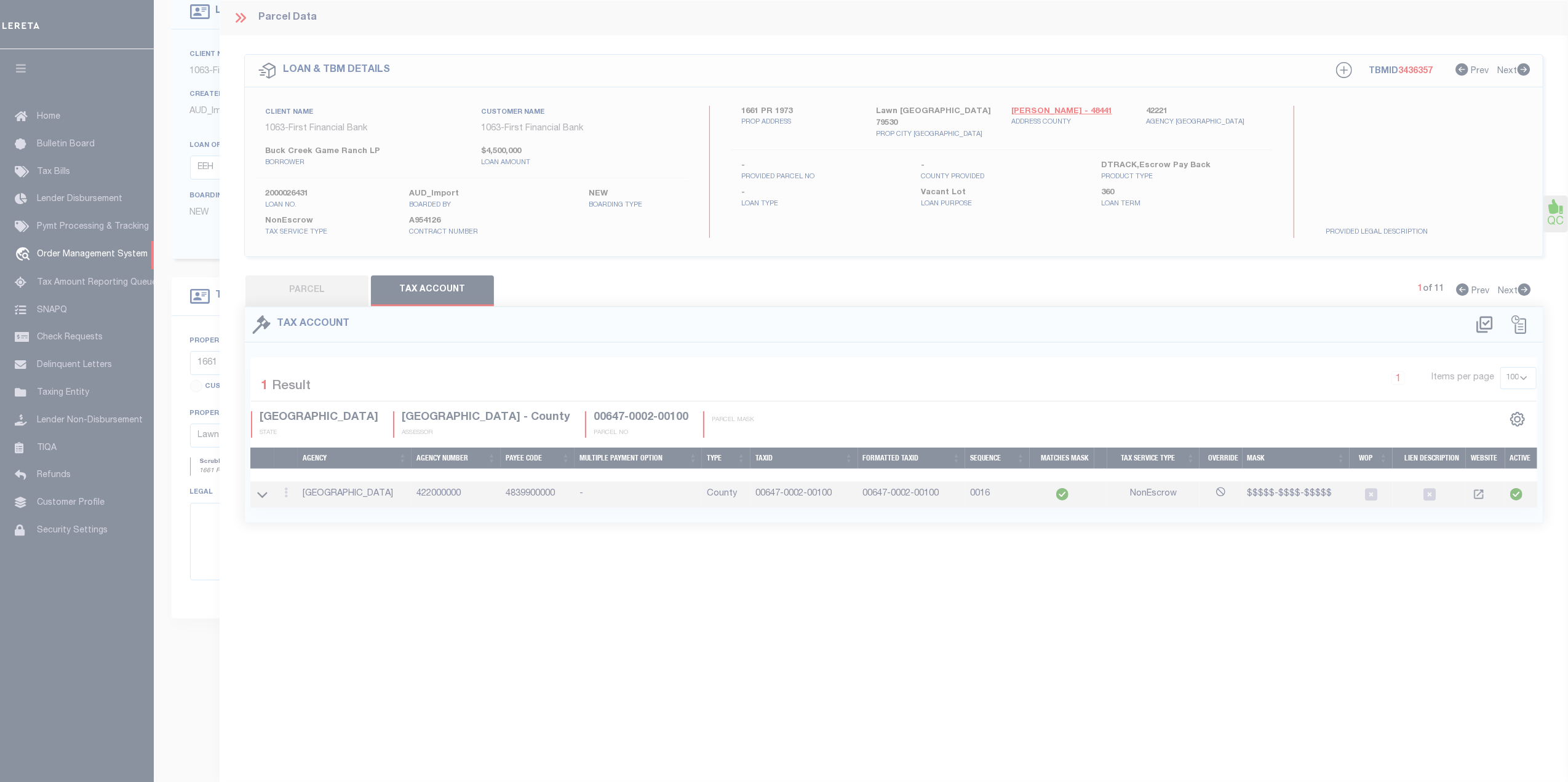
select select "100"
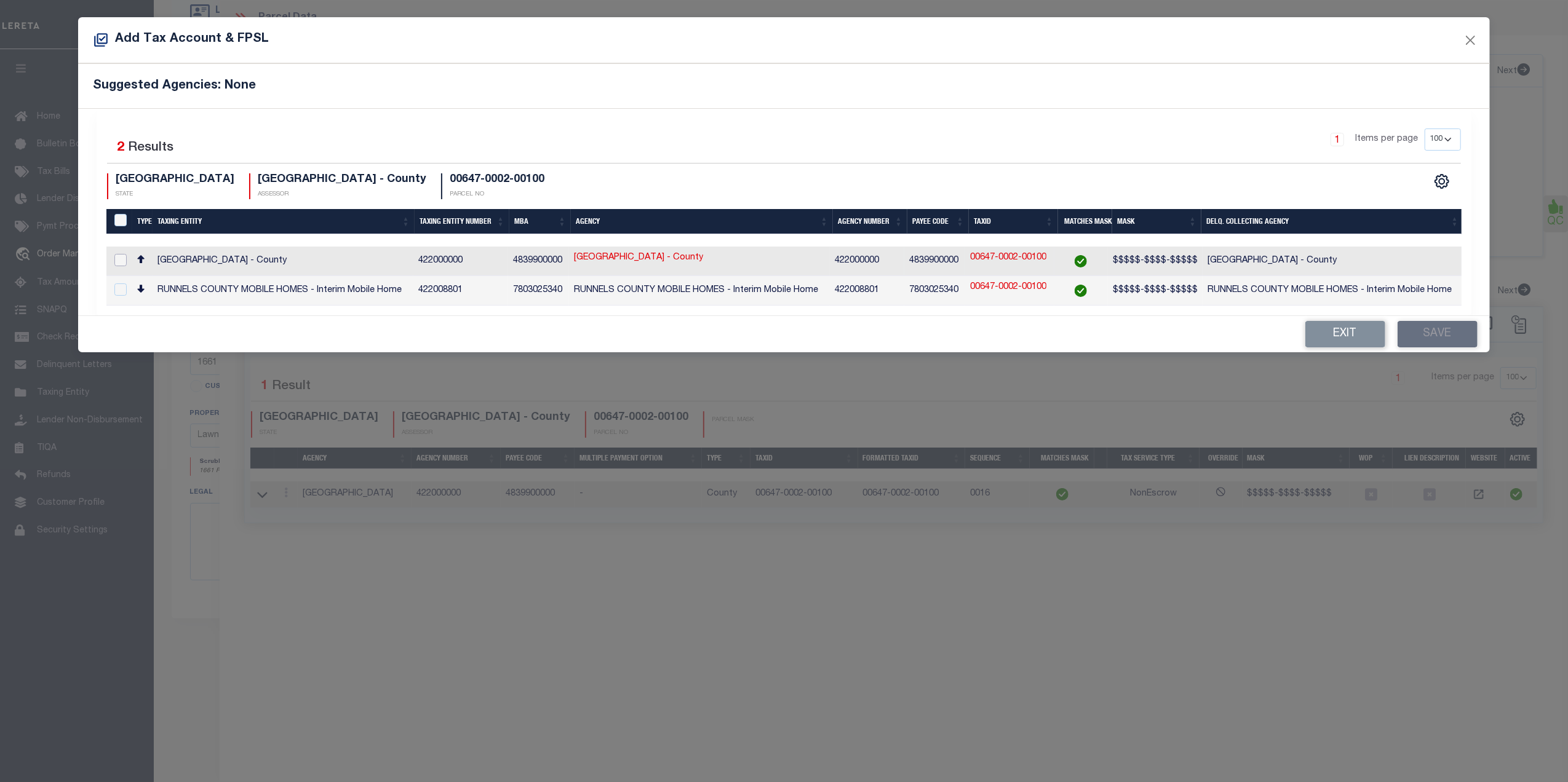
click at [118, 258] on input "checkbox" at bounding box center [121, 260] width 12 height 12
checkbox input "true"
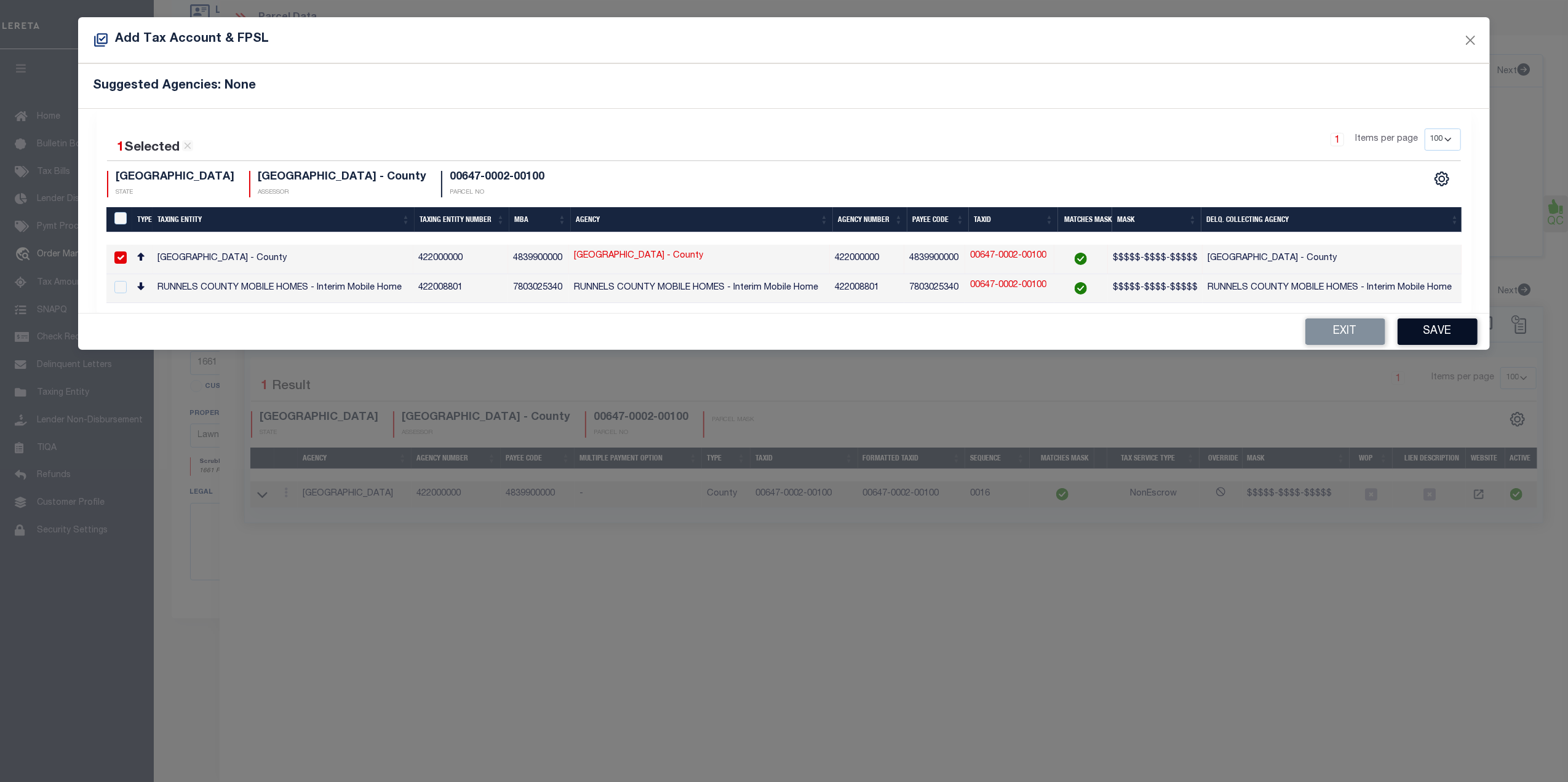
click at [1417, 337] on button "Save" at bounding box center [1437, 331] width 80 height 27
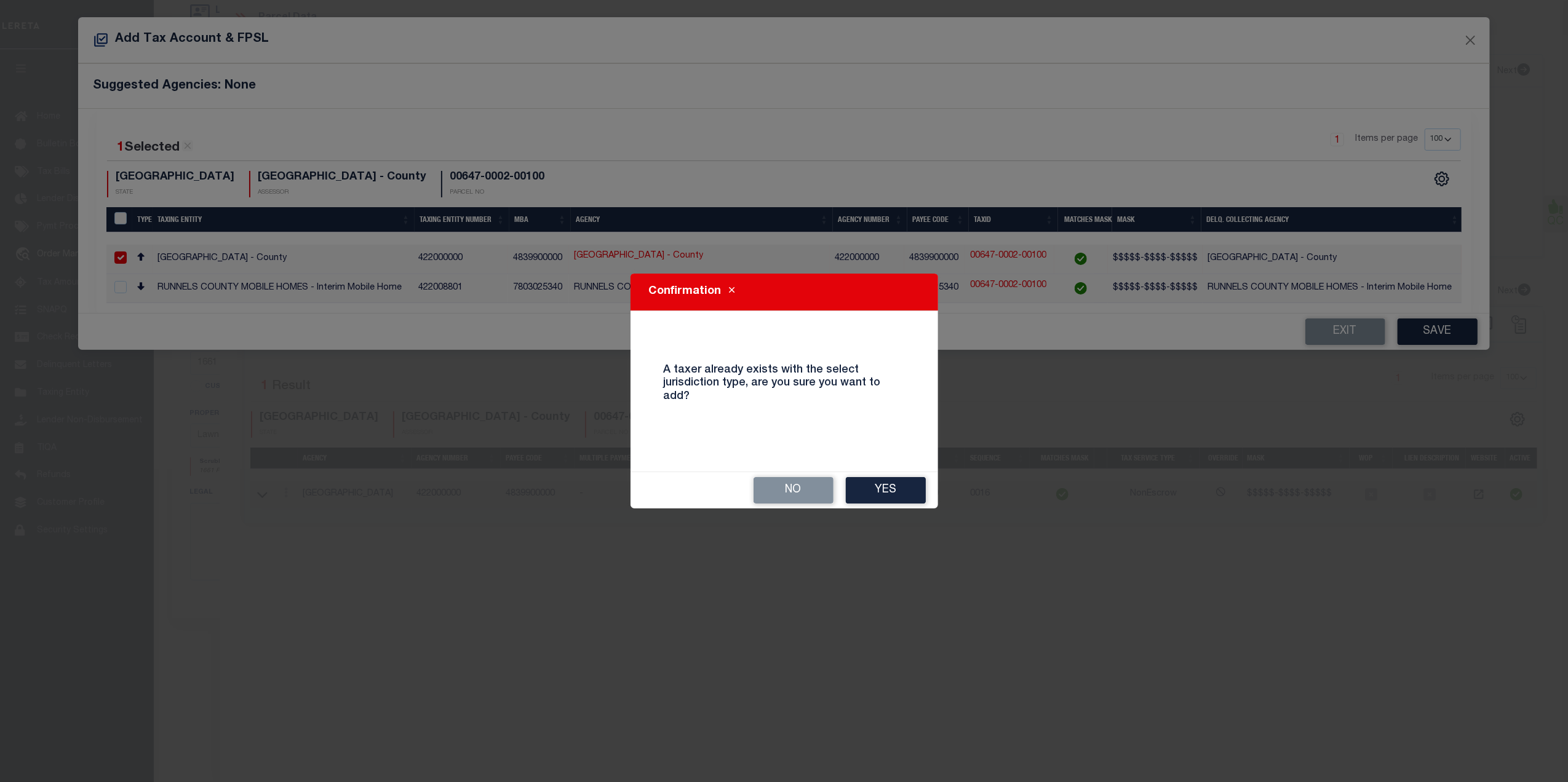
click at [870, 505] on div "No Yes" at bounding box center [784, 490] width 307 height 36
click at [877, 487] on button "Yes" at bounding box center [885, 490] width 80 height 27
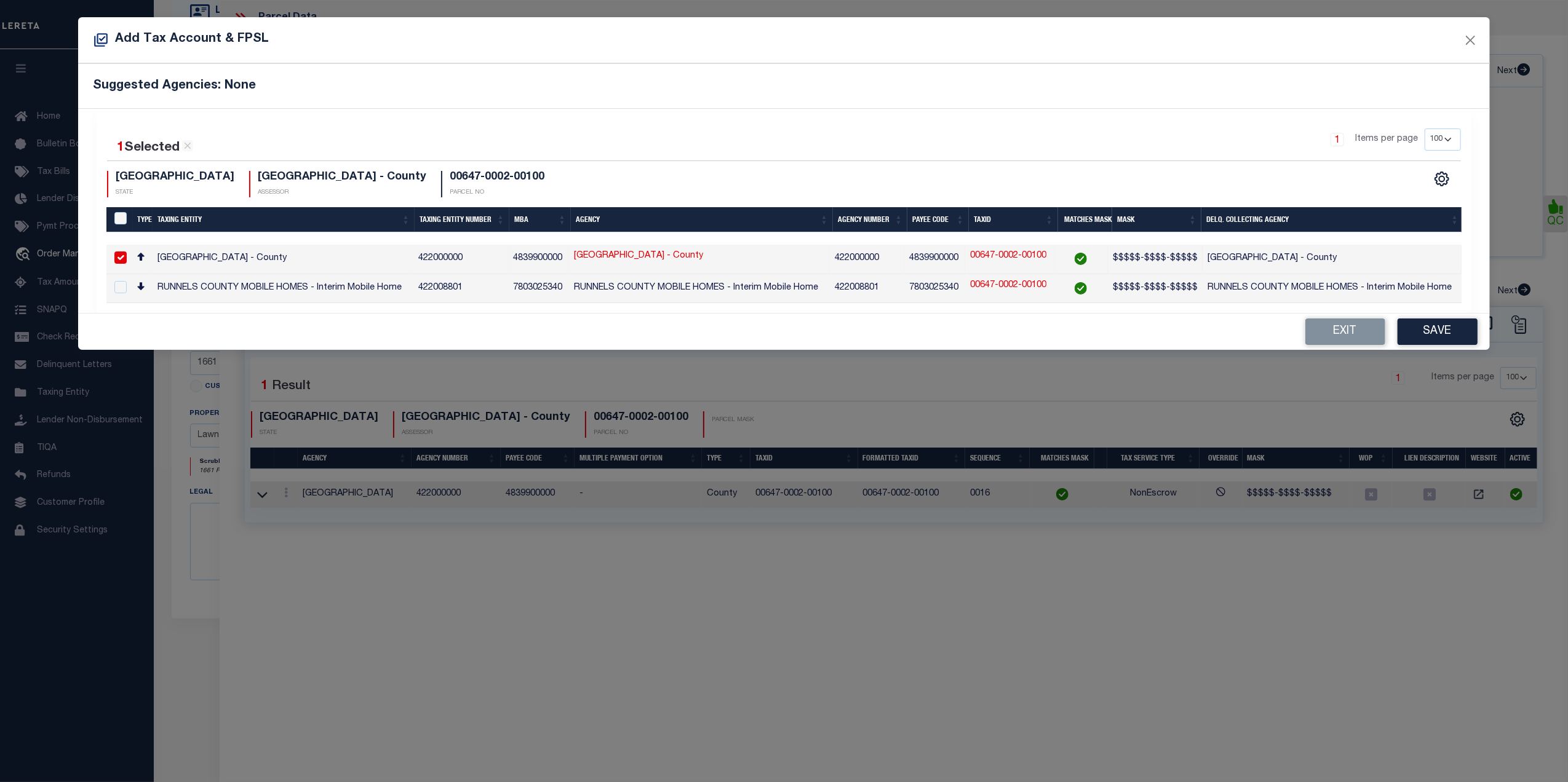
scroll to position [136, 0]
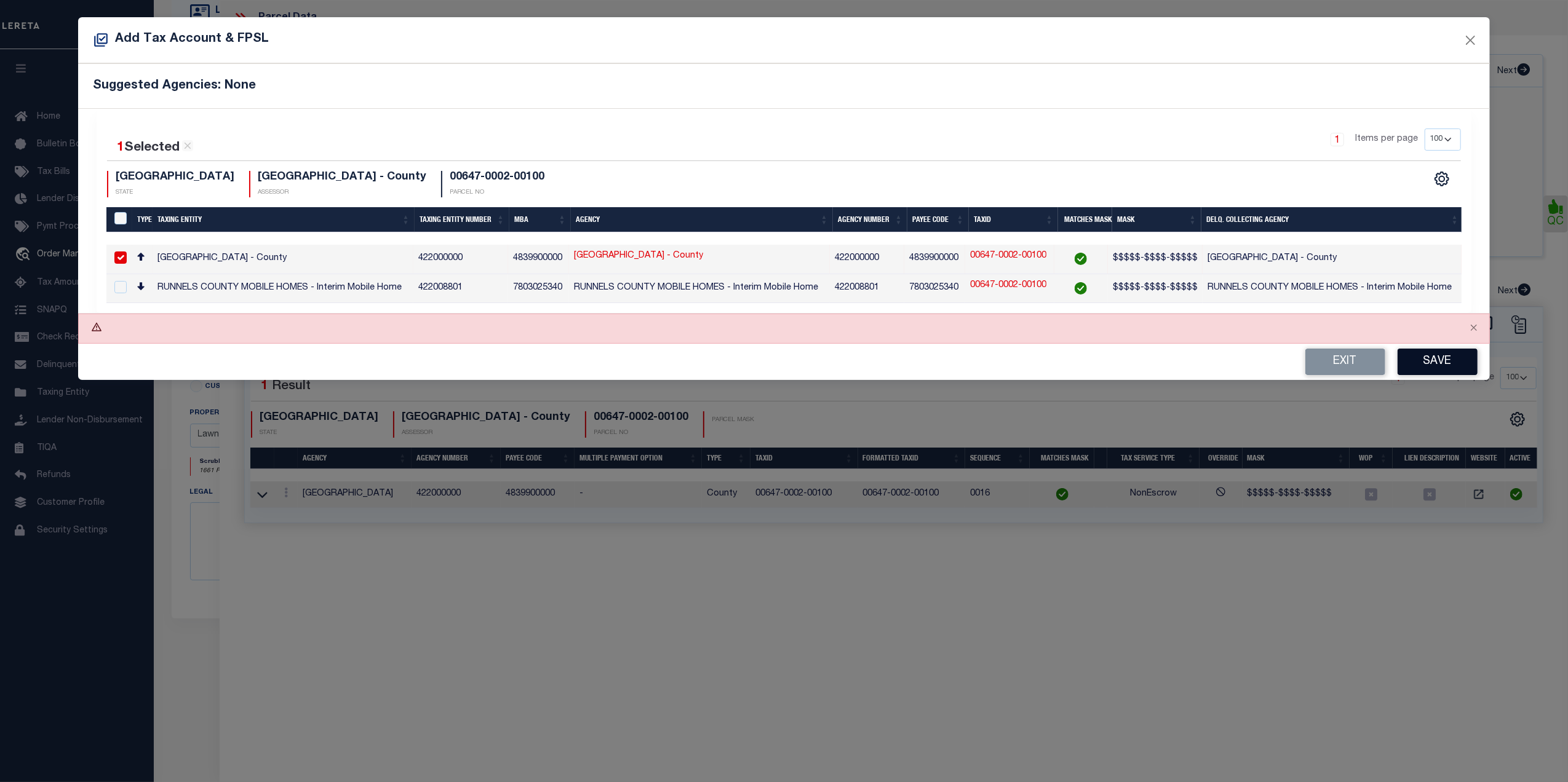
click at [1420, 371] on button "Save" at bounding box center [1437, 362] width 80 height 27
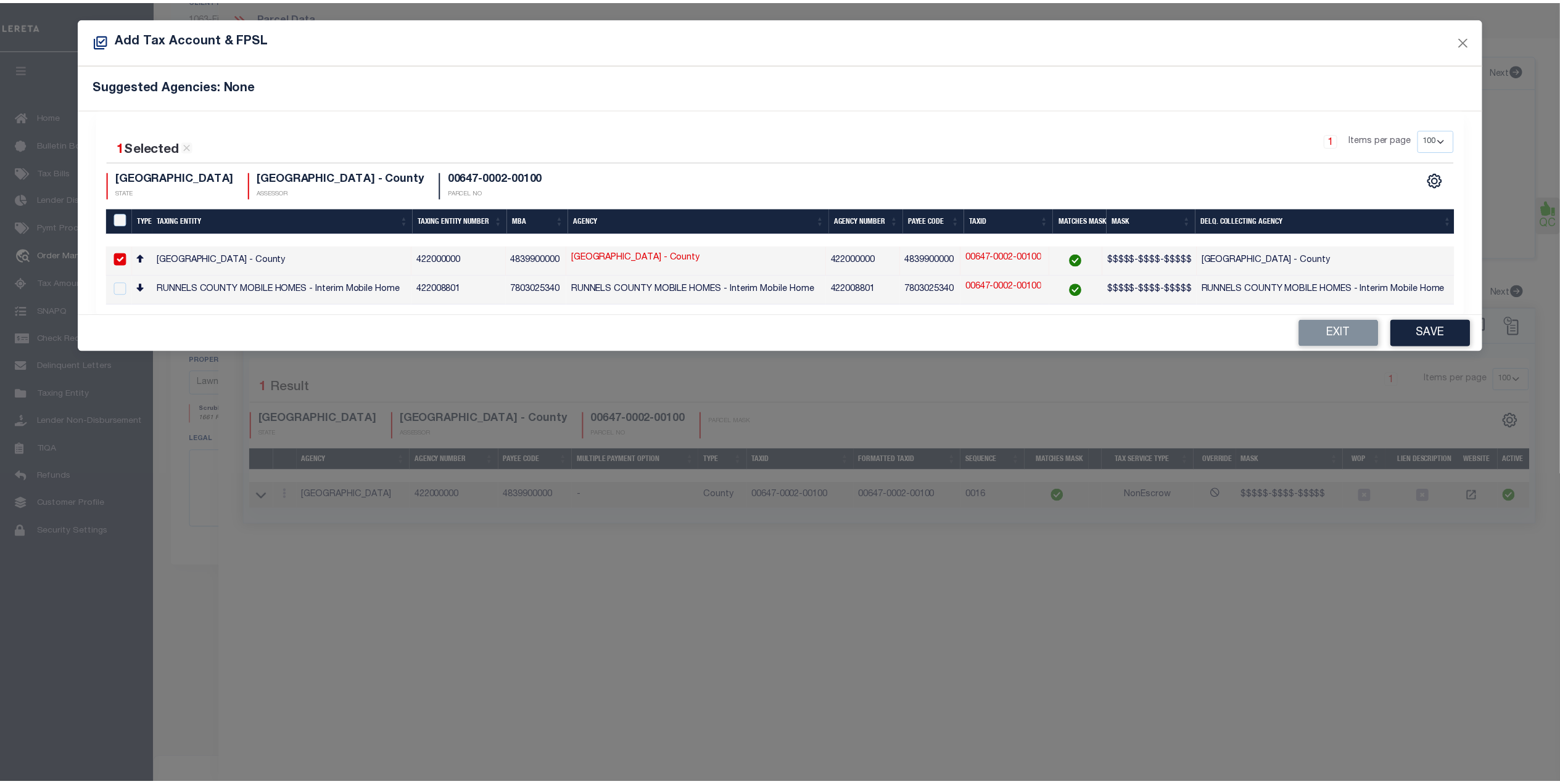
scroll to position [82, 0]
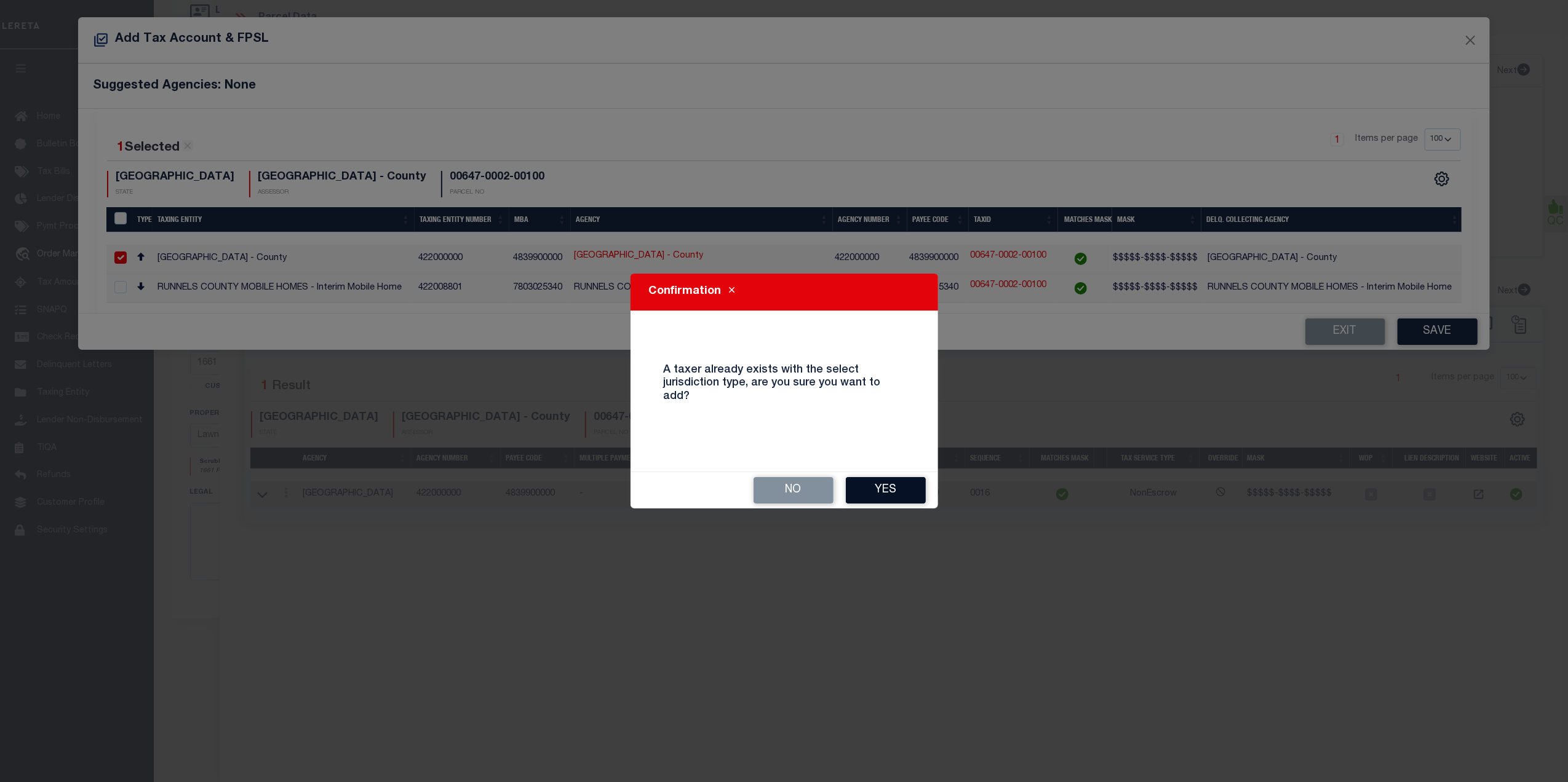
click at [881, 495] on button "Yes" at bounding box center [885, 490] width 80 height 27
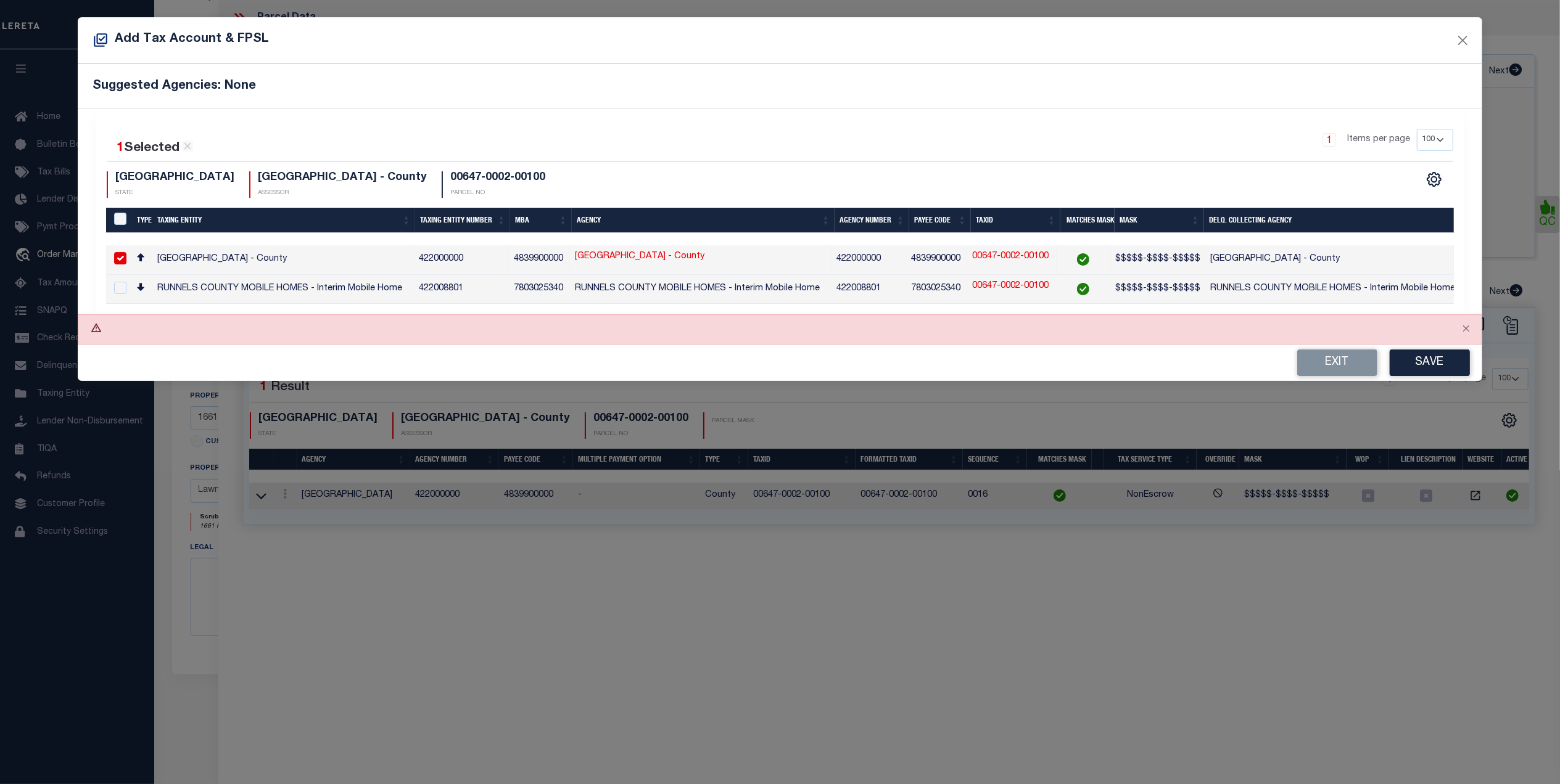
scroll to position [136, 0]
click at [1471, 39] on button "Close" at bounding box center [1474, 39] width 16 height 16
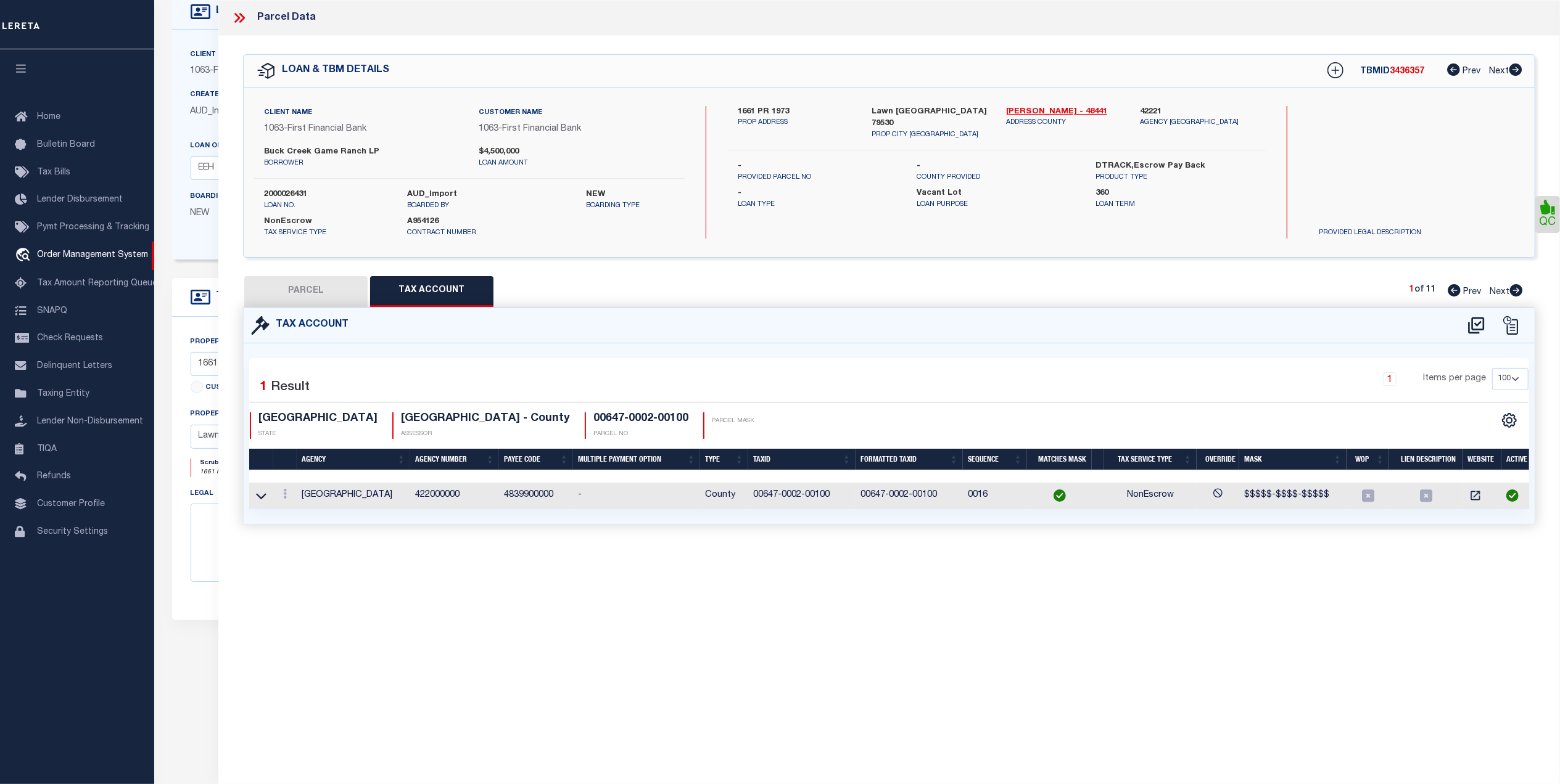
click at [1511, 494] on img at bounding box center [1512, 496] width 12 height 12
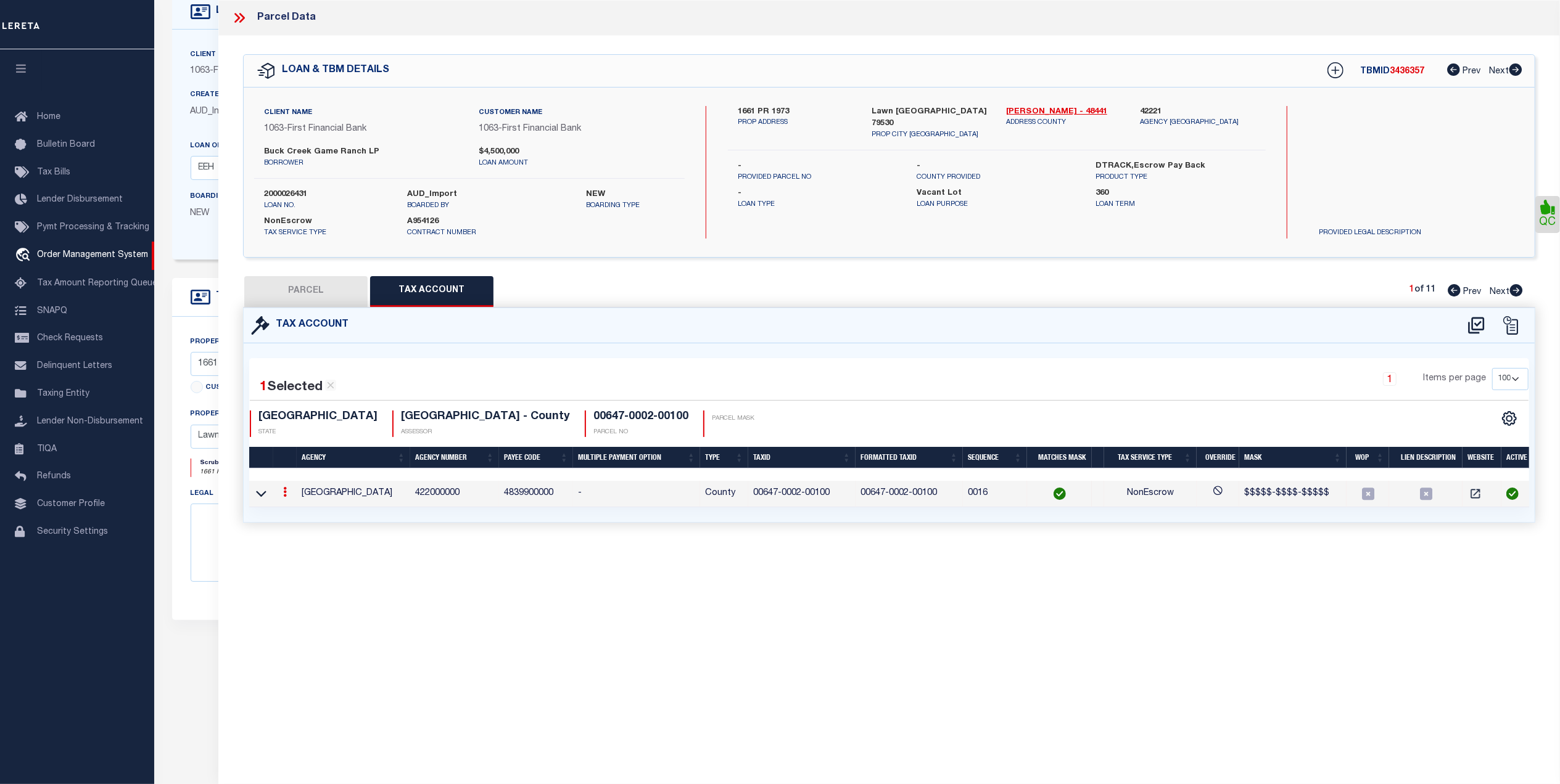
click at [287, 494] on icon at bounding box center [285, 492] width 3 height 10
click at [307, 509] on link at bounding box center [301, 512] width 45 height 21
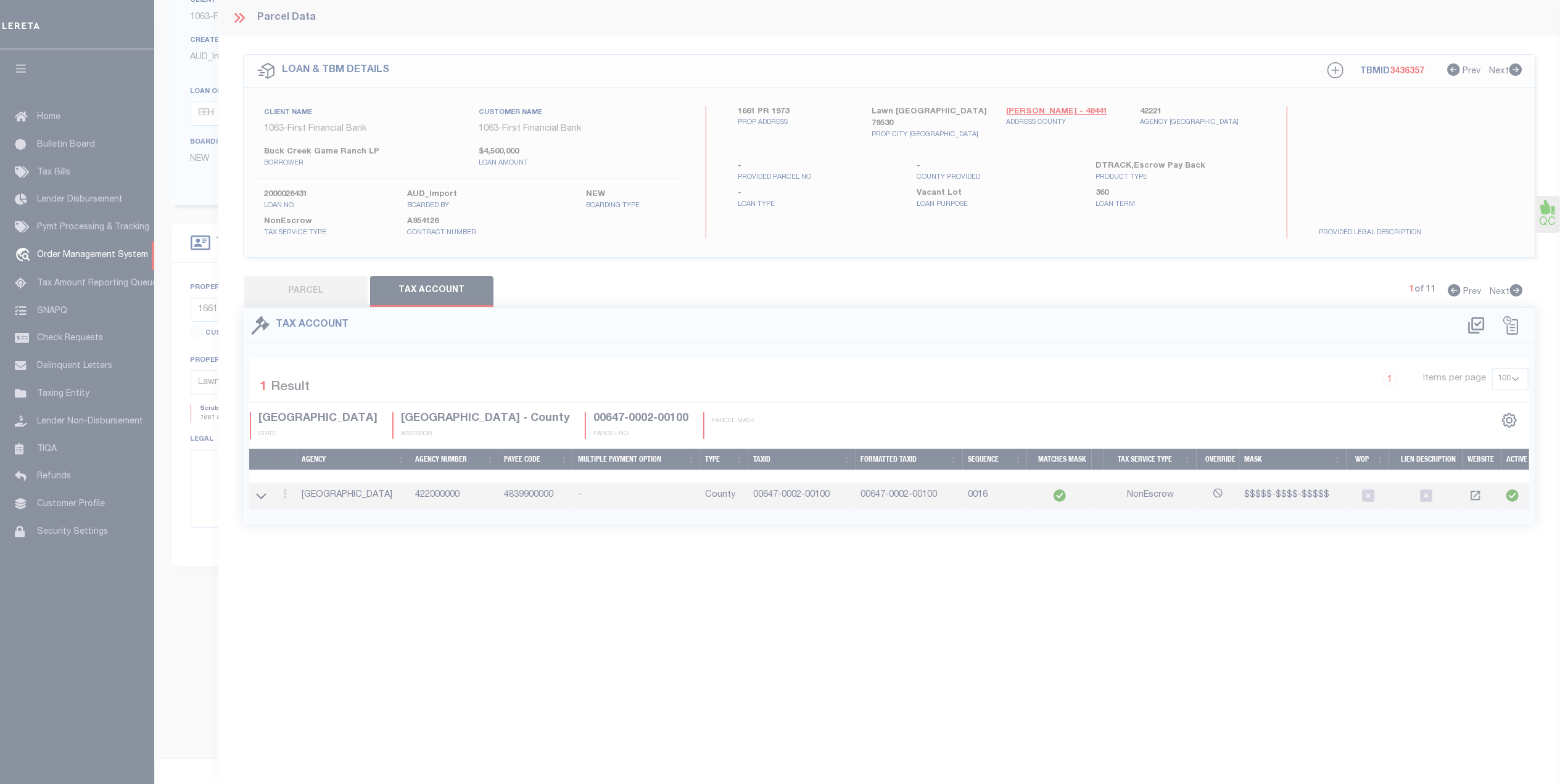
type input "00647-0002-00100"
type textarea "$$$$$-$$$$-$$$$$"
checkbox input "true"
select select "ACT"
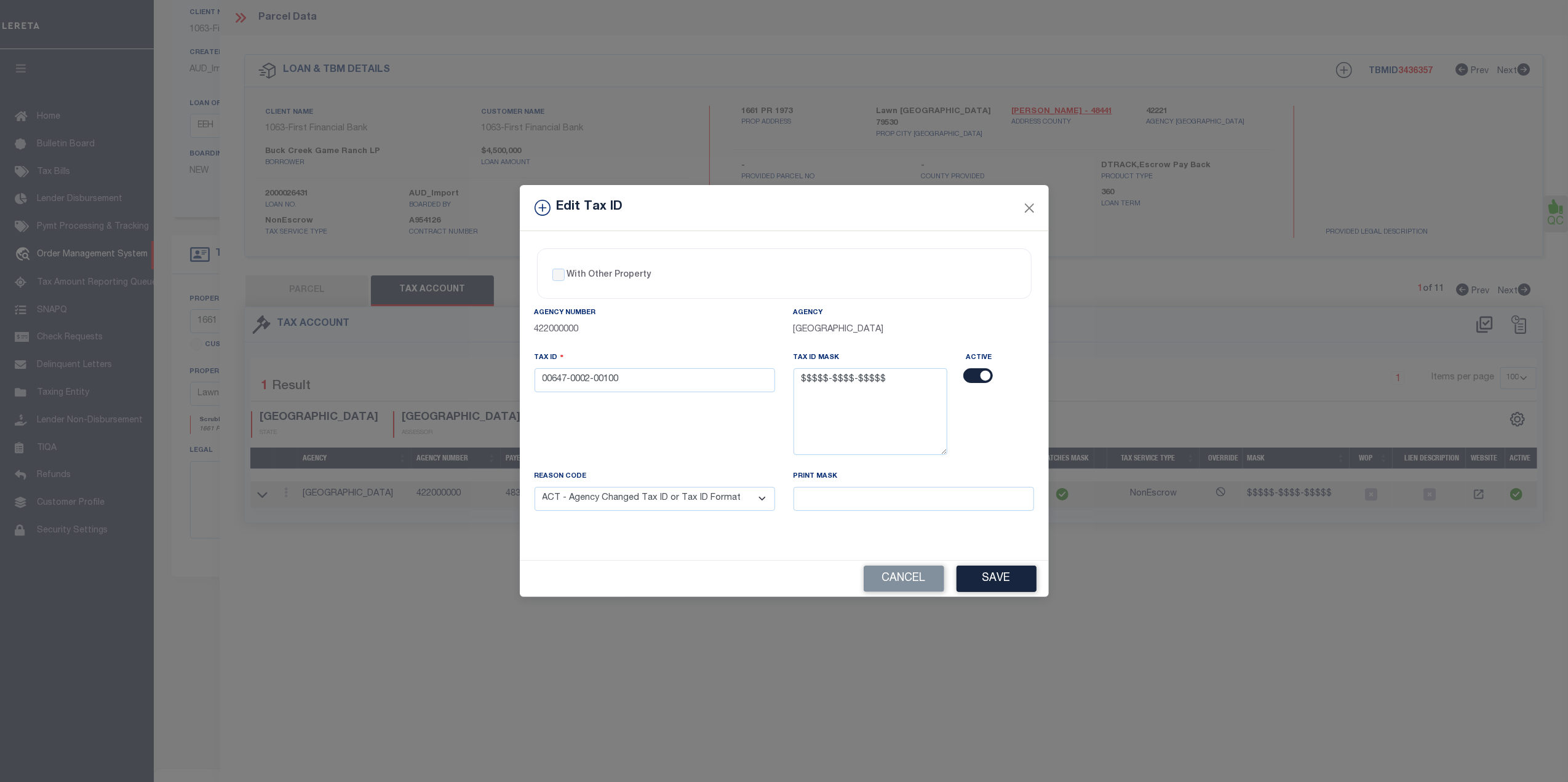
click at [747, 503] on select "- Select Reason - 099 - Other (Provide additional detail) ACT - Agency Changed …" at bounding box center [655, 499] width 241 height 24
select select
click at [535, 489] on select "- Select Reason - 099 - Other (Provide additional detail) ACT - Agency Changed …" at bounding box center [655, 499] width 241 height 24
click at [985, 379] on input "checkbox" at bounding box center [978, 376] width 30 height 15
checkbox input "false"
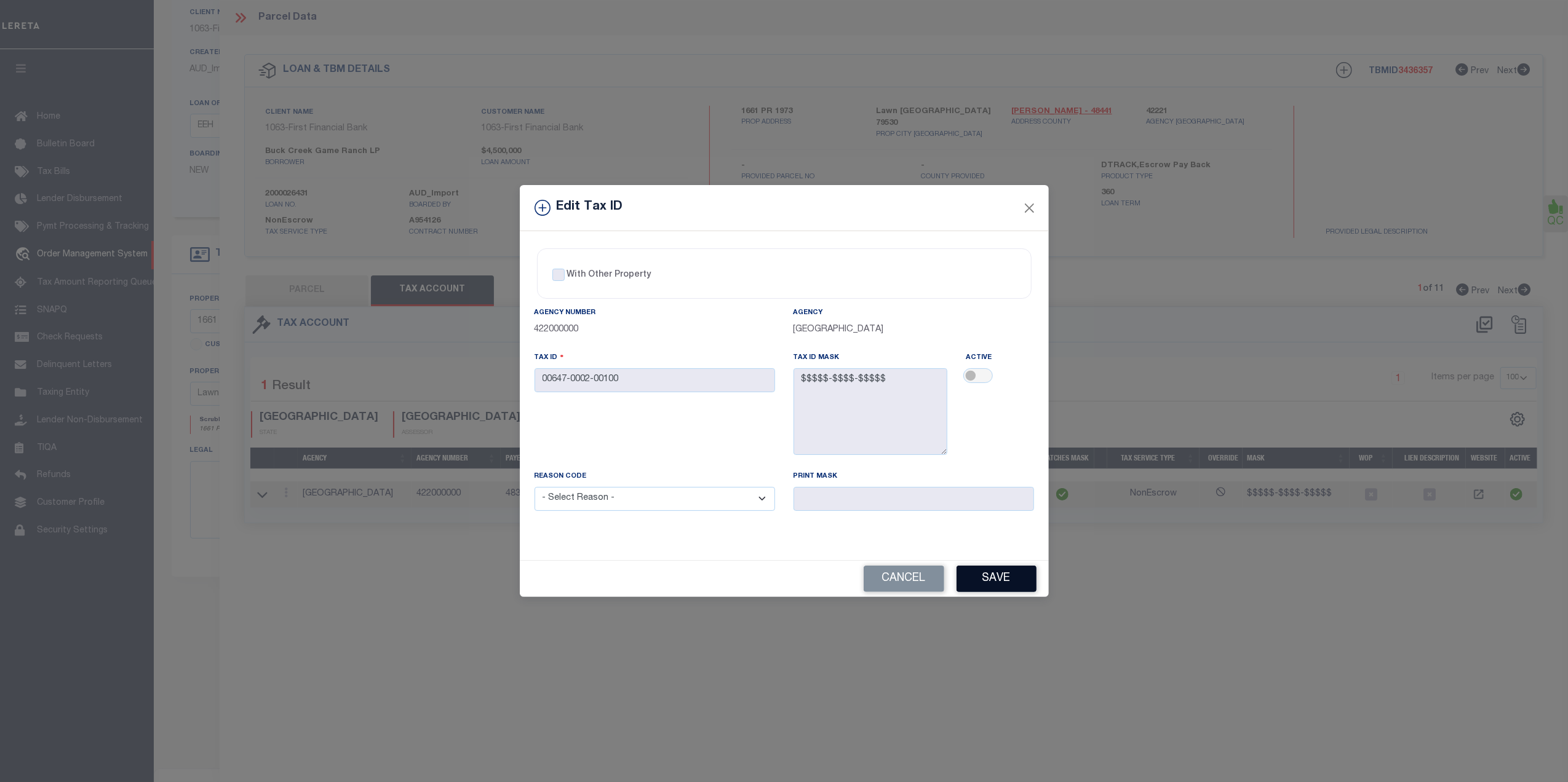
click at [971, 581] on button "Save" at bounding box center [996, 578] width 80 height 27
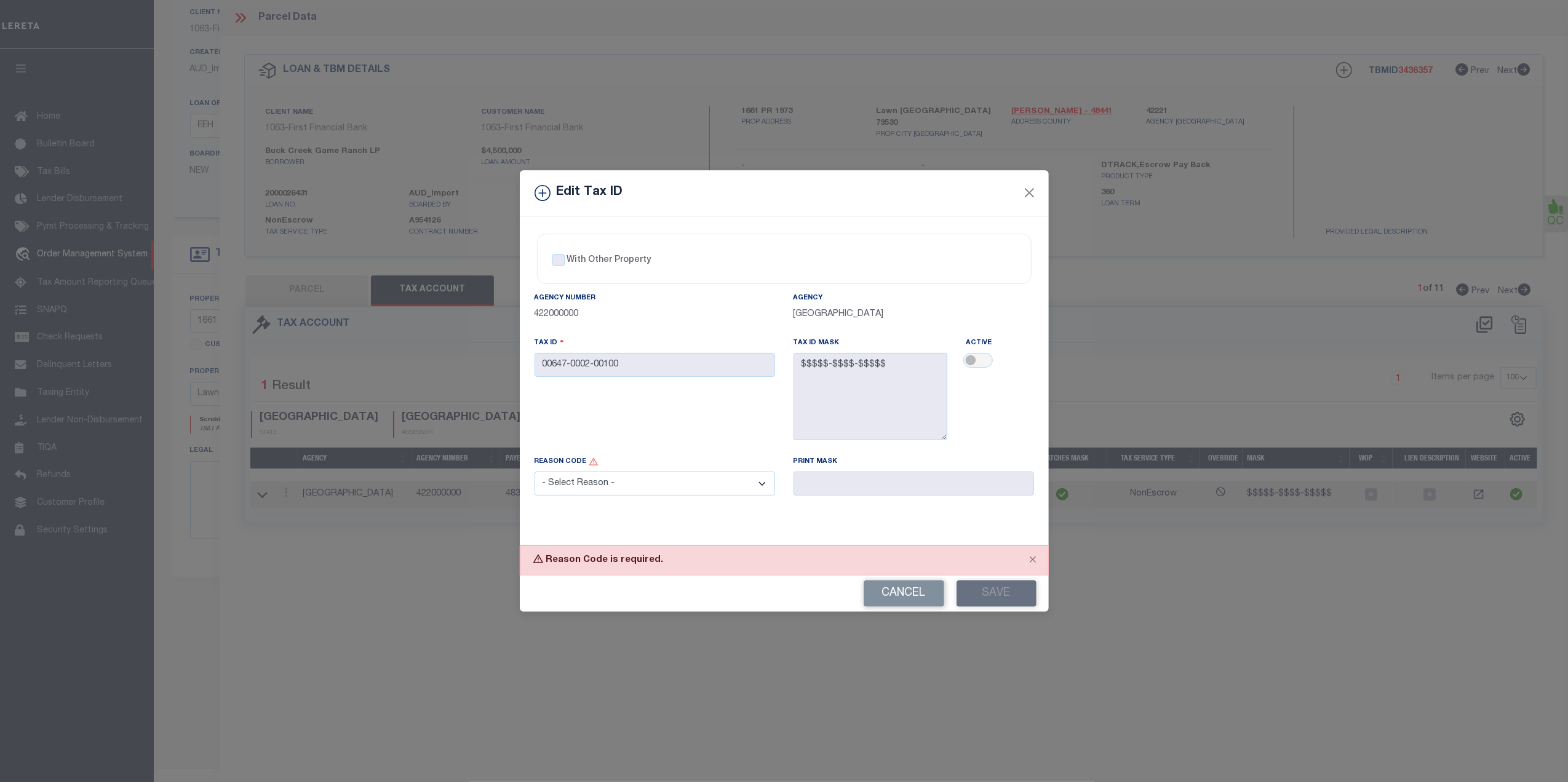
click at [656, 495] on select "- Select Reason - 099 - Other (Provide additional detail) ACT - Agency Changed …" at bounding box center [655, 483] width 241 height 24
select select "ACT"
click at [535, 475] on select "- Select Reason - 099 - Other (Provide additional detail) ACT - Agency Changed …" at bounding box center [655, 483] width 241 height 24
click at [979, 601] on button "Save" at bounding box center [996, 594] width 80 height 27
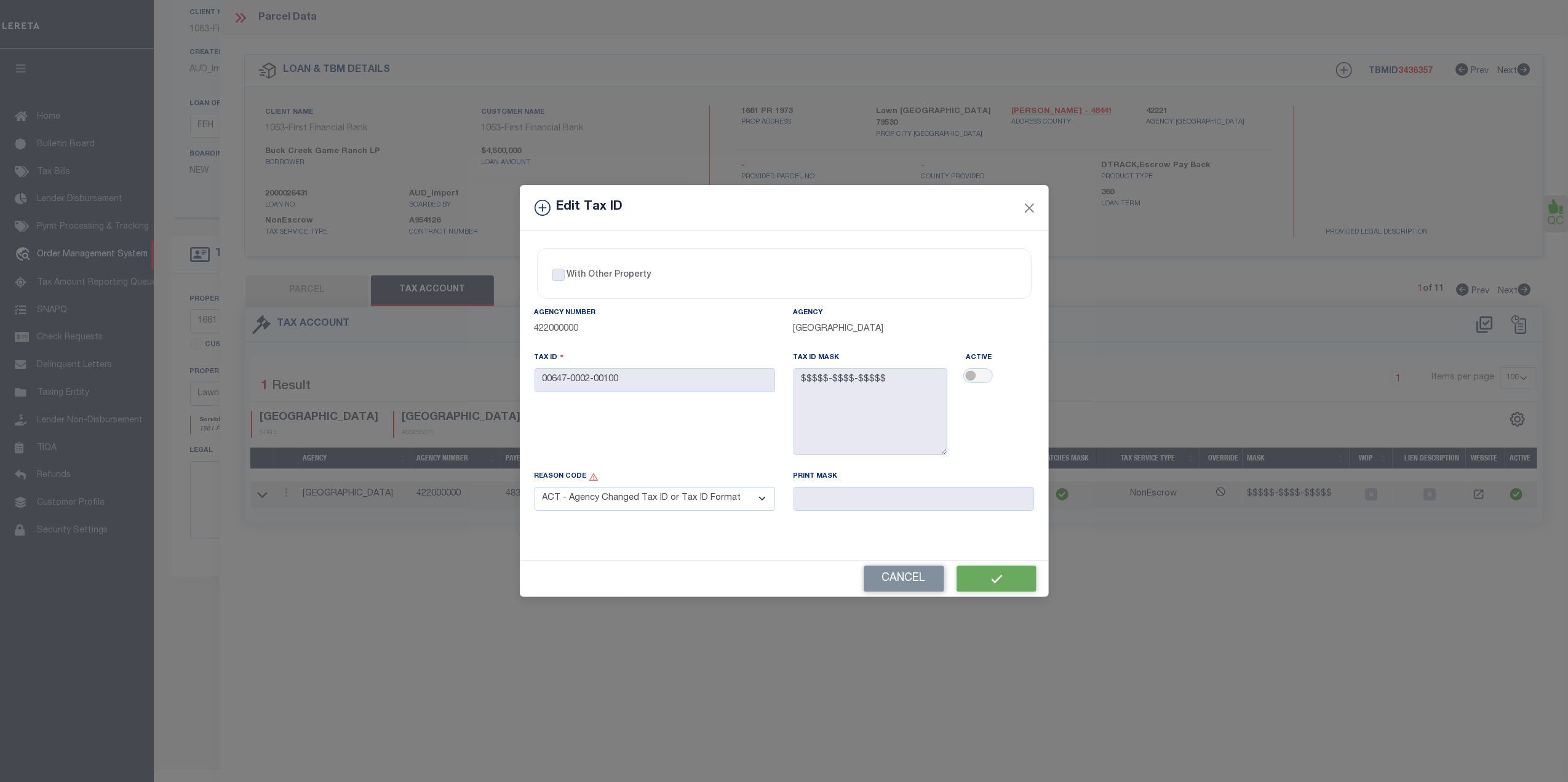
select select
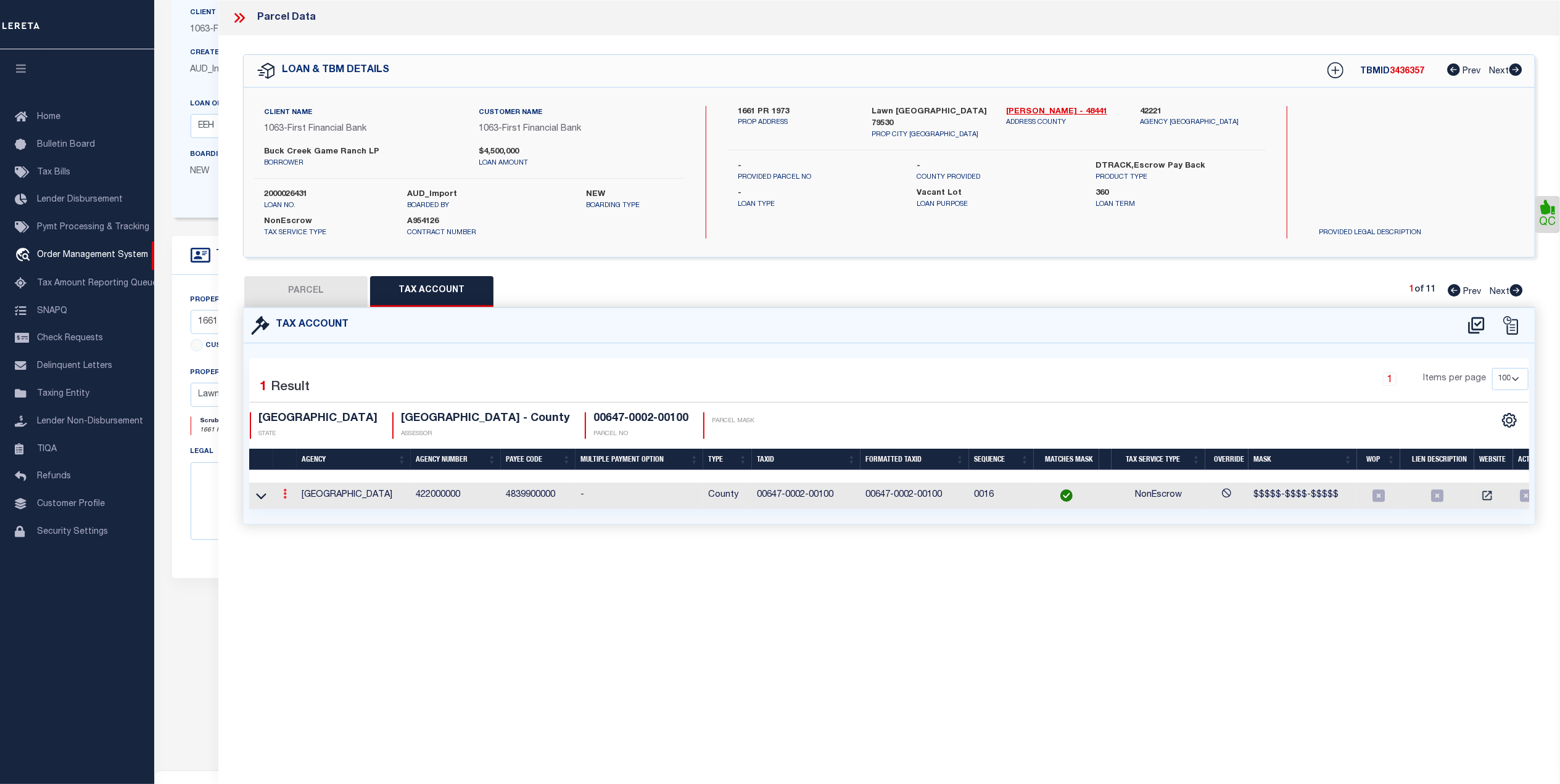
click at [287, 494] on icon at bounding box center [285, 494] width 3 height 10
click at [304, 516] on link at bounding box center [301, 514] width 45 height 21
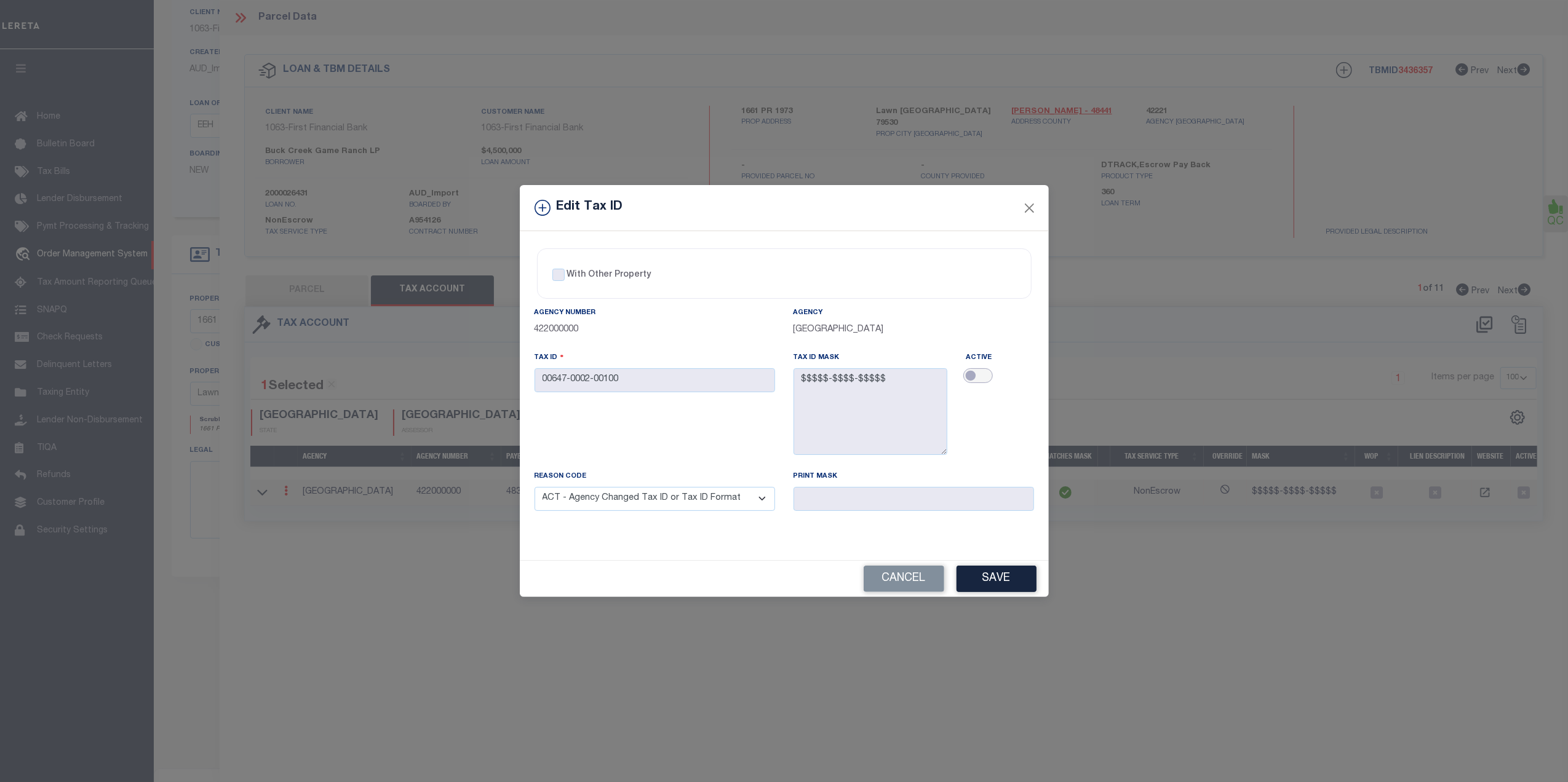
click at [979, 375] on input "checkbox" at bounding box center [978, 376] width 30 height 15
checkbox input "true"
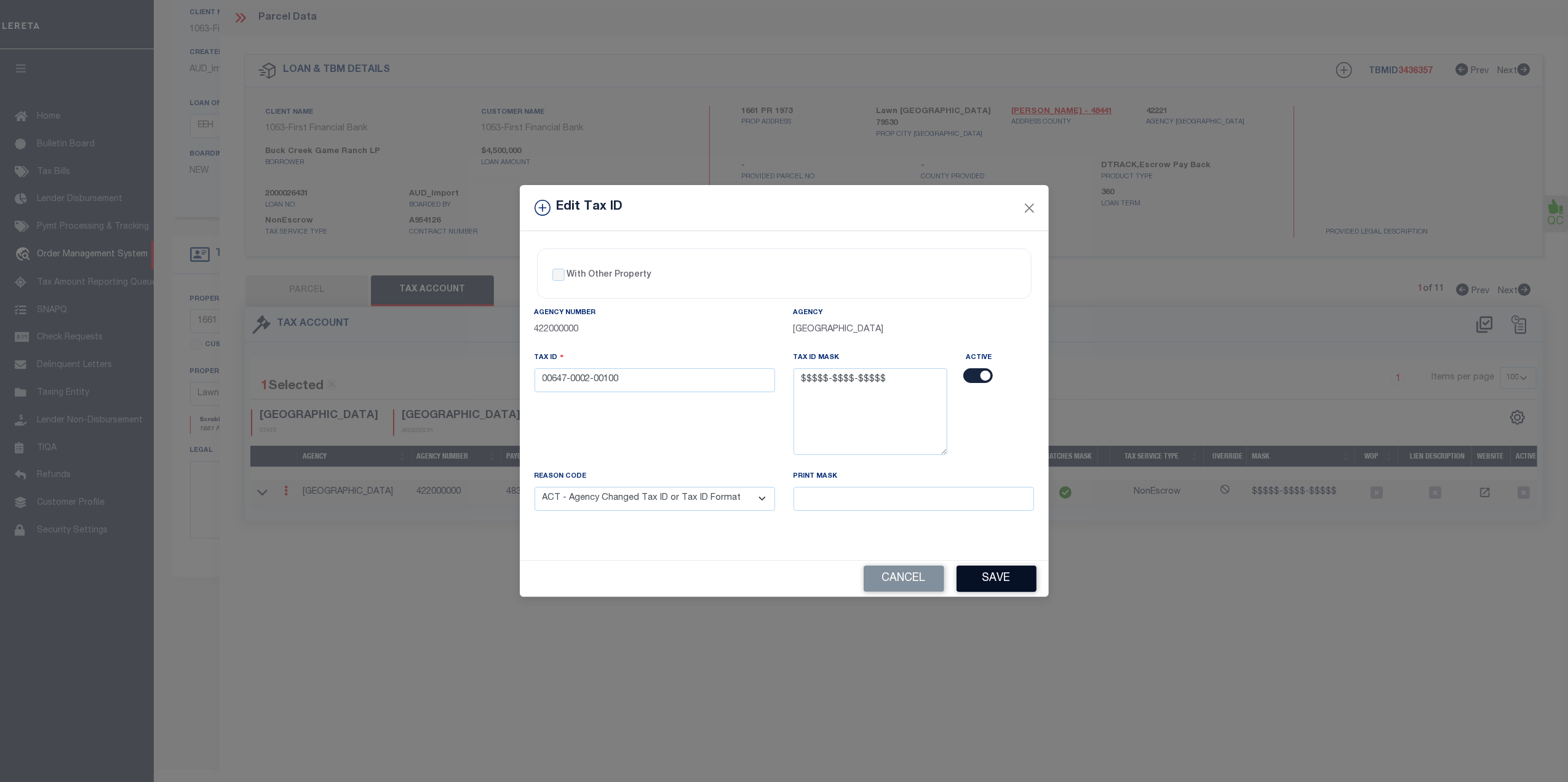
click at [972, 586] on button "Save" at bounding box center [996, 578] width 80 height 27
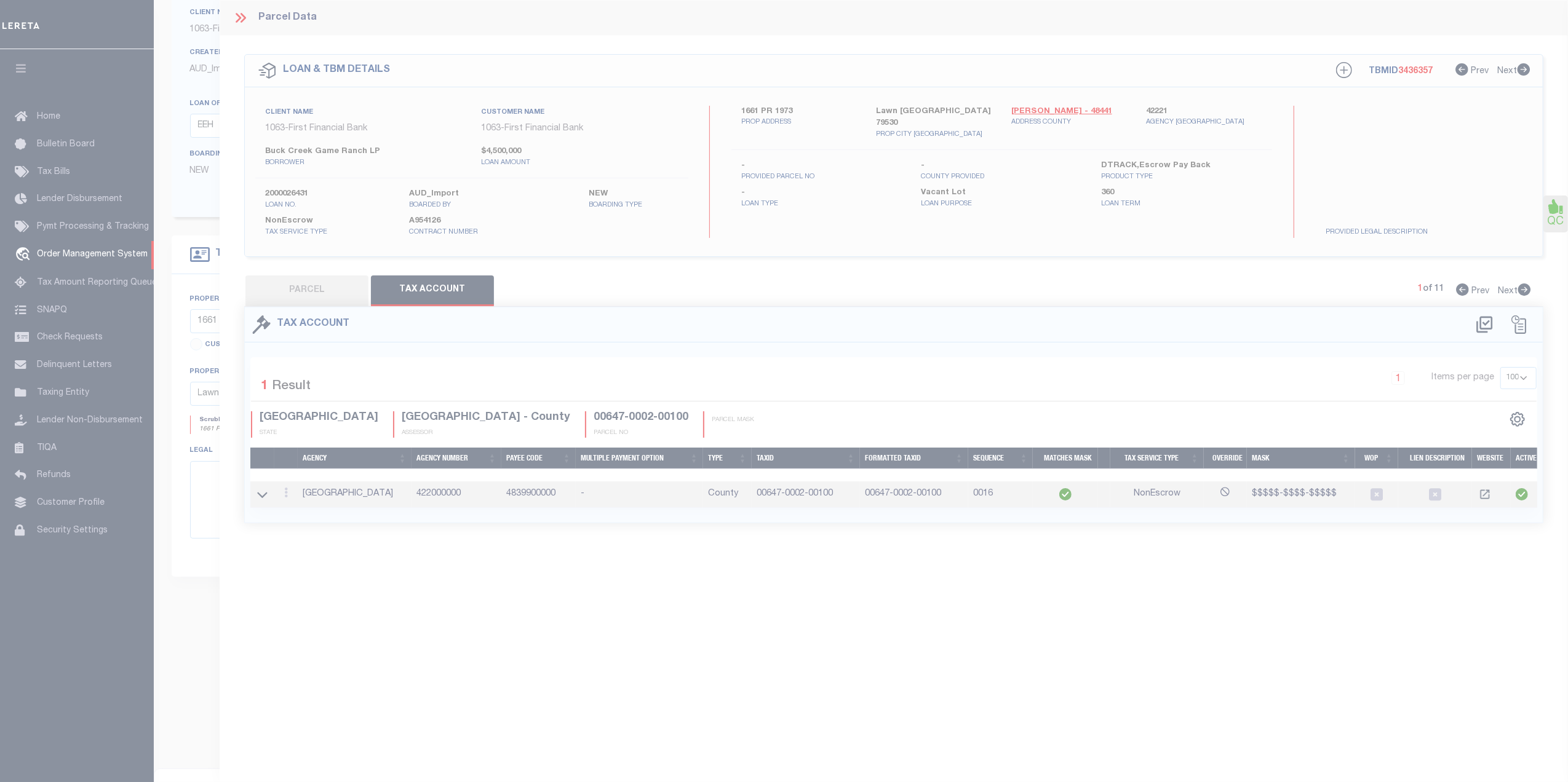
select select
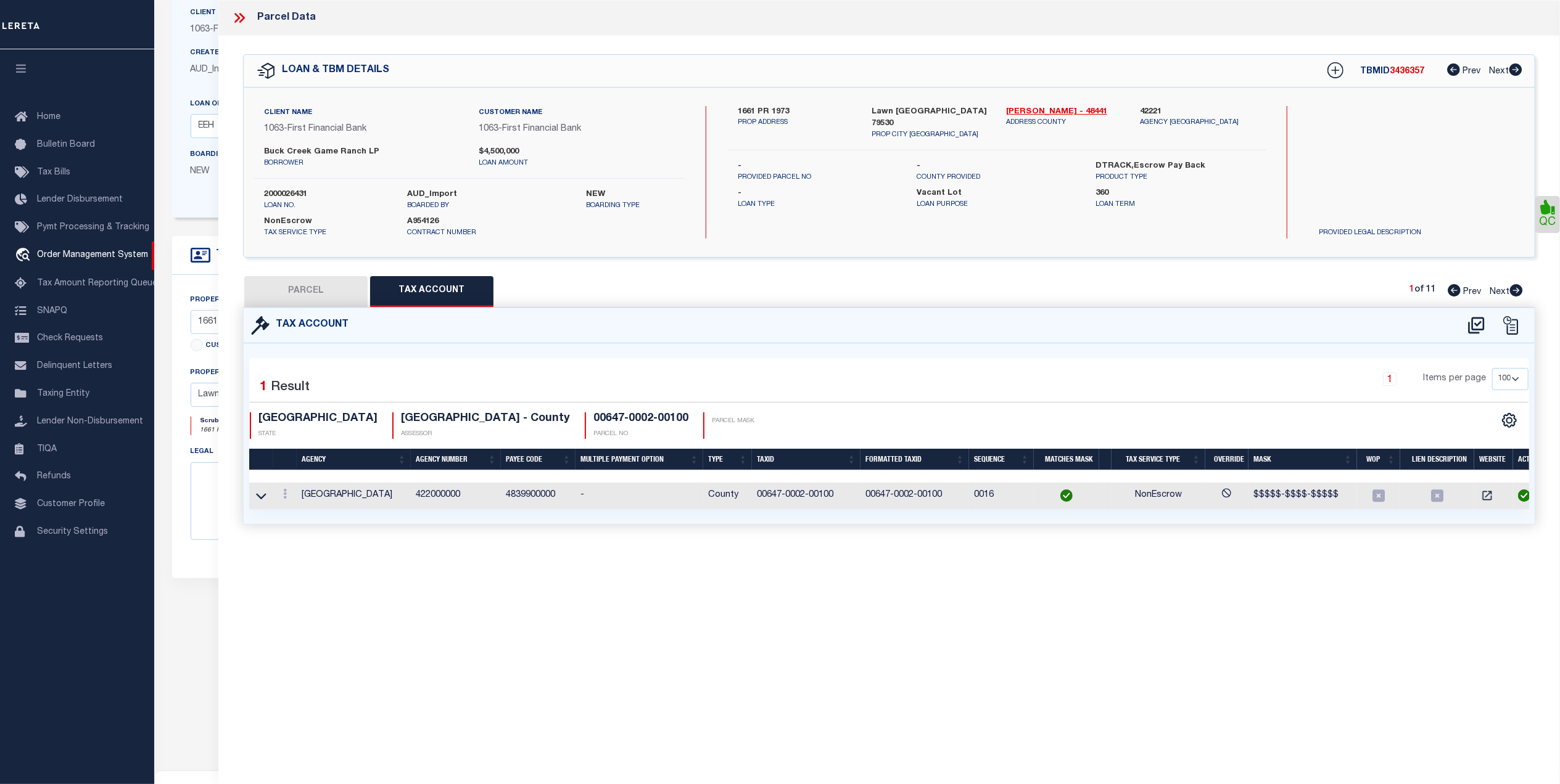
click at [328, 299] on button "PARCEL" at bounding box center [306, 292] width 124 height 31
select select "AS"
checkbox input "false"
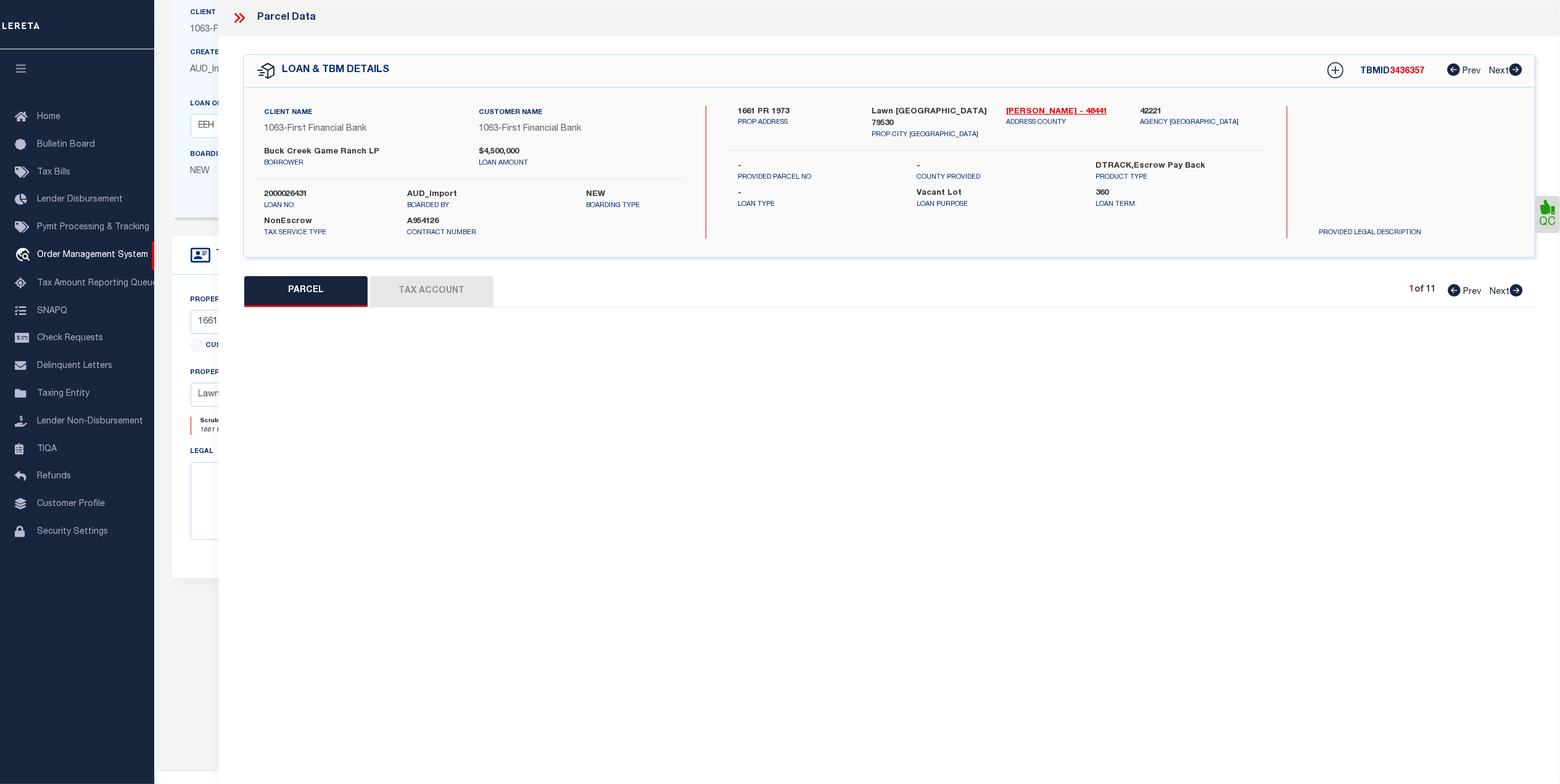
select select "QC"
type input "[PERSON_NAME] ASSETS LTD A TX PARTNE"
type input "00647.0002.00100"
type textarea "E [PERSON_NAME][GEOGRAPHIC_DATA]: 647, SU: 2"
type textarea "duplicate payee"
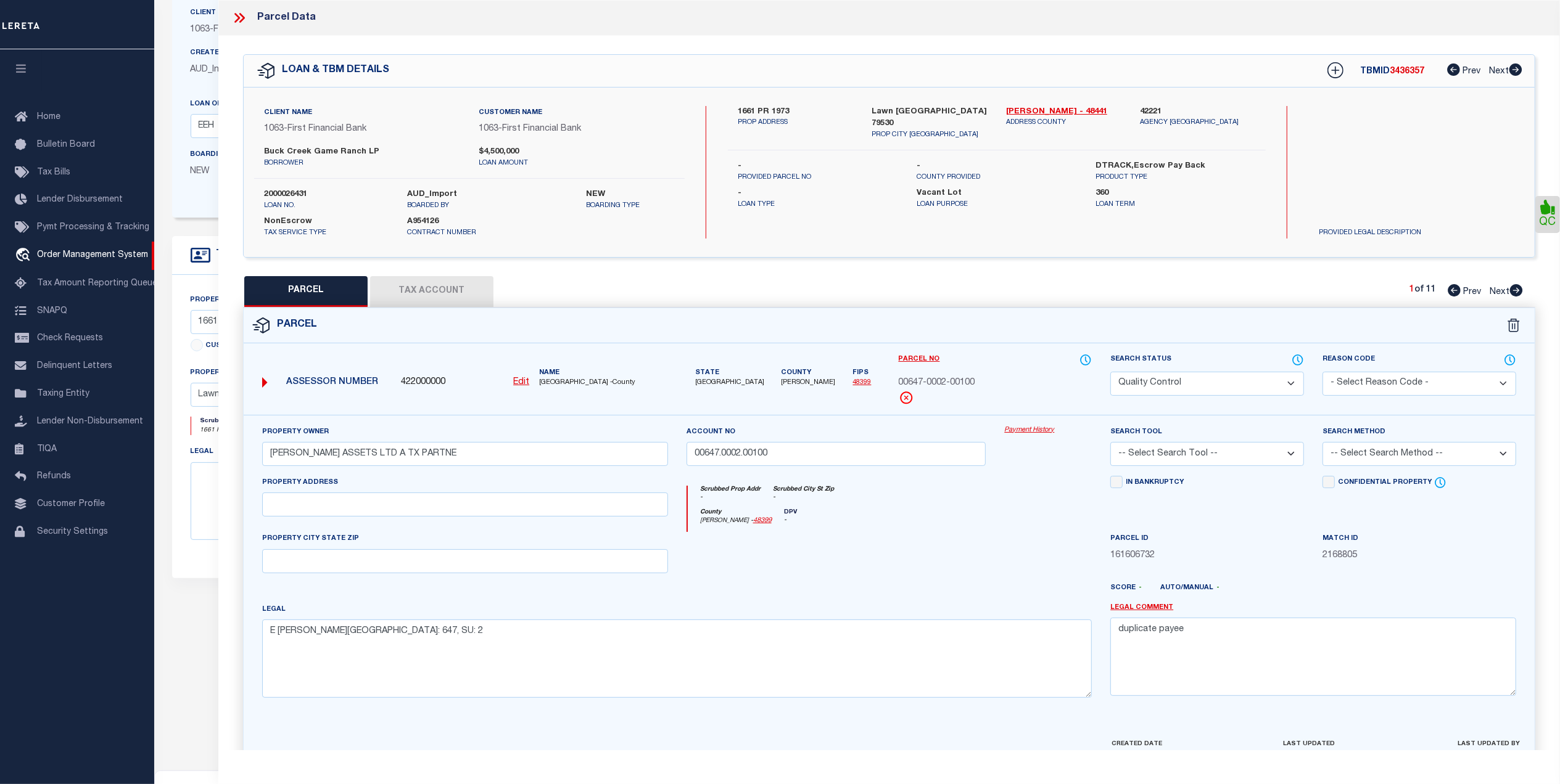
click at [1189, 383] on select "Automated Search Bad Parcel Complete Duplicate Parcel High Dollar Reporting In …" at bounding box center [1207, 383] width 194 height 24
select select "CP"
click at [1110, 371] on select "Automated Search Bad Parcel Complete Duplicate Parcel High Dollar Reporting In …" at bounding box center [1207, 383] width 194 height 24
drag, startPoint x: 1061, startPoint y: 497, endPoint x: 1052, endPoint y: 507, distance: 13.5
click at [1054, 504] on div "Scrubbed Prop Addr - Scrubbed City St Zip -" at bounding box center [890, 497] width 405 height 23
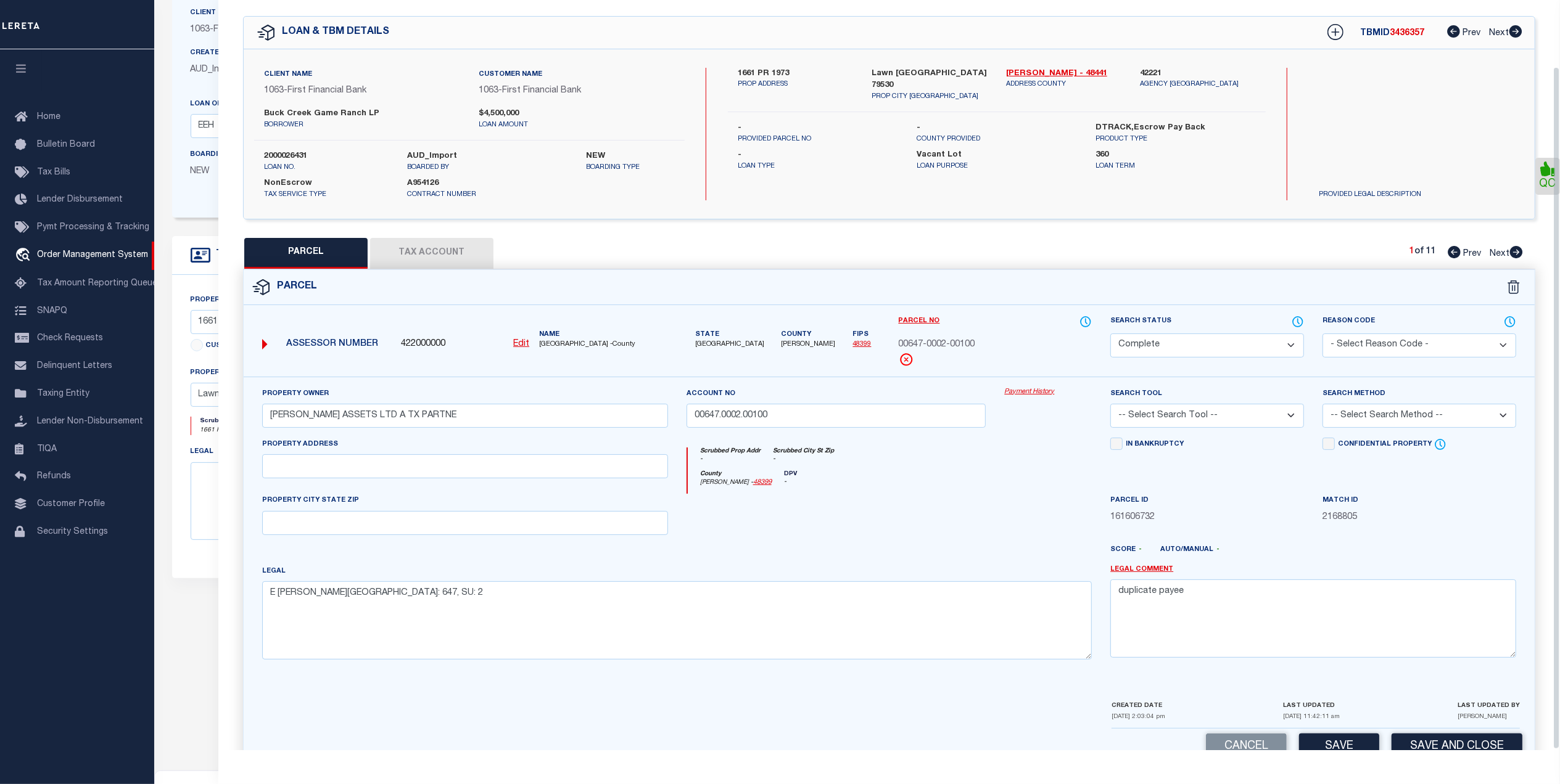
scroll to position [73, 0]
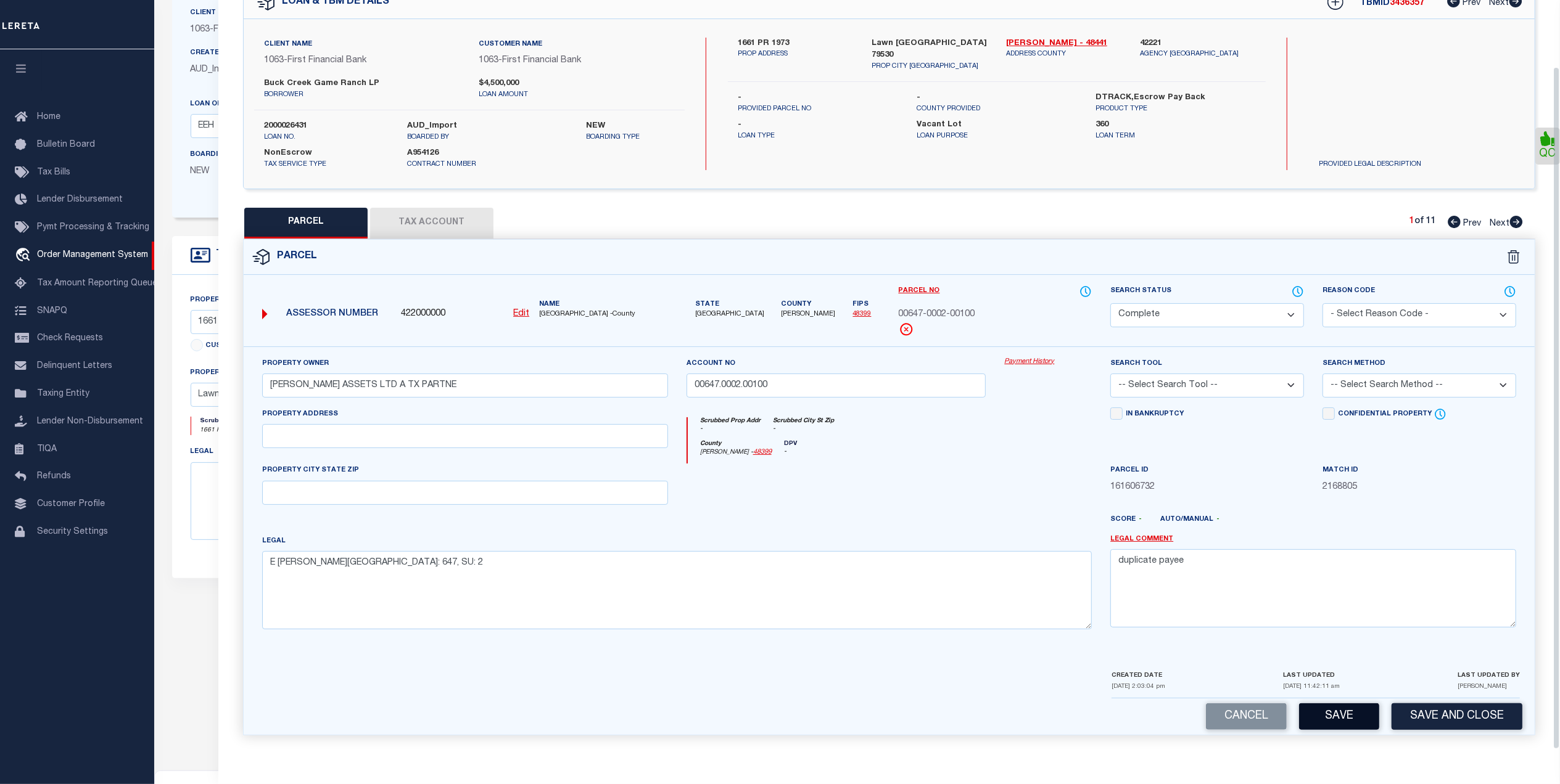
click at [1357, 714] on button "Save" at bounding box center [1339, 716] width 80 height 27
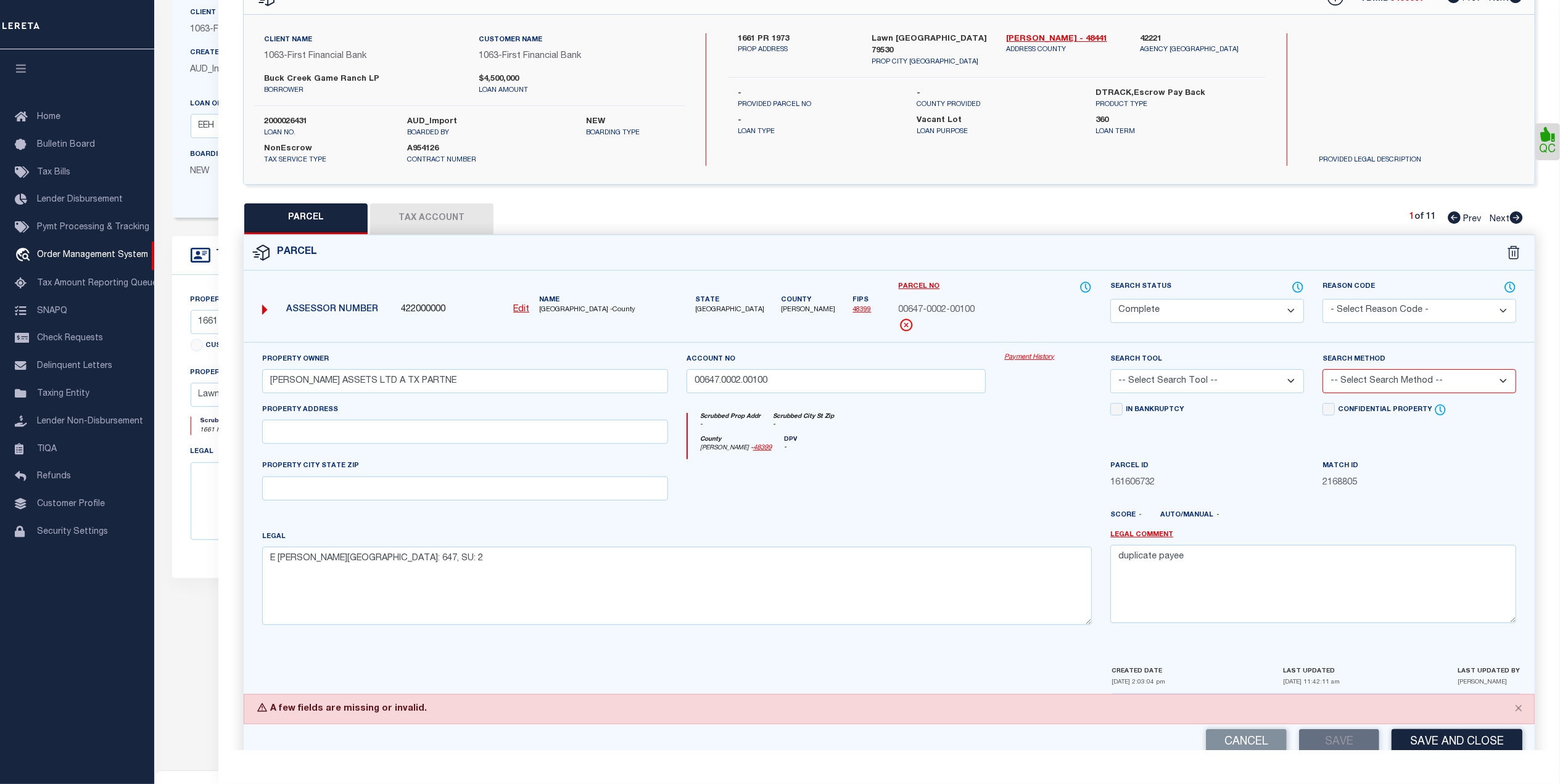
drag, startPoint x: 1156, startPoint y: 385, endPoint x: 1166, endPoint y: 394, distance: 13.5
click at [1156, 385] on select "-- Select Search Tool -- 3rd Party Website Agency File Agency Website ATLS CNV-…" at bounding box center [1207, 382] width 194 height 24
select select "AGW"
click at [1110, 371] on select "-- Select Search Tool -- 3rd Party Website Agency File Agency Website ATLS CNV-…" at bounding box center [1207, 382] width 194 height 24
click at [1330, 755] on div "Parcel Data QC" at bounding box center [888, 392] width 1341 height 784
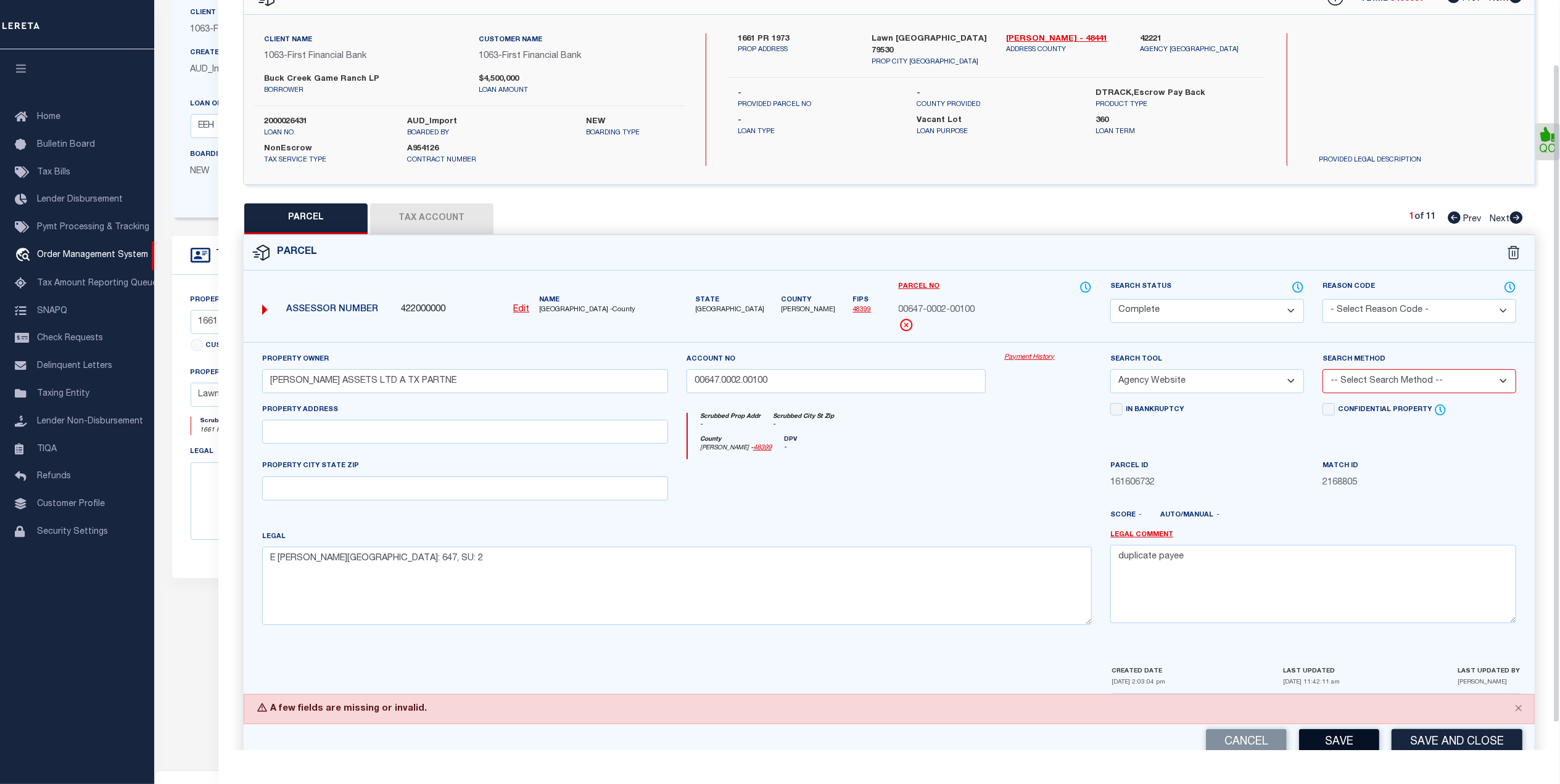
click at [1330, 748] on button "Save" at bounding box center [1339, 742] width 80 height 27
drag, startPoint x: 1401, startPoint y: 383, endPoint x: 1393, endPoint y: 387, distance: 8.9
click at [1401, 383] on select "-- Select Search Method -- Property Address Legal Liability Info Provided" at bounding box center [1419, 382] width 194 height 24
select select "LEG"
click at [1322, 371] on select "-- Select Search Method -- Property Address Legal Liability Info Provided" at bounding box center [1419, 382] width 194 height 24
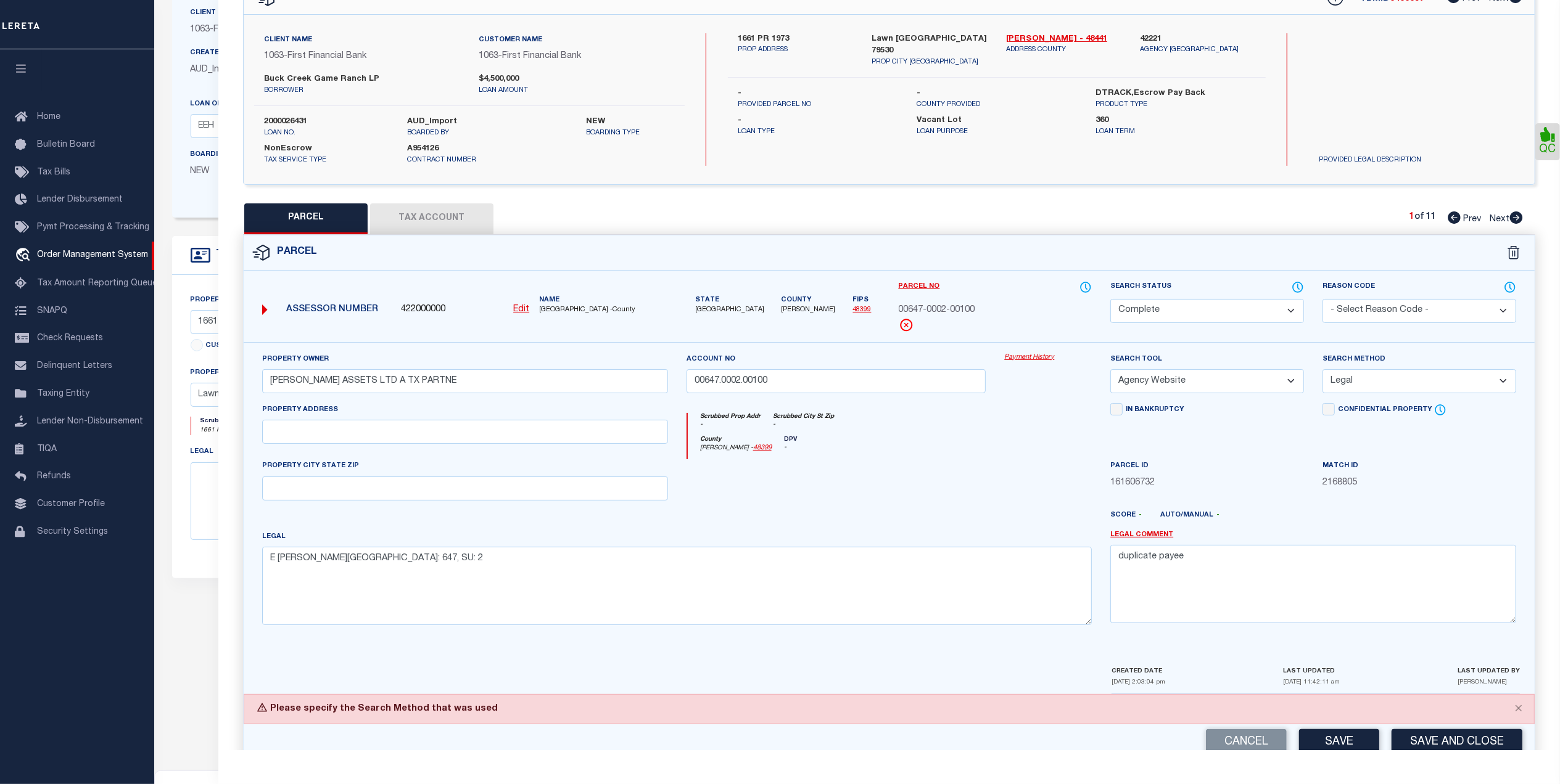
click at [1035, 504] on div at bounding box center [1048, 485] width 106 height 51
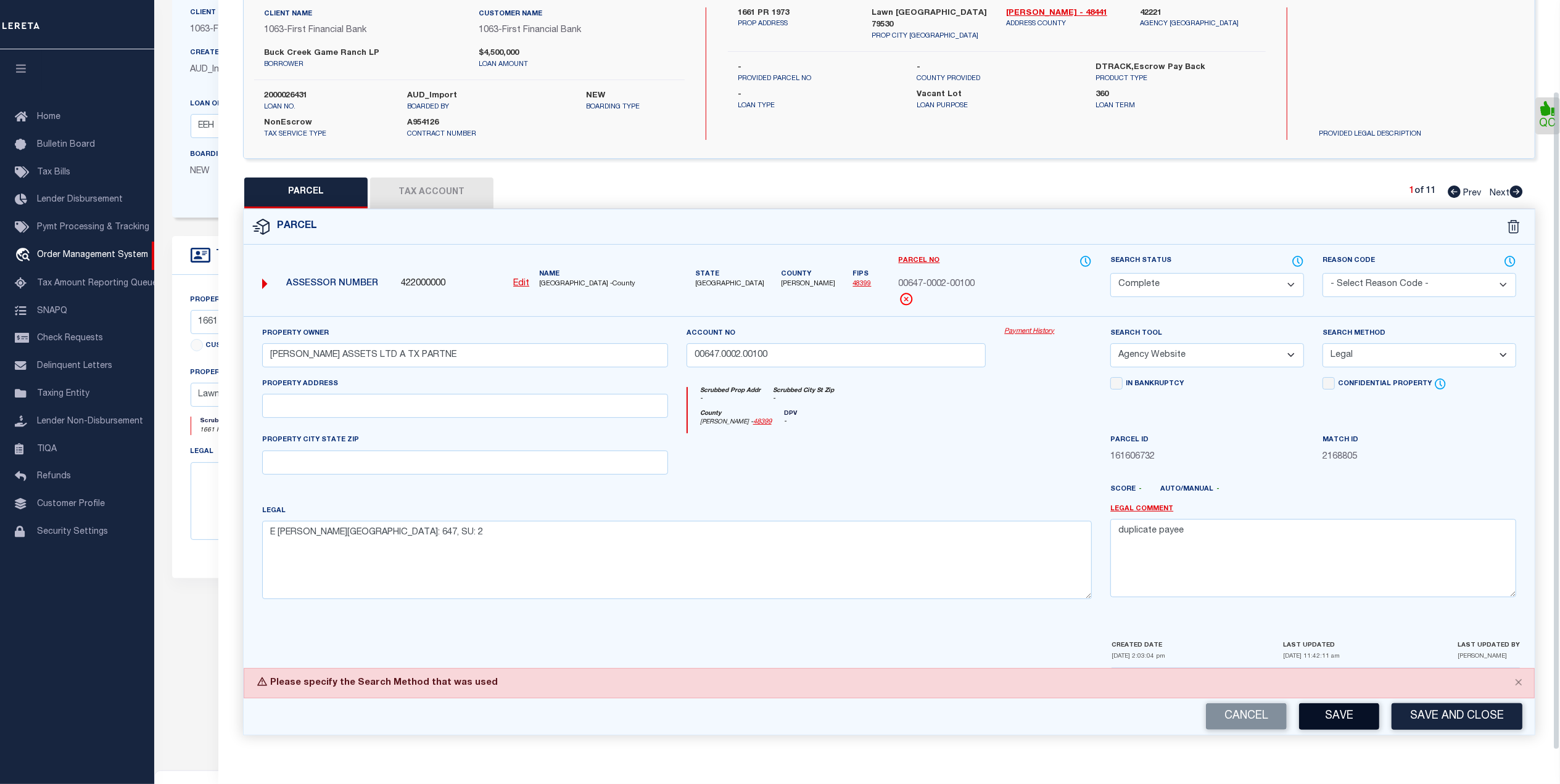
click at [1343, 727] on button "Save" at bounding box center [1339, 716] width 80 height 27
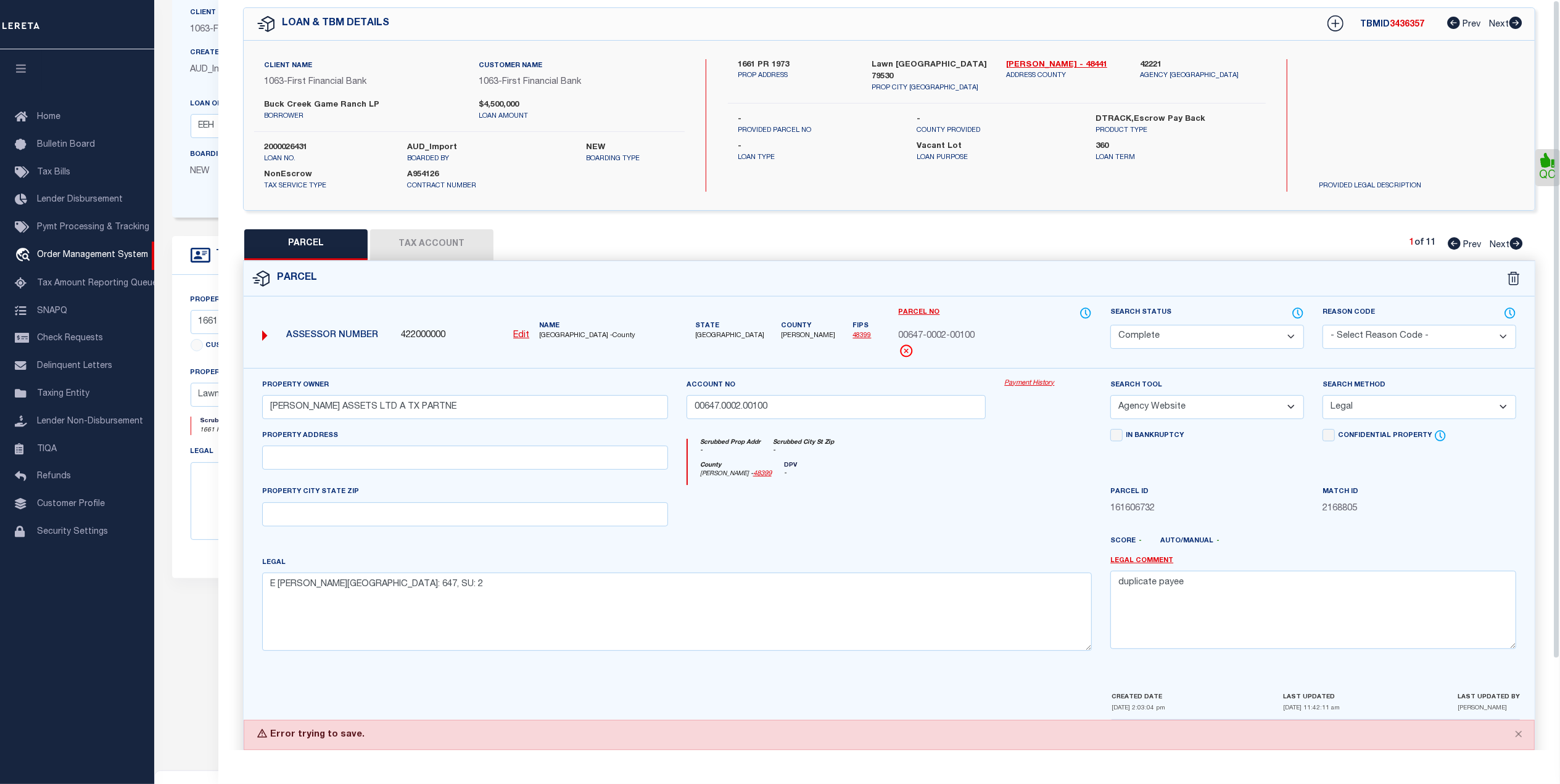
scroll to position [0, 0]
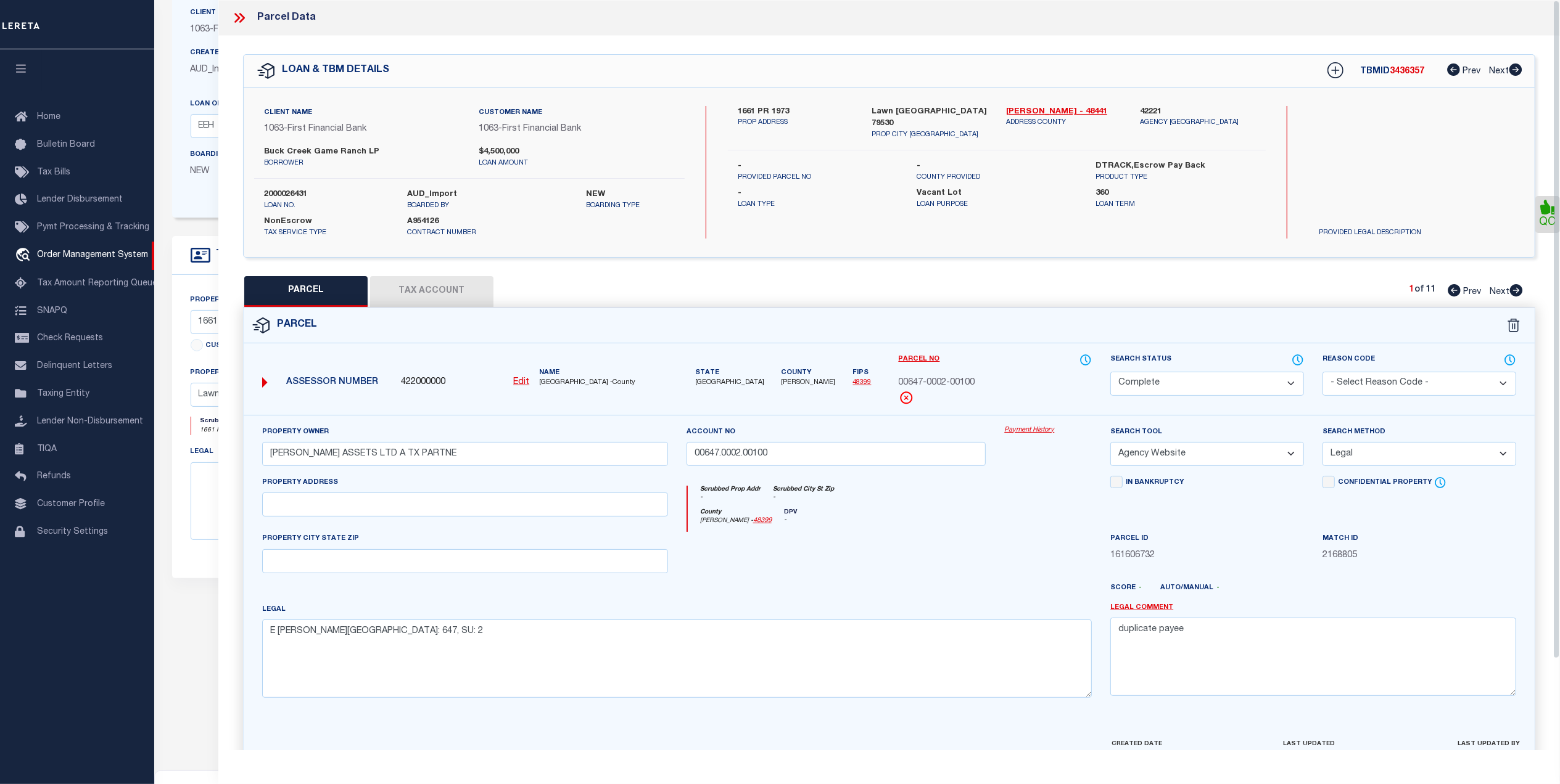
click at [232, 19] on icon at bounding box center [239, 18] width 16 height 16
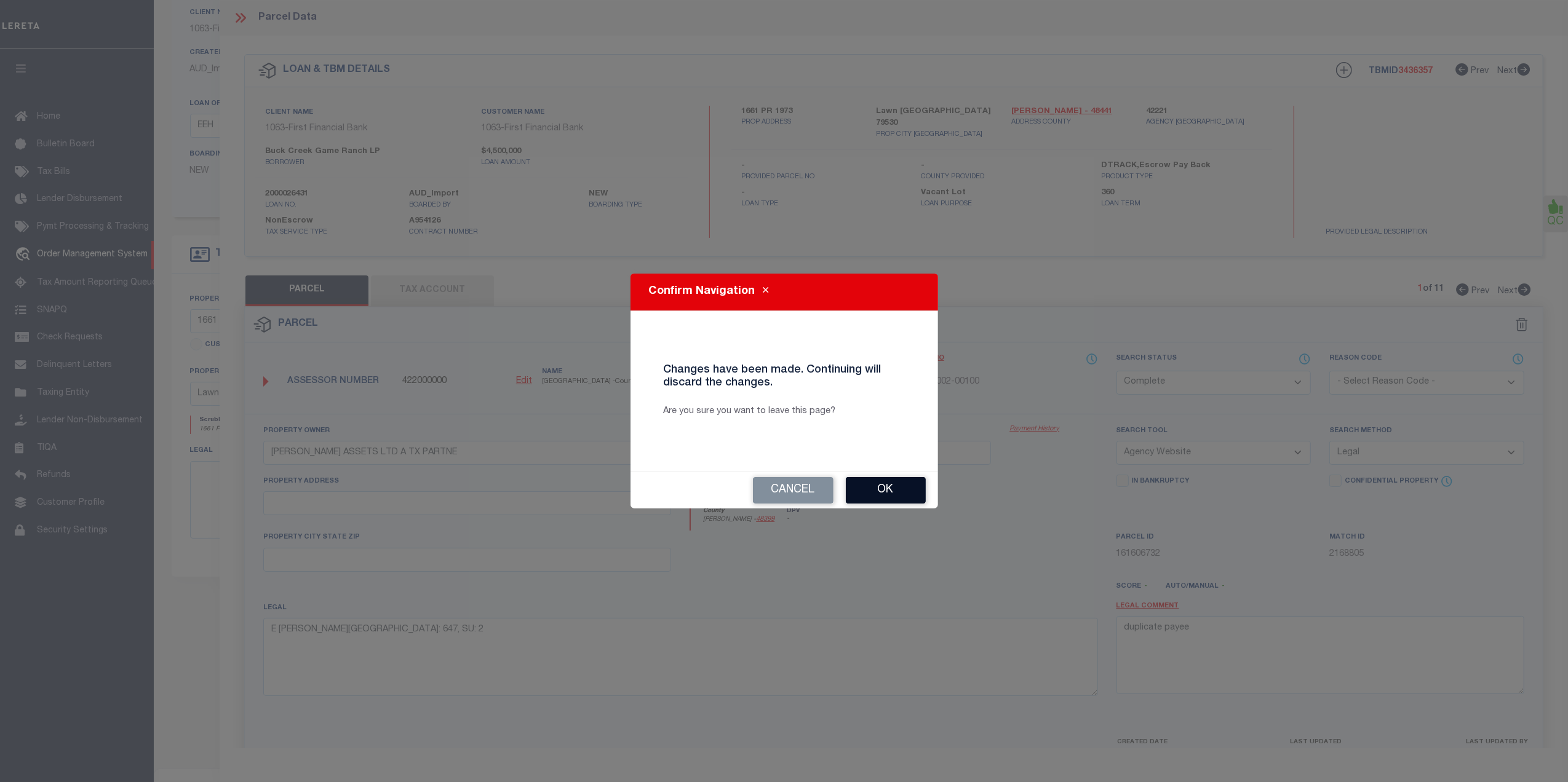
click at [857, 503] on button "Ok" at bounding box center [885, 490] width 80 height 27
select select "QC"
select select
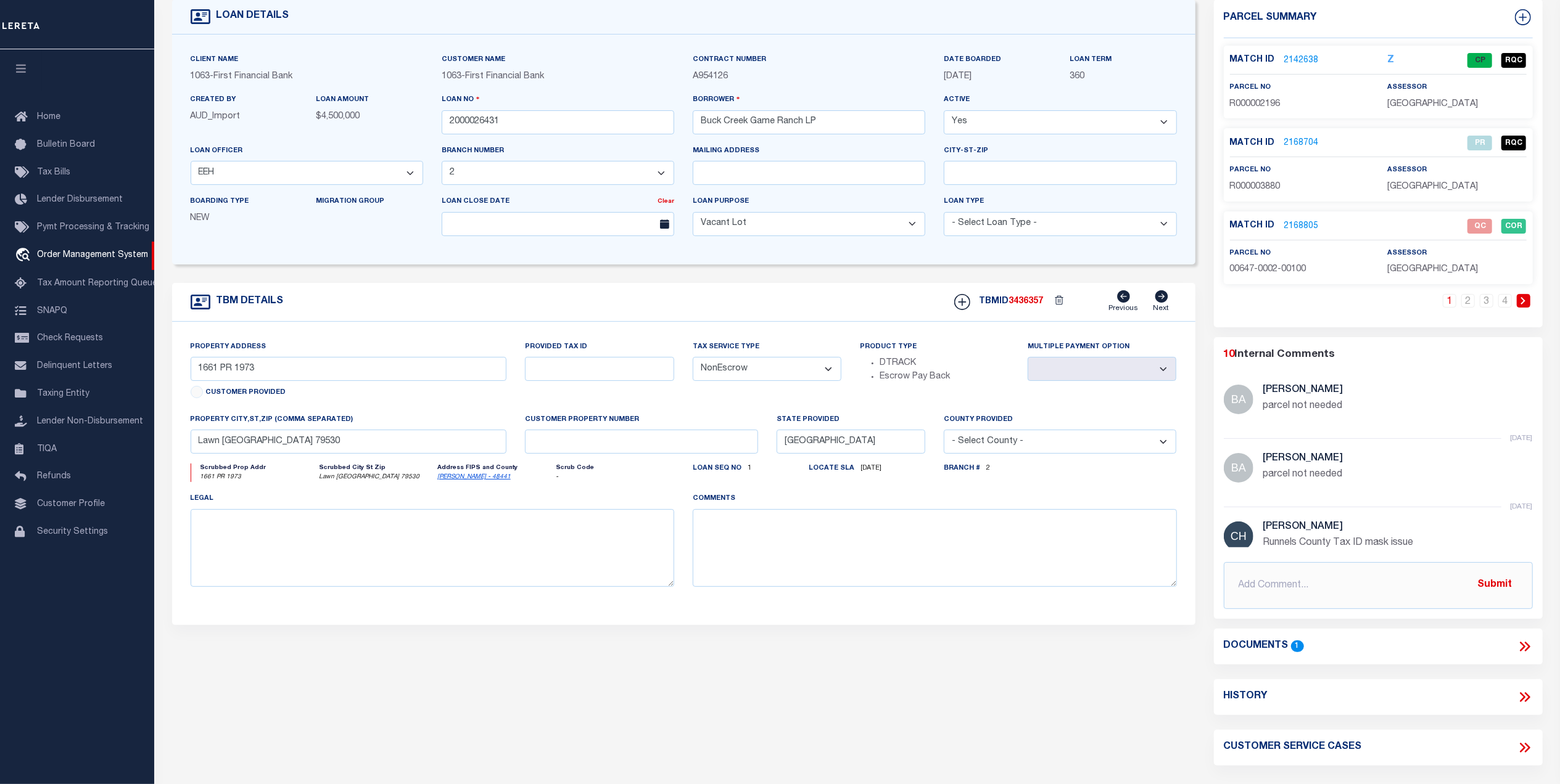
scroll to position [42, 0]
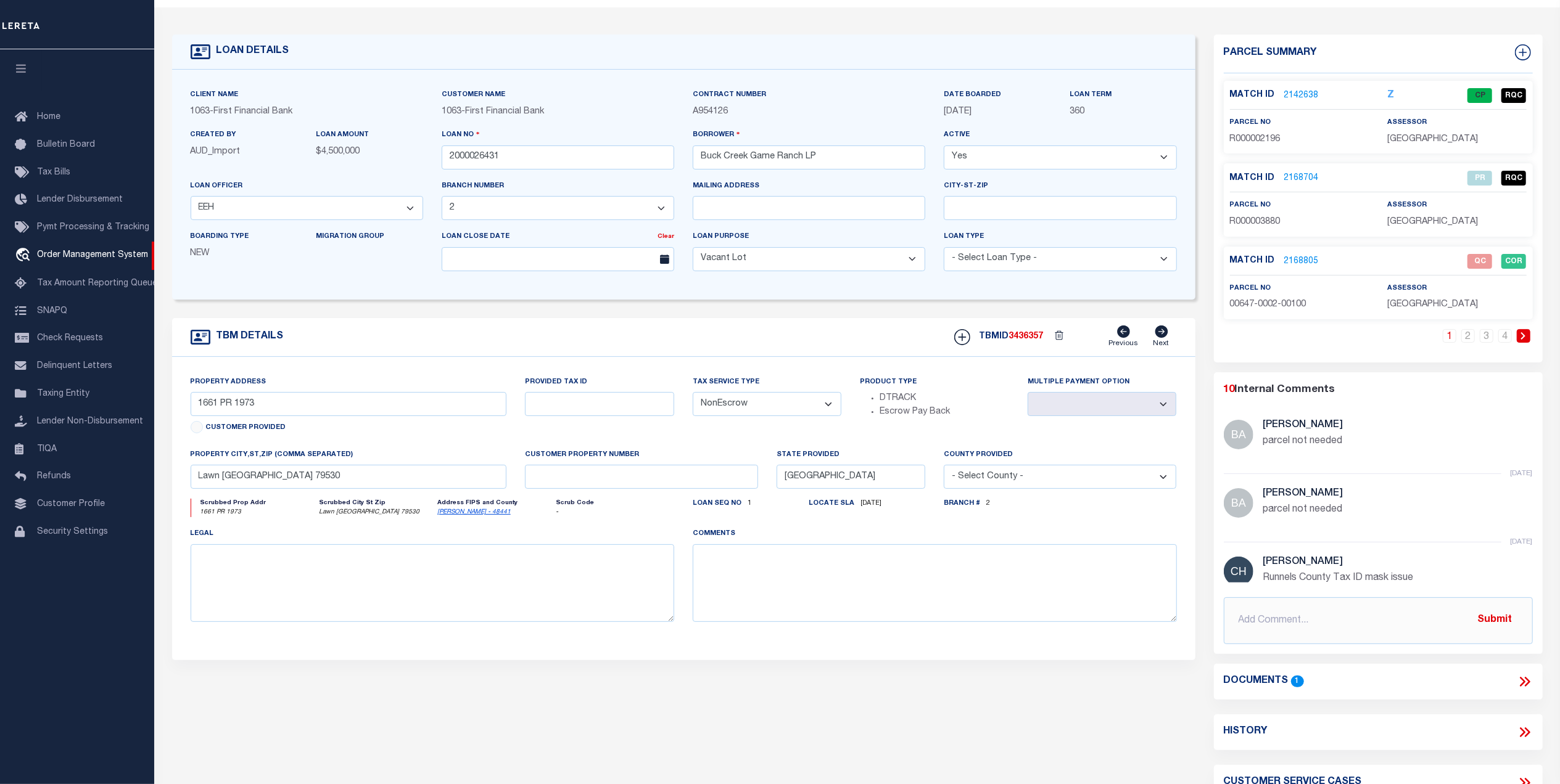
click at [1291, 257] on link "2168805" at bounding box center [1302, 262] width 34 height 13
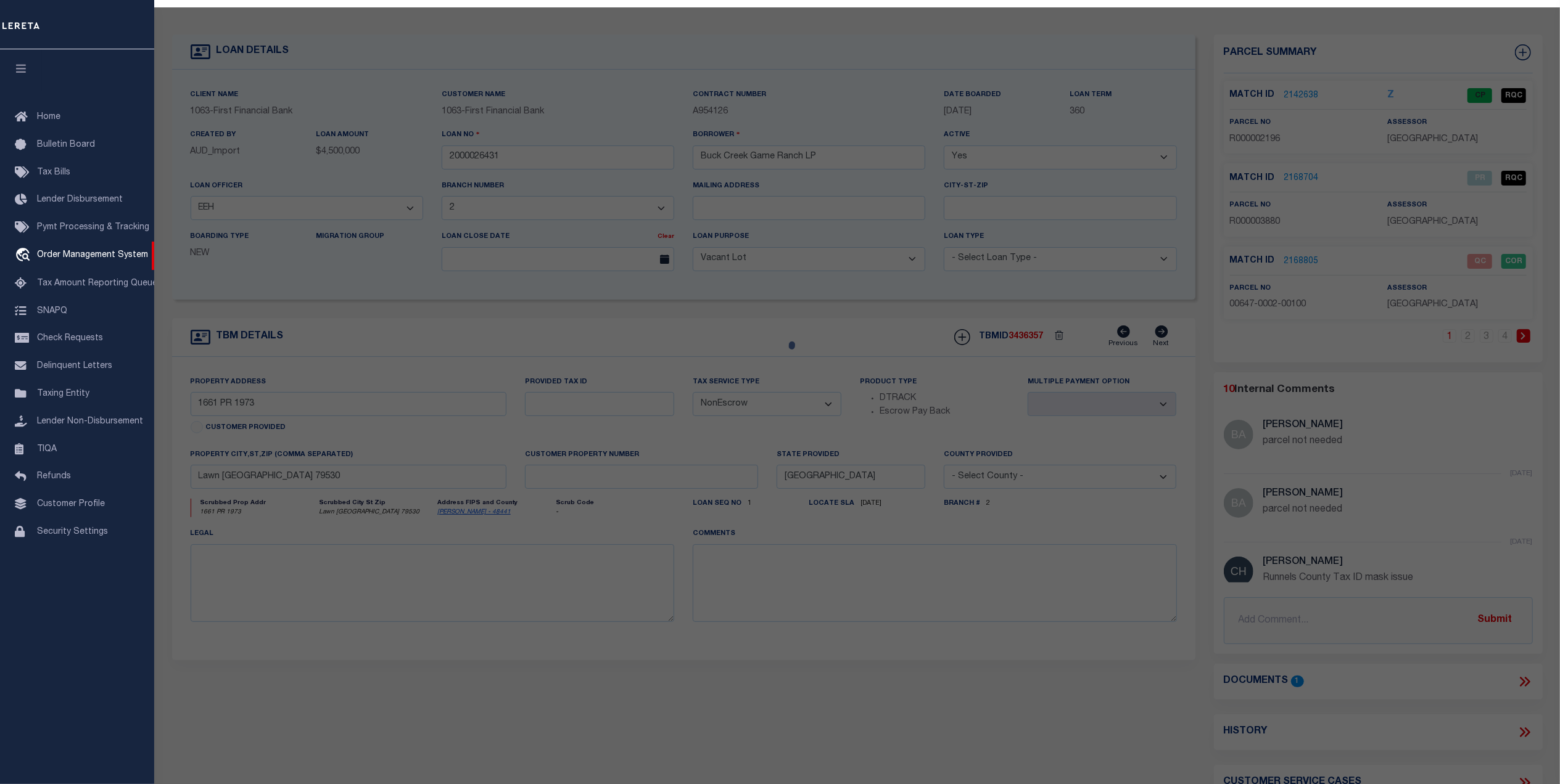
select select "AS"
checkbox input "false"
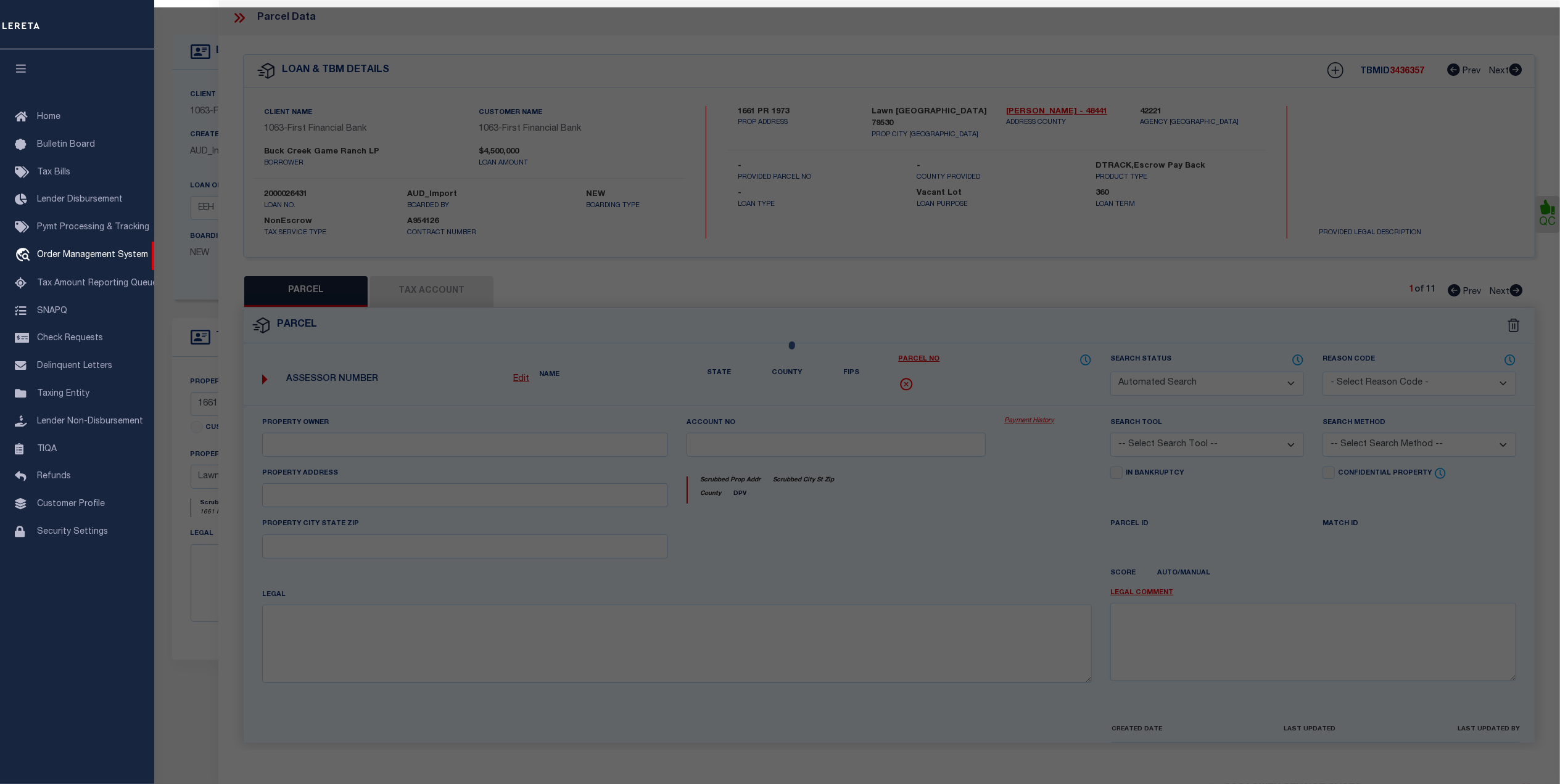
select select "QC"
type input "[PERSON_NAME] ASSETS LTD A TX PARTNE"
type input "00647.0002.00100"
type textarea "E [PERSON_NAME][GEOGRAPHIC_DATA]: 647, SU: 2"
type textarea "duplicate payee"
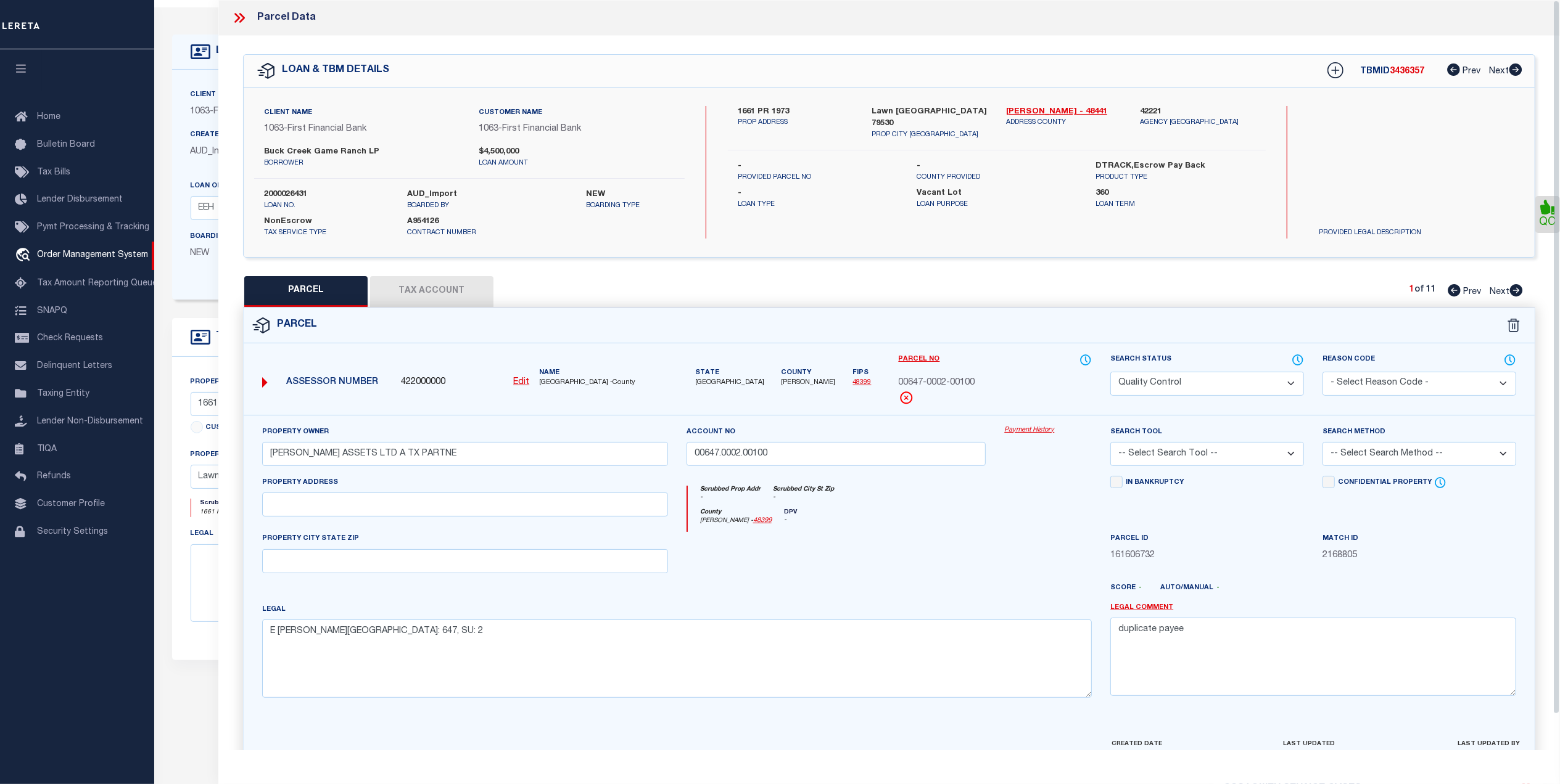
click at [417, 285] on button "Tax Account" at bounding box center [432, 292] width 124 height 31
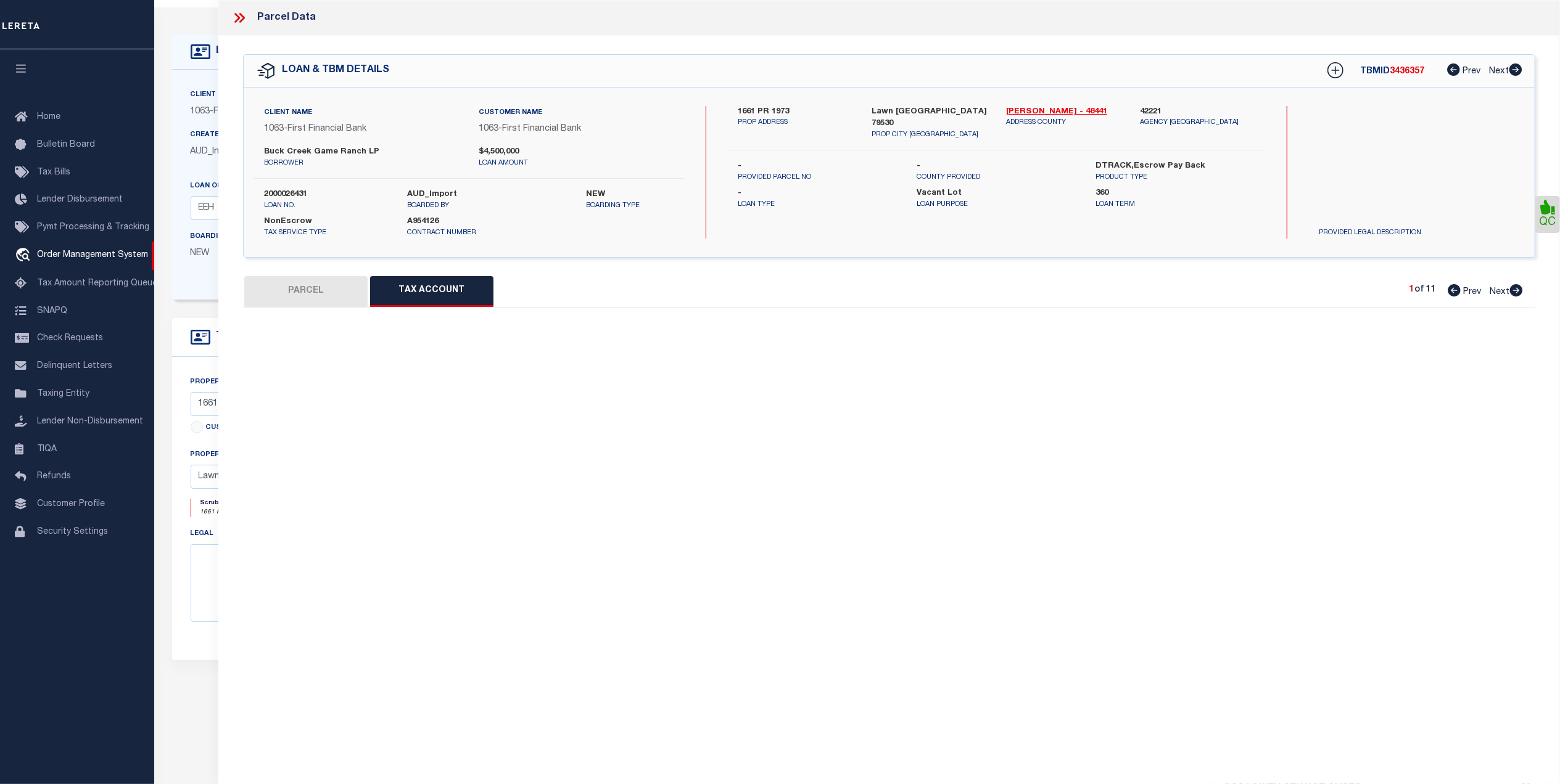
select select "100"
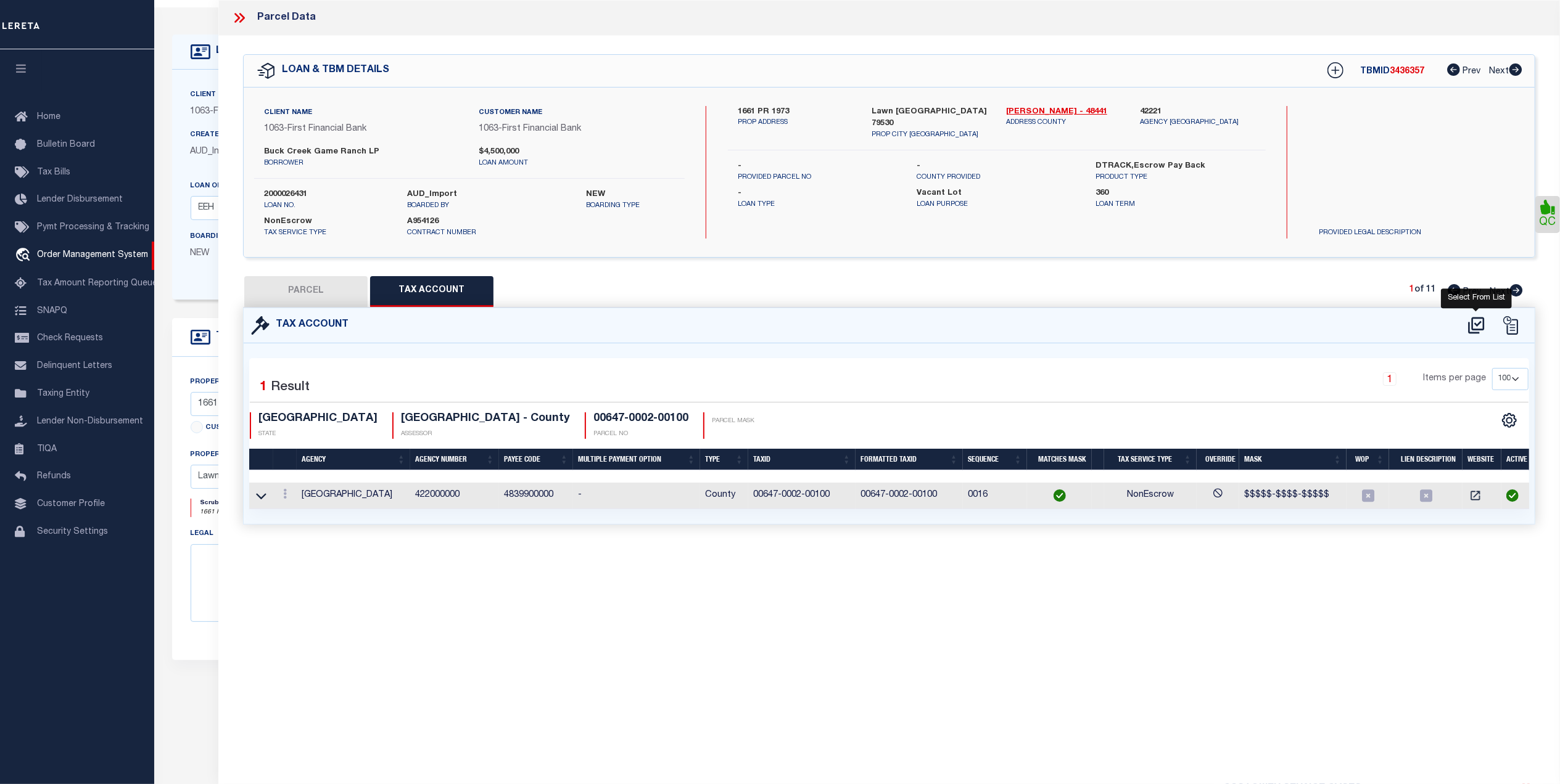
click at [1476, 330] on icon at bounding box center [1477, 325] width 21 height 20
select select "100"
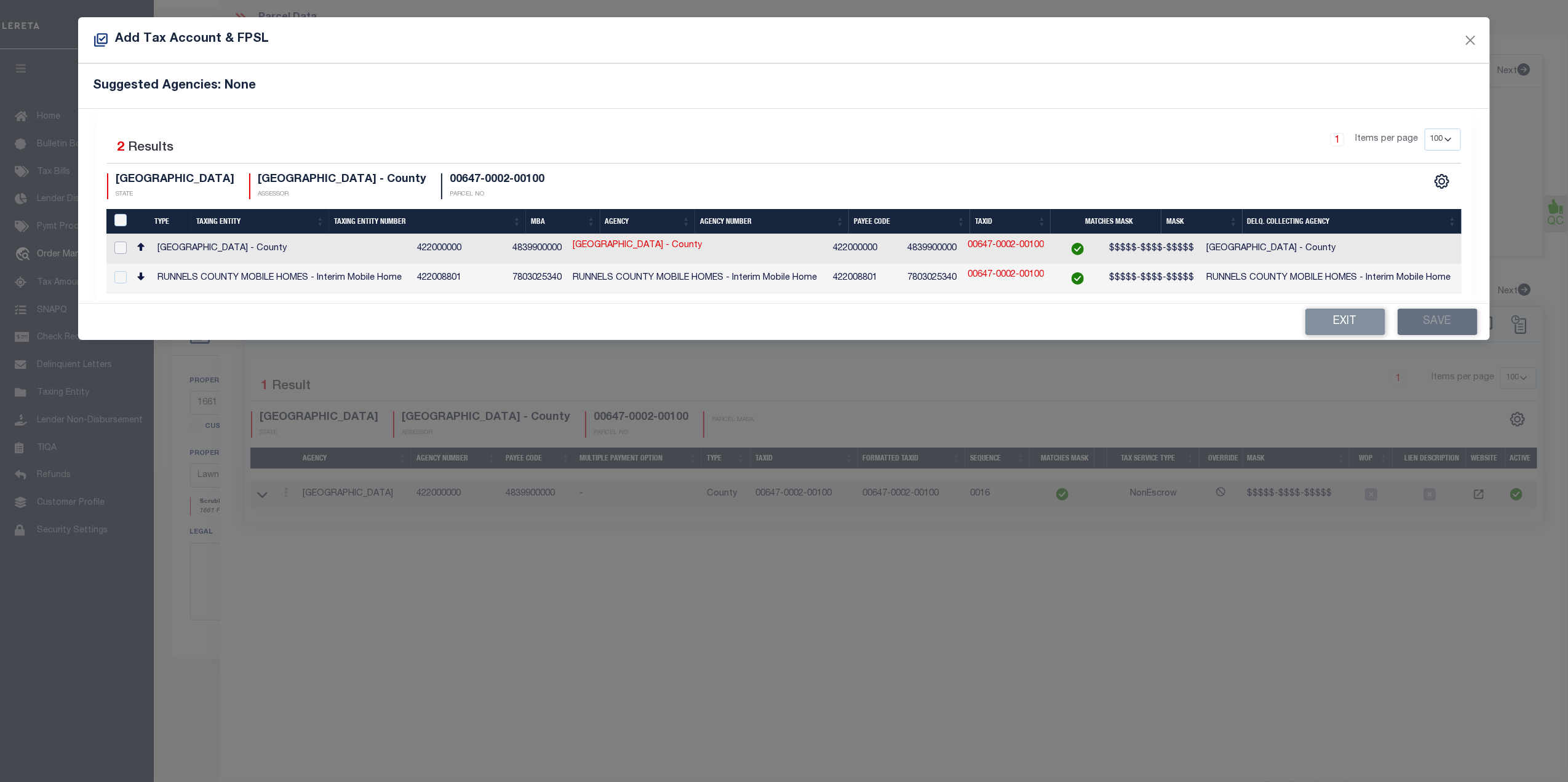
click at [124, 246] on input "checkbox" at bounding box center [121, 247] width 12 height 12
checkbox input "true"
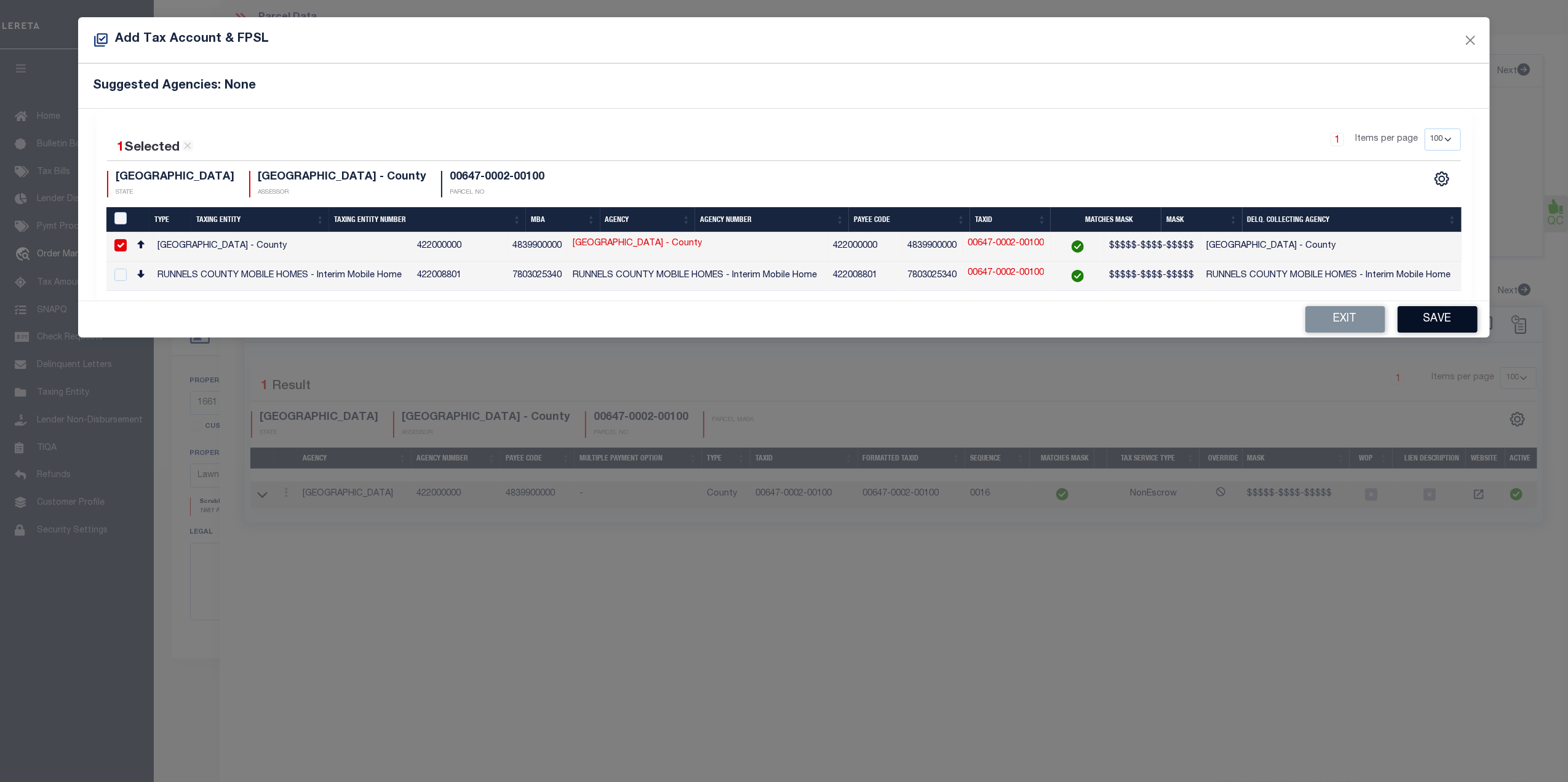
click at [1417, 310] on button "Save" at bounding box center [1437, 319] width 80 height 27
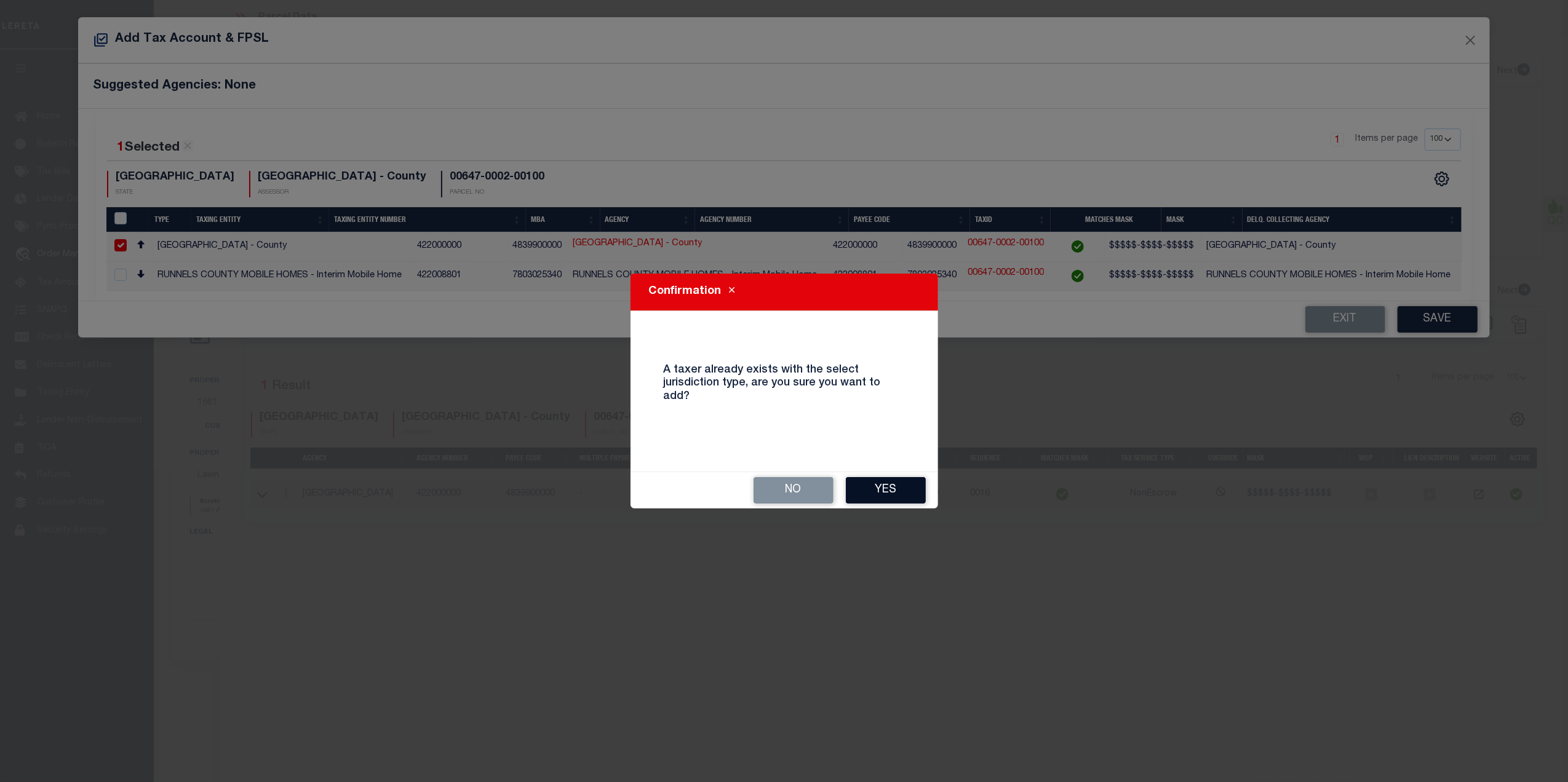
click at [876, 493] on button "Yes" at bounding box center [885, 490] width 80 height 27
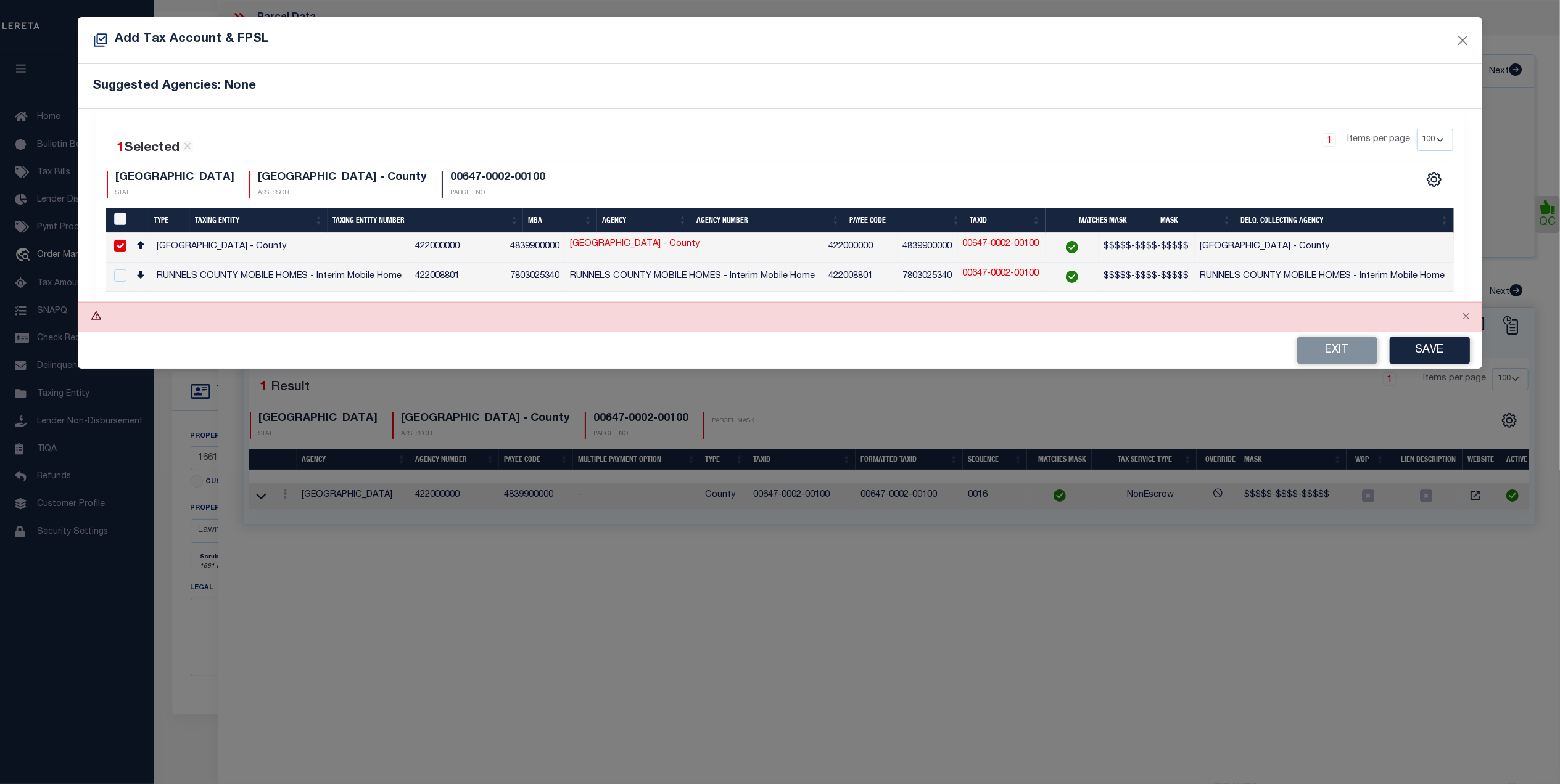
scroll to position [96, 0]
click at [1478, 33] on button "Close" at bounding box center [1474, 39] width 16 height 16
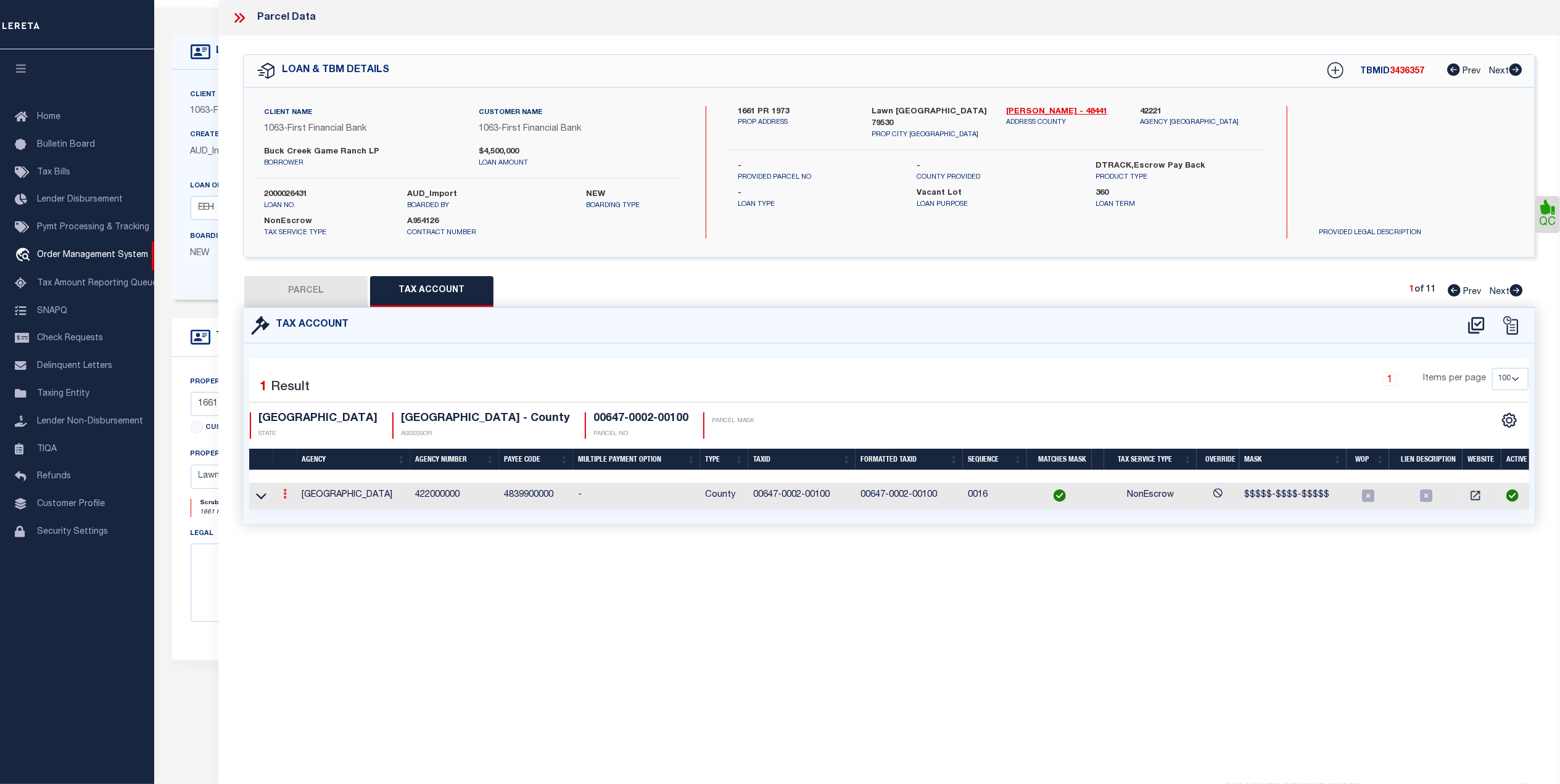
drag, startPoint x: 282, startPoint y: 497, endPoint x: 285, endPoint y: 506, distance: 9.5
click at [281, 498] on link at bounding box center [285, 496] width 14 height 10
click at [967, 636] on div "Parcel Data QC" at bounding box center [888, 375] width 1341 height 751
drag, startPoint x: 1159, startPoint y: 603, endPoint x: 935, endPoint y: 553, distance: 229.5
click at [1158, 602] on div "Parcel Data QC" at bounding box center [888, 375] width 1341 height 751
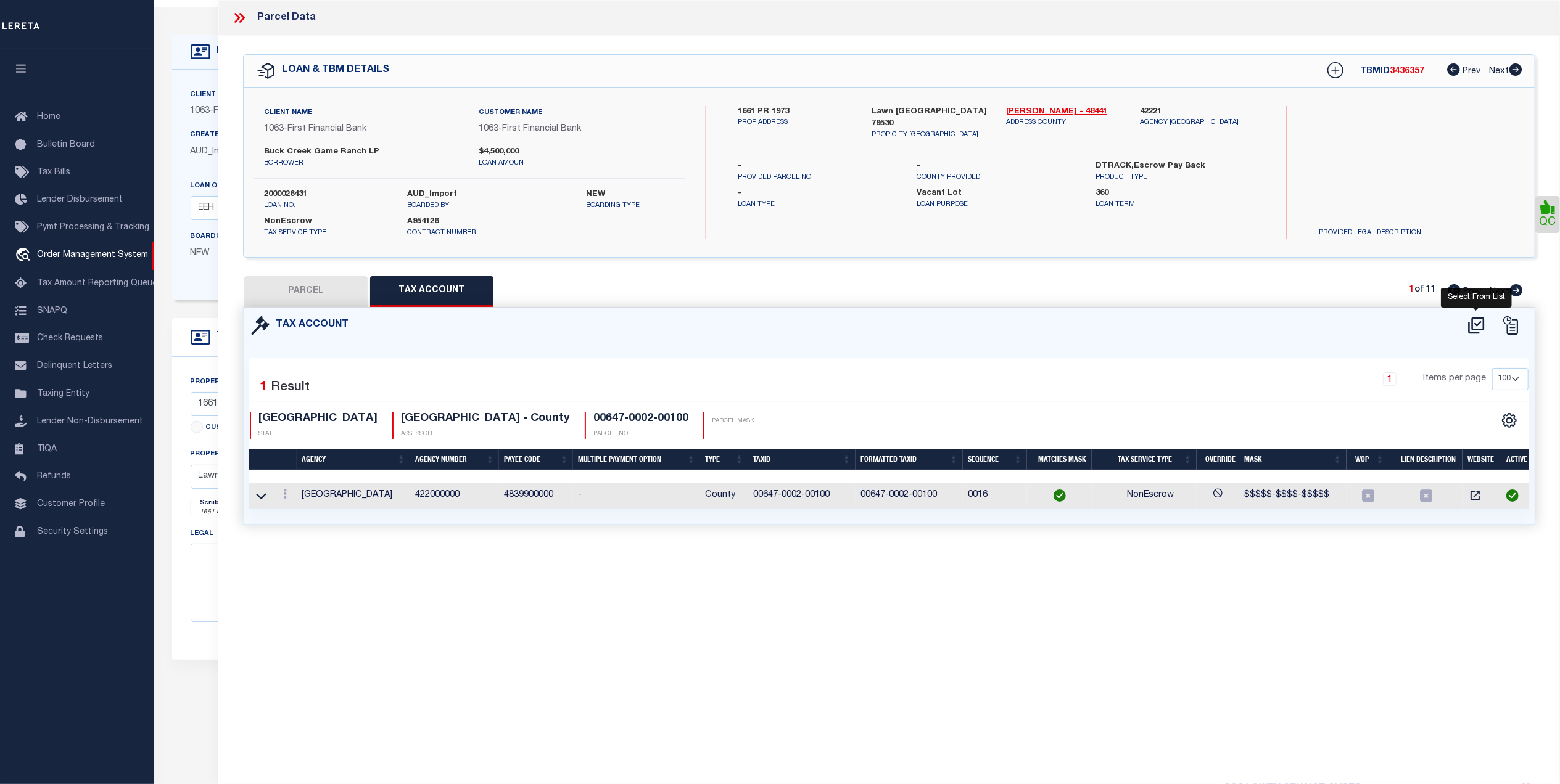
click at [1479, 323] on icon at bounding box center [1476, 324] width 16 height 16
select select "100"
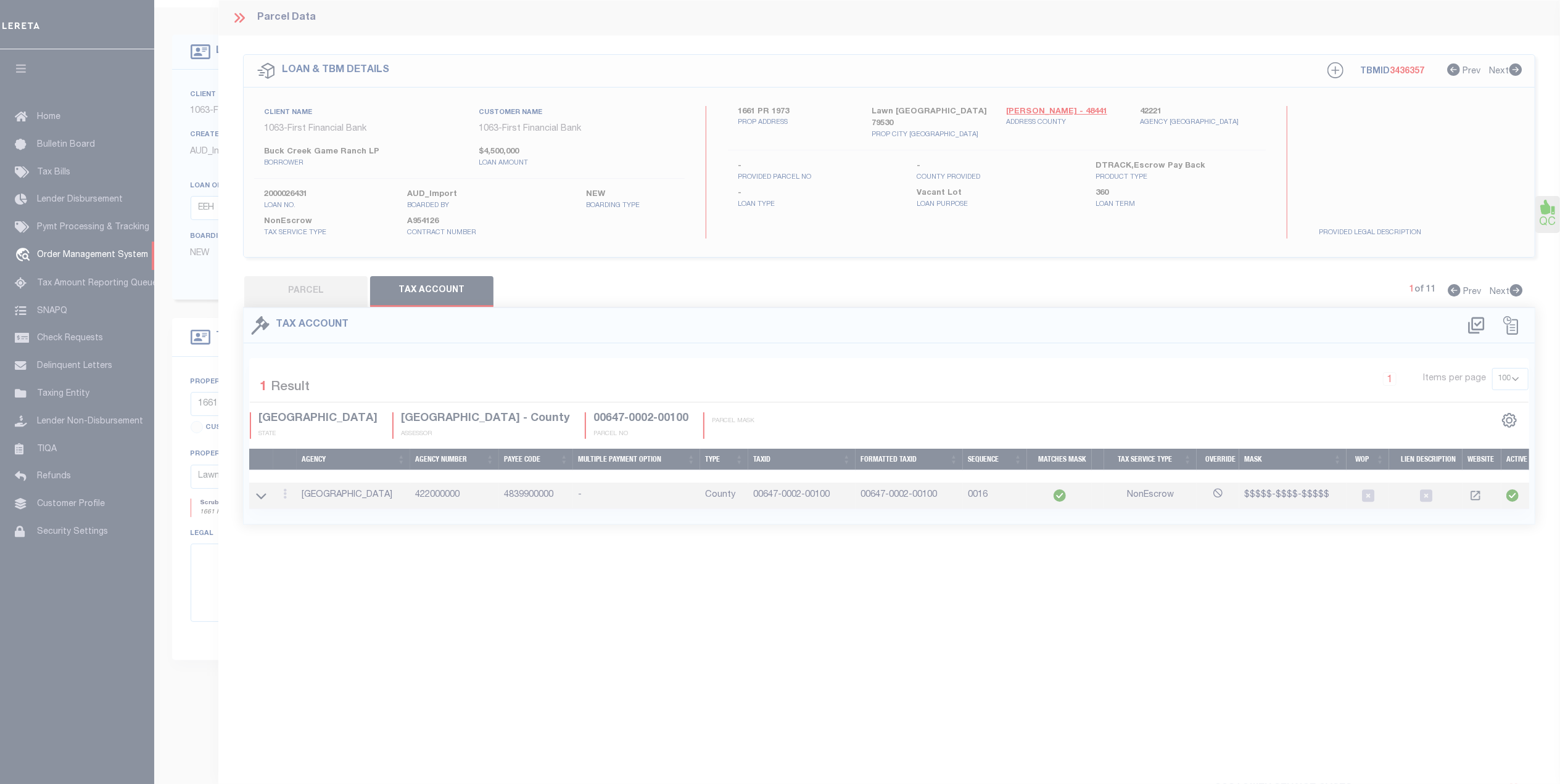
select select "100"
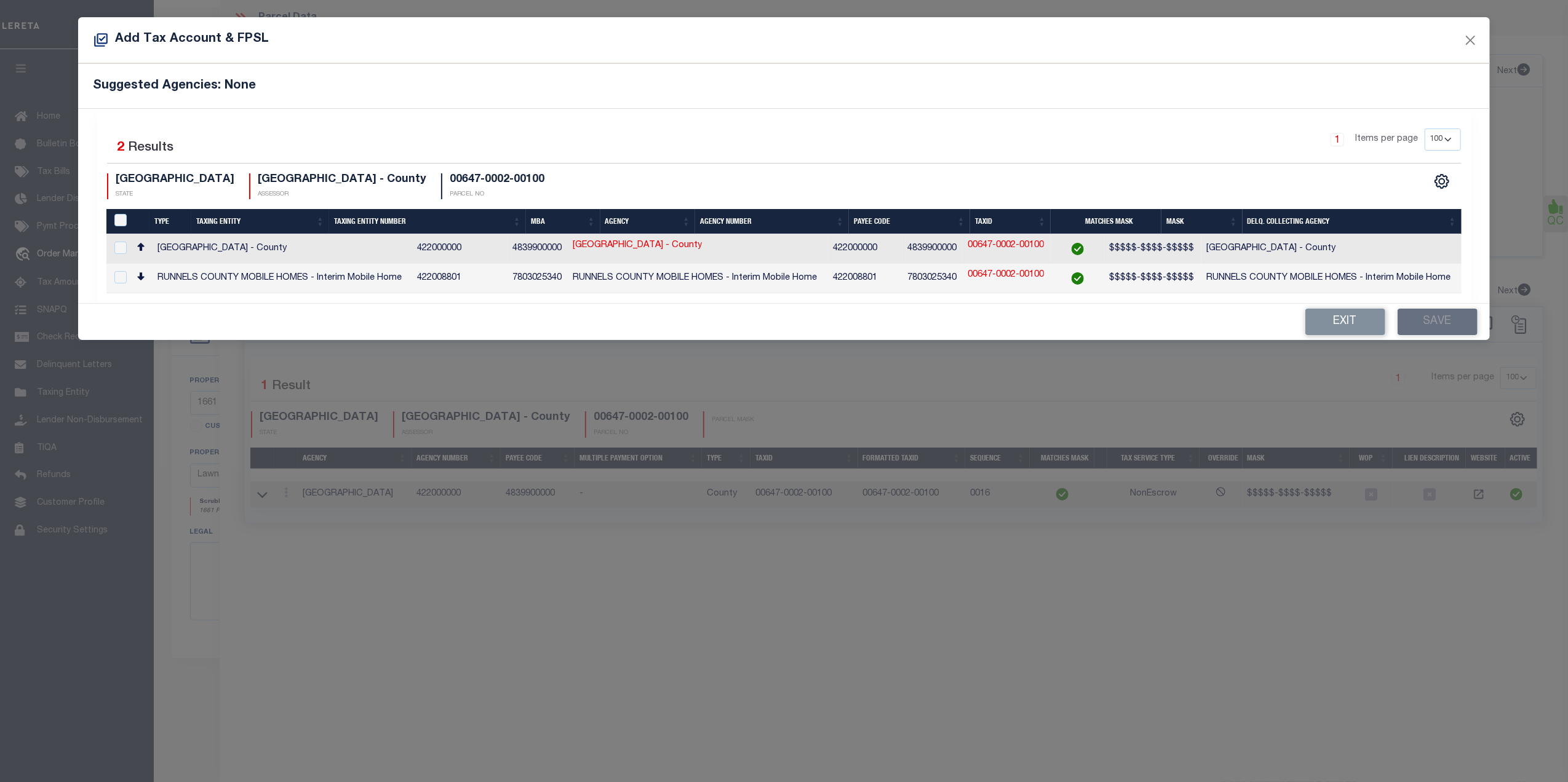
click at [1408, 99] on div "Suggested Agencies: None" at bounding box center [783, 86] width 1411 height 44
click at [1475, 44] on button "Close" at bounding box center [1470, 39] width 16 height 16
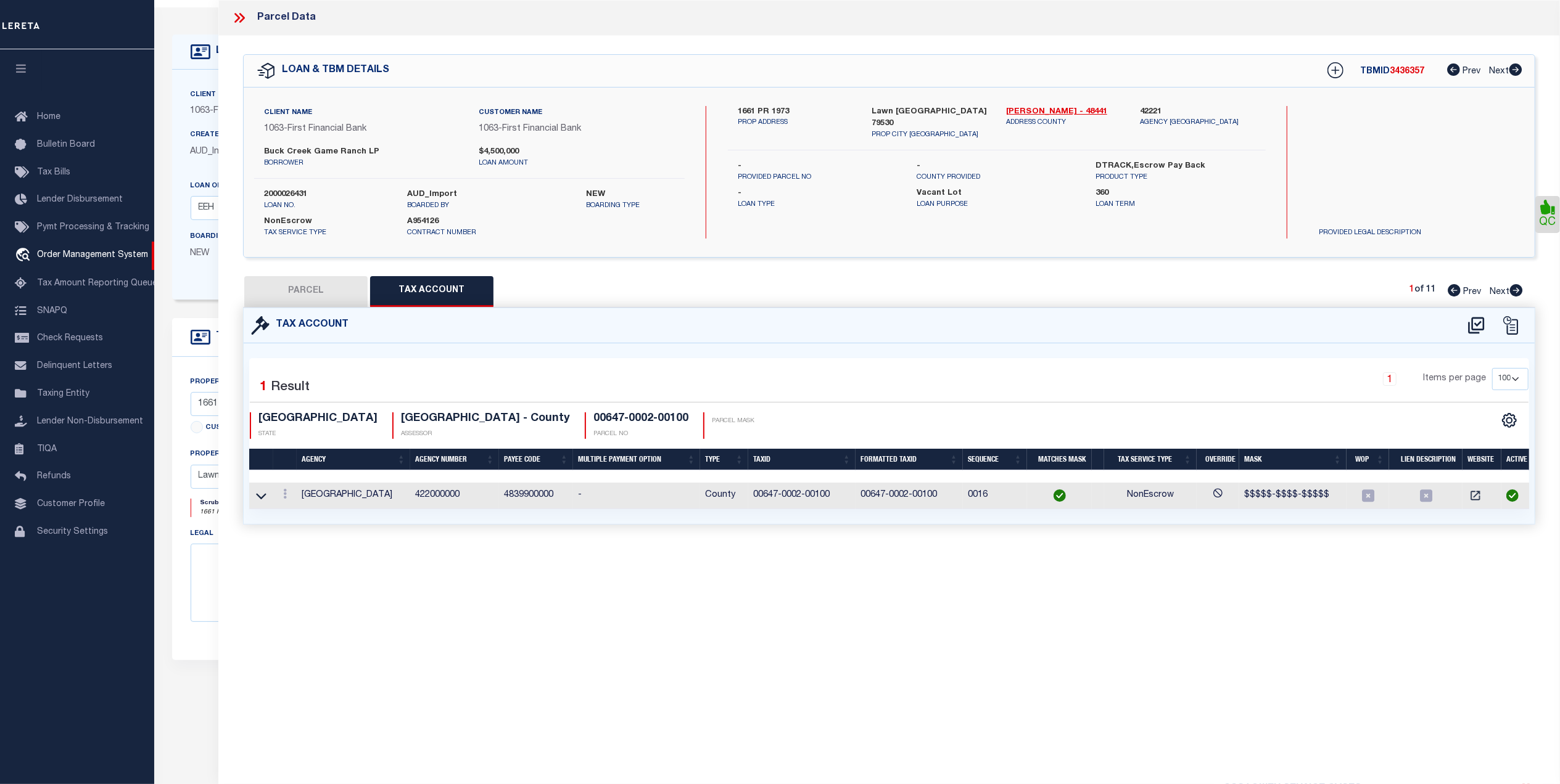
click at [302, 294] on button "PARCEL" at bounding box center [306, 292] width 124 height 31
select select "AS"
checkbox input "false"
select select "QC"
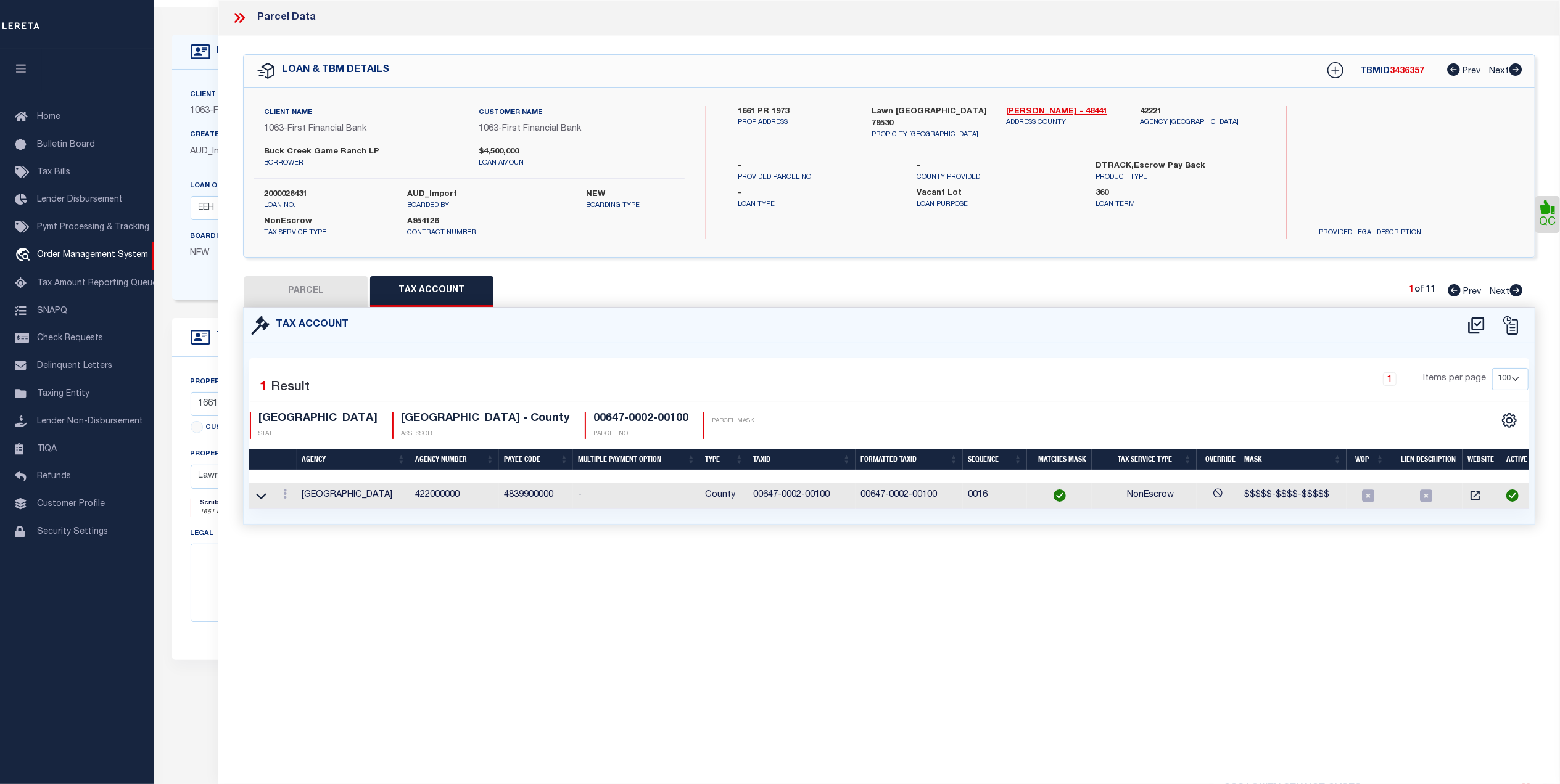
type input "[PERSON_NAME] ASSETS LTD A TX PARTNE"
type input "00647.0002.00100"
type textarea "E [PERSON_NAME][GEOGRAPHIC_DATA]: 647, SU: 2"
type textarea "duplicate payee"
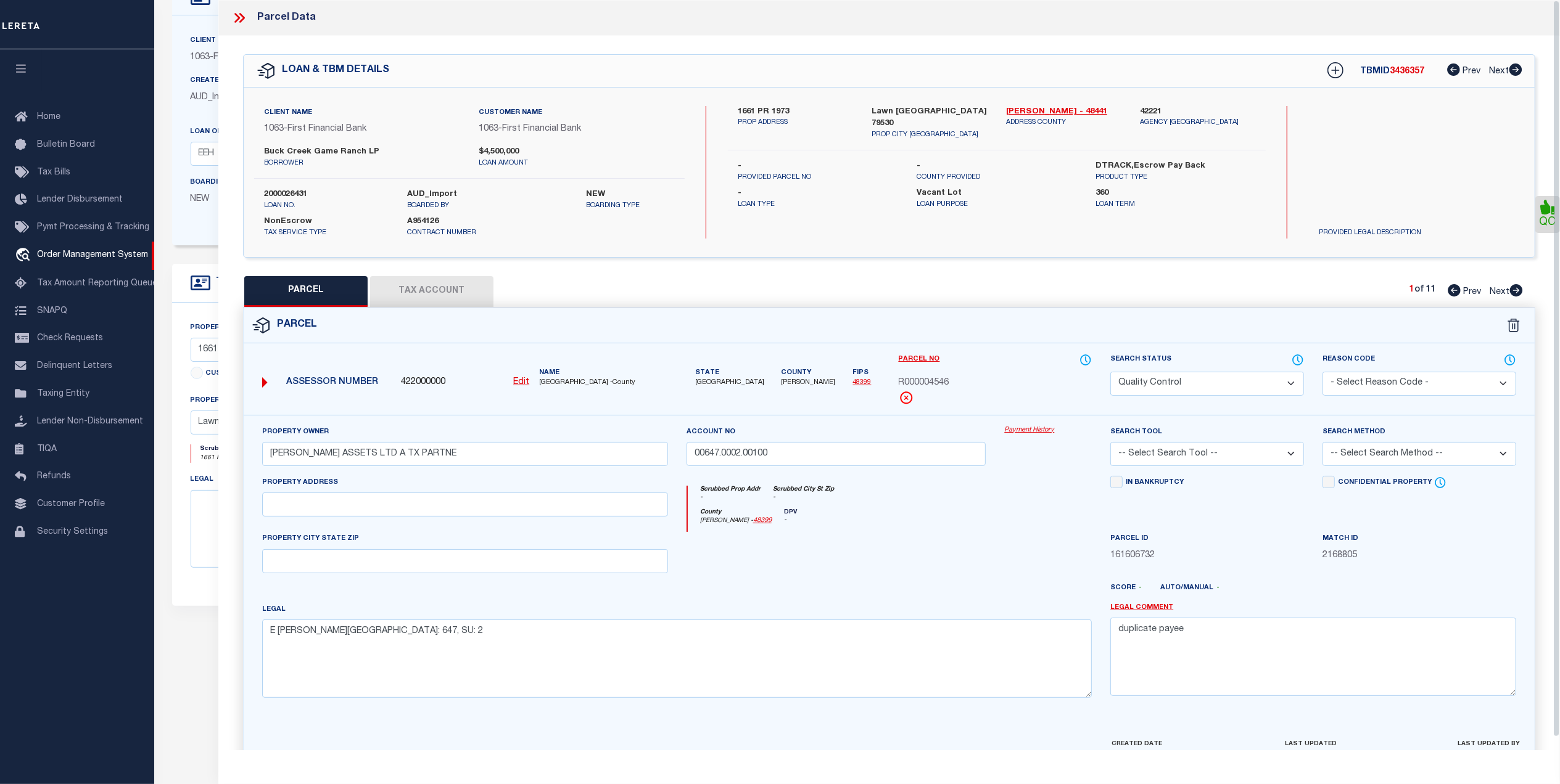
scroll to position [42, 0]
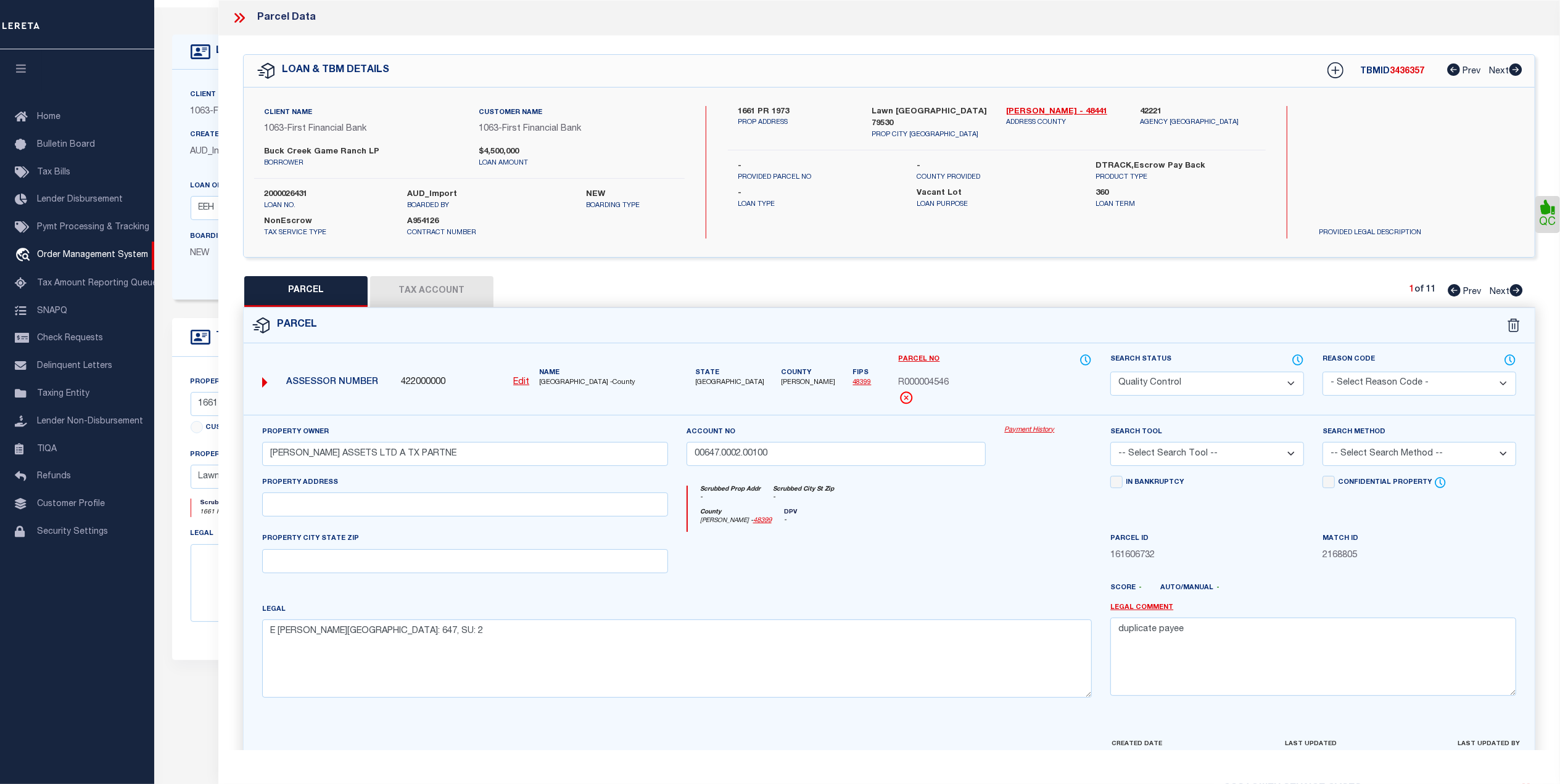
click at [457, 284] on button "Tax Account" at bounding box center [432, 292] width 124 height 31
select select "100"
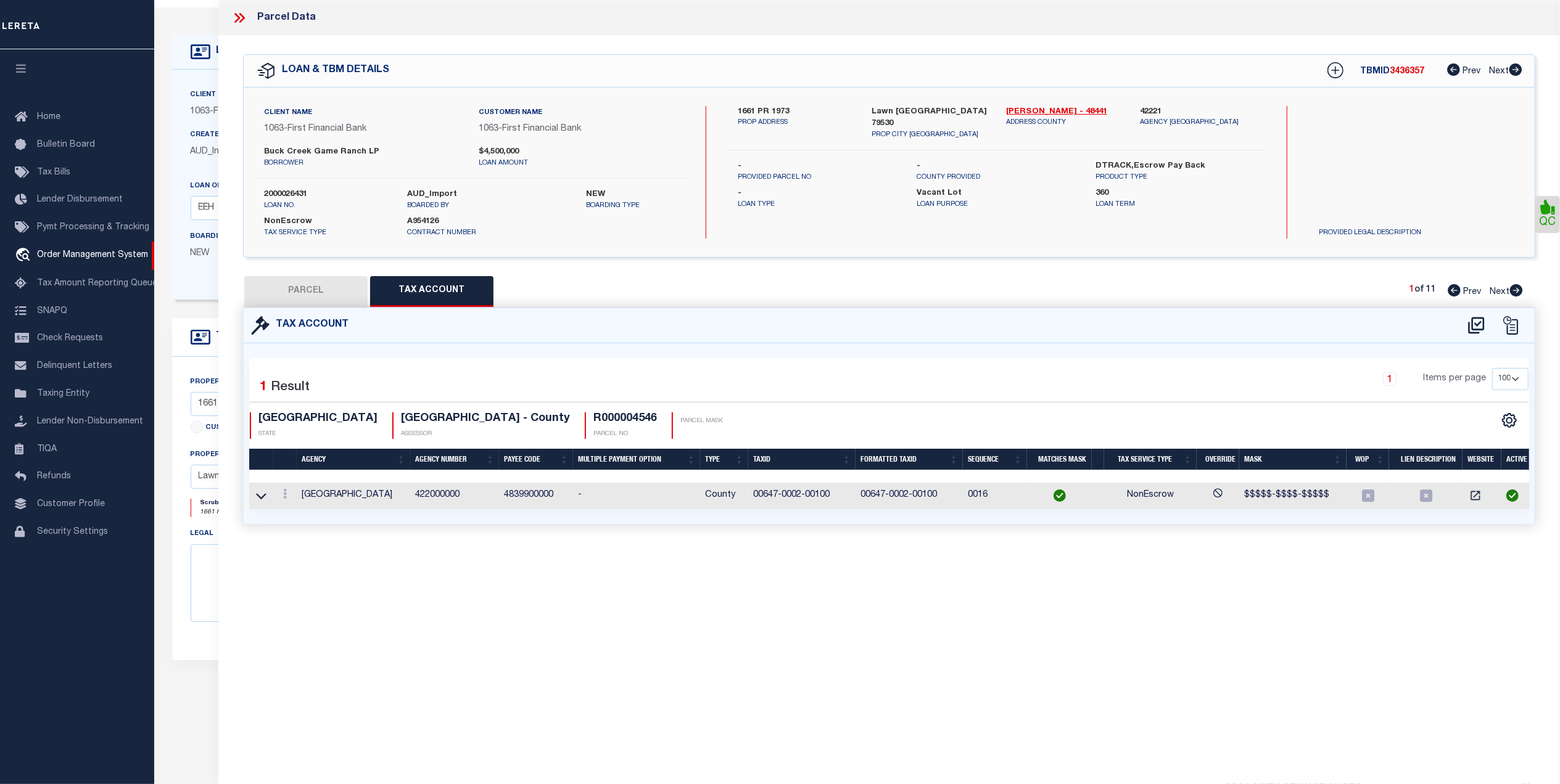
click at [280, 288] on button "PARCEL" at bounding box center [306, 292] width 124 height 31
select select "AS"
checkbox input "false"
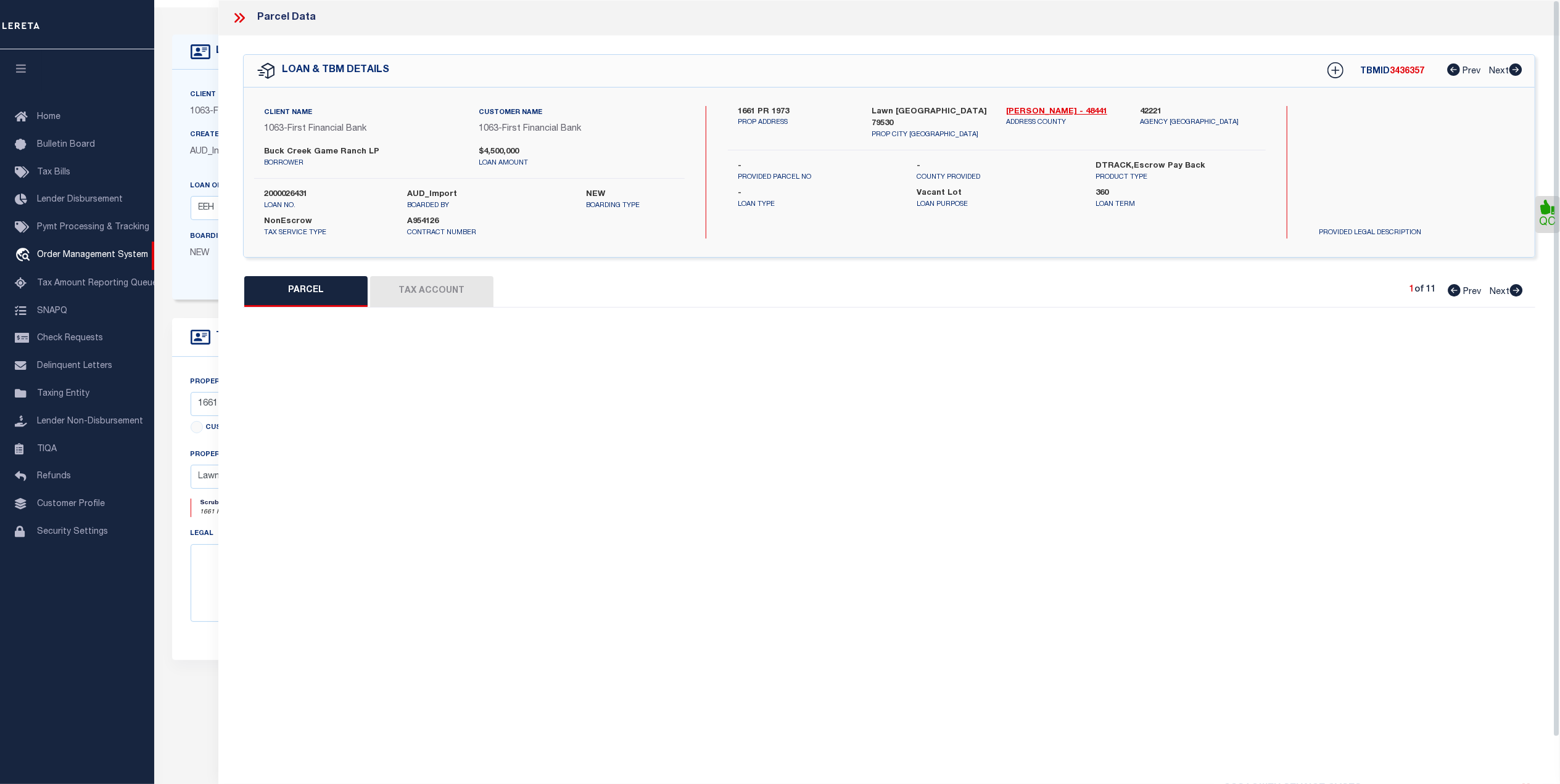
select select "QC"
type input "[PERSON_NAME] ASSETS LTD A TX PARTNE"
type input "00647.0002.00100"
type textarea "E [PERSON_NAME][GEOGRAPHIC_DATA]: 647, SU: 2"
type textarea "duplicate payee"
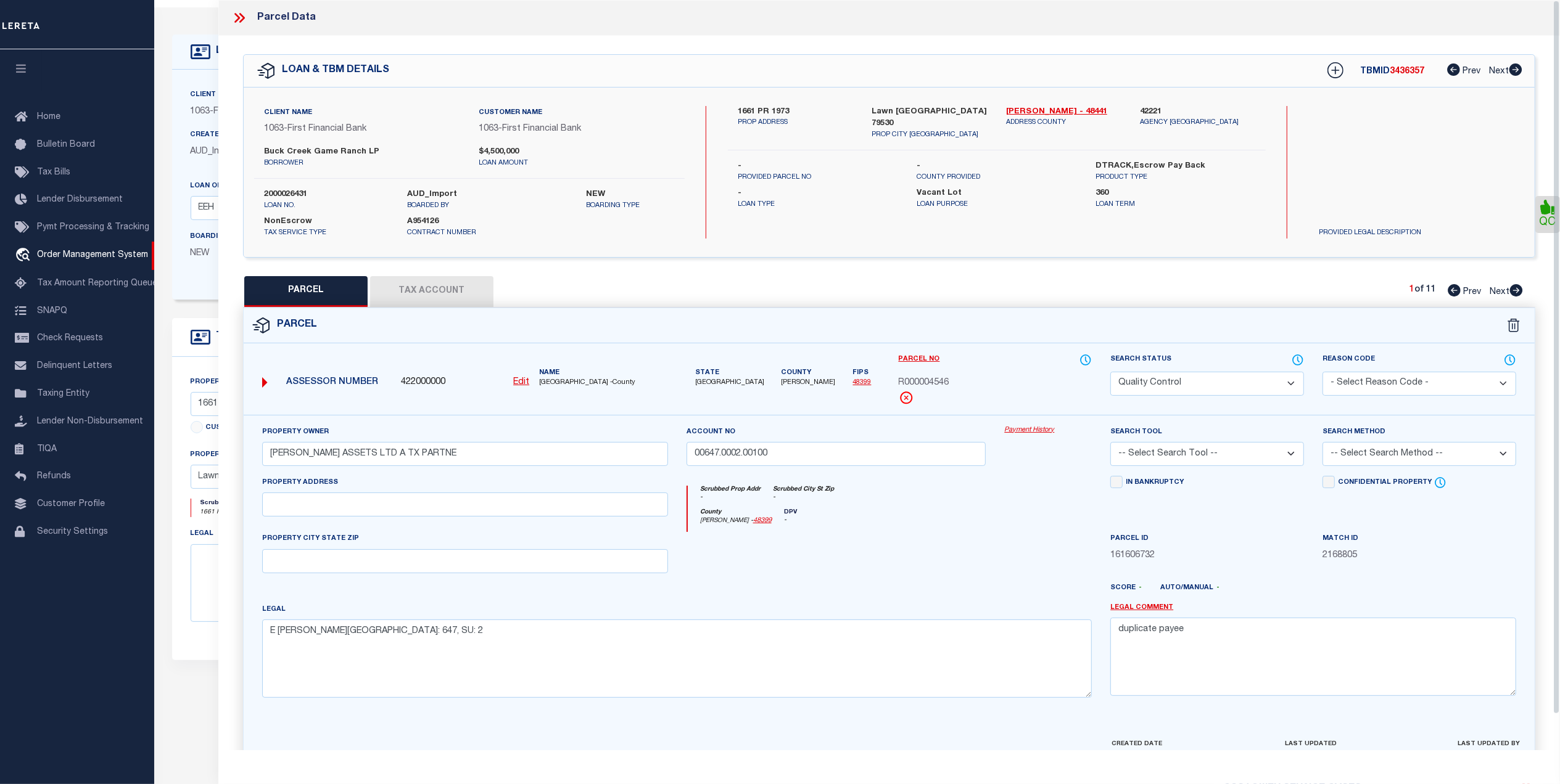
click at [438, 295] on button "Tax Account" at bounding box center [432, 292] width 124 height 31
select select "100"
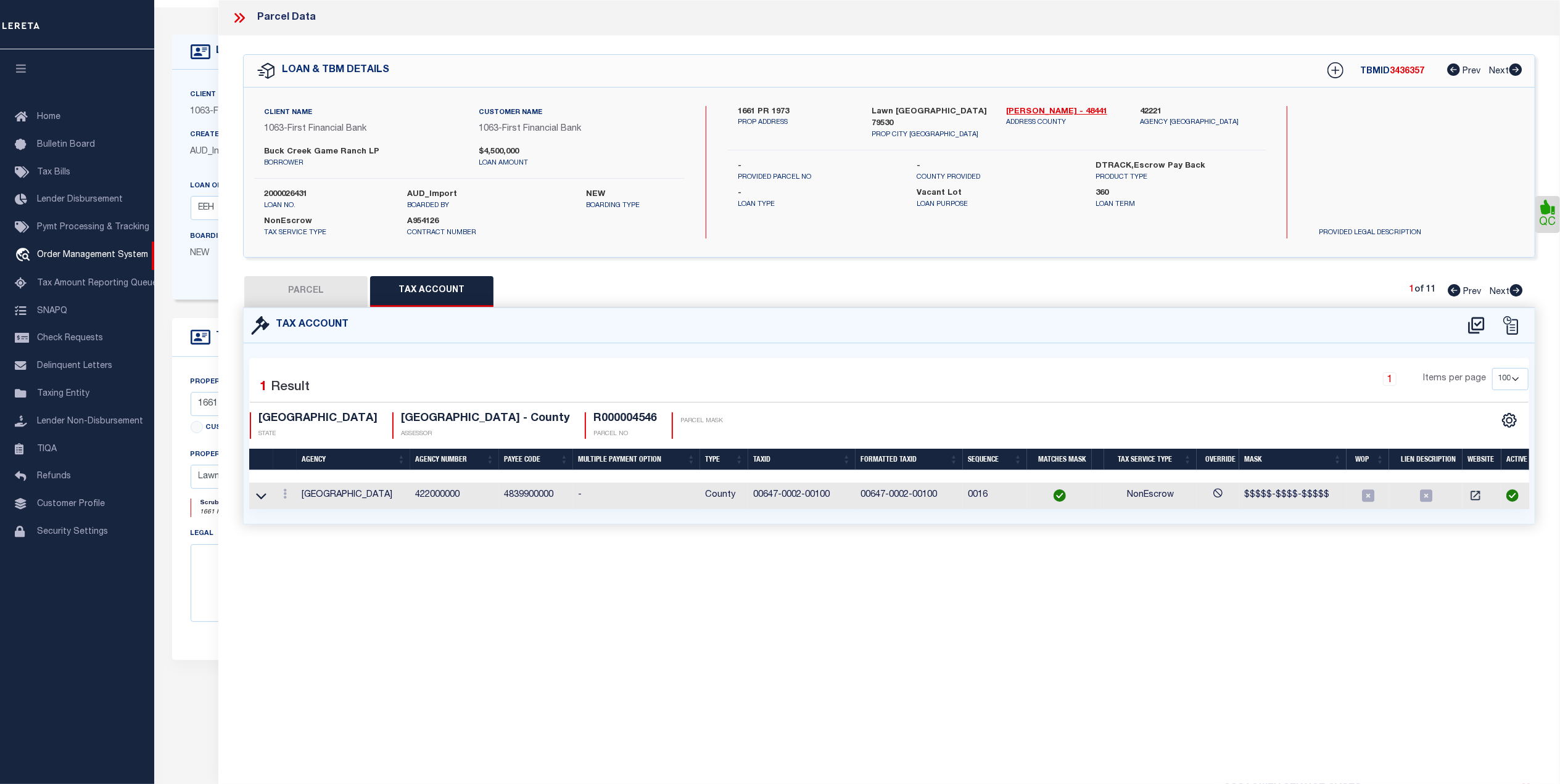
click at [293, 284] on button "PARCEL" at bounding box center [306, 292] width 124 height 31
select select "AS"
checkbox input "false"
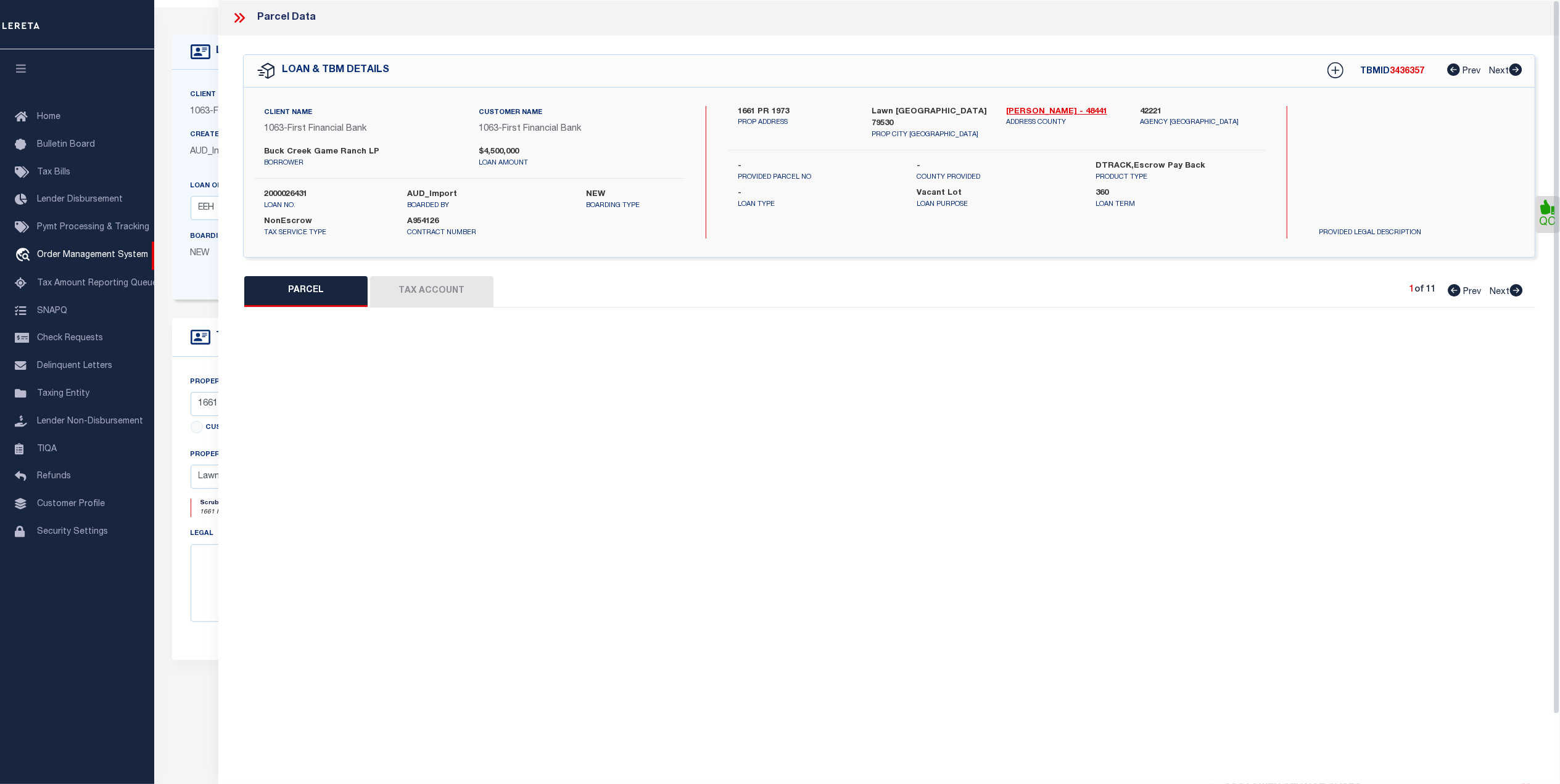
select select "QC"
type input "[PERSON_NAME] ASSETS LTD A TX PARTNE"
type input "00647.0002.00100"
type textarea "E [PERSON_NAME][GEOGRAPHIC_DATA]: 647, SU: 2"
type textarea "duplicate payee"
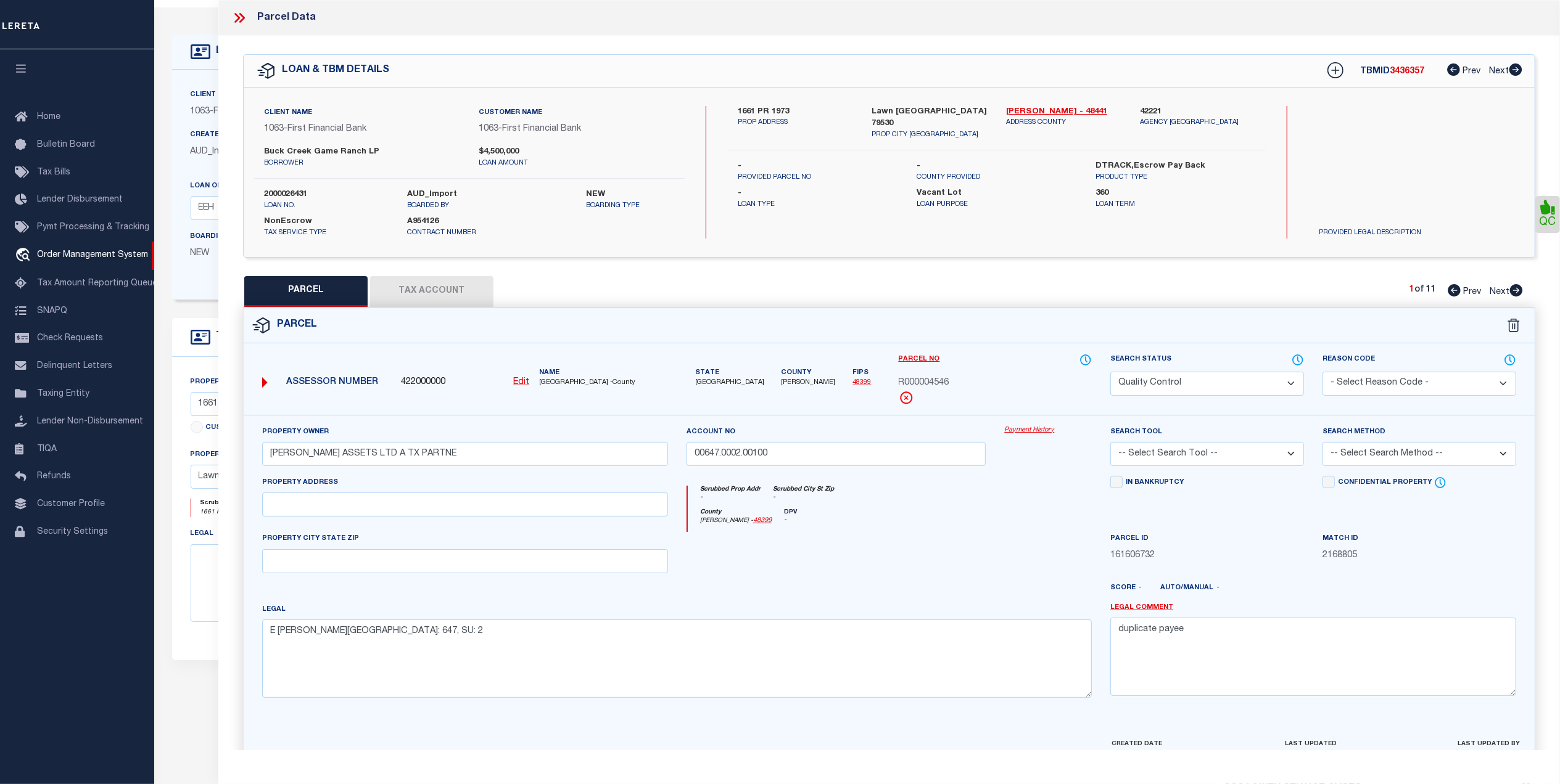
click at [688, 322] on div "Parcel" at bounding box center [889, 325] width 1291 height 35
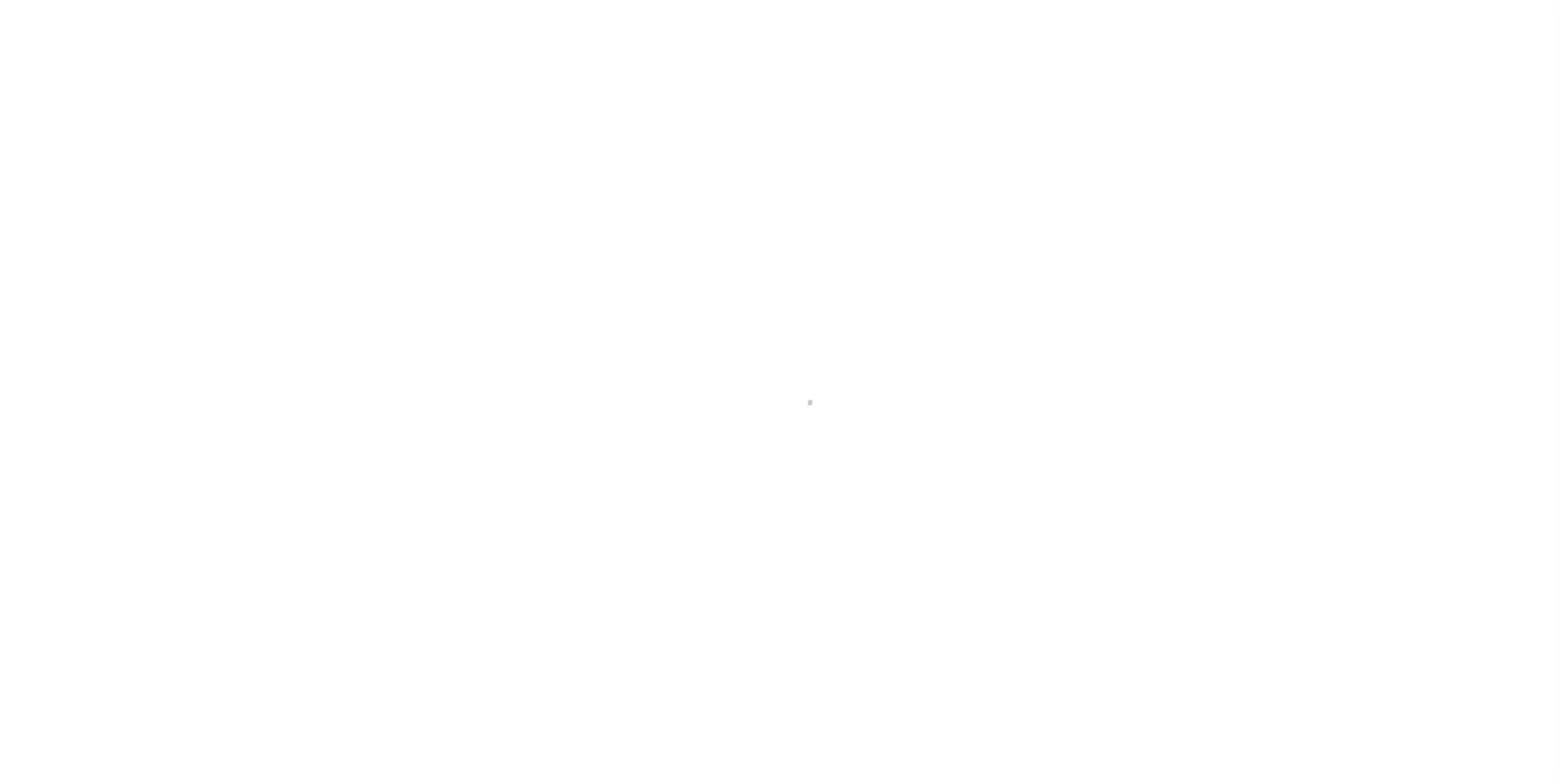
select select "773"
select select "490"
select select "400"
select select "NonEscrow"
type input "1661 PR 1973"
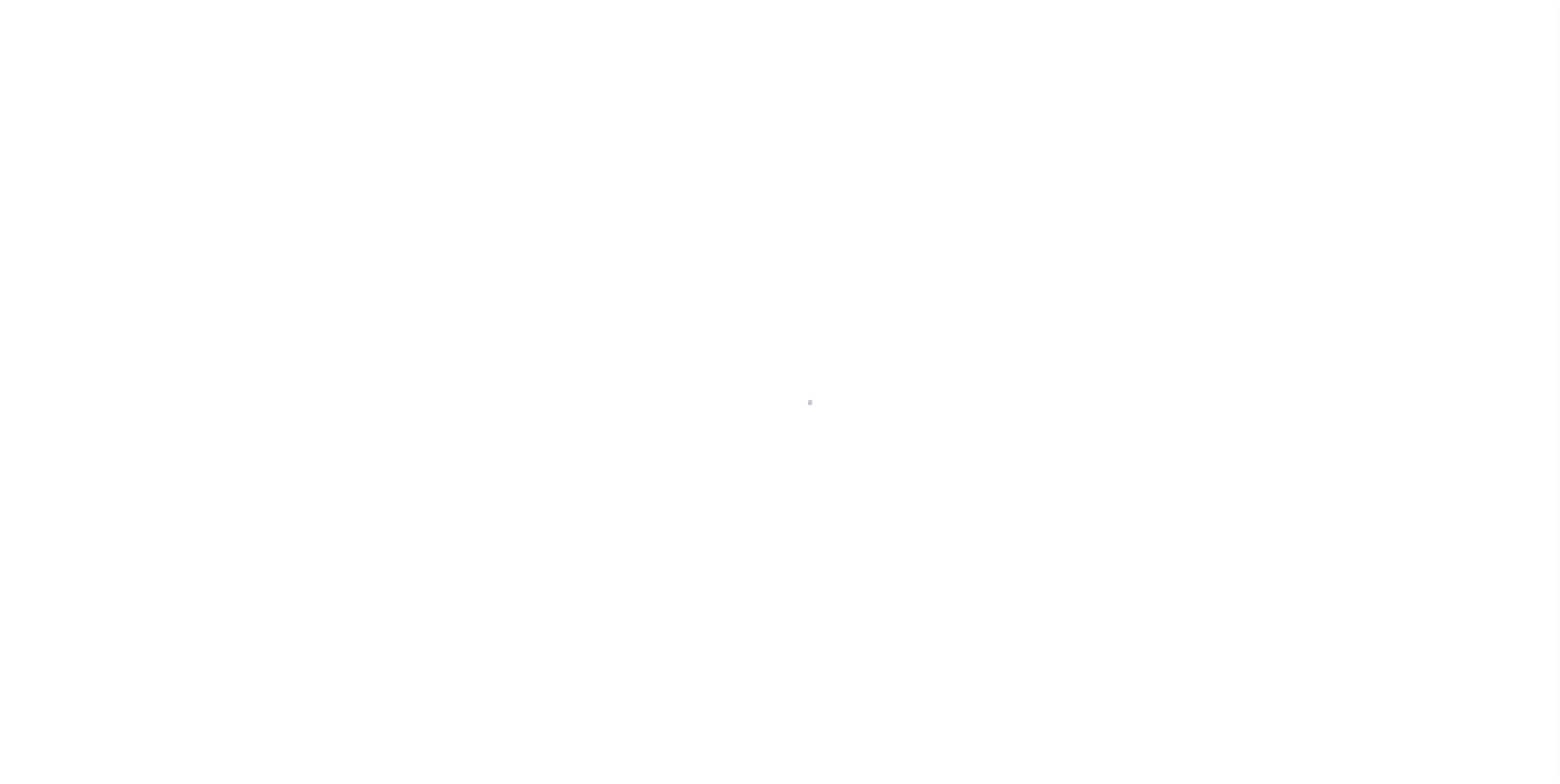
select select
type input "Lawn [GEOGRAPHIC_DATA] 79530"
type input "[GEOGRAPHIC_DATA]"
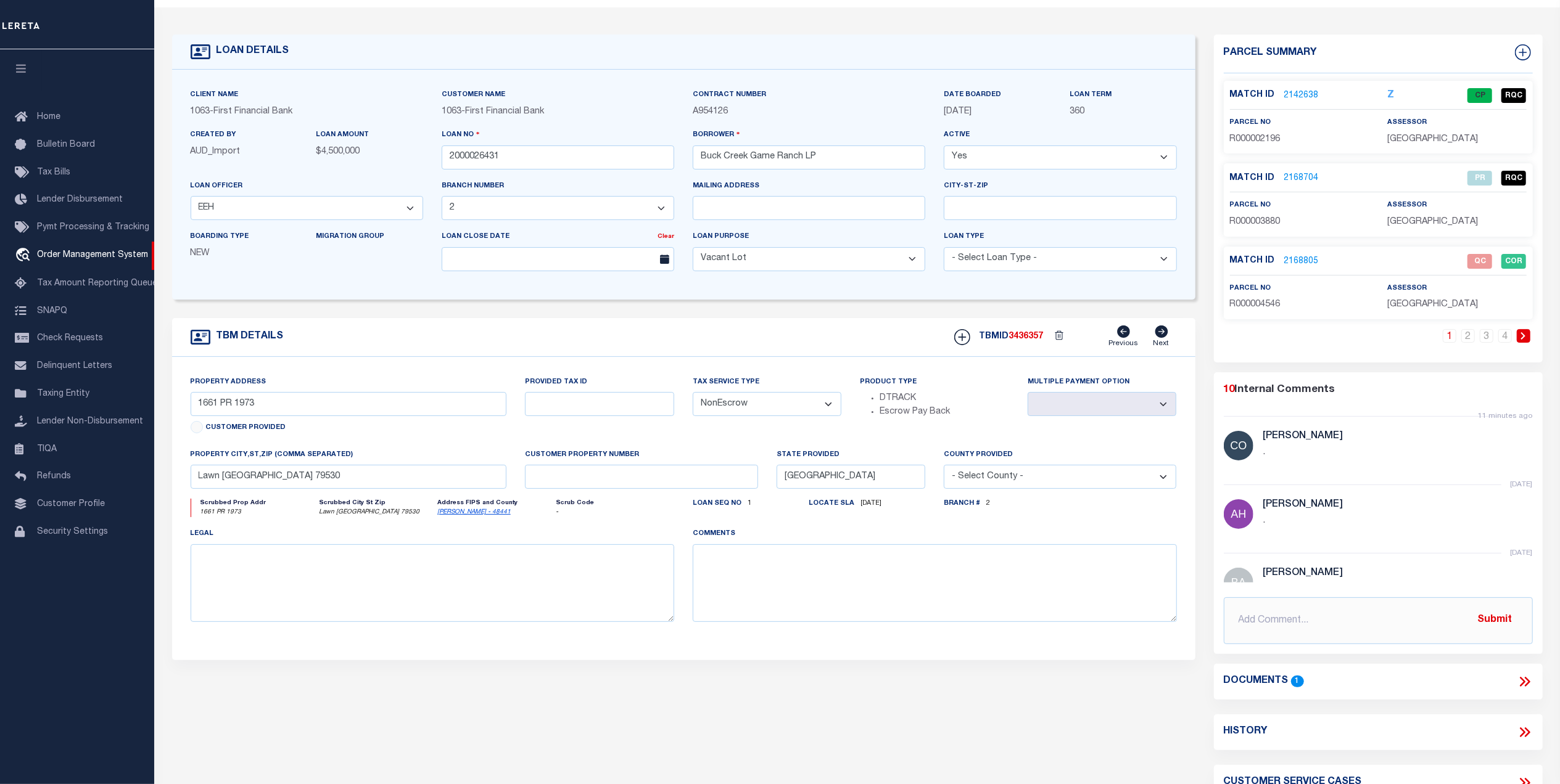
click at [1291, 257] on link "2168805" at bounding box center [1302, 262] width 34 height 13
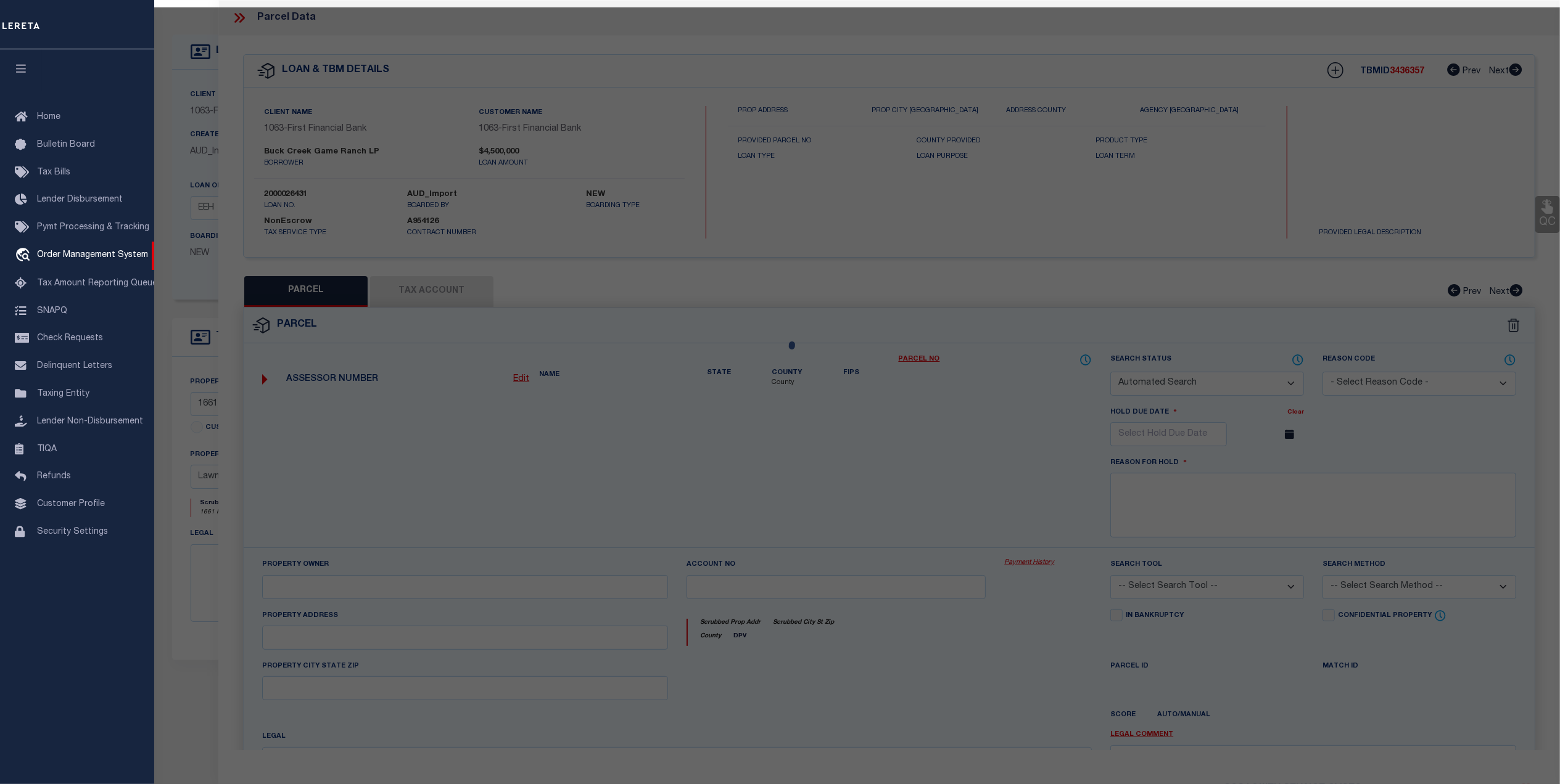
checkbox input "false"
select select "QC"
type input "[PERSON_NAME] ASSETS LTD A TX PARTNE"
type input "00647.0002.00100"
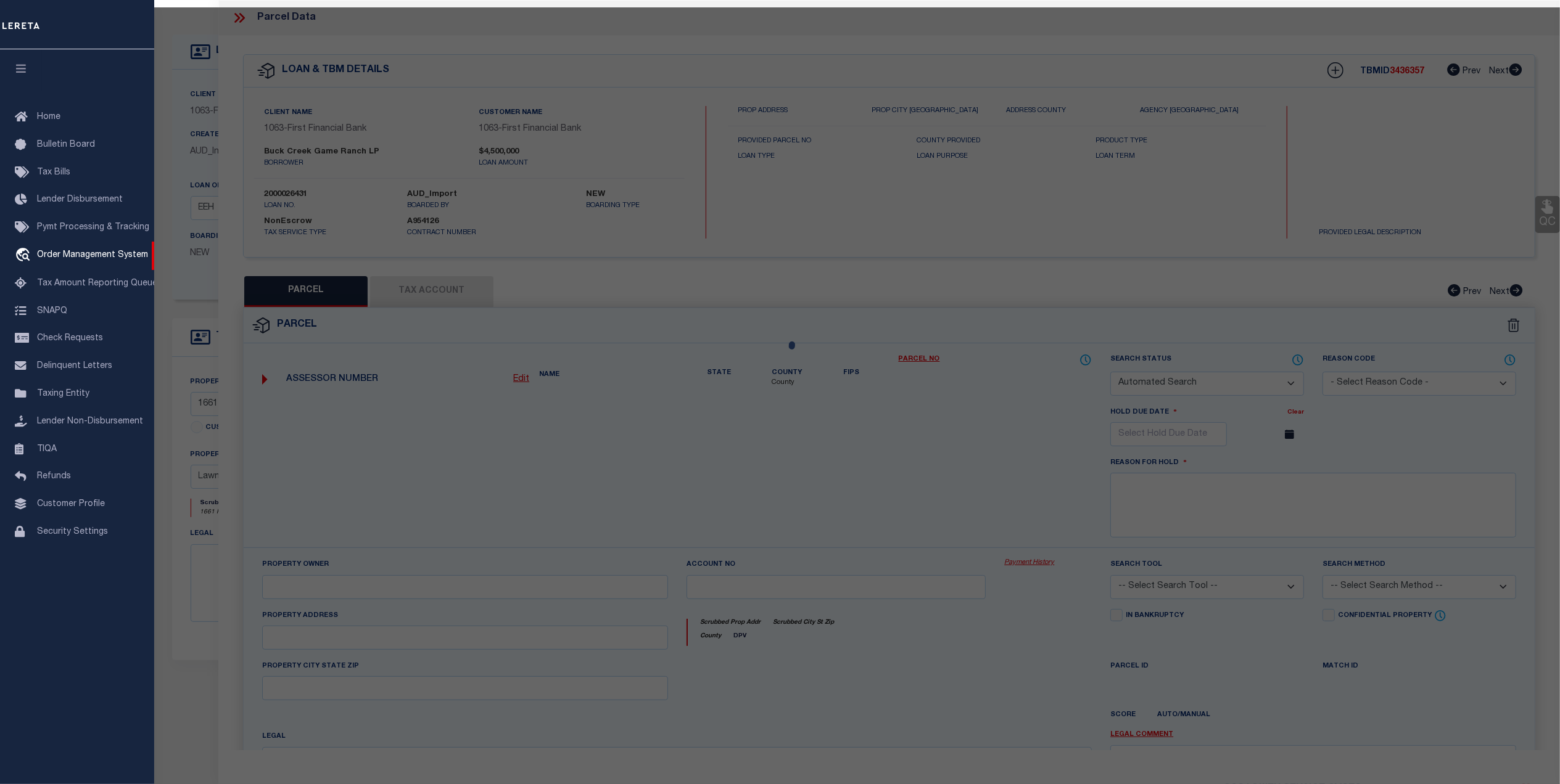
type textarea "E [PERSON_NAME][GEOGRAPHIC_DATA]: 647, SU: 2"
type textarea "duplicate payee"
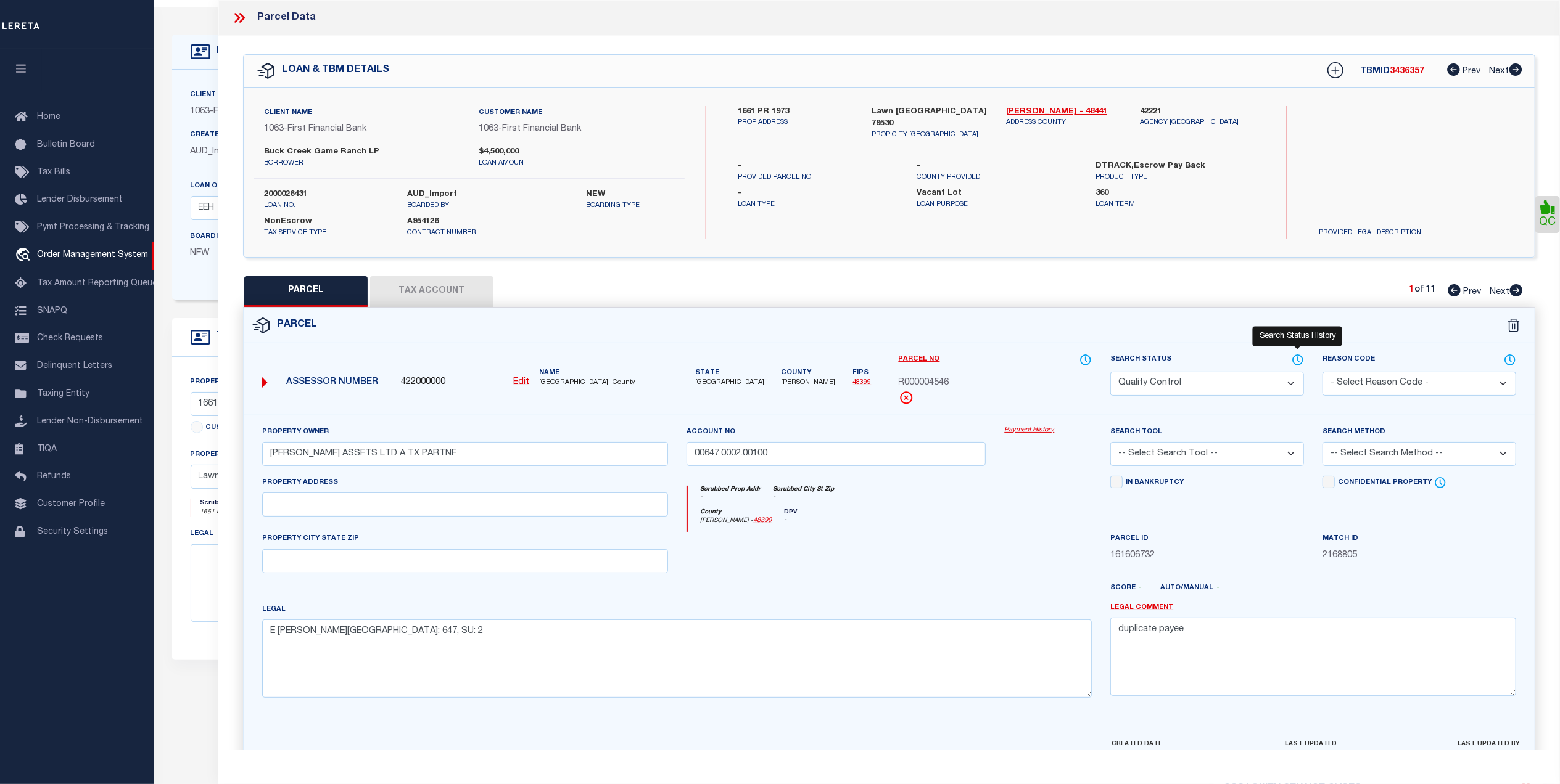
click at [1297, 359] on icon at bounding box center [1297, 360] width 12 height 14
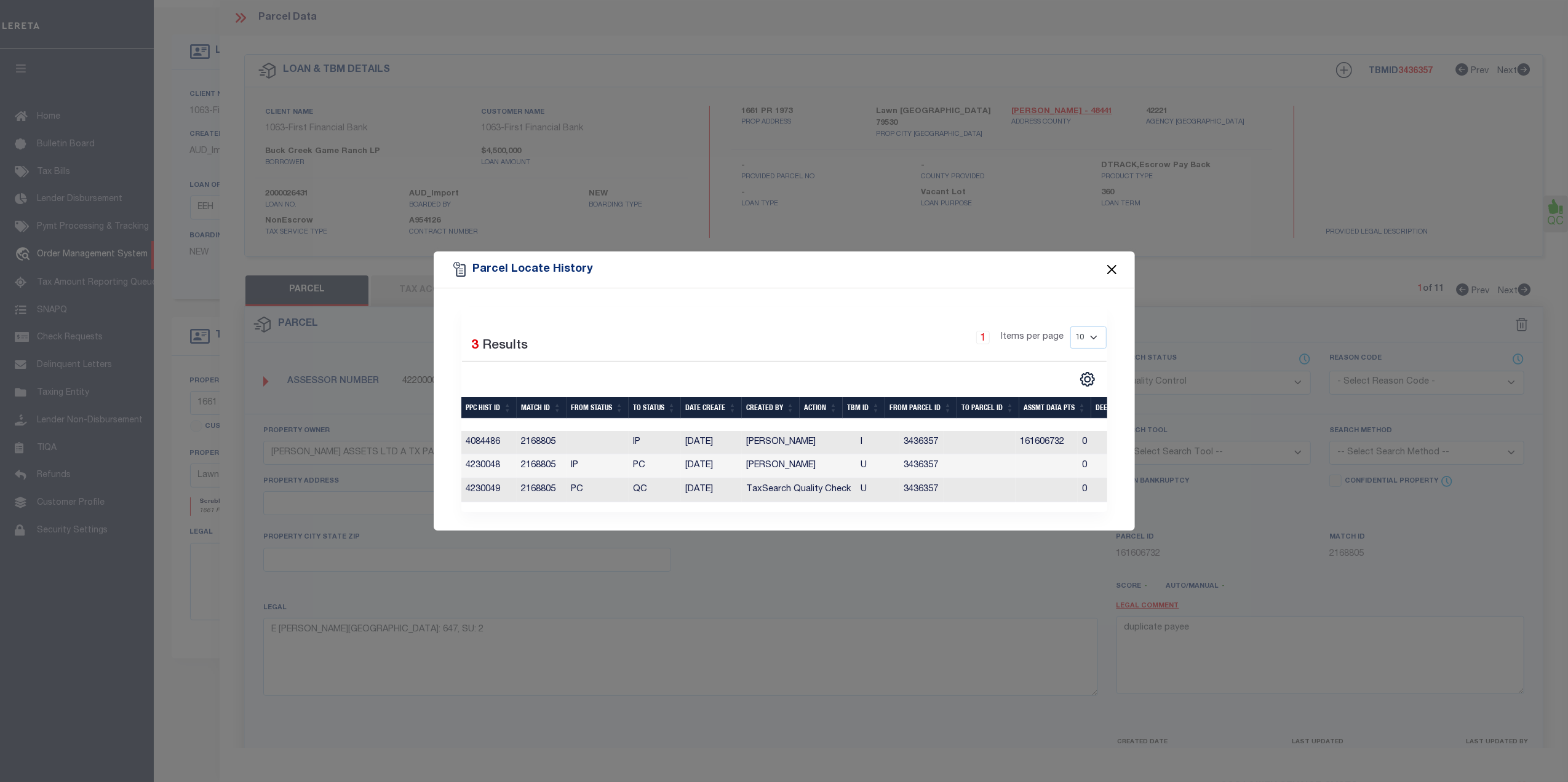
click at [1111, 262] on button "Close" at bounding box center [1112, 270] width 16 height 16
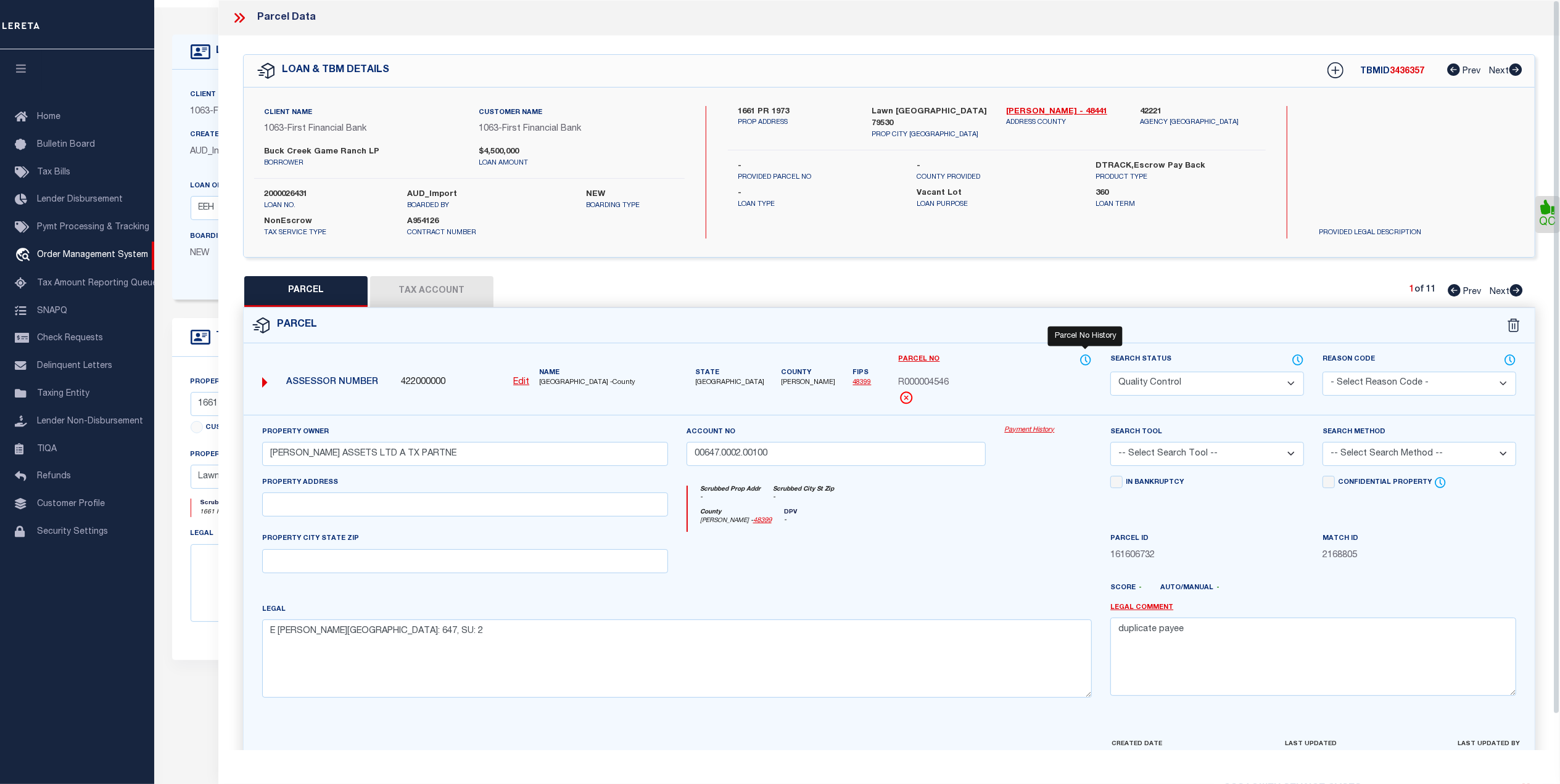
click at [1086, 360] on icon at bounding box center [1085, 360] width 12 height 14
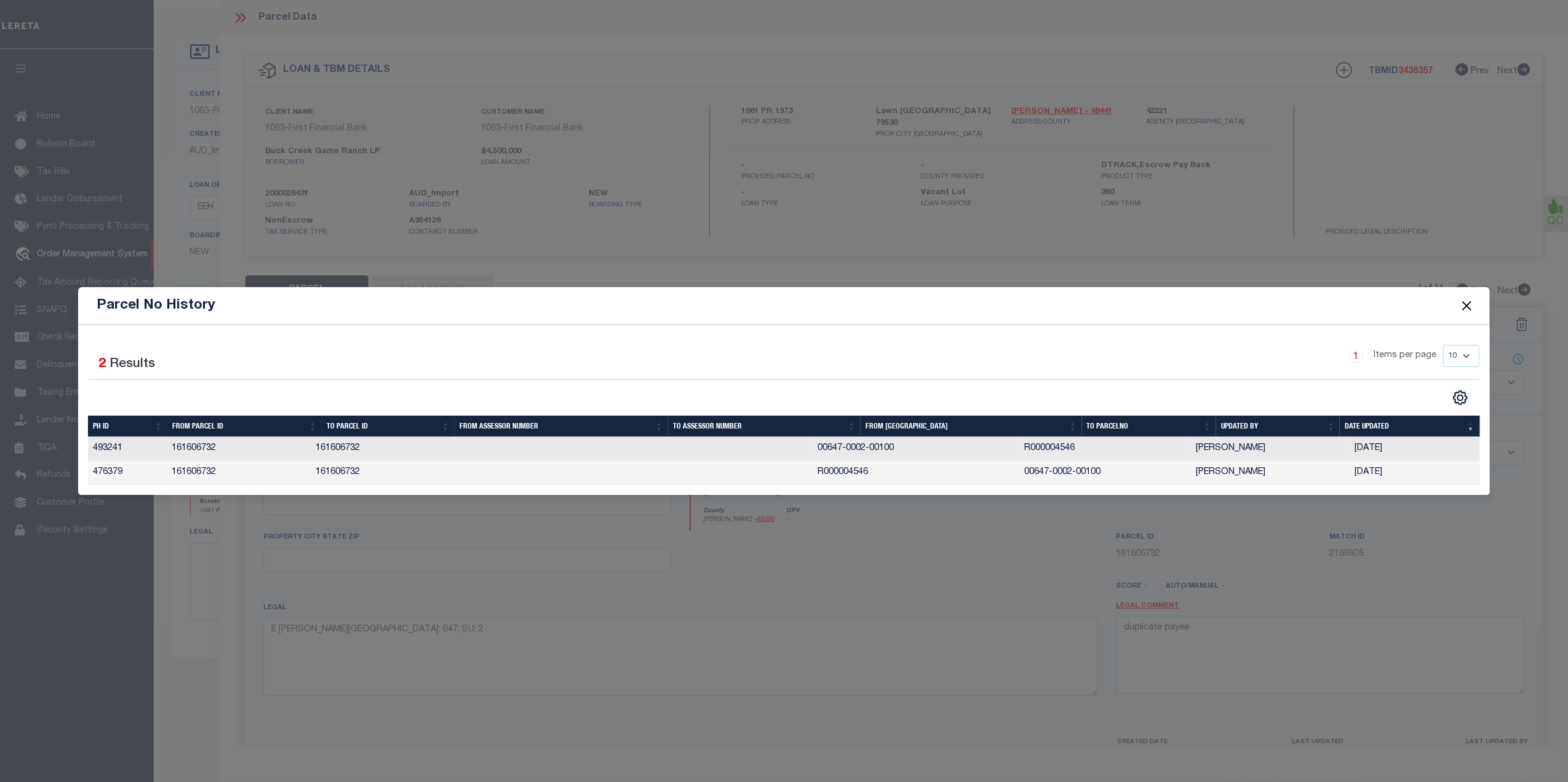
click at [1465, 305] on button "Close" at bounding box center [1466, 305] width 16 height 16
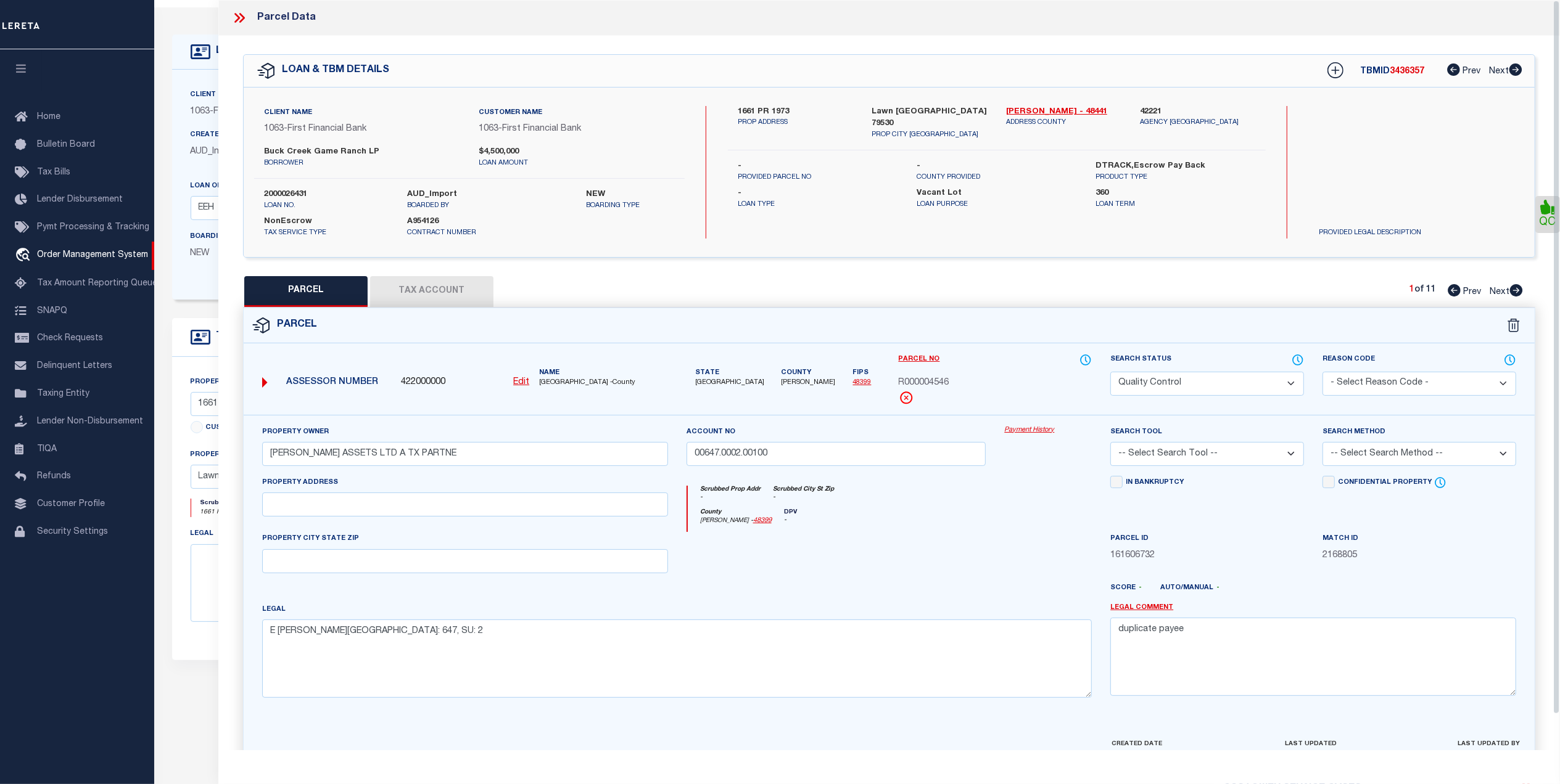
click at [1034, 277] on div "PARCEL Tax Account 1 of 11 Prev Next" at bounding box center [889, 292] width 1292 height 31
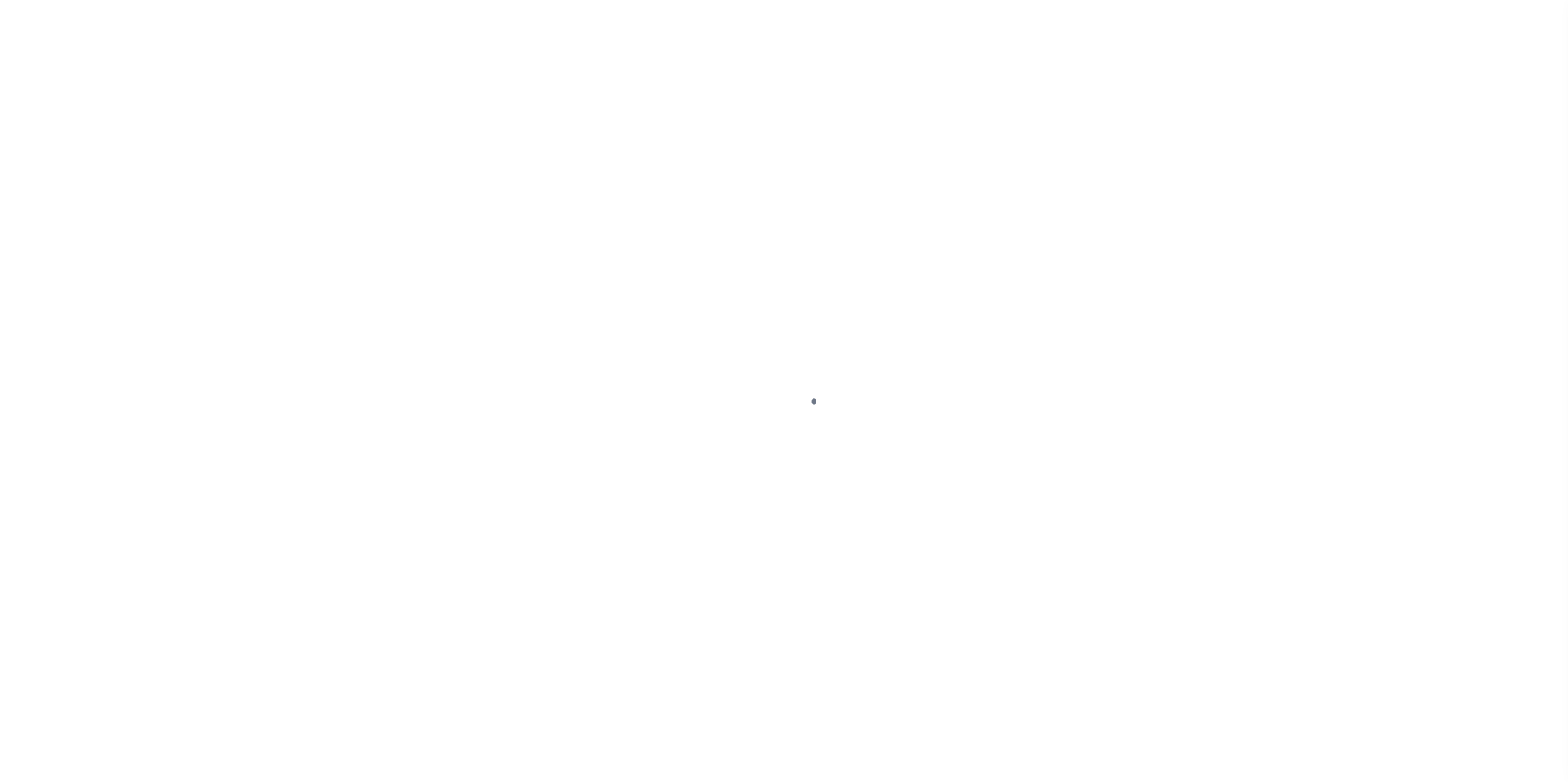
type input "2000026431"
type input "Buck Creek Game Ranch LP"
select select
select select "400"
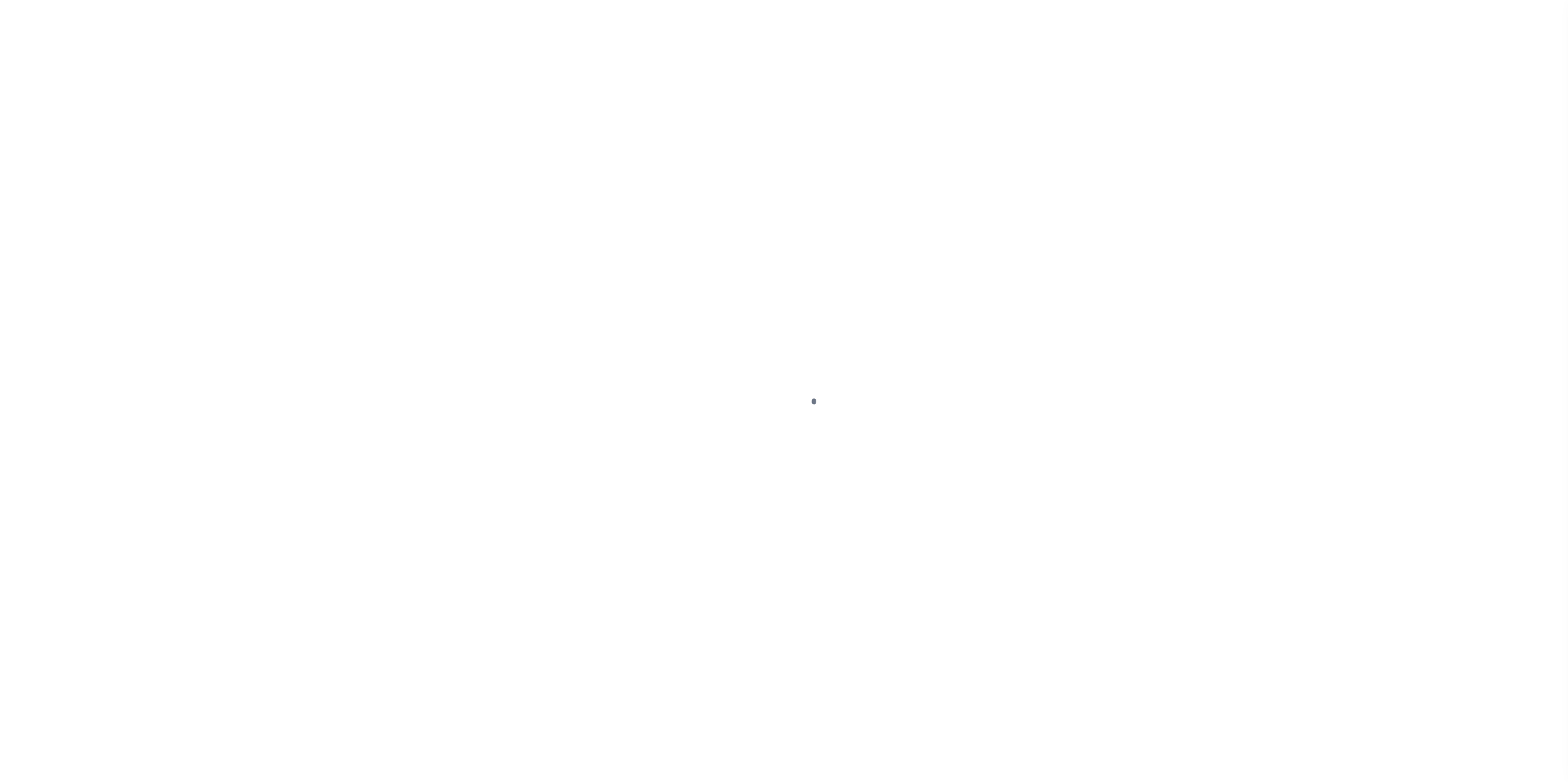
select select "NonEscrow"
type input "1661 PR 1973"
select select
type input "Lawn [GEOGRAPHIC_DATA] 79530"
type input "[GEOGRAPHIC_DATA]"
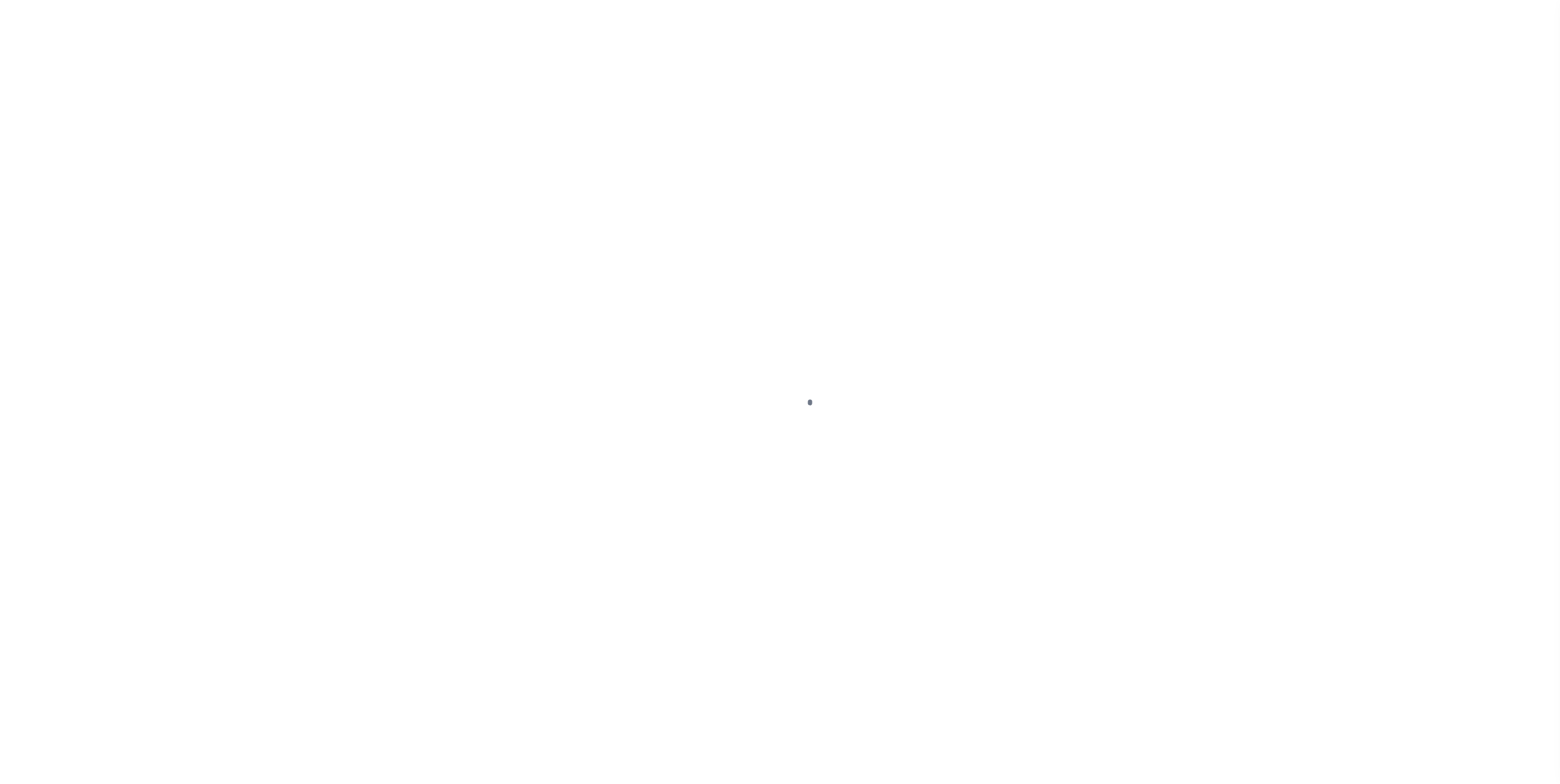
select select "773"
select select "490"
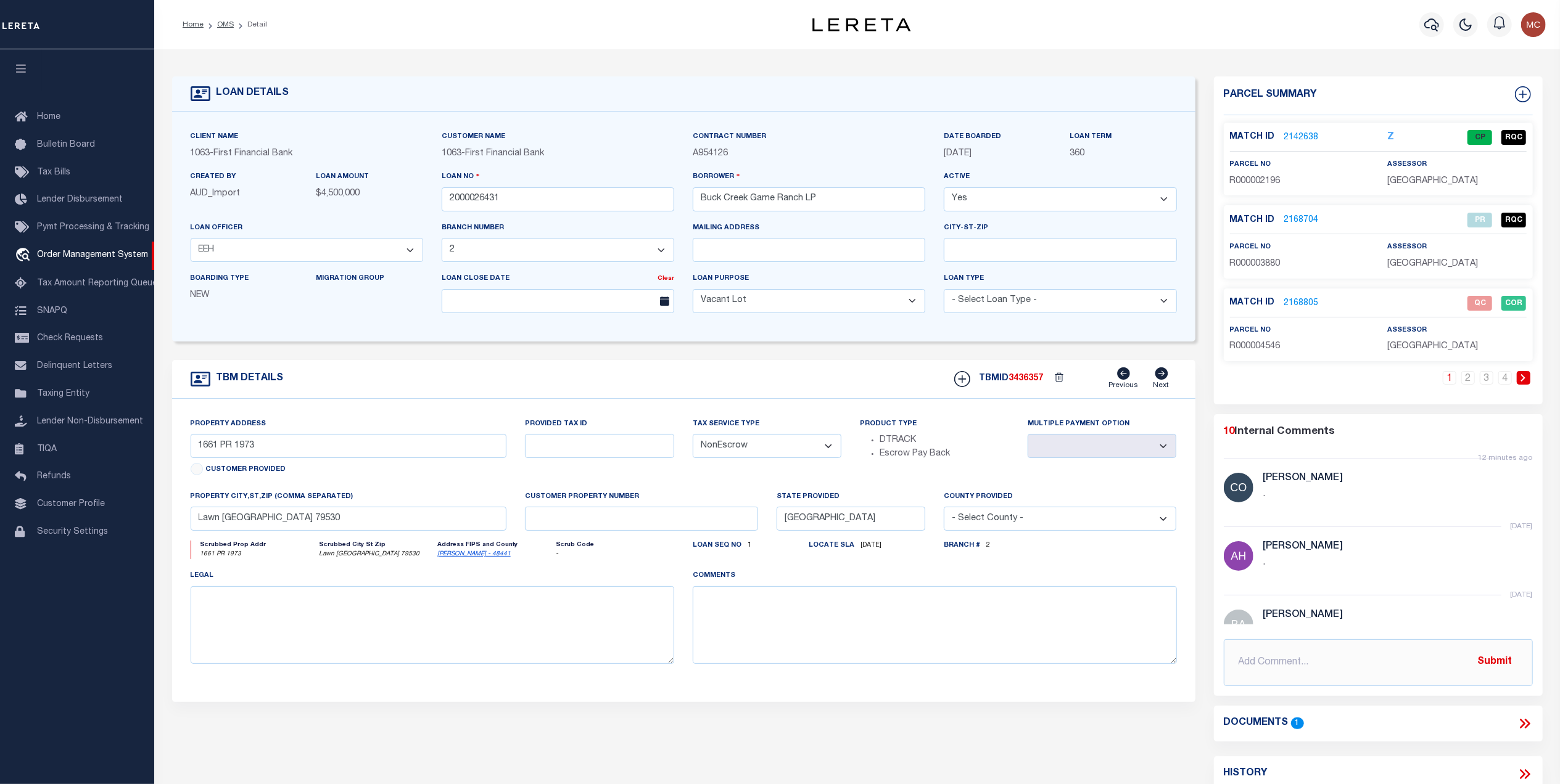
click at [1306, 306] on link "2168805" at bounding box center [1302, 303] width 34 height 13
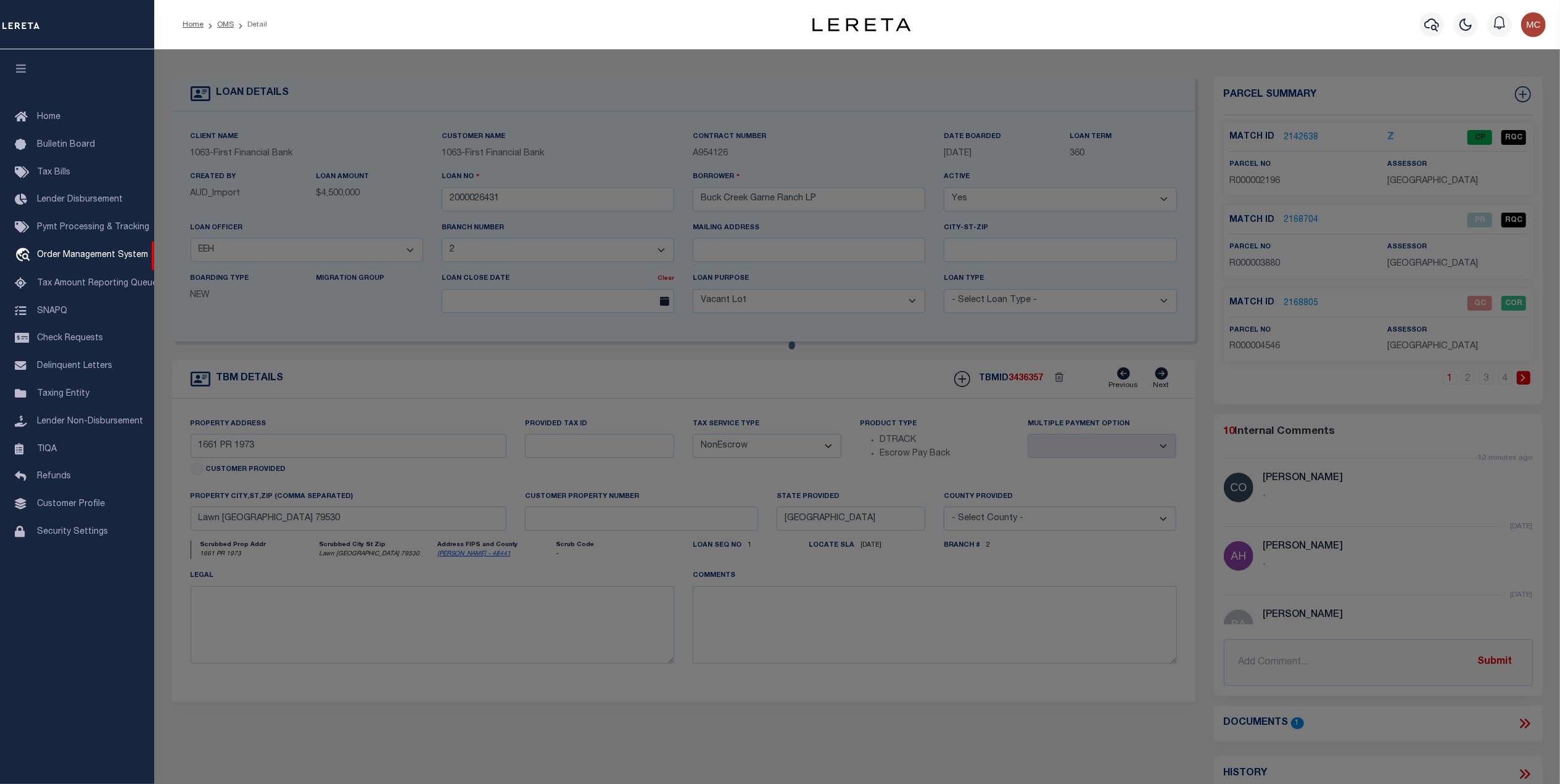
checkbox input "false"
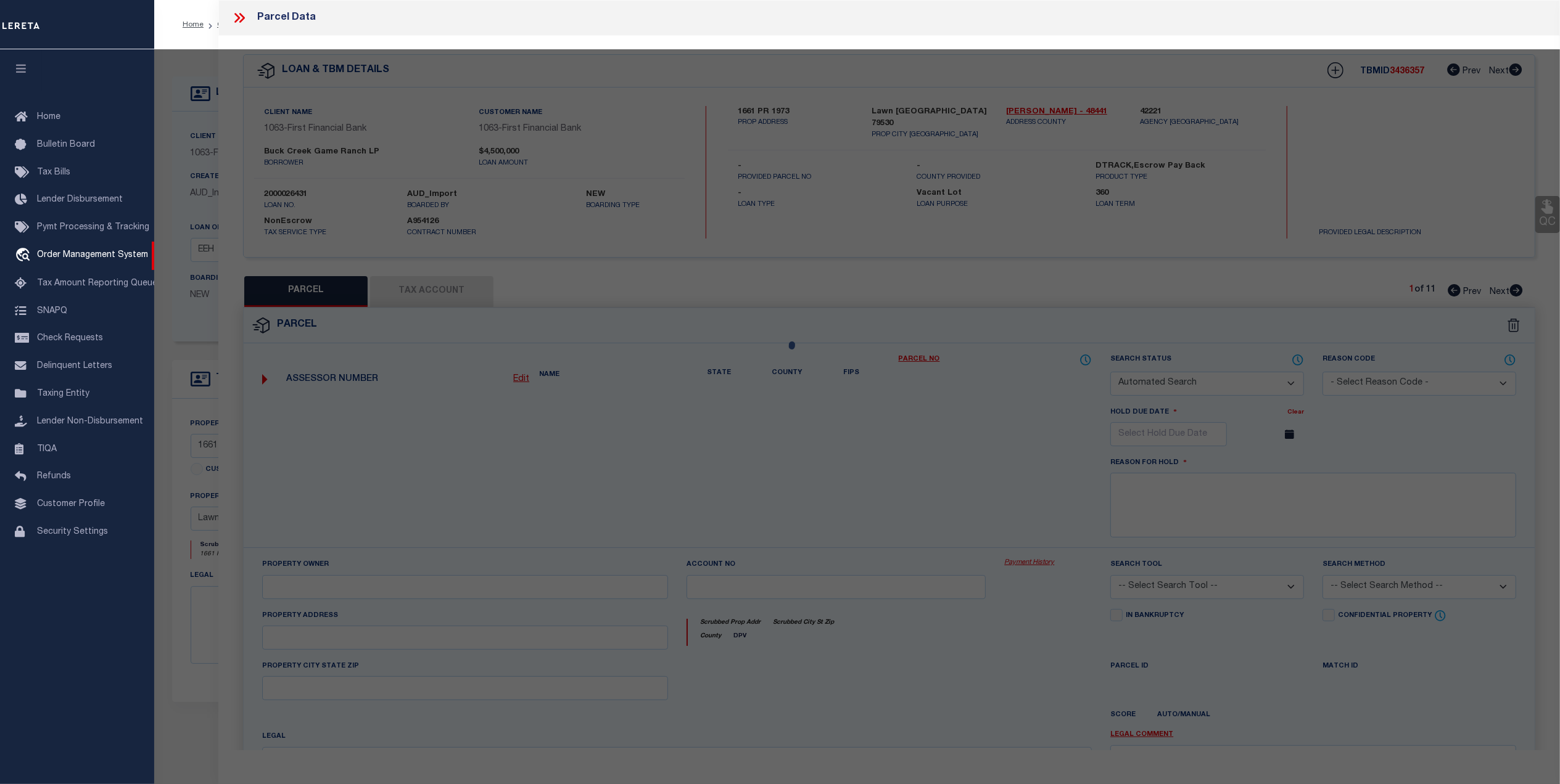
select select "QC"
type input "[PERSON_NAME] ASSETS LTD A TX PARTNE"
type input "00647.0002.00100"
type textarea "E [PERSON_NAME][GEOGRAPHIC_DATA]: 647, SU: 2"
type textarea "duplicate payee"
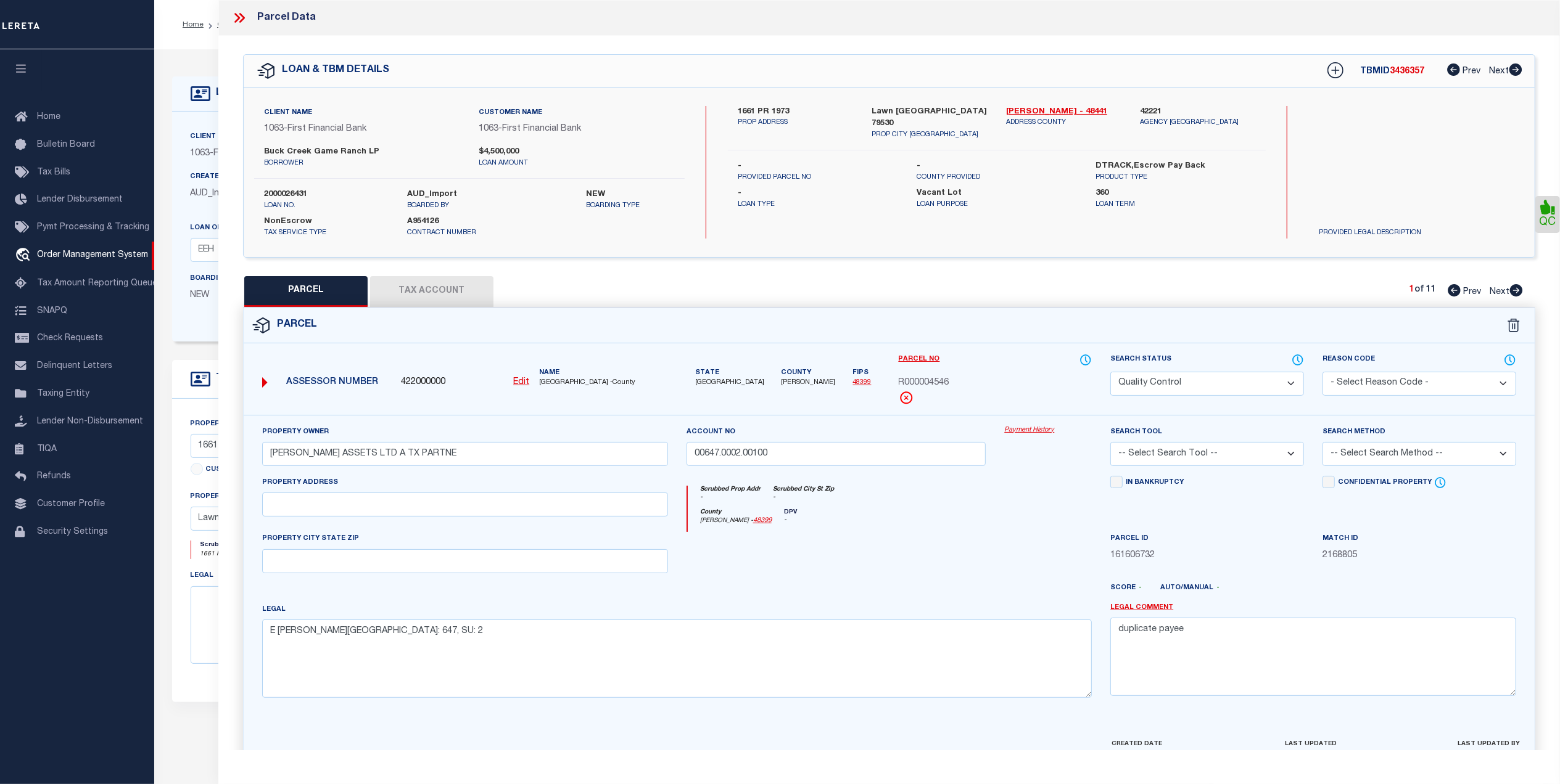
click at [481, 299] on button "Tax Account" at bounding box center [432, 292] width 124 height 31
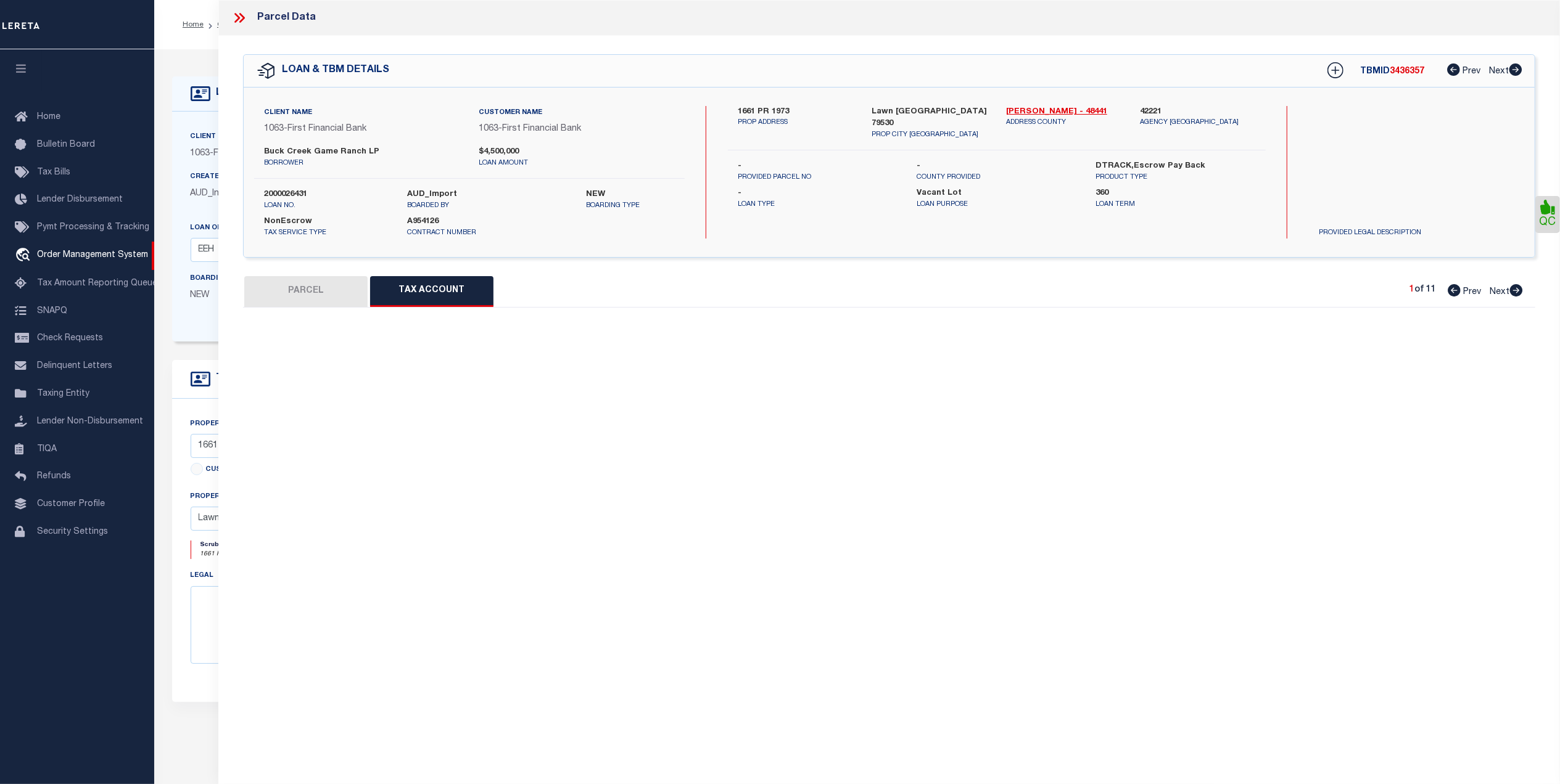
select select "100"
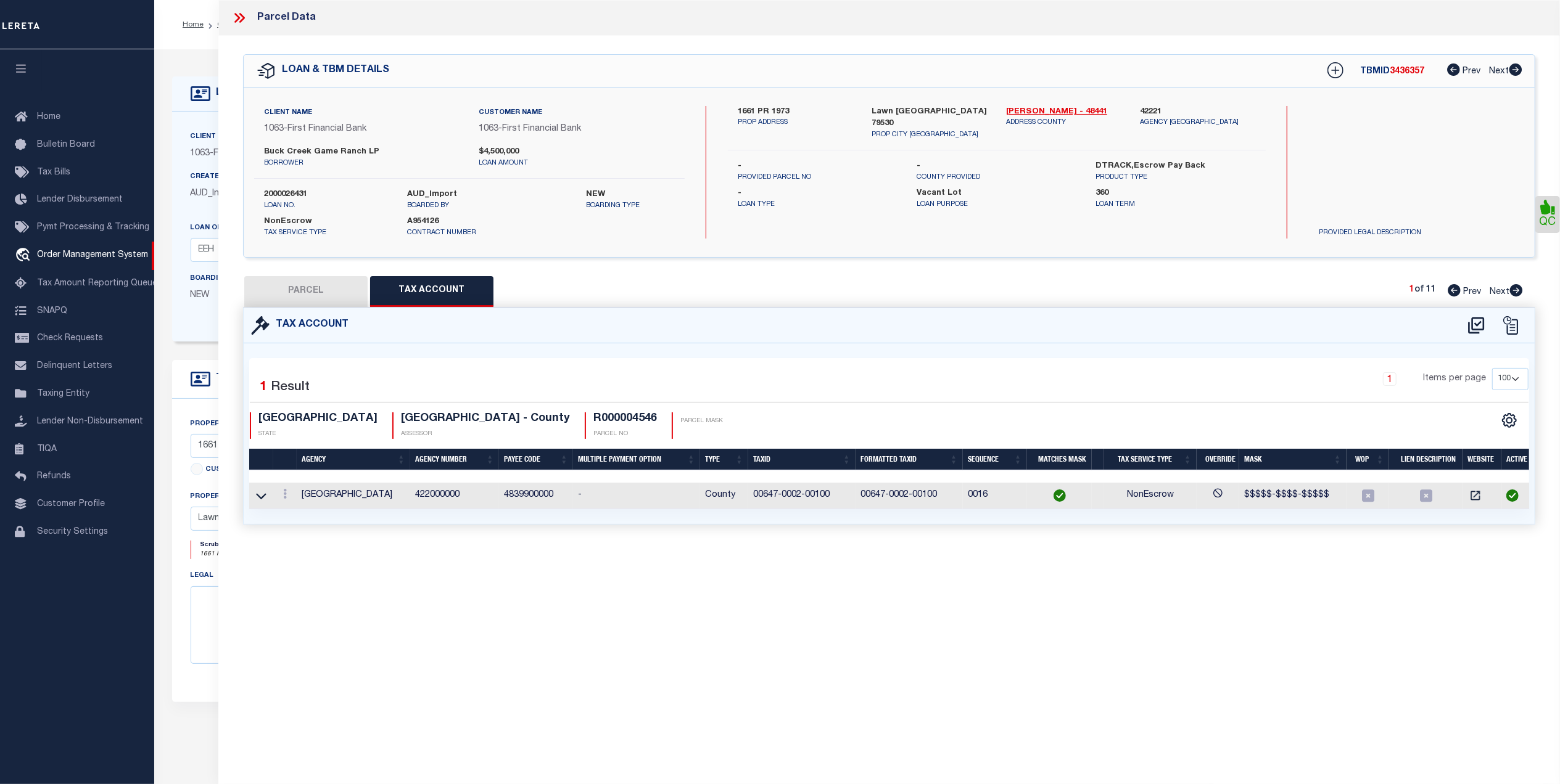
click at [336, 286] on button "PARCEL" at bounding box center [306, 292] width 124 height 31
select select "AS"
checkbox input "false"
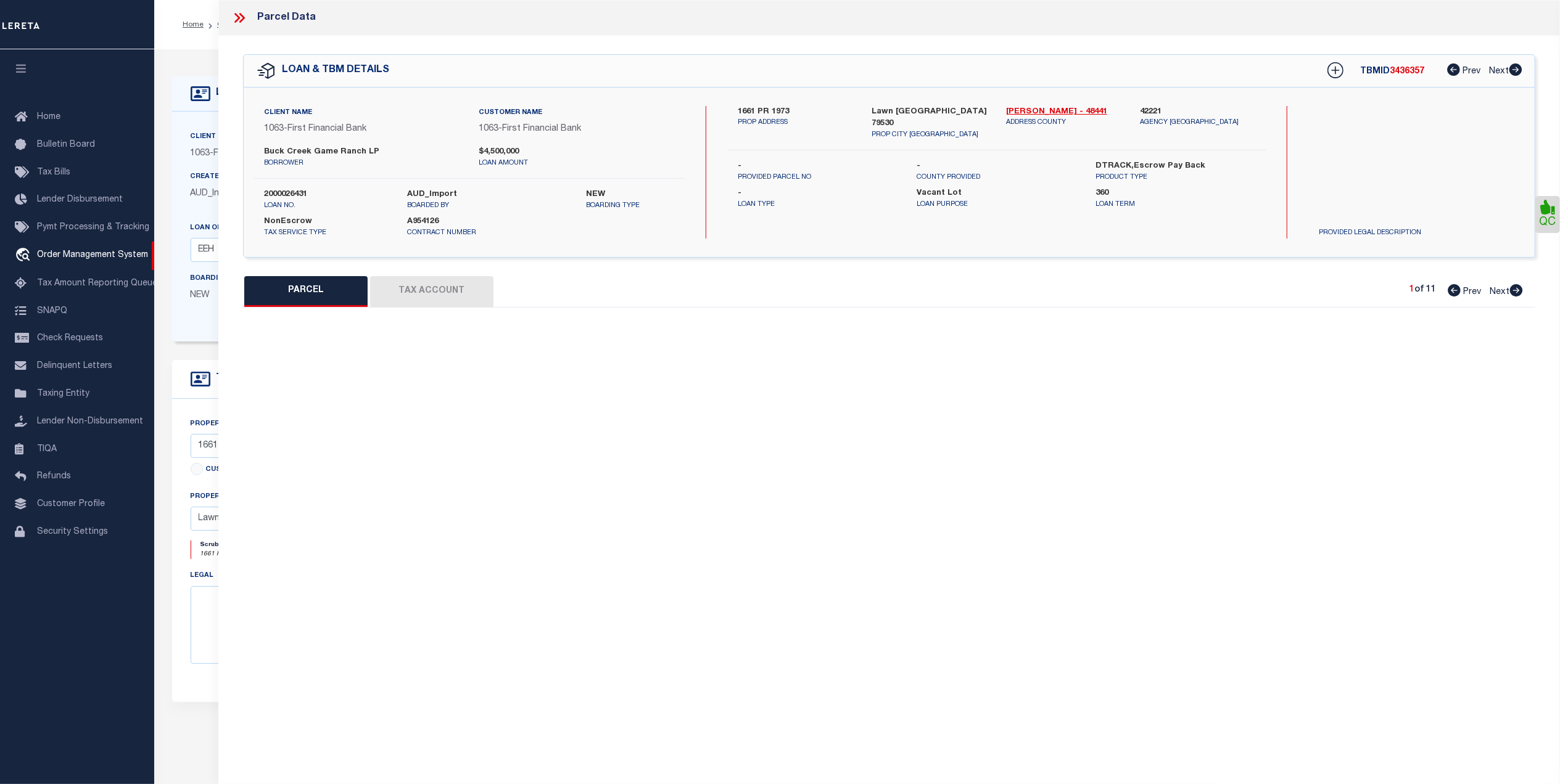
select select "QC"
type input "[PERSON_NAME] ASSETS LTD A TX PARTNE"
type input "00647.0002.00100"
type textarea "E [PERSON_NAME][GEOGRAPHIC_DATA]: 647, SU: 2"
type textarea "duplicate payee"
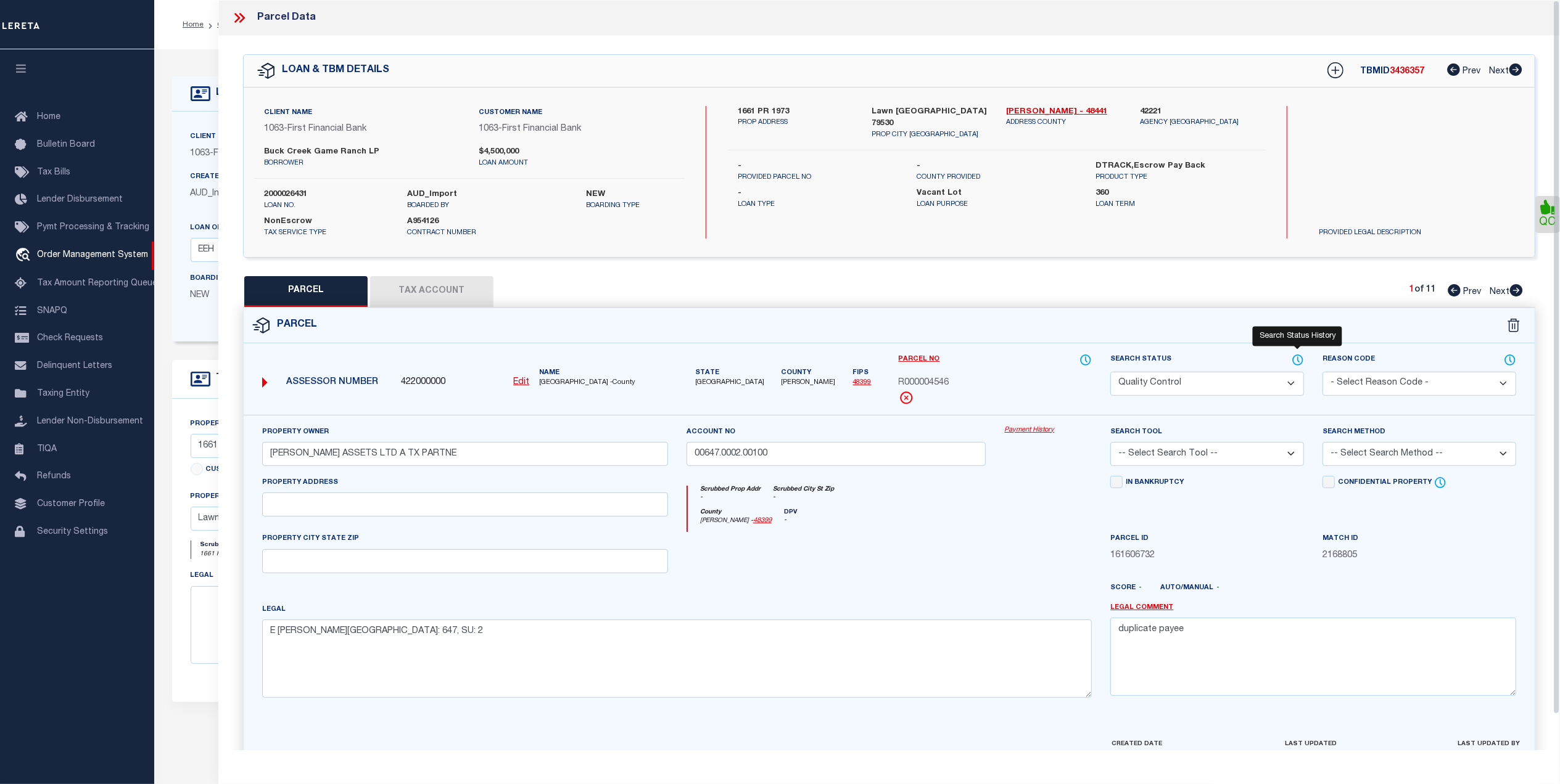
click at [1296, 359] on icon at bounding box center [1297, 360] width 12 height 14
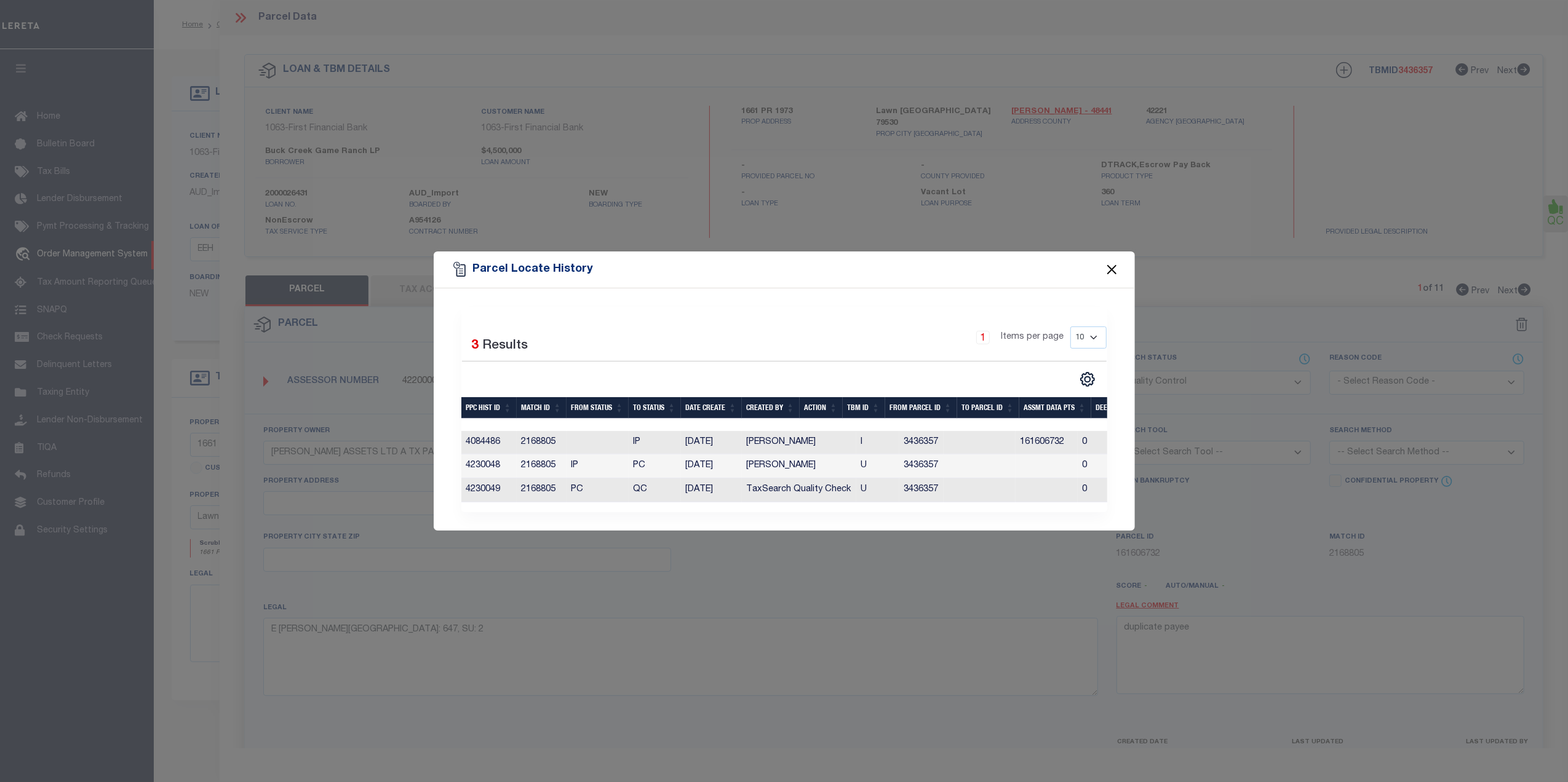
click at [1115, 266] on button "Close" at bounding box center [1112, 270] width 16 height 16
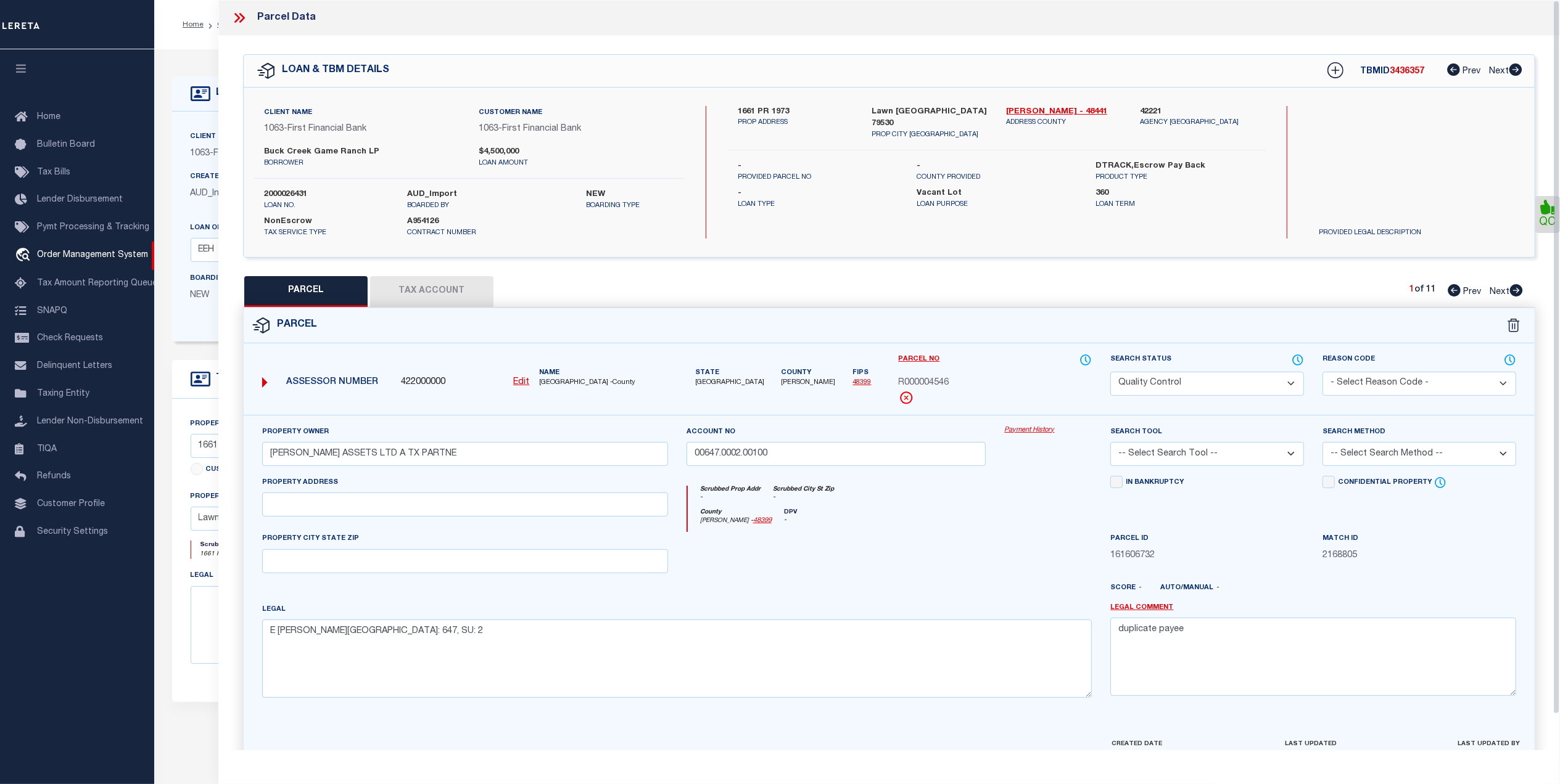
click at [1037, 287] on div "PARCEL Tax Account 1 of 11 Prev Next" at bounding box center [889, 292] width 1292 height 31
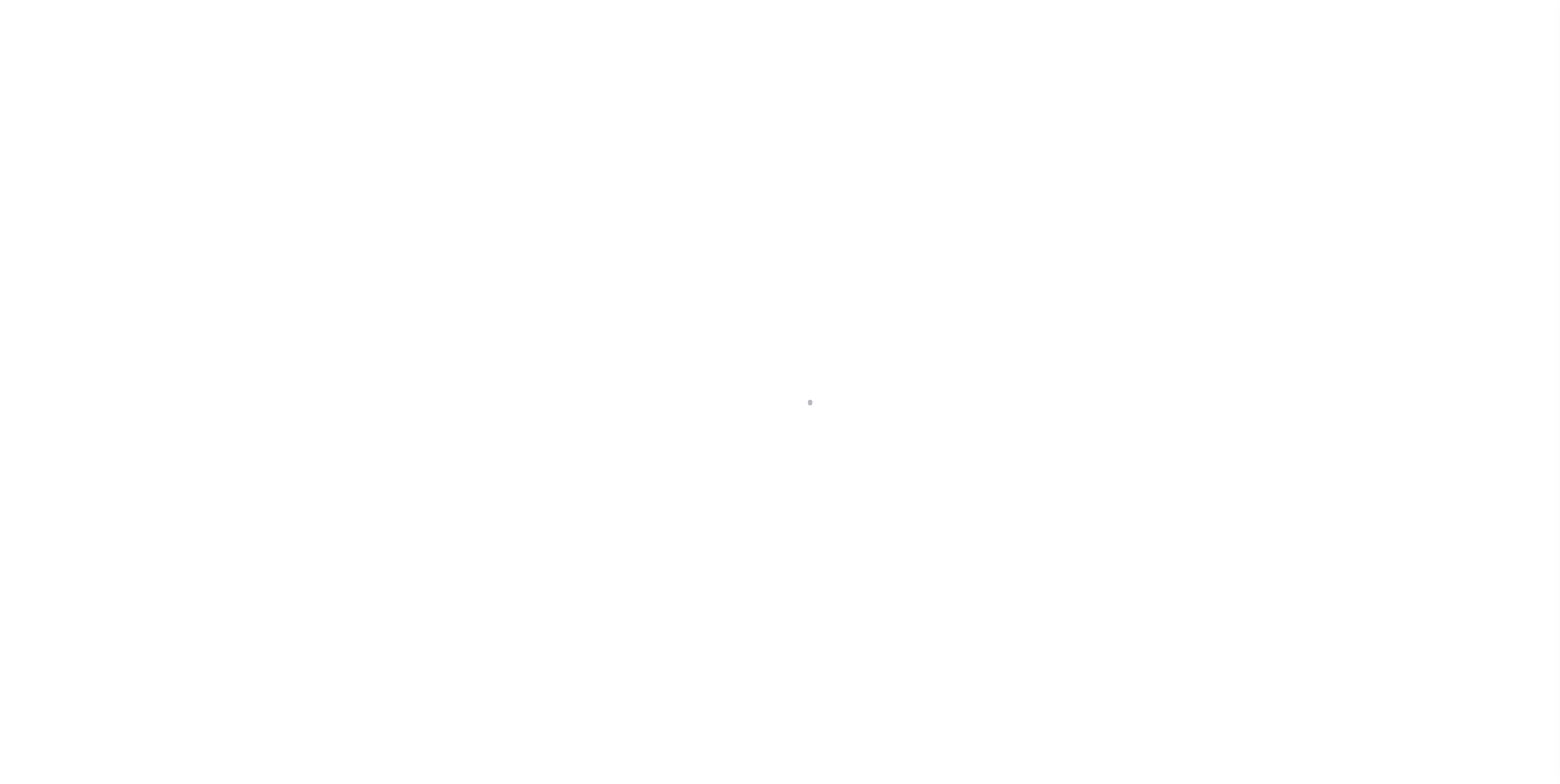
select select "400"
select select "NonEscrow"
type input "1661 PR 1973"
select select
type input "Lawn [GEOGRAPHIC_DATA] 79530"
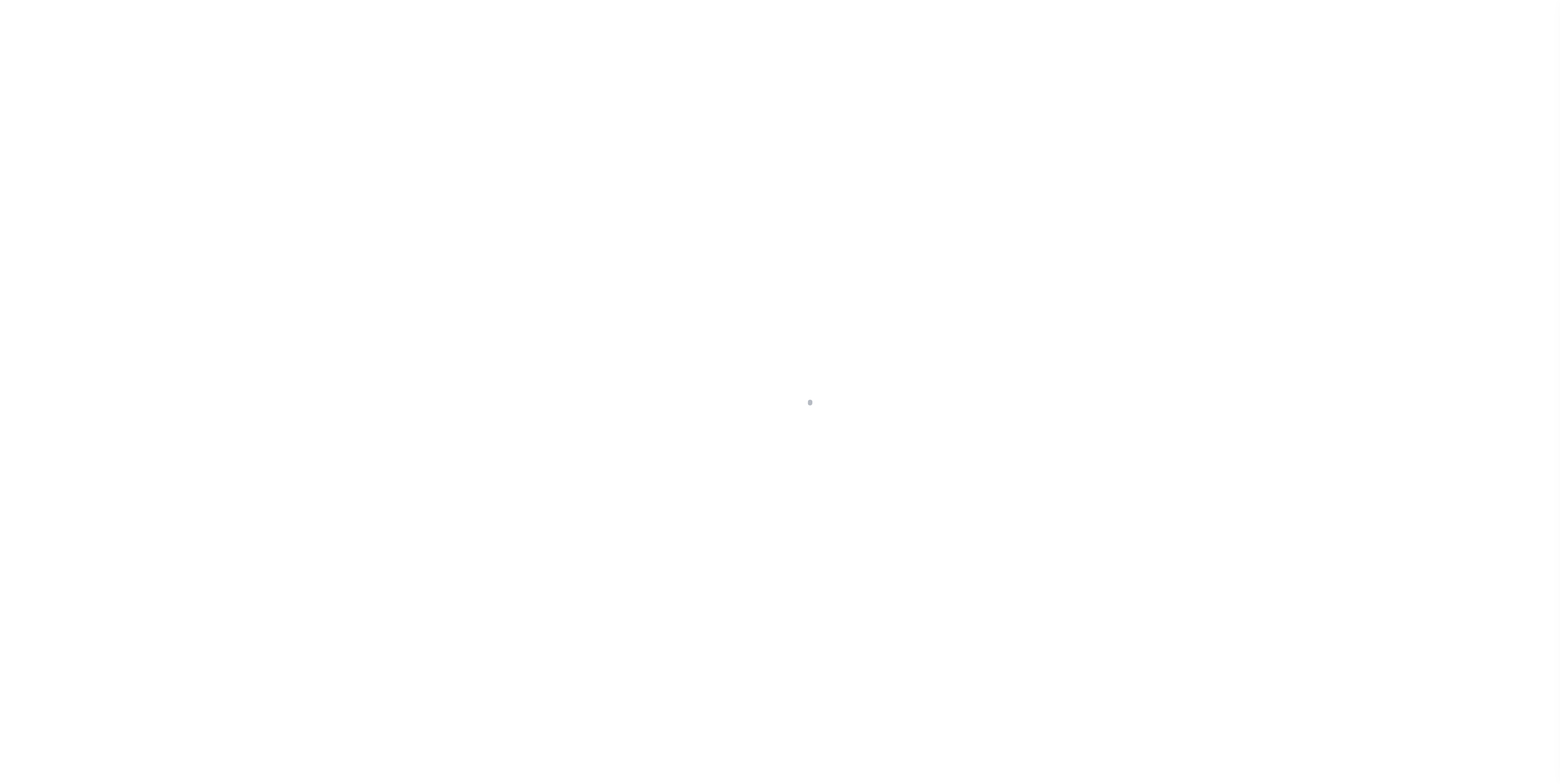
type input "[GEOGRAPHIC_DATA]"
select select "773"
select select "490"
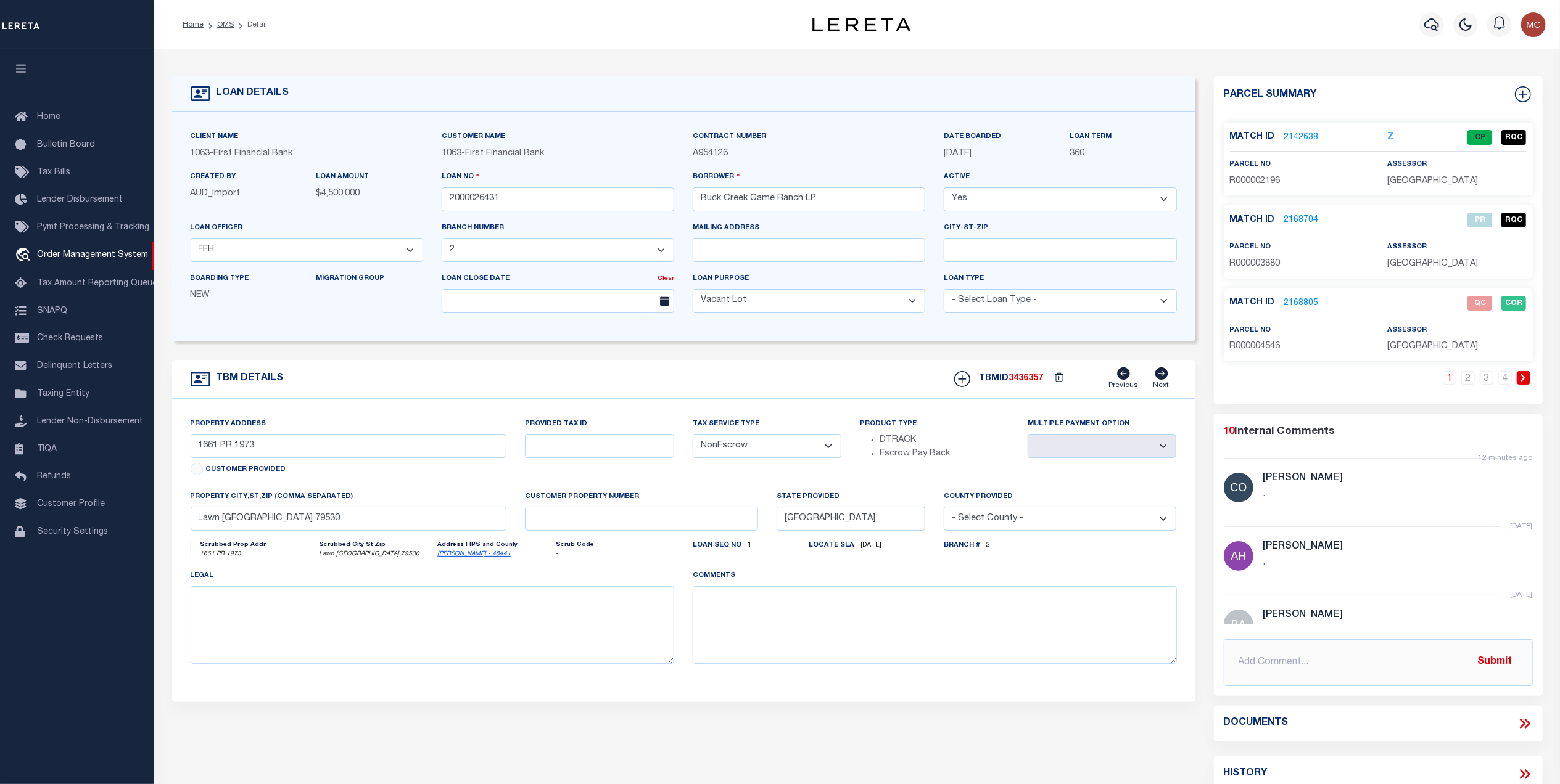
click at [1303, 302] on link "2168805" at bounding box center [1302, 303] width 34 height 13
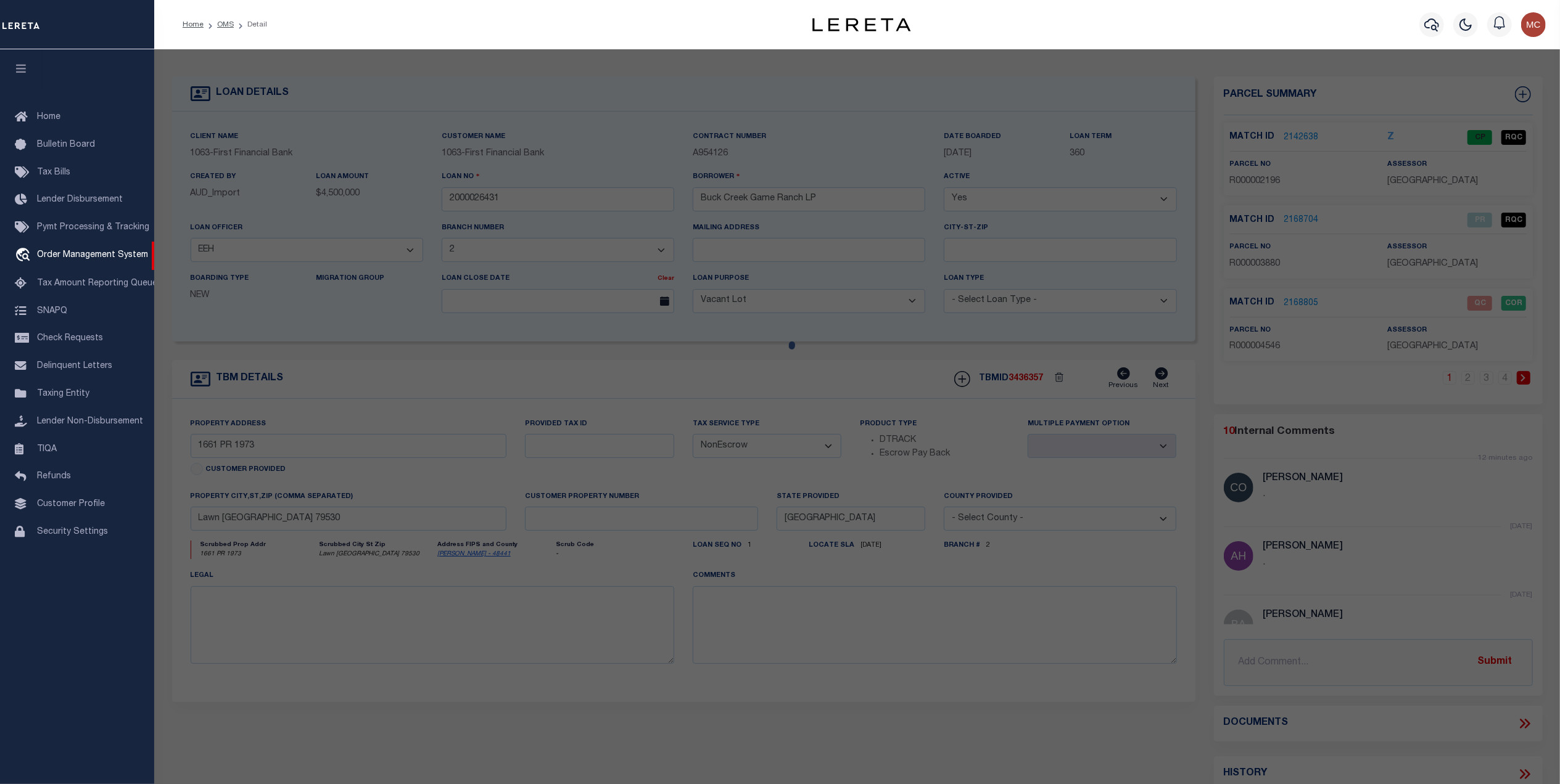
checkbox input "false"
select select "QC"
type input "[PERSON_NAME] ASSETS LTD A TX PARTNE"
type input "00647.0002.00100"
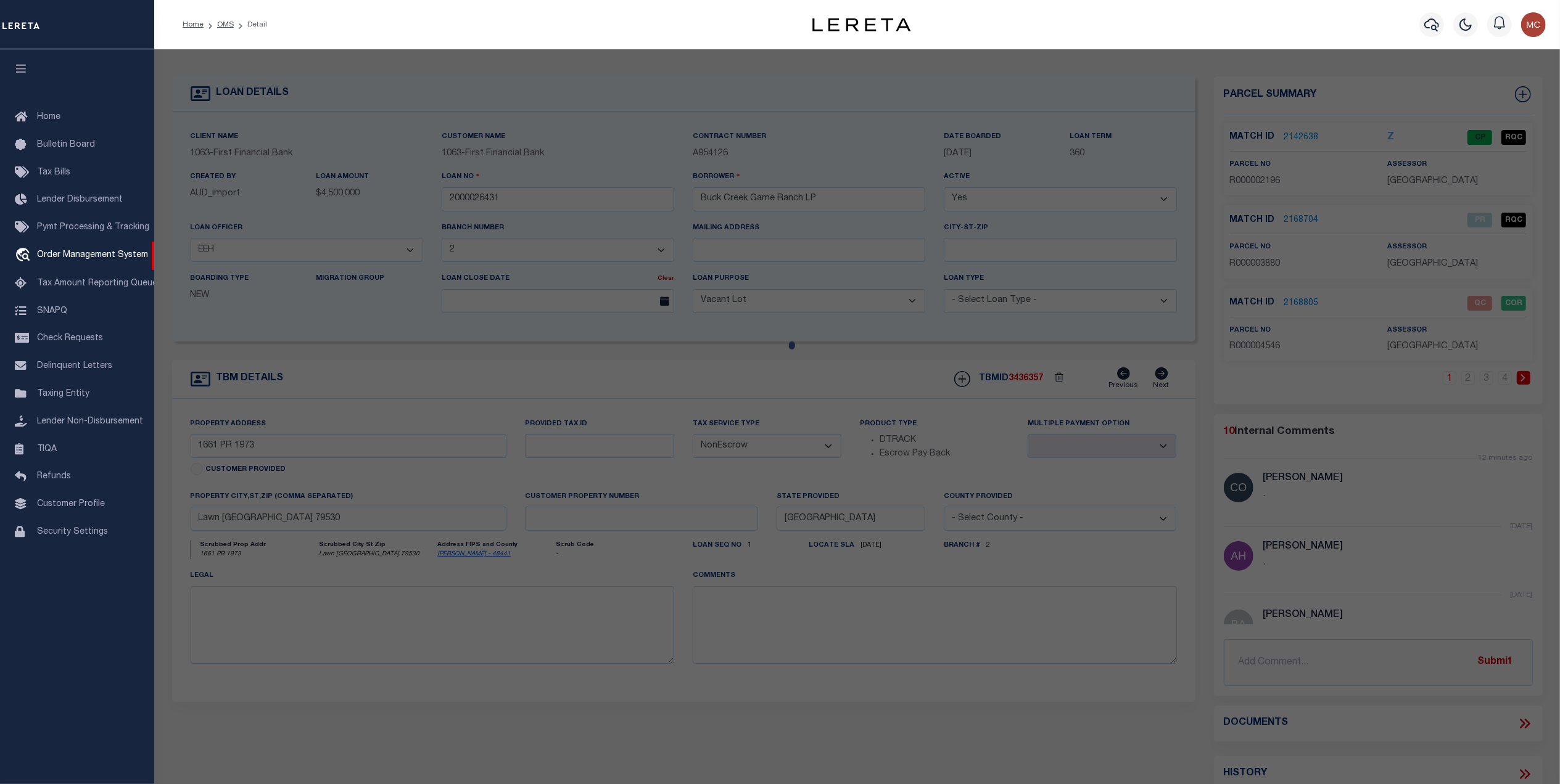
type textarea "E [PERSON_NAME][GEOGRAPHIC_DATA]: 647, SU: 2"
type textarea "duplicate payee"
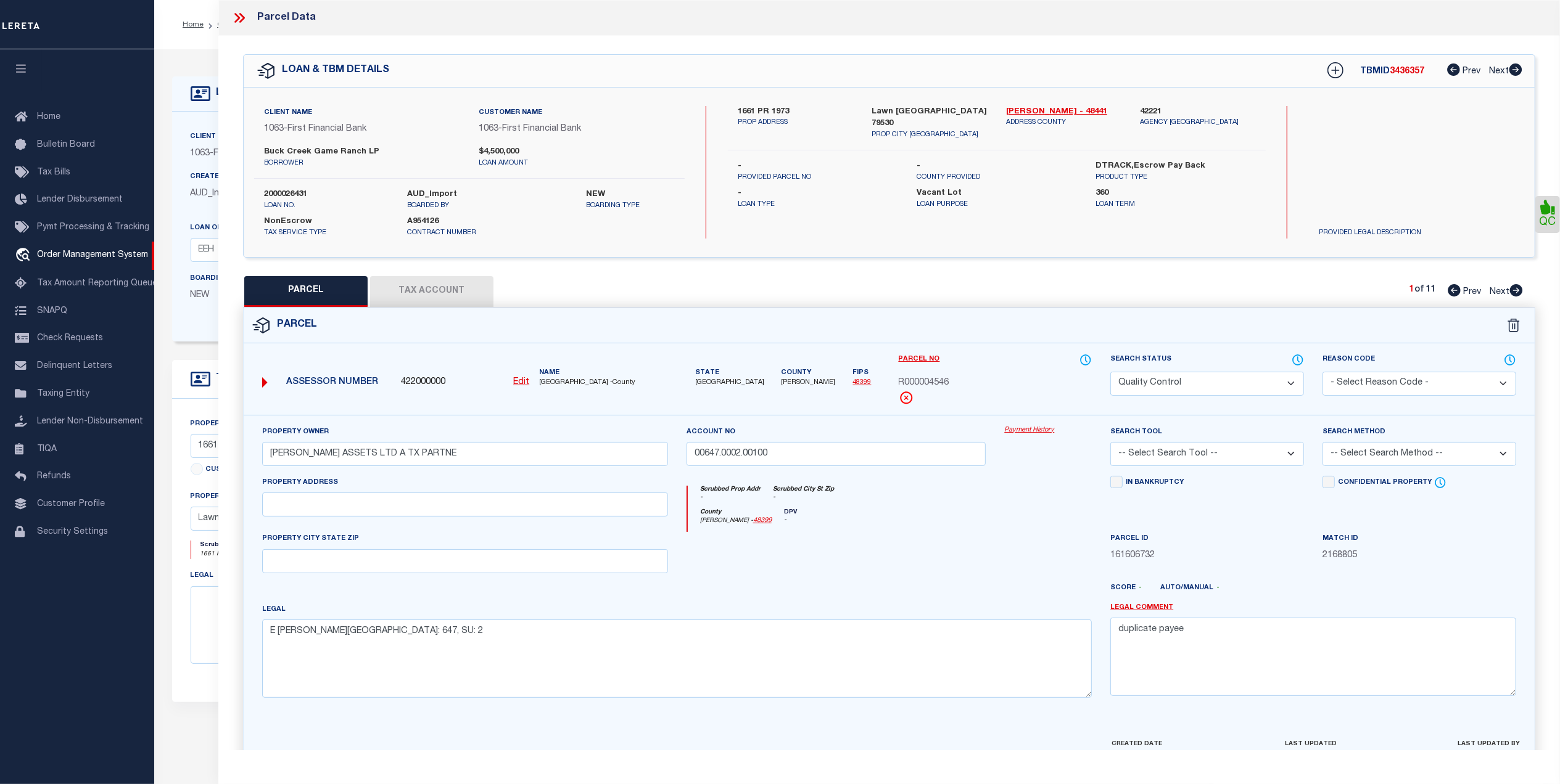
click at [454, 285] on button "Tax Account" at bounding box center [432, 292] width 124 height 31
select select "100"
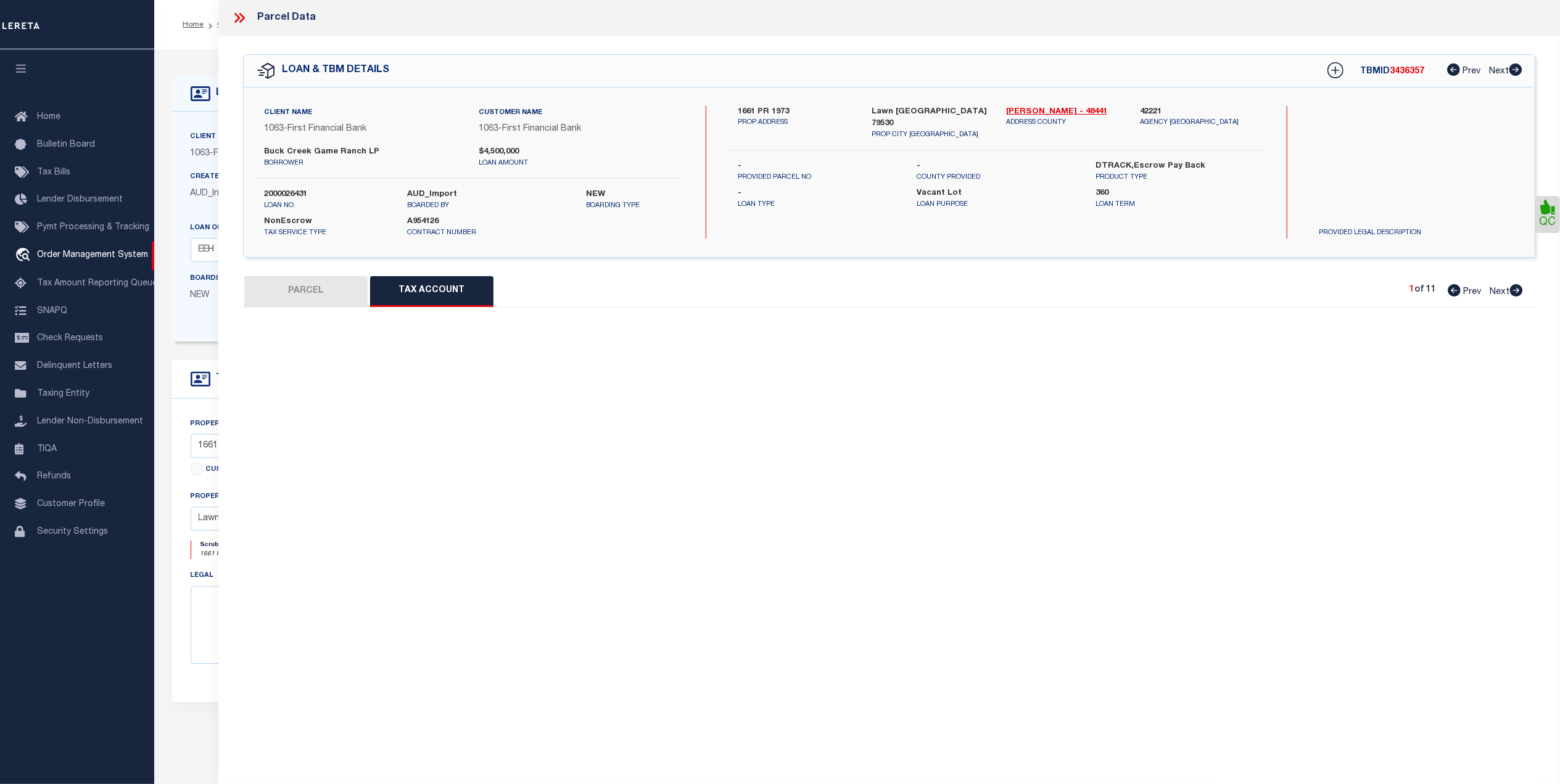
select select "100"
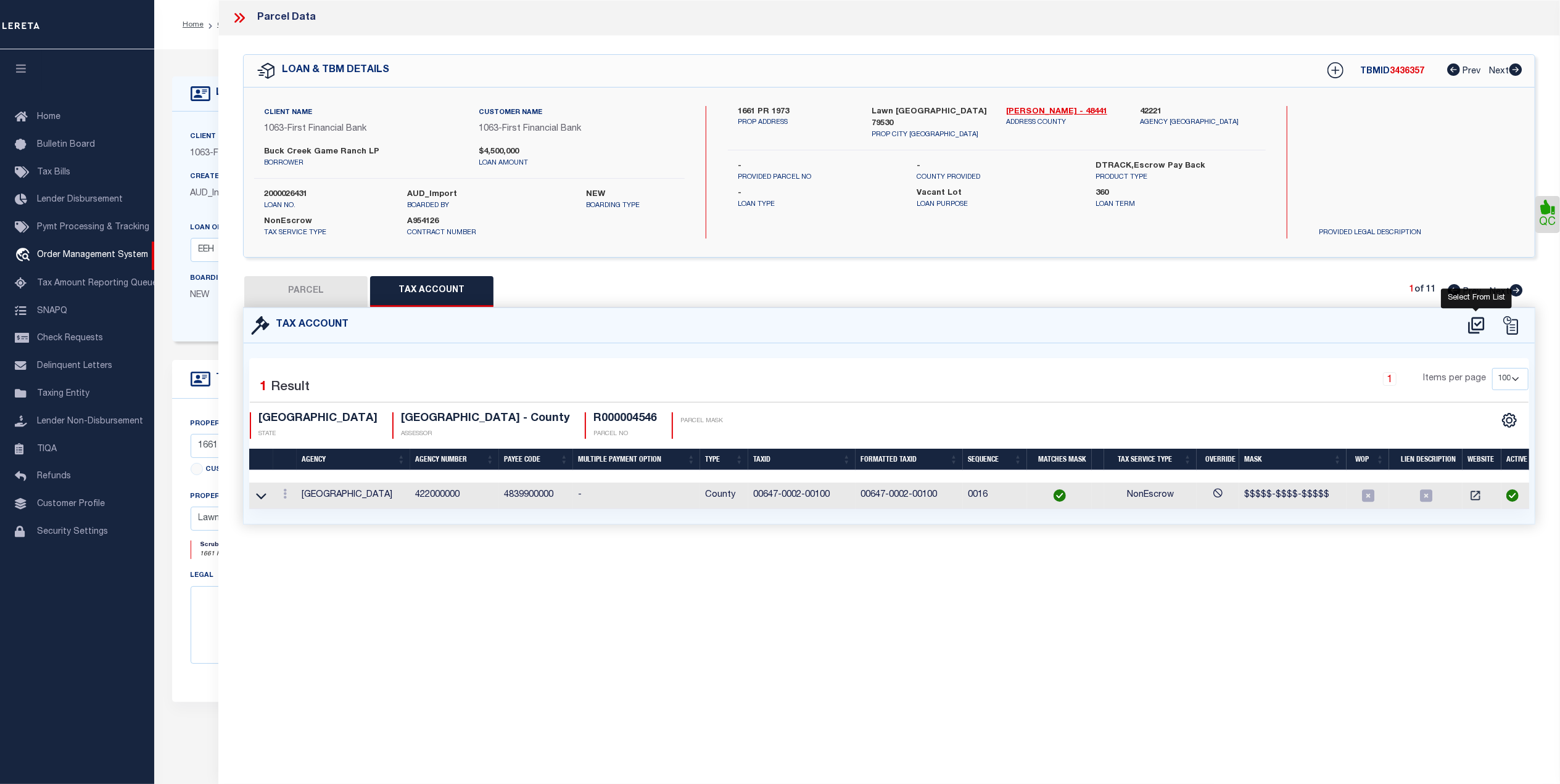
click at [1476, 324] on icon at bounding box center [1476, 324] width 16 height 16
select select "100"
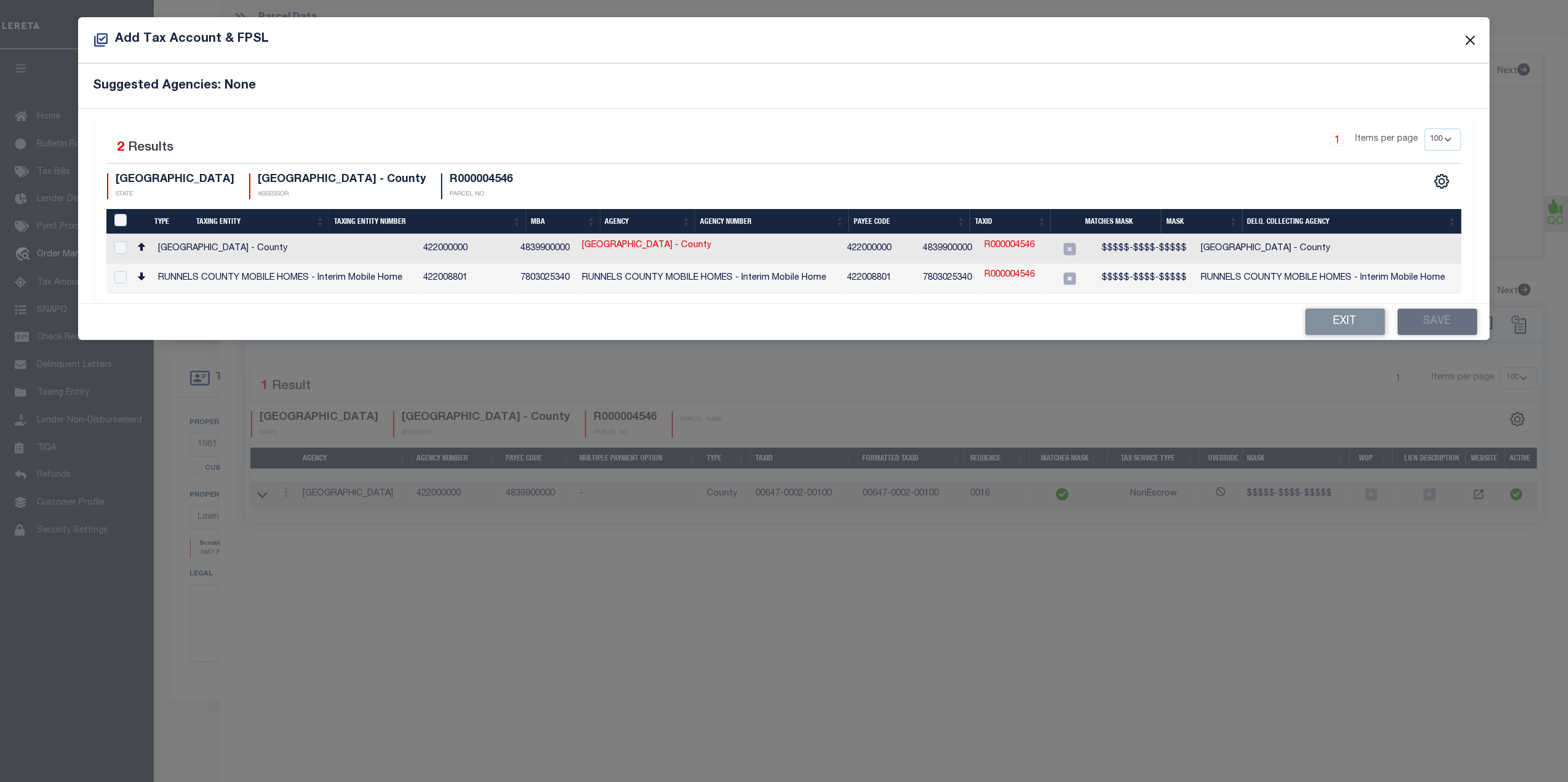
click at [1467, 34] on button "Close" at bounding box center [1470, 39] width 16 height 16
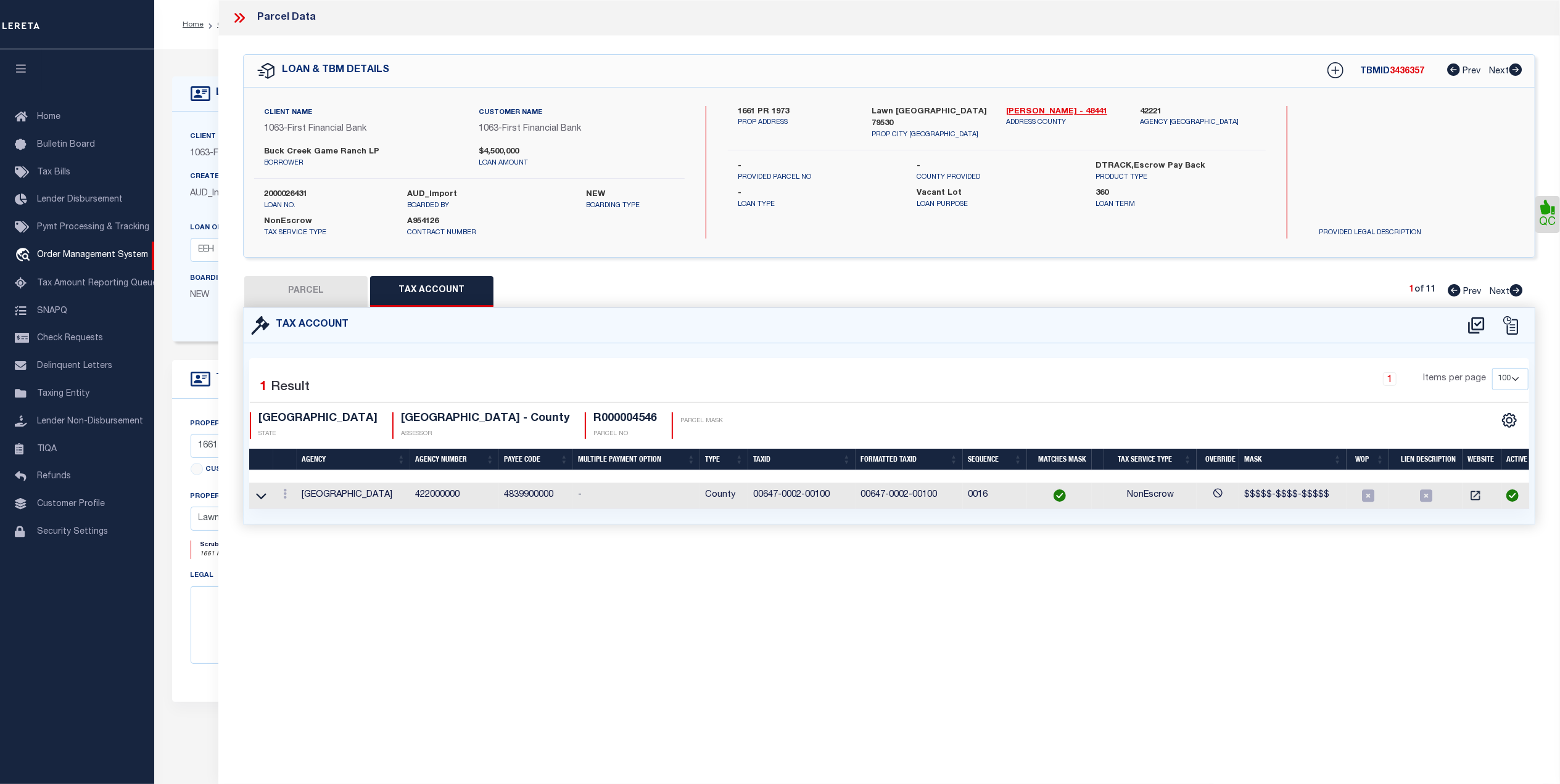
click at [317, 281] on button "PARCEL" at bounding box center [306, 292] width 124 height 31
select select "AS"
checkbox input "false"
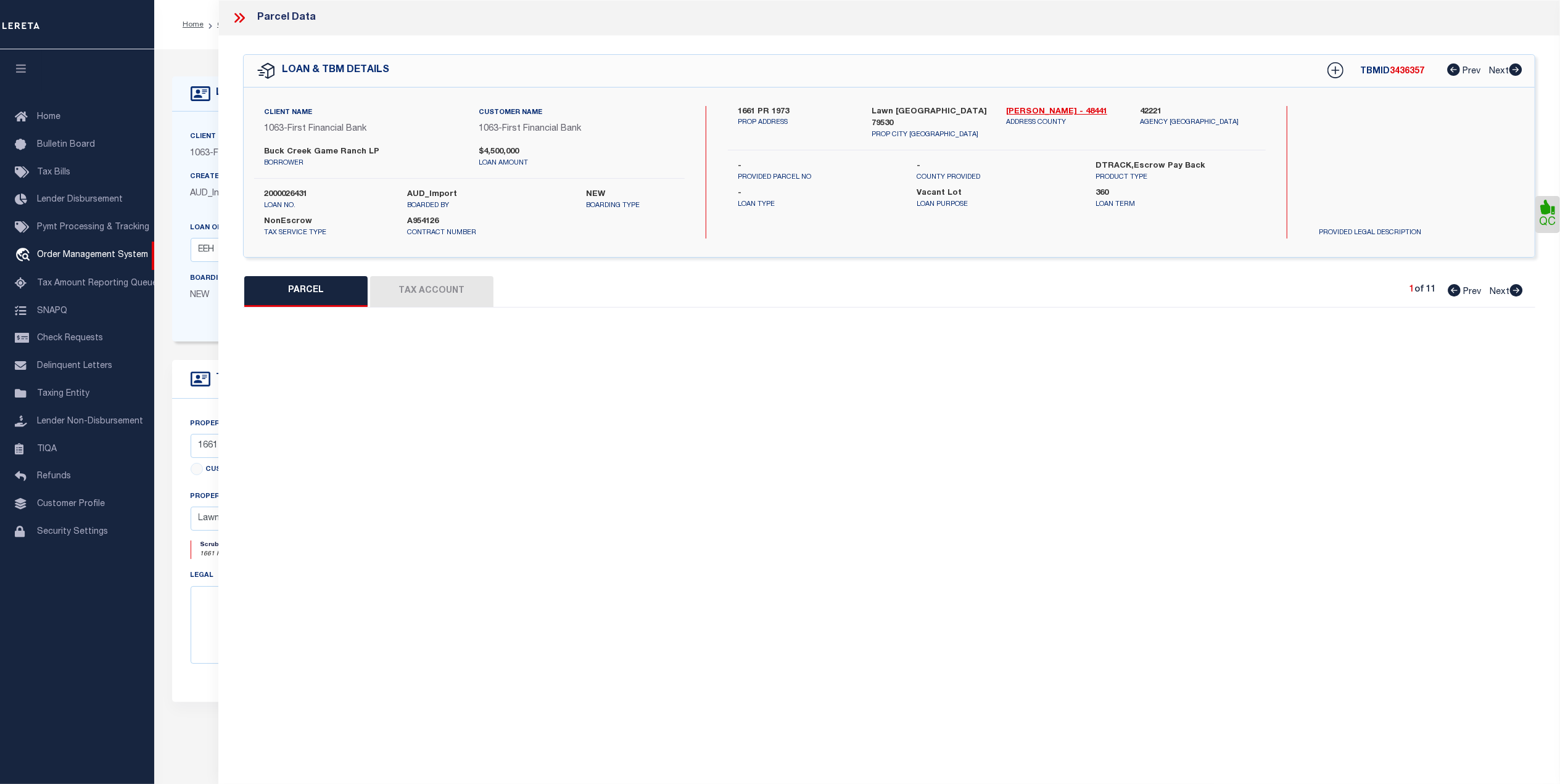
select select "QC"
type input "[PERSON_NAME] ASSETS LTD A TX PARTNE"
type input "00647.0002.00100"
type textarea "E [PERSON_NAME][GEOGRAPHIC_DATA]: 647, SU: 2"
type textarea "duplicate payee"
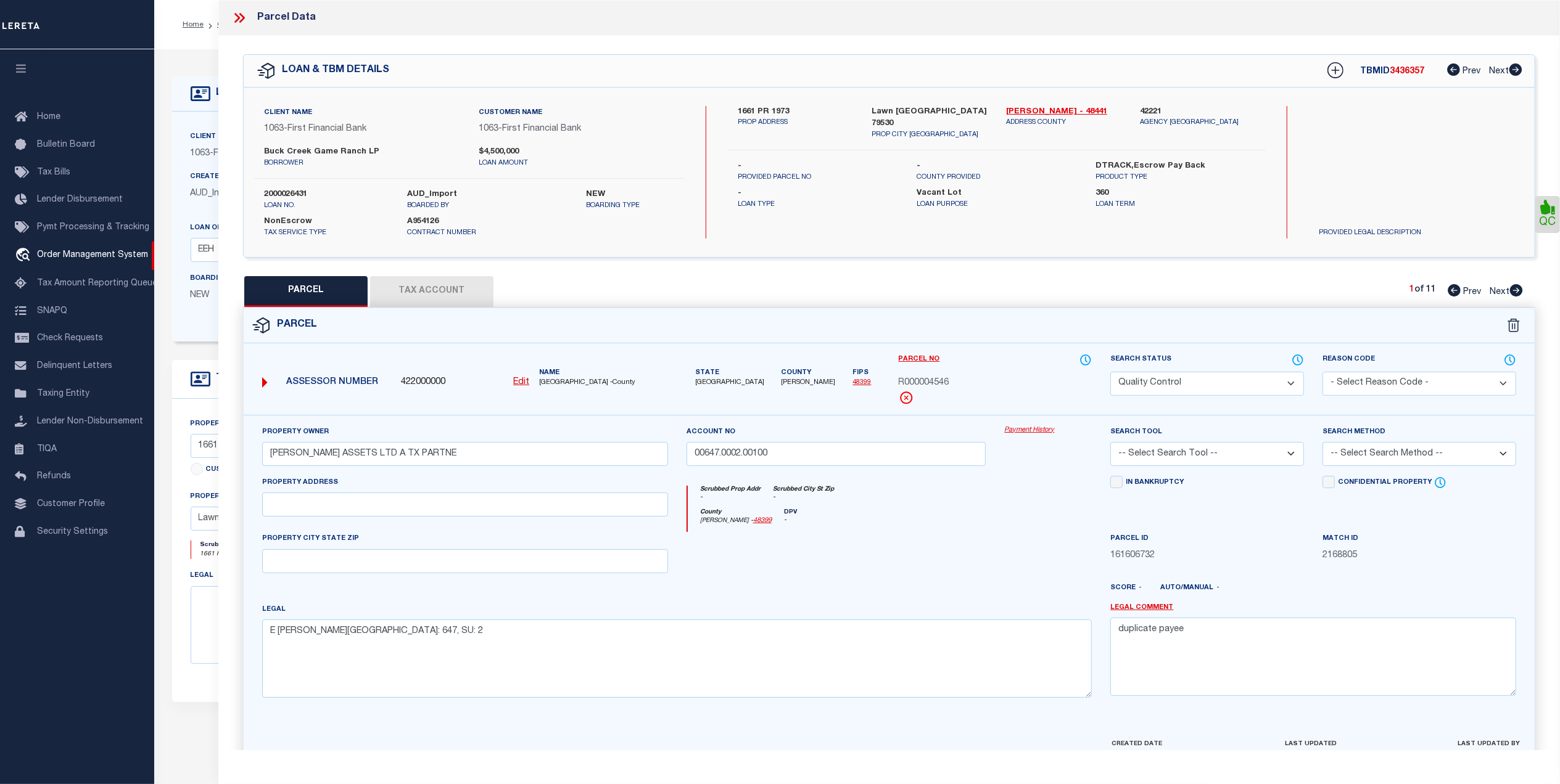
click at [942, 558] on div at bounding box center [836, 557] width 318 height 51
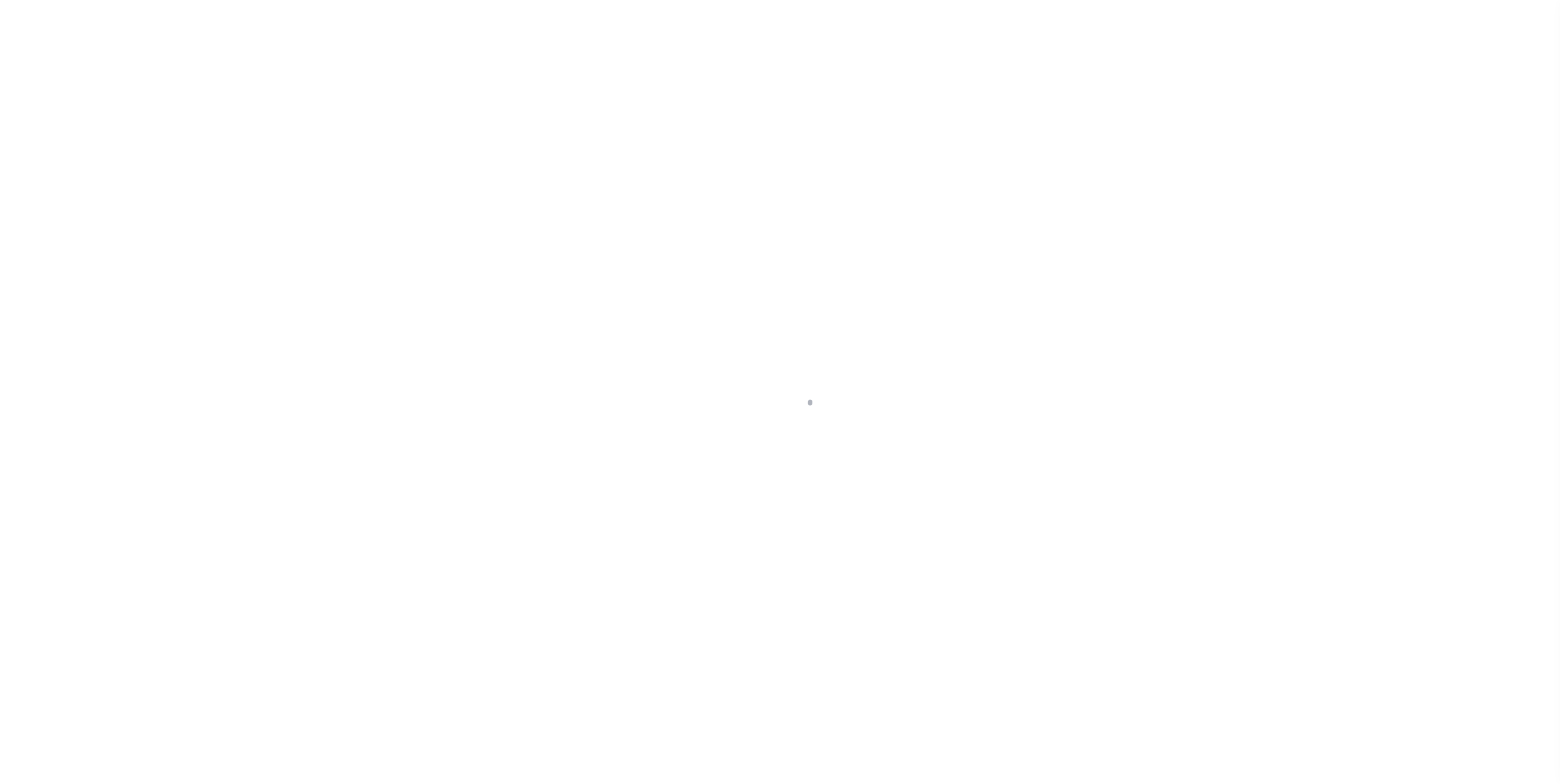
select select "400"
select select "NonEscrow"
type input "1661 PR 1973"
select select
type input "Lawn [GEOGRAPHIC_DATA] 79530"
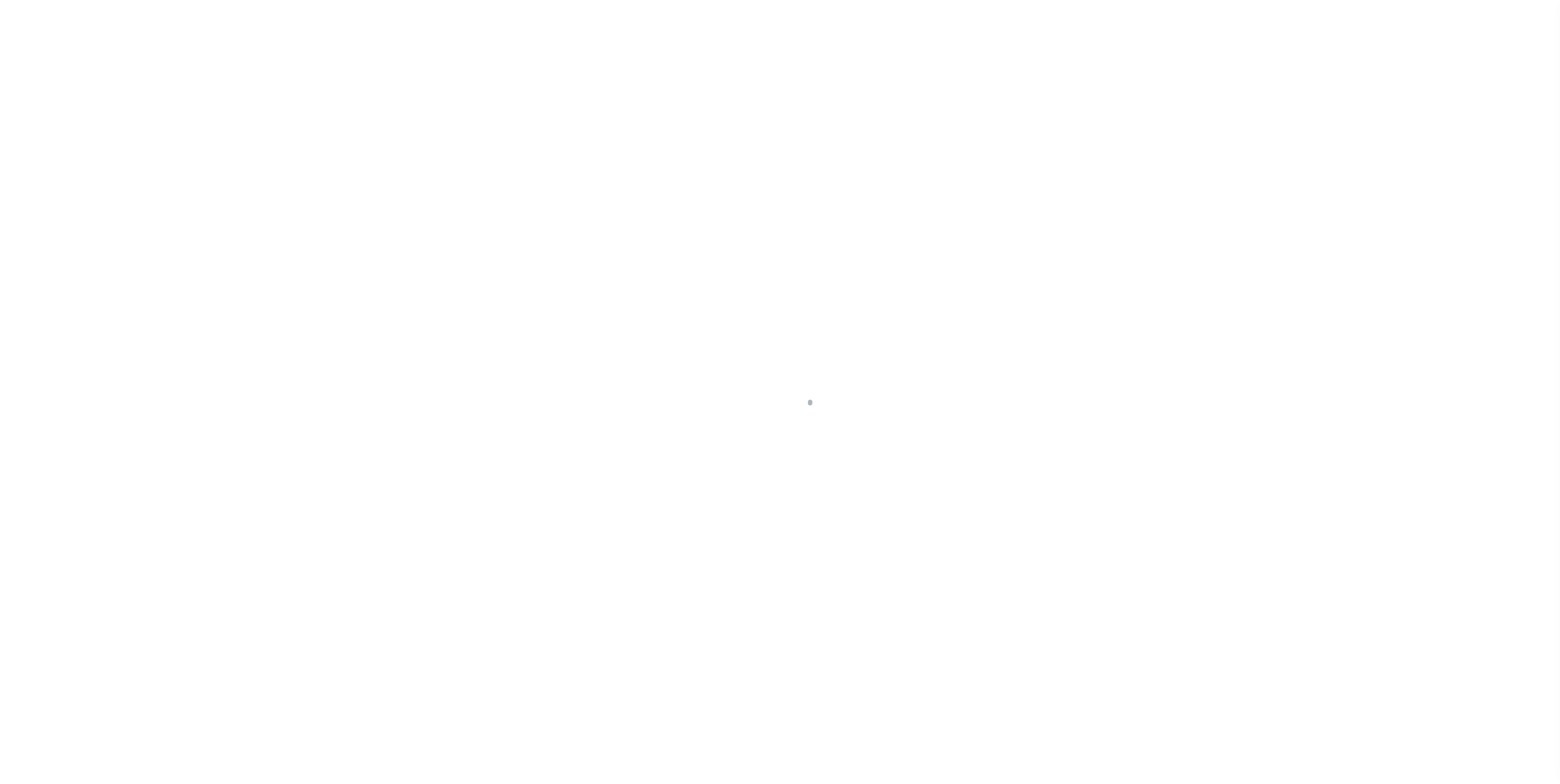
type input "[GEOGRAPHIC_DATA]"
select select "773"
select select "490"
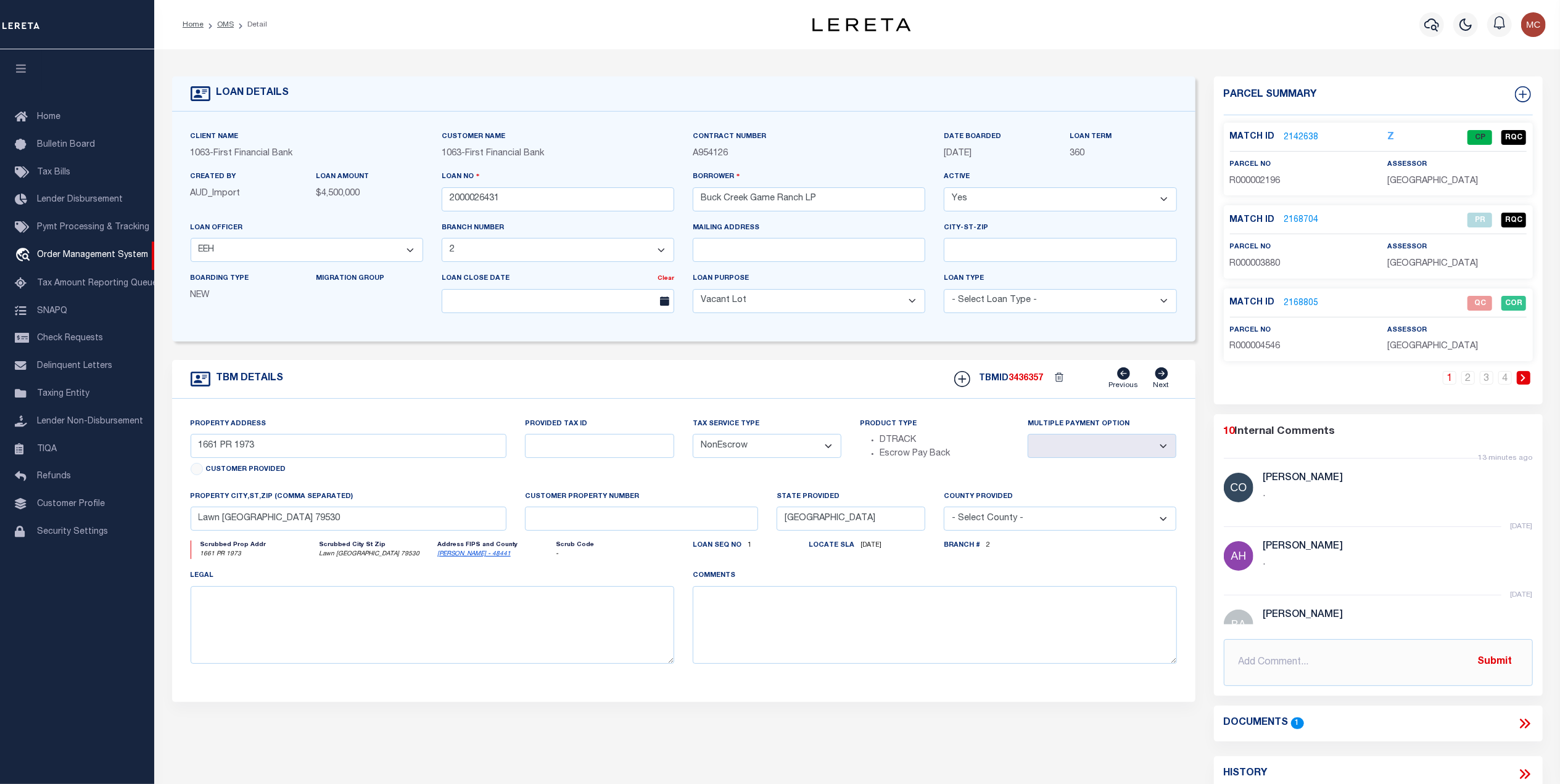
click at [1302, 301] on link "2168805" at bounding box center [1302, 303] width 34 height 13
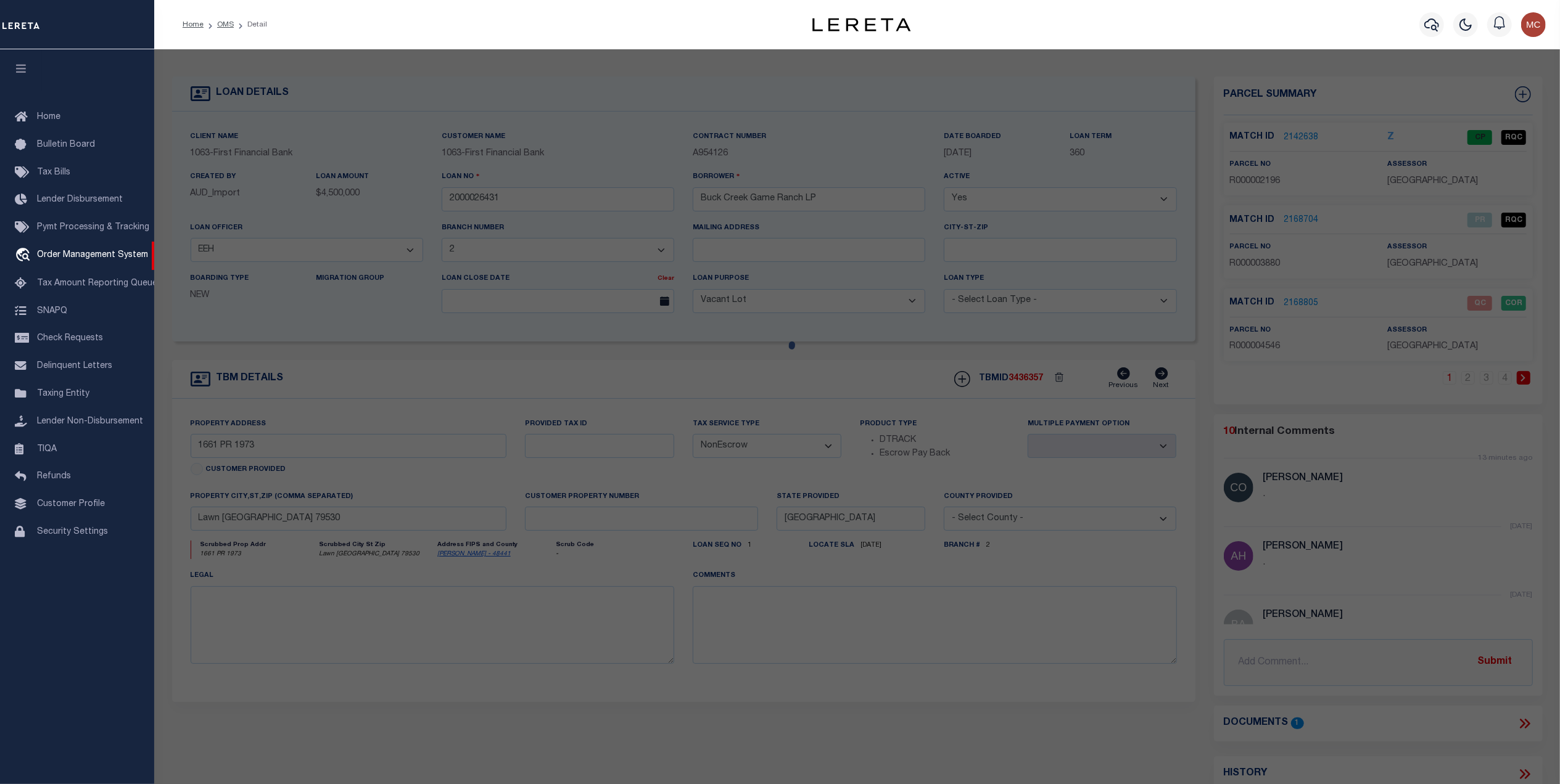
checkbox input "false"
select select "QC"
type input "[PERSON_NAME] ASSETS LTD A TX PARTNE"
type input "00647.0002.00100"
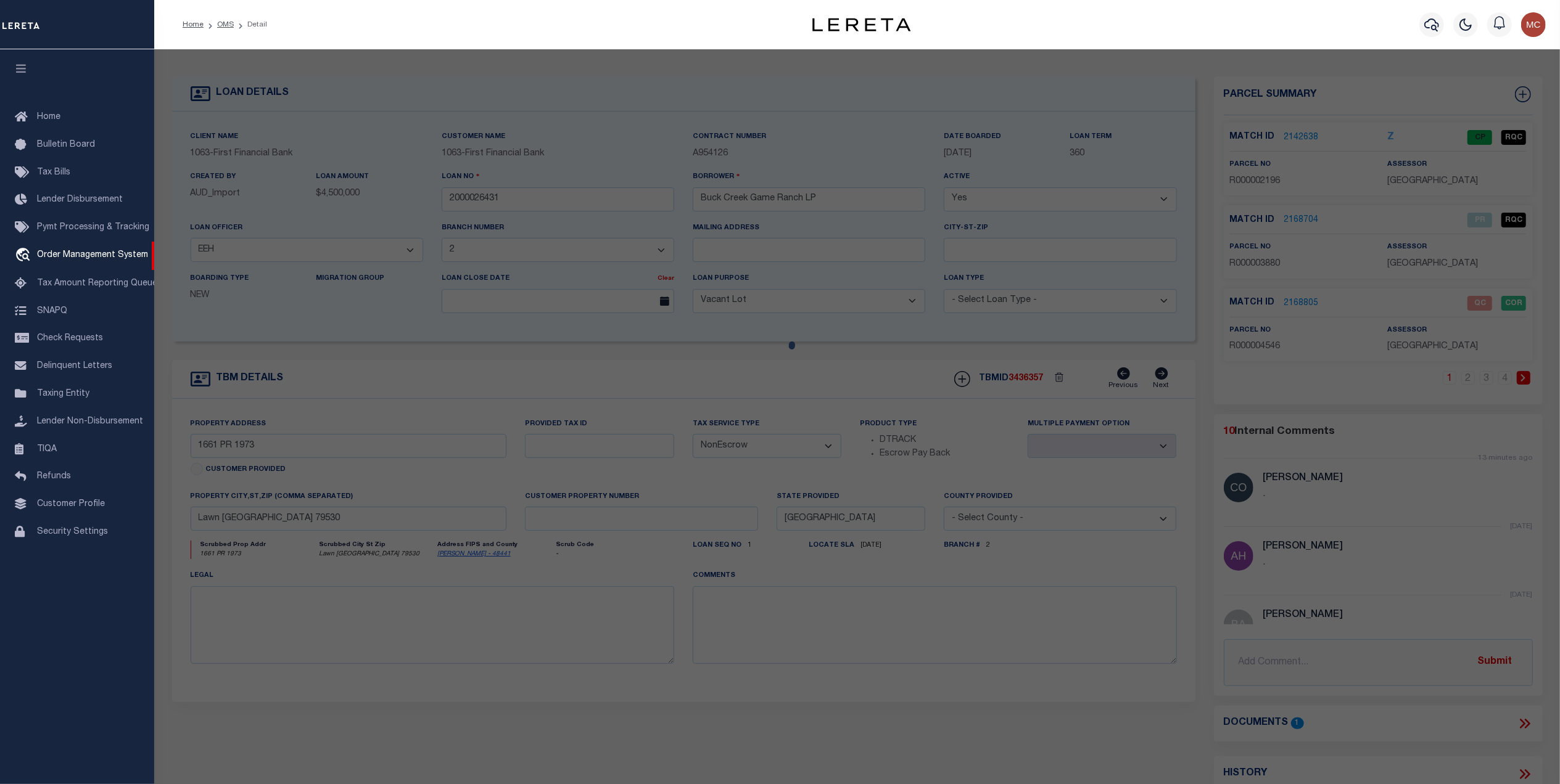
type textarea "E [PERSON_NAME][GEOGRAPHIC_DATA]: 647, SU: 2"
type textarea "duplicate payee"
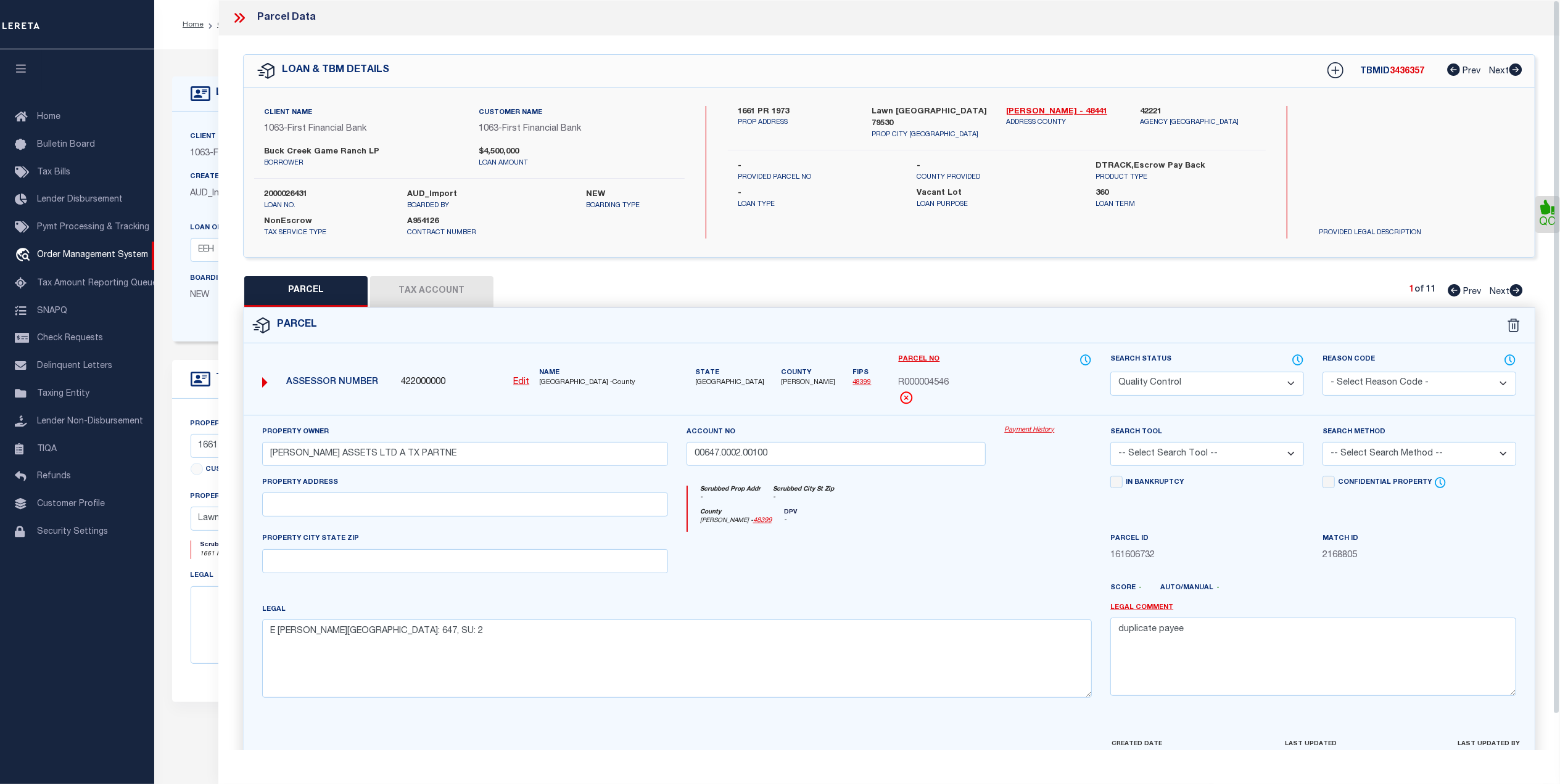
click at [978, 578] on div at bounding box center [836, 557] width 318 height 51
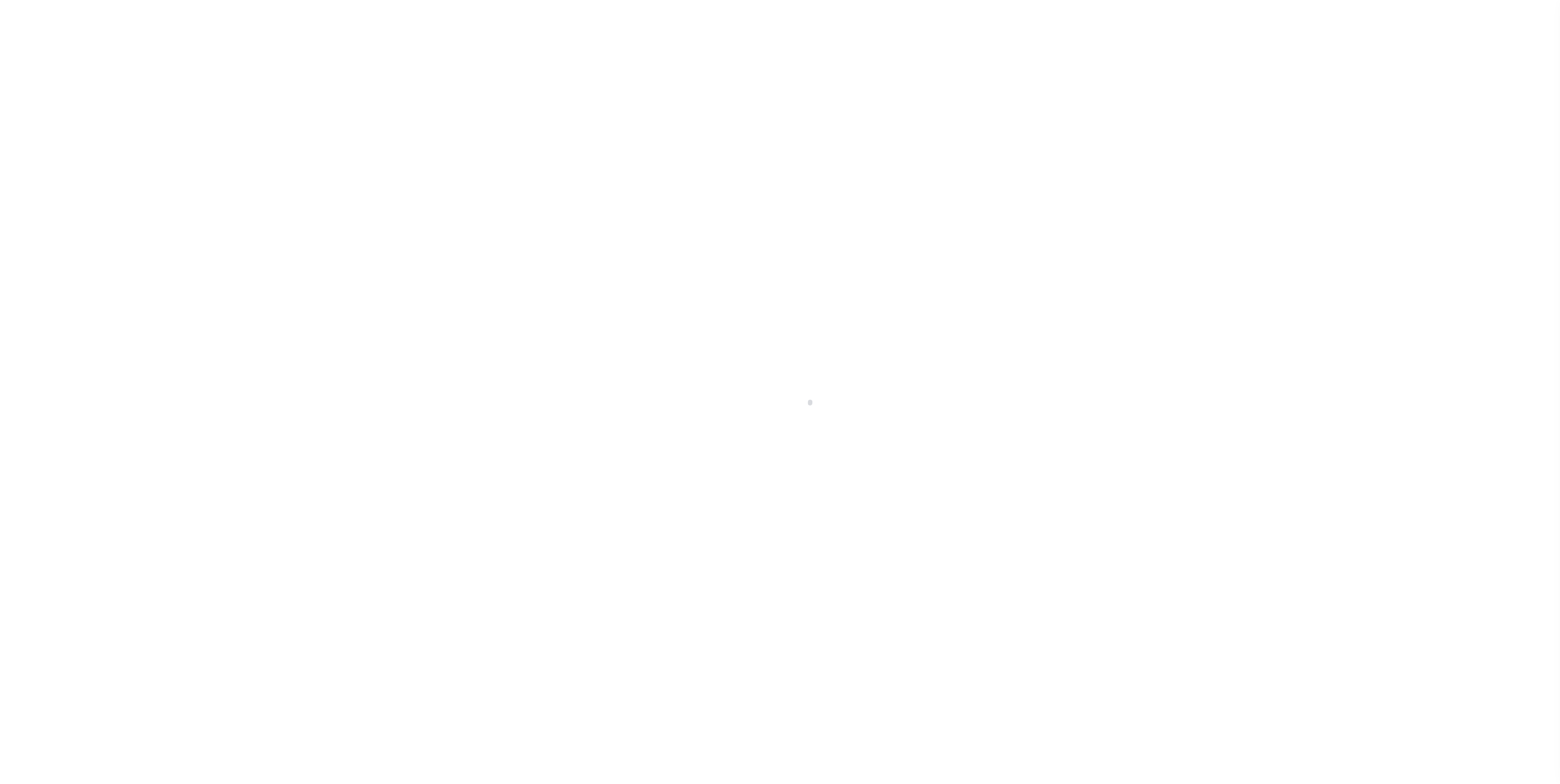
select select "773"
select select "490"
select select "400"
select select "NonEscrow"
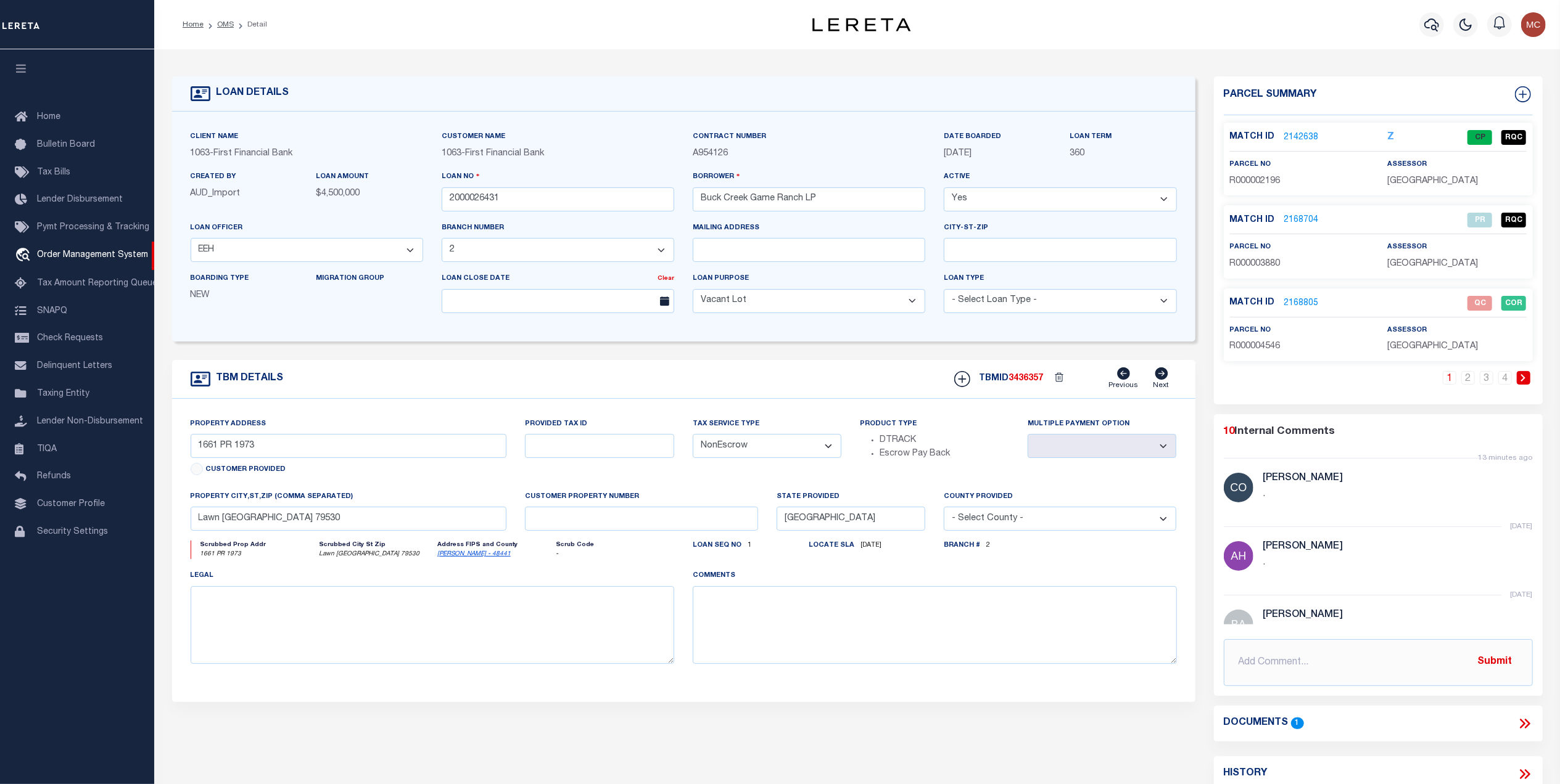
click at [1303, 297] on p "2168805" at bounding box center [1302, 304] width 34 height 14
click at [1301, 299] on link "2168805" at bounding box center [1302, 303] width 34 height 13
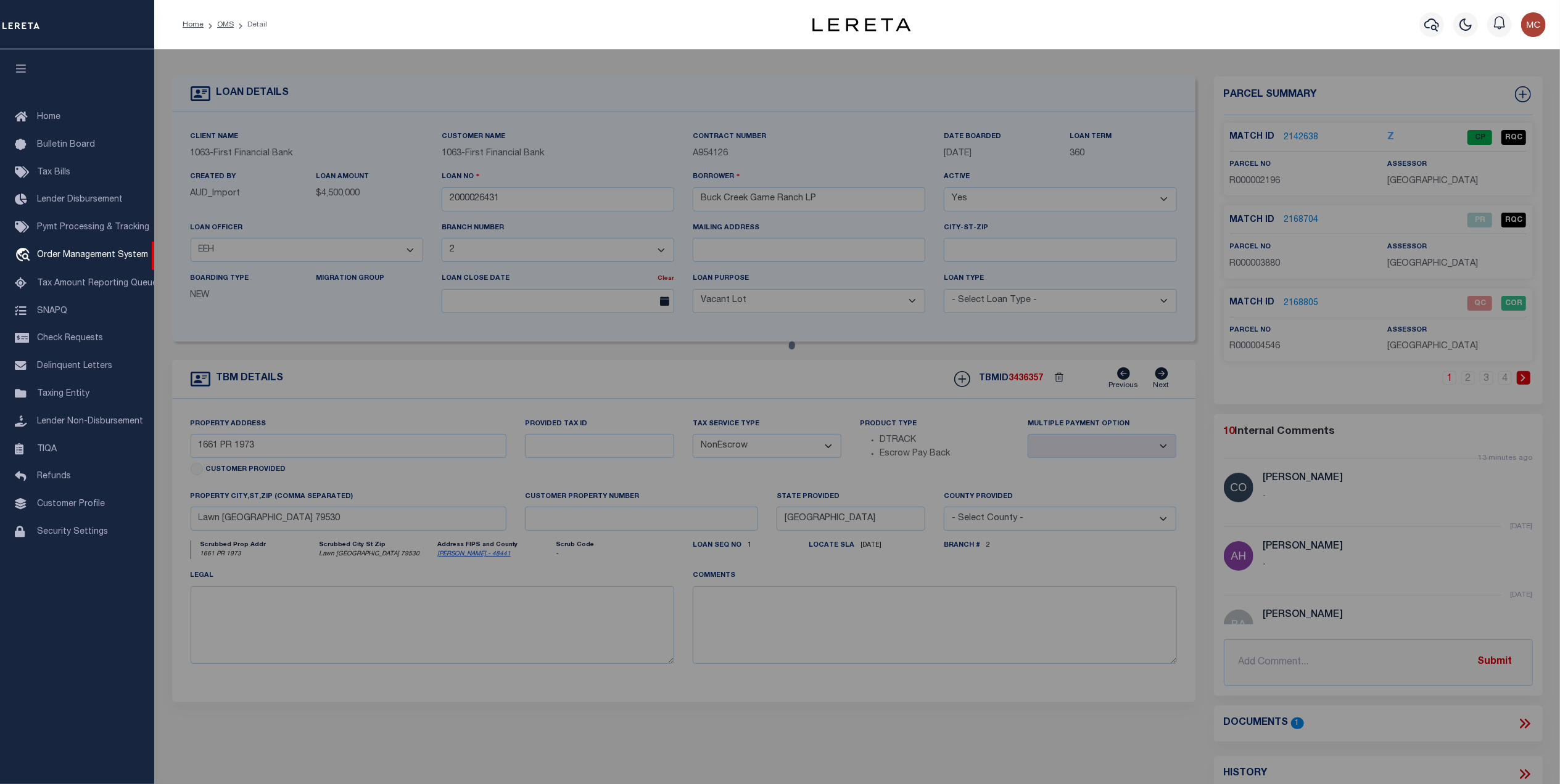
checkbox input "false"
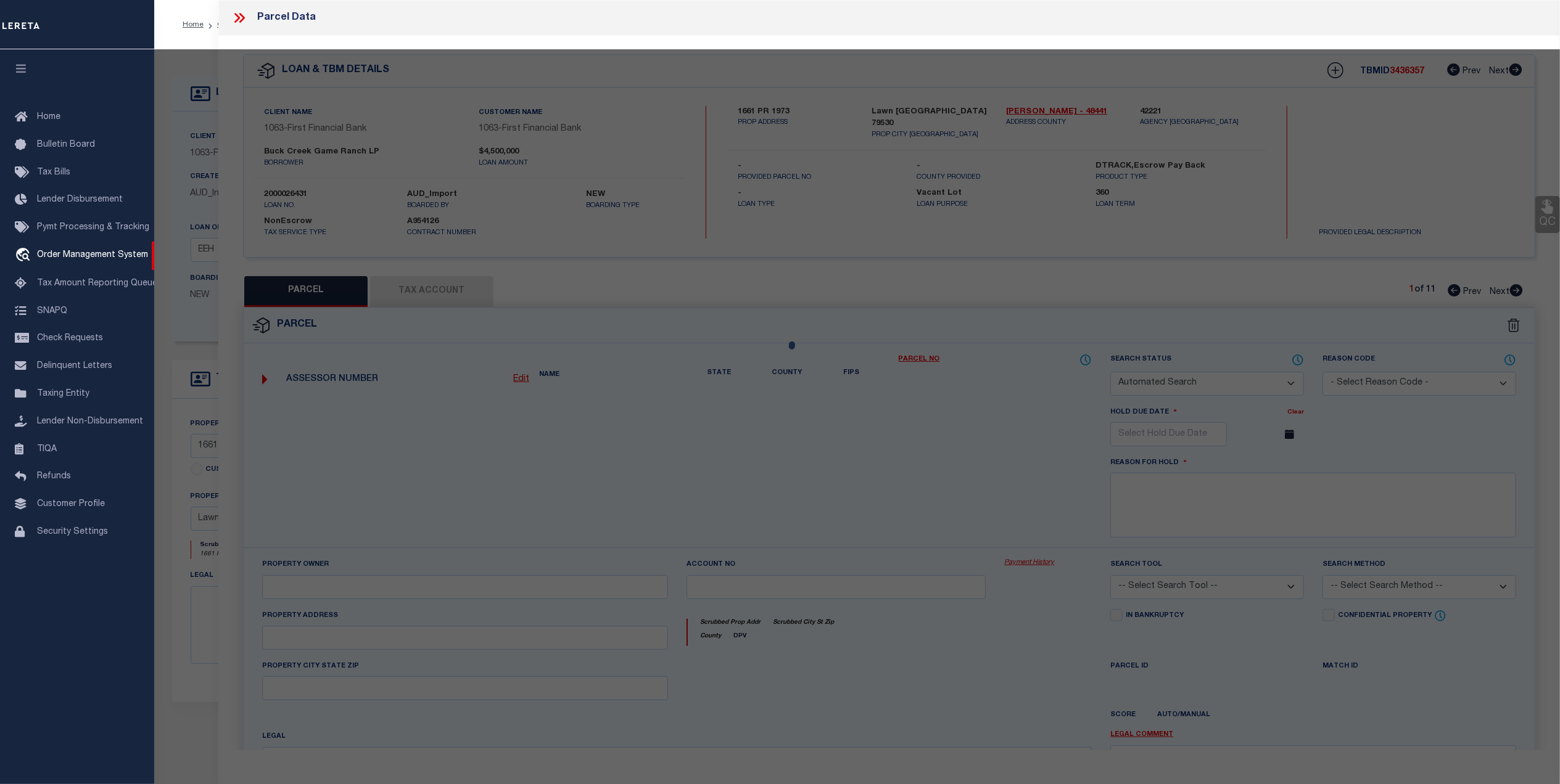
select select "QC"
type input "[PERSON_NAME] ASSETS LTD A TX PARTNE"
type input "00647.0002.00100"
type textarea "E [PERSON_NAME][GEOGRAPHIC_DATA]: 647, SU: 2"
type textarea "duplicate payee"
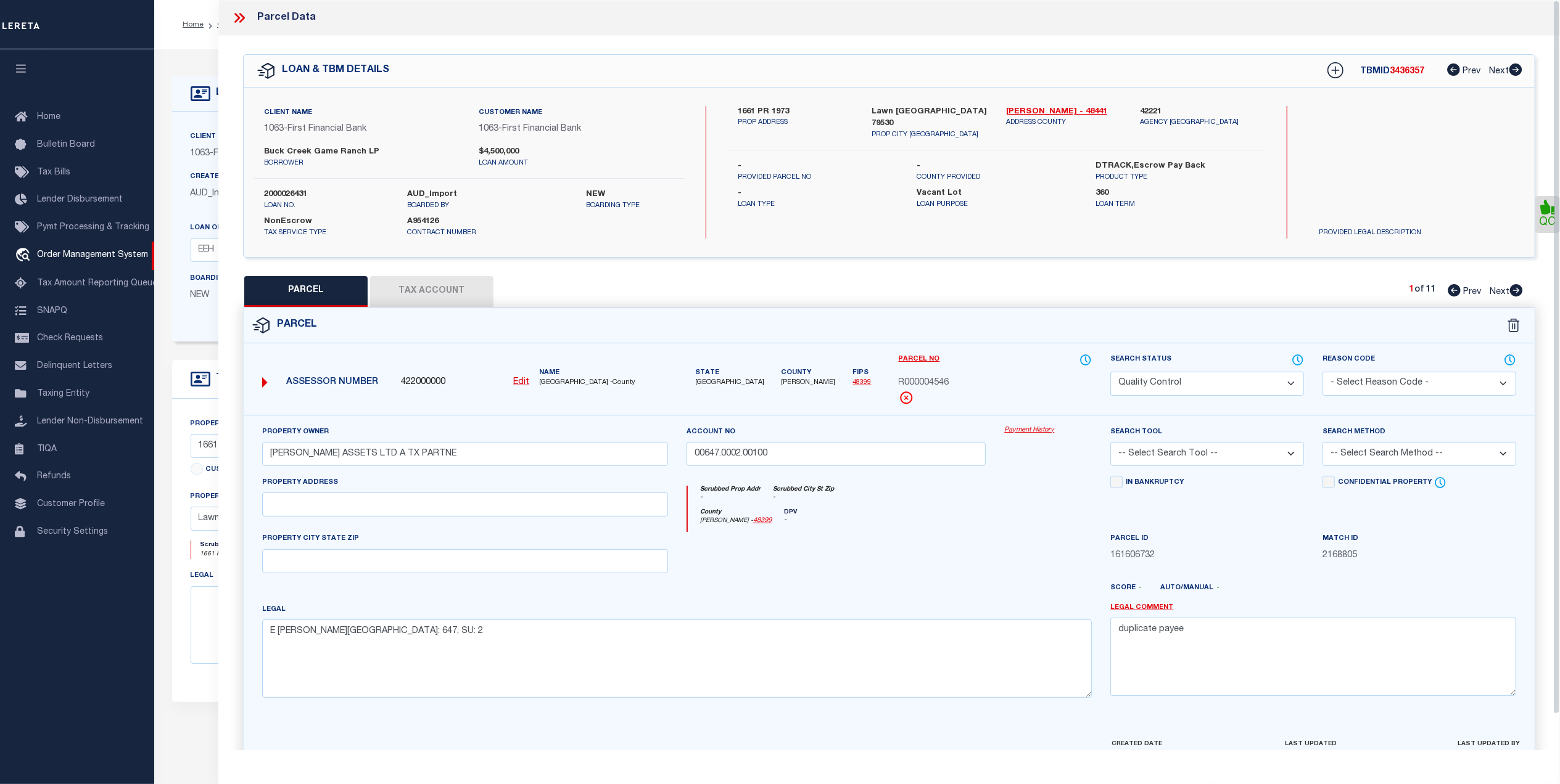
click at [468, 292] on button "Tax Account" at bounding box center [432, 292] width 124 height 31
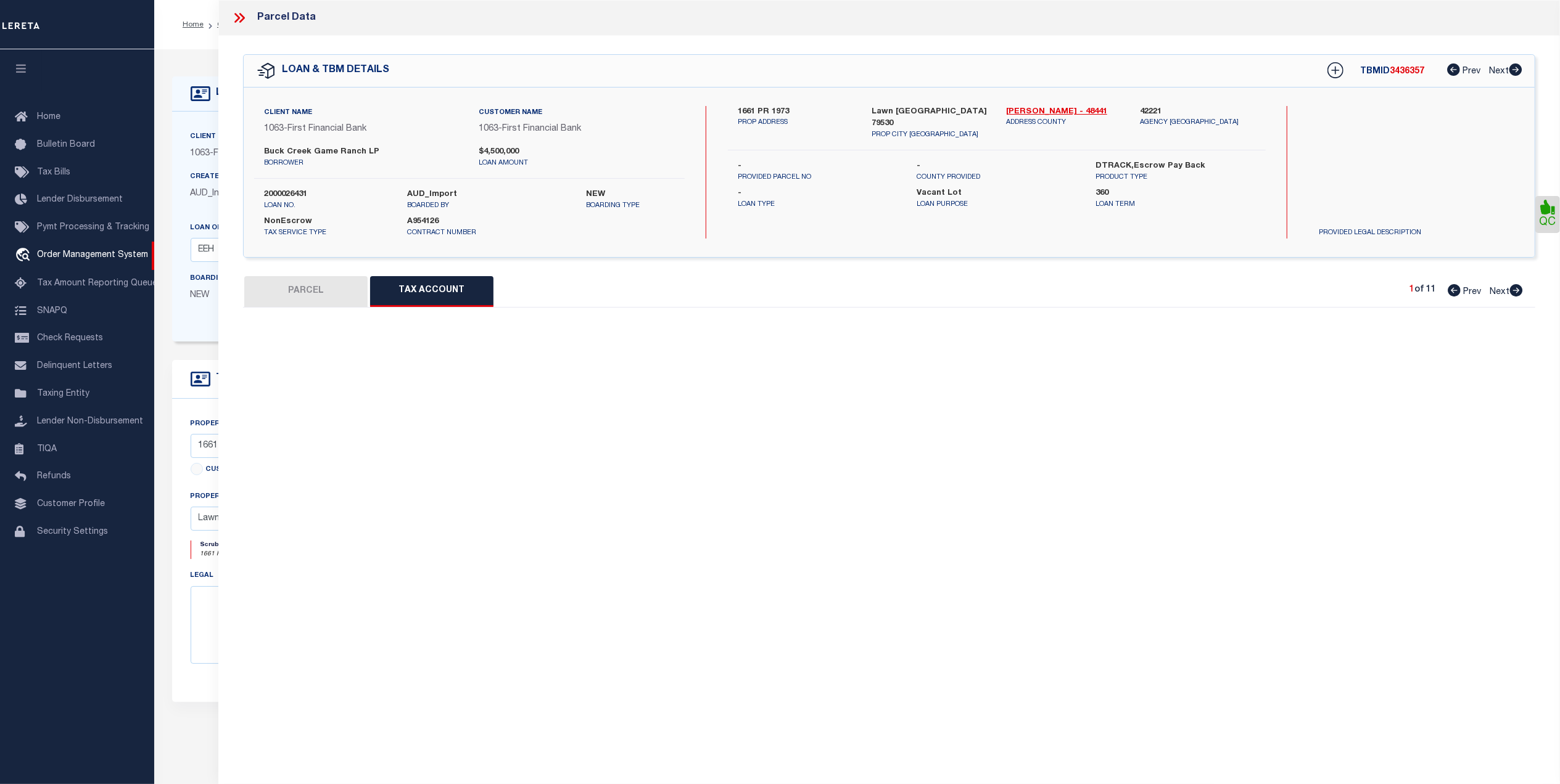
select select "100"
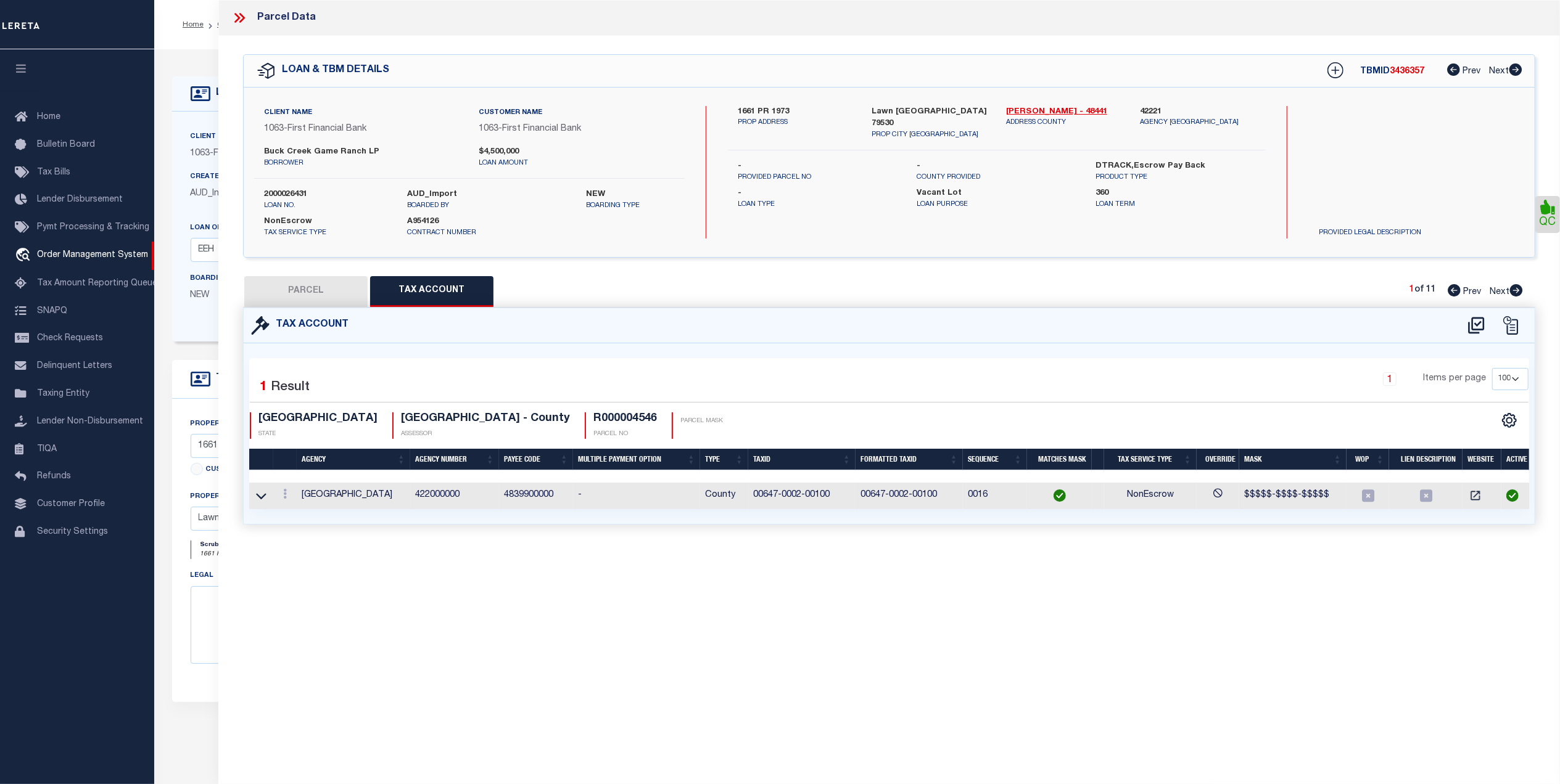
click at [919, 392] on div "1 Items per page 10 25 50 100" at bounding box center [1051, 383] width 954 height 32
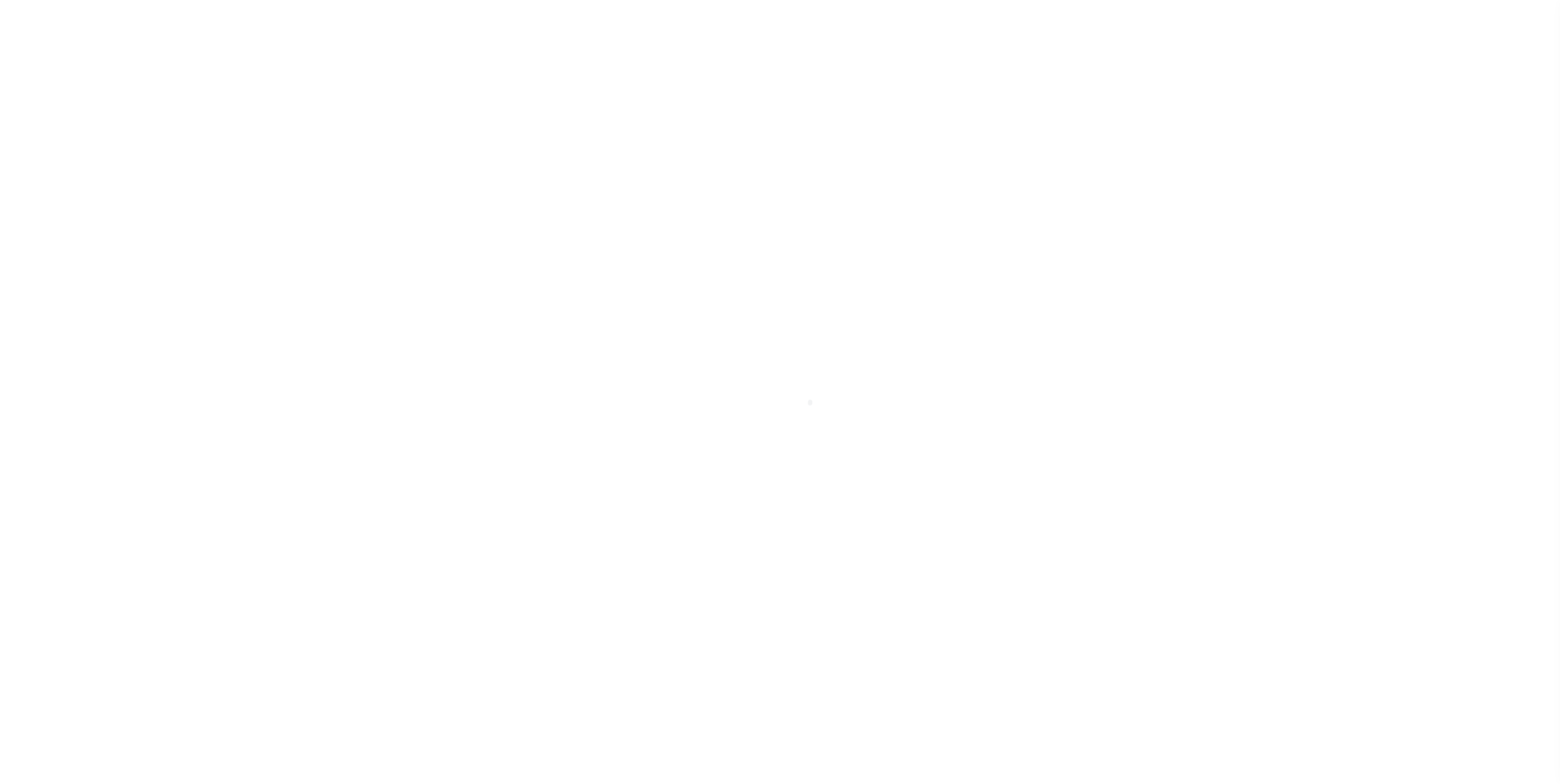
select select "773"
select select "490"
select select "400"
select select "NonEscrow"
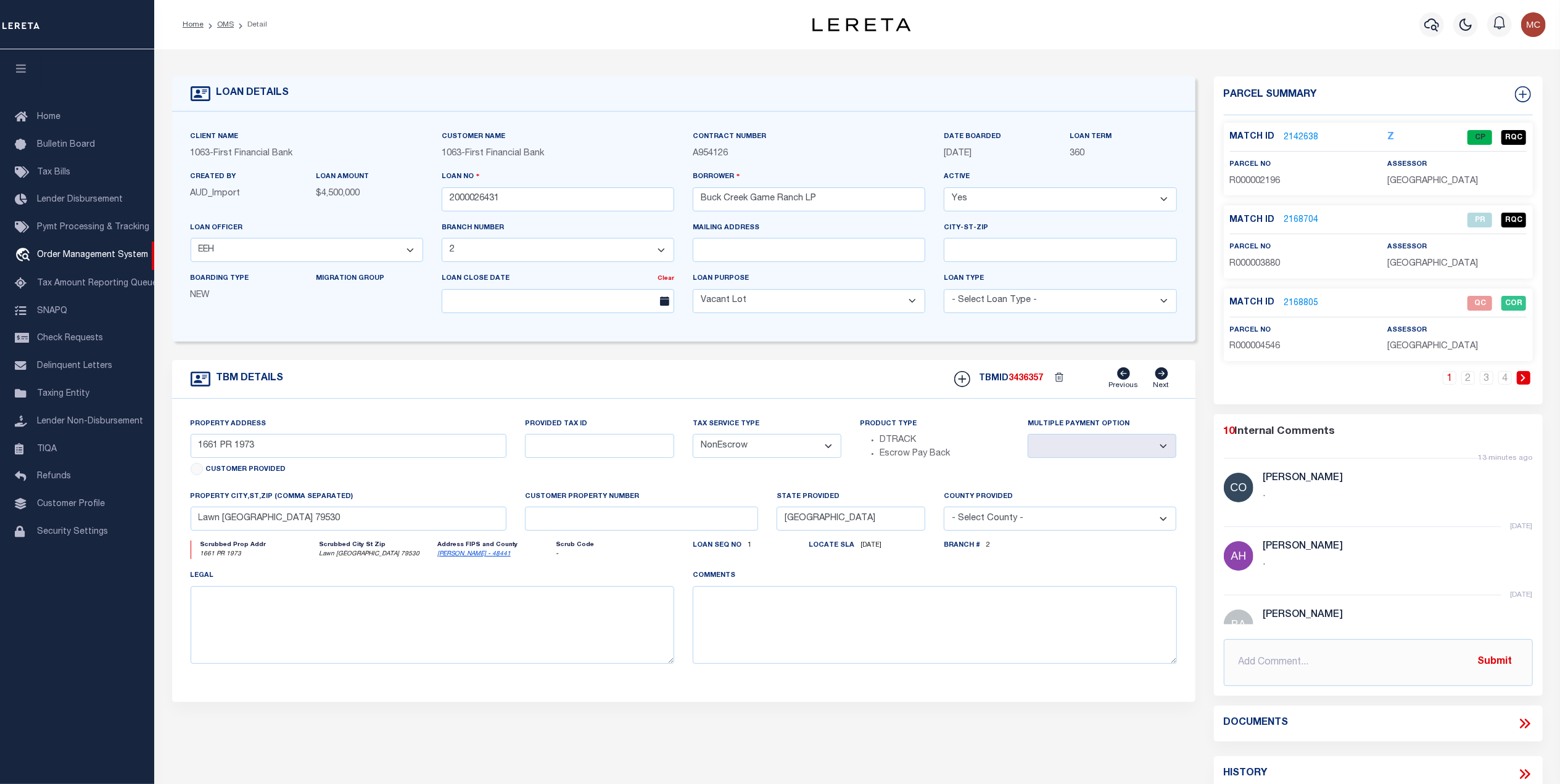
click at [1300, 304] on link "2168805" at bounding box center [1302, 303] width 34 height 13
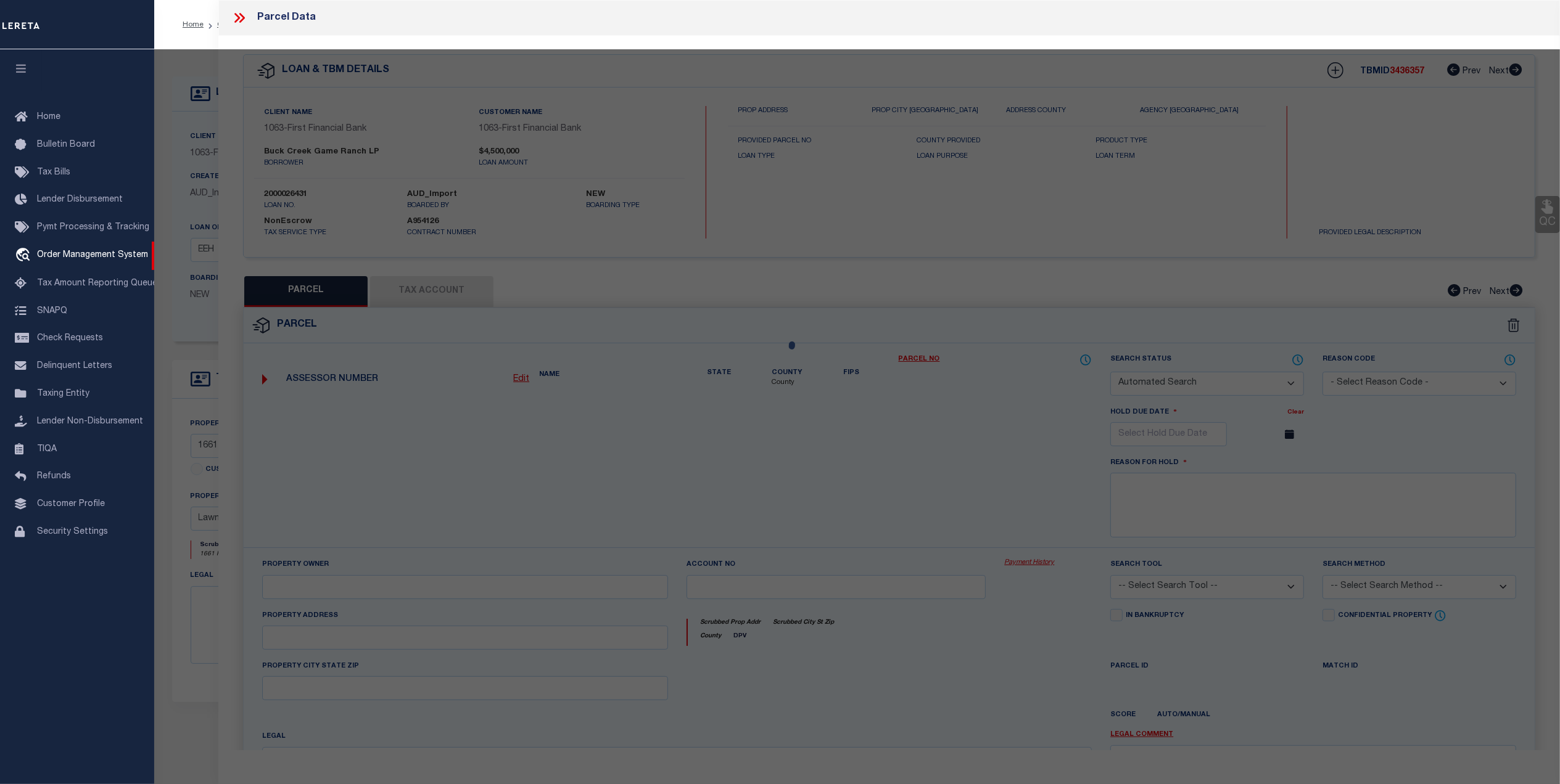
checkbox input "false"
select select "QC"
type input "[PERSON_NAME] ASSETS LTD A TX PARTNE"
type input "00647.0002.00100"
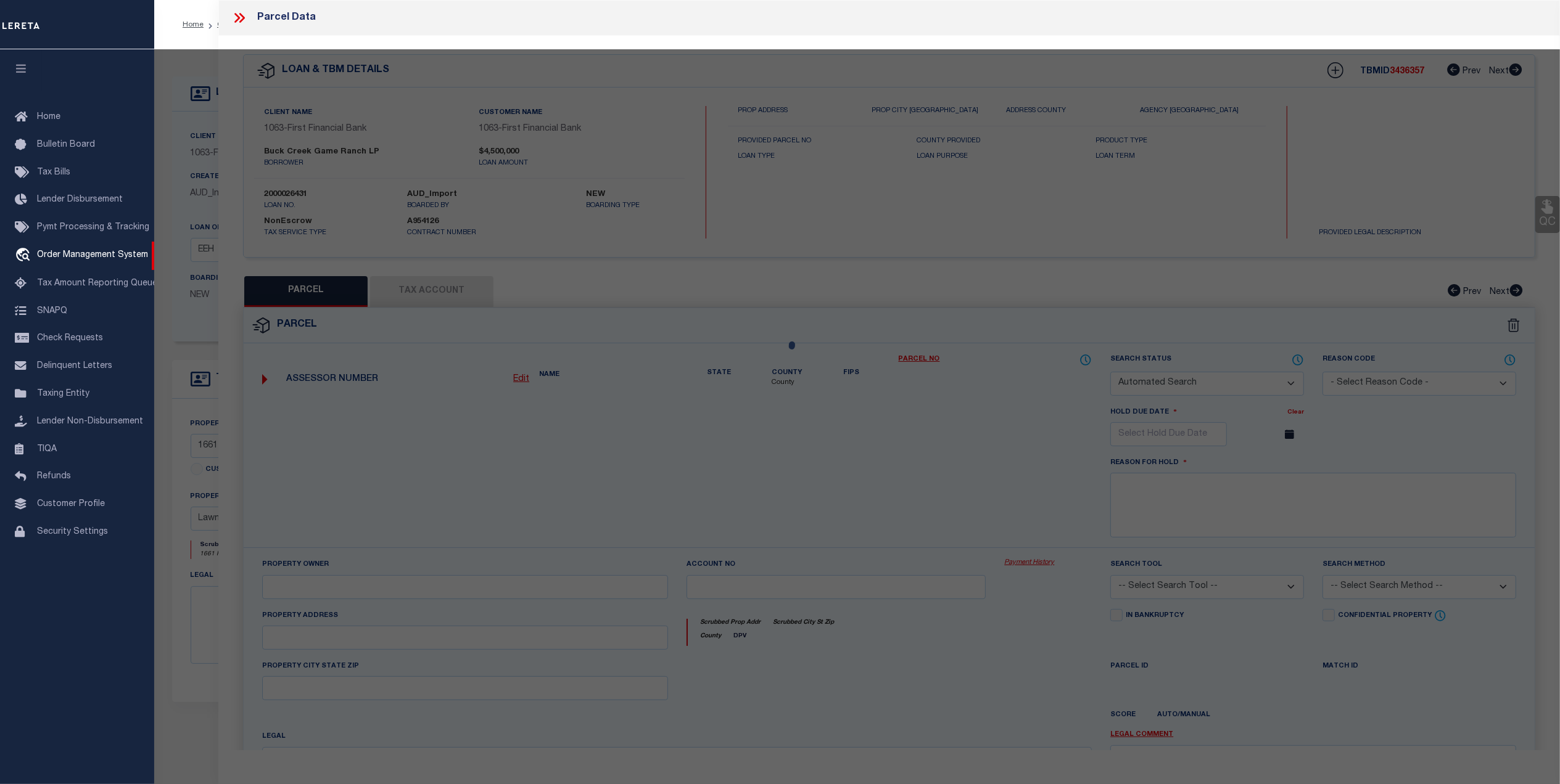
type textarea "E [PERSON_NAME][GEOGRAPHIC_DATA]: 647, SU: 2"
type textarea "duplicate payee"
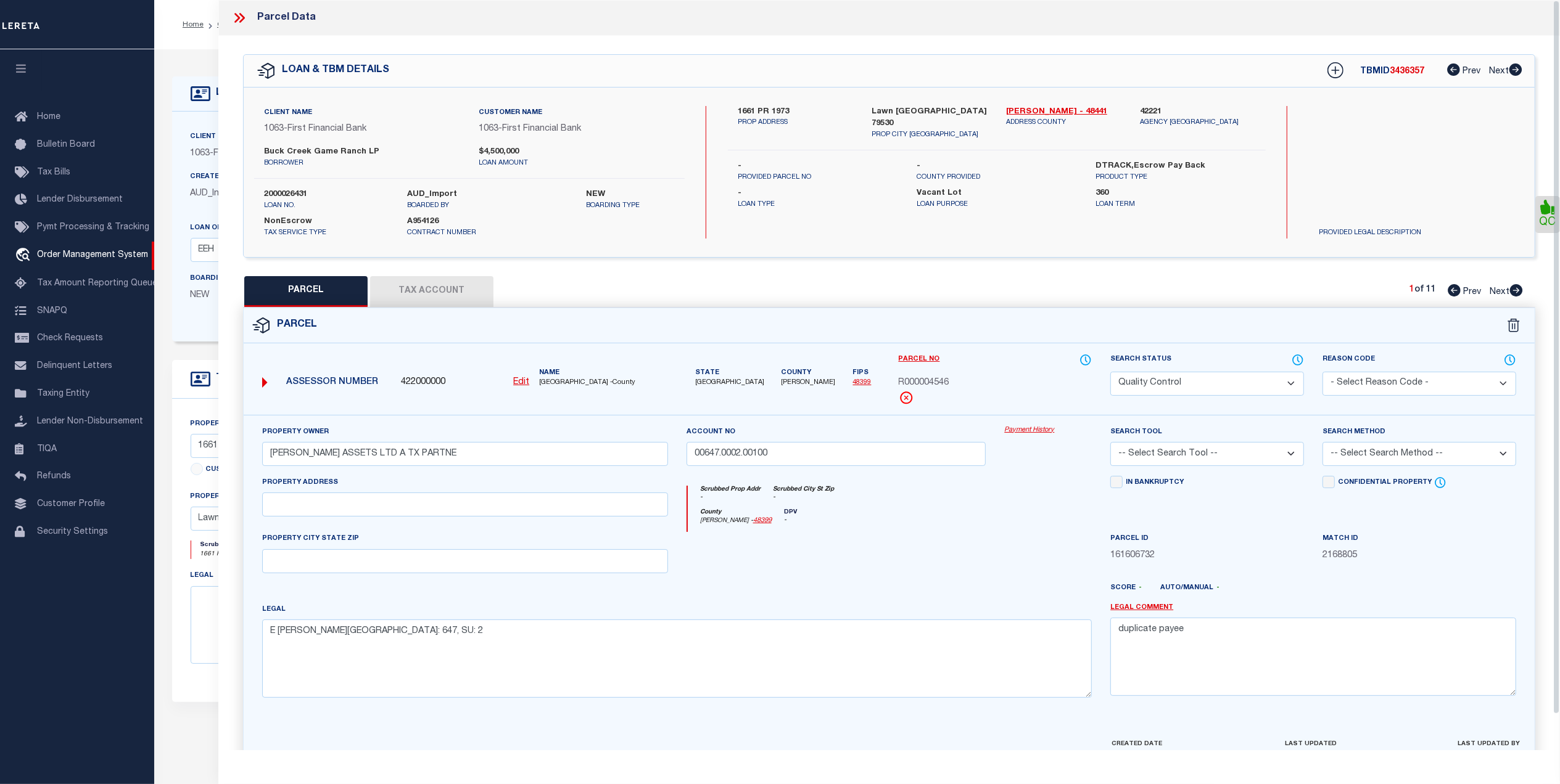
click at [451, 297] on button "Tax Account" at bounding box center [432, 292] width 124 height 31
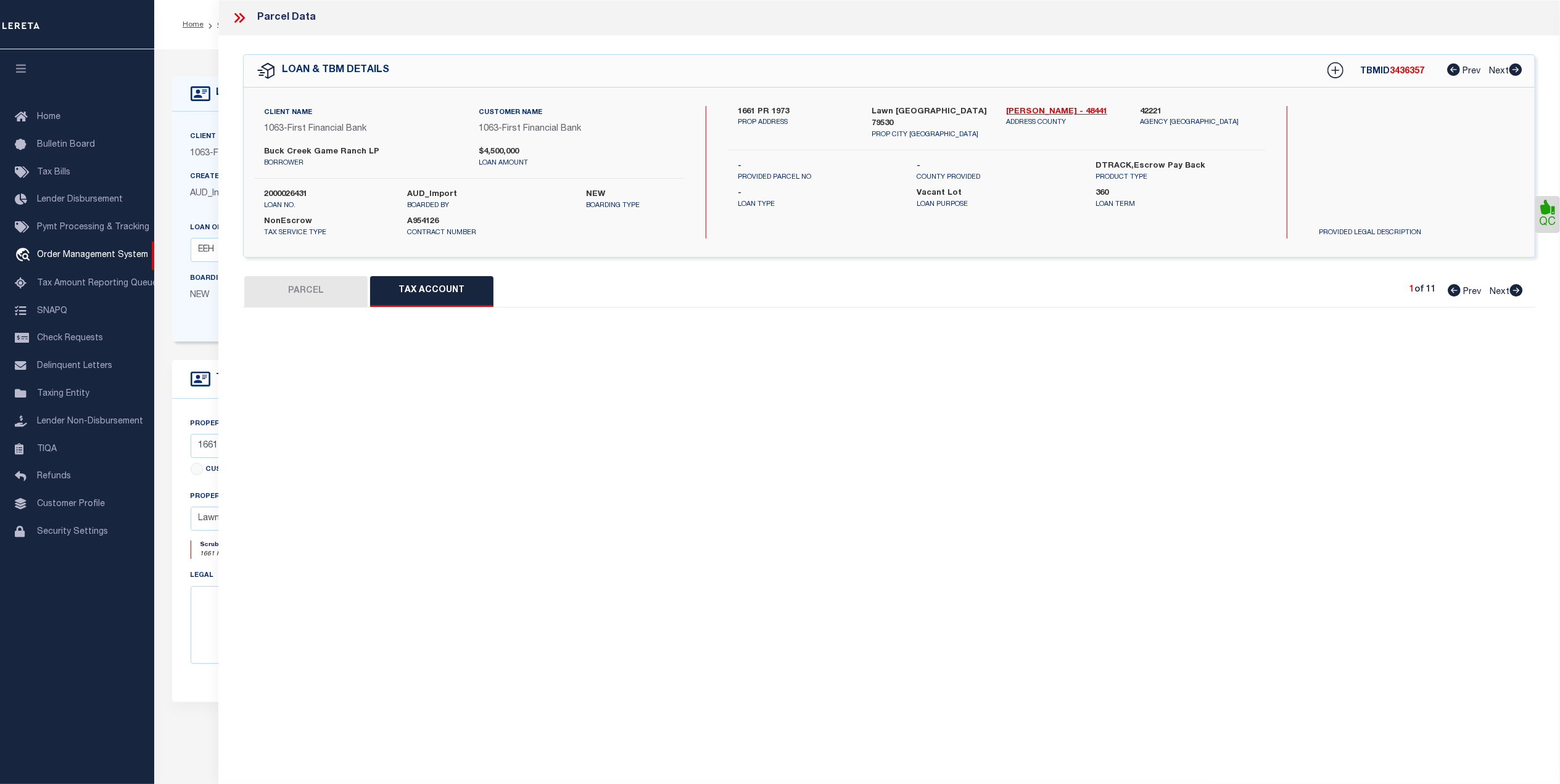
select select "100"
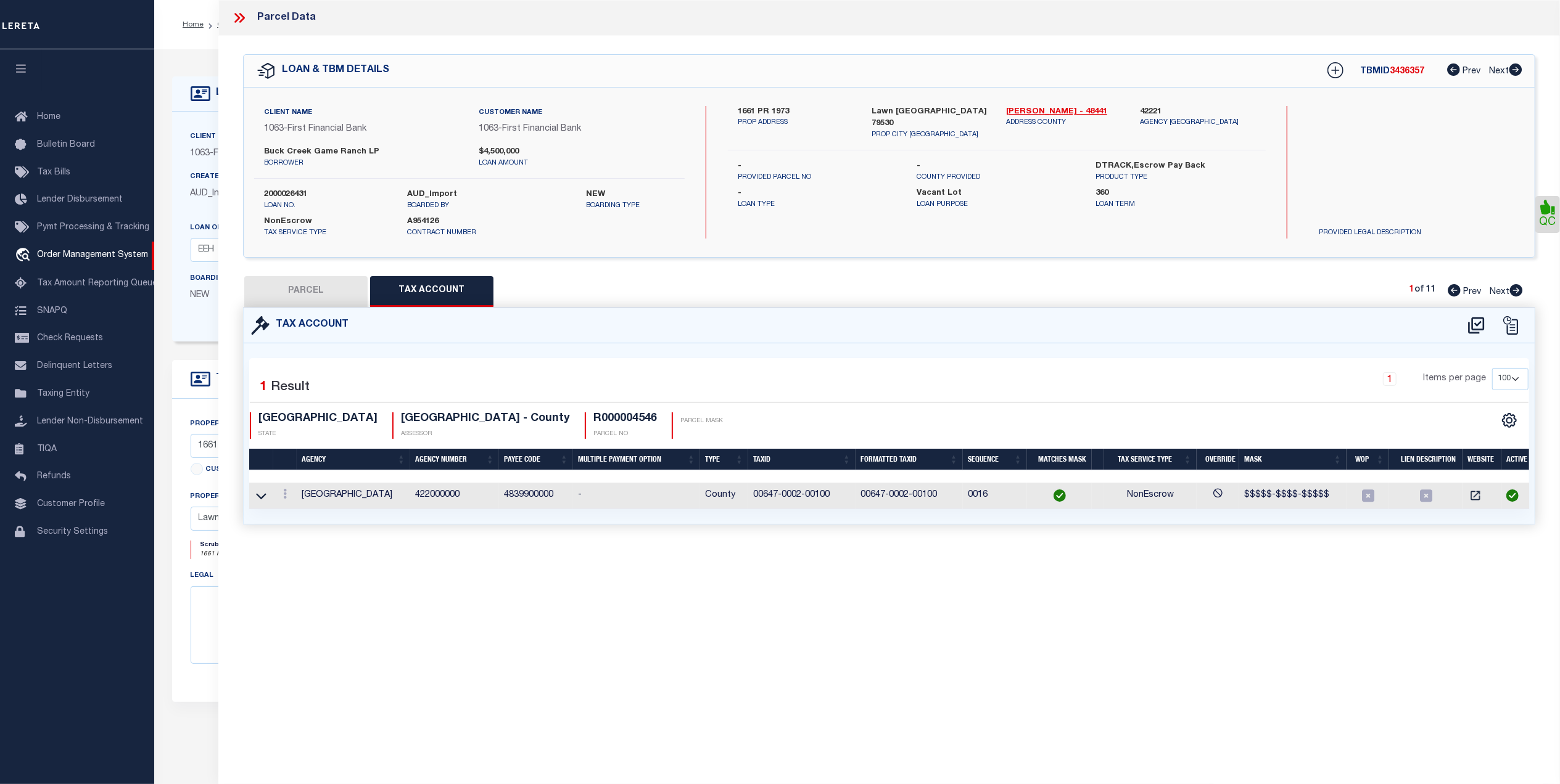
click at [310, 296] on button "PARCEL" at bounding box center [306, 292] width 124 height 31
select select "AS"
checkbox input "false"
select select "QC"
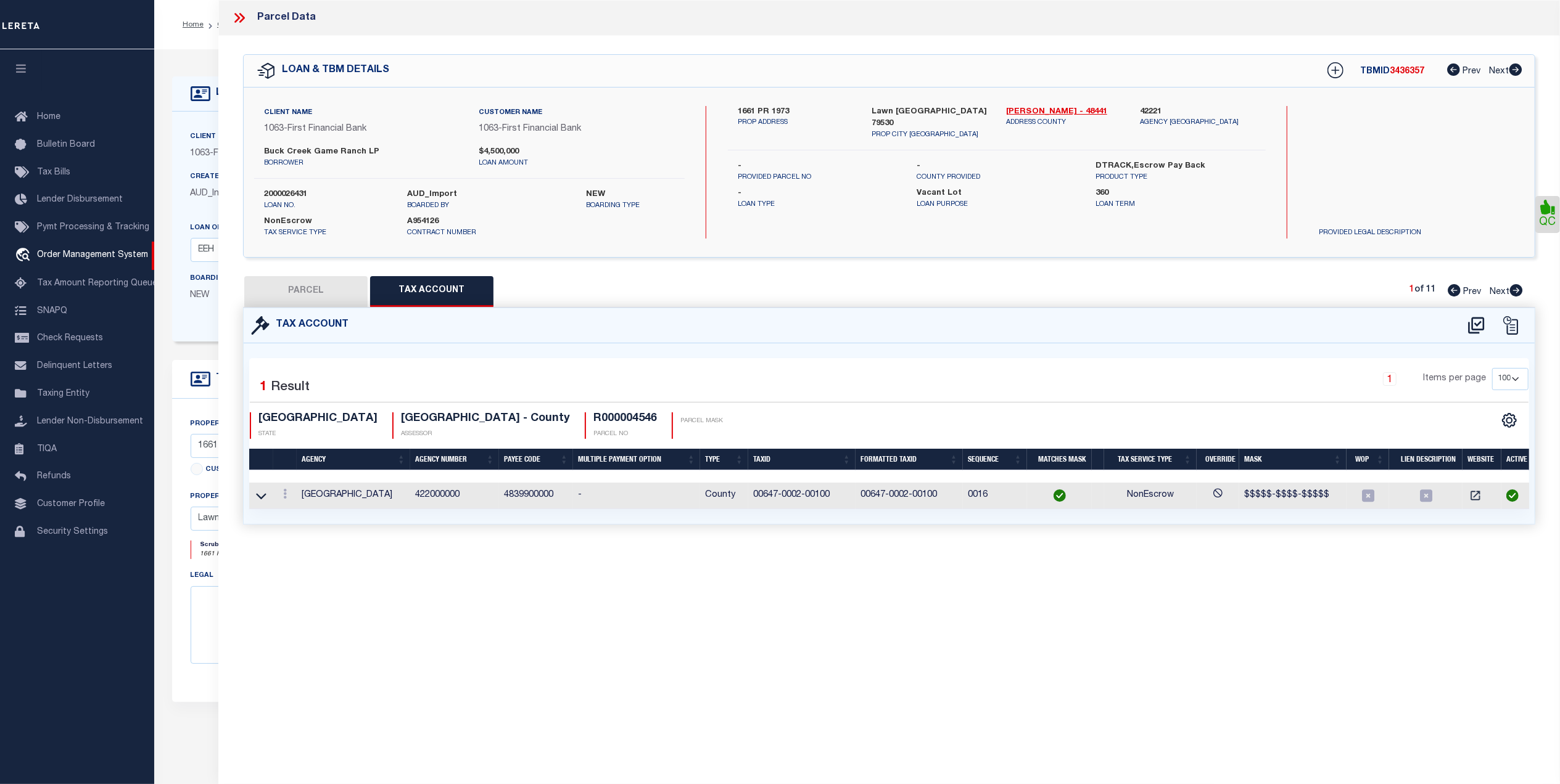
type input "[PERSON_NAME] ASSETS LTD A TX PARTNE"
type input "00647.0002.00100"
type textarea "E [PERSON_NAME][GEOGRAPHIC_DATA]: 647, SU: 2"
type textarea "duplicate payee"
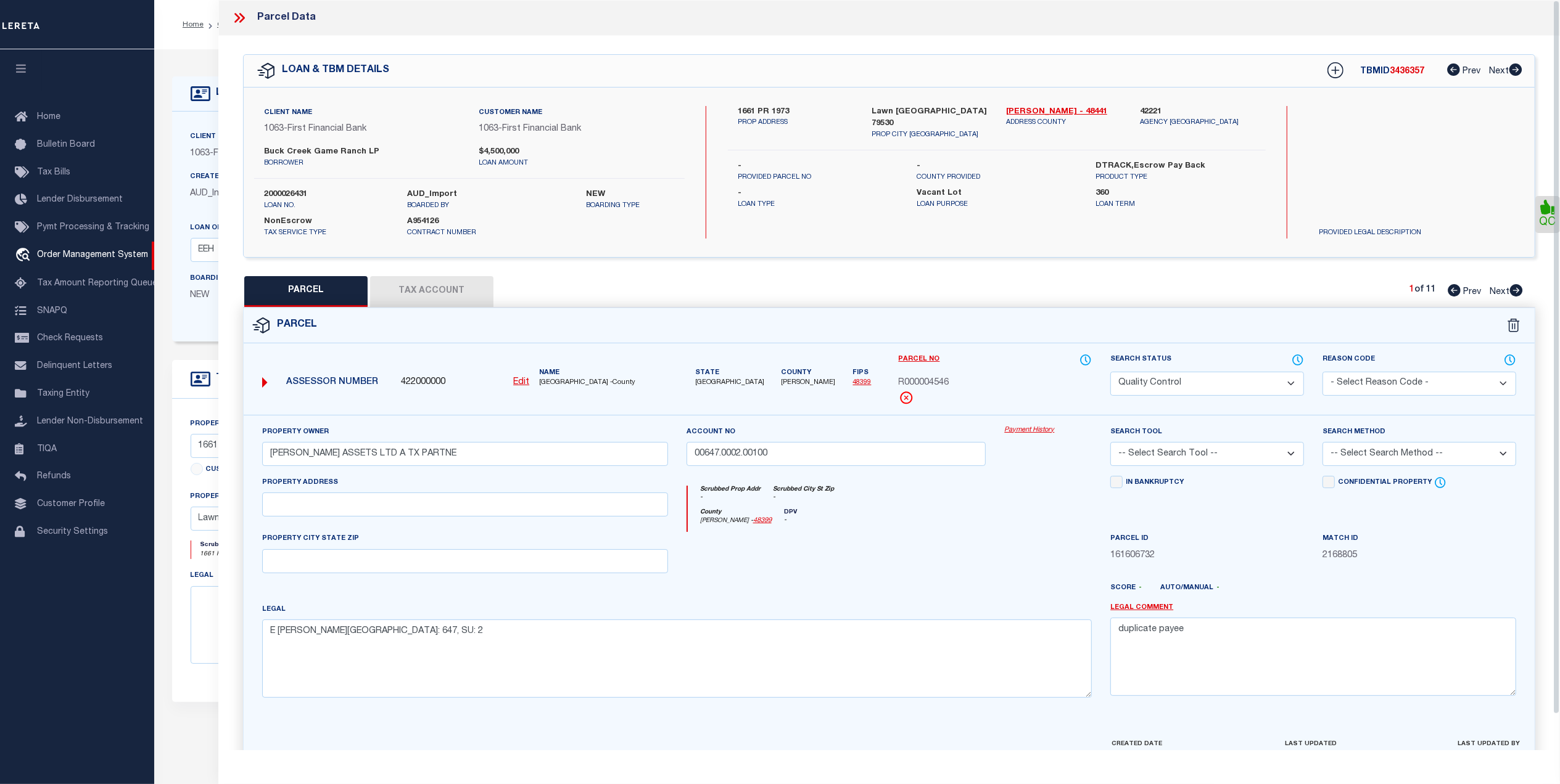
click at [885, 553] on div at bounding box center [836, 557] width 318 height 51
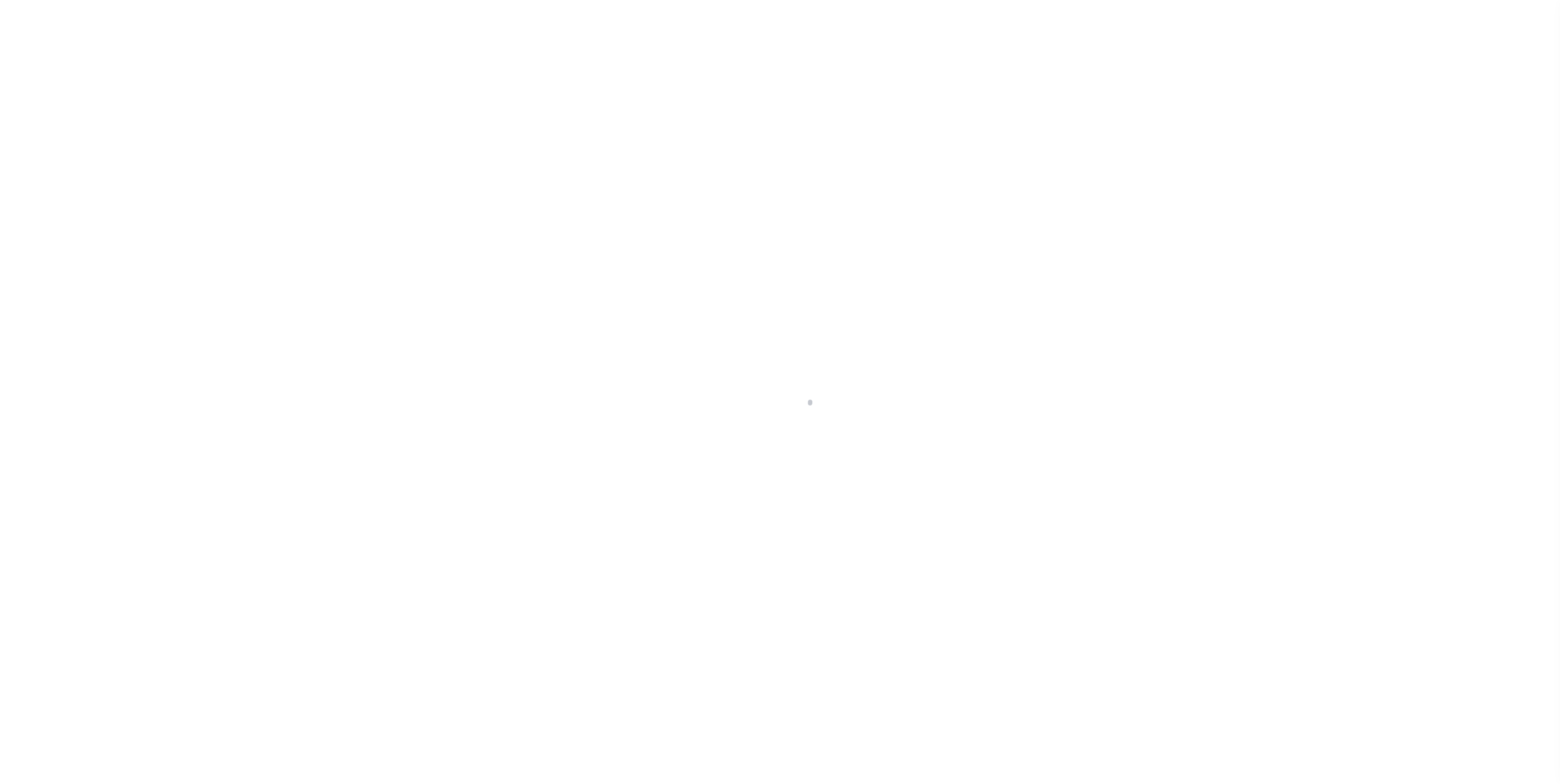
select select "400"
select select "NonEscrow"
type input "1661 PR 1973"
select select
type input "Lawn [GEOGRAPHIC_DATA] 79530"
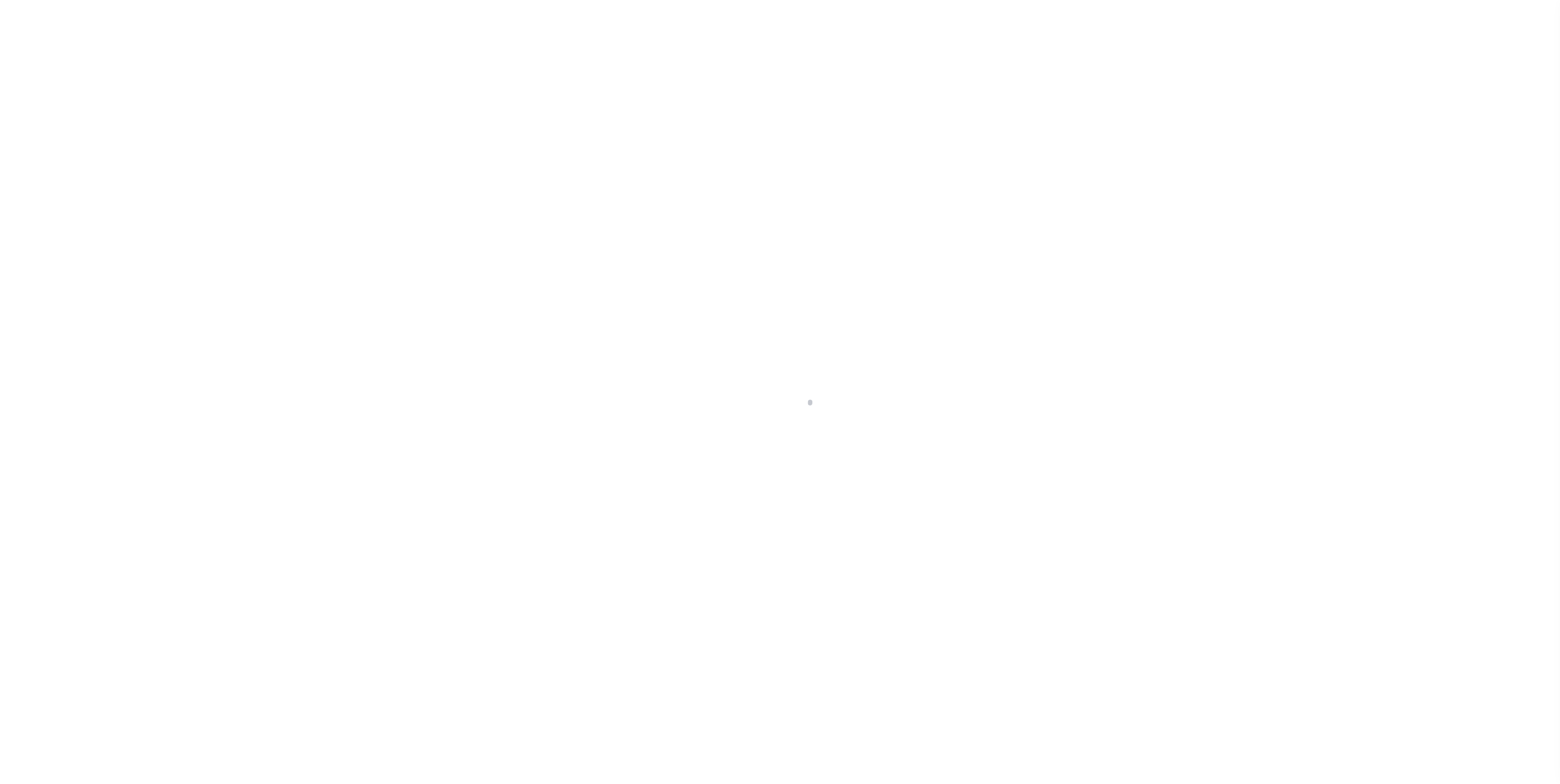
type input "[GEOGRAPHIC_DATA]"
select select "773"
select select "490"
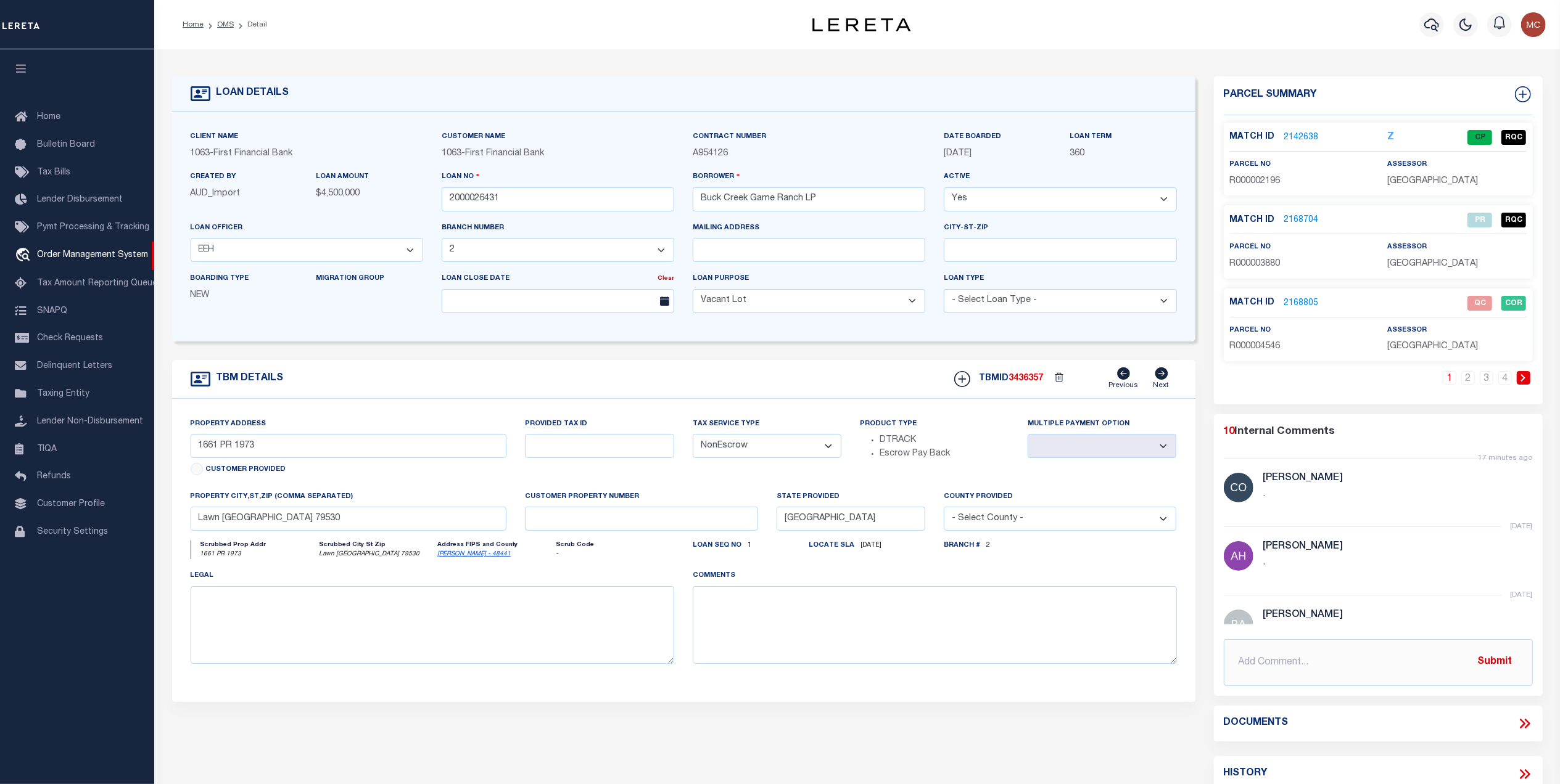
click at [1304, 304] on link "2168805" at bounding box center [1302, 303] width 34 height 13
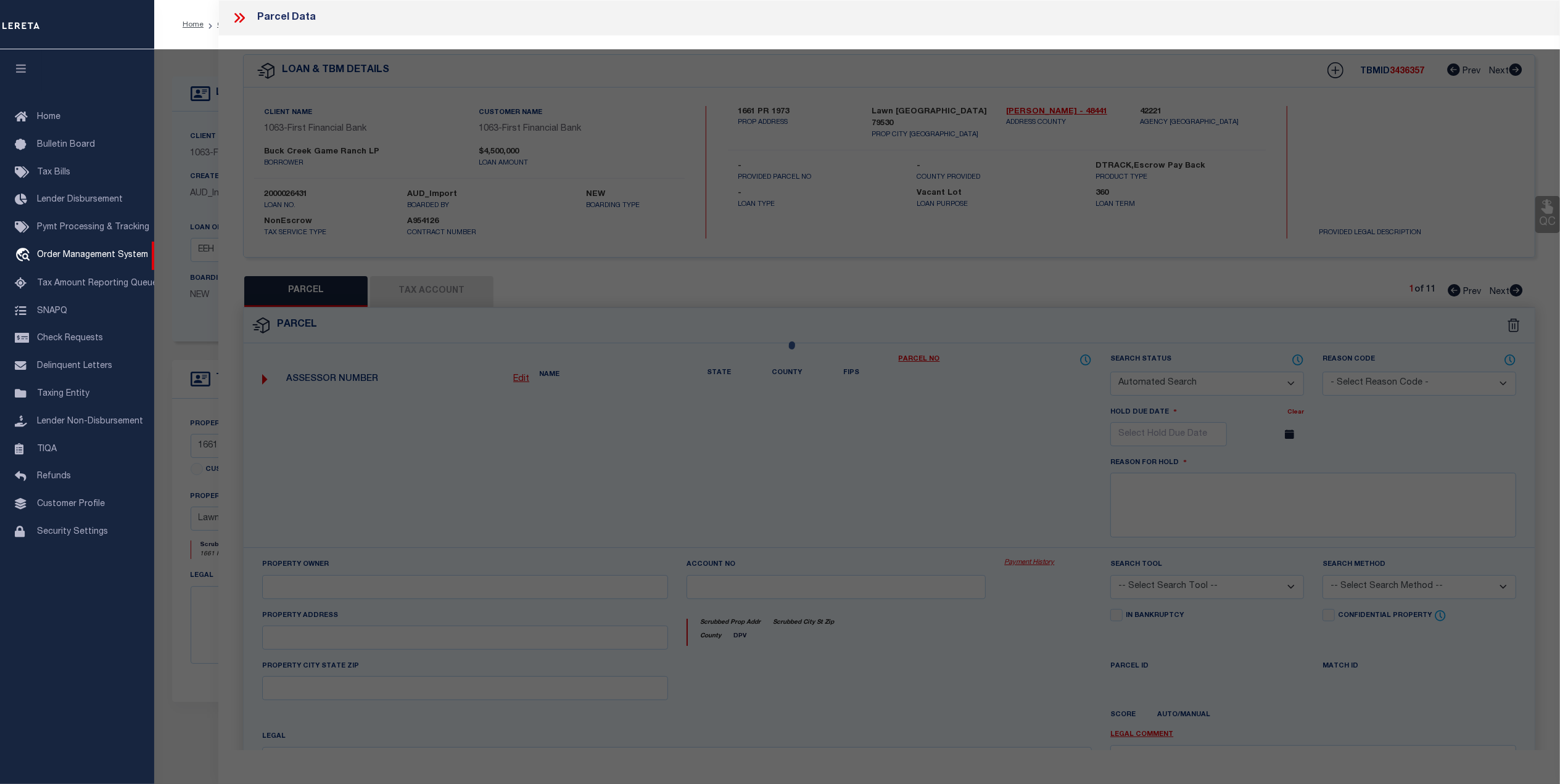
checkbox input "false"
select select "QC"
type input "[PERSON_NAME] ASSETS LTD A TX PARTNE"
type input "00647.0002.00100"
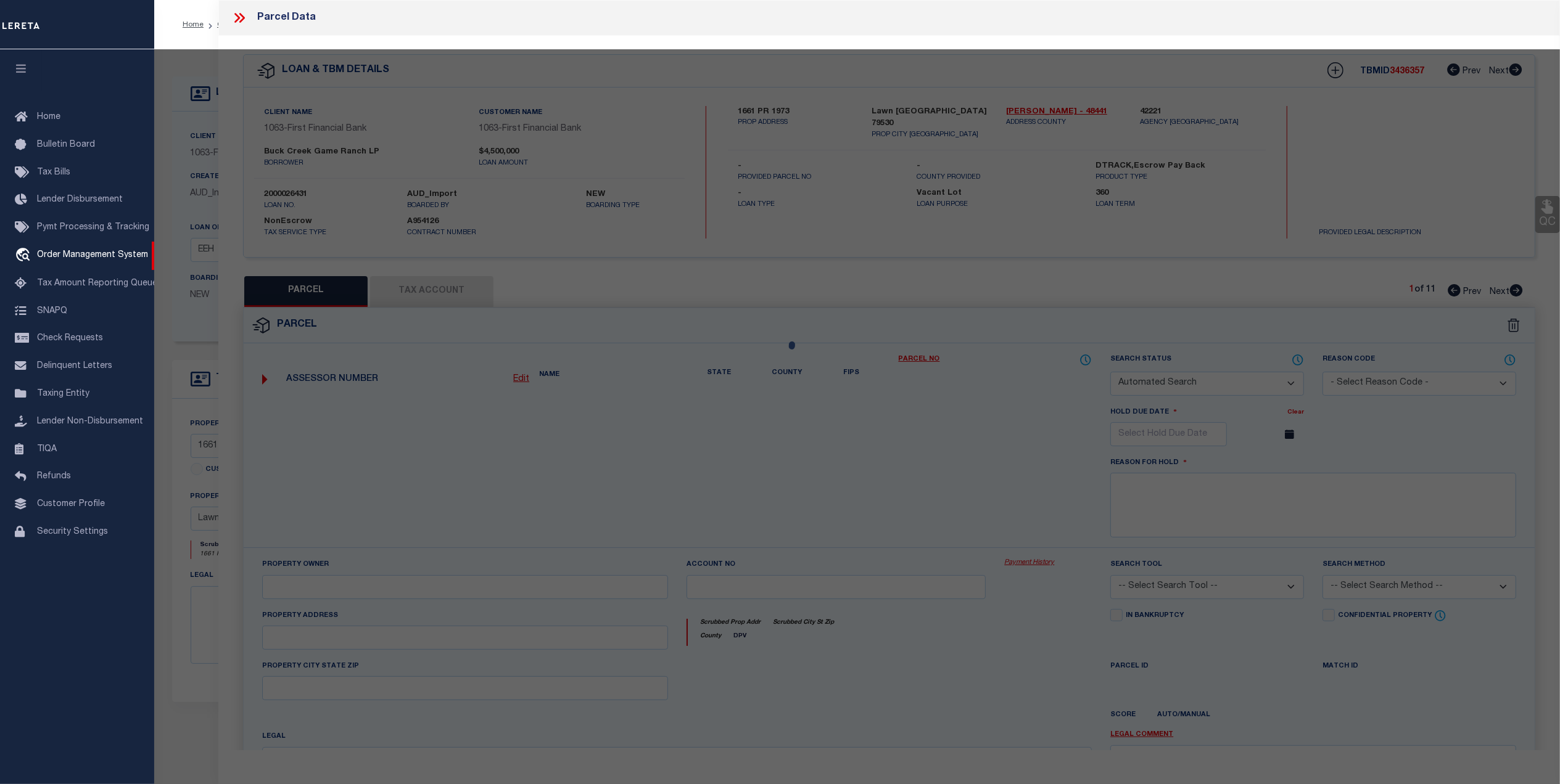
type textarea "E [PERSON_NAME][GEOGRAPHIC_DATA]: 647, SU: 2"
type textarea "duplicate payee"
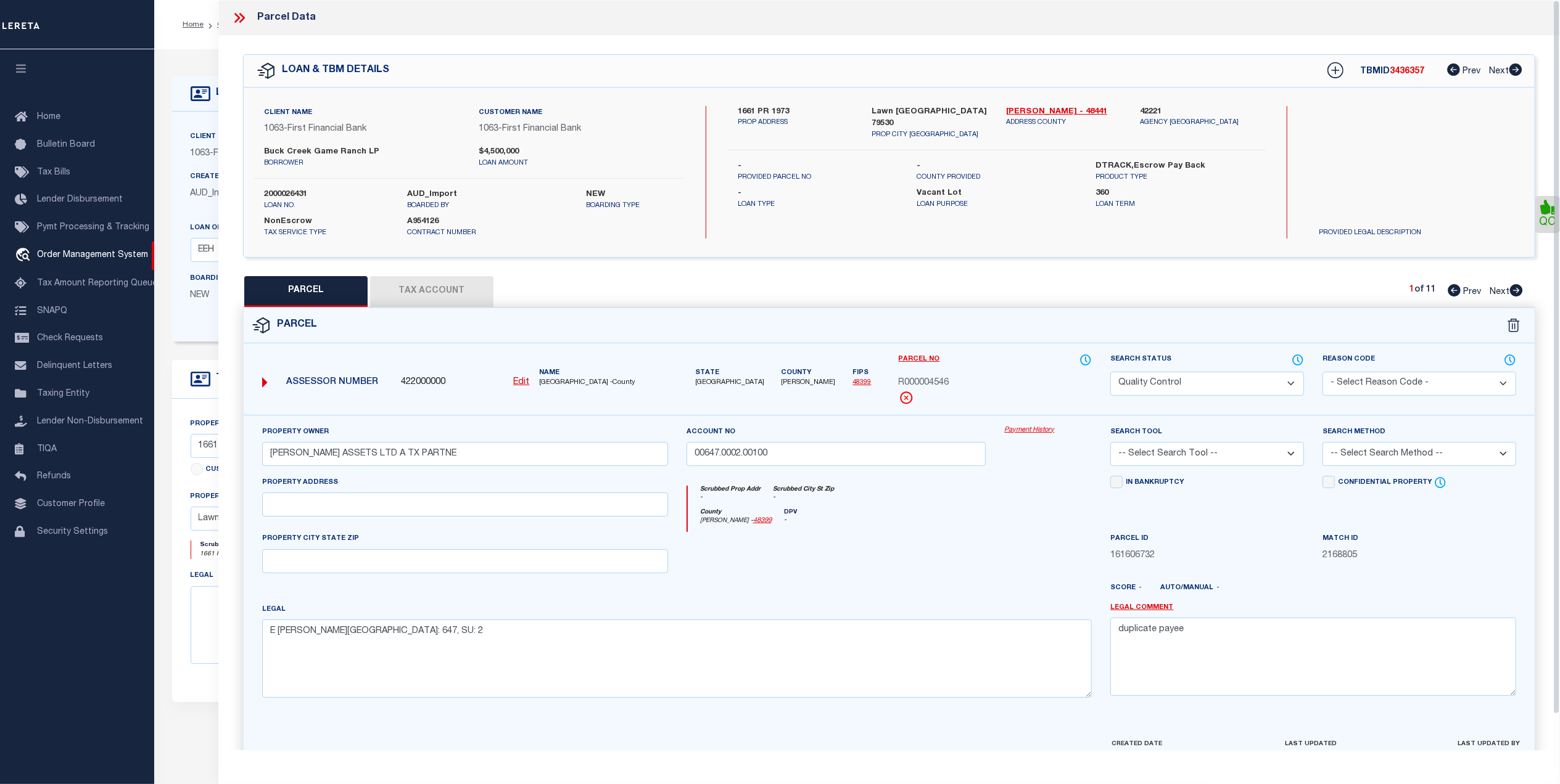
click at [460, 299] on button "Tax Account" at bounding box center [432, 292] width 124 height 31
select select "100"
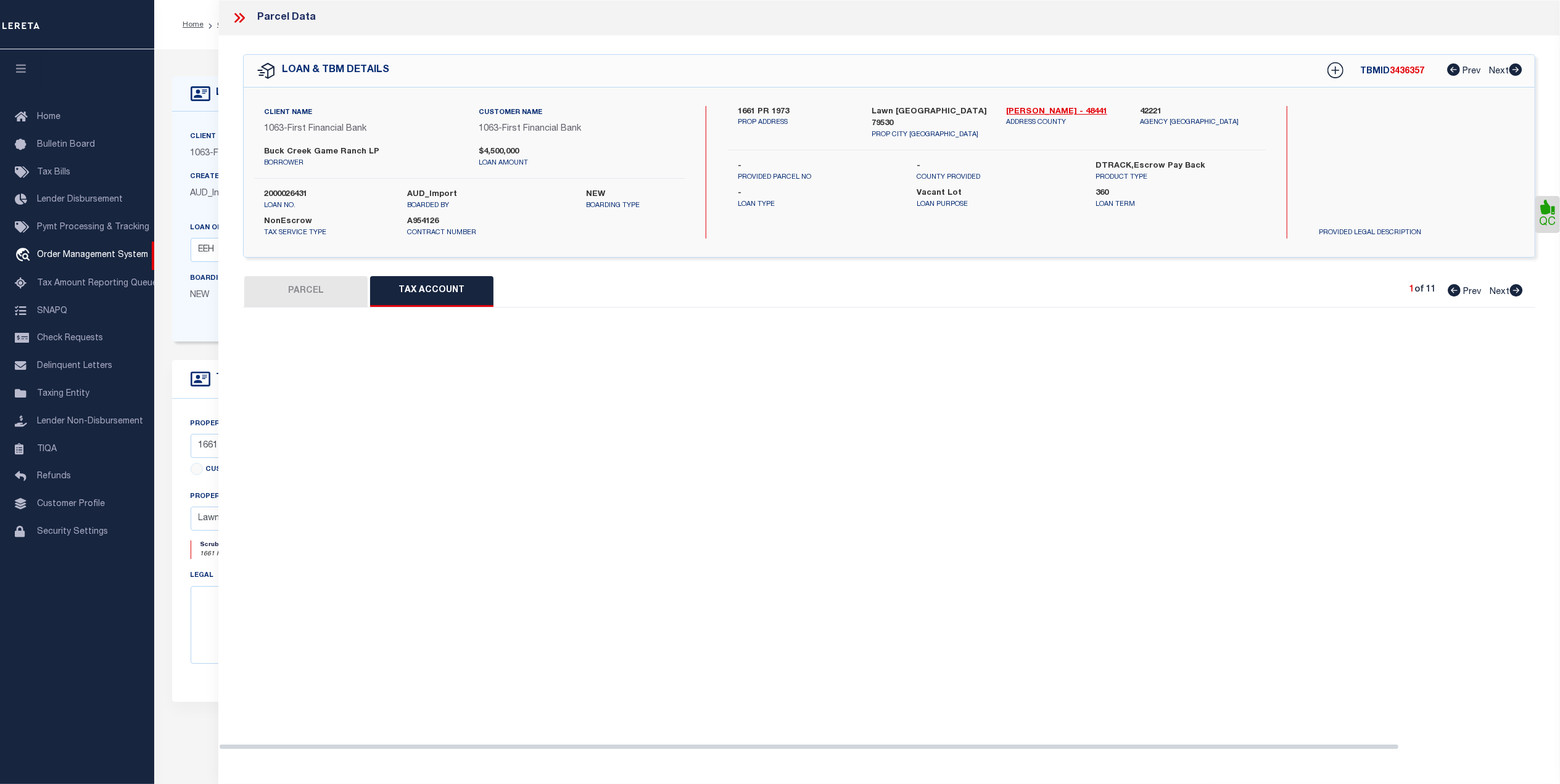
select select "100"
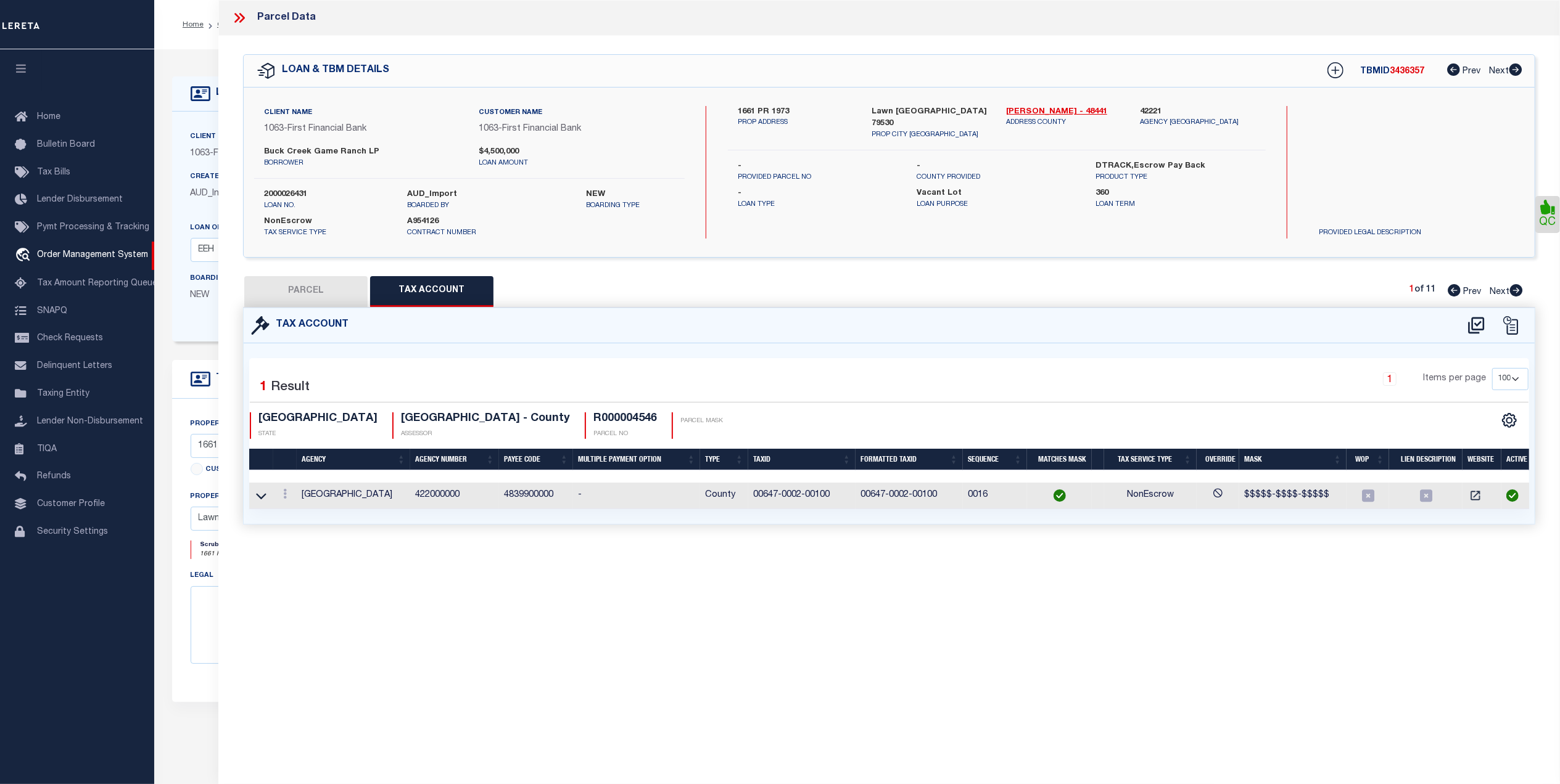
click at [334, 299] on button "PARCEL" at bounding box center [306, 292] width 124 height 31
select select "AS"
checkbox input "false"
select select "QC"
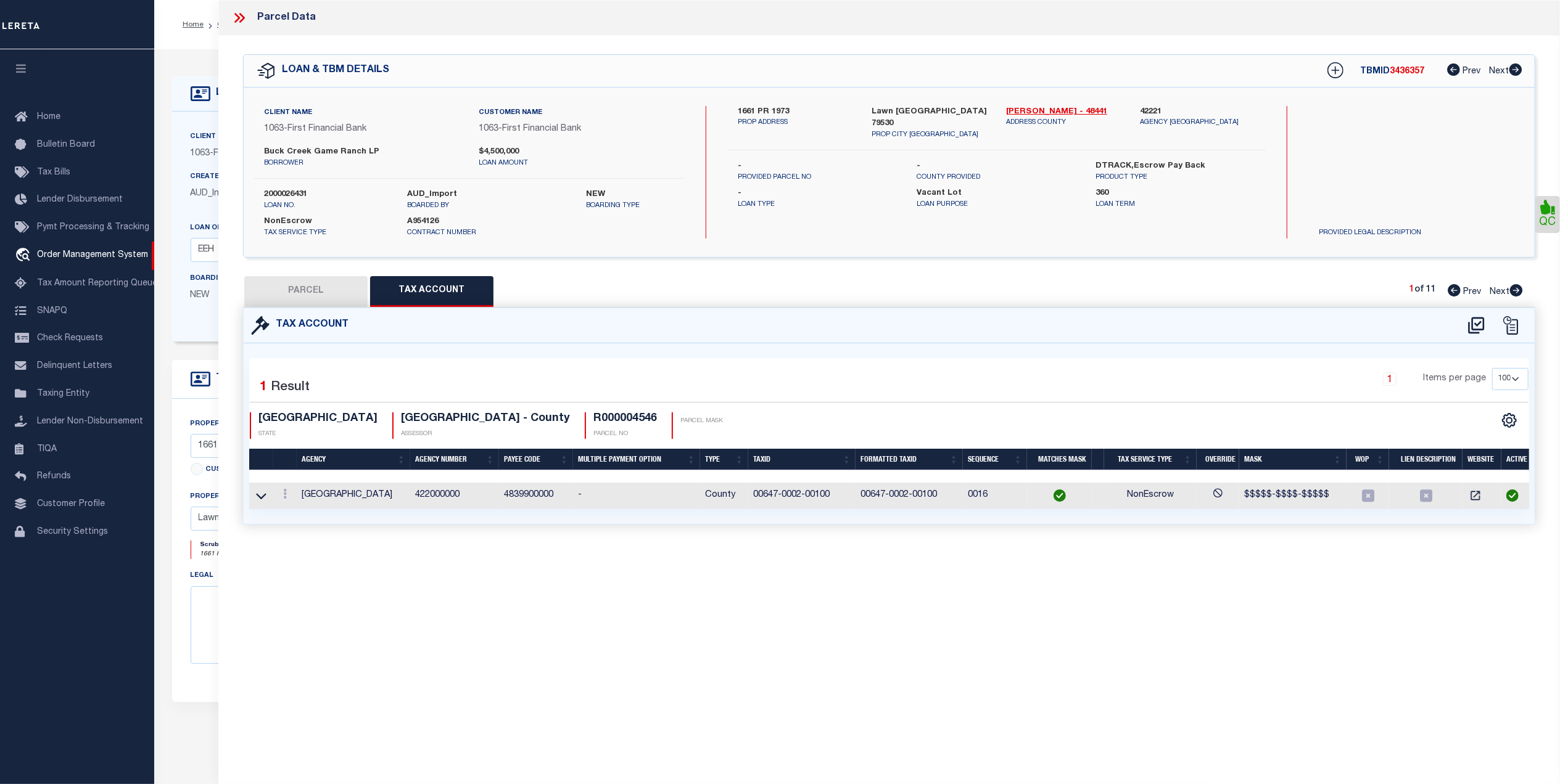
type input "[PERSON_NAME] ASSETS LTD A TX PARTNE"
type input "00647.0002.00100"
type textarea "E [PERSON_NAME][GEOGRAPHIC_DATA]: 647, SU: 2"
type textarea "duplicate payee"
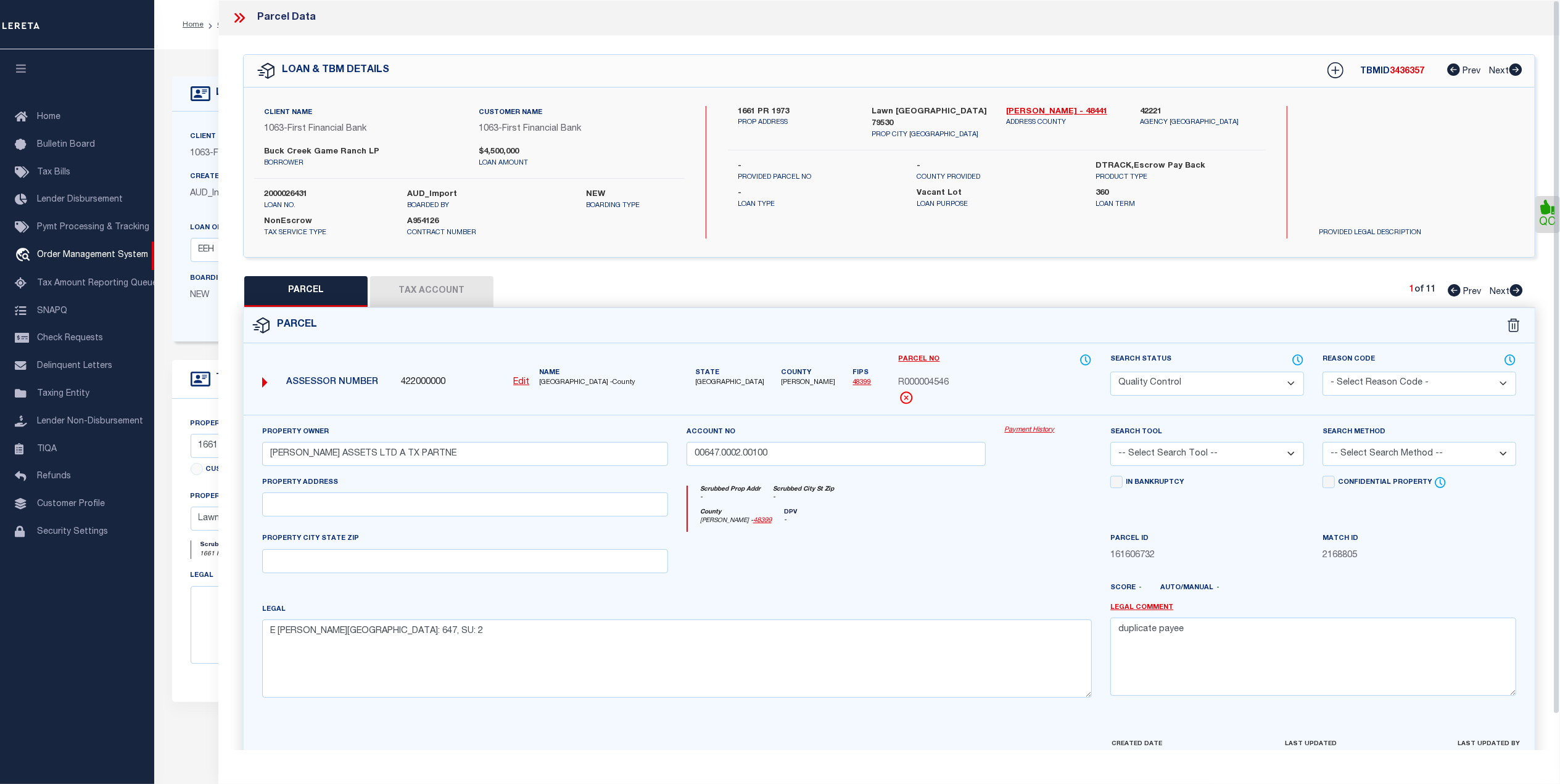
click at [960, 299] on div "PARCEL Tax Account 1 of 11 Prev Next" at bounding box center [889, 292] width 1292 height 31
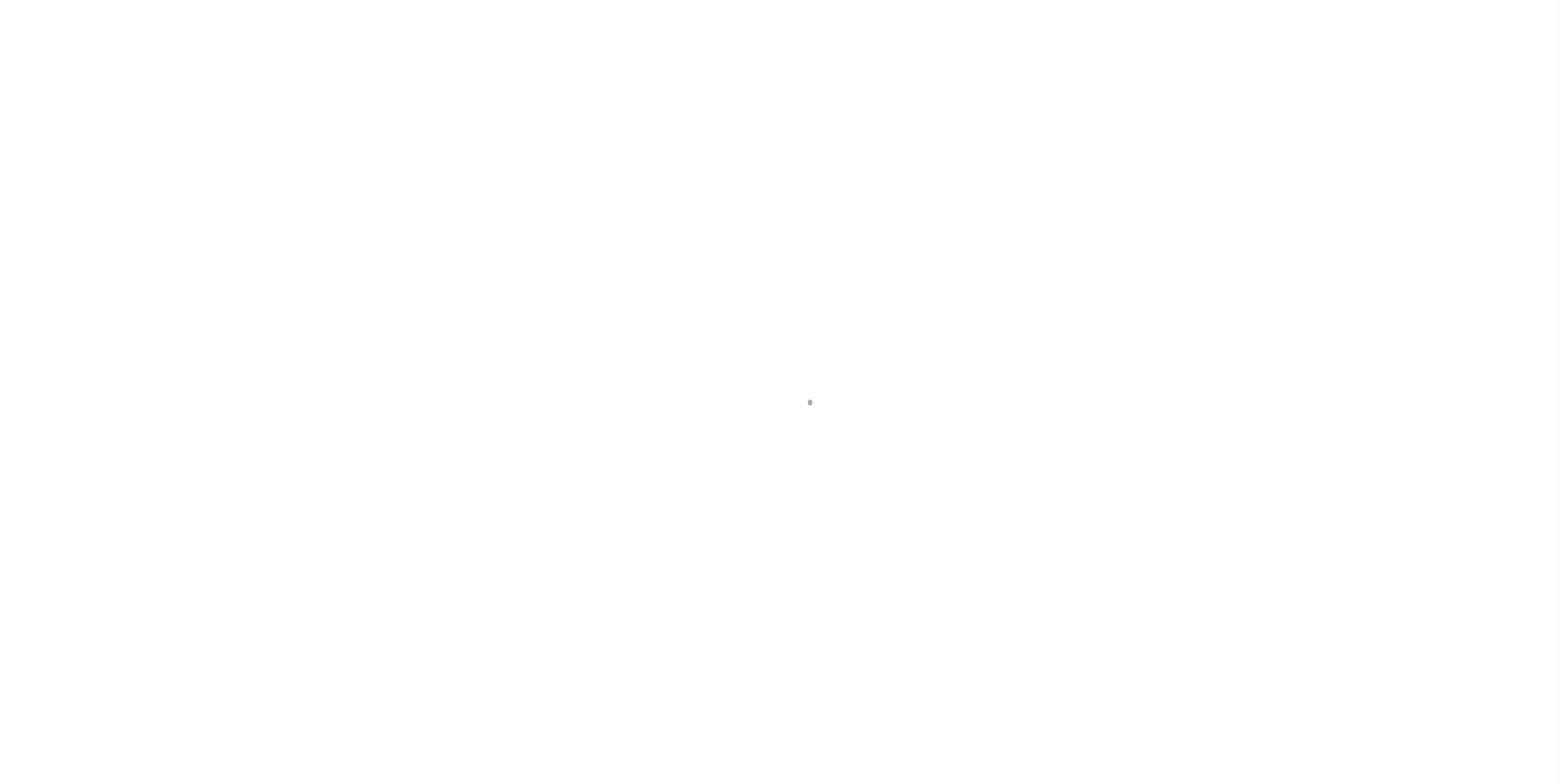
select select "400"
select select "NonEscrow"
type input "1661 PR 1973"
select select
type input "Lawn [GEOGRAPHIC_DATA] 79530"
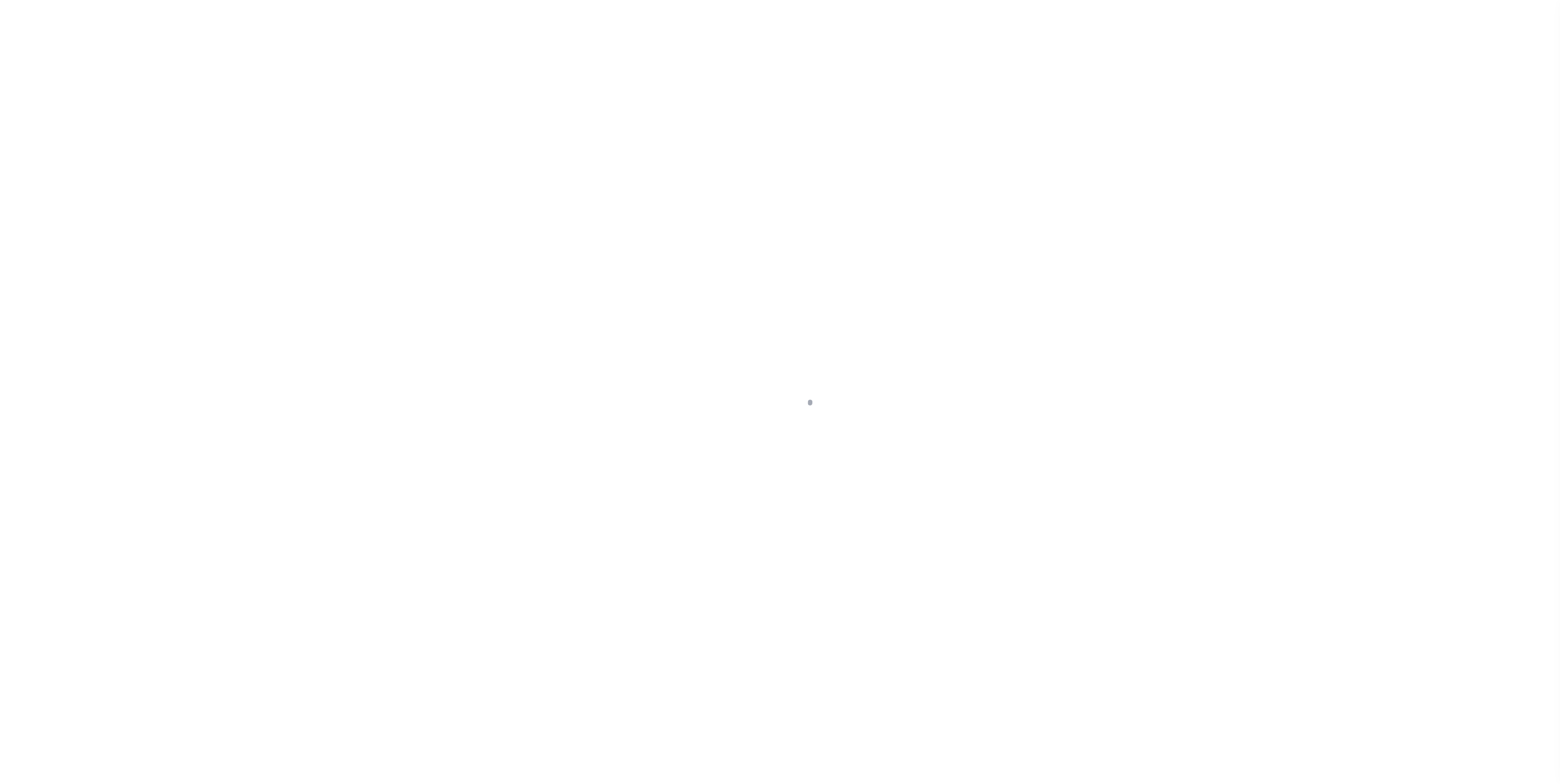
type input "[GEOGRAPHIC_DATA]"
select select "773"
select select "490"
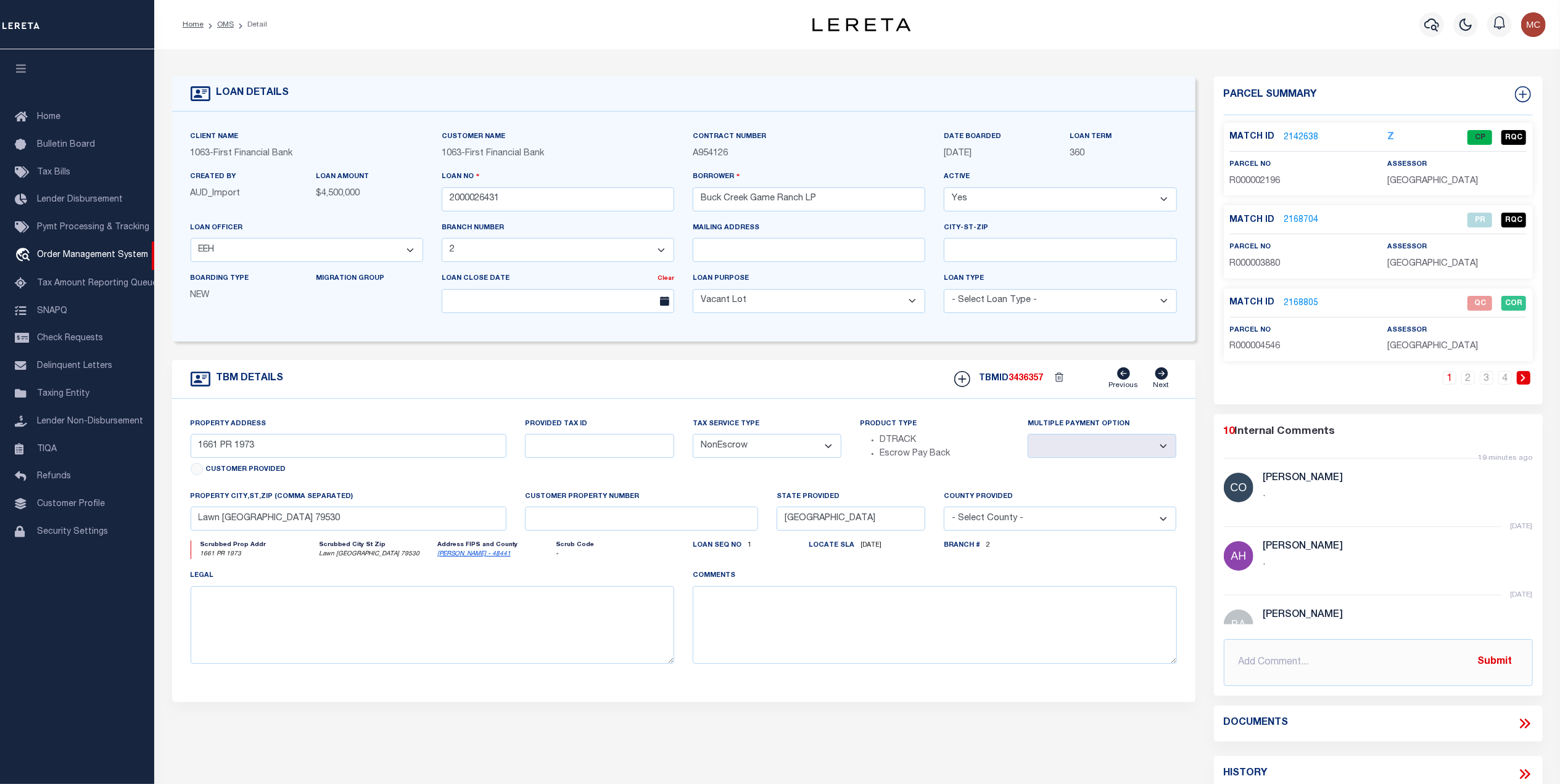
click at [1293, 299] on link "2168805" at bounding box center [1302, 303] width 34 height 13
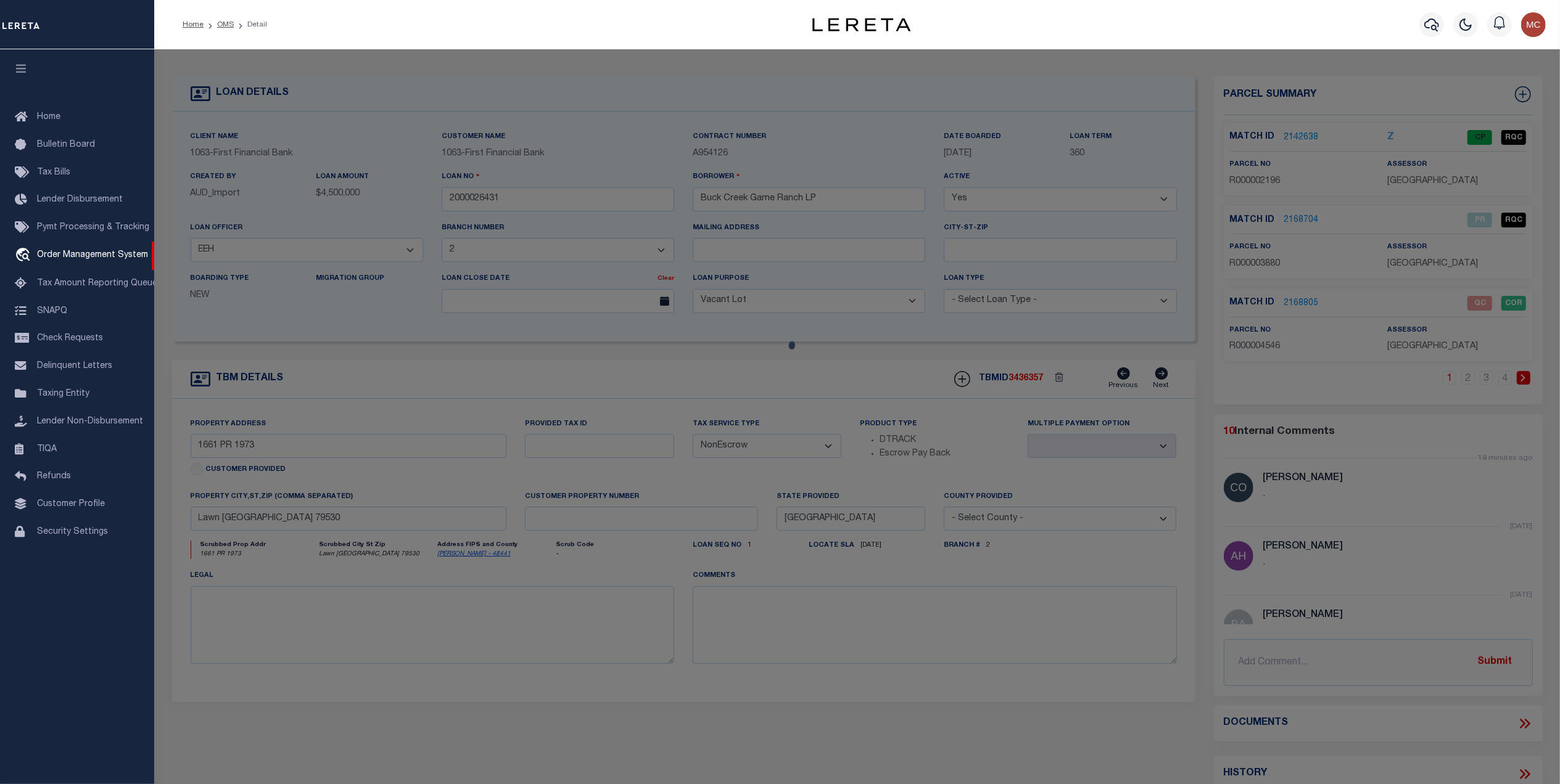
checkbox input "false"
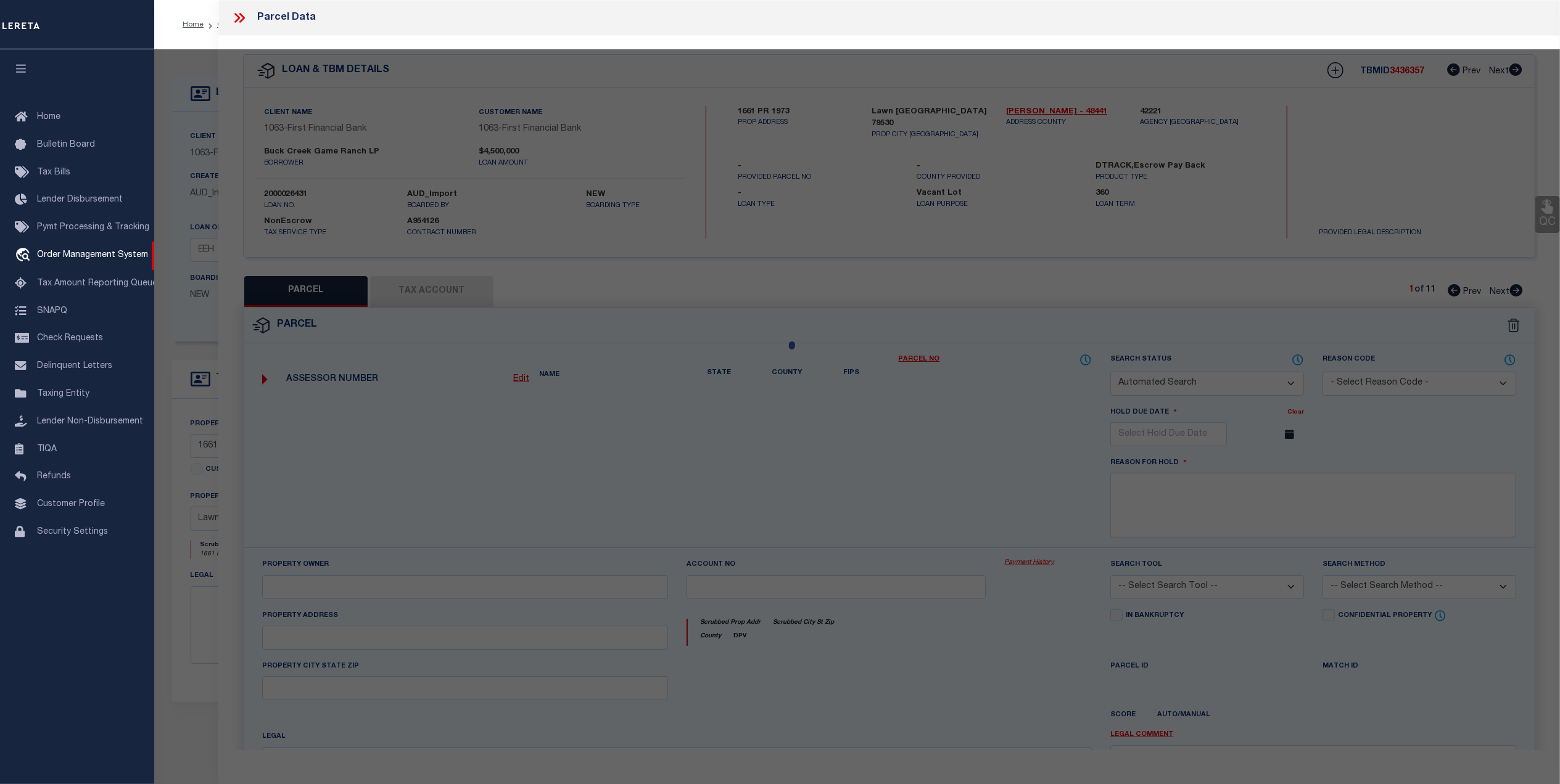
select select "QC"
type input "[PERSON_NAME] ASSETS LTD A TX PARTNE"
type input "00647.0002.00100"
type textarea "E [PERSON_NAME][GEOGRAPHIC_DATA]: 647, SU: 2"
type textarea "duplicate payee"
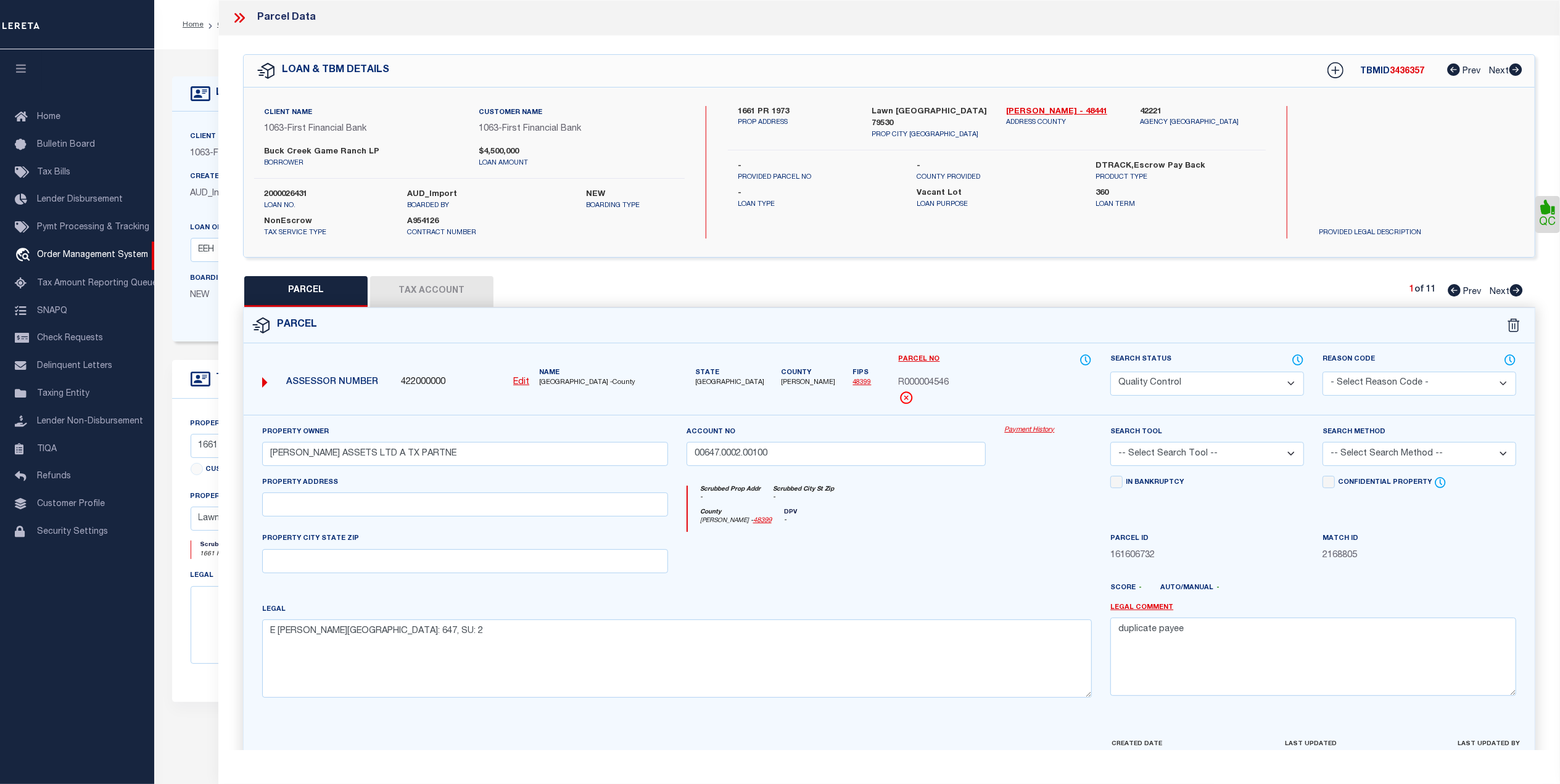
click at [245, 19] on icon at bounding box center [239, 18] width 16 height 16
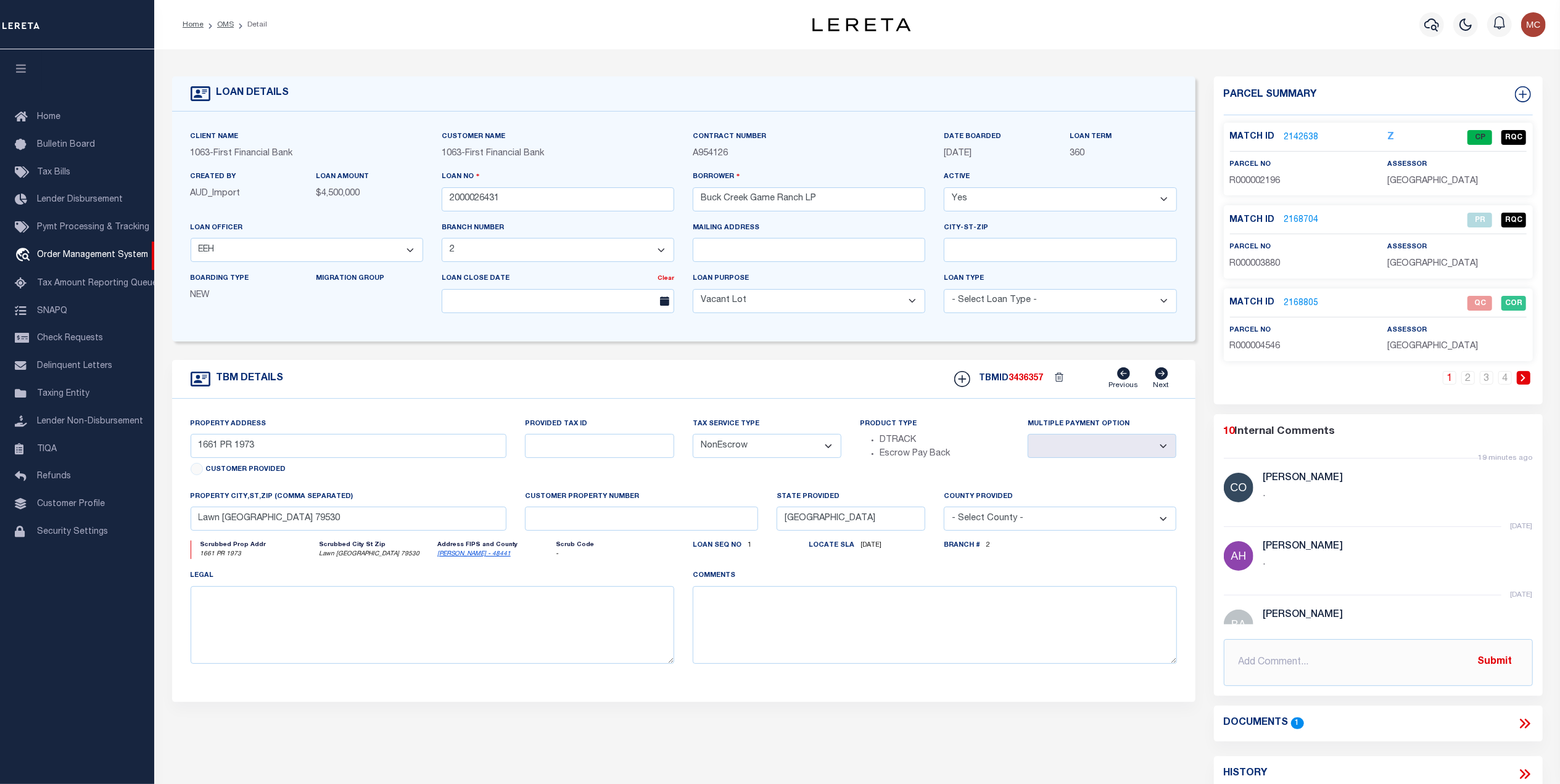
click at [1296, 347] on p "R000004546" at bounding box center [1299, 347] width 139 height 14
click at [824, 372] on div "TBM DETAILS TBMID 3436357 Previous Next" at bounding box center [684, 379] width 1024 height 39
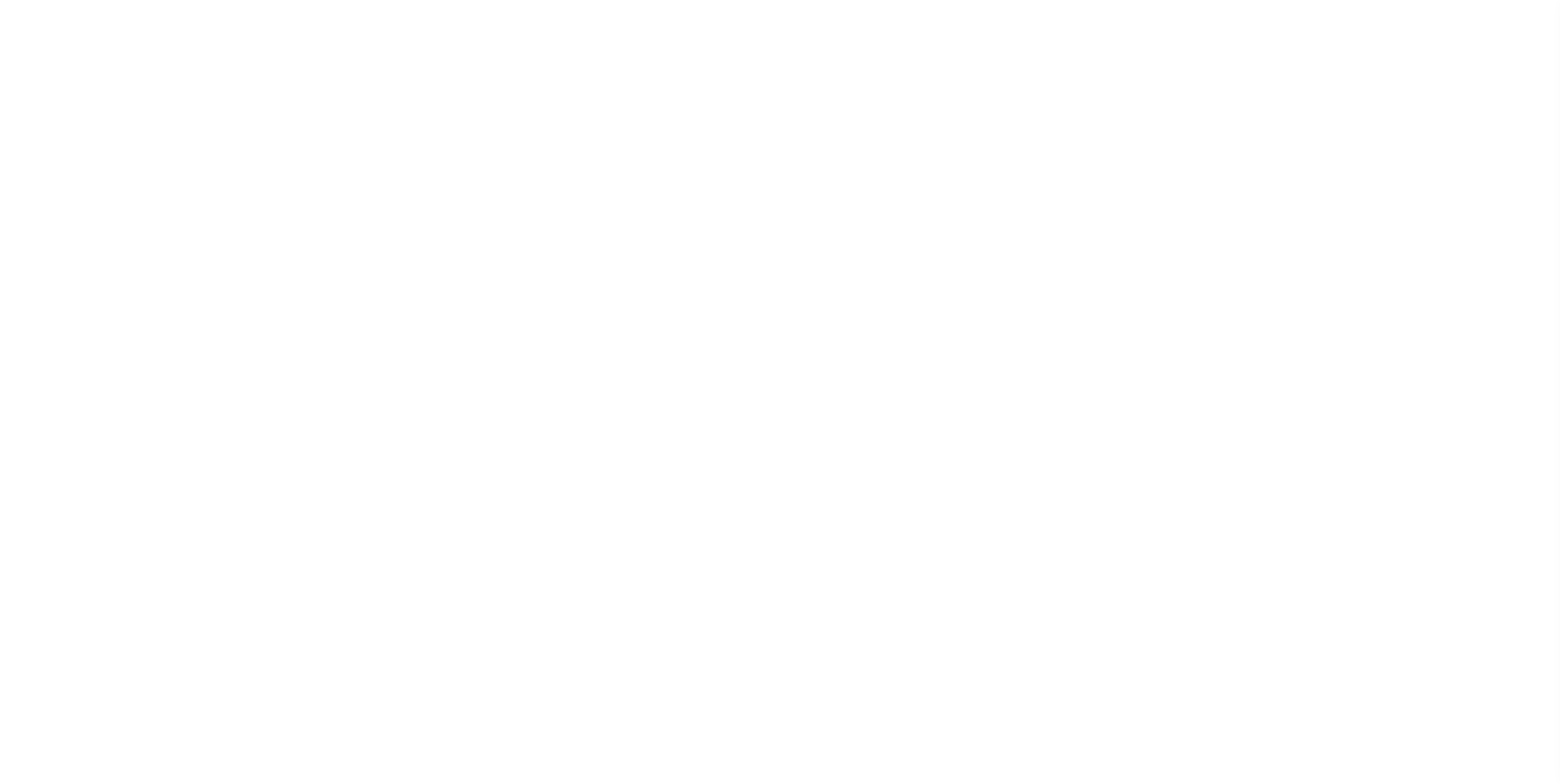
select select "773"
select select "490"
select select "400"
select select "NonEscrow"
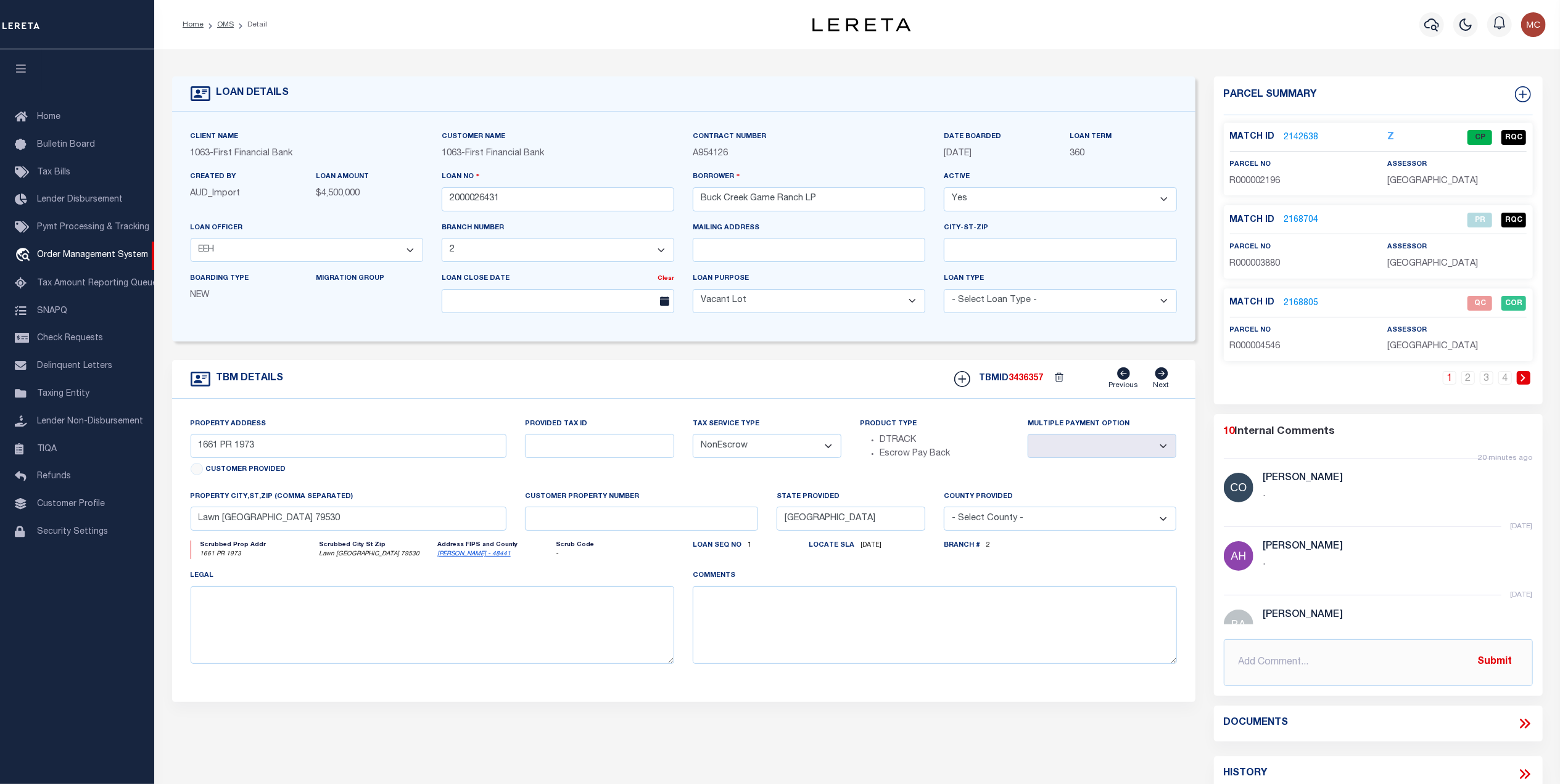
click at [1303, 299] on link "2168805" at bounding box center [1302, 303] width 34 height 13
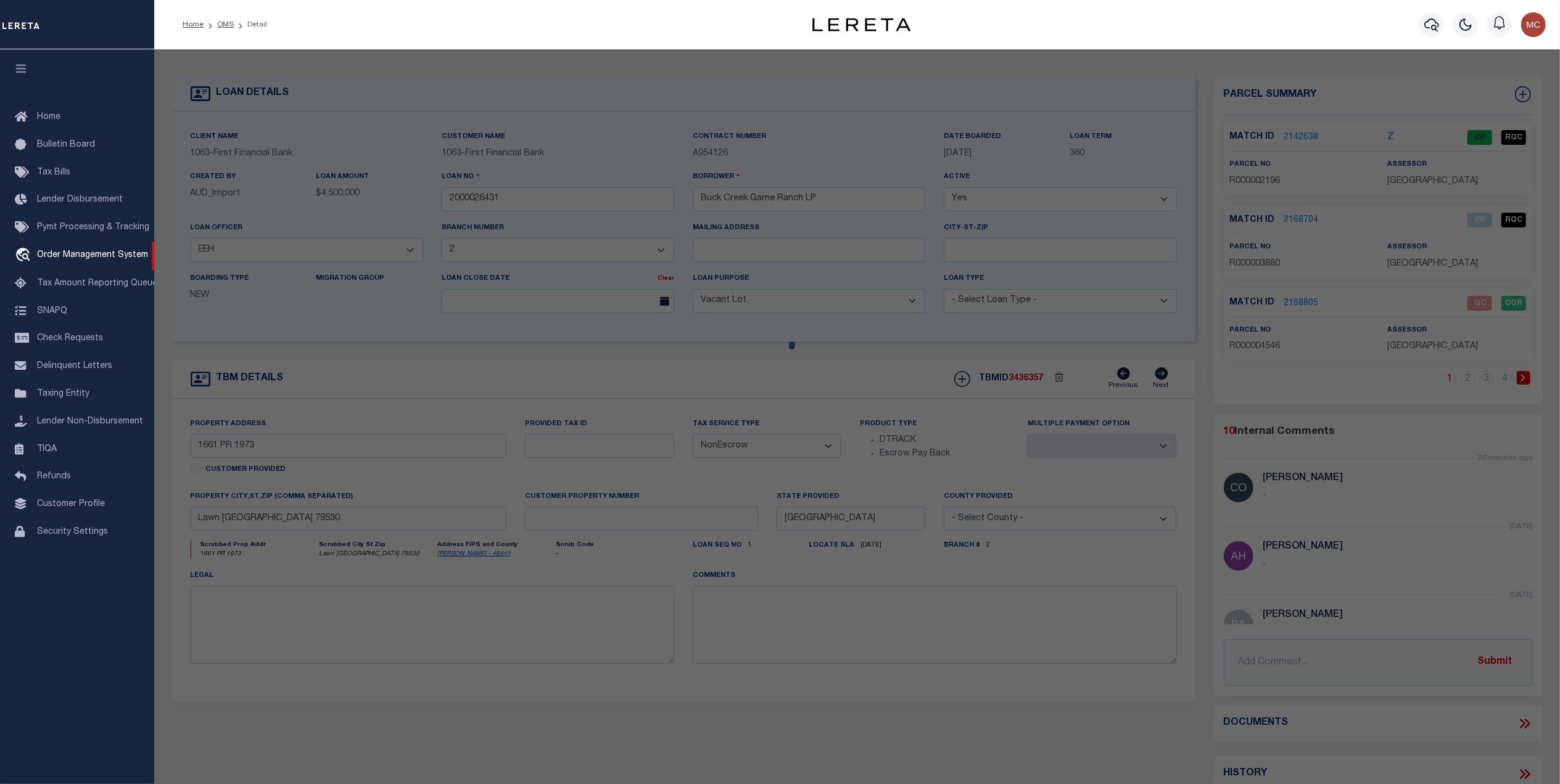
checkbox input "false"
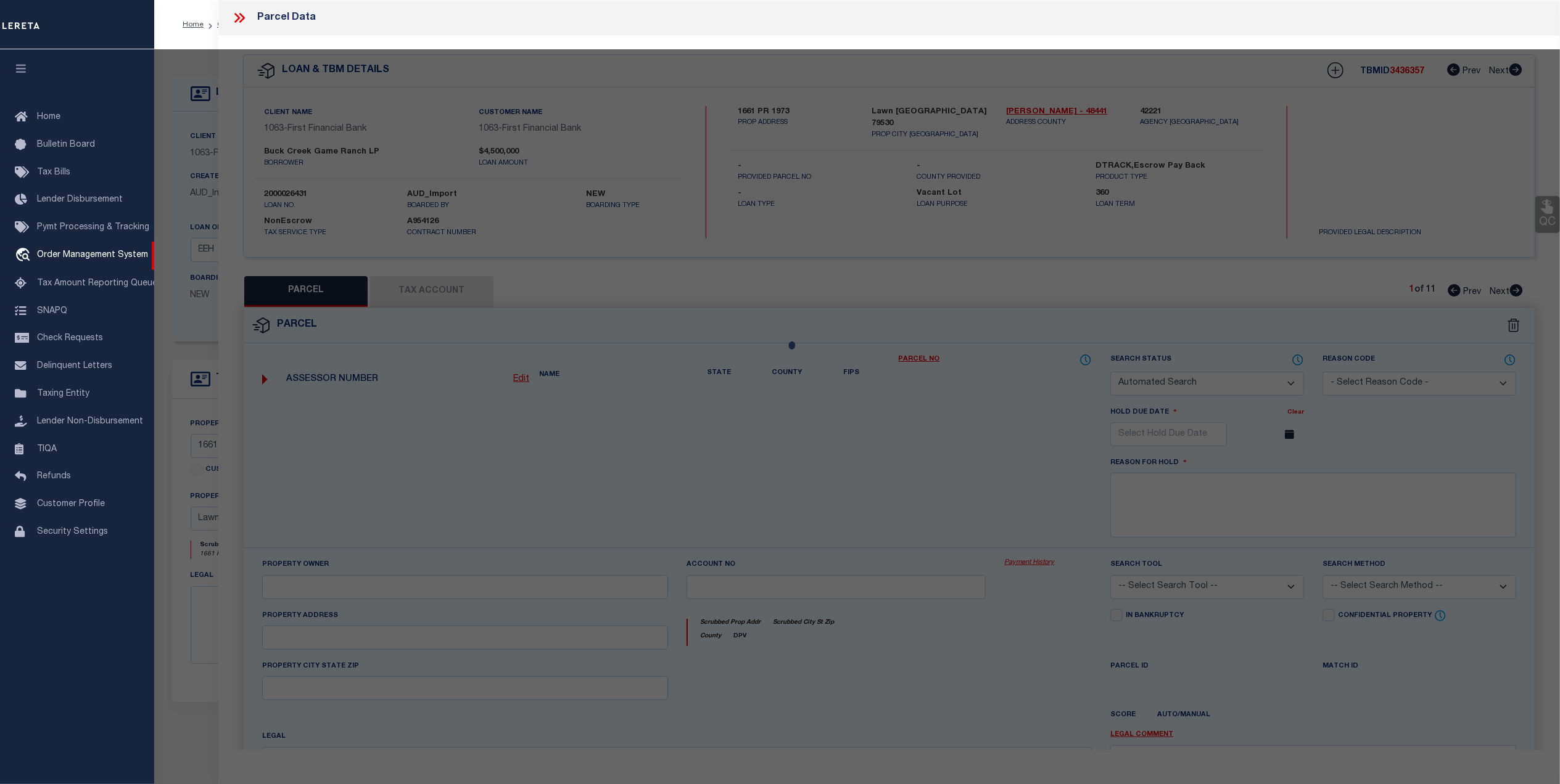
select select "QC"
type input "[PERSON_NAME] ASSETS LTD A TX PARTNE"
type input "00647.0002.00100"
type textarea "E [PERSON_NAME][GEOGRAPHIC_DATA]: 647, SU: 2"
type textarea "duplicate payee"
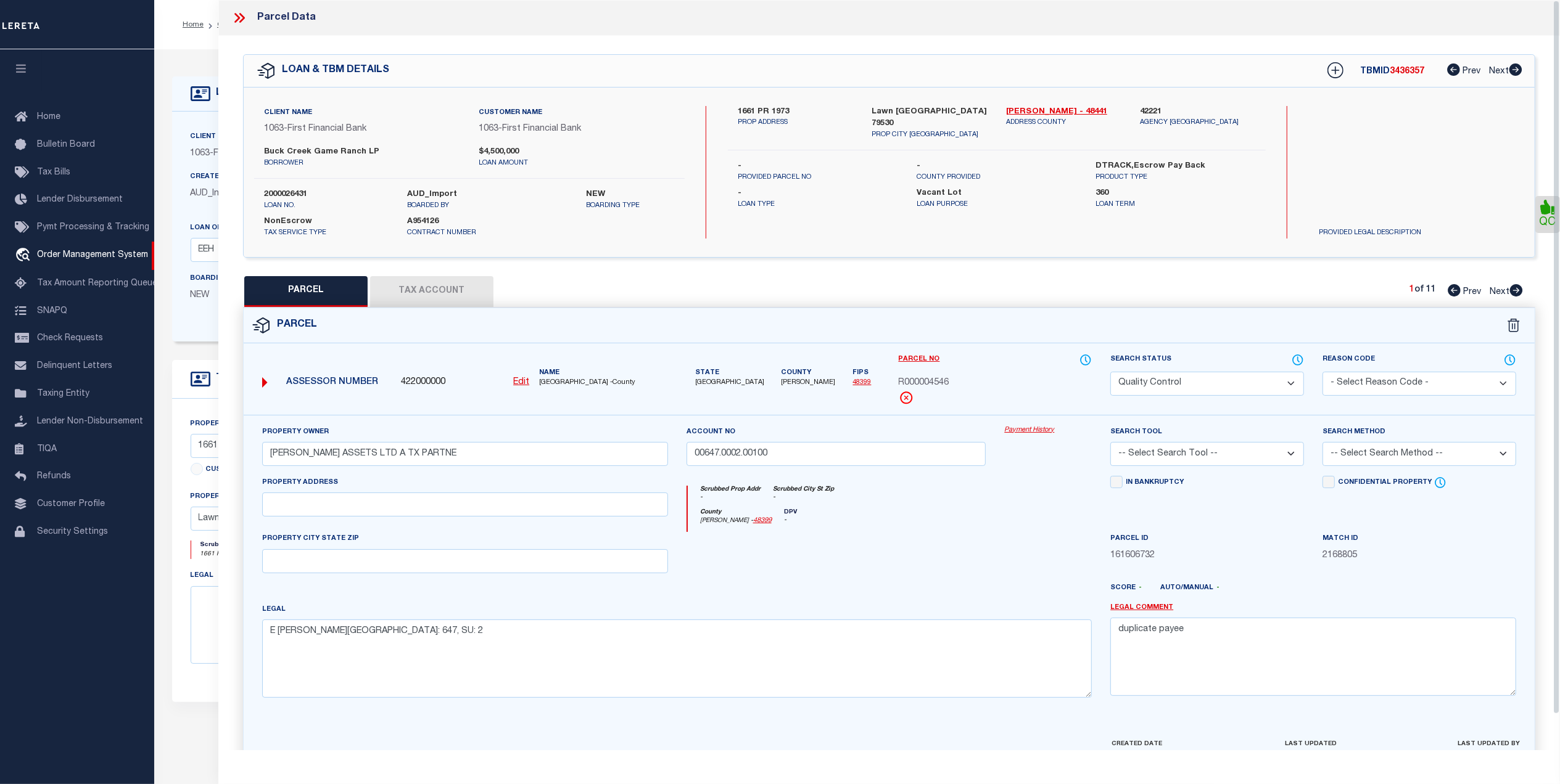
drag, startPoint x: 446, startPoint y: 297, endPoint x: 687, endPoint y: 322, distance: 242.3
click at [446, 296] on button "Tax Account" at bounding box center [432, 292] width 124 height 31
select select "100"
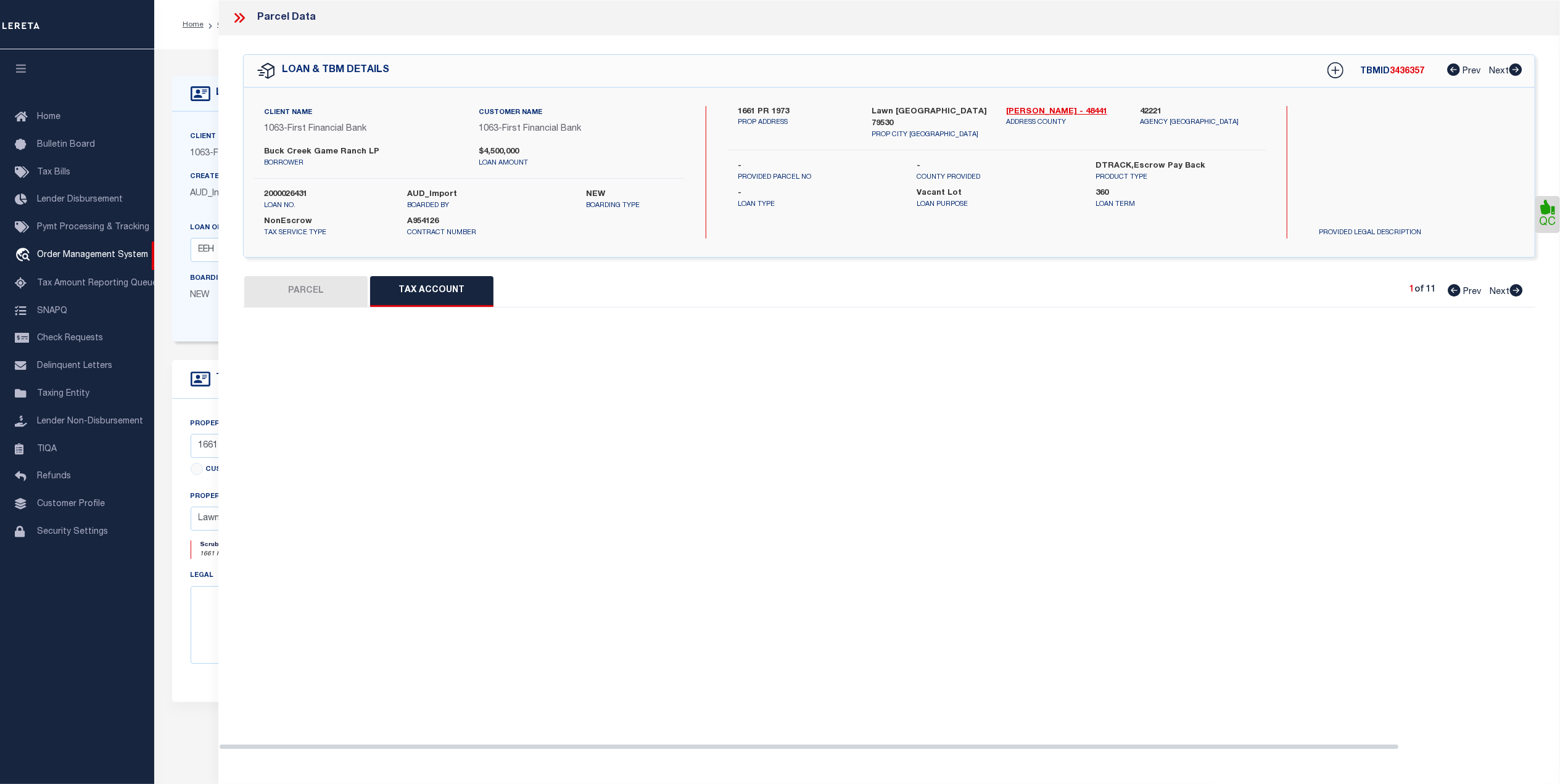
select select "100"
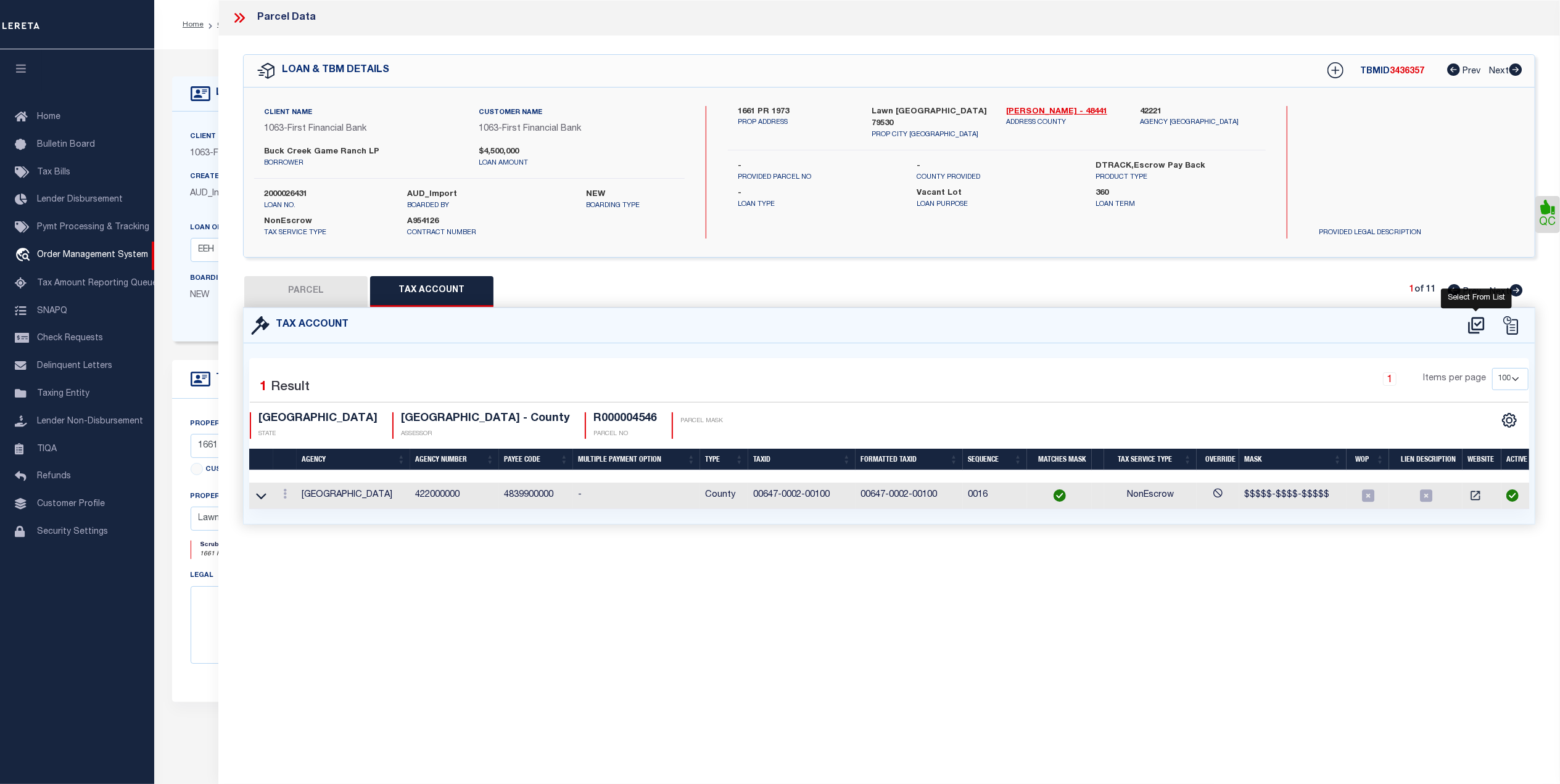
click at [1469, 326] on icon at bounding box center [1476, 324] width 16 height 16
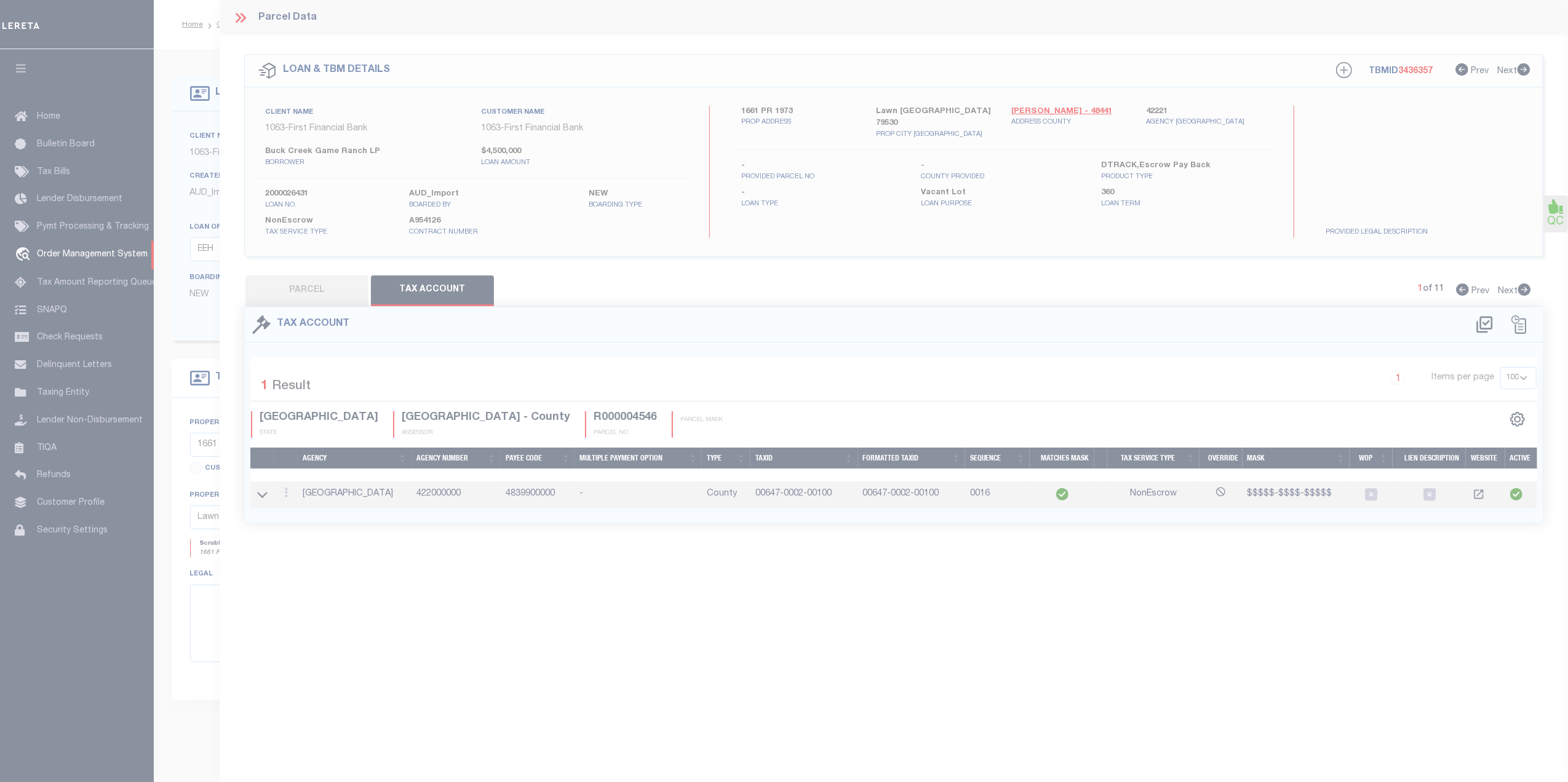
select select "100"
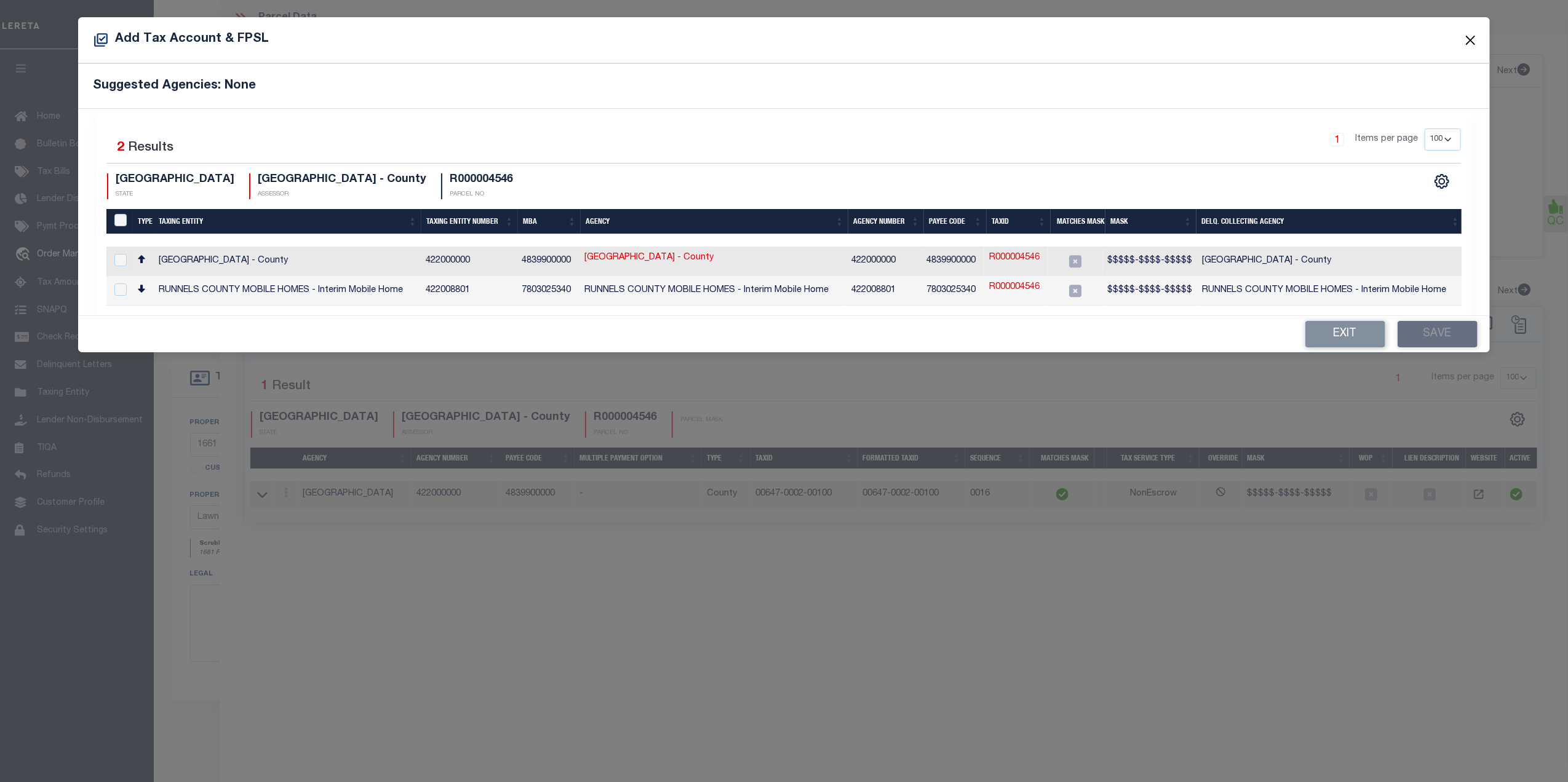
click at [1471, 39] on button "Close" at bounding box center [1470, 39] width 16 height 16
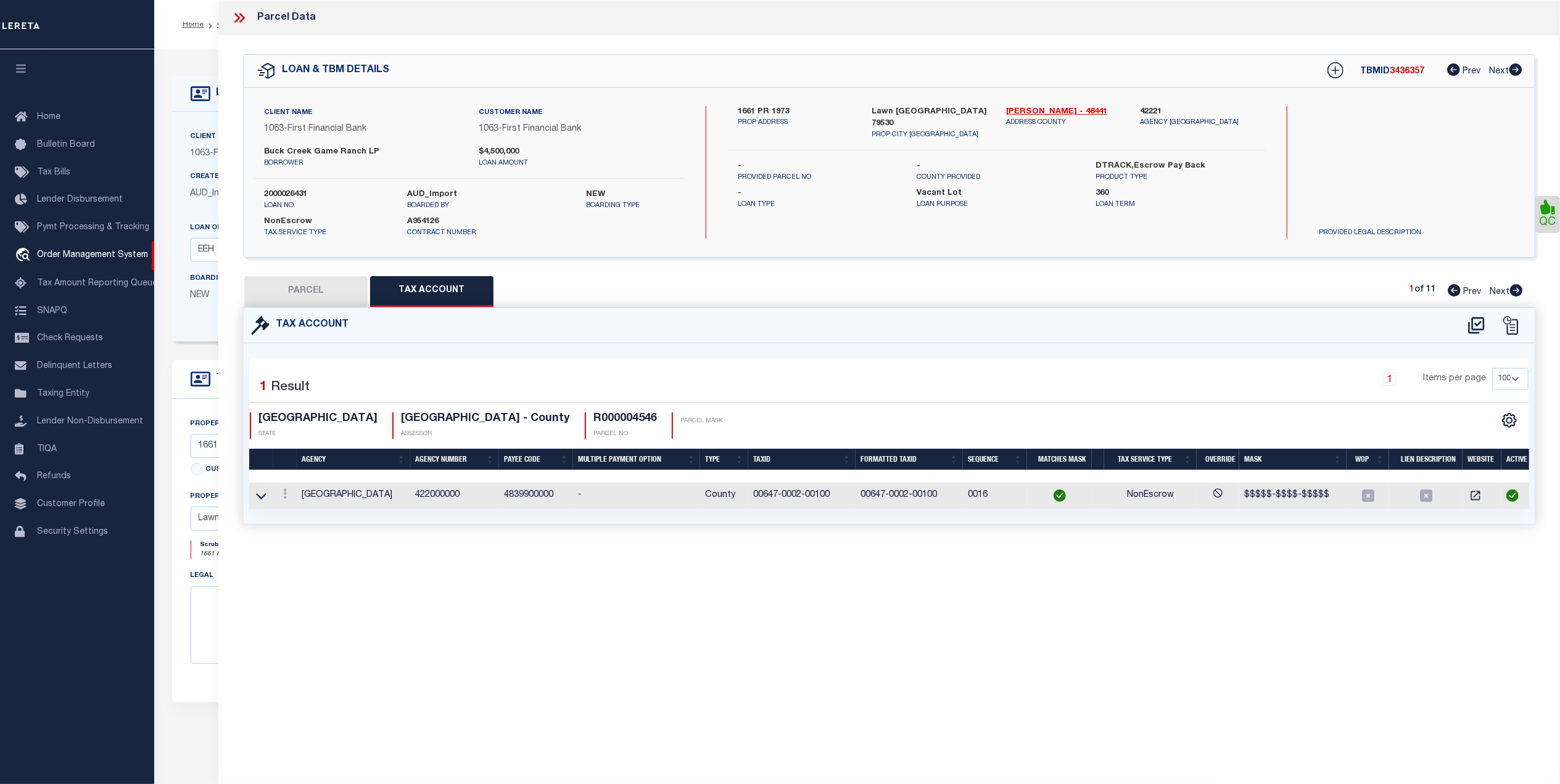
click at [267, 285] on button "PARCEL" at bounding box center [306, 292] width 124 height 31
select select "AS"
checkbox input "false"
select select "QC"
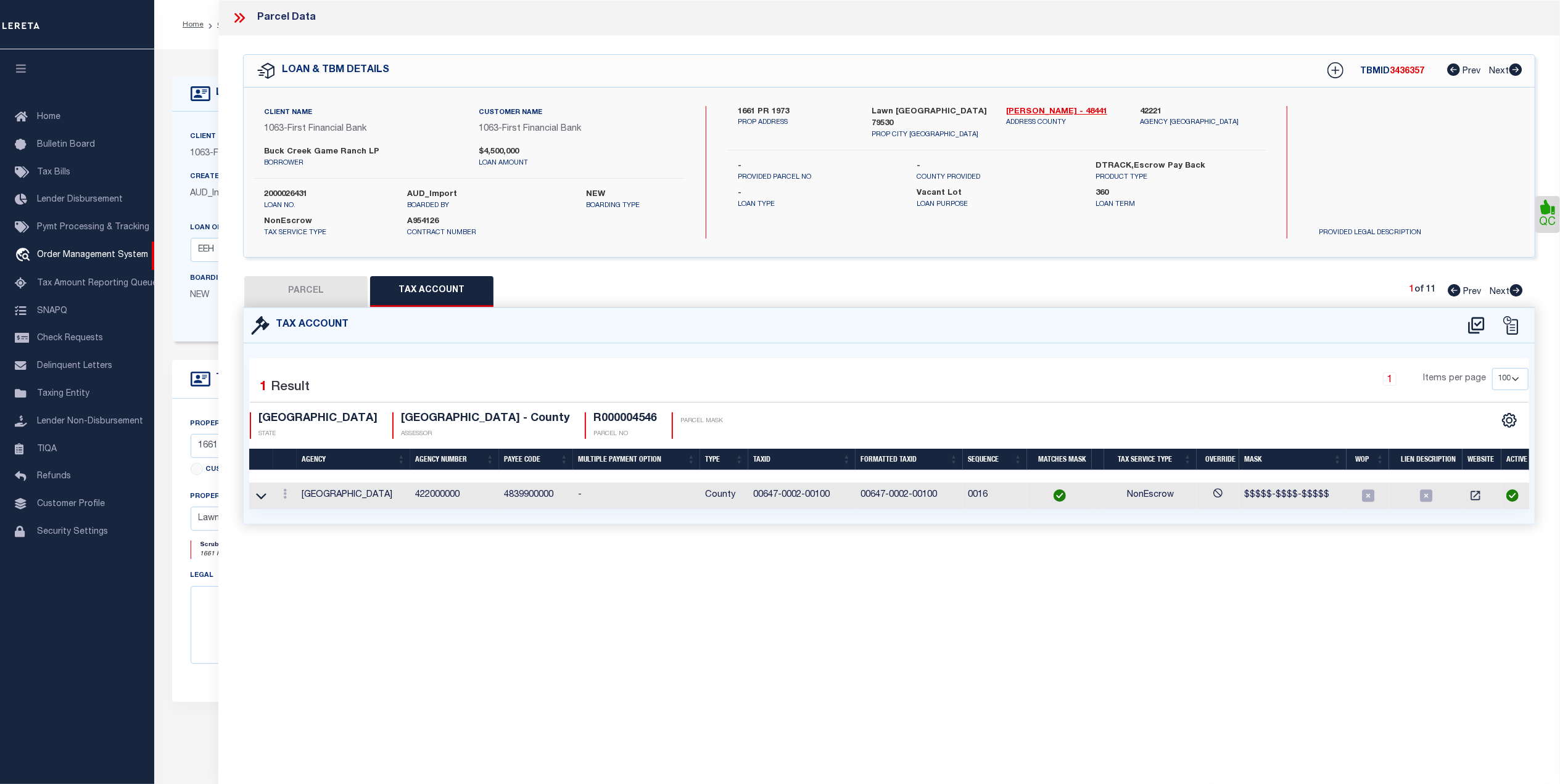
type input "[PERSON_NAME] ASSETS LTD A TX PARTNE"
type input "00647.0002.00100"
type textarea "E [PERSON_NAME][GEOGRAPHIC_DATA]: 647, SU: 2"
type textarea "duplicate payee"
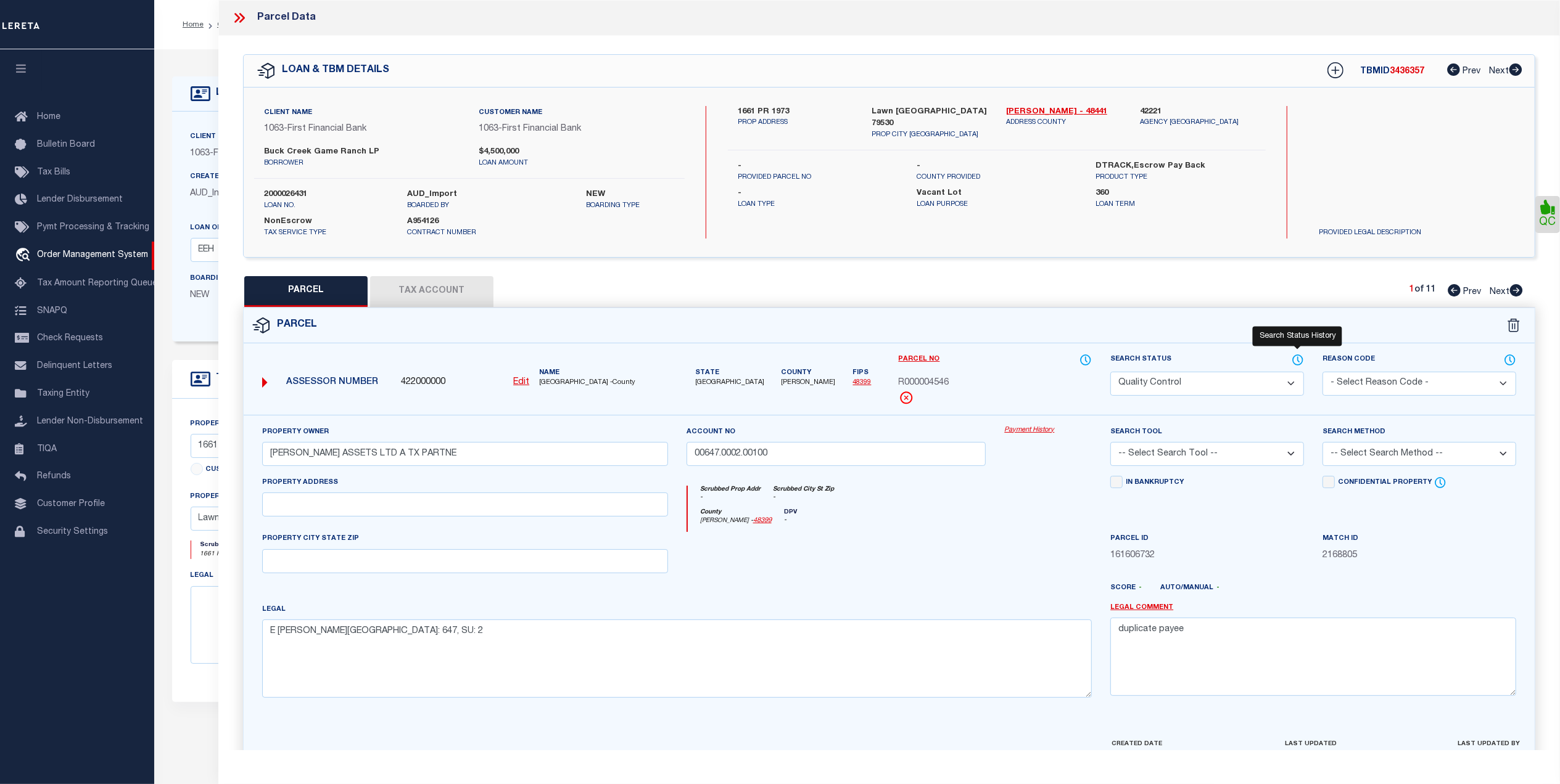
click at [1301, 359] on icon at bounding box center [1297, 360] width 12 height 14
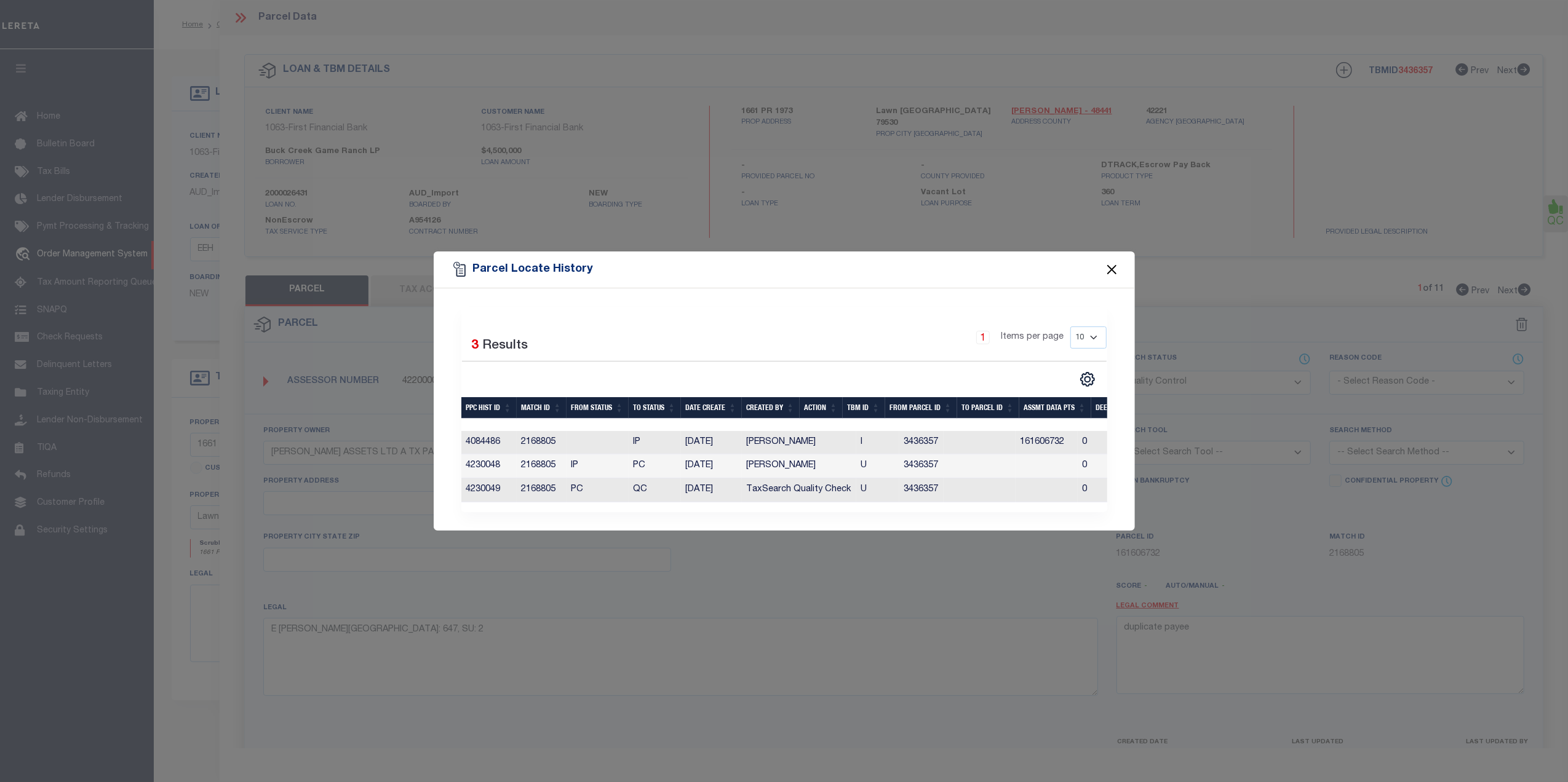
click at [1114, 266] on button "Close" at bounding box center [1112, 270] width 16 height 16
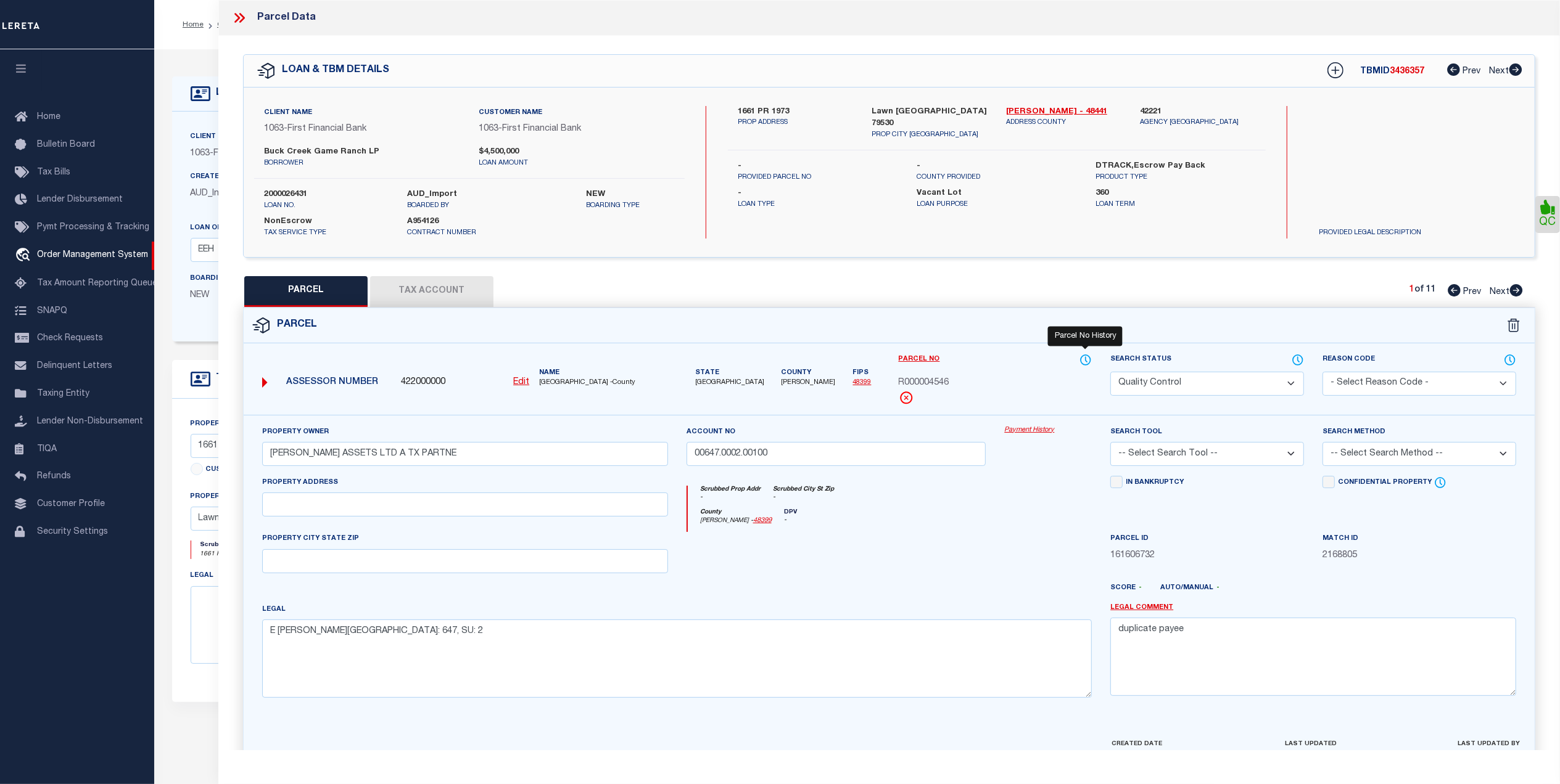
click at [1084, 356] on icon at bounding box center [1085, 360] width 12 height 14
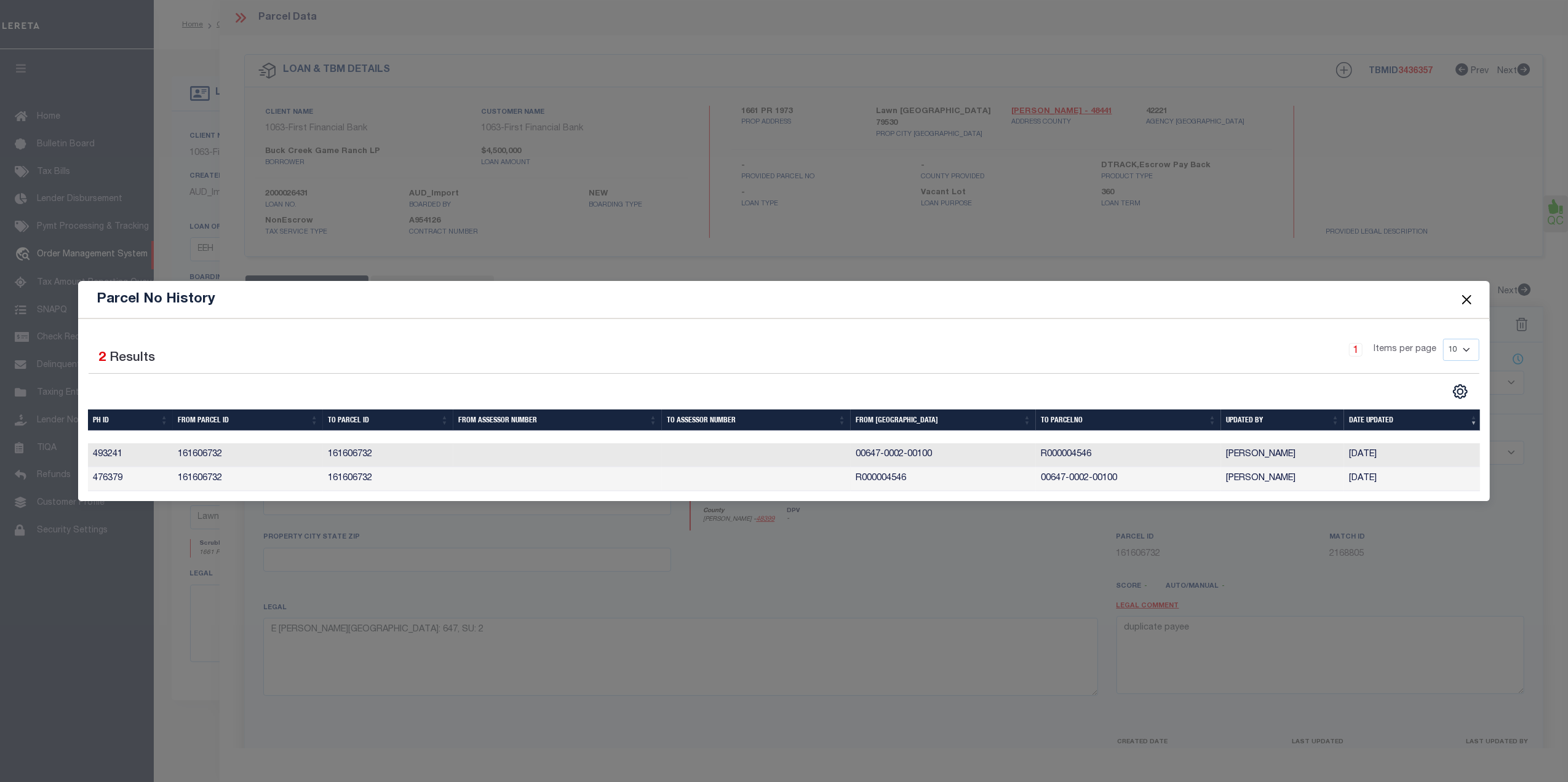
click at [1463, 296] on button "Close" at bounding box center [1466, 299] width 16 height 16
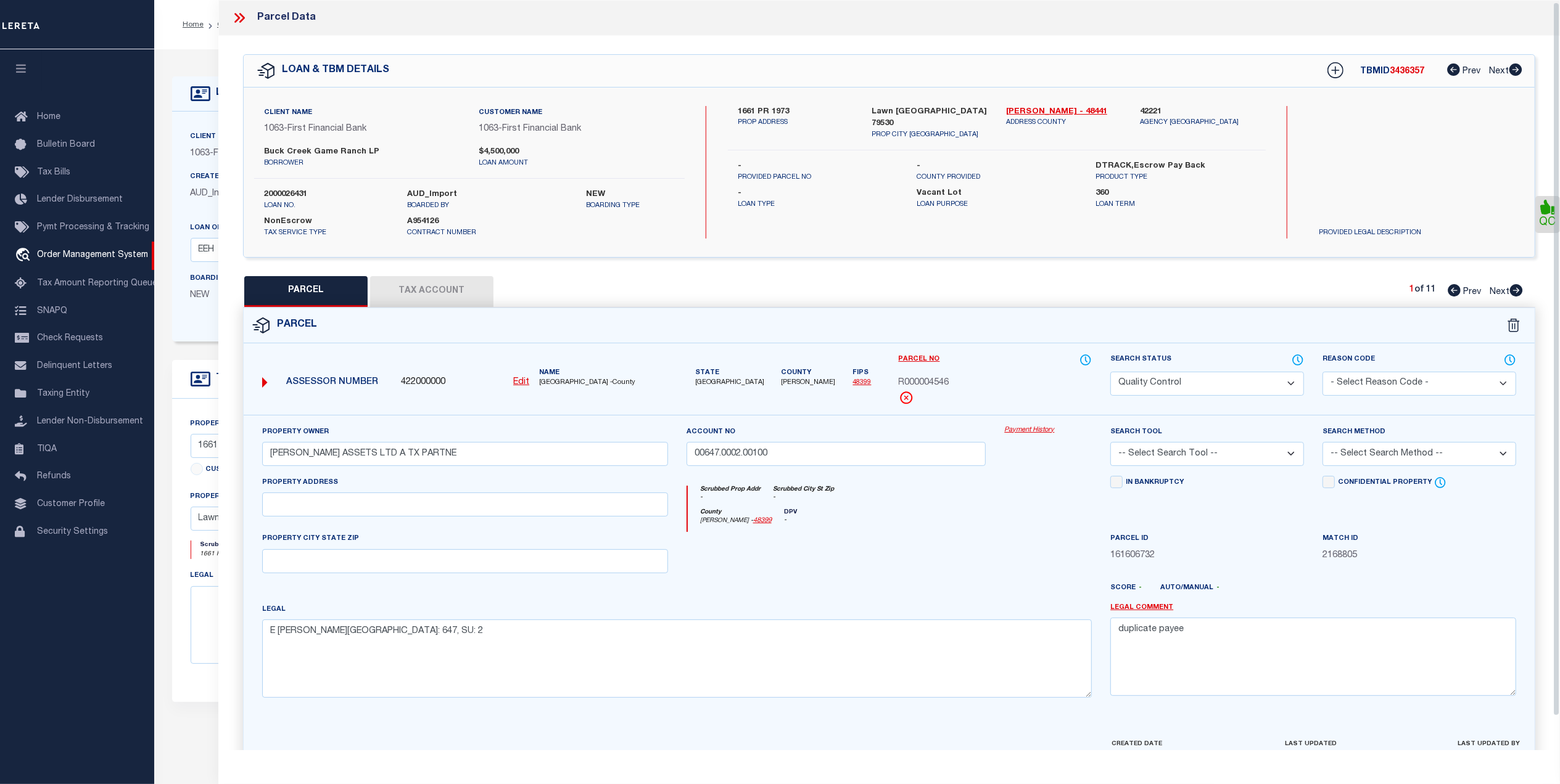
scroll to position [37, 0]
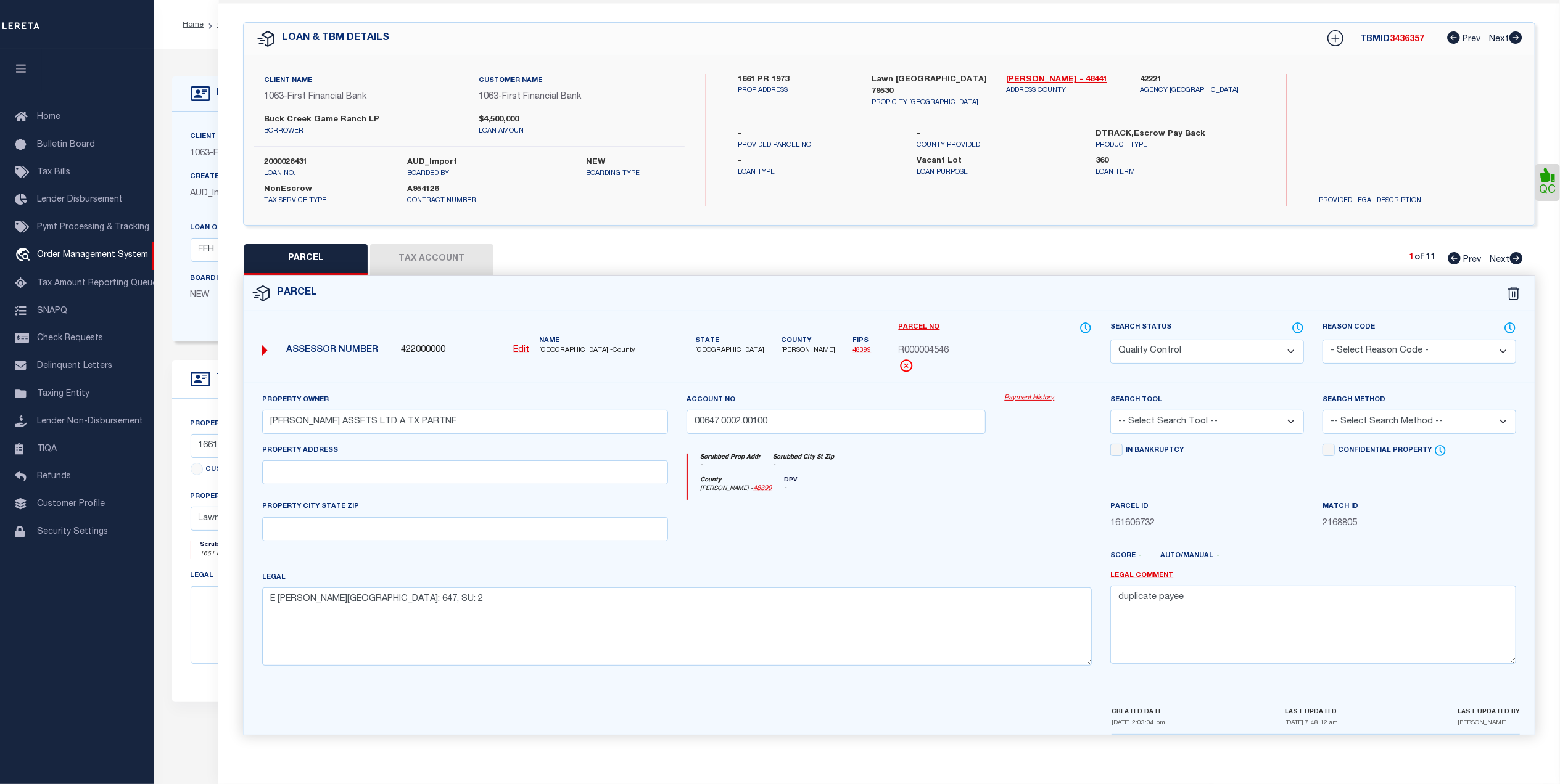
click at [459, 264] on button "Tax Account" at bounding box center [432, 260] width 124 height 31
select select "100"
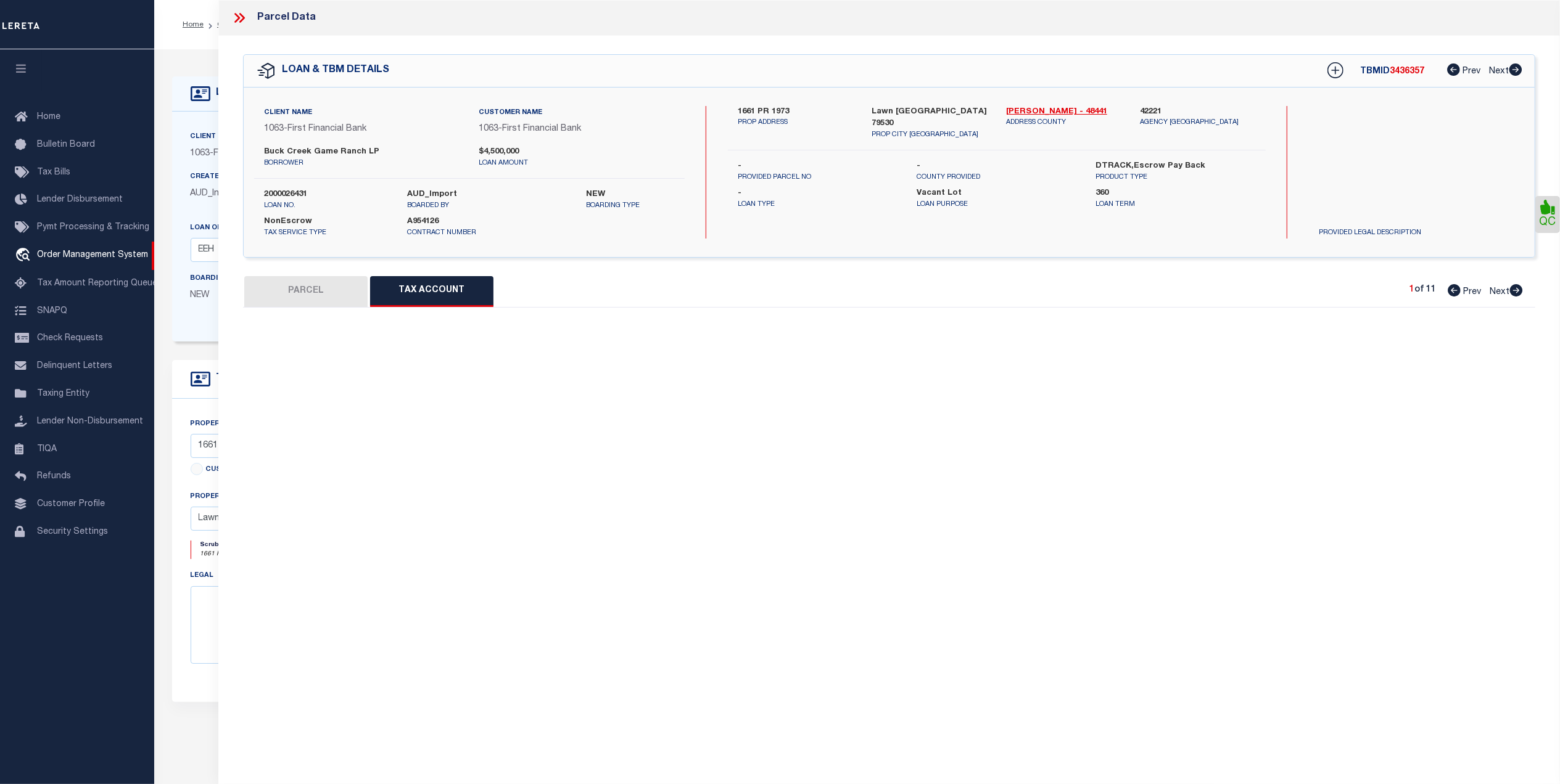
scroll to position [0, 0]
select select "100"
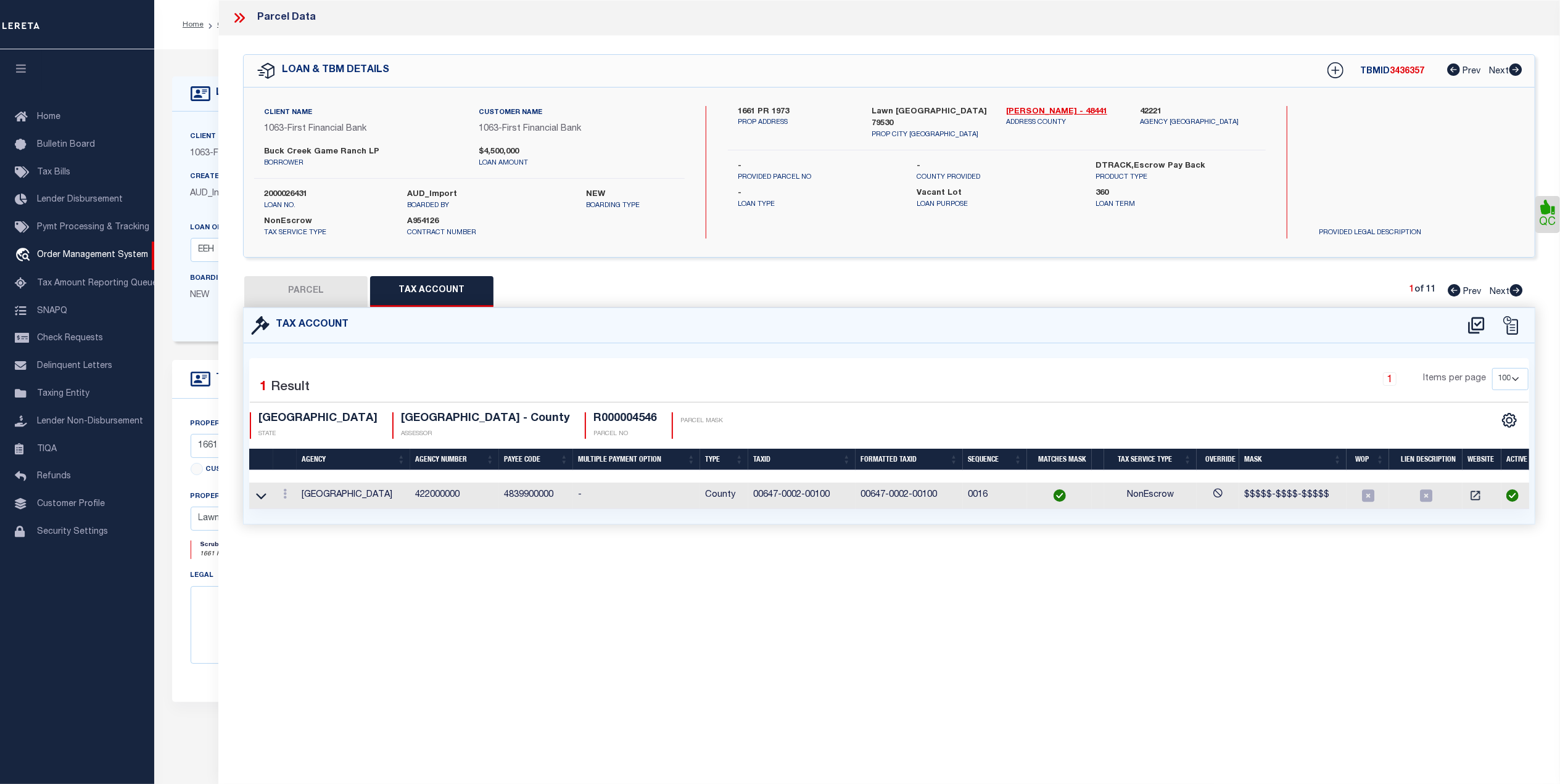
click at [242, 16] on icon at bounding box center [242, 18] width 5 height 10
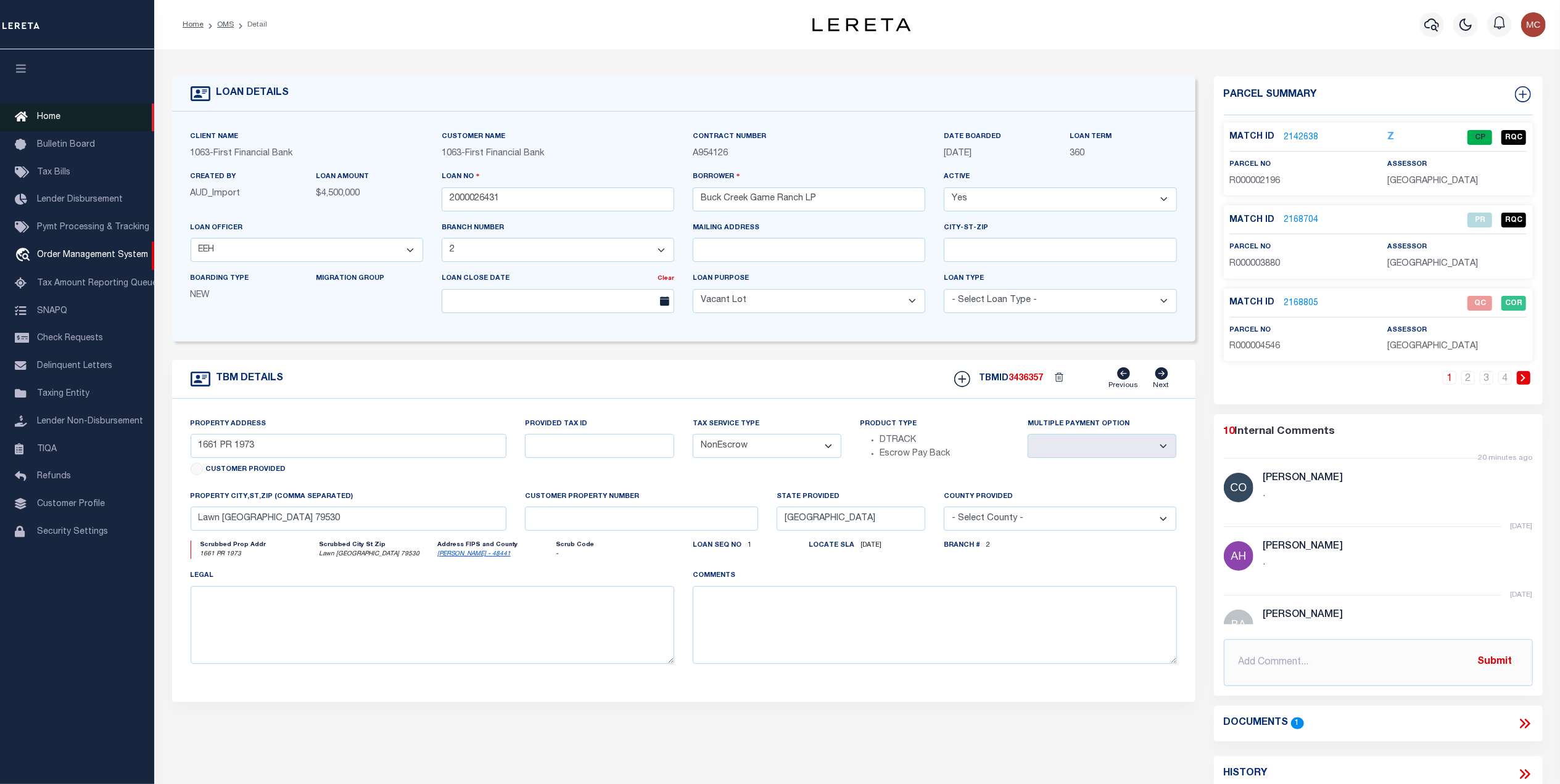
click at [39, 114] on span "Home" at bounding box center [48, 118] width 23 height 9
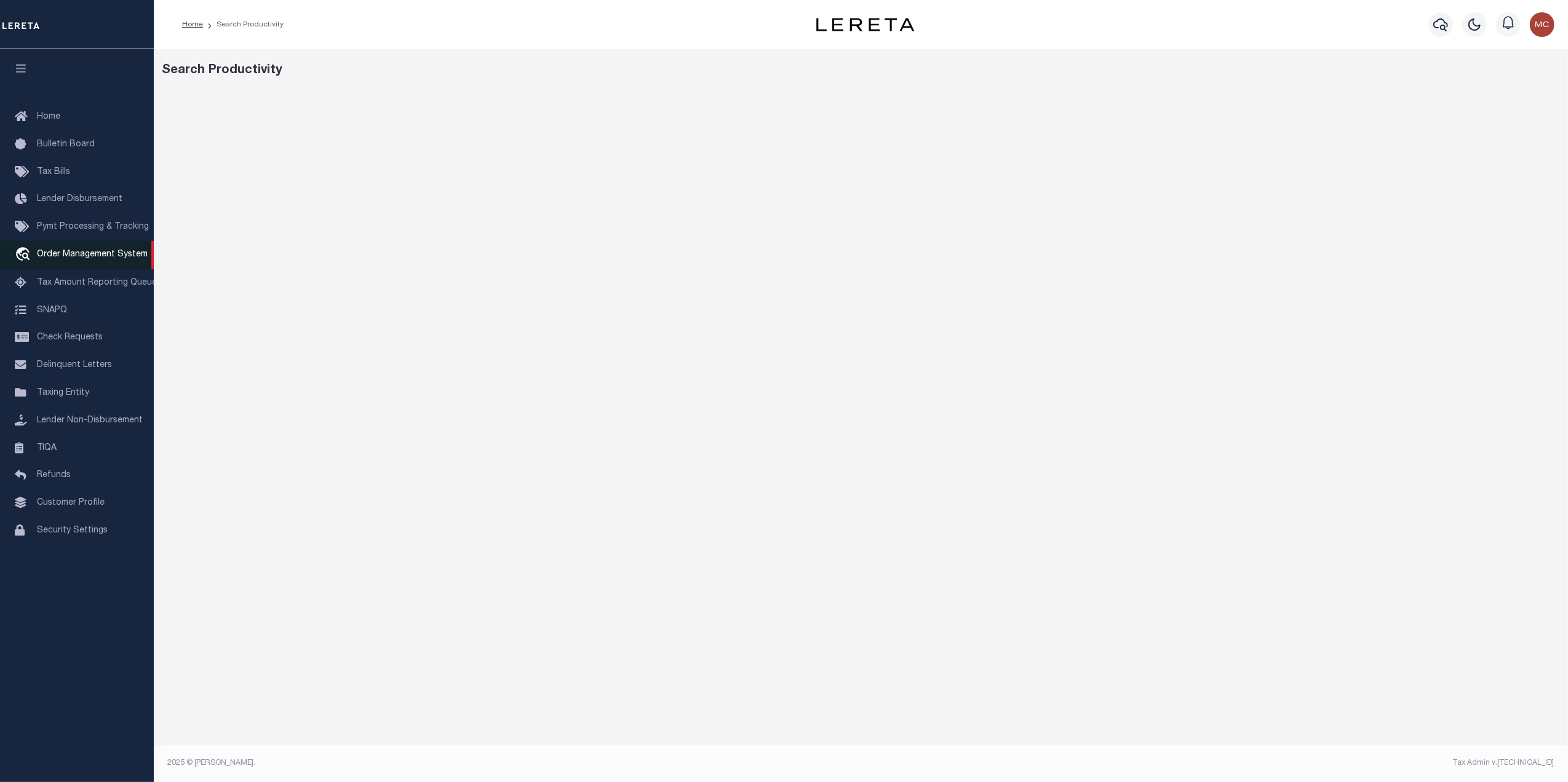
click at [84, 250] on link "travel_explore Order Management System" at bounding box center [77, 255] width 154 height 28
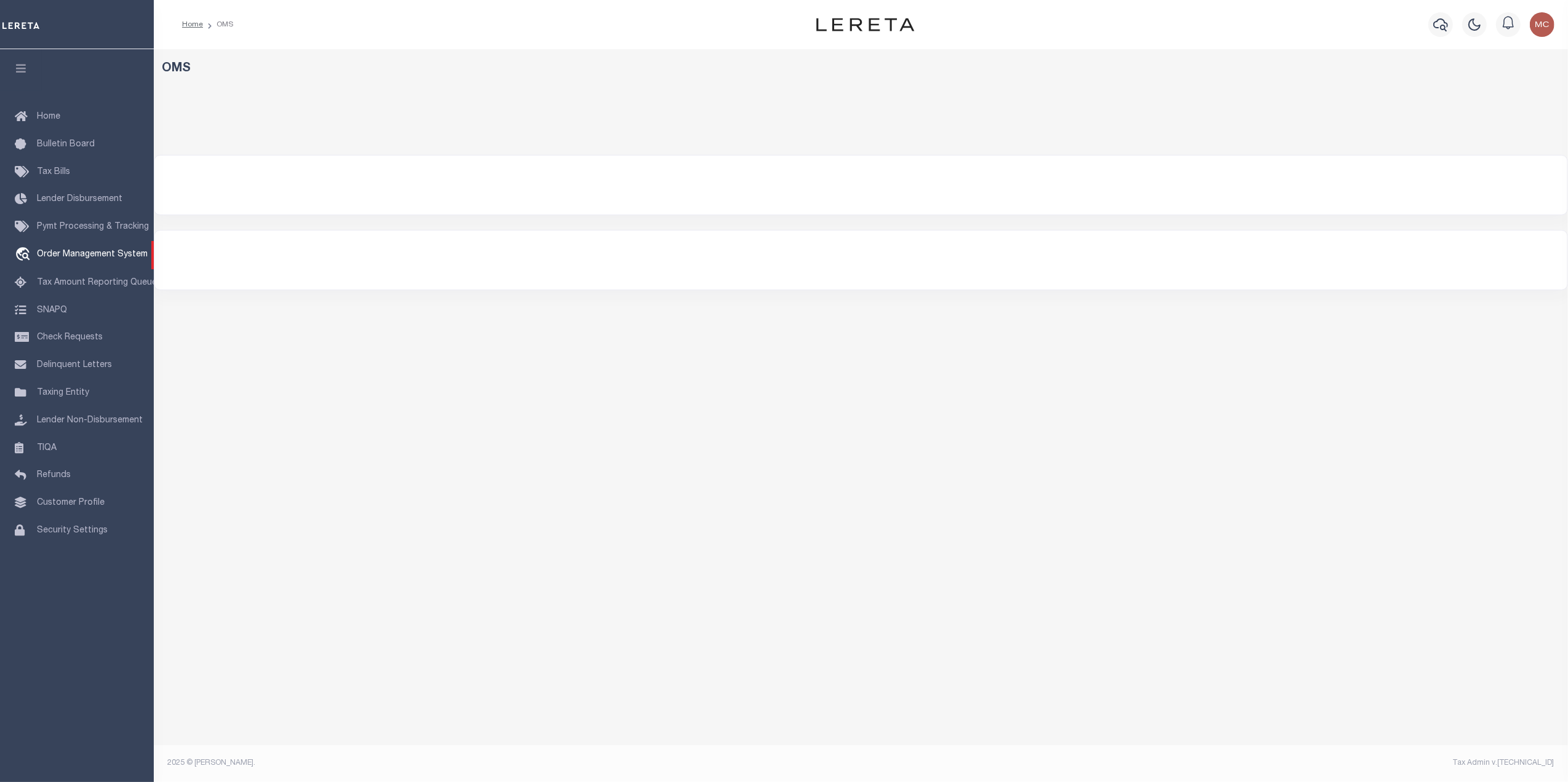
select select "200"
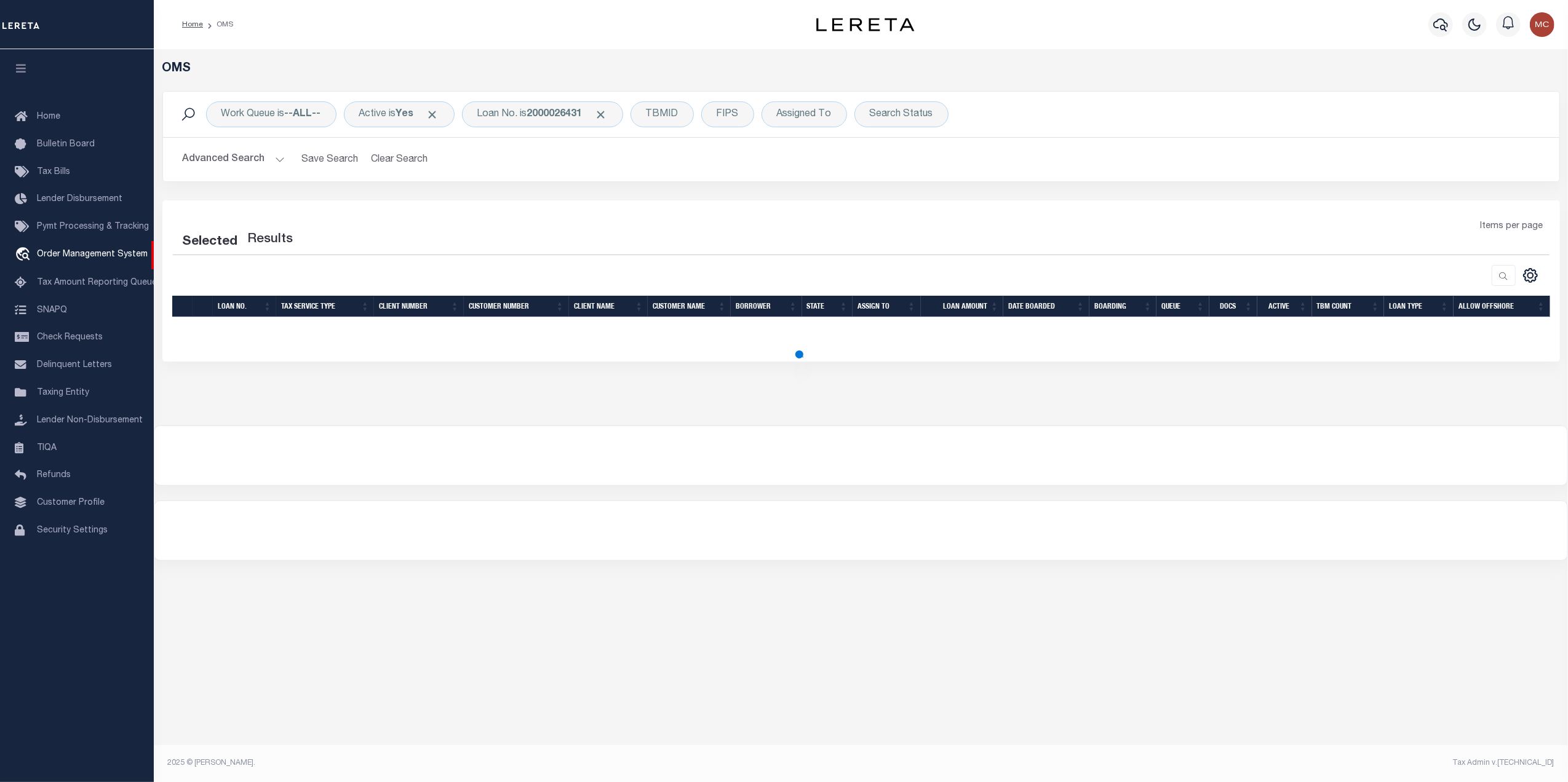
select select "200"
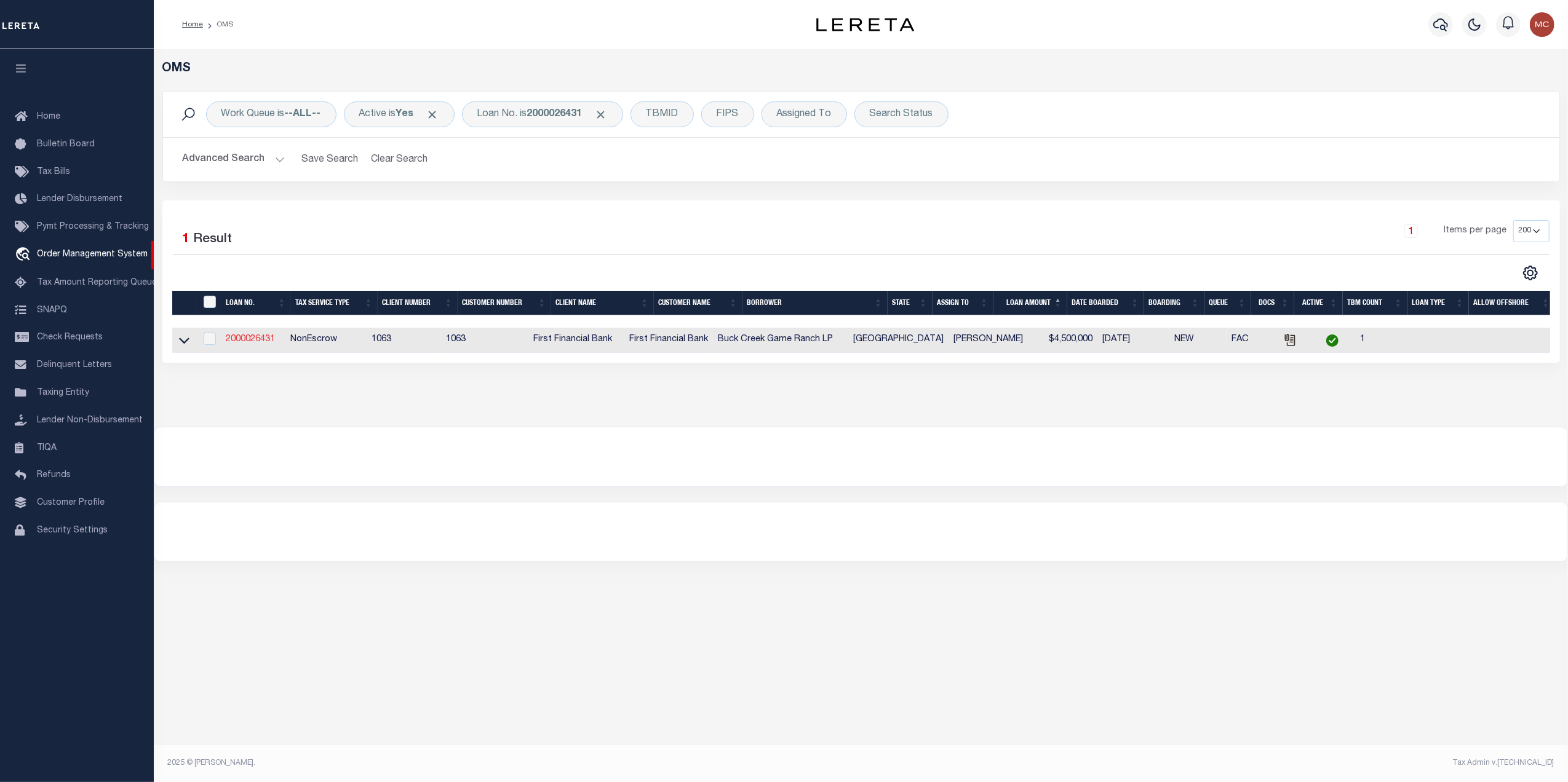
click at [241, 340] on link "2000026431" at bounding box center [251, 340] width 50 height 9
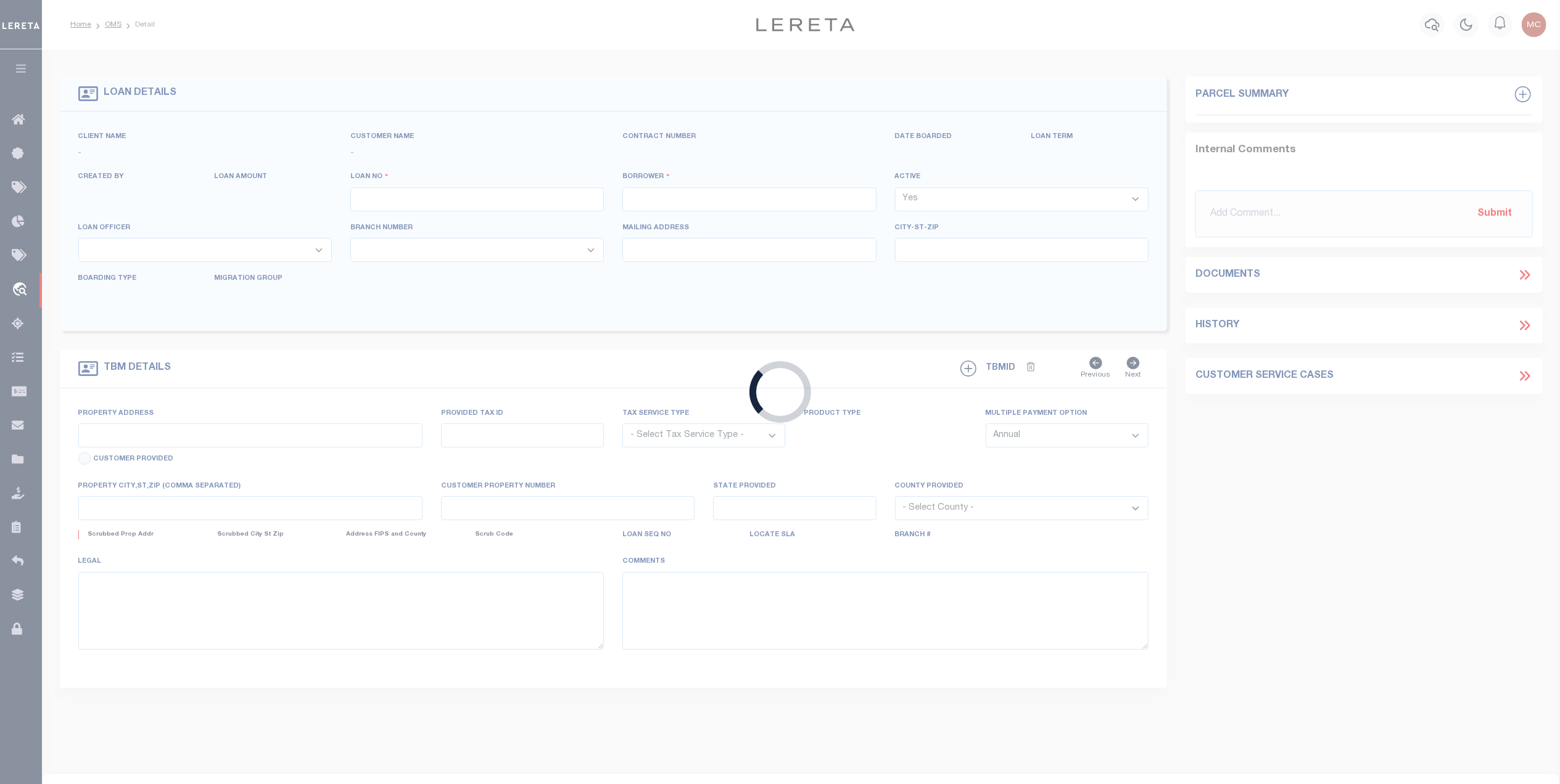
type input "2000026431"
type input "Buck Creek Game Ranch LP"
select select
select select "400"
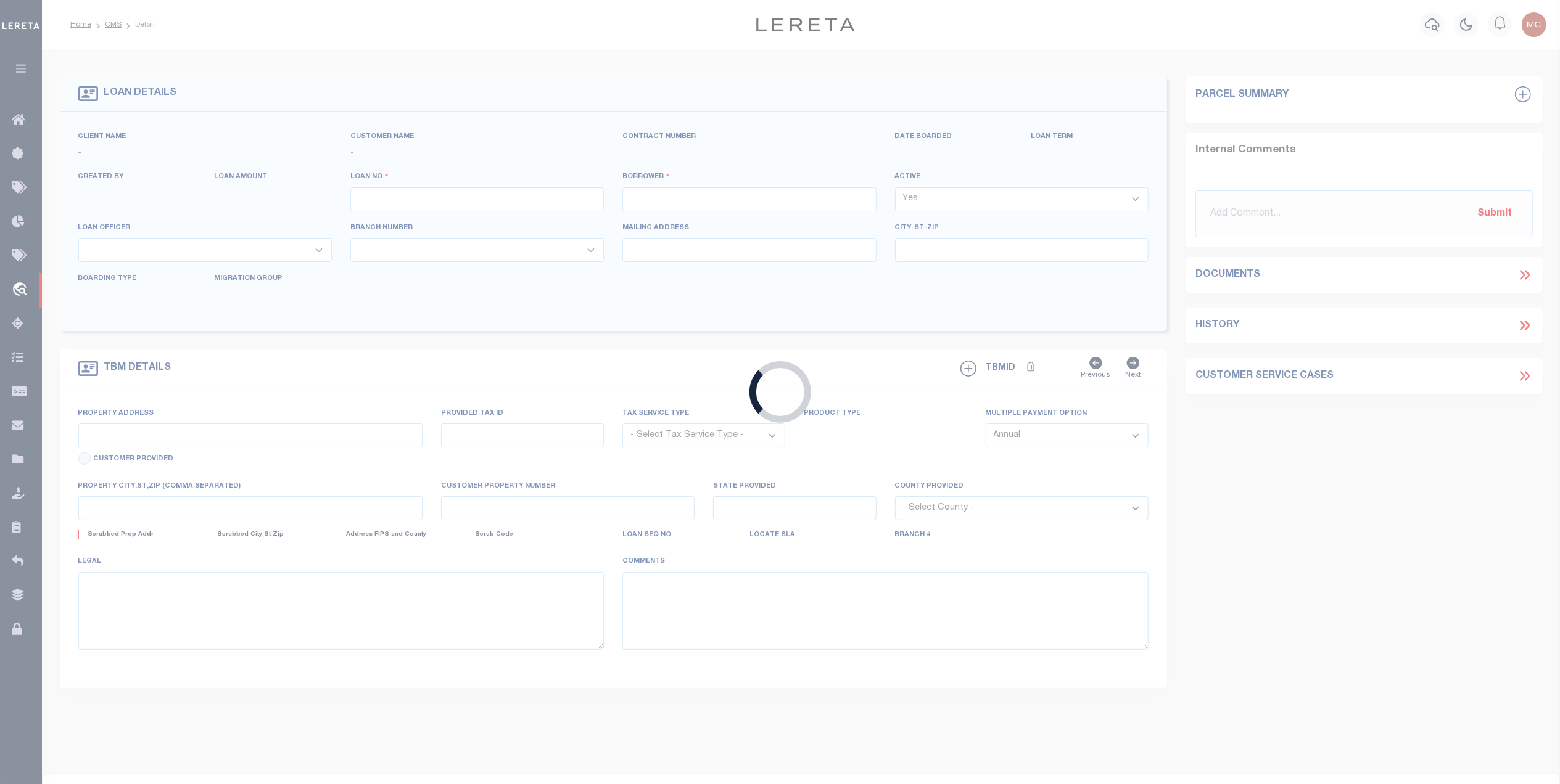
select select "NonEscrow"
type input "1661 PR 1973"
select select
type input "Lawn [GEOGRAPHIC_DATA] 79530"
type input "[GEOGRAPHIC_DATA]"
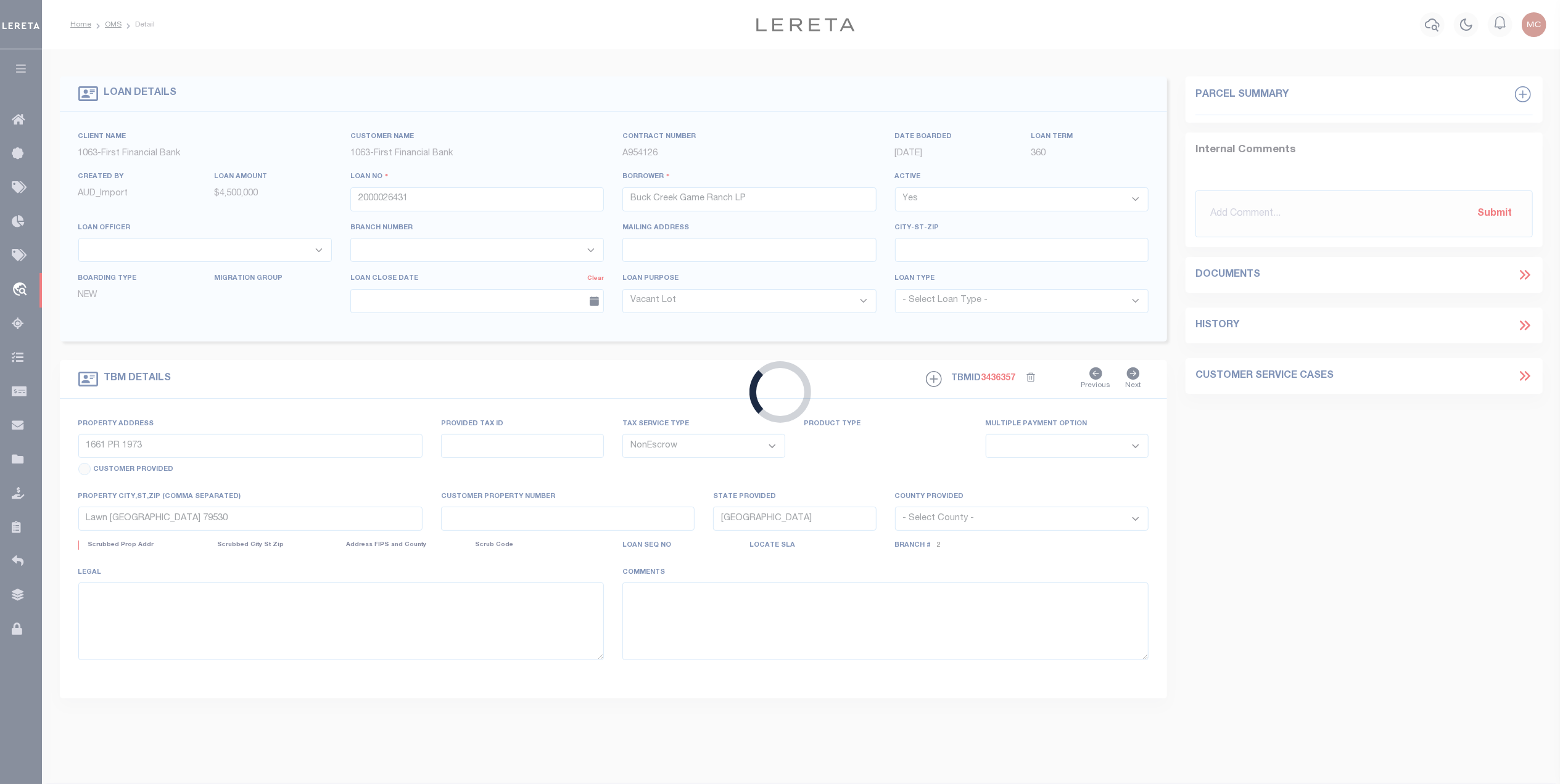
select select "773"
select select "490"
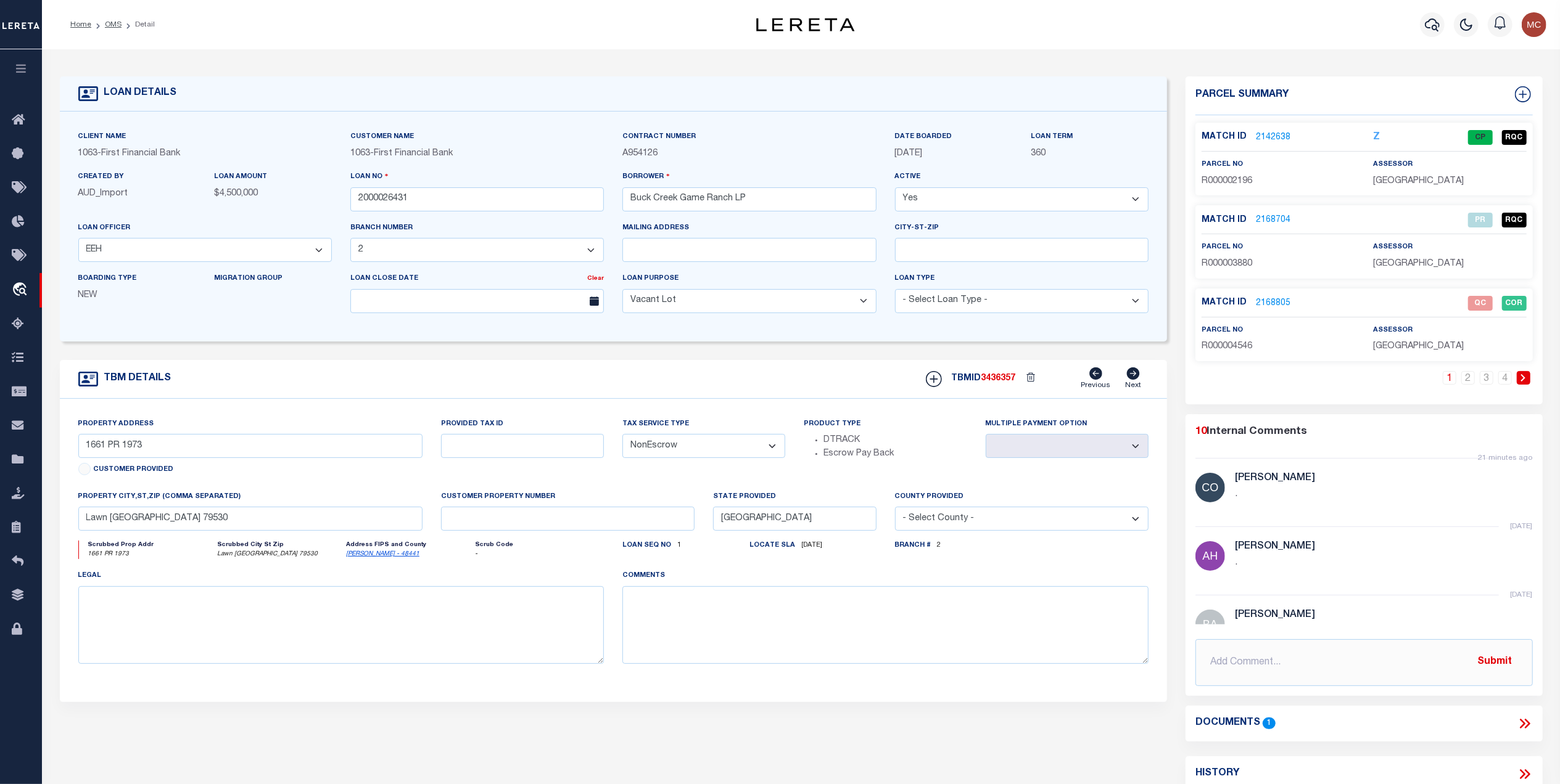
click at [1279, 304] on link "2168805" at bounding box center [1273, 303] width 34 height 13
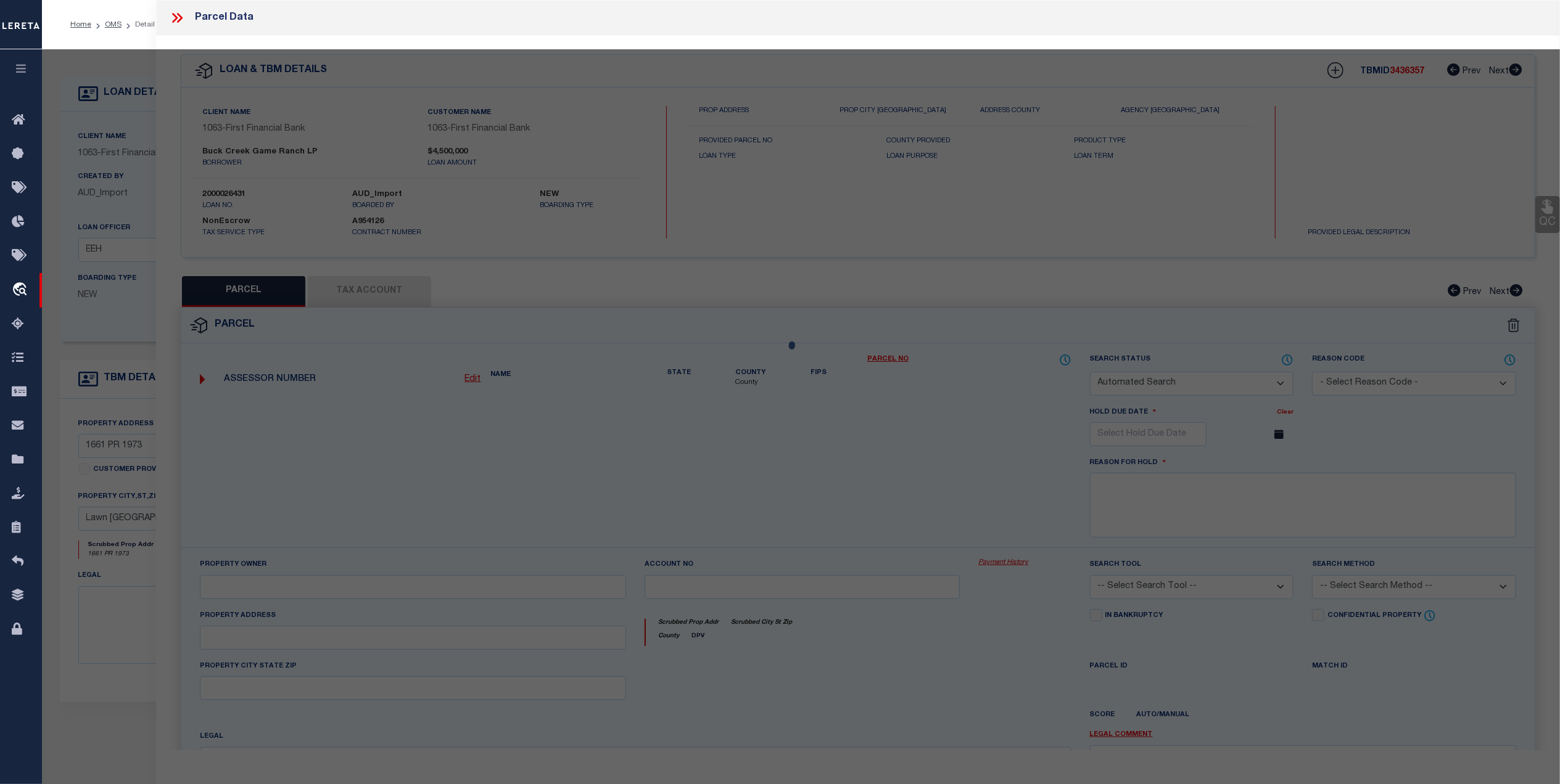
checkbox input "false"
select select "QC"
type input "[PERSON_NAME] ASSETS LTD A TX PARTNE"
type input "00647.0002.00100"
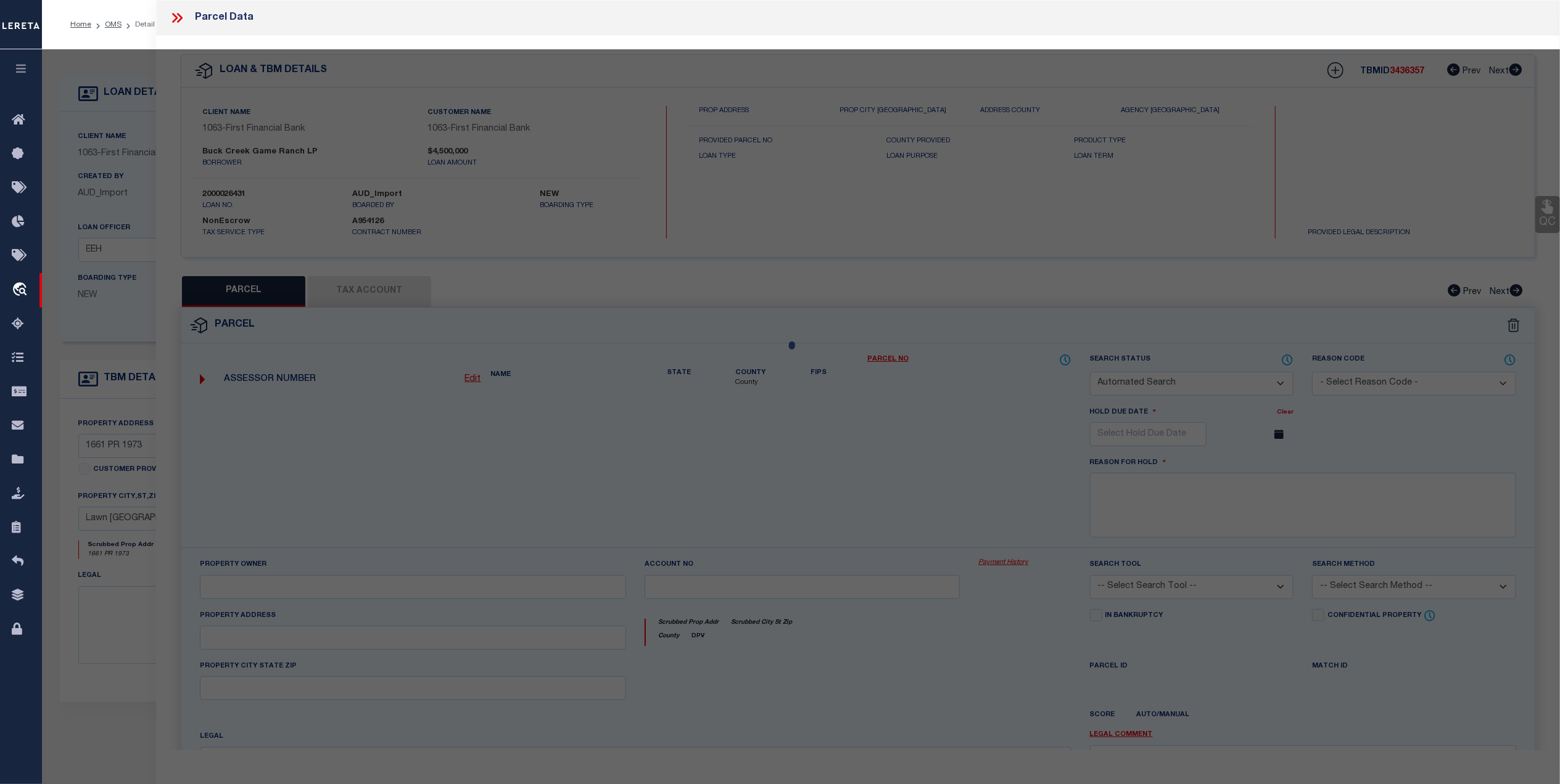
type textarea "E [PERSON_NAME][GEOGRAPHIC_DATA]: 647, SU: 2"
type textarea "duplicate payee"
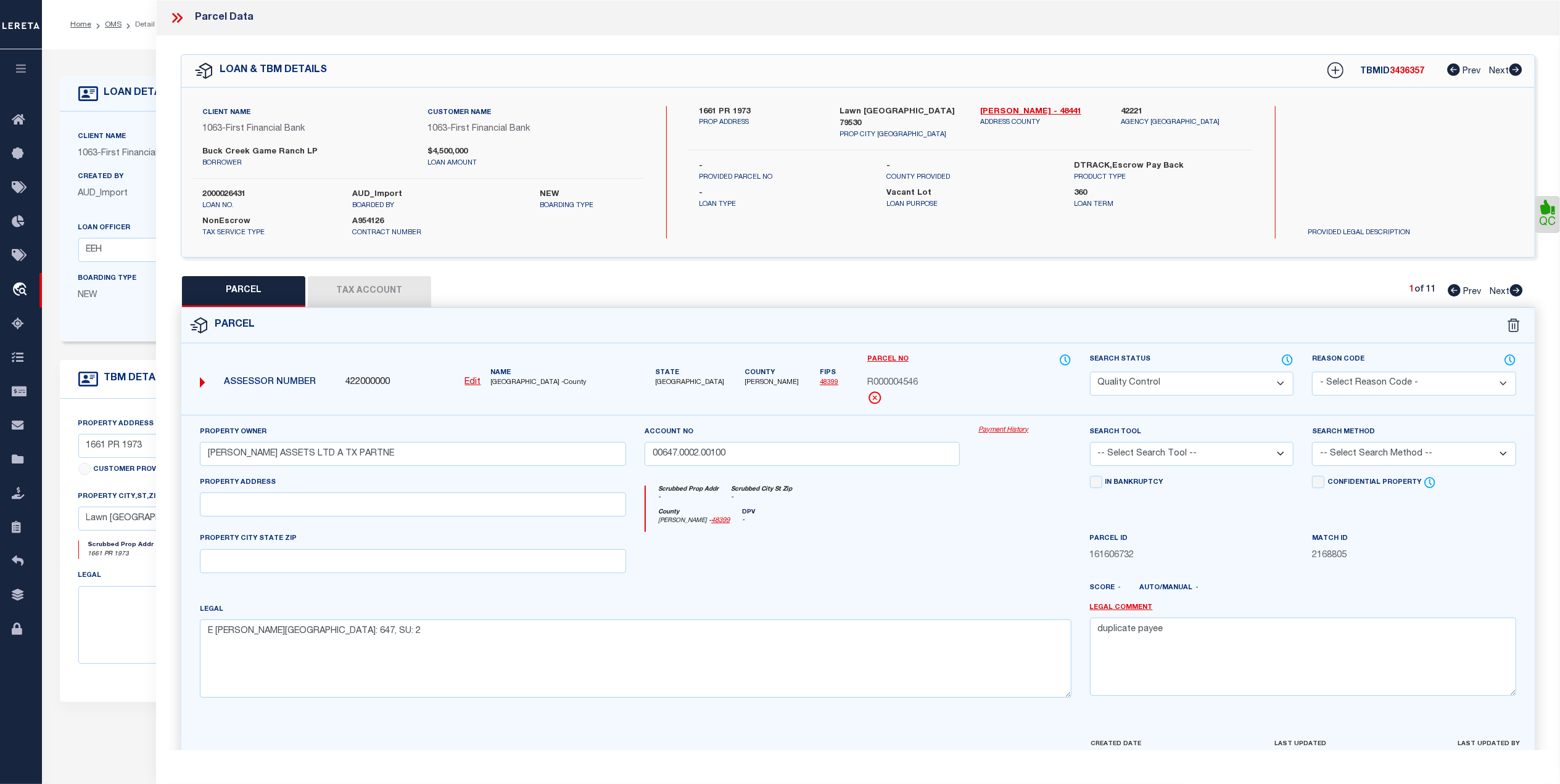
click at [389, 281] on button "Tax Account" at bounding box center [370, 292] width 124 height 31
select select "100"
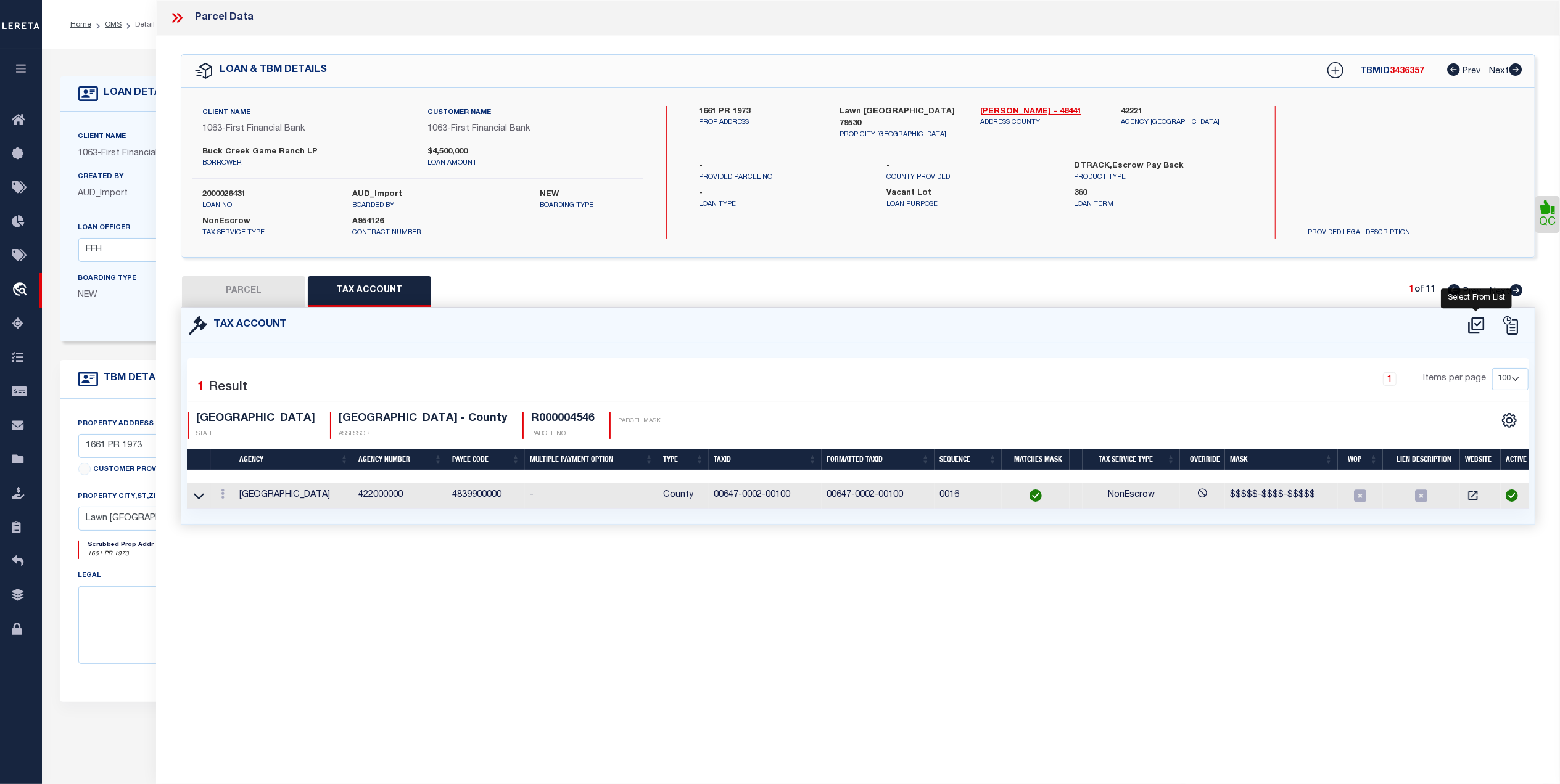
click at [1476, 326] on icon at bounding box center [1477, 325] width 21 height 20
select select "100"
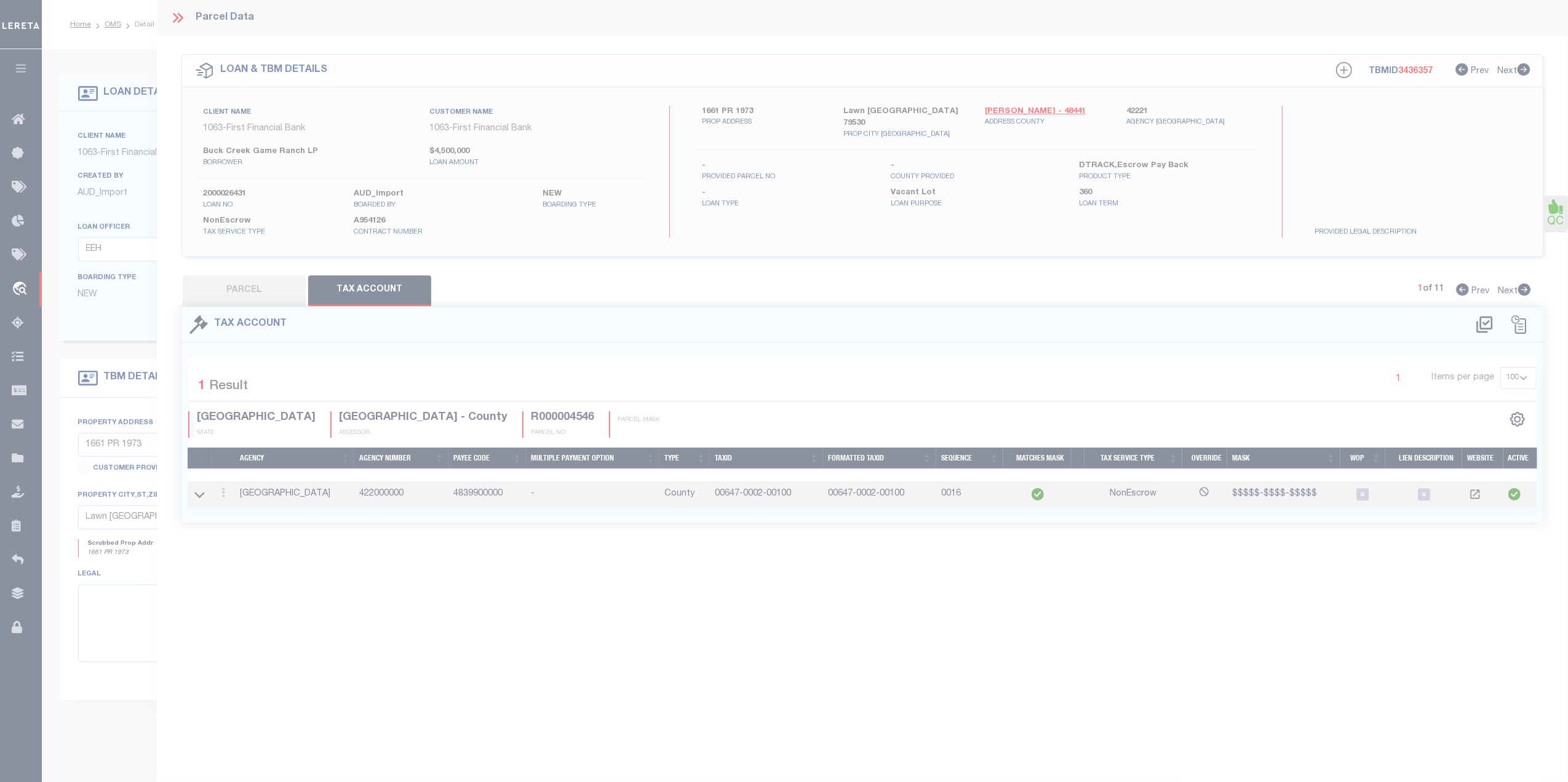
select select "100"
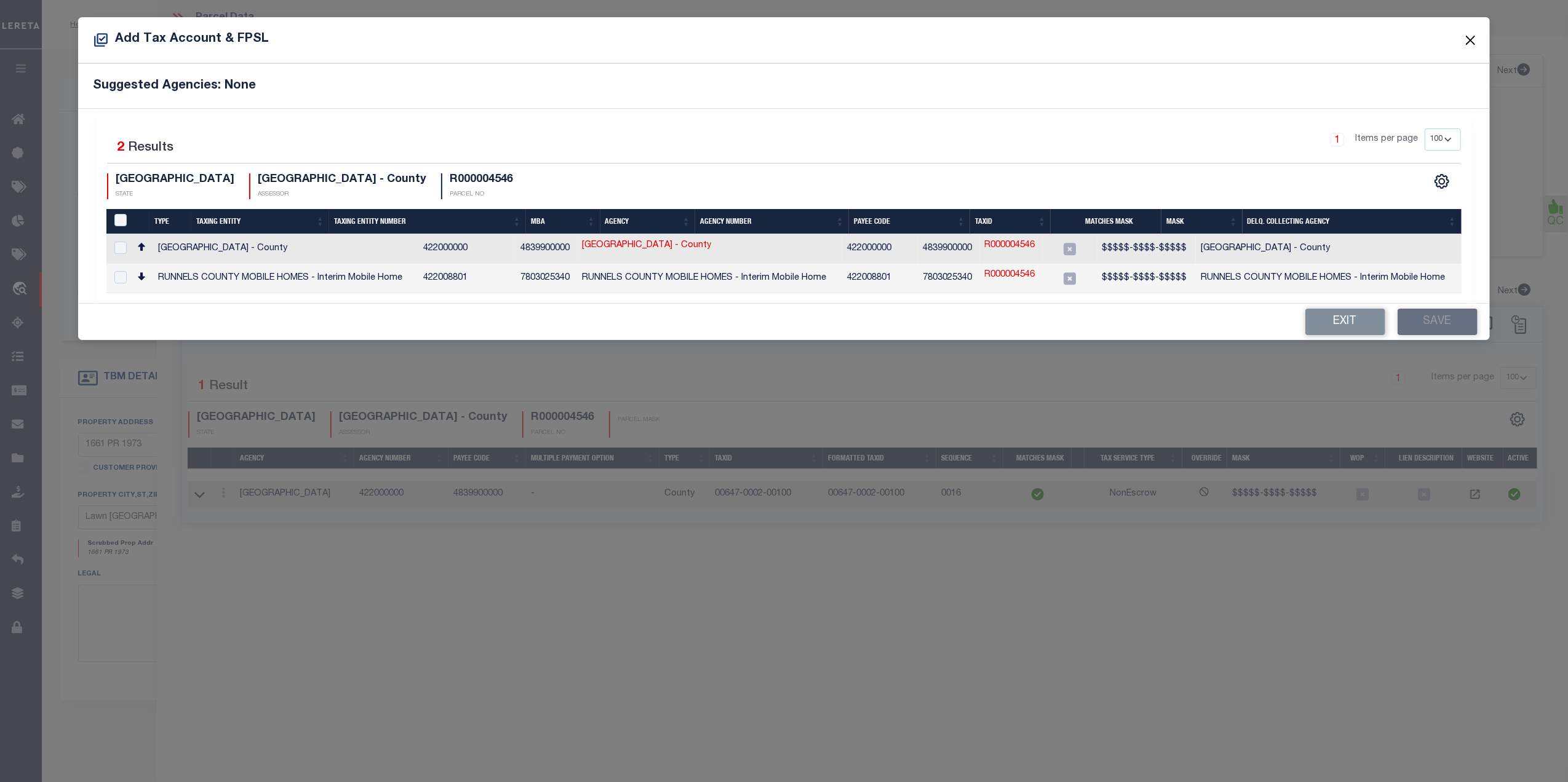
click at [1470, 39] on button "Close" at bounding box center [1470, 39] width 16 height 16
